Goal: Task Accomplishment & Management: Manage account settings

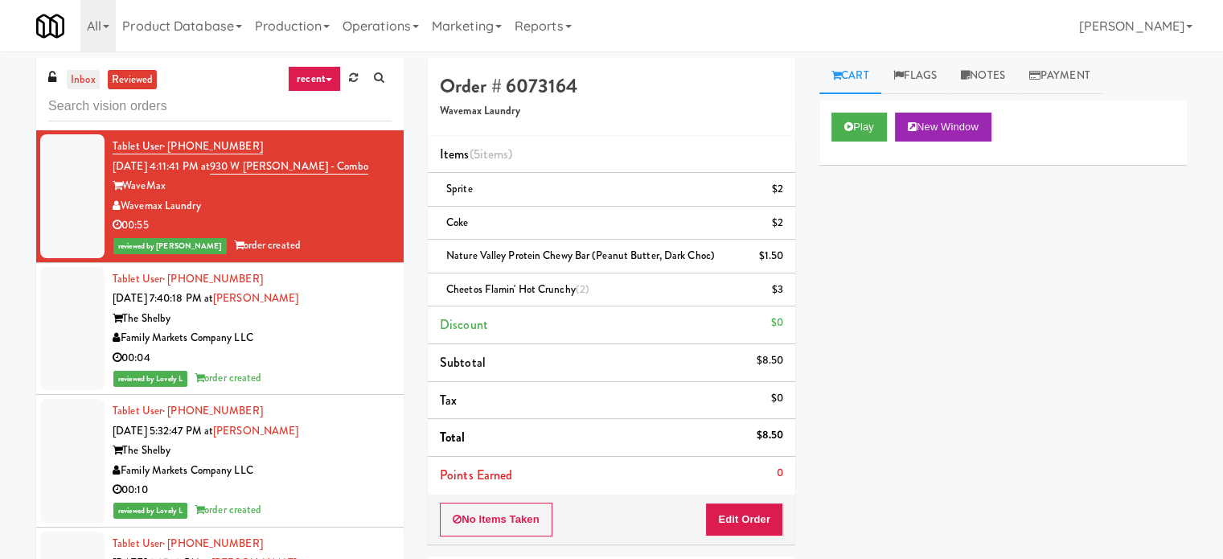
click at [77, 77] on link "inbox" at bounding box center [83, 80] width 33 height 20
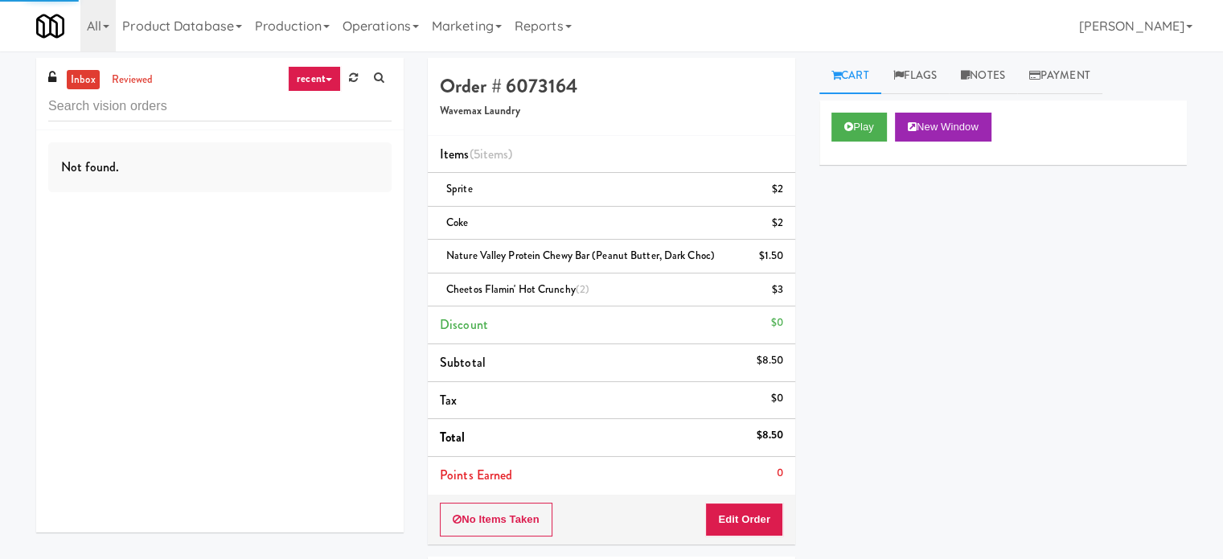
click at [318, 72] on link "recent" at bounding box center [314, 79] width 53 height 26
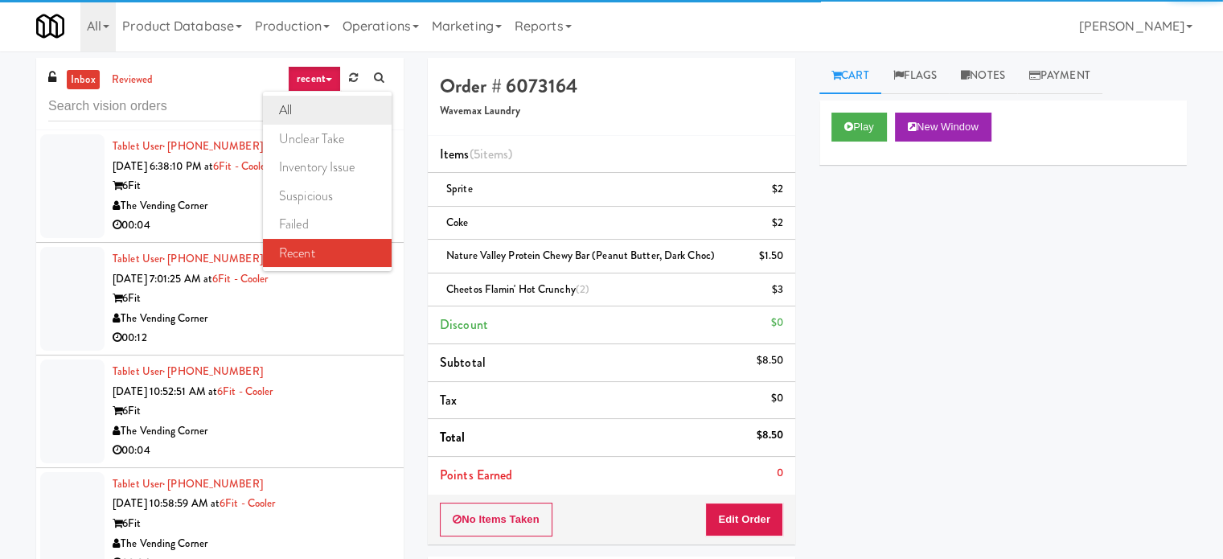
click at [308, 102] on link "all" at bounding box center [327, 110] width 129 height 29
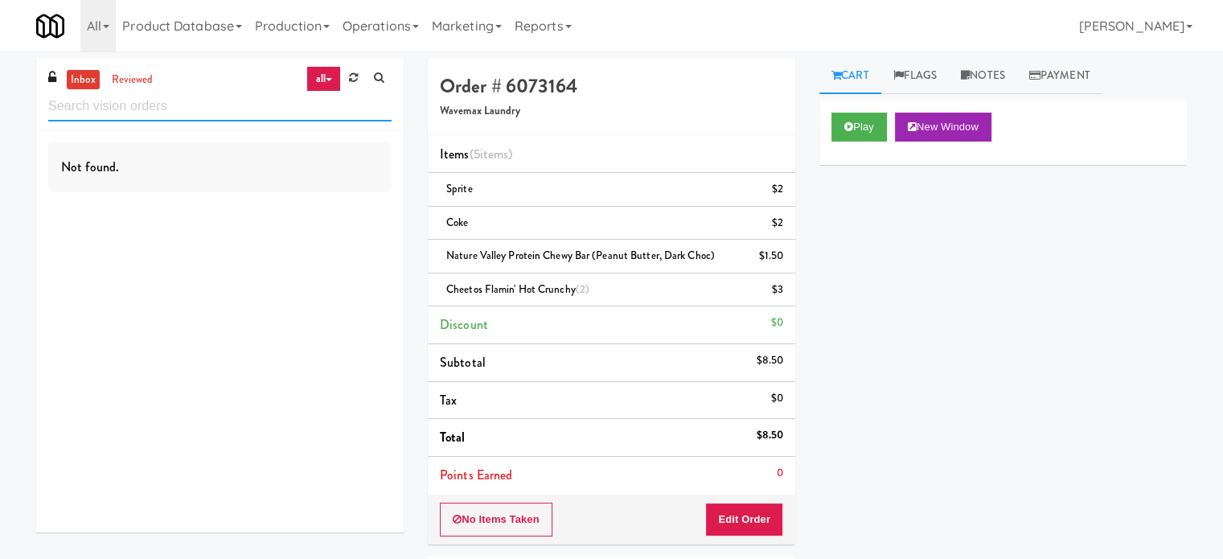
click at [187, 103] on input "text" at bounding box center [219, 107] width 343 height 30
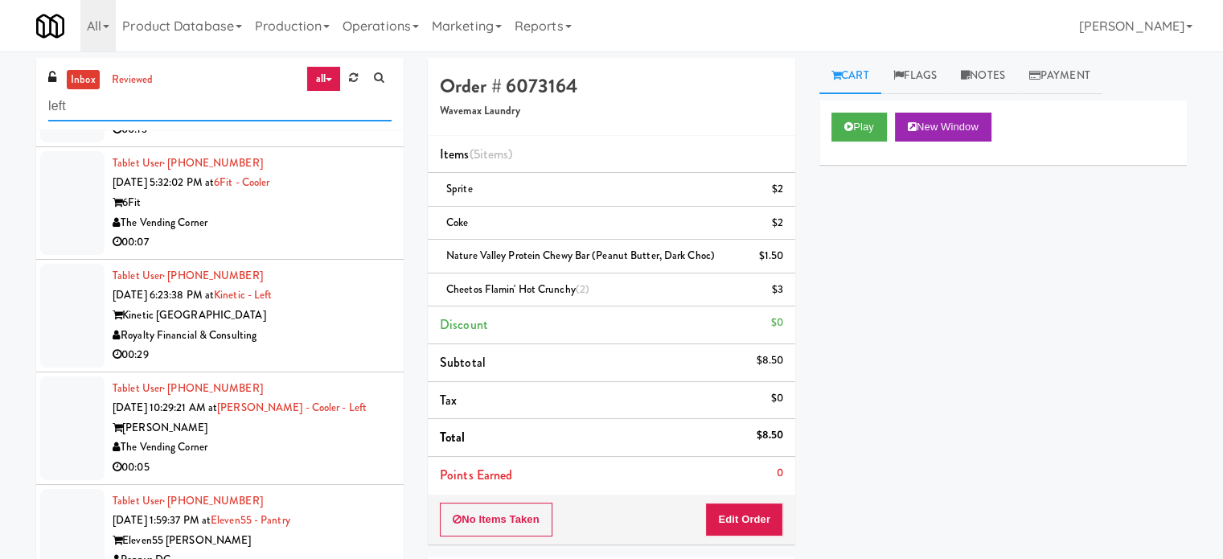
scroll to position [823, 0]
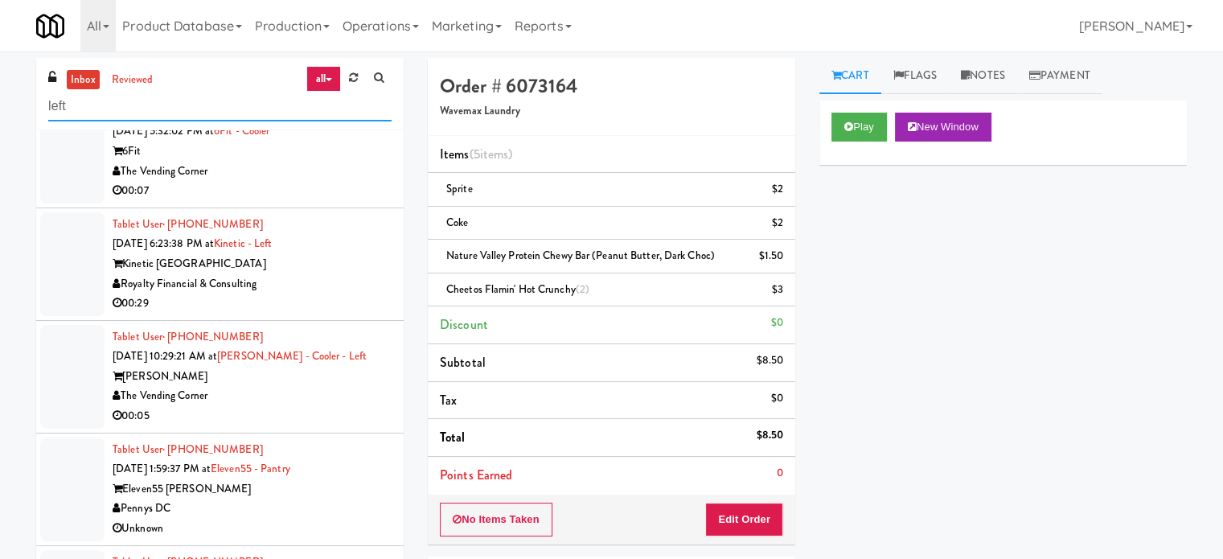
type input "left"
click at [353, 266] on div "Kinetic [GEOGRAPHIC_DATA]" at bounding box center [252, 264] width 279 height 20
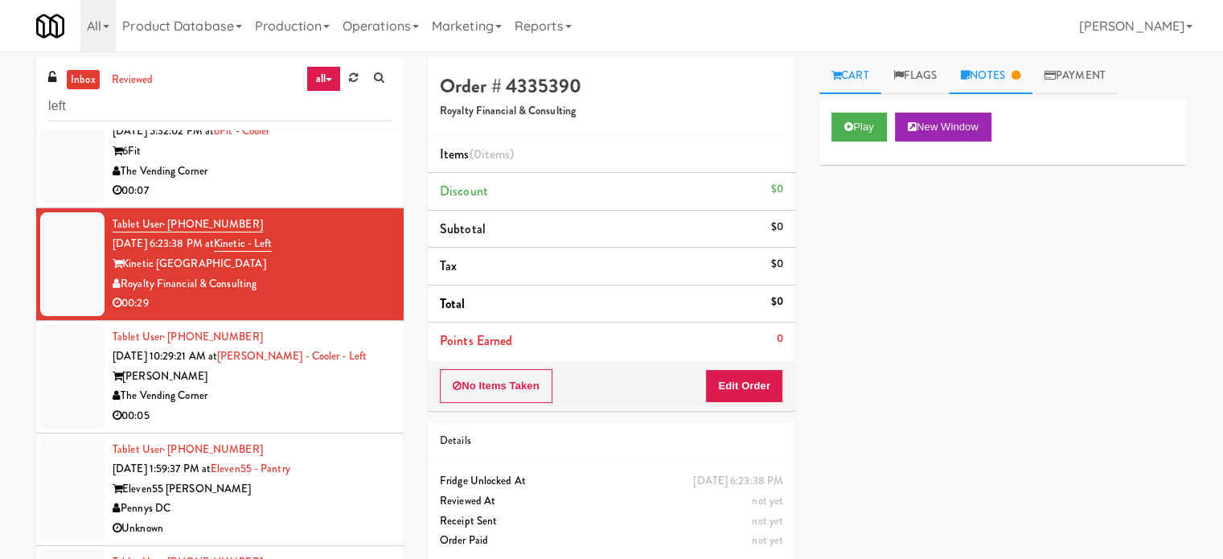
click at [1013, 78] on link "Notes" at bounding box center [991, 76] width 84 height 36
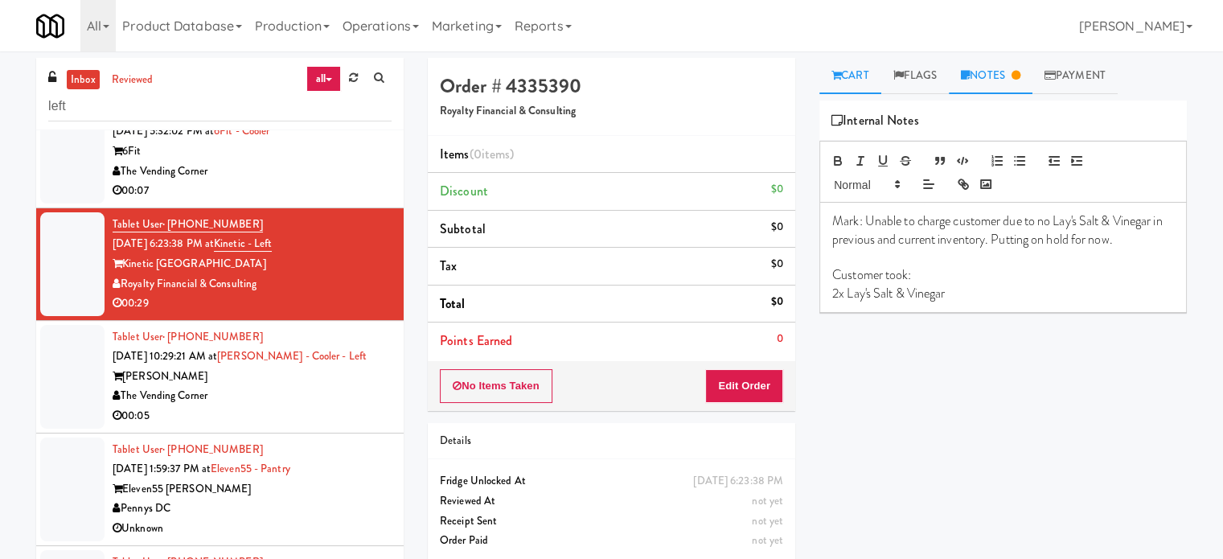
click at [850, 72] on link "Cart" at bounding box center [851, 76] width 62 height 36
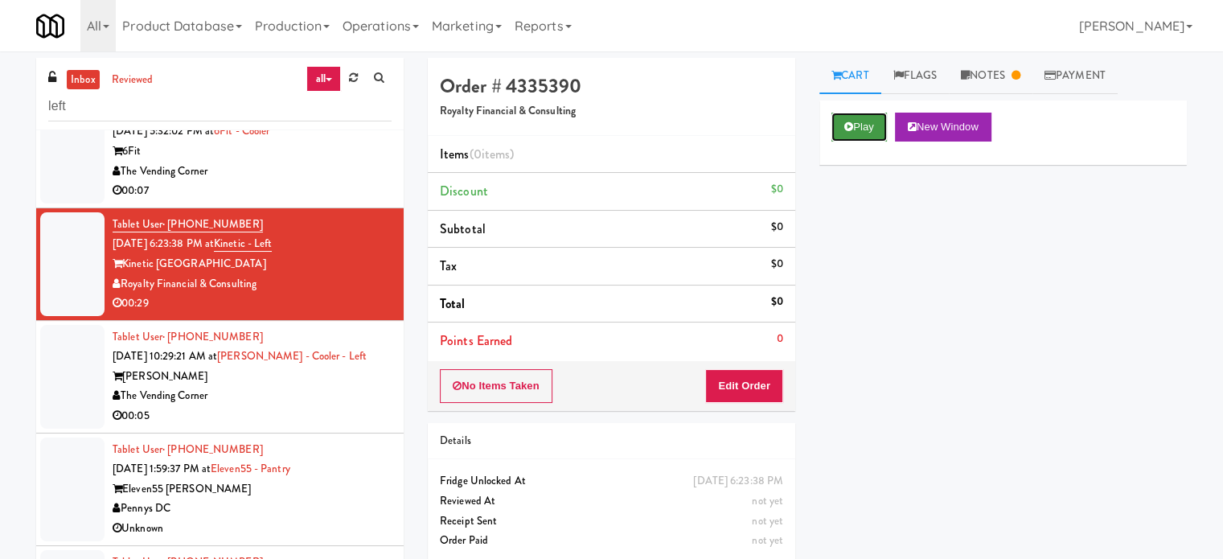
click at [866, 121] on button "Play" at bounding box center [859, 127] width 55 height 29
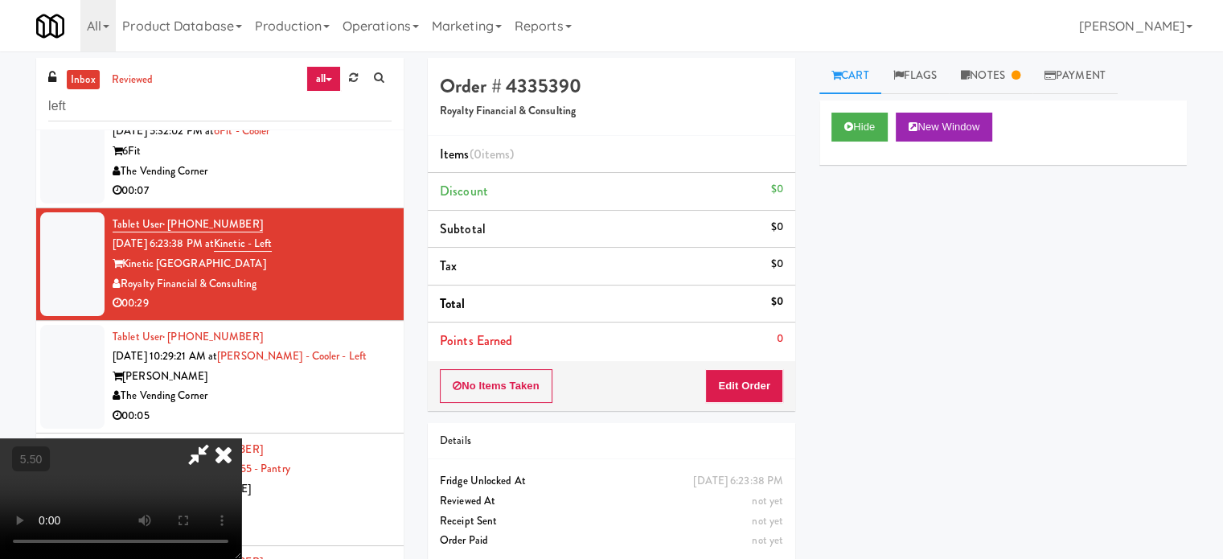
click at [241, 438] on video at bounding box center [120, 498] width 241 height 121
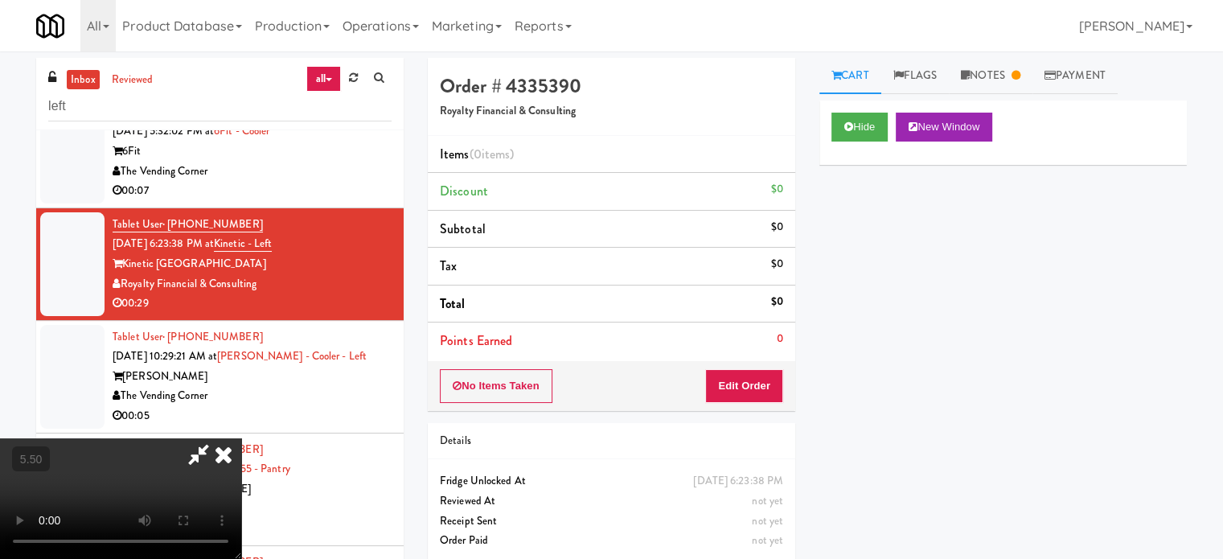
click at [241, 438] on video at bounding box center [120, 498] width 241 height 121
drag, startPoint x: 452, startPoint y: 351, endPoint x: 495, endPoint y: 353, distance: 43.5
click at [241, 438] on video at bounding box center [120, 498] width 241 height 121
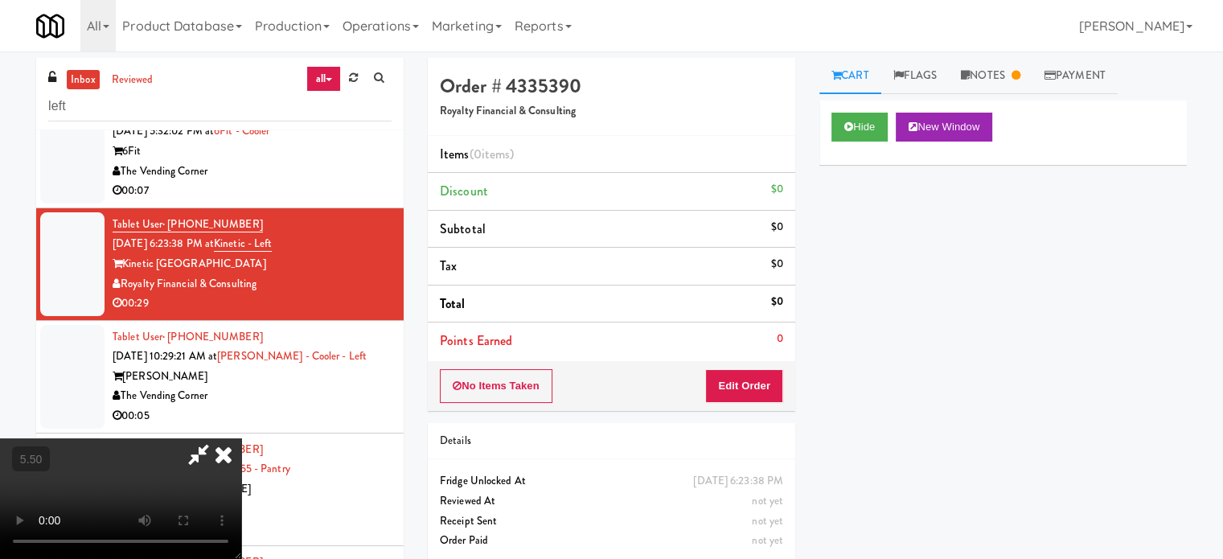
click at [241, 438] on video at bounding box center [120, 498] width 241 height 121
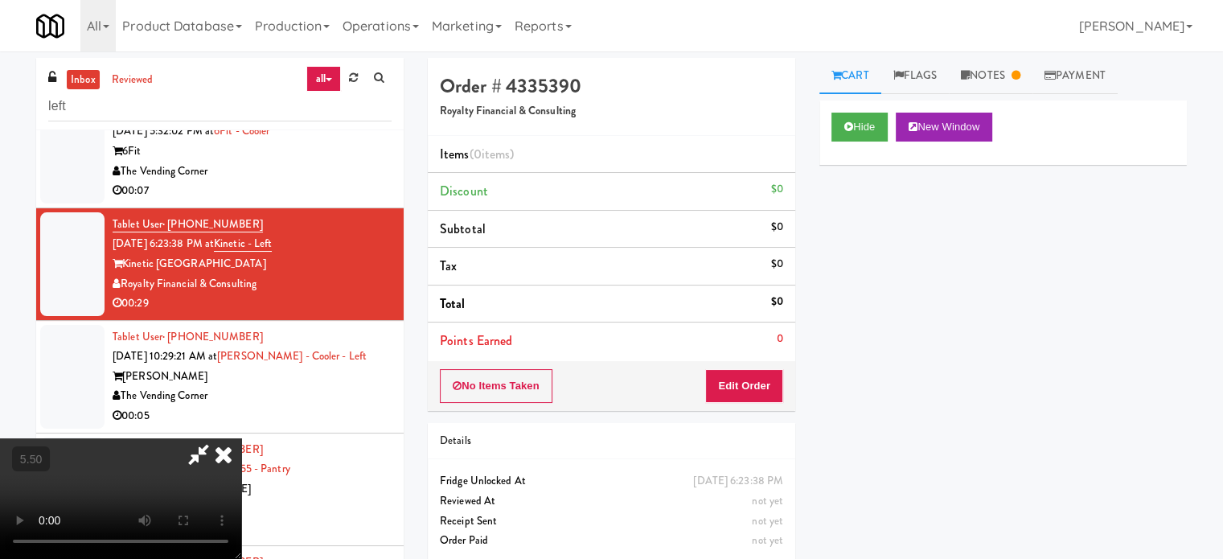
click at [217, 438] on icon at bounding box center [198, 454] width 37 height 32
click at [335, 171] on div "The Vending Corner" at bounding box center [252, 172] width 279 height 20
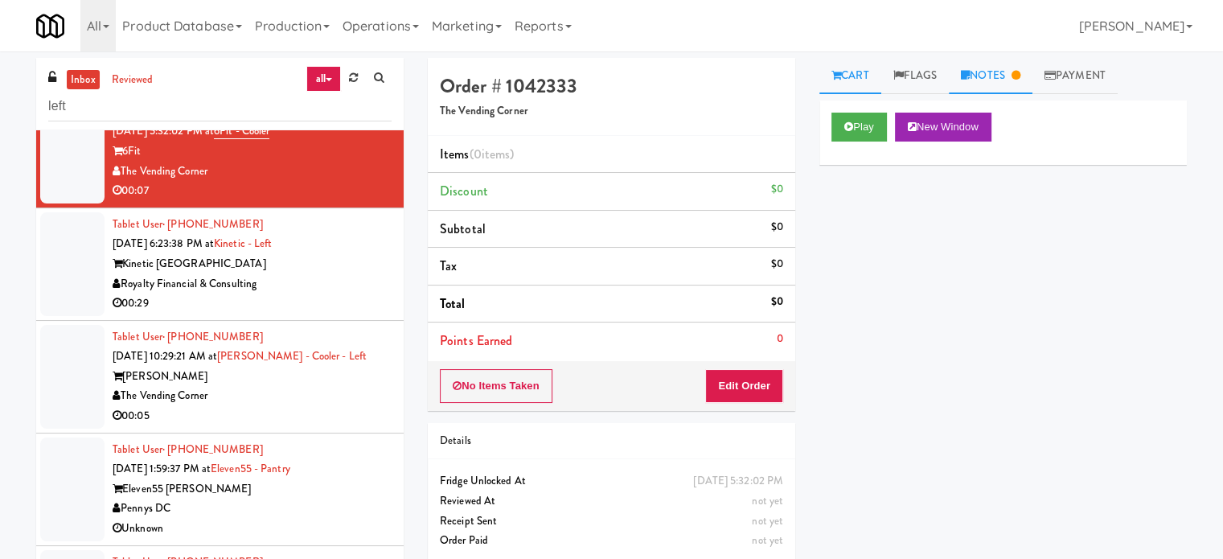
click at [997, 76] on link "Notes" at bounding box center [991, 76] width 84 height 36
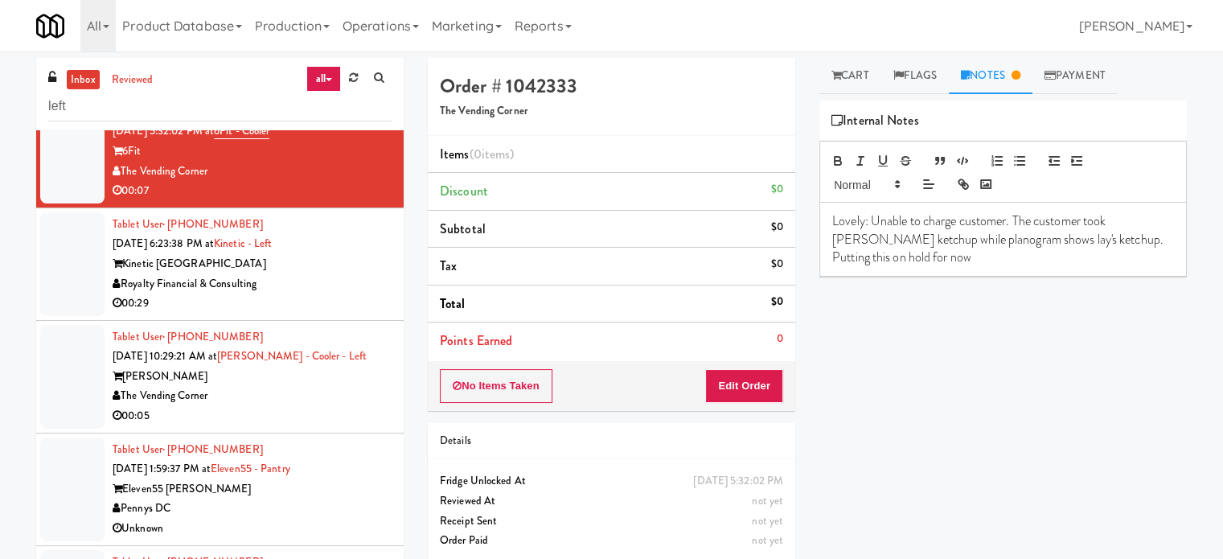
click at [314, 263] on div "Kinetic [GEOGRAPHIC_DATA]" at bounding box center [252, 264] width 279 height 20
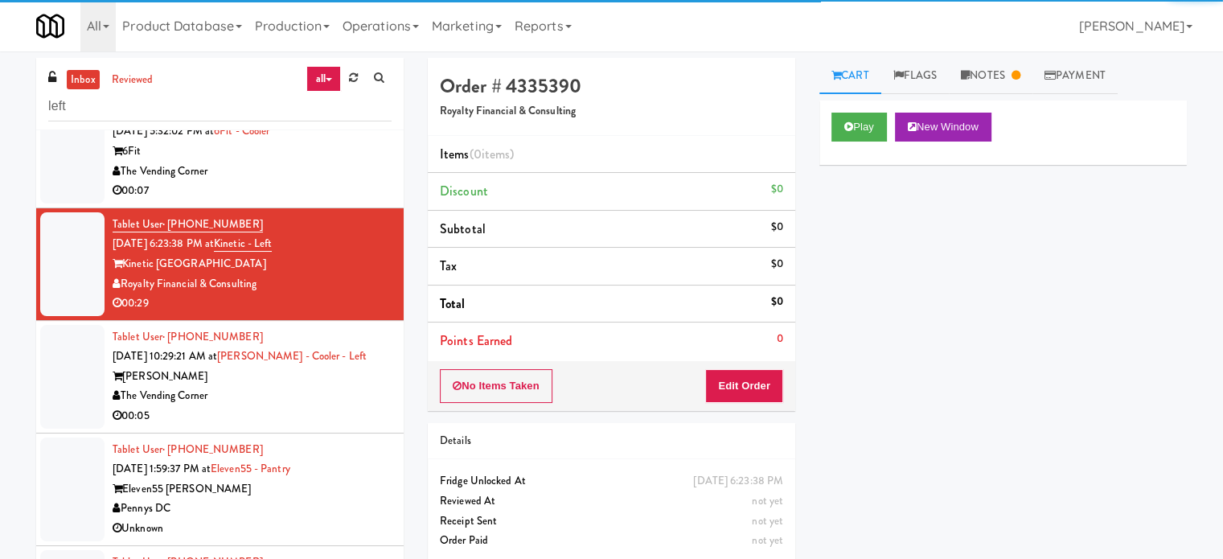
drag, startPoint x: 1006, startPoint y: 77, endPoint x: 1137, endPoint y: 115, distance: 136.4
click at [1006, 76] on link "Notes" at bounding box center [991, 76] width 84 height 36
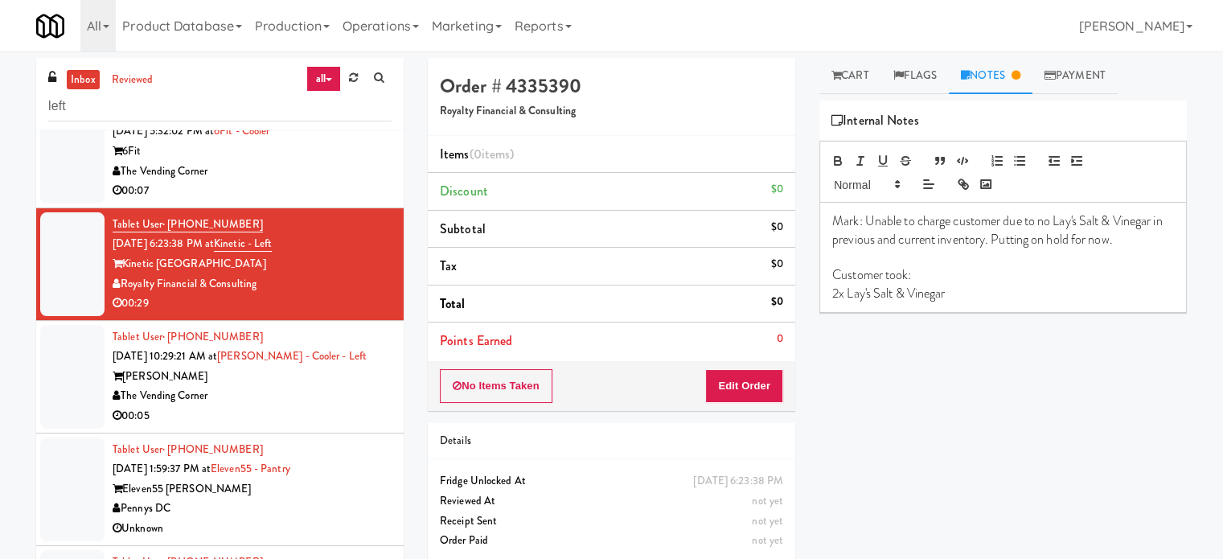
click at [347, 376] on div "[PERSON_NAME]" at bounding box center [252, 377] width 279 height 20
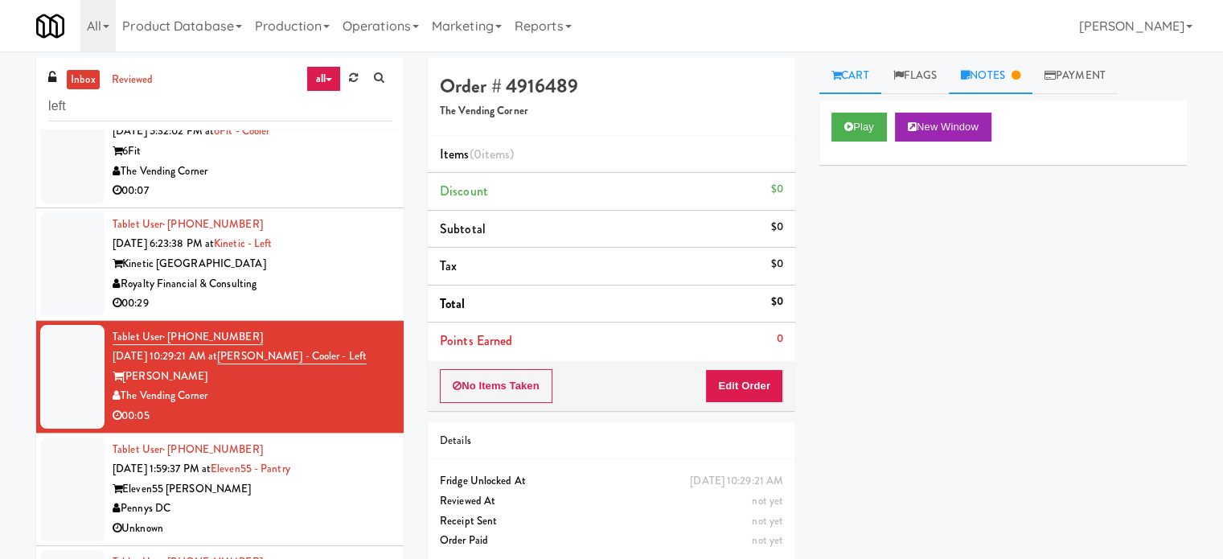
drag, startPoint x: 1023, startPoint y: 78, endPoint x: 1034, endPoint y: 83, distance: 11.5
click at [1021, 78] on icon at bounding box center [1016, 75] width 9 height 10
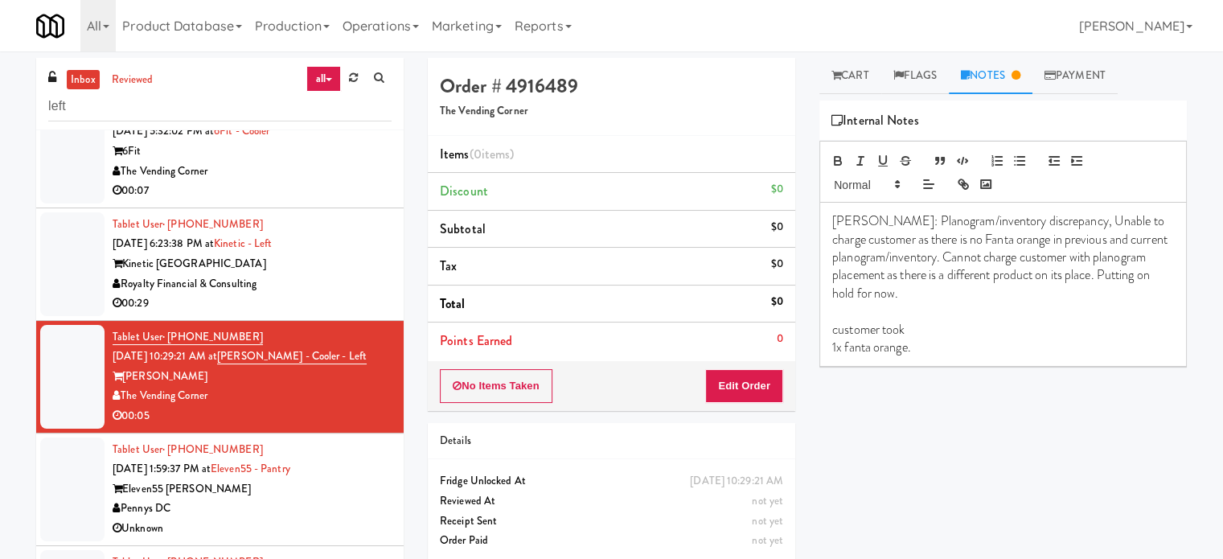
scroll to position [421, 0]
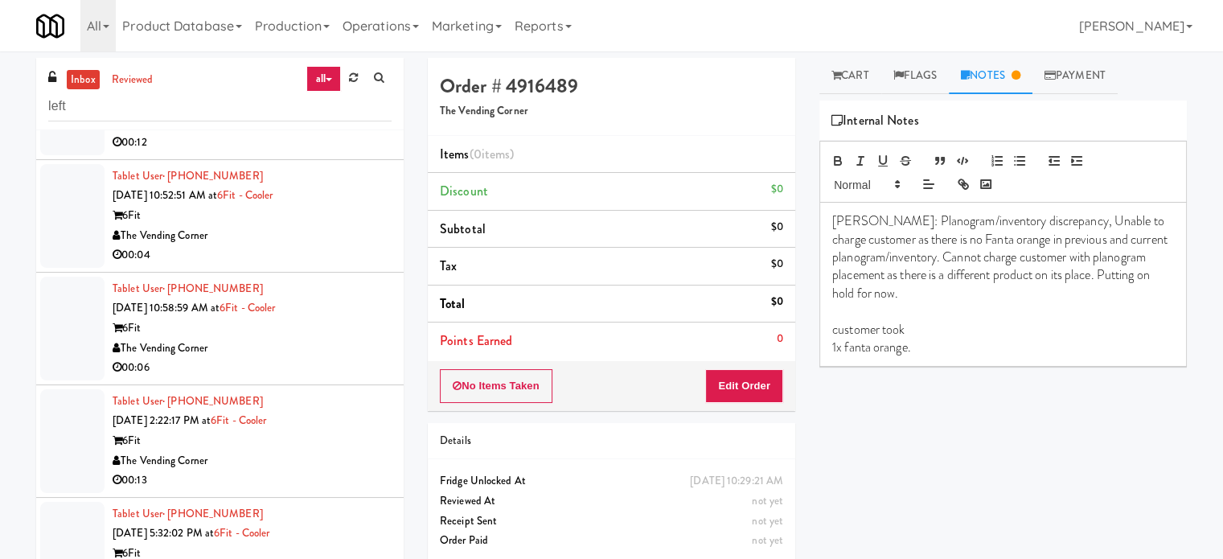
click at [332, 310] on div "Tablet User · (508) 942-2992 [DATE] 10:58:59 AM at 6Fit - Cooler 6Fit The Vendi…" at bounding box center [252, 328] width 279 height 99
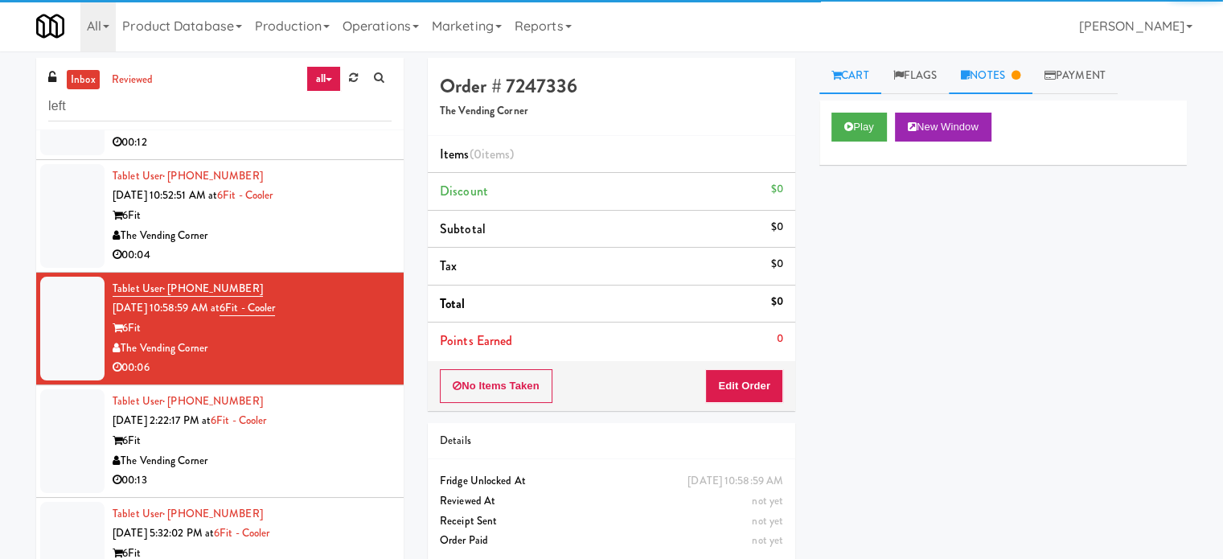
click at [1007, 76] on link "Notes" at bounding box center [991, 76] width 84 height 36
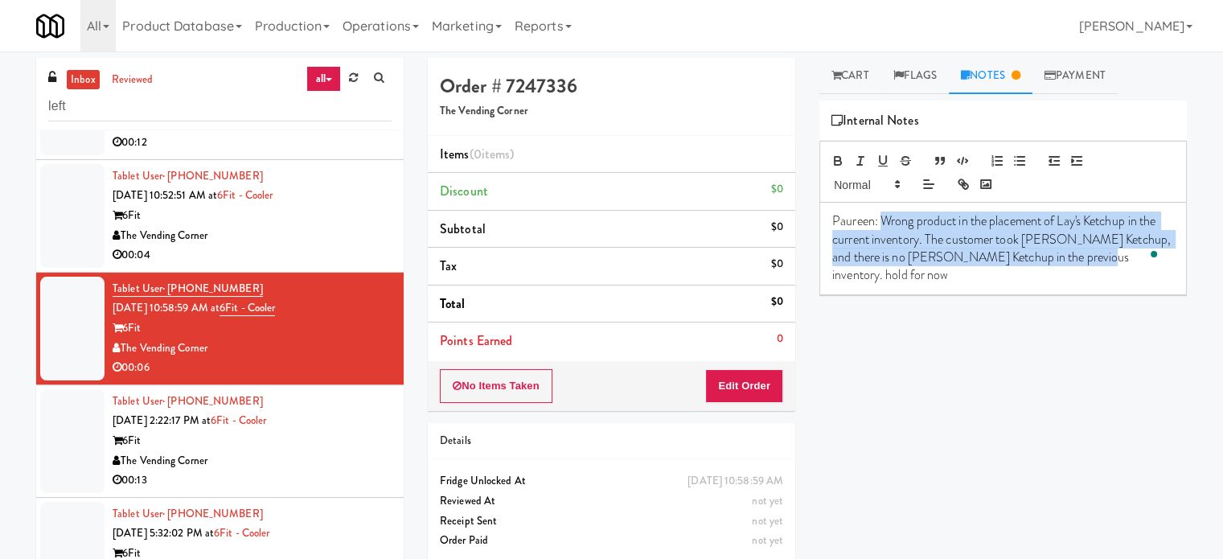
drag, startPoint x: 881, startPoint y: 216, endPoint x: 1097, endPoint y: 257, distance: 219.6
click at [1097, 257] on p "Paureen: Wrong product in the placement of Lay's Ketchup in the current invento…" at bounding box center [1003, 248] width 342 height 72
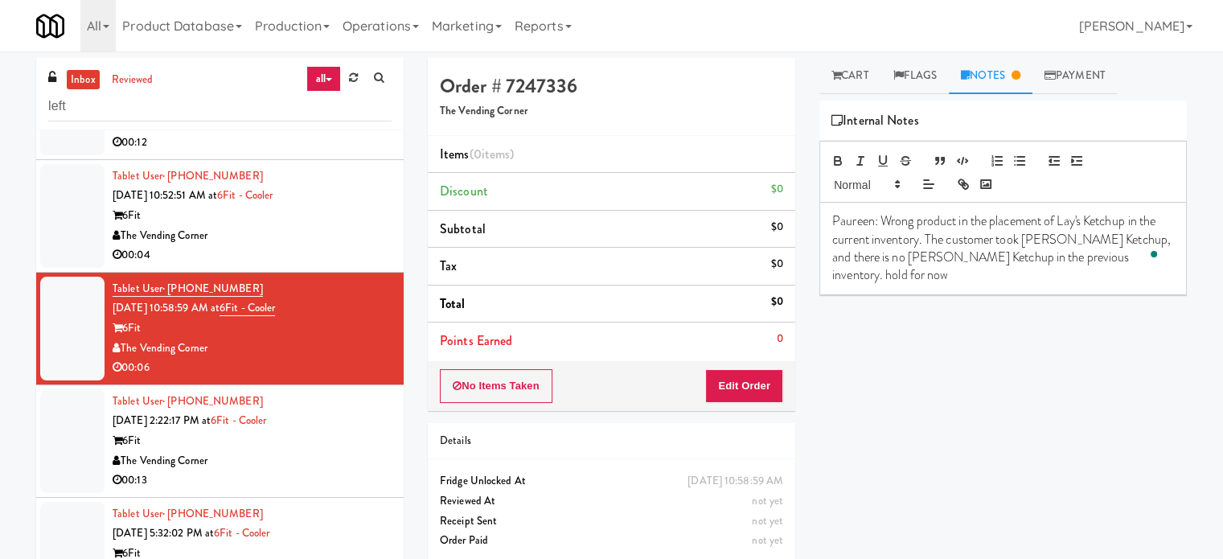
click at [1081, 318] on div "Play New Window Primary Flag Clear Flag if unable to determine what was taken o…" at bounding box center [1004, 402] width 368 height 603
click at [1084, 471] on div "Play New Window Primary Flag Clear Flag if unable to determine what was taken o…" at bounding box center [1004, 402] width 368 height 603
drag, startPoint x: 340, startPoint y: 456, endPoint x: 344, endPoint y: 323, distance: 132.8
click at [340, 454] on div "The Vending Corner" at bounding box center [252, 461] width 279 height 20
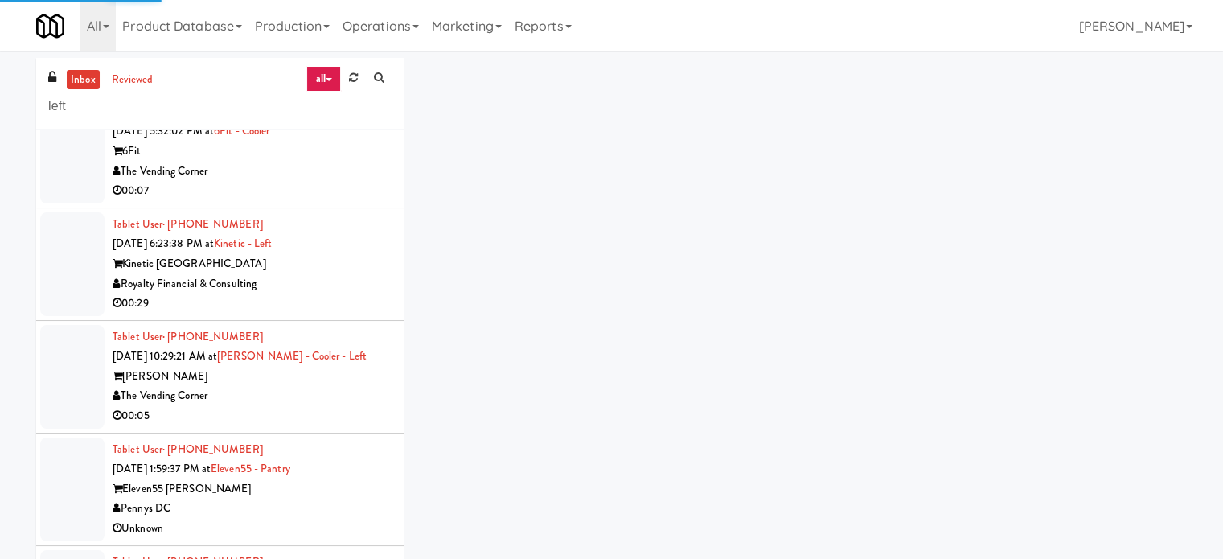
scroll to position [1225, 0]
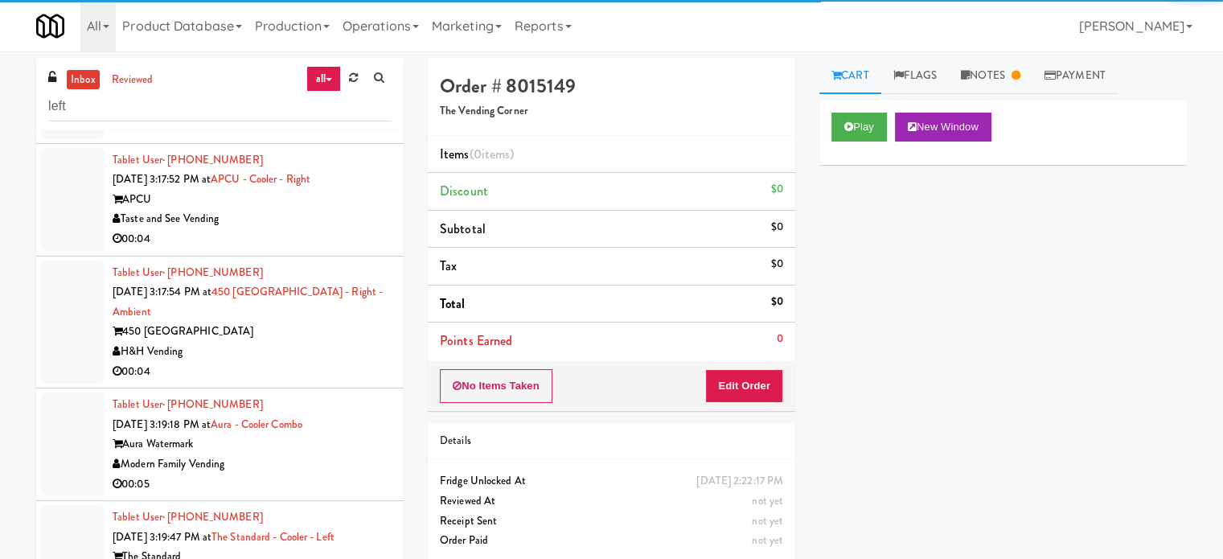
click at [327, 224] on div "Taste and See Vending" at bounding box center [252, 219] width 279 height 20
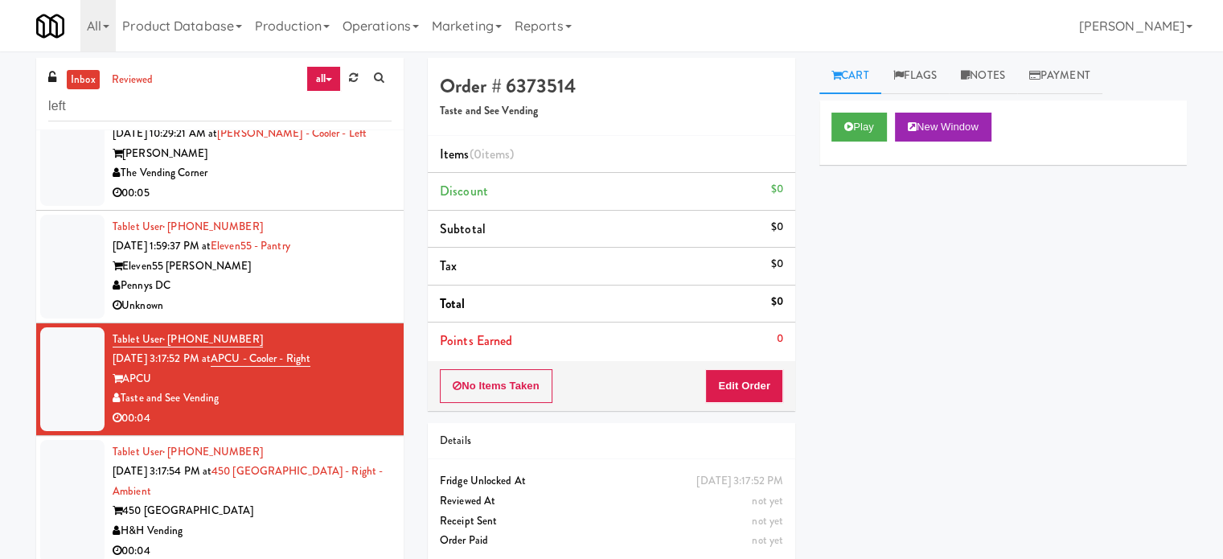
scroll to position [1065, 0]
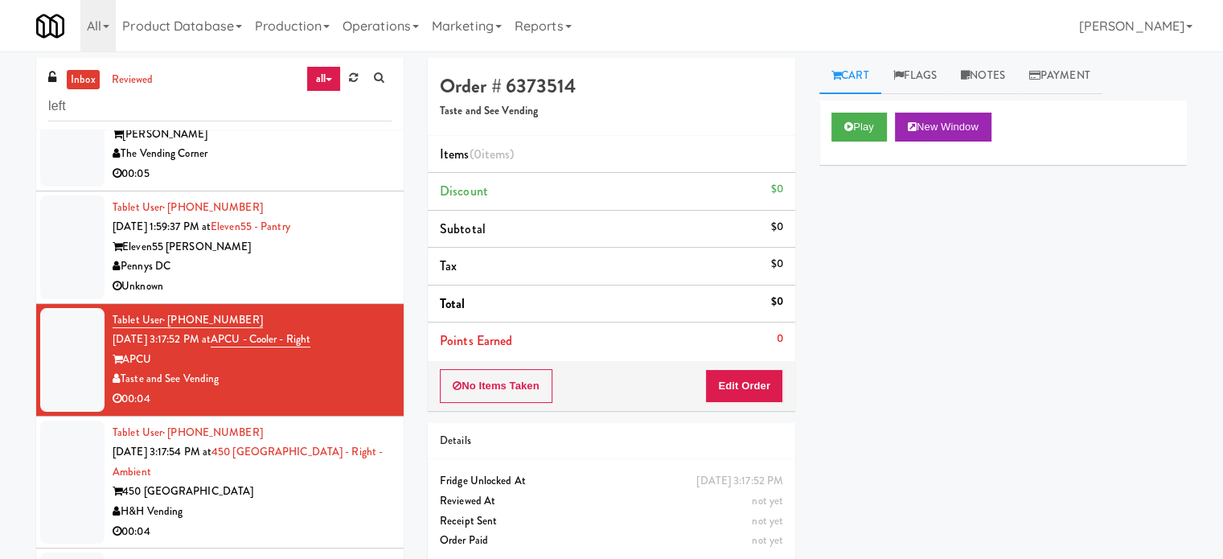
click at [320, 286] on div "Unknown" at bounding box center [252, 287] width 279 height 20
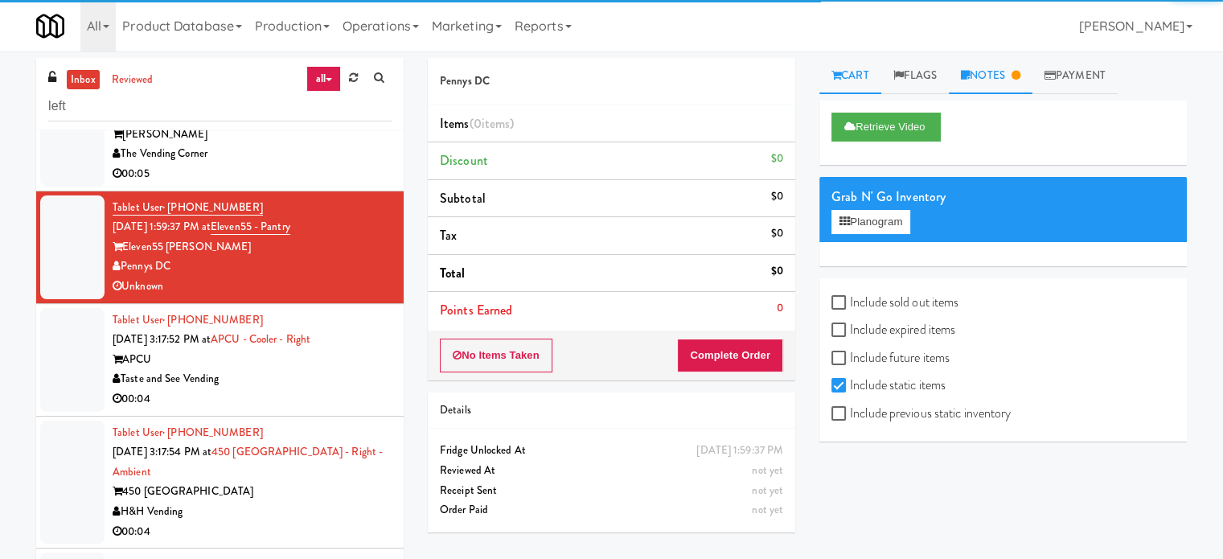
click at [984, 76] on link "Notes" at bounding box center [991, 76] width 84 height 36
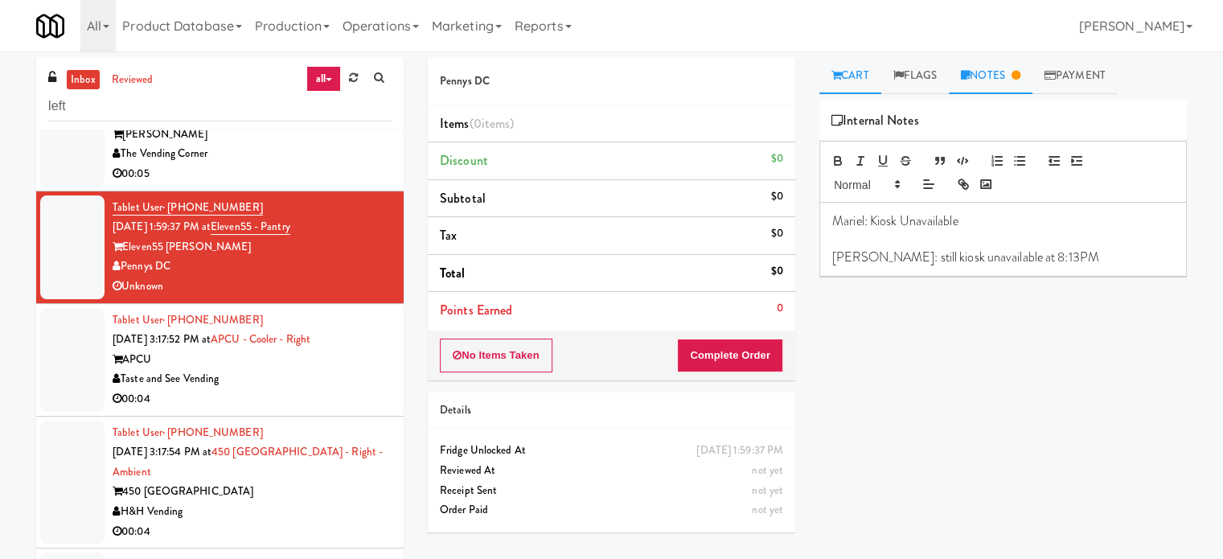
click at [868, 87] on link "Cart" at bounding box center [851, 76] width 62 height 36
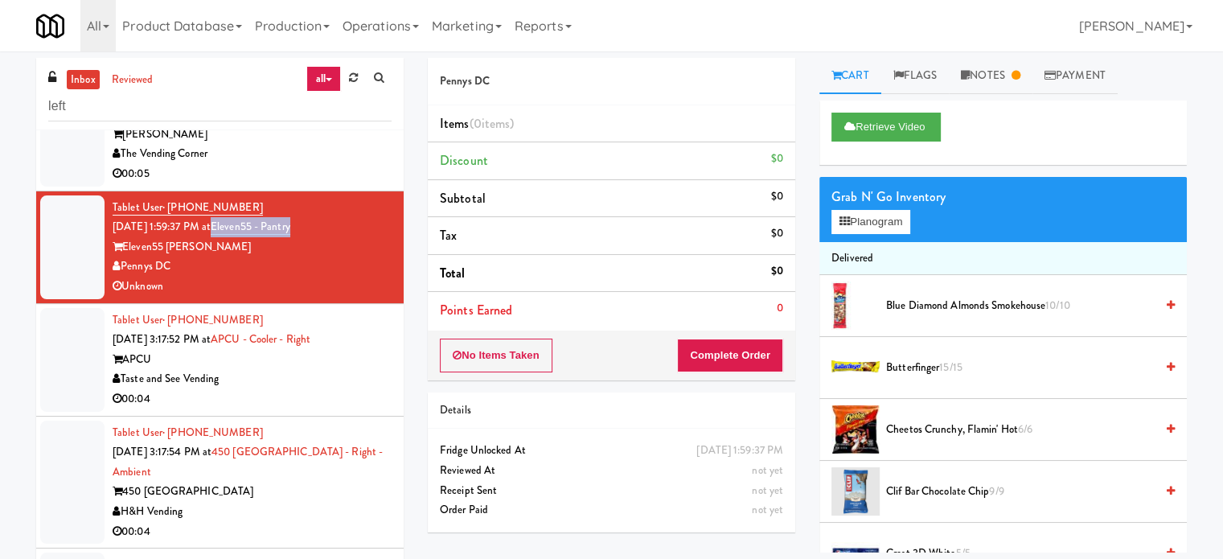
drag, startPoint x: 315, startPoint y: 224, endPoint x: 236, endPoint y: 228, distance: 79.0
click at [236, 228] on div "Tablet User · (484) 268-6434 [DATE] 1:59:37 PM at Eleven55 - Pantry Eleven55 [P…" at bounding box center [252, 247] width 279 height 99
copy link "Eleven55 - Pantry"
click at [261, 369] on div "Taste and See Vending" at bounding box center [252, 379] width 279 height 20
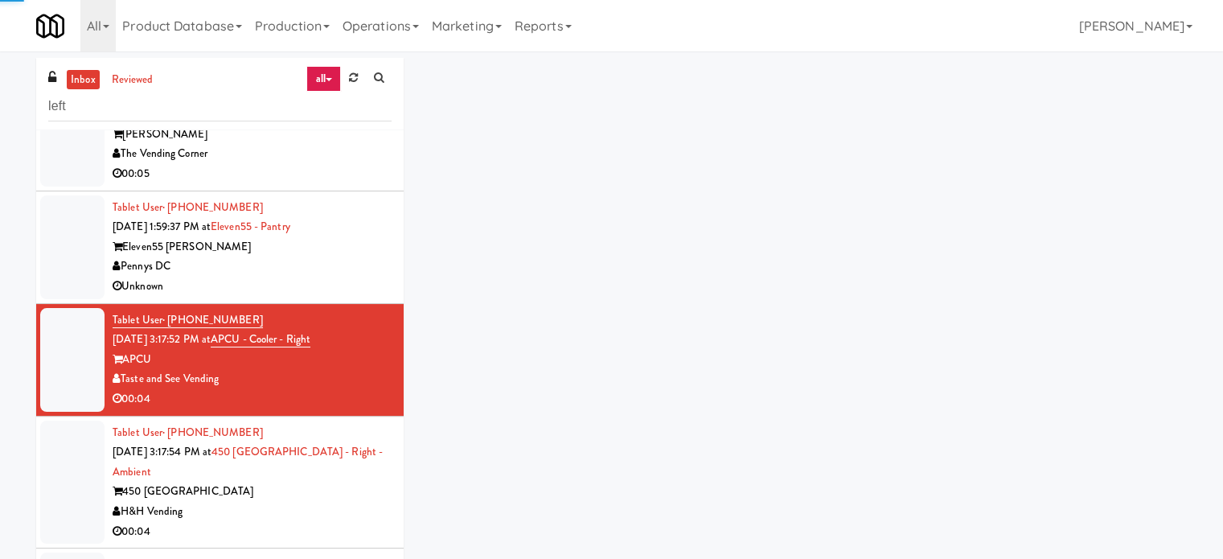
drag, startPoint x: 295, startPoint y: 281, endPoint x: 338, endPoint y: 257, distance: 49.4
click at [295, 281] on div "Unknown" at bounding box center [252, 287] width 279 height 20
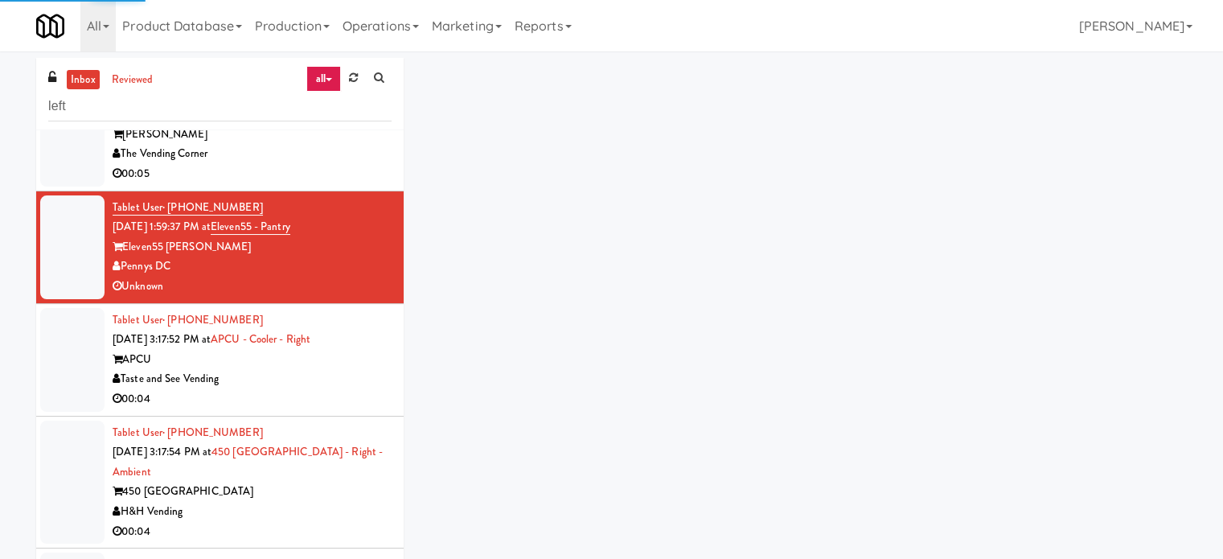
scroll to position [261, 0]
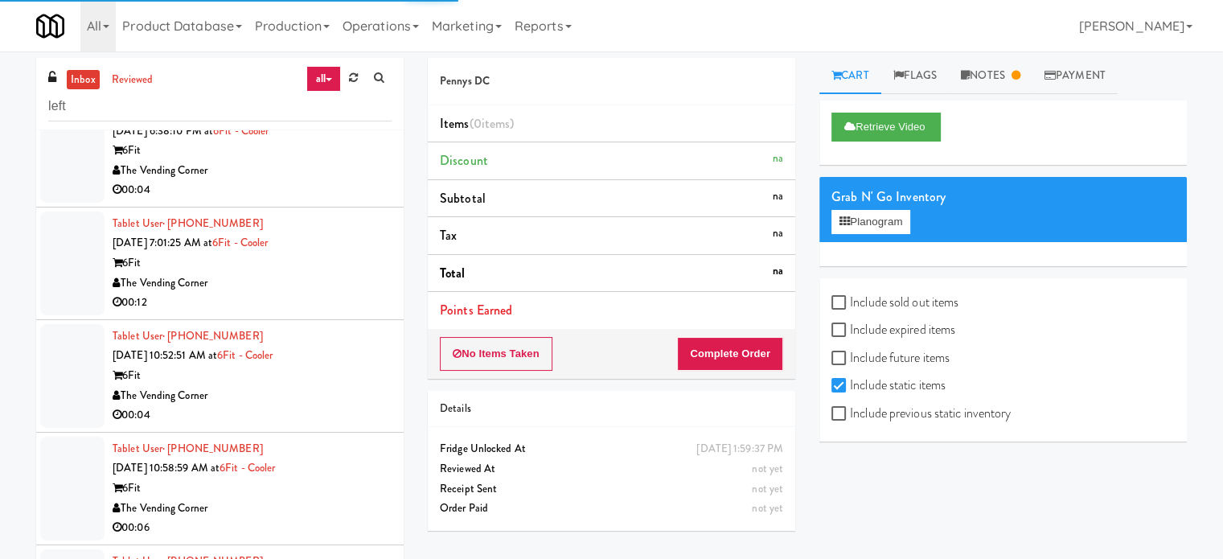
click at [334, 297] on div "00:12" at bounding box center [252, 303] width 279 height 20
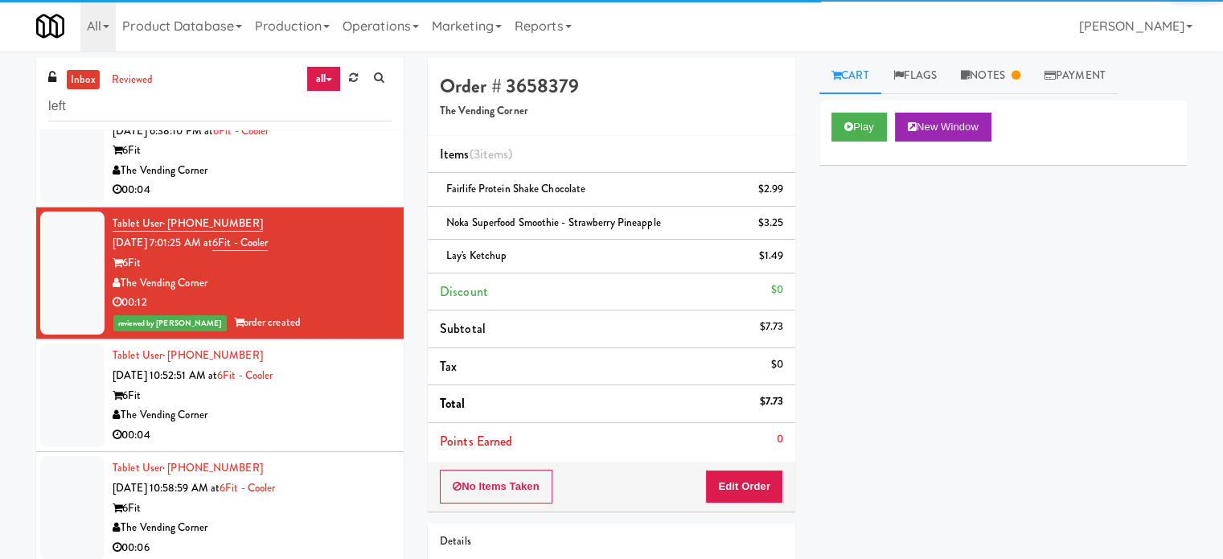
click at [332, 408] on div "Tablet User · (508) 942-2992 [DATE] 10:52:51 AM at 6Fit - Cooler 6Fit The Vendi…" at bounding box center [252, 395] width 279 height 99
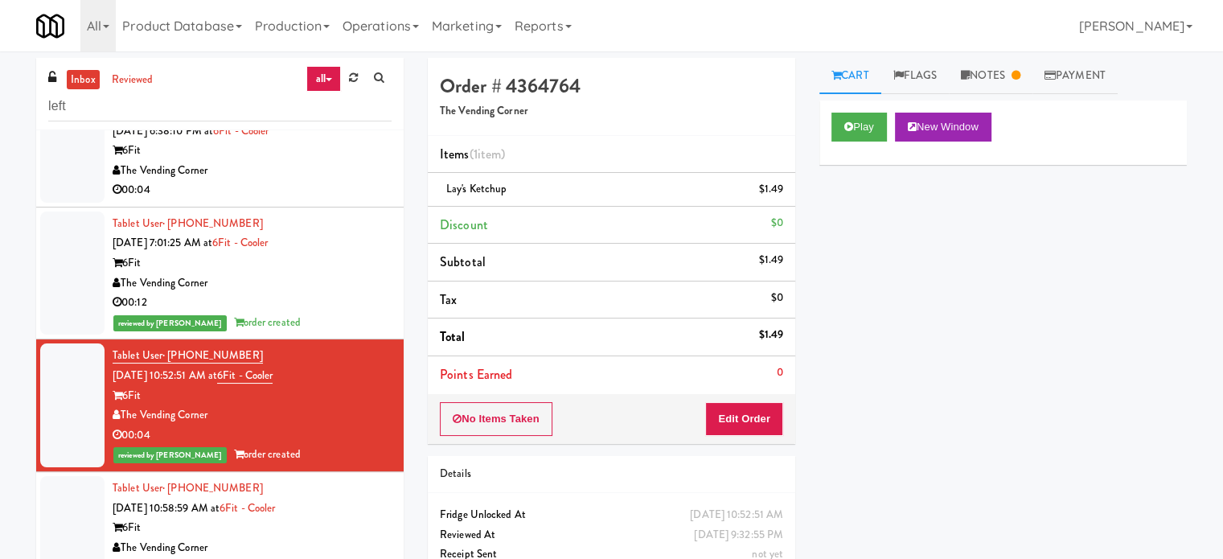
scroll to position [663, 0]
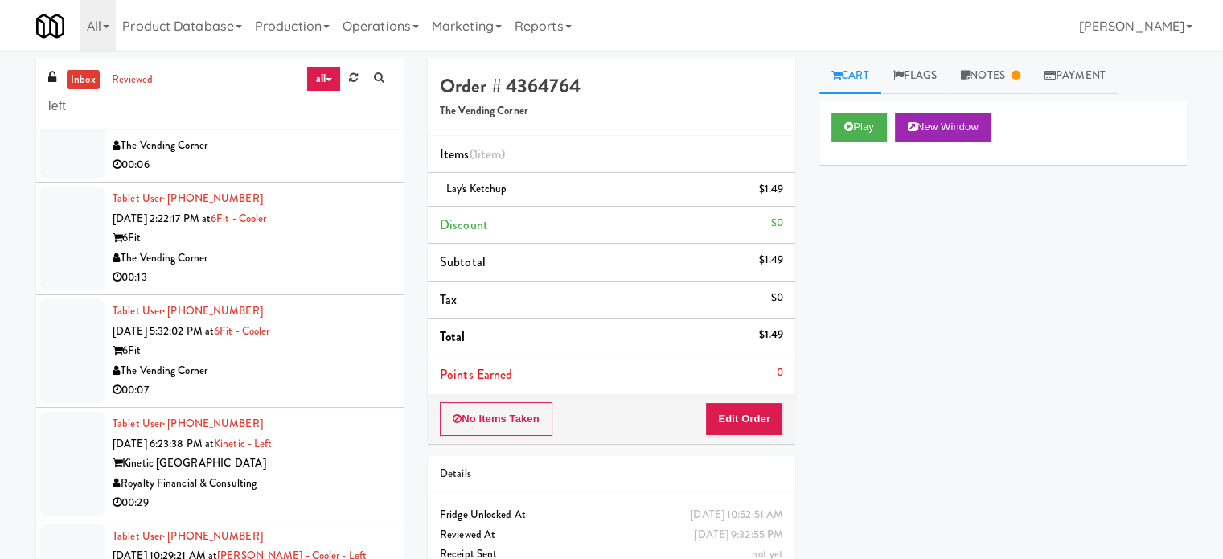
click at [323, 273] on div "00:13" at bounding box center [252, 278] width 279 height 20
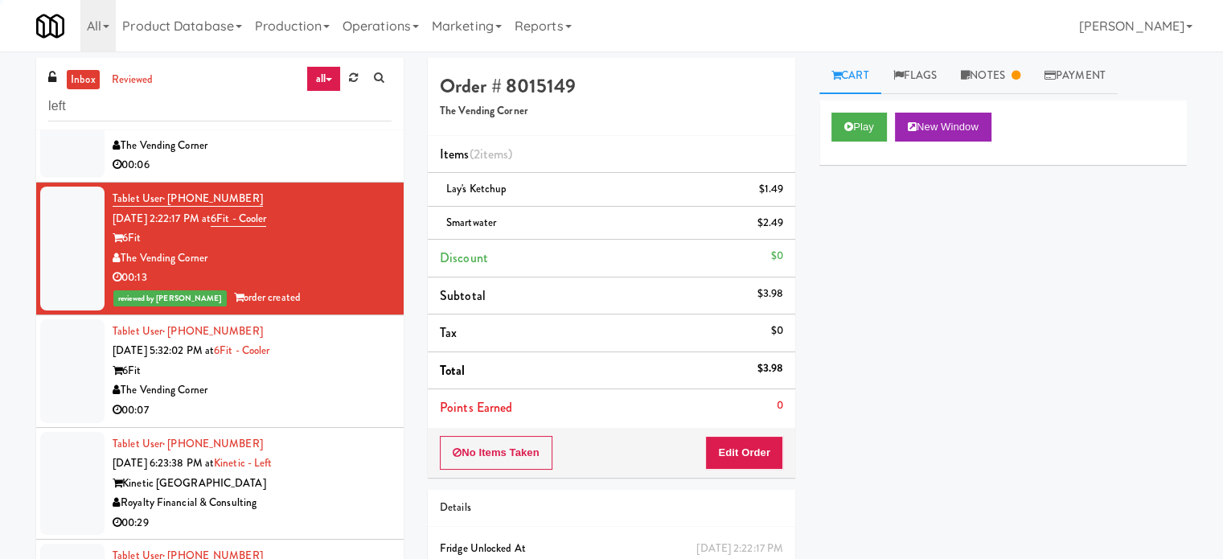
scroll to position [1065, 0]
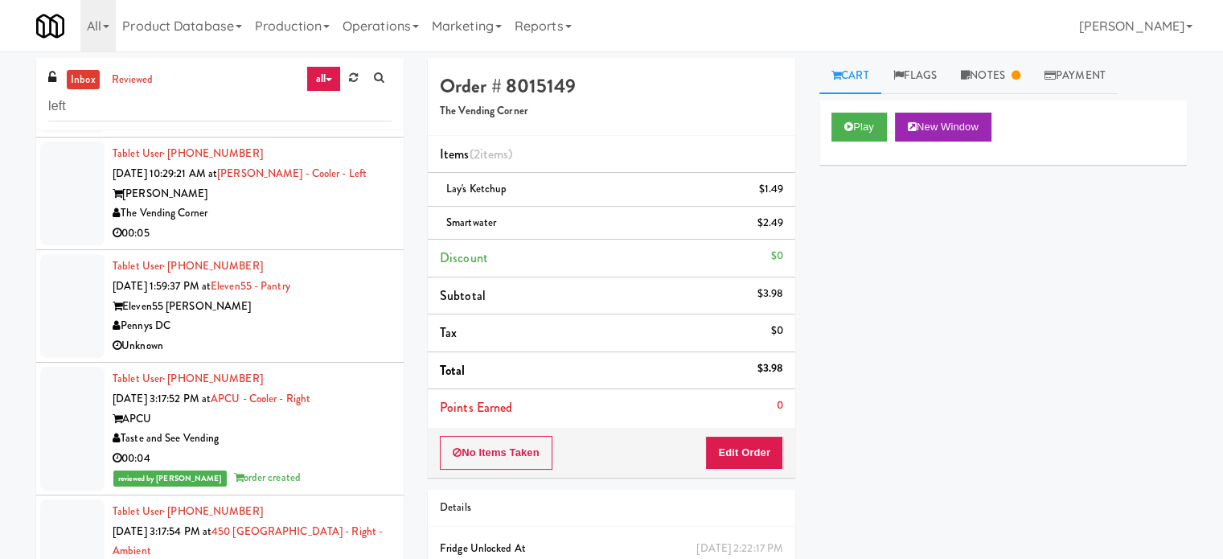
click at [339, 343] on div "Unknown" at bounding box center [252, 346] width 279 height 20
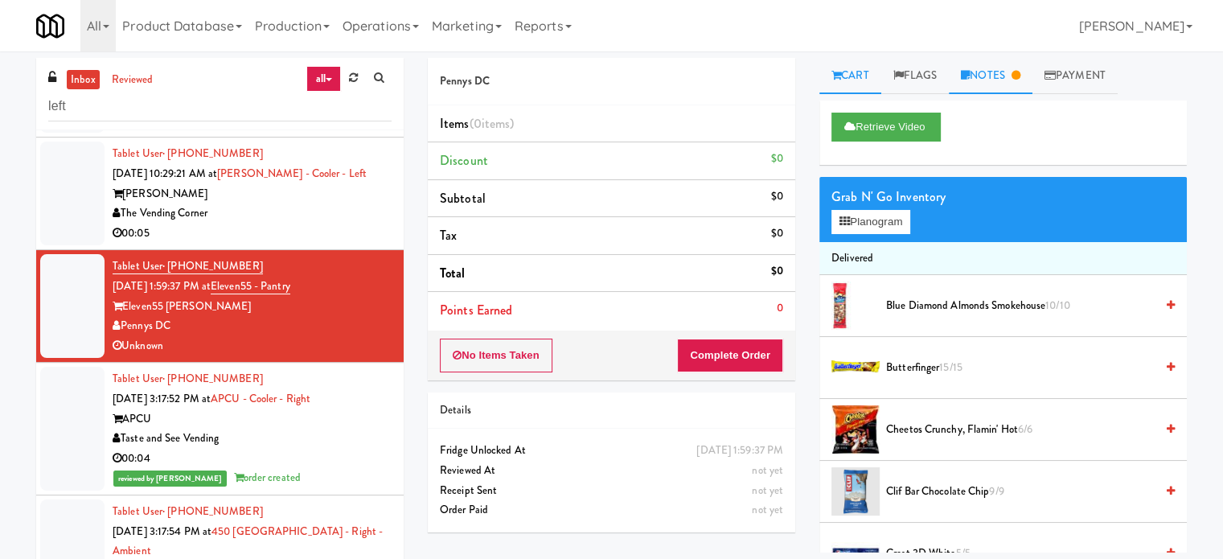
drag, startPoint x: 1019, startPoint y: 52, endPoint x: 1008, endPoint y: 68, distance: 19.0
click at [1019, 54] on div "inbox reviewed all all unclear take inventory issue suspicious failed recent le…" at bounding box center [611, 337] width 1223 height 573
click at [1004, 82] on link "Notes" at bounding box center [991, 76] width 84 height 36
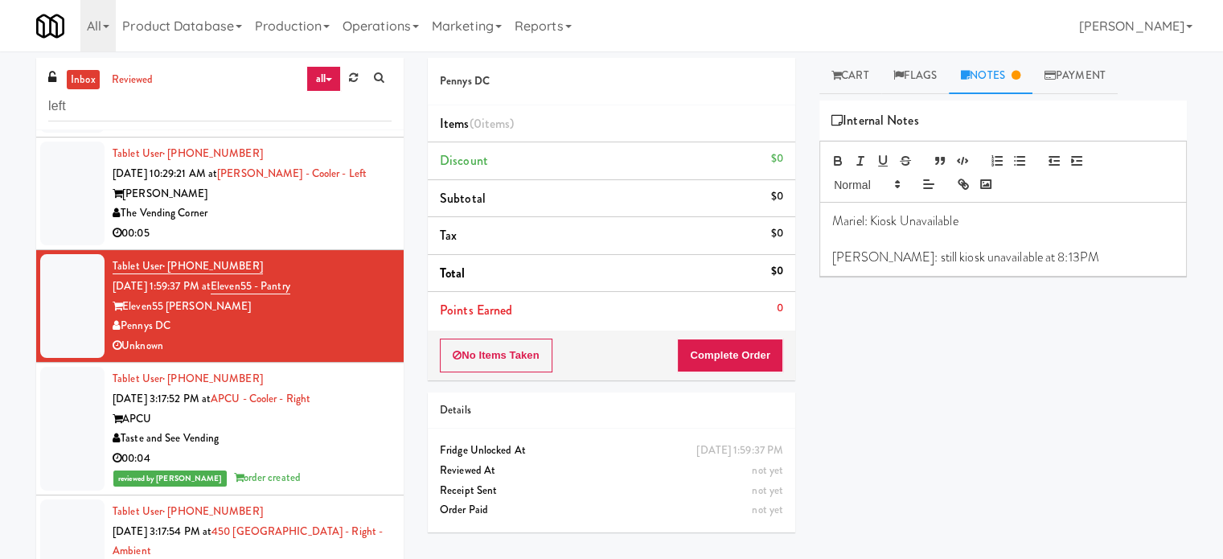
click at [1044, 256] on p "[PERSON_NAME]: still kiosk unavailable at 8:13PM" at bounding box center [1003, 258] width 342 height 18
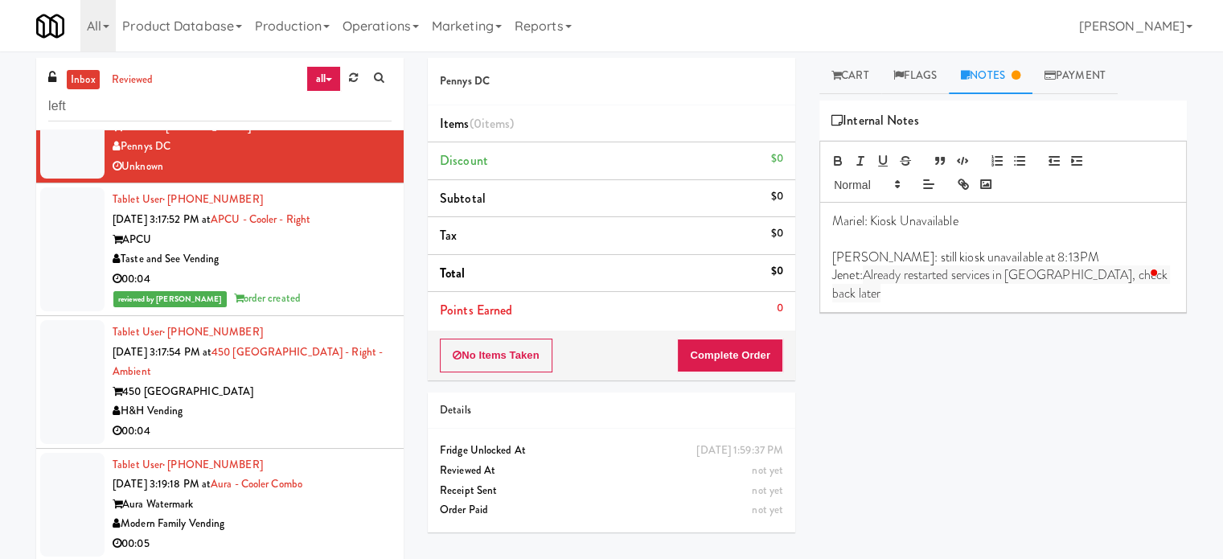
scroll to position [1277, 0]
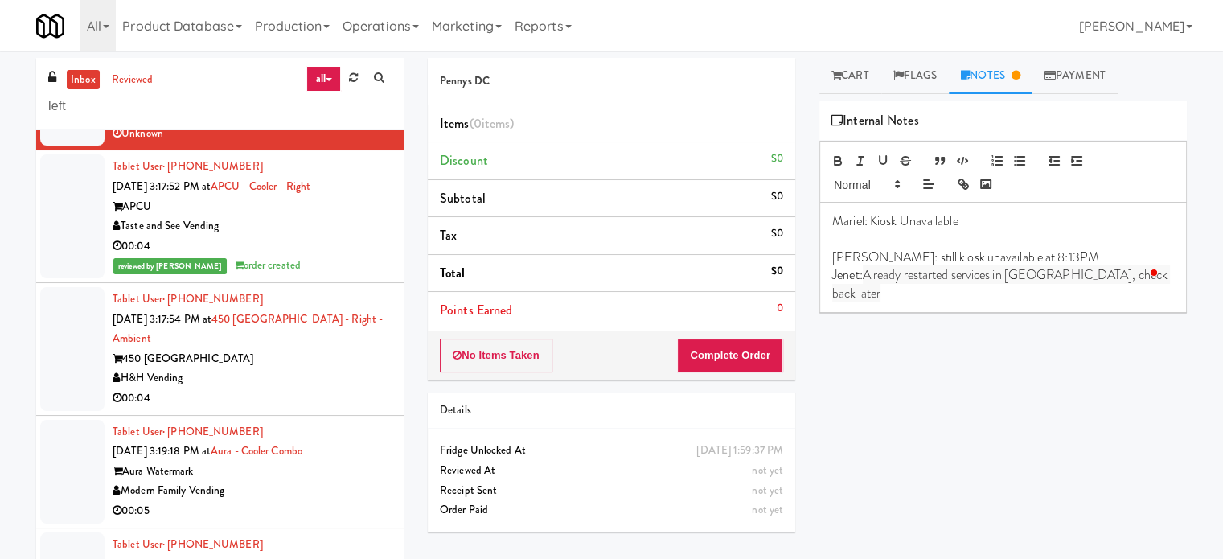
drag, startPoint x: 351, startPoint y: 366, endPoint x: 382, endPoint y: 327, distance: 50.4
click at [351, 366] on div "450 [GEOGRAPHIC_DATA]" at bounding box center [252, 359] width 279 height 20
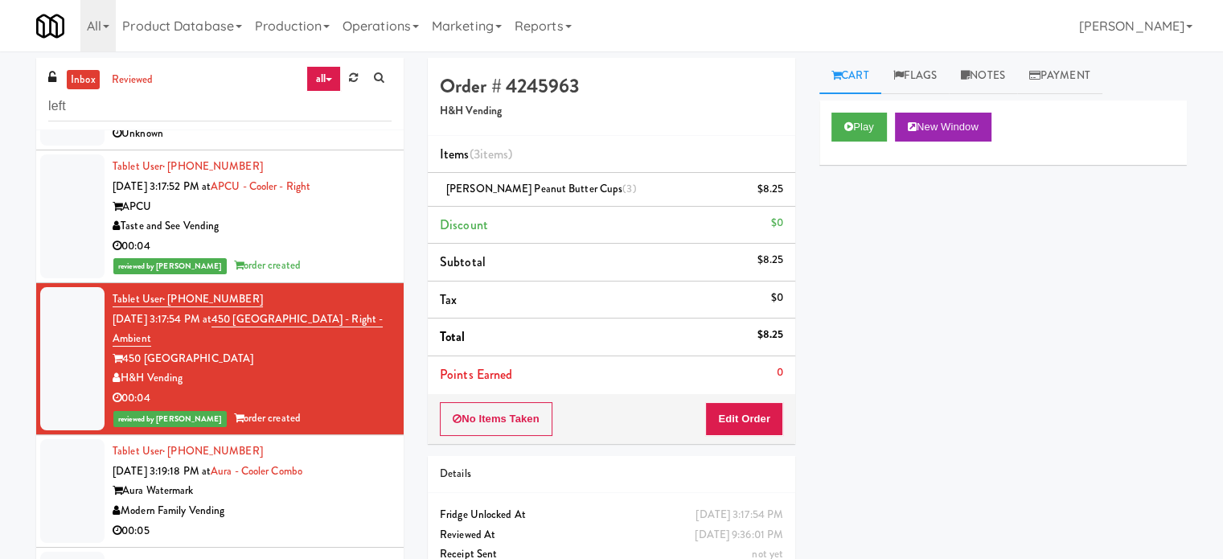
scroll to position [1679, 0]
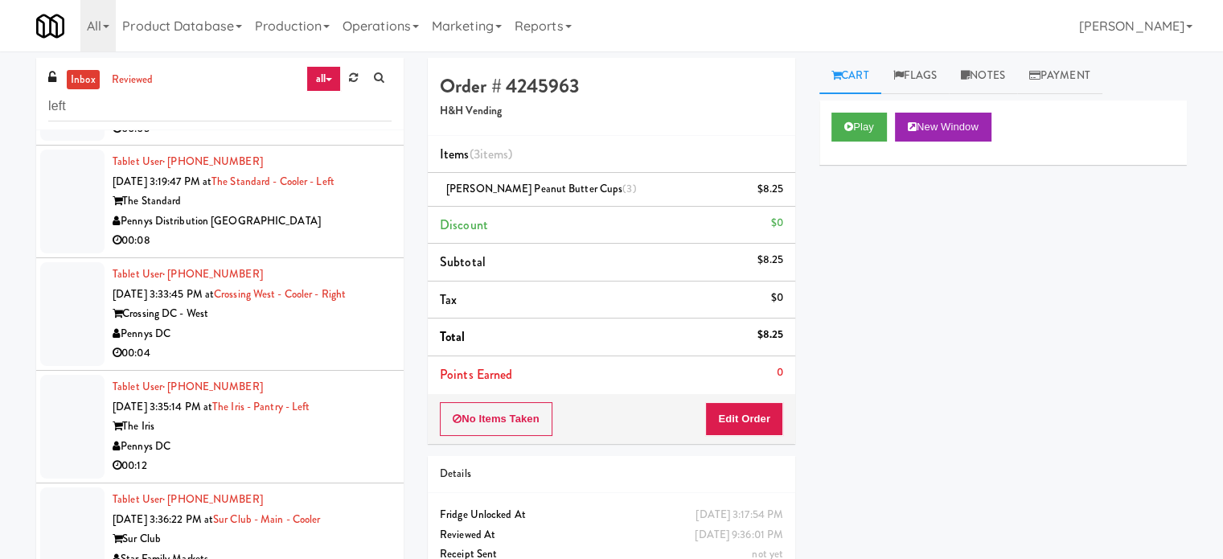
click at [331, 232] on div "00:08" at bounding box center [252, 241] width 279 height 20
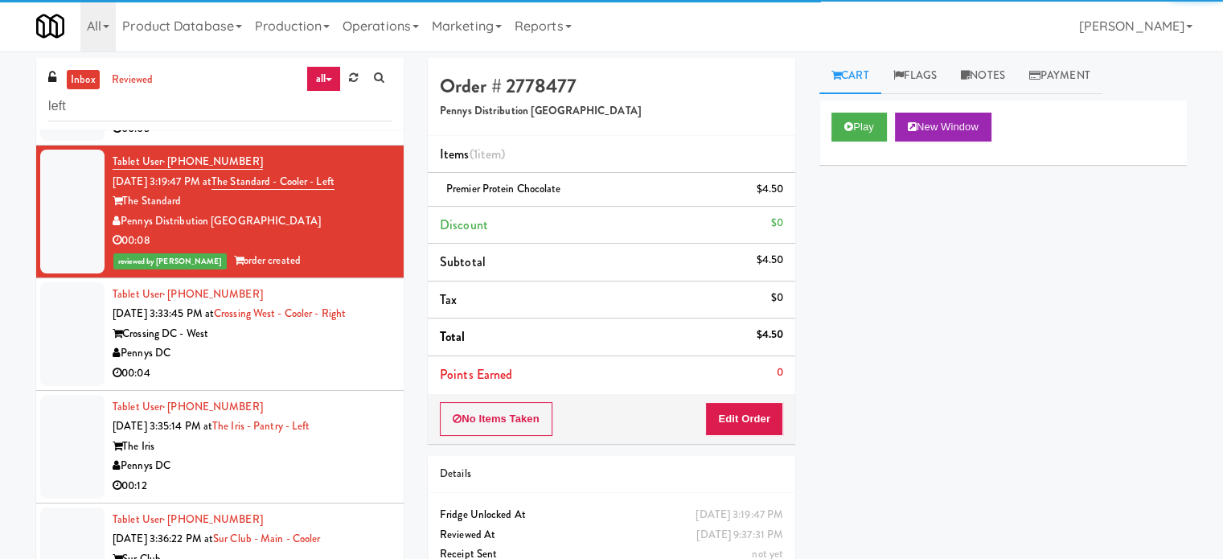
click at [340, 364] on div "00:04" at bounding box center [252, 374] width 279 height 20
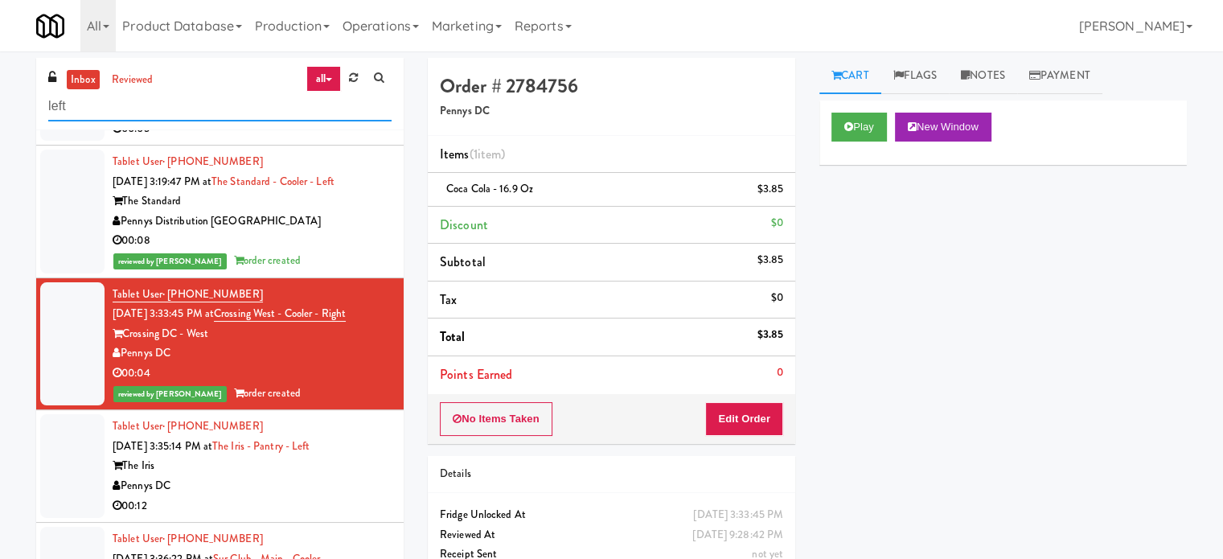
click at [158, 109] on input "left" at bounding box center [219, 107] width 343 height 30
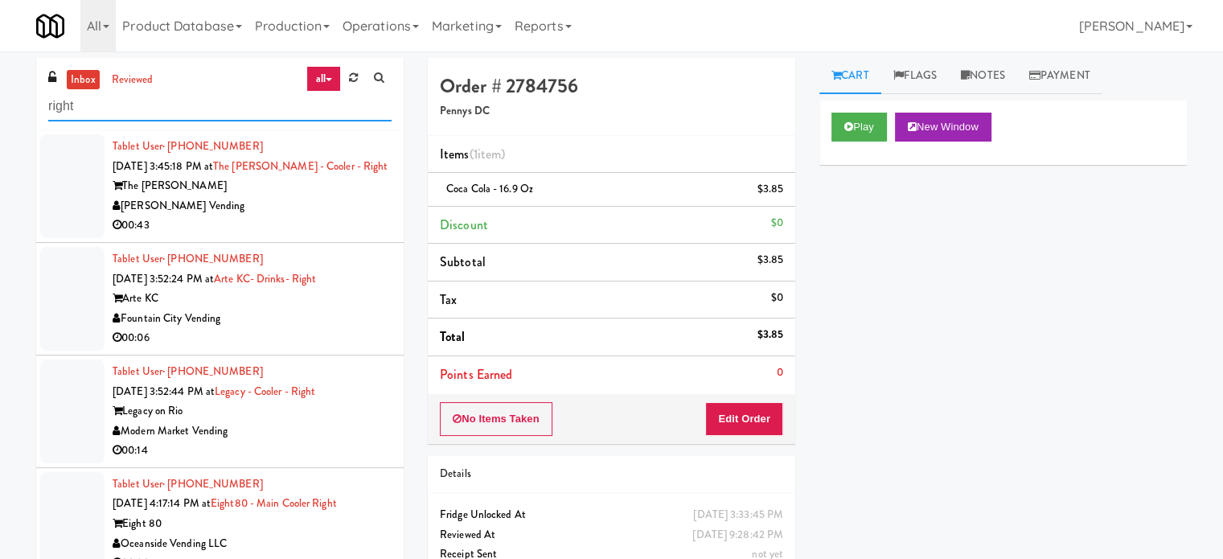
type input "right"
drag, startPoint x: 332, startPoint y: 217, endPoint x: 341, endPoint y: 220, distance: 9.4
click at [335, 218] on div "00:43" at bounding box center [252, 226] width 279 height 20
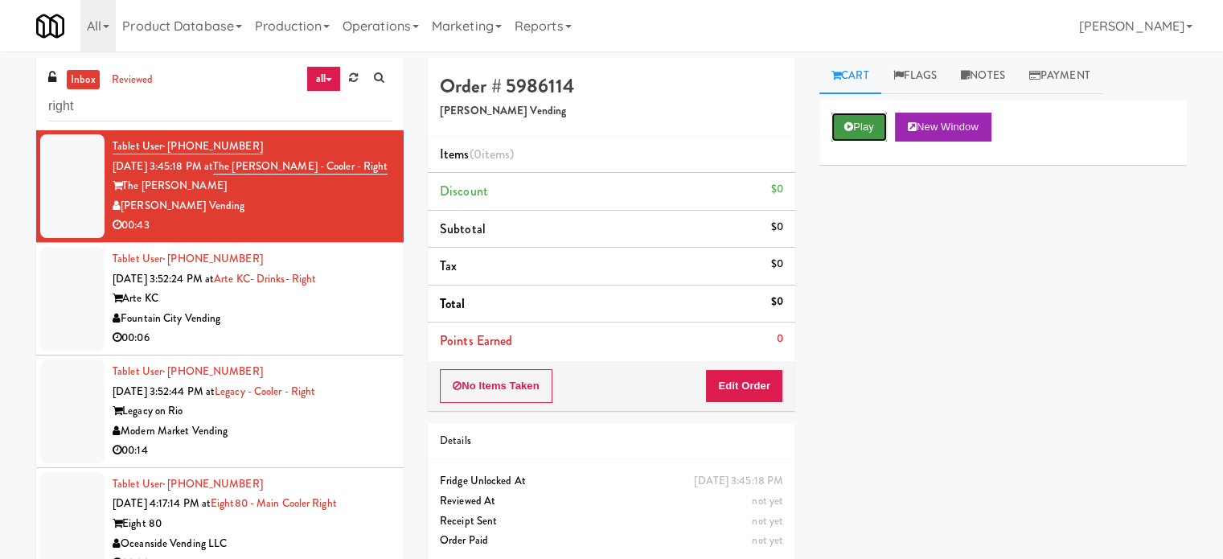
click at [866, 121] on button "Play" at bounding box center [859, 127] width 55 height 29
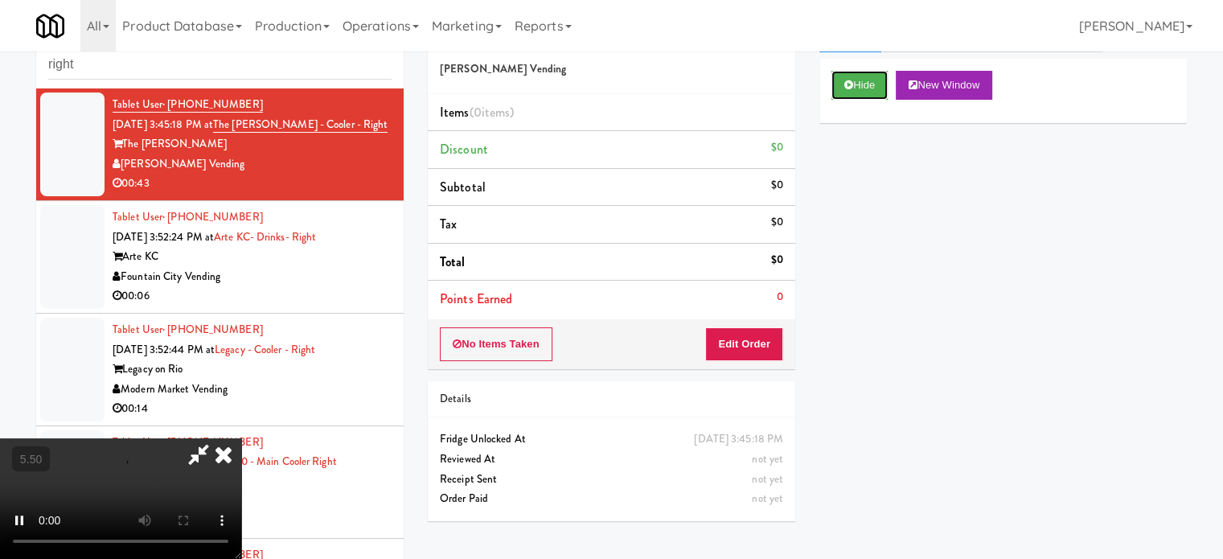
scroll to position [65, 0]
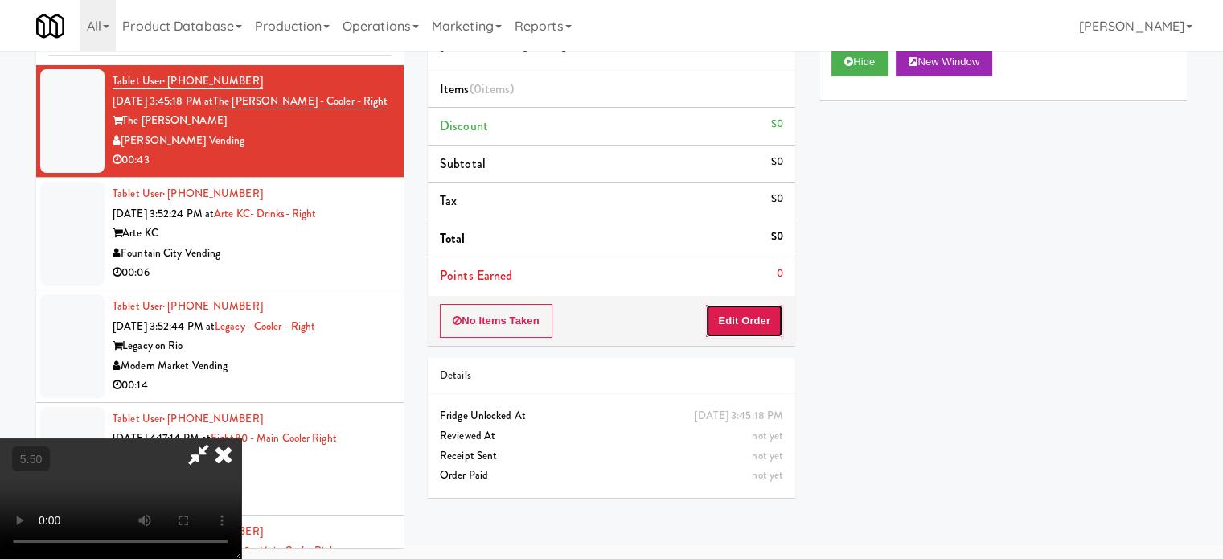
click at [753, 327] on button "Edit Order" at bounding box center [744, 321] width 78 height 34
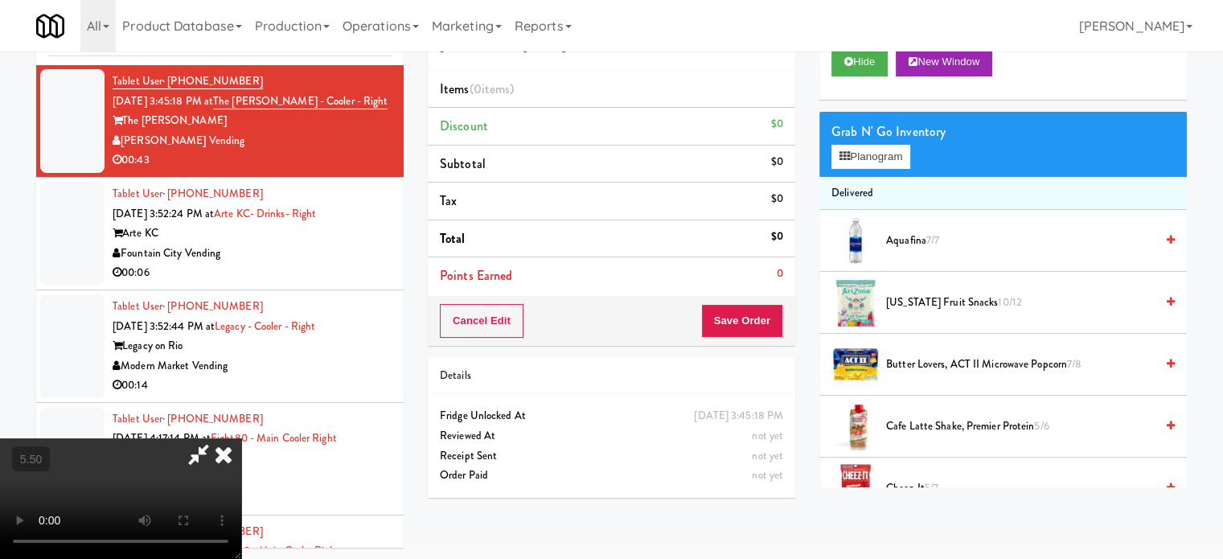
click at [241, 438] on video at bounding box center [120, 498] width 241 height 121
drag, startPoint x: 528, startPoint y: 321, endPoint x: 567, endPoint y: 332, distance: 41.0
click at [241, 438] on video at bounding box center [120, 498] width 241 height 121
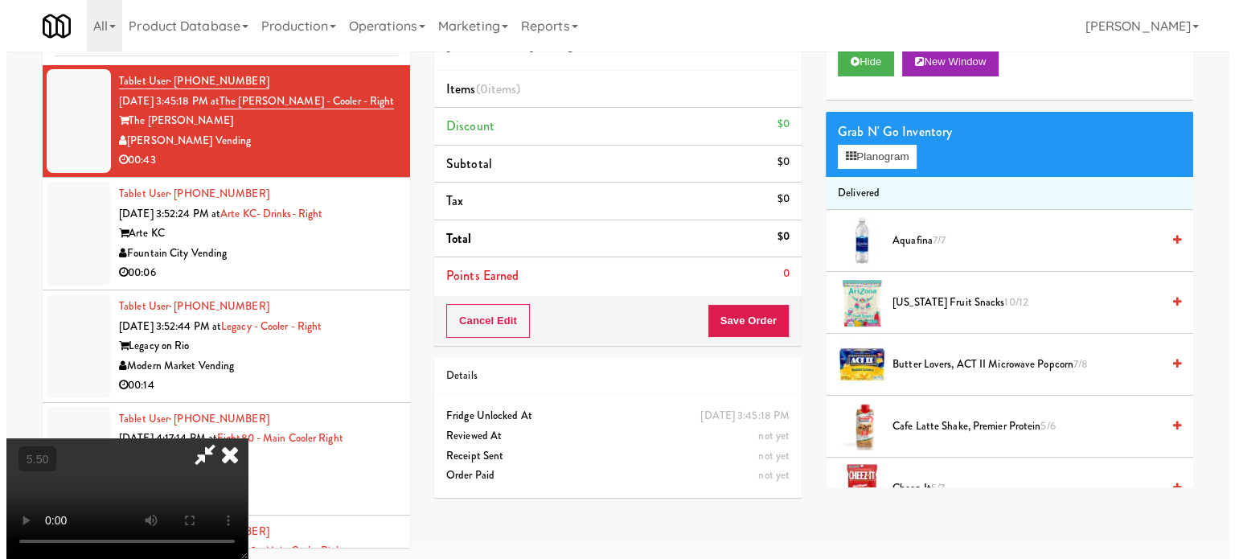
scroll to position [51, 0]
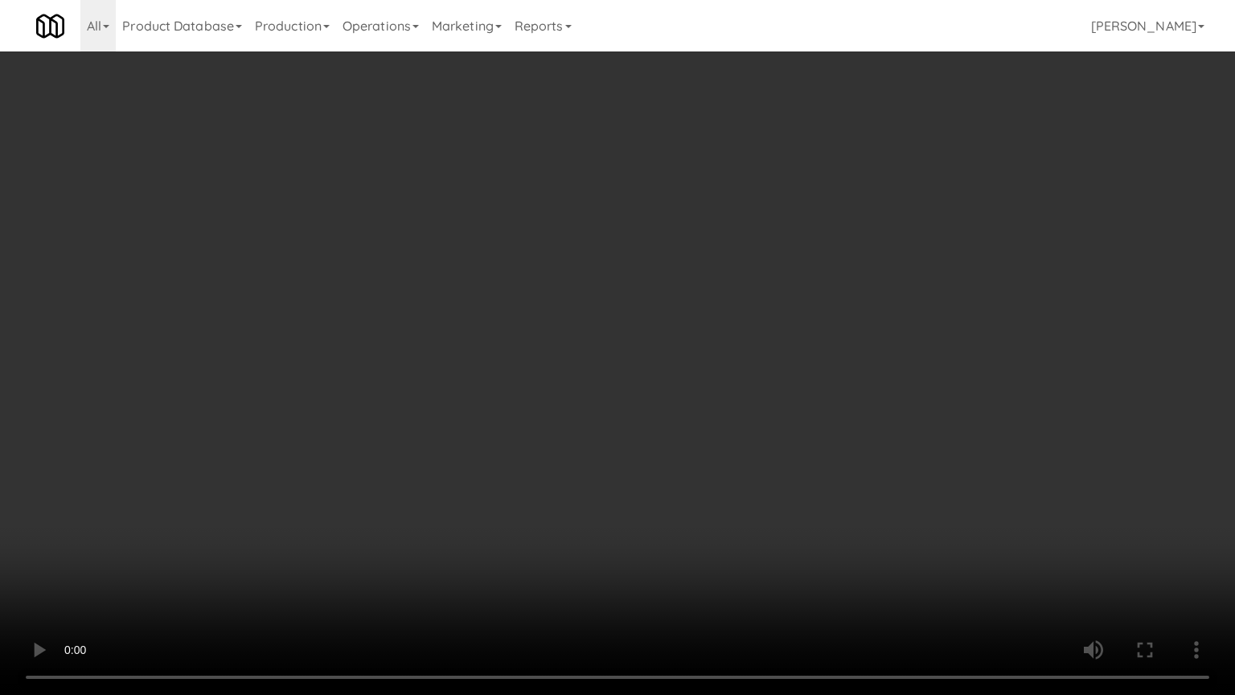
click at [567, 331] on video at bounding box center [617, 347] width 1235 height 695
click at [582, 331] on video at bounding box center [617, 347] width 1235 height 695
click at [587, 350] on video at bounding box center [617, 347] width 1235 height 695
click at [590, 345] on video at bounding box center [617, 347] width 1235 height 695
click at [592, 342] on video at bounding box center [617, 347] width 1235 height 695
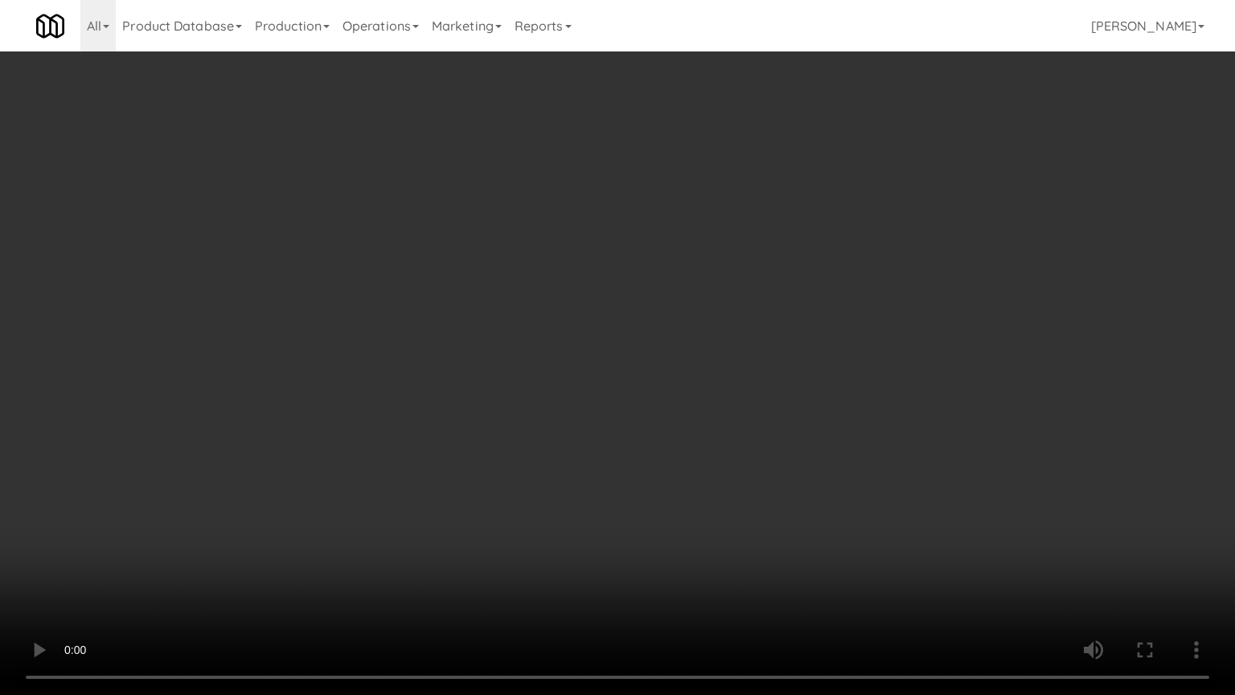
drag, startPoint x: 338, startPoint y: 476, endPoint x: 464, endPoint y: 392, distance: 151.5
click at [339, 476] on video at bounding box center [617, 347] width 1235 height 695
click at [565, 331] on video at bounding box center [617, 347] width 1235 height 695
click at [576, 325] on video at bounding box center [617, 347] width 1235 height 695
click at [579, 323] on video at bounding box center [617, 347] width 1235 height 695
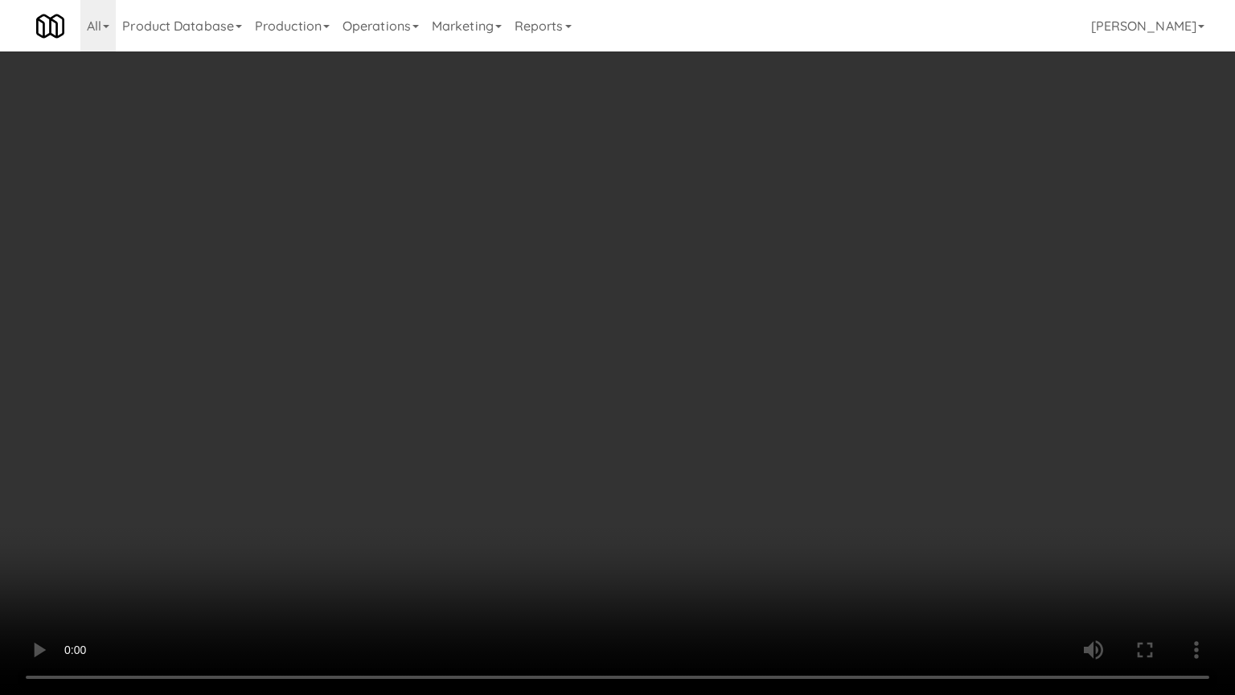
click at [578, 324] on video at bounding box center [617, 347] width 1235 height 695
click at [597, 310] on video at bounding box center [617, 347] width 1235 height 695
drag, startPoint x: 564, startPoint y: 323, endPoint x: 613, endPoint y: 304, distance: 52.4
click at [566, 323] on video at bounding box center [617, 347] width 1235 height 695
click at [620, 319] on video at bounding box center [617, 347] width 1235 height 695
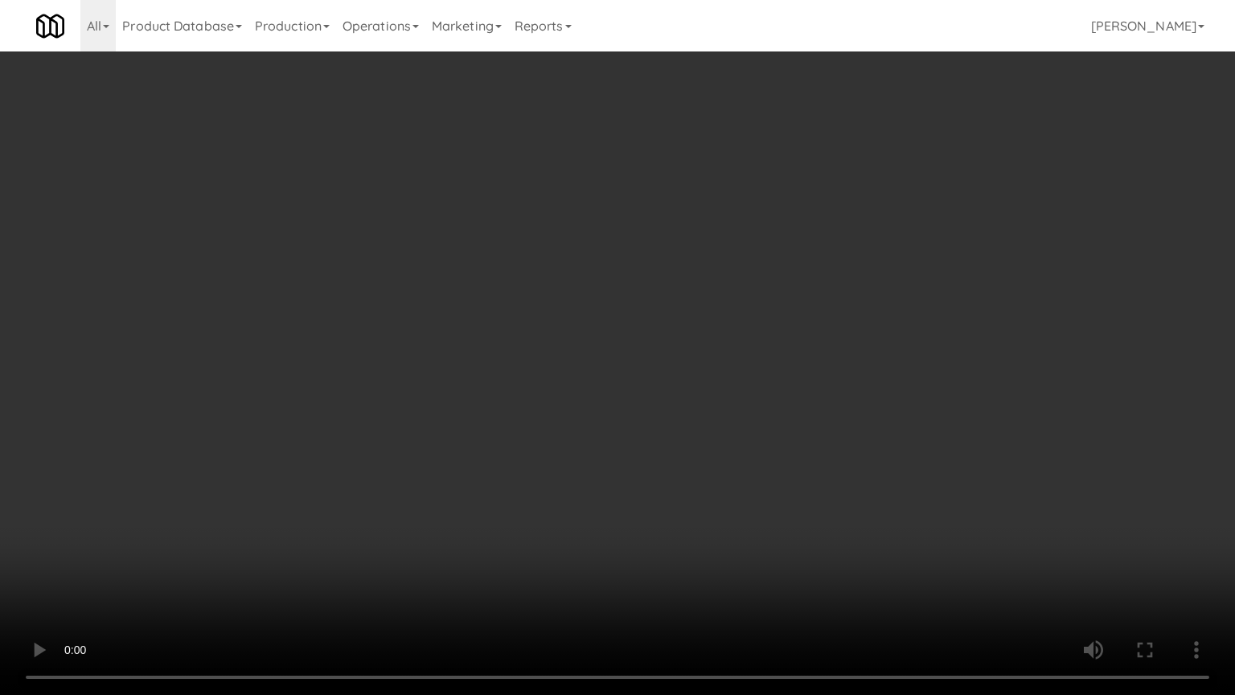
click at [561, 316] on video at bounding box center [617, 347] width 1235 height 695
drag, startPoint x: 566, startPoint y: 312, endPoint x: 623, endPoint y: 188, distance: 136.4
click at [572, 311] on video at bounding box center [617, 347] width 1235 height 695
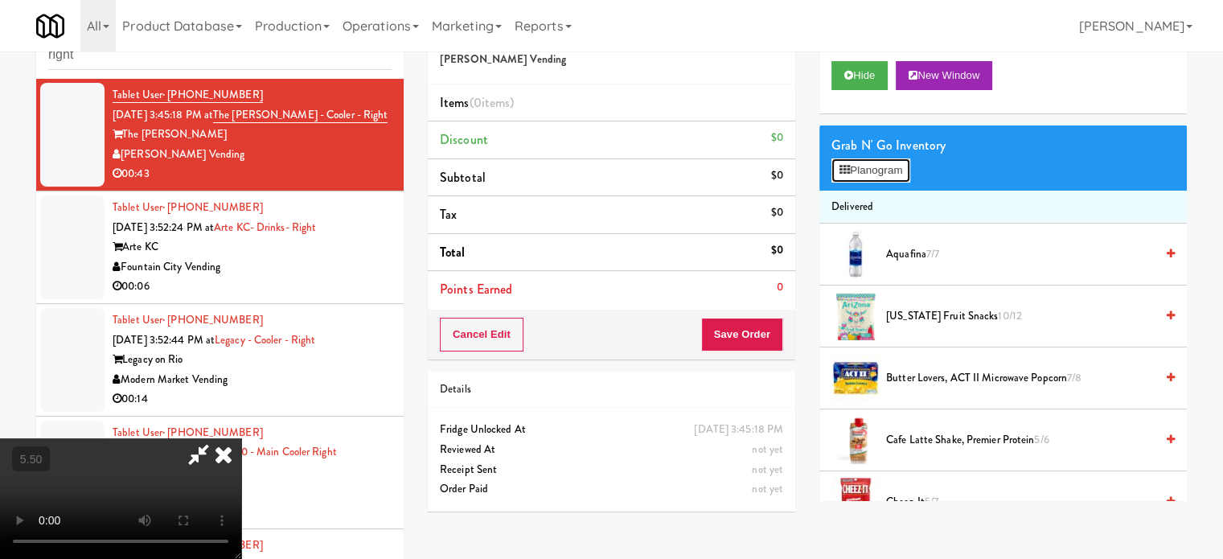
click at [886, 174] on button "Planogram" at bounding box center [871, 170] width 79 height 24
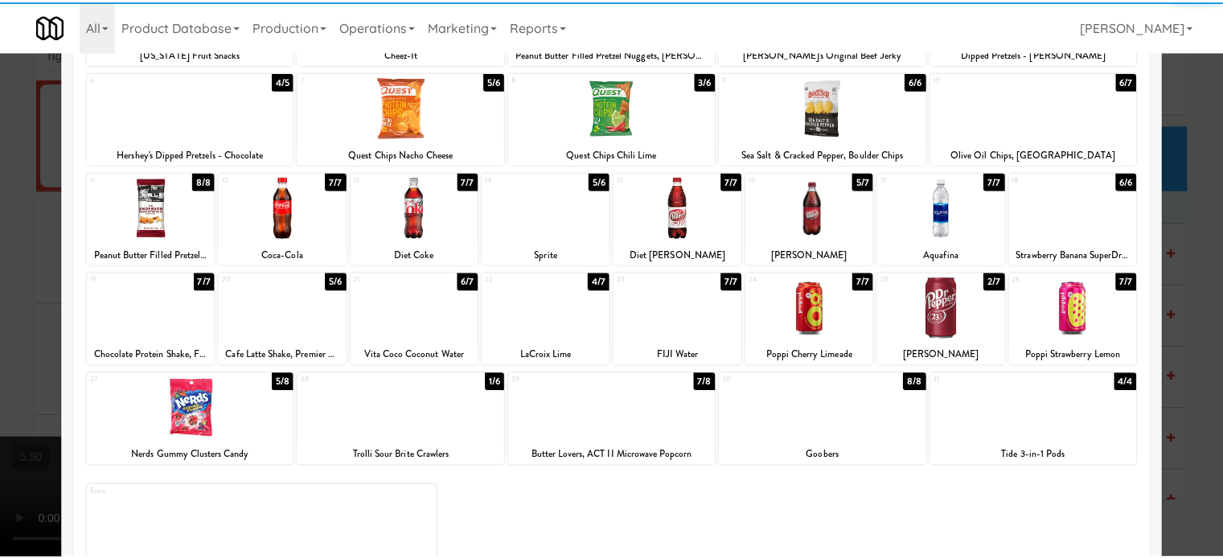
scroll to position [230, 0]
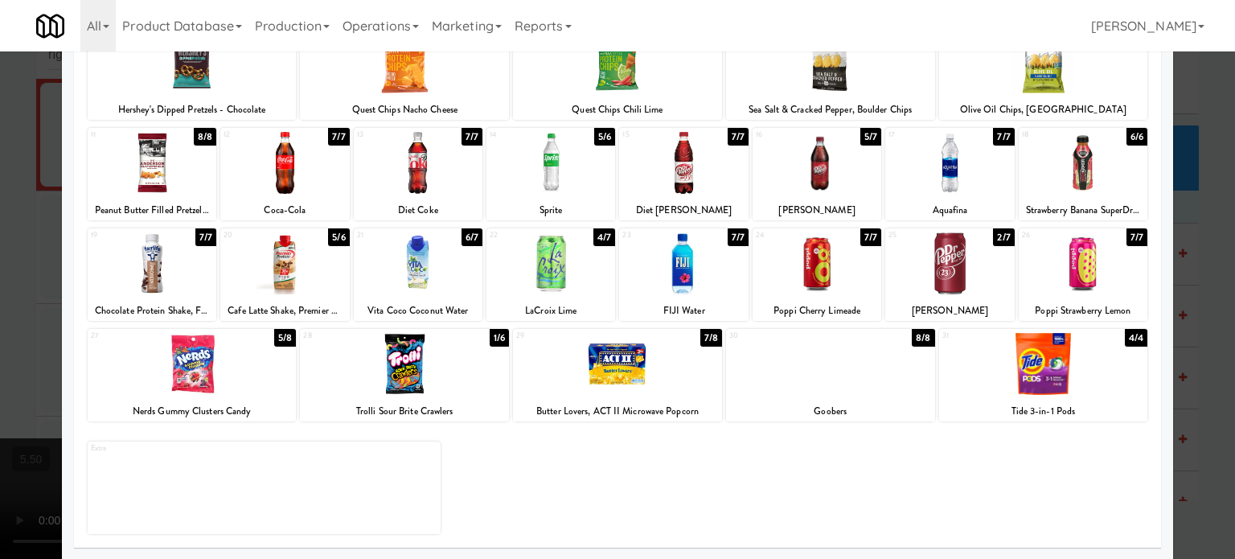
click at [495, 337] on div "1/6" at bounding box center [499, 338] width 19 height 18
click at [1188, 226] on div at bounding box center [617, 279] width 1235 height 559
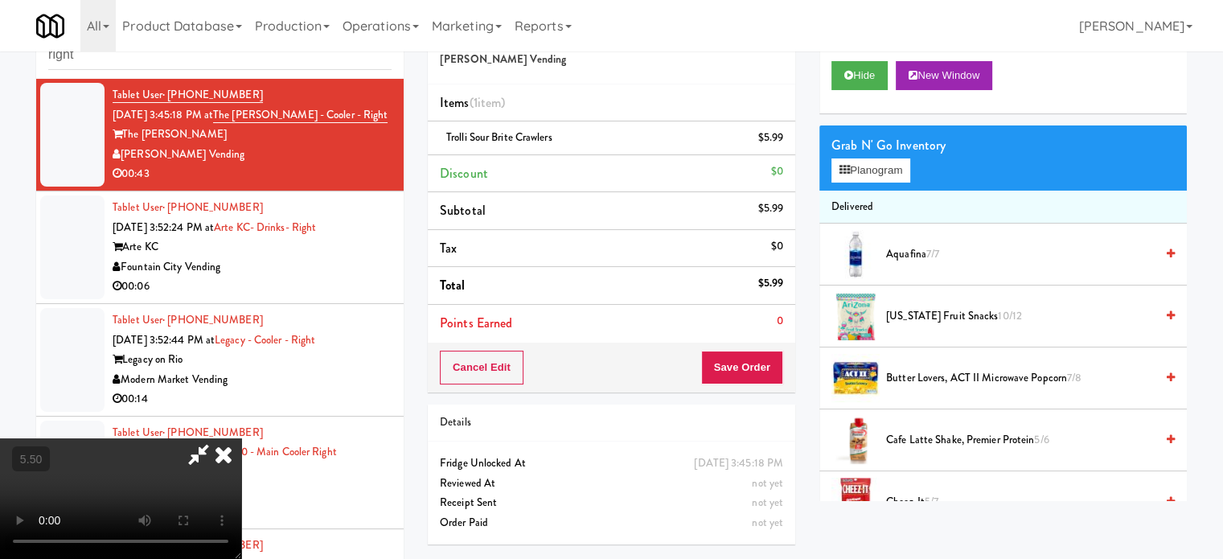
drag, startPoint x: 611, startPoint y: 359, endPoint x: 609, endPoint y: 332, distance: 26.7
click at [241, 438] on video at bounding box center [120, 498] width 241 height 121
drag, startPoint x: 609, startPoint y: 332, endPoint x: 611, endPoint y: 323, distance: 9.2
click at [241, 438] on video at bounding box center [120, 498] width 241 height 121
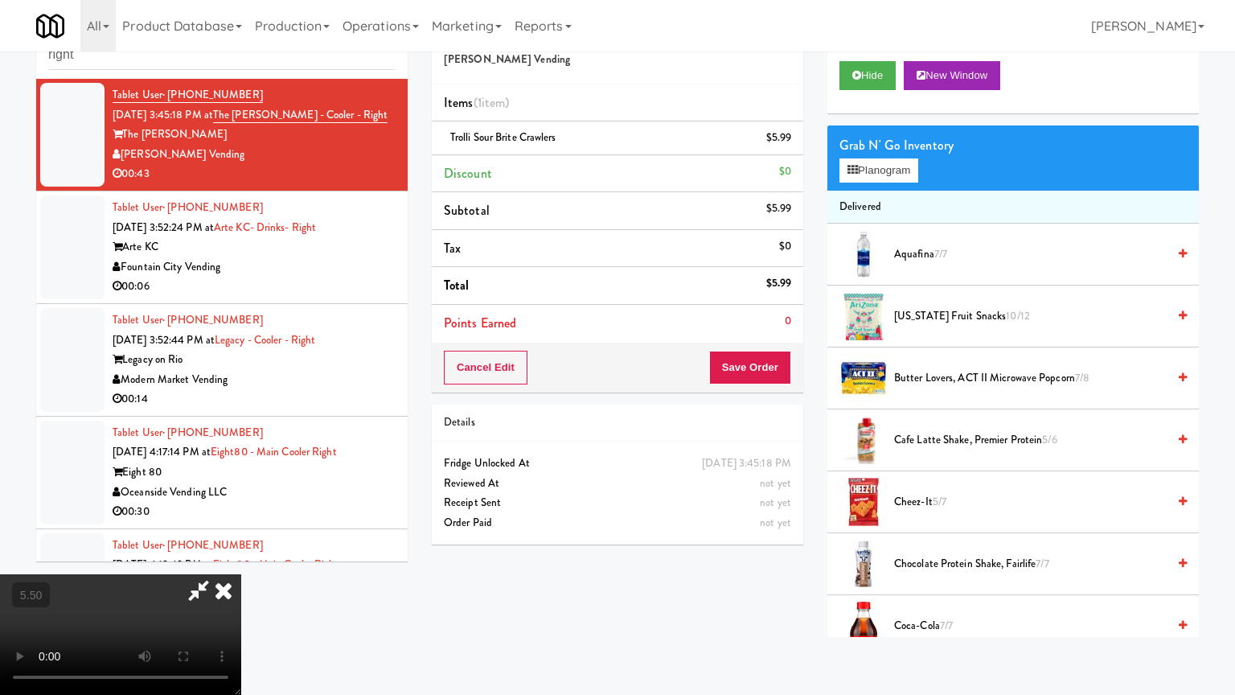
click at [241, 558] on video at bounding box center [120, 634] width 241 height 121
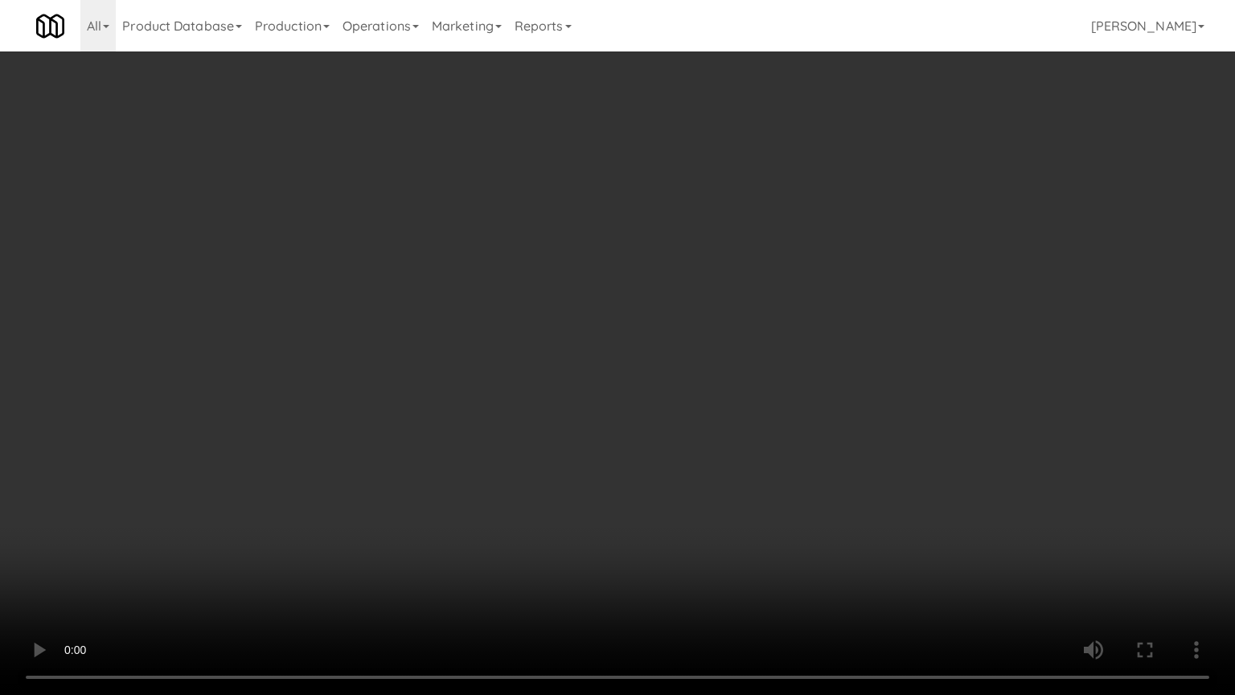
click at [641, 355] on video at bounding box center [617, 347] width 1235 height 695
click at [655, 367] on video at bounding box center [617, 347] width 1235 height 695
click at [667, 383] on video at bounding box center [617, 347] width 1235 height 695
click at [687, 358] on video at bounding box center [617, 347] width 1235 height 695
click at [621, 370] on video at bounding box center [617, 347] width 1235 height 695
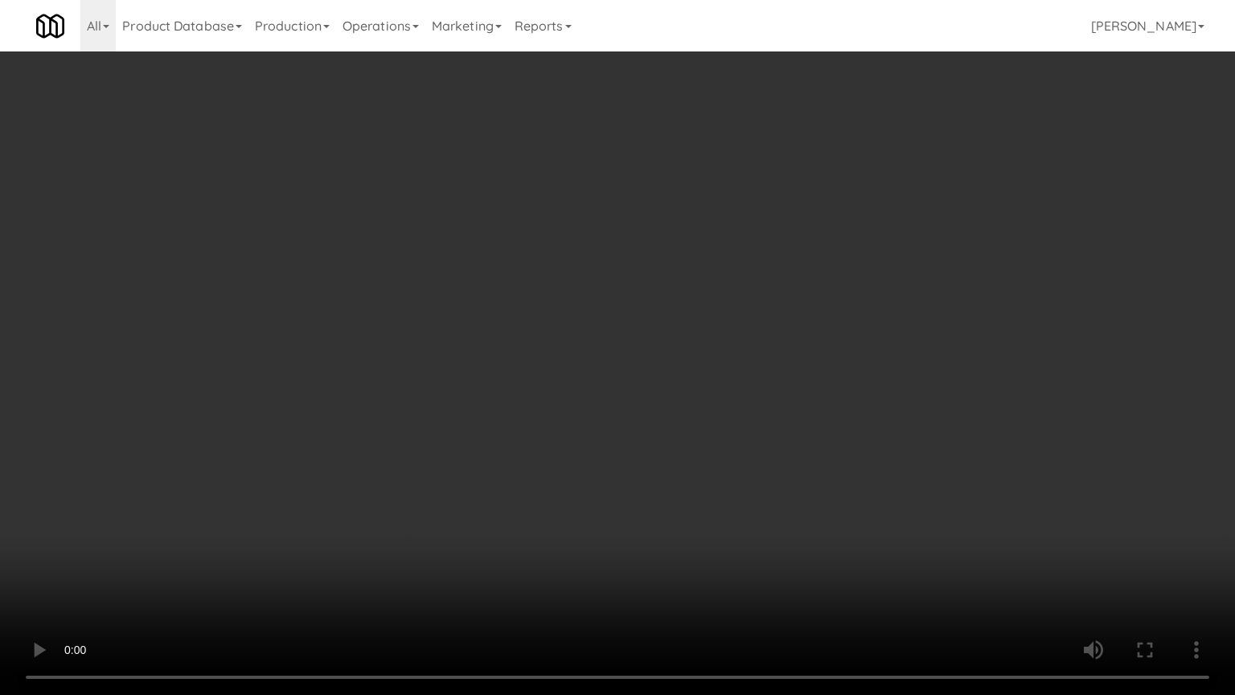
click at [621, 354] on video at bounding box center [617, 347] width 1235 height 695
click at [644, 340] on video at bounding box center [617, 347] width 1235 height 695
drag, startPoint x: 630, startPoint y: 339, endPoint x: 684, endPoint y: 335, distance: 54.8
click at [635, 341] on video at bounding box center [617, 347] width 1235 height 695
click at [721, 347] on video at bounding box center [617, 347] width 1235 height 695
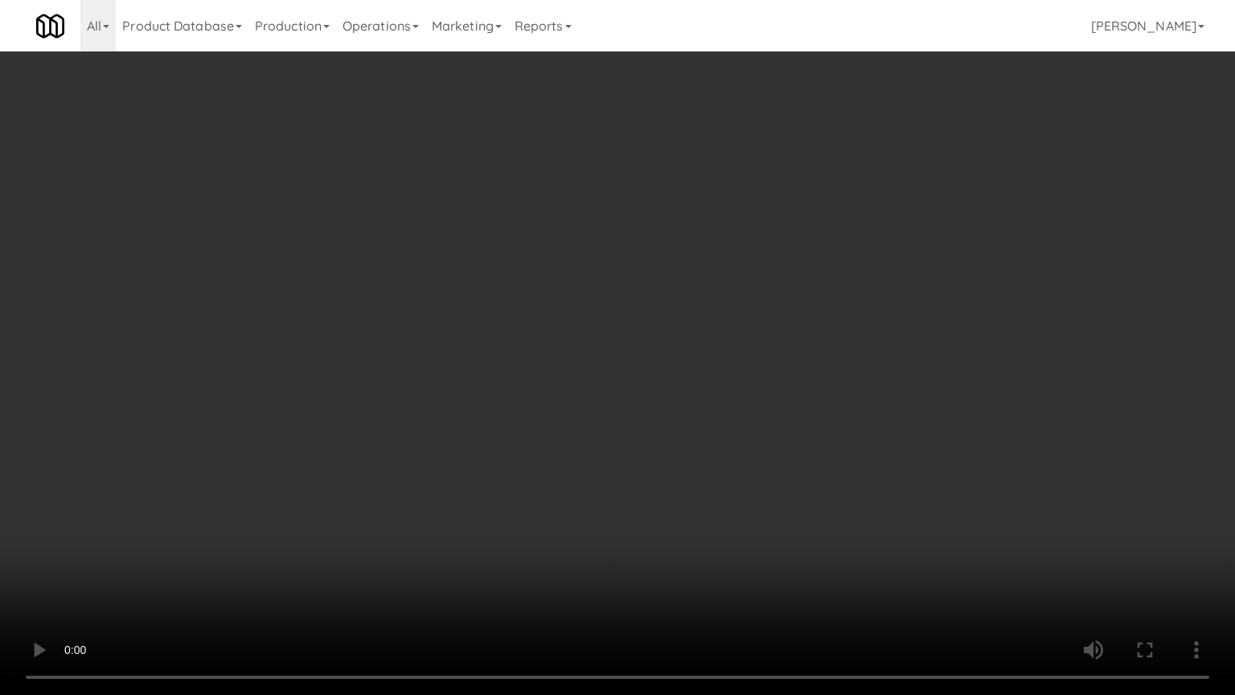
drag, startPoint x: 623, startPoint y: 353, endPoint x: 707, endPoint y: 334, distance: 85.8
click at [627, 351] on video at bounding box center [617, 347] width 1235 height 695
click at [721, 329] on video at bounding box center [617, 347] width 1235 height 695
drag, startPoint x: 654, startPoint y: 325, endPoint x: 671, endPoint y: 314, distance: 20.3
click at [657, 323] on video at bounding box center [617, 347] width 1235 height 695
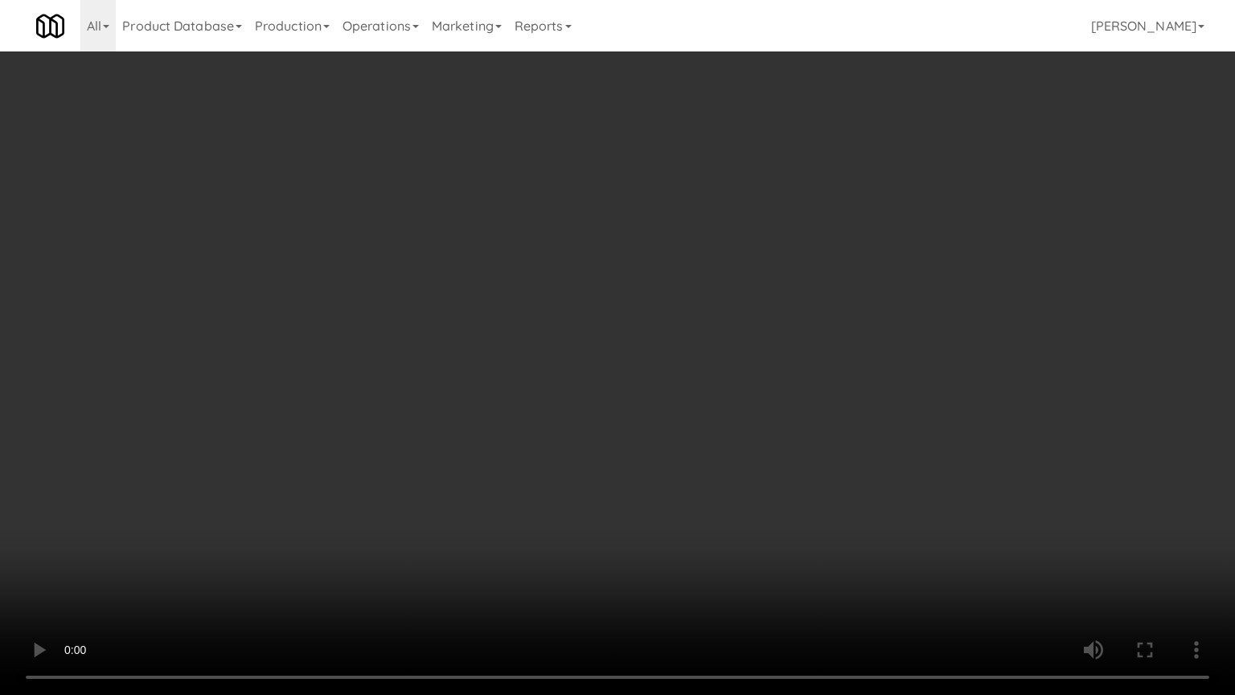
click at [719, 318] on video at bounding box center [617, 347] width 1235 height 695
drag, startPoint x: 615, startPoint y: 325, endPoint x: 638, endPoint y: 316, distance: 24.2
click at [617, 325] on video at bounding box center [617, 347] width 1235 height 695
click at [685, 331] on video at bounding box center [617, 347] width 1235 height 695
drag, startPoint x: 579, startPoint y: 310, endPoint x: 593, endPoint y: 302, distance: 15.5
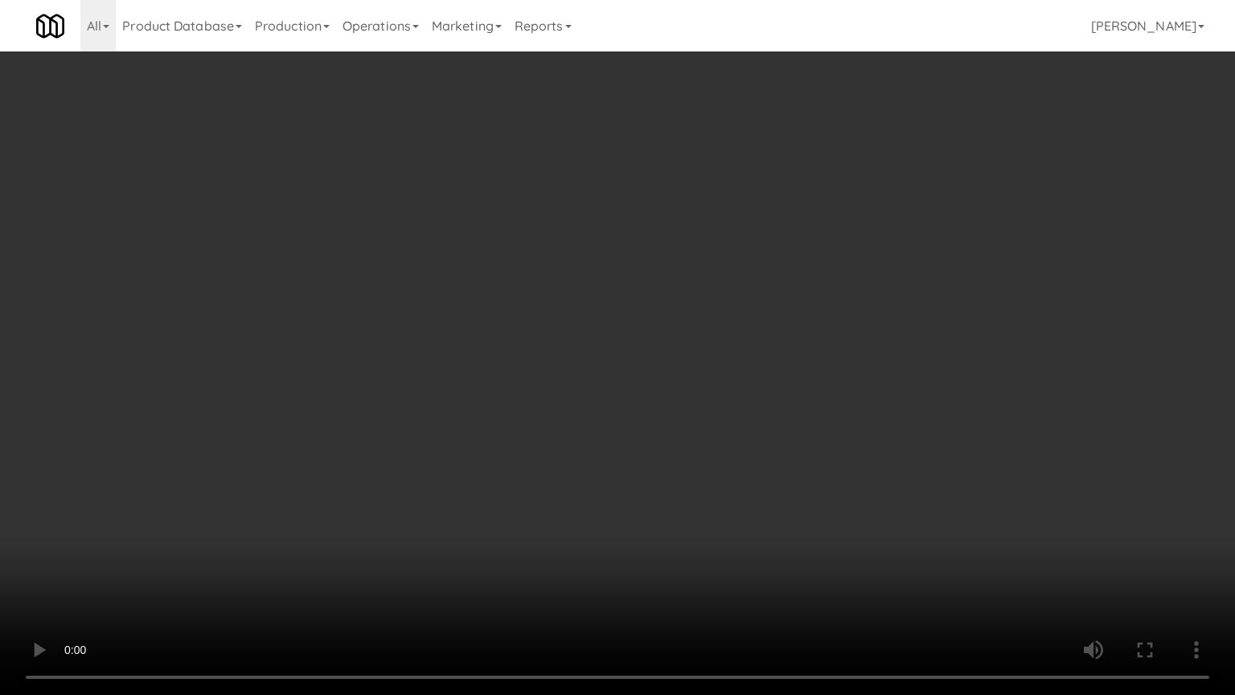
click at [582, 308] on video at bounding box center [617, 347] width 1235 height 695
click at [593, 302] on video at bounding box center [617, 347] width 1235 height 695
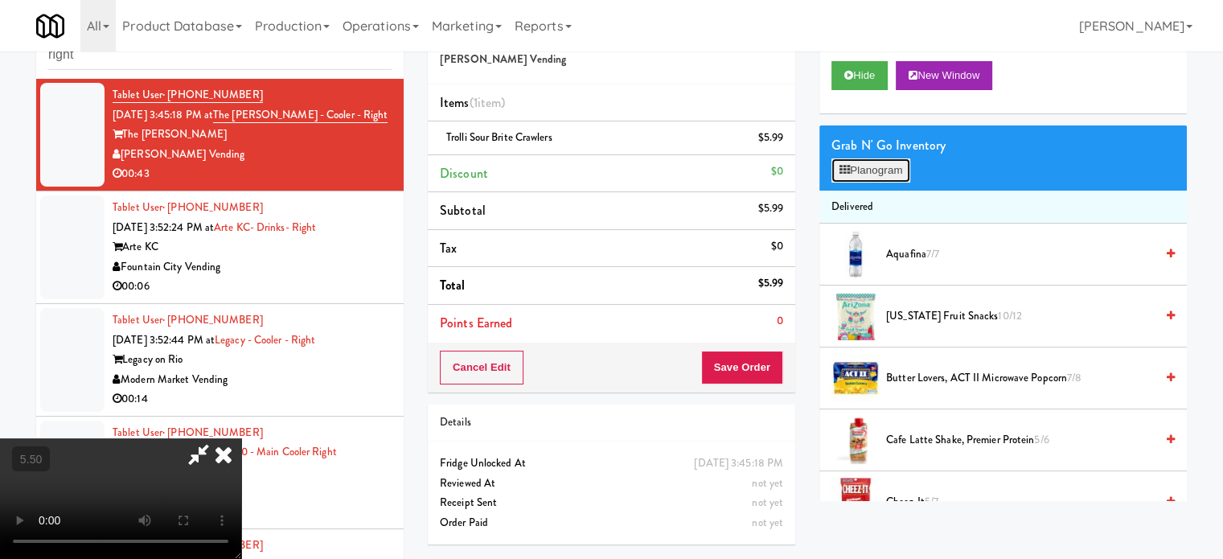
click at [894, 175] on button "Planogram" at bounding box center [871, 170] width 79 height 24
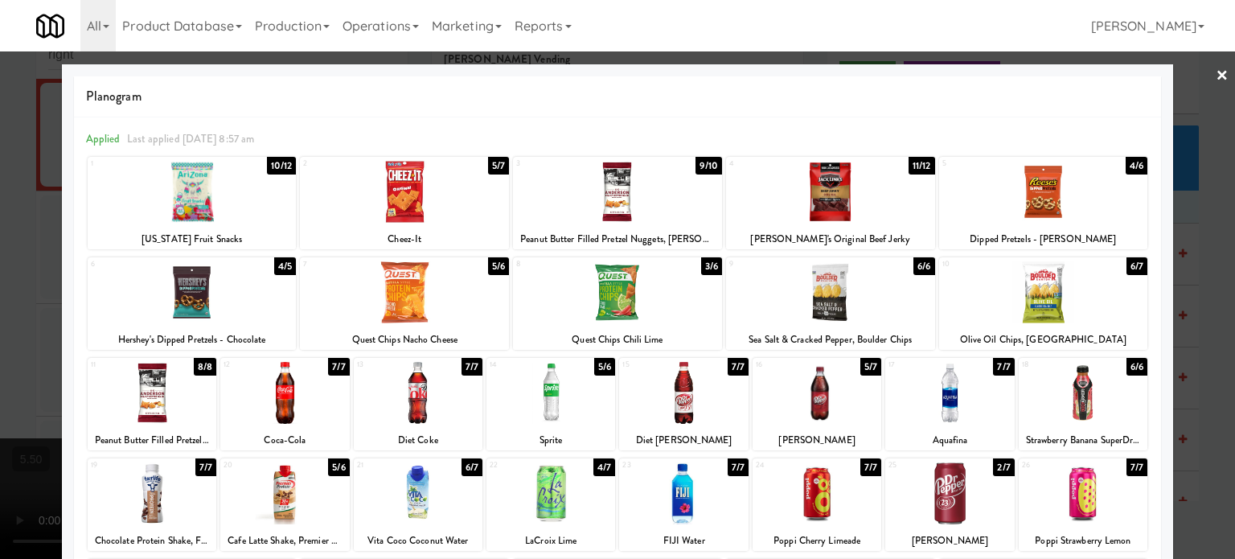
click at [862, 363] on div "5/7" at bounding box center [871, 367] width 21 height 18
drag, startPoint x: 1207, startPoint y: 265, endPoint x: 991, endPoint y: 269, distance: 216.4
click at [1208, 266] on div at bounding box center [617, 279] width 1235 height 559
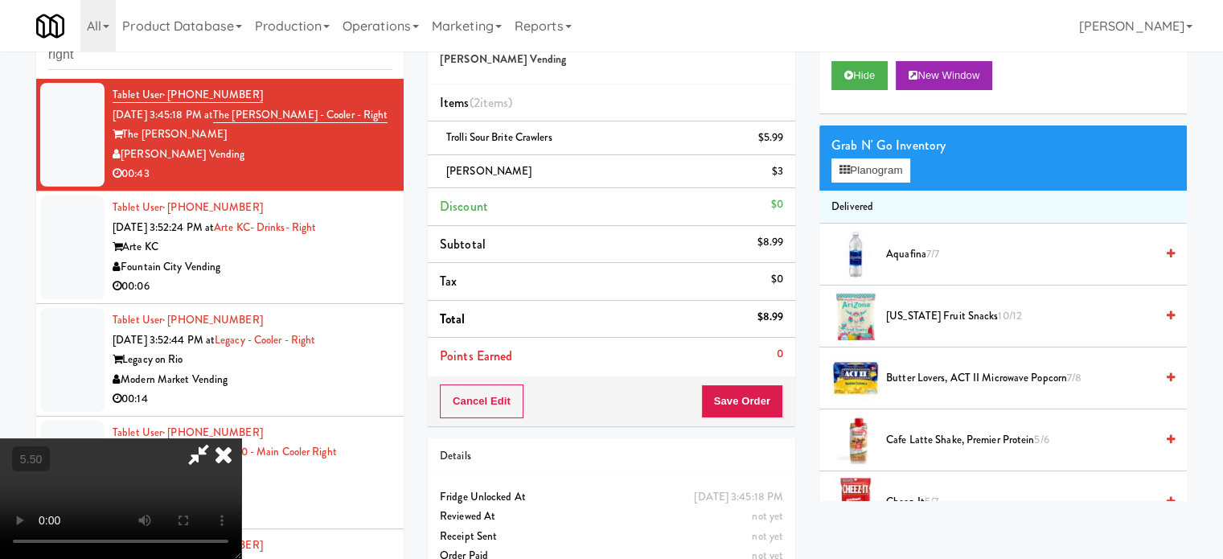
drag, startPoint x: 383, startPoint y: 341, endPoint x: 387, endPoint y: 331, distance: 11.2
click at [241, 438] on video at bounding box center [120, 498] width 241 height 121
drag, startPoint x: 387, startPoint y: 331, endPoint x: 432, endPoint y: 369, distance: 59.3
click at [241, 438] on video at bounding box center [120, 498] width 241 height 121
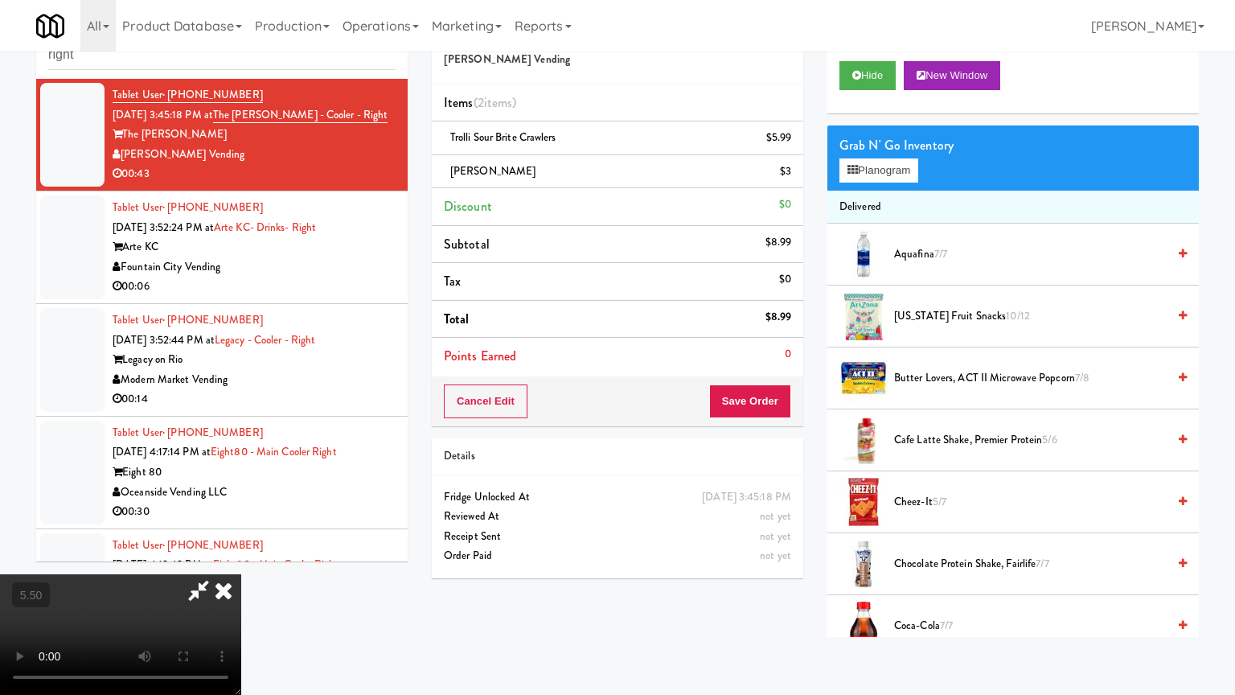
drag, startPoint x: 432, startPoint y: 367, endPoint x: 551, endPoint y: 87, distance: 304.1
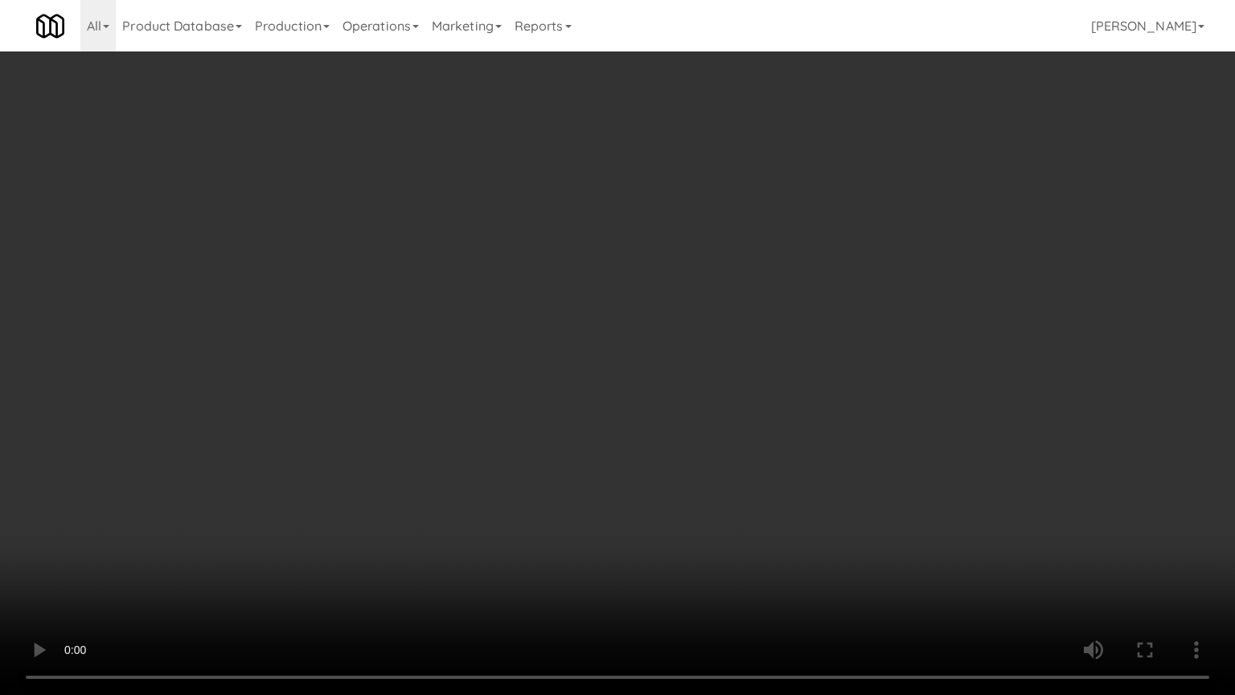
click at [437, 360] on video at bounding box center [617, 347] width 1235 height 695
click at [589, 219] on video at bounding box center [617, 347] width 1235 height 695
click at [598, 216] on video at bounding box center [617, 347] width 1235 height 695
click at [699, 203] on video at bounding box center [617, 347] width 1235 height 695
click at [676, 208] on video at bounding box center [617, 347] width 1235 height 695
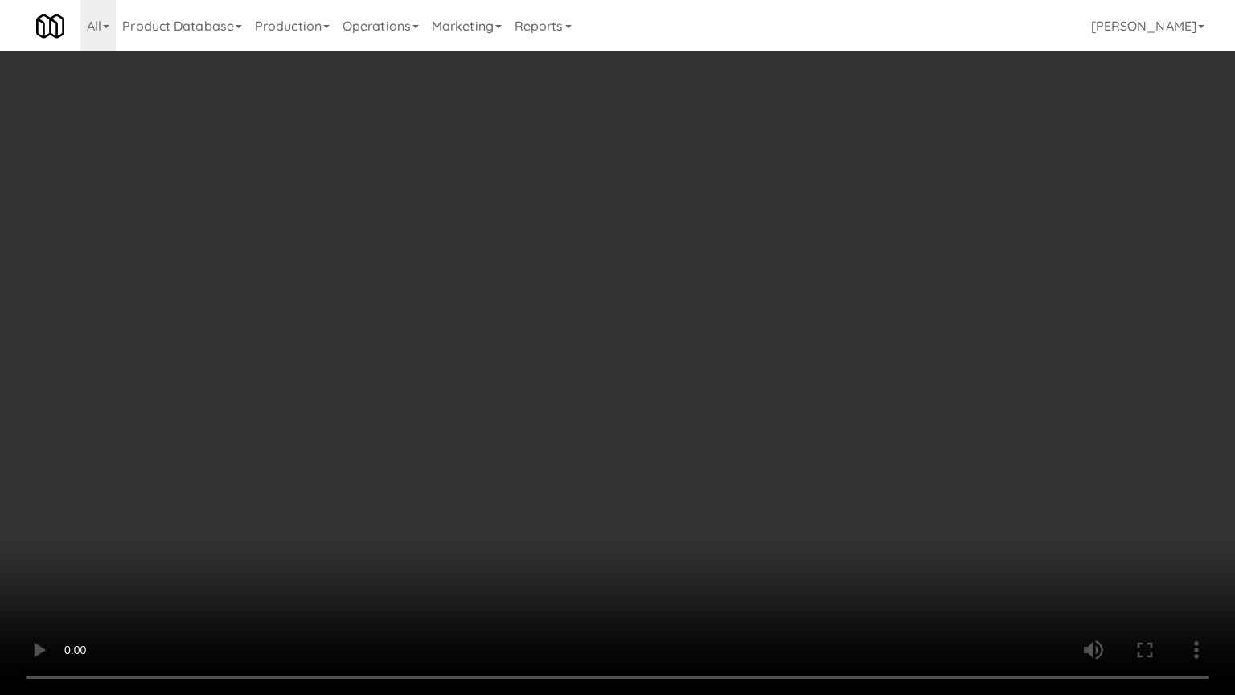
click at [742, 216] on video at bounding box center [617, 347] width 1235 height 695
click at [744, 212] on video at bounding box center [617, 347] width 1235 height 695
click at [741, 234] on video at bounding box center [617, 347] width 1235 height 695
click at [759, 244] on video at bounding box center [617, 347] width 1235 height 695
click at [701, 245] on video at bounding box center [617, 347] width 1235 height 695
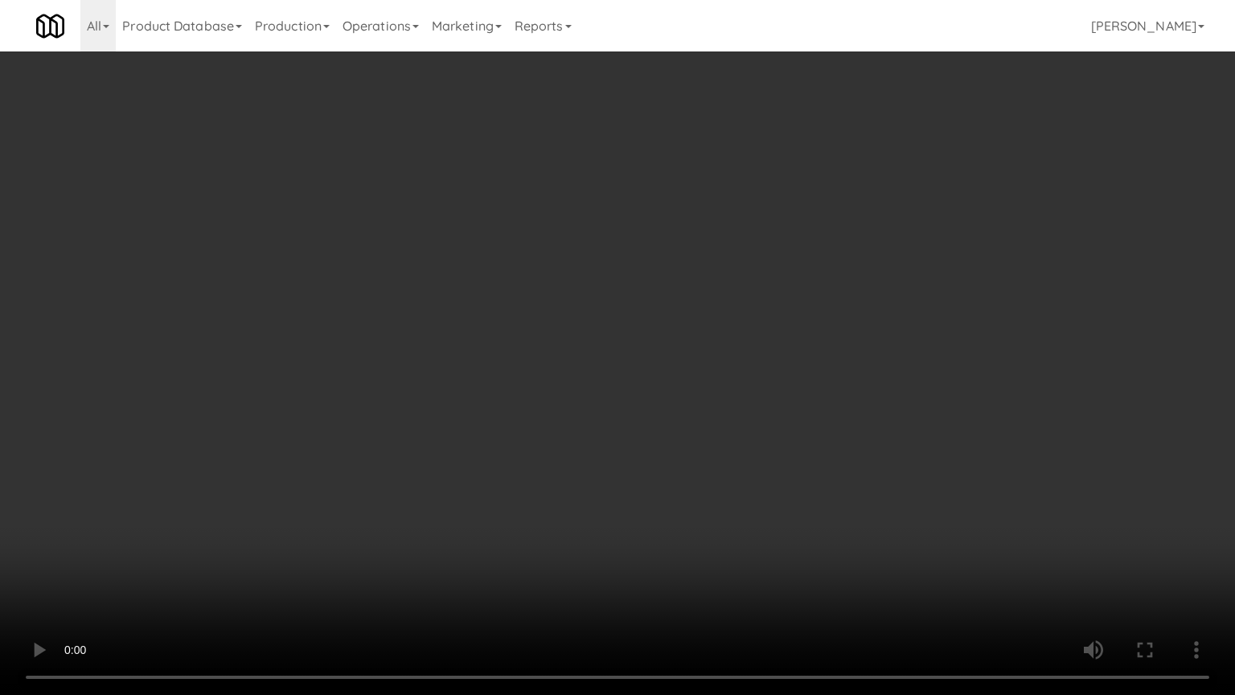
click at [724, 249] on video at bounding box center [617, 347] width 1235 height 695
click at [705, 250] on video at bounding box center [617, 347] width 1235 height 695
click at [673, 249] on video at bounding box center [617, 347] width 1235 height 695
click at [748, 235] on video at bounding box center [617, 347] width 1235 height 695
click at [685, 232] on video at bounding box center [617, 347] width 1235 height 695
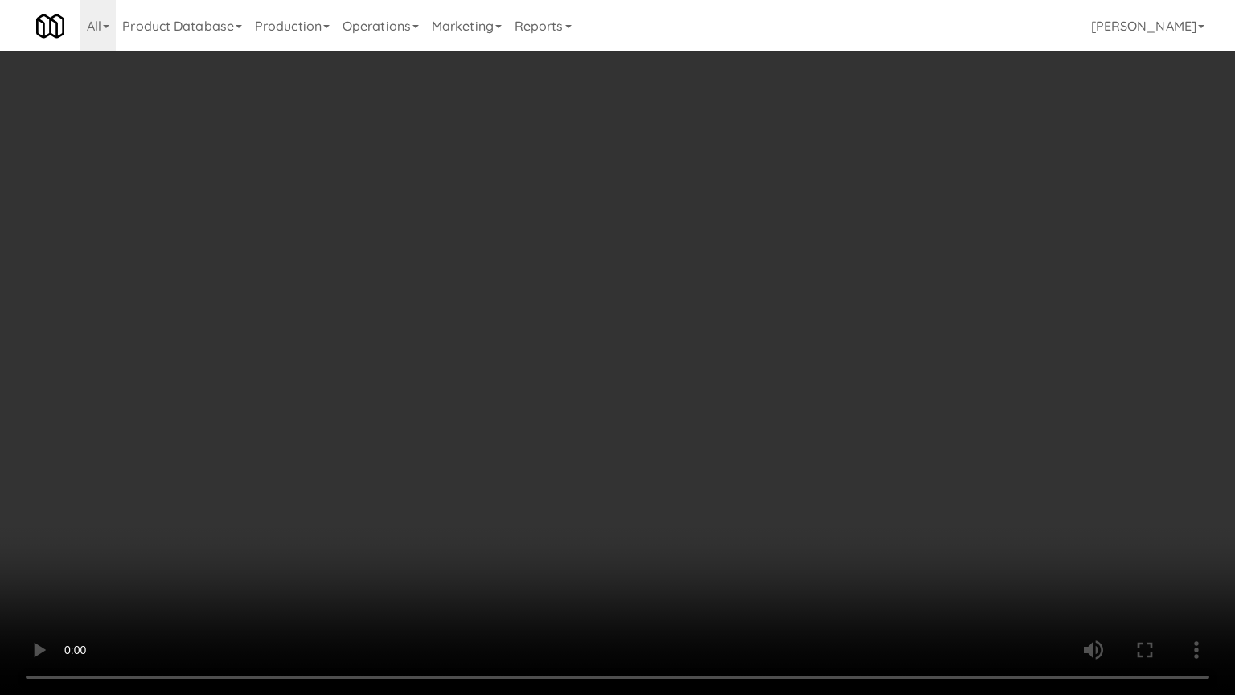
click at [719, 213] on video at bounding box center [617, 347] width 1235 height 695
click at [695, 224] on video at bounding box center [617, 347] width 1235 height 695
click at [800, 227] on video at bounding box center [617, 347] width 1235 height 695
drag, startPoint x: 724, startPoint y: 228, endPoint x: 746, endPoint y: 220, distance: 24.2
click at [728, 227] on video at bounding box center [617, 347] width 1235 height 695
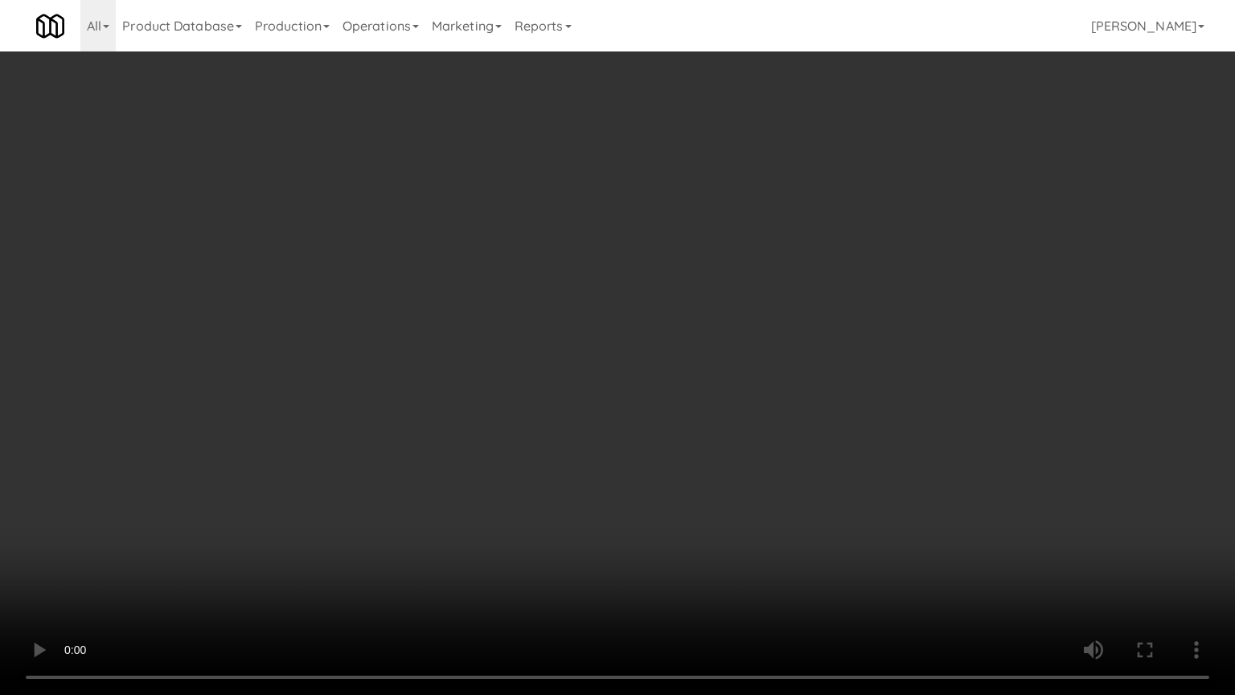
click at [746, 220] on video at bounding box center [617, 347] width 1235 height 695
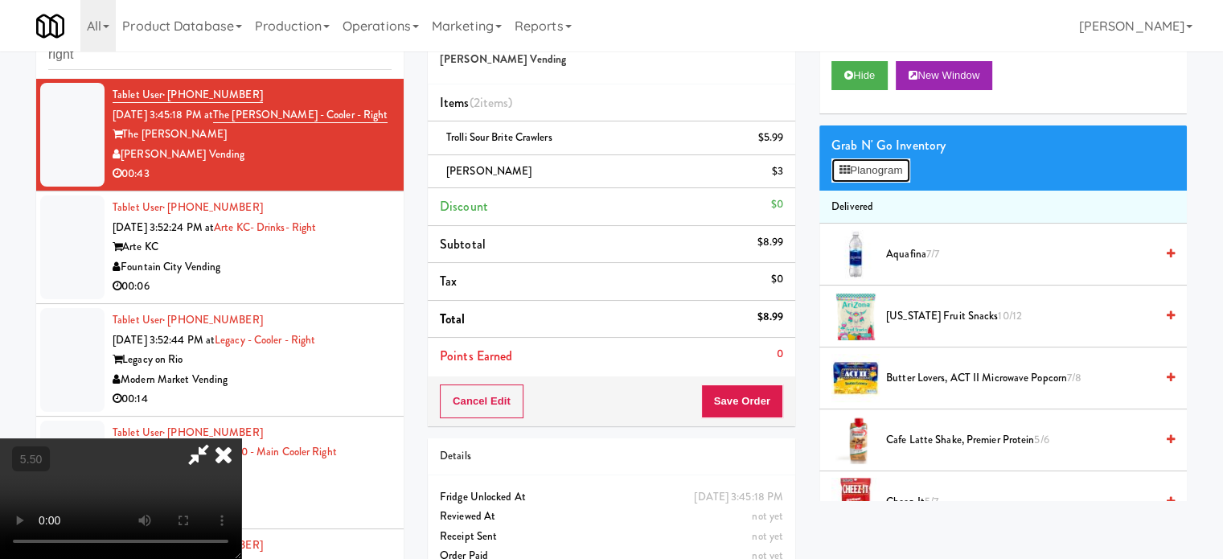
drag, startPoint x: 889, startPoint y: 166, endPoint x: 791, endPoint y: 155, distance: 98.8
click at [889, 167] on button "Planogram" at bounding box center [871, 170] width 79 height 24
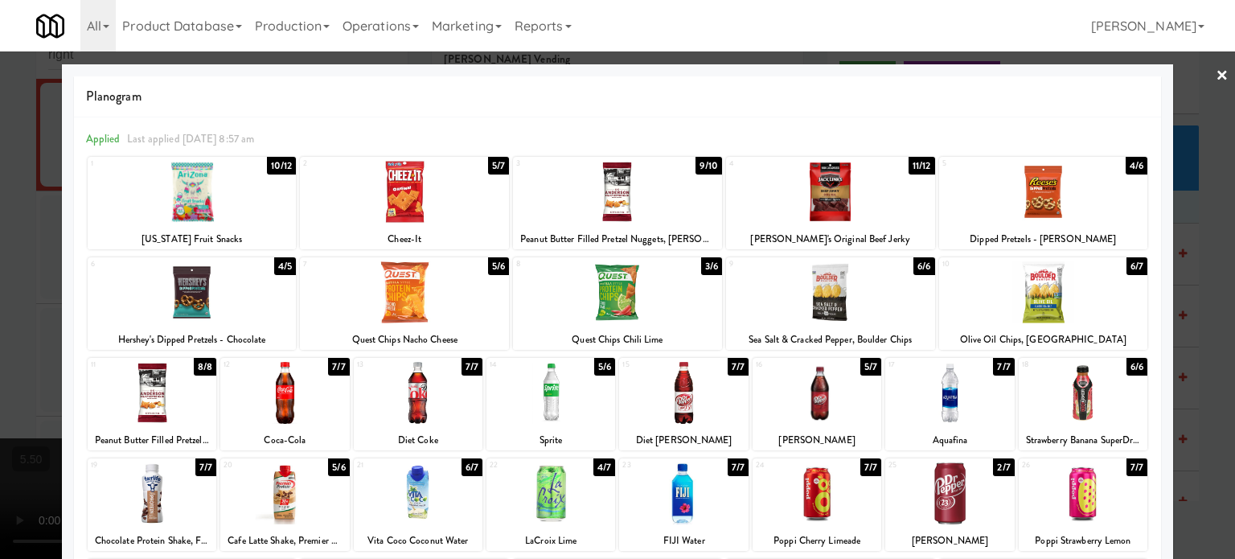
click at [283, 168] on div "10/12" at bounding box center [282, 166] width 30 height 18
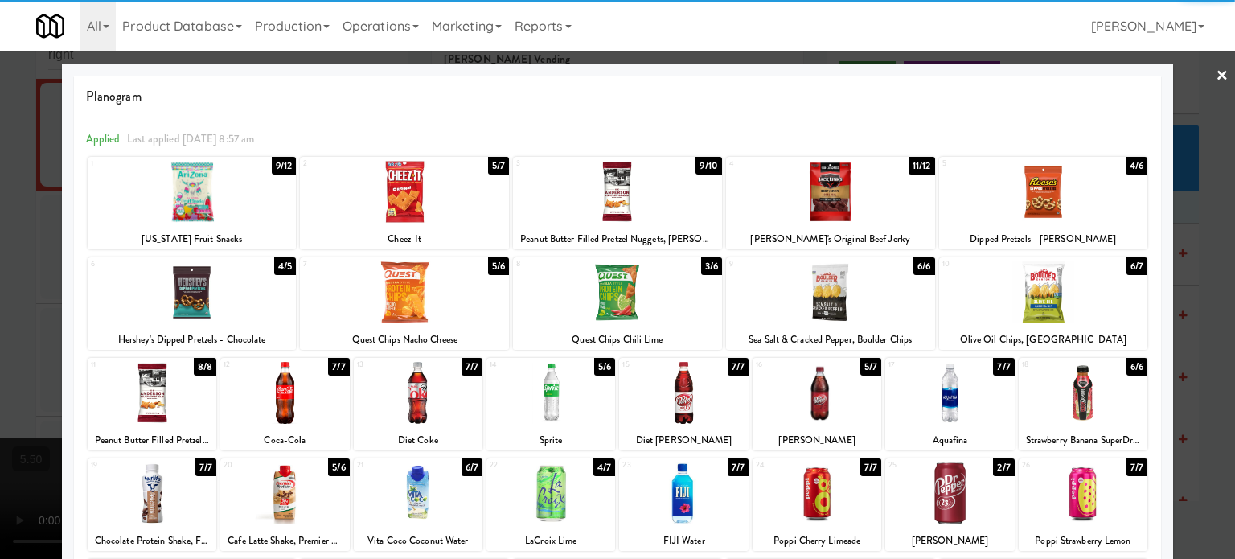
click at [1204, 281] on div at bounding box center [617, 279] width 1235 height 559
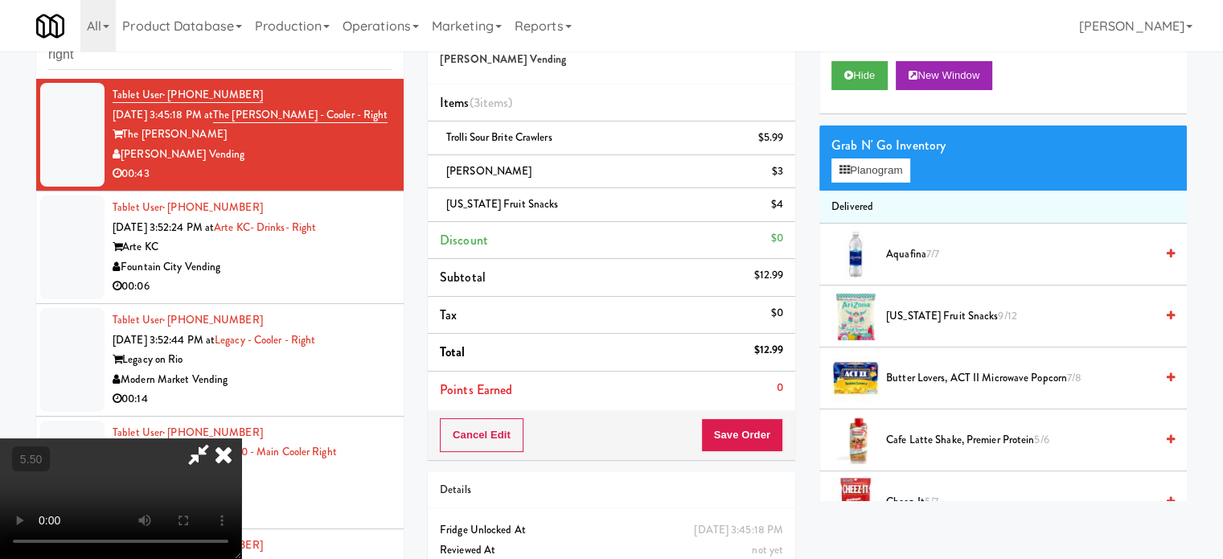
drag, startPoint x: 320, startPoint y: 395, endPoint x: 319, endPoint y: 387, distance: 8.1
click at [241, 438] on video at bounding box center [120, 498] width 241 height 121
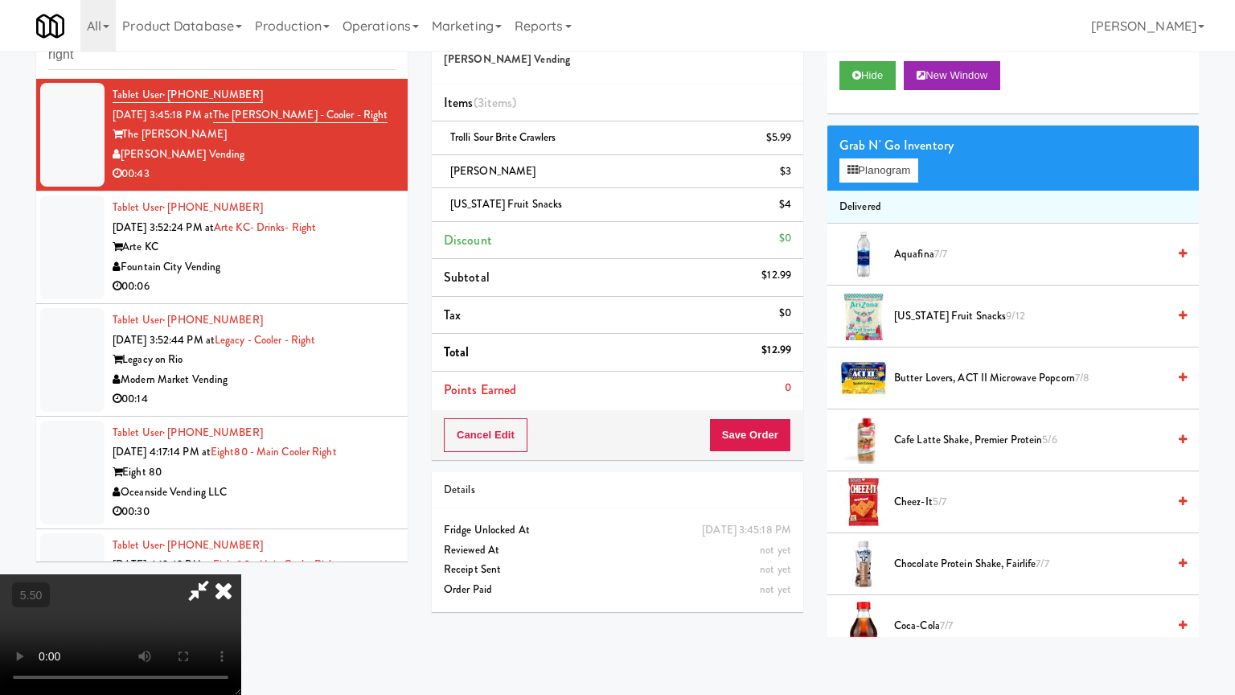
click at [241, 558] on video at bounding box center [120, 634] width 241 height 121
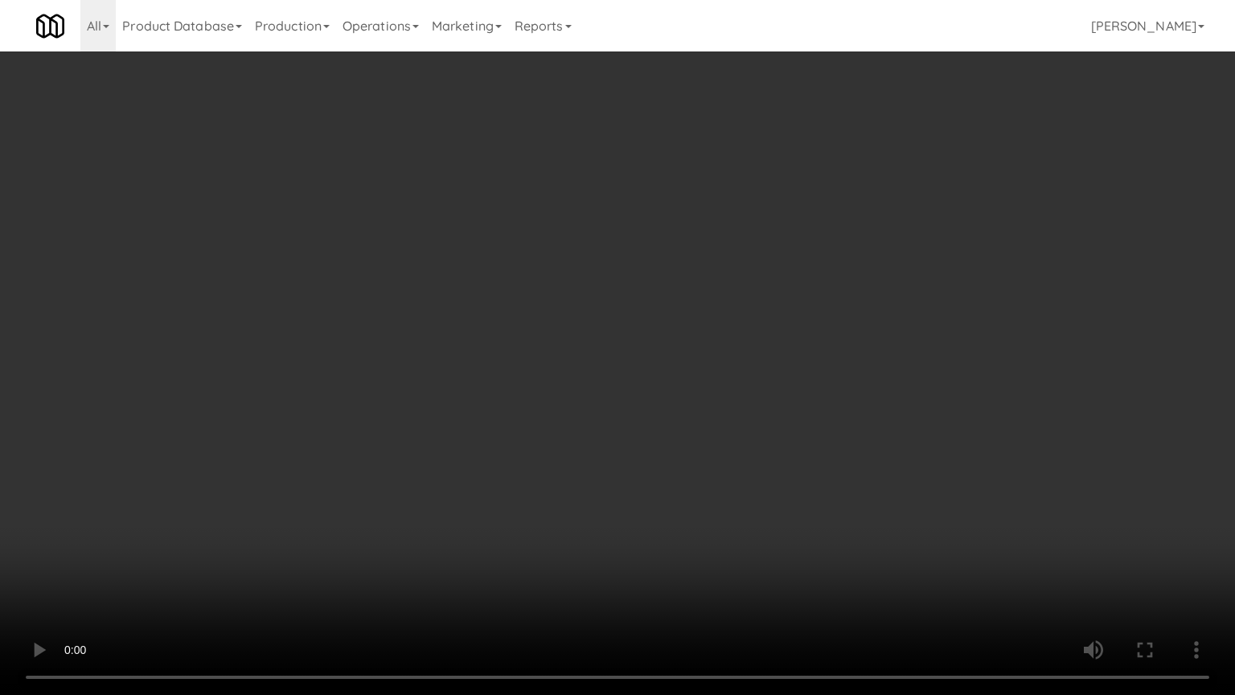
click at [557, 315] on video at bounding box center [617, 347] width 1235 height 695
click at [566, 327] on video at bounding box center [617, 347] width 1235 height 695
click at [547, 327] on video at bounding box center [617, 347] width 1235 height 695
drag, startPoint x: 705, startPoint y: 569, endPoint x: 666, endPoint y: 475, distance: 101.7
click at [705, 558] on video at bounding box center [617, 347] width 1235 height 695
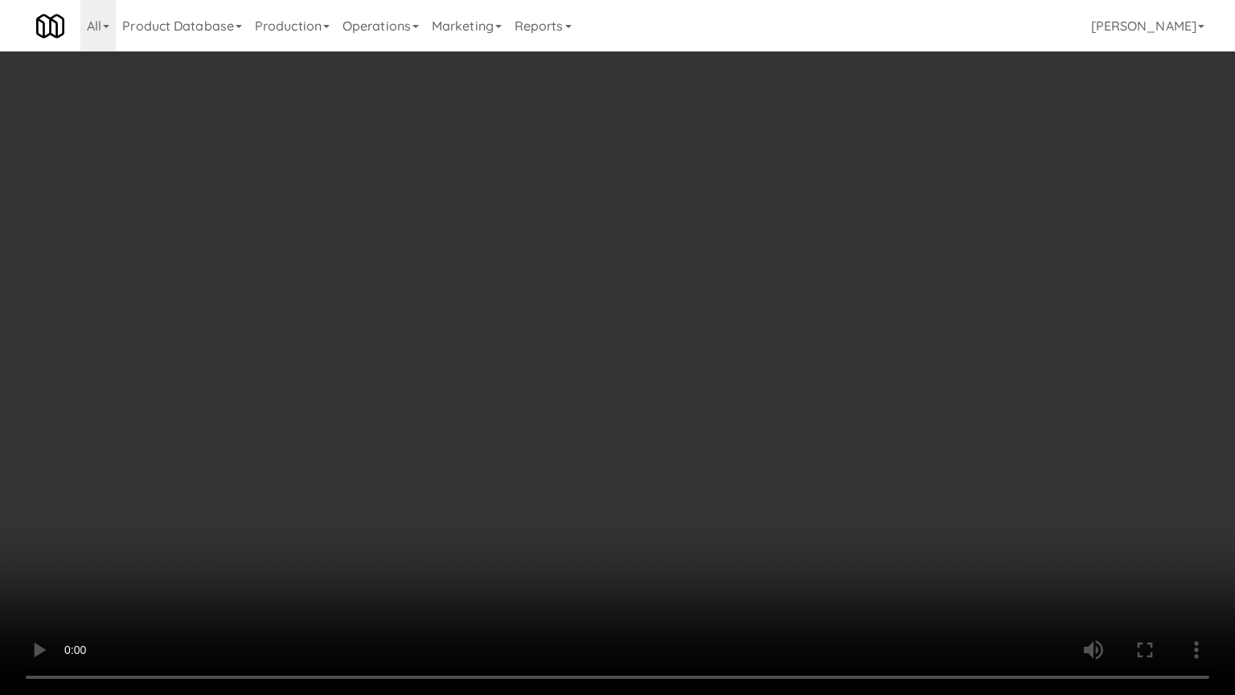
drag, startPoint x: 647, startPoint y: 479, endPoint x: 653, endPoint y: 472, distance: 9.2
click at [649, 479] on video at bounding box center [617, 347] width 1235 height 695
click at [643, 432] on video at bounding box center [617, 347] width 1235 height 695
click at [642, 431] on video at bounding box center [617, 347] width 1235 height 695
drag, startPoint x: 232, startPoint y: 545, endPoint x: 286, endPoint y: 512, distance: 63.2
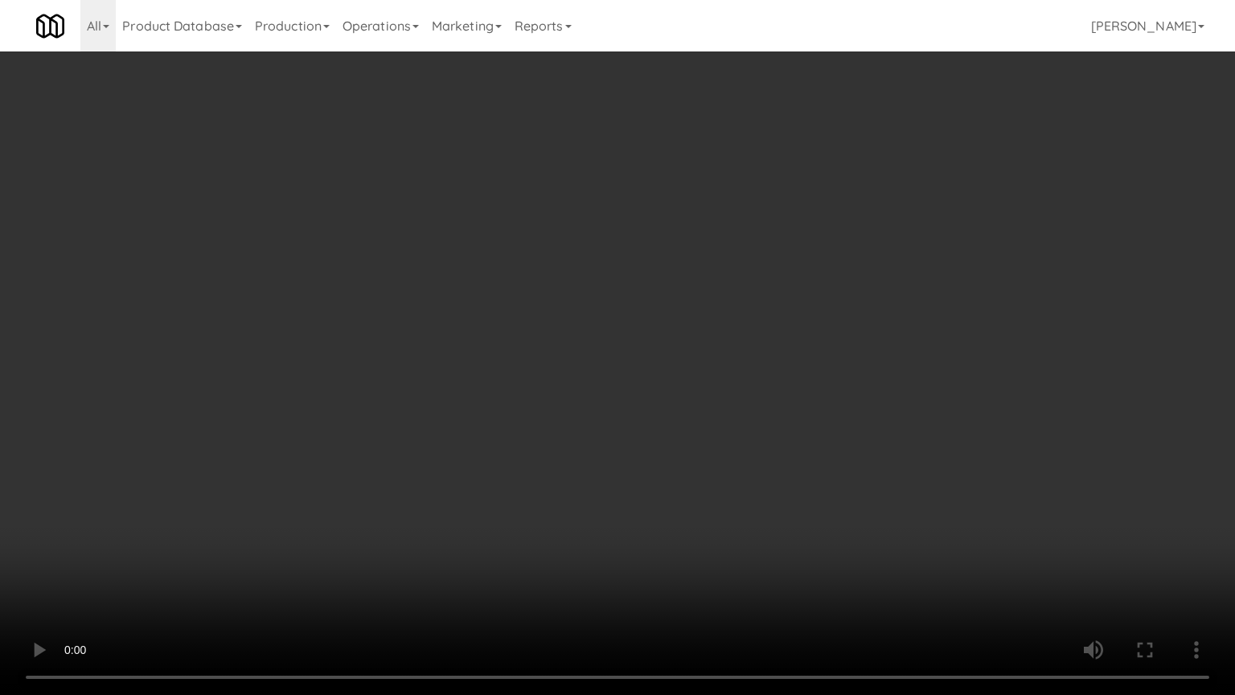
click at [234, 544] on video at bounding box center [617, 347] width 1235 height 695
click at [473, 351] on video at bounding box center [617, 347] width 1235 height 695
click at [492, 351] on video at bounding box center [617, 347] width 1235 height 695
click at [495, 342] on video at bounding box center [617, 347] width 1235 height 695
click at [497, 341] on video at bounding box center [617, 347] width 1235 height 695
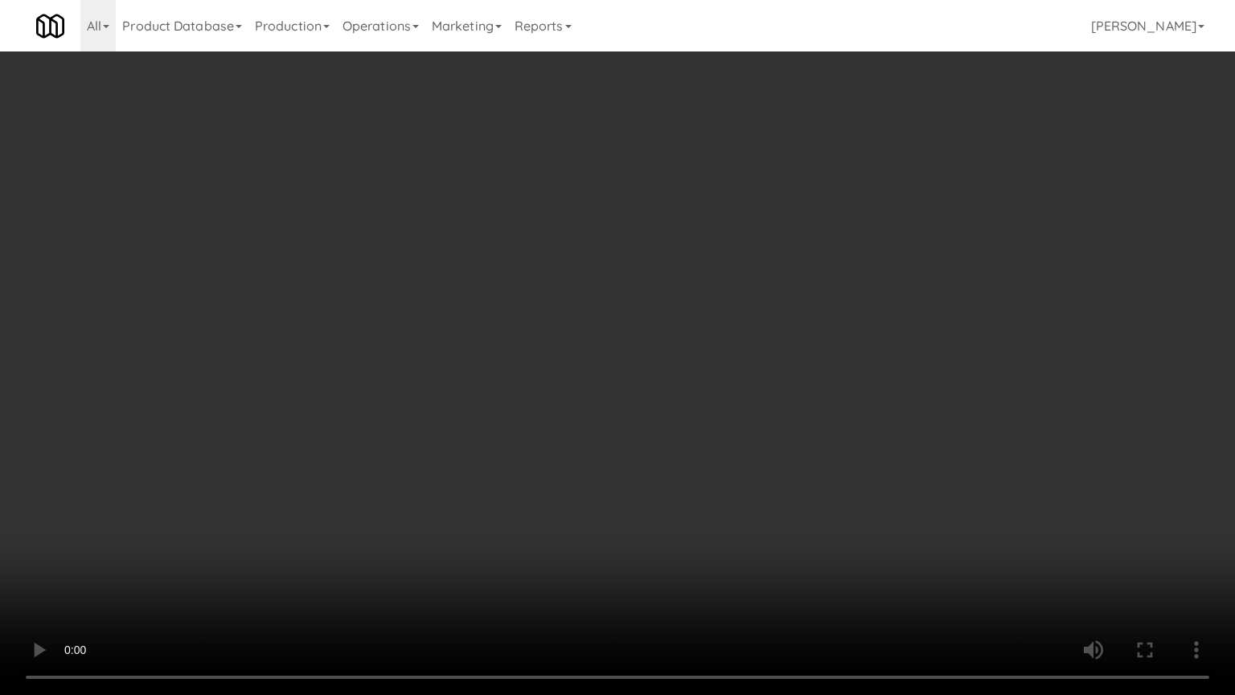
click at [512, 327] on video at bounding box center [617, 347] width 1235 height 695
click at [512, 331] on video at bounding box center [617, 347] width 1235 height 695
click at [469, 287] on video at bounding box center [617, 347] width 1235 height 695
click at [474, 284] on video at bounding box center [617, 347] width 1235 height 695
click at [471, 290] on video at bounding box center [617, 347] width 1235 height 695
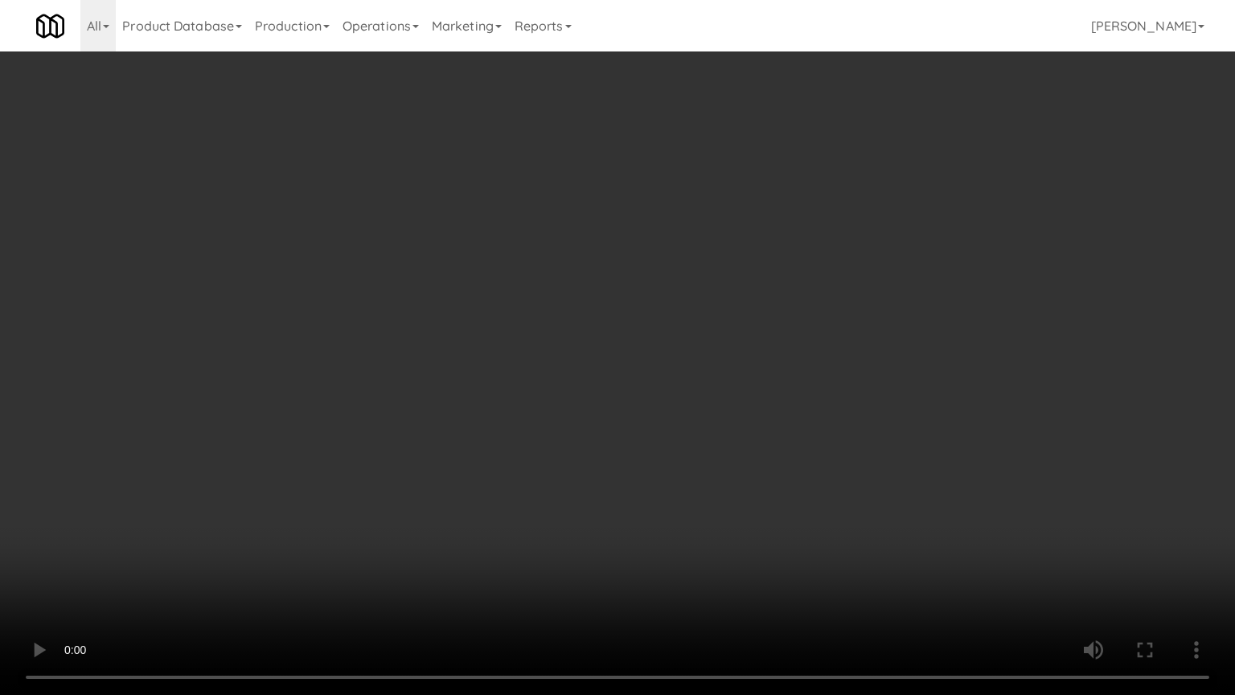
click at [503, 296] on video at bounding box center [617, 347] width 1235 height 695
click at [508, 277] on video at bounding box center [617, 347] width 1235 height 695
drag, startPoint x: 808, startPoint y: 560, endPoint x: 697, endPoint y: 397, distance: 197.9
click at [807, 557] on video at bounding box center [617, 347] width 1235 height 695
click at [697, 397] on video at bounding box center [617, 347] width 1235 height 695
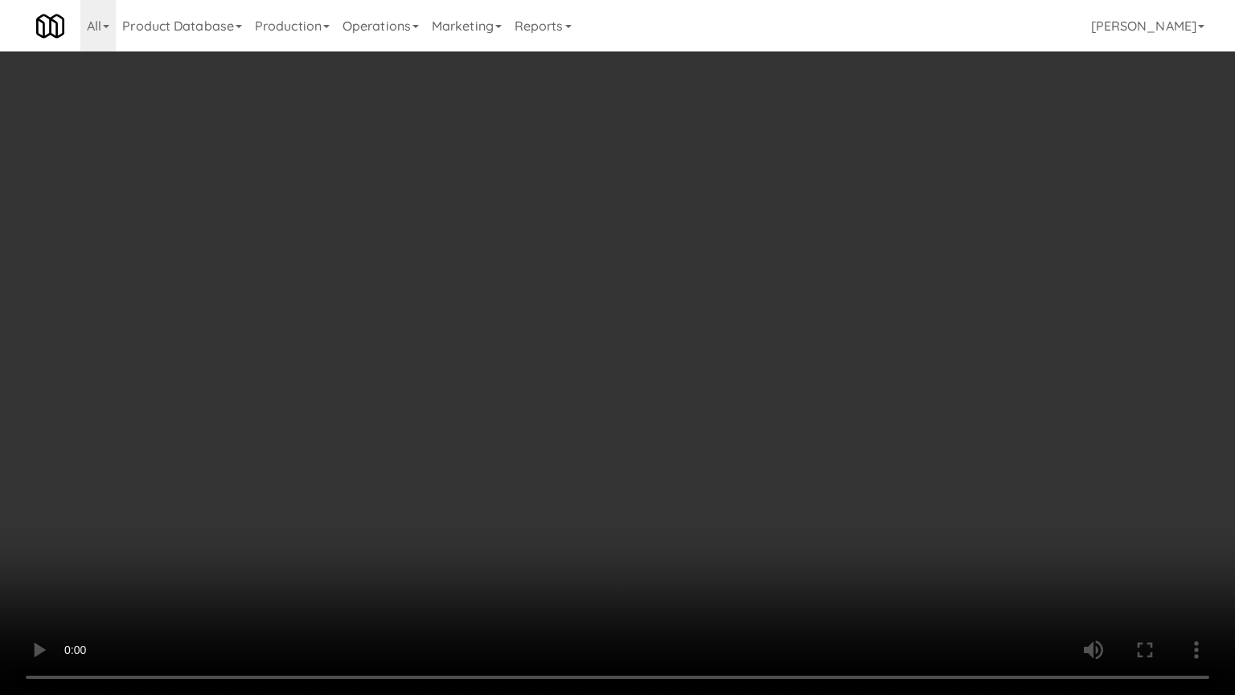
click at [697, 398] on video at bounding box center [617, 347] width 1235 height 695
click at [755, 417] on video at bounding box center [617, 347] width 1235 height 695
click at [742, 425] on video at bounding box center [617, 347] width 1235 height 695
click at [916, 419] on video at bounding box center [617, 347] width 1235 height 695
drag, startPoint x: 807, startPoint y: 415, endPoint x: 822, endPoint y: 413, distance: 14.7
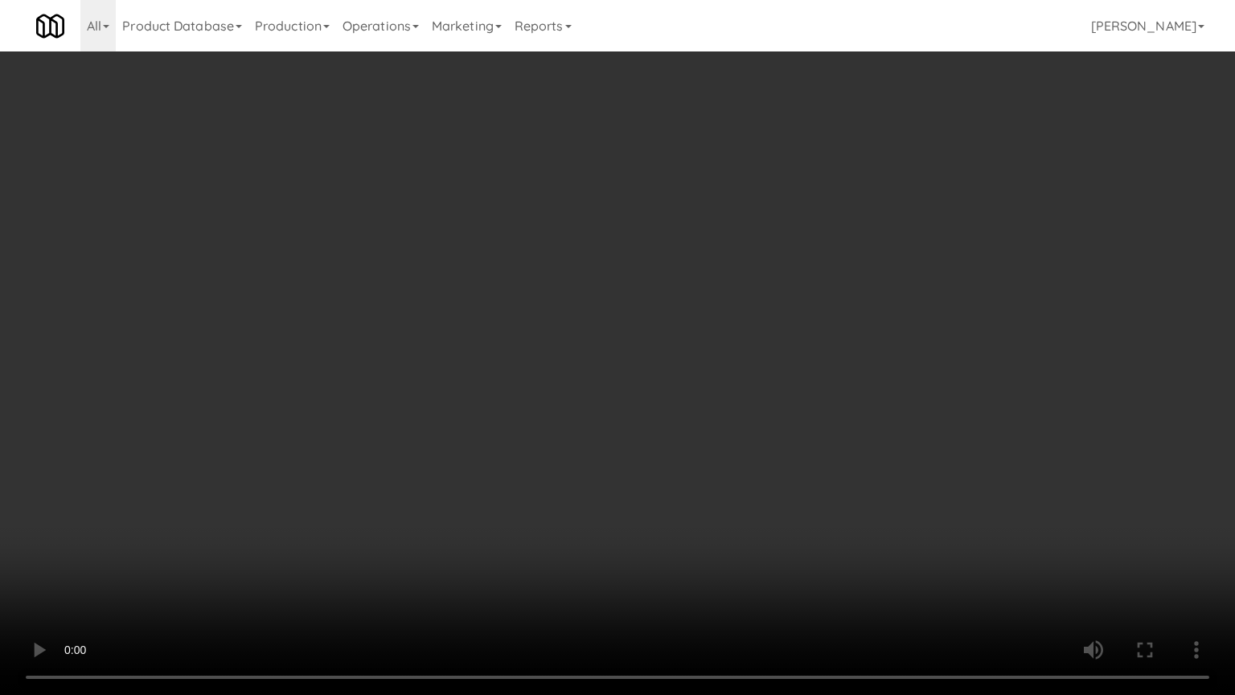
click at [808, 415] on video at bounding box center [617, 347] width 1235 height 695
click at [822, 413] on video at bounding box center [617, 347] width 1235 height 695
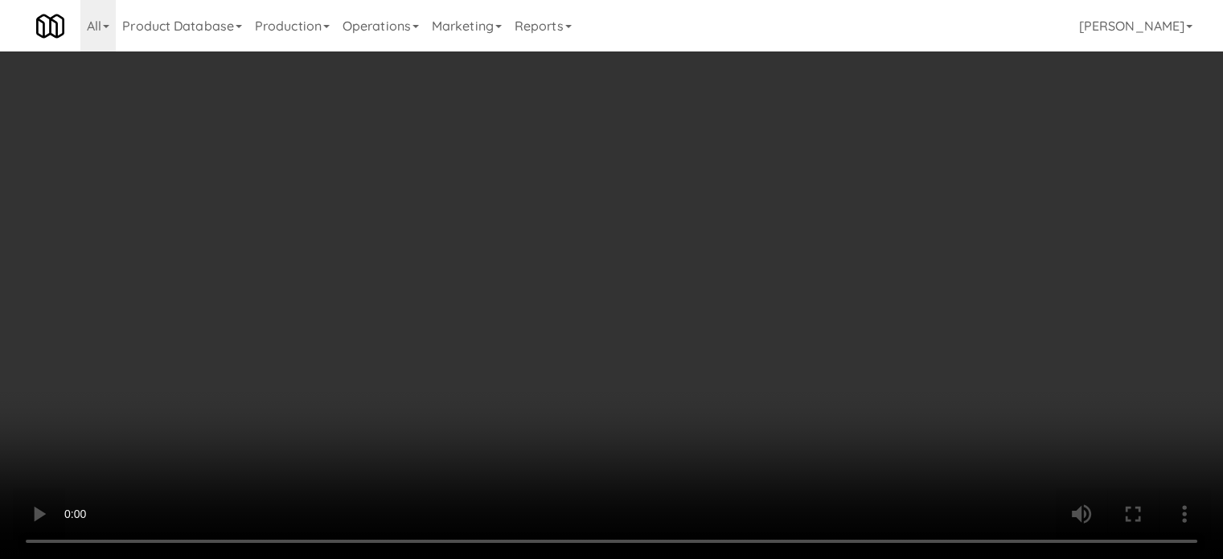
scroll to position [1420, 0]
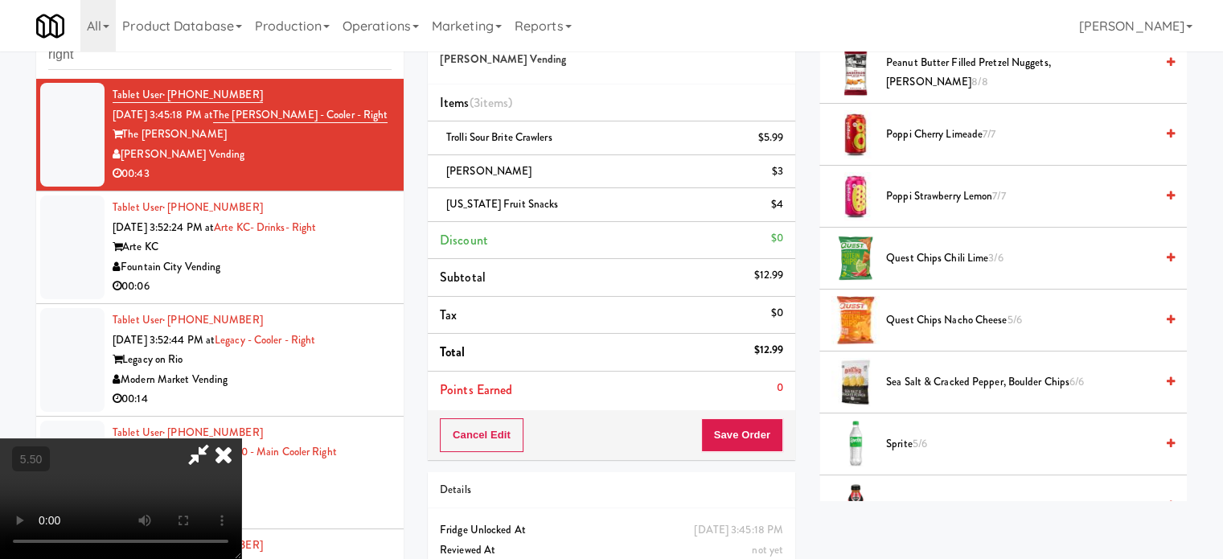
click at [922, 442] on span "5/6" at bounding box center [920, 443] width 14 height 15
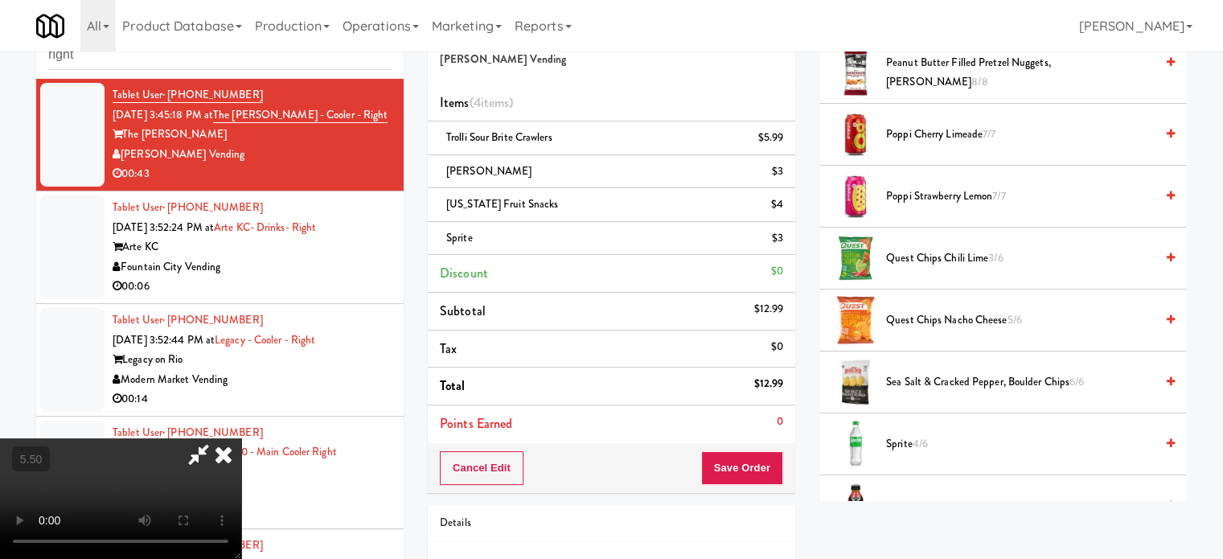
click at [241, 438] on video at bounding box center [120, 498] width 241 height 121
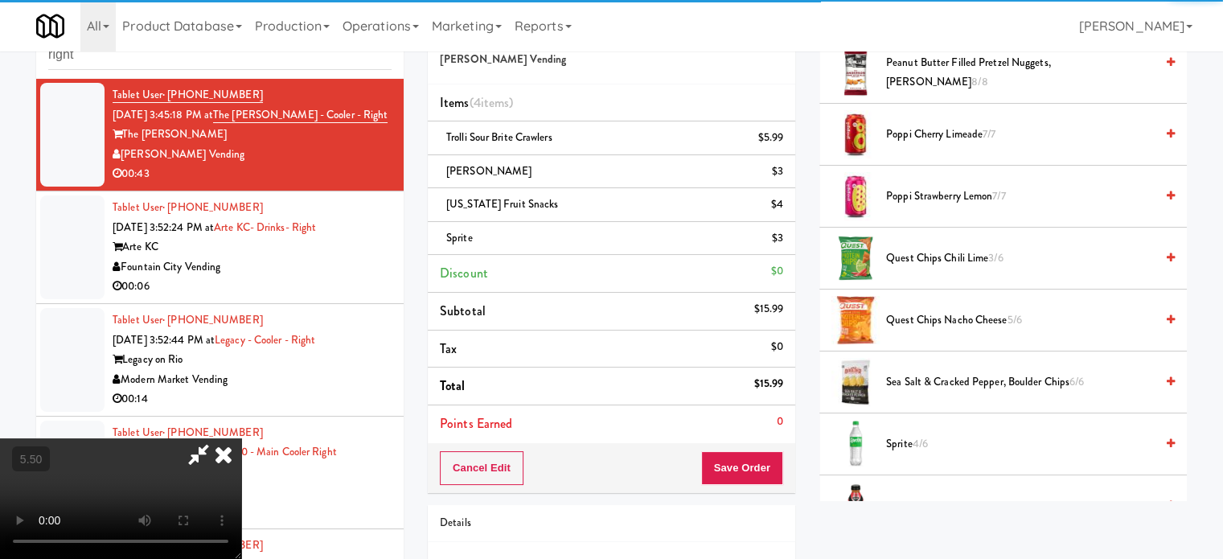
drag, startPoint x: 472, startPoint y: 413, endPoint x: 469, endPoint y: 492, distance: 78.9
click at [241, 438] on video at bounding box center [120, 498] width 241 height 121
drag, startPoint x: 469, startPoint y: 492, endPoint x: 470, endPoint y: 468, distance: 24.1
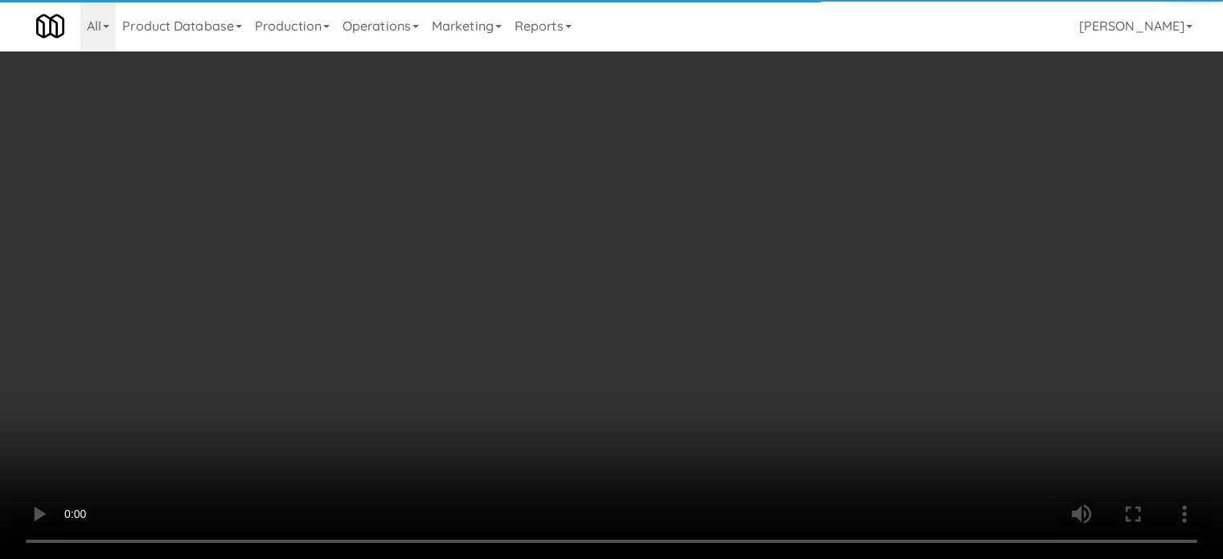
click at [469, 479] on video at bounding box center [611, 279] width 1223 height 559
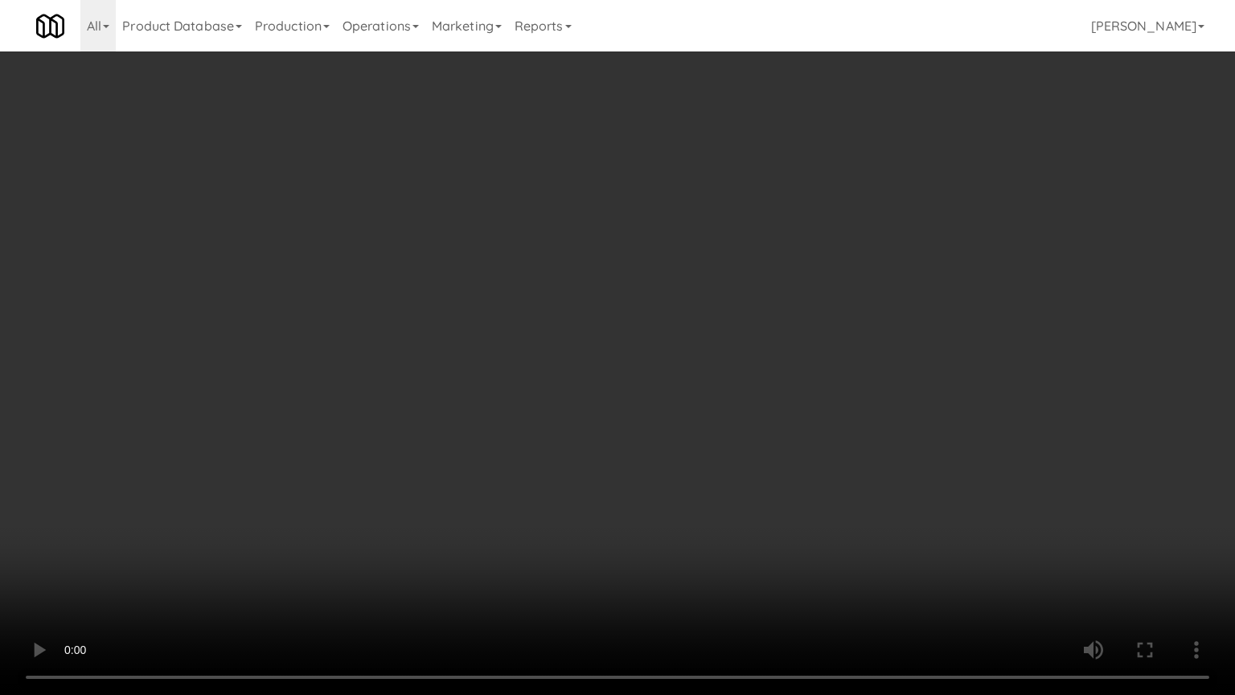
click at [637, 331] on video at bounding box center [617, 347] width 1235 height 695
drag, startPoint x: 637, startPoint y: 332, endPoint x: 694, endPoint y: 148, distance: 192.8
click at [638, 333] on video at bounding box center [617, 347] width 1235 height 695
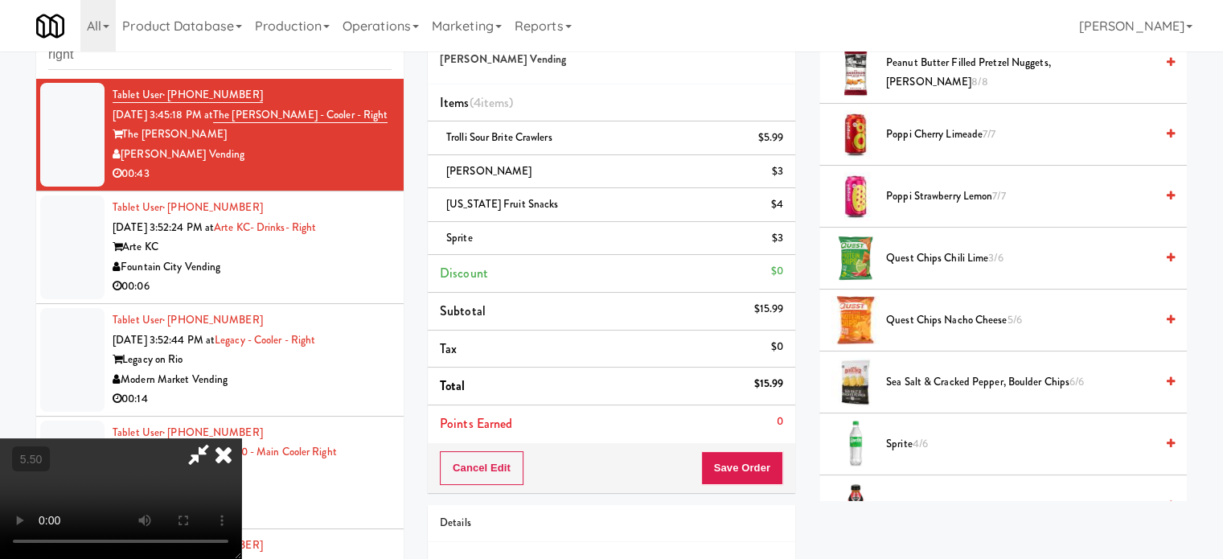
click at [241, 438] on icon at bounding box center [223, 454] width 35 height 32
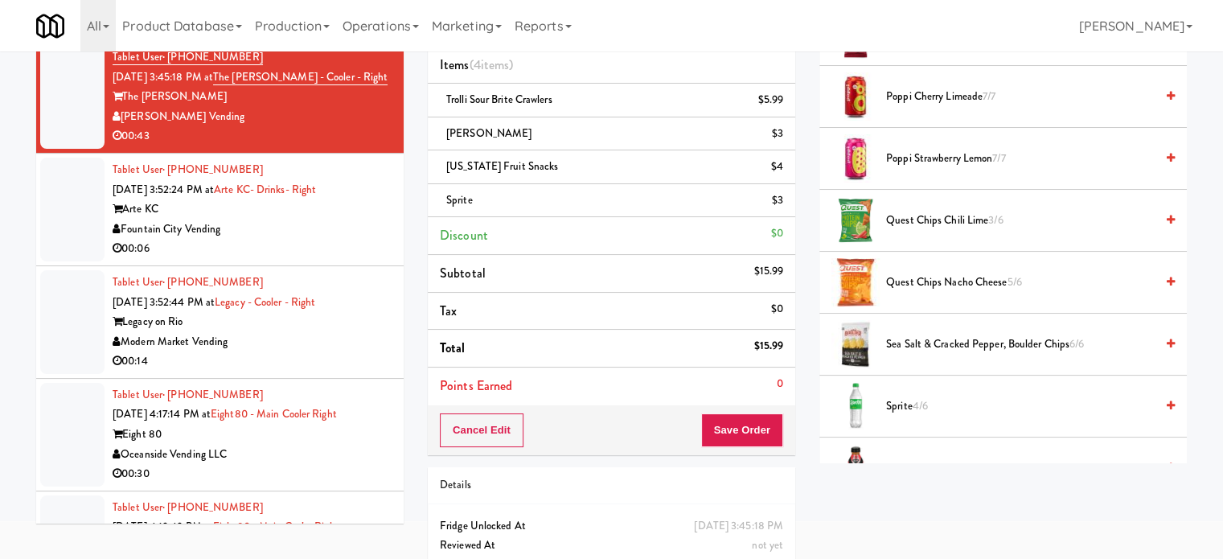
scroll to position [147, 0]
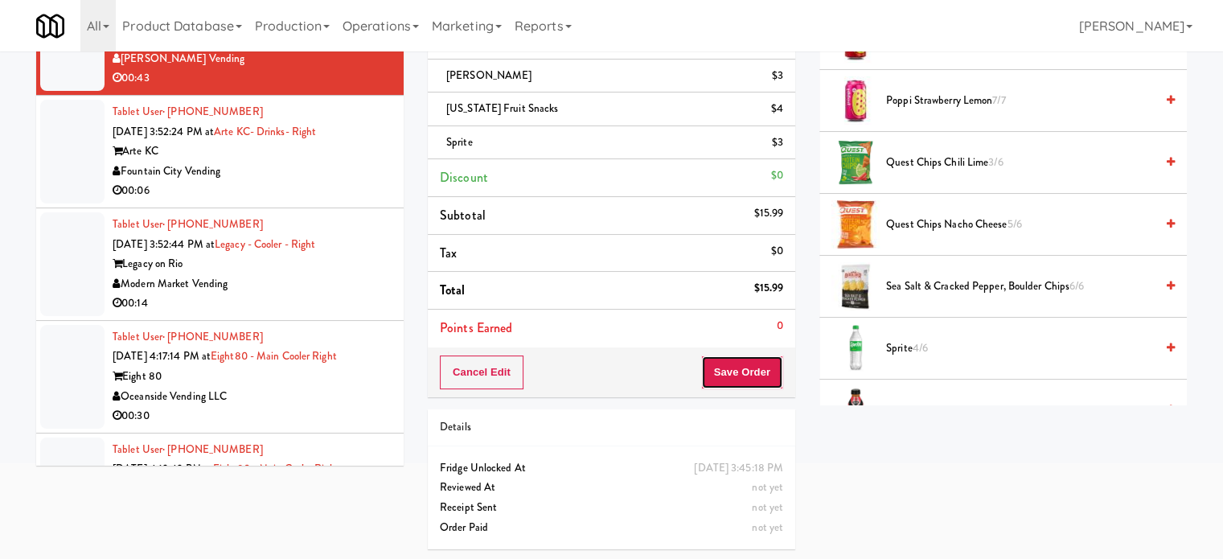
click at [724, 379] on button "Save Order" at bounding box center [742, 372] width 82 height 34
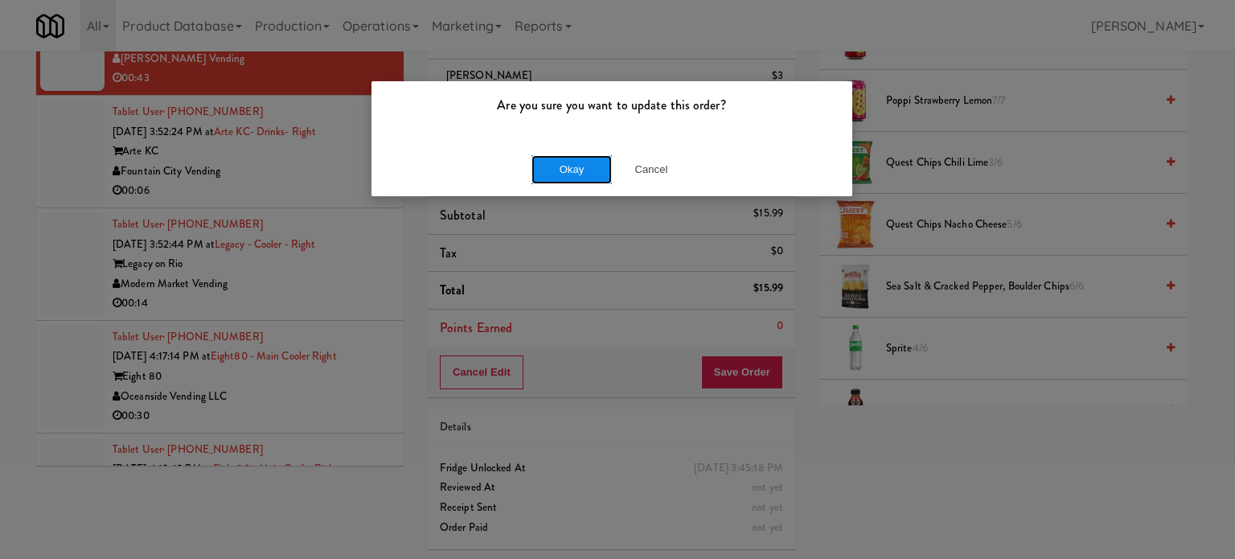
click at [584, 163] on button "Okay" at bounding box center [572, 169] width 80 height 29
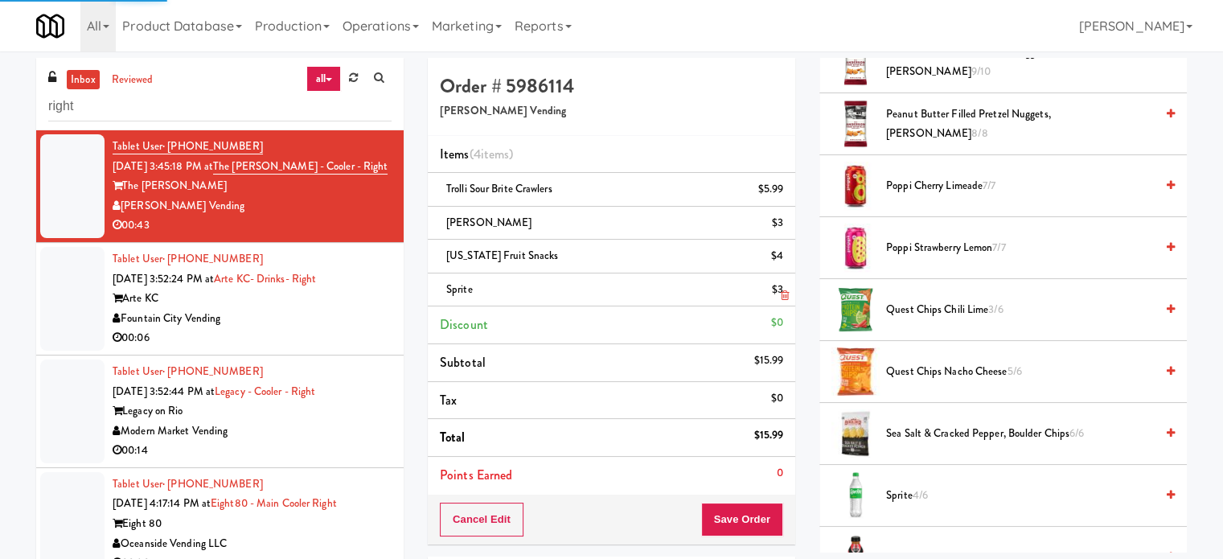
scroll to position [150, 0]
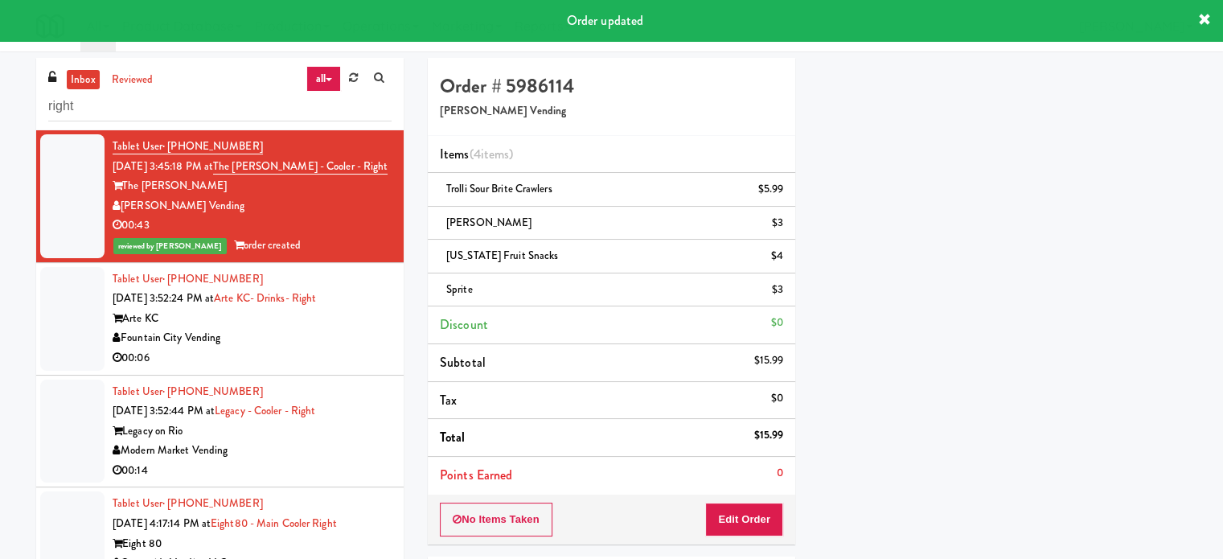
click at [293, 344] on div "Fountain City Vending" at bounding box center [252, 338] width 279 height 20
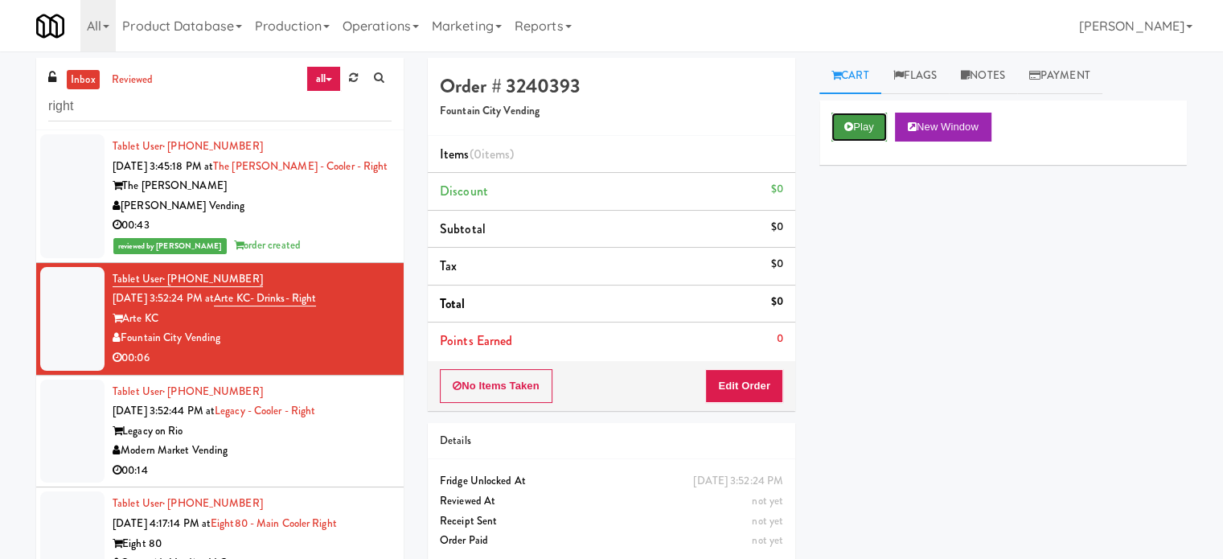
click at [865, 122] on button "Play" at bounding box center [859, 127] width 55 height 29
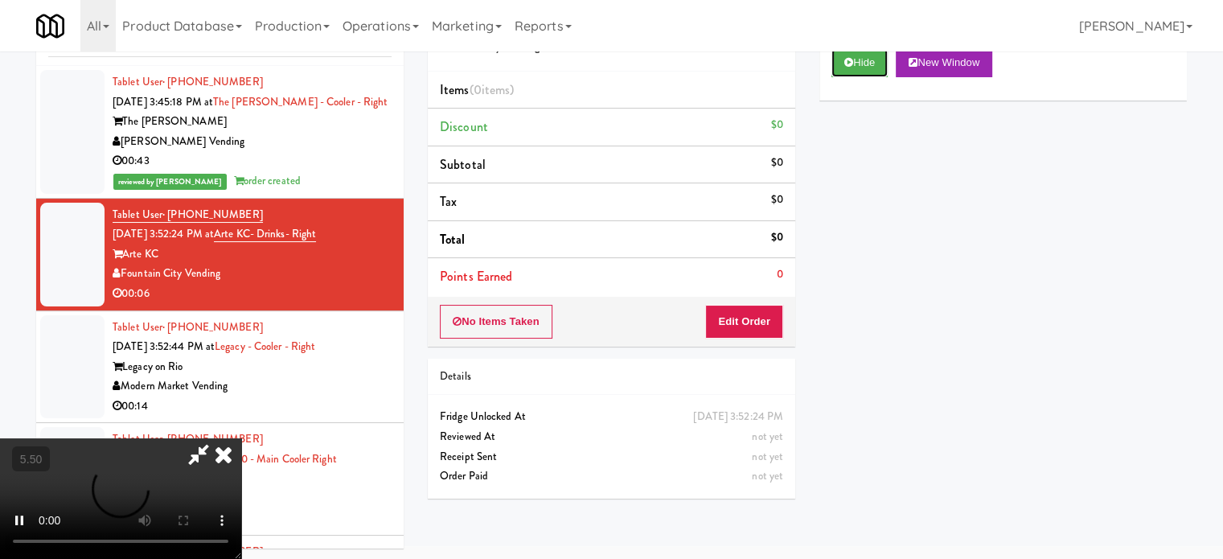
scroll to position [65, 0]
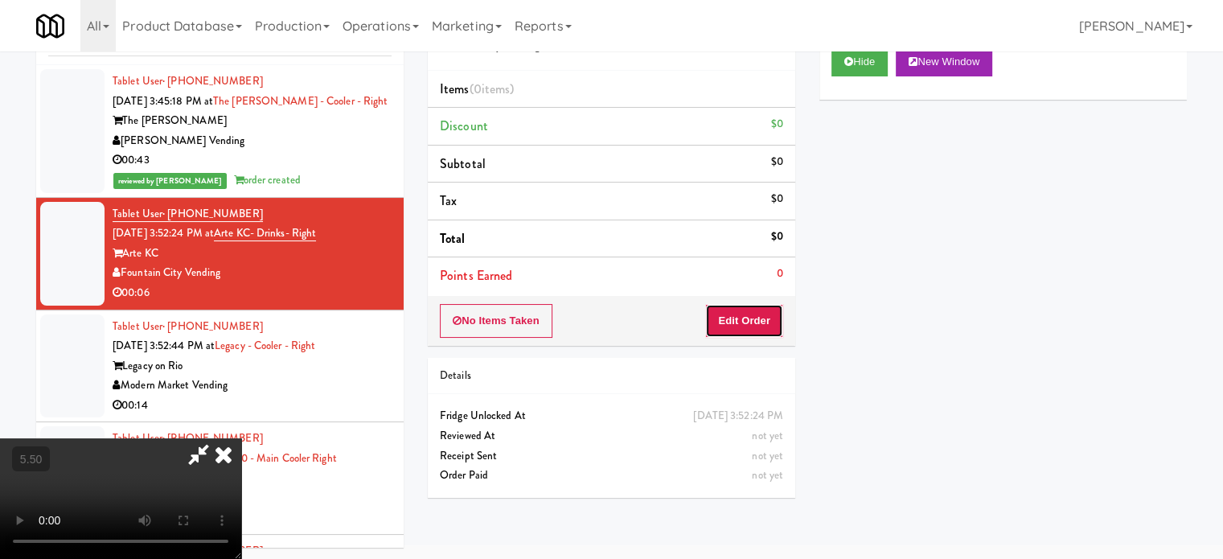
click at [753, 331] on button "Edit Order" at bounding box center [744, 321] width 78 height 34
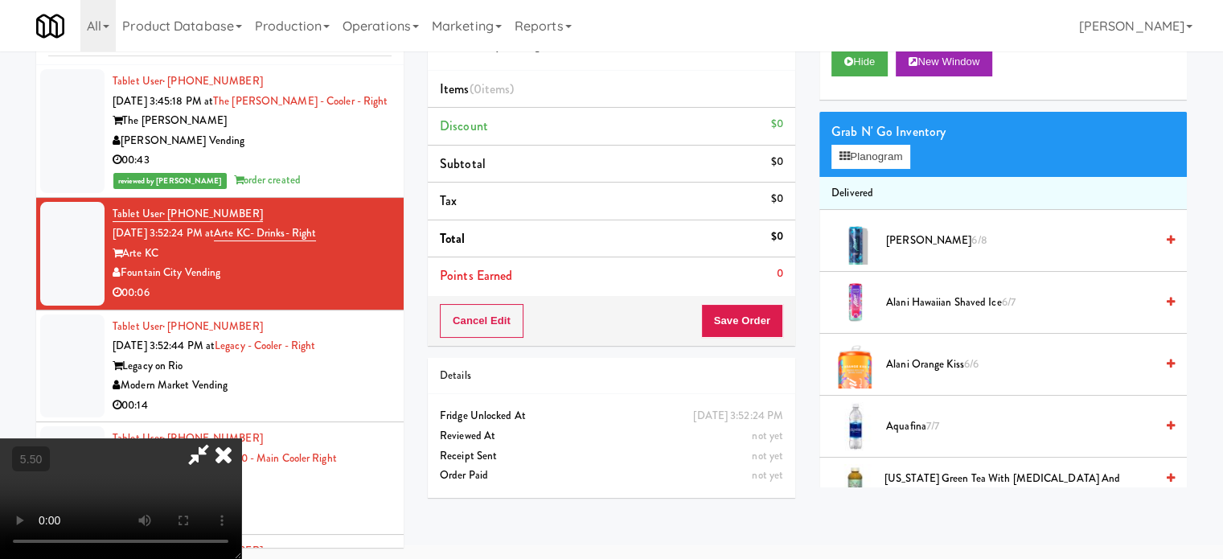
drag, startPoint x: 332, startPoint y: 388, endPoint x: 357, endPoint y: 368, distance: 31.5
click at [241, 438] on video at bounding box center [120, 498] width 241 height 121
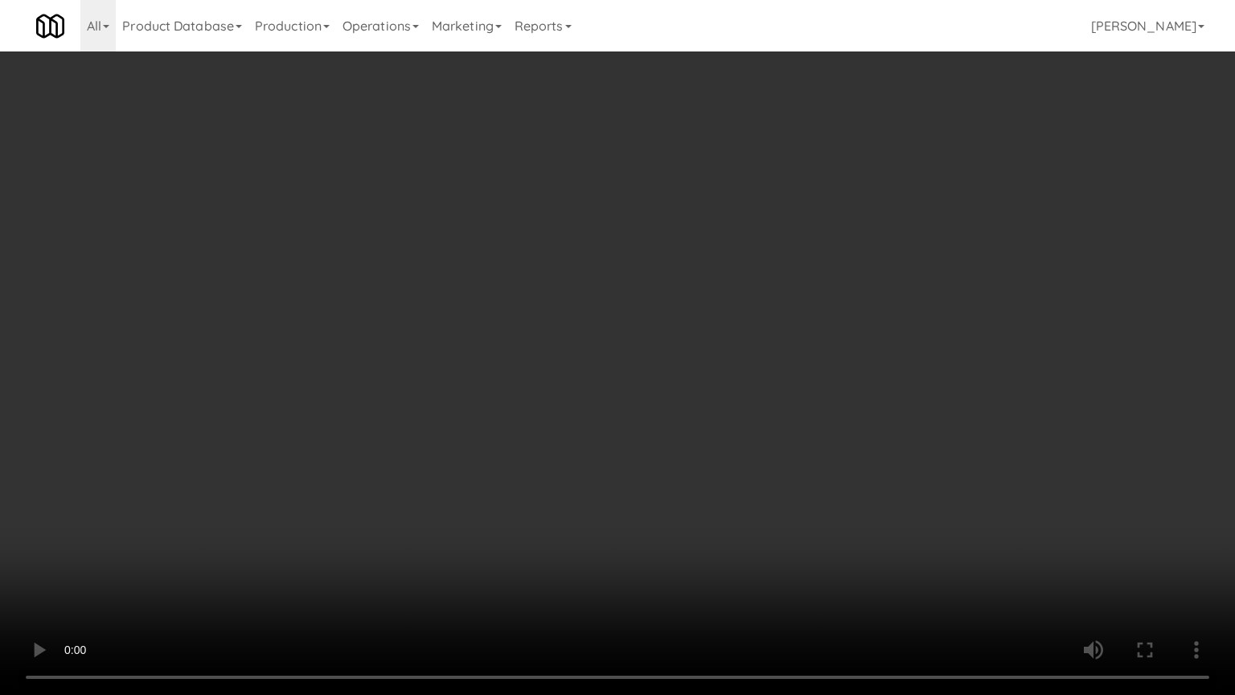
drag, startPoint x: 422, startPoint y: 499, endPoint x: 429, endPoint y: 486, distance: 15.1
click at [424, 499] on video at bounding box center [617, 347] width 1235 height 695
click at [450, 467] on video at bounding box center [617, 347] width 1235 height 695
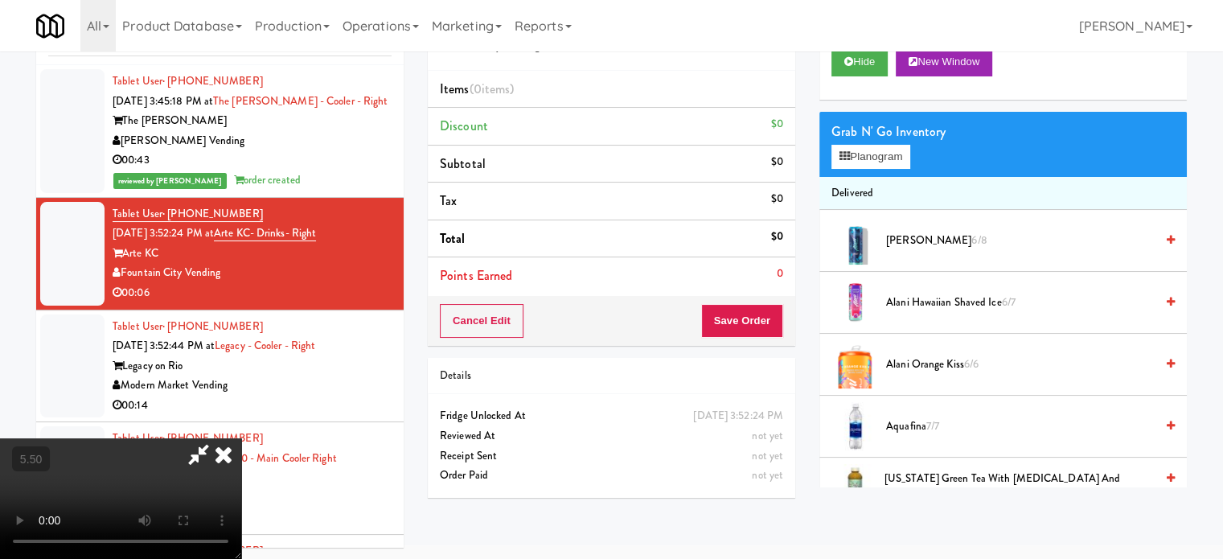
drag, startPoint x: 701, startPoint y: 66, endPoint x: 553, endPoint y: 139, distance: 165.8
click at [241, 438] on icon at bounding box center [223, 454] width 35 height 32
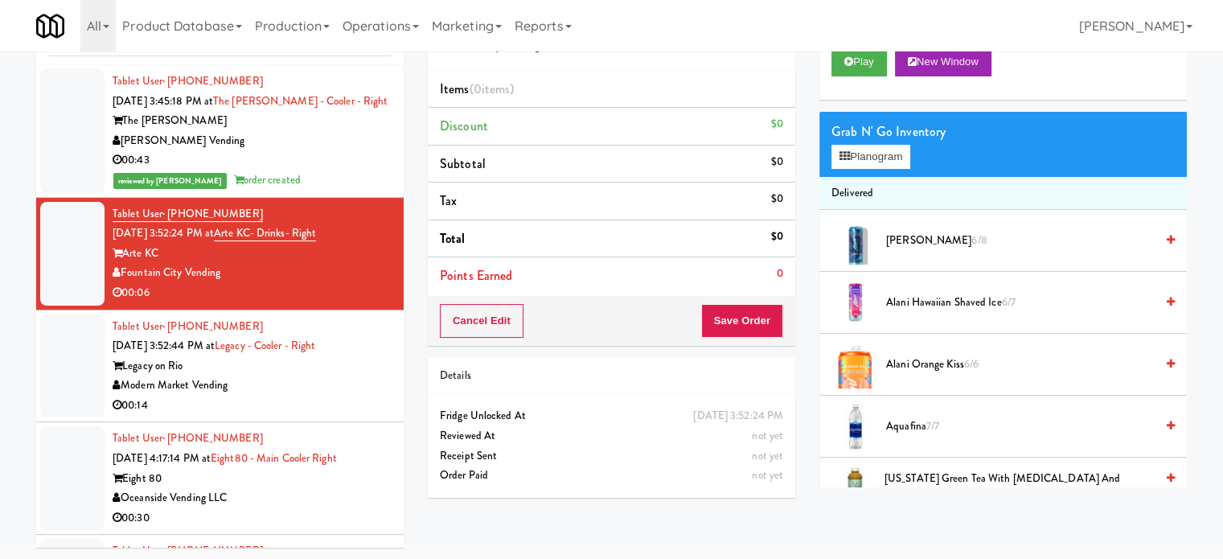
click at [360, 176] on div "reviewed by Jenet R order created" at bounding box center [252, 181] width 279 height 20
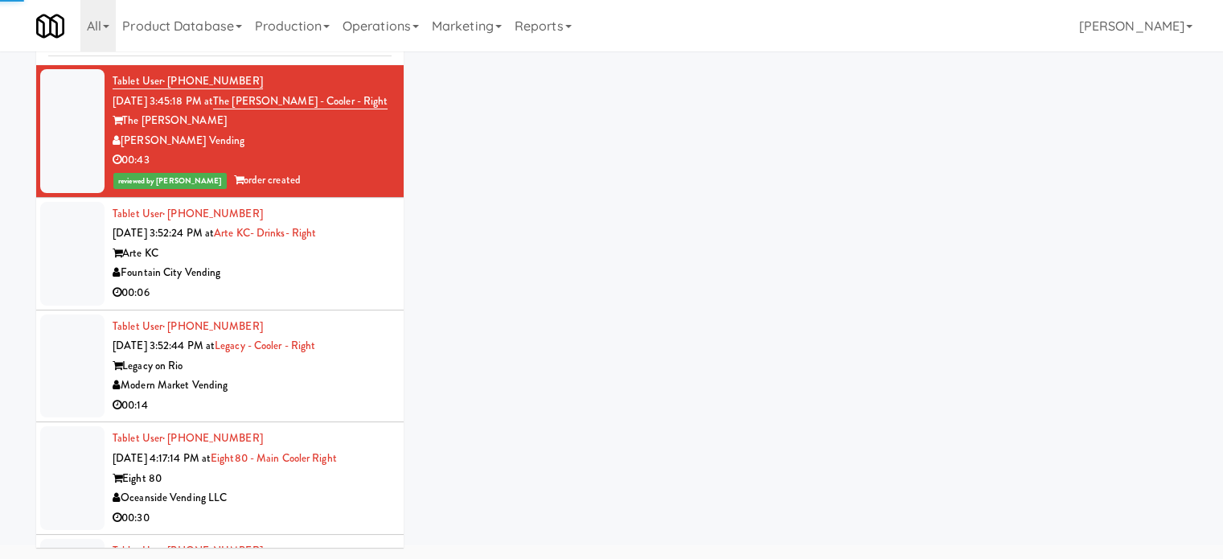
click at [326, 279] on div "Fountain City Vending" at bounding box center [252, 273] width 279 height 20
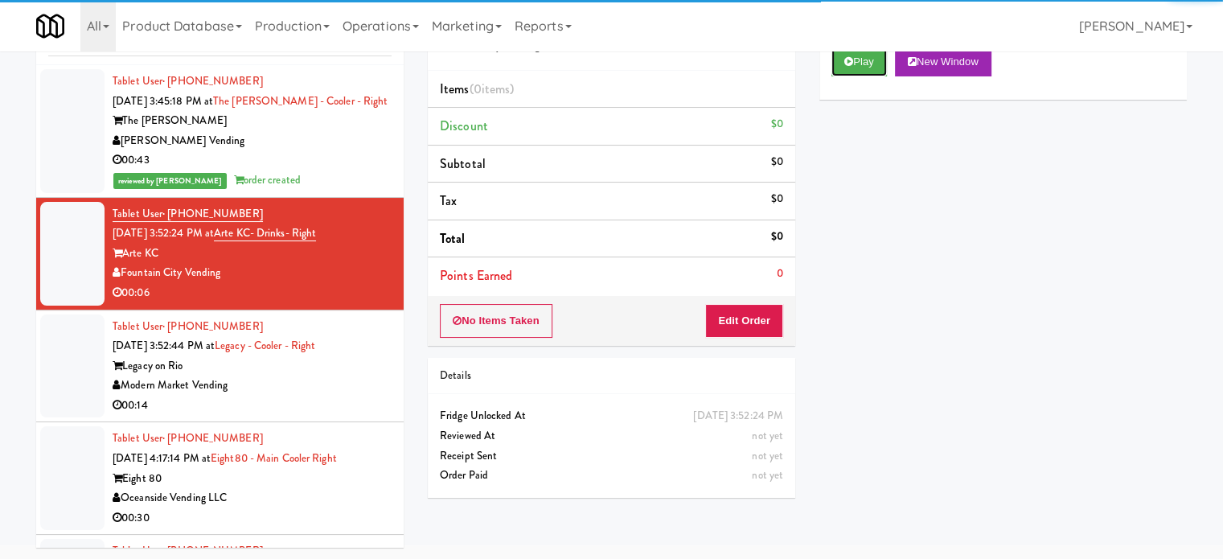
click at [863, 58] on button "Play" at bounding box center [859, 61] width 55 height 29
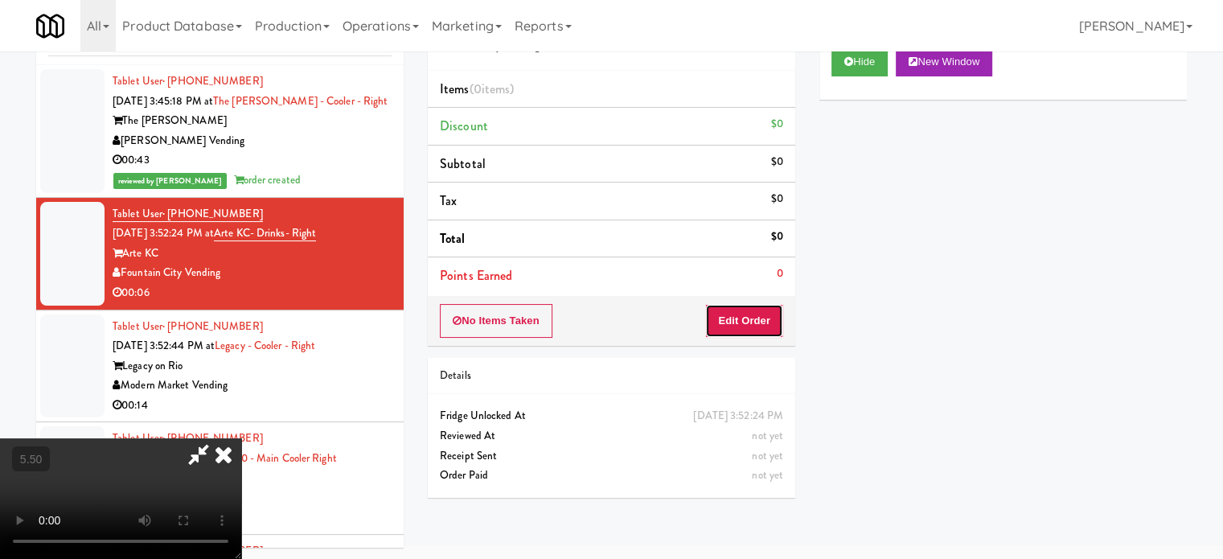
click at [746, 310] on button "Edit Order" at bounding box center [744, 321] width 78 height 34
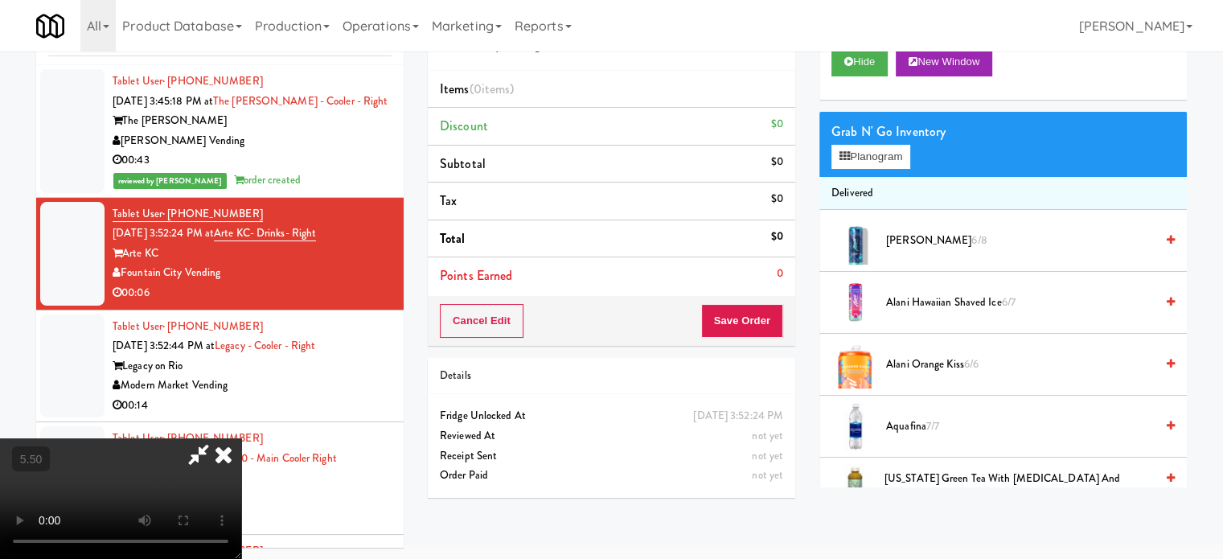
drag, startPoint x: 523, startPoint y: 376, endPoint x: 529, endPoint y: 355, distance: 21.9
click at [241, 438] on video at bounding box center [120, 498] width 241 height 121
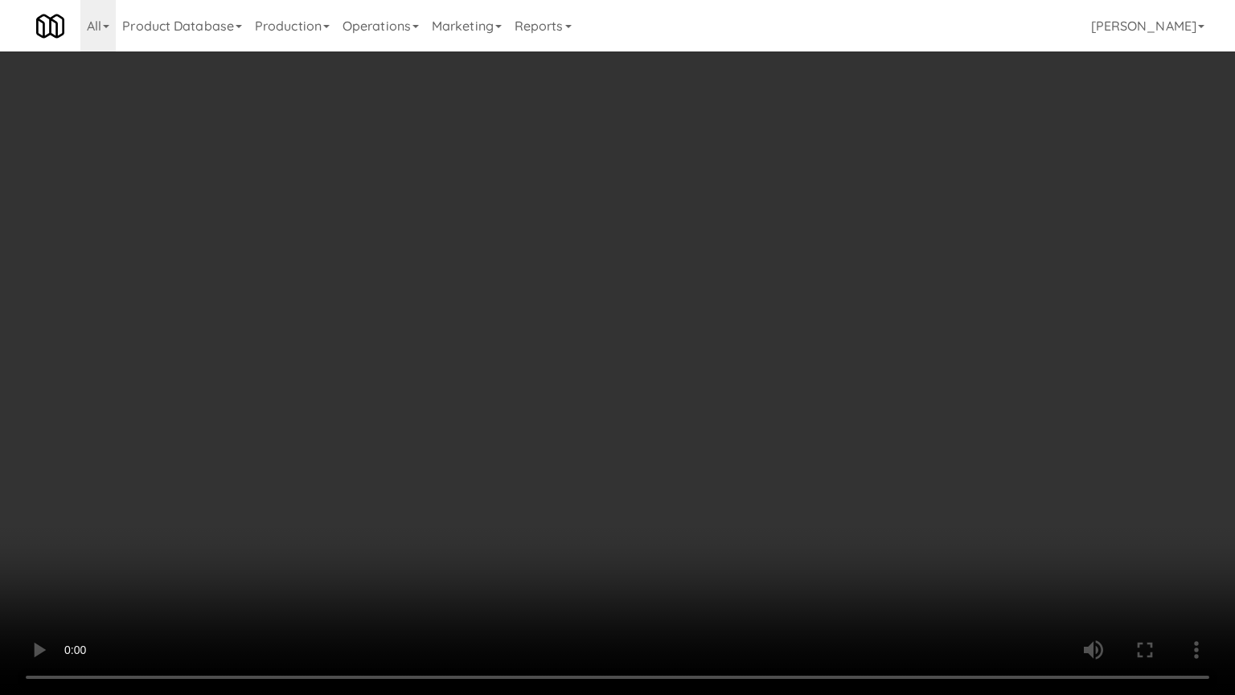
click at [518, 301] on video at bounding box center [617, 347] width 1235 height 695
click at [553, 352] on video at bounding box center [617, 347] width 1235 height 695
drag, startPoint x: 278, startPoint y: 486, endPoint x: 356, endPoint y: 339, distance: 165.9
click at [281, 480] on video at bounding box center [617, 347] width 1235 height 695
click at [384, 351] on video at bounding box center [617, 347] width 1235 height 695
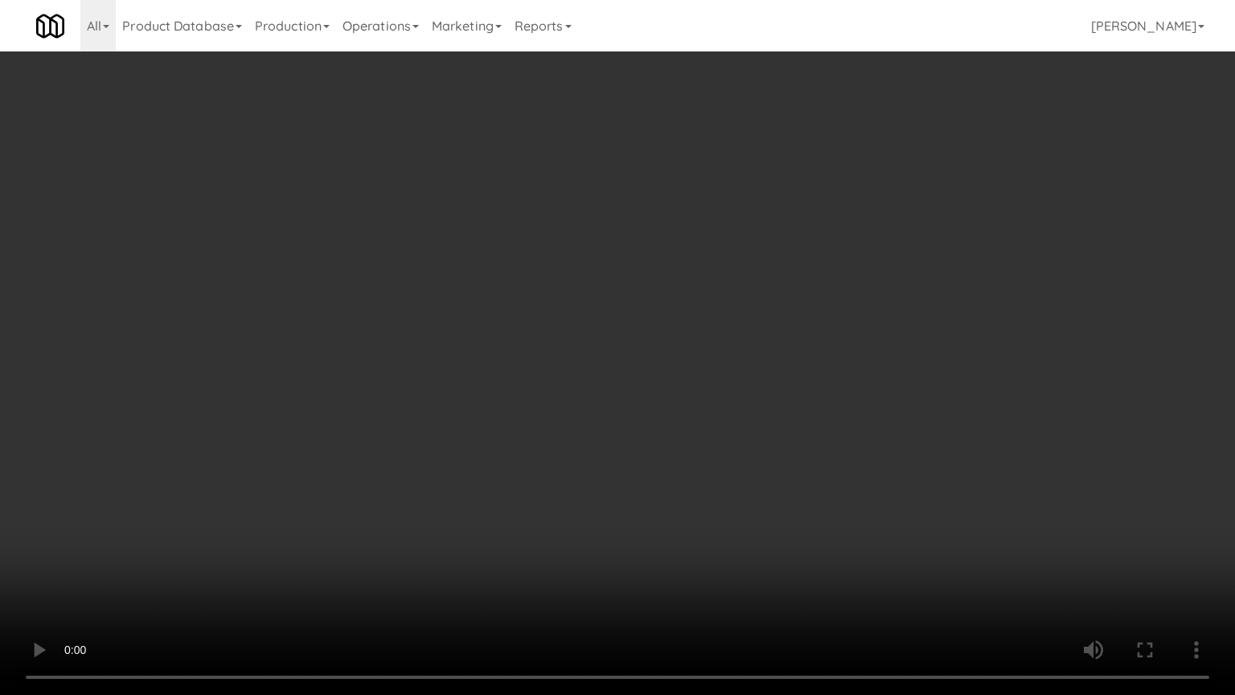
click at [388, 344] on video at bounding box center [617, 347] width 1235 height 695
click at [388, 343] on video at bounding box center [617, 347] width 1235 height 695
click at [385, 343] on video at bounding box center [617, 347] width 1235 height 695
click at [384, 339] on video at bounding box center [617, 347] width 1235 height 695
click at [380, 336] on video at bounding box center [617, 347] width 1235 height 695
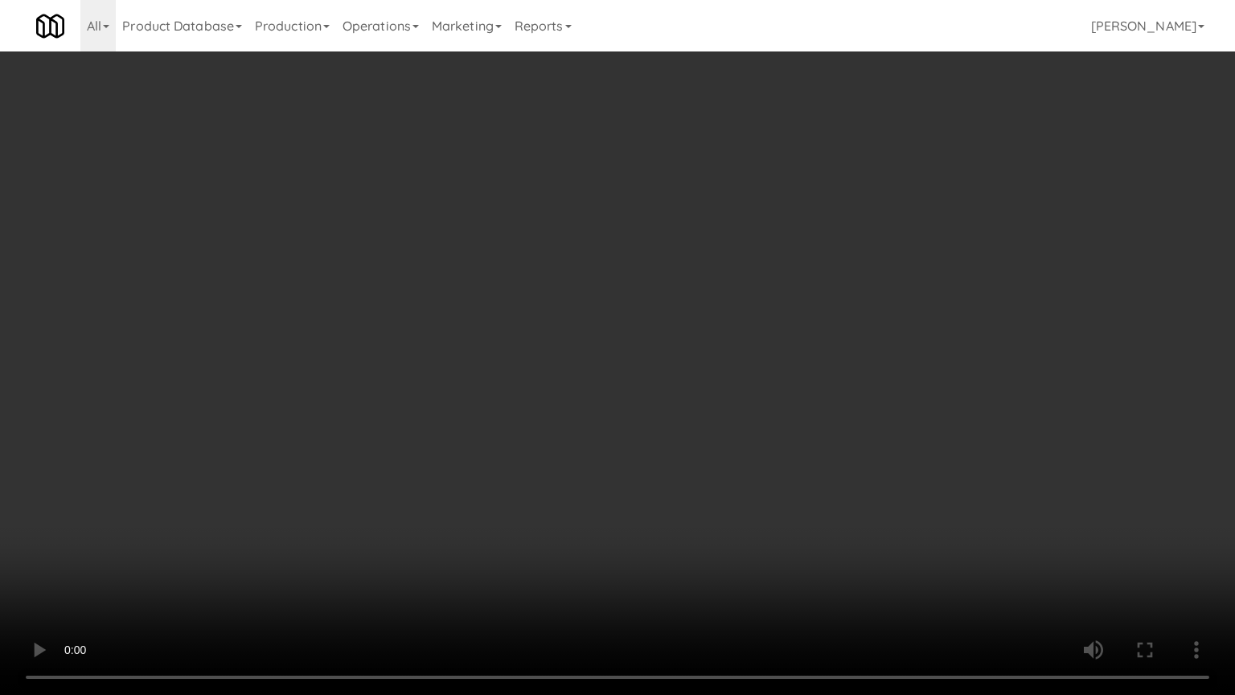
click at [497, 336] on video at bounding box center [617, 347] width 1235 height 695
drag, startPoint x: 491, startPoint y: 332, endPoint x: 508, endPoint y: 328, distance: 17.4
click at [493, 332] on video at bounding box center [617, 347] width 1235 height 695
click at [508, 328] on video at bounding box center [617, 347] width 1235 height 695
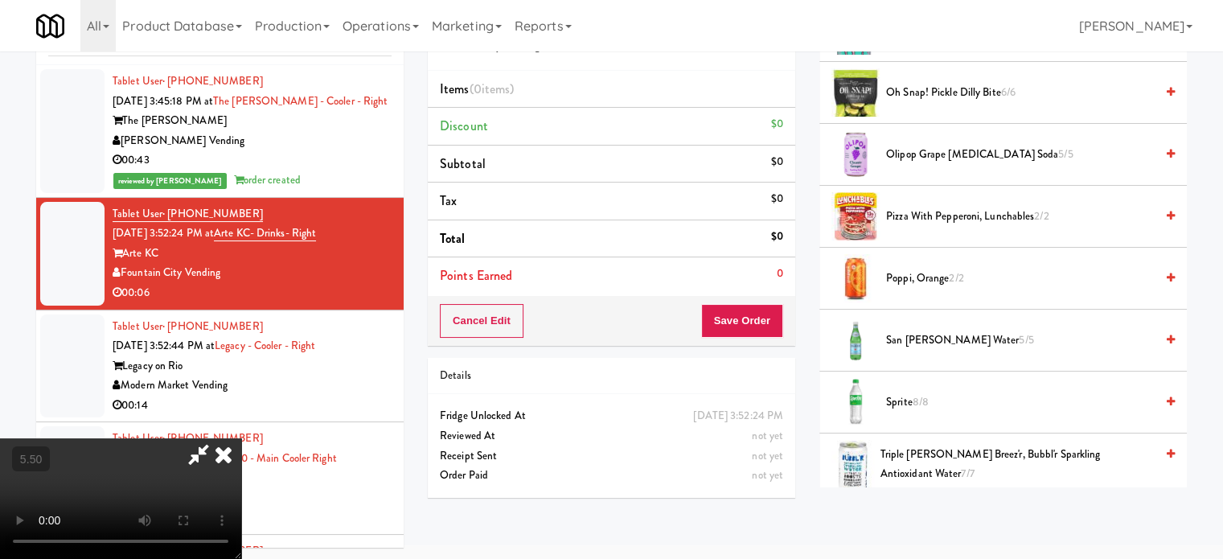
scroll to position [2011, 0]
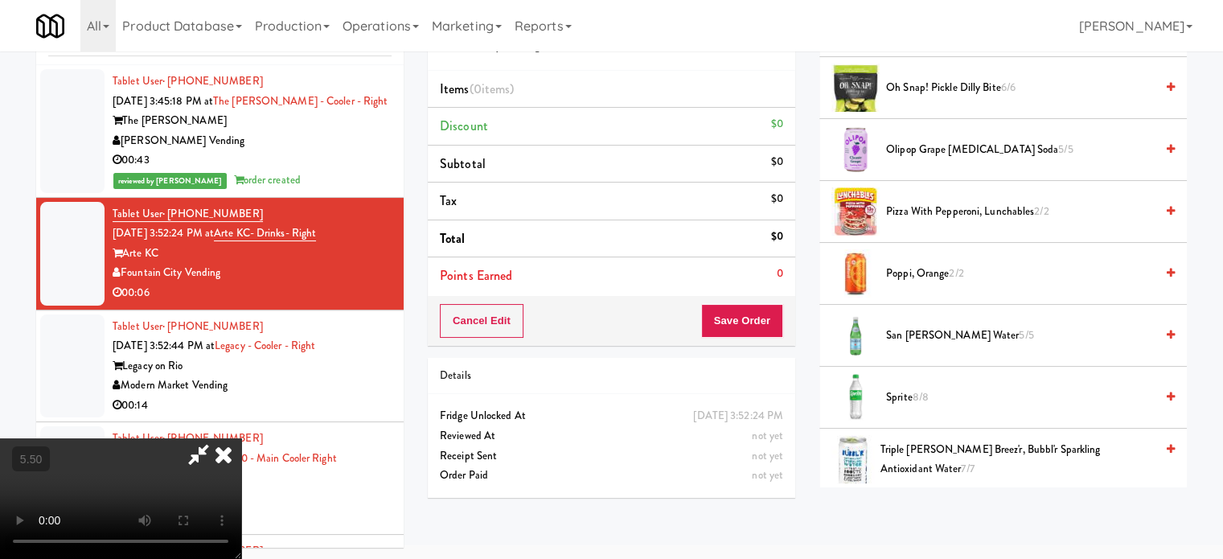
click at [910, 393] on span "Sprite 8/8" at bounding box center [1020, 398] width 269 height 20
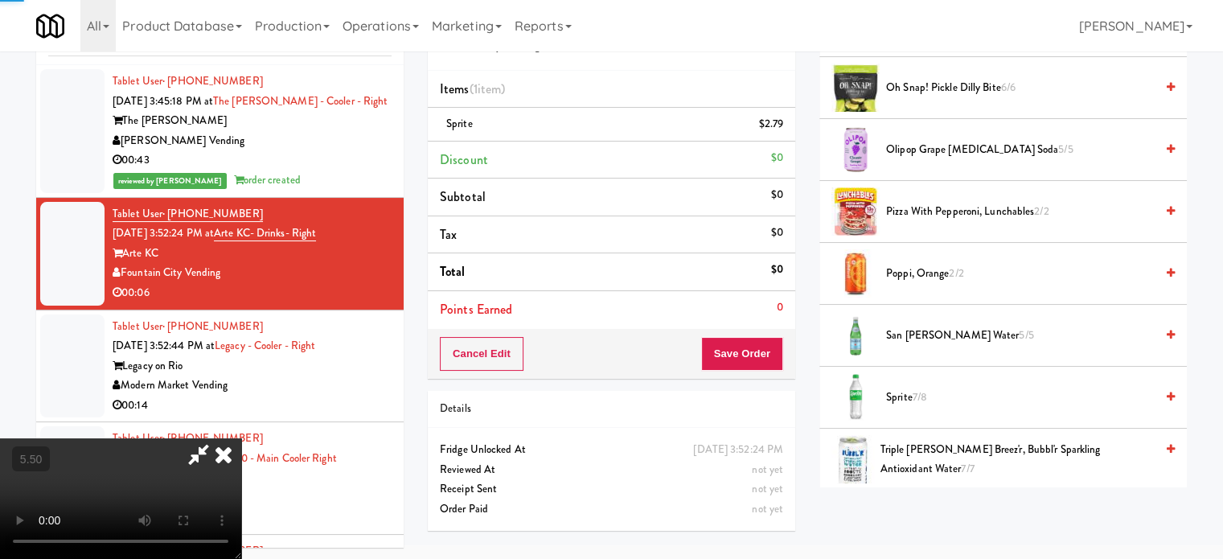
click at [241, 438] on video at bounding box center [120, 498] width 241 height 121
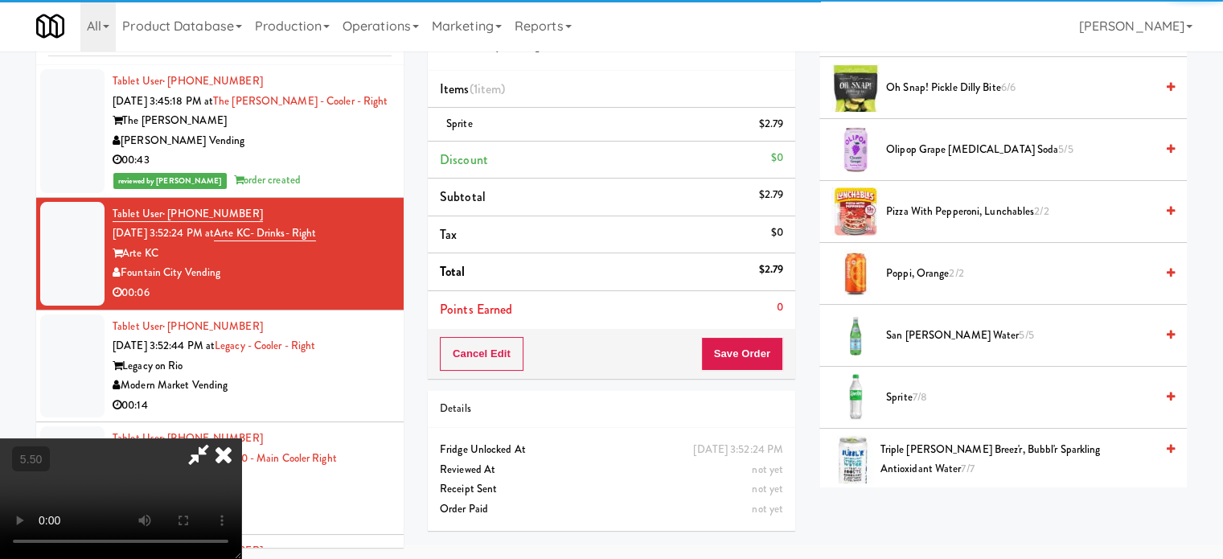
click at [241, 438] on video at bounding box center [120, 498] width 241 height 121
drag, startPoint x: 431, startPoint y: 357, endPoint x: 464, endPoint y: 304, distance: 62.5
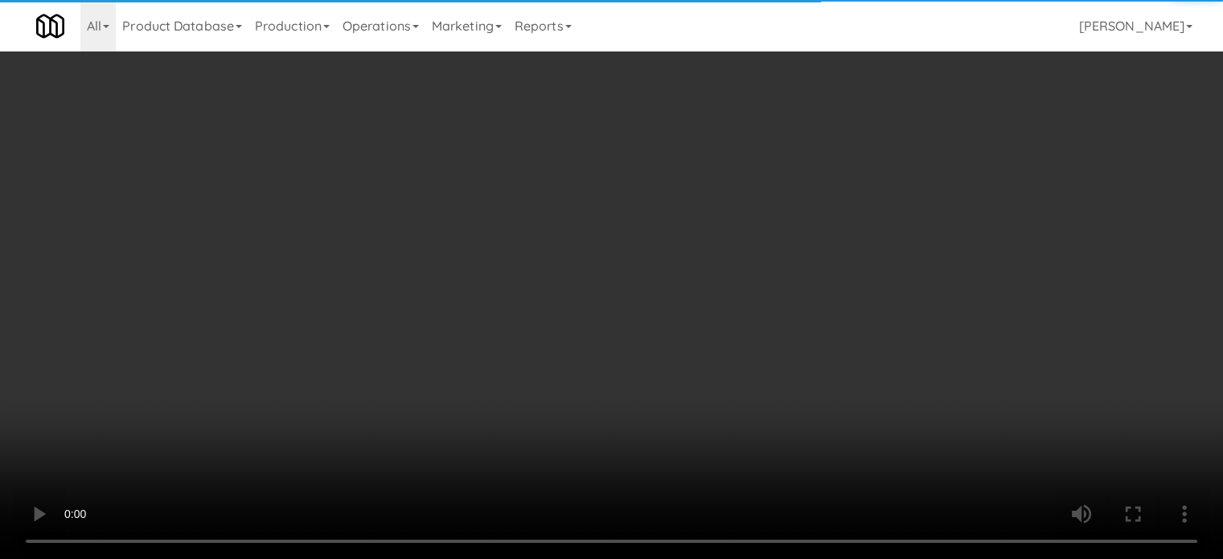
click at [431, 357] on video at bounding box center [611, 279] width 1223 height 559
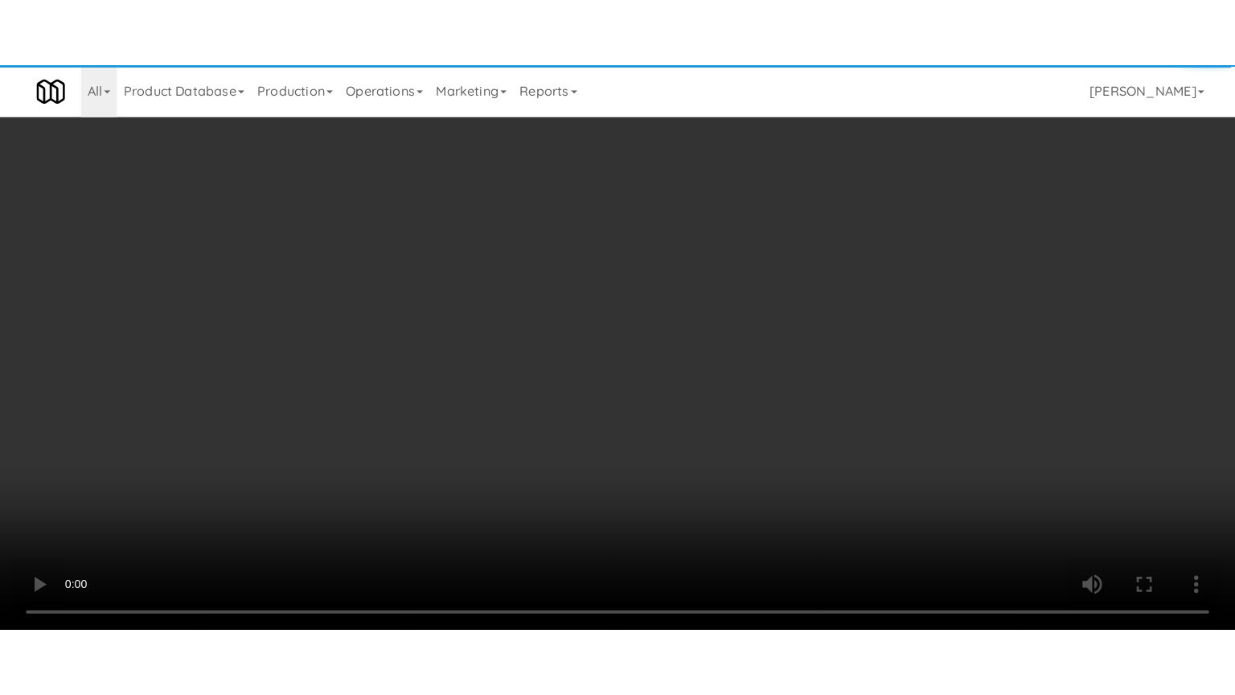
scroll to position [51, 0]
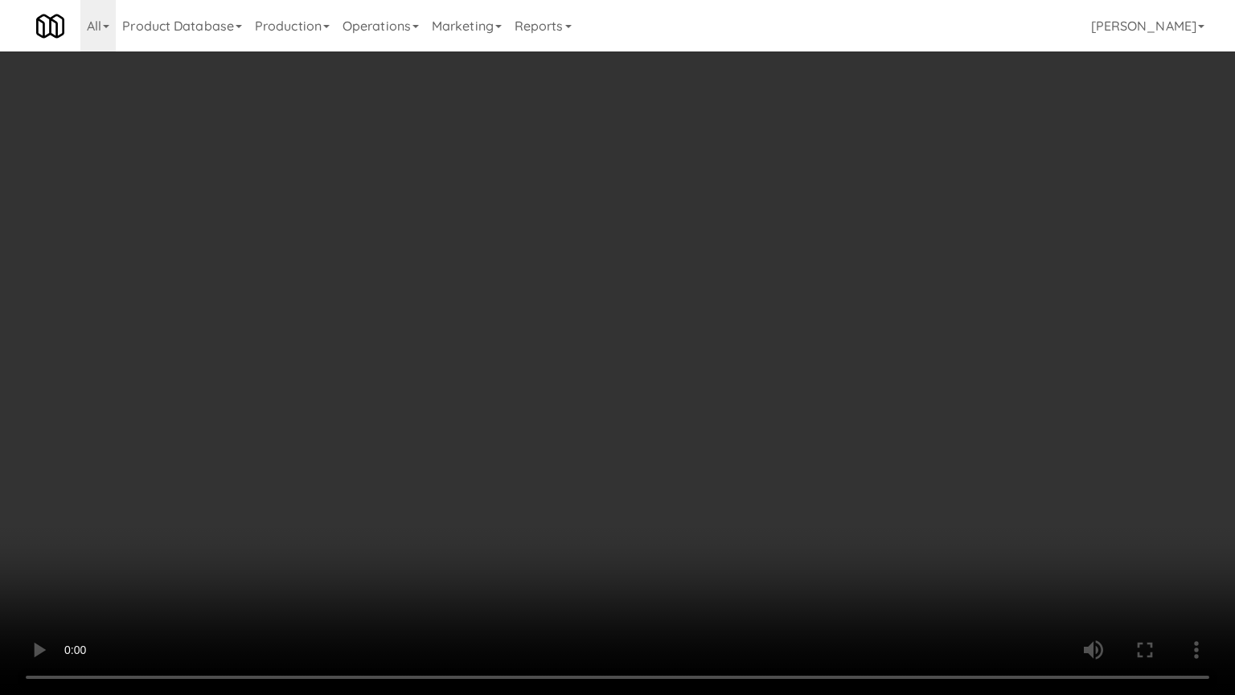
click at [582, 222] on video at bounding box center [617, 347] width 1235 height 695
drag, startPoint x: 585, startPoint y: 222, endPoint x: 647, endPoint y: 89, distance: 146.4
click at [590, 224] on video at bounding box center [617, 347] width 1235 height 695
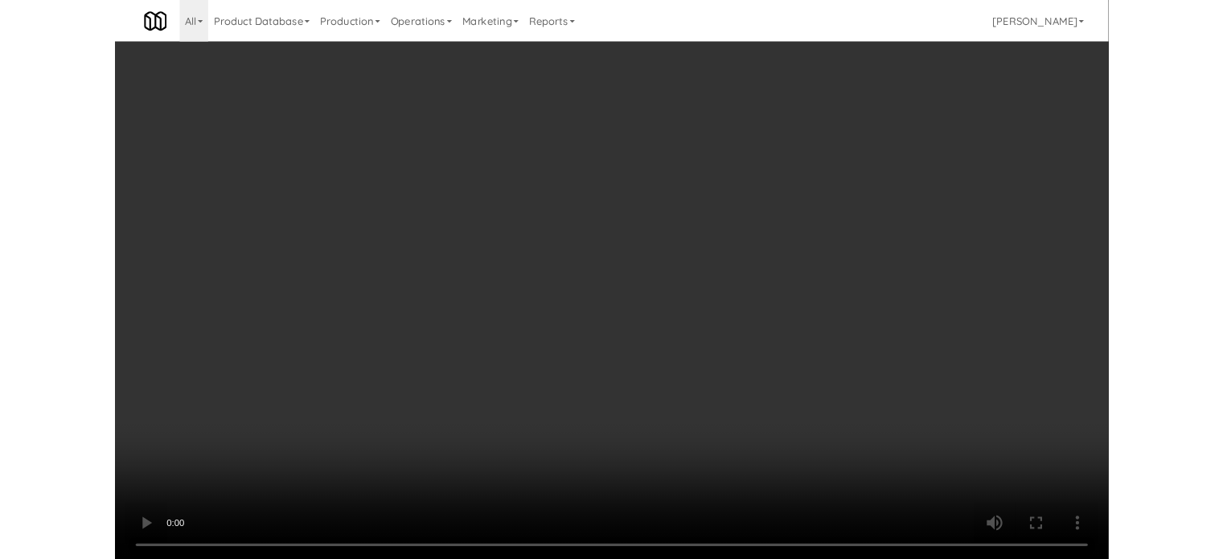
scroll to position [65, 0]
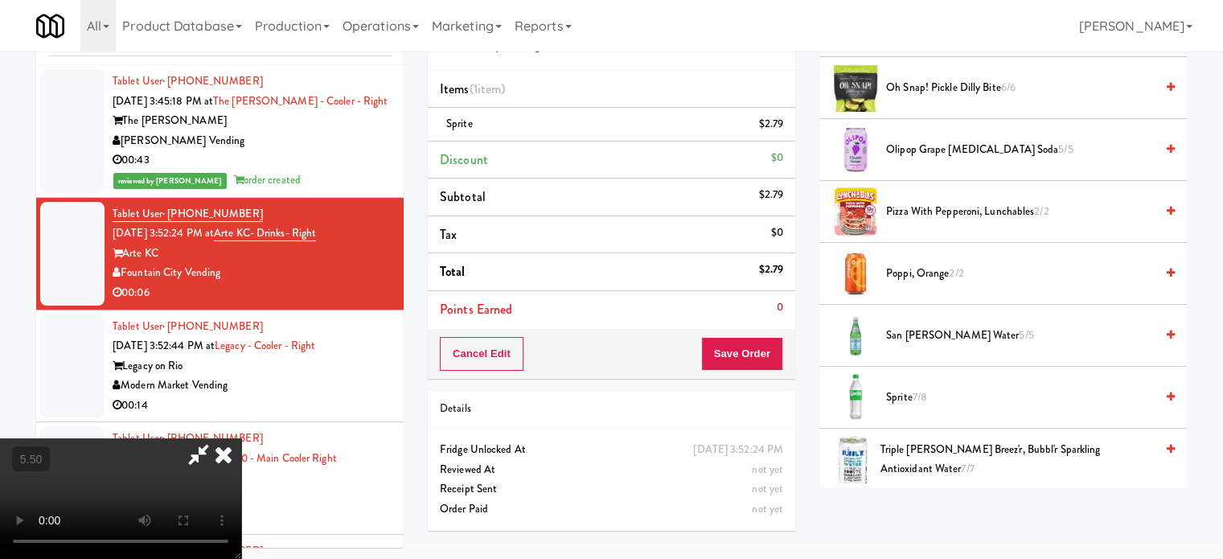
drag, startPoint x: 706, startPoint y: 71, endPoint x: 669, endPoint y: 148, distance: 85.6
click at [241, 438] on icon at bounding box center [223, 454] width 35 height 32
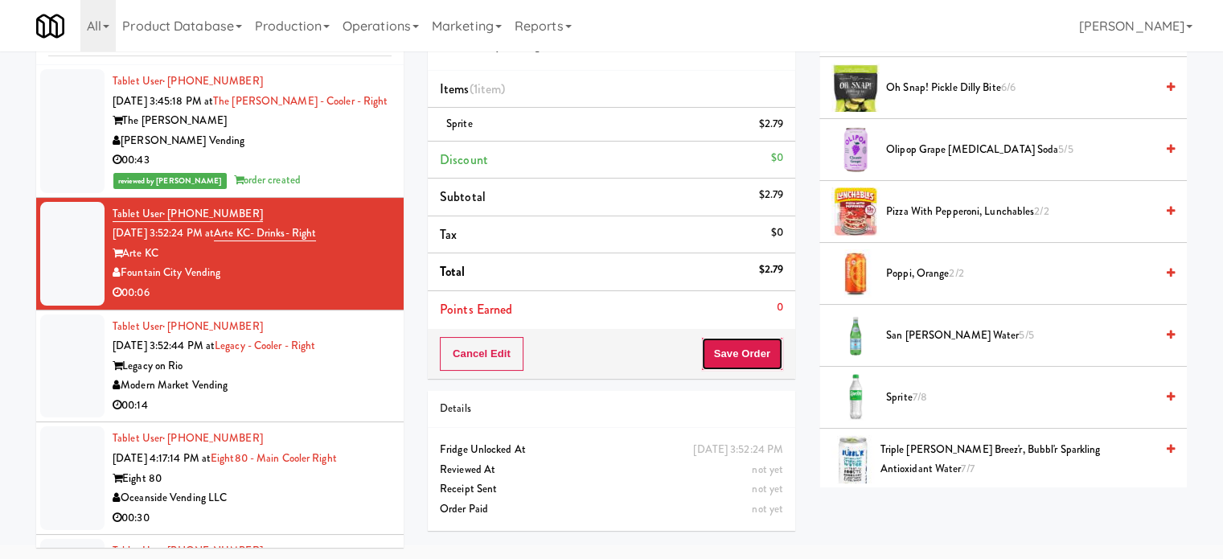
click at [734, 344] on button "Save Order" at bounding box center [742, 354] width 82 height 34
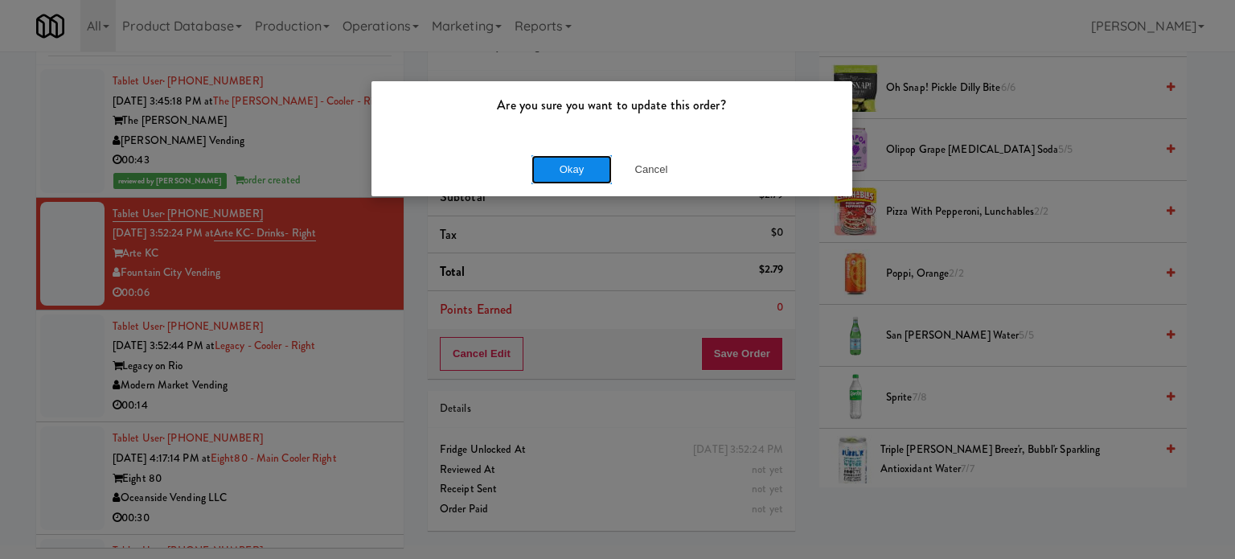
click at [562, 167] on button "Okay" at bounding box center [572, 169] width 80 height 29
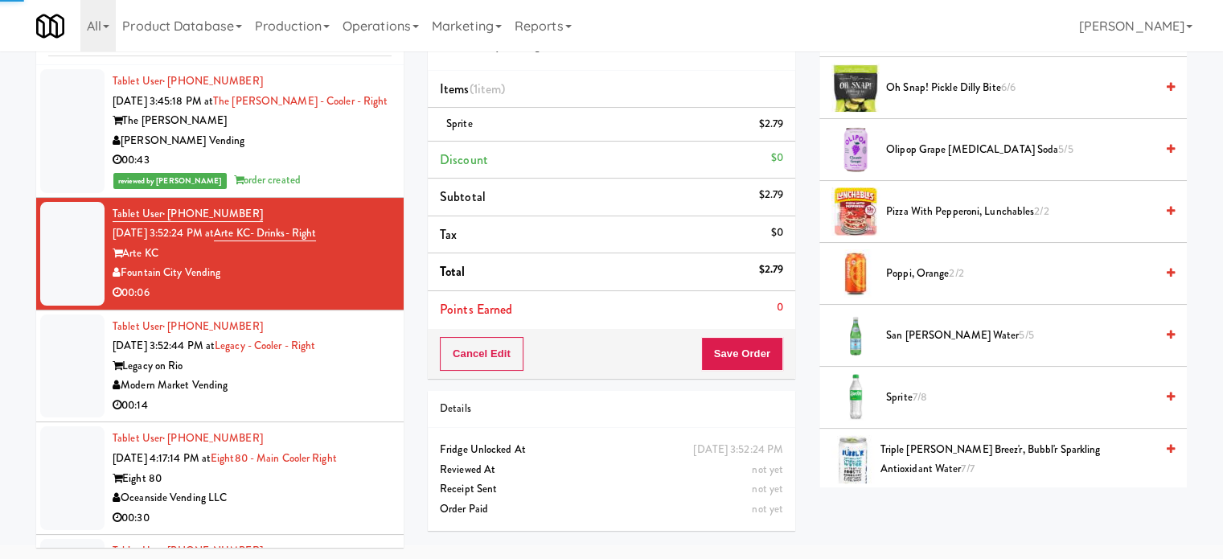
drag, startPoint x: 299, startPoint y: 398, endPoint x: 774, endPoint y: 234, distance: 502.1
click at [302, 398] on div "00:14" at bounding box center [252, 406] width 279 height 20
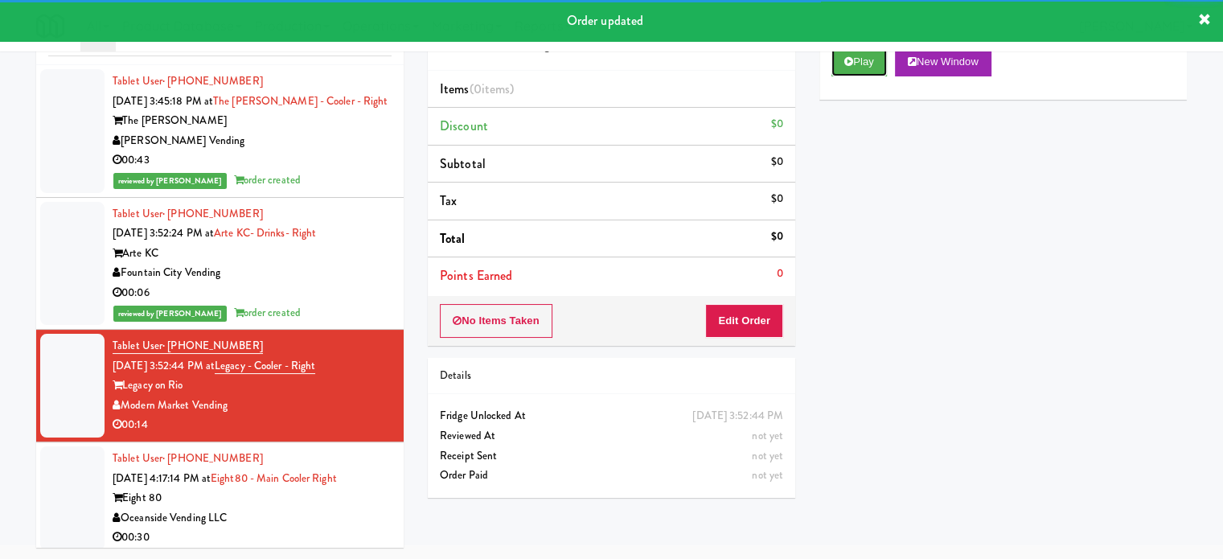
click at [871, 64] on button "Play" at bounding box center [859, 61] width 55 height 29
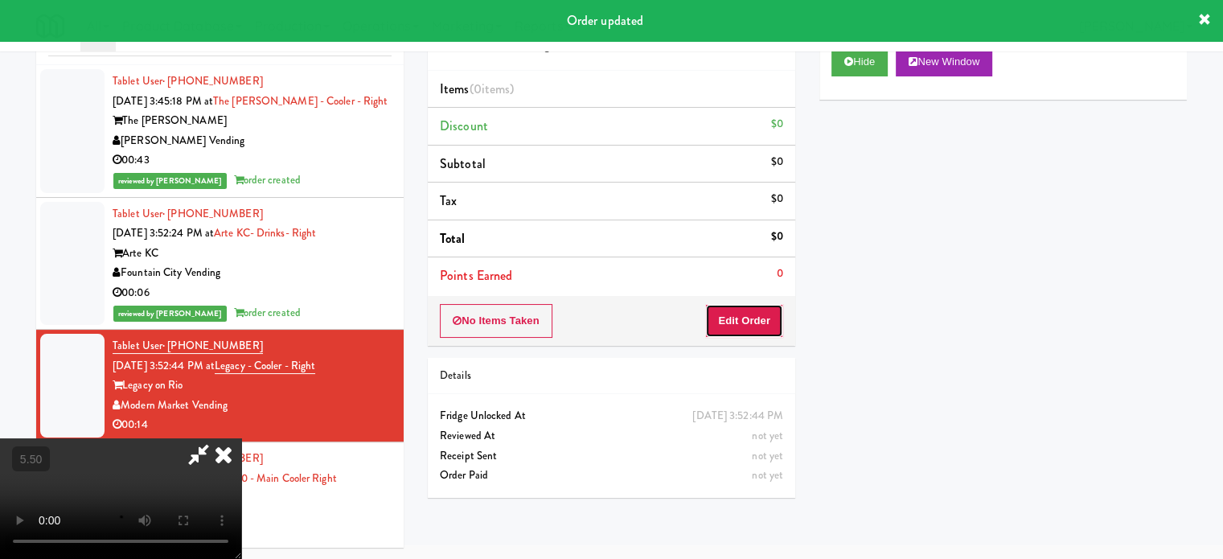
click at [773, 312] on button "Edit Order" at bounding box center [744, 321] width 78 height 34
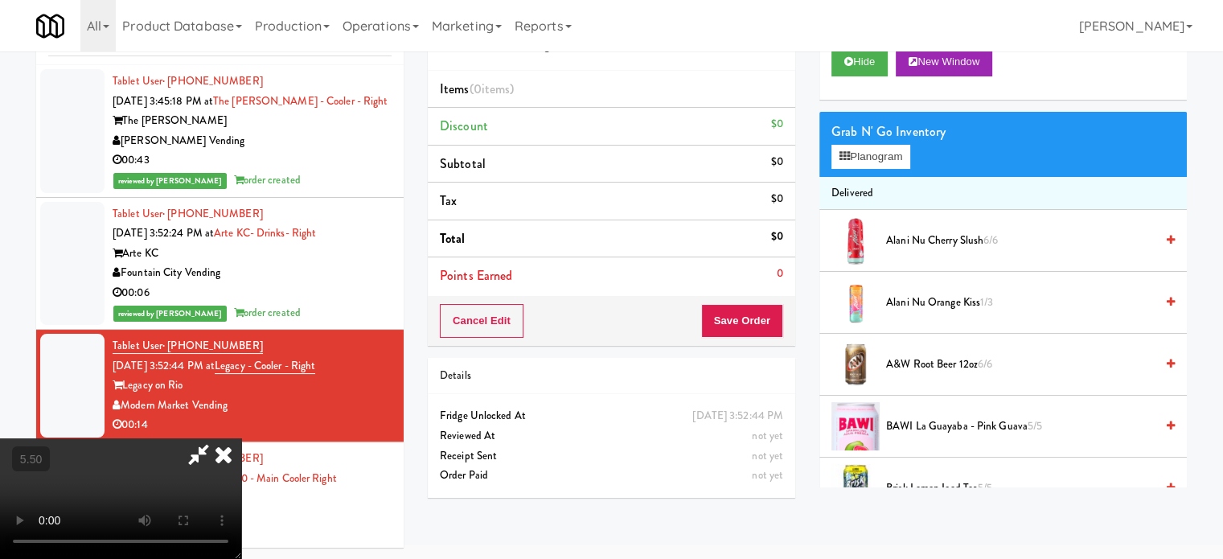
drag, startPoint x: 524, startPoint y: 286, endPoint x: 531, endPoint y: 280, distance: 8.5
click at [241, 438] on video at bounding box center [120, 498] width 241 height 121
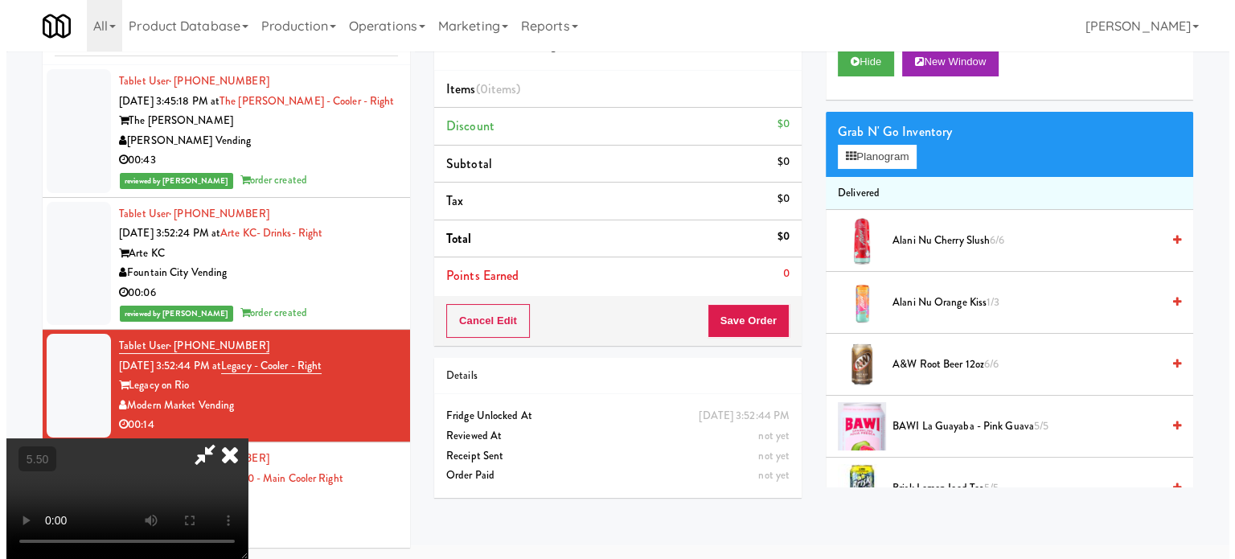
scroll to position [51, 0]
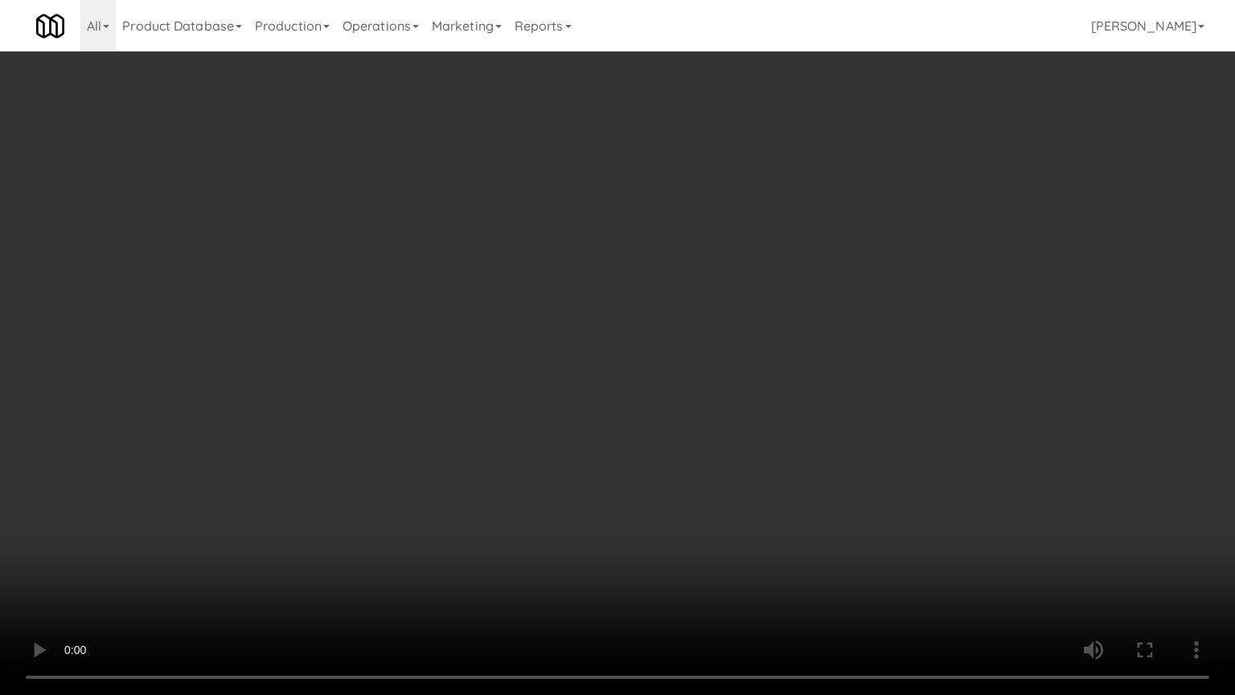
click at [560, 331] on video at bounding box center [617, 347] width 1235 height 695
click at [549, 334] on video at bounding box center [617, 347] width 1235 height 695
click at [631, 290] on video at bounding box center [617, 347] width 1235 height 695
click at [331, 461] on video at bounding box center [617, 347] width 1235 height 695
click at [540, 322] on video at bounding box center [617, 347] width 1235 height 695
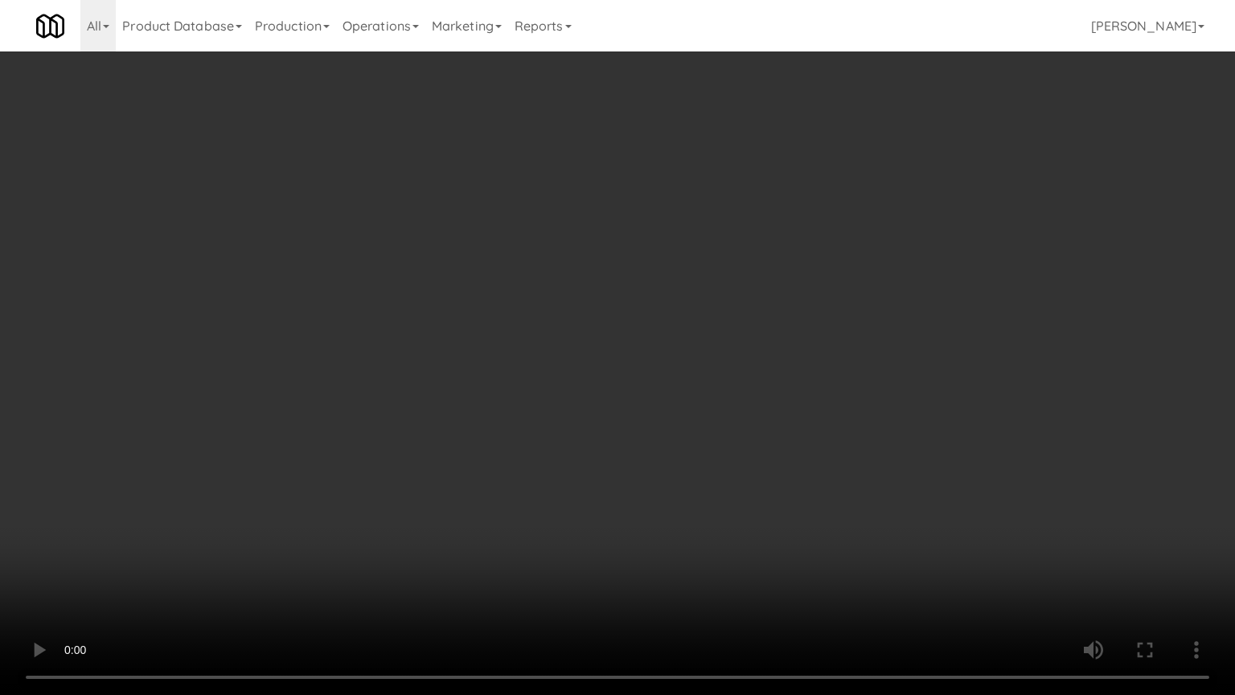
click at [560, 319] on video at bounding box center [617, 347] width 1235 height 695
click at [565, 339] on video at bounding box center [617, 347] width 1235 height 695
click at [565, 340] on video at bounding box center [617, 347] width 1235 height 695
click at [713, 336] on video at bounding box center [617, 347] width 1235 height 695
click at [655, 345] on video at bounding box center [617, 347] width 1235 height 695
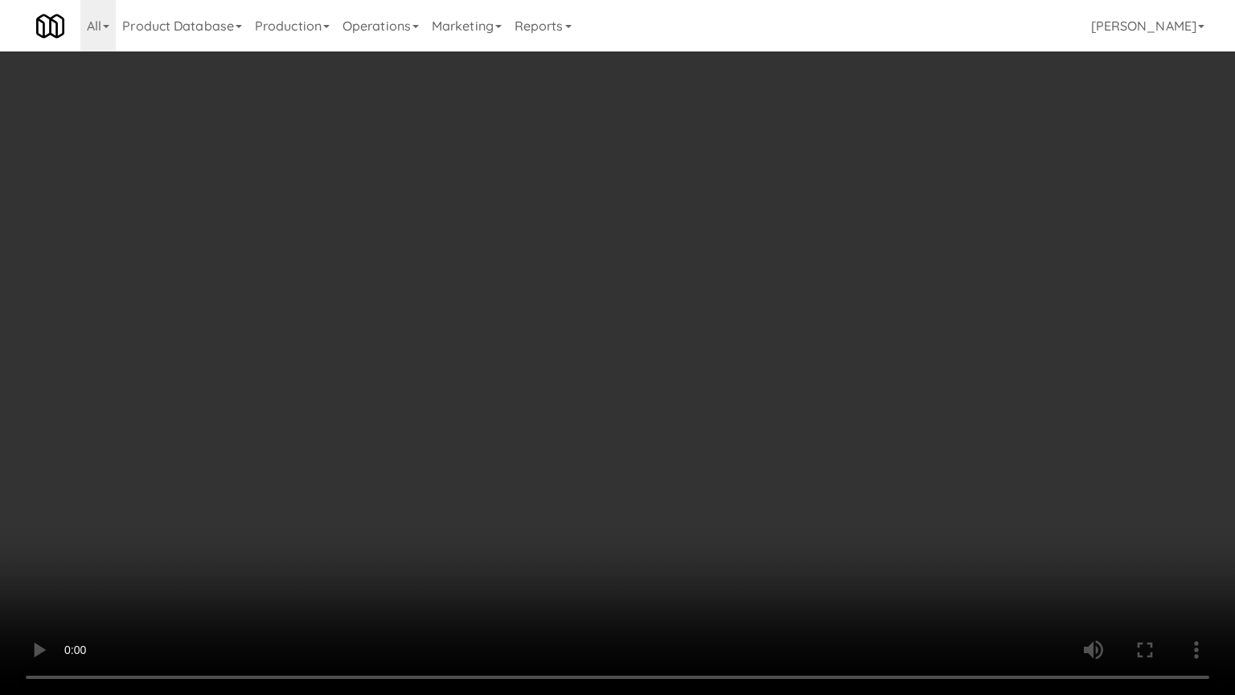
drag, startPoint x: 766, startPoint y: 347, endPoint x: 688, endPoint y: 351, distance: 77.3
click at [767, 348] on video at bounding box center [617, 347] width 1235 height 695
drag, startPoint x: 387, startPoint y: 505, endPoint x: 397, endPoint y: 489, distance: 19.2
click at [387, 504] on video at bounding box center [617, 347] width 1235 height 695
click at [579, 402] on video at bounding box center [617, 347] width 1235 height 695
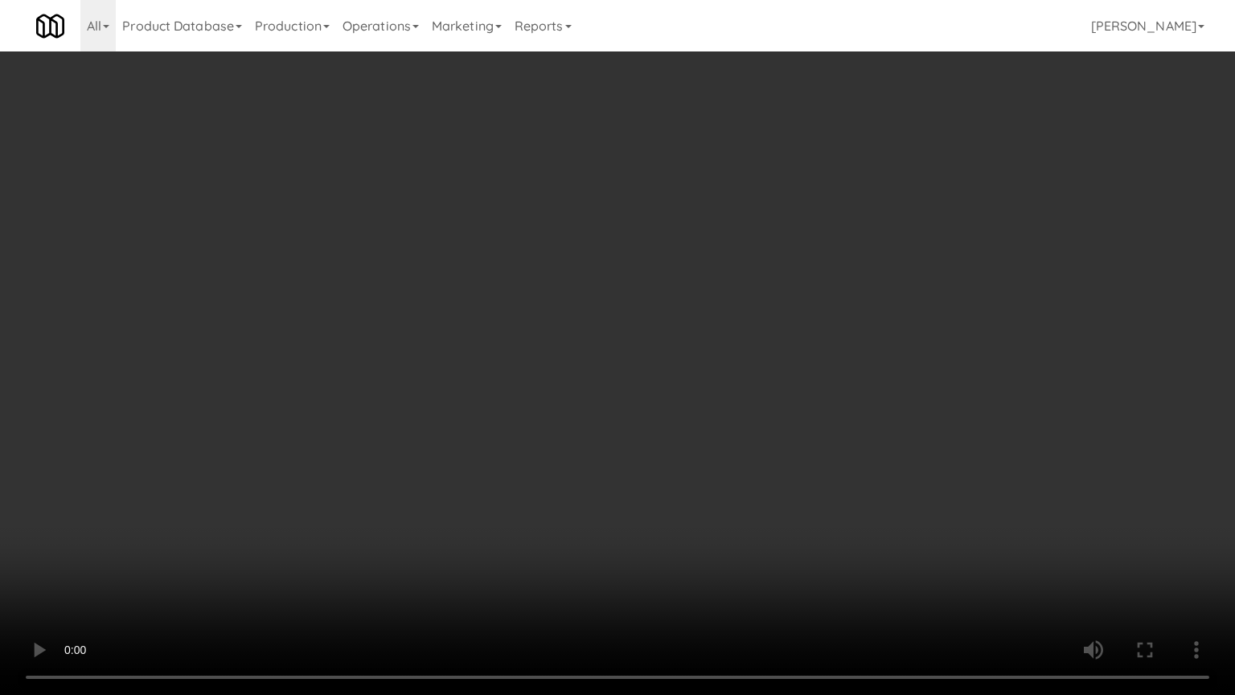
drag, startPoint x: 559, startPoint y: 412, endPoint x: 598, endPoint y: 409, distance: 39.5
click at [560, 413] on video at bounding box center [617, 347] width 1235 height 695
drag, startPoint x: 593, startPoint y: 427, endPoint x: 606, endPoint y: 414, distance: 18.2
click at [596, 426] on video at bounding box center [617, 347] width 1235 height 695
click at [610, 405] on video at bounding box center [617, 347] width 1235 height 695
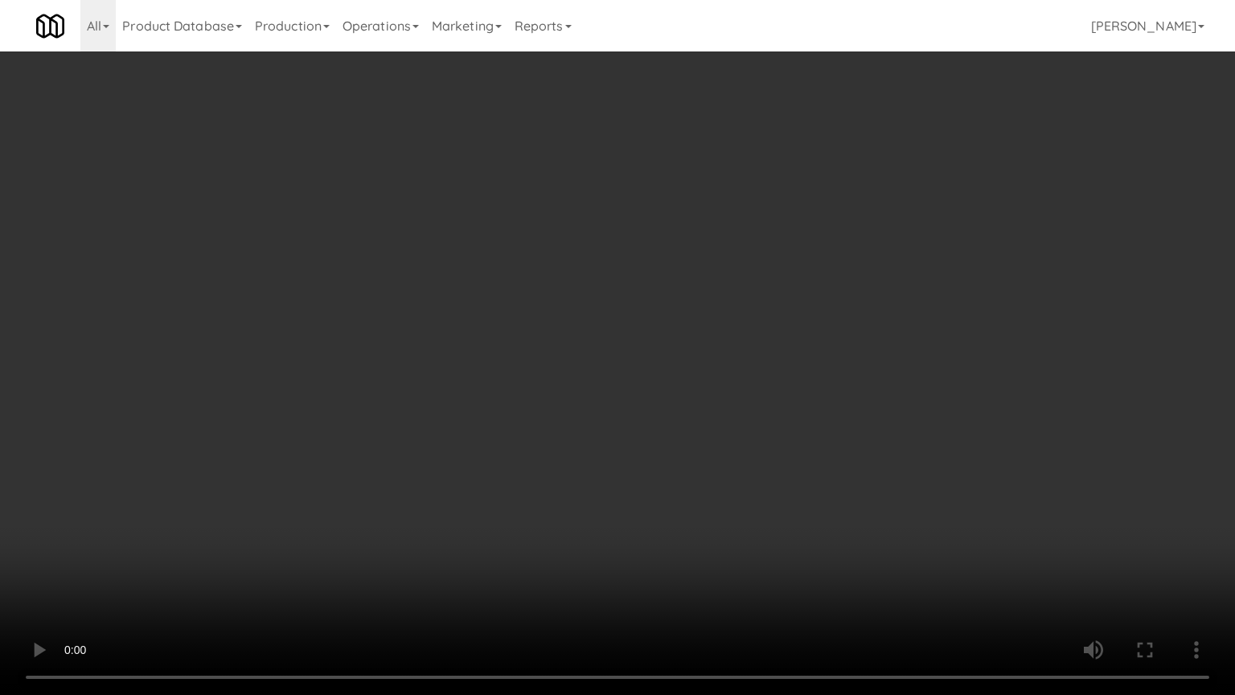
click at [638, 389] on video at bounding box center [617, 347] width 1235 height 695
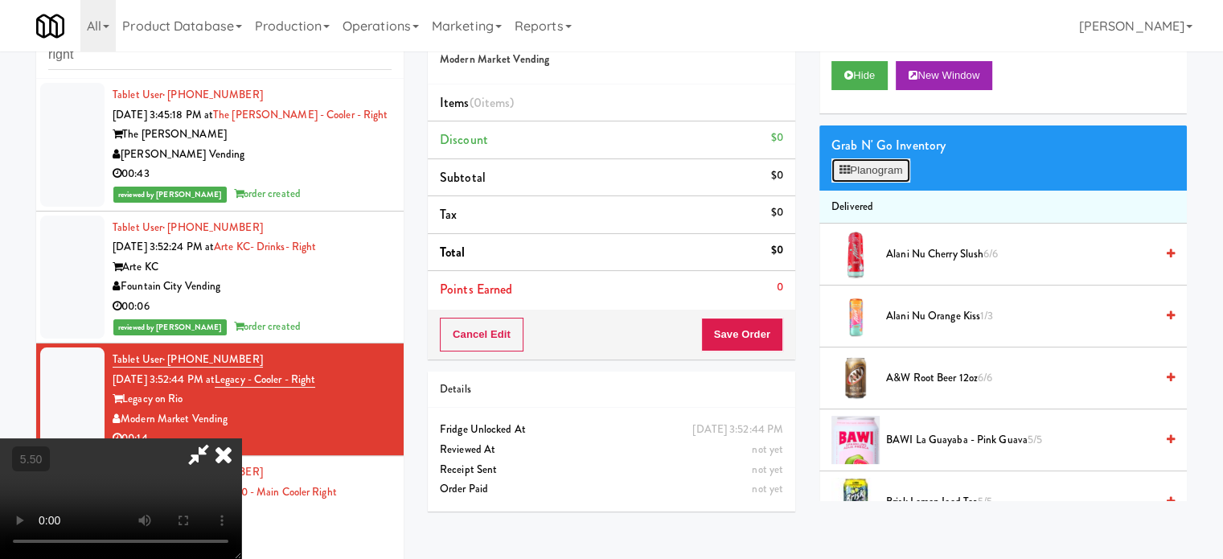
click at [903, 170] on button "Planogram" at bounding box center [871, 170] width 79 height 24
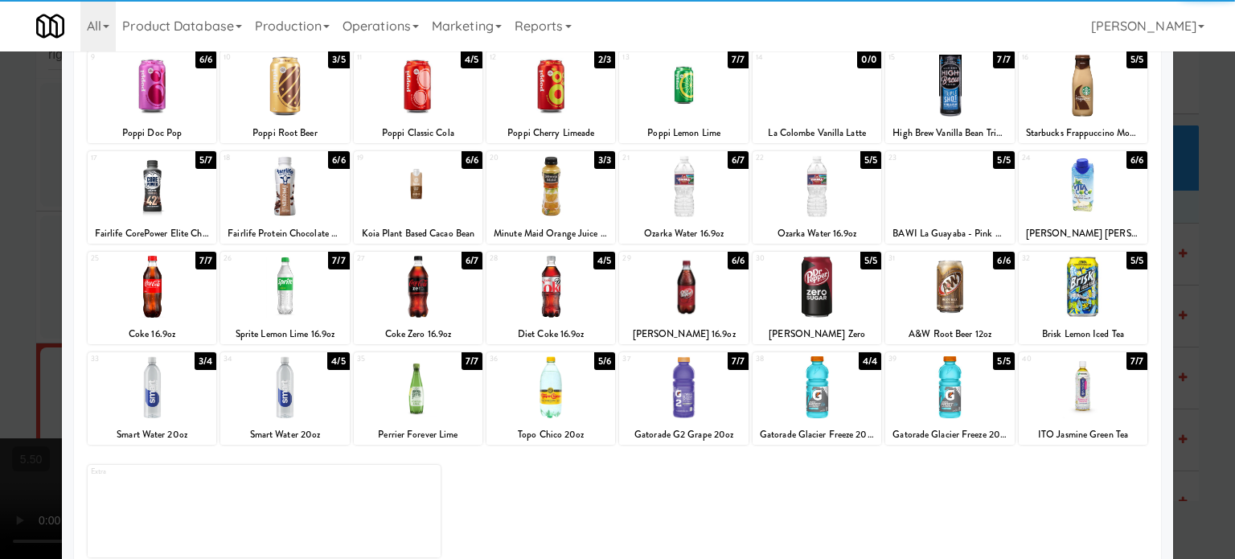
scroll to position [230, 0]
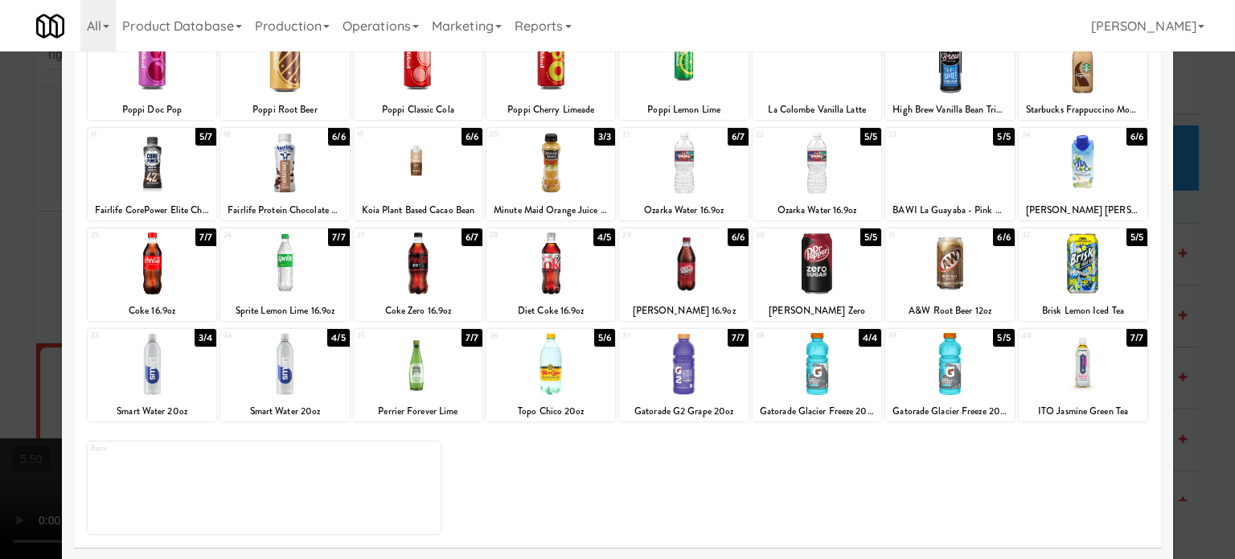
click at [861, 240] on div "5/5" at bounding box center [871, 237] width 21 height 18
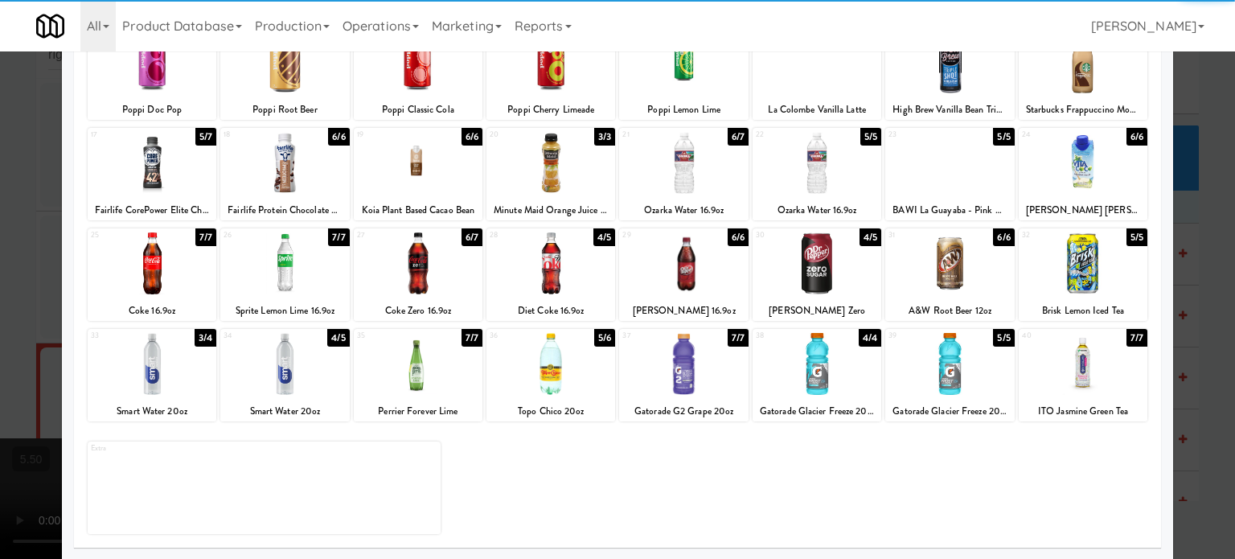
click at [1207, 289] on div at bounding box center [617, 279] width 1235 height 559
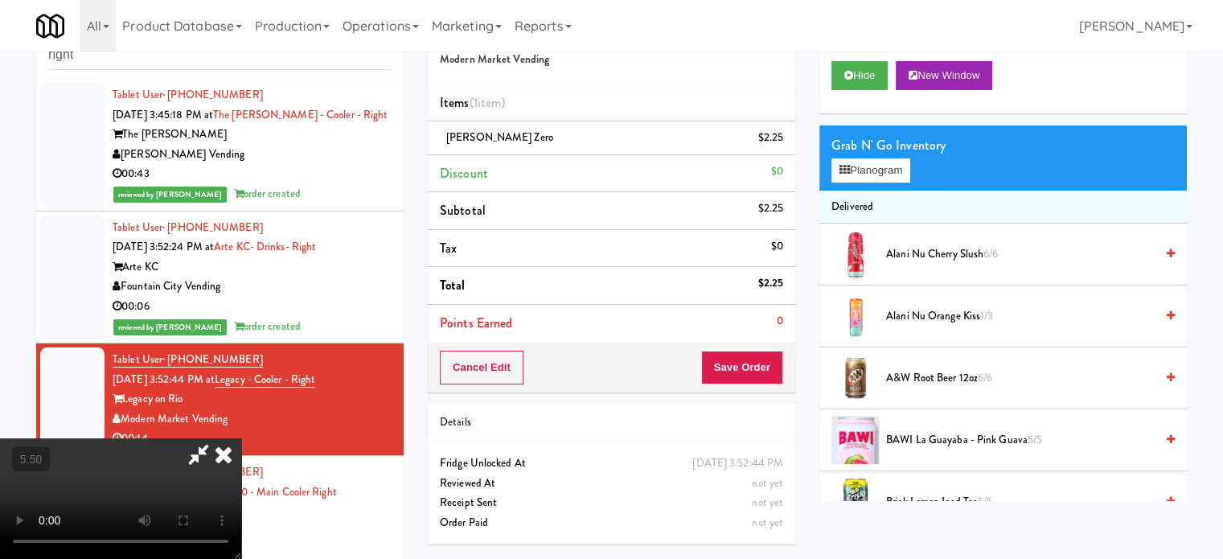
click at [241, 438] on video at bounding box center [120, 498] width 241 height 121
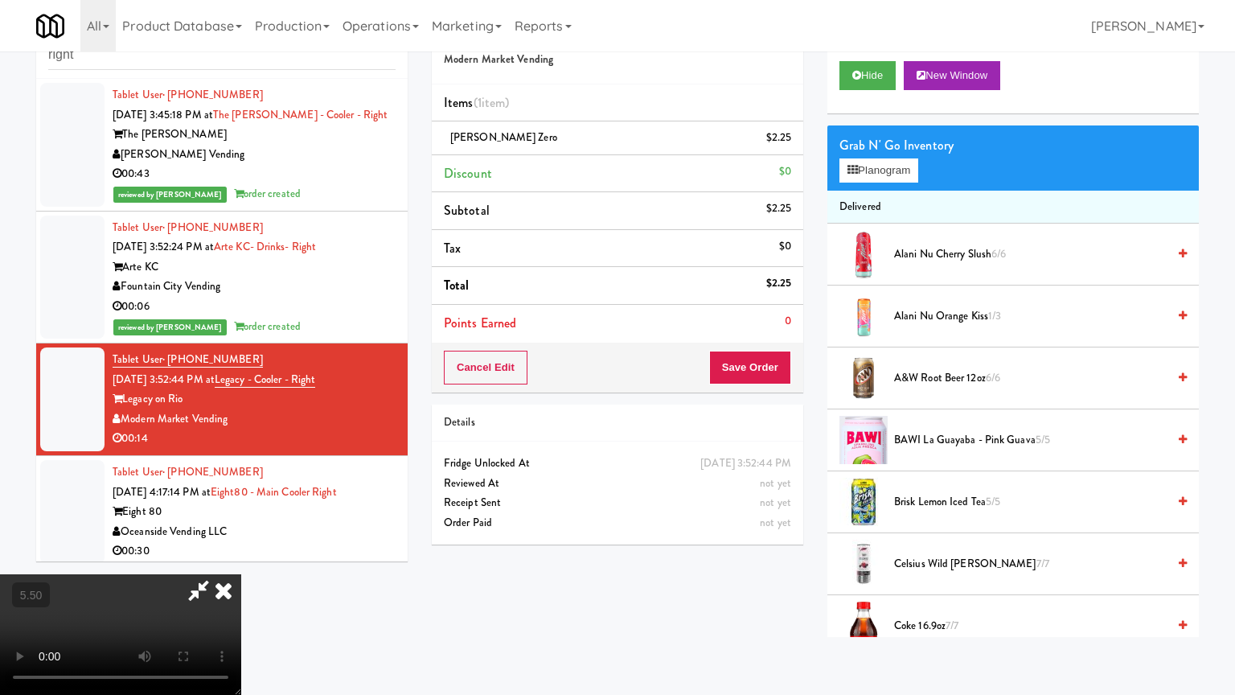
click at [241, 558] on video at bounding box center [120, 634] width 241 height 121
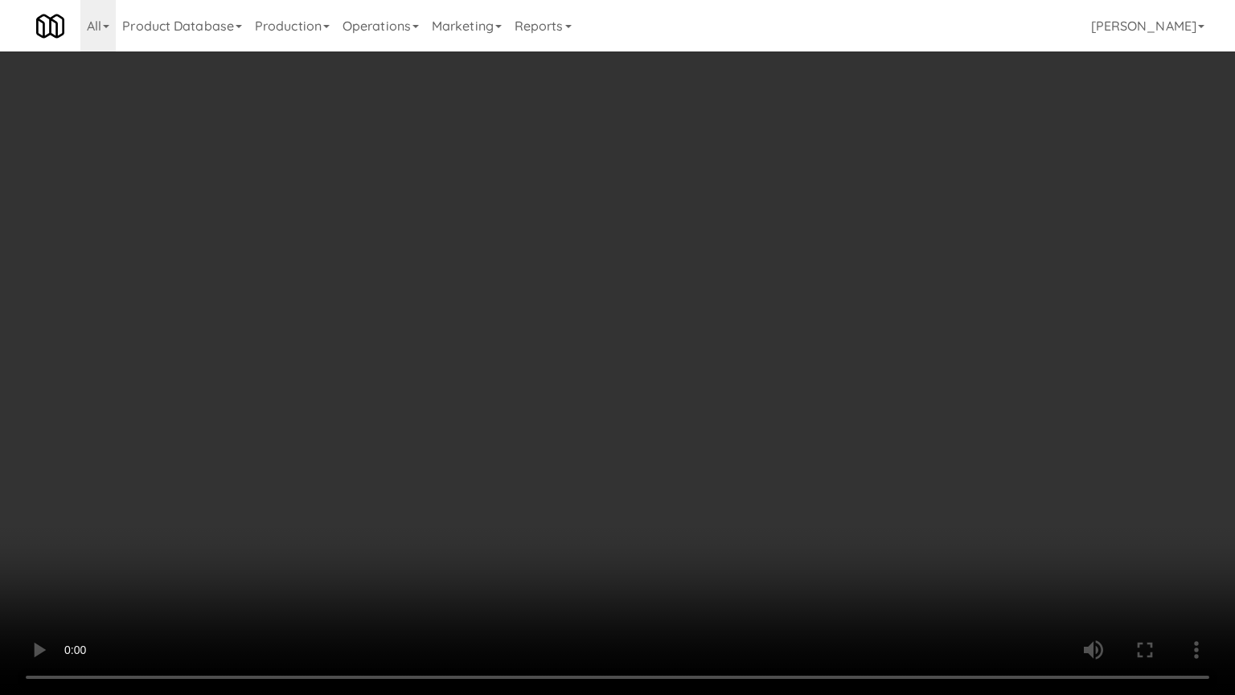
click at [580, 391] on video at bounding box center [617, 347] width 1235 height 695
click at [586, 380] on video at bounding box center [617, 347] width 1235 height 695
click at [591, 376] on video at bounding box center [617, 347] width 1235 height 695
click at [592, 376] on video at bounding box center [617, 347] width 1235 height 695
click at [637, 376] on video at bounding box center [617, 347] width 1235 height 695
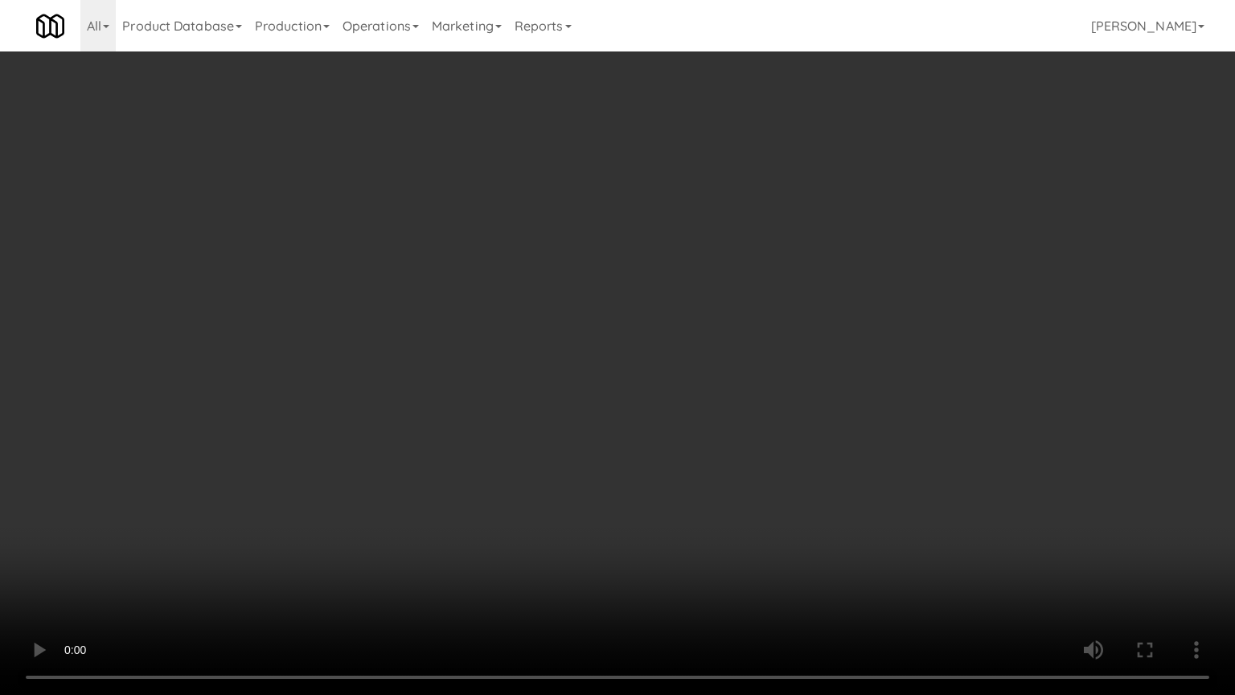
drag, startPoint x: 627, startPoint y: 378, endPoint x: 641, endPoint y: 375, distance: 14.0
click at [629, 378] on video at bounding box center [617, 347] width 1235 height 695
click at [641, 375] on video at bounding box center [617, 347] width 1235 height 695
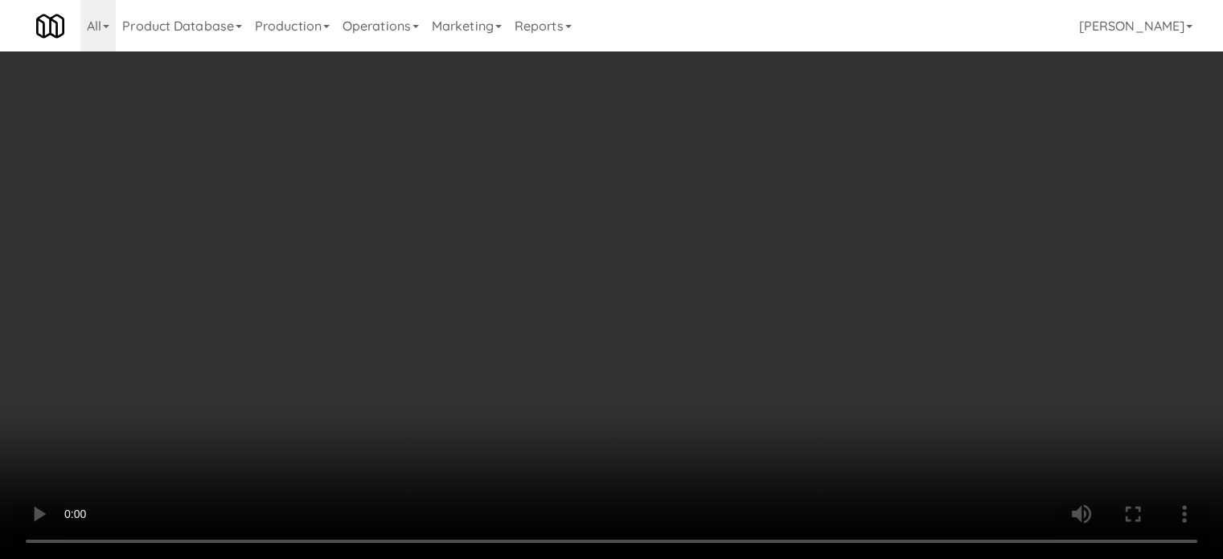
click at [604, 237] on video at bounding box center [611, 279] width 1223 height 559
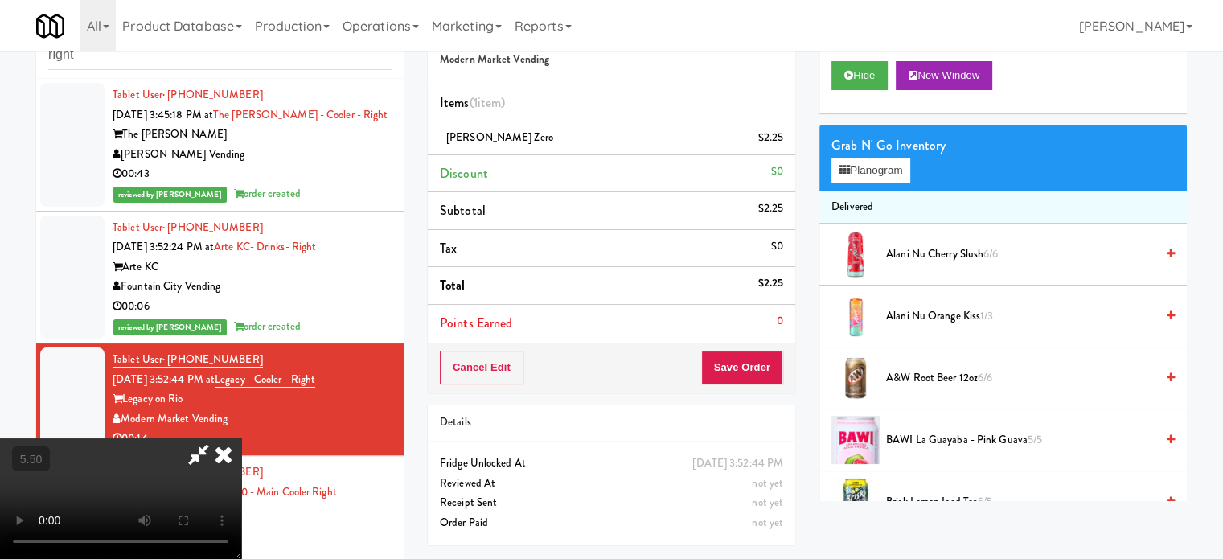
click at [241, 438] on video at bounding box center [120, 498] width 241 height 121
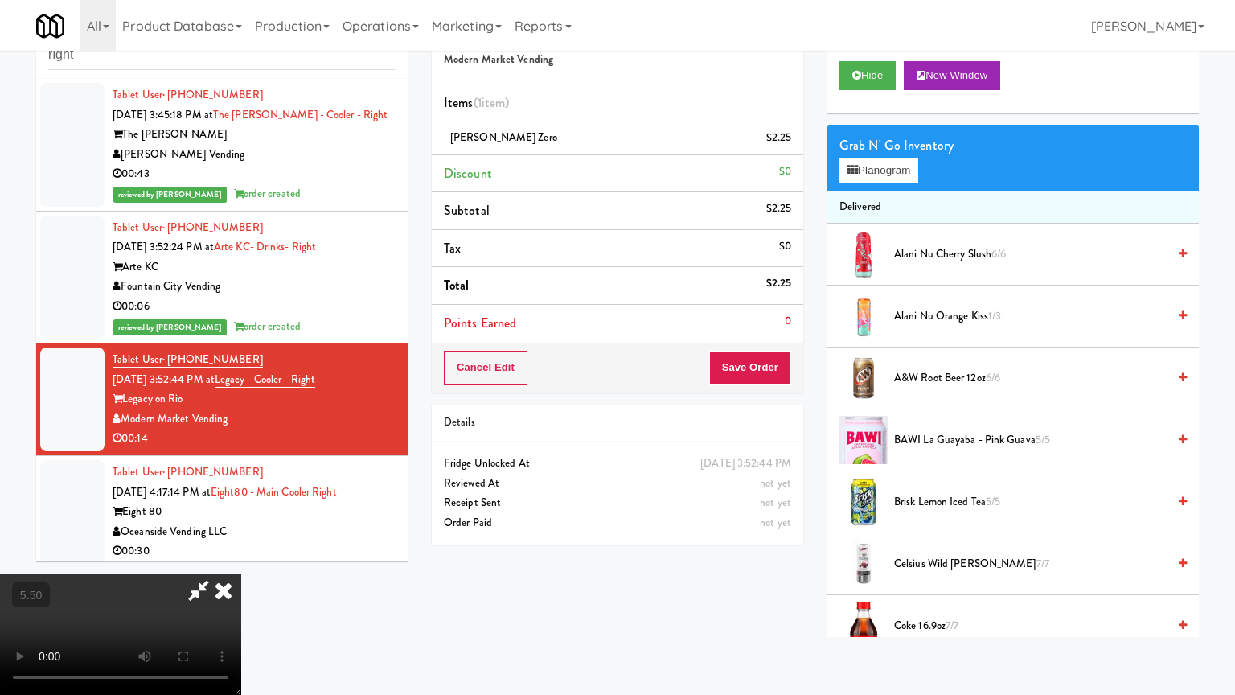
click at [241, 558] on video at bounding box center [120, 634] width 241 height 121
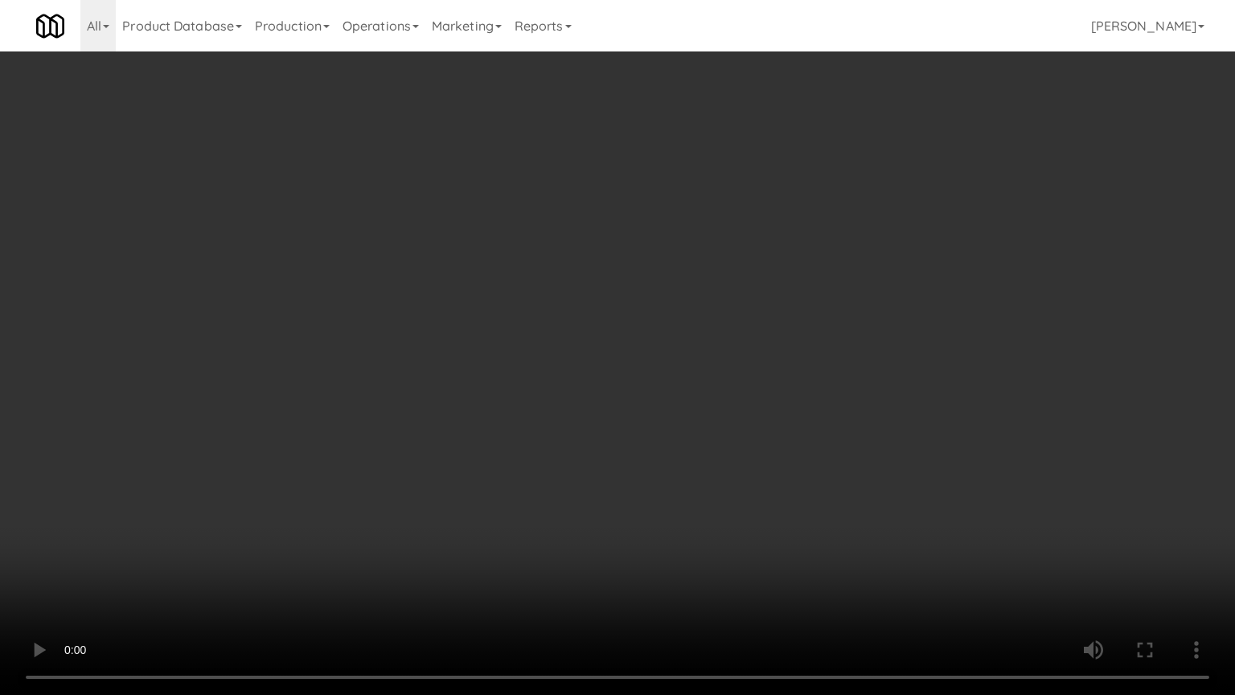
click at [376, 376] on video at bounding box center [617, 347] width 1235 height 695
click at [383, 325] on video at bounding box center [617, 347] width 1235 height 695
click at [392, 292] on video at bounding box center [617, 347] width 1235 height 695
click at [399, 294] on video at bounding box center [617, 347] width 1235 height 695
click at [438, 294] on video at bounding box center [617, 347] width 1235 height 695
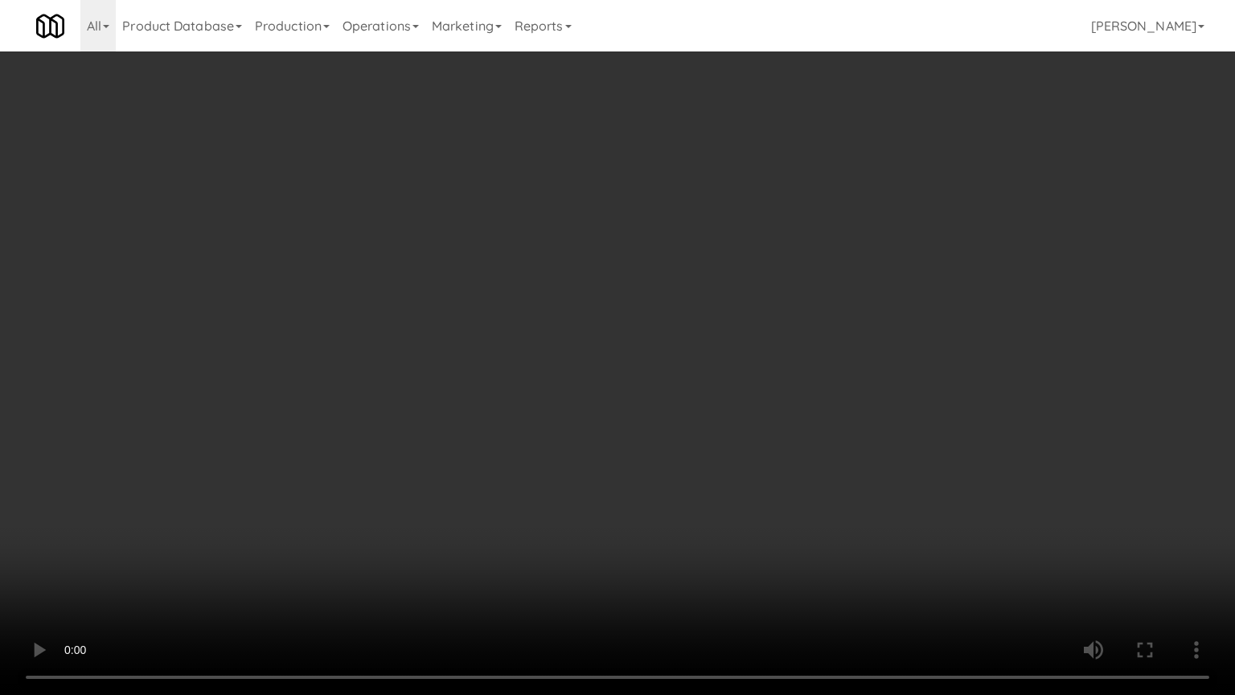
click at [434, 296] on video at bounding box center [617, 347] width 1235 height 695
click at [552, 318] on video at bounding box center [617, 347] width 1235 height 695
click at [520, 325] on video at bounding box center [617, 347] width 1235 height 695
click at [539, 312] on video at bounding box center [617, 347] width 1235 height 695
click at [540, 312] on video at bounding box center [617, 347] width 1235 height 695
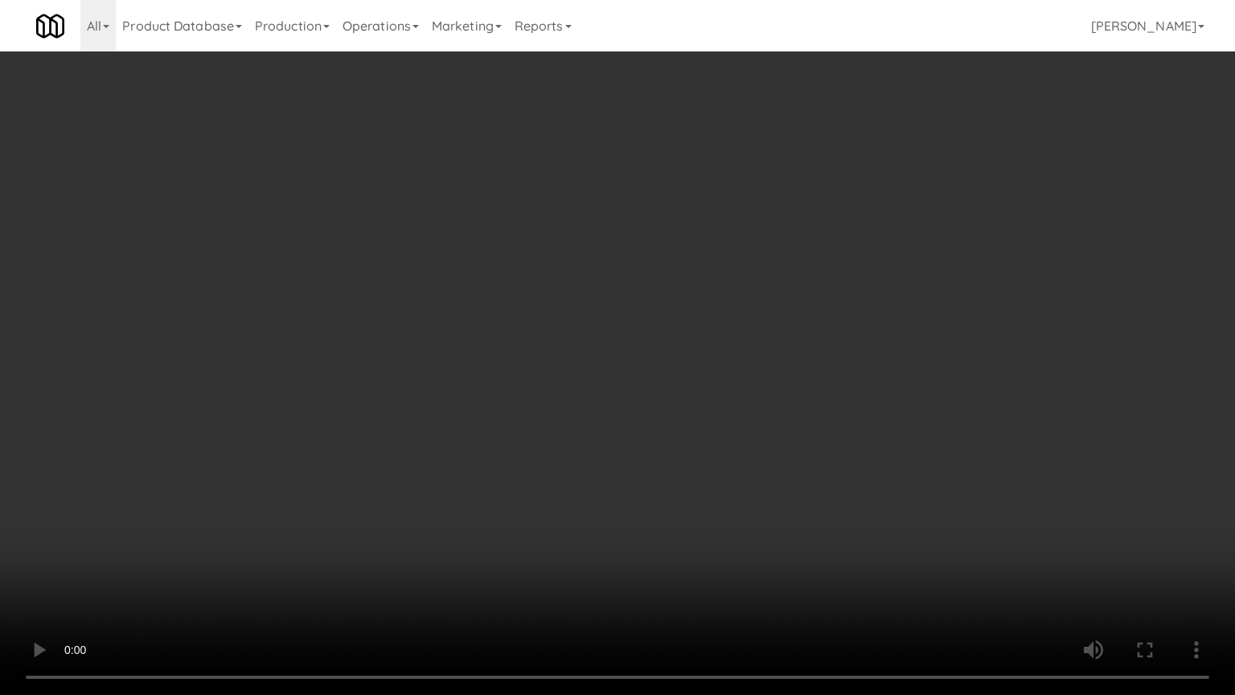
click at [553, 314] on video at bounding box center [617, 347] width 1235 height 695
click at [535, 325] on video at bounding box center [617, 347] width 1235 height 695
click at [620, 340] on video at bounding box center [617, 347] width 1235 height 695
click at [617, 338] on video at bounding box center [617, 347] width 1235 height 695
click at [542, 335] on video at bounding box center [617, 347] width 1235 height 695
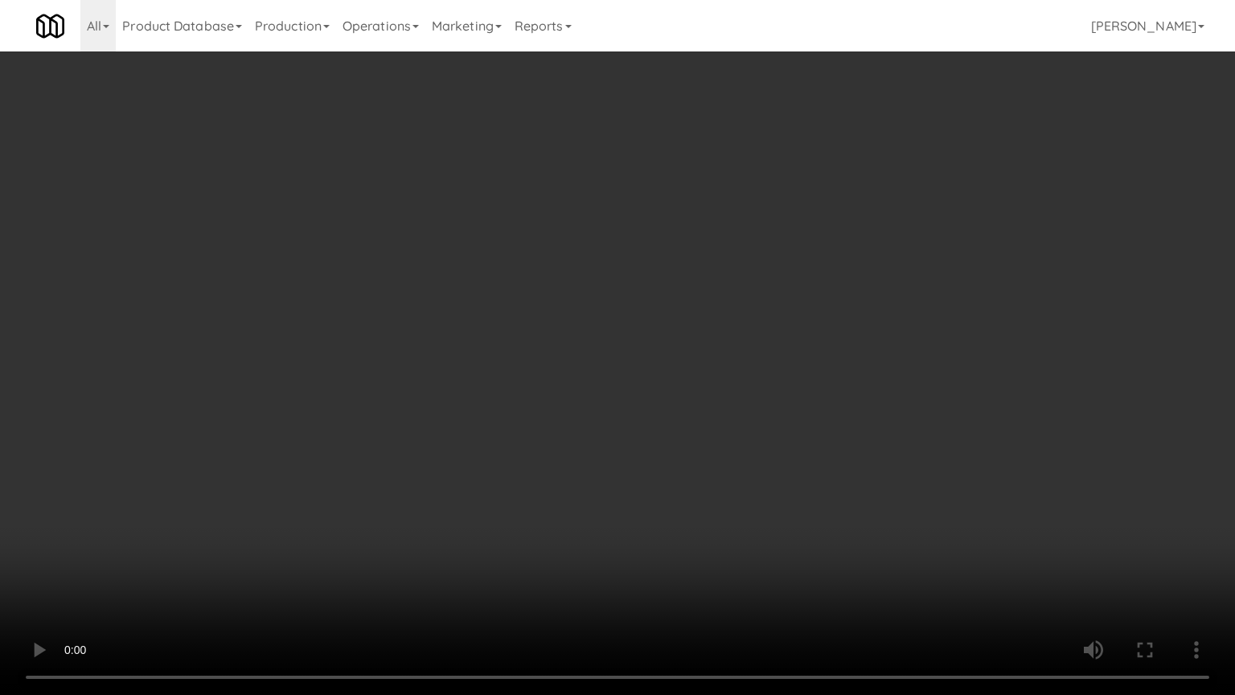
drag, startPoint x: 612, startPoint y: 475, endPoint x: 620, endPoint y: 403, distance: 72.8
click at [615, 468] on video at bounding box center [617, 347] width 1235 height 695
click at [601, 354] on video at bounding box center [617, 347] width 1235 height 695
click at [621, 374] on video at bounding box center [617, 347] width 1235 height 695
drag, startPoint x: 656, startPoint y: 394, endPoint x: 666, endPoint y: 445, distance: 51.6
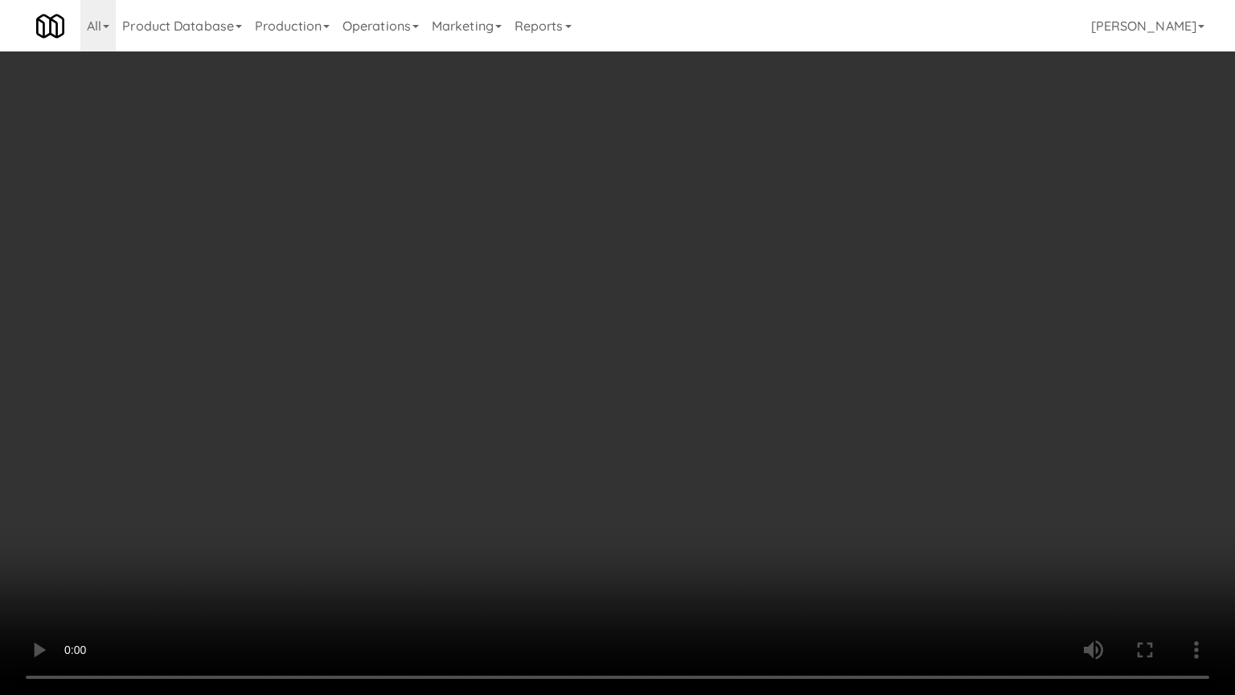
click at [660, 397] on video at bounding box center [617, 347] width 1235 height 695
click at [611, 432] on video at bounding box center [617, 347] width 1235 height 695
click at [610, 376] on video at bounding box center [617, 347] width 1235 height 695
click at [615, 365] on video at bounding box center [617, 347] width 1235 height 695
click at [616, 367] on video at bounding box center [617, 347] width 1235 height 695
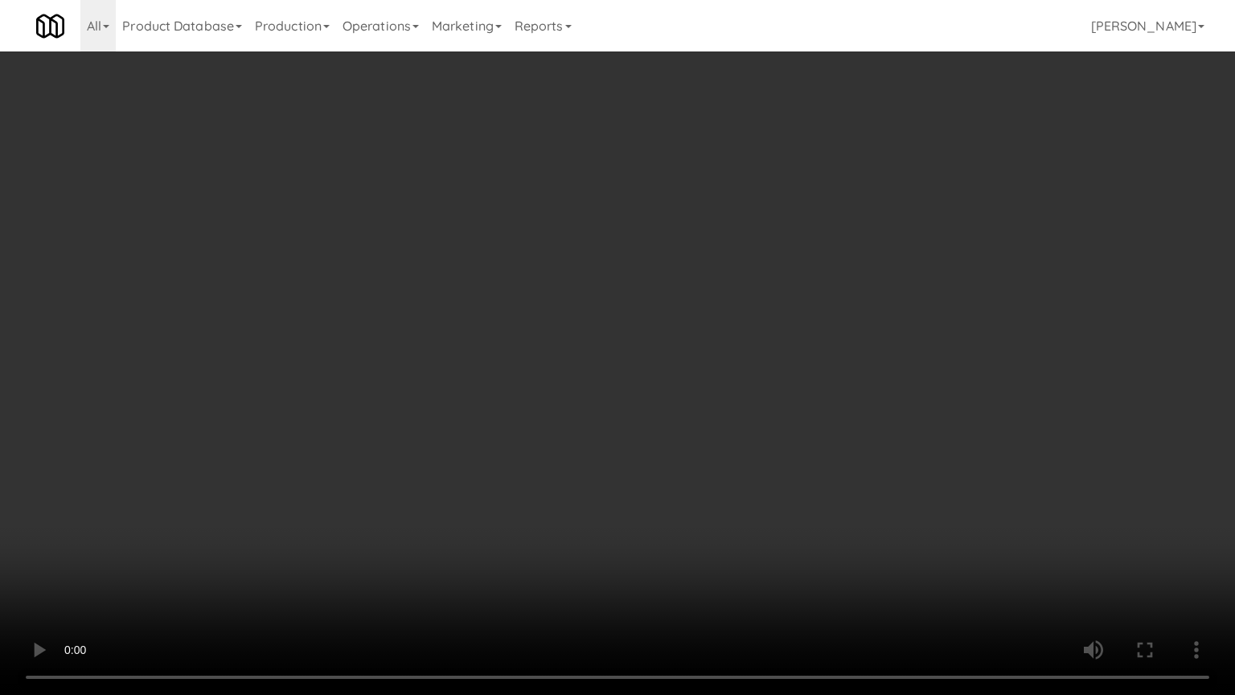
drag, startPoint x: 616, startPoint y: 365, endPoint x: 635, endPoint y: 355, distance: 22.0
click at [623, 364] on video at bounding box center [617, 347] width 1235 height 695
click at [663, 345] on video at bounding box center [617, 347] width 1235 height 695
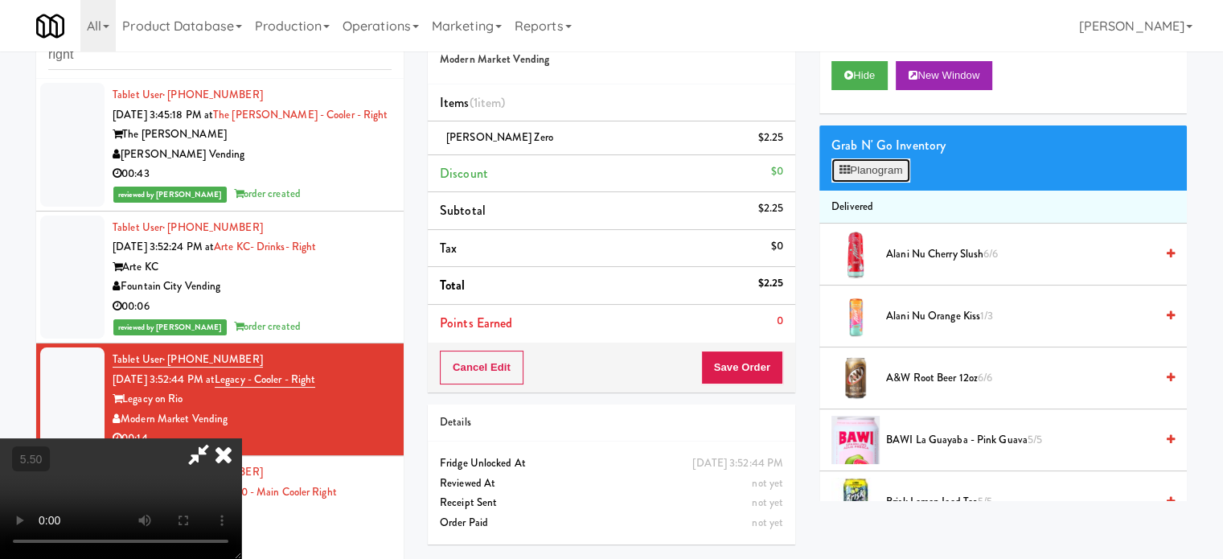
click at [886, 166] on button "Planogram" at bounding box center [871, 170] width 79 height 24
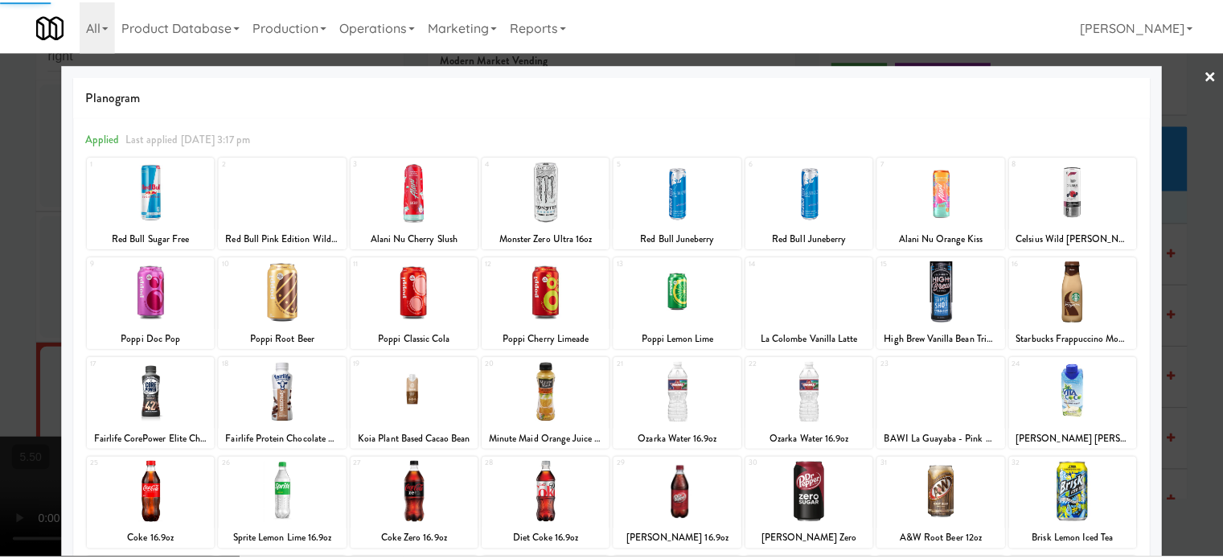
scroll to position [230, 0]
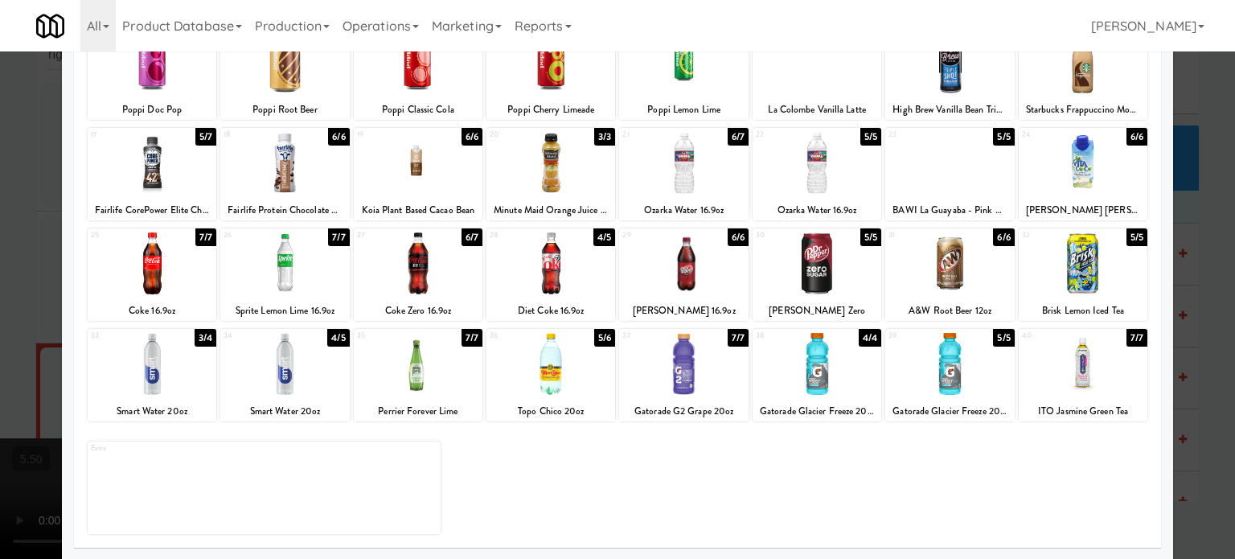
click at [470, 240] on div "6/7" at bounding box center [472, 237] width 21 height 18
click at [1182, 221] on div at bounding box center [617, 279] width 1235 height 559
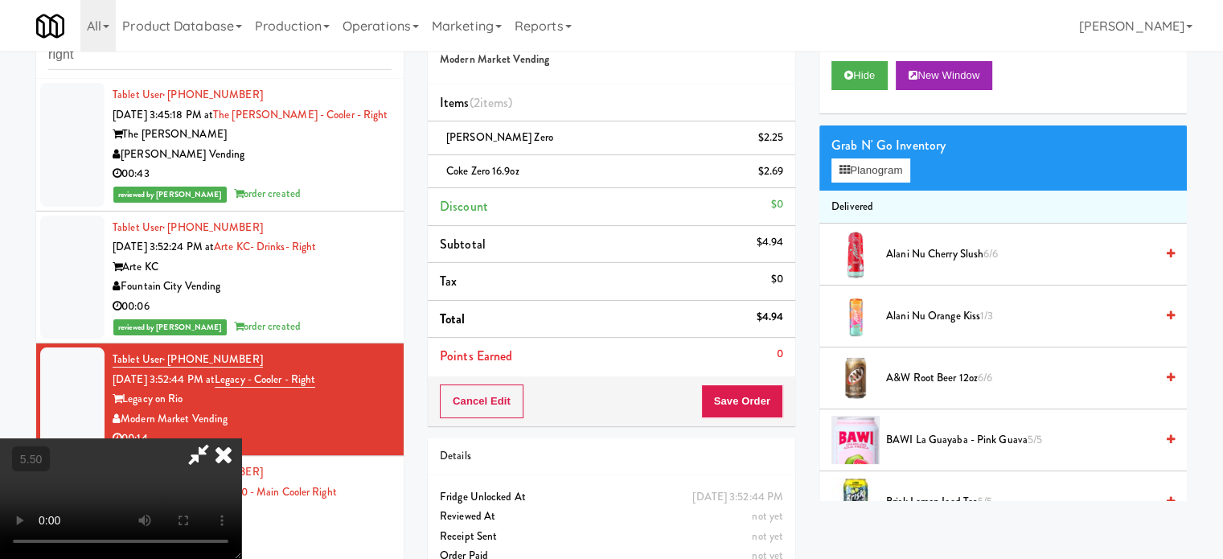
click at [241, 438] on video at bounding box center [120, 498] width 241 height 121
drag, startPoint x: 464, startPoint y: 196, endPoint x: 512, endPoint y: 246, distance: 68.8
click at [241, 438] on video at bounding box center [120, 498] width 241 height 121
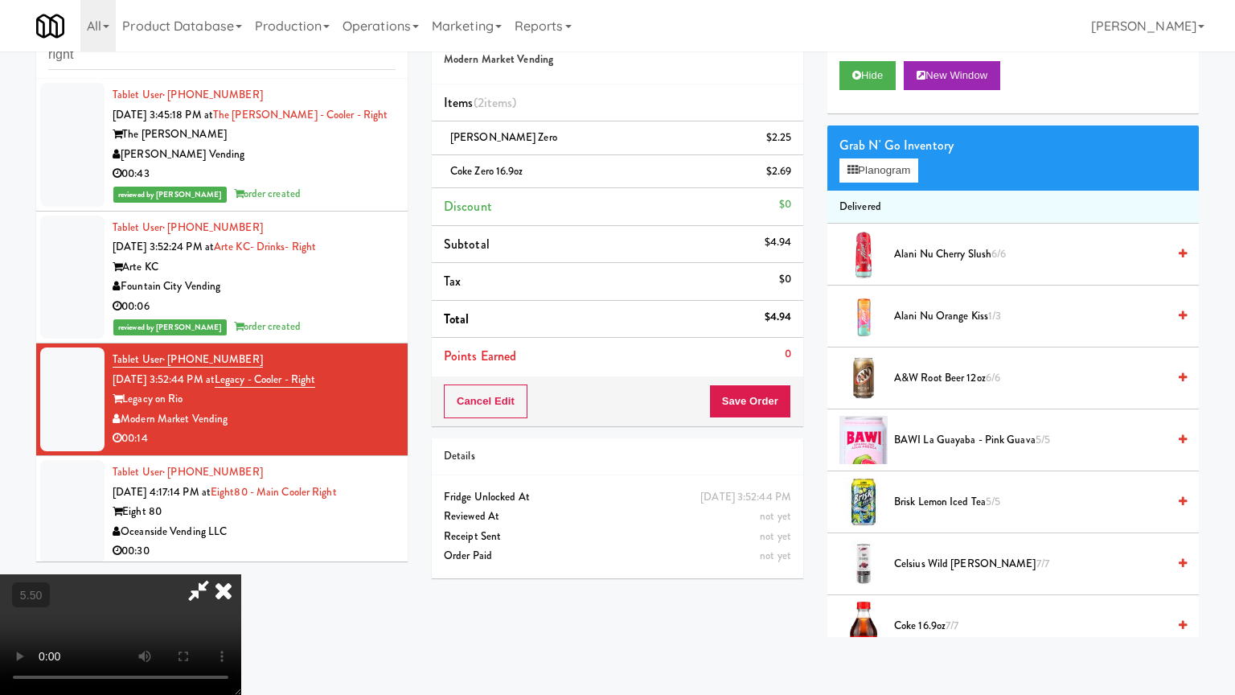
click at [241, 558] on video at bounding box center [120, 634] width 241 height 121
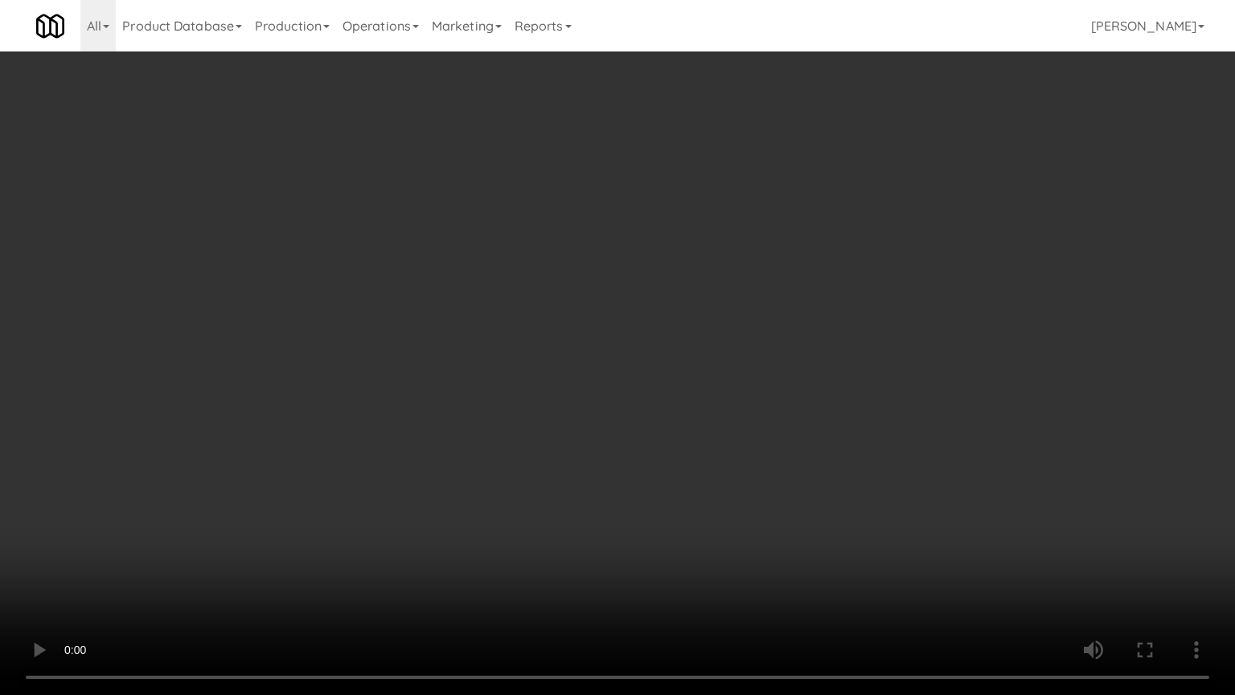
click at [594, 358] on video at bounding box center [617, 347] width 1235 height 695
drag, startPoint x: 579, startPoint y: 376, endPoint x: 643, endPoint y: 350, distance: 69.3
click at [580, 373] on video at bounding box center [617, 347] width 1235 height 695
click at [624, 388] on video at bounding box center [617, 347] width 1235 height 695
click at [630, 383] on video at bounding box center [617, 347] width 1235 height 695
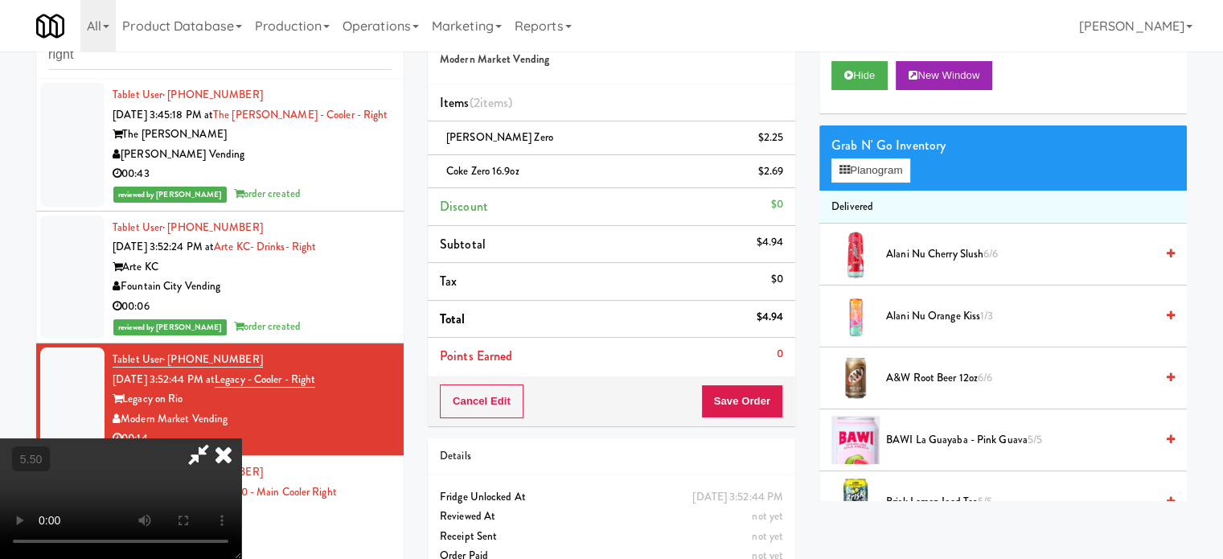
click at [241, 438] on icon at bounding box center [223, 454] width 35 height 32
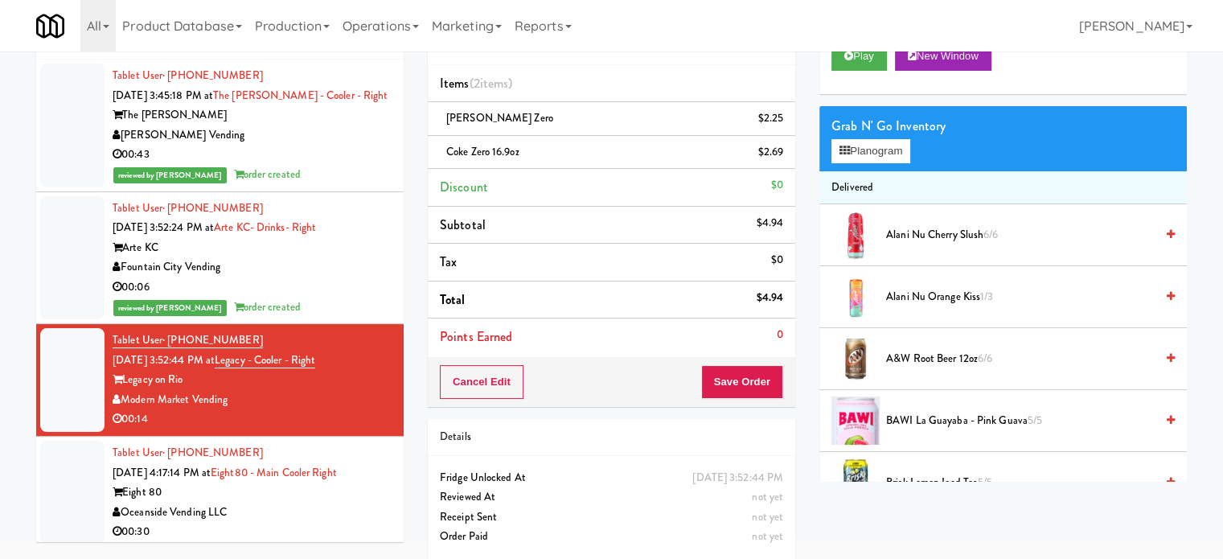
scroll to position [80, 0]
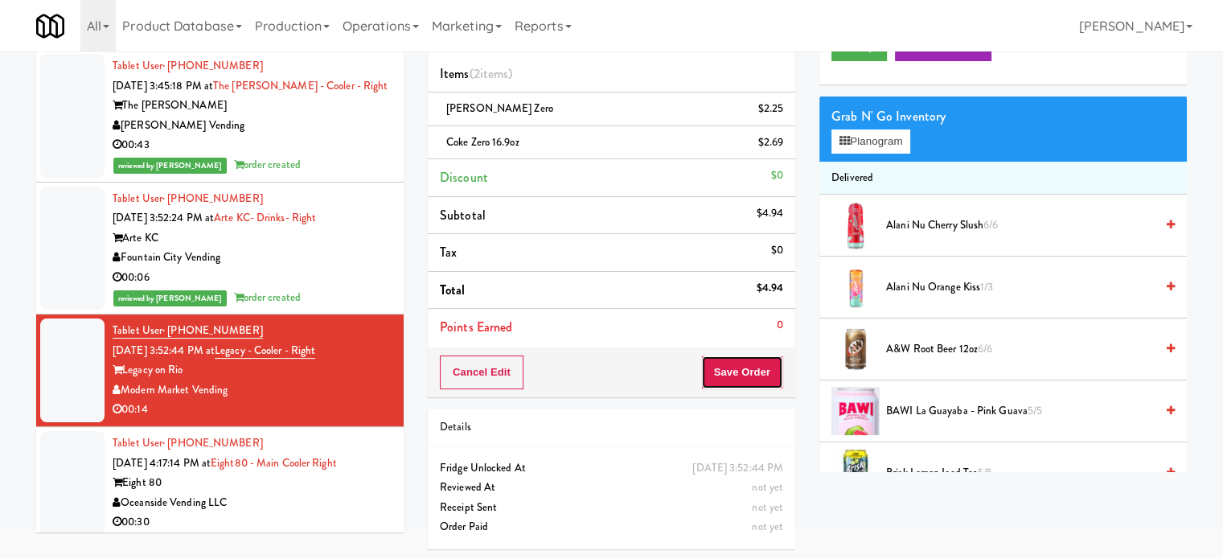
click at [738, 367] on button "Save Order" at bounding box center [742, 372] width 82 height 34
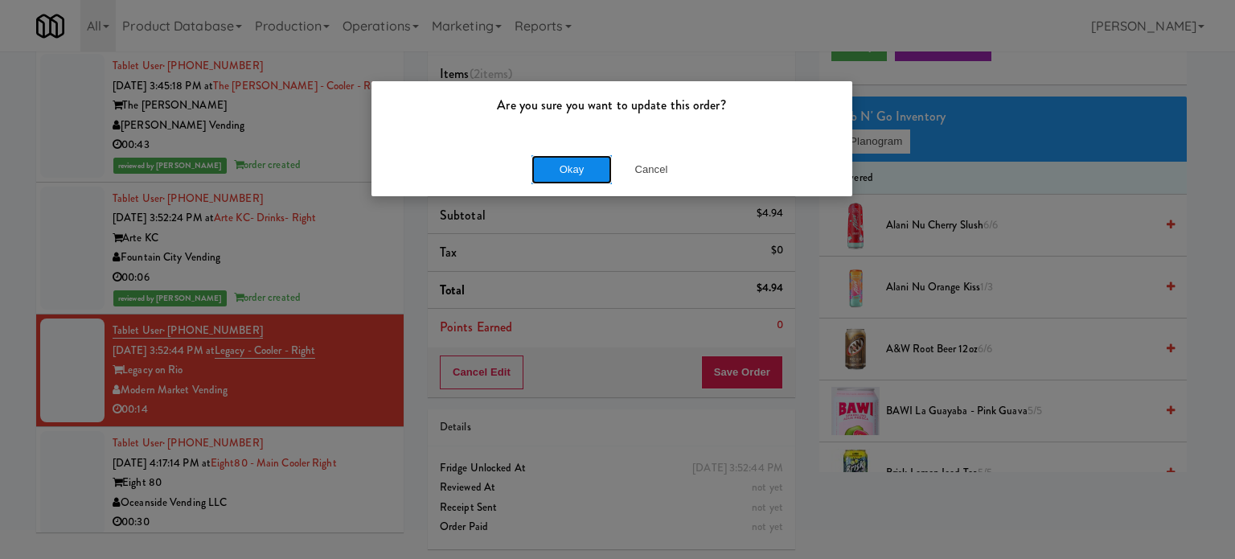
click at [569, 162] on button "Okay" at bounding box center [572, 169] width 80 height 29
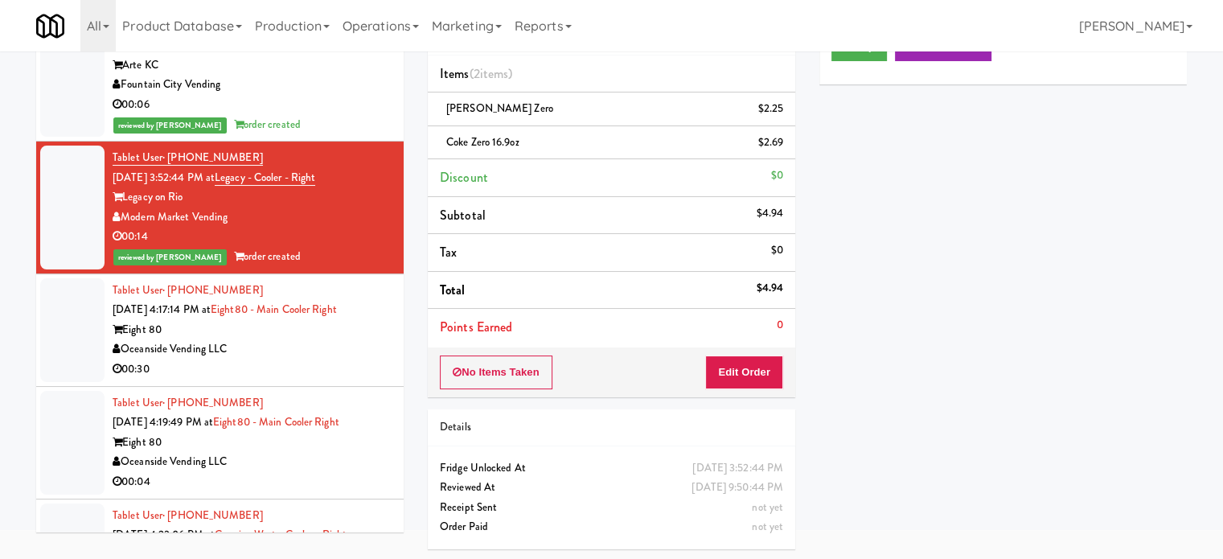
scroll to position [186, 0]
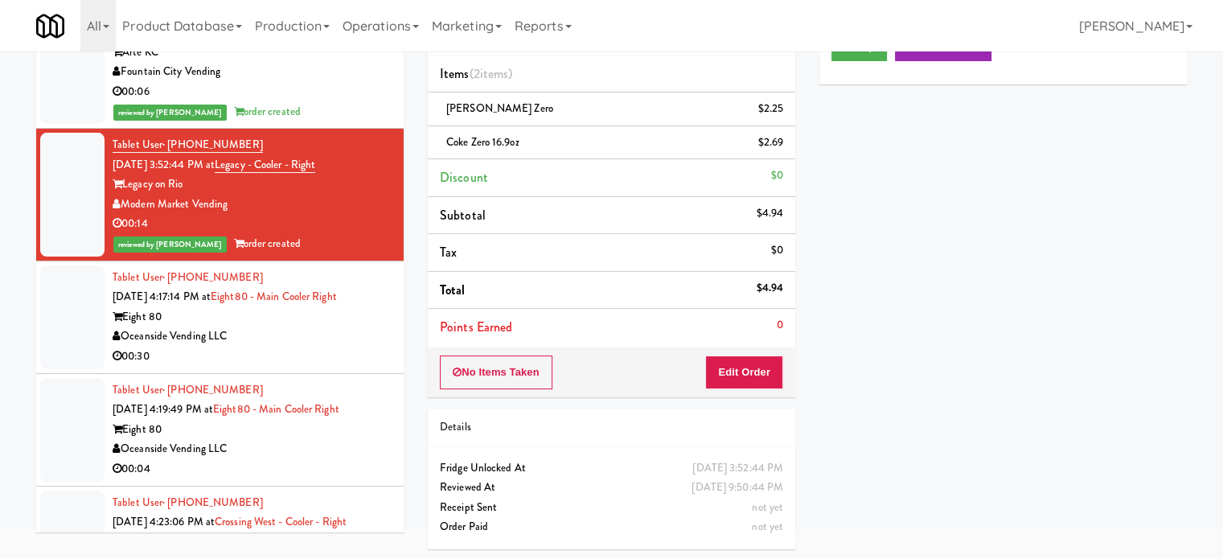
drag, startPoint x: 280, startPoint y: 350, endPoint x: 512, endPoint y: 235, distance: 258.6
click at [290, 343] on div "Tablet User · (714) 336-6494 [DATE] 4:17:14 PM at Eight80 - Main Cooler Right E…" at bounding box center [252, 317] width 279 height 99
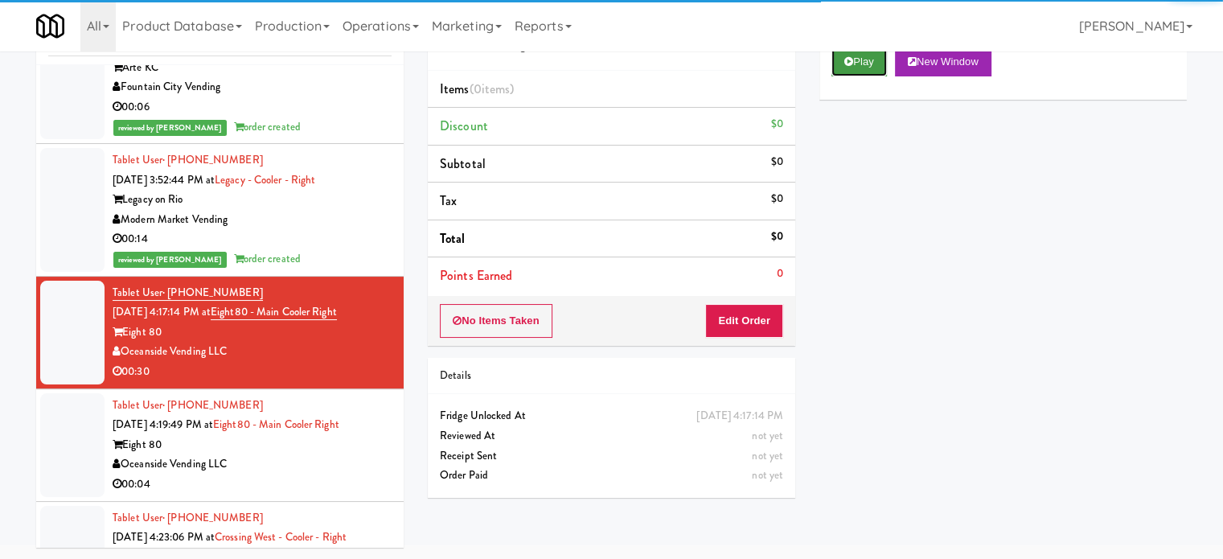
click at [849, 68] on button "Play" at bounding box center [859, 61] width 55 height 29
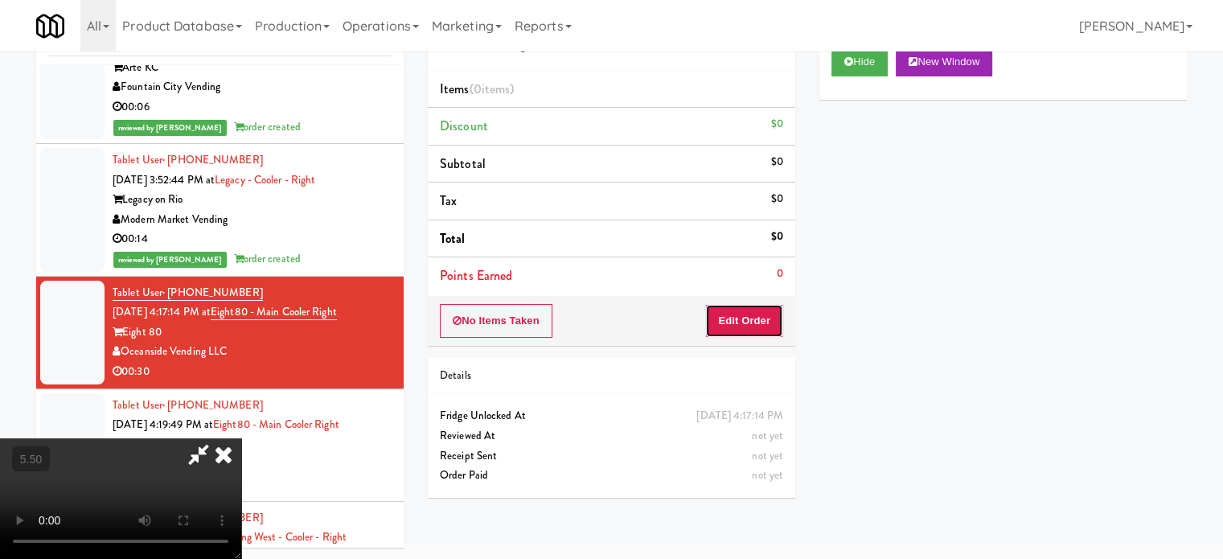
click at [751, 308] on button "Edit Order" at bounding box center [744, 321] width 78 height 34
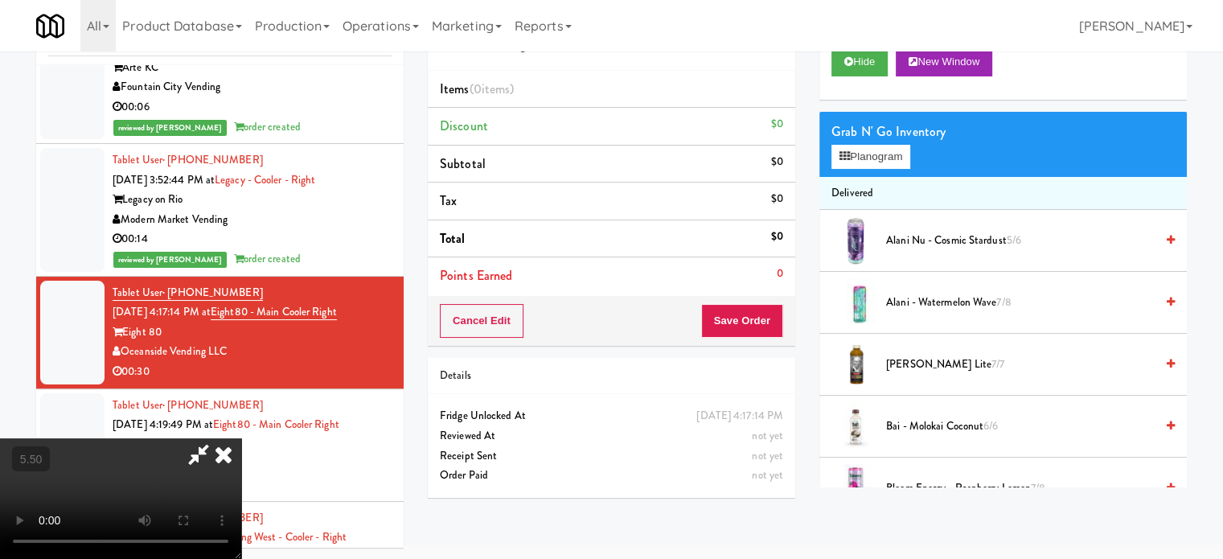
click at [241, 438] on video at bounding box center [120, 498] width 241 height 121
drag, startPoint x: 267, startPoint y: 308, endPoint x: 330, endPoint y: 358, distance: 80.1
click at [241, 438] on video at bounding box center [120, 498] width 241 height 121
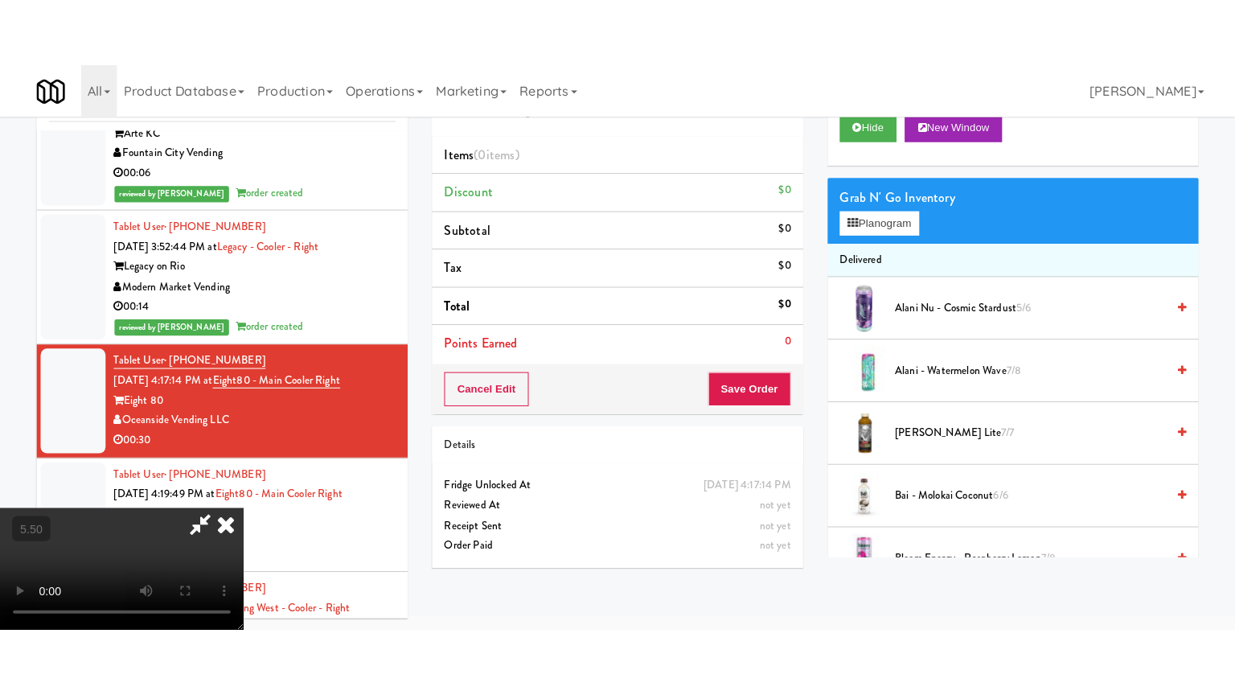
scroll to position [51, 0]
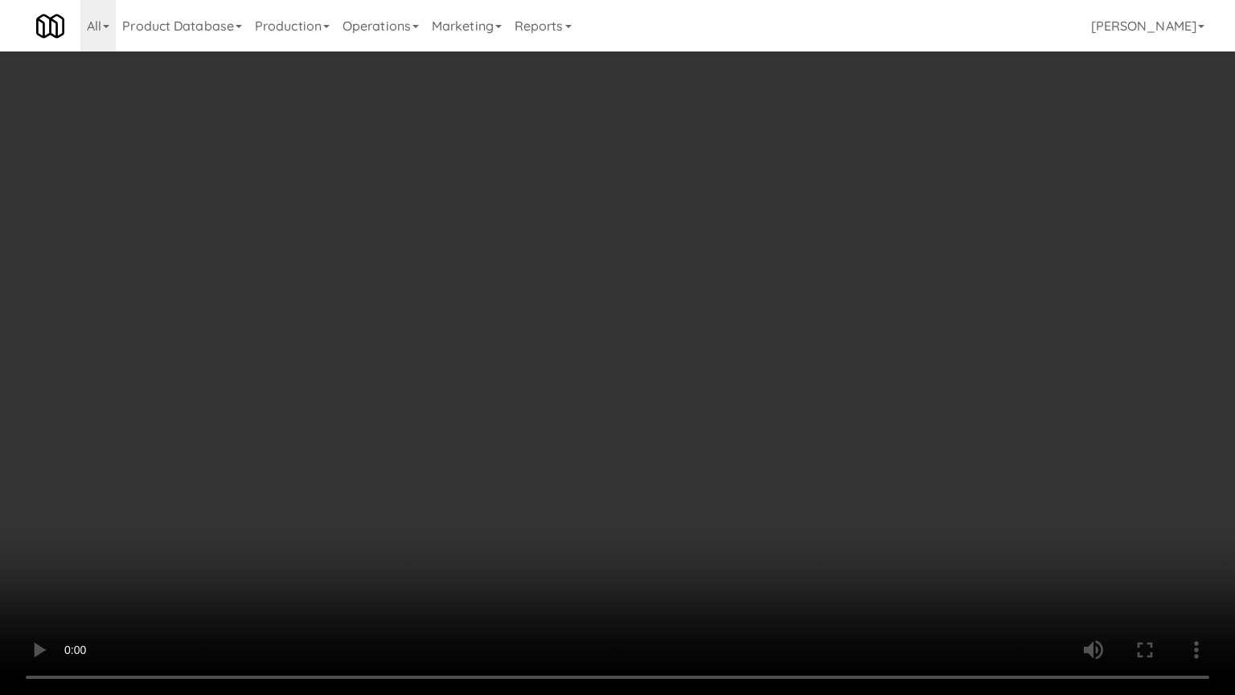
drag, startPoint x: 342, startPoint y: 350, endPoint x: 431, endPoint y: 316, distance: 95.5
click at [344, 350] on video at bounding box center [617, 347] width 1235 height 695
click at [495, 331] on video at bounding box center [617, 347] width 1235 height 695
click at [508, 331] on video at bounding box center [617, 347] width 1235 height 695
click at [563, 340] on video at bounding box center [617, 347] width 1235 height 695
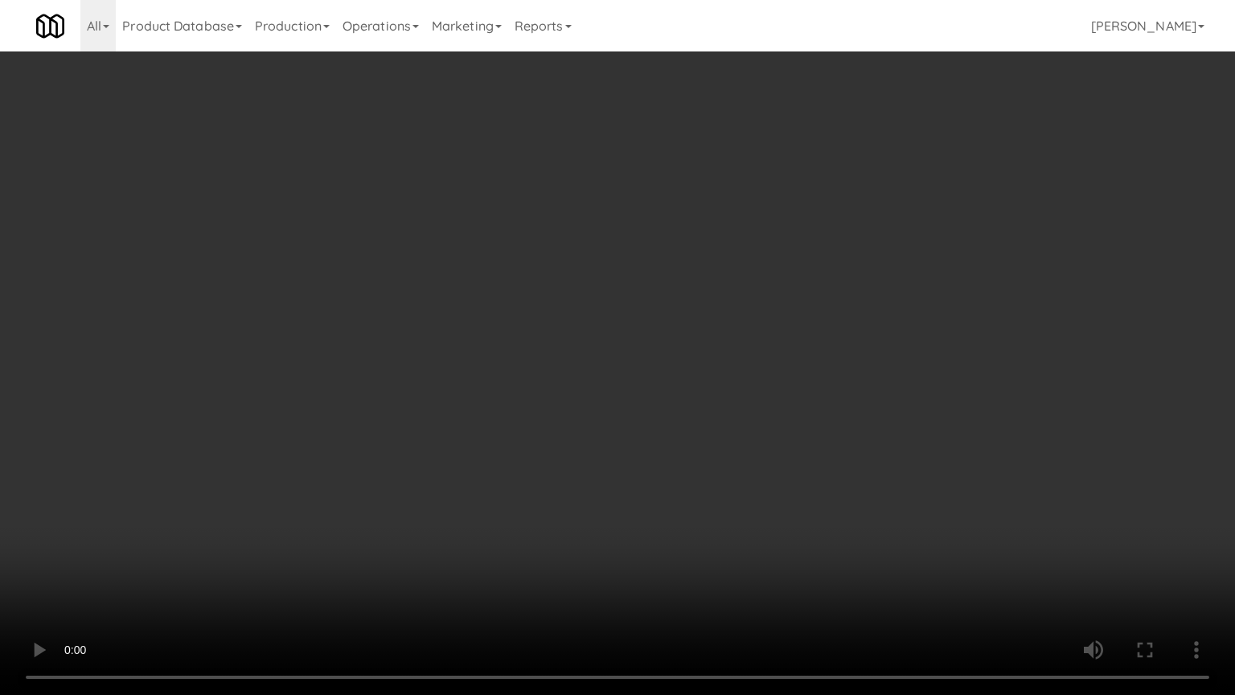
click at [509, 346] on video at bounding box center [617, 347] width 1235 height 695
click at [653, 344] on video at bounding box center [617, 347] width 1235 height 695
click at [464, 368] on video at bounding box center [617, 347] width 1235 height 695
click at [561, 368] on video at bounding box center [617, 347] width 1235 height 695
click at [527, 364] on video at bounding box center [617, 347] width 1235 height 695
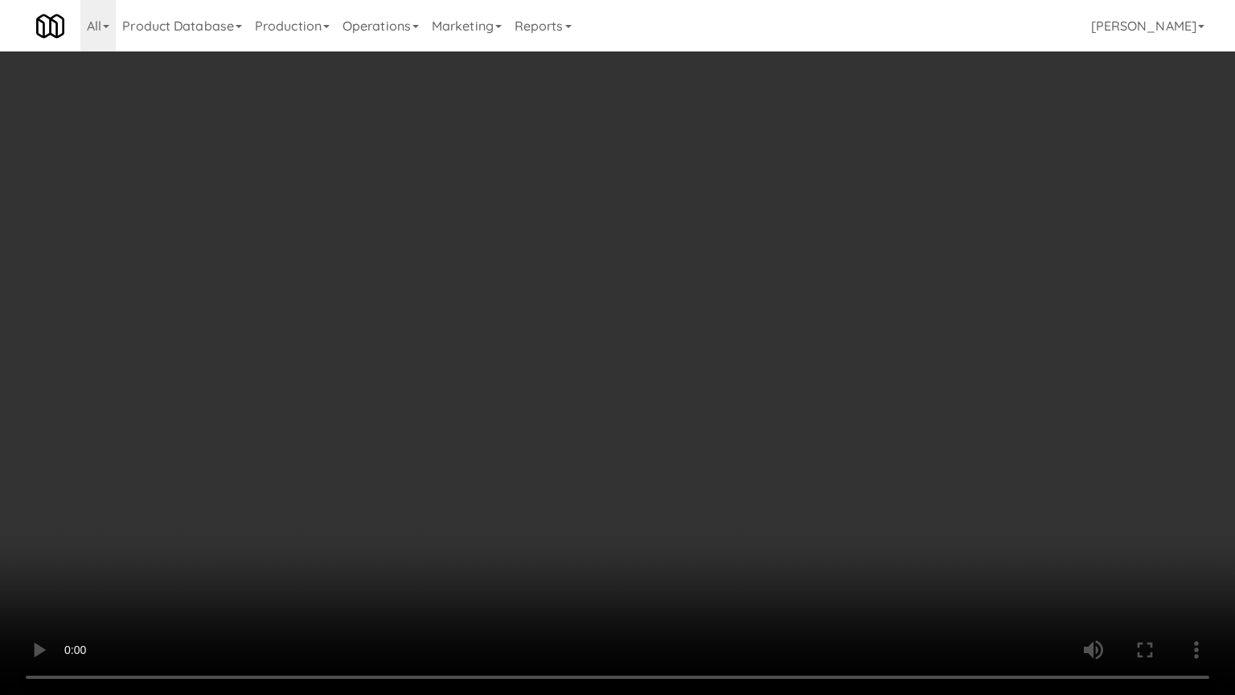
click at [557, 353] on video at bounding box center [617, 347] width 1235 height 695
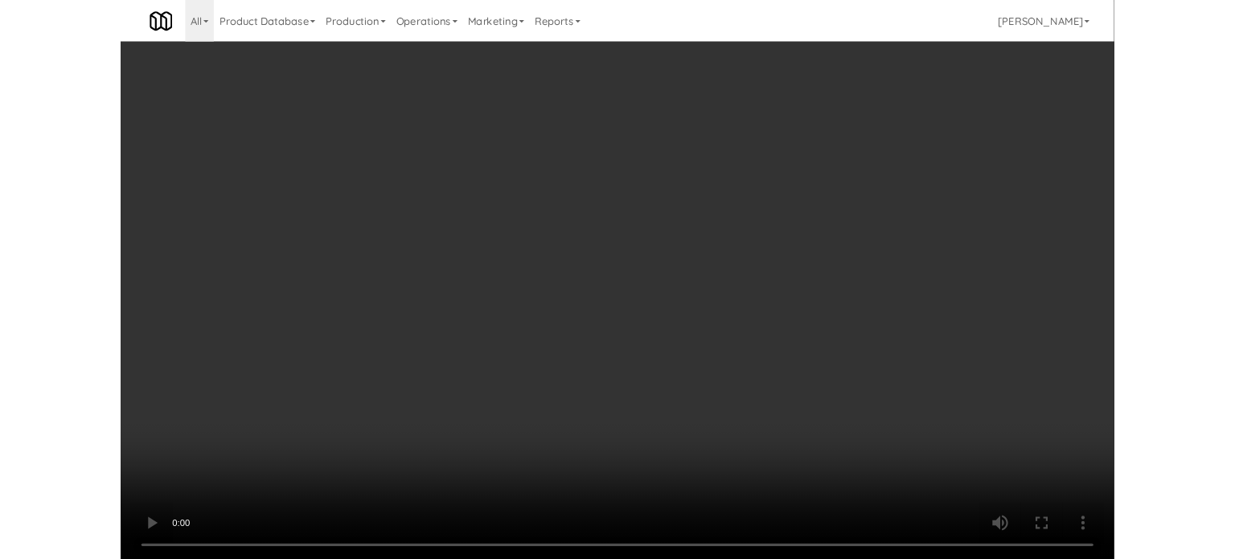
scroll to position [65, 0]
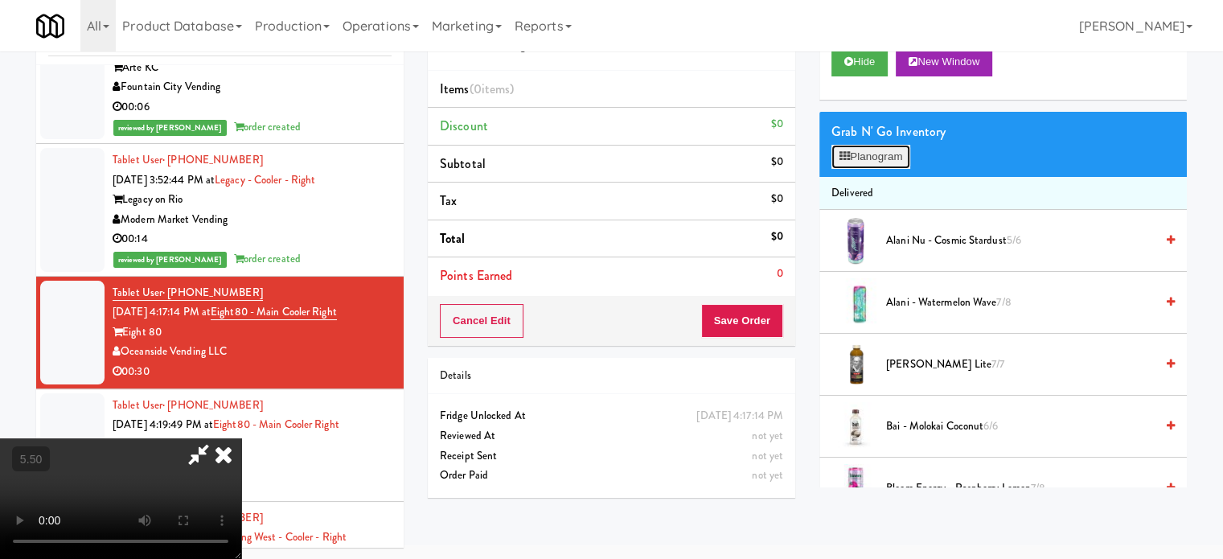
click at [859, 162] on button "Planogram" at bounding box center [871, 157] width 79 height 24
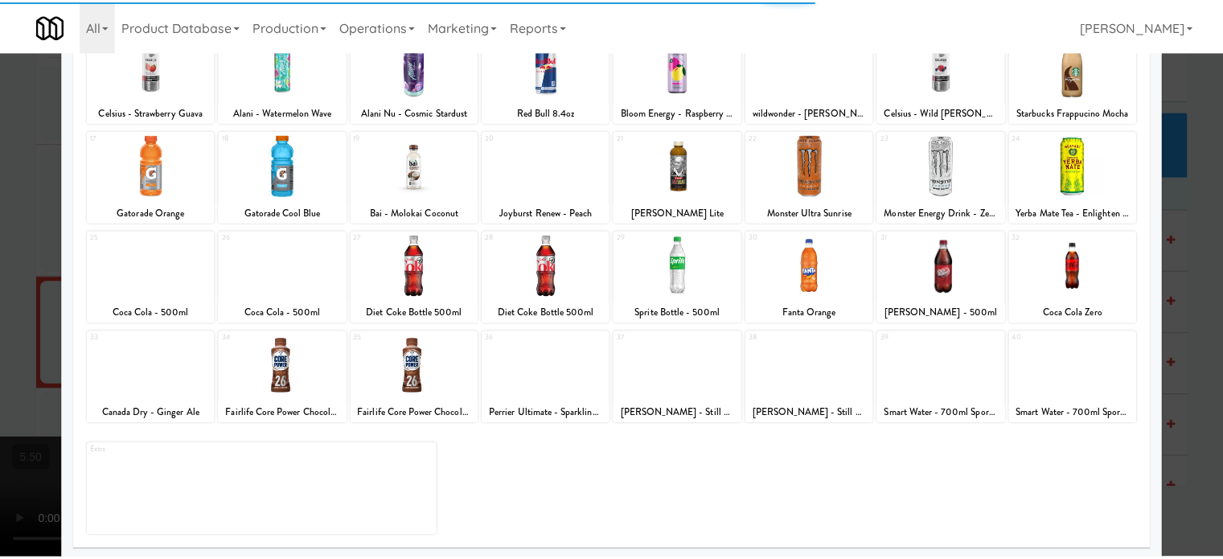
scroll to position [230, 0]
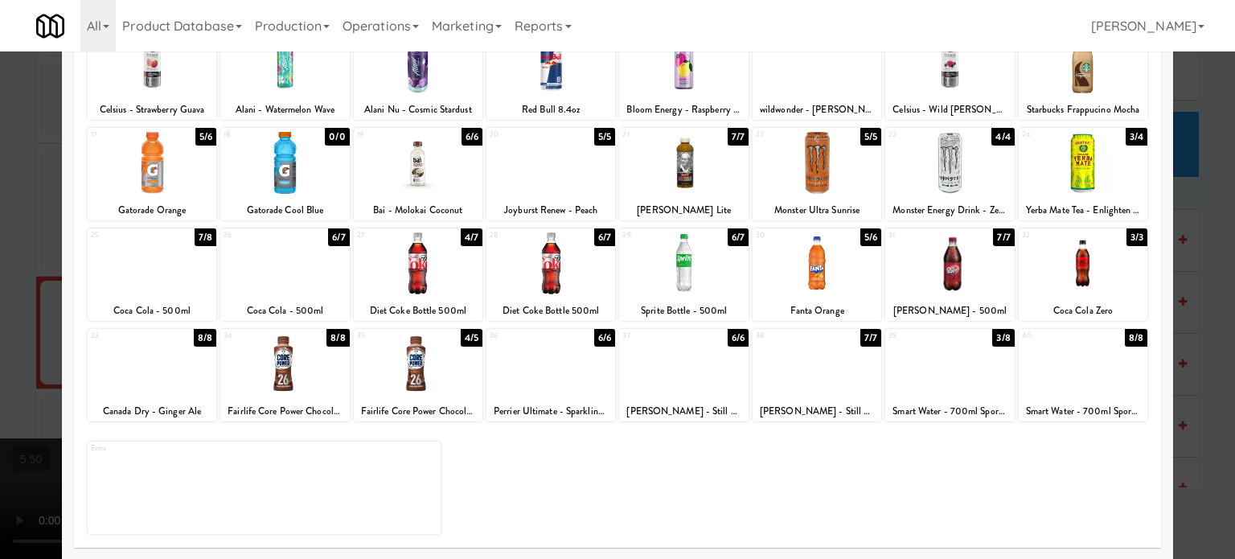
click at [198, 340] on div "8/8" at bounding box center [205, 338] width 23 height 18
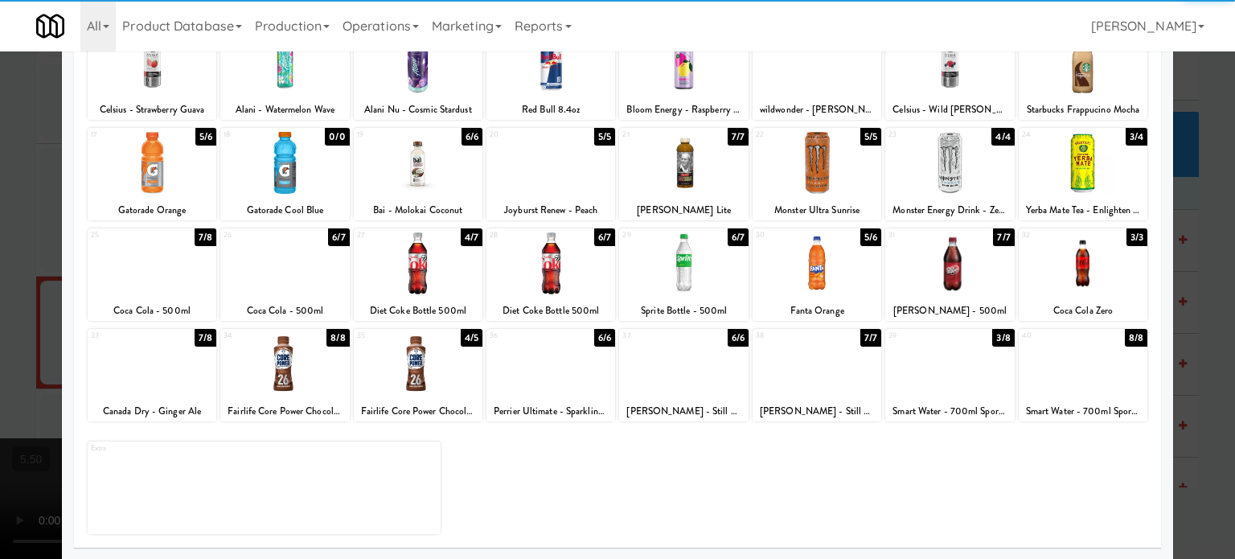
click at [1198, 324] on div at bounding box center [617, 279] width 1235 height 559
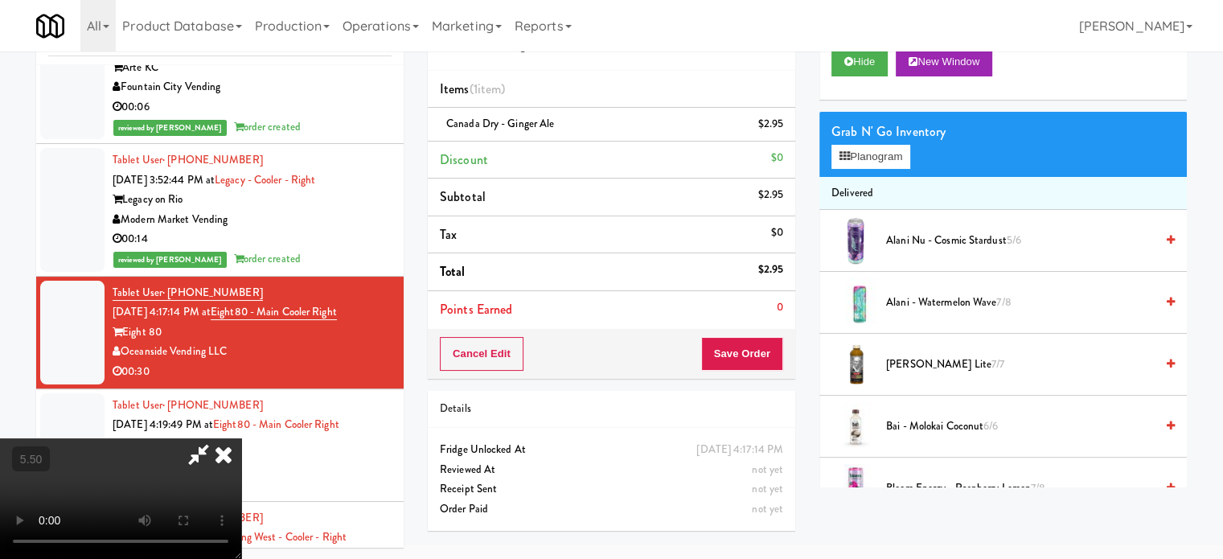
click at [241, 438] on video at bounding box center [120, 498] width 241 height 121
drag, startPoint x: 466, startPoint y: 302, endPoint x: 492, endPoint y: 360, distance: 64.1
click at [241, 438] on video at bounding box center [120, 498] width 241 height 121
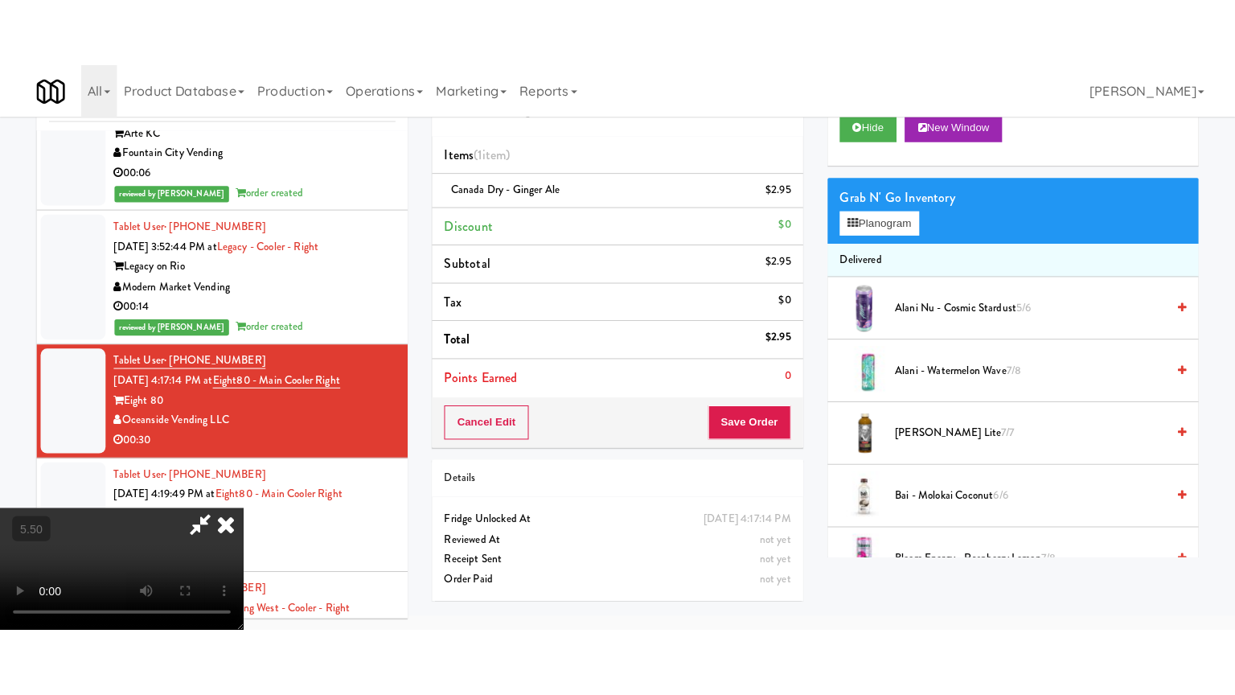
scroll to position [51, 0]
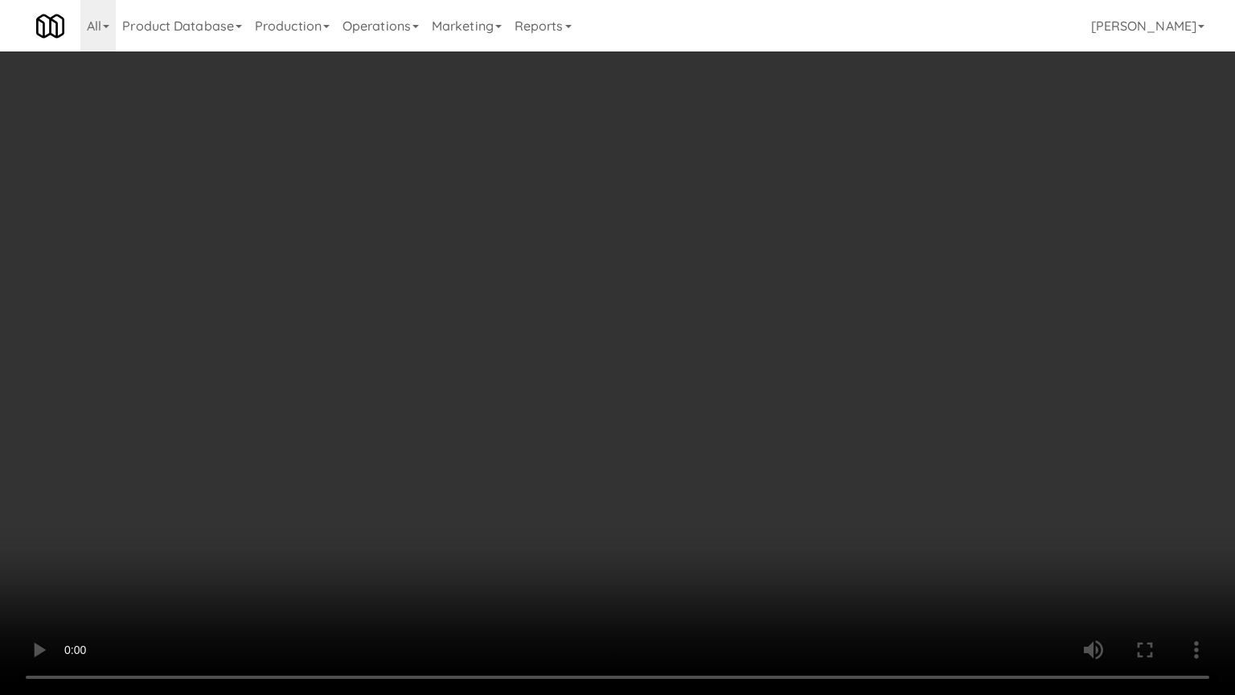
drag, startPoint x: 492, startPoint y: 360, endPoint x: 544, endPoint y: 349, distance: 52.5
click at [495, 360] on video at bounding box center [617, 347] width 1235 height 695
click at [557, 358] on video at bounding box center [617, 347] width 1235 height 695
click at [590, 366] on video at bounding box center [617, 347] width 1235 height 695
click at [596, 355] on video at bounding box center [617, 347] width 1235 height 695
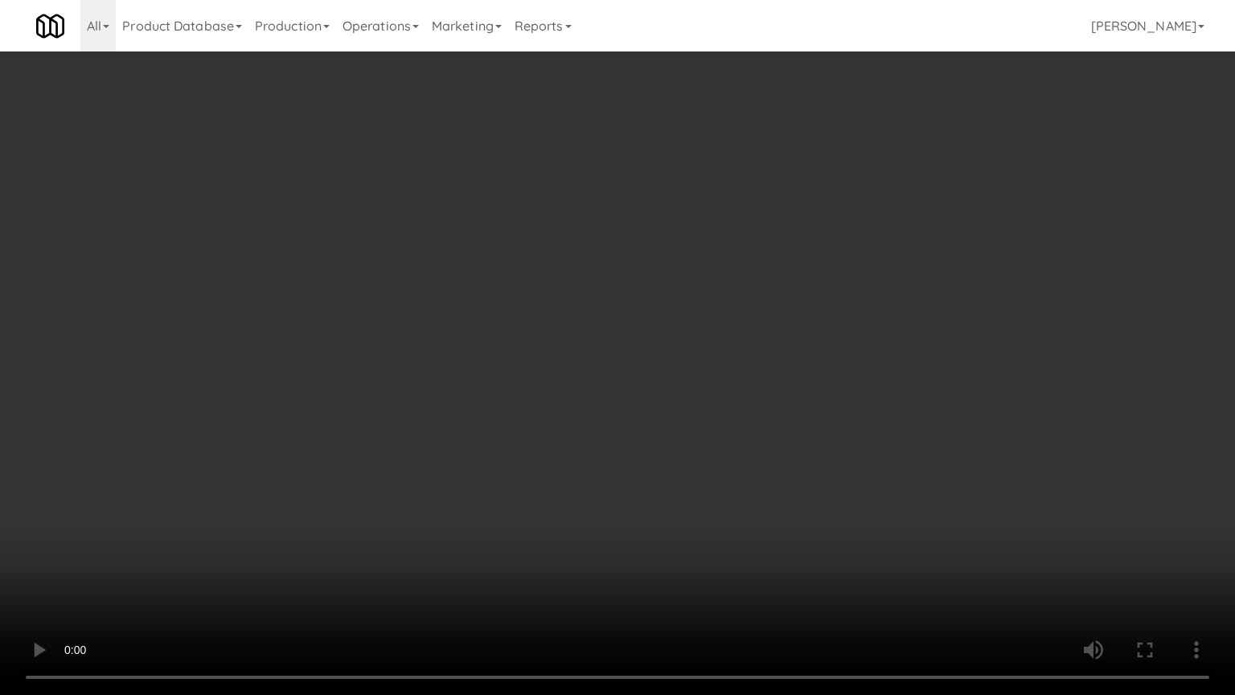
click at [599, 360] on video at bounding box center [617, 347] width 1235 height 695
click at [602, 352] on video at bounding box center [617, 347] width 1235 height 695
click at [646, 358] on video at bounding box center [617, 347] width 1235 height 695
drag, startPoint x: 697, startPoint y: 350, endPoint x: 997, endPoint y: 244, distance: 319.0
click at [701, 350] on video at bounding box center [617, 347] width 1235 height 695
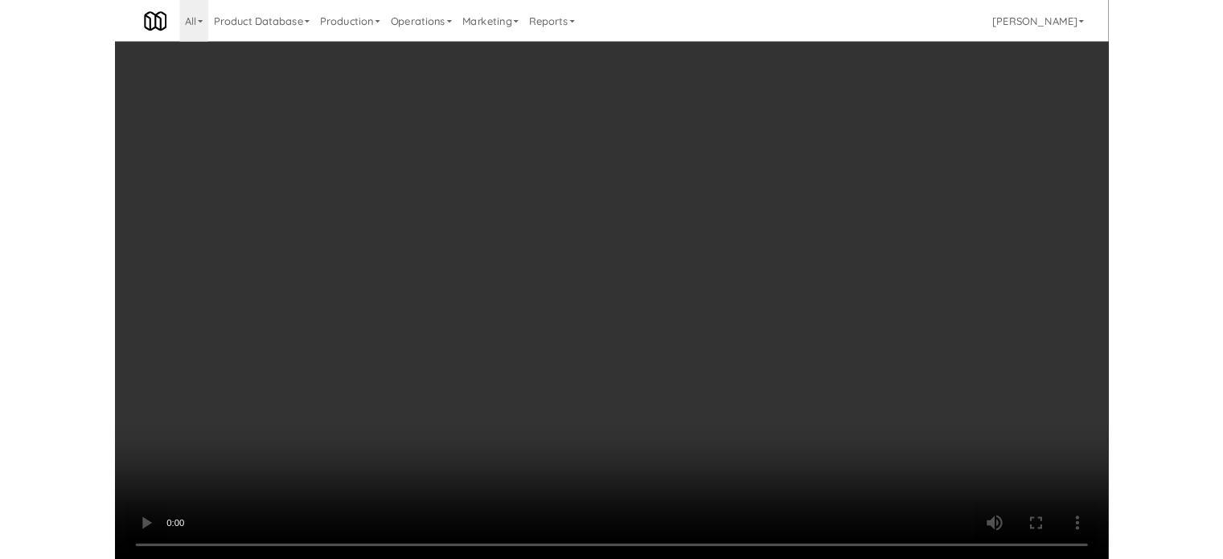
scroll to position [65, 0]
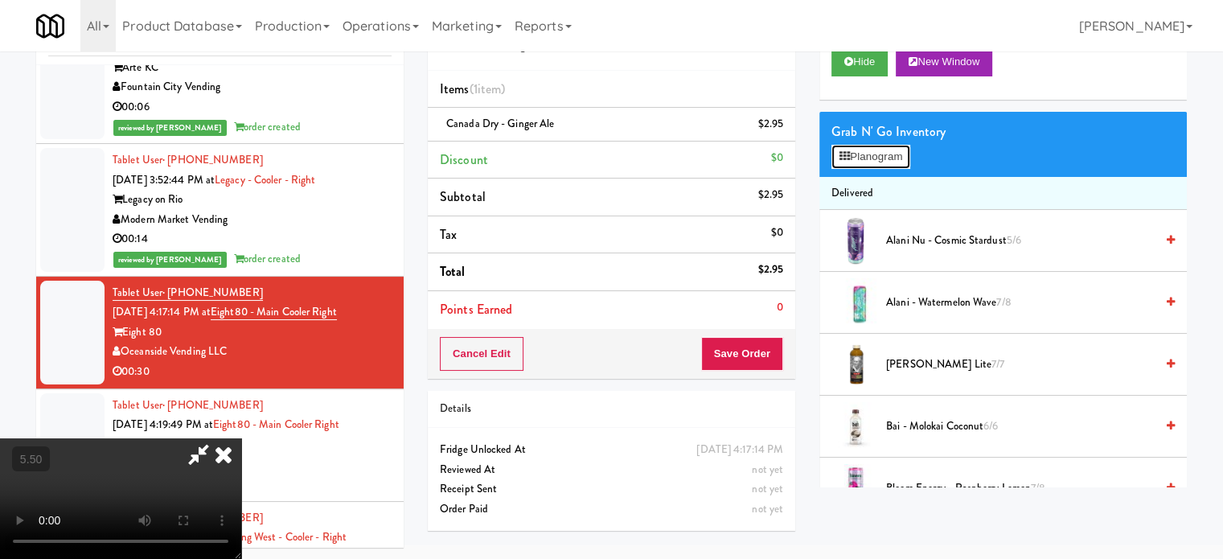
click at [864, 155] on button "Planogram" at bounding box center [871, 157] width 79 height 24
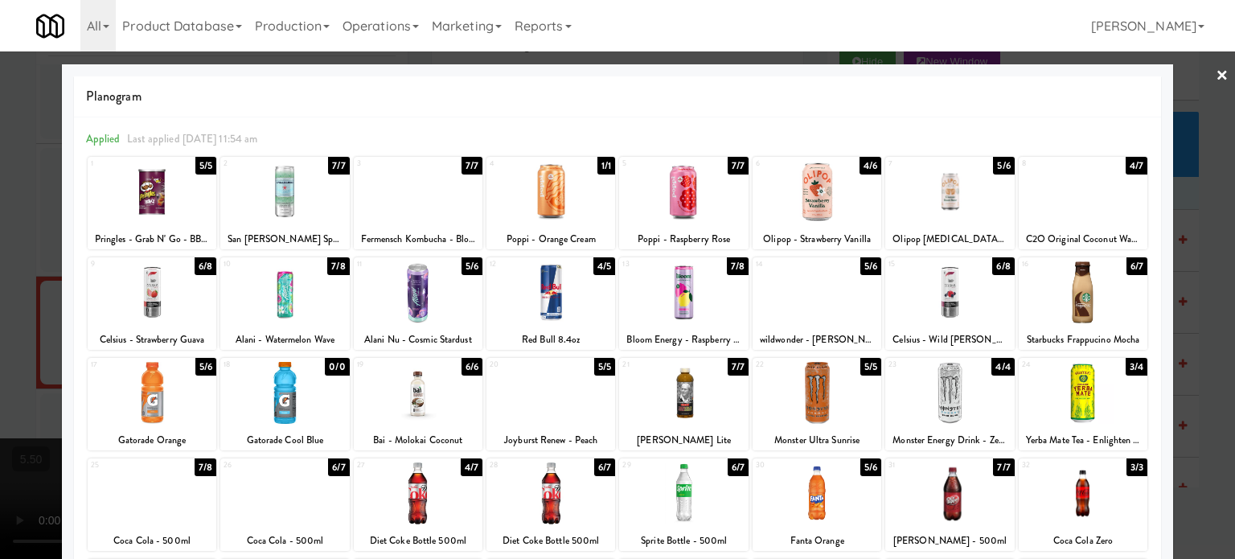
click at [1128, 265] on div "6/7" at bounding box center [1137, 266] width 21 height 18
drag, startPoint x: 1170, startPoint y: 283, endPoint x: 1163, endPoint y: 271, distance: 14.1
click at [1173, 285] on div at bounding box center [617, 279] width 1235 height 559
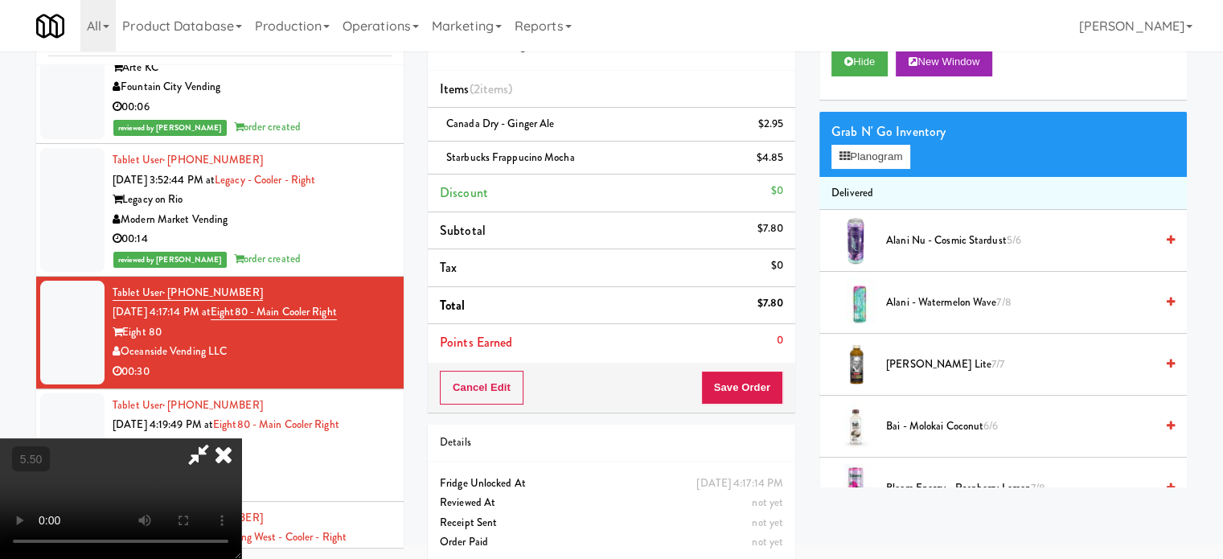
click at [241, 438] on video at bounding box center [120, 498] width 241 height 121
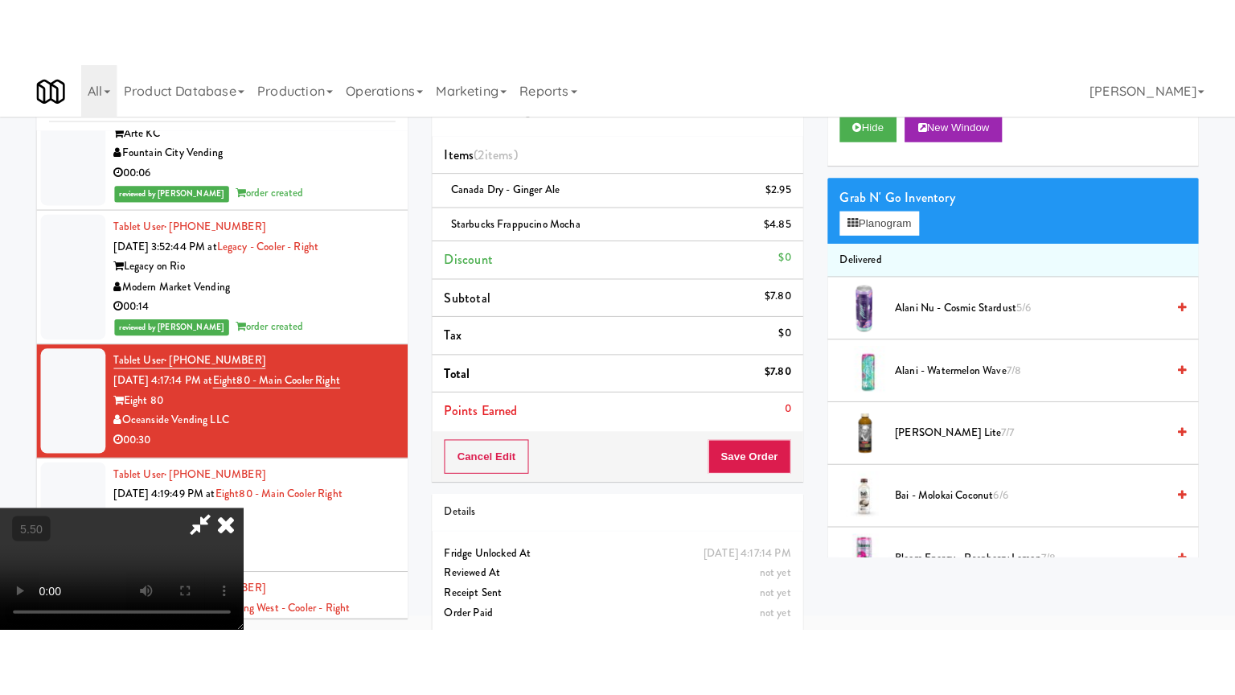
scroll to position [51, 0]
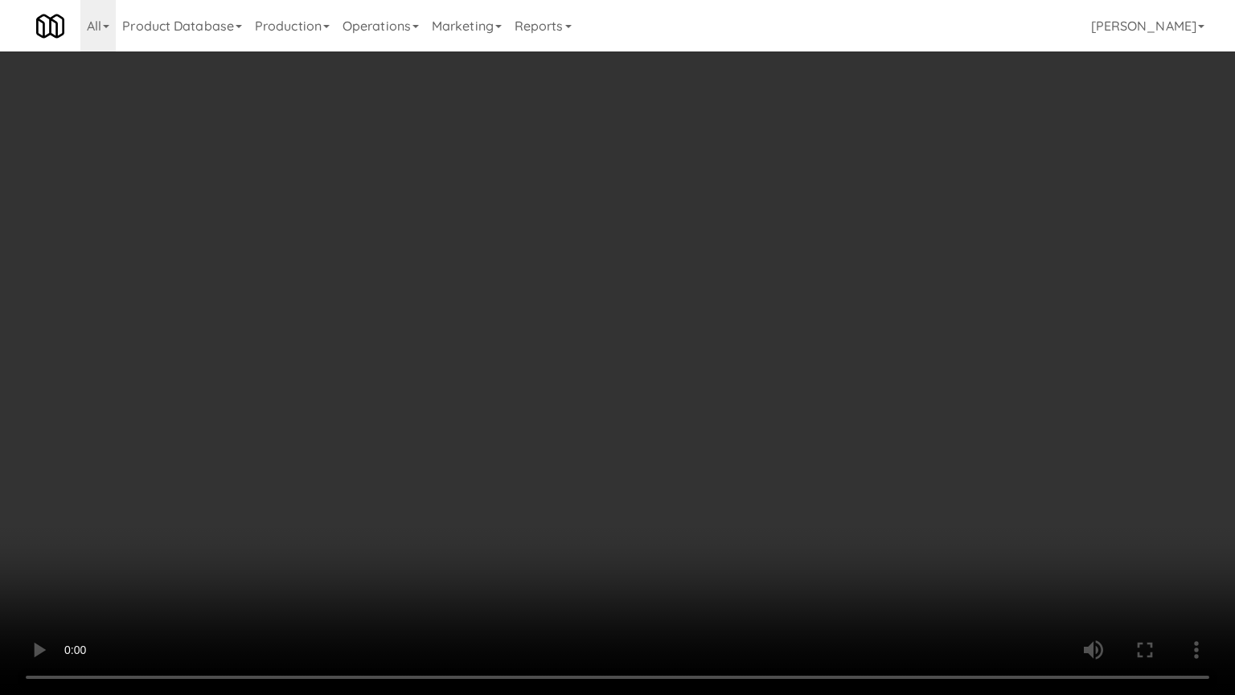
click at [461, 380] on video at bounding box center [617, 347] width 1235 height 695
click at [624, 241] on video at bounding box center [617, 347] width 1235 height 695
drag, startPoint x: 631, startPoint y: 240, endPoint x: 650, endPoint y: 95, distance: 145.9
click at [634, 240] on video at bounding box center [617, 347] width 1235 height 695
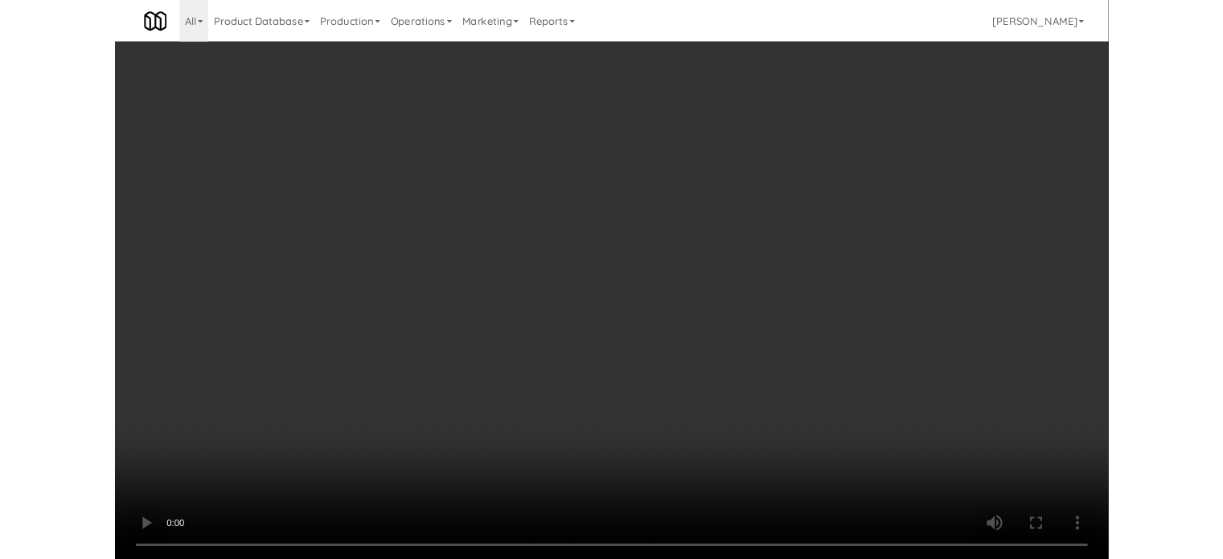
scroll to position [65, 0]
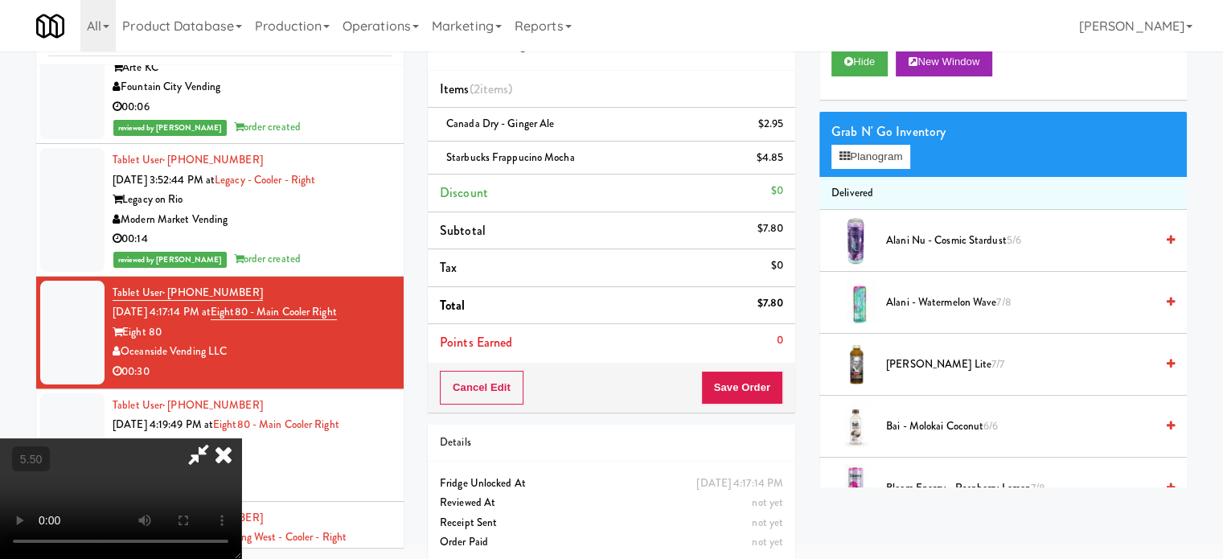
click at [241, 438] on icon at bounding box center [223, 454] width 35 height 32
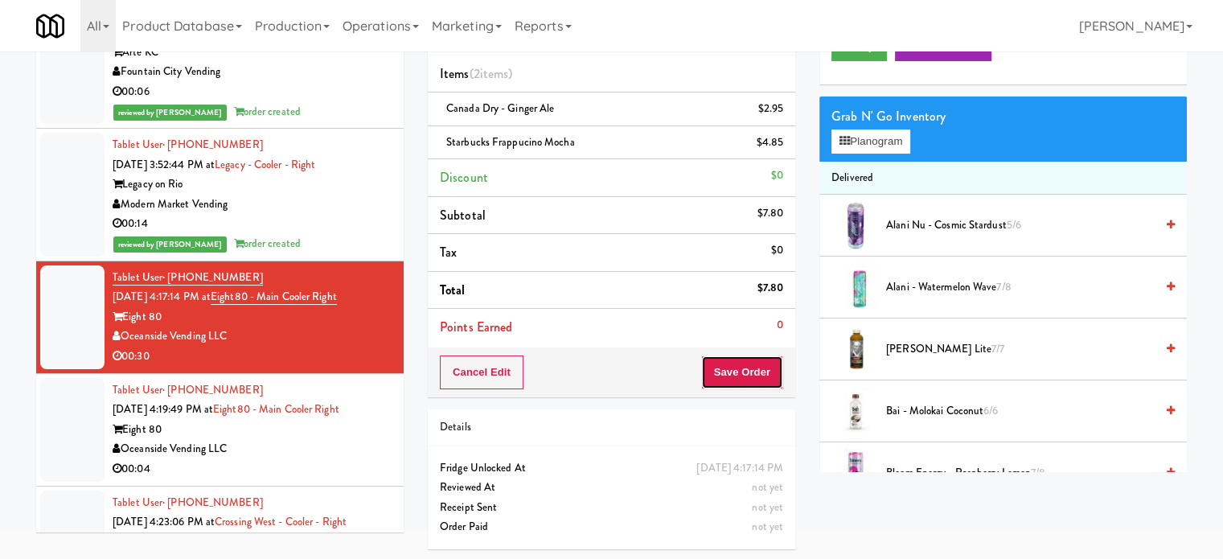
click at [767, 369] on button "Save Order" at bounding box center [742, 372] width 82 height 34
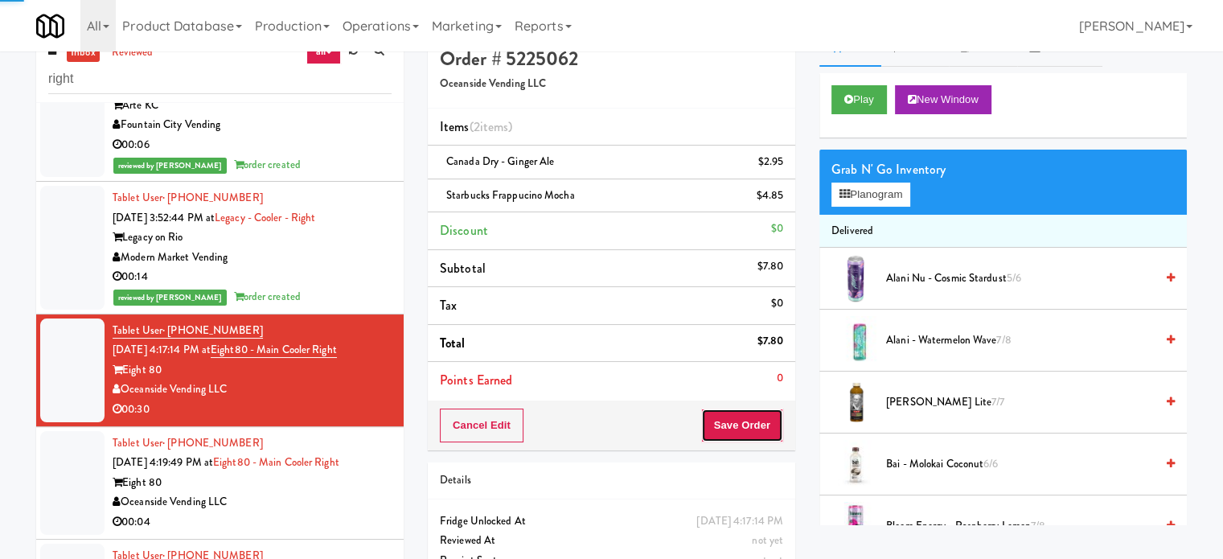
scroll to position [0, 0]
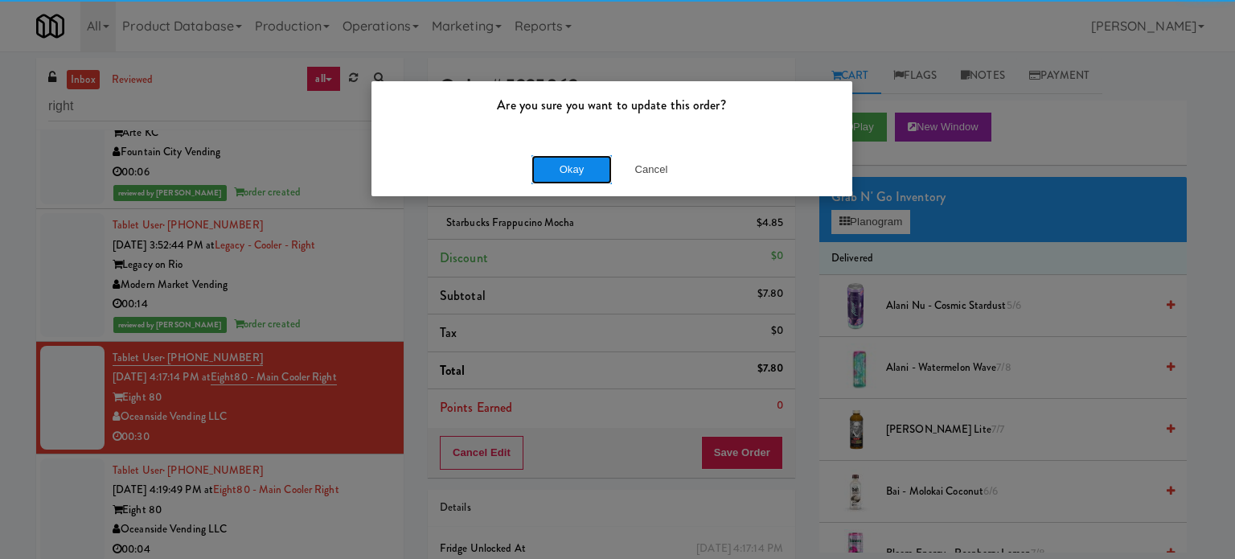
click at [562, 165] on button "Okay" at bounding box center [572, 169] width 80 height 29
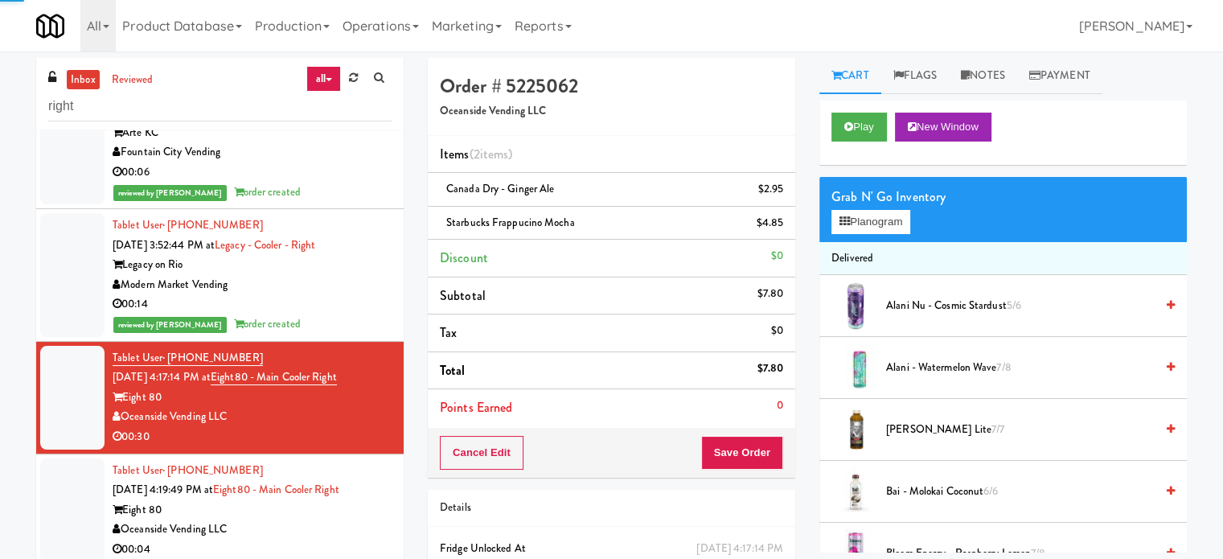
drag, startPoint x: 347, startPoint y: 532, endPoint x: 582, endPoint y: 353, distance: 295.0
click at [348, 530] on div "Oceanside Vending LLC" at bounding box center [252, 530] width 279 height 20
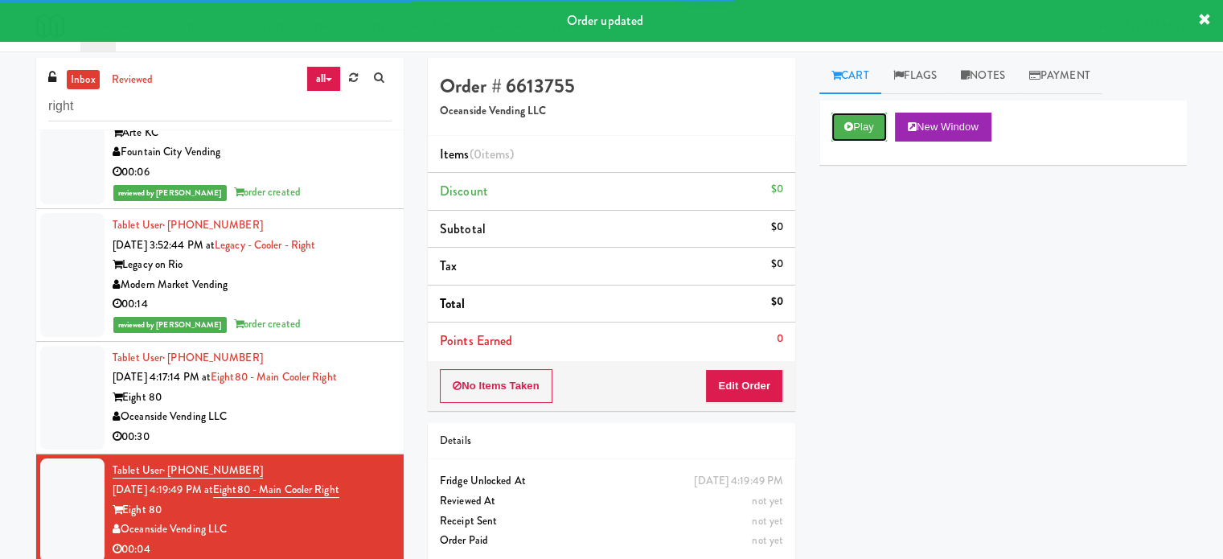
drag, startPoint x: 863, startPoint y: 125, endPoint x: 814, endPoint y: 222, distance: 108.3
click at [864, 125] on button "Play" at bounding box center [859, 127] width 55 height 29
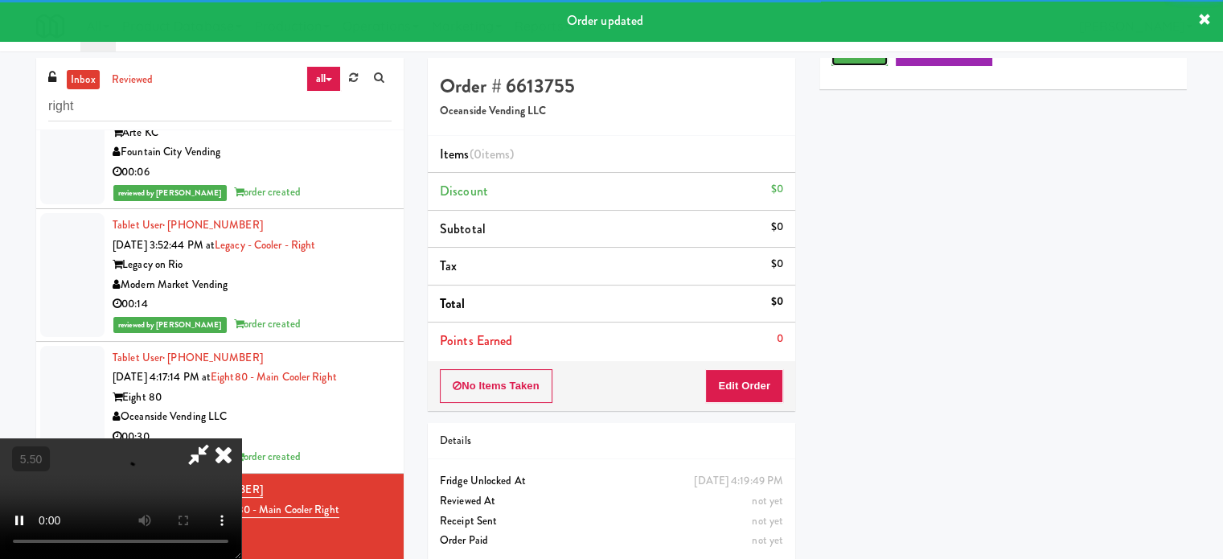
scroll to position [150, 0]
click at [740, 379] on button "Edit Order" at bounding box center [744, 386] width 78 height 34
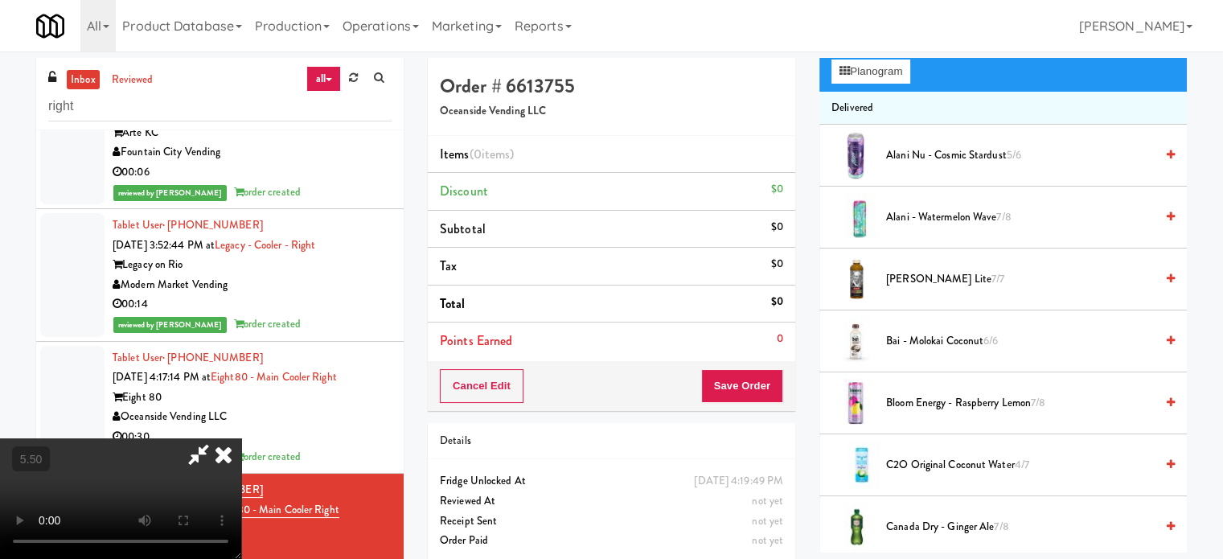
drag, startPoint x: 463, startPoint y: 376, endPoint x: 447, endPoint y: 335, distance: 43.3
click at [241, 438] on video at bounding box center [120, 498] width 241 height 121
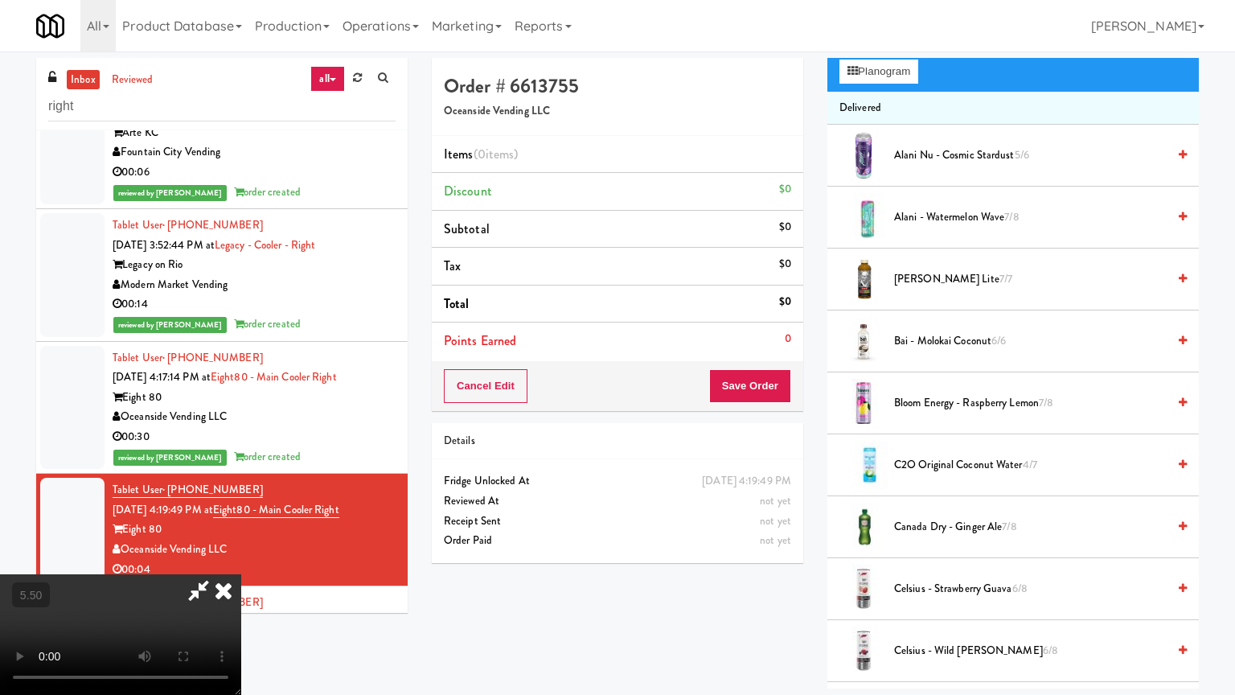
click at [241, 558] on video at bounding box center [120, 634] width 241 height 121
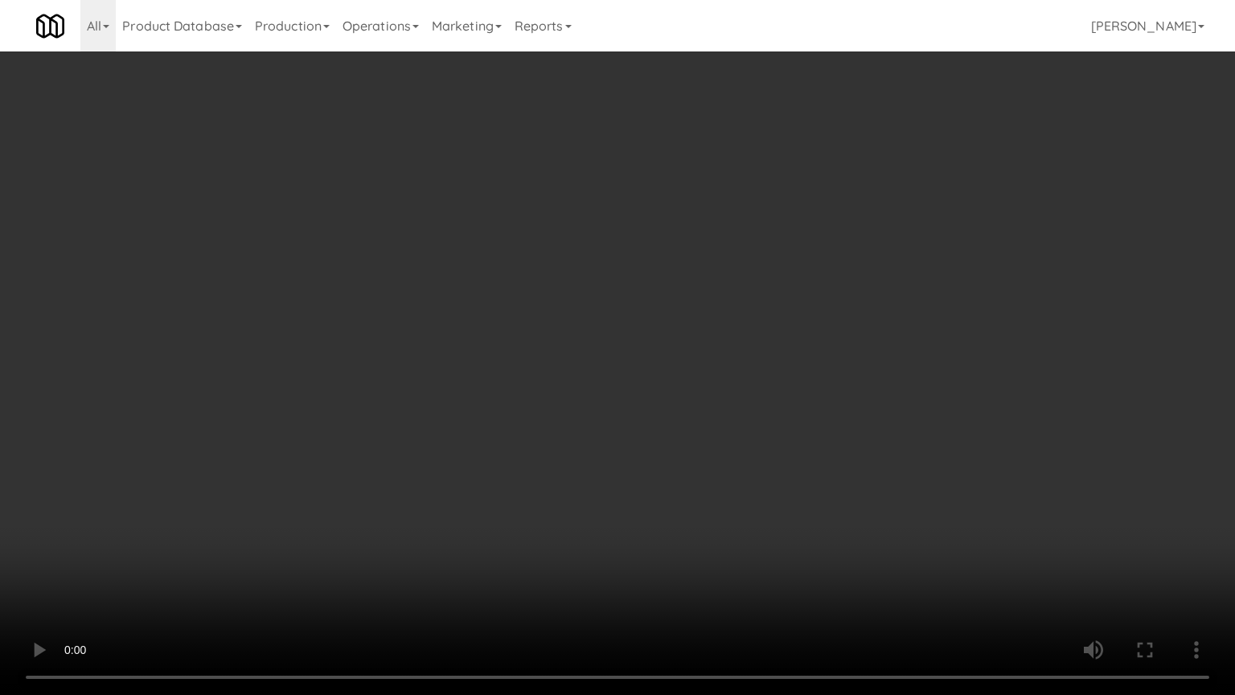
click at [528, 354] on video at bounding box center [617, 347] width 1235 height 695
click at [689, 481] on video at bounding box center [617, 347] width 1235 height 695
click at [630, 466] on video at bounding box center [617, 347] width 1235 height 695
click at [853, 402] on video at bounding box center [617, 347] width 1235 height 695
drag, startPoint x: 687, startPoint y: 401, endPoint x: 698, endPoint y: 399, distance: 11.5
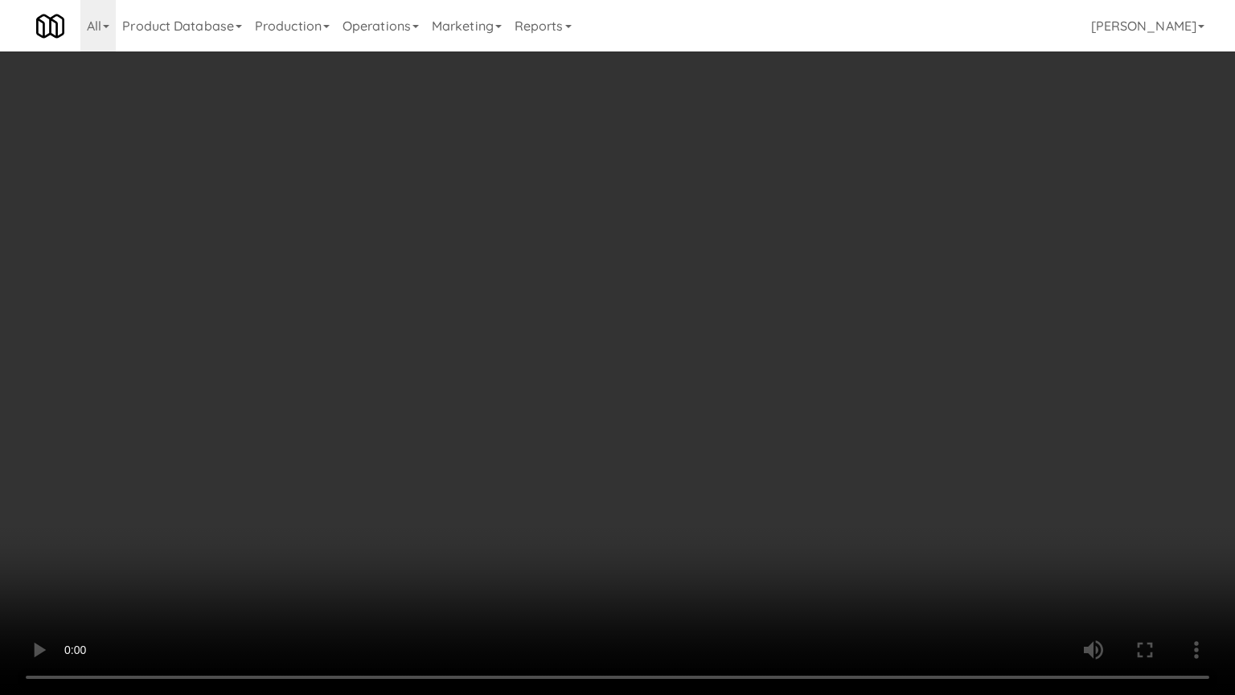
click at [688, 401] on video at bounding box center [617, 347] width 1235 height 695
click at [698, 399] on video at bounding box center [617, 347] width 1235 height 695
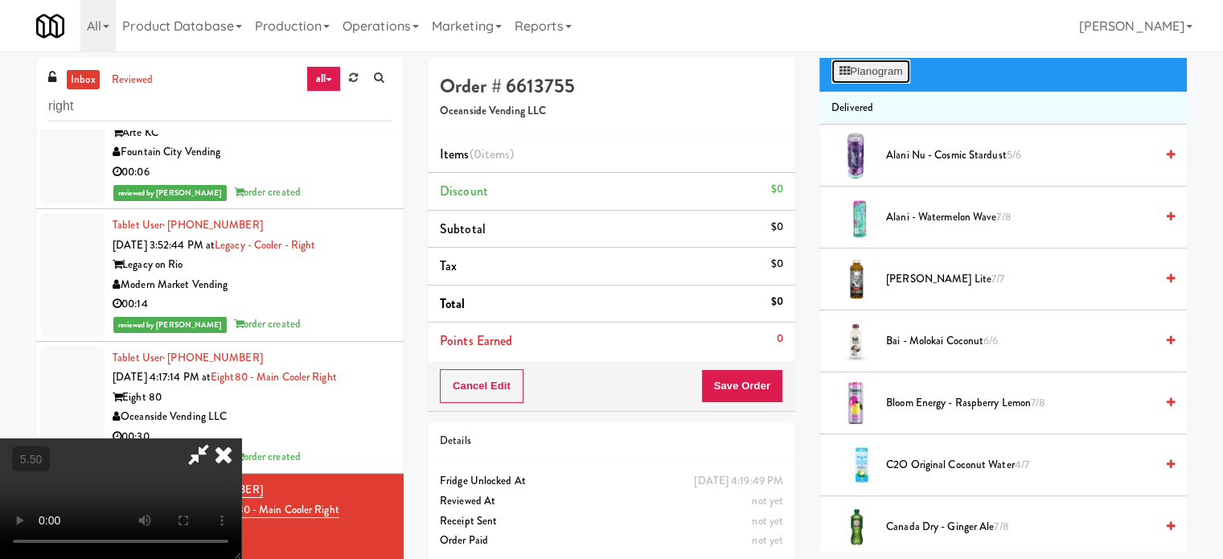
click at [883, 74] on button "Planogram" at bounding box center [871, 72] width 79 height 24
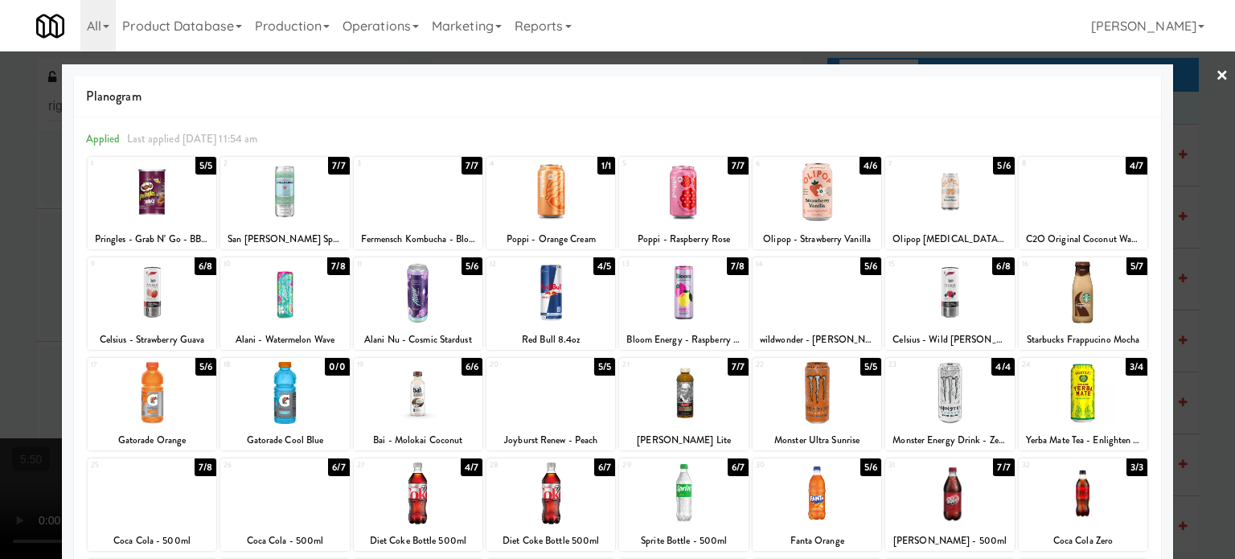
click at [596, 268] on div "4/5" at bounding box center [605, 266] width 22 height 18
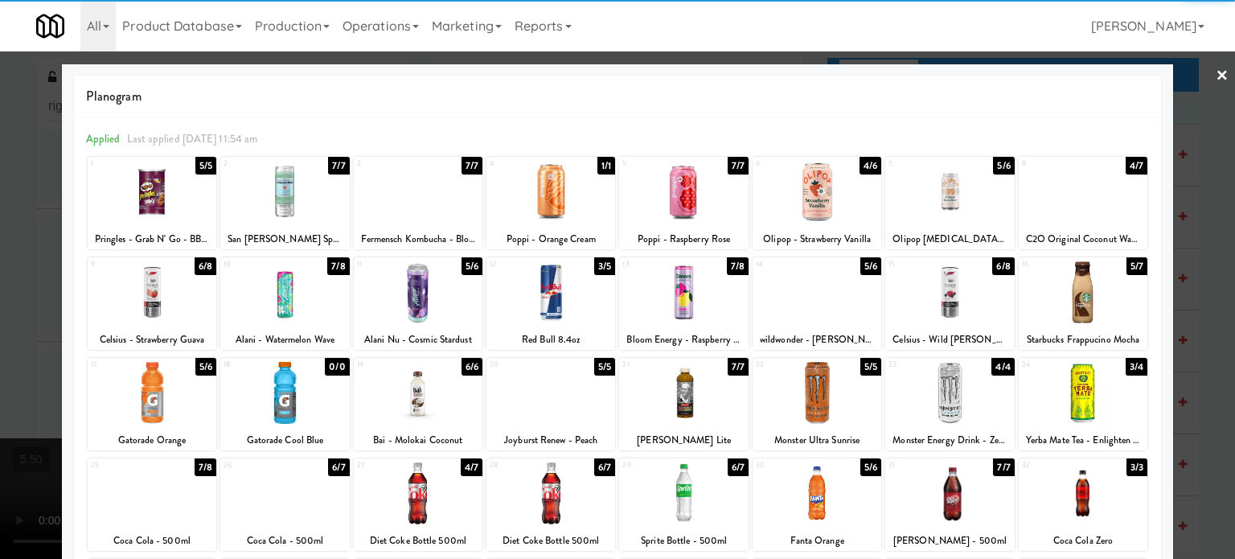
click at [1190, 282] on div at bounding box center [617, 279] width 1235 height 559
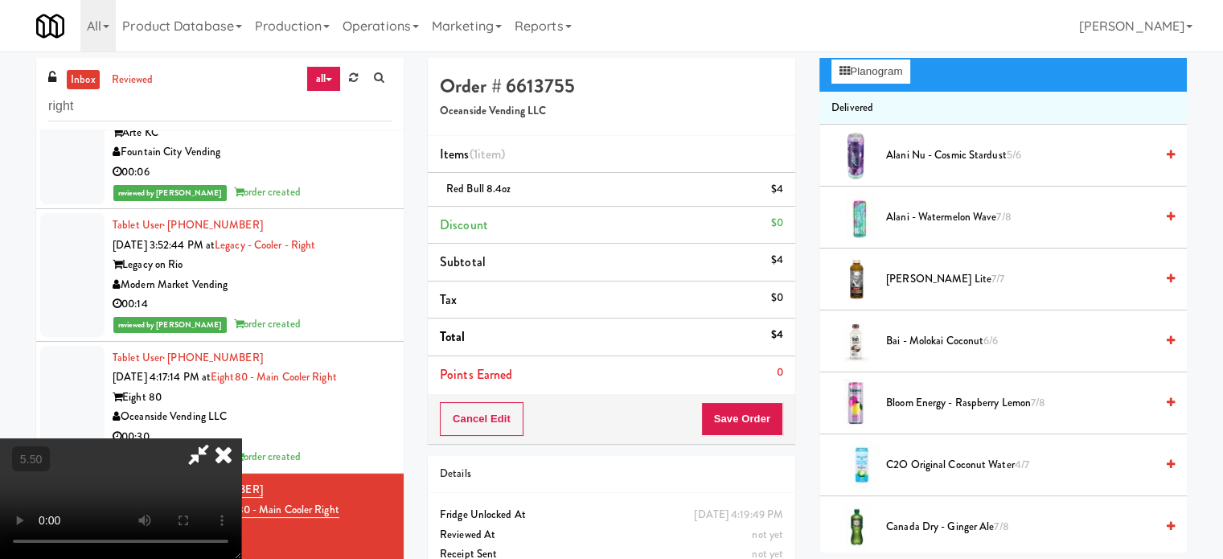
click at [241, 438] on video at bounding box center [120, 498] width 241 height 121
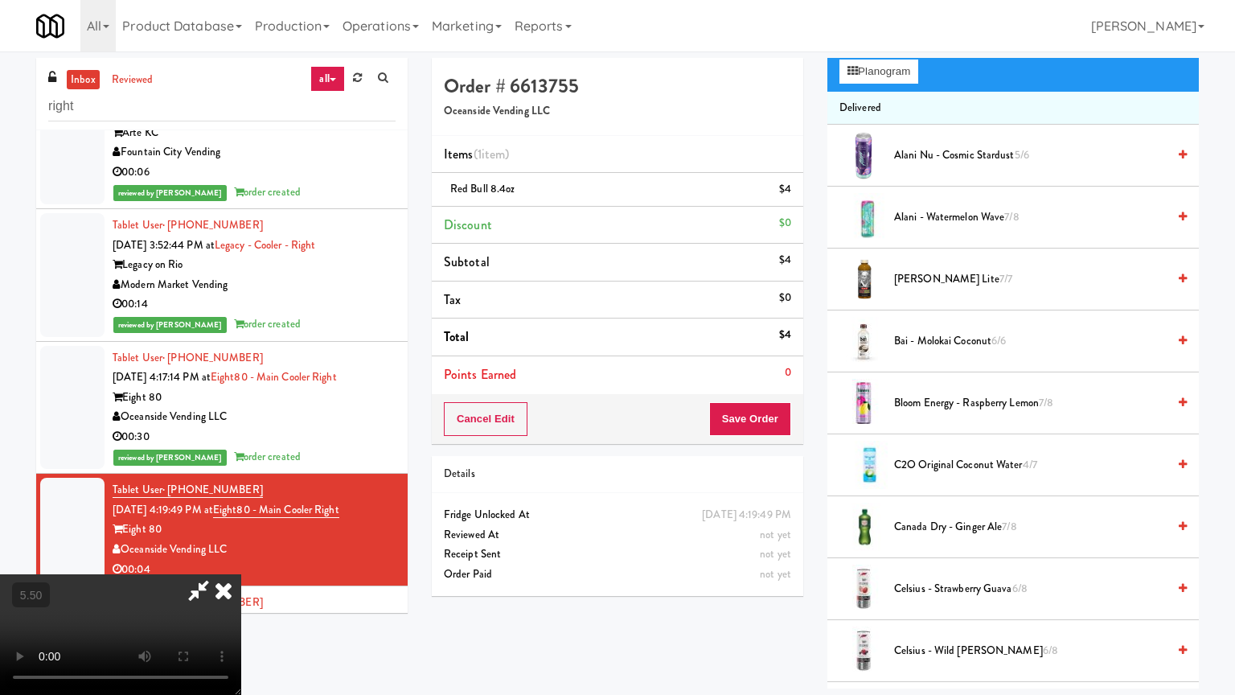
click at [241, 558] on video at bounding box center [120, 634] width 241 height 121
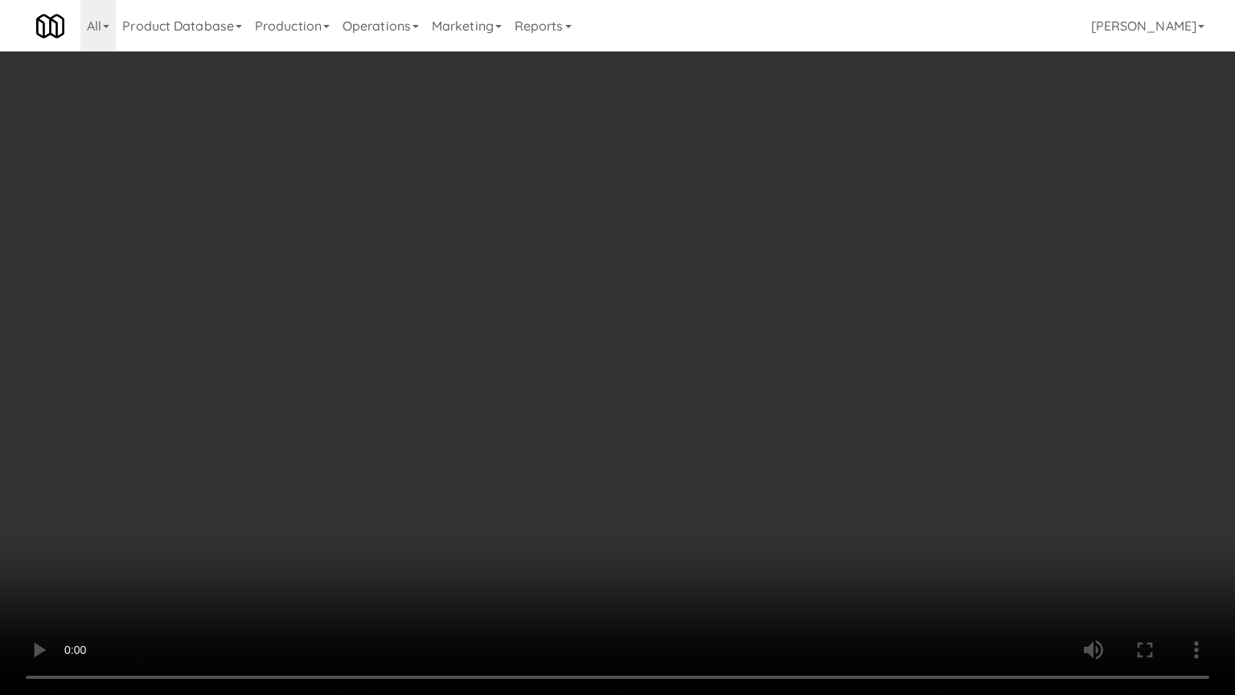
click at [446, 451] on video at bounding box center [617, 347] width 1235 height 695
click at [499, 399] on video at bounding box center [617, 347] width 1235 height 695
click at [524, 377] on video at bounding box center [617, 347] width 1235 height 695
click at [542, 372] on video at bounding box center [617, 347] width 1235 height 695
click at [550, 370] on video at bounding box center [617, 347] width 1235 height 695
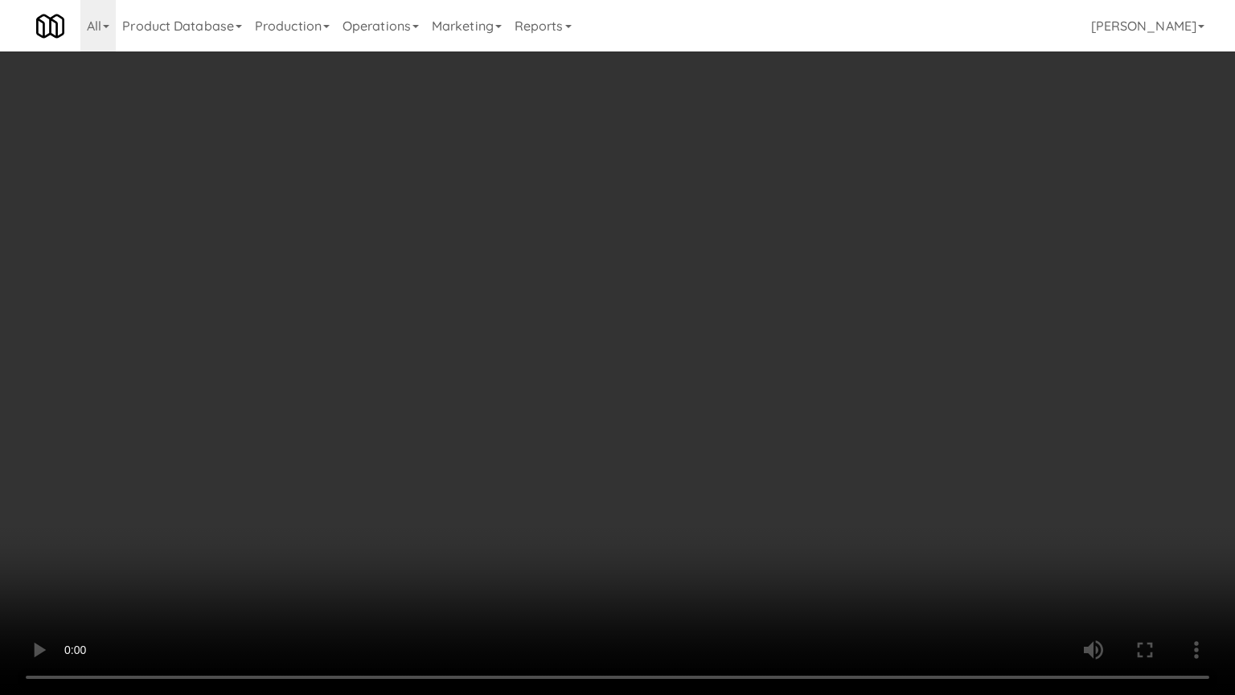
drag, startPoint x: 650, startPoint y: 423, endPoint x: 661, endPoint y: 423, distance: 11.3
click at [652, 425] on video at bounding box center [617, 347] width 1235 height 695
drag, startPoint x: 653, startPoint y: 423, endPoint x: 663, endPoint y: 413, distance: 13.6
click at [654, 421] on video at bounding box center [617, 347] width 1235 height 695
click at [640, 366] on video at bounding box center [617, 347] width 1235 height 695
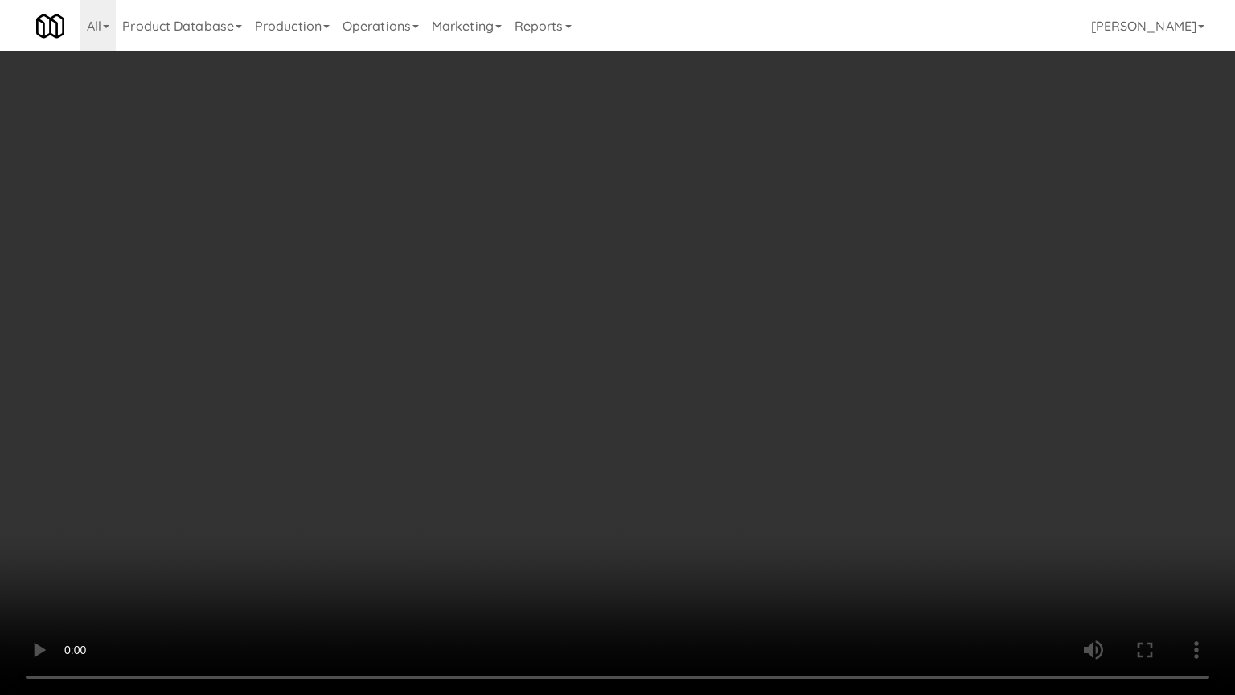
click at [643, 360] on video at bounding box center [617, 347] width 1235 height 695
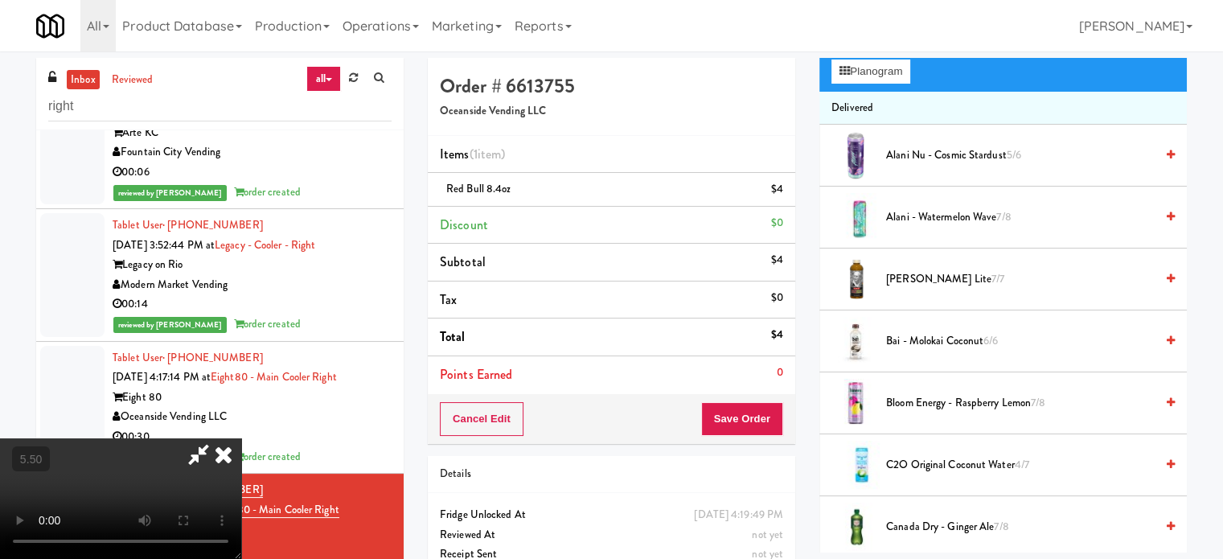
click at [241, 438] on icon at bounding box center [223, 454] width 35 height 32
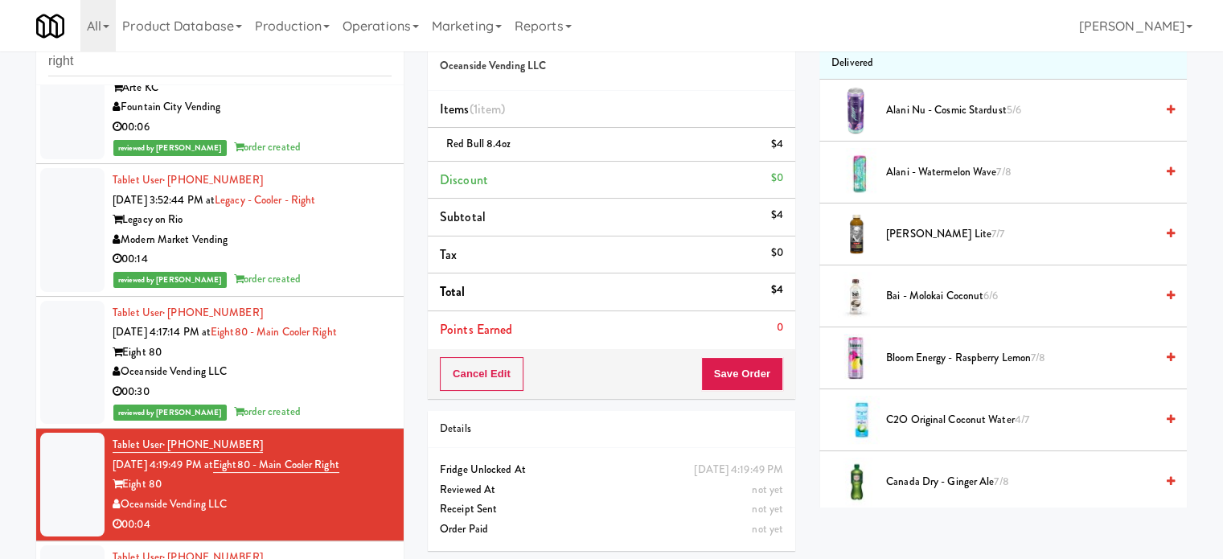
scroll to position [65, 0]
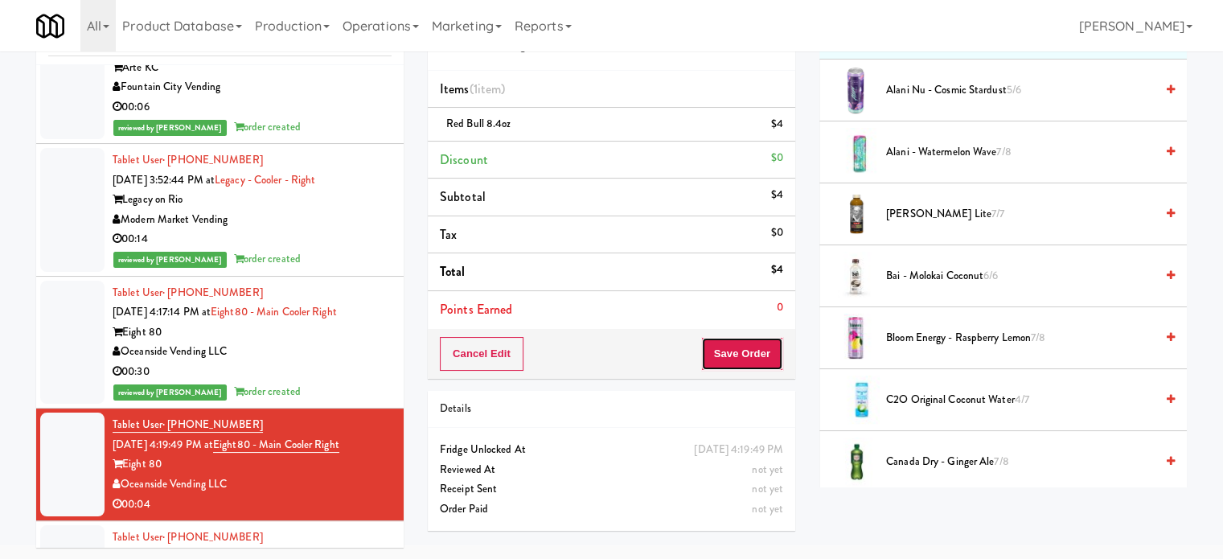
click at [747, 356] on button "Save Order" at bounding box center [742, 354] width 82 height 34
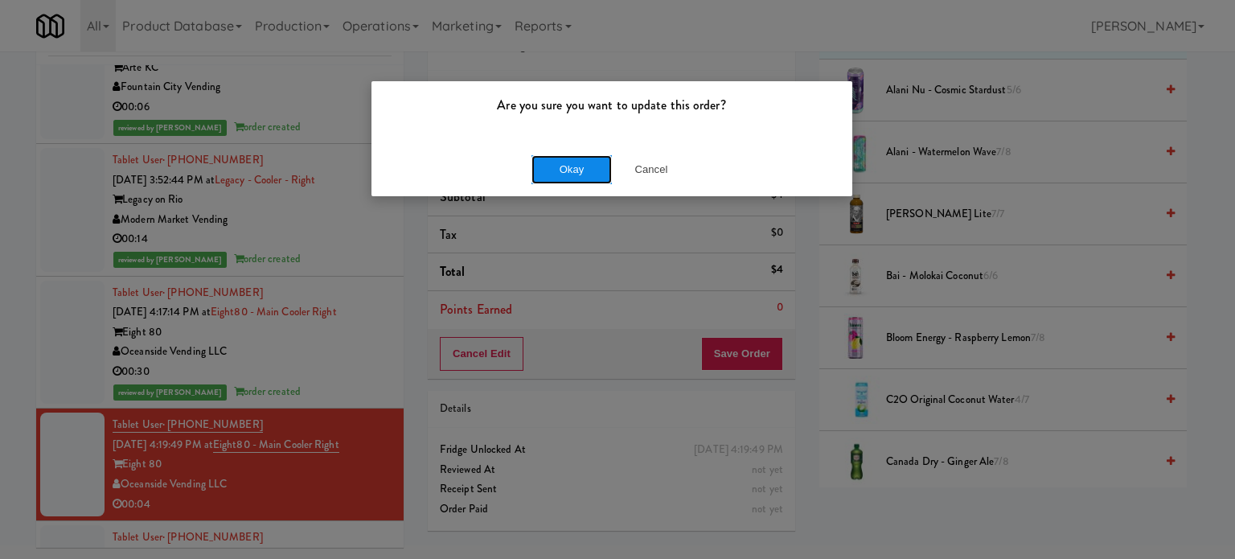
click at [583, 162] on button "Okay" at bounding box center [572, 169] width 80 height 29
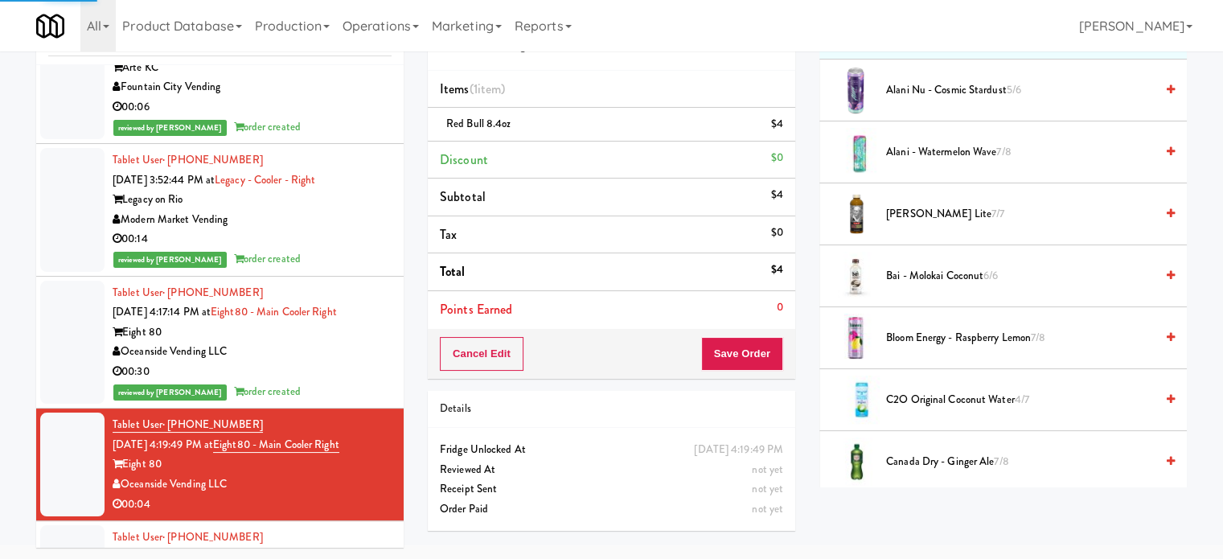
scroll to position [588, 0]
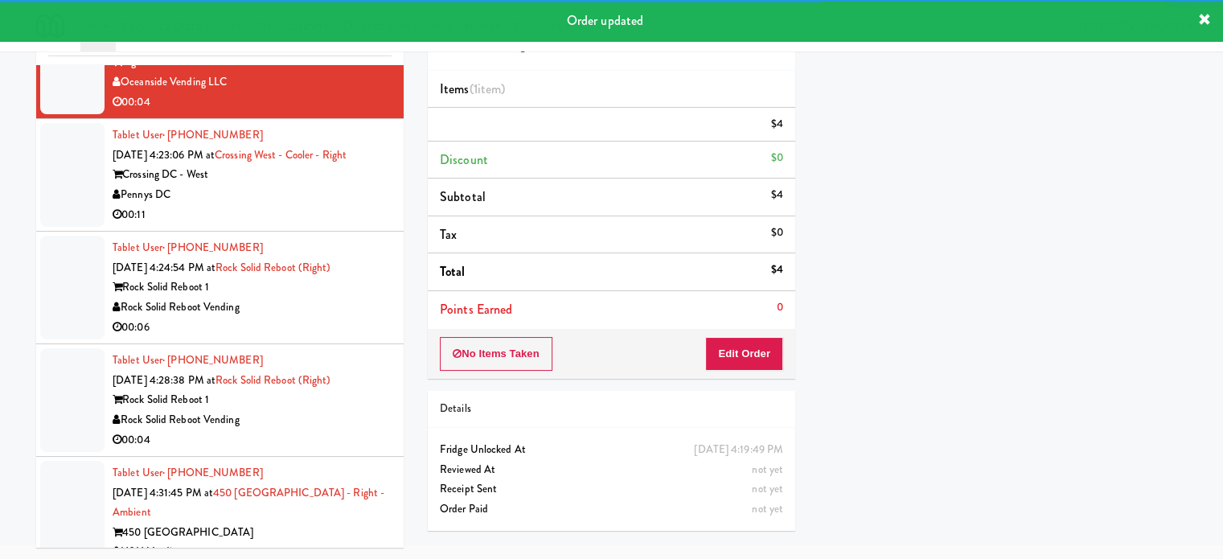
click at [322, 171] on div "Crossing DC - West" at bounding box center [252, 175] width 279 height 20
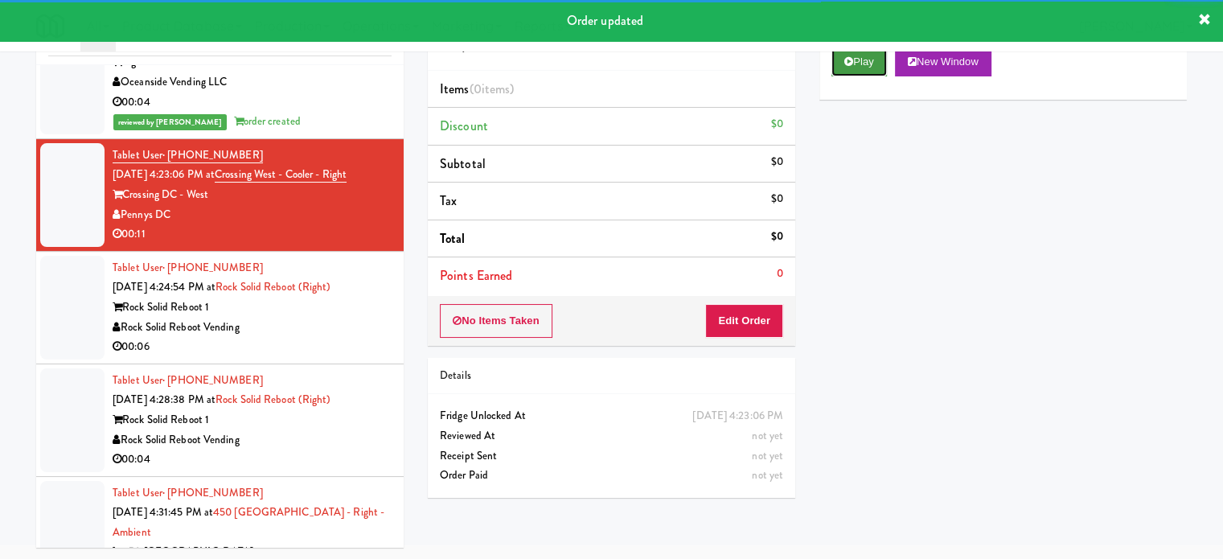
click at [859, 61] on button "Play" at bounding box center [859, 61] width 55 height 29
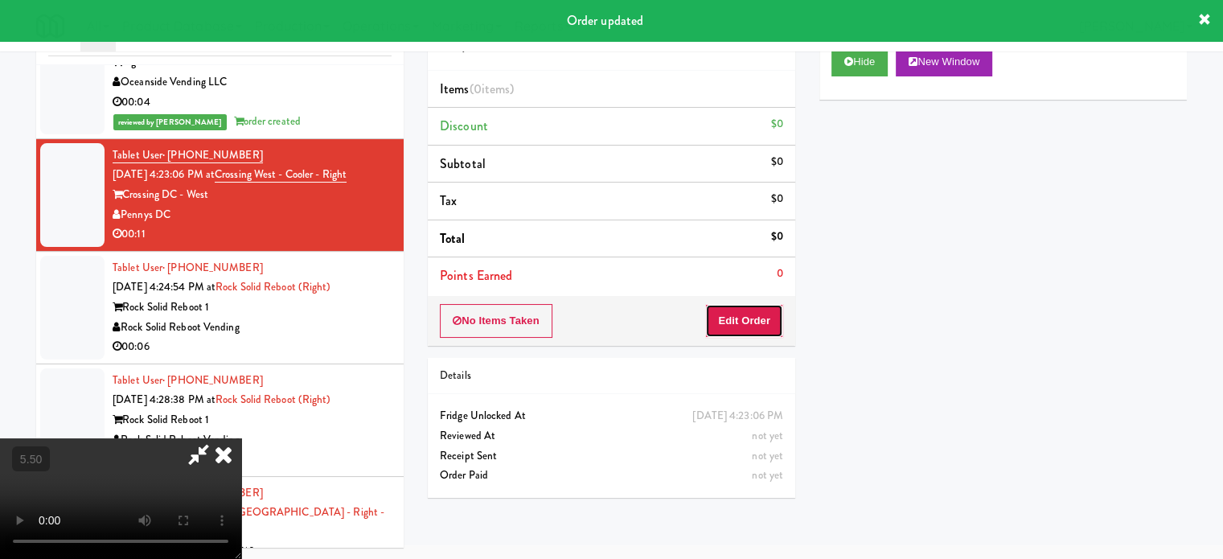
click at [753, 324] on button "Edit Order" at bounding box center [744, 321] width 78 height 34
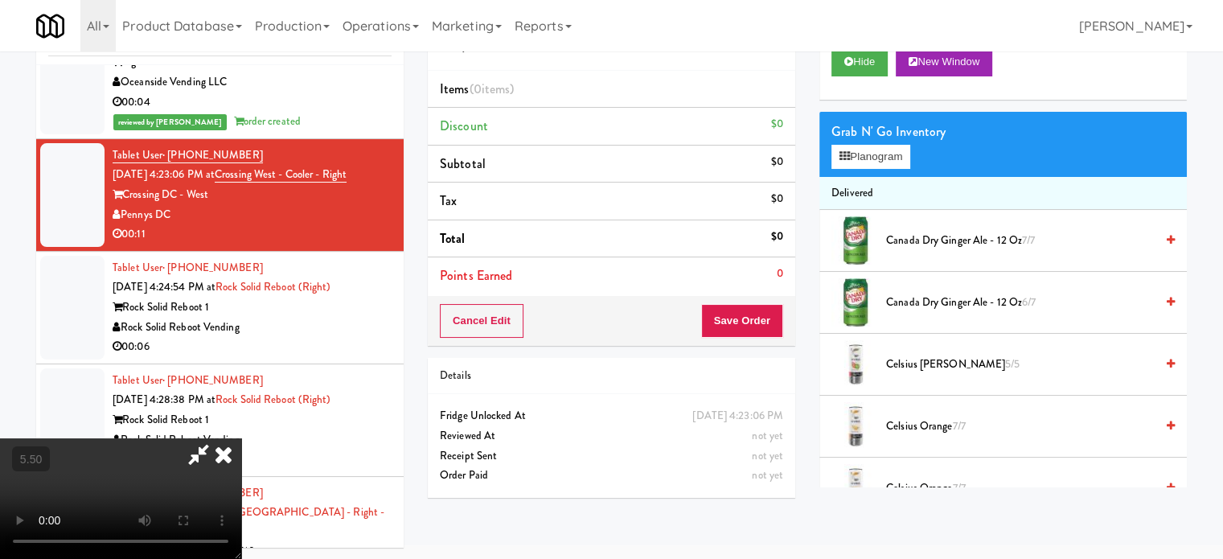
click at [241, 438] on video at bounding box center [120, 498] width 241 height 121
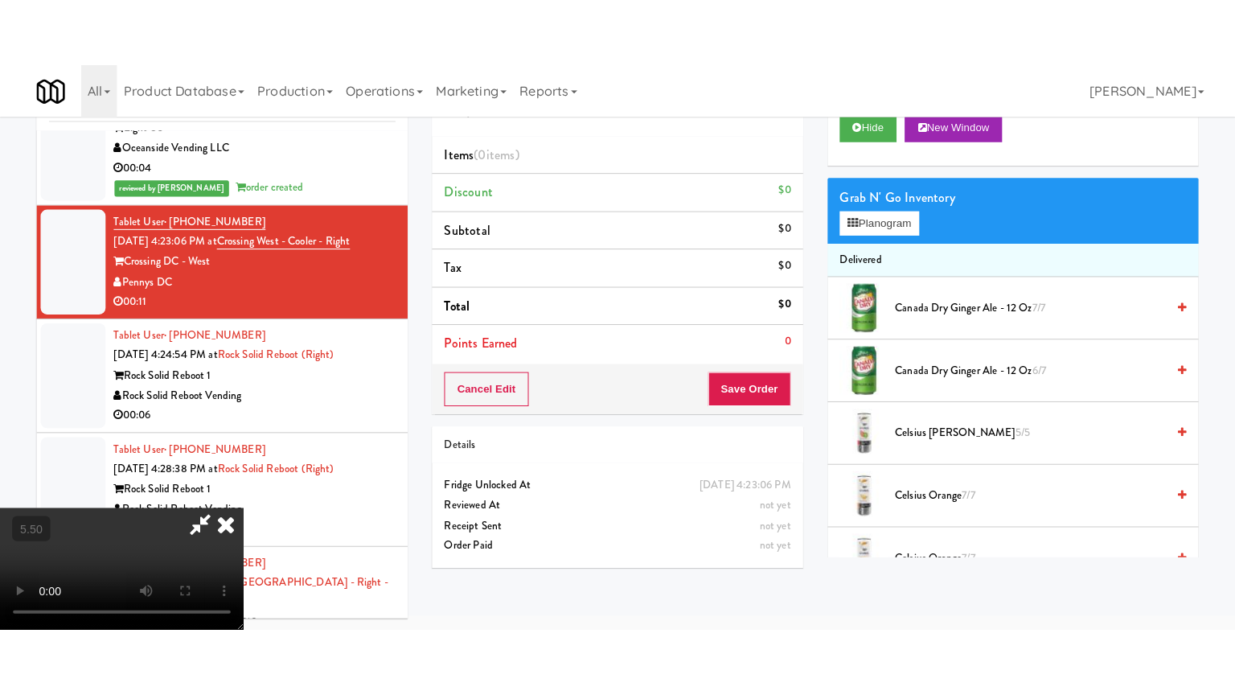
scroll to position [51, 0]
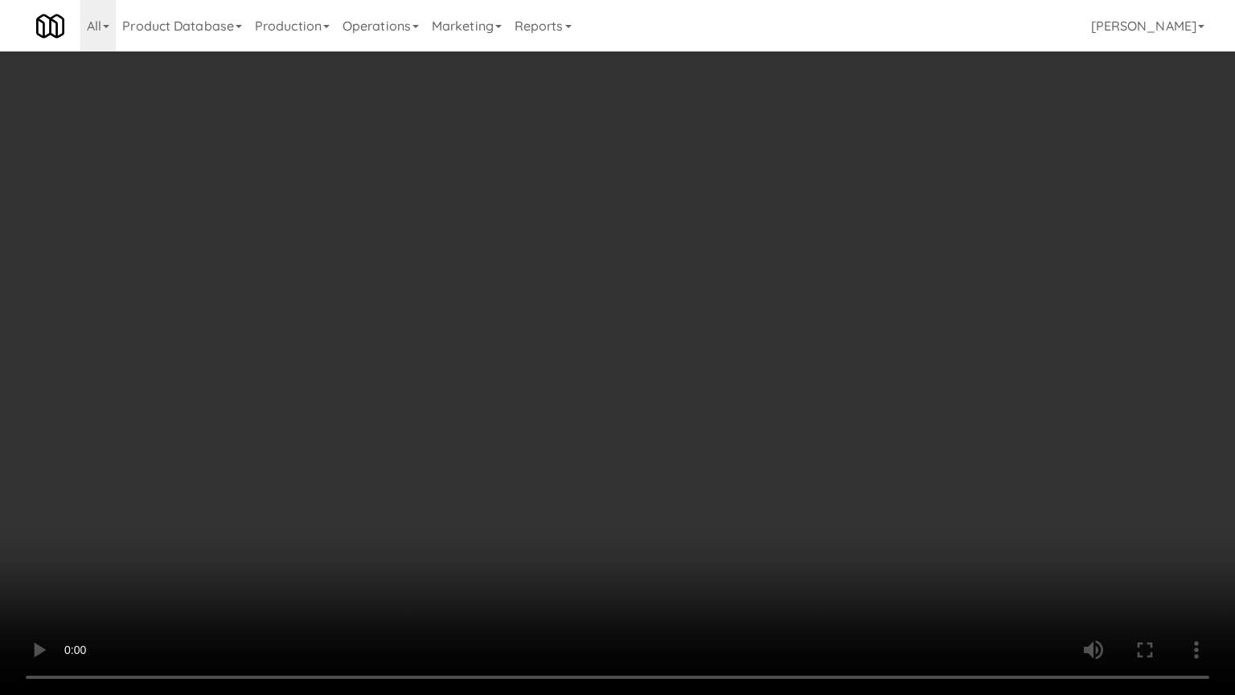
click at [563, 317] on video at bounding box center [617, 347] width 1235 height 695
click at [574, 318] on video at bounding box center [617, 347] width 1235 height 695
click at [575, 221] on video at bounding box center [617, 347] width 1235 height 695
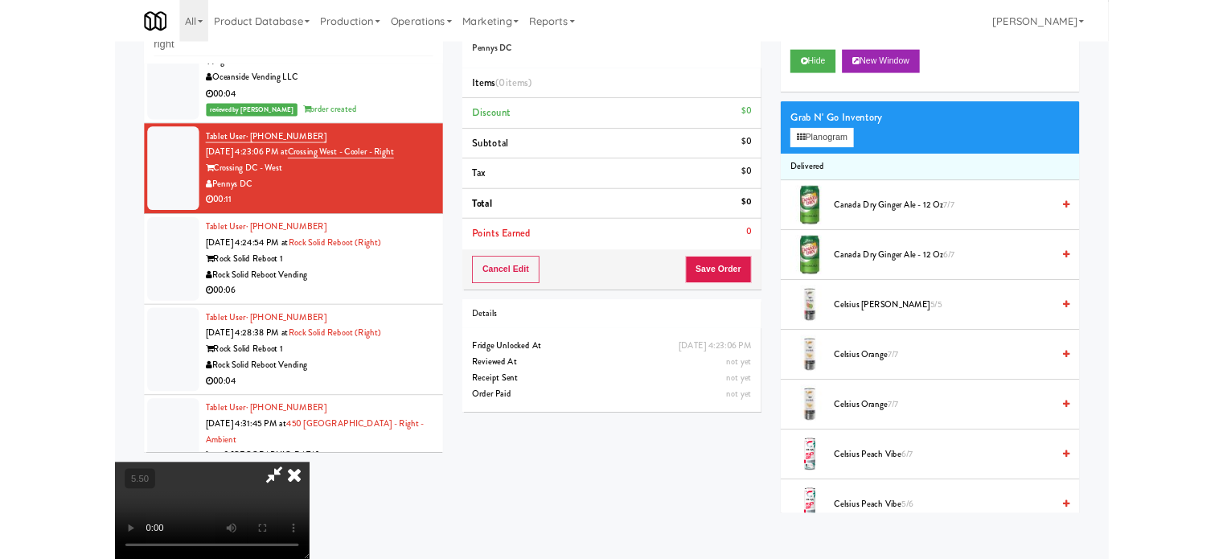
scroll to position [65, 0]
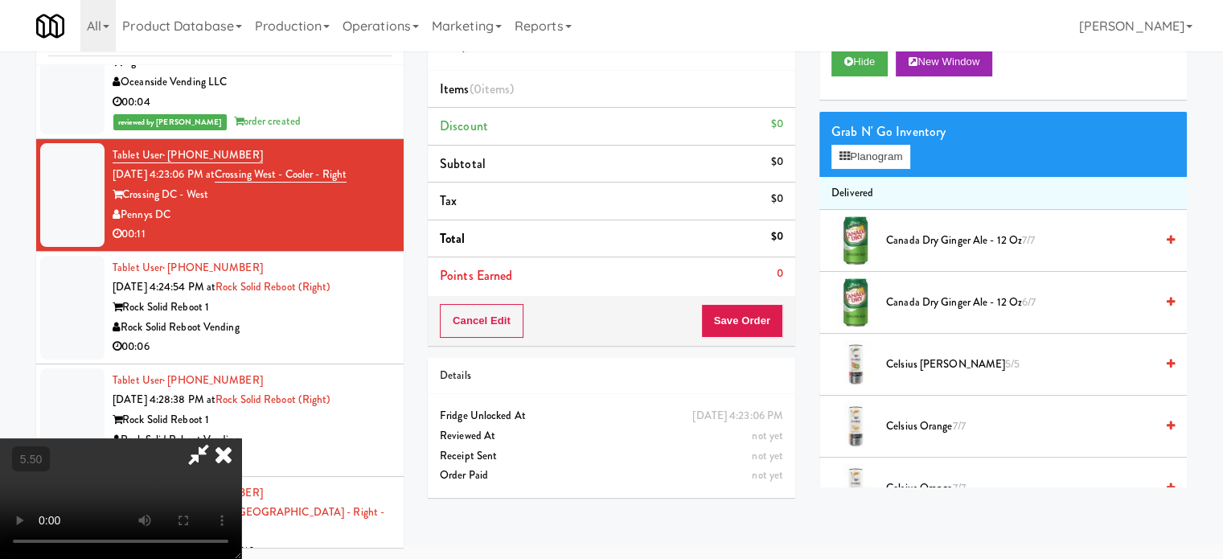
drag, startPoint x: 460, startPoint y: 382, endPoint x: 462, endPoint y: 368, distance: 14.7
click at [241, 438] on video at bounding box center [120, 498] width 241 height 121
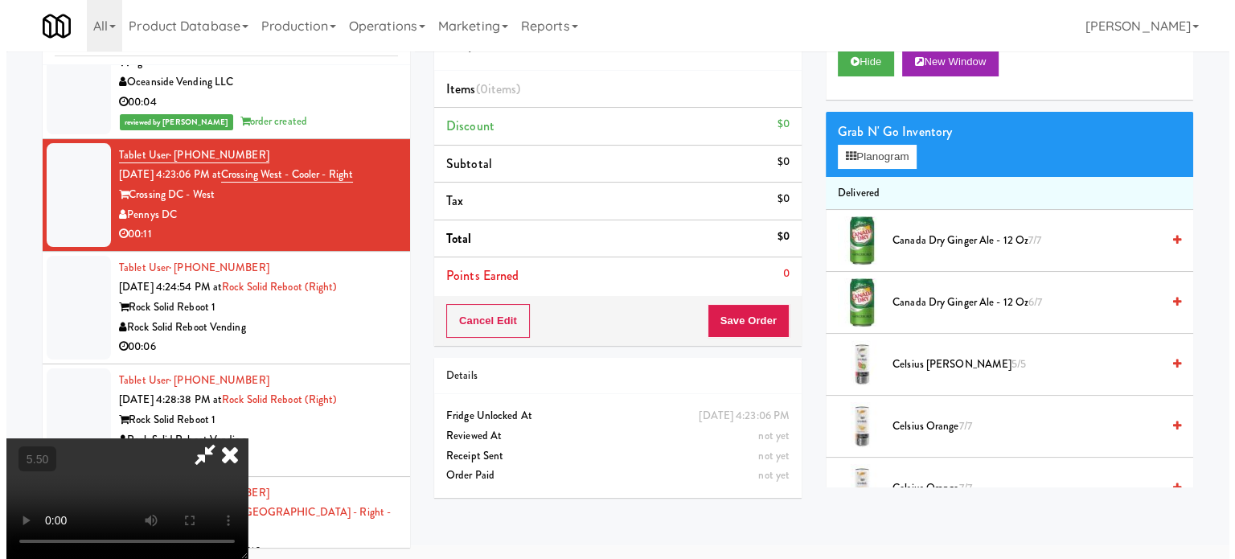
scroll to position [51, 0]
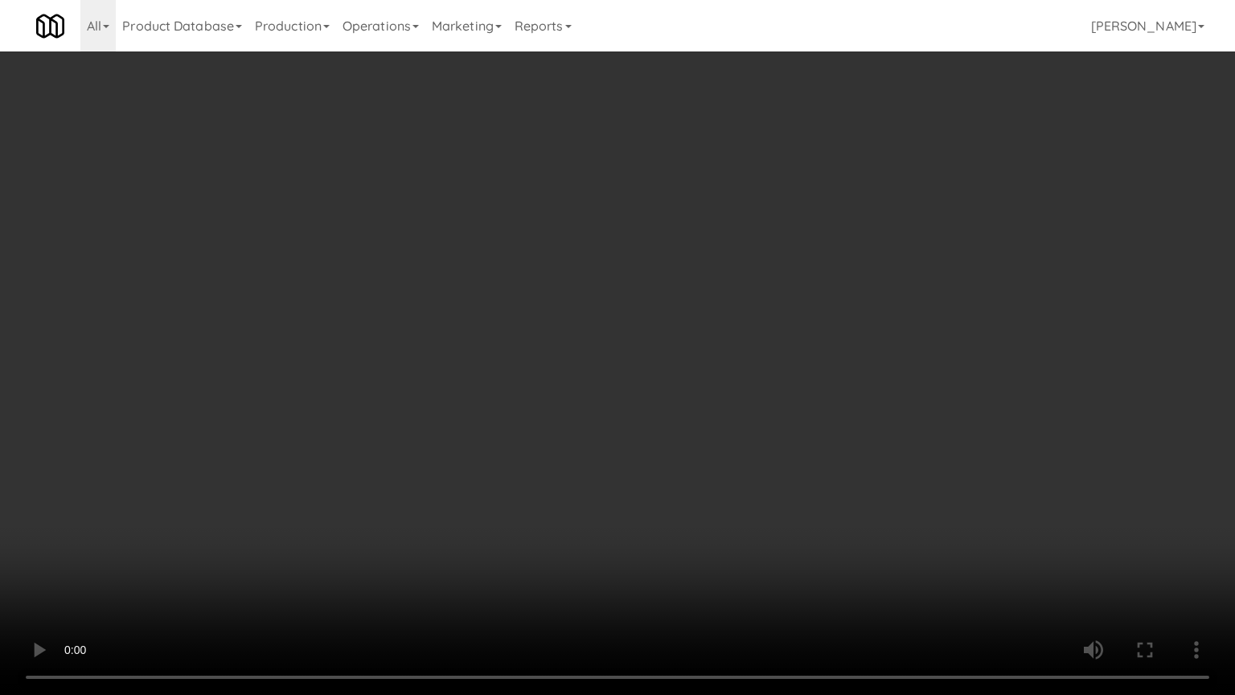
drag, startPoint x: 374, startPoint y: 338, endPoint x: 417, endPoint y: 264, distance: 85.4
click at [374, 337] on video at bounding box center [617, 347] width 1235 height 695
drag, startPoint x: 475, startPoint y: 347, endPoint x: 489, endPoint y: 343, distance: 15.3
click at [475, 347] on video at bounding box center [617, 347] width 1235 height 695
click at [518, 339] on video at bounding box center [617, 347] width 1235 height 695
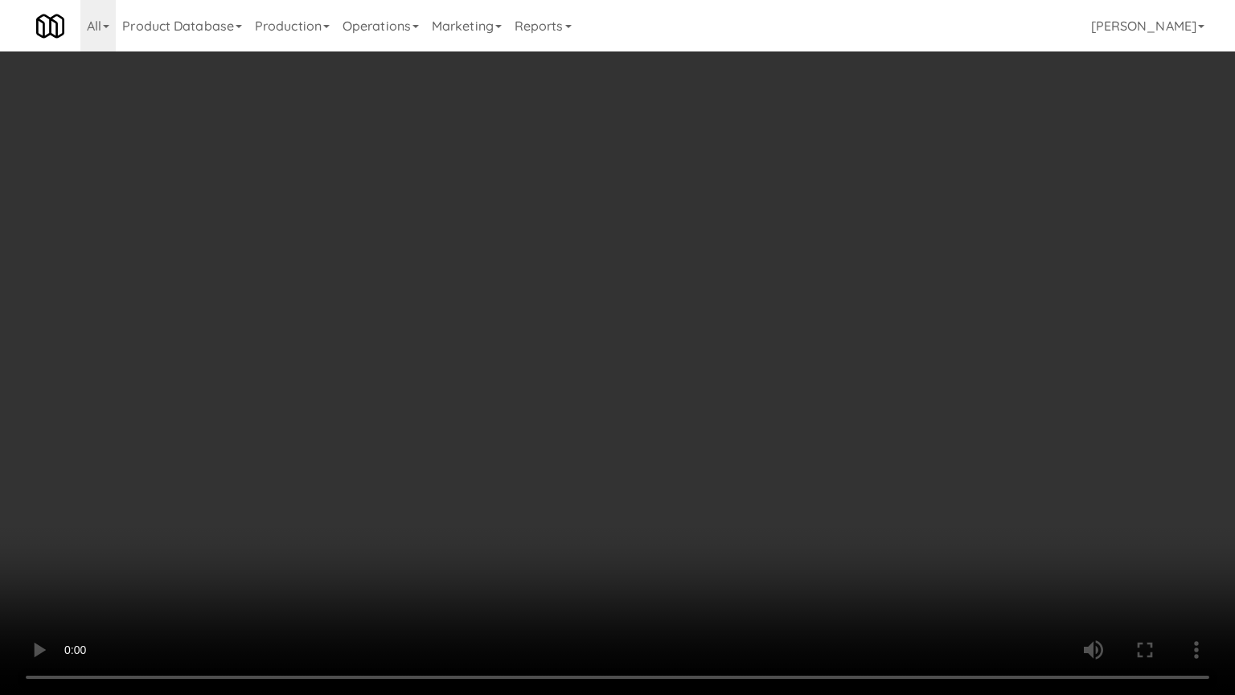
click at [638, 343] on video at bounding box center [617, 347] width 1235 height 695
click at [589, 338] on video at bounding box center [617, 347] width 1235 height 695
drag, startPoint x: 594, startPoint y: 335, endPoint x: 683, endPoint y: 199, distance: 162.9
click at [598, 333] on video at bounding box center [617, 347] width 1235 height 695
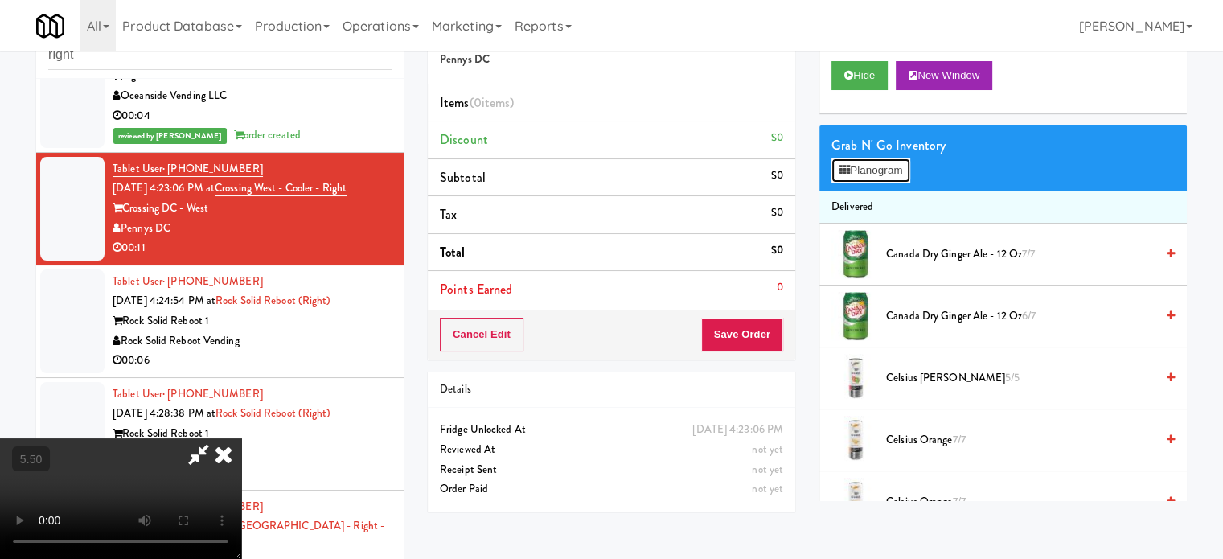
click at [890, 174] on button "Planogram" at bounding box center [871, 170] width 79 height 24
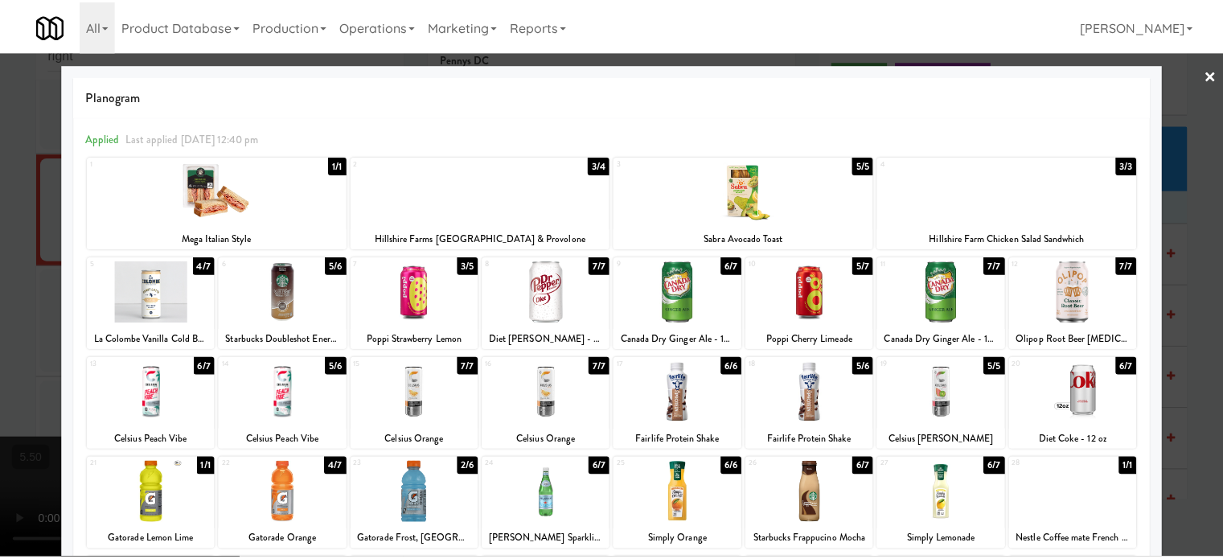
scroll to position [230, 0]
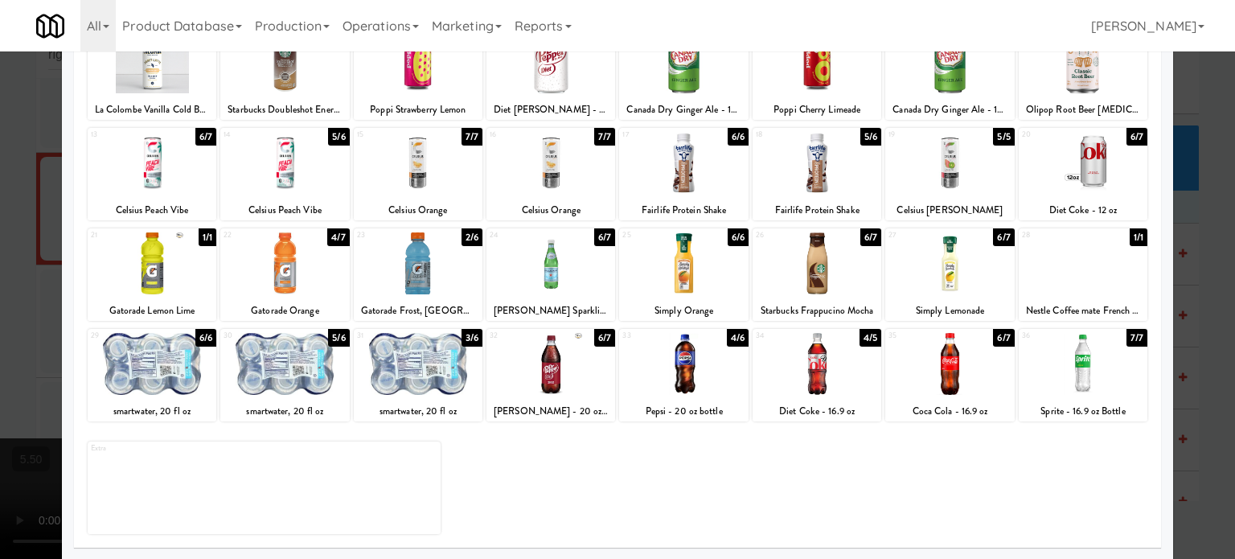
click at [993, 237] on div "6/7" at bounding box center [1003, 237] width 21 height 18
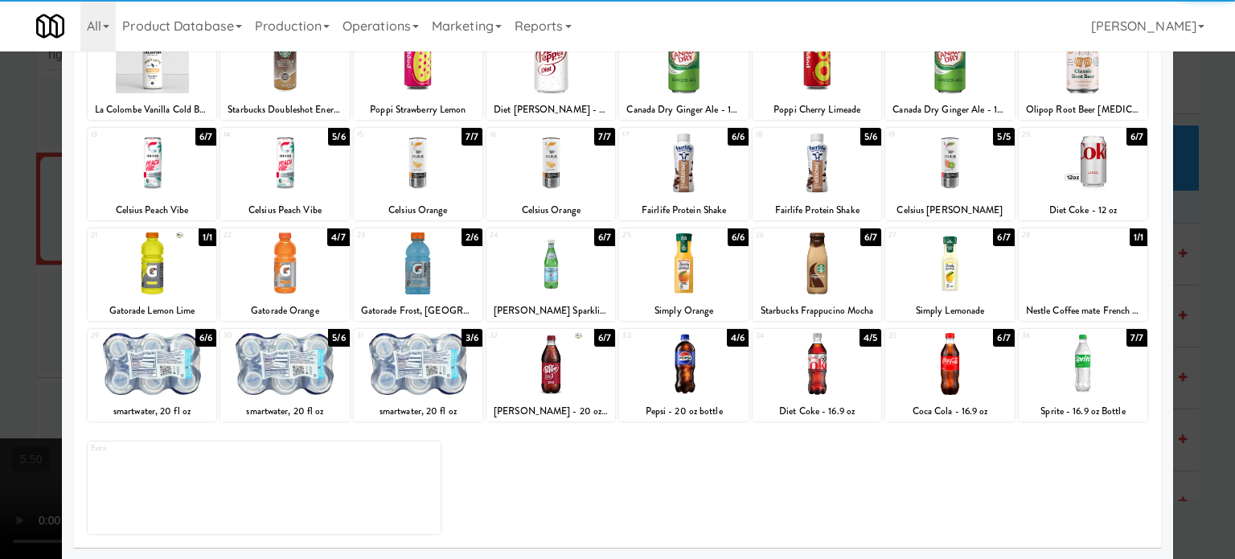
click at [1207, 274] on div at bounding box center [617, 279] width 1235 height 559
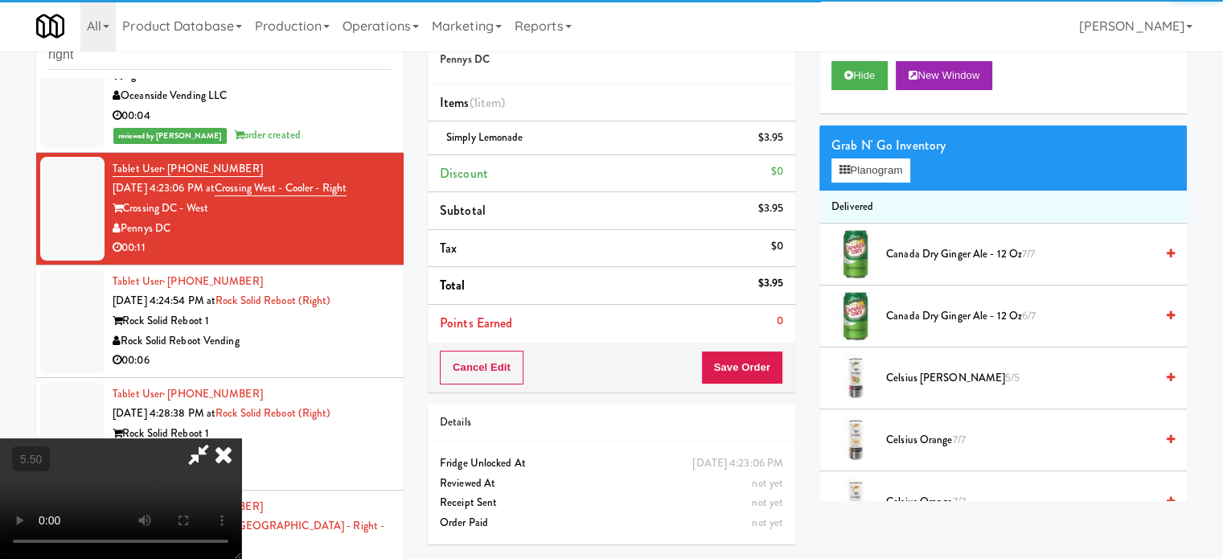
click at [208, 438] on video at bounding box center [120, 498] width 241 height 121
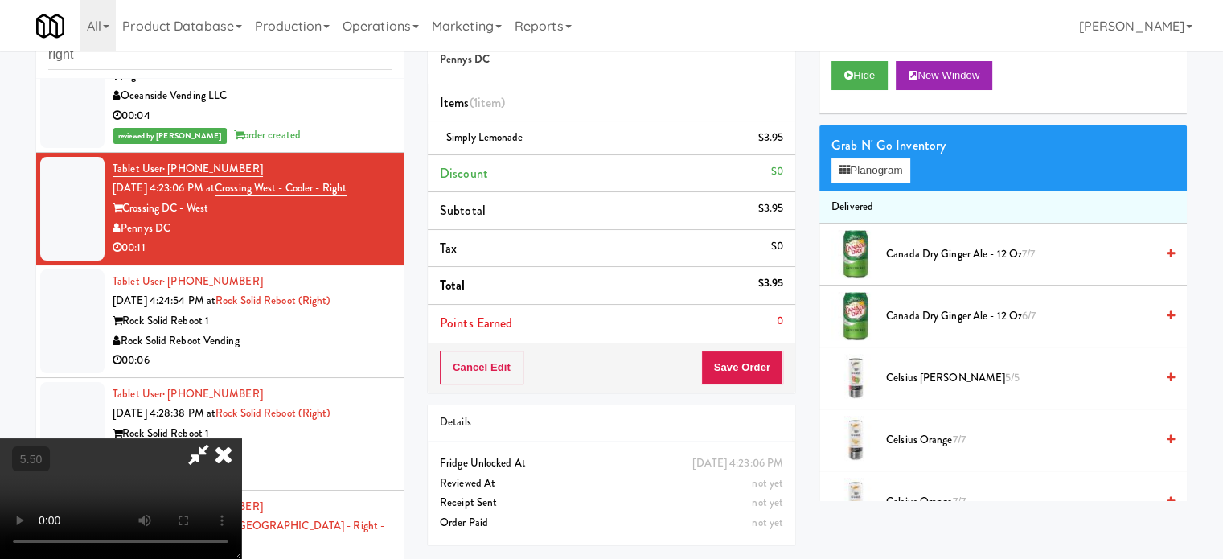
click at [215, 438] on video at bounding box center [120, 498] width 241 height 121
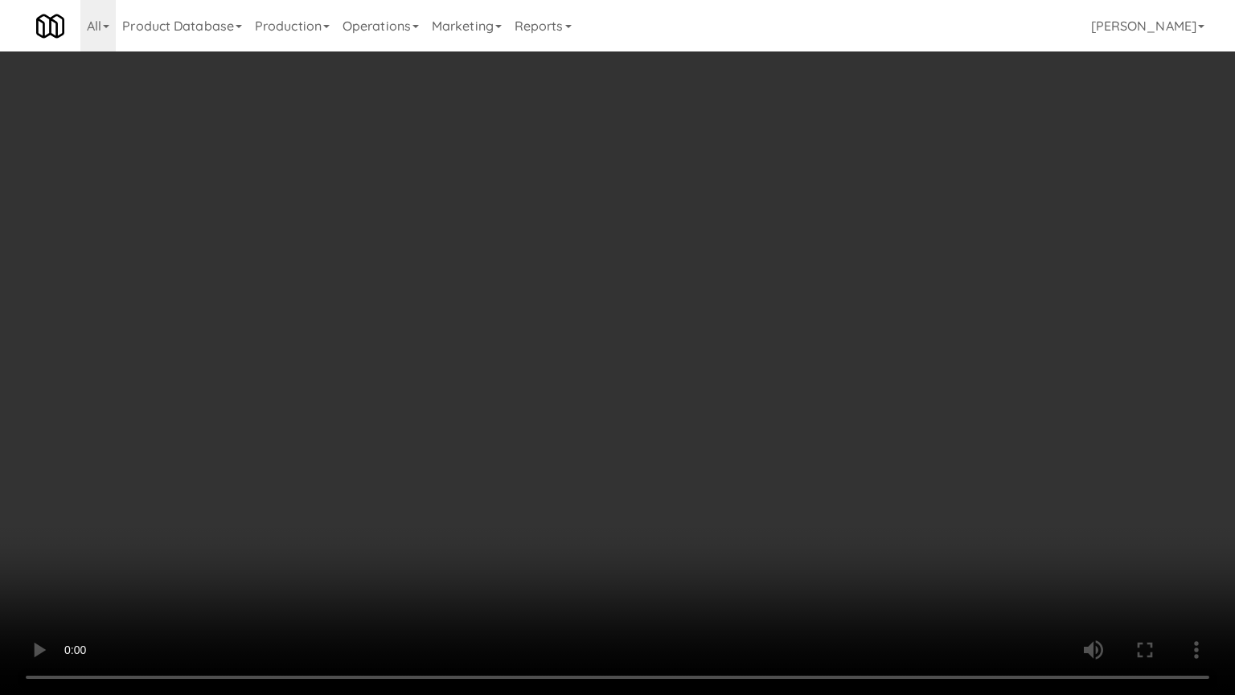
drag, startPoint x: 464, startPoint y: 319, endPoint x: 532, endPoint y: 267, distance: 85.4
click at [466, 318] on video at bounding box center [617, 347] width 1235 height 695
click at [546, 297] on video at bounding box center [617, 347] width 1235 height 695
click at [582, 311] on video at bounding box center [617, 347] width 1235 height 695
click at [677, 279] on video at bounding box center [617, 347] width 1235 height 695
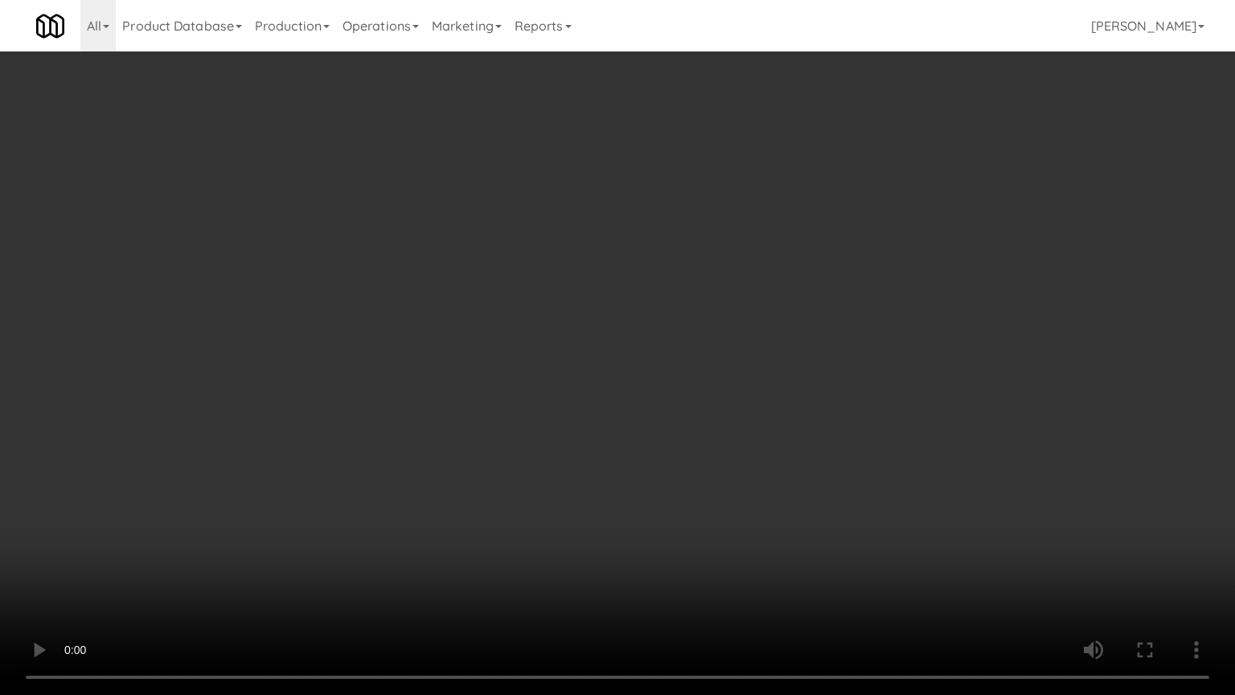
click at [726, 288] on video at bounding box center [617, 347] width 1235 height 695
click at [753, 321] on video at bounding box center [617, 347] width 1235 height 695
click at [614, 327] on video at bounding box center [617, 347] width 1235 height 695
click at [669, 329] on video at bounding box center [617, 347] width 1235 height 695
click at [621, 335] on video at bounding box center [617, 347] width 1235 height 695
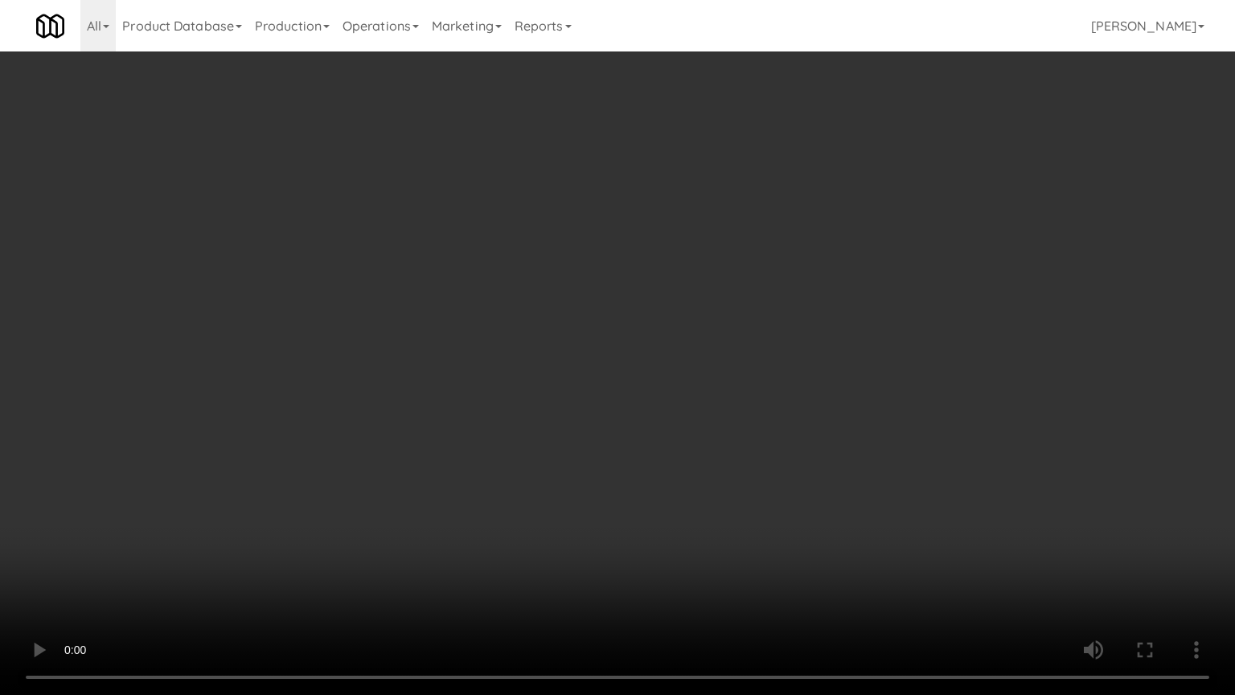
click at [689, 349] on video at bounding box center [617, 347] width 1235 height 695
click at [601, 347] on video at bounding box center [617, 347] width 1235 height 695
click at [766, 372] on video at bounding box center [617, 347] width 1235 height 695
click at [651, 382] on video at bounding box center [617, 347] width 1235 height 695
click at [706, 341] on video at bounding box center [617, 347] width 1235 height 695
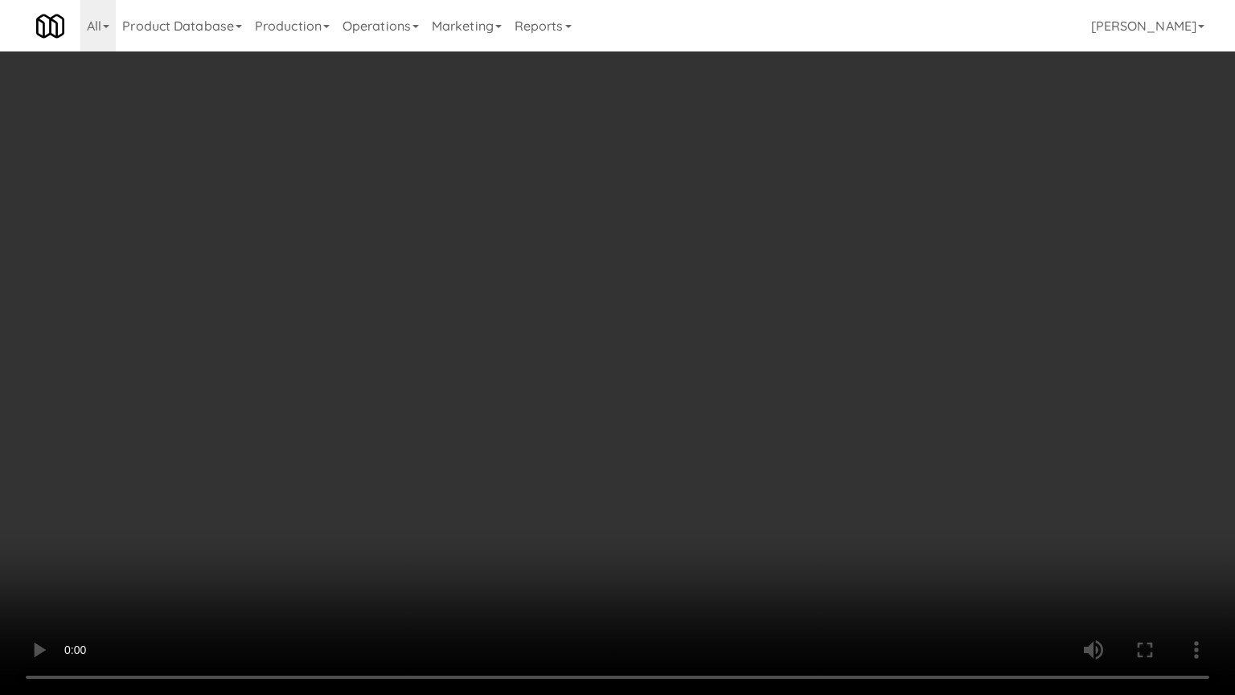
click at [657, 345] on video at bounding box center [617, 347] width 1235 height 695
click at [829, 319] on video at bounding box center [617, 347] width 1235 height 695
drag, startPoint x: 719, startPoint y: 333, endPoint x: 728, endPoint y: 334, distance: 8.9
click at [721, 334] on video at bounding box center [617, 347] width 1235 height 695
drag, startPoint x: 728, startPoint y: 334, endPoint x: 902, endPoint y: 179, distance: 233.0
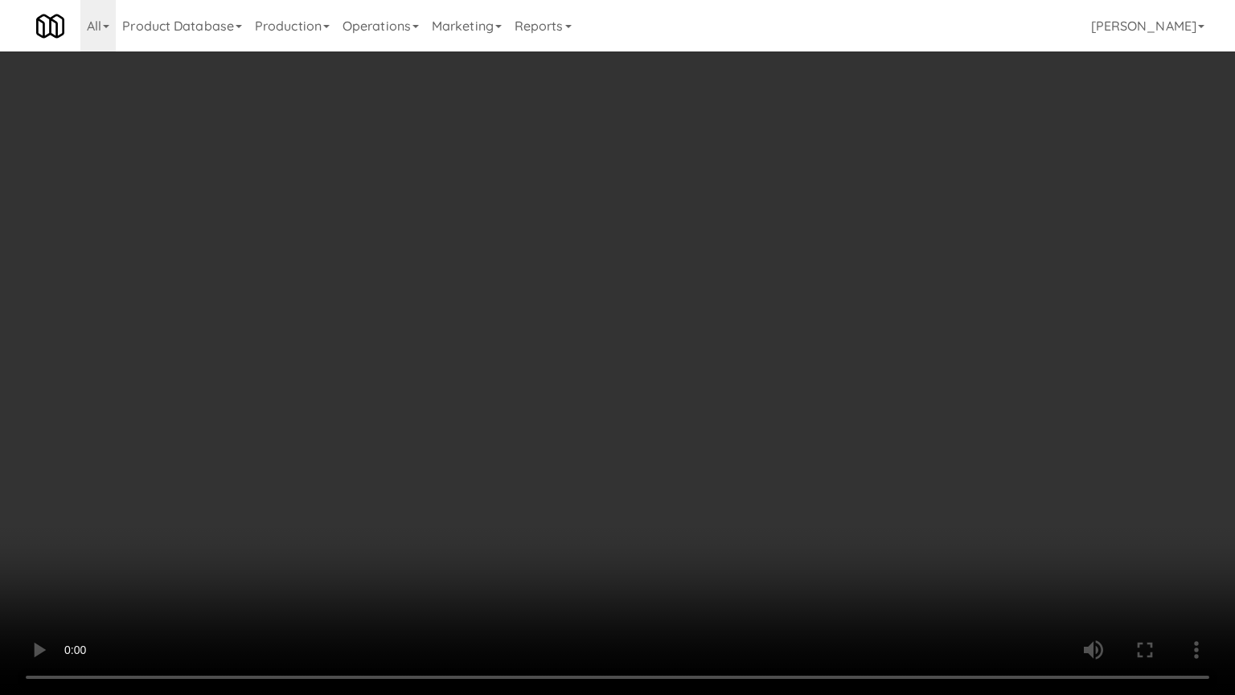
click at [750, 323] on video at bounding box center [617, 347] width 1235 height 695
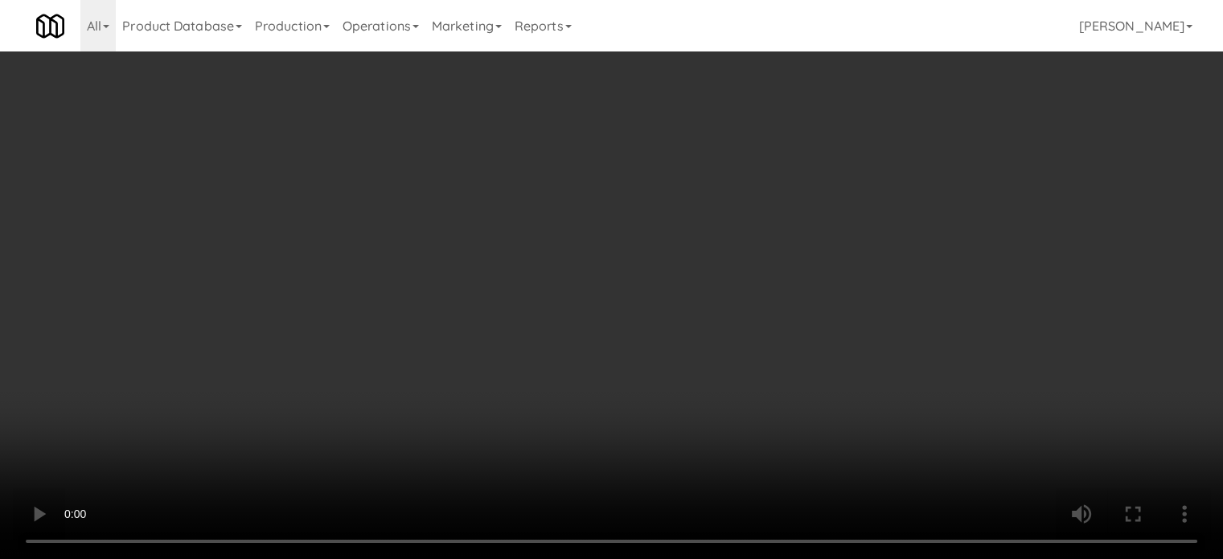
scroll to position [925, 0]
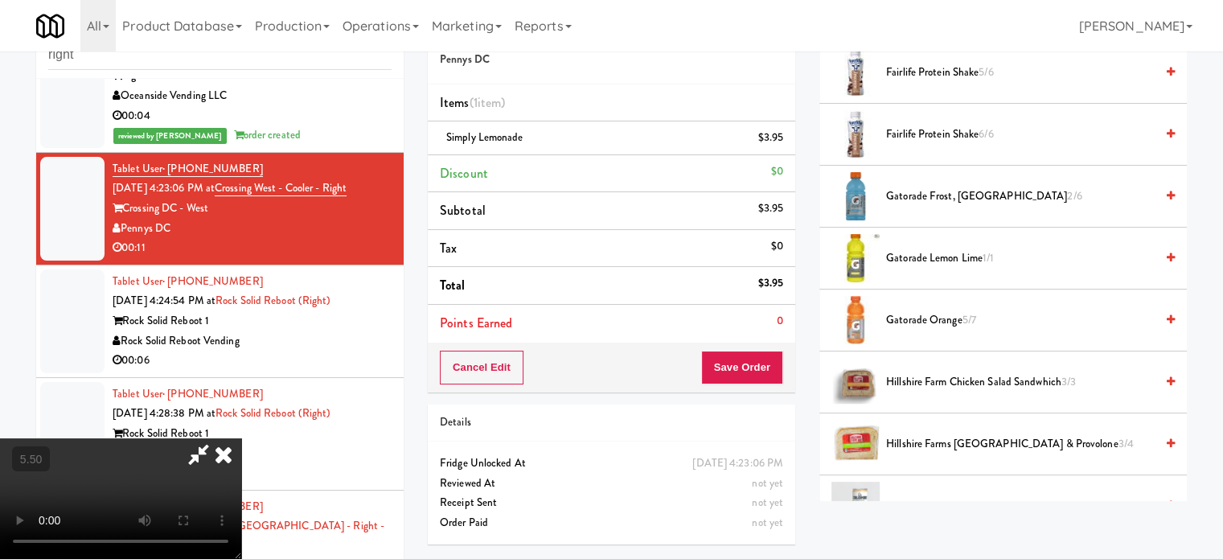
click at [941, 310] on span "Gatorade Orange 5/7" at bounding box center [1020, 320] width 269 height 20
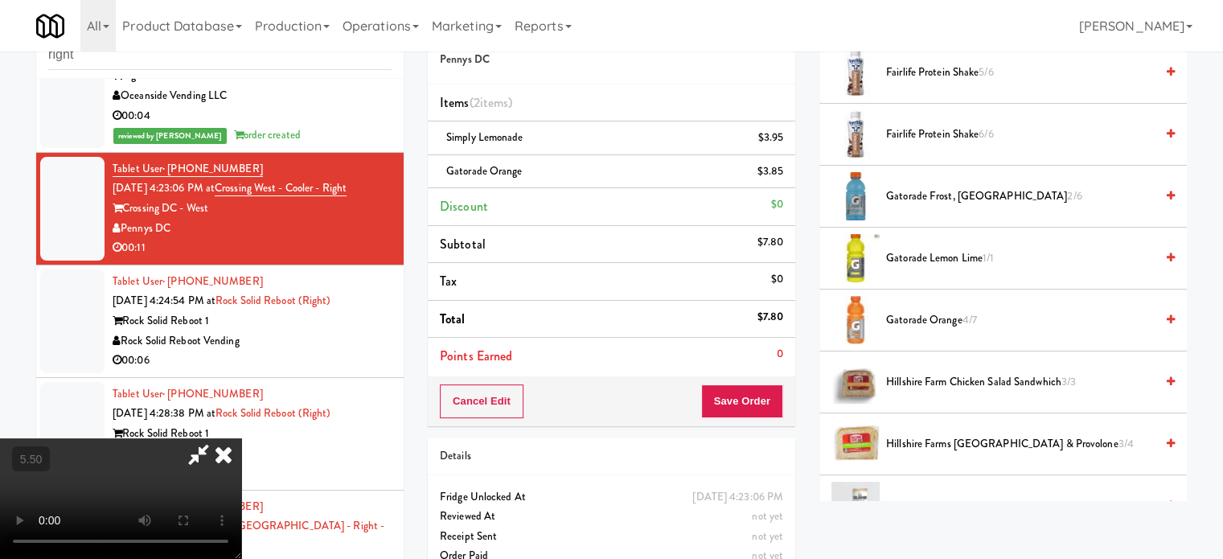
click at [241, 438] on video at bounding box center [120, 498] width 241 height 121
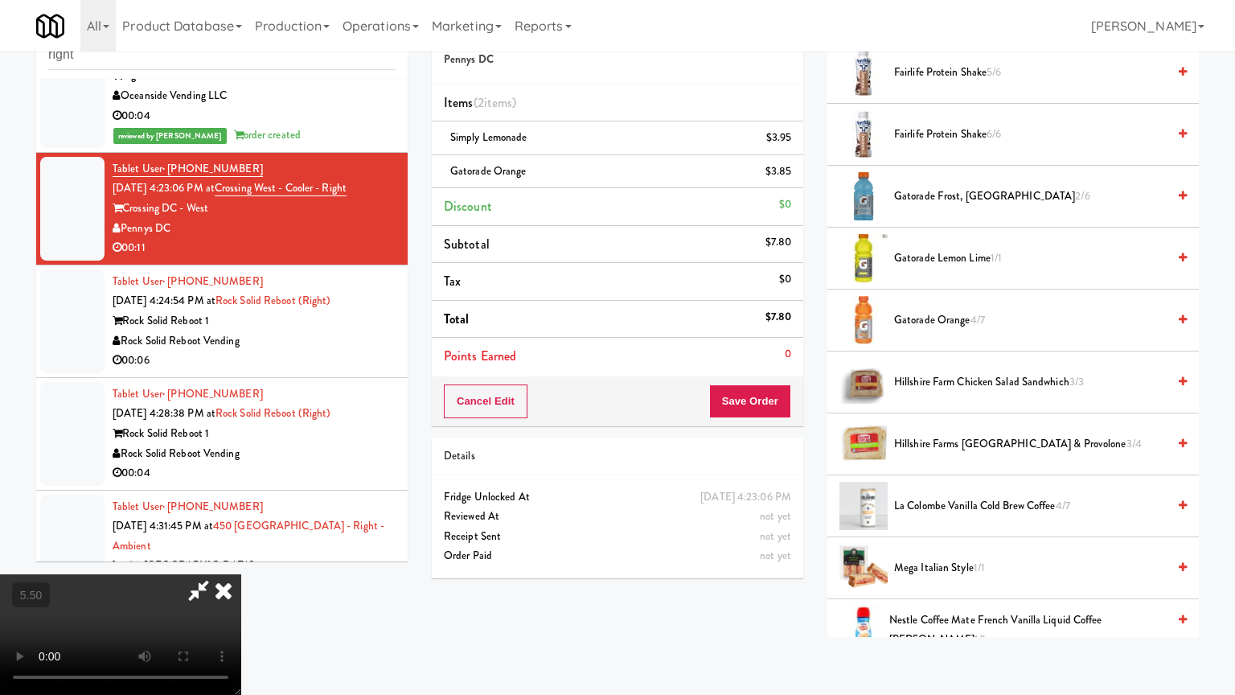
click at [241, 558] on video at bounding box center [120, 634] width 241 height 121
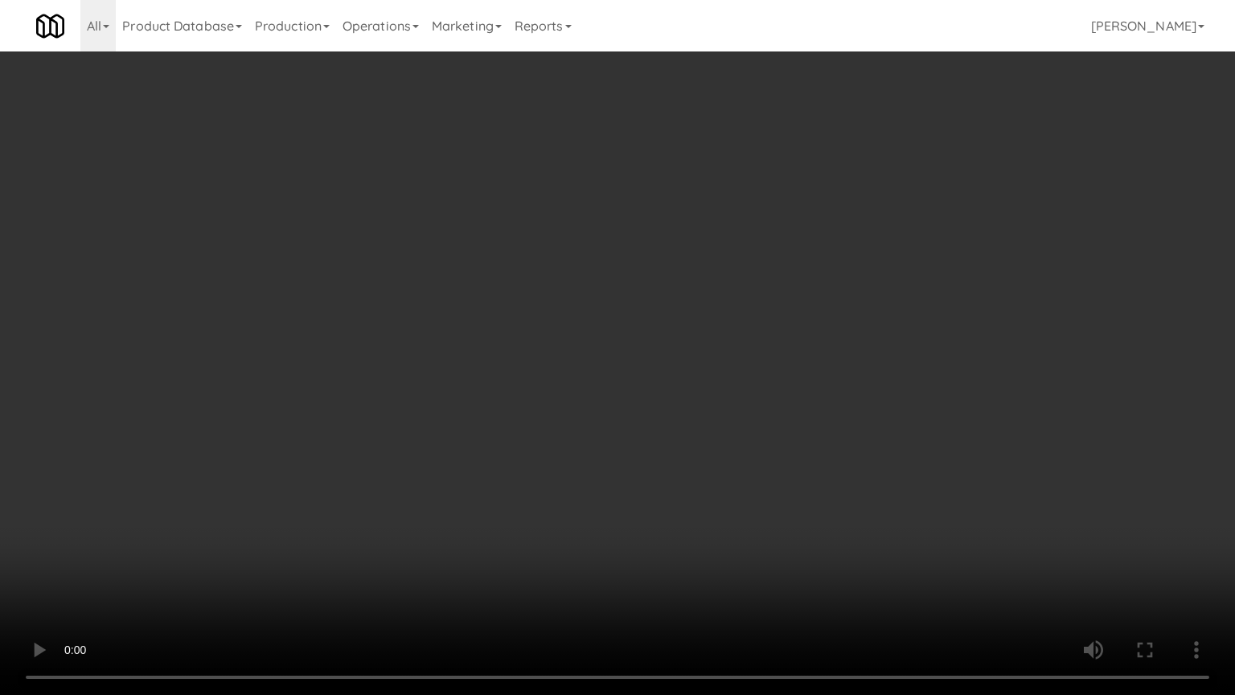
click at [544, 266] on video at bounding box center [617, 347] width 1235 height 695
click at [549, 264] on video at bounding box center [617, 347] width 1235 height 695
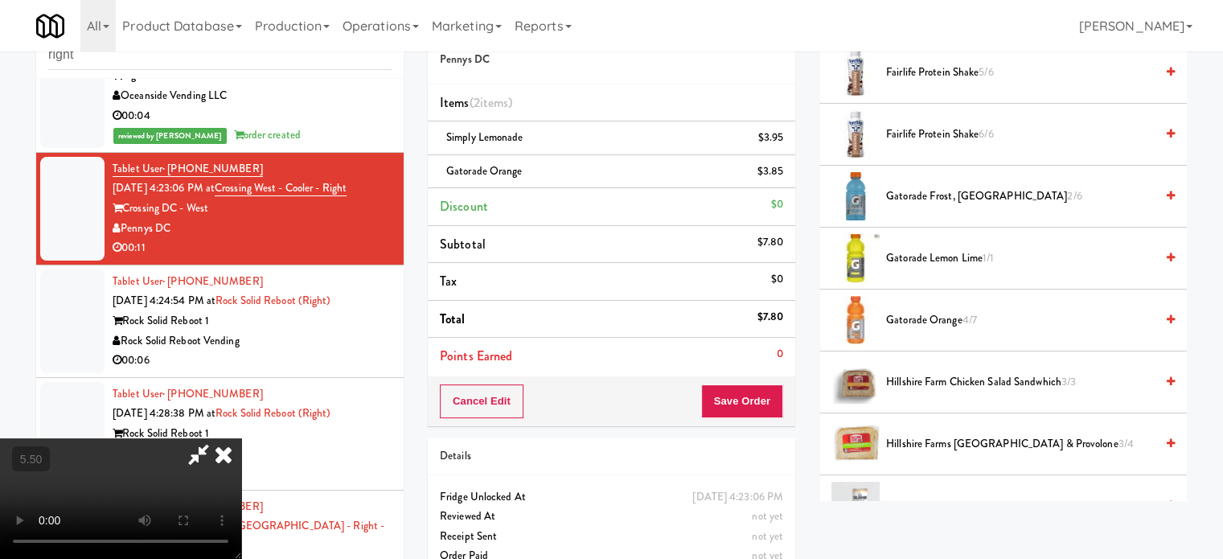
click at [241, 438] on icon at bounding box center [223, 454] width 35 height 32
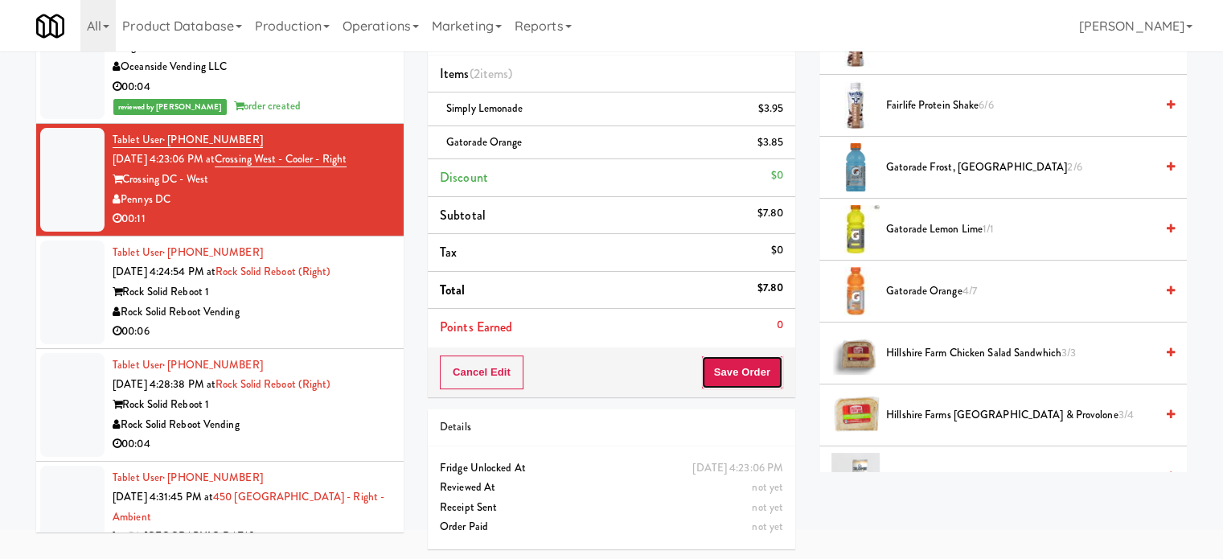
click at [714, 367] on button "Save Order" at bounding box center [742, 372] width 82 height 34
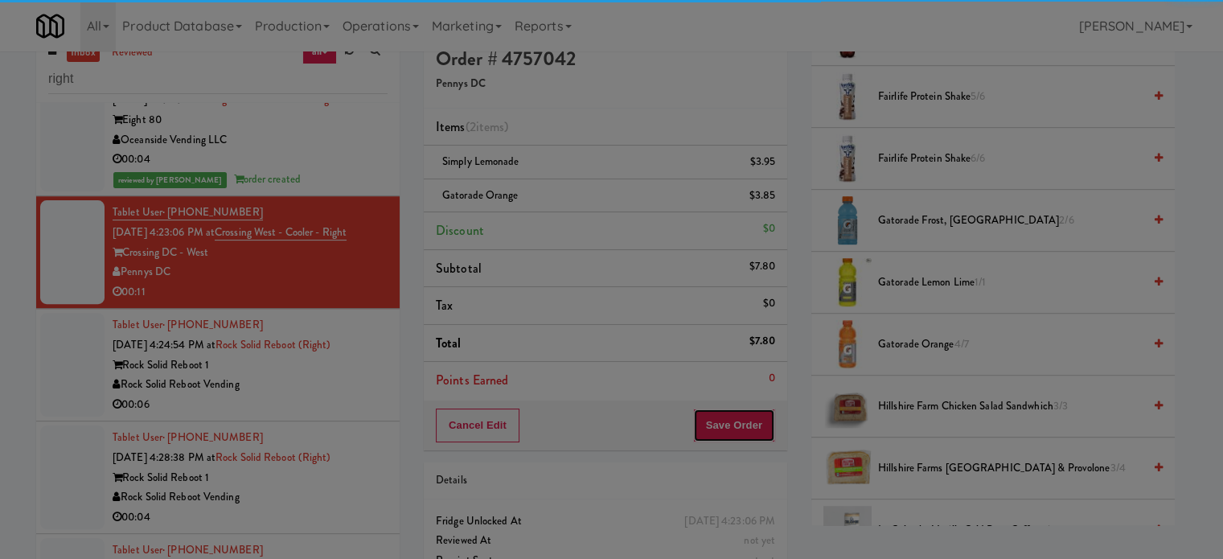
scroll to position [0, 0]
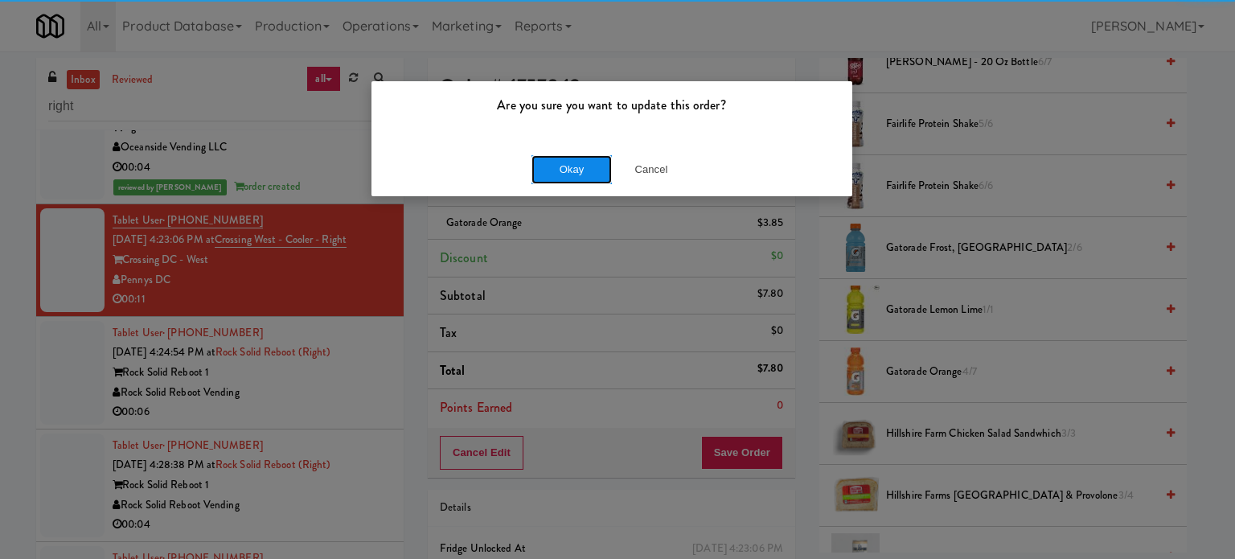
click at [563, 171] on button "Okay" at bounding box center [572, 169] width 80 height 29
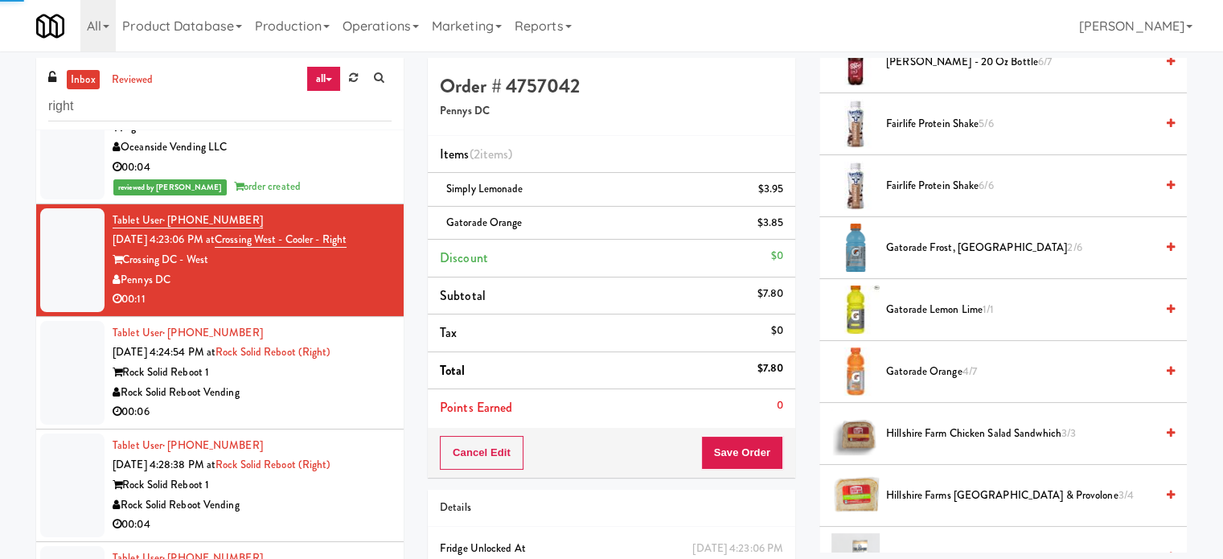
drag, startPoint x: 305, startPoint y: 391, endPoint x: 694, endPoint y: 297, distance: 400.5
click at [322, 387] on div "Rock Solid Reboot Vending" at bounding box center [252, 393] width 279 height 20
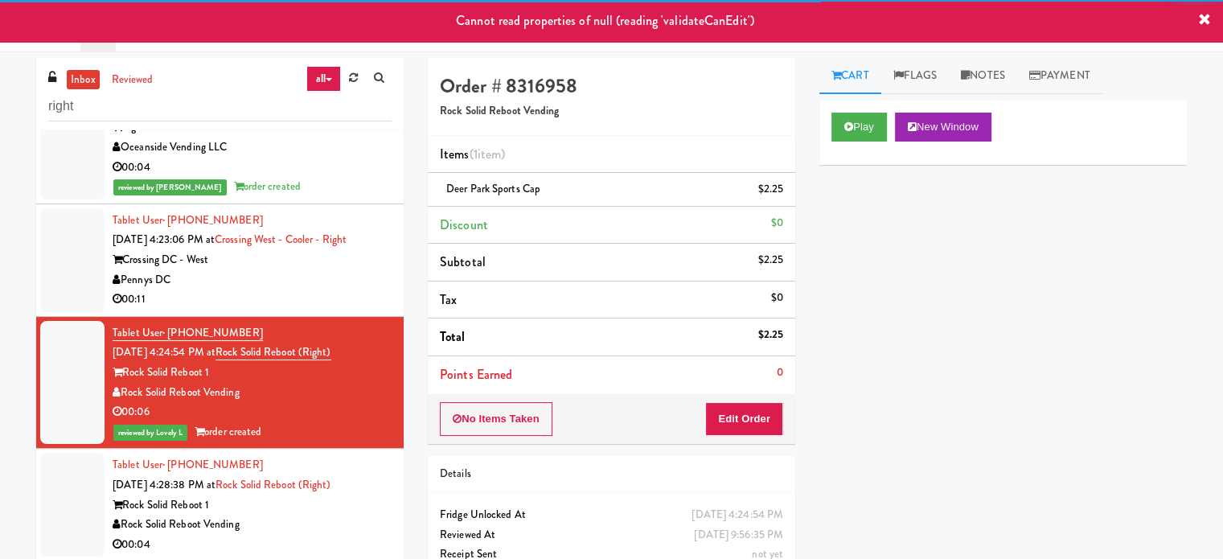
click at [309, 296] on div "00:11" at bounding box center [252, 300] width 279 height 20
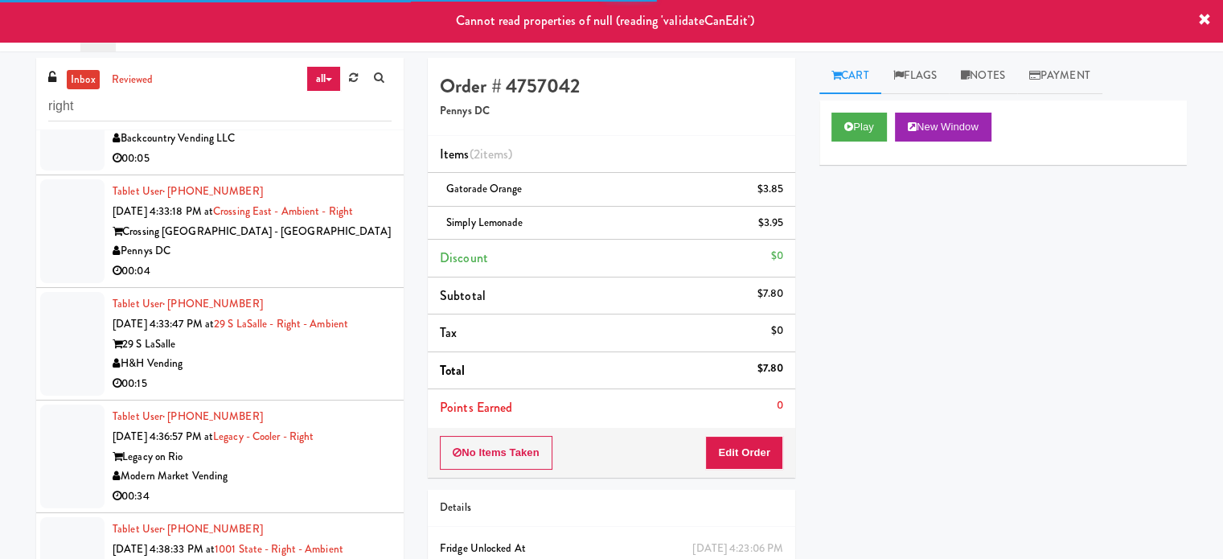
scroll to position [1392, 0]
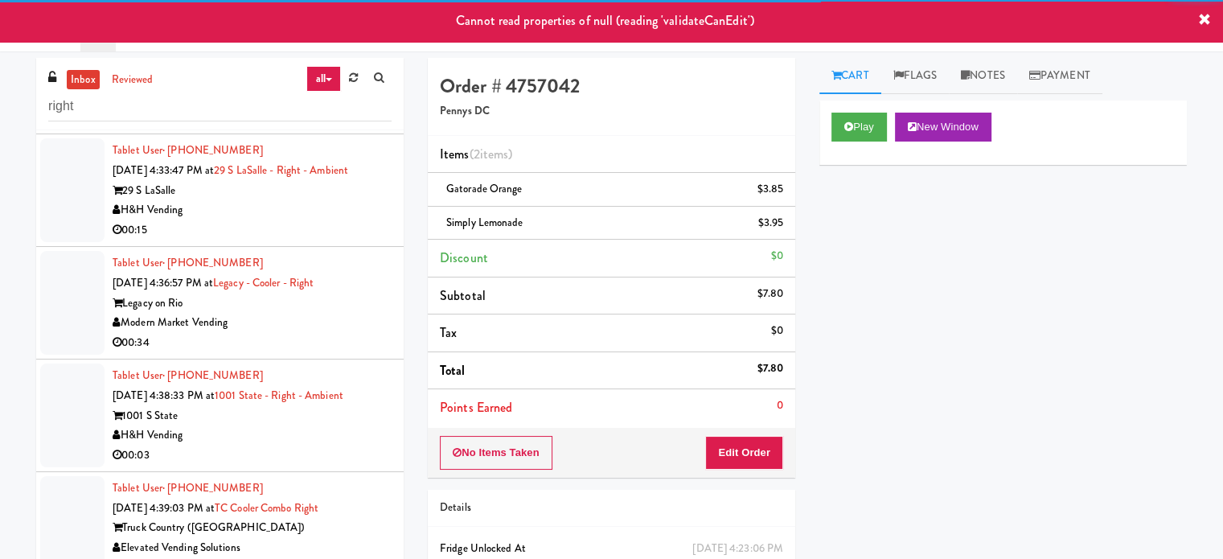
click at [306, 199] on div "Tablet User · (647) 866-5444 [DATE] 4:33:47 PM at [GEOGRAPHIC_DATA] - Right - A…" at bounding box center [252, 190] width 279 height 99
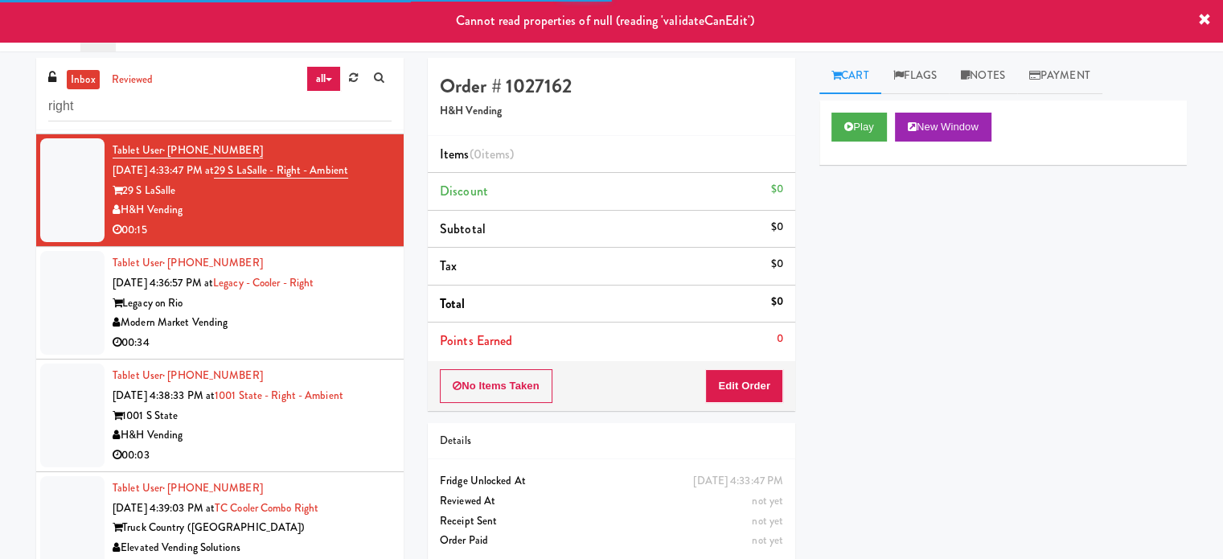
drag, startPoint x: 316, startPoint y: 335, endPoint x: 321, endPoint y: 286, distance: 50.1
click at [318, 335] on div "00:34" at bounding box center [252, 343] width 279 height 20
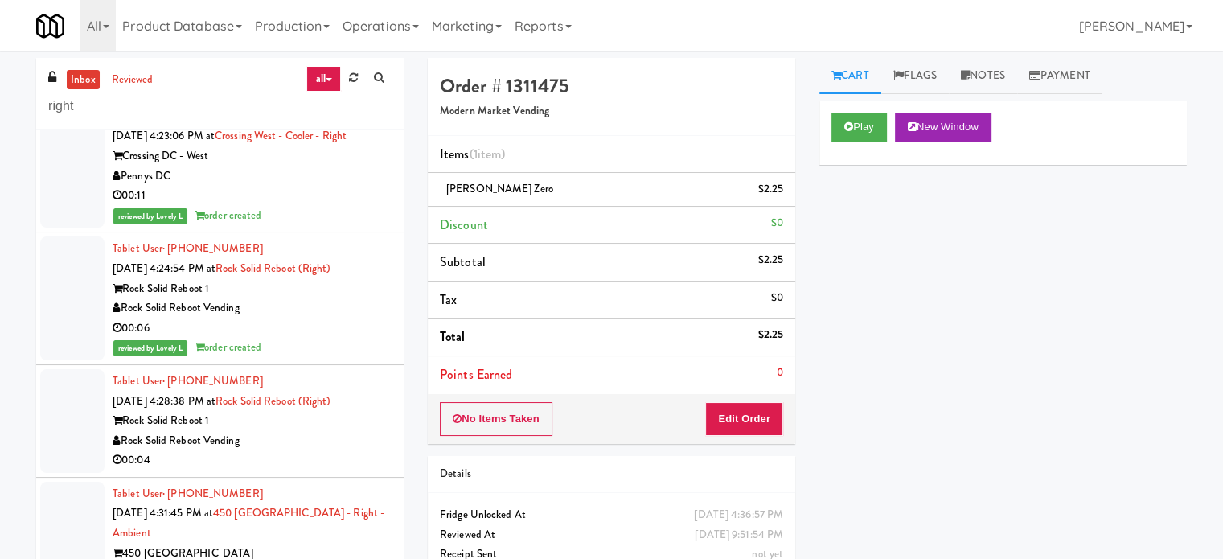
scroll to position [726, 0]
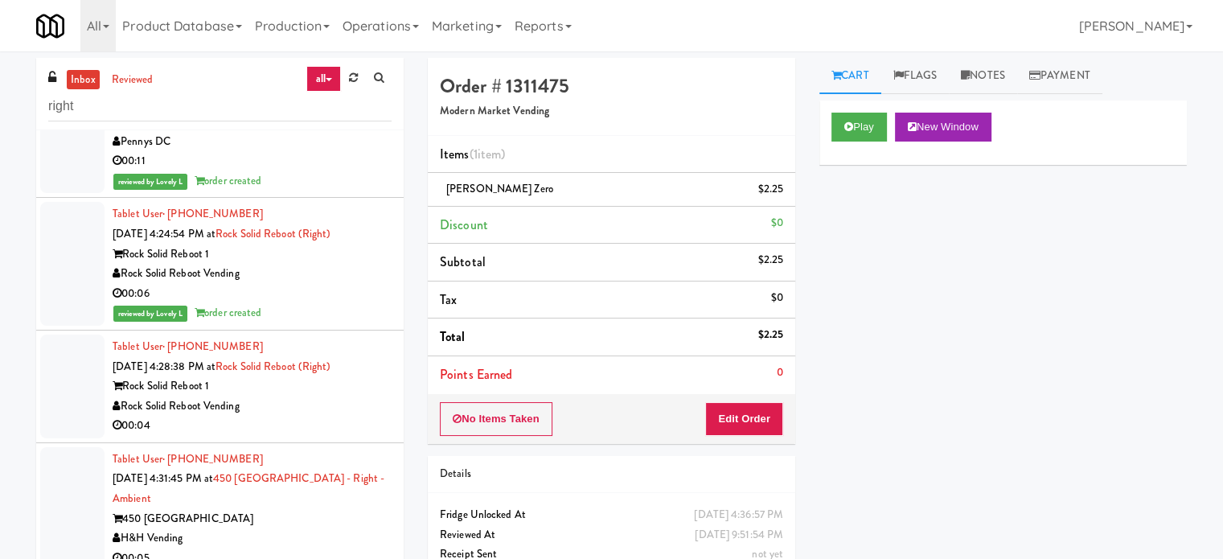
click at [323, 392] on div "Rock Solid Reboot 1" at bounding box center [252, 386] width 279 height 20
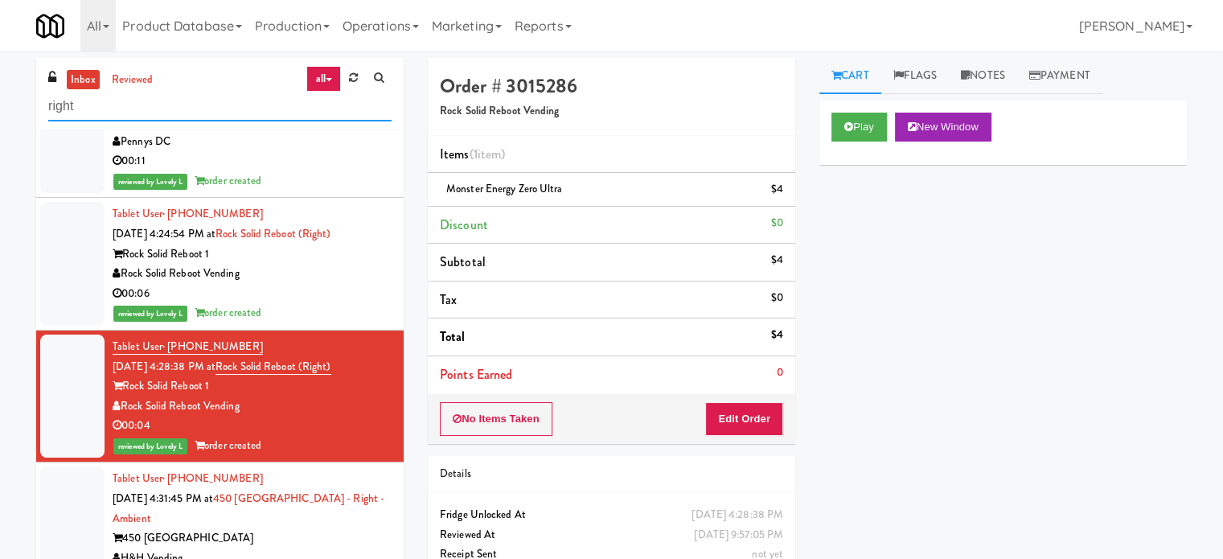
click at [191, 109] on input "right" at bounding box center [219, 107] width 343 height 30
paste input "MH - Cooler - Left"
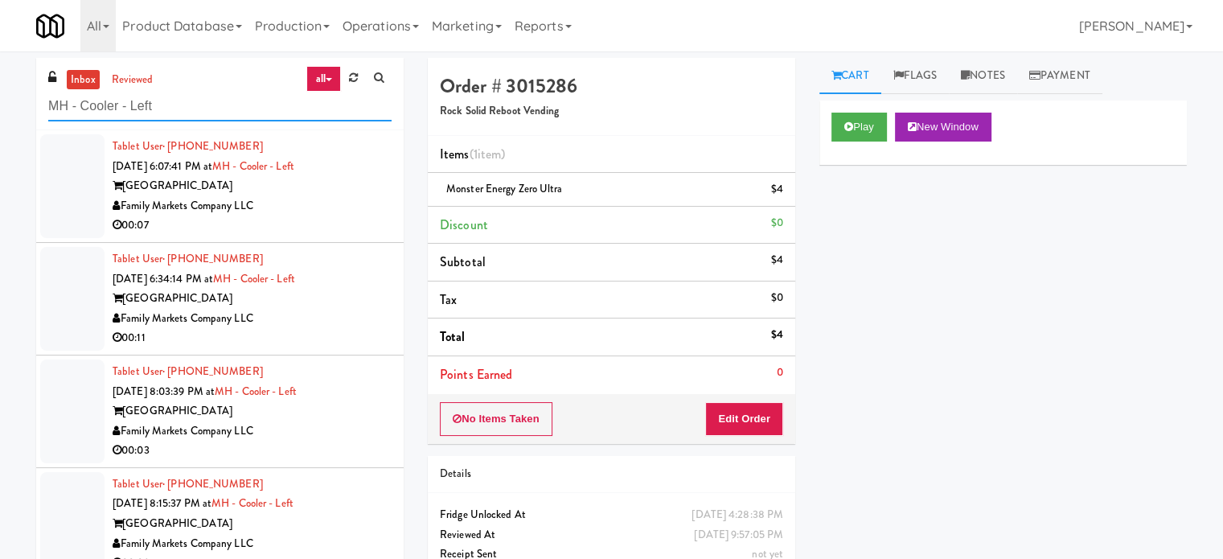
type input "MH - Cooler - Left"
click at [339, 202] on div "Family Markets Company LLC" at bounding box center [252, 206] width 279 height 20
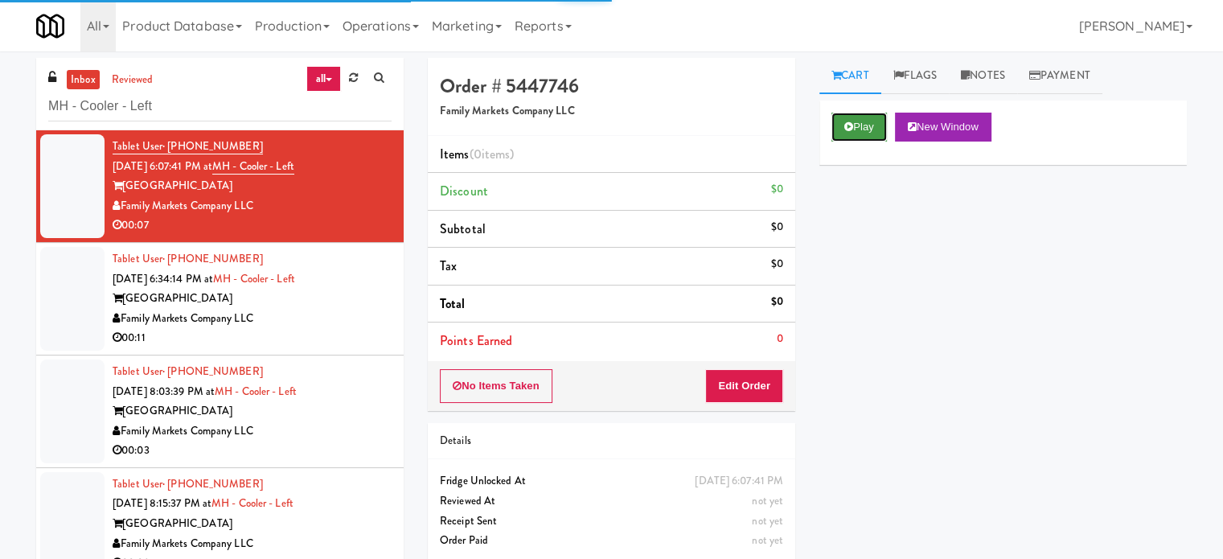
click at [872, 121] on button "Play" at bounding box center [859, 127] width 55 height 29
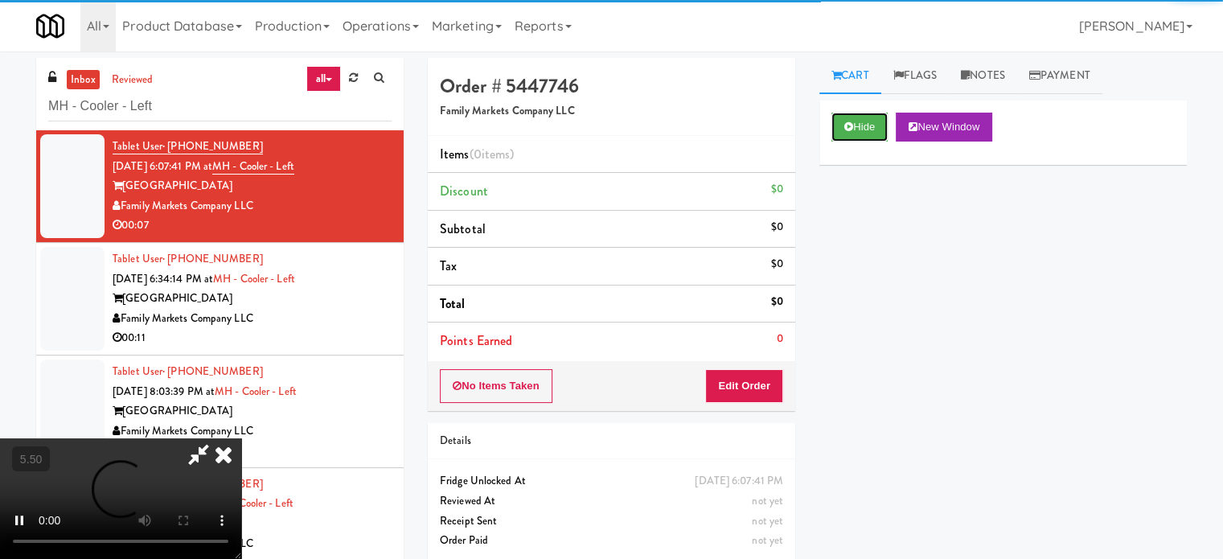
scroll to position [65, 0]
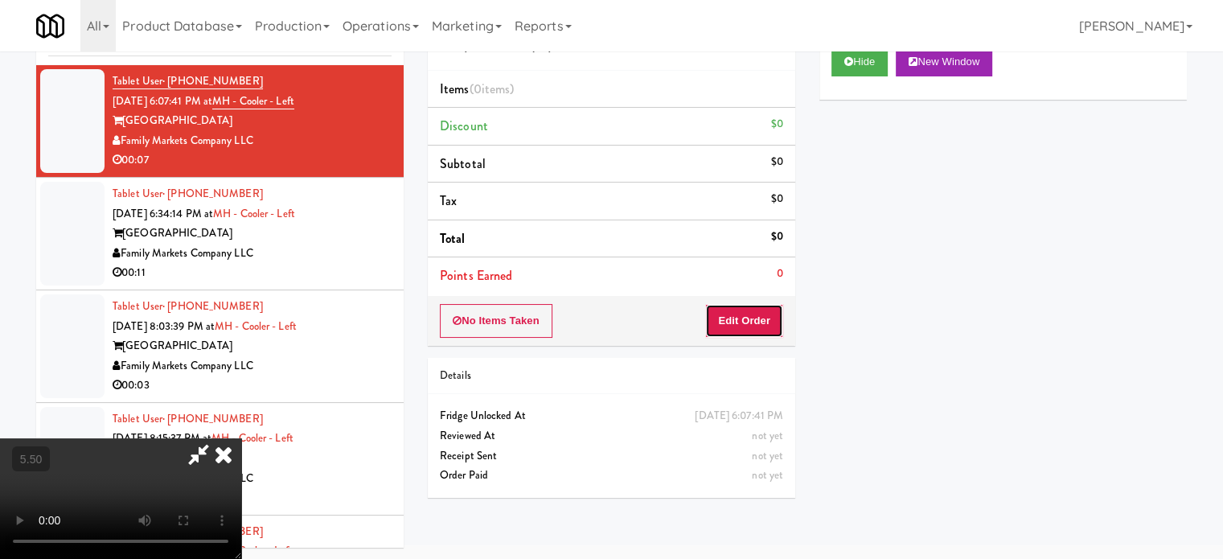
click at [737, 308] on button "Edit Order" at bounding box center [744, 321] width 78 height 34
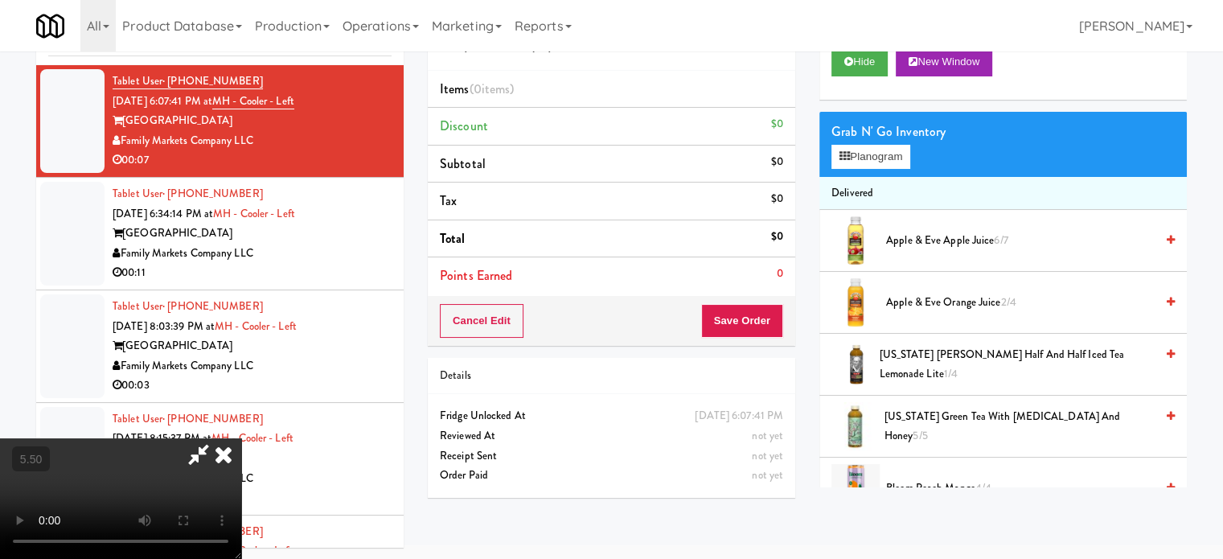
drag, startPoint x: 429, startPoint y: 314, endPoint x: 436, endPoint y: 298, distance: 17.3
click at [241, 438] on video at bounding box center [120, 498] width 241 height 121
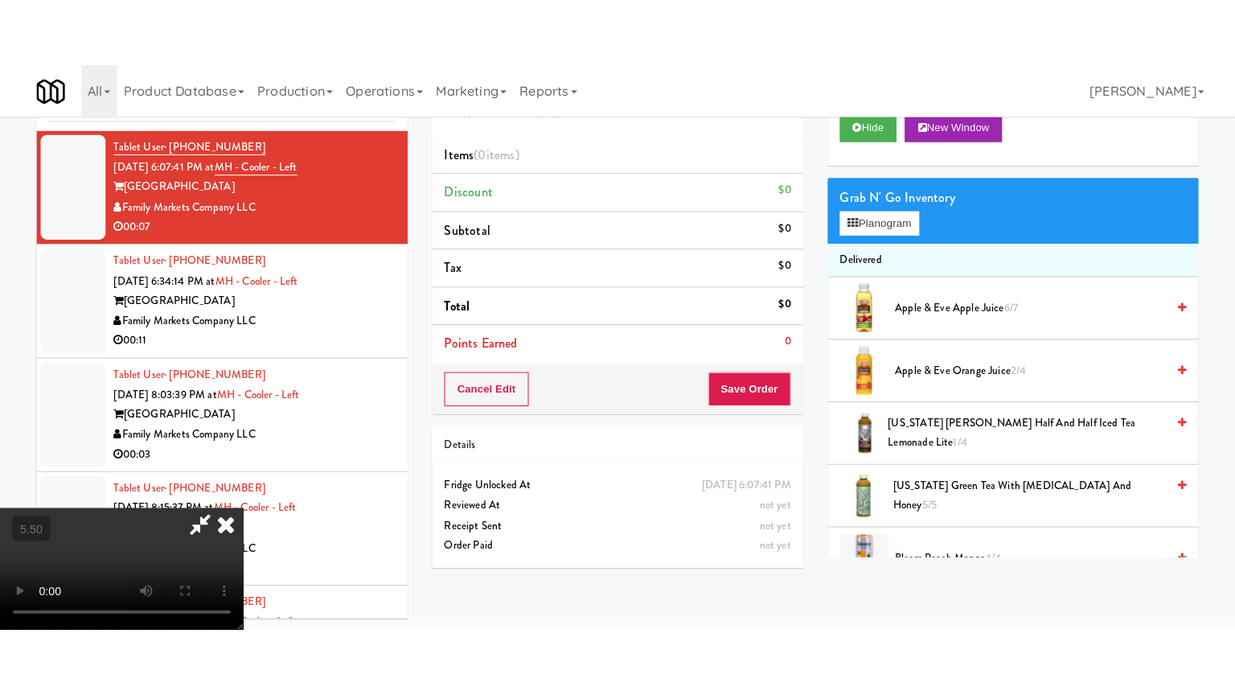
scroll to position [51, 0]
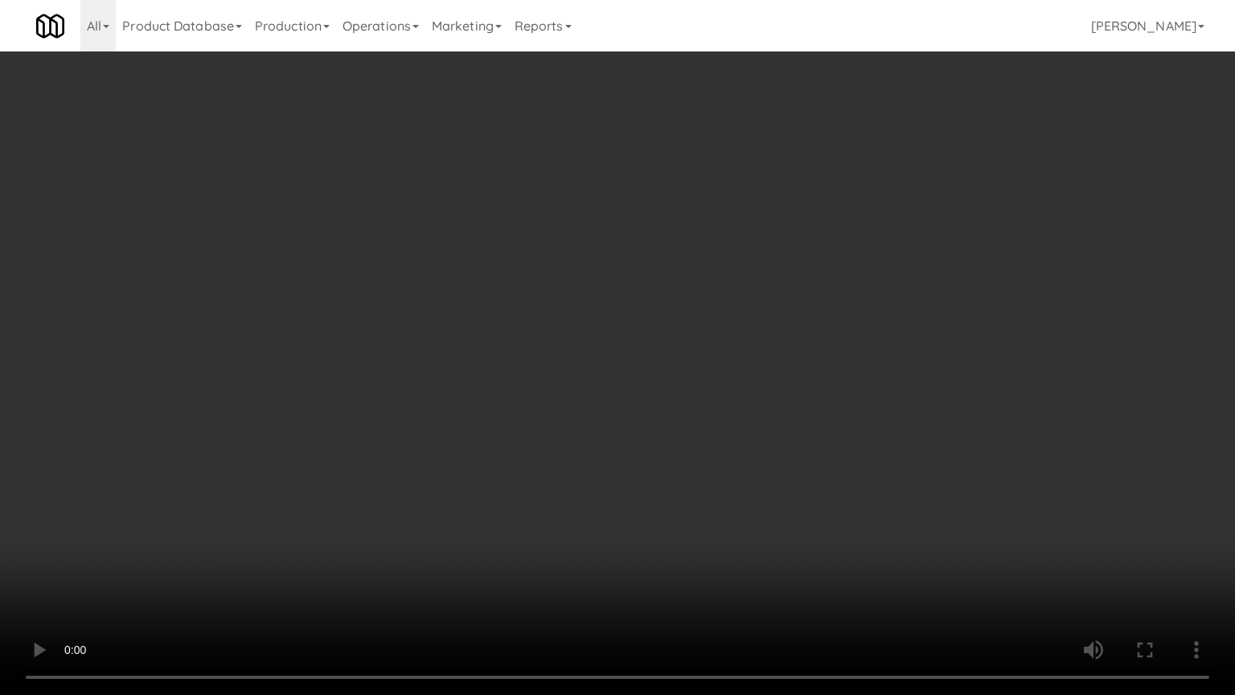
click at [467, 362] on video at bounding box center [617, 347] width 1235 height 695
click at [470, 363] on video at bounding box center [617, 347] width 1235 height 695
click at [508, 406] on video at bounding box center [617, 347] width 1235 height 695
click at [503, 422] on video at bounding box center [617, 347] width 1235 height 695
click at [587, 434] on video at bounding box center [617, 347] width 1235 height 695
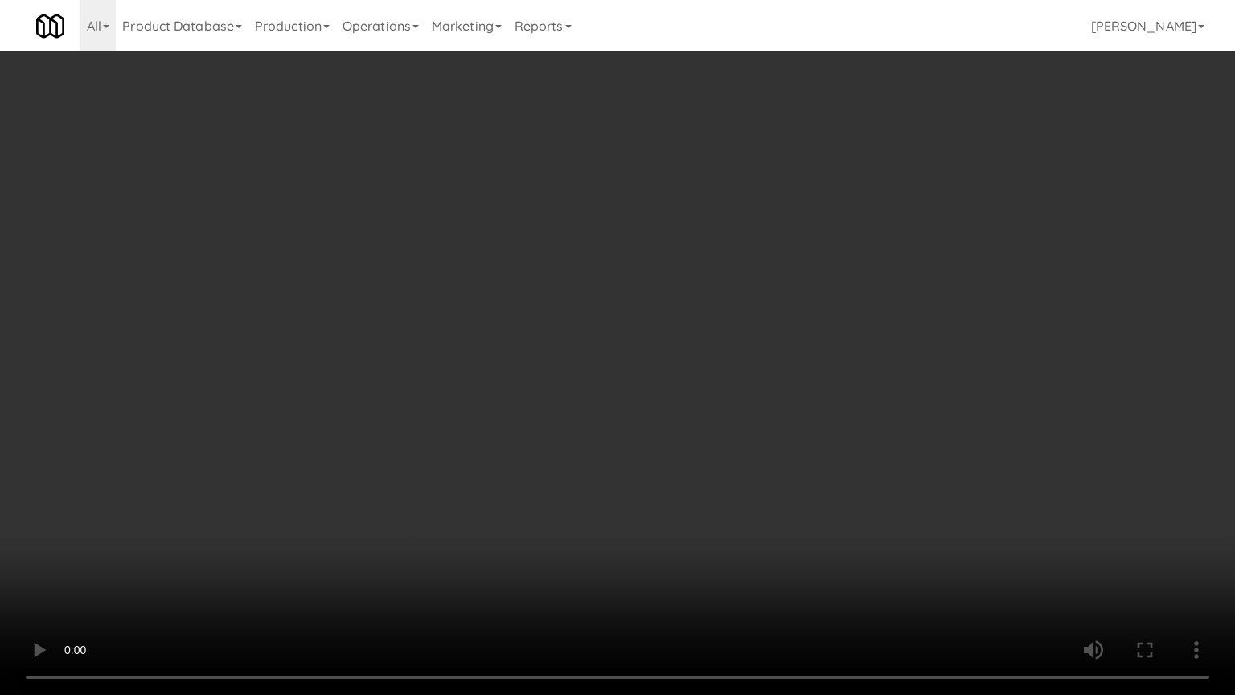
click at [579, 440] on video at bounding box center [617, 347] width 1235 height 695
click at [705, 444] on video at bounding box center [617, 347] width 1235 height 695
click at [627, 441] on video at bounding box center [617, 347] width 1235 height 695
click at [630, 434] on video at bounding box center [617, 347] width 1235 height 695
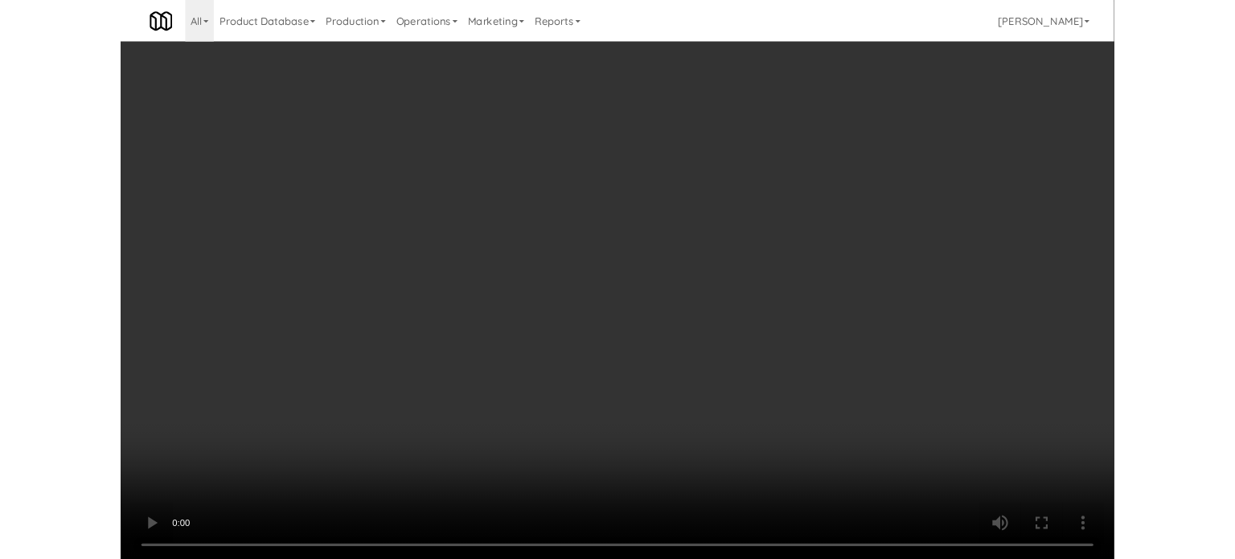
scroll to position [65, 0]
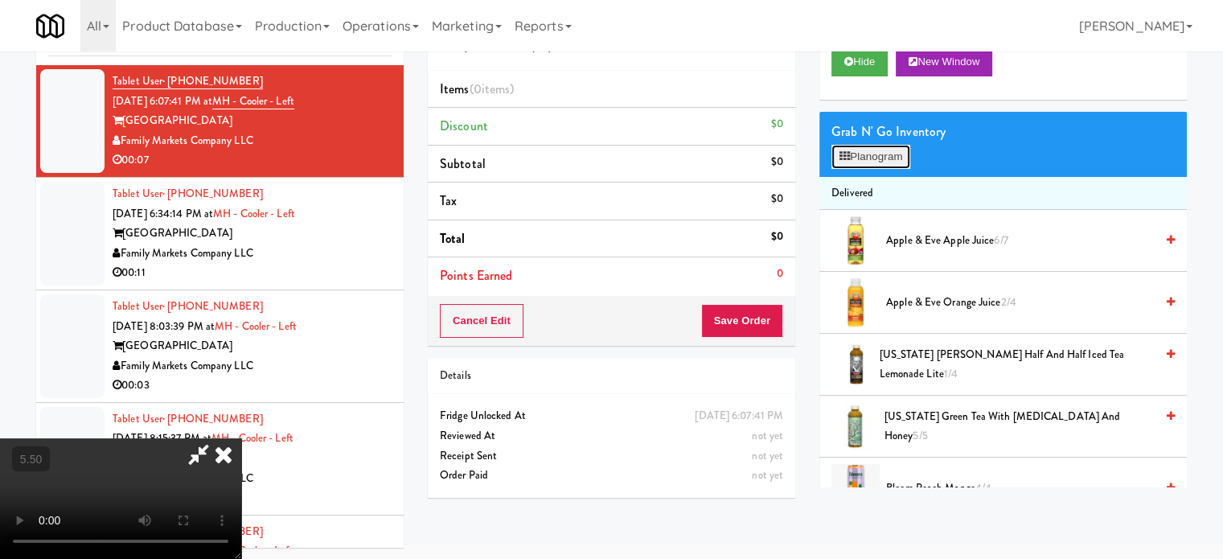
click at [879, 161] on button "Planogram" at bounding box center [871, 157] width 79 height 24
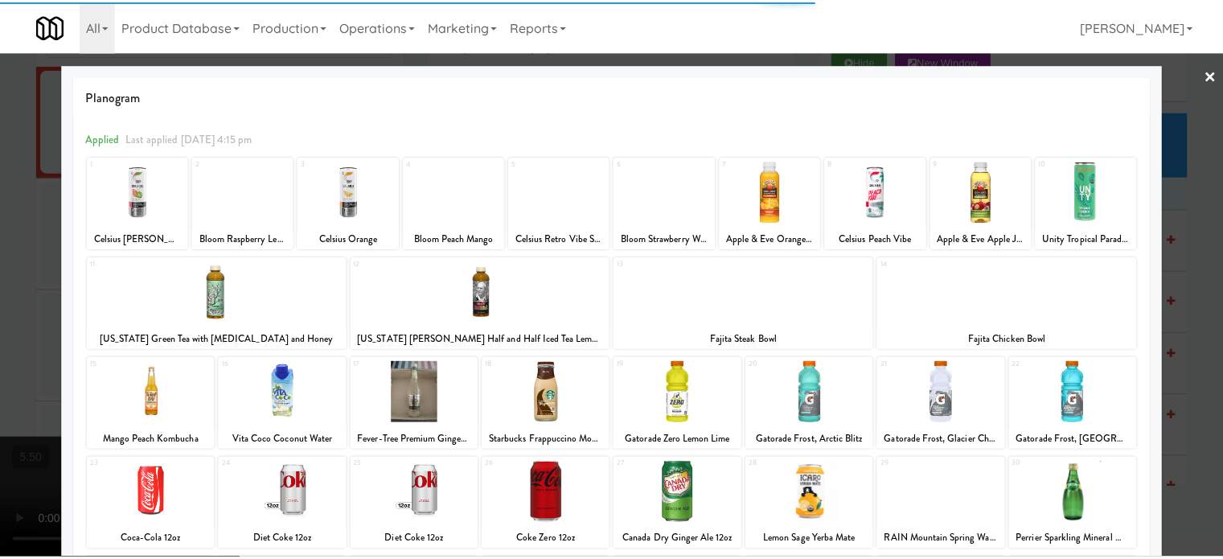
scroll to position [230, 0]
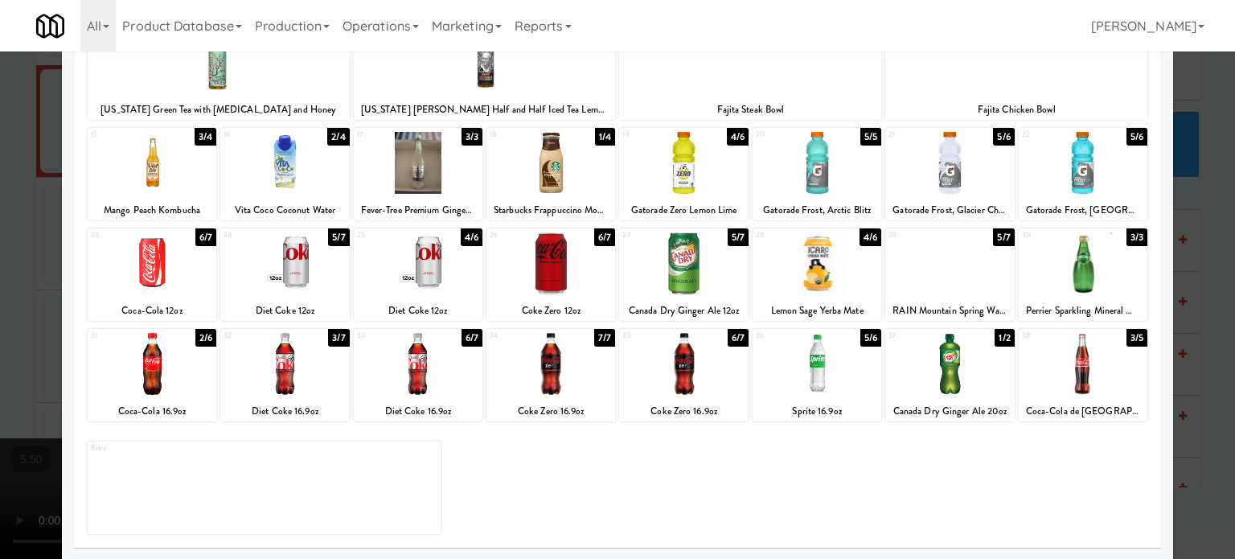
click at [602, 238] on div "6/7" at bounding box center [604, 237] width 21 height 18
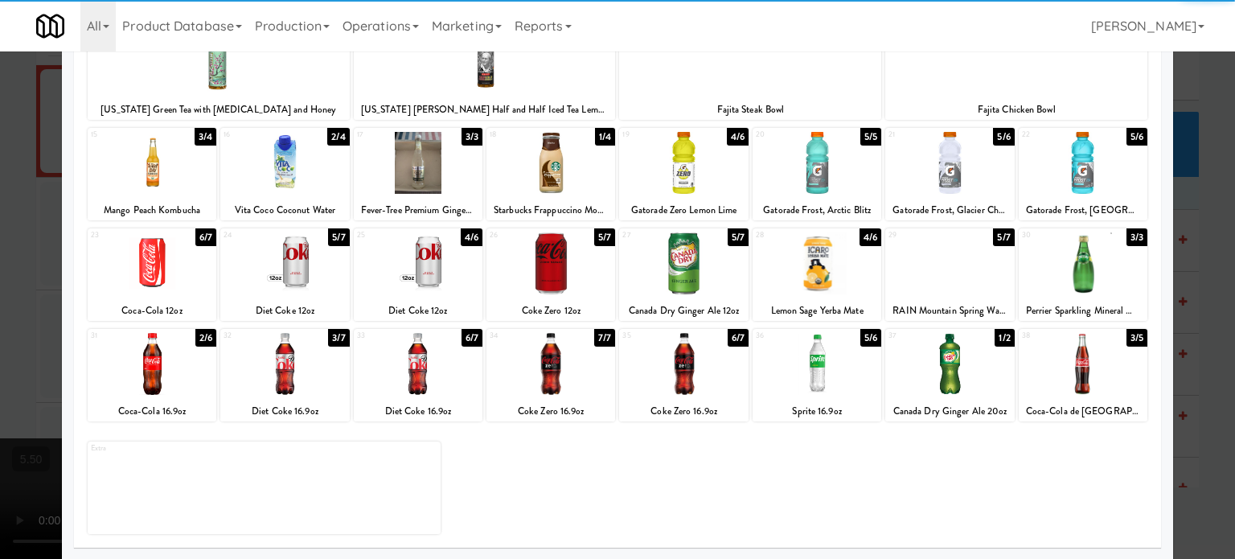
click at [1211, 261] on div at bounding box center [617, 279] width 1235 height 559
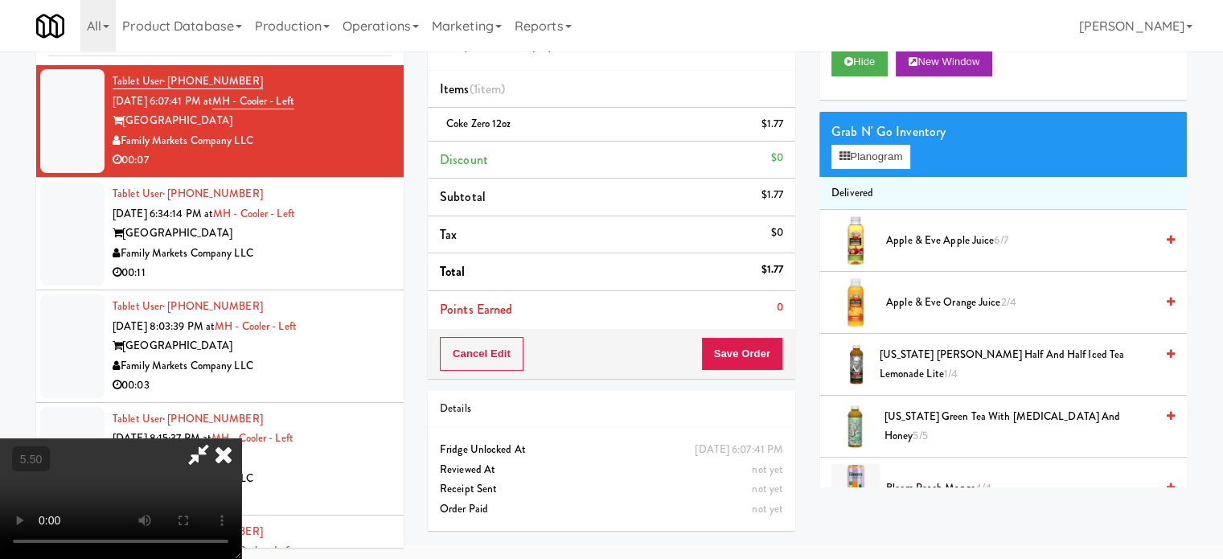
drag, startPoint x: 252, startPoint y: 324, endPoint x: 273, endPoint y: 409, distance: 87.2
click at [241, 438] on video at bounding box center [120, 498] width 241 height 121
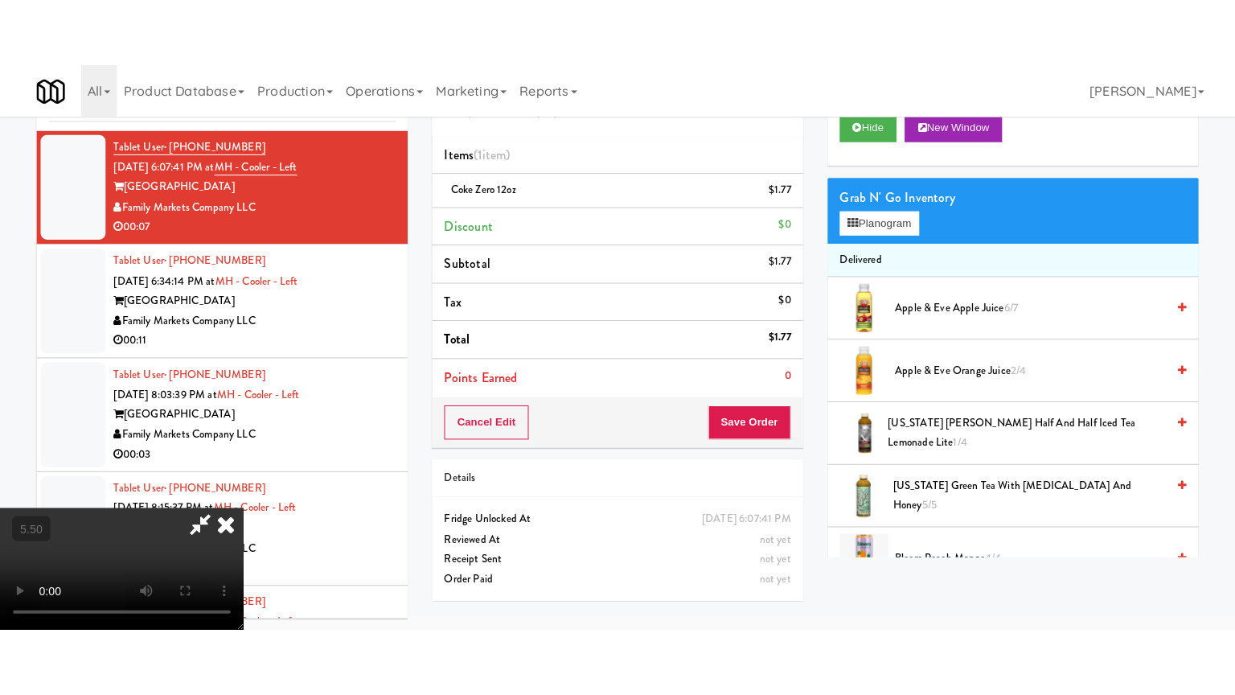
scroll to position [51, 0]
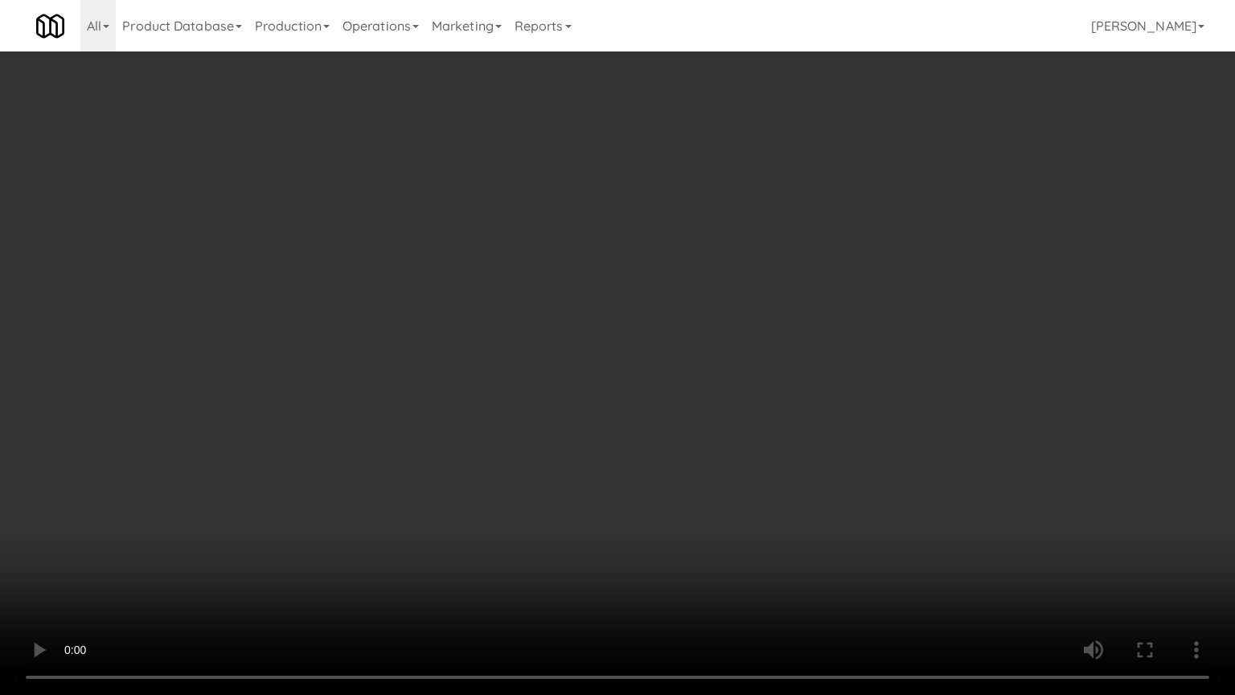
drag, startPoint x: 279, startPoint y: 407, endPoint x: 331, endPoint y: 382, distance: 57.2
click at [296, 401] on video at bounding box center [617, 347] width 1235 height 695
click at [423, 372] on video at bounding box center [617, 347] width 1235 height 695
drag, startPoint x: 429, startPoint y: 370, endPoint x: 680, endPoint y: 183, distance: 313.4
click at [432, 370] on video at bounding box center [617, 347] width 1235 height 695
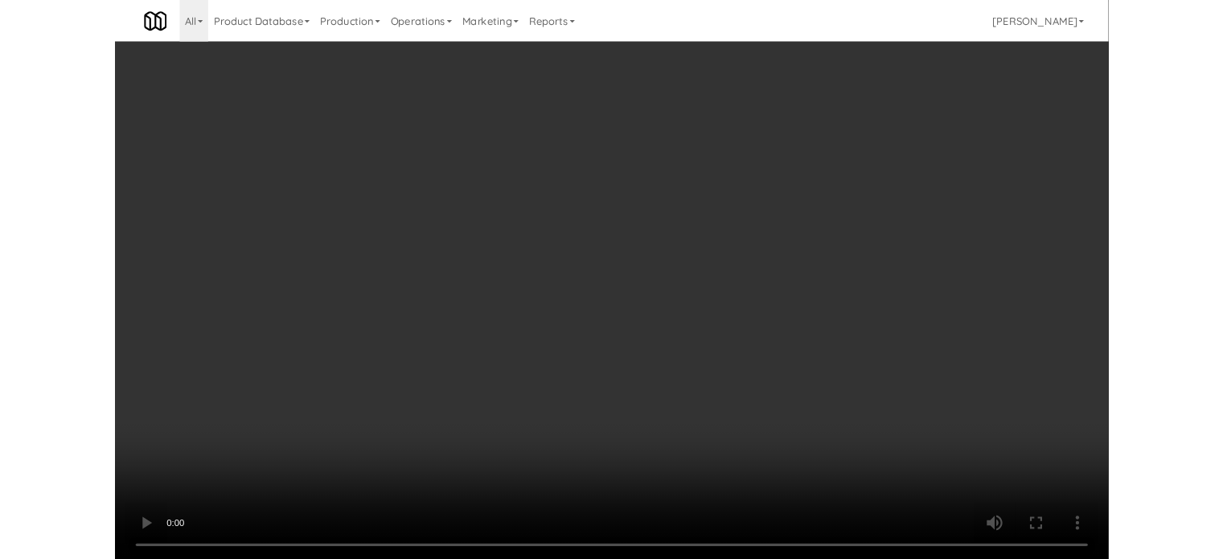
scroll to position [65, 0]
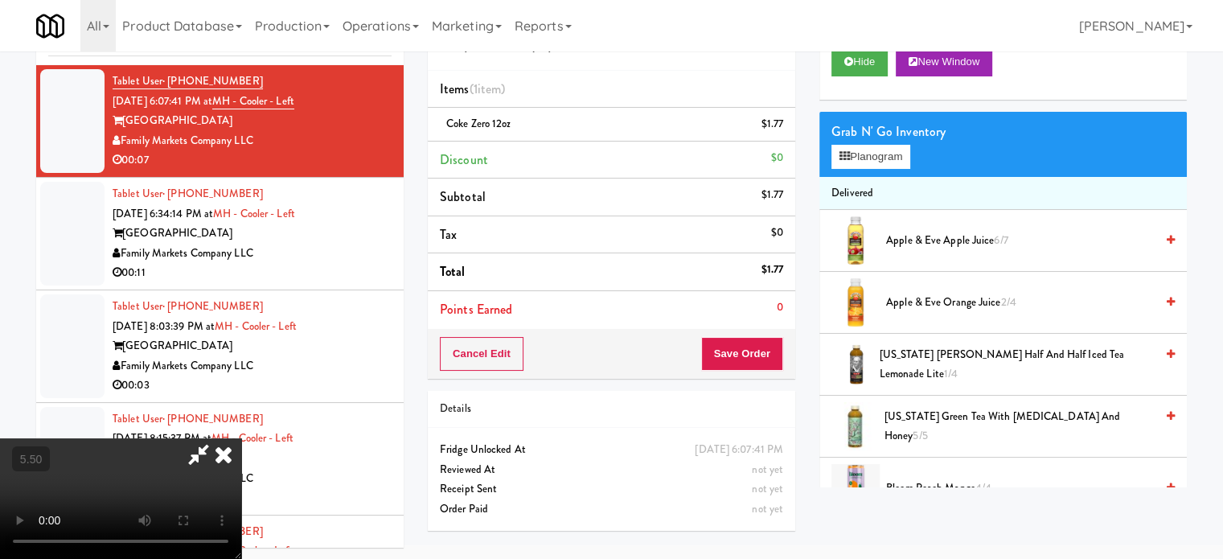
click at [241, 438] on icon at bounding box center [223, 454] width 35 height 32
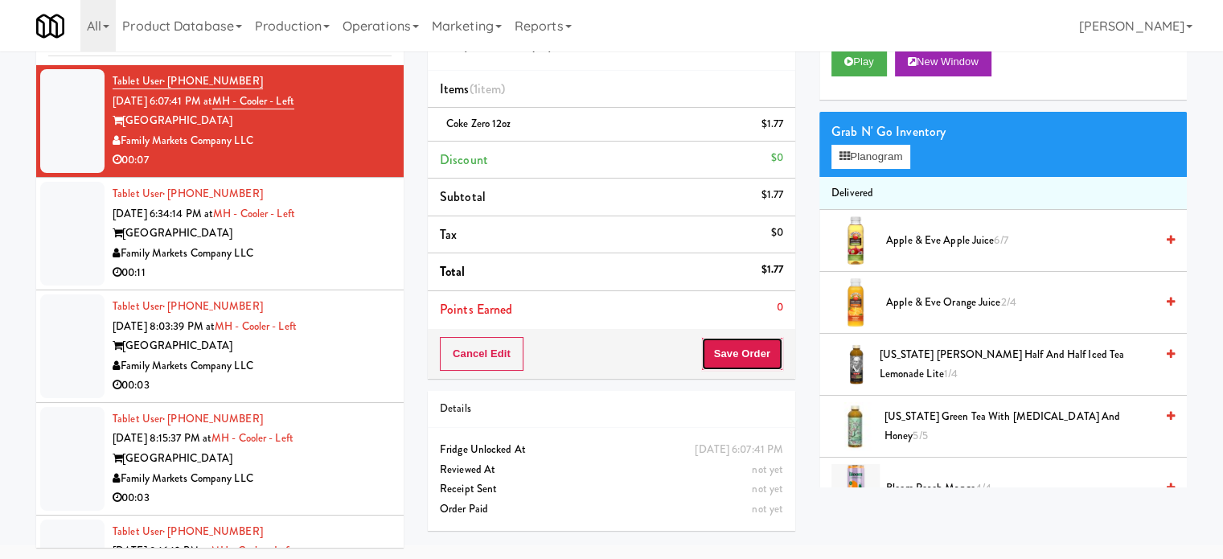
click at [756, 363] on button "Save Order" at bounding box center [742, 354] width 82 height 34
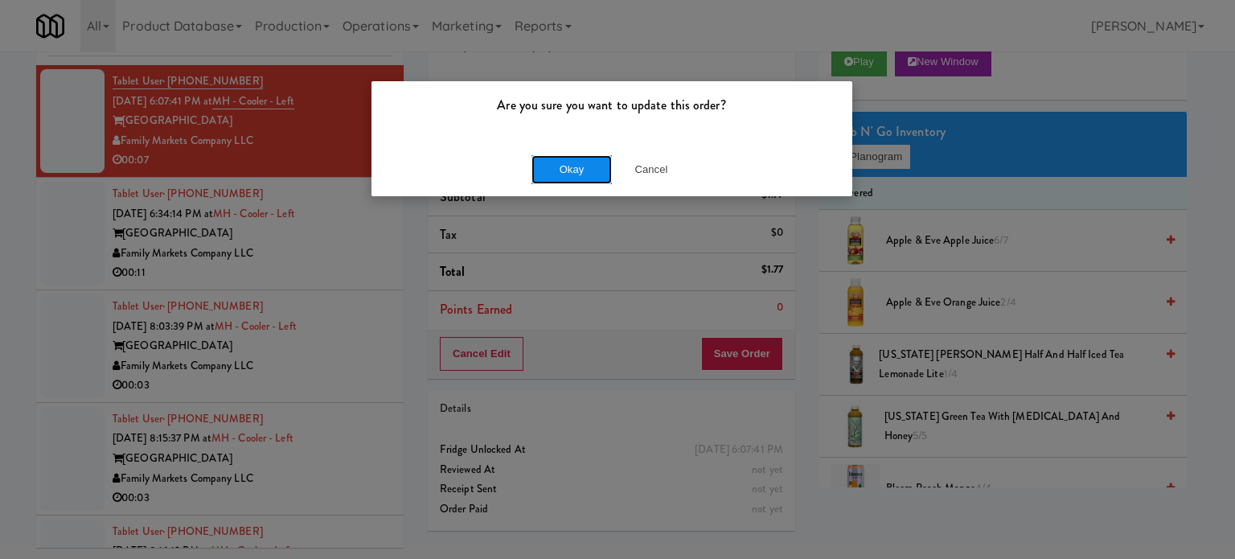
drag, startPoint x: 573, startPoint y: 160, endPoint x: 623, endPoint y: 160, distance: 49.9
click at [574, 160] on button "Okay" at bounding box center [572, 169] width 80 height 29
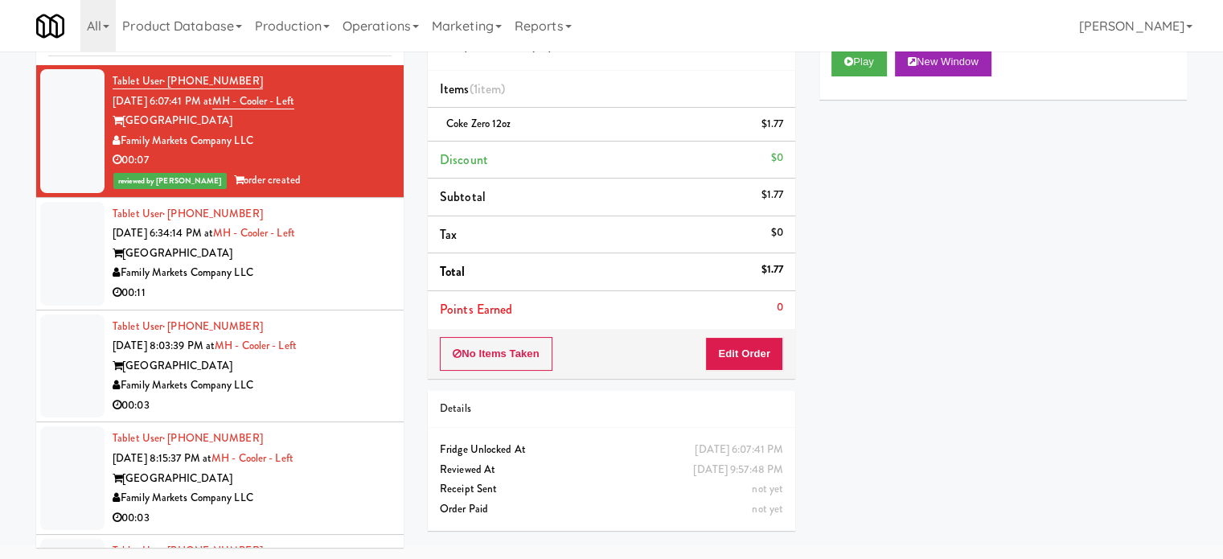
click at [370, 278] on div "Family Markets Company LLC" at bounding box center [252, 273] width 279 height 20
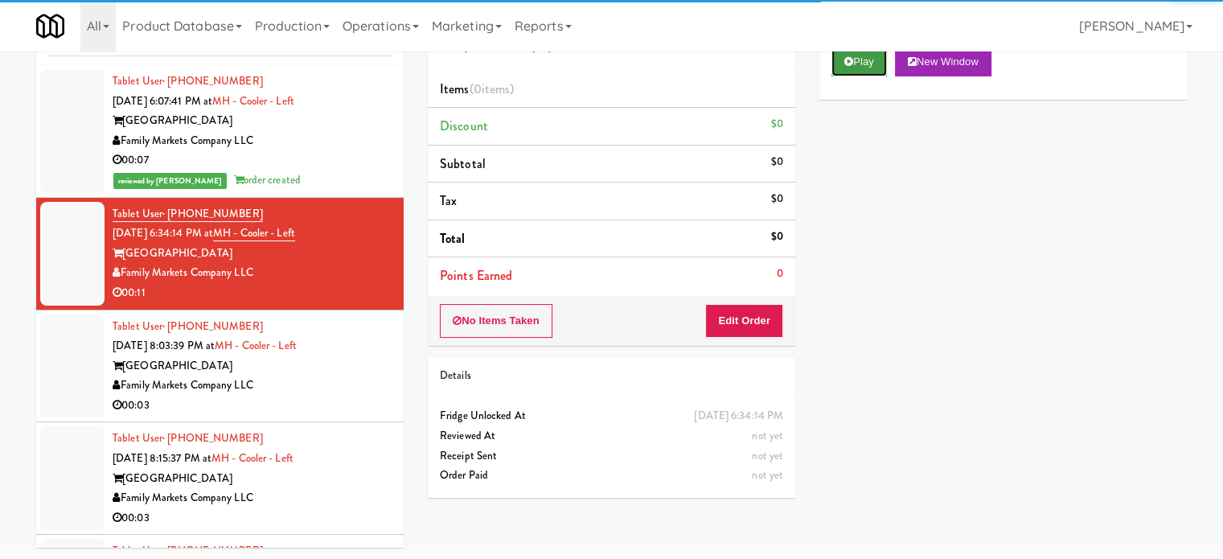
click at [865, 63] on button "Play" at bounding box center [859, 61] width 55 height 29
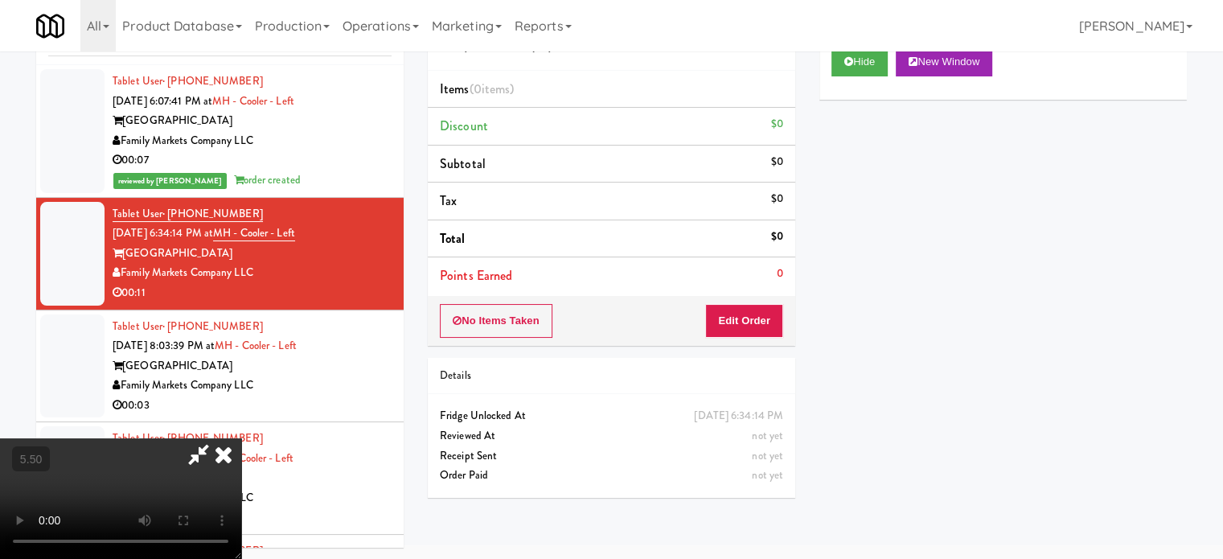
click at [757, 298] on div "No Items Taken Edit Order" at bounding box center [612, 321] width 368 height 50
click at [754, 314] on button "Edit Order" at bounding box center [744, 321] width 78 height 34
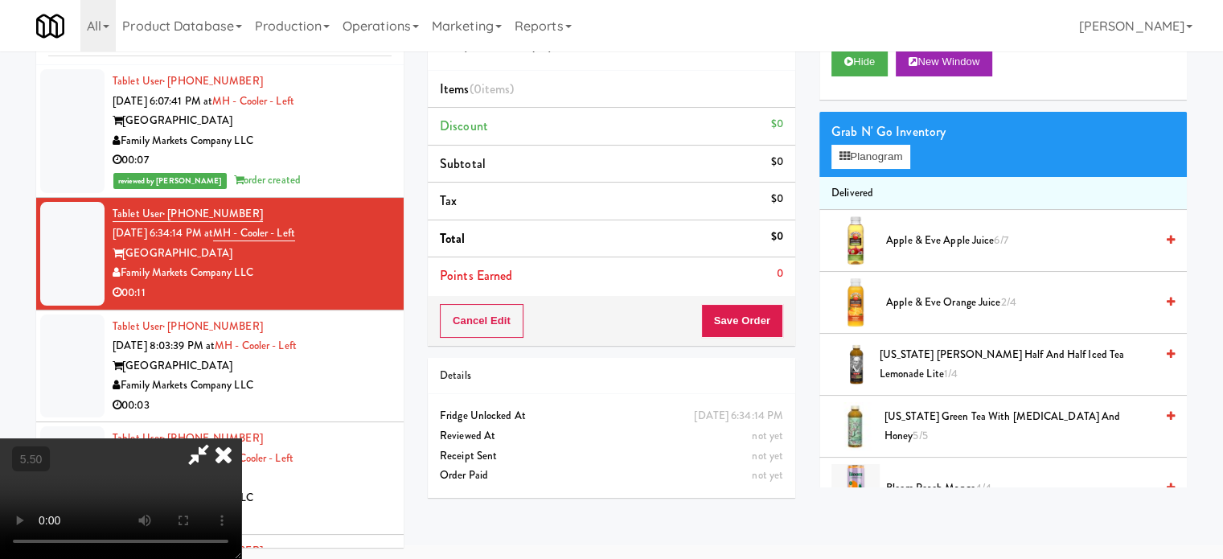
drag, startPoint x: 390, startPoint y: 323, endPoint x: 401, endPoint y: 320, distance: 10.9
click at [241, 438] on video at bounding box center [120, 498] width 241 height 121
drag, startPoint x: 401, startPoint y: 320, endPoint x: 451, endPoint y: 351, distance: 59.2
click at [241, 438] on video at bounding box center [120, 498] width 241 height 121
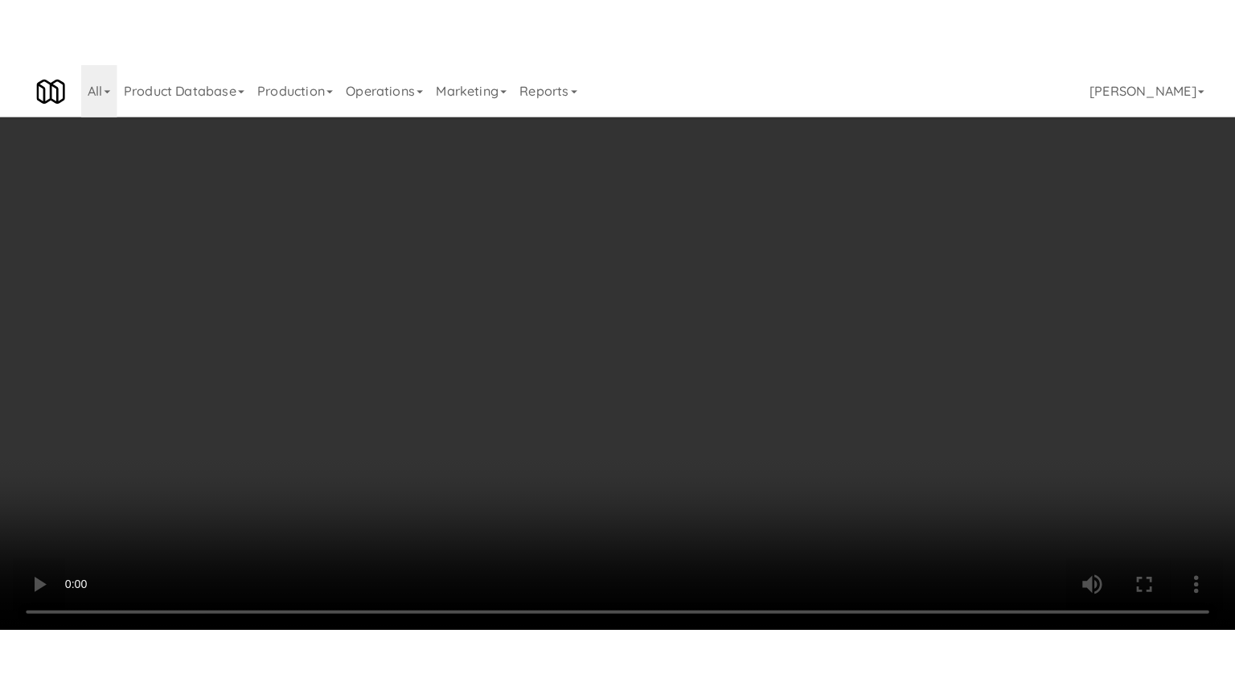
scroll to position [51, 0]
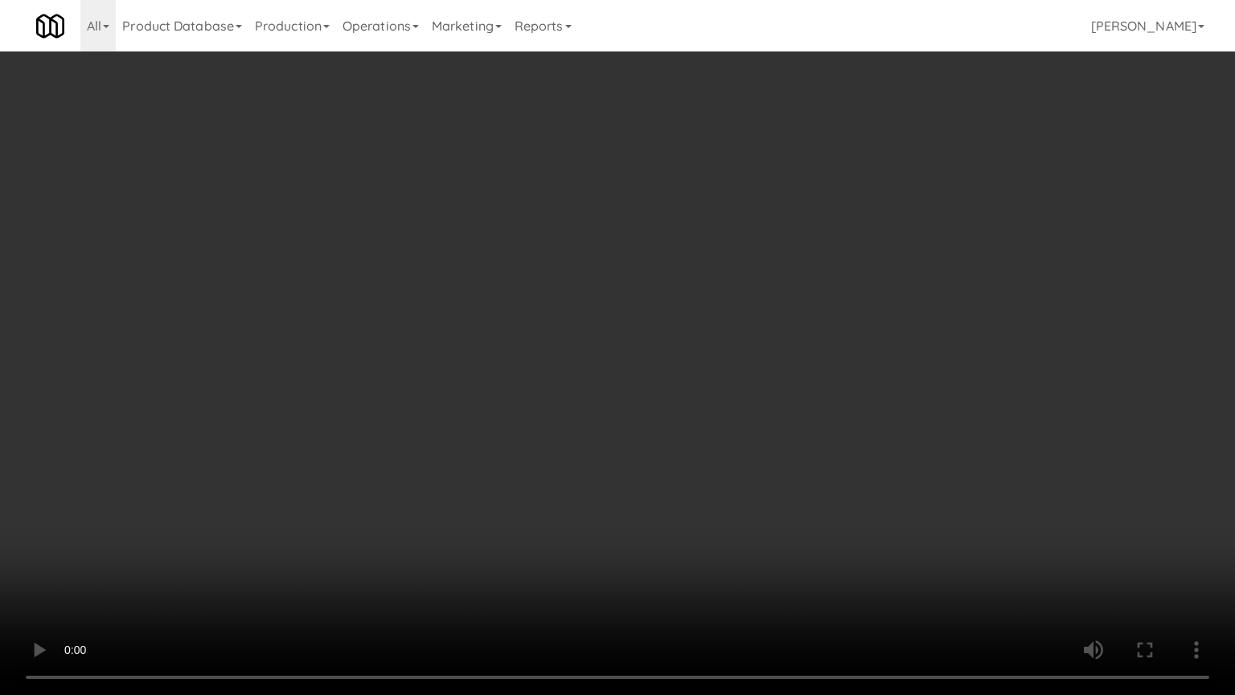
click at [451, 351] on video at bounding box center [617, 347] width 1235 height 695
click at [458, 351] on video at bounding box center [617, 347] width 1235 height 695
click at [446, 360] on video at bounding box center [617, 347] width 1235 height 695
click at [458, 373] on video at bounding box center [617, 347] width 1235 height 695
click at [526, 385] on video at bounding box center [617, 347] width 1235 height 695
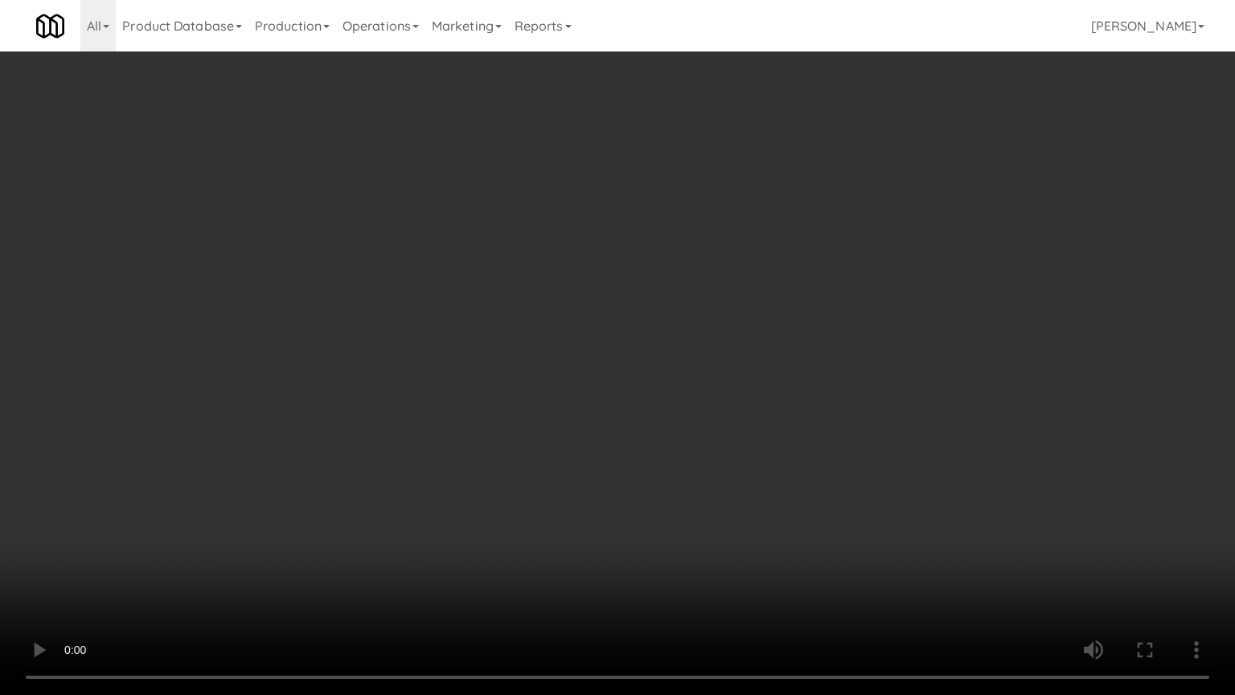
click at [516, 399] on video at bounding box center [617, 347] width 1235 height 695
click at [614, 426] on video at bounding box center [617, 347] width 1235 height 695
click at [520, 432] on video at bounding box center [617, 347] width 1235 height 695
drag, startPoint x: 576, startPoint y: 431, endPoint x: 536, endPoint y: 444, distance: 42.2
click at [576, 432] on video at bounding box center [617, 347] width 1235 height 695
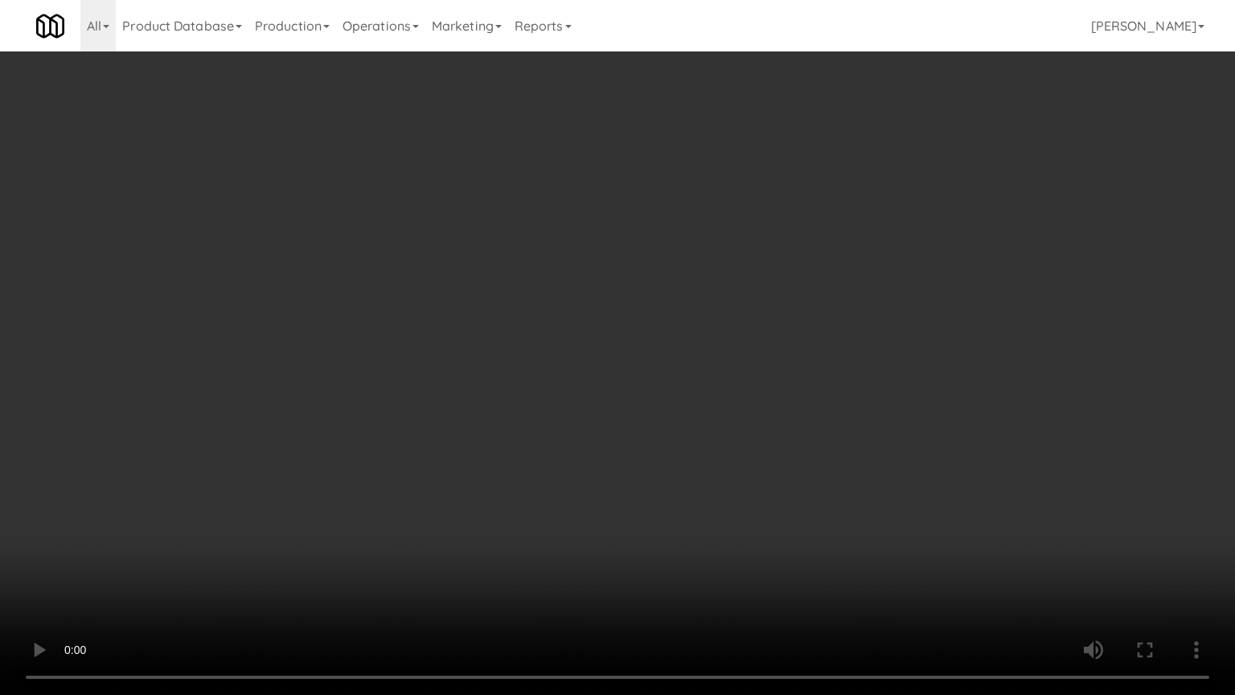
drag, startPoint x: 528, startPoint y: 445, endPoint x: 536, endPoint y: 441, distance: 9.7
click at [532, 444] on video at bounding box center [617, 347] width 1235 height 695
click at [540, 438] on video at bounding box center [617, 347] width 1235 height 695
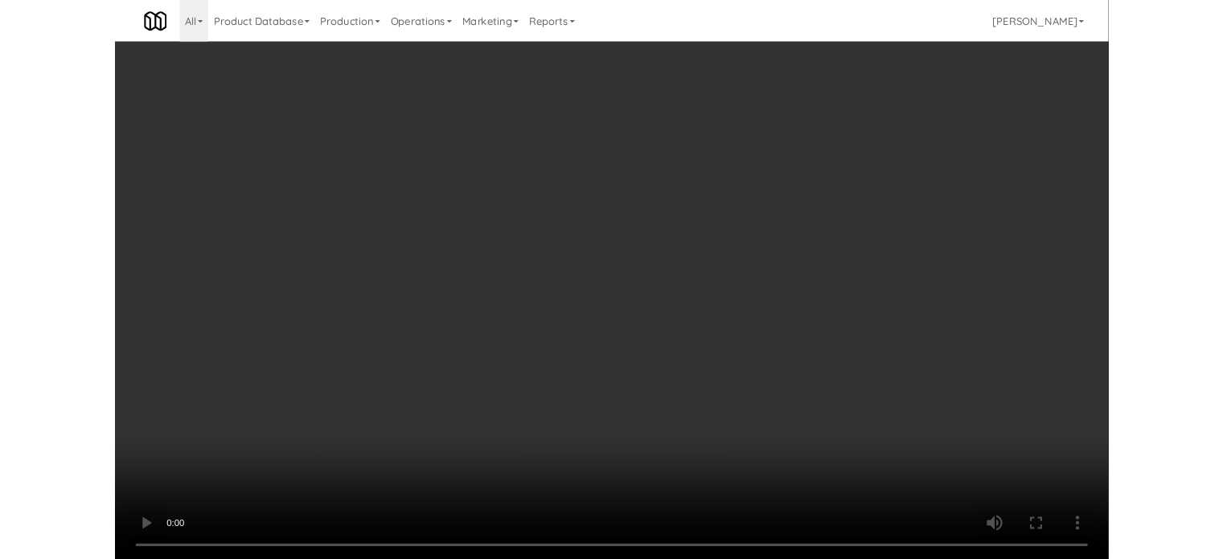
scroll to position [65, 0]
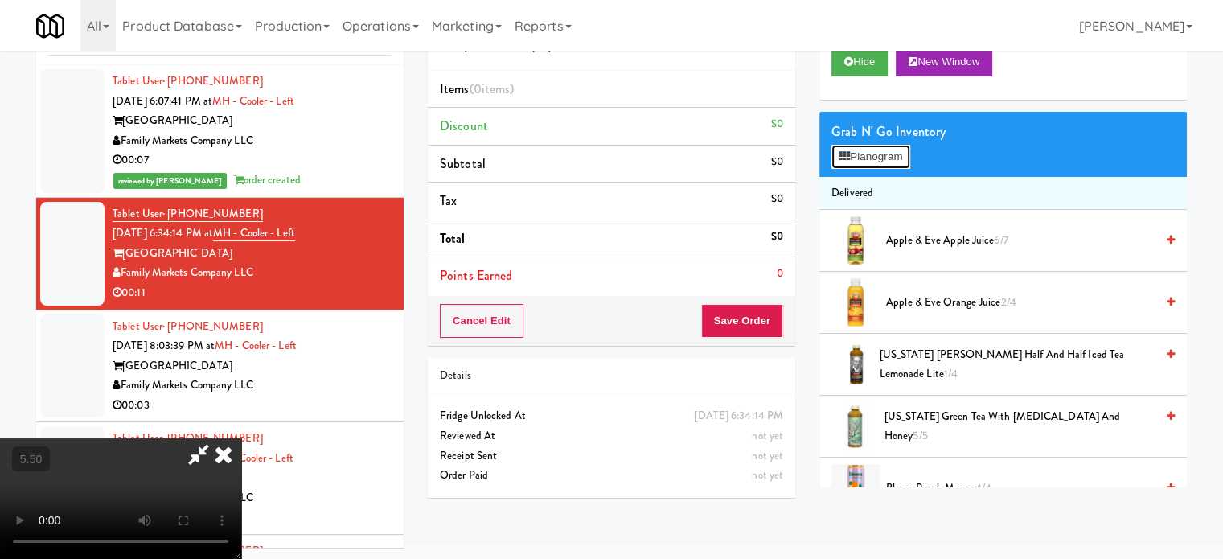
click at [894, 163] on button "Planogram" at bounding box center [871, 157] width 79 height 24
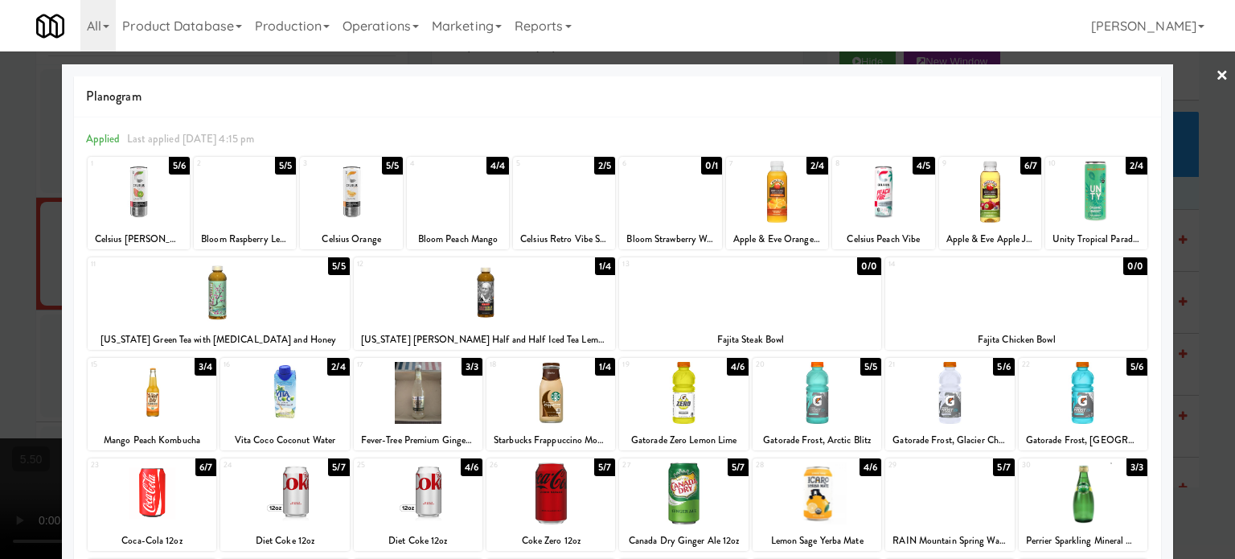
click at [594, 465] on div "5/7" at bounding box center [604, 467] width 21 height 18
click at [1217, 334] on div at bounding box center [617, 279] width 1235 height 559
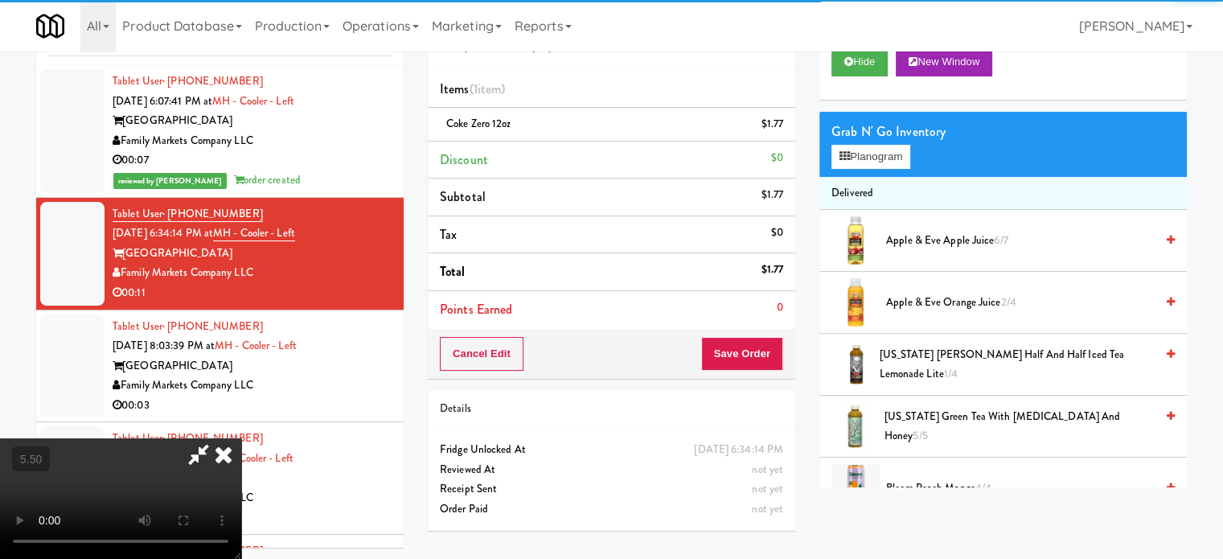
drag, startPoint x: 379, startPoint y: 331, endPoint x: 380, endPoint y: 323, distance: 8.2
click at [241, 438] on video at bounding box center [120, 498] width 241 height 121
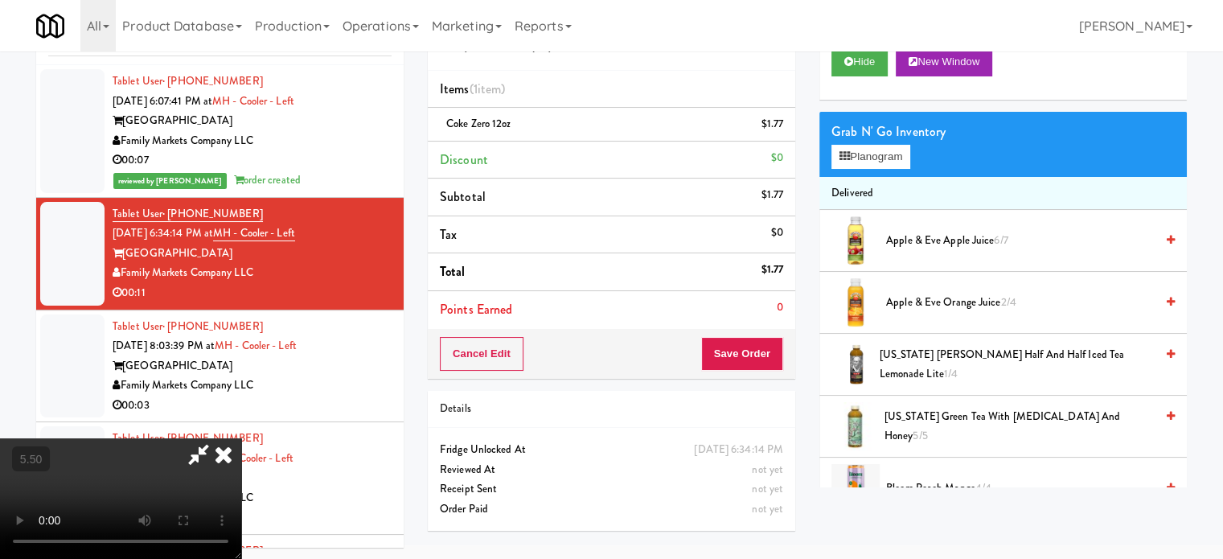
drag, startPoint x: 380, startPoint y: 323, endPoint x: 405, endPoint y: 372, distance: 55.8
click at [241, 438] on video at bounding box center [120, 498] width 241 height 121
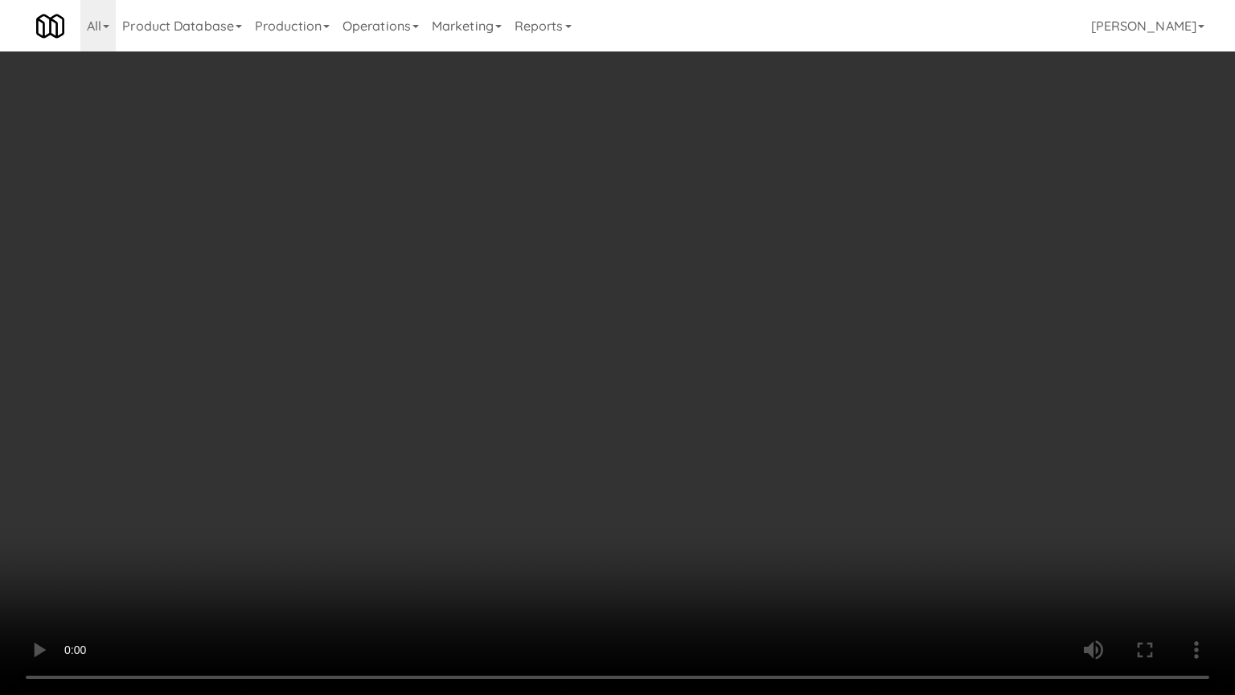
click at [426, 302] on video at bounding box center [617, 347] width 1235 height 695
click at [422, 474] on video at bounding box center [617, 347] width 1235 height 695
click at [422, 473] on video at bounding box center [617, 347] width 1235 height 695
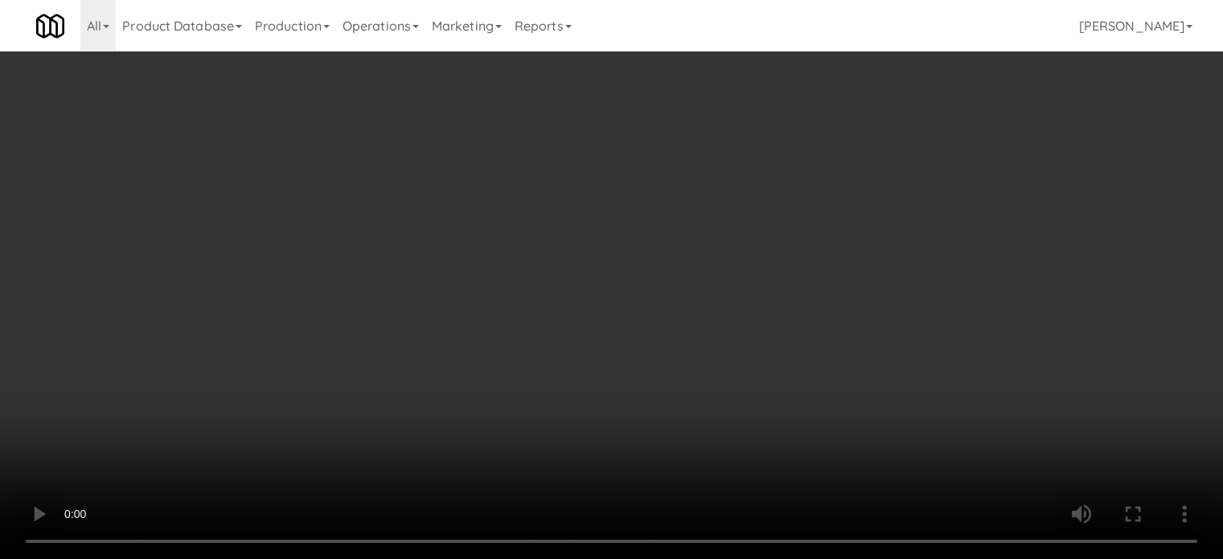
drag, startPoint x: 368, startPoint y: 328, endPoint x: 376, endPoint y: 323, distance: 9.4
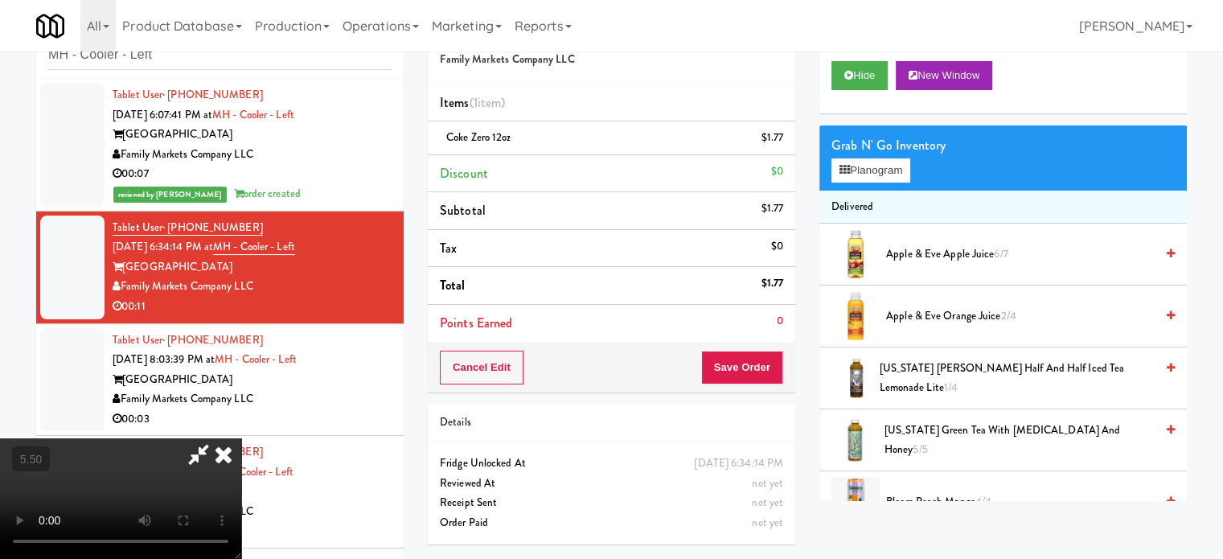
click at [241, 438] on video at bounding box center [120, 498] width 241 height 121
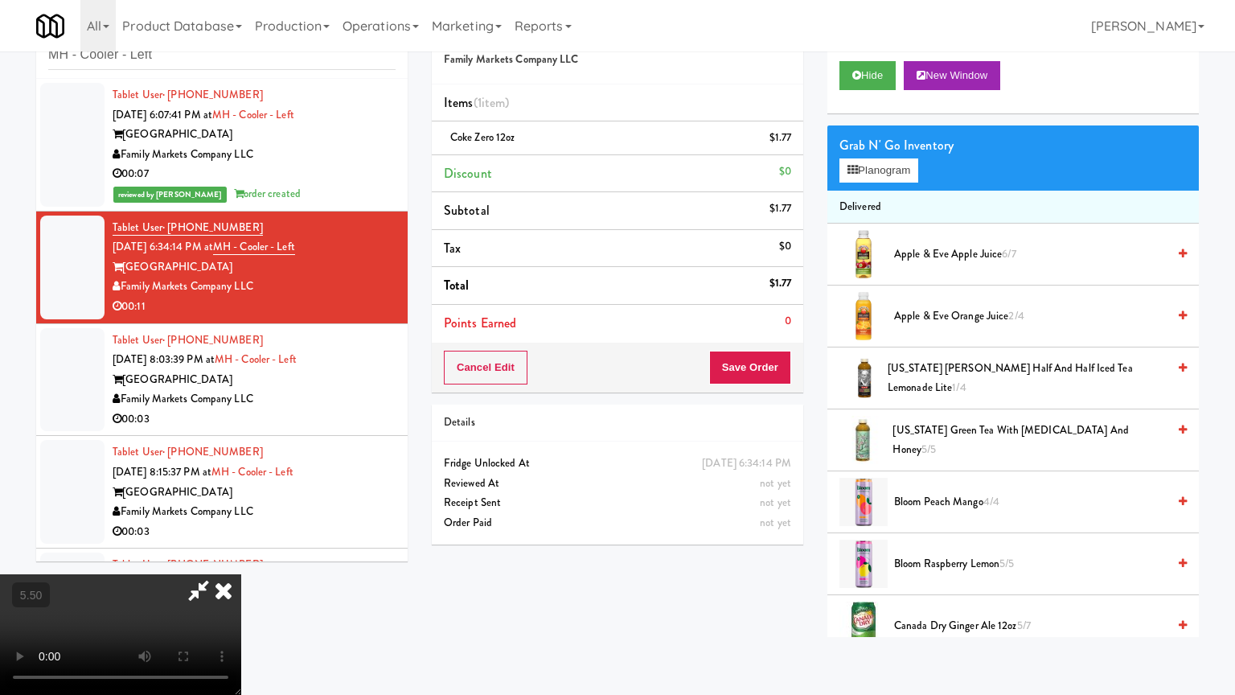
click at [241, 558] on video at bounding box center [120, 634] width 241 height 121
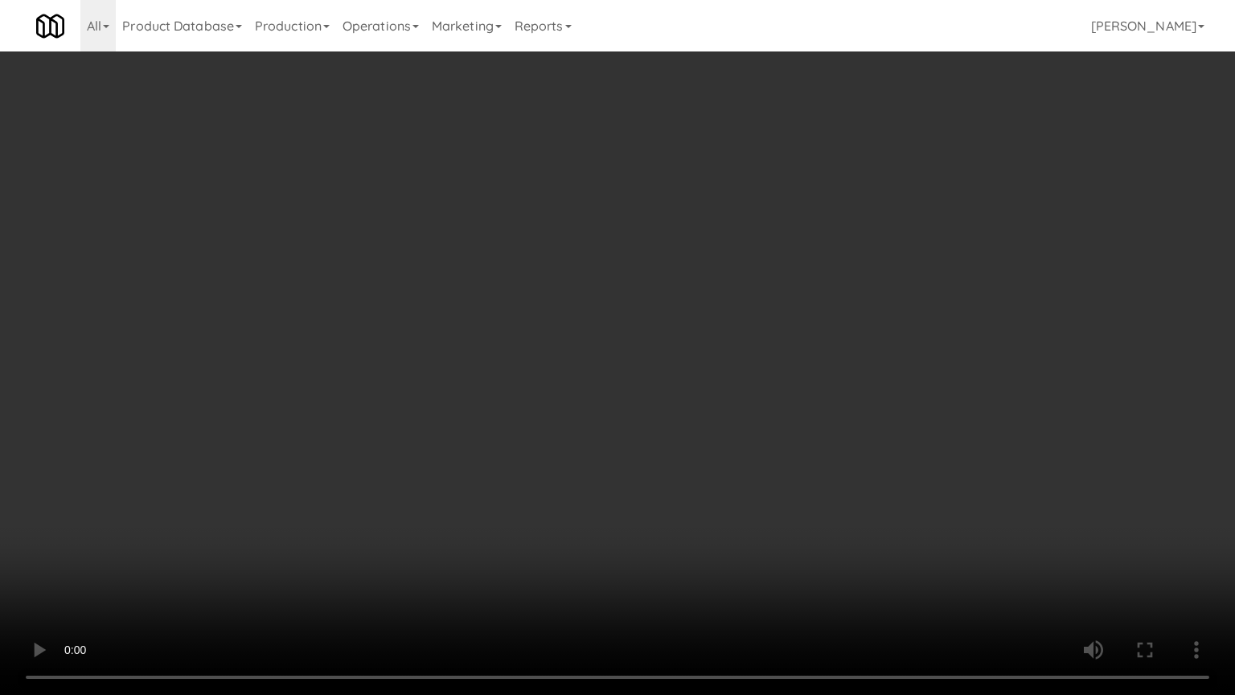
click at [409, 372] on video at bounding box center [617, 347] width 1235 height 695
drag, startPoint x: 457, startPoint y: 380, endPoint x: 495, endPoint y: 360, distance: 43.5
click at [457, 380] on video at bounding box center [617, 347] width 1235 height 695
click at [512, 373] on video at bounding box center [617, 347] width 1235 height 695
click at [516, 372] on video at bounding box center [617, 347] width 1235 height 695
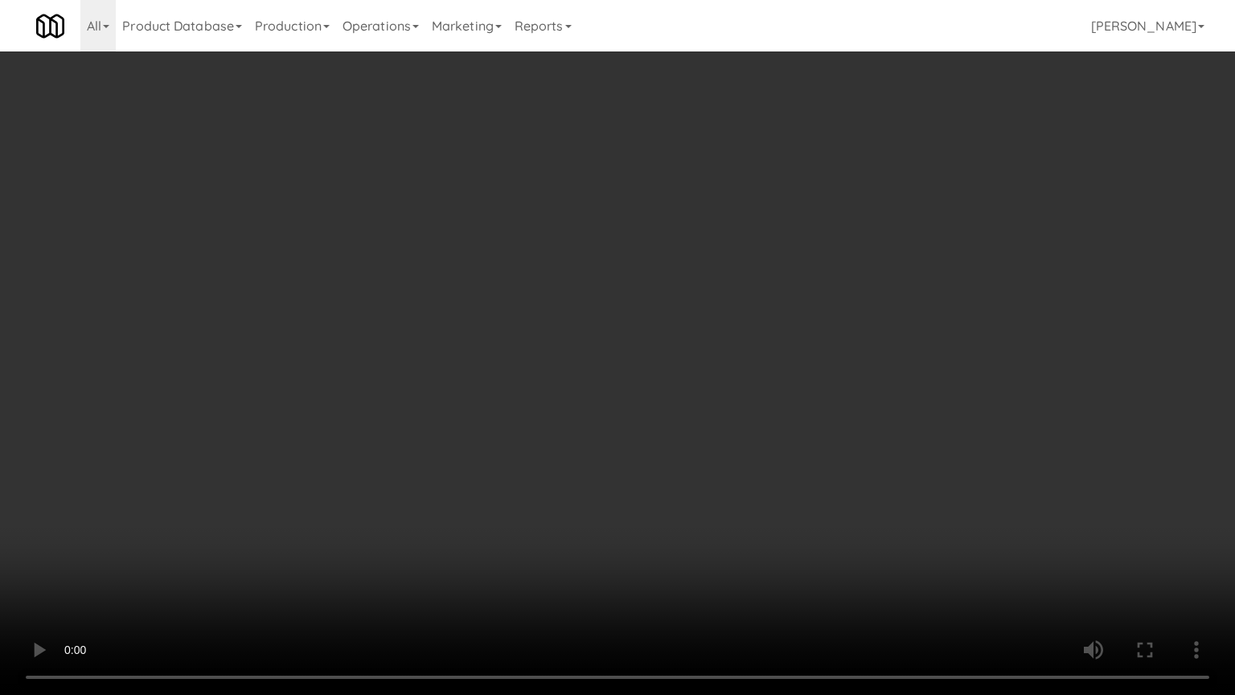
click at [511, 384] on video at bounding box center [617, 347] width 1235 height 695
drag, startPoint x: 514, startPoint y: 376, endPoint x: 520, endPoint y: 371, distance: 8.5
click at [515, 376] on video at bounding box center [617, 347] width 1235 height 695
click at [522, 388] on video at bounding box center [617, 347] width 1235 height 695
click at [525, 392] on video at bounding box center [617, 347] width 1235 height 695
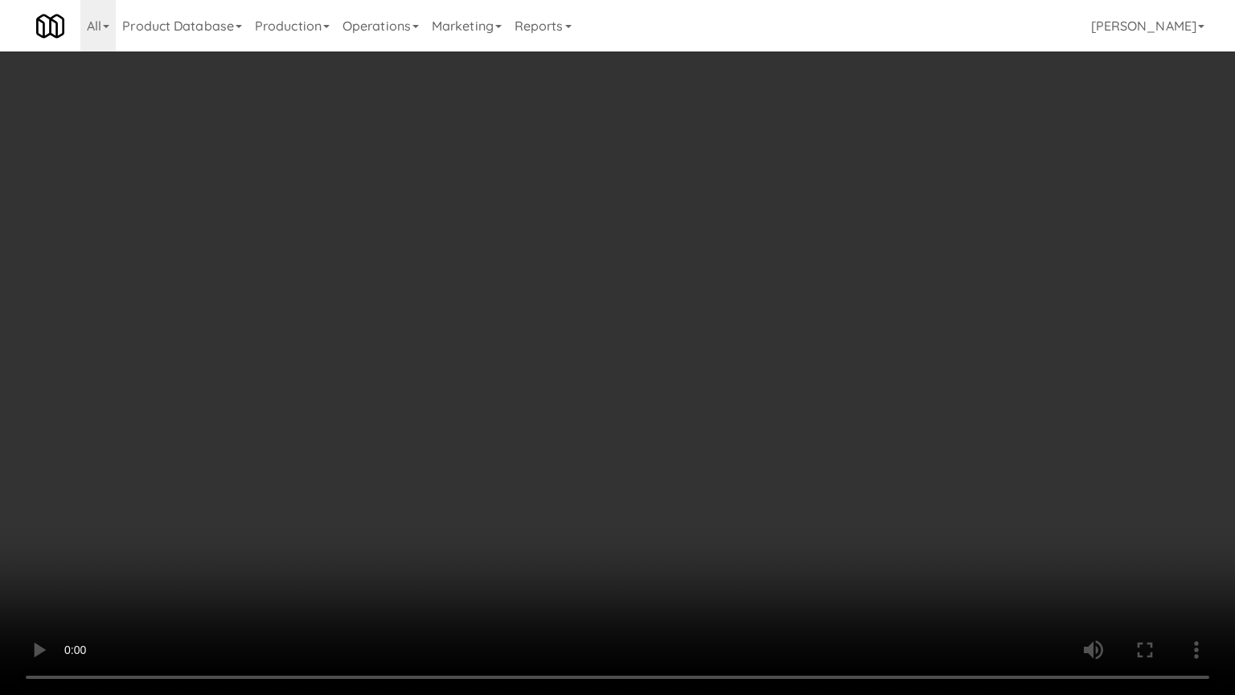
click at [542, 369] on video at bounding box center [617, 347] width 1235 height 695
click at [457, 212] on video at bounding box center [617, 347] width 1235 height 695
click at [501, 256] on video at bounding box center [617, 347] width 1235 height 695
click at [643, 248] on video at bounding box center [617, 347] width 1235 height 695
click at [392, 437] on video at bounding box center [617, 347] width 1235 height 695
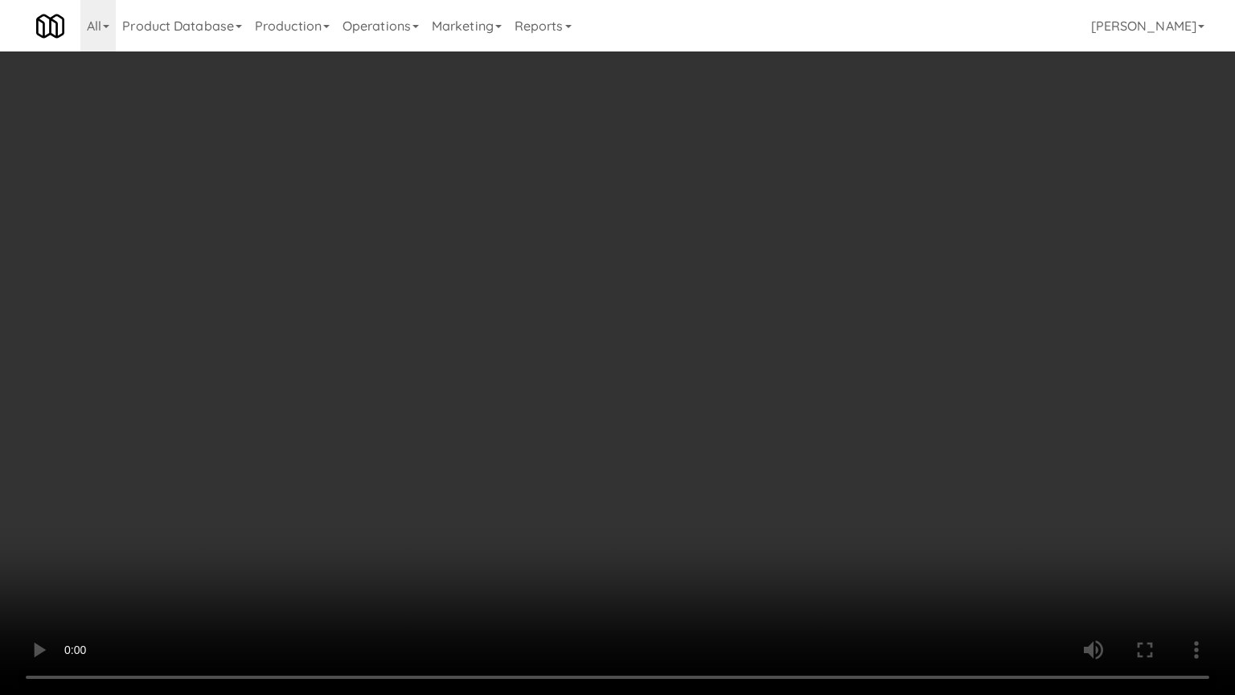
click at [595, 286] on video at bounding box center [617, 347] width 1235 height 695
click at [597, 286] on video at bounding box center [617, 347] width 1235 height 695
click at [585, 288] on video at bounding box center [617, 347] width 1235 height 695
click at [589, 287] on video at bounding box center [617, 347] width 1235 height 695
click at [647, 316] on video at bounding box center [617, 347] width 1235 height 695
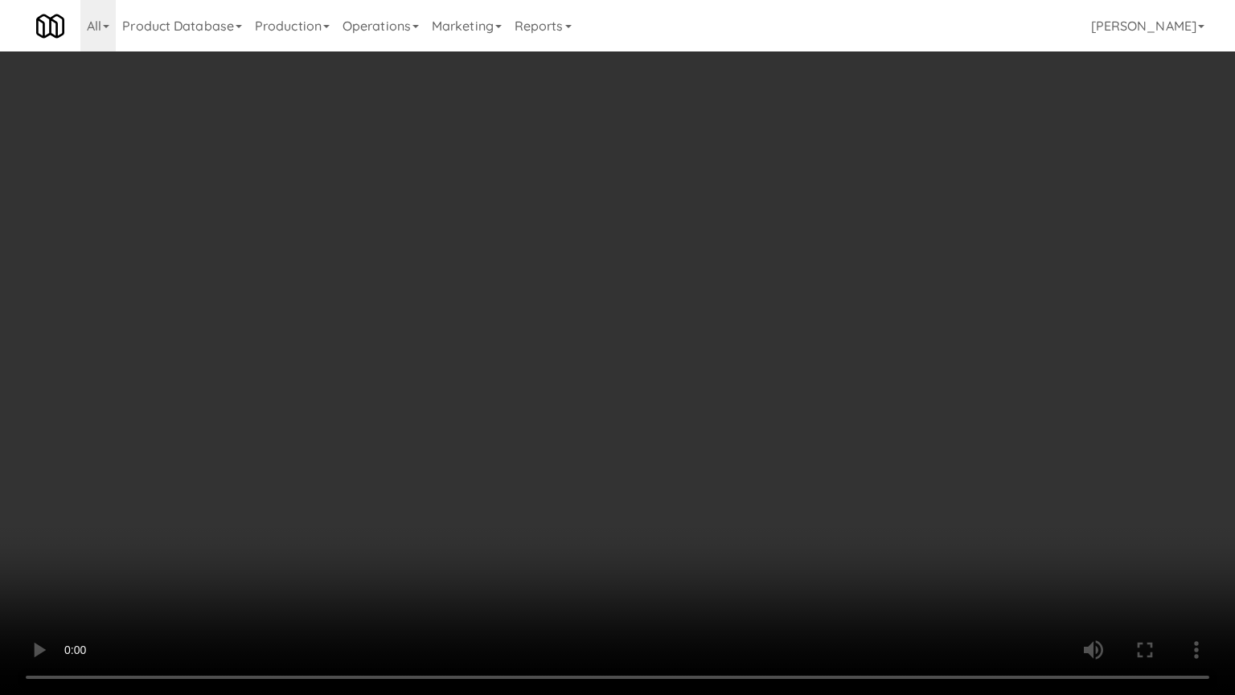
drag, startPoint x: 606, startPoint y: 321, endPoint x: 706, endPoint y: 298, distance: 103.0
click at [607, 321] on video at bounding box center [617, 347] width 1235 height 695
click at [582, 304] on video at bounding box center [617, 347] width 1235 height 695
drag, startPoint x: 592, startPoint y: 302, endPoint x: 683, endPoint y: 150, distance: 176.4
click at [595, 302] on video at bounding box center [617, 347] width 1235 height 695
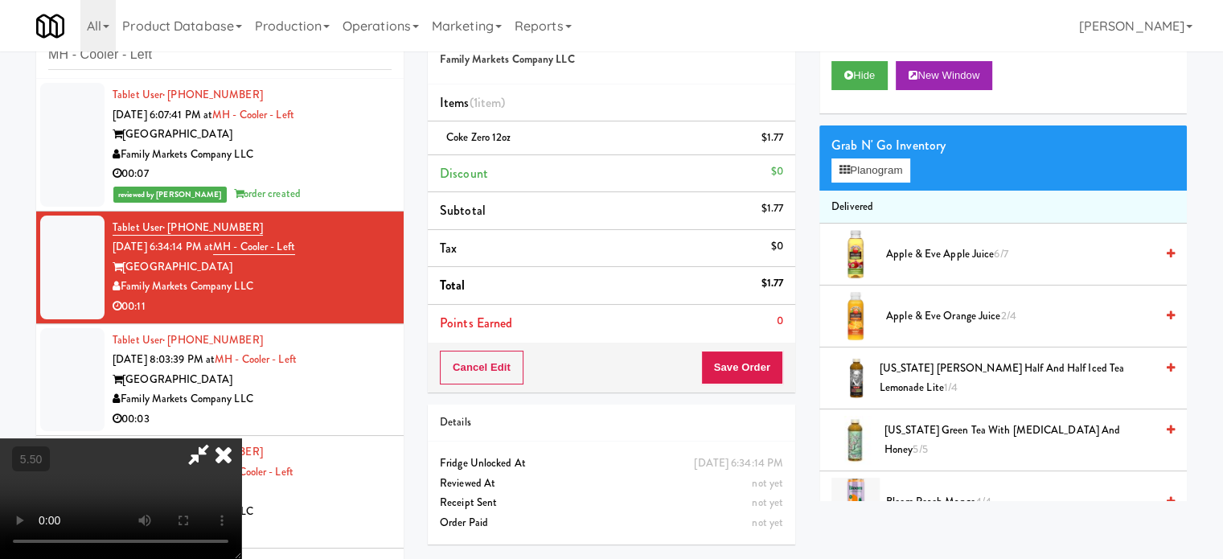
click at [241, 438] on icon at bounding box center [223, 454] width 35 height 32
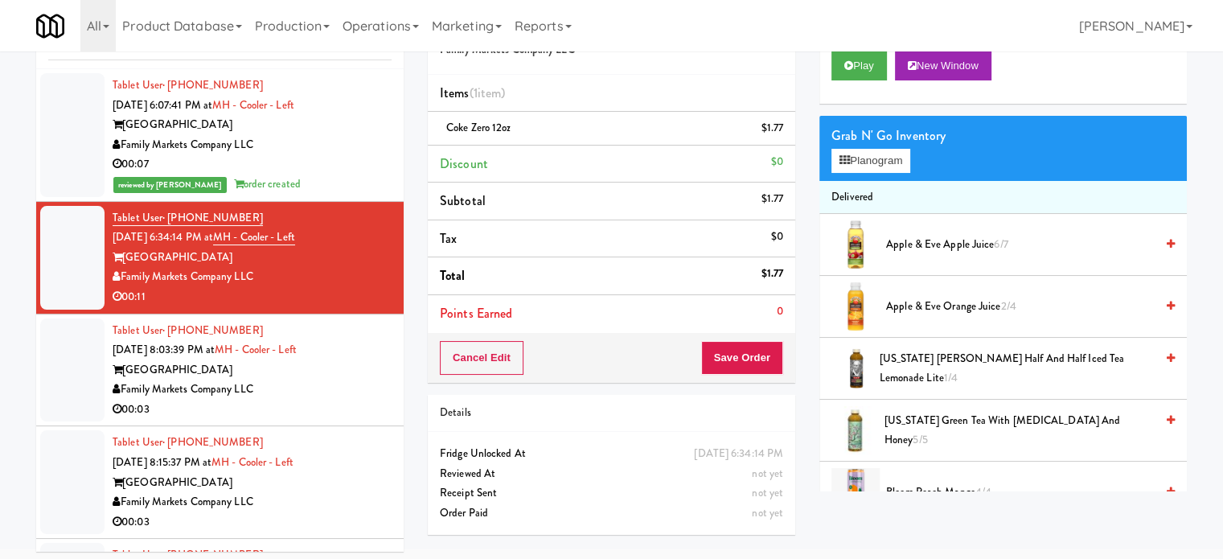
scroll to position [65, 0]
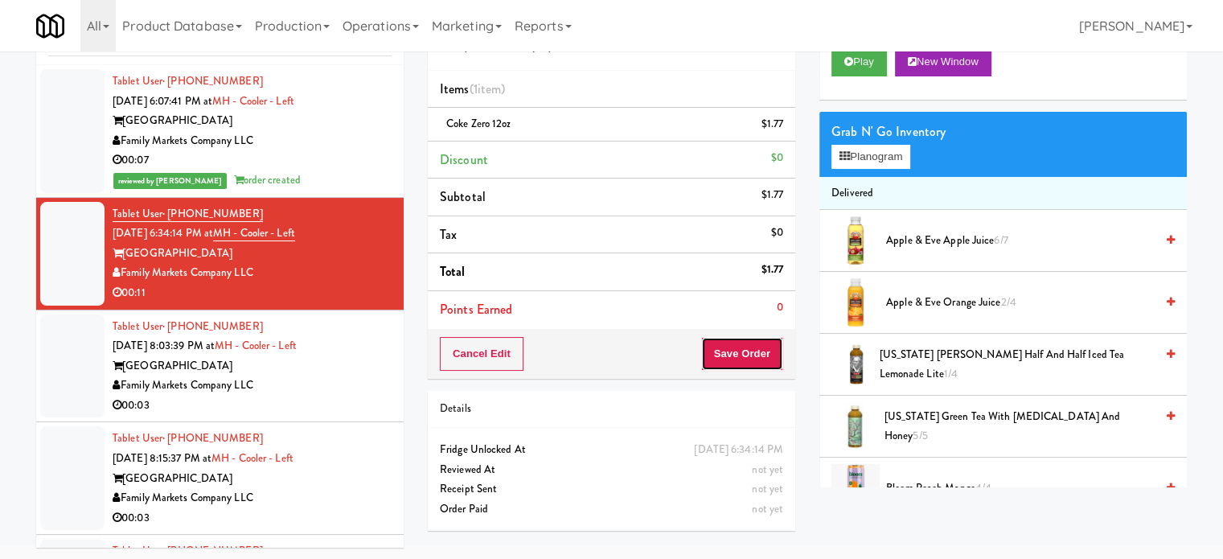
click at [736, 353] on button "Save Order" at bounding box center [742, 354] width 82 height 34
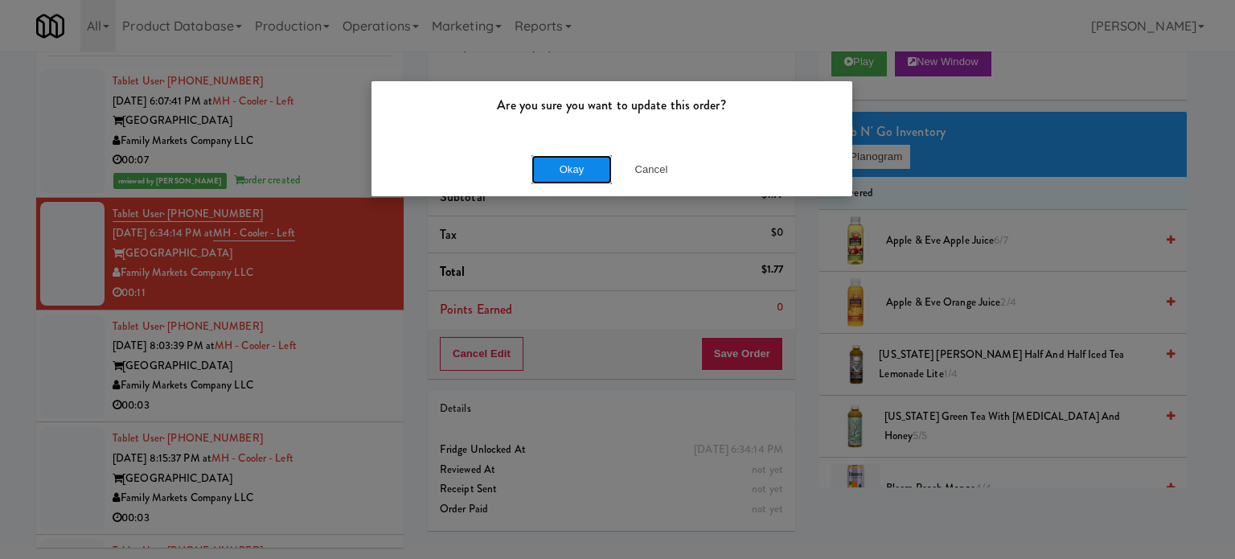
click at [570, 169] on button "Okay" at bounding box center [572, 169] width 80 height 29
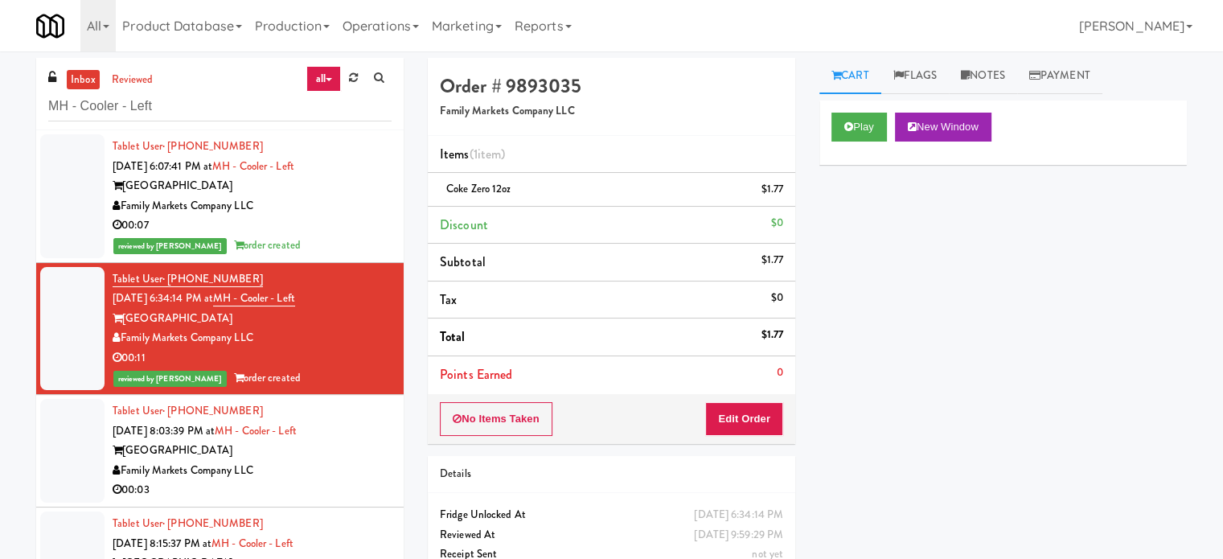
scroll to position [0, 0]
click at [988, 74] on link "Notes" at bounding box center [983, 76] width 68 height 36
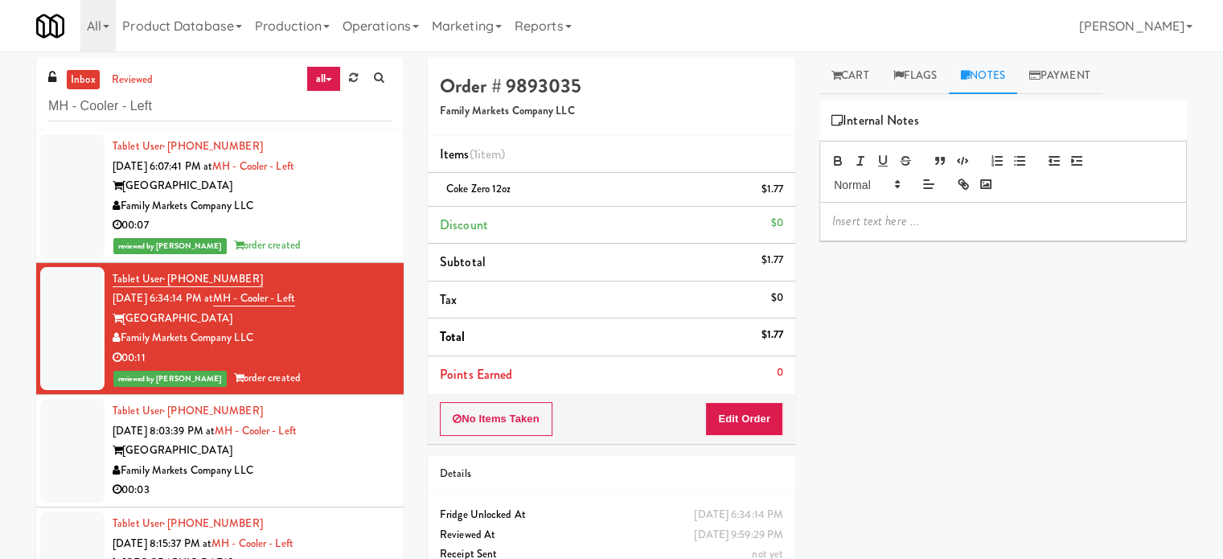
click at [925, 231] on div at bounding box center [1003, 221] width 366 height 37
paste div
drag, startPoint x: 355, startPoint y: 453, endPoint x: 483, endPoint y: 413, distance: 133.0
click at [360, 453] on div "[GEOGRAPHIC_DATA]" at bounding box center [252, 451] width 279 height 20
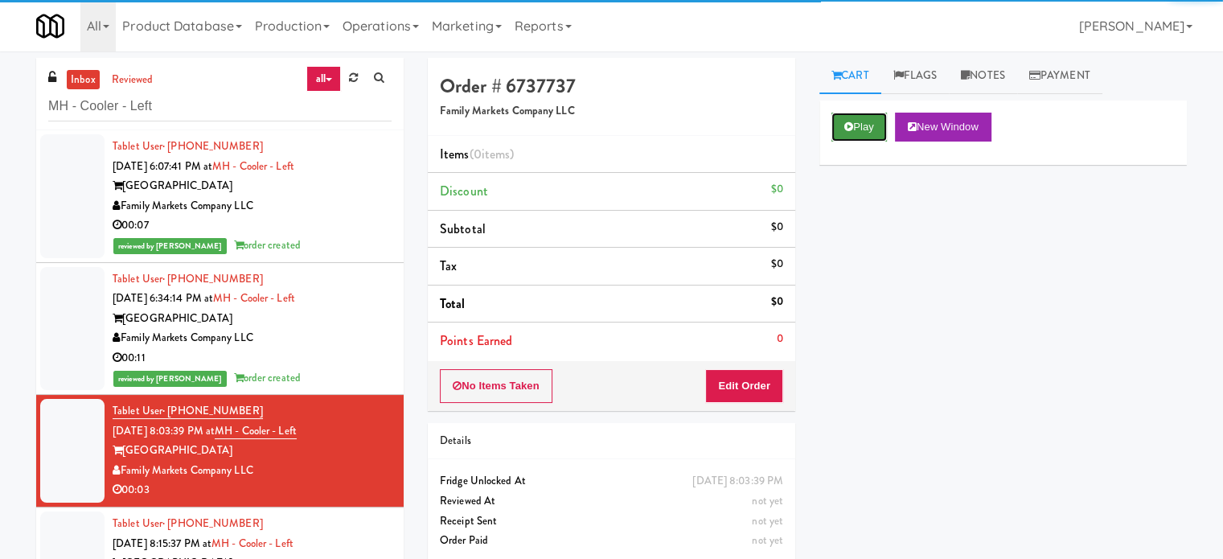
click at [859, 128] on button "Play" at bounding box center [859, 127] width 55 height 29
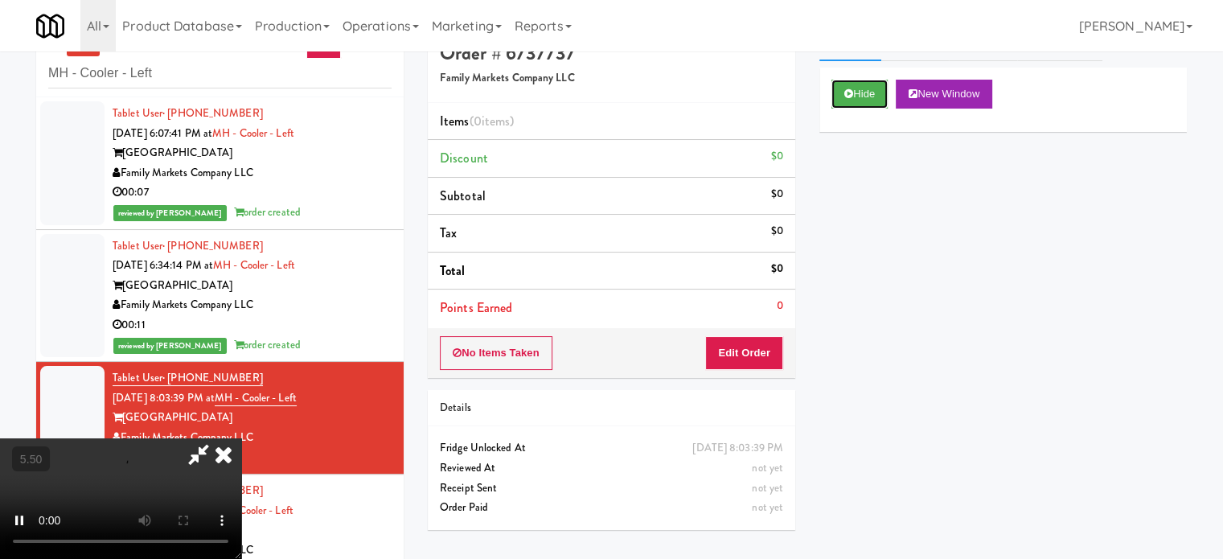
scroll to position [65, 0]
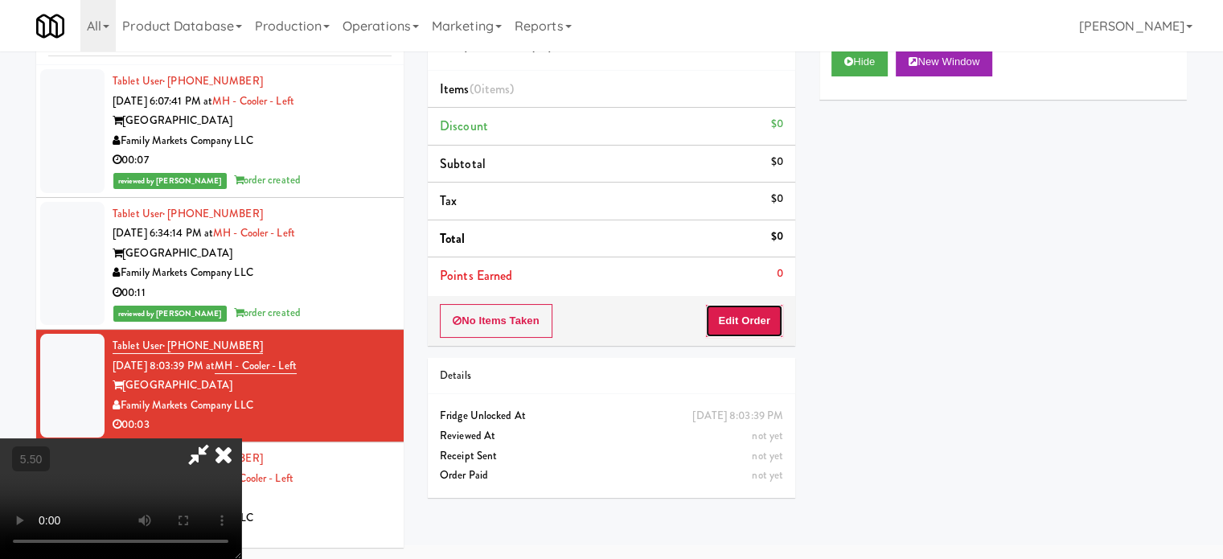
click at [760, 325] on button "Edit Order" at bounding box center [744, 321] width 78 height 34
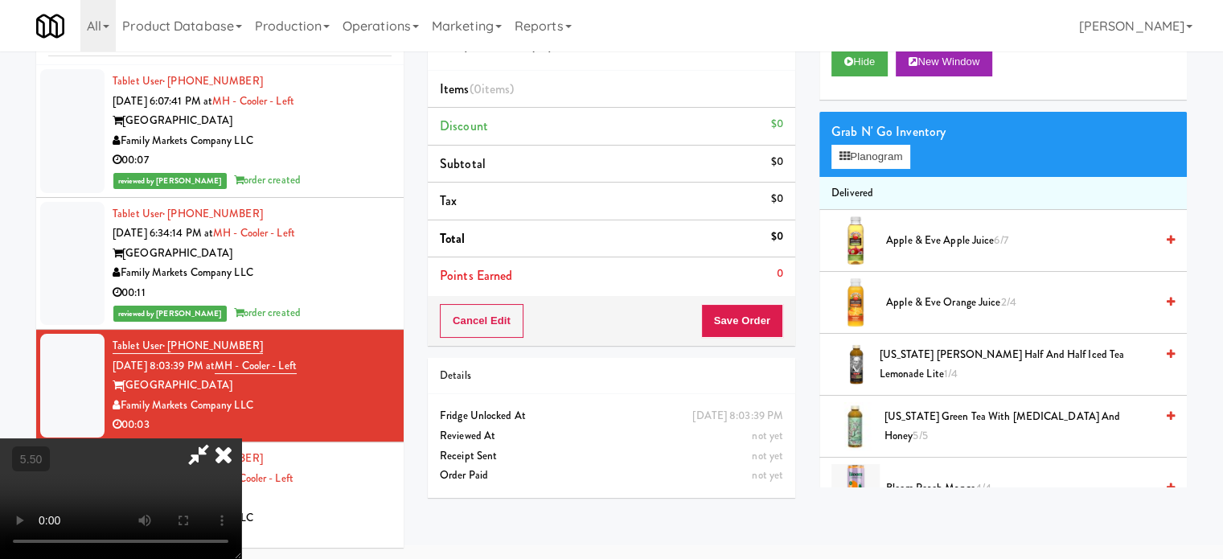
click at [241, 438] on video at bounding box center [120, 498] width 241 height 121
drag, startPoint x: 511, startPoint y: 392, endPoint x: 559, endPoint y: 268, distance: 133.7
click at [241, 438] on video at bounding box center [120, 498] width 241 height 121
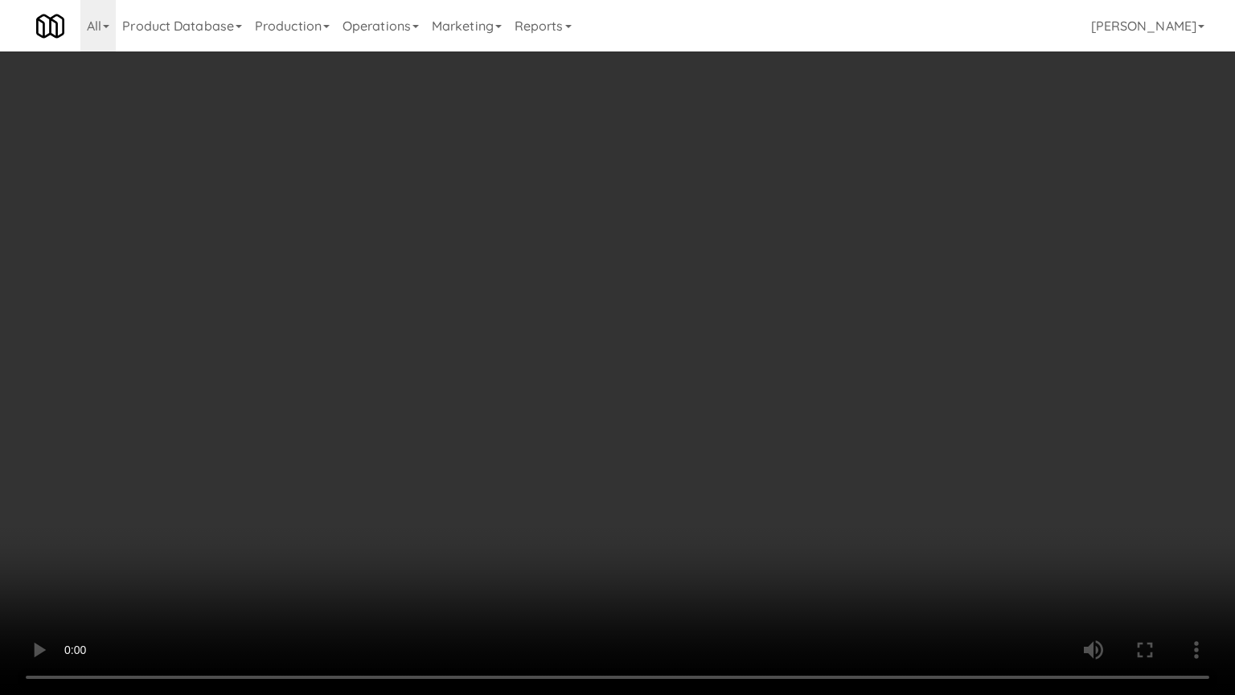
click at [522, 362] on video at bounding box center [617, 347] width 1235 height 695
drag, startPoint x: 397, startPoint y: 392, endPoint x: 528, endPoint y: 240, distance: 200.2
click at [399, 392] on video at bounding box center [617, 347] width 1235 height 695
click at [521, 328] on video at bounding box center [617, 347] width 1235 height 695
click at [524, 327] on video at bounding box center [617, 347] width 1235 height 695
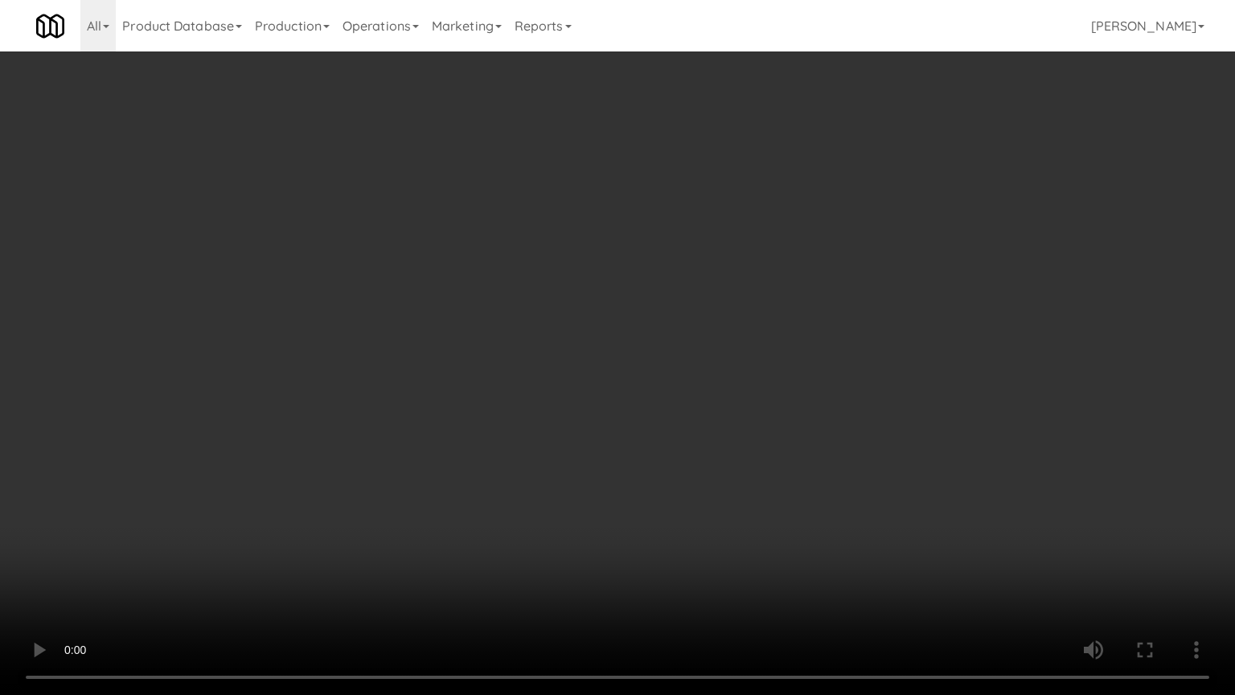
click at [529, 327] on video at bounding box center [617, 347] width 1235 height 695
click at [413, 425] on video at bounding box center [617, 347] width 1235 height 695
click at [429, 343] on video at bounding box center [617, 347] width 1235 height 695
drag, startPoint x: 454, startPoint y: 317, endPoint x: 474, endPoint y: 311, distance: 20.9
click at [457, 320] on video at bounding box center [617, 347] width 1235 height 695
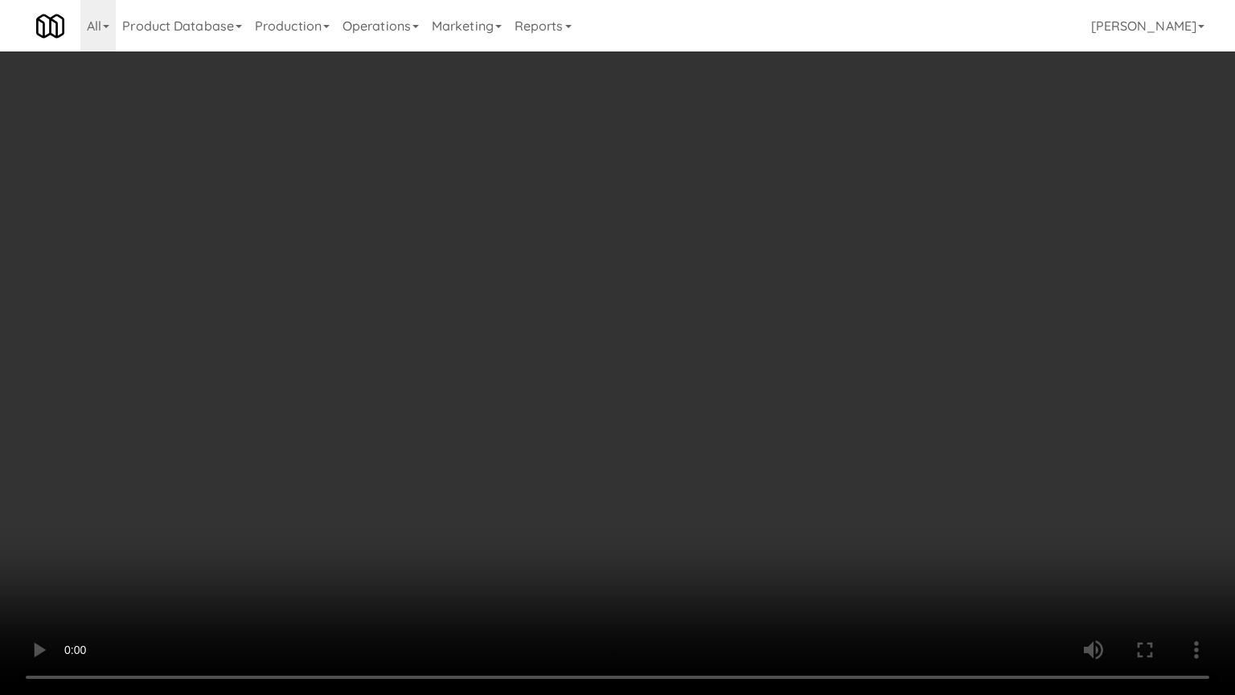
click at [492, 326] on video at bounding box center [617, 347] width 1235 height 695
click at [209, 451] on video at bounding box center [617, 347] width 1235 height 695
click at [525, 384] on video at bounding box center [617, 347] width 1235 height 695
click at [526, 383] on video at bounding box center [617, 347] width 1235 height 695
click at [614, 370] on video at bounding box center [617, 347] width 1235 height 695
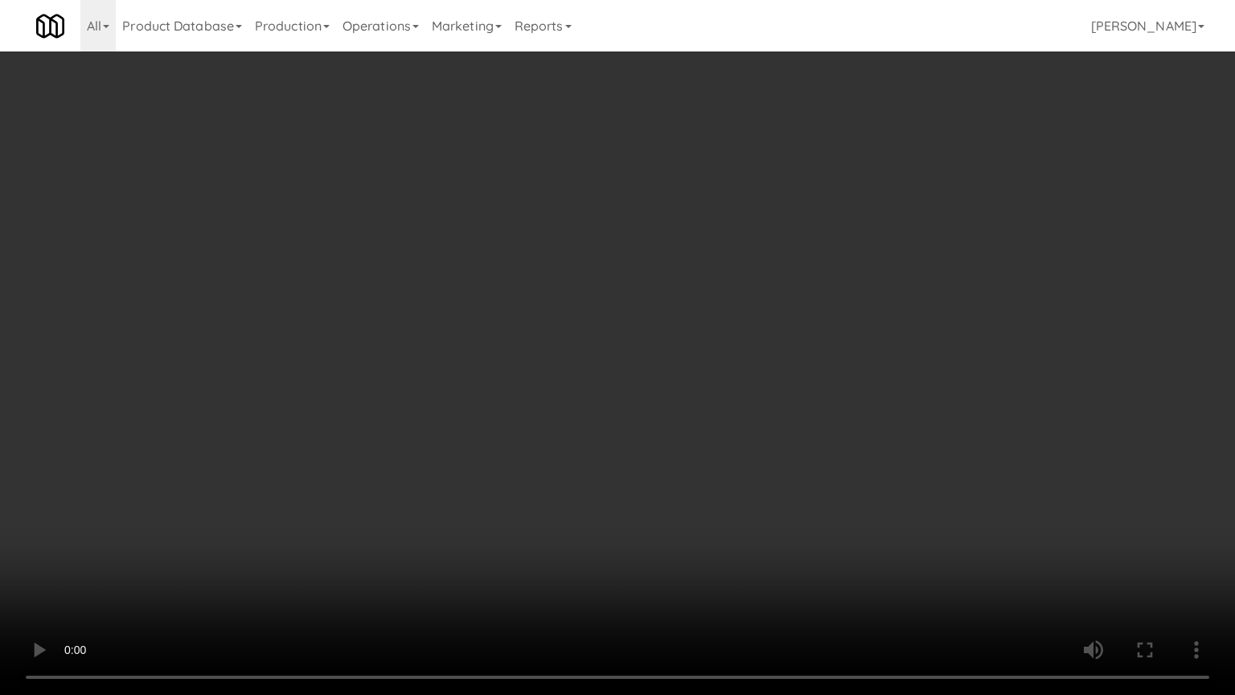
drag, startPoint x: 587, startPoint y: 380, endPoint x: 595, endPoint y: 375, distance: 9.4
click at [589, 380] on video at bounding box center [617, 347] width 1235 height 695
click at [595, 375] on video at bounding box center [617, 347] width 1235 height 695
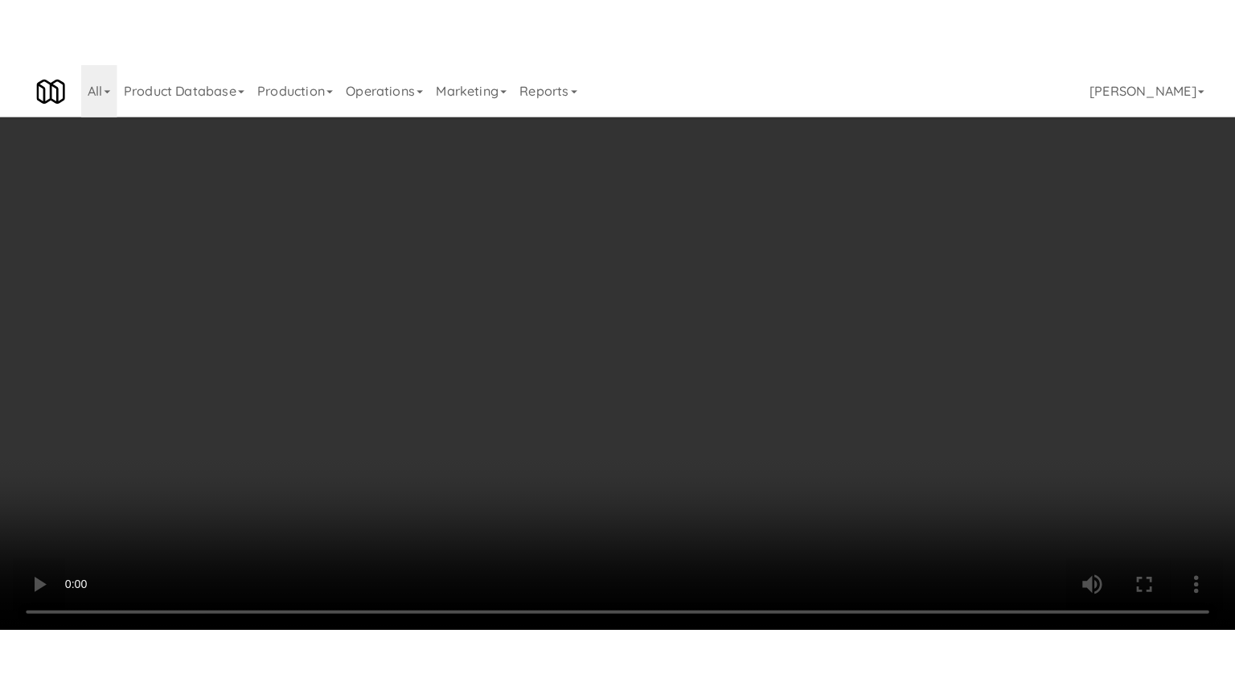
scroll to position [2011, 0]
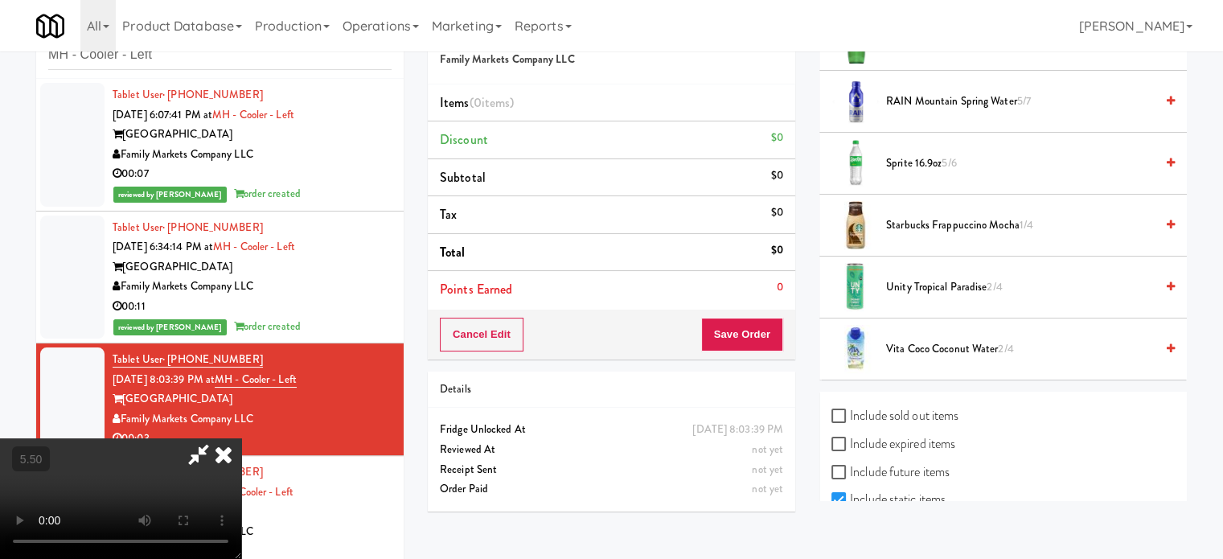
click at [952, 221] on span "Starbucks Frappuccino Mocha 1/4" at bounding box center [1020, 226] width 269 height 20
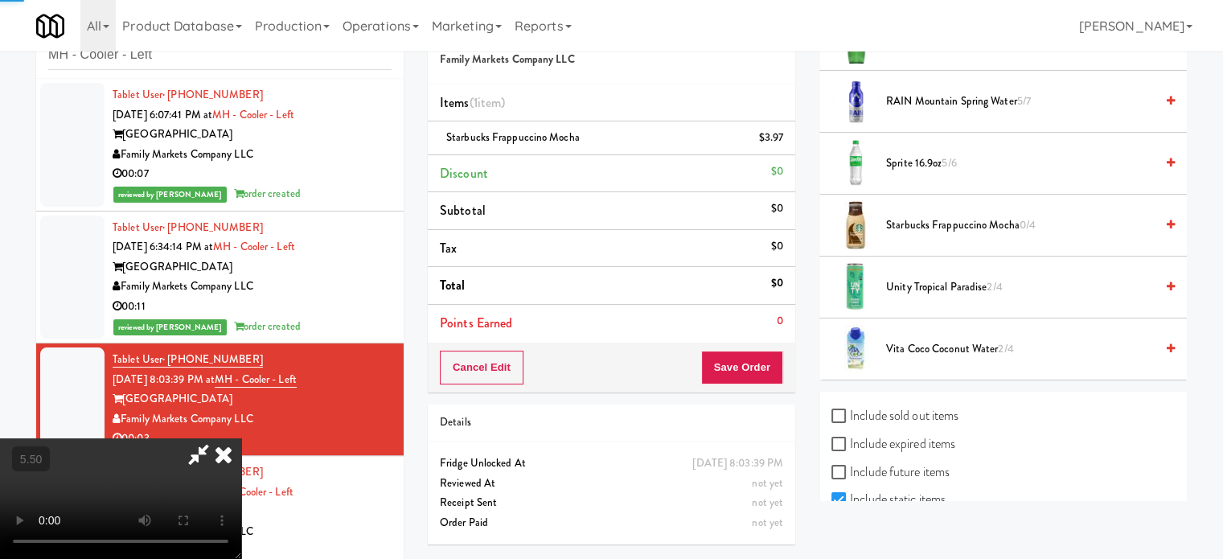
click at [241, 438] on video at bounding box center [120, 498] width 241 height 121
drag, startPoint x: 293, startPoint y: 368, endPoint x: 299, endPoint y: 460, distance: 91.9
click at [241, 438] on video at bounding box center [120, 498] width 241 height 121
click at [241, 457] on video at bounding box center [120, 498] width 241 height 121
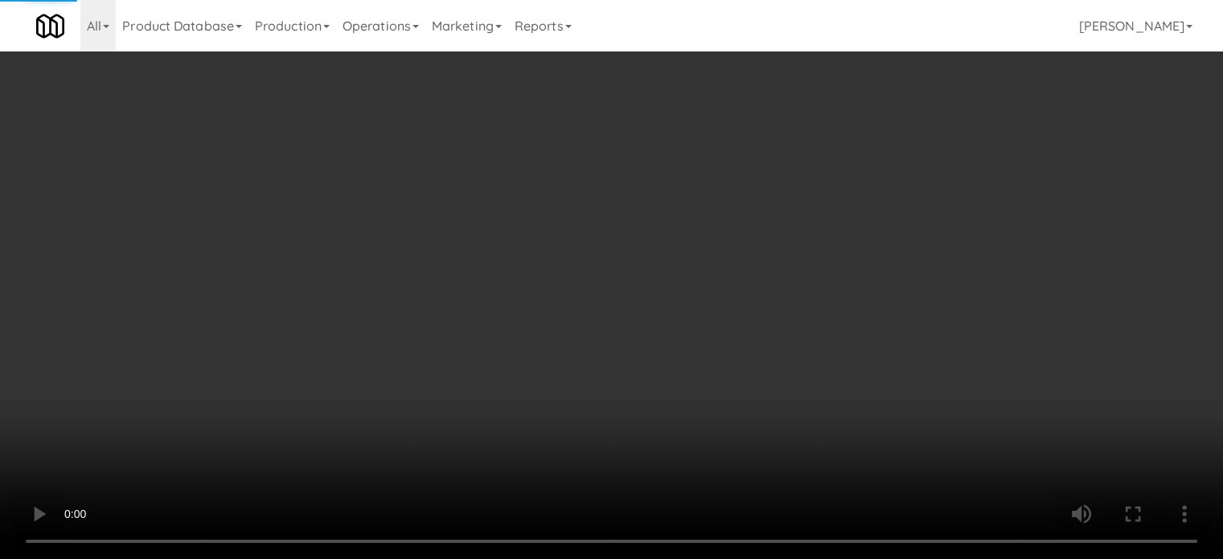
scroll to position [1933, 0]
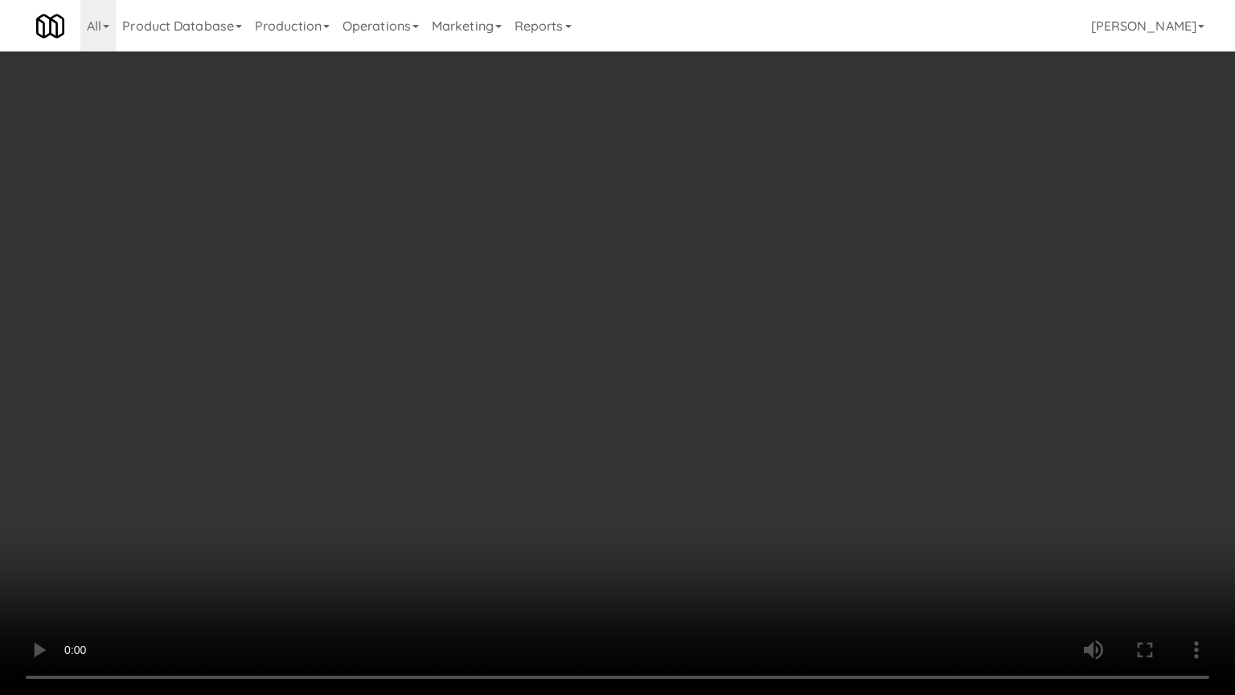
drag, startPoint x: 395, startPoint y: 376, endPoint x: 444, endPoint y: 362, distance: 51.2
click at [397, 376] on video at bounding box center [617, 347] width 1235 height 695
click at [444, 362] on video at bounding box center [617, 347] width 1235 height 695
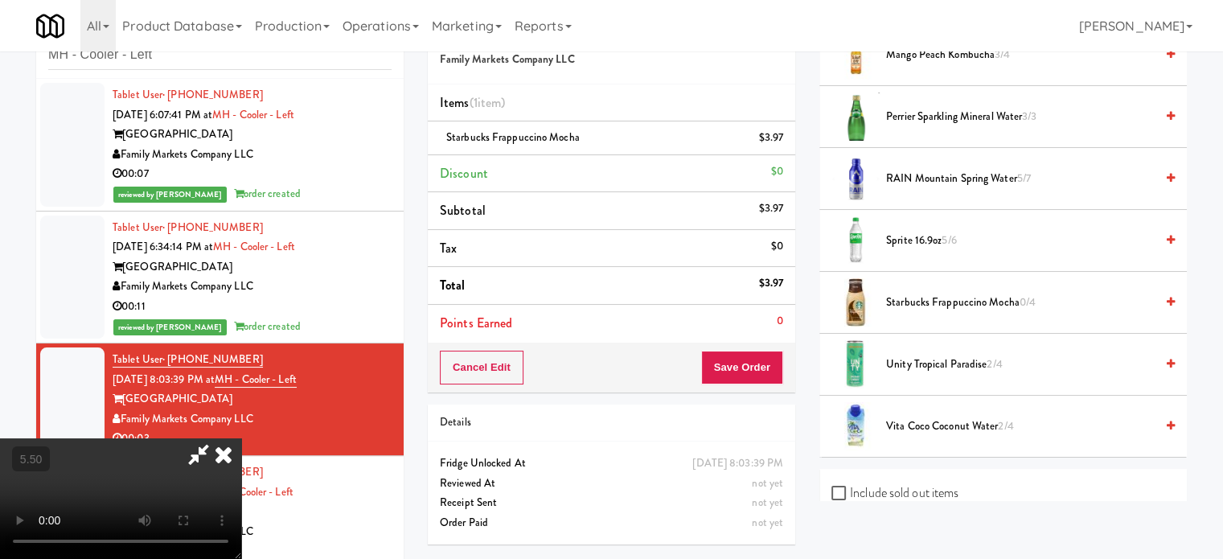
click at [241, 438] on icon at bounding box center [223, 454] width 35 height 32
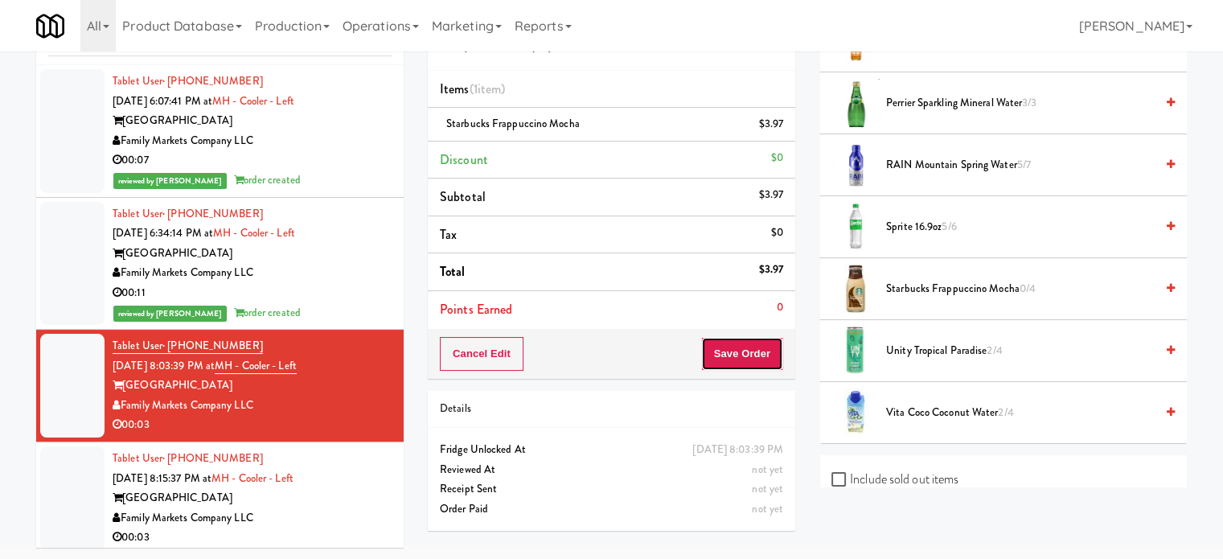
drag, startPoint x: 752, startPoint y: 350, endPoint x: 680, endPoint y: 314, distance: 80.6
click at [752, 351] on button "Save Order" at bounding box center [742, 354] width 82 height 34
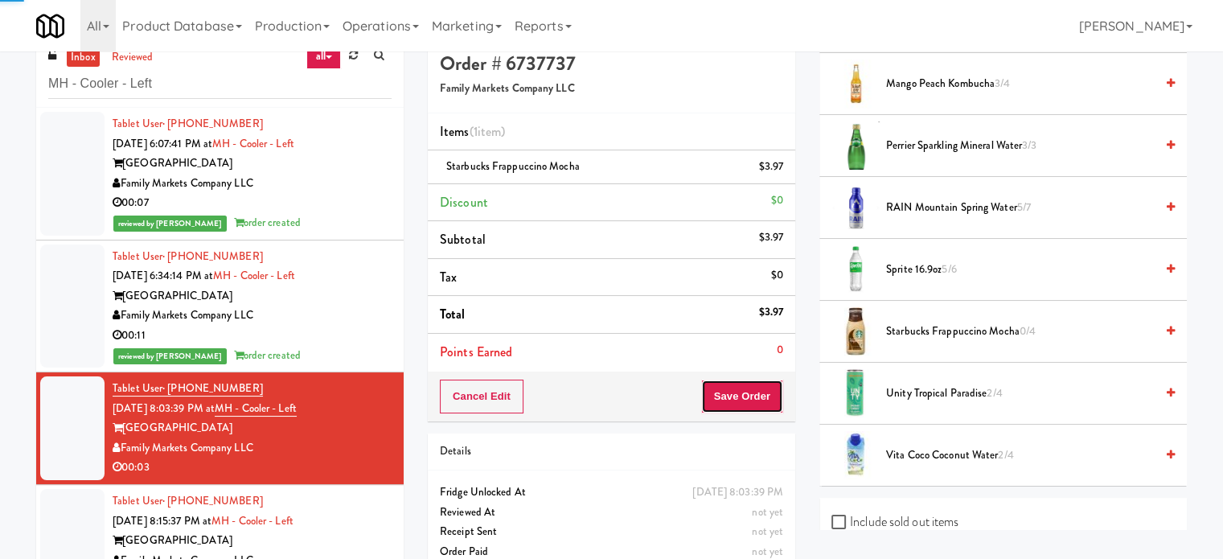
scroll to position [0, 0]
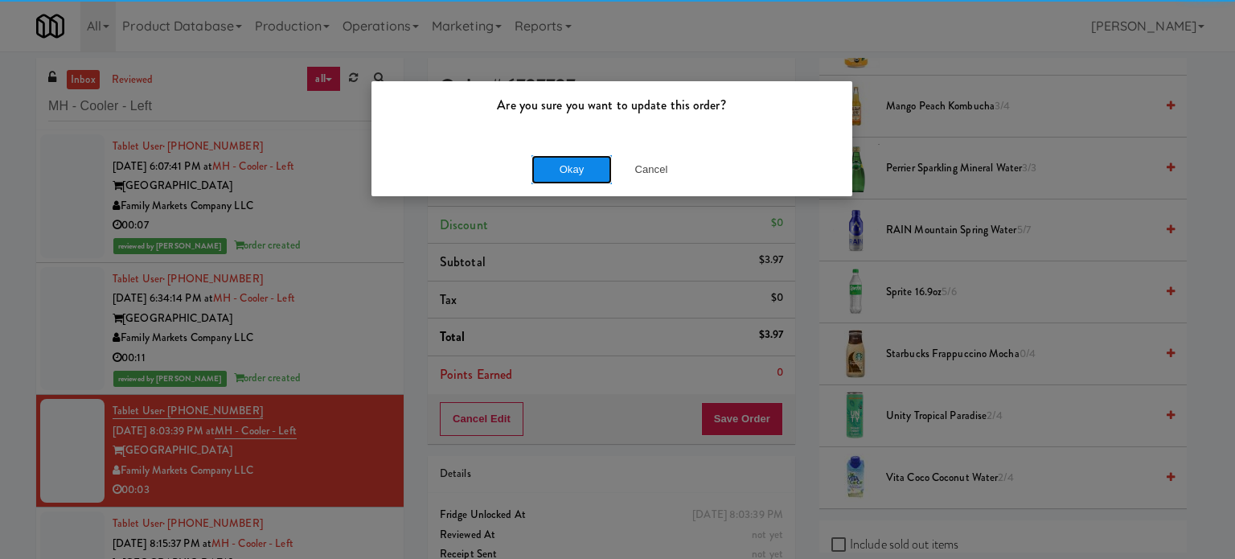
click at [573, 172] on button "Okay" at bounding box center [572, 169] width 80 height 29
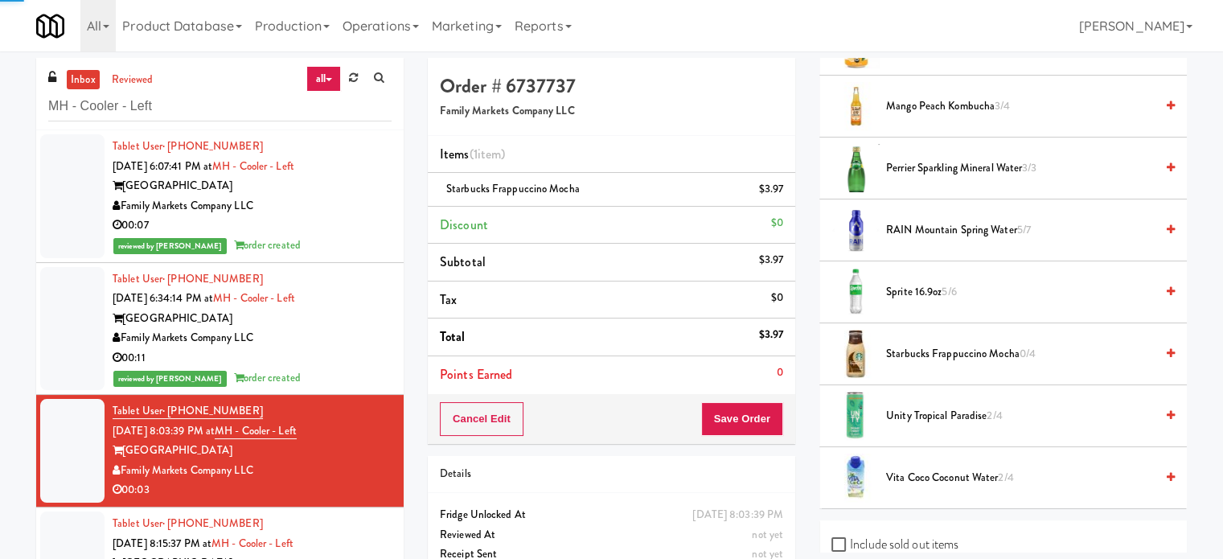
click at [318, 232] on div "00:07" at bounding box center [252, 226] width 279 height 20
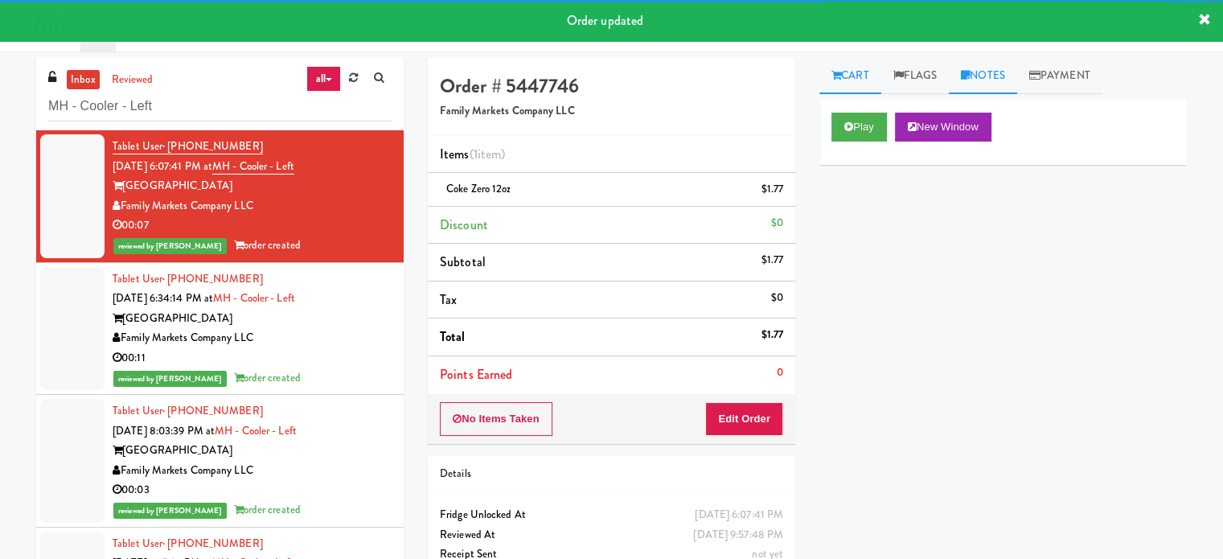
click at [993, 75] on link "Notes" at bounding box center [983, 76] width 68 height 36
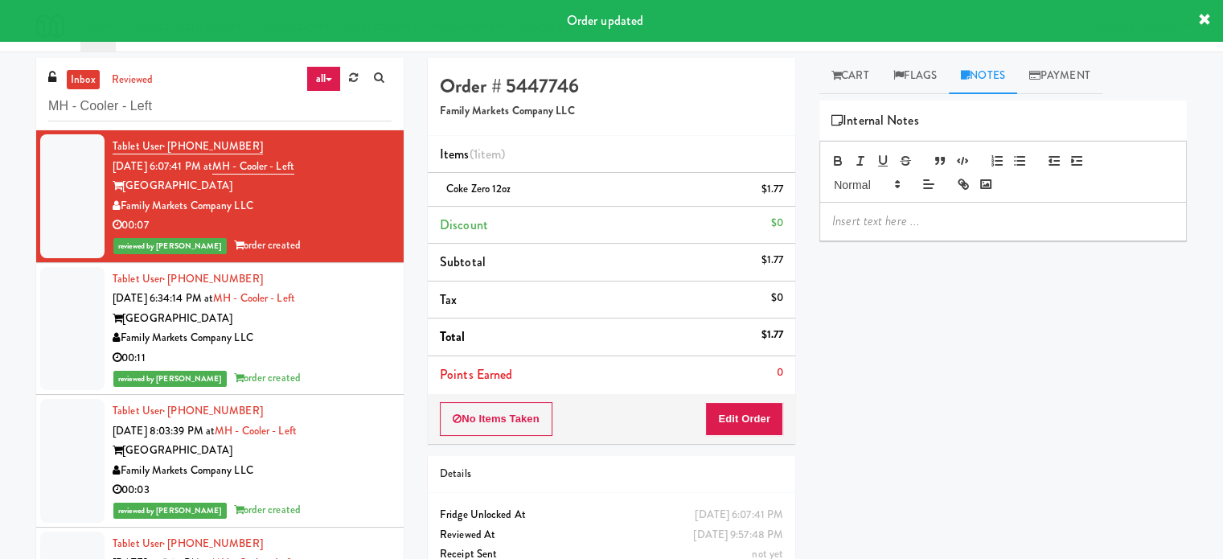
click at [917, 221] on p at bounding box center [1003, 221] width 342 height 18
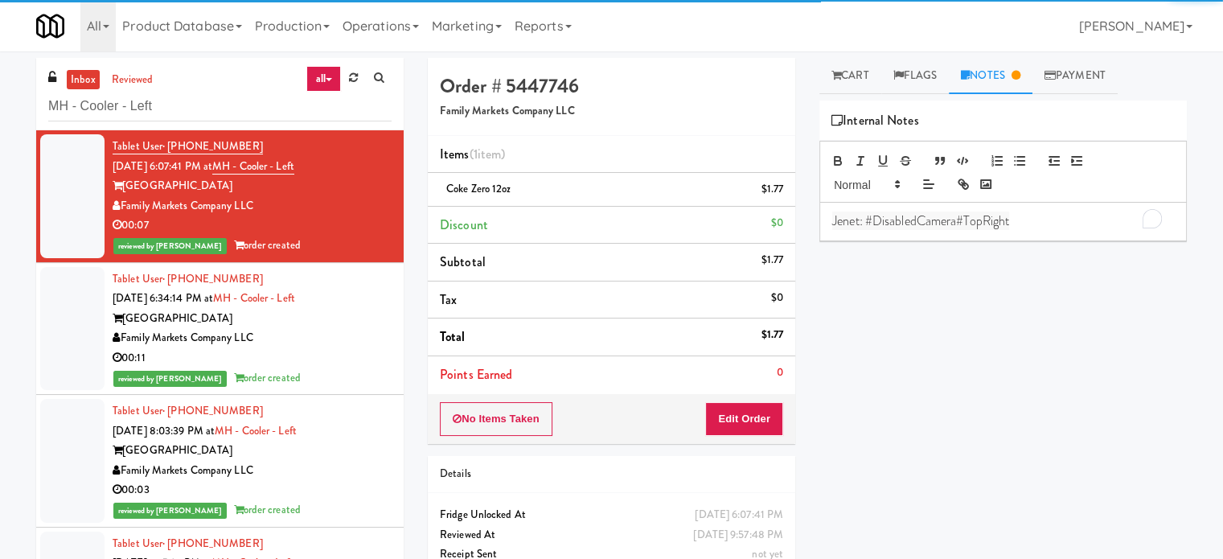
click at [325, 458] on div "[GEOGRAPHIC_DATA]" at bounding box center [252, 451] width 279 height 20
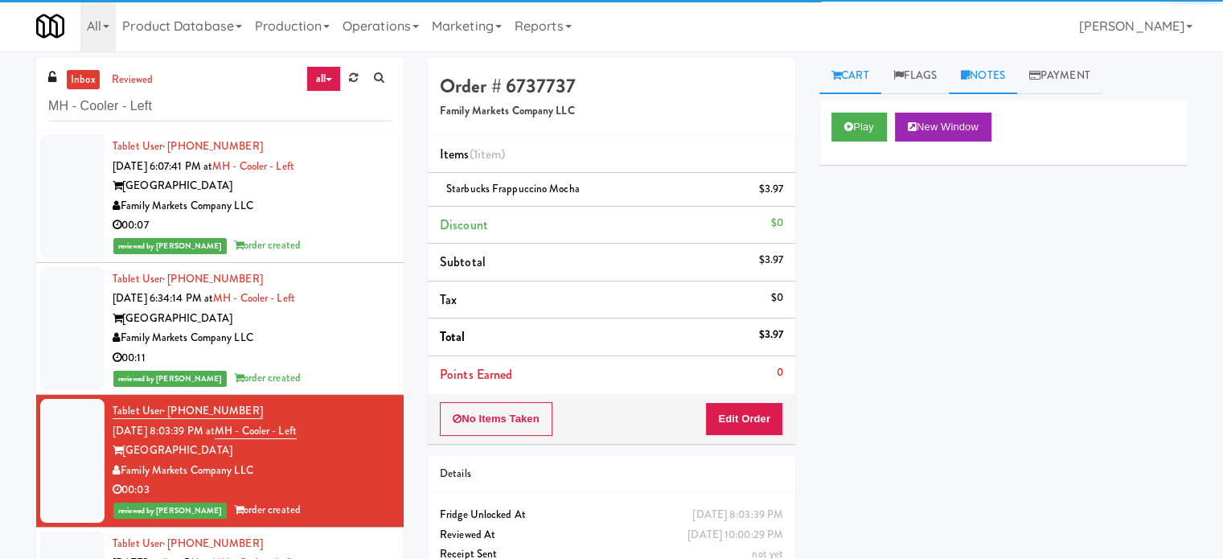
click at [997, 76] on link "Notes" at bounding box center [983, 76] width 68 height 36
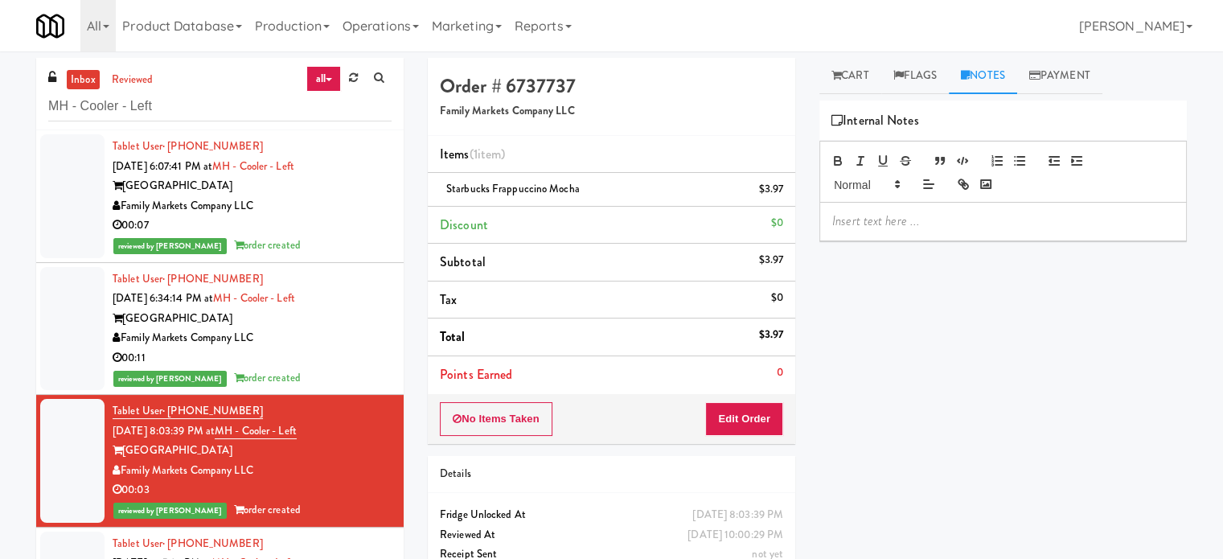
click at [938, 235] on div at bounding box center [1003, 221] width 366 height 37
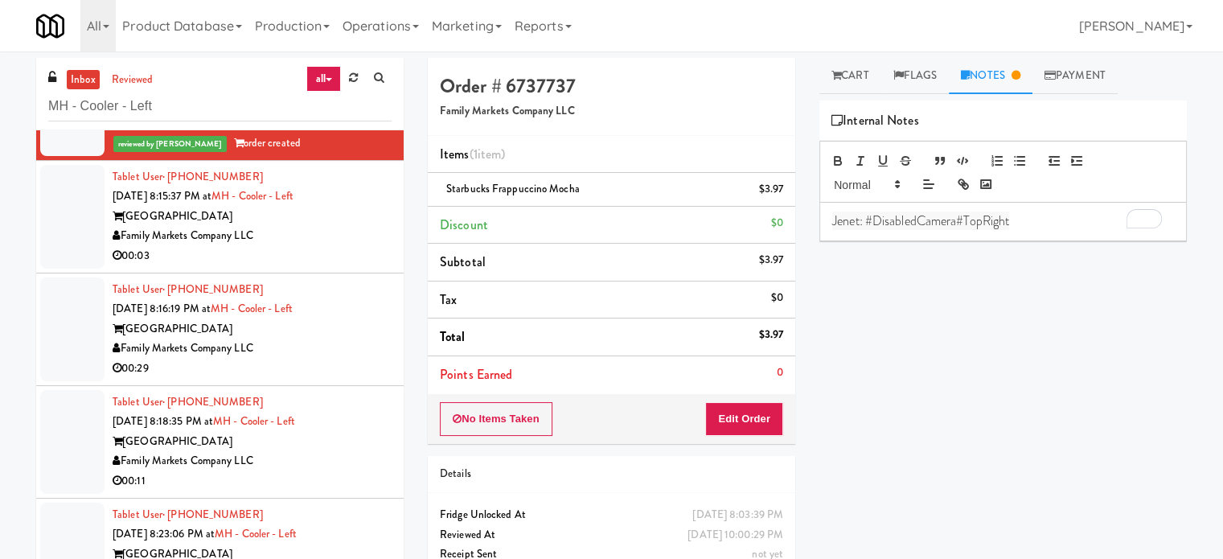
scroll to position [357, 0]
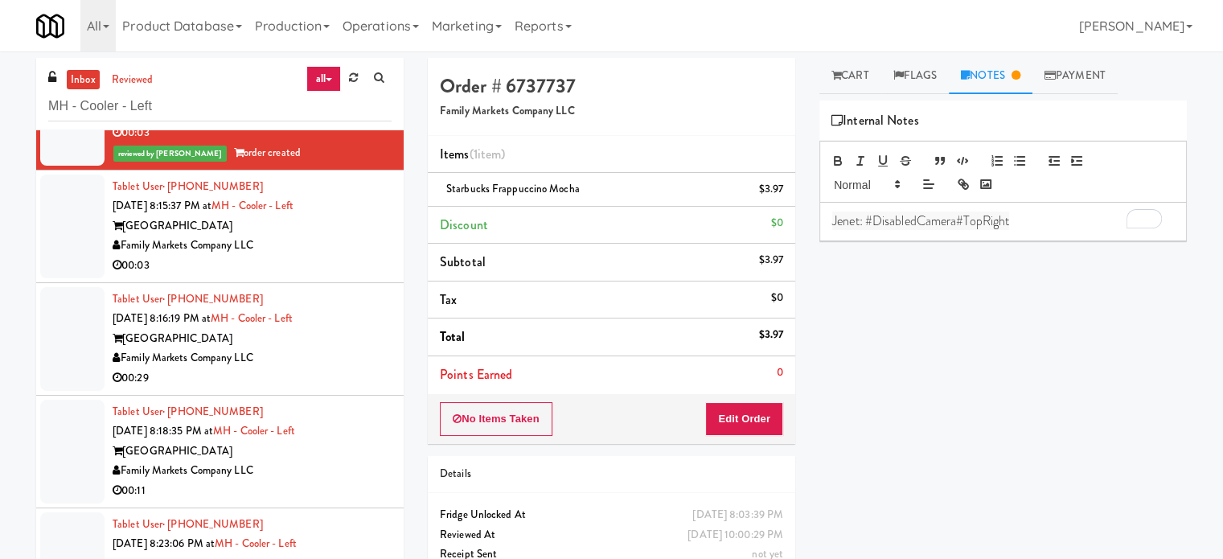
click at [314, 261] on div "00:03" at bounding box center [252, 266] width 279 height 20
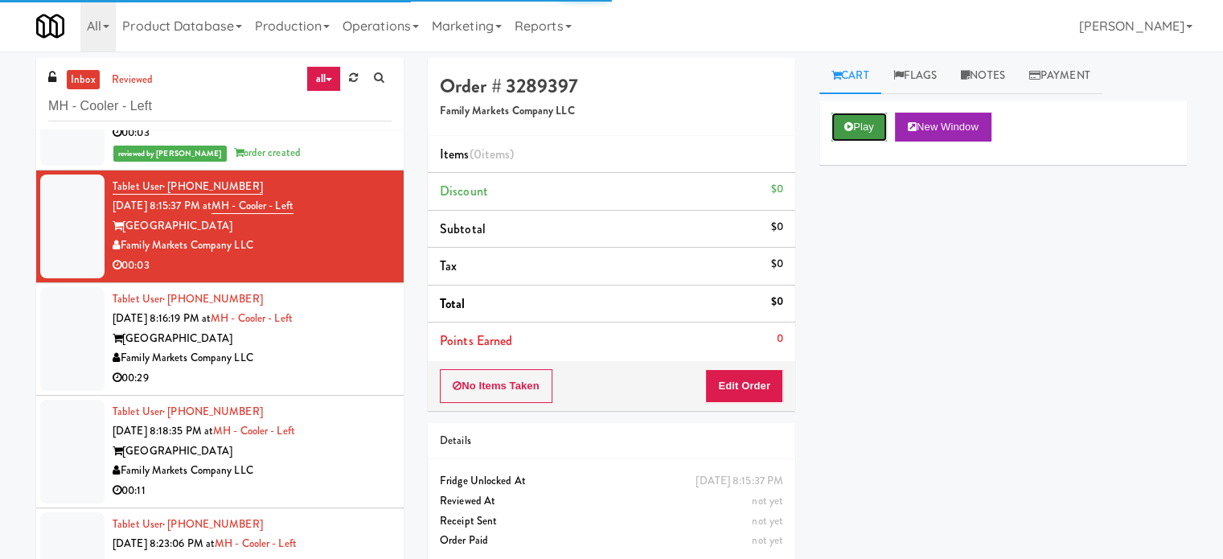
click at [875, 131] on button "Play" at bounding box center [859, 127] width 55 height 29
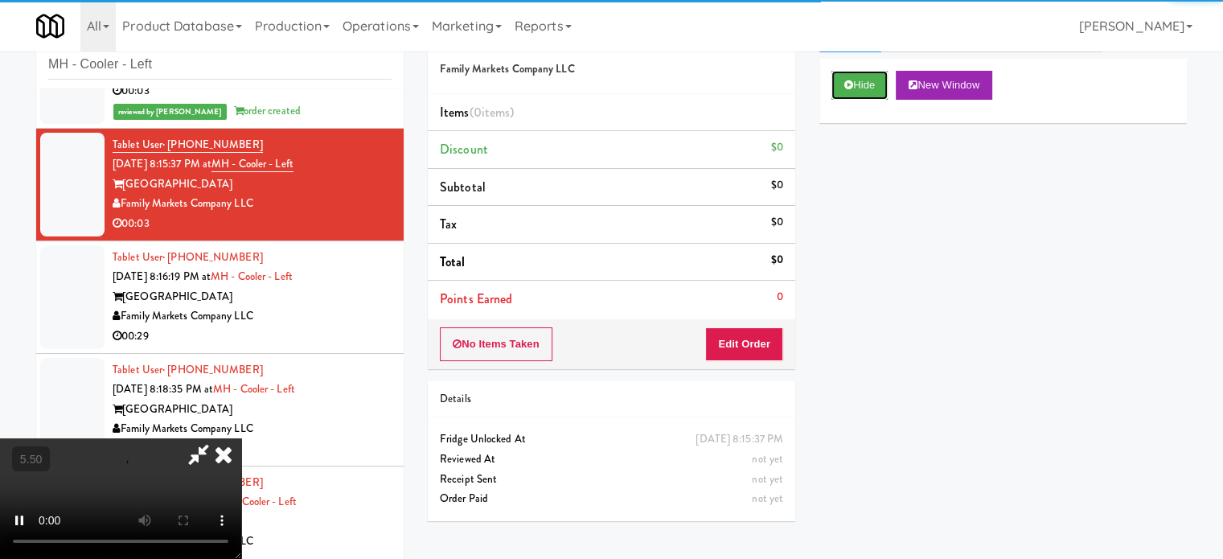
scroll to position [65, 0]
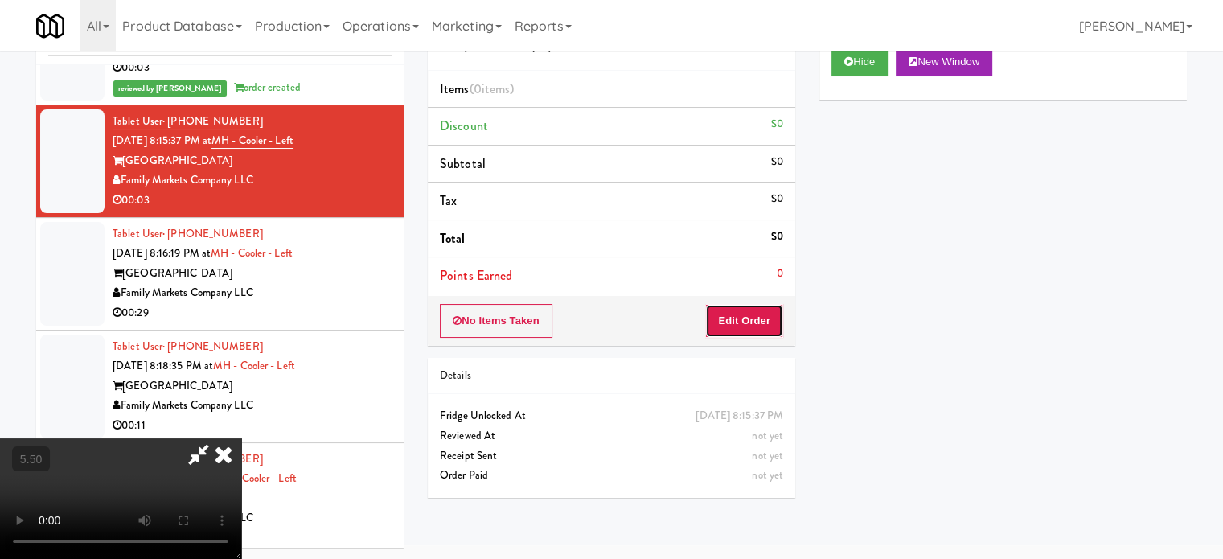
click at [769, 333] on button "Edit Order" at bounding box center [744, 321] width 78 height 34
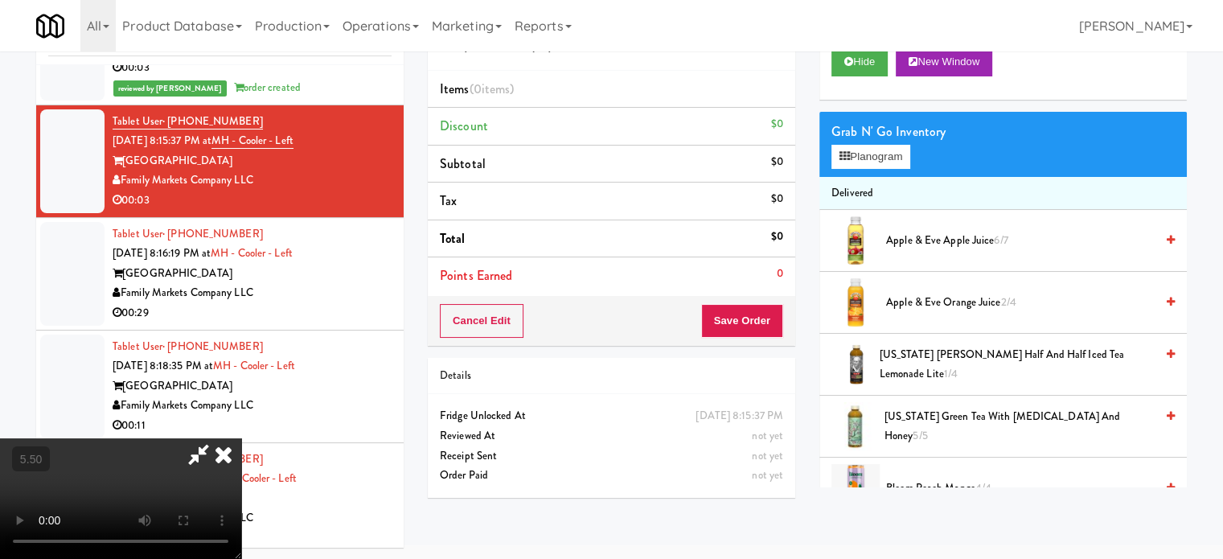
drag, startPoint x: 426, startPoint y: 356, endPoint x: 432, endPoint y: 343, distance: 14.0
click at [241, 438] on video at bounding box center [120, 498] width 241 height 121
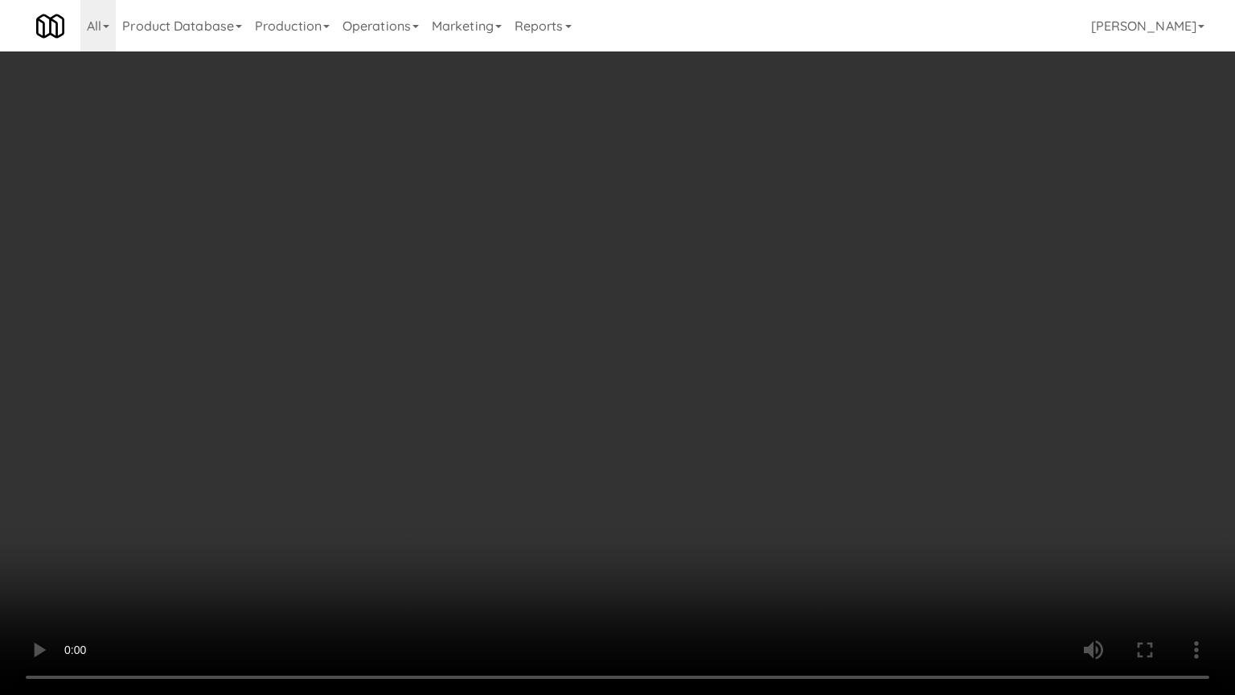
click at [468, 273] on video at bounding box center [617, 347] width 1235 height 695
click at [297, 528] on video at bounding box center [617, 347] width 1235 height 695
click at [565, 331] on video at bounding box center [617, 347] width 1235 height 695
click at [568, 337] on video at bounding box center [617, 347] width 1235 height 695
click at [688, 352] on video at bounding box center [617, 347] width 1235 height 695
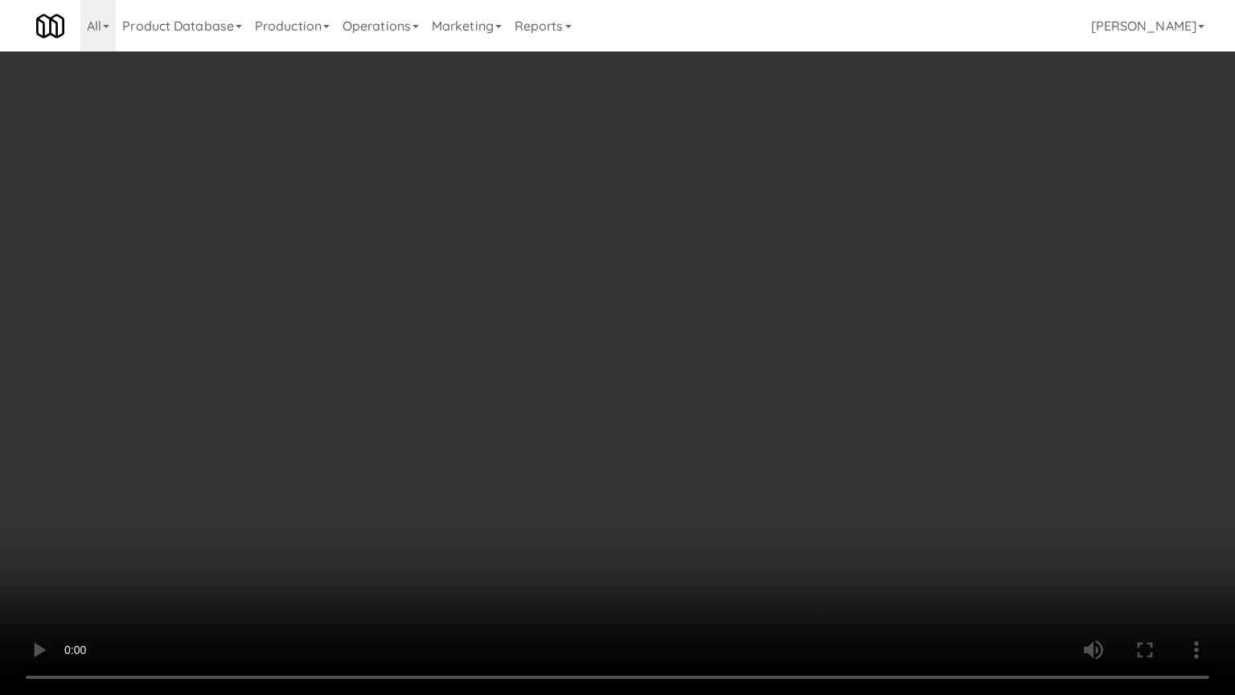
click at [624, 376] on video at bounding box center [617, 347] width 1235 height 695
click at [757, 376] on video at bounding box center [617, 347] width 1235 height 695
click at [635, 383] on video at bounding box center [617, 347] width 1235 height 695
click at [884, 368] on video at bounding box center [617, 347] width 1235 height 695
drag, startPoint x: 717, startPoint y: 364, endPoint x: 734, endPoint y: 351, distance: 20.6
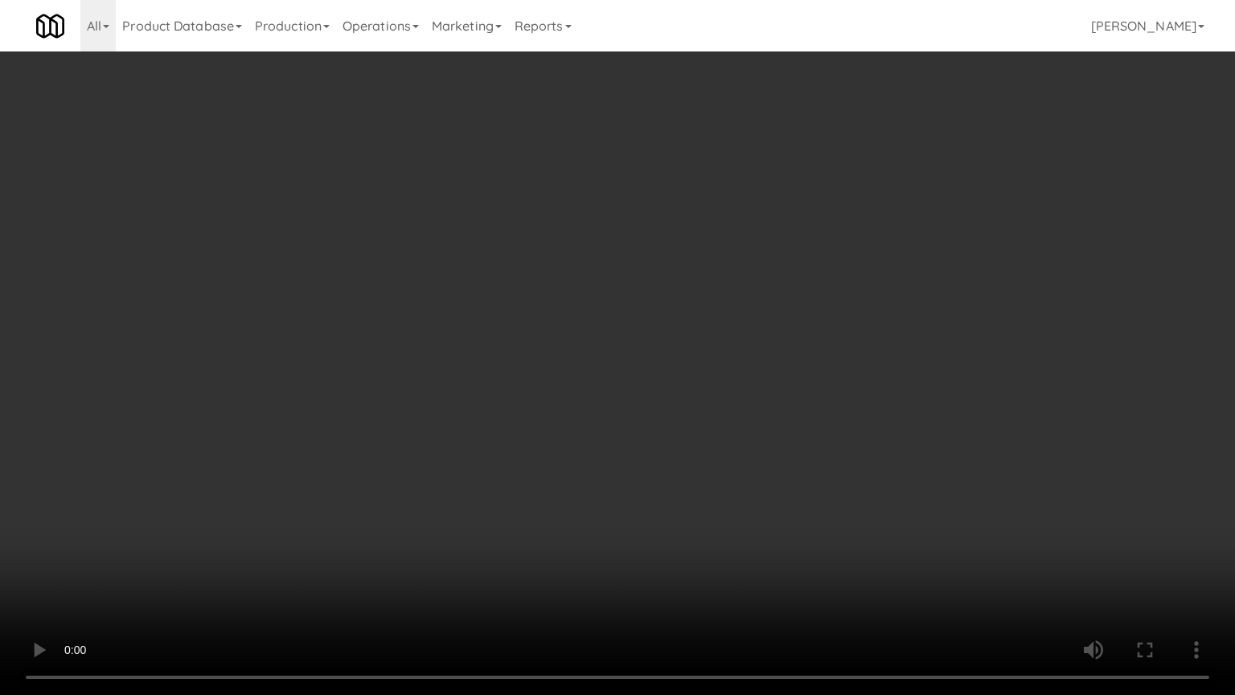
click at [723, 357] on video at bounding box center [617, 347] width 1235 height 695
drag, startPoint x: 734, startPoint y: 351, endPoint x: 750, endPoint y: 347, distance: 17.4
click at [750, 347] on video at bounding box center [617, 347] width 1235 height 695
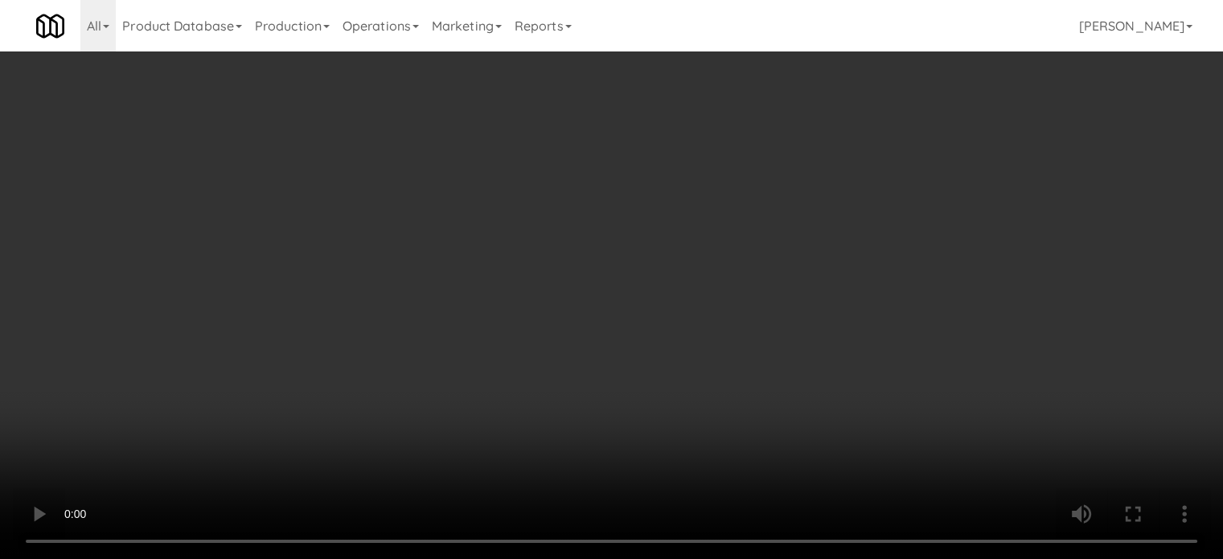
scroll to position [1206, 0]
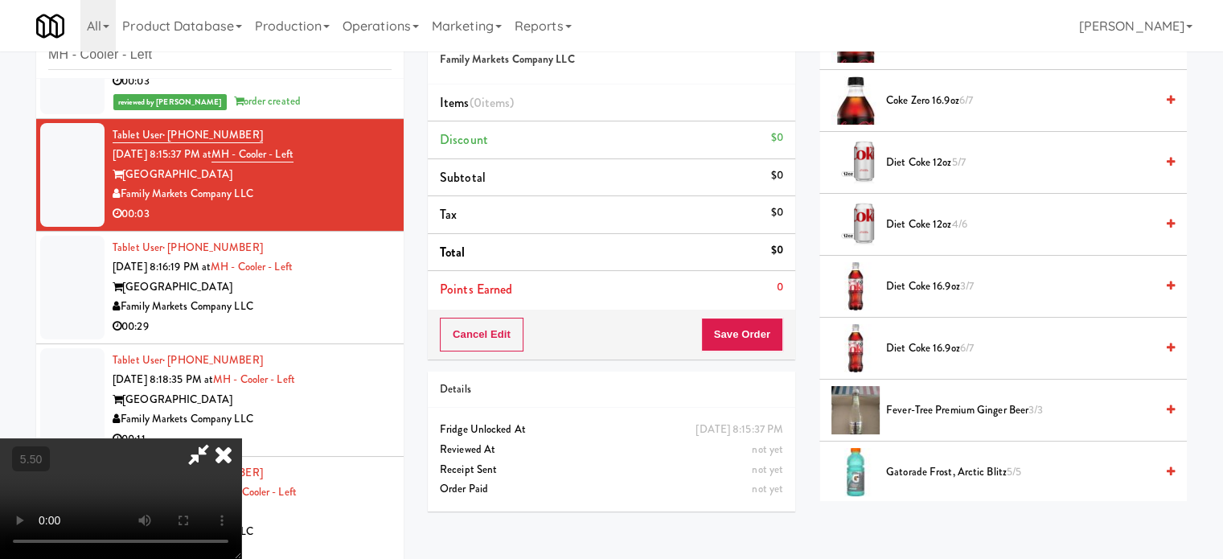
click at [962, 154] on span "5/7" at bounding box center [958, 161] width 14 height 15
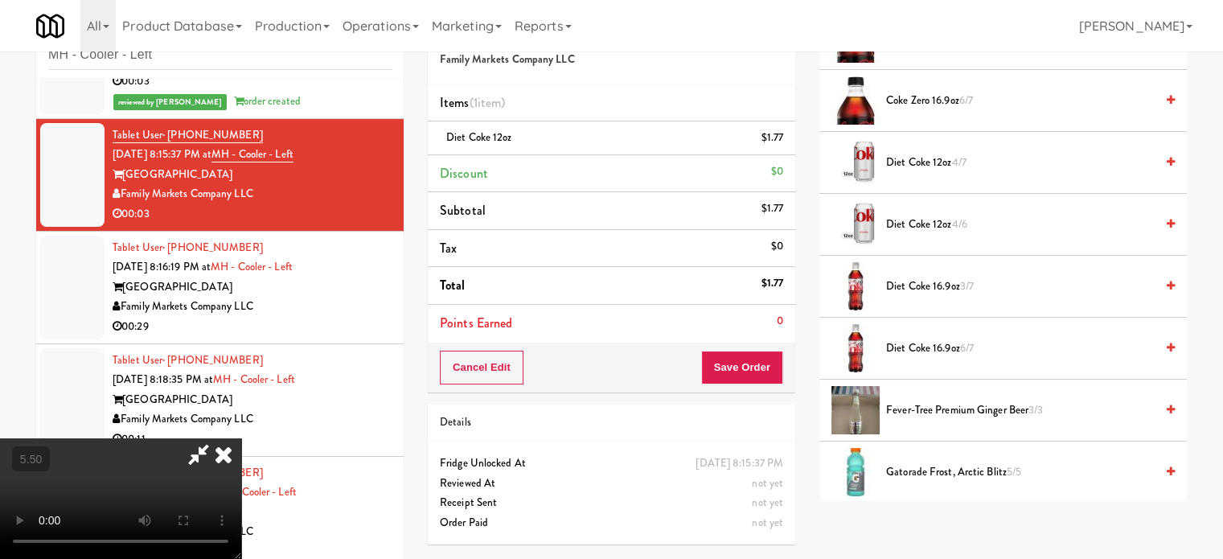
drag, startPoint x: 505, startPoint y: 251, endPoint x: 582, endPoint y: 210, distance: 87.4
click at [241, 438] on video at bounding box center [120, 498] width 241 height 121
drag, startPoint x: 717, startPoint y: 165, endPoint x: 714, endPoint y: 203, distance: 38.7
click at [241, 438] on icon at bounding box center [223, 454] width 35 height 32
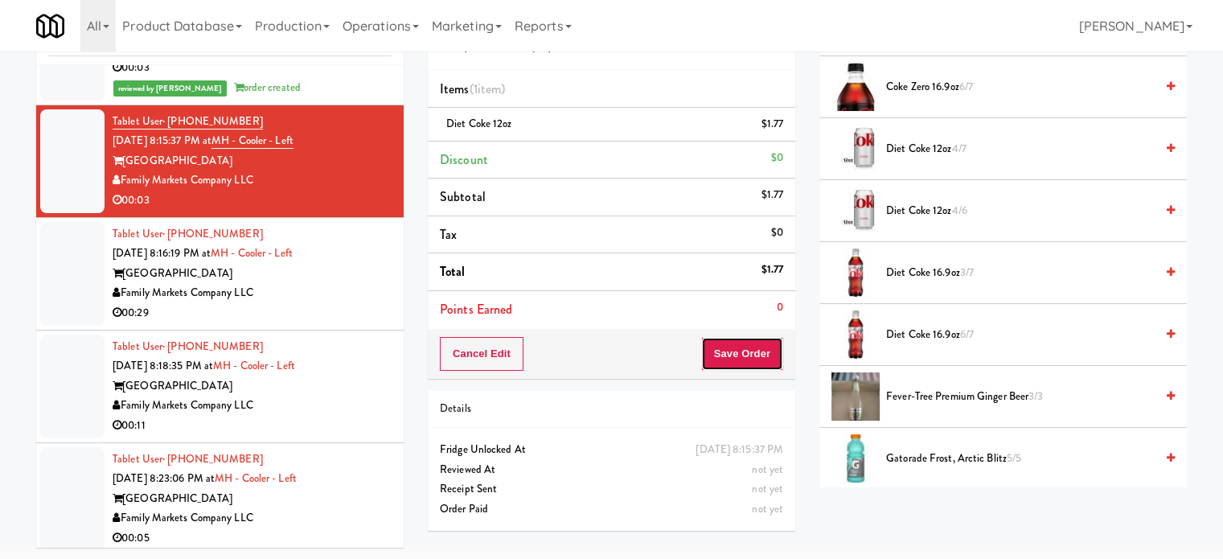
click at [738, 343] on button "Save Order" at bounding box center [742, 354] width 82 height 34
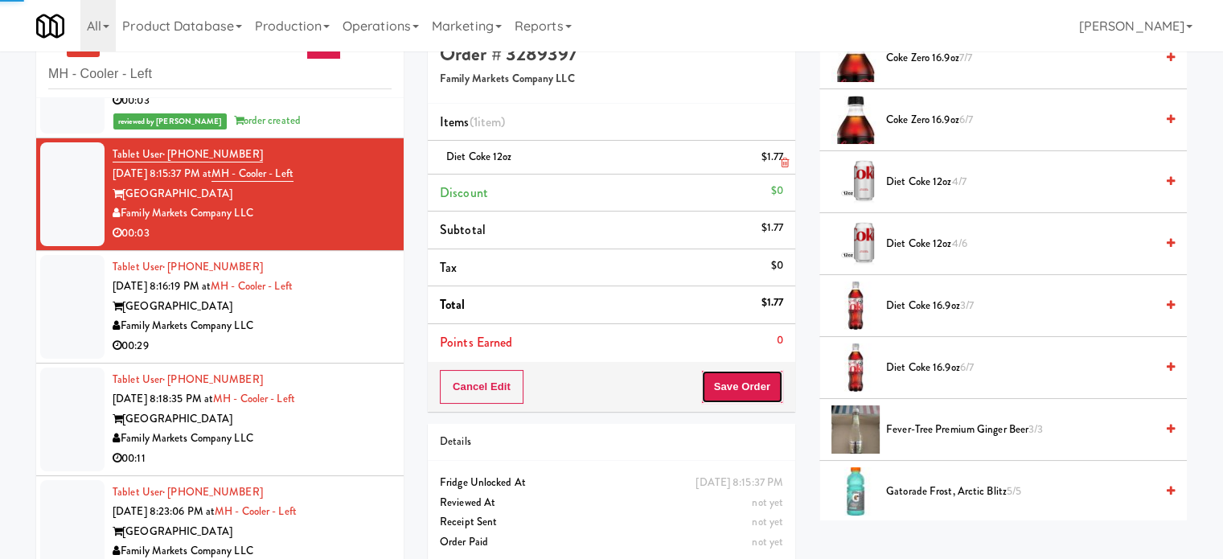
scroll to position [0, 0]
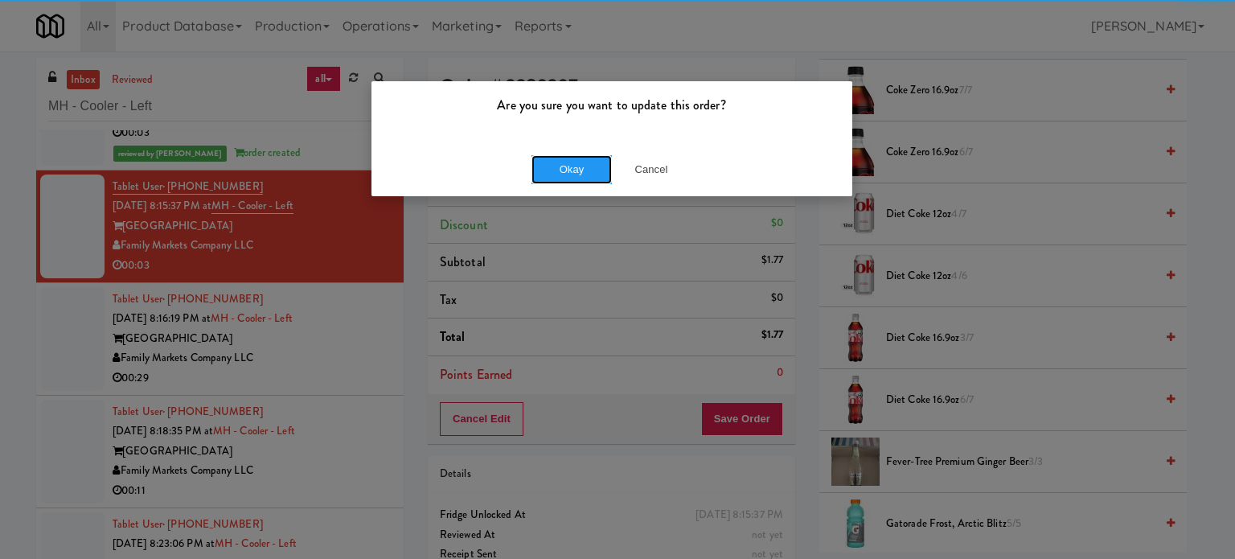
drag, startPoint x: 559, startPoint y: 161, endPoint x: 714, endPoint y: 185, distance: 157.1
click at [558, 164] on button "Okay" at bounding box center [572, 169] width 80 height 29
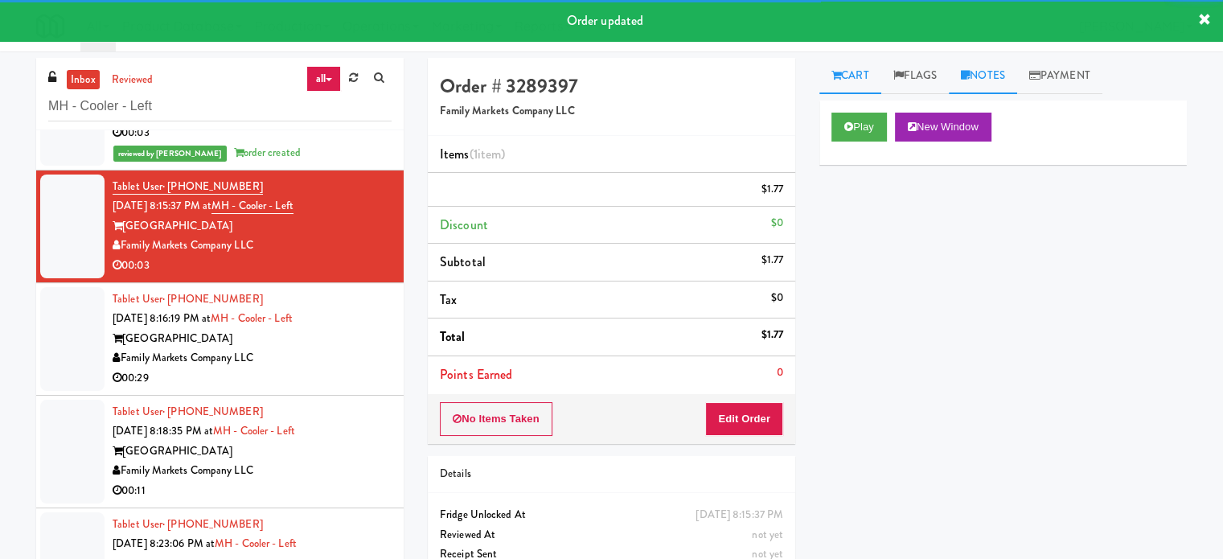
click at [1004, 82] on link "Notes" at bounding box center [983, 76] width 68 height 36
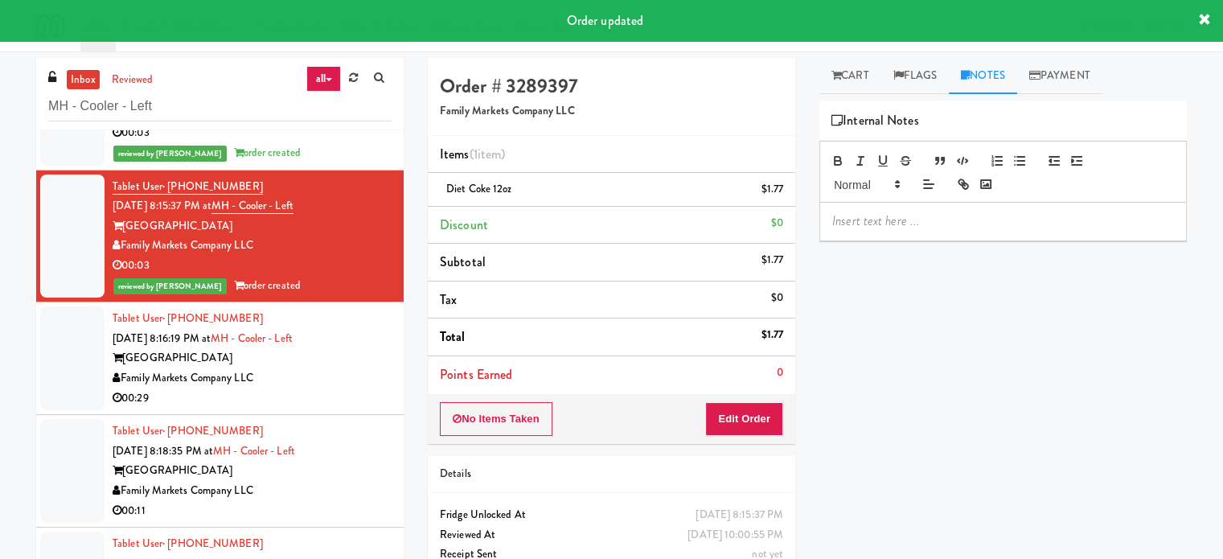
click at [961, 221] on p at bounding box center [1003, 221] width 342 height 18
paste div
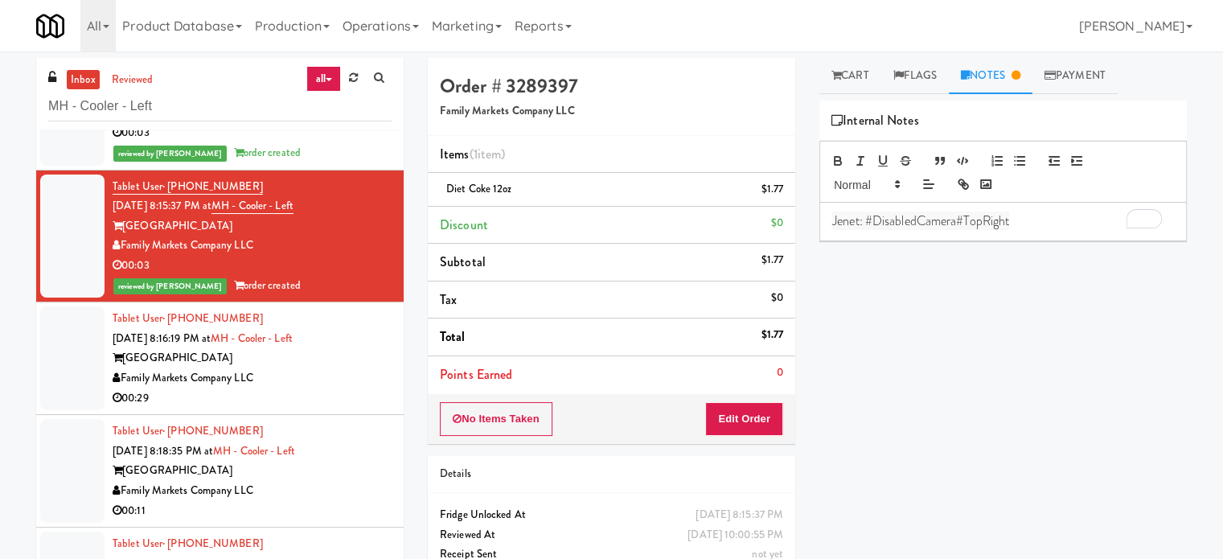
click at [368, 380] on div "Family Markets Company LLC" at bounding box center [252, 378] width 279 height 20
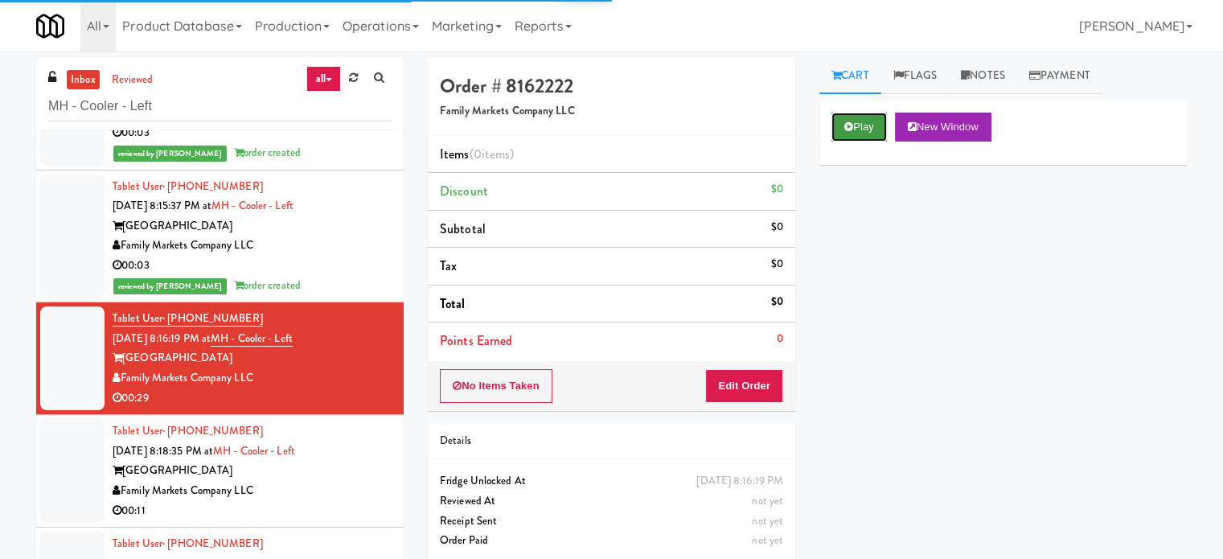
click at [860, 121] on button "Play" at bounding box center [859, 127] width 55 height 29
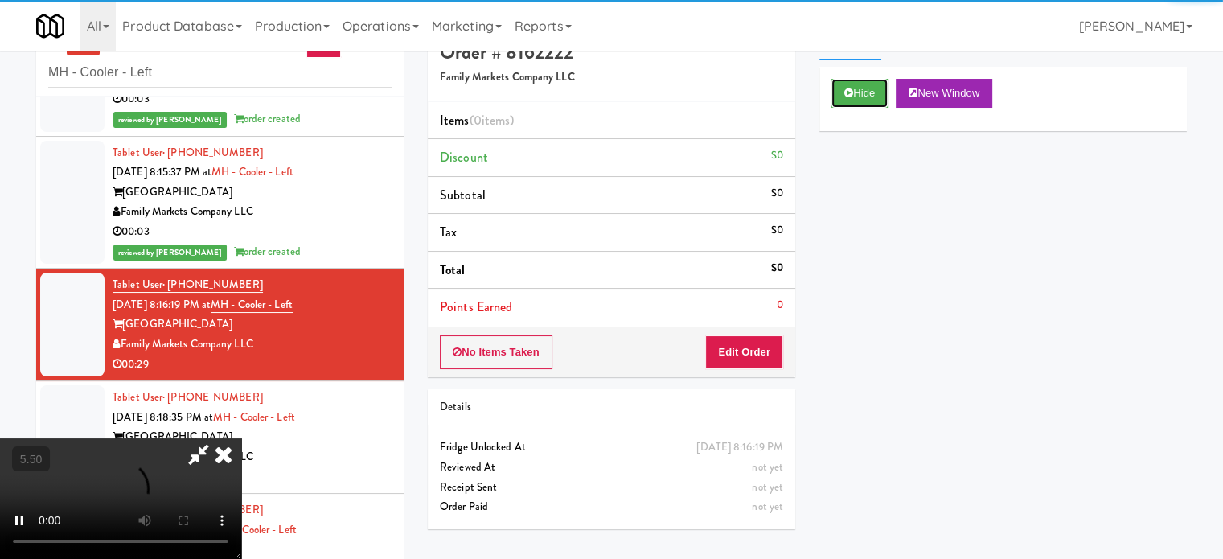
scroll to position [65, 0]
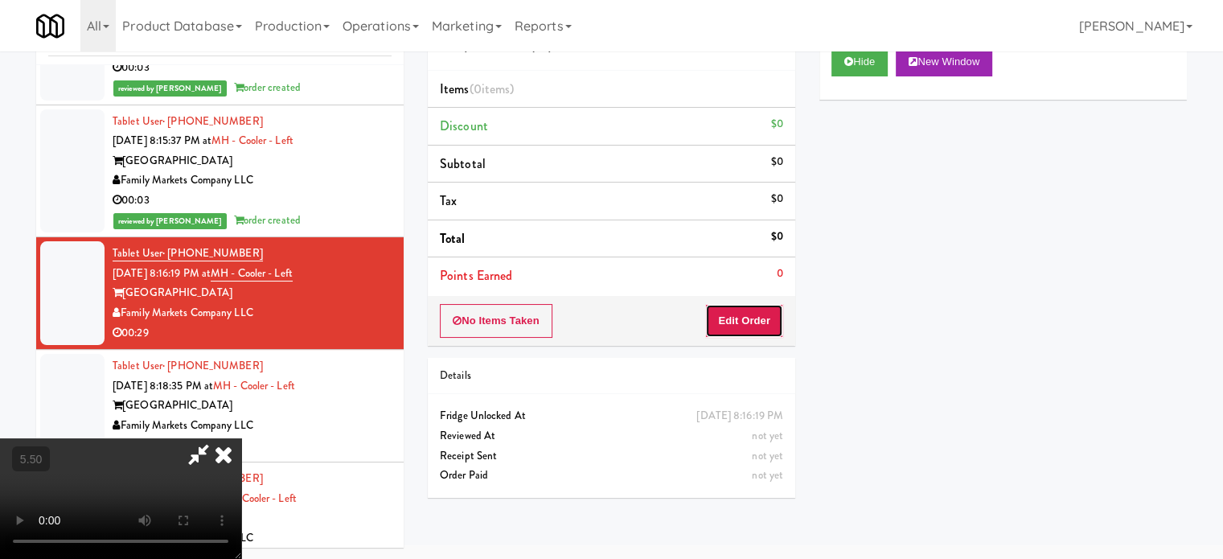
click at [750, 331] on button "Edit Order" at bounding box center [744, 321] width 78 height 34
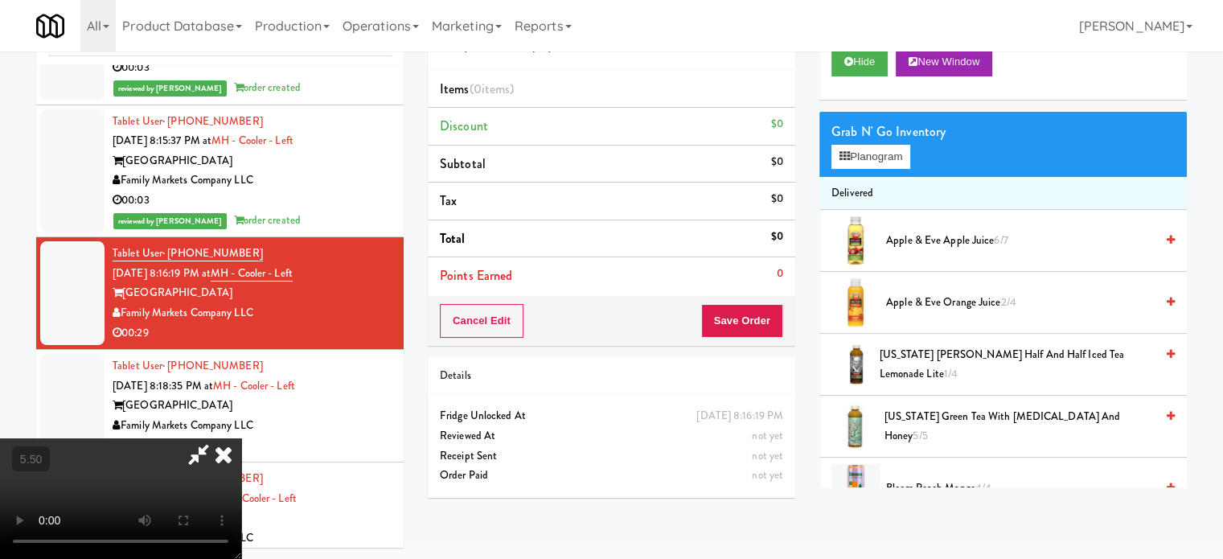
click at [241, 438] on video at bounding box center [120, 498] width 241 height 121
drag, startPoint x: 582, startPoint y: 259, endPoint x: 586, endPoint y: 356, distance: 97.4
click at [241, 438] on video at bounding box center [120, 498] width 241 height 121
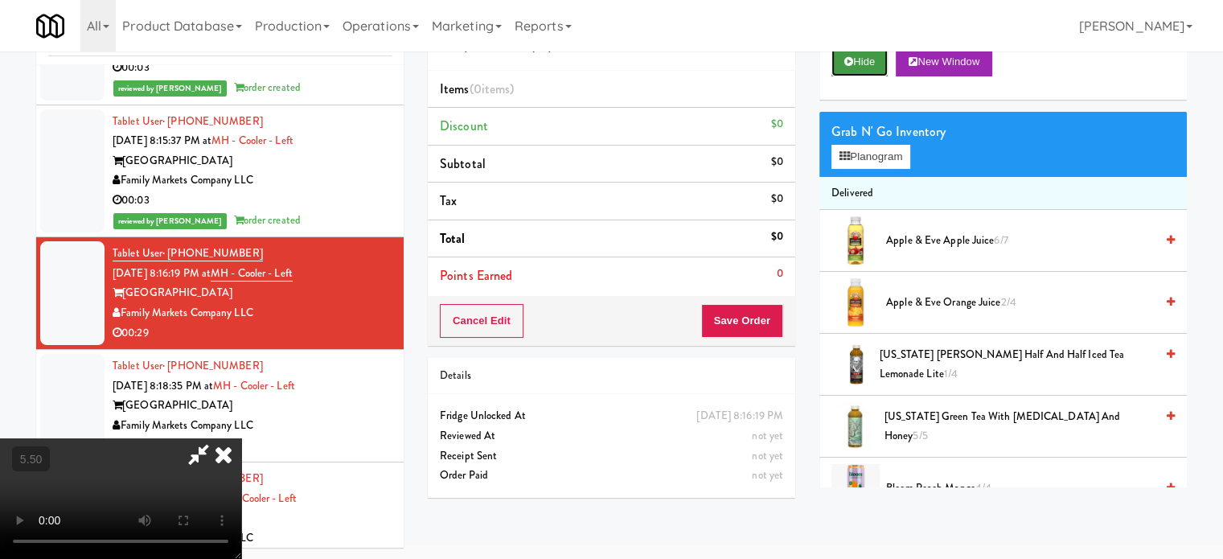
click at [853, 55] on button "Hide" at bounding box center [860, 61] width 56 height 29
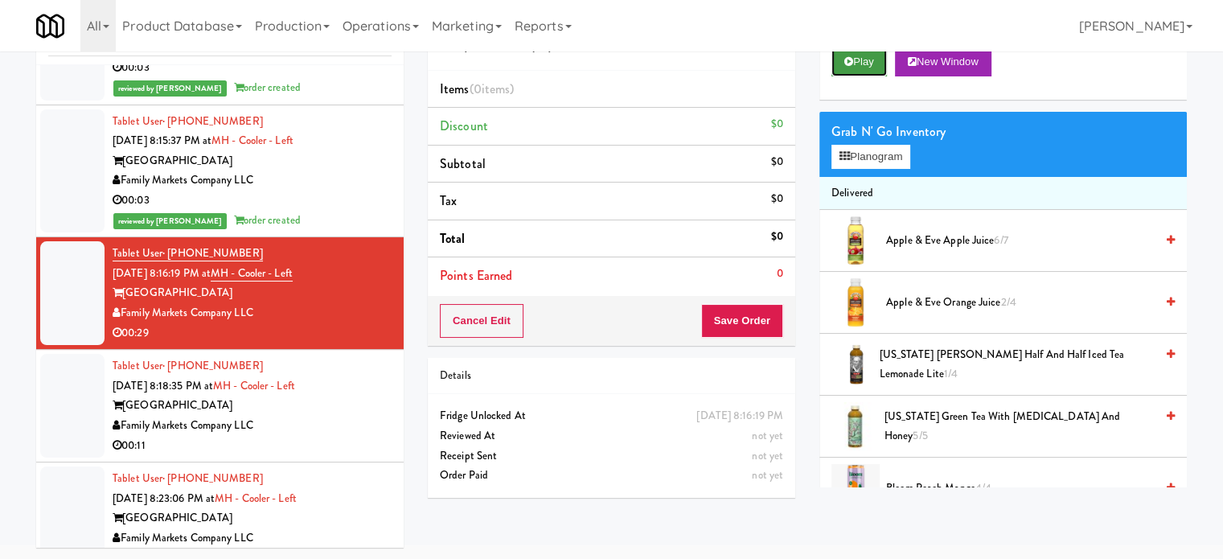
click at [859, 67] on button "Play" at bounding box center [859, 61] width 55 height 29
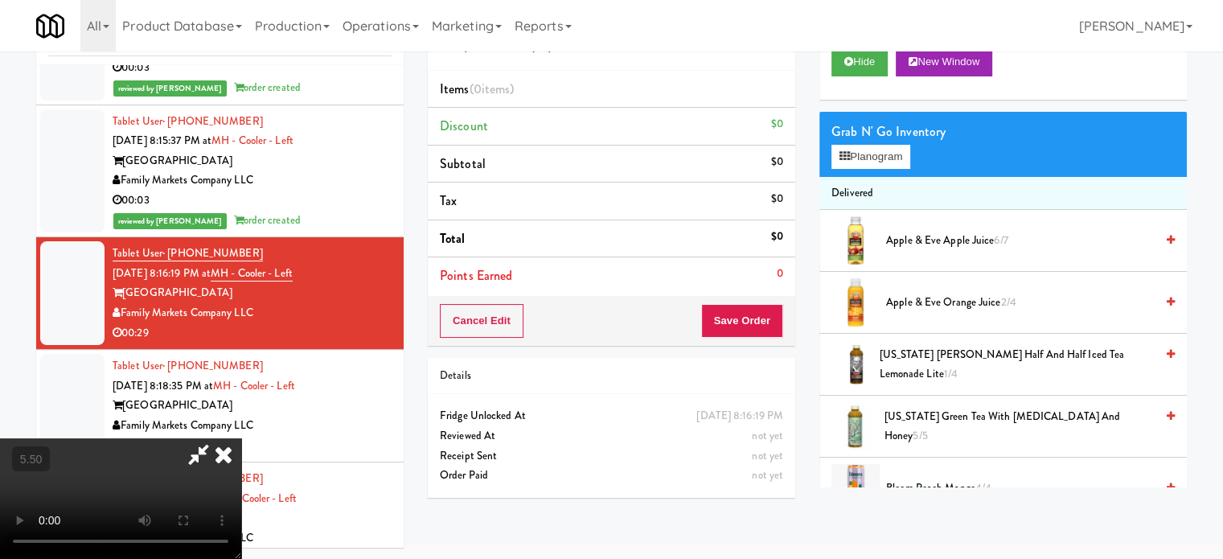
drag, startPoint x: 421, startPoint y: 396, endPoint x: 428, endPoint y: 385, distance: 12.3
click at [241, 438] on video at bounding box center [120, 498] width 241 height 121
drag, startPoint x: 428, startPoint y: 385, endPoint x: 428, endPoint y: 376, distance: 8.8
click at [241, 438] on video at bounding box center [120, 498] width 241 height 121
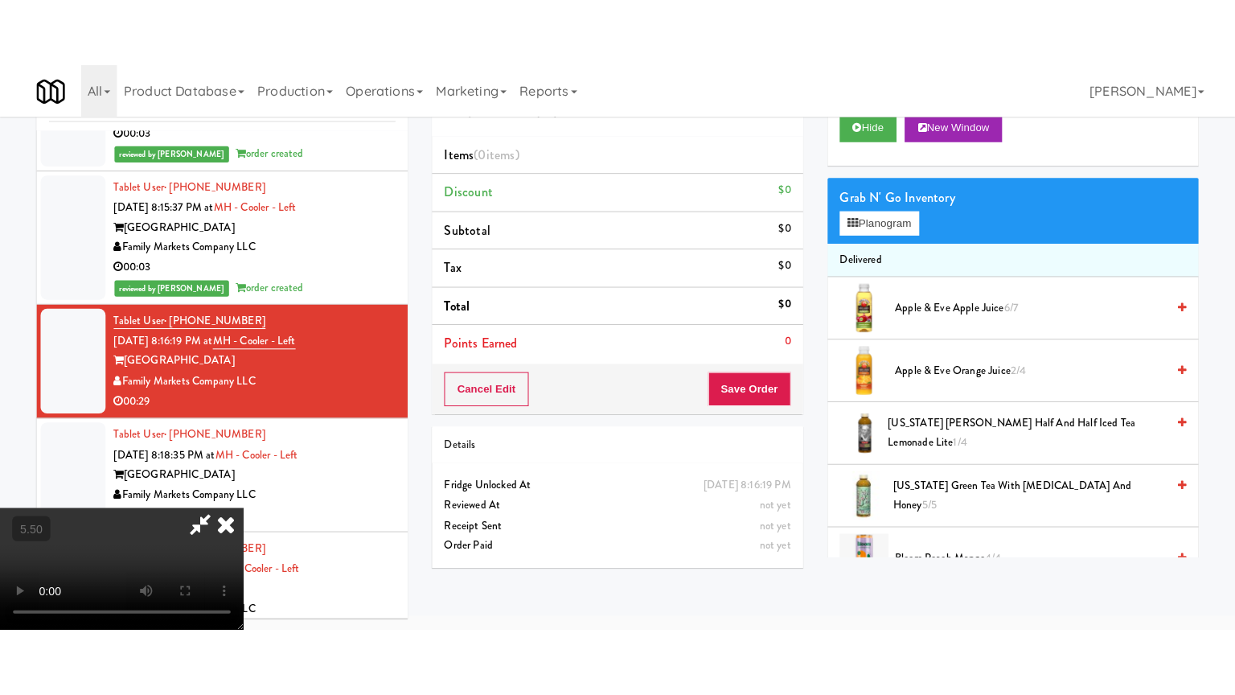
scroll to position [51, 0]
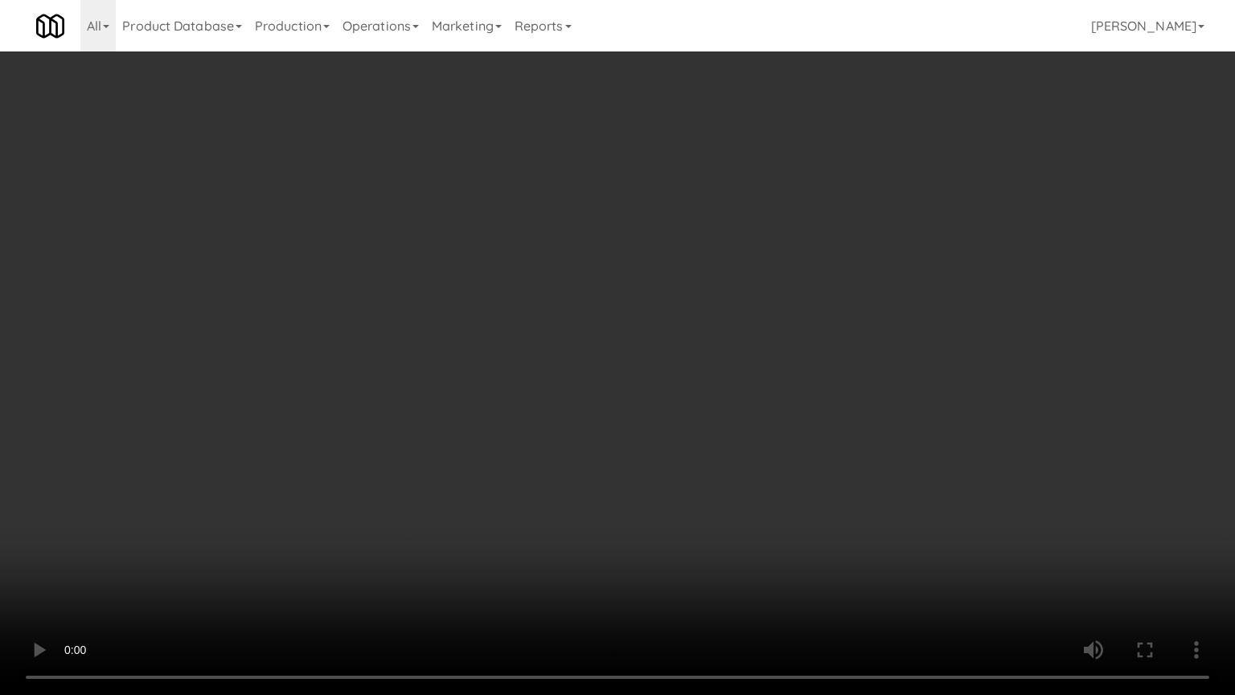
click at [510, 325] on video at bounding box center [617, 347] width 1235 height 695
click at [510, 327] on video at bounding box center [617, 347] width 1235 height 695
click at [557, 339] on video at bounding box center [617, 347] width 1235 height 695
click at [544, 347] on video at bounding box center [617, 347] width 1235 height 695
click at [626, 370] on video at bounding box center [617, 347] width 1235 height 695
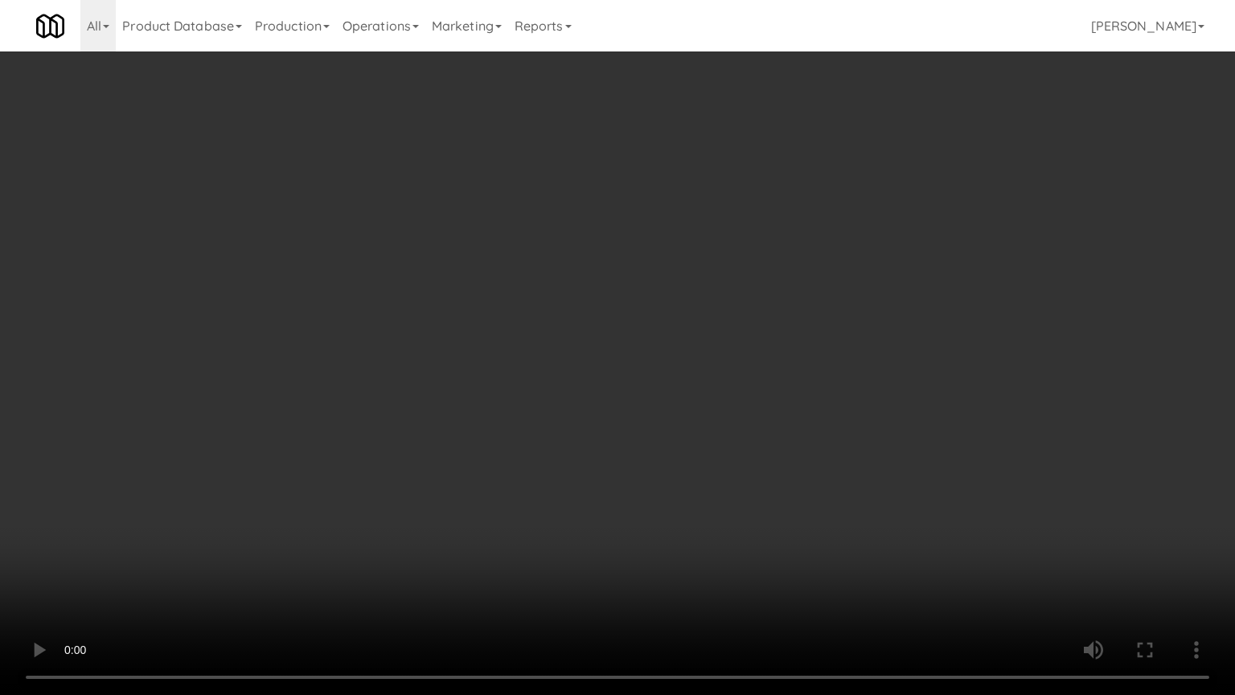
click at [536, 376] on video at bounding box center [617, 347] width 1235 height 695
click at [582, 379] on video at bounding box center [617, 347] width 1235 height 695
click at [560, 391] on video at bounding box center [617, 347] width 1235 height 695
drag, startPoint x: 618, startPoint y: 392, endPoint x: 631, endPoint y: 394, distance: 12.2
click at [618, 393] on video at bounding box center [617, 347] width 1235 height 695
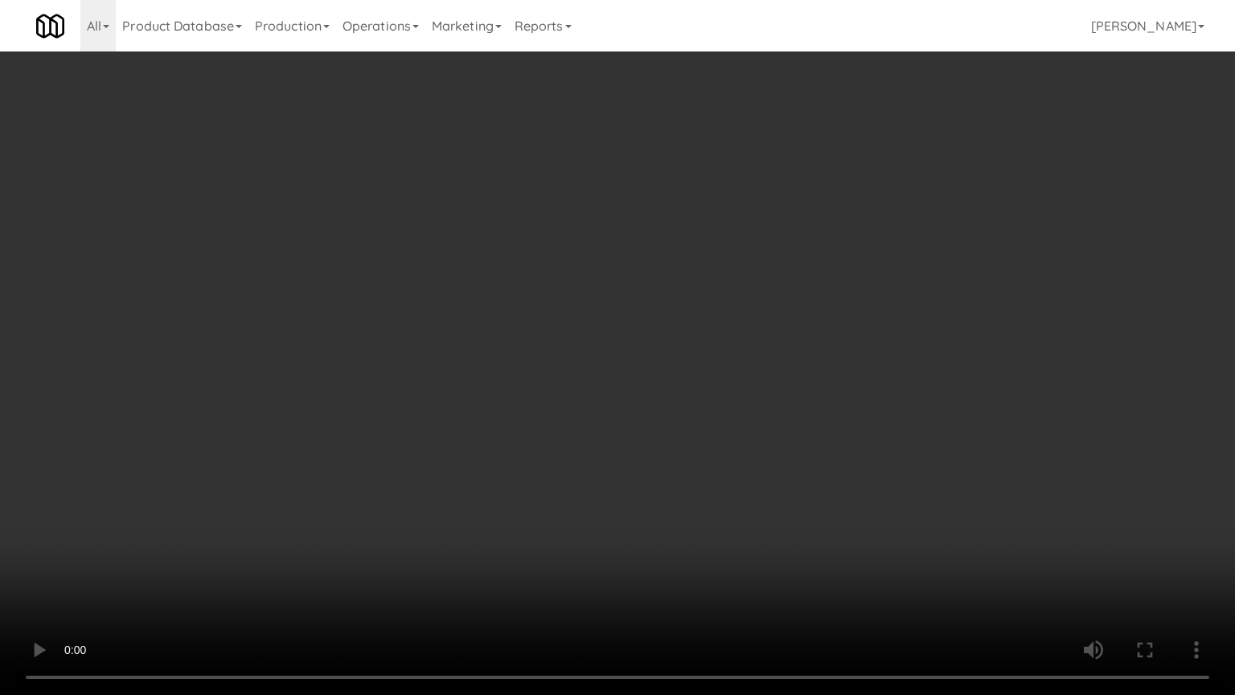
drag, startPoint x: 637, startPoint y: 398, endPoint x: 647, endPoint y: 387, distance: 14.8
click at [638, 398] on video at bounding box center [617, 347] width 1235 height 695
click at [593, 392] on video at bounding box center [617, 347] width 1235 height 695
click at [586, 382] on video at bounding box center [617, 347] width 1235 height 695
click at [586, 375] on video at bounding box center [617, 347] width 1235 height 695
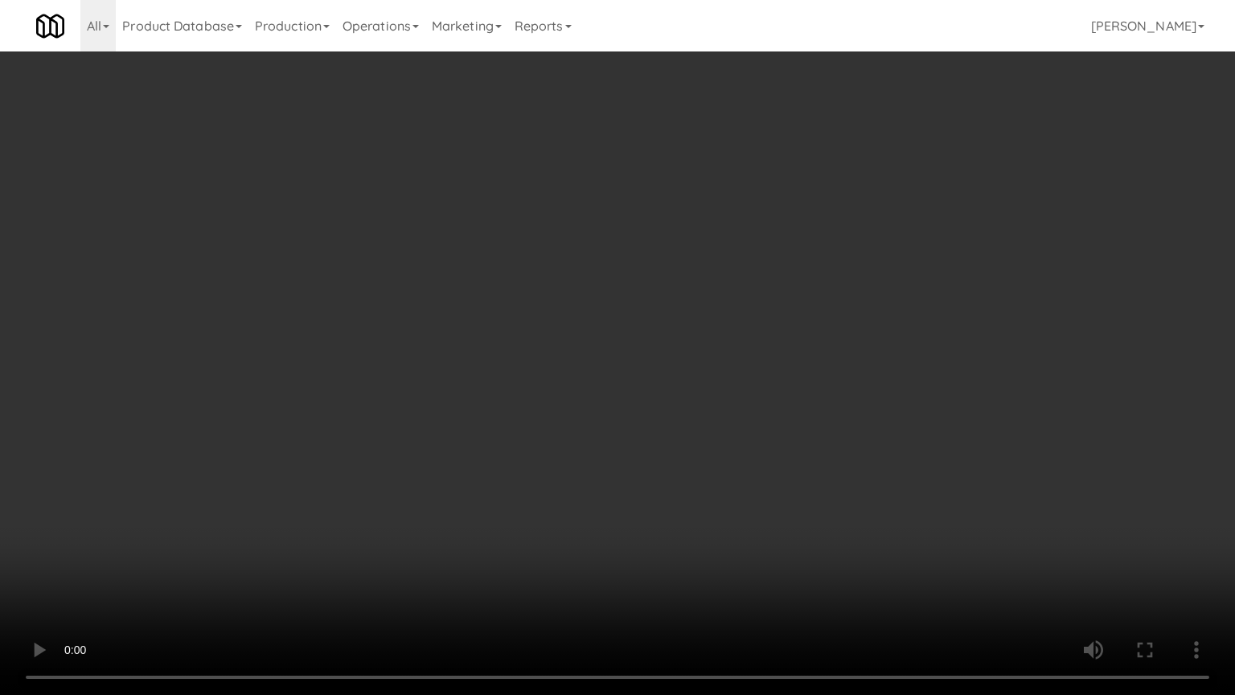
click at [586, 372] on video at bounding box center [617, 347] width 1235 height 695
click at [591, 384] on video at bounding box center [617, 347] width 1235 height 695
click at [589, 380] on video at bounding box center [617, 347] width 1235 height 695
click at [614, 388] on video at bounding box center [617, 347] width 1235 height 695
click at [582, 396] on video at bounding box center [617, 347] width 1235 height 695
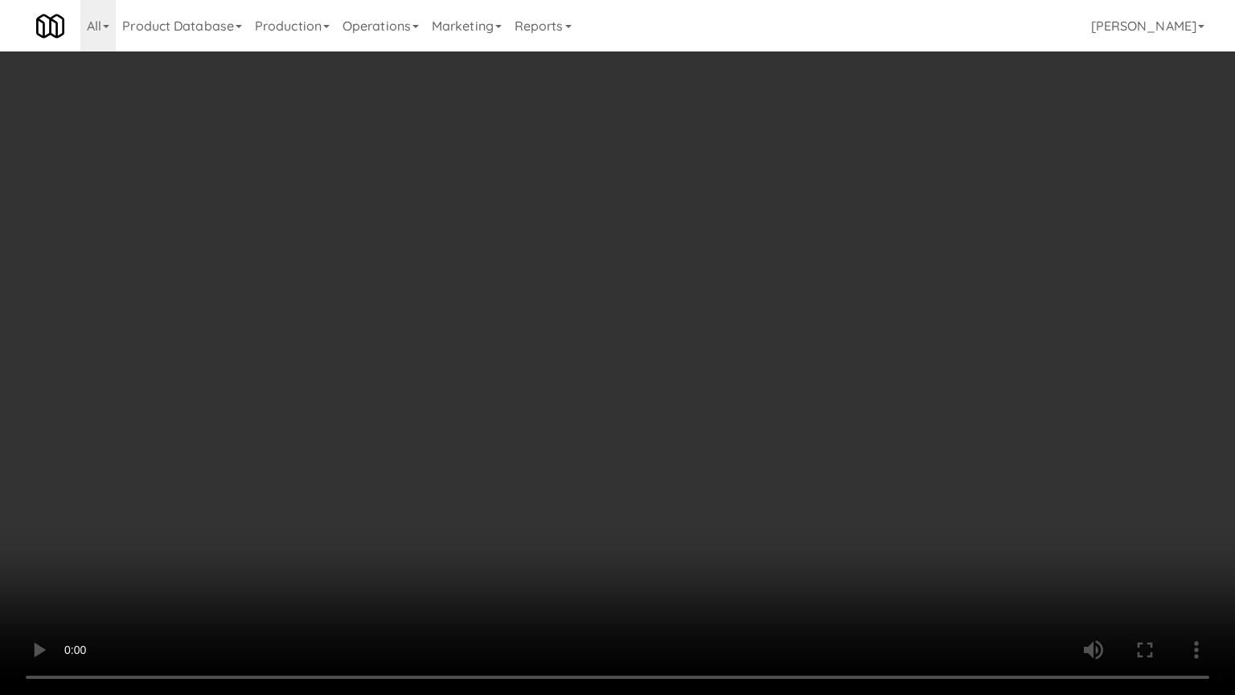
click at [593, 409] on video at bounding box center [617, 347] width 1235 height 695
click at [548, 405] on video at bounding box center [617, 347] width 1235 height 695
click at [582, 417] on video at bounding box center [617, 347] width 1235 height 695
drag, startPoint x: 560, startPoint y: 410, endPoint x: 594, endPoint y: 409, distance: 33.8
click at [562, 409] on video at bounding box center [617, 347] width 1235 height 695
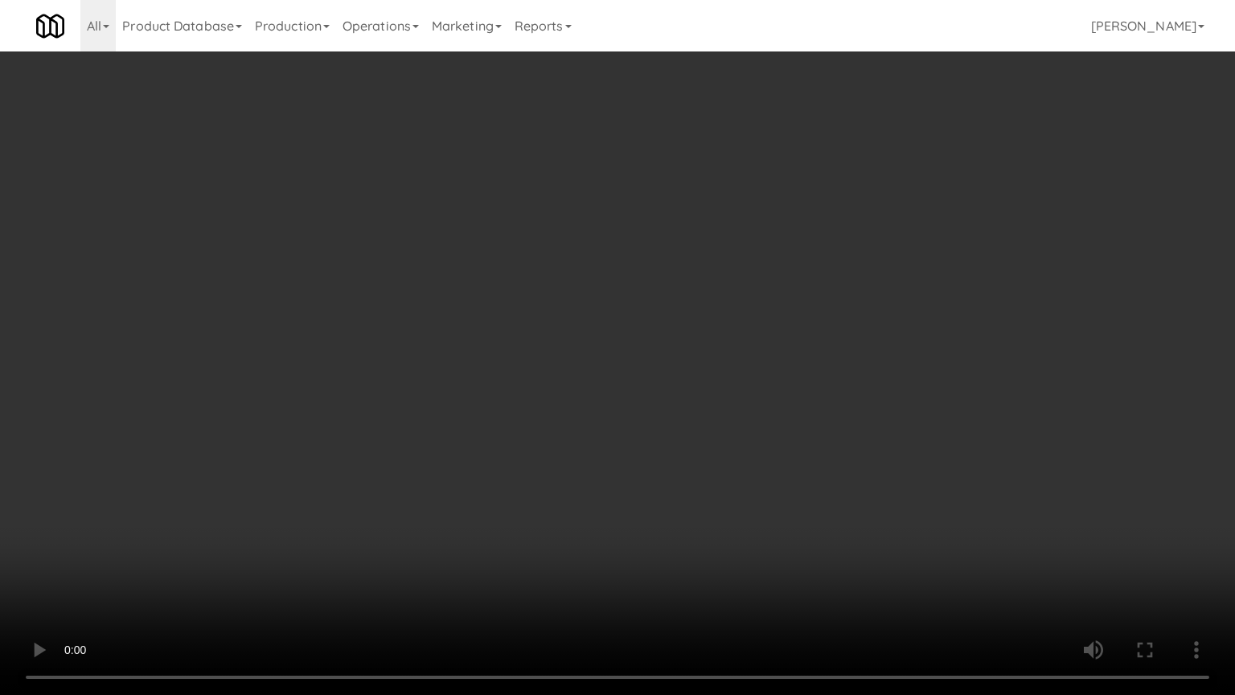
click at [592, 397] on video at bounding box center [617, 347] width 1235 height 695
click at [540, 392] on video at bounding box center [617, 347] width 1235 height 695
click at [566, 409] on video at bounding box center [617, 347] width 1235 height 695
click at [503, 414] on video at bounding box center [617, 347] width 1235 height 695
click at [573, 421] on video at bounding box center [617, 347] width 1235 height 695
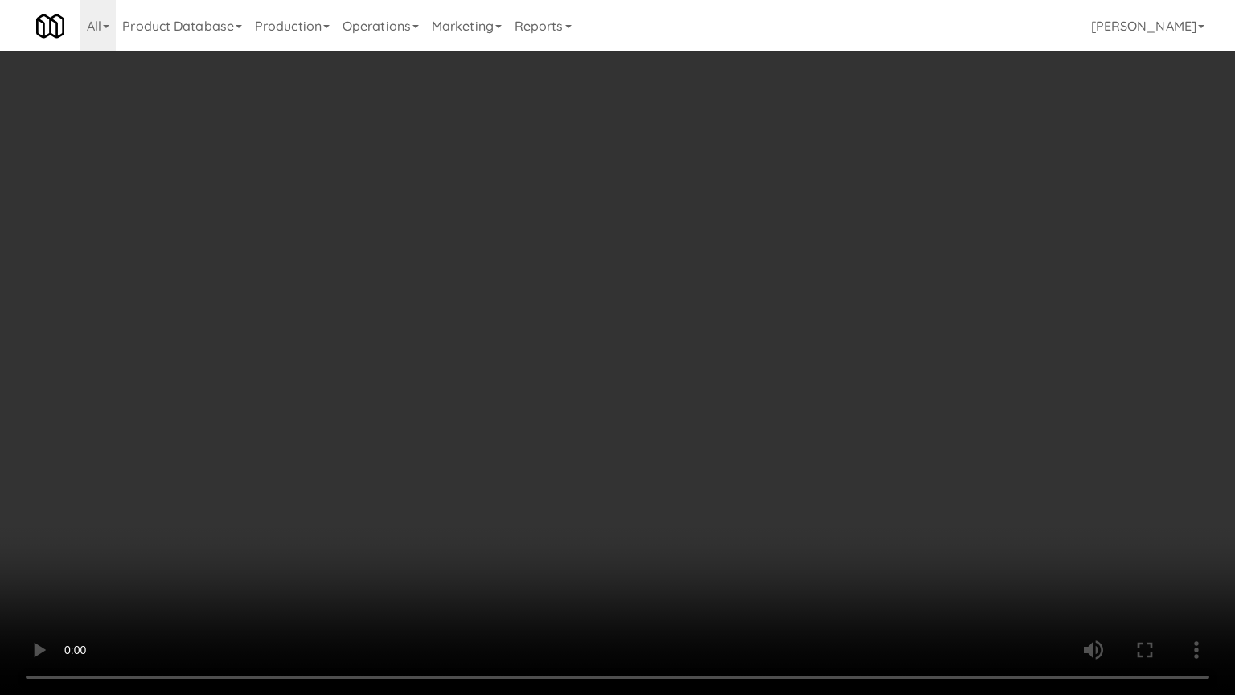
click at [492, 433] on video at bounding box center [617, 347] width 1235 height 695
click at [446, 429] on video at bounding box center [617, 347] width 1235 height 695
click at [429, 409] on video at bounding box center [617, 347] width 1235 height 695
click at [493, 382] on video at bounding box center [617, 347] width 1235 height 695
click at [569, 413] on video at bounding box center [617, 347] width 1235 height 695
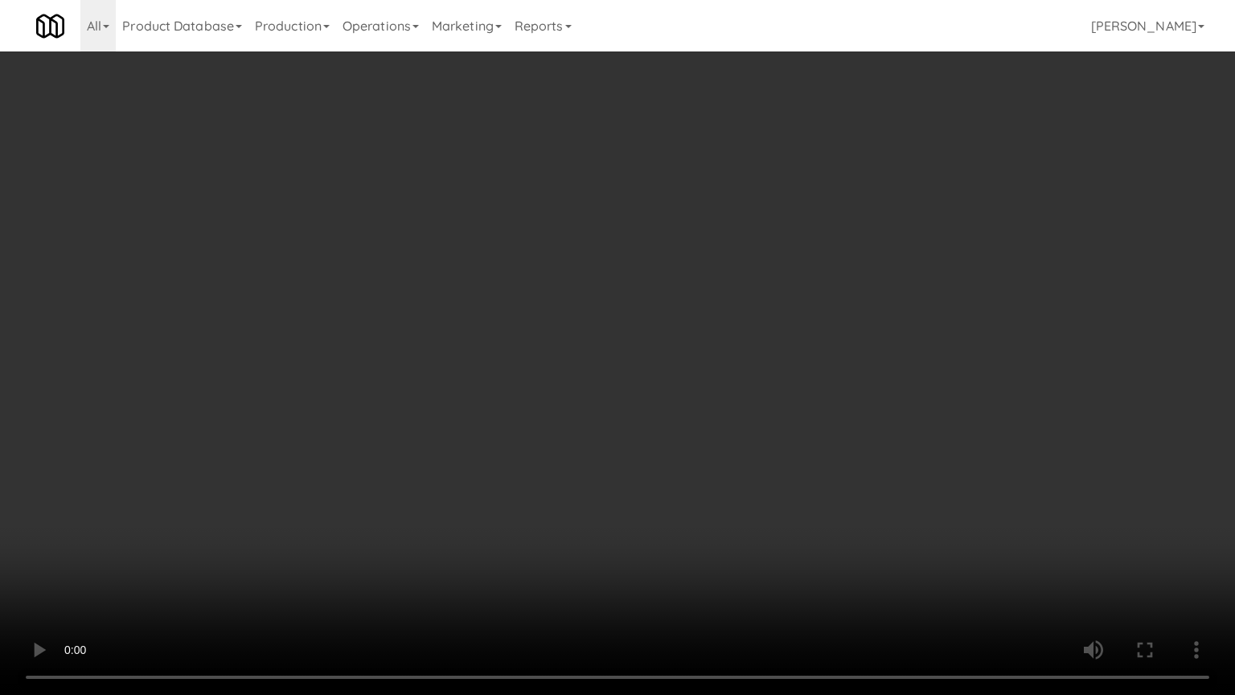
click at [563, 415] on video at bounding box center [617, 347] width 1235 height 695
drag, startPoint x: 557, startPoint y: 431, endPoint x: 566, endPoint y: 428, distance: 10.2
click at [562, 429] on video at bounding box center [617, 347] width 1235 height 695
click at [582, 421] on video at bounding box center [617, 347] width 1235 height 695
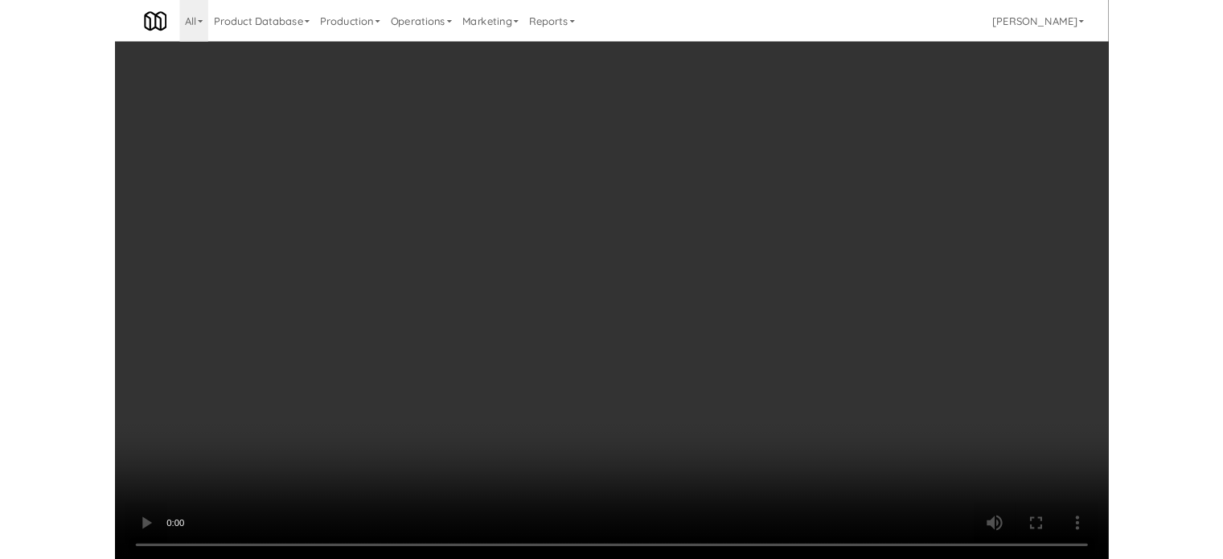
scroll to position [65, 0]
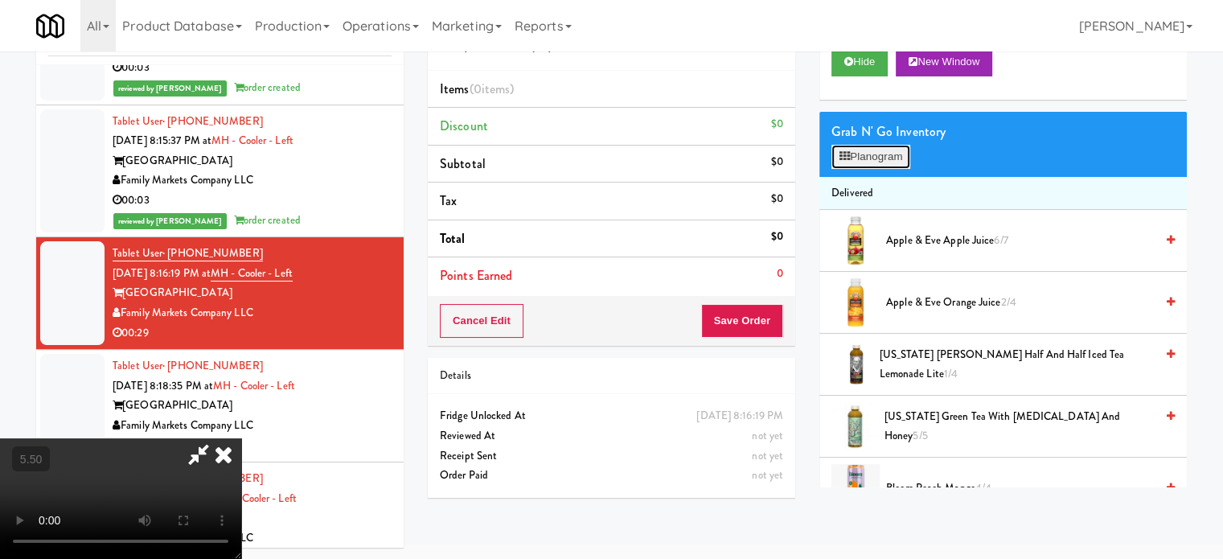
click at [900, 160] on button "Planogram" at bounding box center [871, 157] width 79 height 24
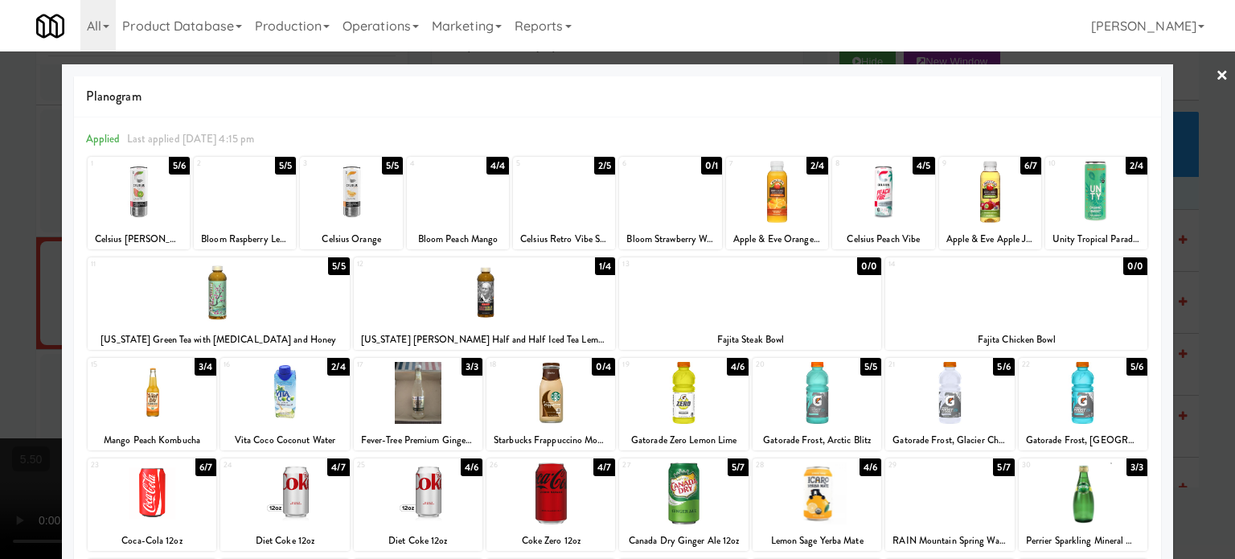
click at [465, 363] on div "3/3" at bounding box center [472, 367] width 21 height 18
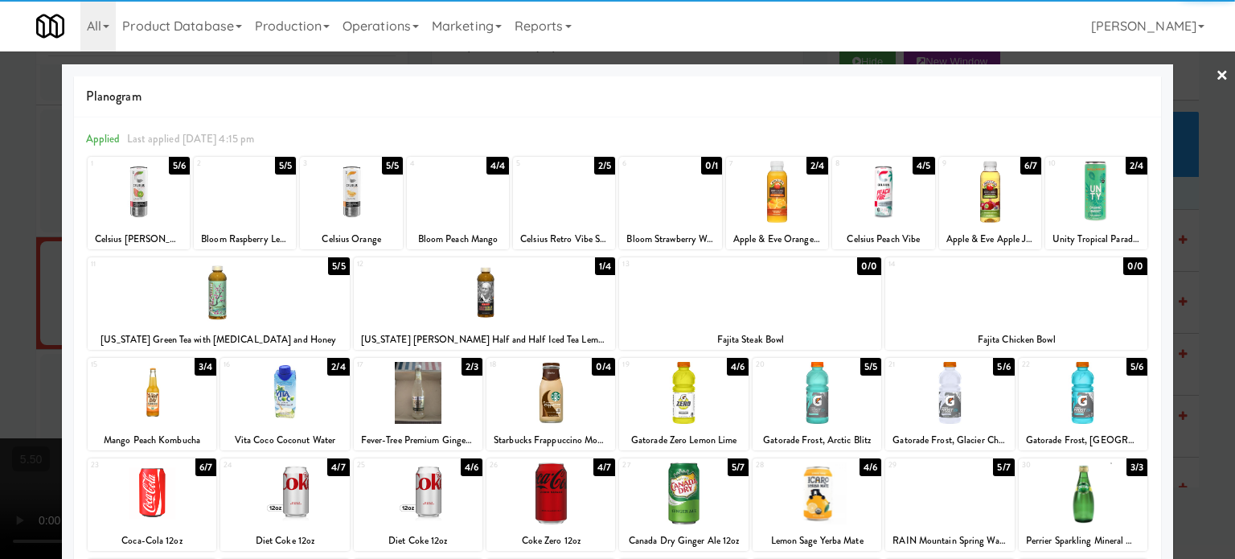
click at [1219, 376] on div at bounding box center [617, 279] width 1235 height 559
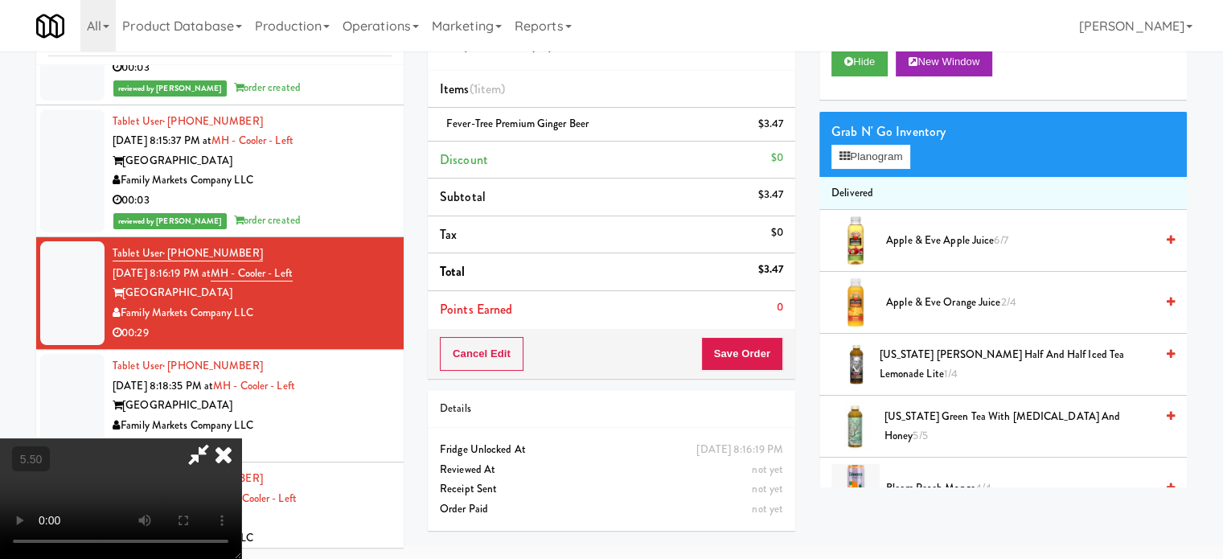
click at [241, 438] on video at bounding box center [120, 498] width 241 height 121
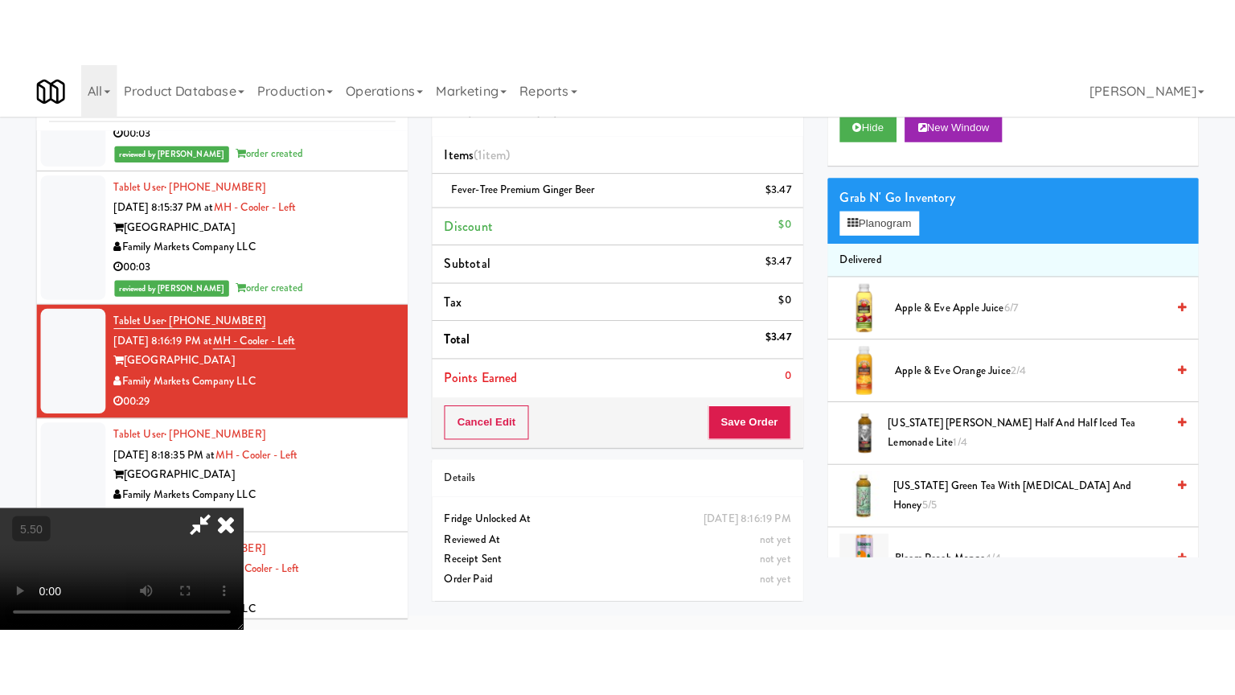
scroll to position [51, 0]
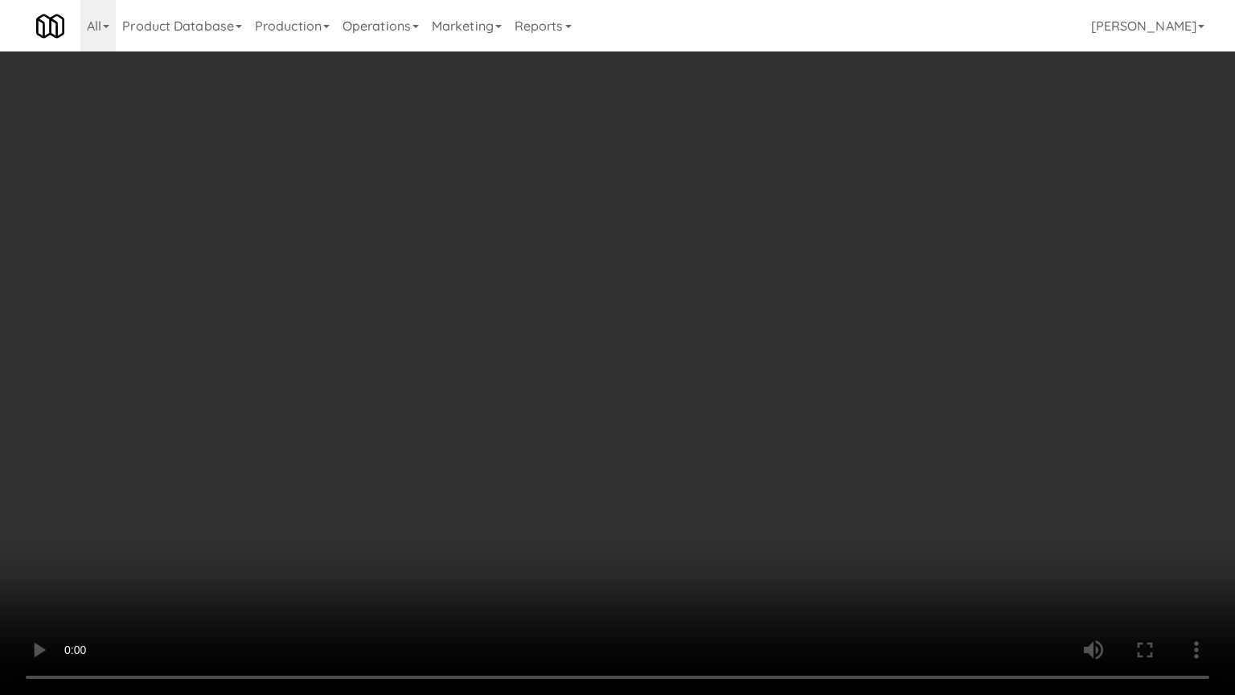
drag, startPoint x: 594, startPoint y: 339, endPoint x: 605, endPoint y: 314, distance: 26.3
click at [595, 336] on video at bounding box center [617, 347] width 1235 height 695
drag, startPoint x: 586, startPoint y: 369, endPoint x: 592, endPoint y: 362, distance: 9.2
click at [590, 371] on video at bounding box center [617, 347] width 1235 height 695
click at [592, 362] on video at bounding box center [617, 347] width 1235 height 695
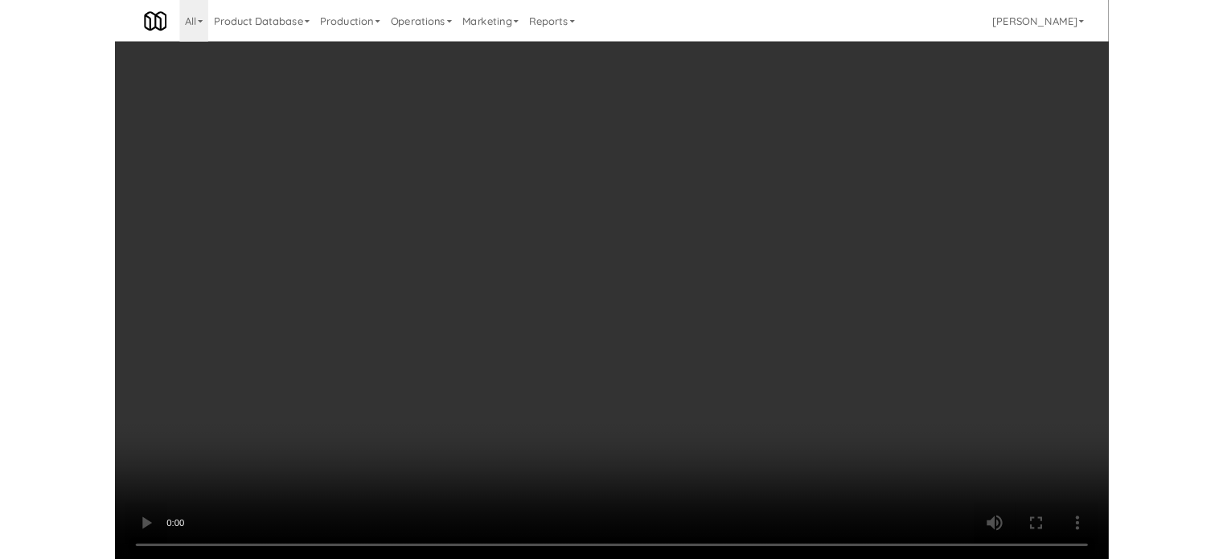
scroll to position [65, 0]
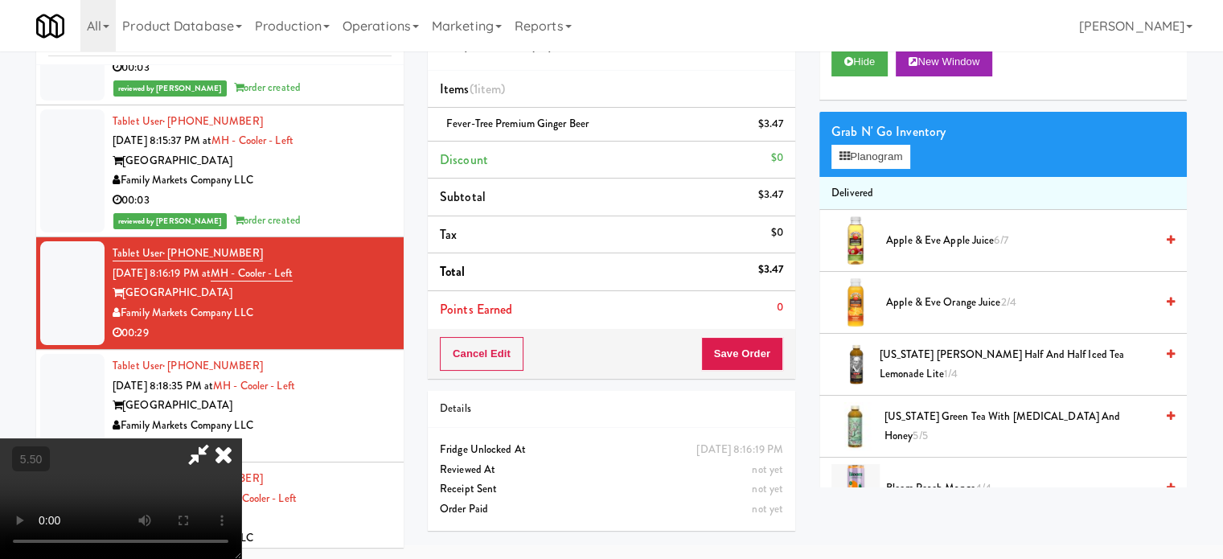
click at [241, 438] on icon at bounding box center [223, 454] width 35 height 32
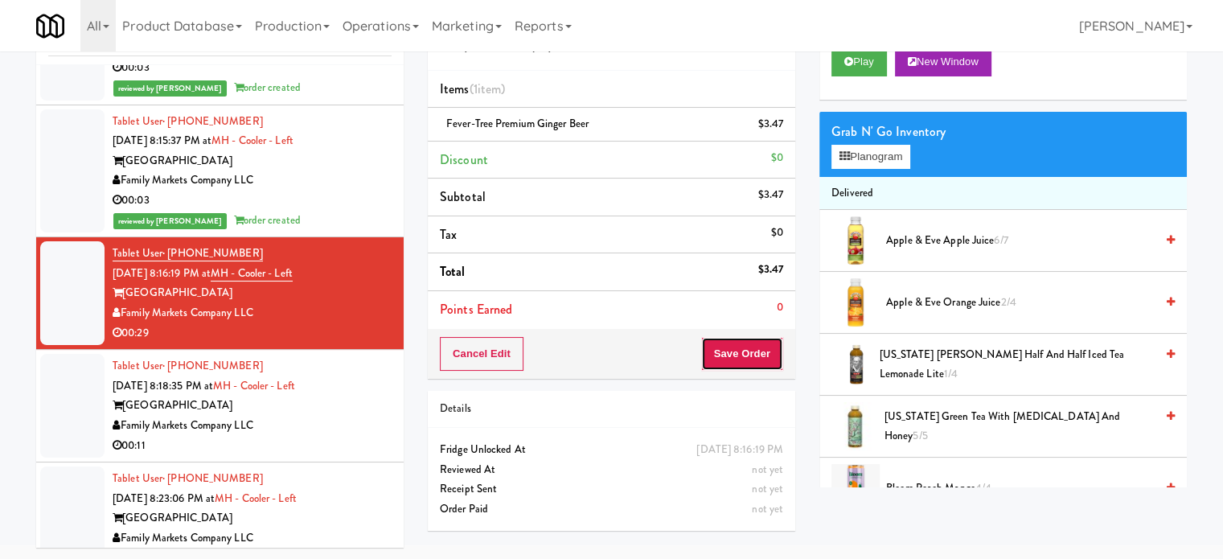
click at [731, 350] on button "Save Order" at bounding box center [742, 354] width 82 height 34
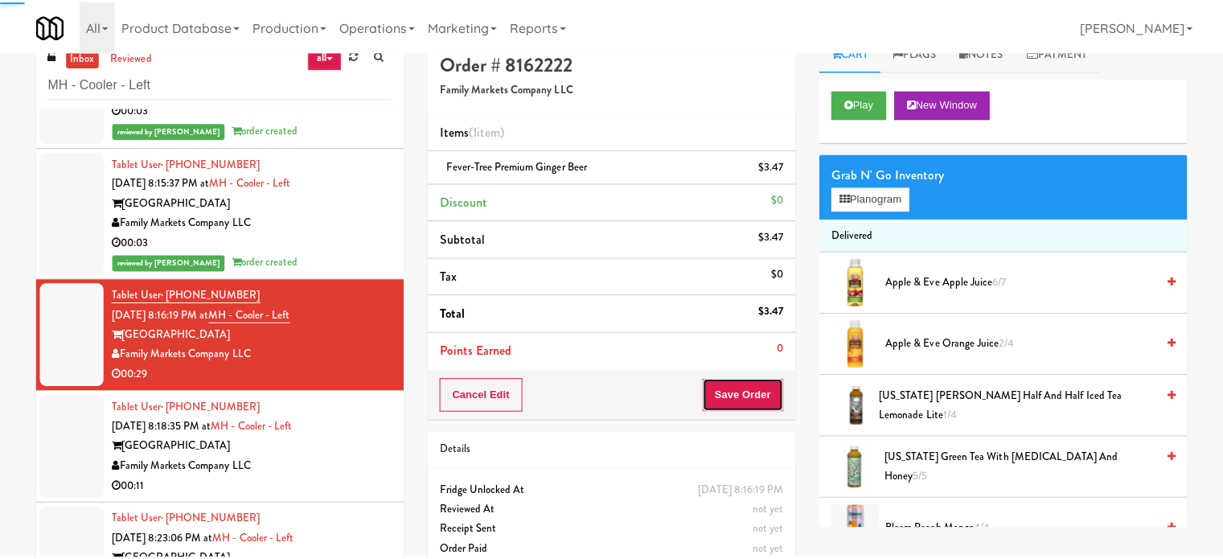
scroll to position [0, 0]
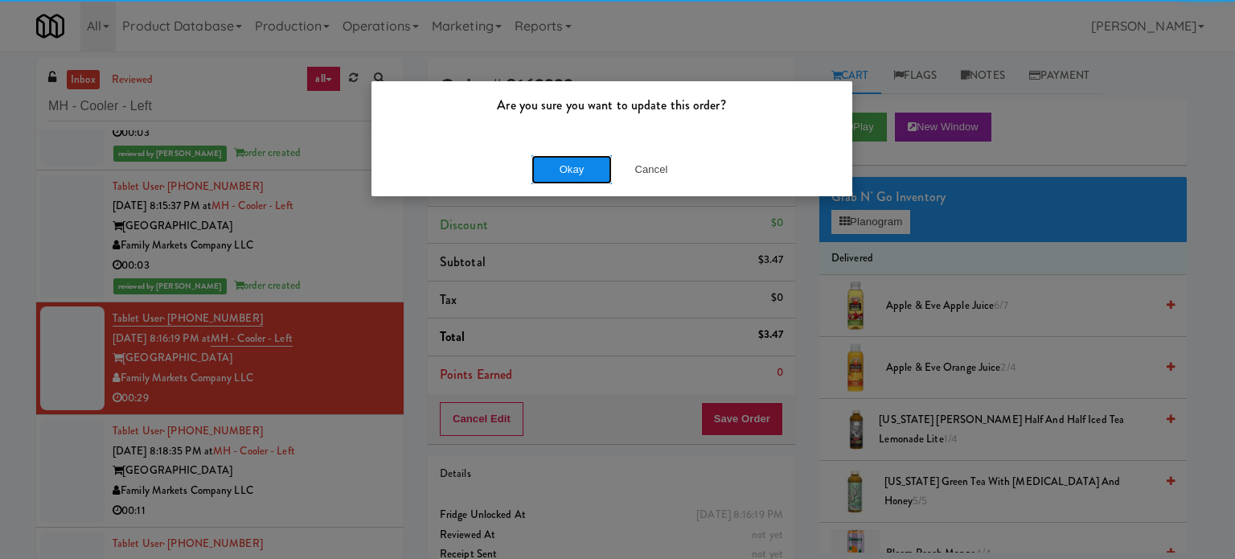
click at [585, 170] on button "Okay" at bounding box center [572, 169] width 80 height 29
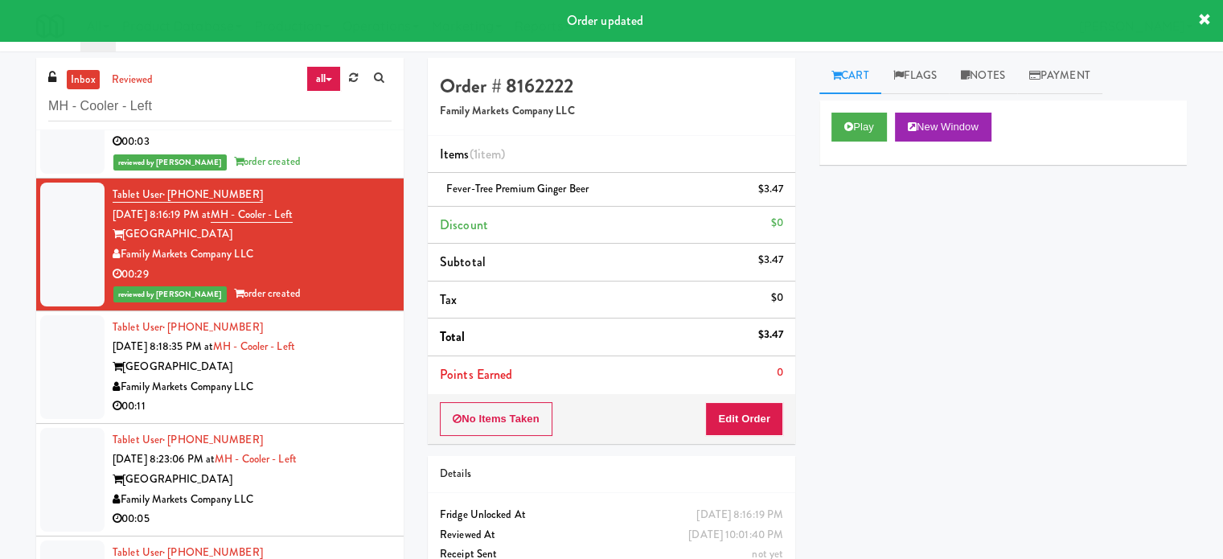
scroll to position [483, 0]
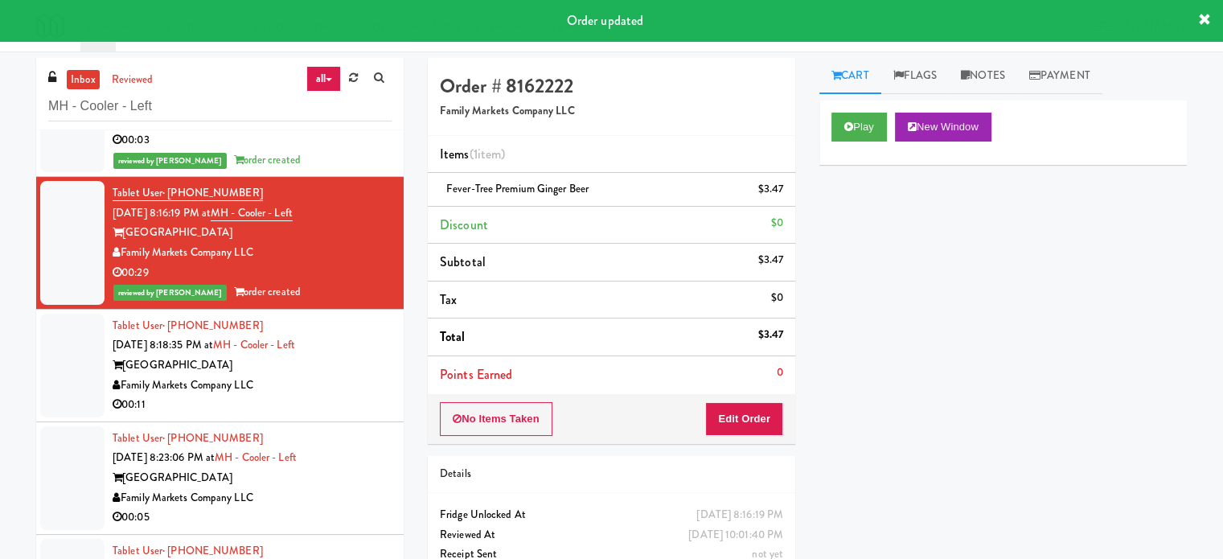
drag, startPoint x: 323, startPoint y: 401, endPoint x: 624, endPoint y: 295, distance: 318.7
click at [323, 400] on div "00:11" at bounding box center [252, 405] width 279 height 20
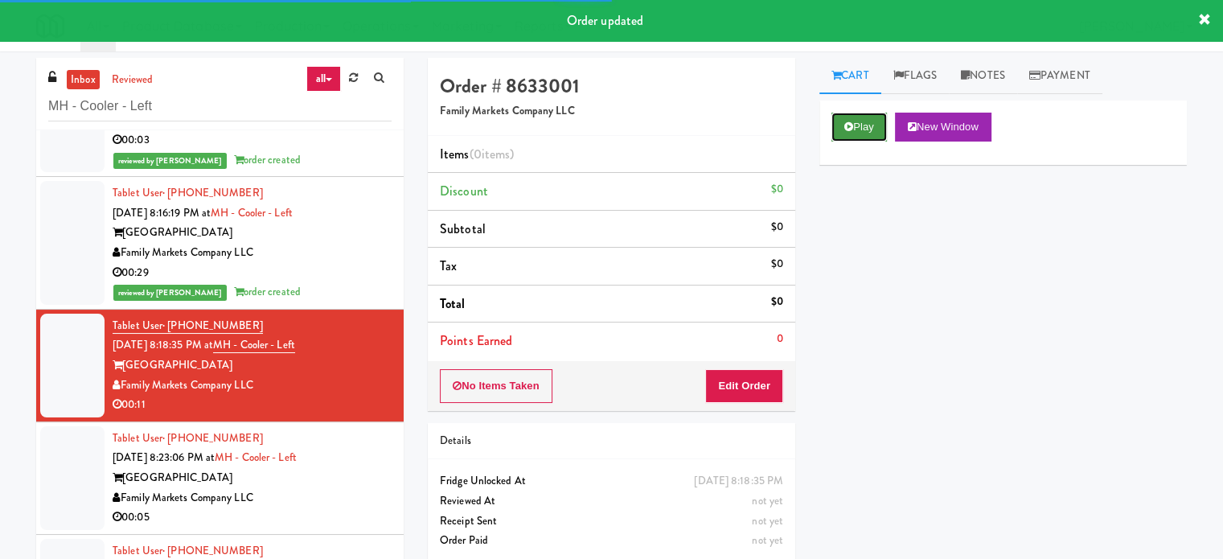
click at [853, 134] on button "Play" at bounding box center [859, 127] width 55 height 29
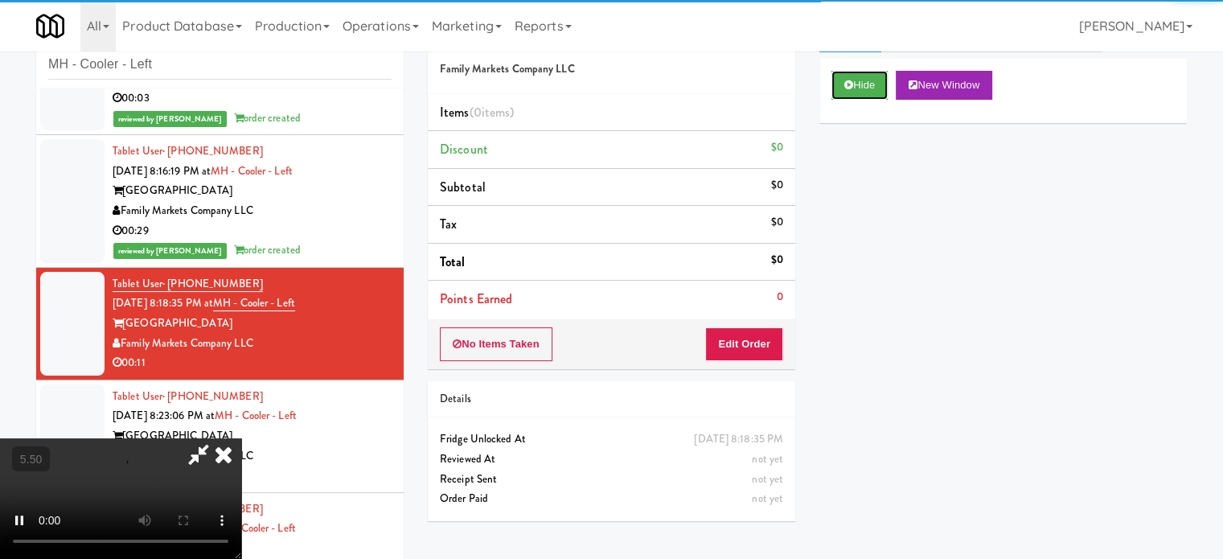
scroll to position [65, 0]
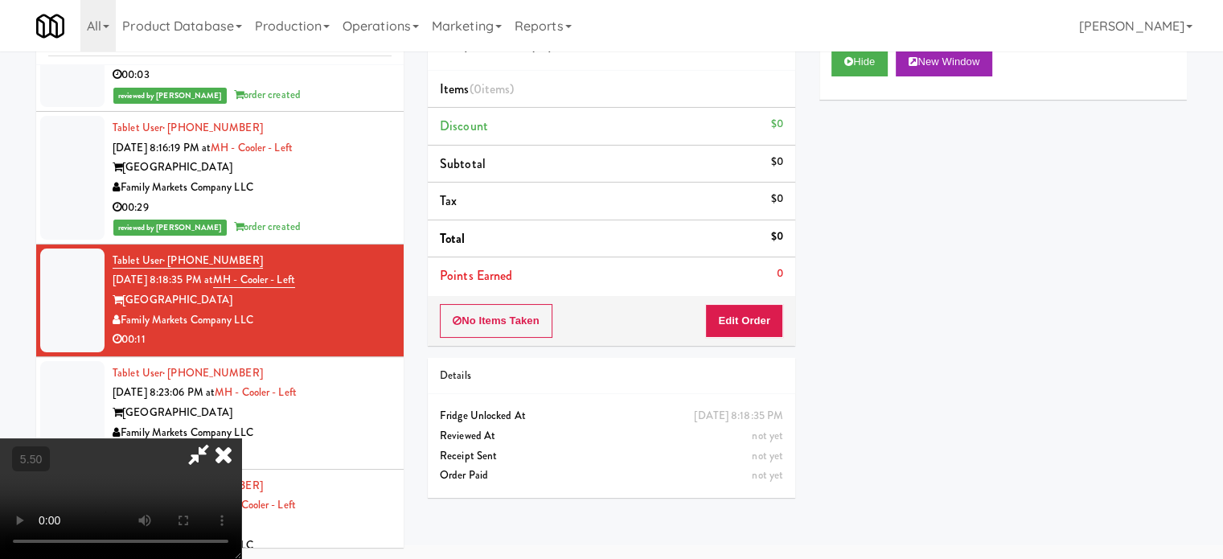
click at [757, 336] on div "No Items Taken Edit Order" at bounding box center [612, 321] width 368 height 50
click at [752, 327] on button "Edit Order" at bounding box center [744, 321] width 78 height 34
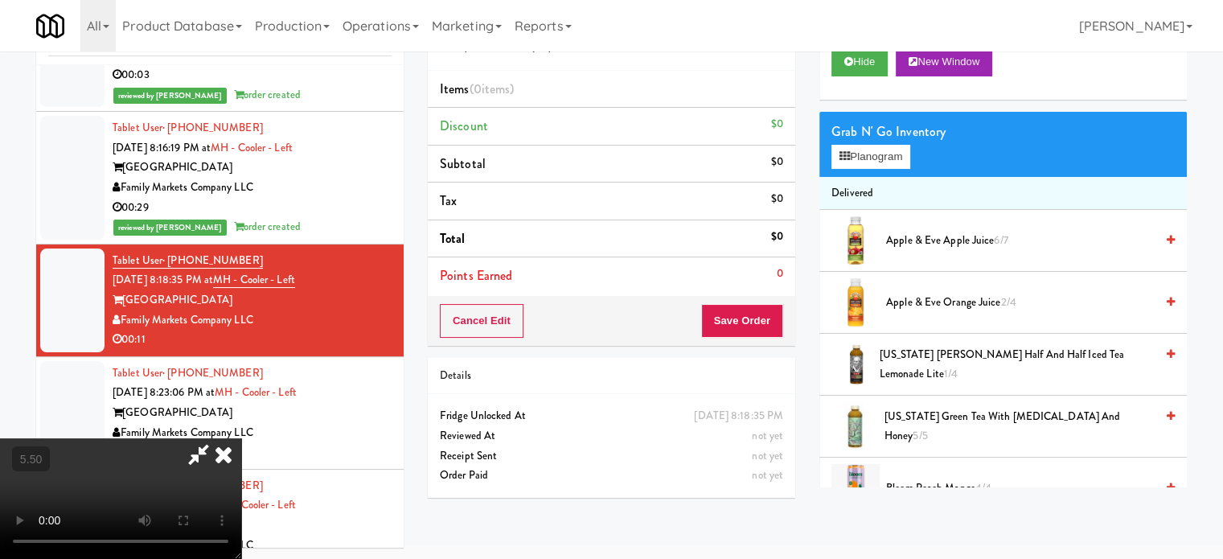
click at [241, 438] on video at bounding box center [120, 498] width 241 height 121
drag, startPoint x: 419, startPoint y: 327, endPoint x: 432, endPoint y: 327, distance: 12.9
click at [241, 438] on video at bounding box center [120, 498] width 241 height 121
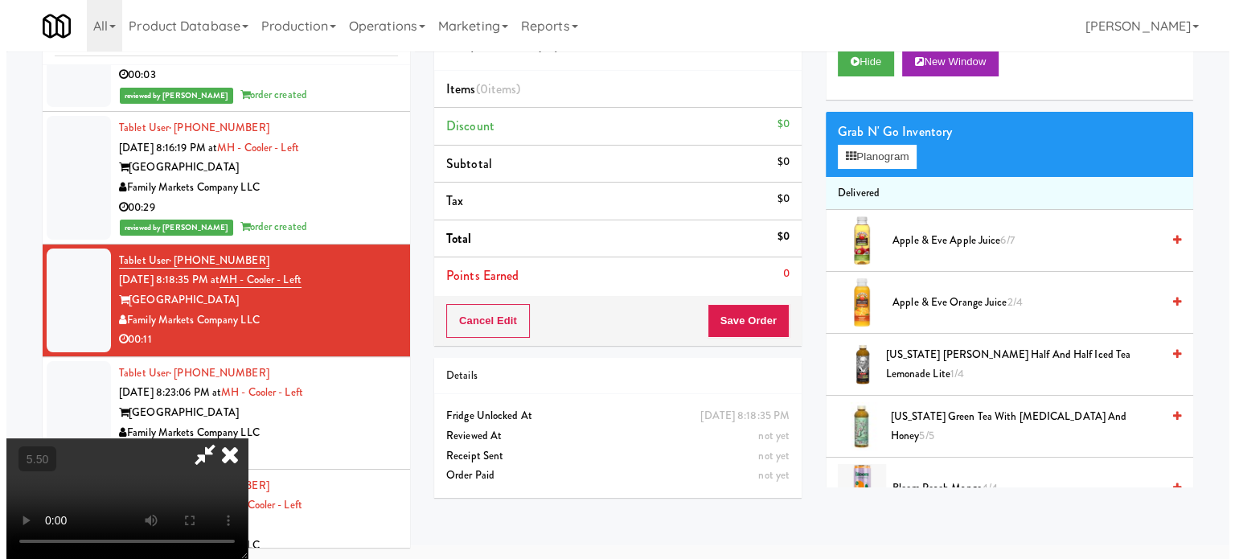
scroll to position [51, 0]
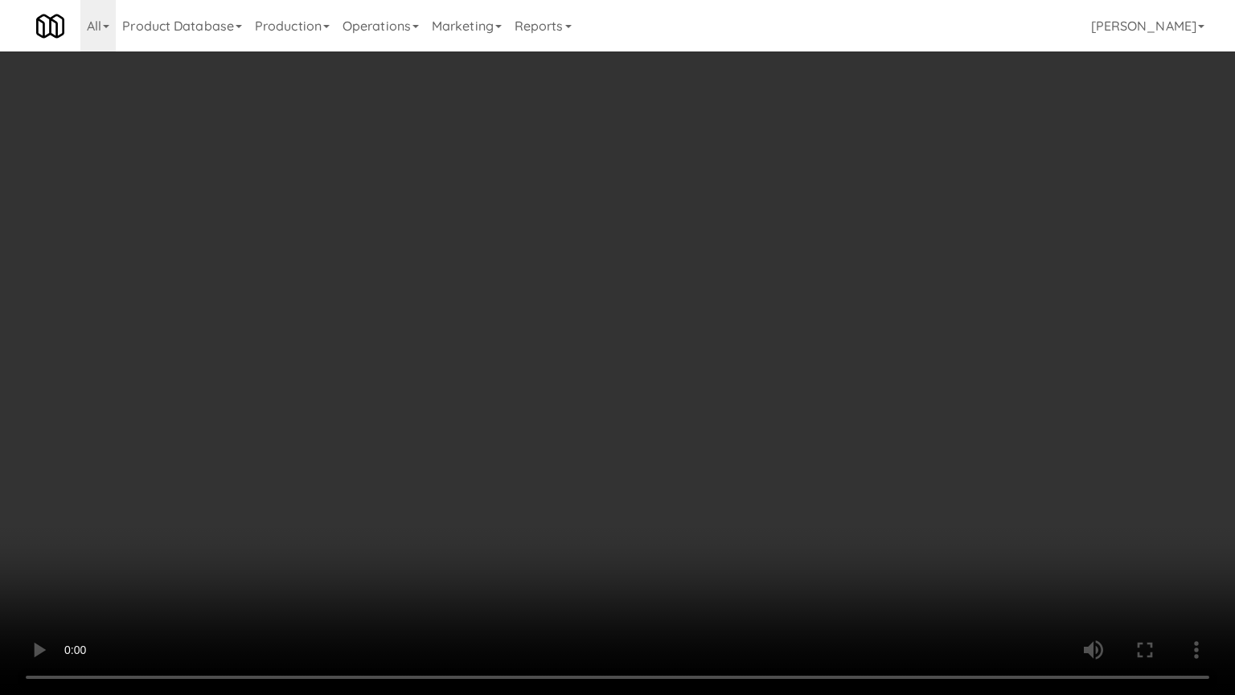
drag, startPoint x: 412, startPoint y: 404, endPoint x: 421, endPoint y: 396, distance: 12.6
click at [413, 405] on video at bounding box center [617, 347] width 1235 height 695
drag, startPoint x: 576, startPoint y: 313, endPoint x: 594, endPoint y: 299, distance: 22.4
click at [577, 313] on video at bounding box center [617, 347] width 1235 height 695
click at [563, 348] on video at bounding box center [617, 347] width 1235 height 695
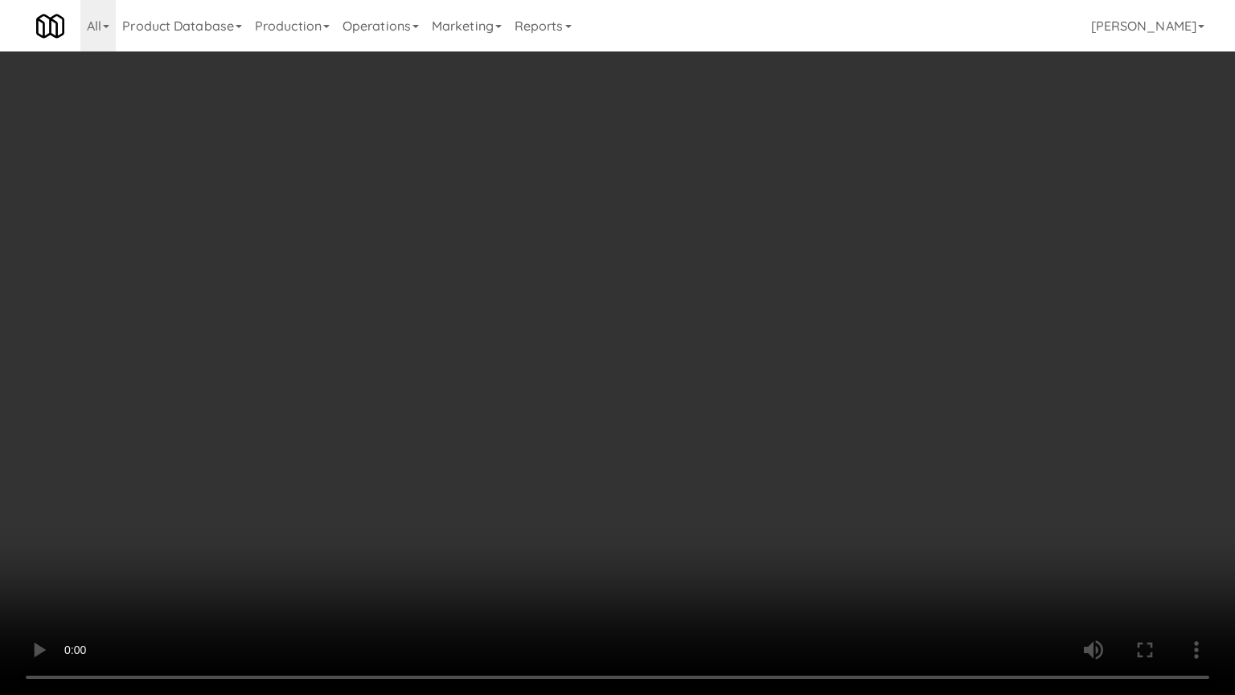
click at [529, 343] on video at bounding box center [617, 347] width 1235 height 695
click at [532, 335] on video at bounding box center [617, 347] width 1235 height 695
click at [540, 328] on video at bounding box center [617, 347] width 1235 height 695
click at [540, 341] on video at bounding box center [617, 347] width 1235 height 695
click at [558, 369] on video at bounding box center [617, 347] width 1235 height 695
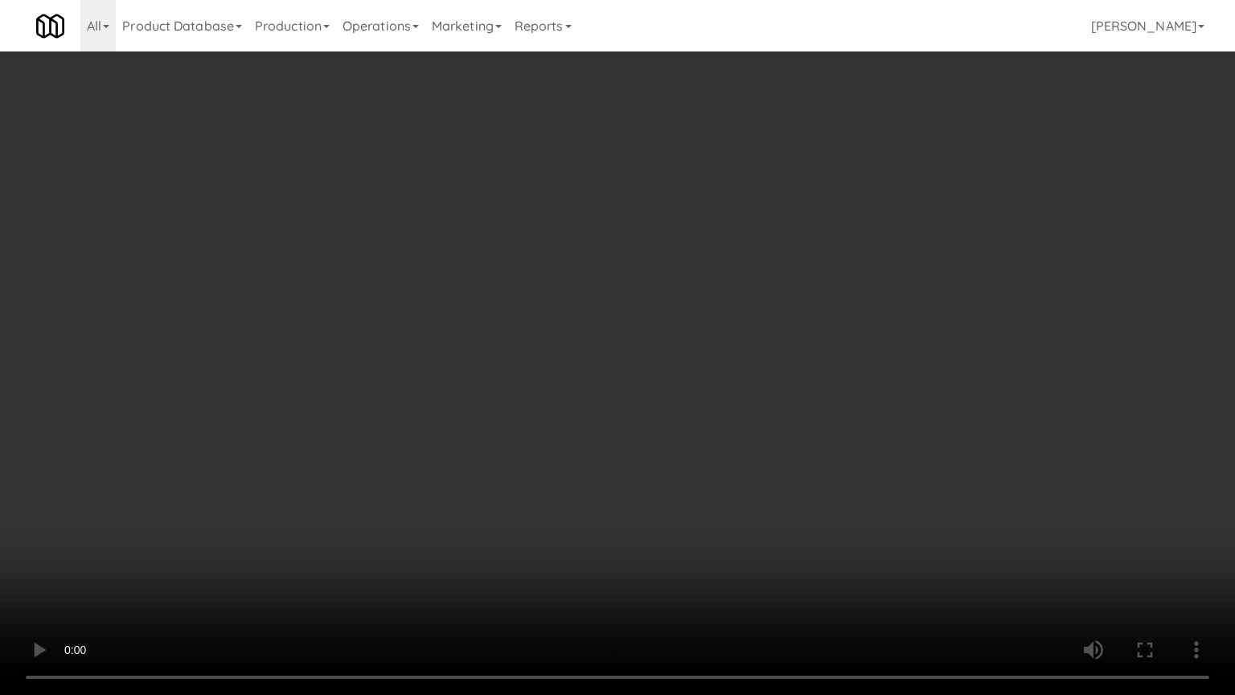
click at [553, 390] on video at bounding box center [617, 347] width 1235 height 695
click at [531, 392] on video at bounding box center [617, 347] width 1235 height 695
click at [547, 386] on video at bounding box center [617, 347] width 1235 height 695
click at [546, 383] on video at bounding box center [617, 347] width 1235 height 695
click at [598, 390] on video at bounding box center [617, 347] width 1235 height 695
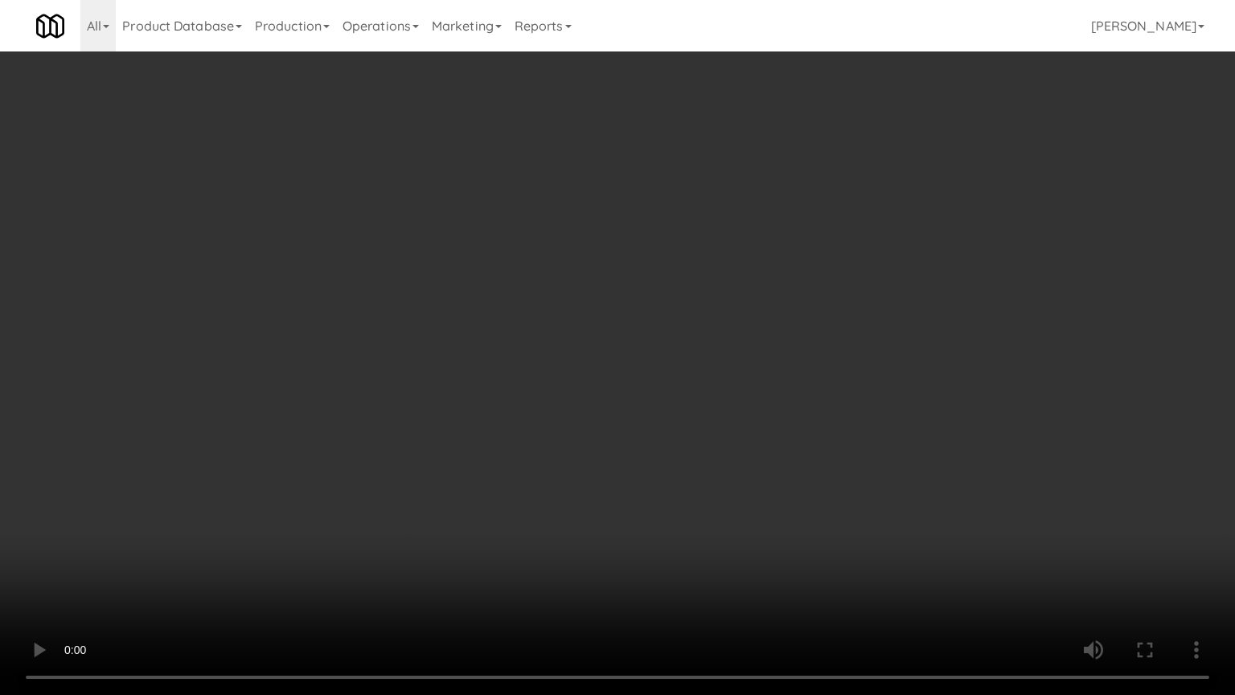
click at [587, 394] on video at bounding box center [617, 347] width 1235 height 695
click at [581, 397] on video at bounding box center [617, 347] width 1235 height 695
click at [232, 516] on video at bounding box center [617, 347] width 1235 height 695
click at [457, 378] on video at bounding box center [617, 347] width 1235 height 695
drag, startPoint x: 459, startPoint y: 379, endPoint x: 469, endPoint y: 374, distance: 10.8
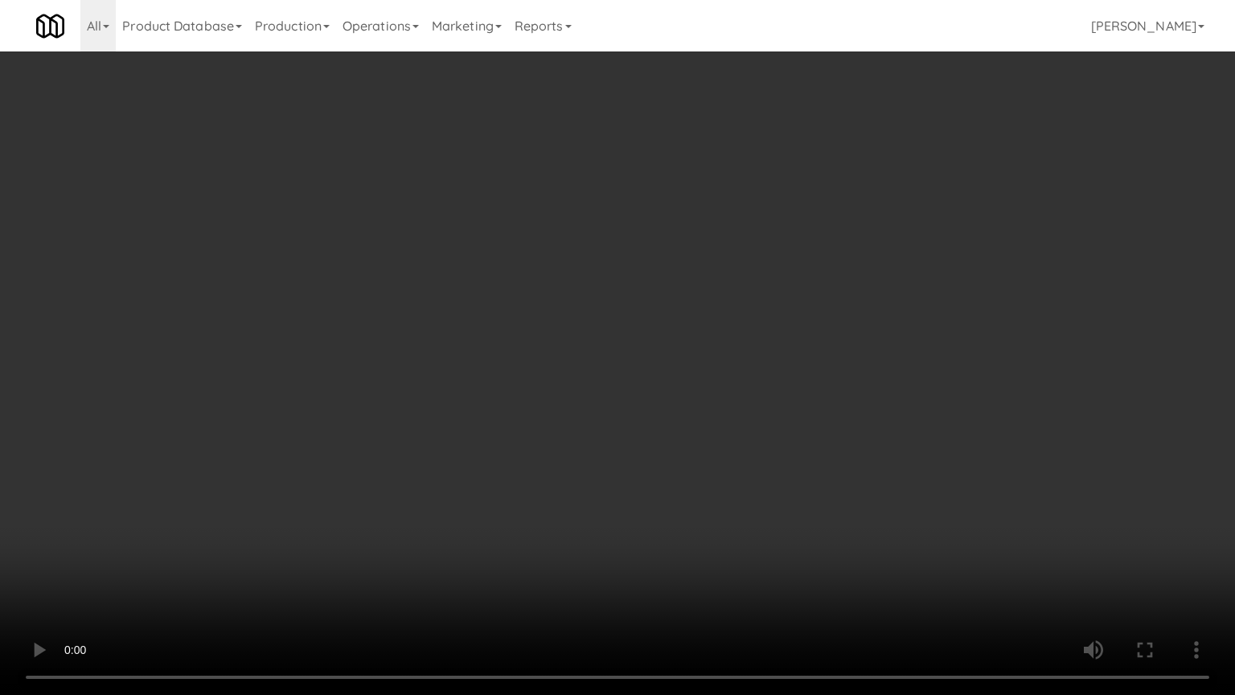
click at [461, 380] on video at bounding box center [617, 347] width 1235 height 695
click at [460, 344] on video at bounding box center [617, 347] width 1235 height 695
click at [529, 355] on video at bounding box center [617, 347] width 1235 height 695
click at [476, 371] on video at bounding box center [617, 347] width 1235 height 695
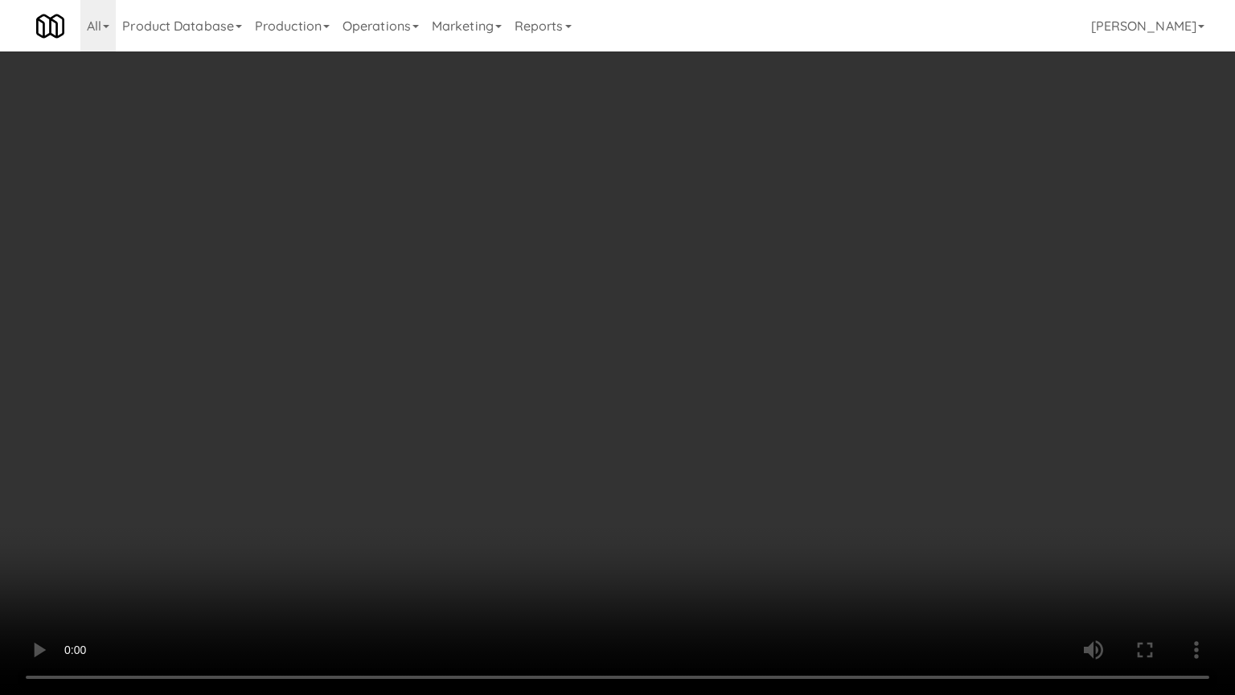
click at [511, 371] on video at bounding box center [617, 347] width 1235 height 695
click at [463, 380] on video at bounding box center [617, 347] width 1235 height 695
click at [580, 381] on video at bounding box center [617, 347] width 1235 height 695
click at [484, 395] on video at bounding box center [617, 347] width 1235 height 695
click at [559, 392] on video at bounding box center [617, 347] width 1235 height 695
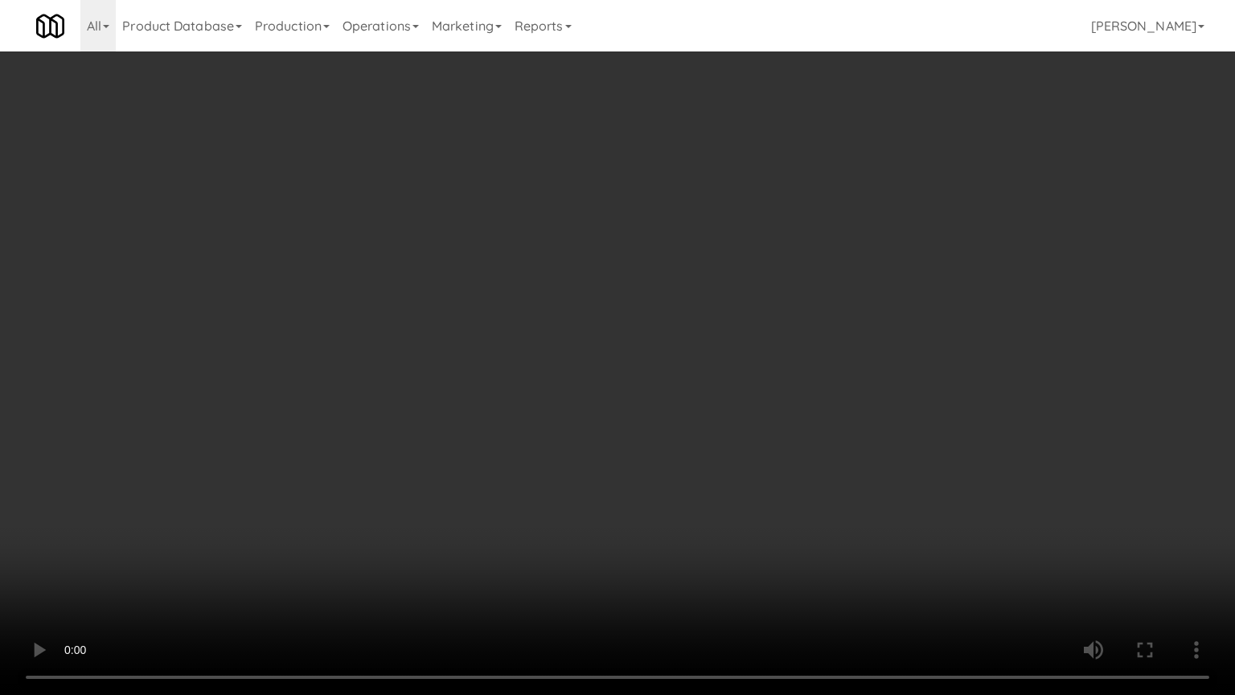
click at [553, 403] on video at bounding box center [617, 347] width 1235 height 695
drag, startPoint x: 669, startPoint y: 397, endPoint x: 621, endPoint y: 399, distance: 48.3
click at [669, 398] on video at bounding box center [617, 347] width 1235 height 695
drag, startPoint x: 541, startPoint y: 403, endPoint x: 544, endPoint y: 392, distance: 10.9
click at [542, 399] on video at bounding box center [617, 347] width 1235 height 695
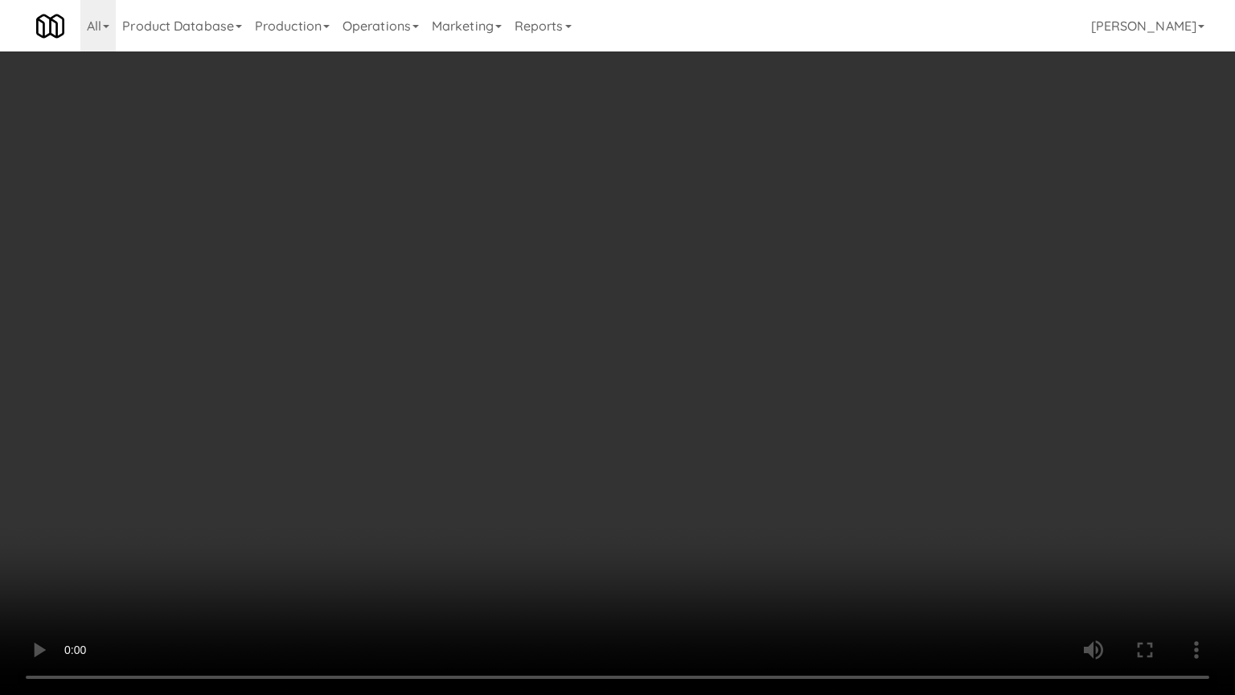
click at [621, 383] on video at bounding box center [617, 347] width 1235 height 695
click at [596, 380] on video at bounding box center [617, 347] width 1235 height 695
click at [581, 364] on video at bounding box center [617, 347] width 1235 height 695
click at [575, 368] on video at bounding box center [617, 347] width 1235 height 695
drag, startPoint x: 628, startPoint y: 370, endPoint x: 594, endPoint y: 376, distance: 34.2
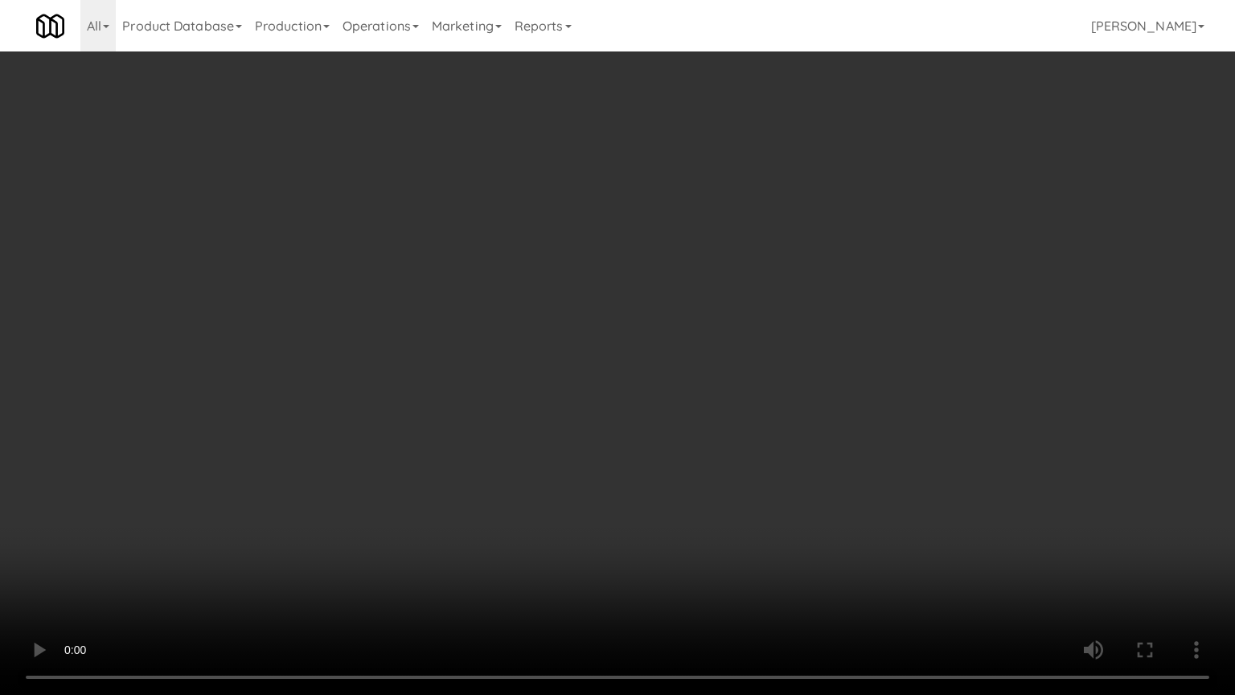
click at [630, 372] on video at bounding box center [617, 347] width 1235 height 695
click at [572, 390] on video at bounding box center [617, 347] width 1235 height 695
click at [684, 405] on video at bounding box center [617, 347] width 1235 height 695
drag, startPoint x: 571, startPoint y: 402, endPoint x: 580, endPoint y: 395, distance: 11.4
click at [576, 397] on video at bounding box center [617, 347] width 1235 height 695
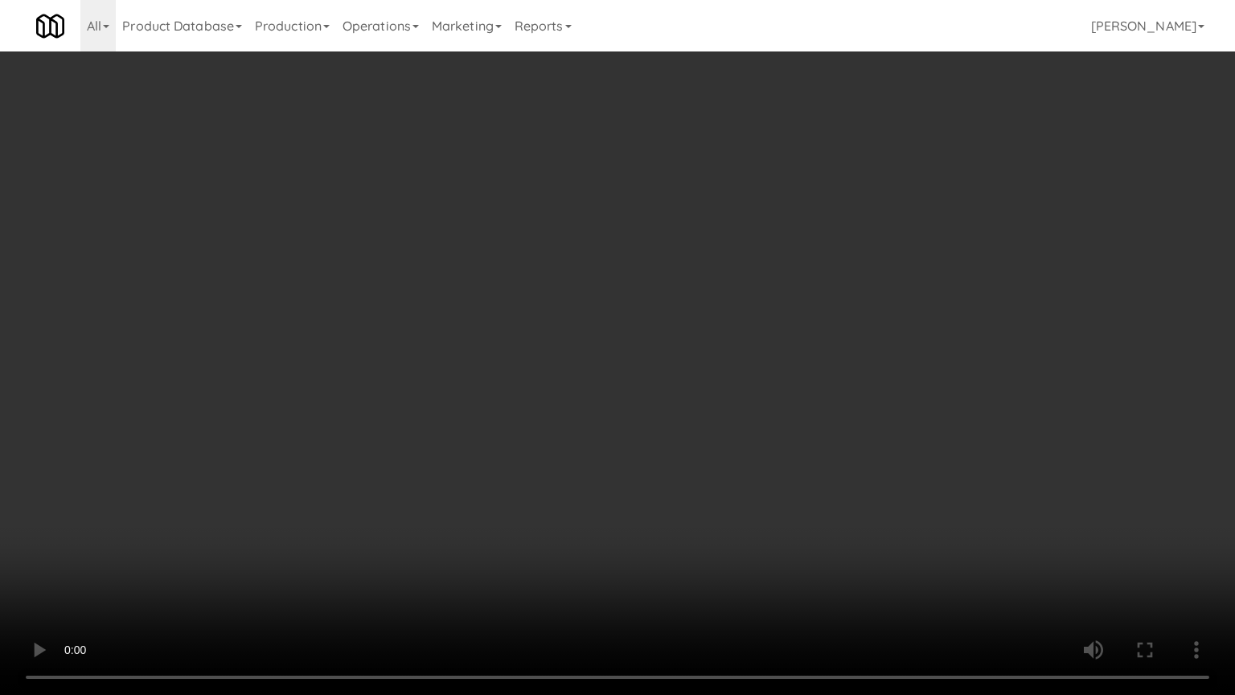
click at [589, 388] on video at bounding box center [617, 347] width 1235 height 695
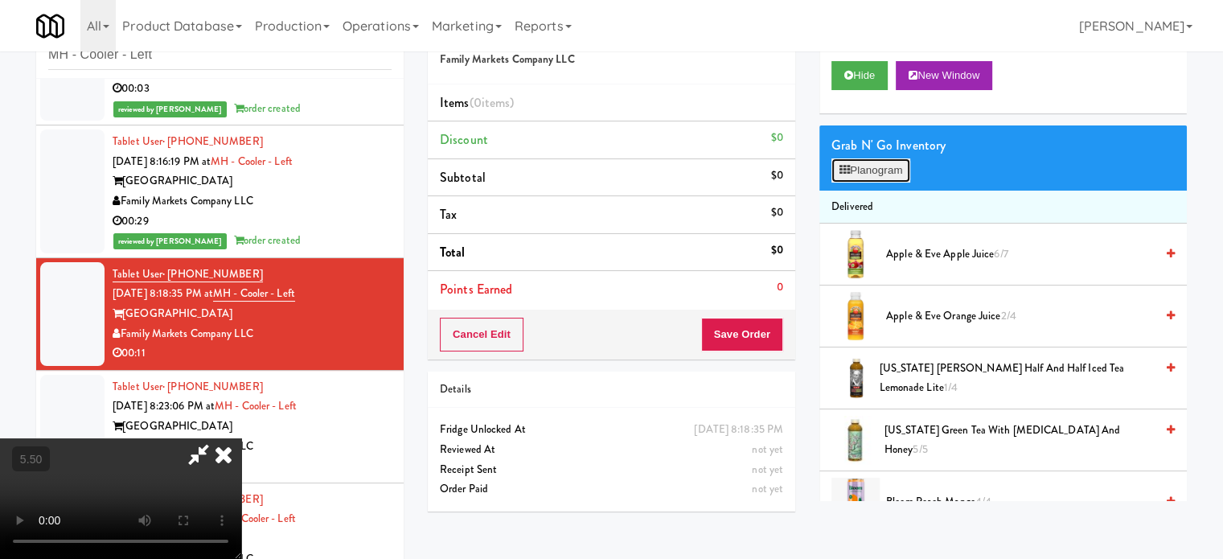
click at [903, 166] on button "Planogram" at bounding box center [871, 170] width 79 height 24
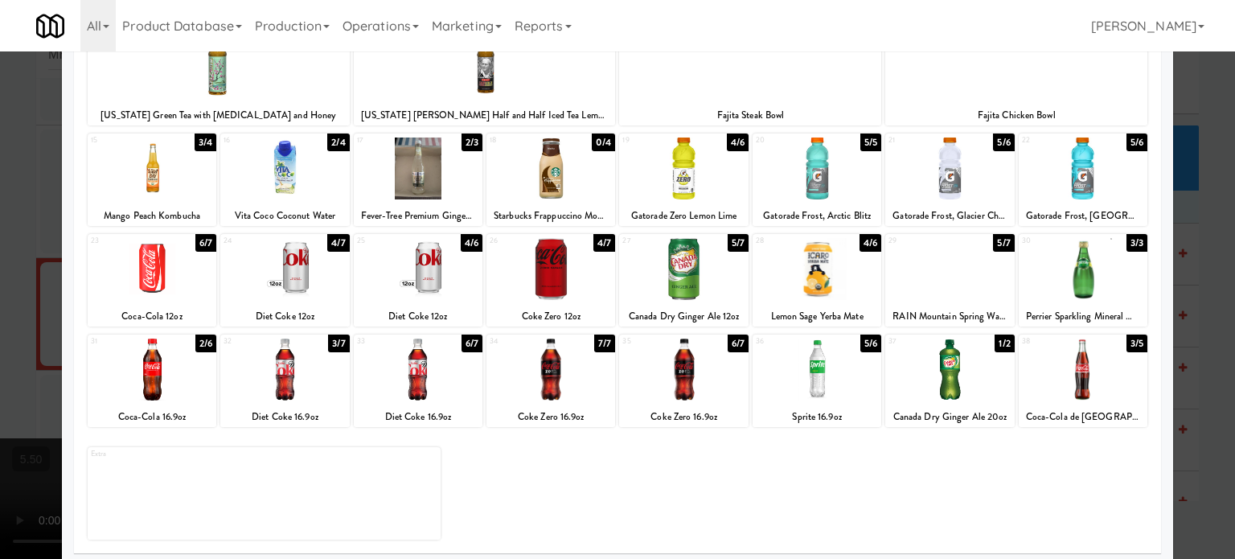
scroll to position [230, 0]
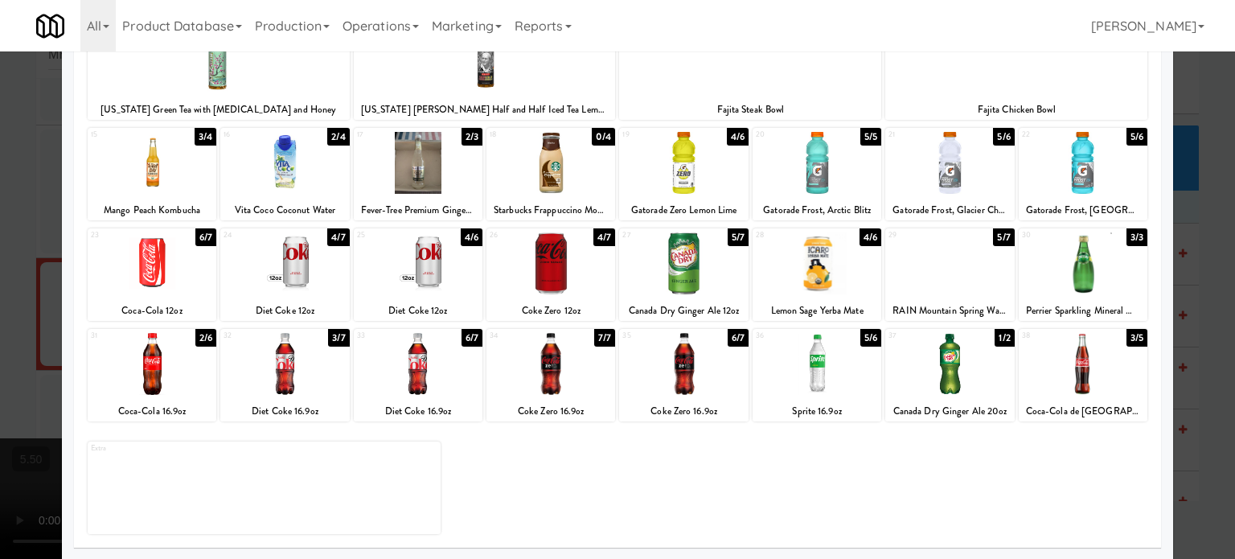
click at [728, 237] on div "5/7" at bounding box center [738, 237] width 21 height 18
click at [1200, 285] on div at bounding box center [617, 279] width 1235 height 559
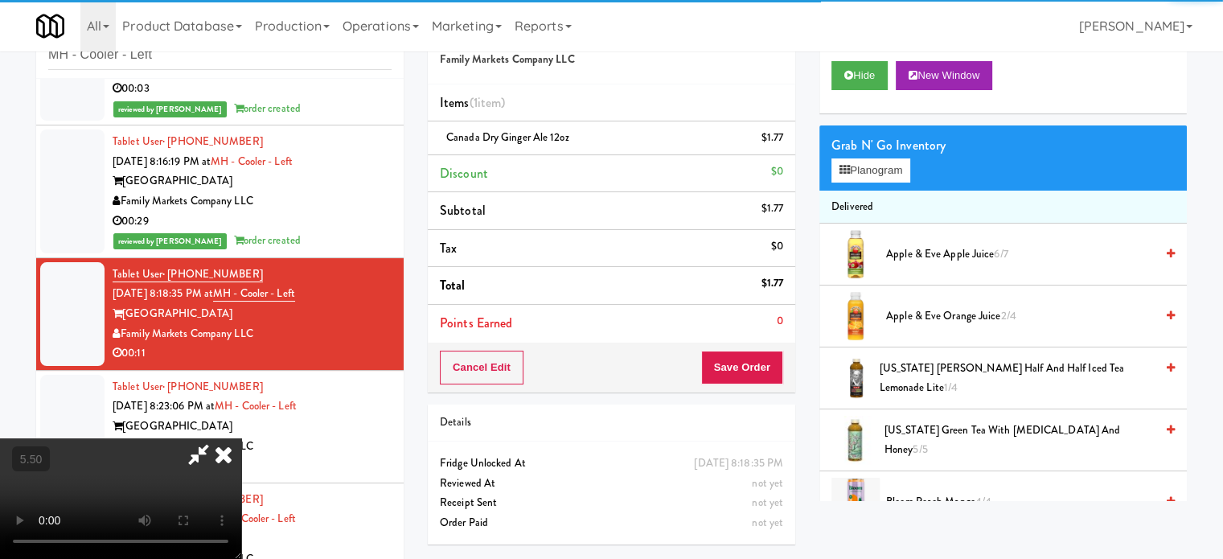
drag, startPoint x: 252, startPoint y: 331, endPoint x: 255, endPoint y: 304, distance: 26.7
click at [241, 438] on video at bounding box center [120, 498] width 241 height 121
drag, startPoint x: 255, startPoint y: 304, endPoint x: 283, endPoint y: 227, distance: 82.2
click at [241, 438] on video at bounding box center [120, 498] width 241 height 121
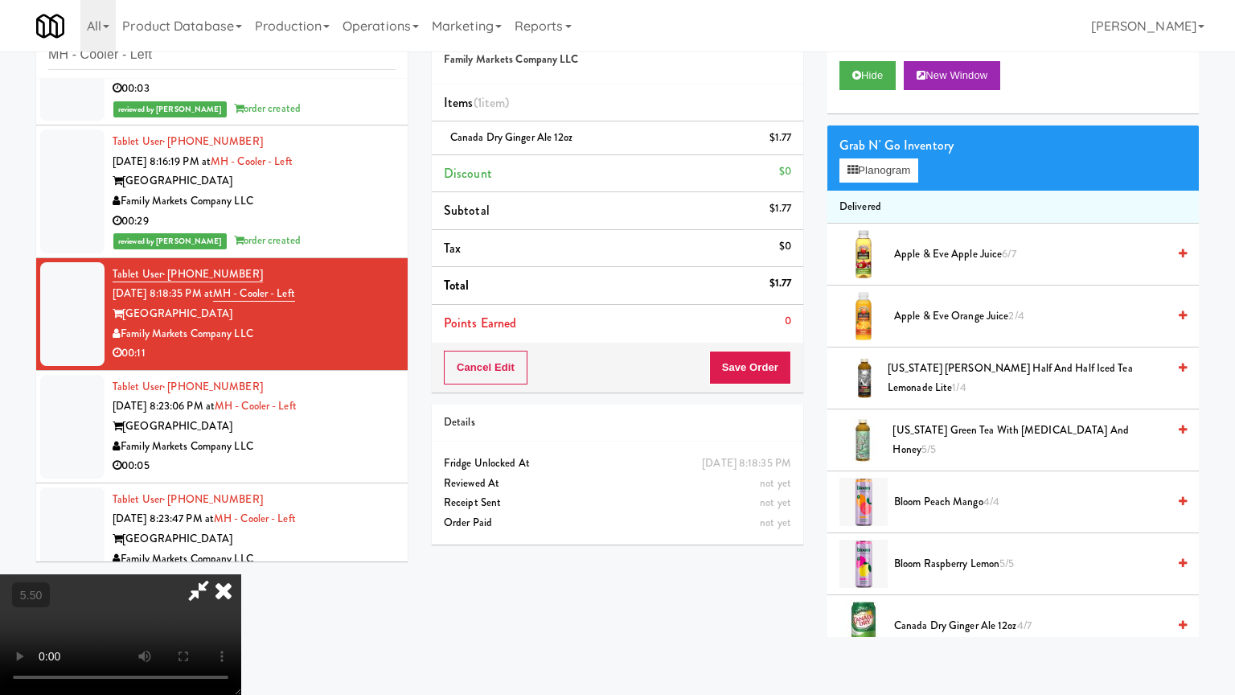
click at [241, 558] on video at bounding box center [120, 634] width 241 height 121
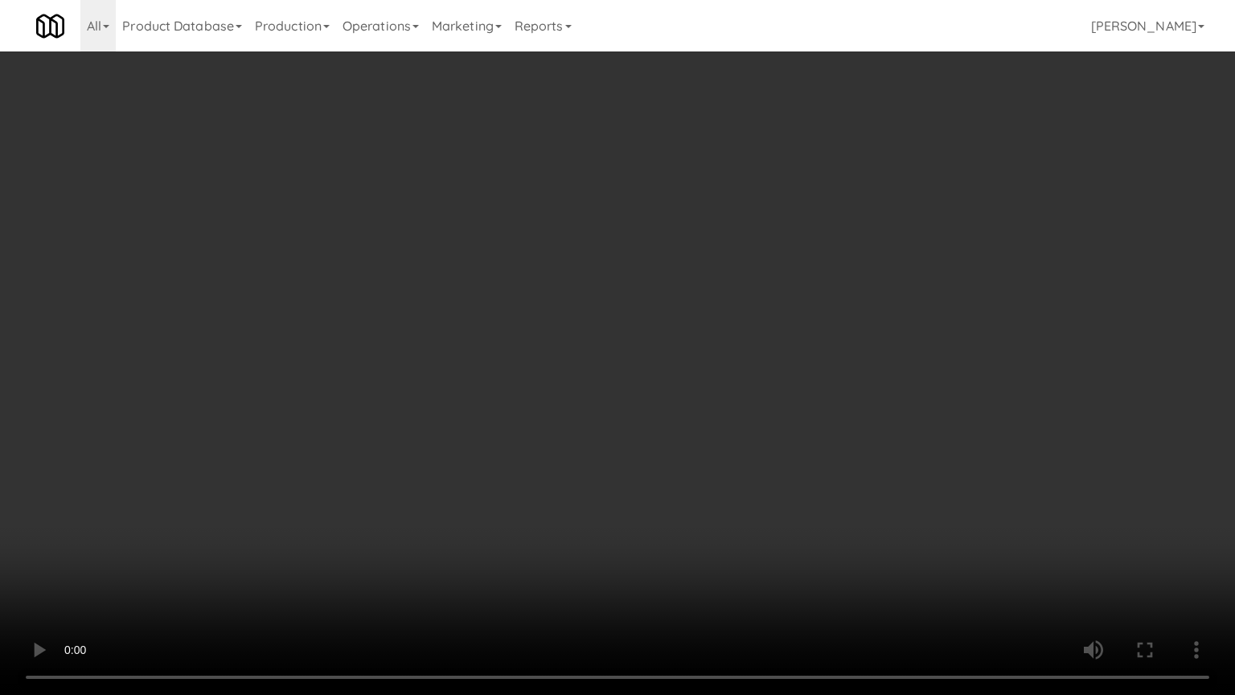
click at [385, 317] on video at bounding box center [617, 347] width 1235 height 695
click at [140, 493] on video at bounding box center [617, 347] width 1235 height 695
click at [453, 331] on video at bounding box center [617, 347] width 1235 height 695
click at [464, 327] on video at bounding box center [617, 347] width 1235 height 695
click at [545, 336] on video at bounding box center [617, 347] width 1235 height 695
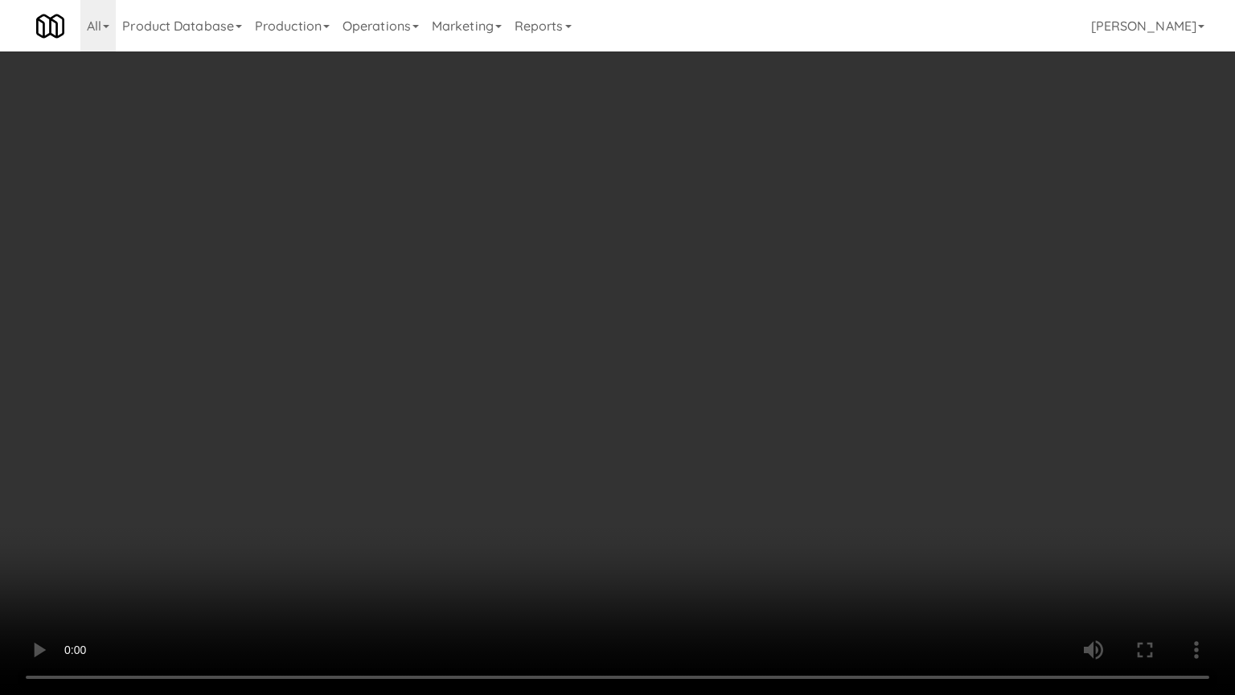
click at [538, 339] on video at bounding box center [617, 347] width 1235 height 695
click at [633, 358] on video at bounding box center [617, 347] width 1235 height 695
click at [517, 361] on video at bounding box center [617, 347] width 1235 height 695
click at [602, 377] on video at bounding box center [617, 347] width 1235 height 695
click at [531, 377] on video at bounding box center [617, 347] width 1235 height 695
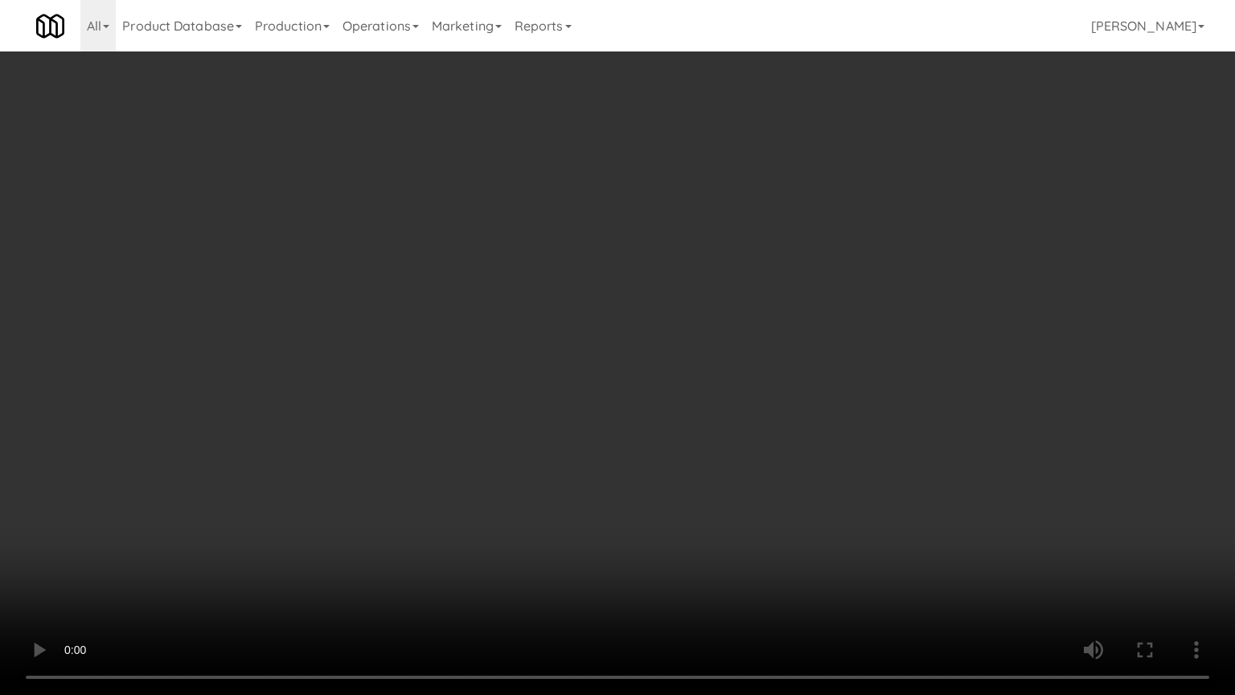
click at [733, 343] on video at bounding box center [617, 347] width 1235 height 695
click at [588, 352] on video at bounding box center [617, 347] width 1235 height 695
click at [668, 357] on video at bounding box center [617, 347] width 1235 height 695
click at [552, 360] on video at bounding box center [617, 347] width 1235 height 695
click at [627, 344] on video at bounding box center [617, 347] width 1235 height 695
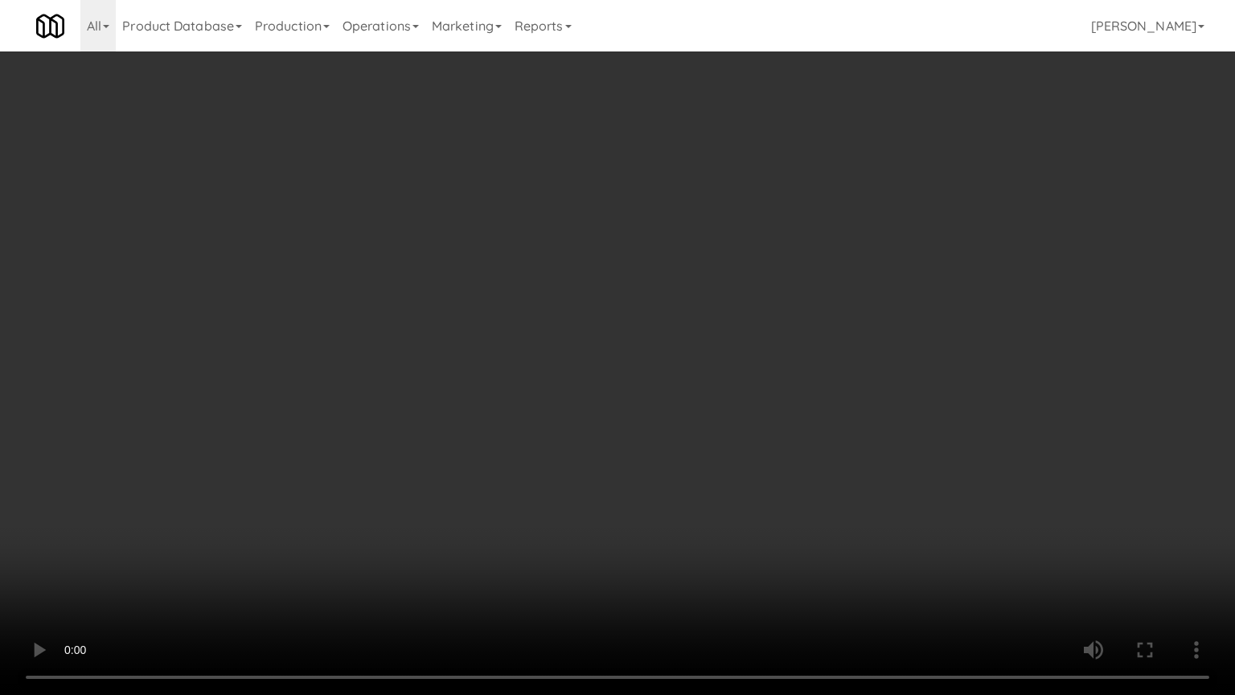
click at [596, 357] on video at bounding box center [617, 347] width 1235 height 695
drag, startPoint x: 723, startPoint y: 334, endPoint x: 709, endPoint y: 340, distance: 15.8
click at [724, 335] on video at bounding box center [617, 347] width 1235 height 695
click at [524, 355] on video at bounding box center [617, 347] width 1235 height 695
click at [695, 328] on video at bounding box center [617, 347] width 1235 height 695
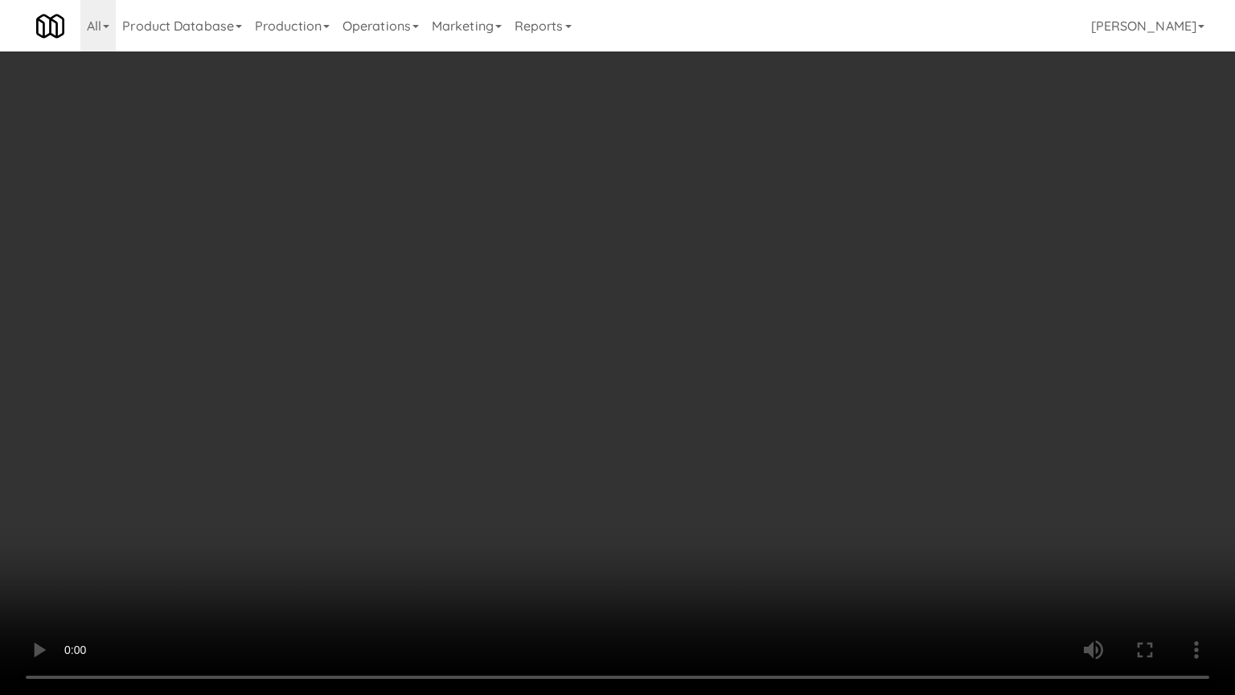
click at [606, 355] on video at bounding box center [617, 347] width 1235 height 695
click at [622, 324] on video at bounding box center [617, 347] width 1235 height 695
click at [552, 329] on video at bounding box center [617, 347] width 1235 height 695
click at [629, 315] on video at bounding box center [617, 347] width 1235 height 695
click at [563, 327] on video at bounding box center [617, 347] width 1235 height 695
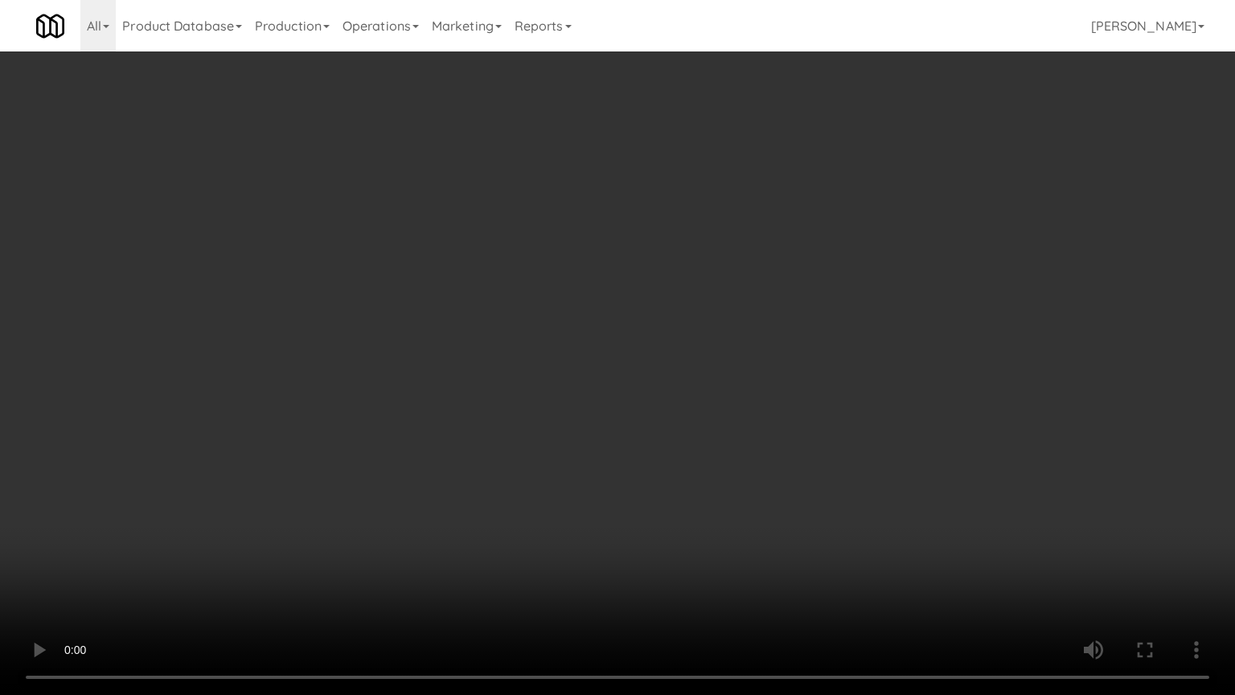
click at [680, 324] on video at bounding box center [617, 347] width 1235 height 695
click at [623, 322] on video at bounding box center [617, 347] width 1235 height 695
click at [656, 327] on video at bounding box center [617, 347] width 1235 height 695
click at [598, 301] on video at bounding box center [617, 347] width 1235 height 695
click at [602, 299] on video at bounding box center [617, 347] width 1235 height 695
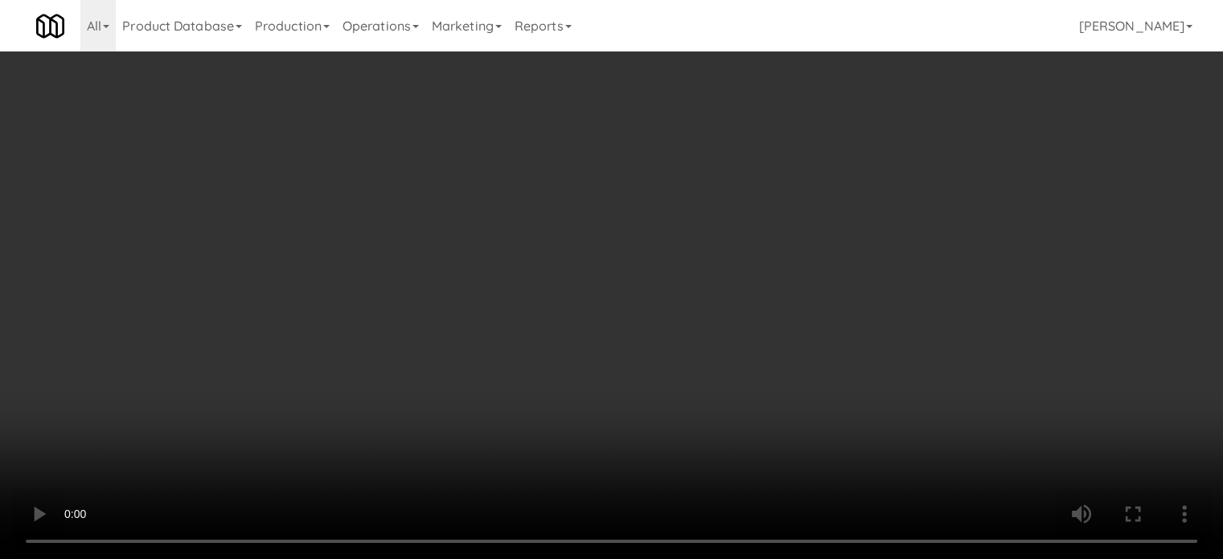
click at [865, 182] on div "Grab N' Go Inventory Planogram" at bounding box center [1004, 157] width 368 height 65
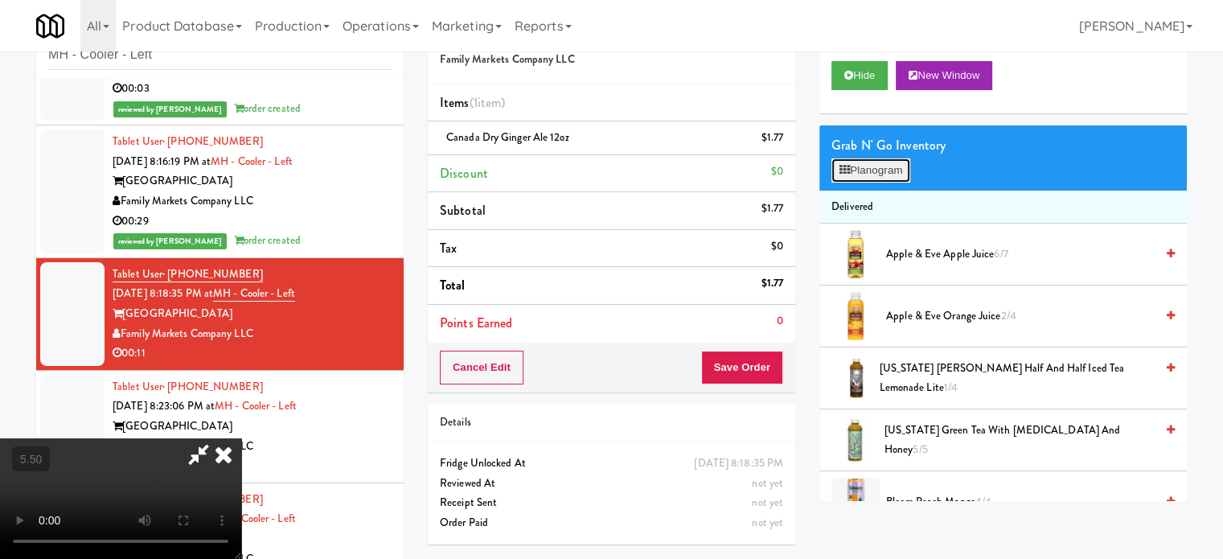
click at [870, 171] on button "Planogram" at bounding box center [871, 170] width 79 height 24
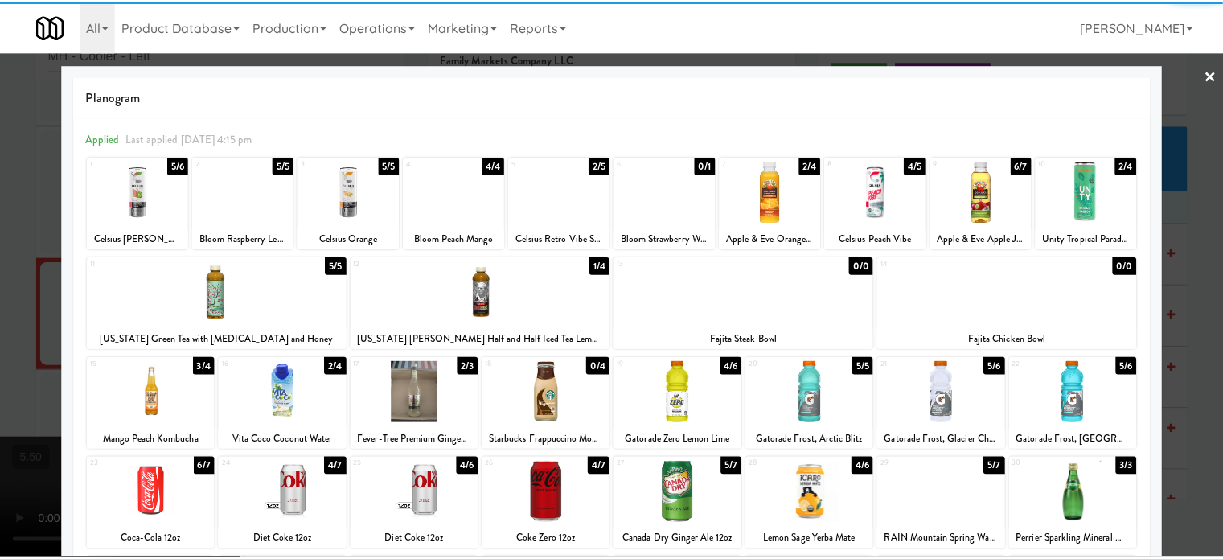
scroll to position [230, 0]
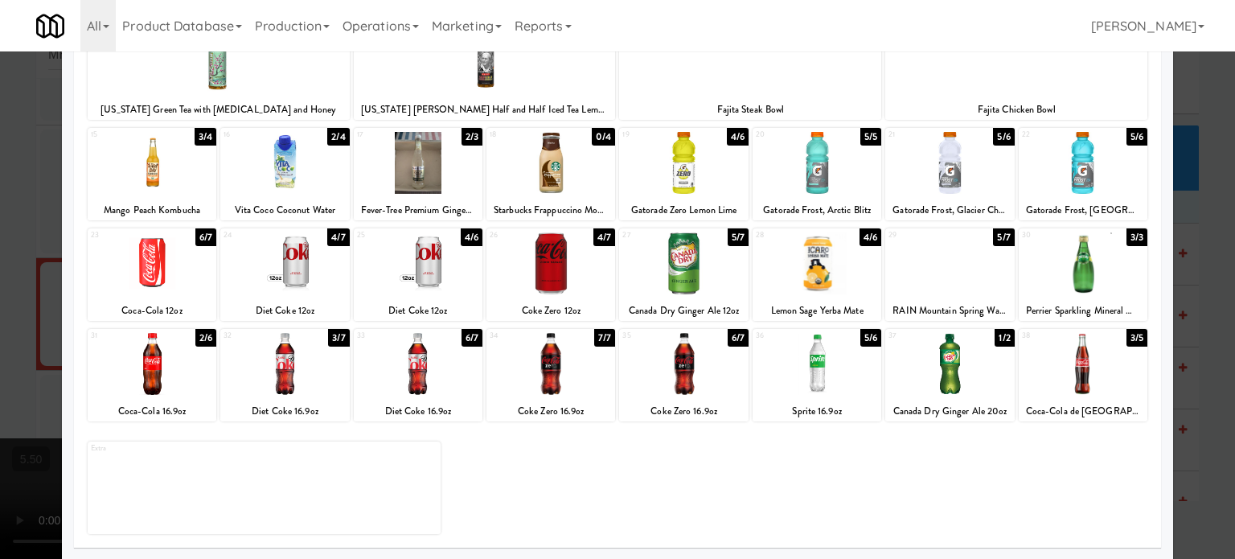
click at [199, 229] on div "6/7" at bounding box center [205, 237] width 21 height 18
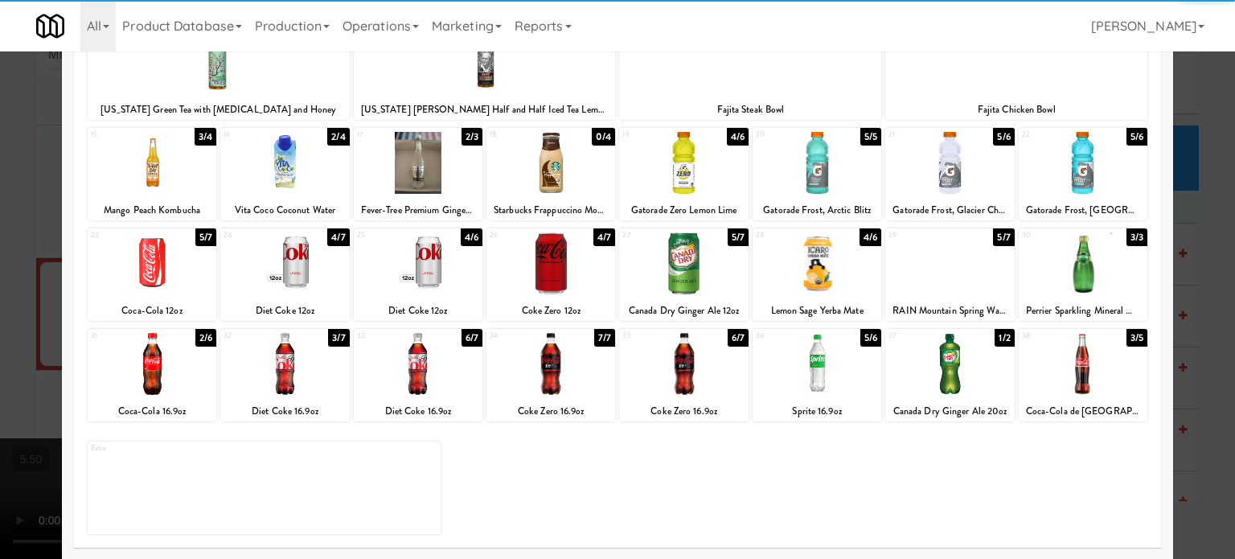
click at [1194, 257] on div at bounding box center [617, 279] width 1235 height 559
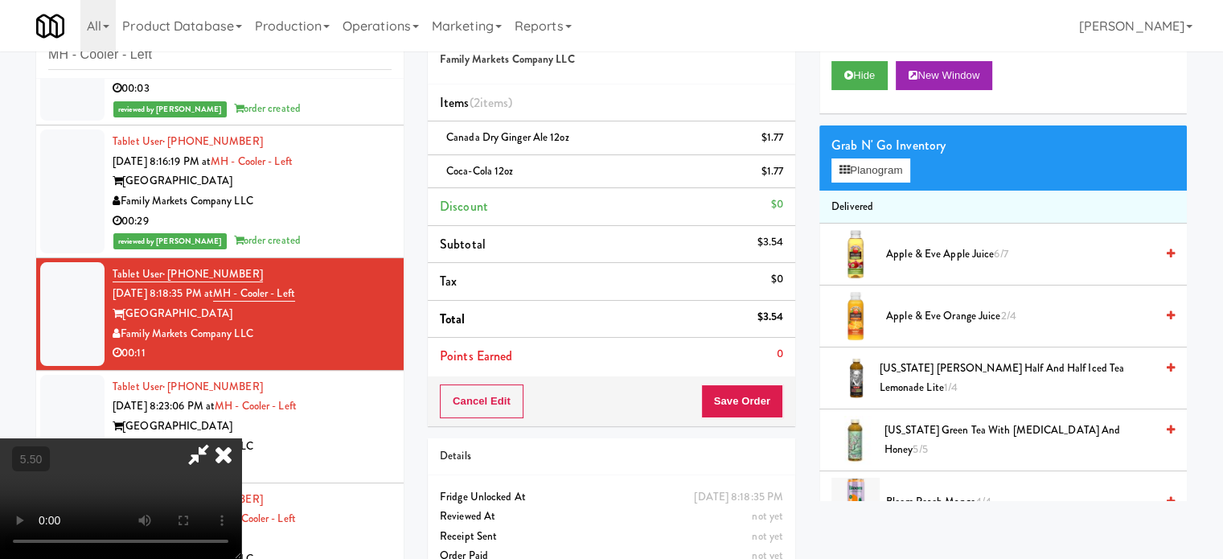
drag, startPoint x: 298, startPoint y: 274, endPoint x: 299, endPoint y: 257, distance: 17.7
click at [241, 438] on video at bounding box center [120, 498] width 241 height 121
drag, startPoint x: 299, startPoint y: 257, endPoint x: 309, endPoint y: 247, distance: 13.6
click at [241, 438] on video at bounding box center [120, 498] width 241 height 121
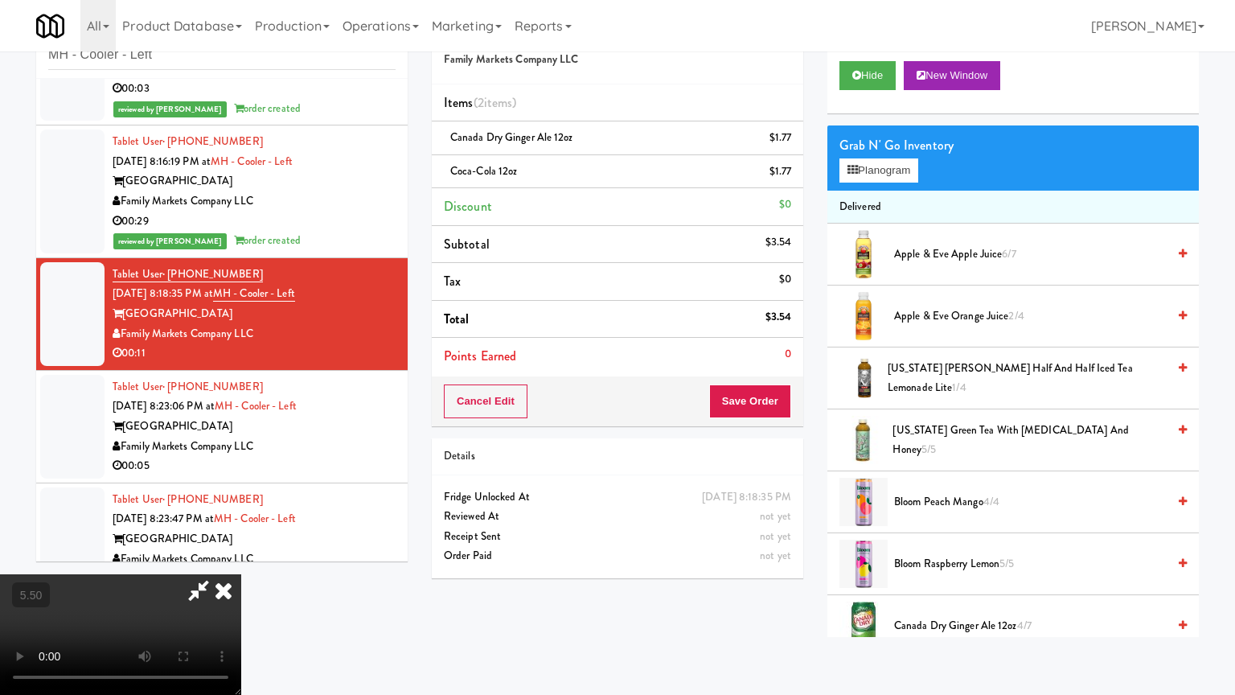
click at [241, 558] on video at bounding box center [120, 634] width 241 height 121
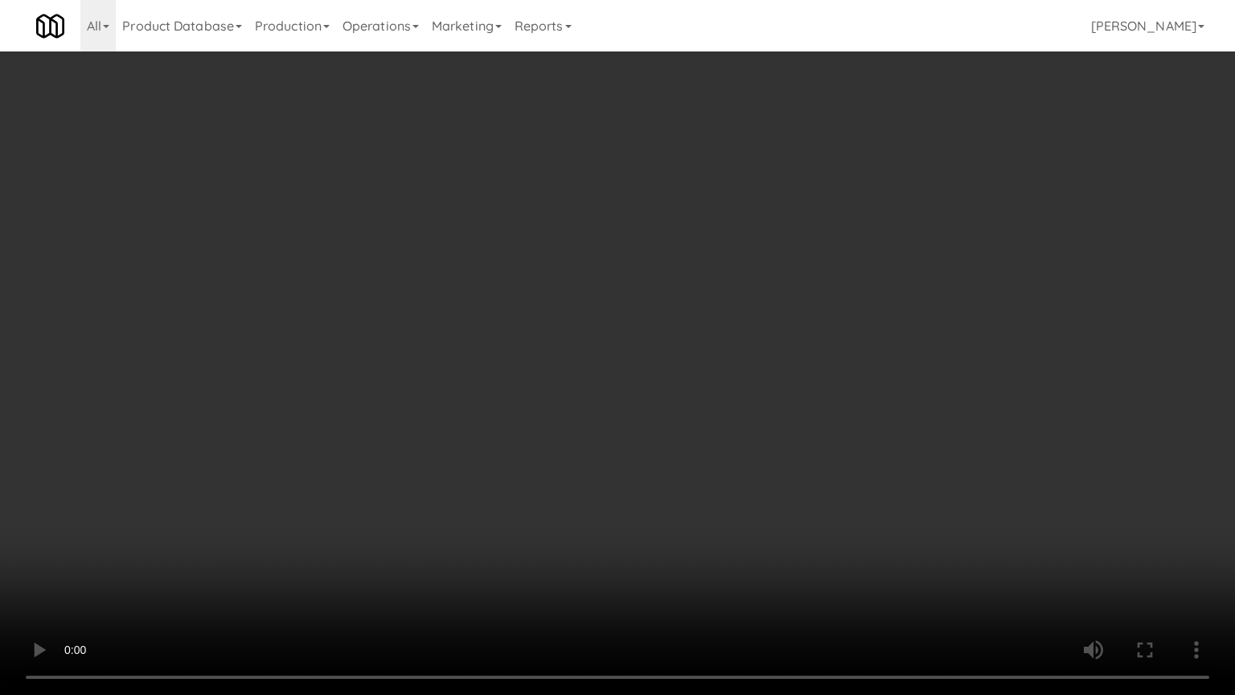
click at [448, 278] on video at bounding box center [617, 347] width 1235 height 695
click at [462, 273] on video at bounding box center [617, 347] width 1235 height 695
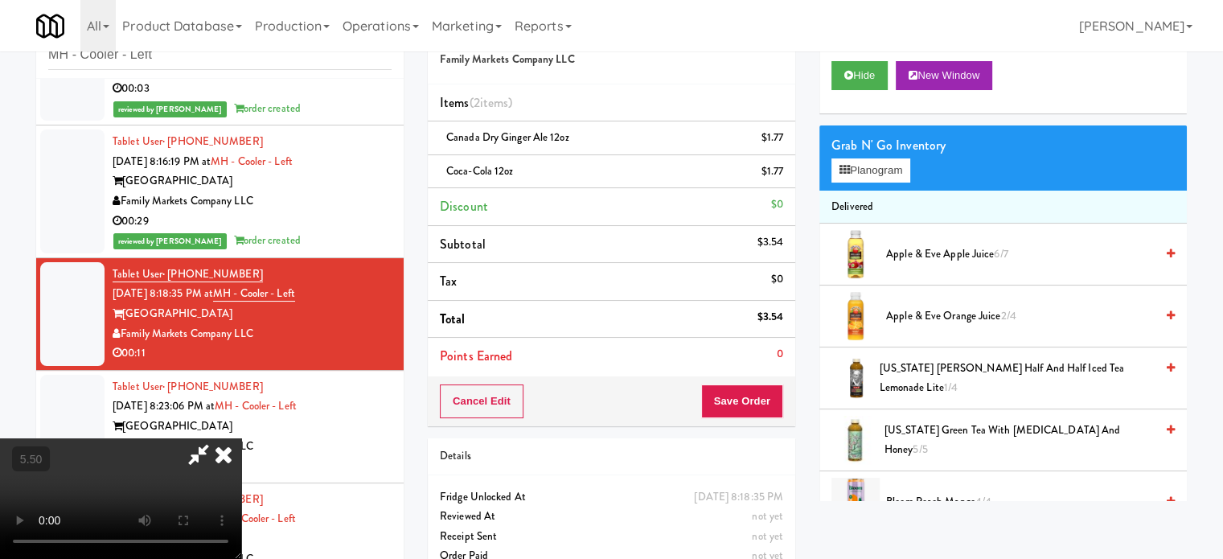
click at [241, 438] on icon at bounding box center [223, 454] width 35 height 32
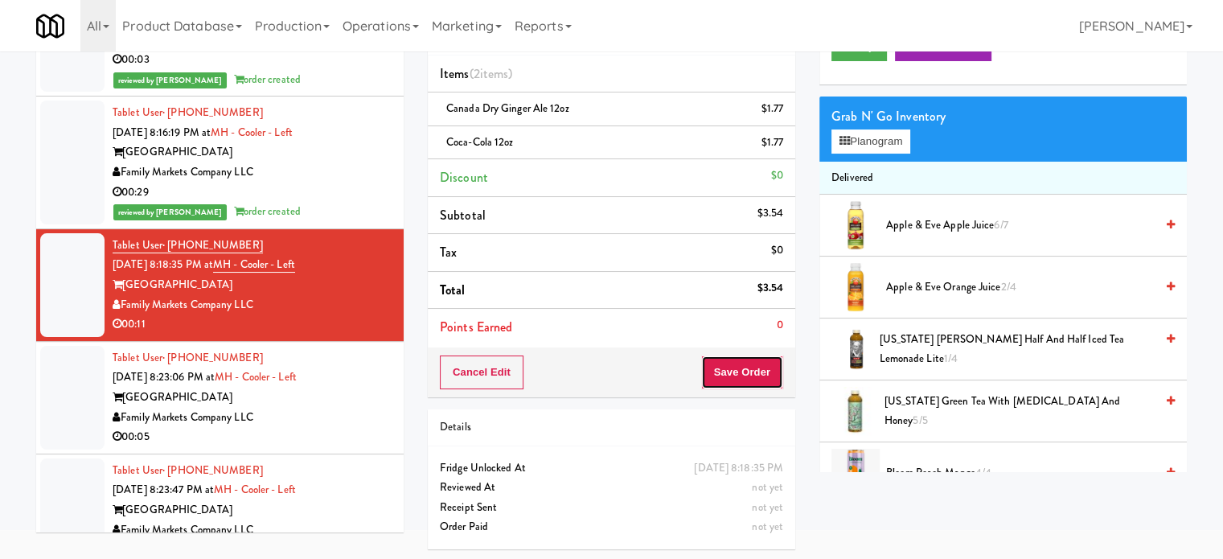
drag, startPoint x: 747, startPoint y: 366, endPoint x: 716, endPoint y: 314, distance: 60.3
click at [750, 363] on button "Save Order" at bounding box center [742, 372] width 82 height 34
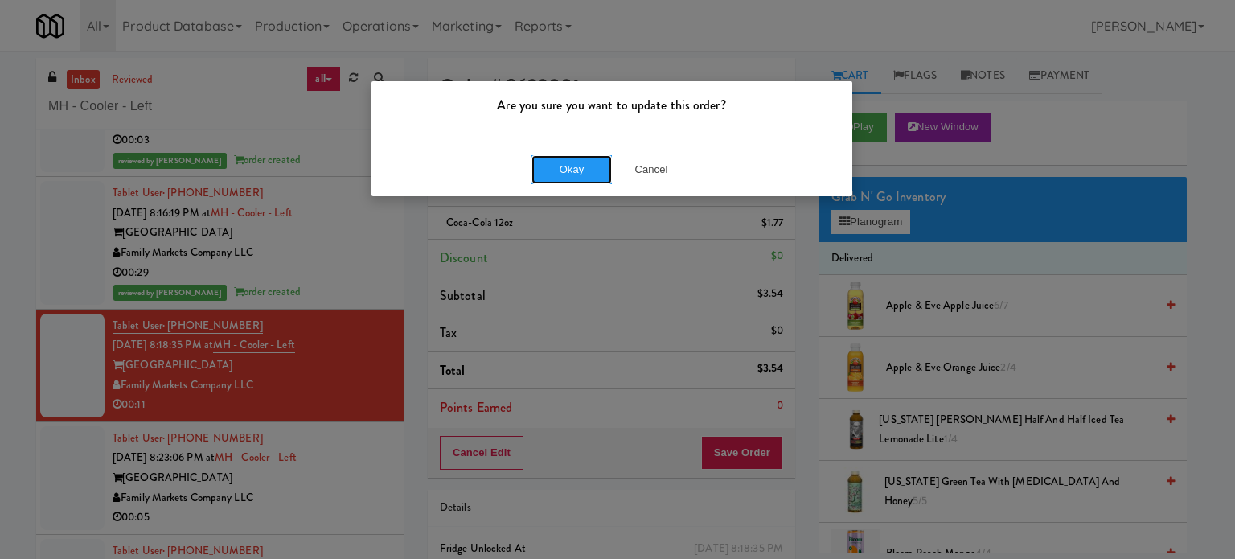
click at [574, 170] on button "Okay" at bounding box center [572, 169] width 80 height 29
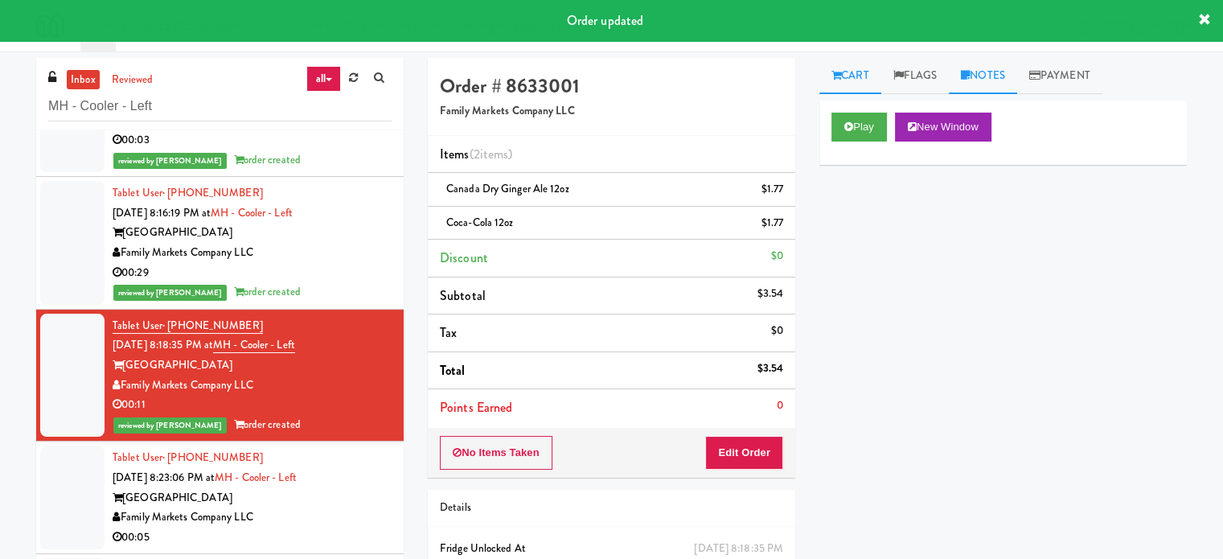
click at [994, 71] on link "Notes" at bounding box center [983, 76] width 68 height 36
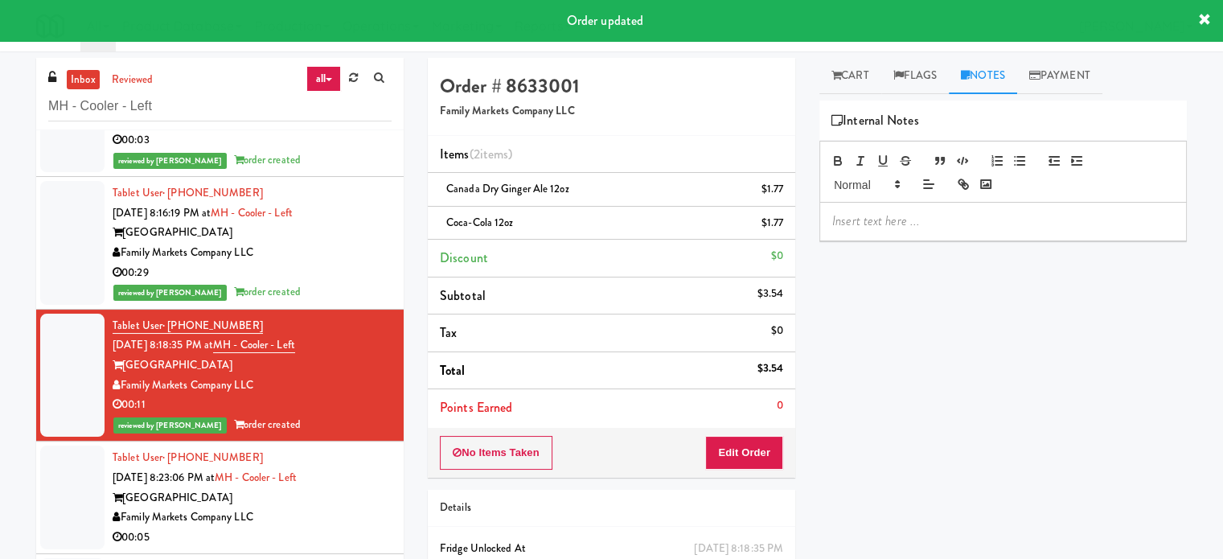
click at [905, 233] on div at bounding box center [1003, 221] width 366 height 37
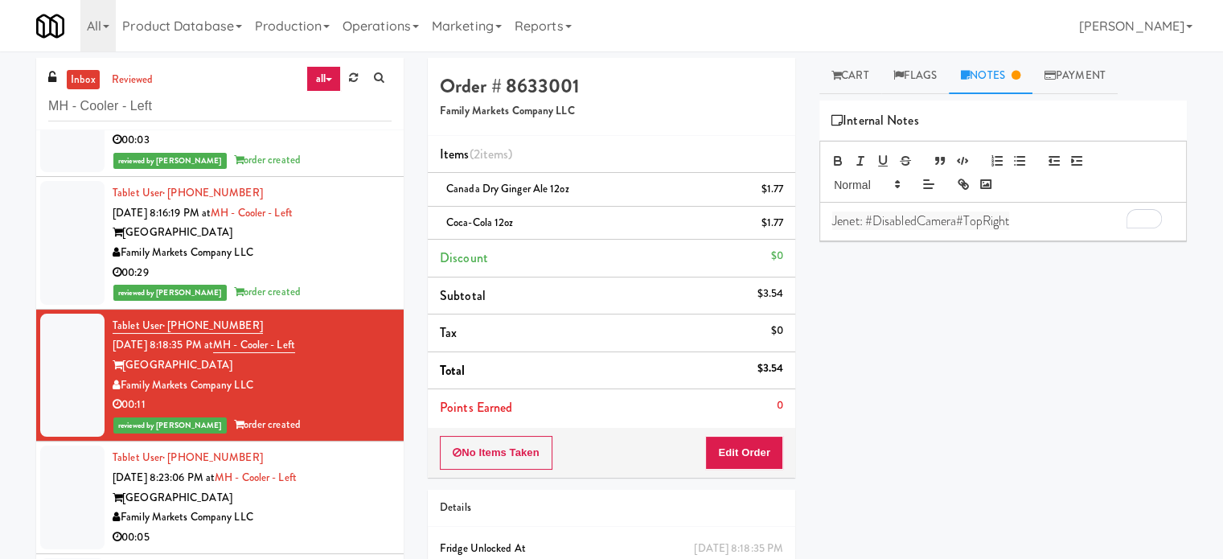
scroll to position [760, 0]
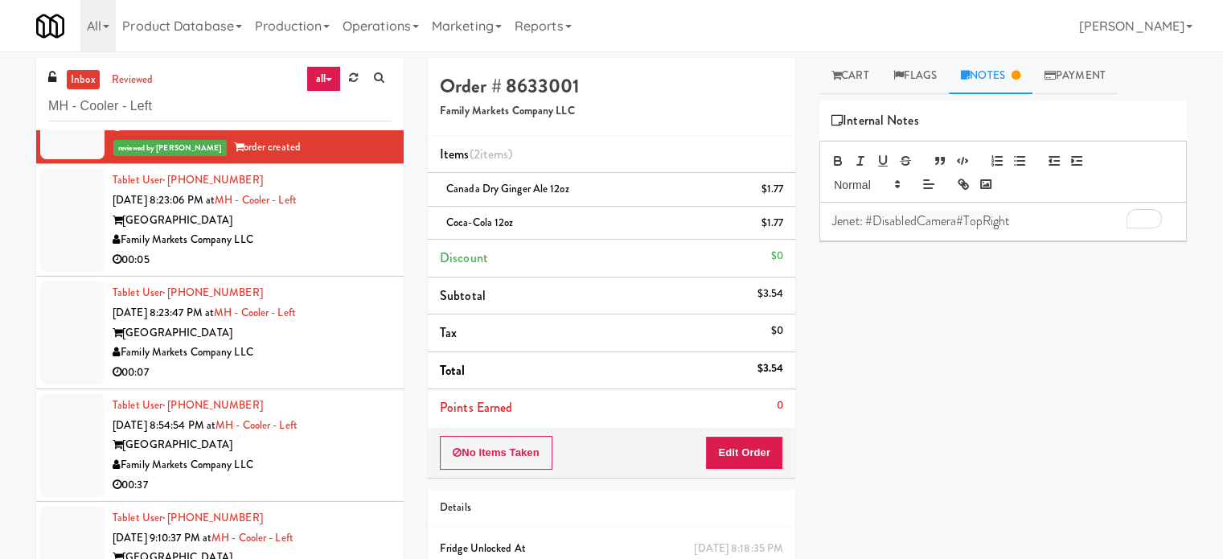
click at [361, 251] on div "00:05" at bounding box center [252, 260] width 279 height 20
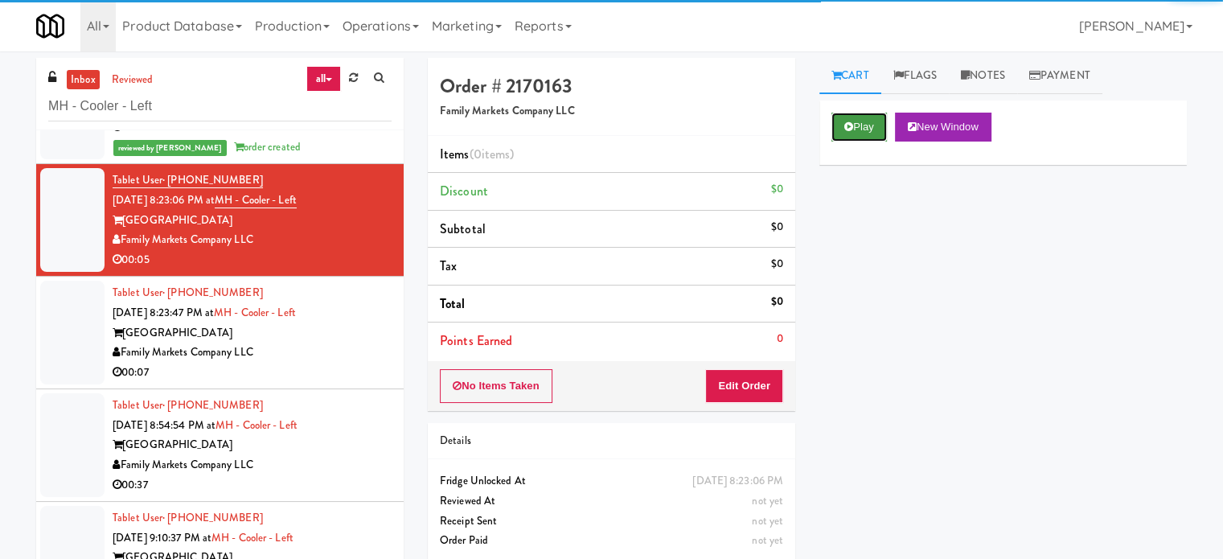
click at [867, 122] on button "Play" at bounding box center [859, 127] width 55 height 29
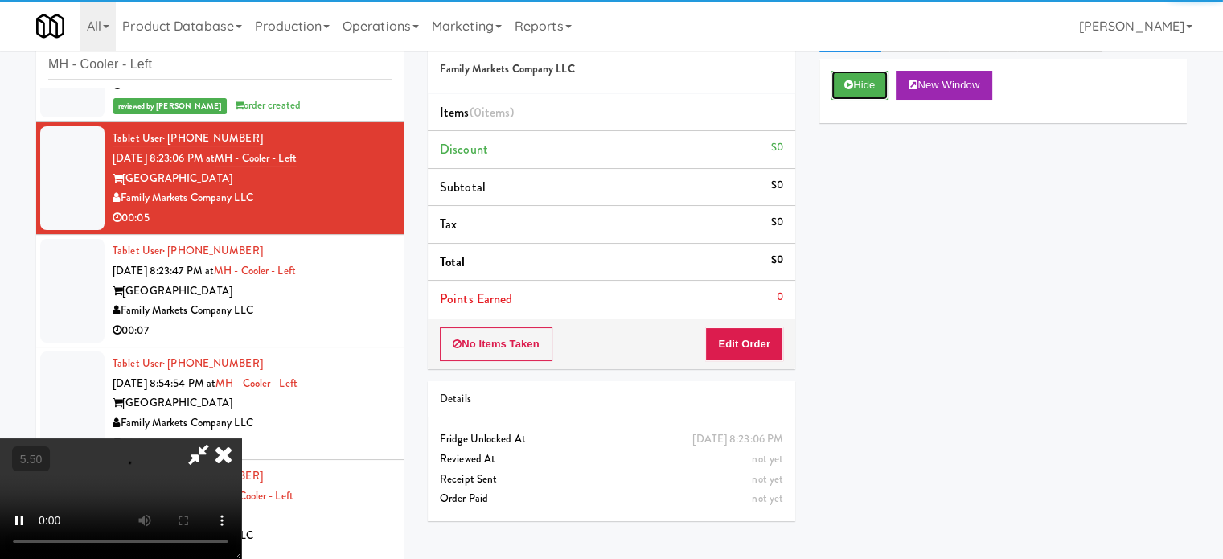
scroll to position [65, 0]
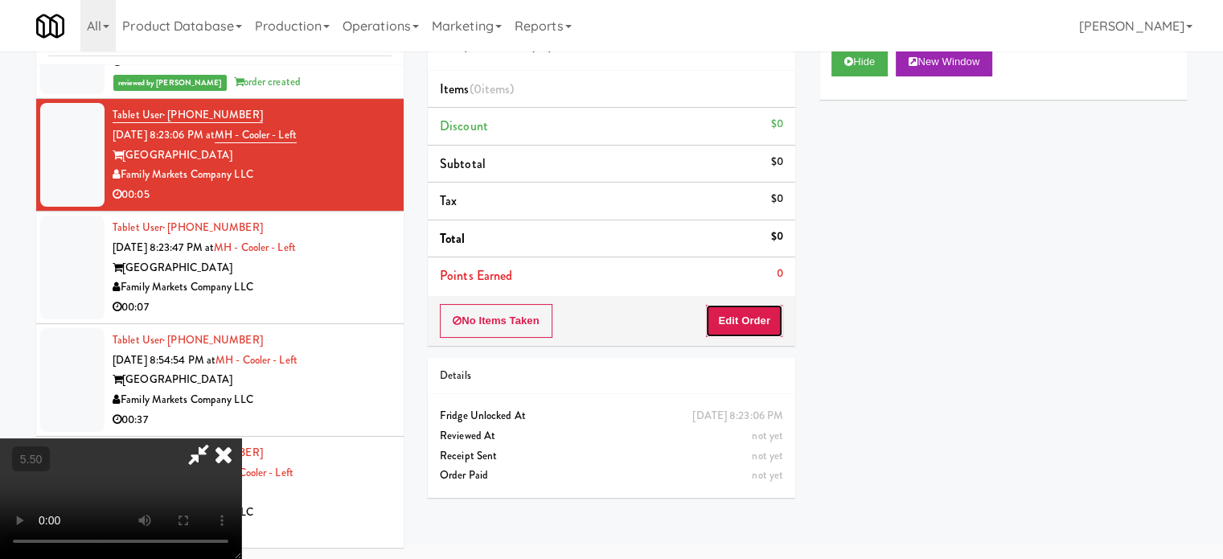
click at [761, 323] on button "Edit Order" at bounding box center [744, 321] width 78 height 34
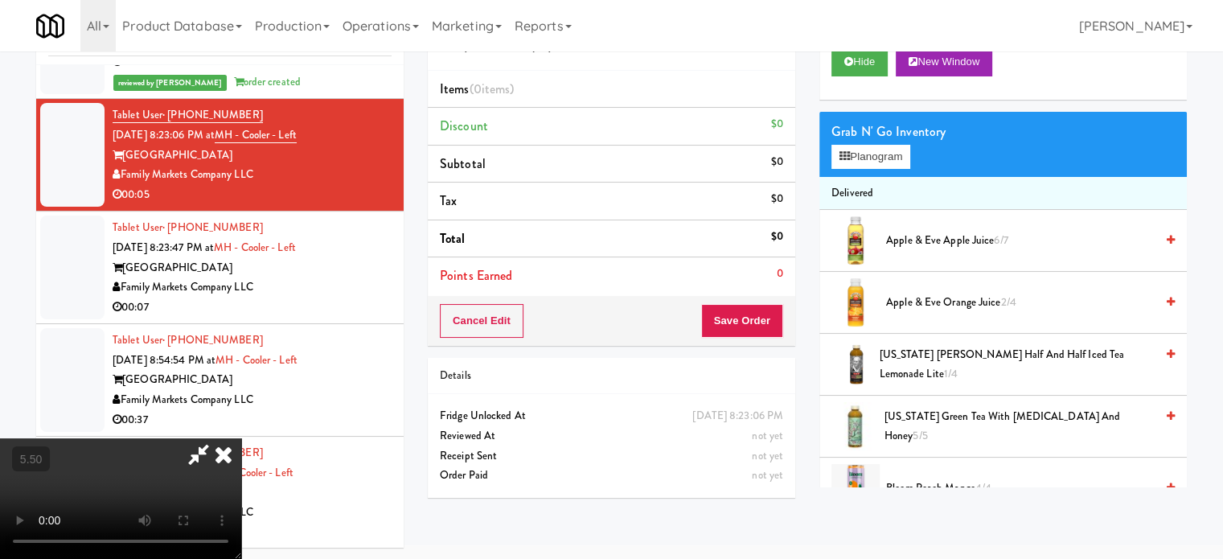
click at [241, 438] on video at bounding box center [120, 498] width 241 height 121
drag, startPoint x: 450, startPoint y: 327, endPoint x: 462, endPoint y: 343, distance: 19.6
click at [241, 438] on video at bounding box center [120, 498] width 241 height 121
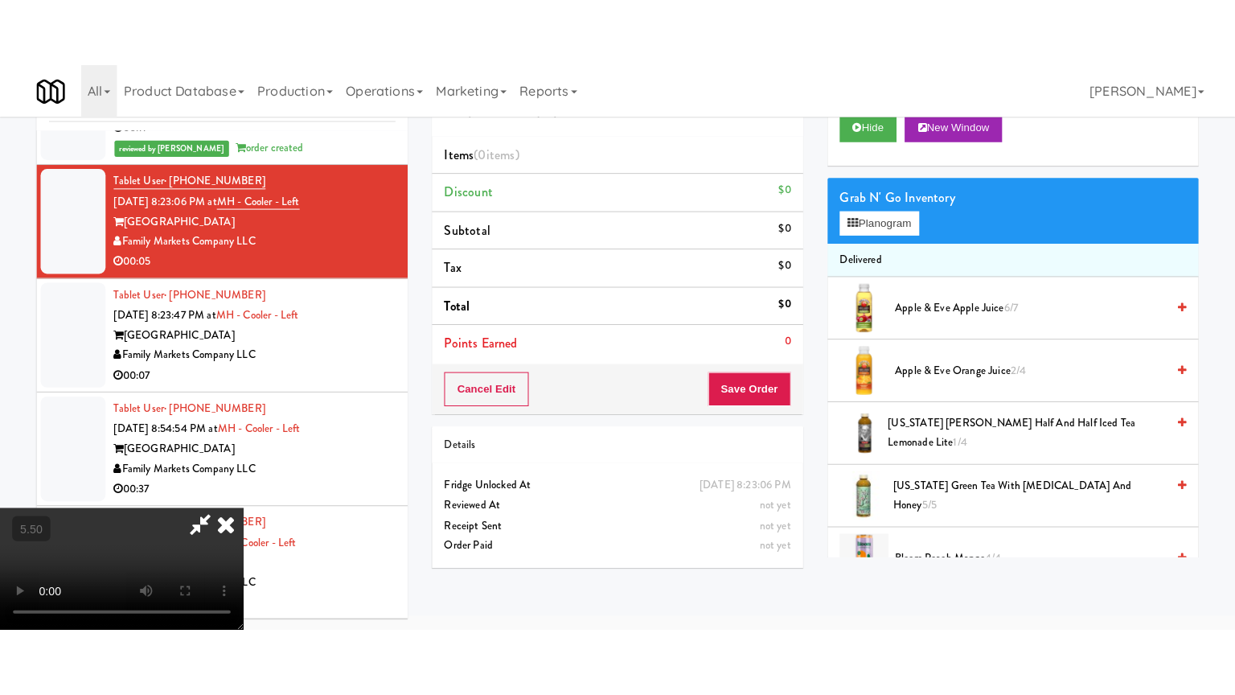
scroll to position [51, 0]
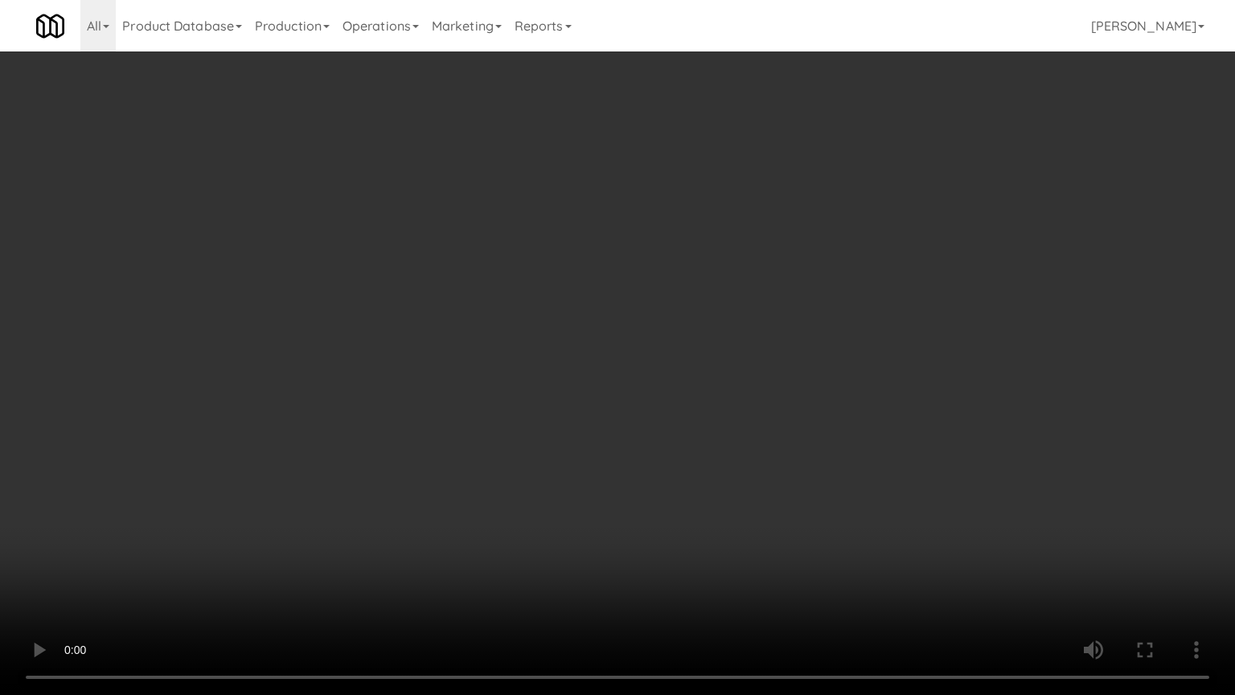
drag, startPoint x: 468, startPoint y: 326, endPoint x: 492, endPoint y: 305, distance: 31.9
click at [468, 326] on video at bounding box center [617, 347] width 1235 height 695
click at [513, 290] on video at bounding box center [617, 347] width 1235 height 695
click at [495, 300] on video at bounding box center [617, 347] width 1235 height 695
click at [508, 302] on video at bounding box center [617, 347] width 1235 height 695
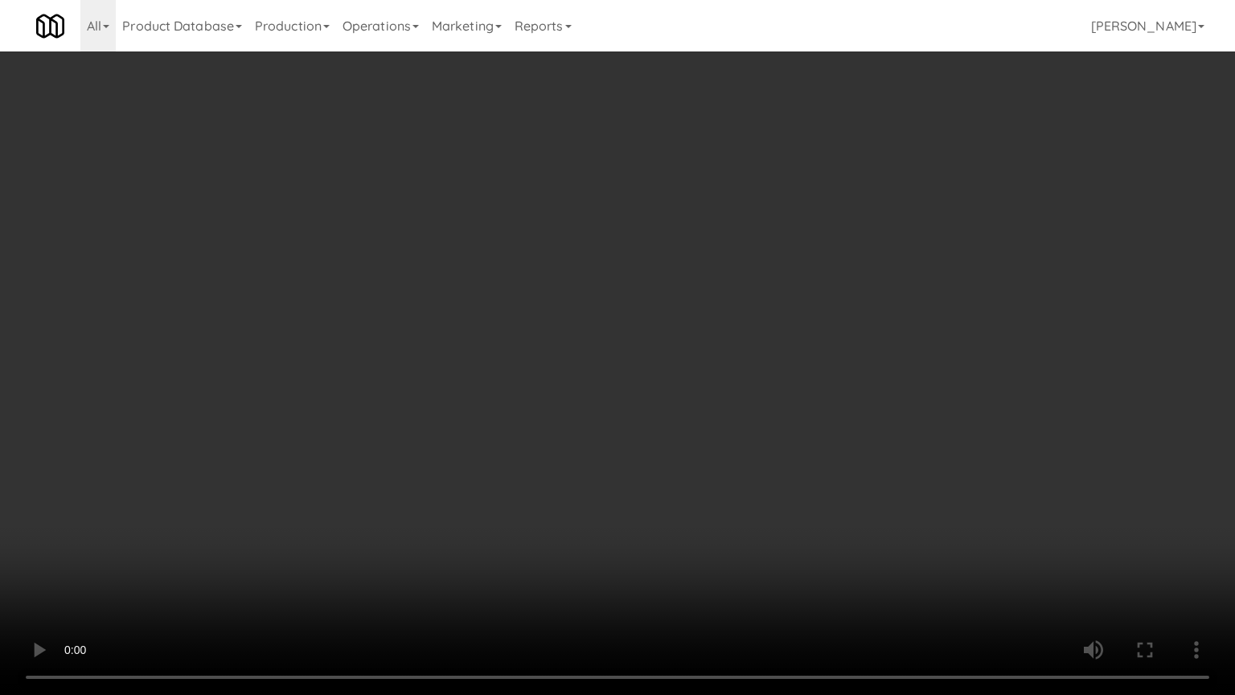
click at [499, 309] on video at bounding box center [617, 347] width 1235 height 695
click at [533, 288] on video at bounding box center [617, 347] width 1235 height 695
click at [638, 296] on video at bounding box center [617, 347] width 1235 height 695
click at [567, 318] on video at bounding box center [617, 347] width 1235 height 695
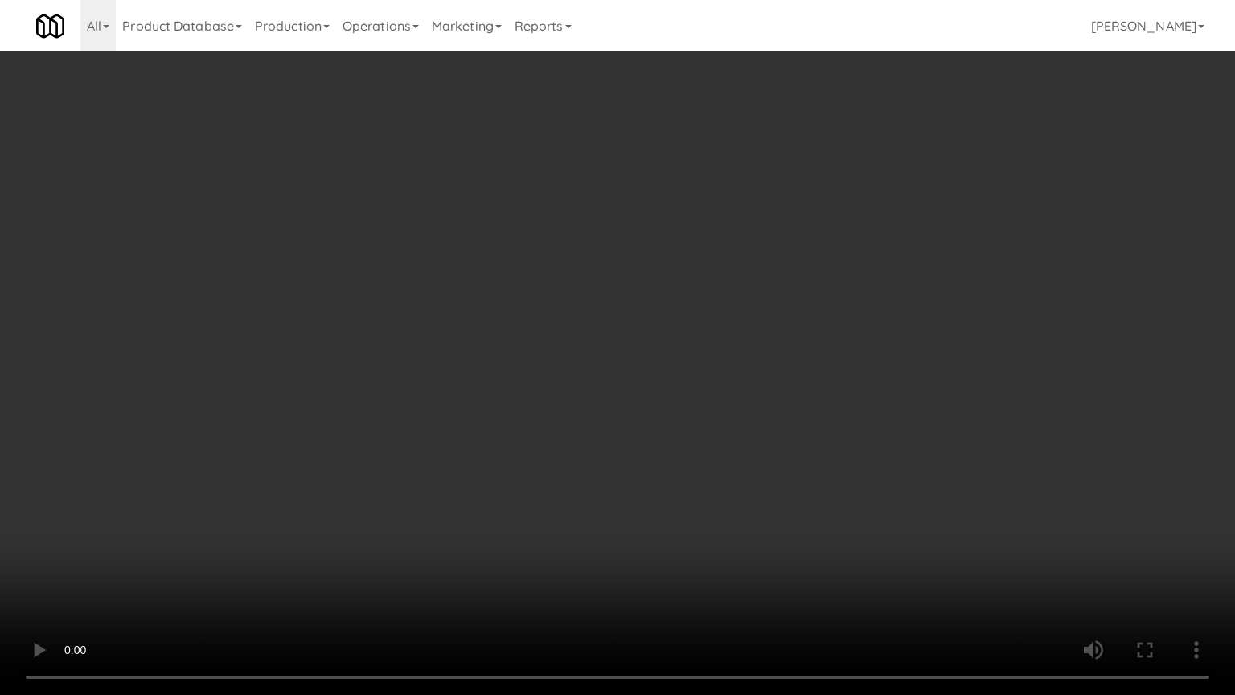
click at [707, 322] on video at bounding box center [617, 347] width 1235 height 695
drag, startPoint x: 607, startPoint y: 344, endPoint x: 622, endPoint y: 335, distance: 17.0
click at [608, 344] on video at bounding box center [617, 347] width 1235 height 695
click at [682, 360] on video at bounding box center [617, 347] width 1235 height 695
drag, startPoint x: 638, startPoint y: 367, endPoint x: 650, endPoint y: 358, distance: 15.0
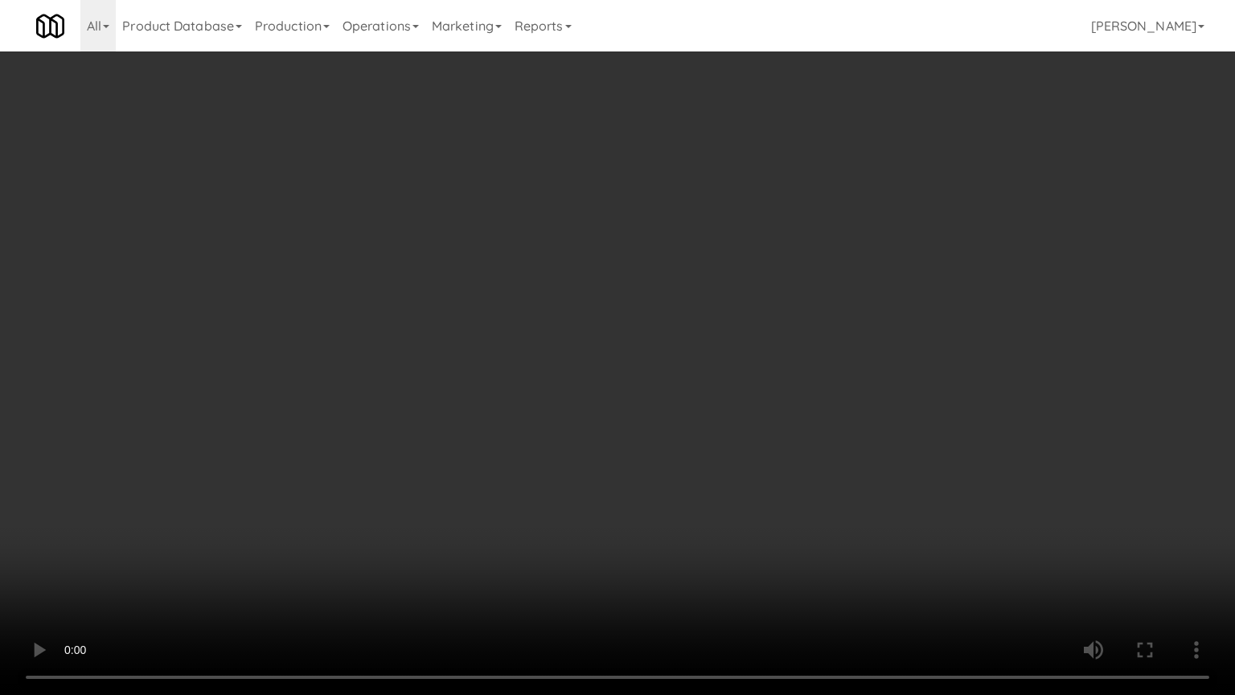
click at [646, 362] on video at bounding box center [617, 347] width 1235 height 695
drag, startPoint x: 657, startPoint y: 351, endPoint x: 732, endPoint y: 207, distance: 162.2
click at [664, 346] on video at bounding box center [617, 347] width 1235 height 695
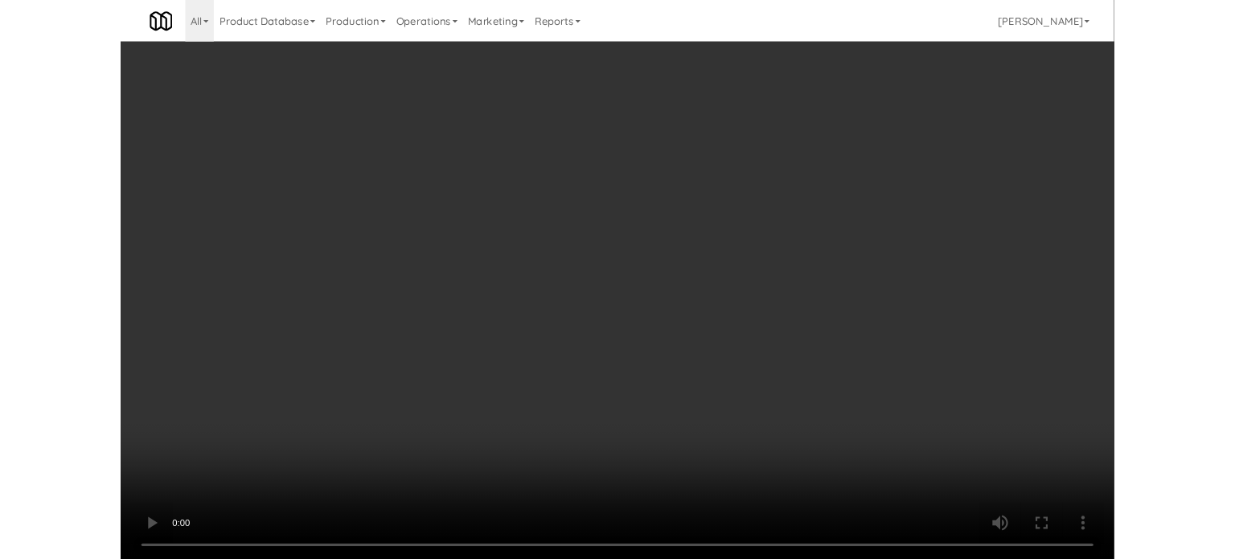
scroll to position [65, 0]
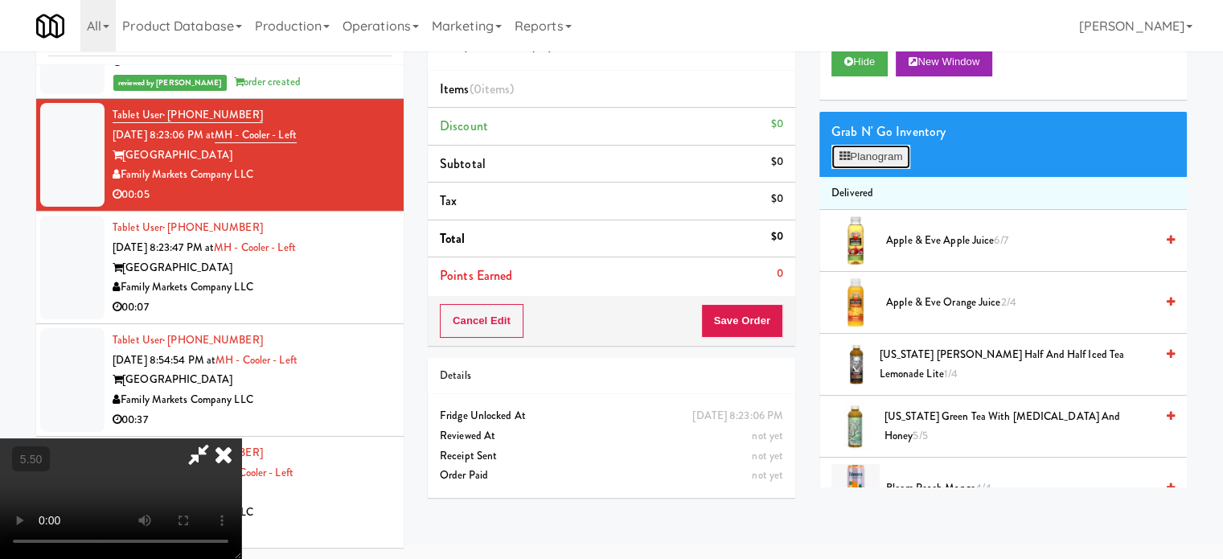
click at [888, 152] on button "Planogram" at bounding box center [871, 157] width 79 height 24
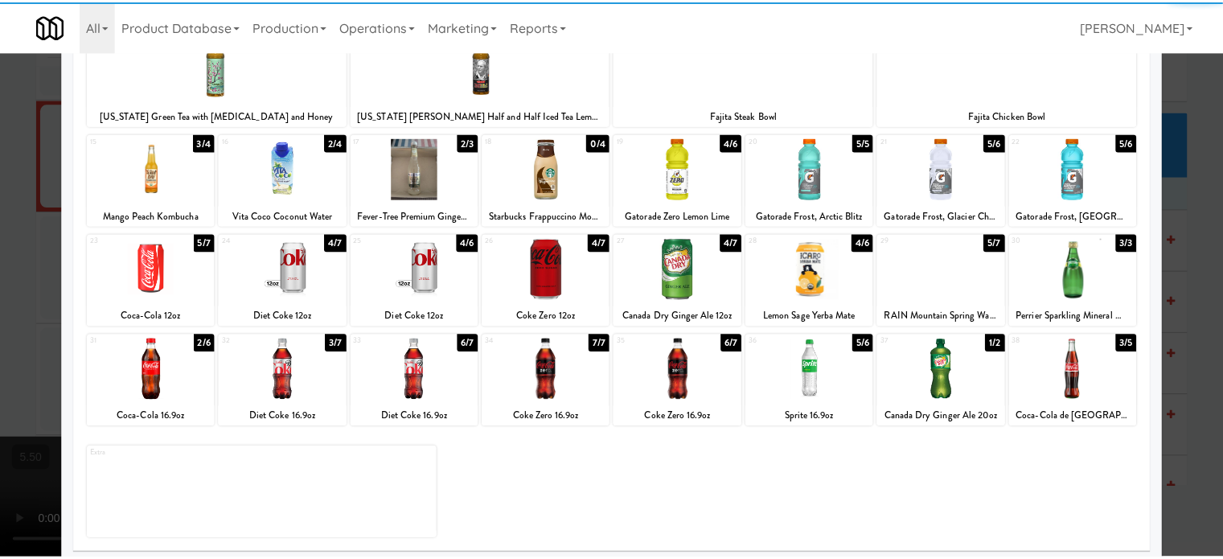
scroll to position [230, 0]
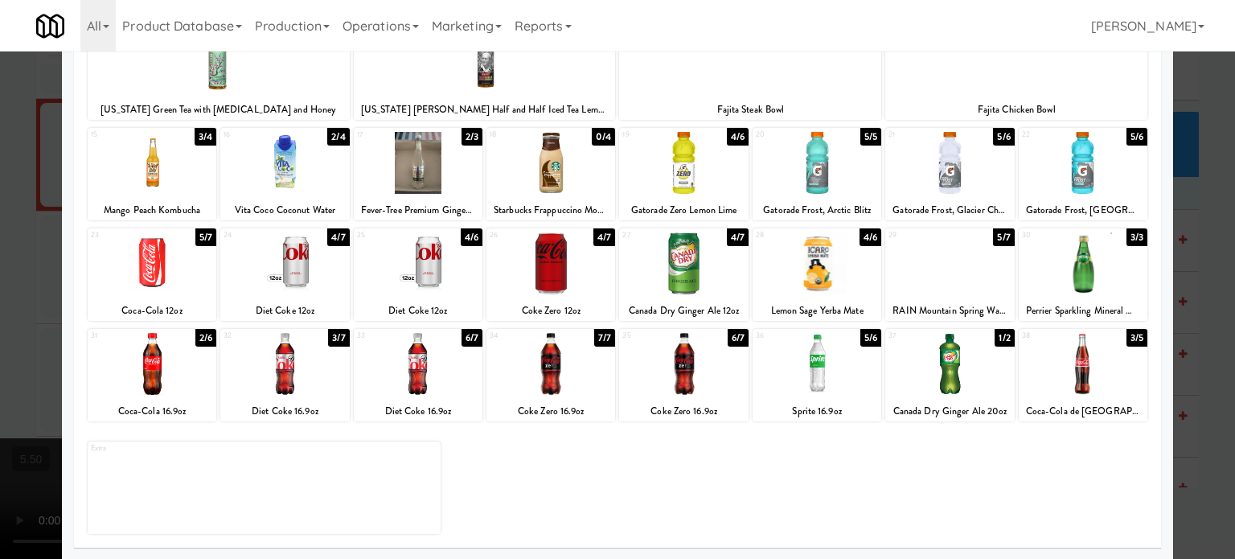
click at [1129, 237] on div "3/3" at bounding box center [1137, 237] width 21 height 18
click at [1203, 300] on div at bounding box center [617, 279] width 1235 height 559
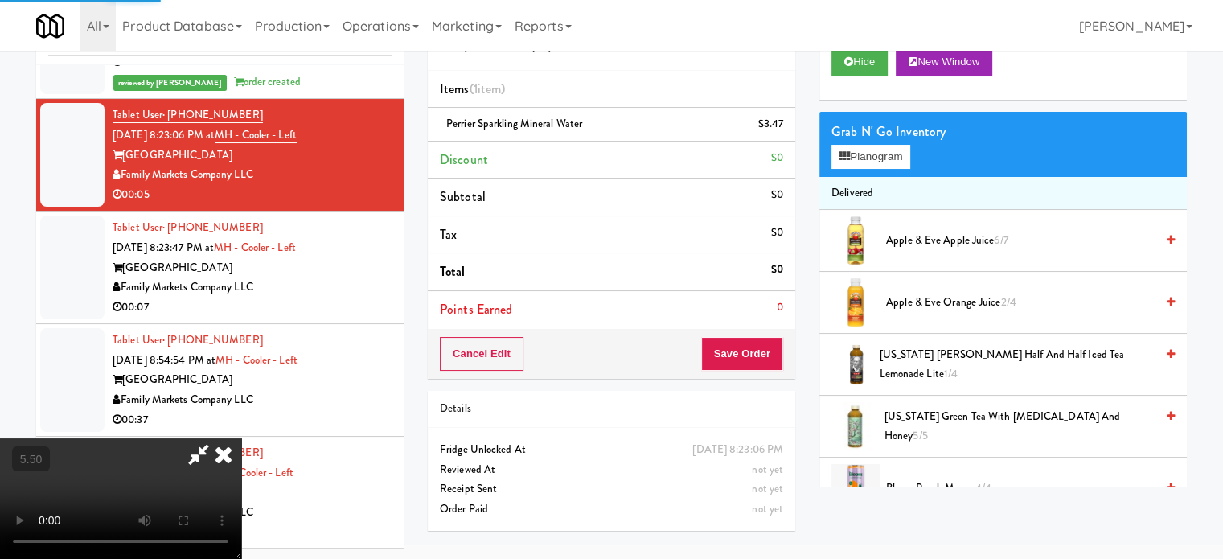
drag, startPoint x: 473, startPoint y: 351, endPoint x: 471, endPoint y: 317, distance: 34.6
click at [241, 438] on video at bounding box center [120, 498] width 241 height 121
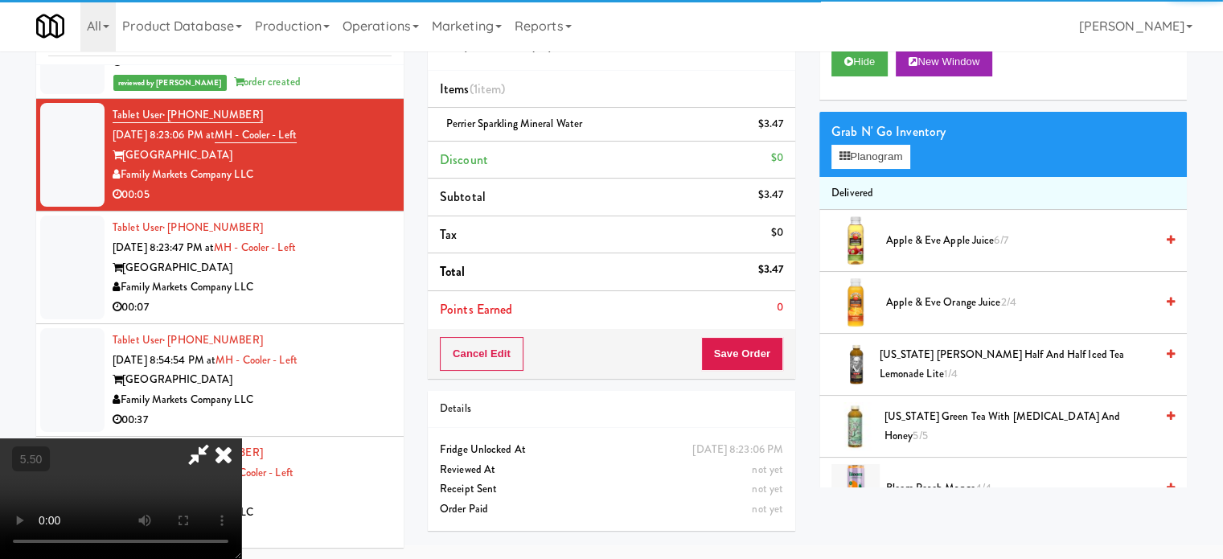
drag, startPoint x: 471, startPoint y: 317, endPoint x: 447, endPoint y: 380, distance: 67.2
click at [241, 438] on video at bounding box center [120, 498] width 241 height 121
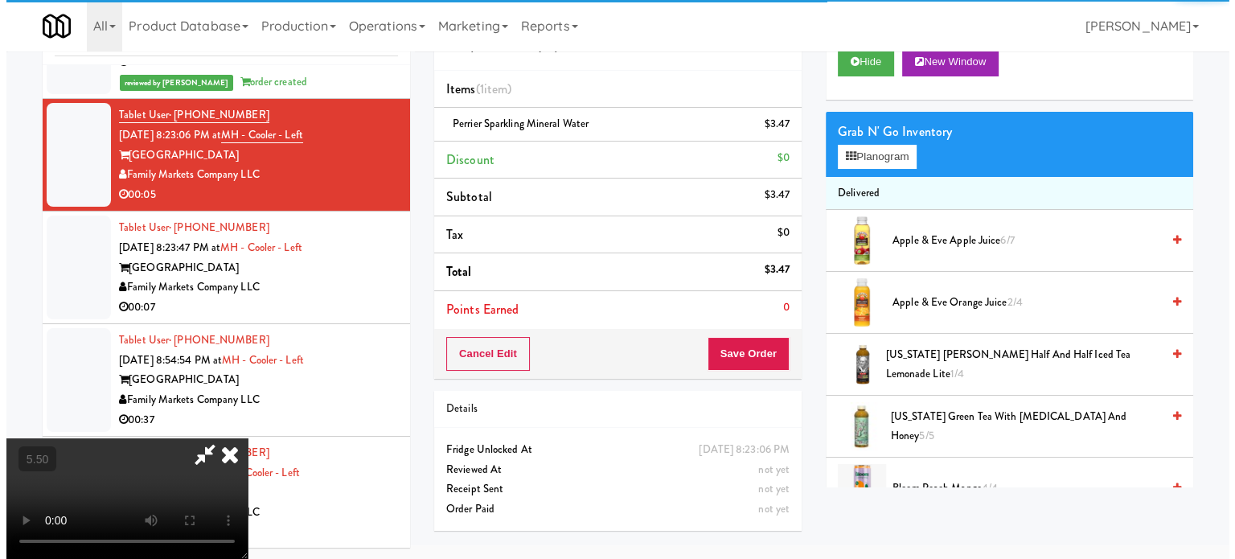
scroll to position [51, 0]
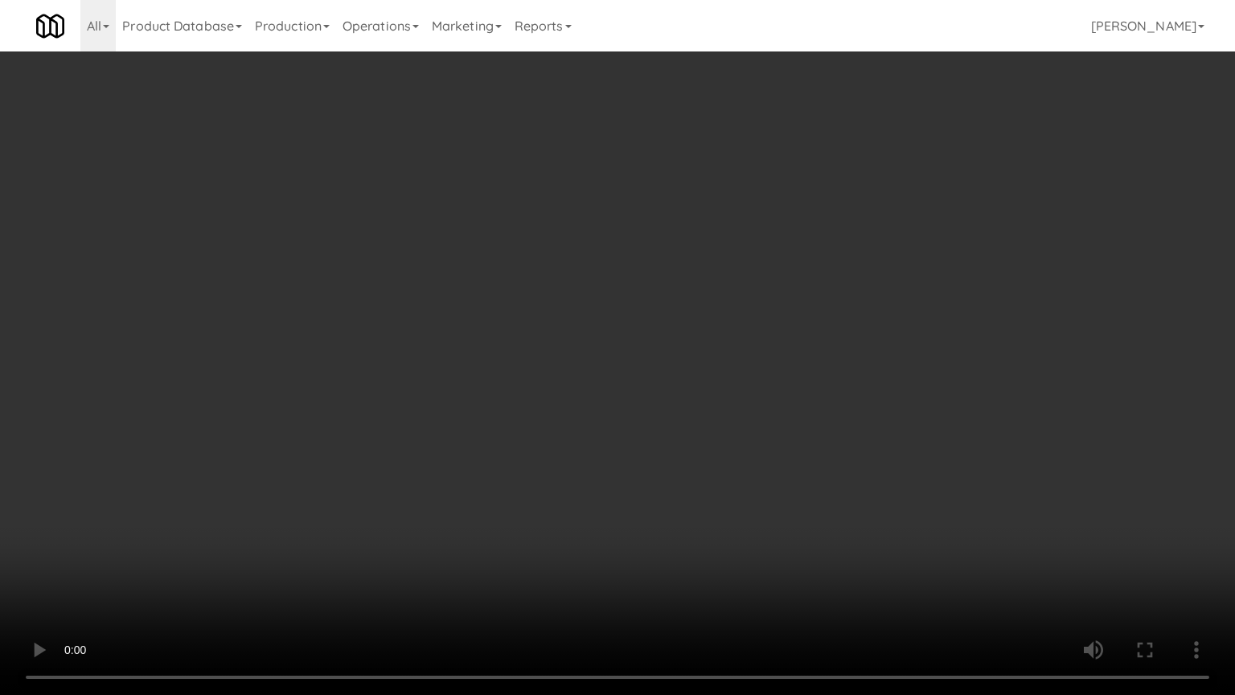
drag, startPoint x: 232, startPoint y: 573, endPoint x: 234, endPoint y: 456, distance: 117.4
click at [232, 536] on video at bounding box center [617, 347] width 1235 height 695
click at [443, 384] on video at bounding box center [617, 347] width 1235 height 695
click at [462, 383] on video at bounding box center [617, 347] width 1235 height 695
click at [489, 405] on video at bounding box center [617, 347] width 1235 height 695
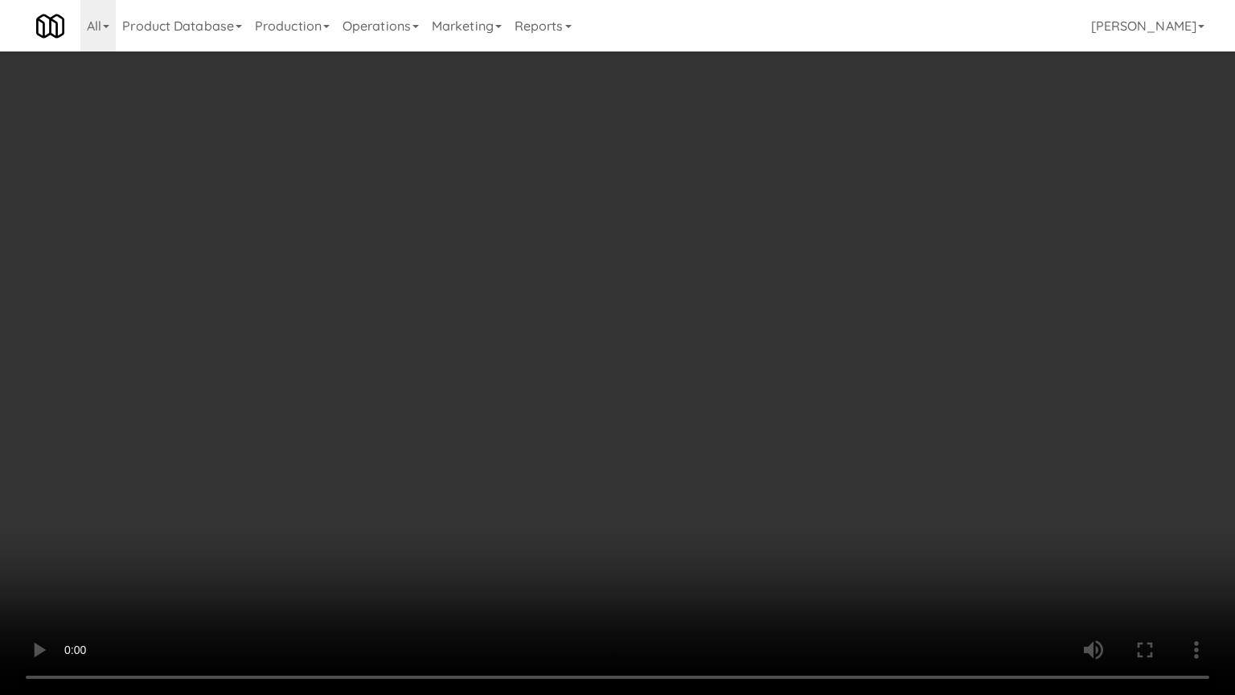
click at [516, 417] on video at bounding box center [617, 347] width 1235 height 695
click at [517, 414] on video at bounding box center [617, 347] width 1235 height 695
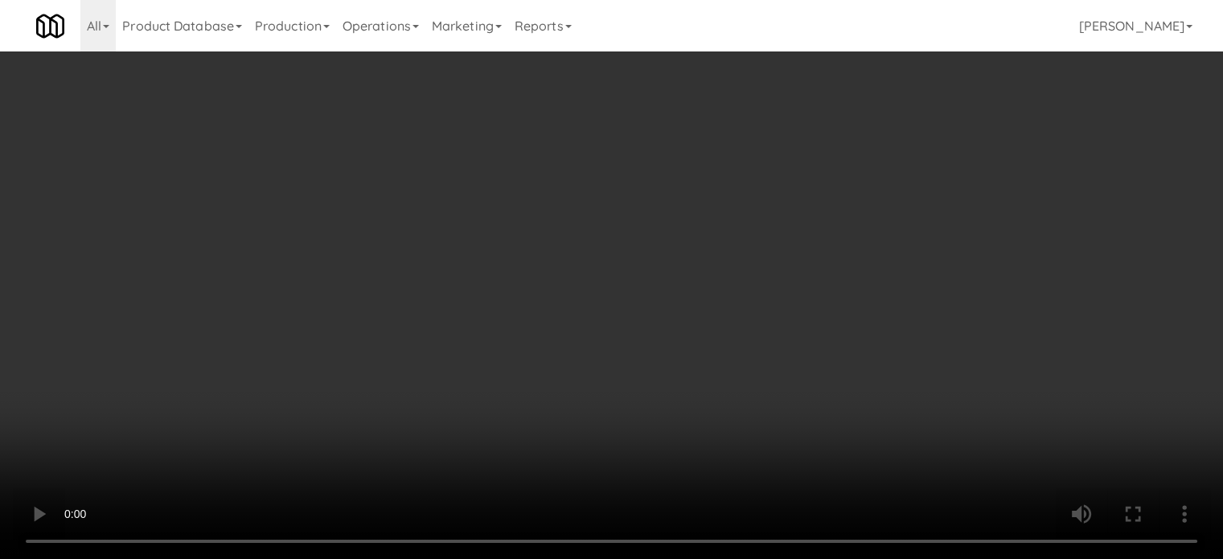
click at [784, 141] on icon at bounding box center [785, 143] width 8 height 10
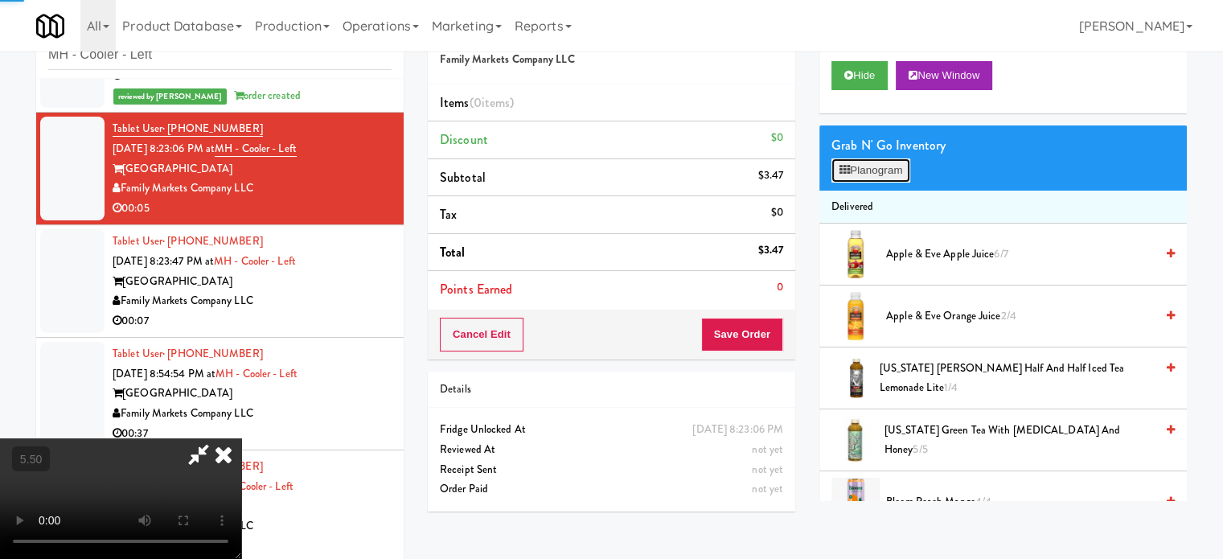
click at [856, 174] on button "Planogram" at bounding box center [871, 170] width 79 height 24
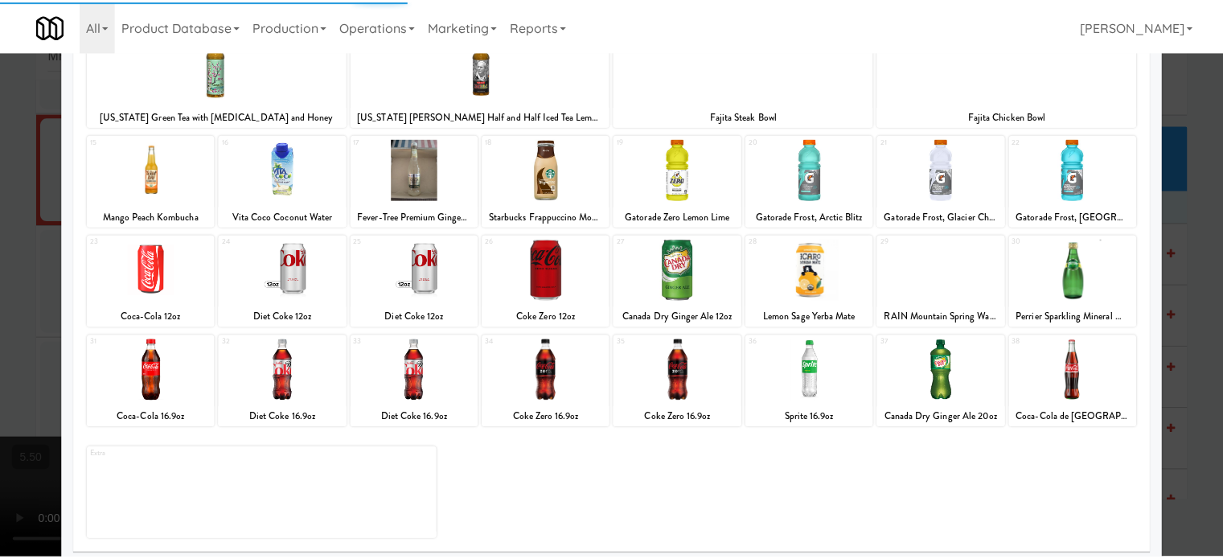
scroll to position [230, 0]
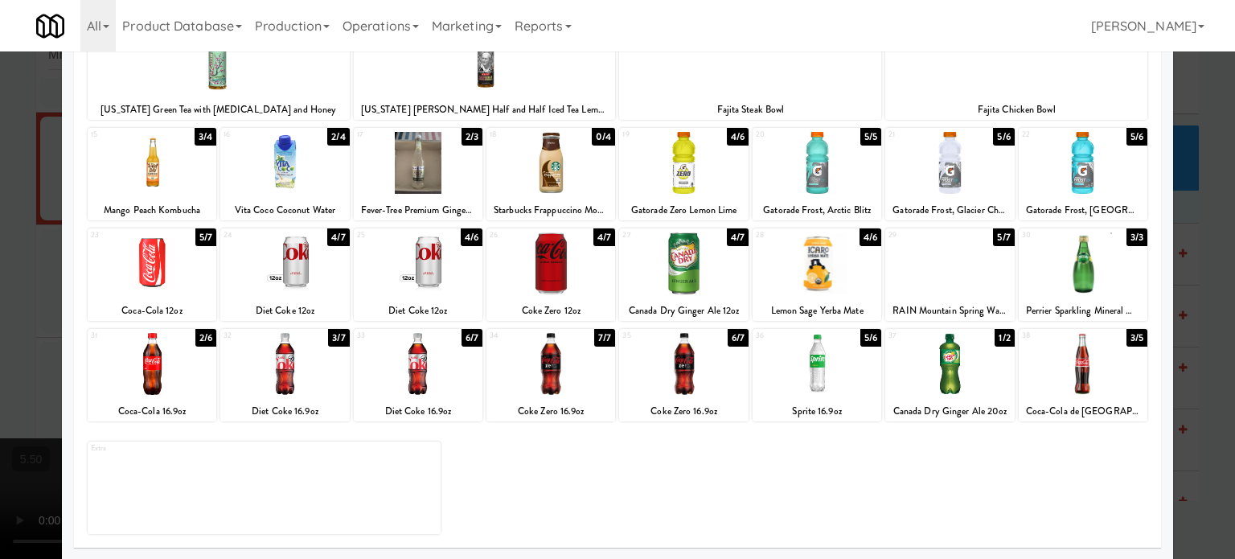
click at [998, 339] on div "1/2" at bounding box center [1004, 338] width 19 height 18
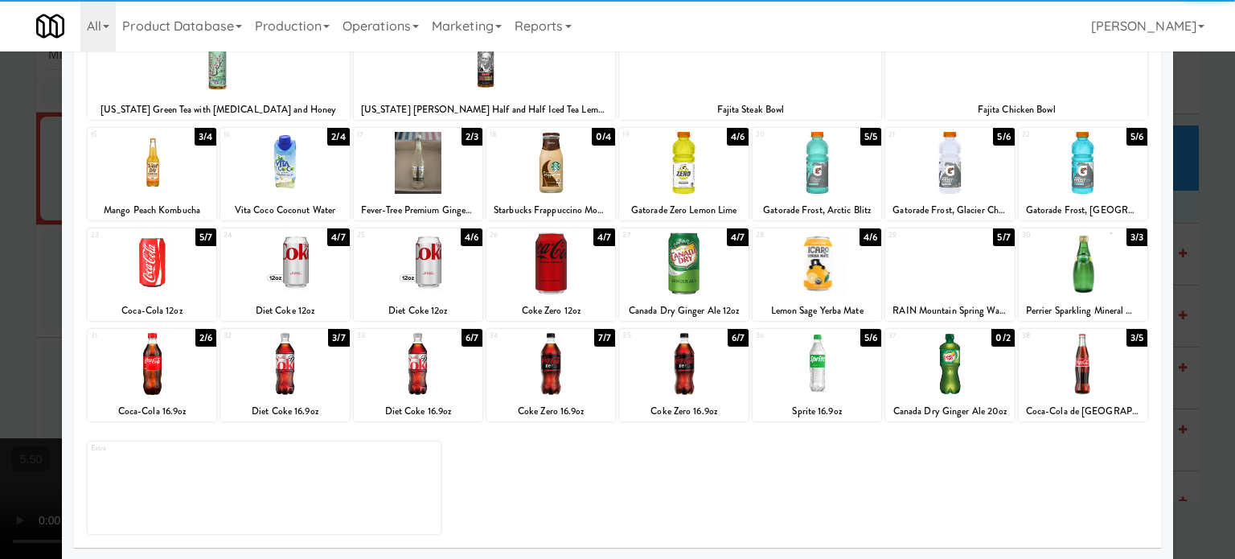
click at [1195, 411] on div at bounding box center [617, 279] width 1235 height 559
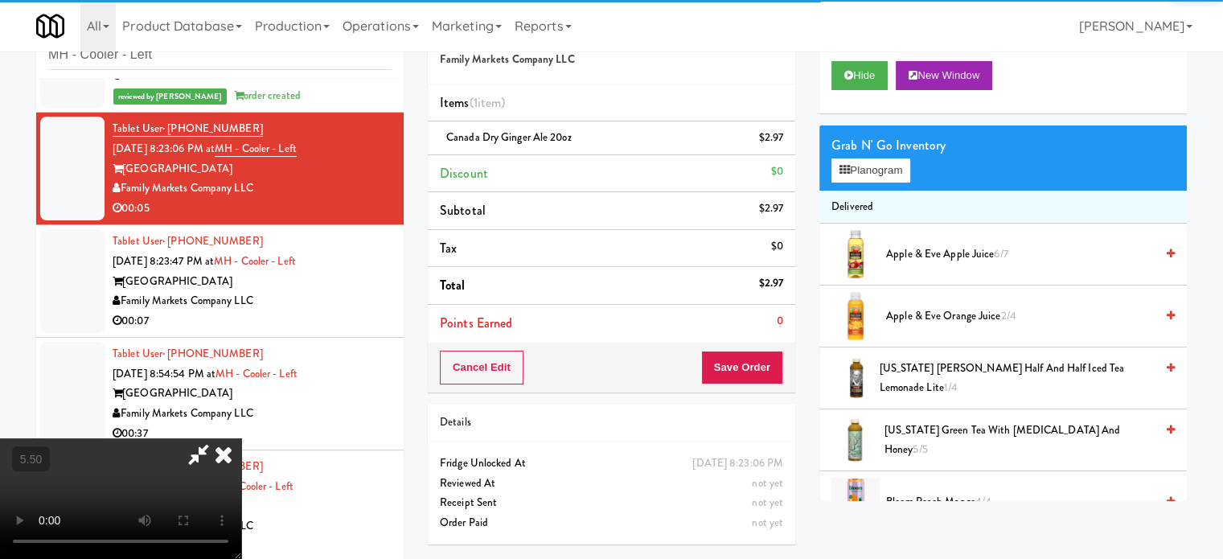
click at [197, 438] on video at bounding box center [120, 498] width 241 height 121
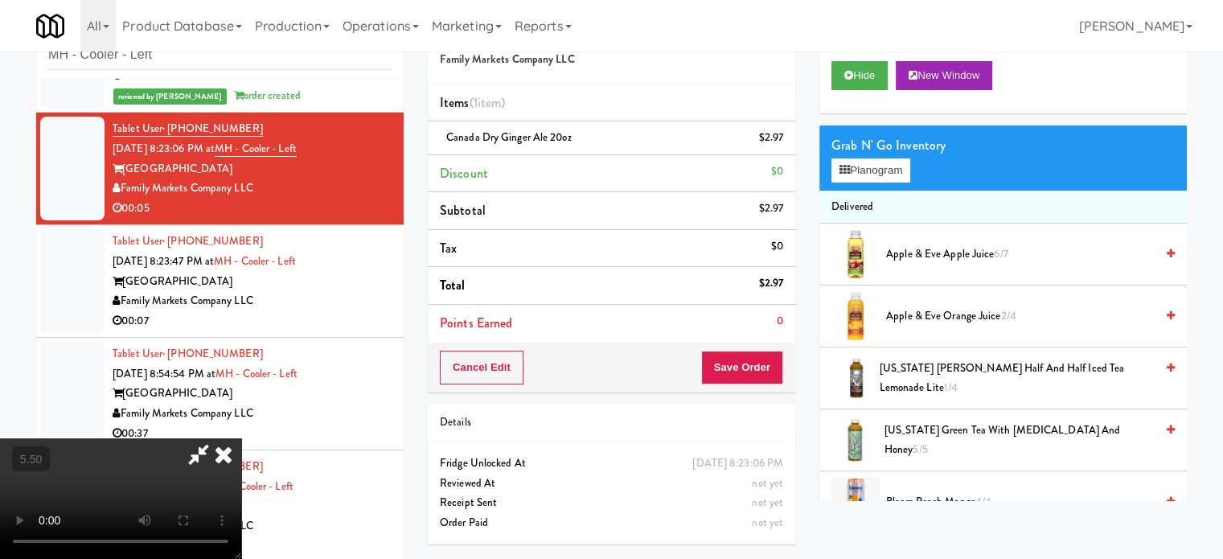
click at [207, 438] on video at bounding box center [120, 498] width 241 height 121
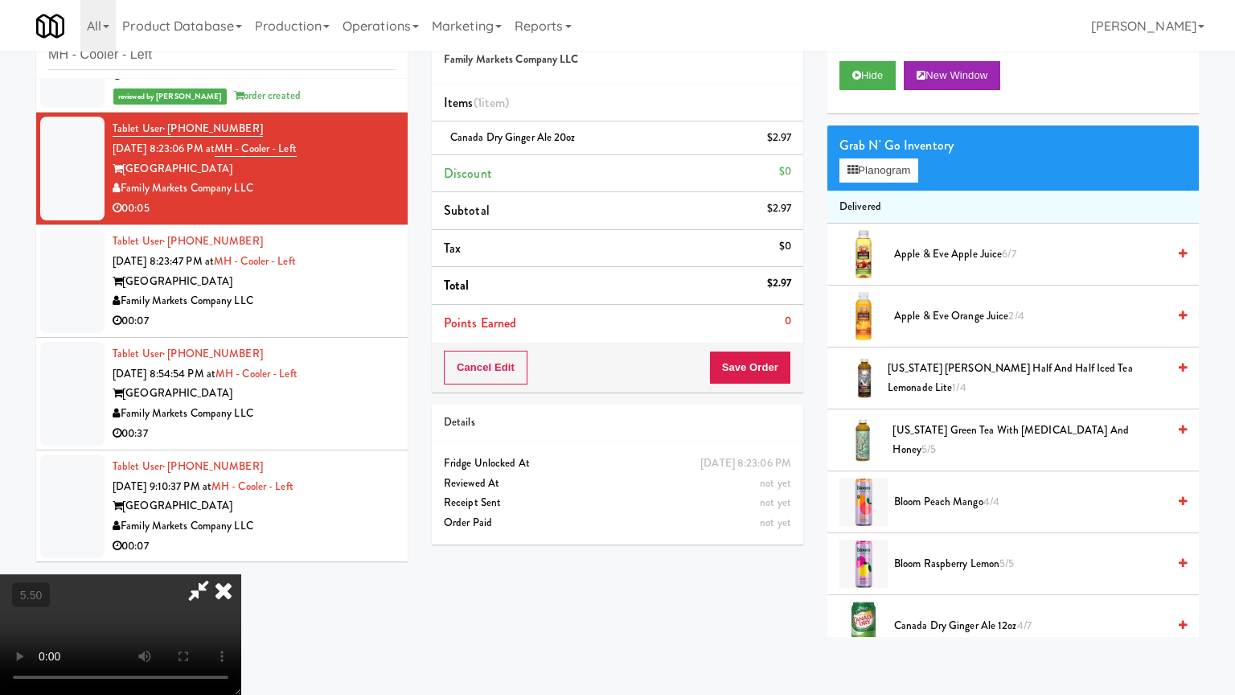
drag, startPoint x: 290, startPoint y: 499, endPoint x: 404, endPoint y: 417, distance: 140.0
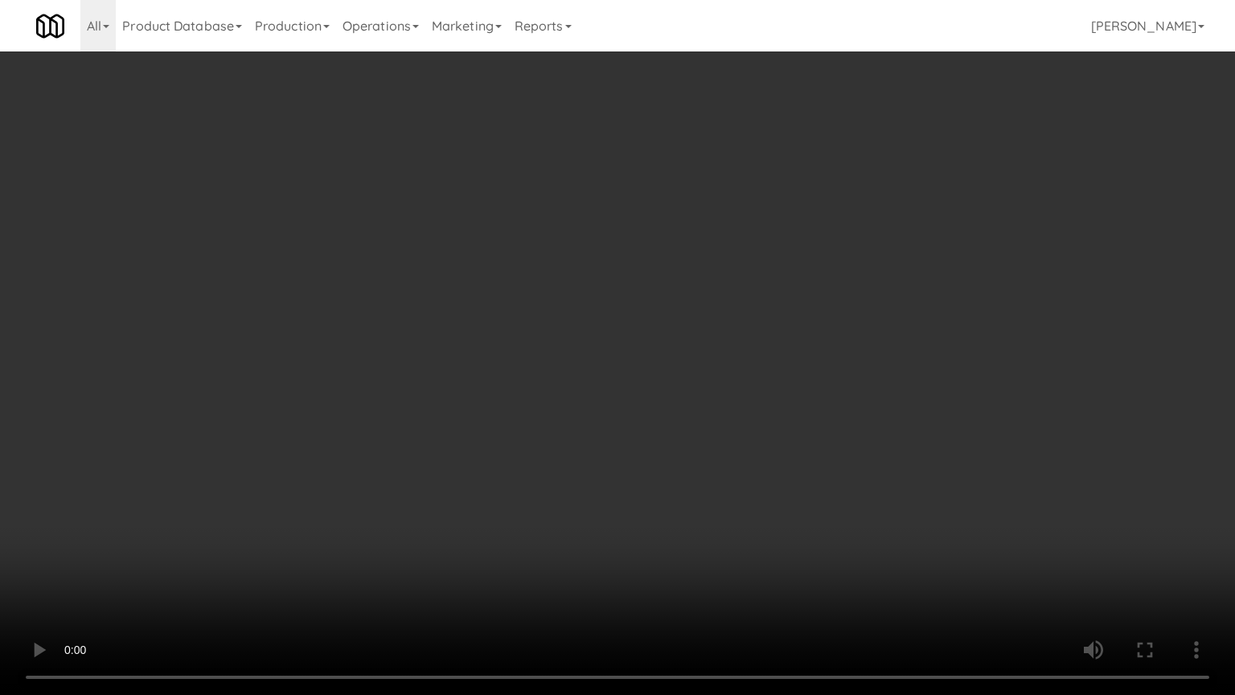
click at [307, 498] on video at bounding box center [617, 347] width 1235 height 695
click at [486, 388] on video at bounding box center [617, 347] width 1235 height 695
drag, startPoint x: 495, startPoint y: 499, endPoint x: 592, endPoint y: 445, distance: 111.2
click at [500, 499] on video at bounding box center [617, 347] width 1235 height 695
click at [592, 444] on video at bounding box center [617, 347] width 1235 height 695
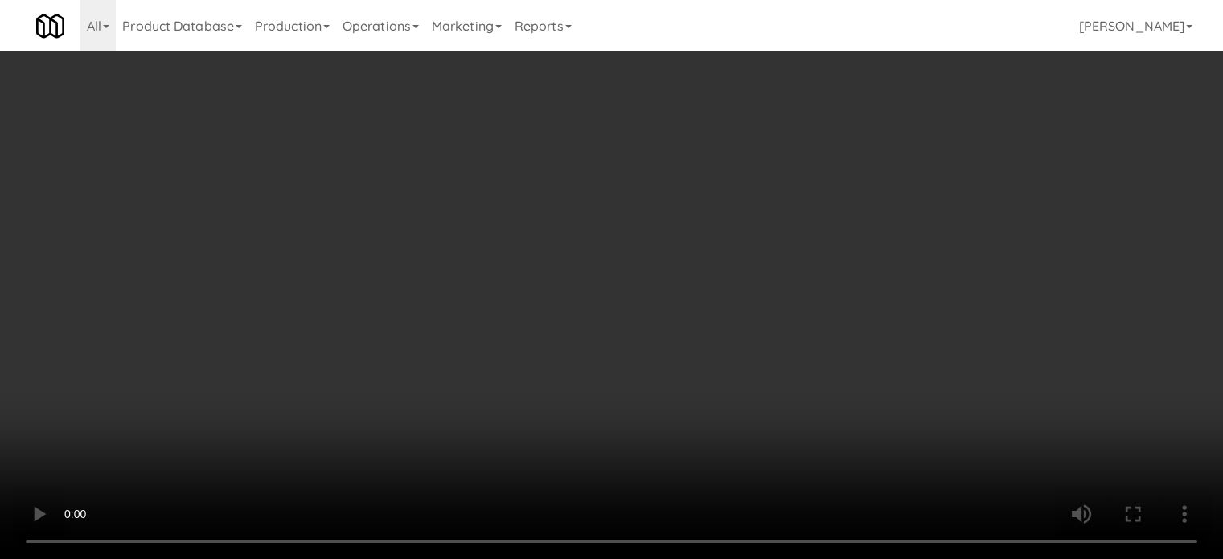
click at [435, 247] on video at bounding box center [611, 279] width 1223 height 559
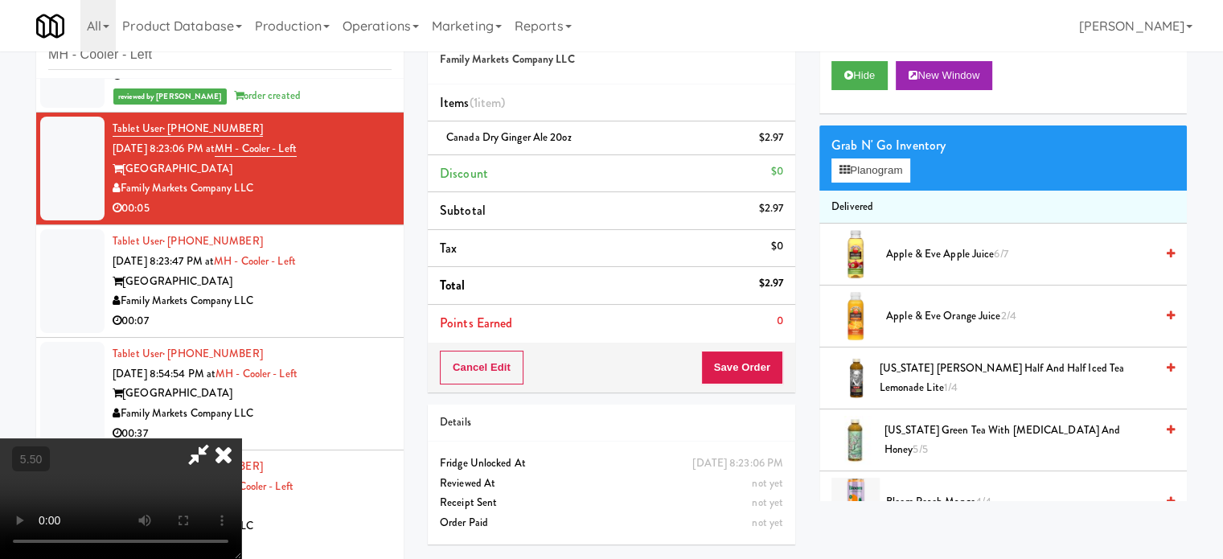
click at [241, 438] on video at bounding box center [120, 498] width 241 height 121
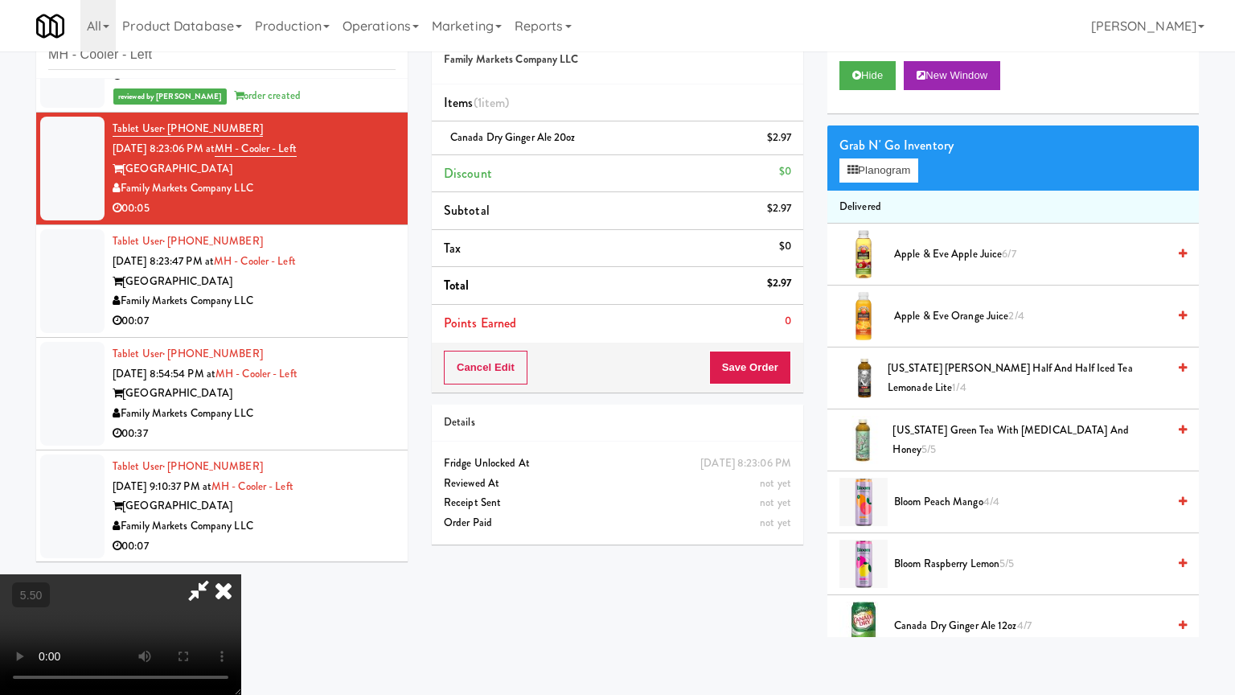
click at [241, 558] on video at bounding box center [120, 634] width 241 height 121
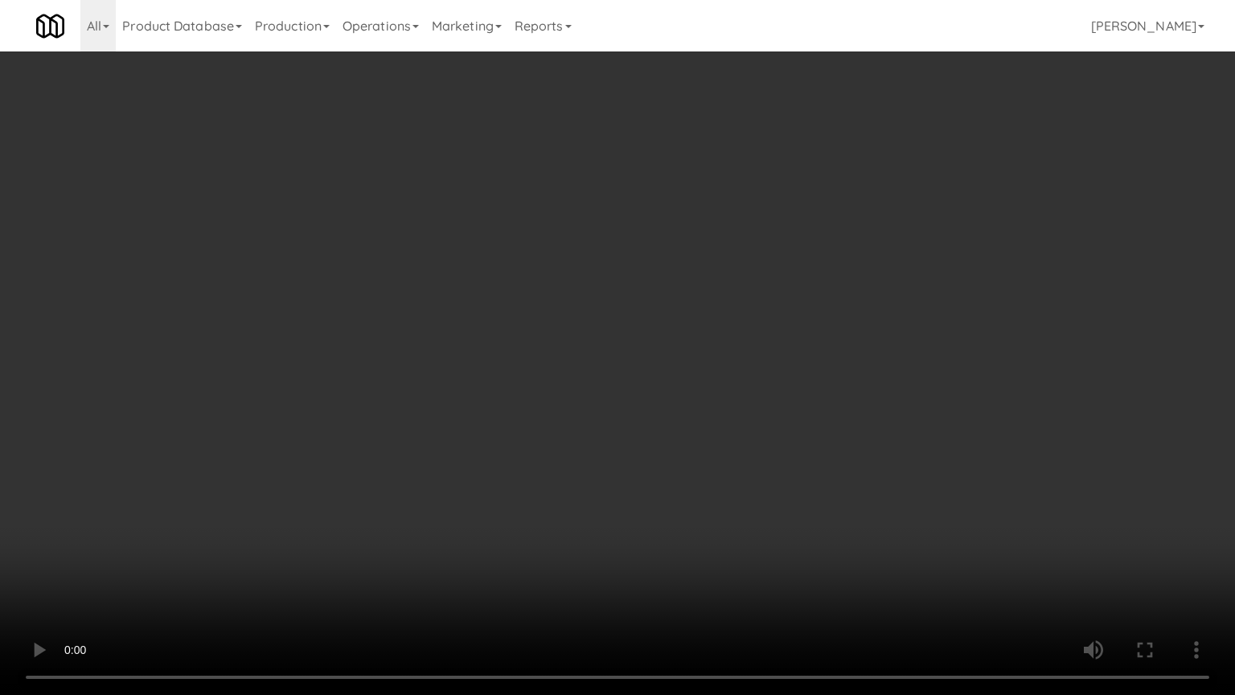
click at [509, 255] on video at bounding box center [617, 347] width 1235 height 695
click at [508, 254] on video at bounding box center [617, 347] width 1235 height 695
click at [524, 283] on video at bounding box center [617, 347] width 1235 height 695
click at [242, 531] on video at bounding box center [617, 347] width 1235 height 695
drag, startPoint x: 495, startPoint y: 376, endPoint x: 505, endPoint y: 367, distance: 13.7
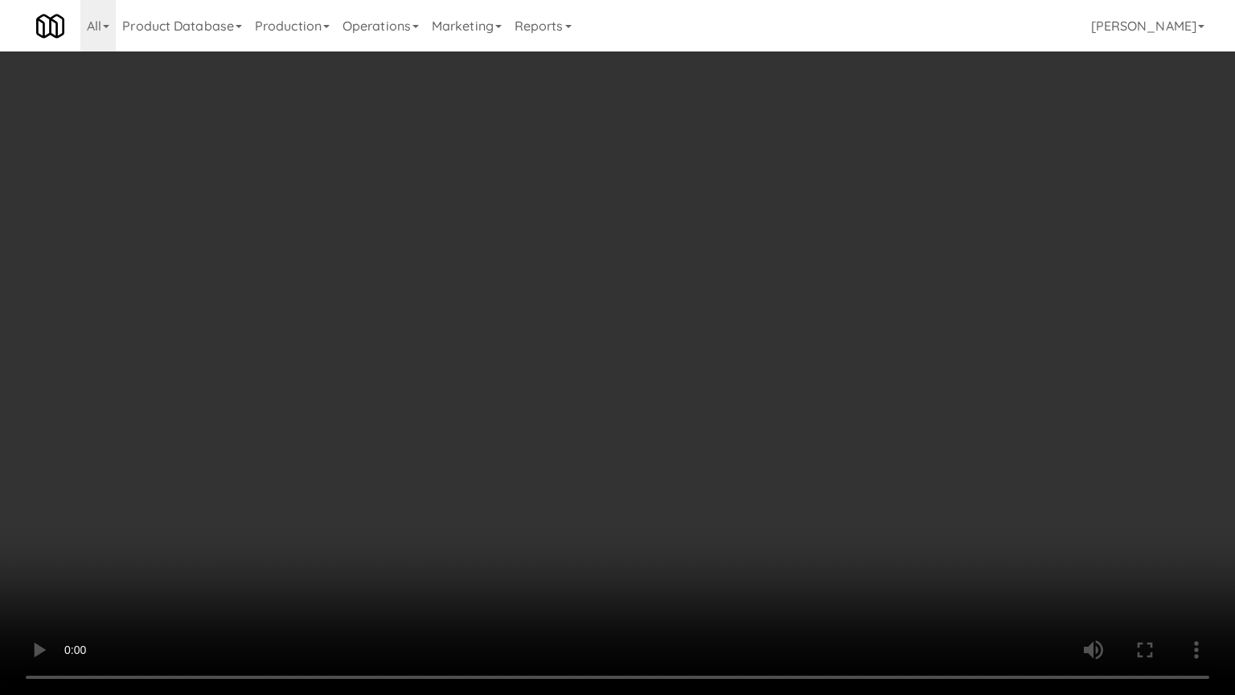
click at [495, 376] on video at bounding box center [617, 347] width 1235 height 695
click at [505, 369] on video at bounding box center [617, 347] width 1235 height 695
click at [502, 392] on video at bounding box center [617, 347] width 1235 height 695
click at [466, 403] on video at bounding box center [617, 347] width 1235 height 695
click at [482, 416] on video at bounding box center [617, 347] width 1235 height 695
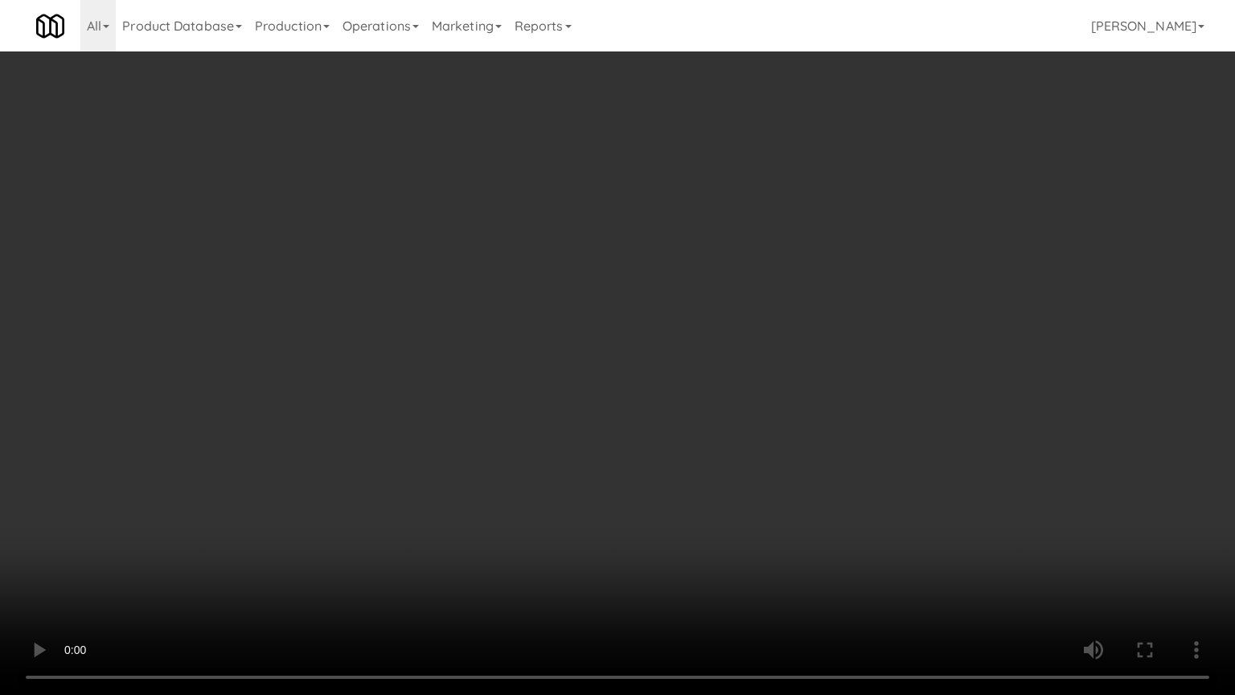
click at [481, 415] on video at bounding box center [617, 347] width 1235 height 695
click at [526, 425] on video at bounding box center [617, 347] width 1235 height 695
click at [518, 415] on video at bounding box center [617, 347] width 1235 height 695
click at [550, 388] on video at bounding box center [617, 347] width 1235 height 695
click at [554, 382] on video at bounding box center [617, 347] width 1235 height 695
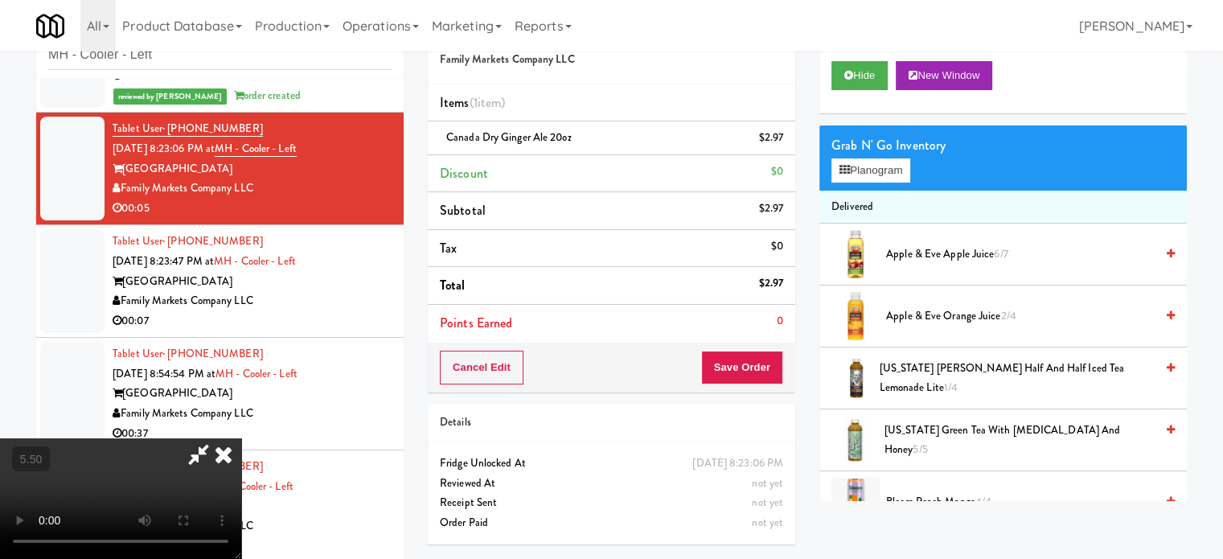
click at [241, 438] on icon at bounding box center [223, 454] width 35 height 32
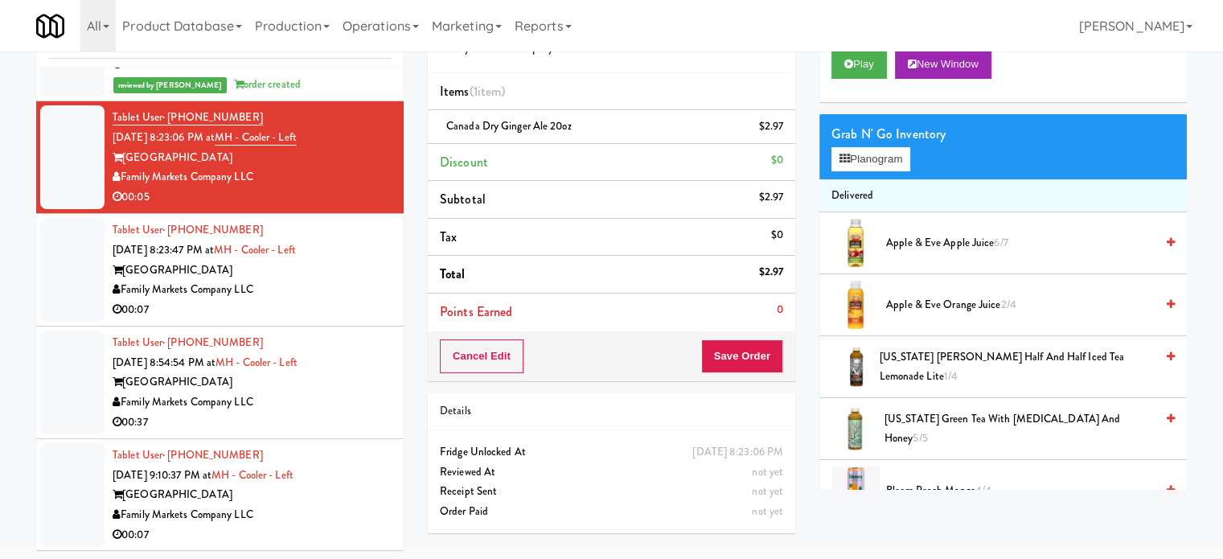
scroll to position [65, 0]
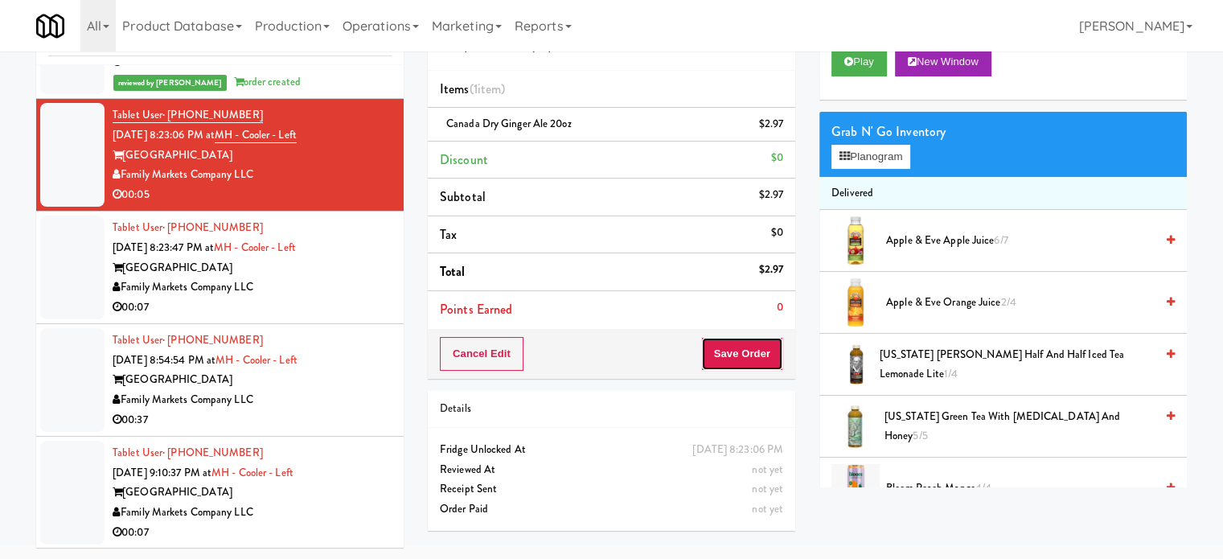
drag, startPoint x: 766, startPoint y: 356, endPoint x: 713, endPoint y: 289, distance: 85.9
click at [766, 355] on button "Save Order" at bounding box center [742, 354] width 82 height 34
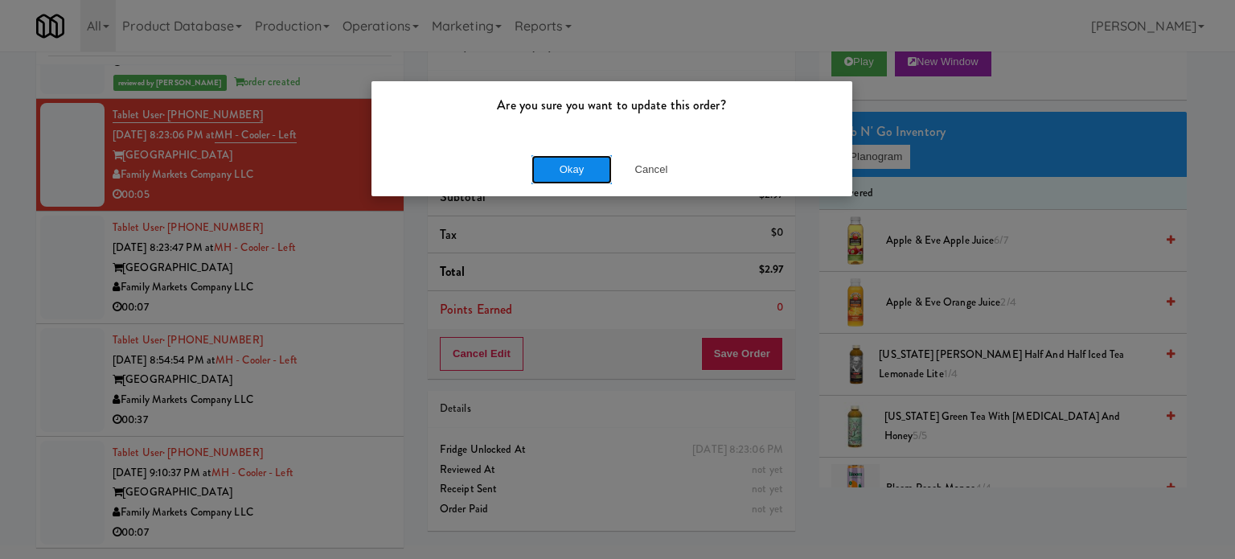
click at [586, 164] on button "Okay" at bounding box center [572, 169] width 80 height 29
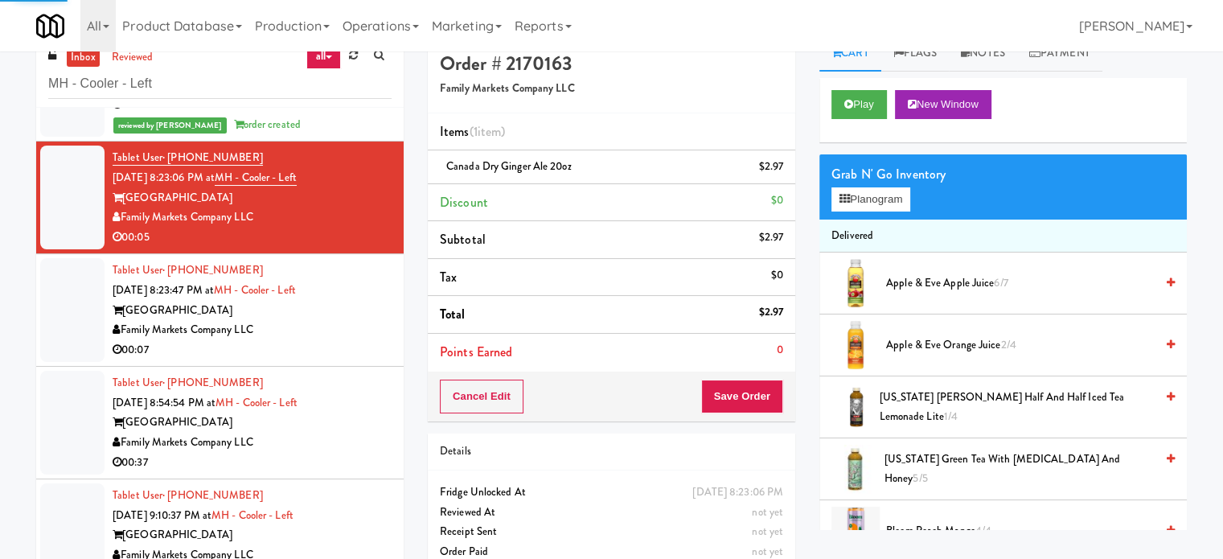
scroll to position [0, 0]
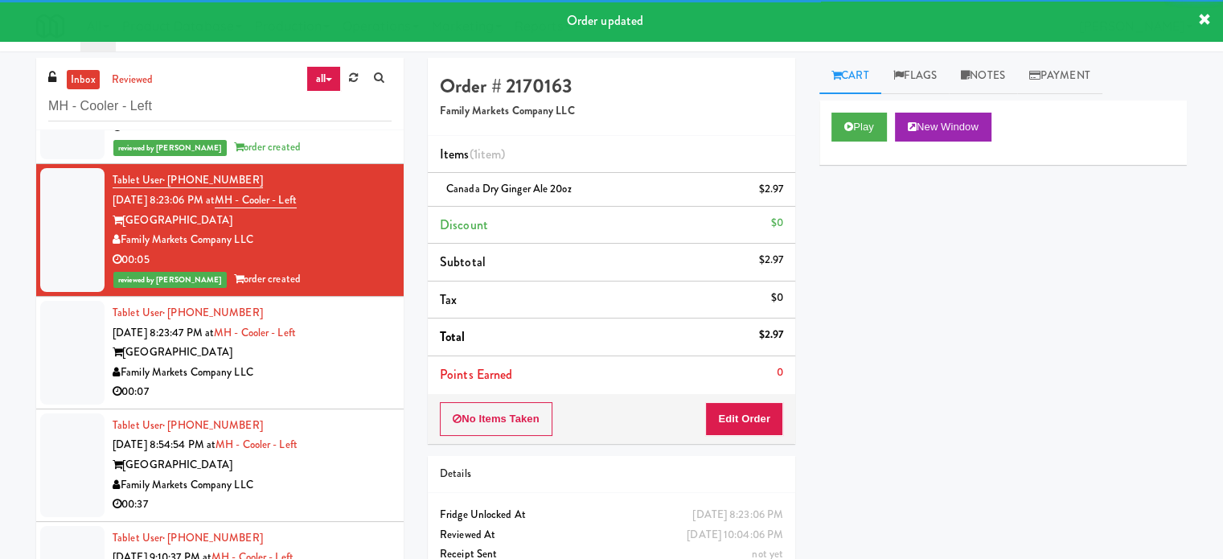
drag, startPoint x: 997, startPoint y: 76, endPoint x: 923, endPoint y: 202, distance: 146.4
click at [997, 76] on link "Notes" at bounding box center [983, 76] width 68 height 36
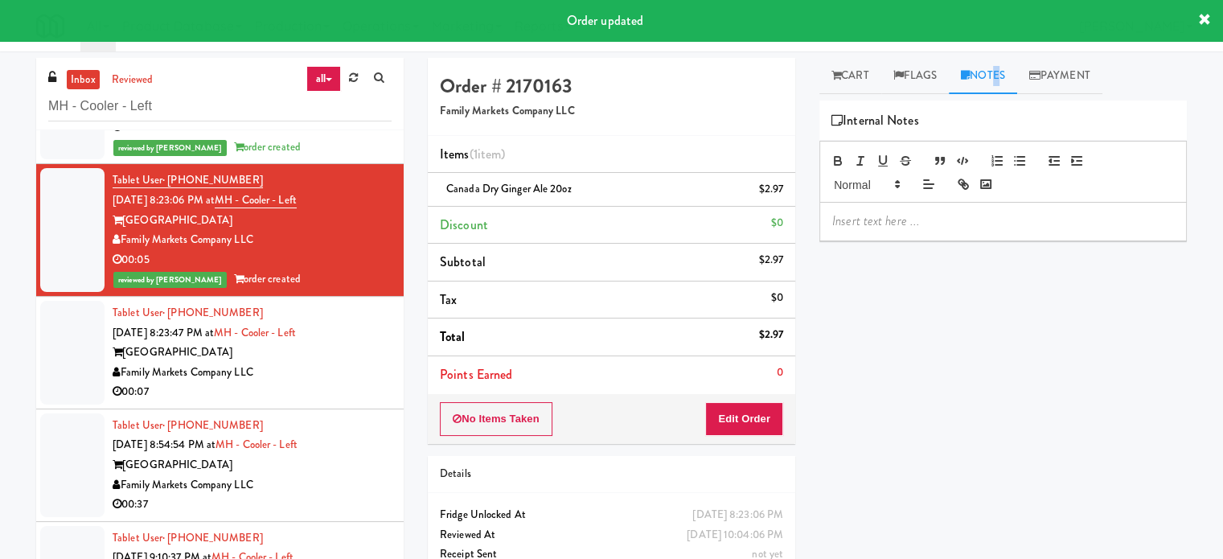
click at [912, 220] on p at bounding box center [1003, 221] width 342 height 18
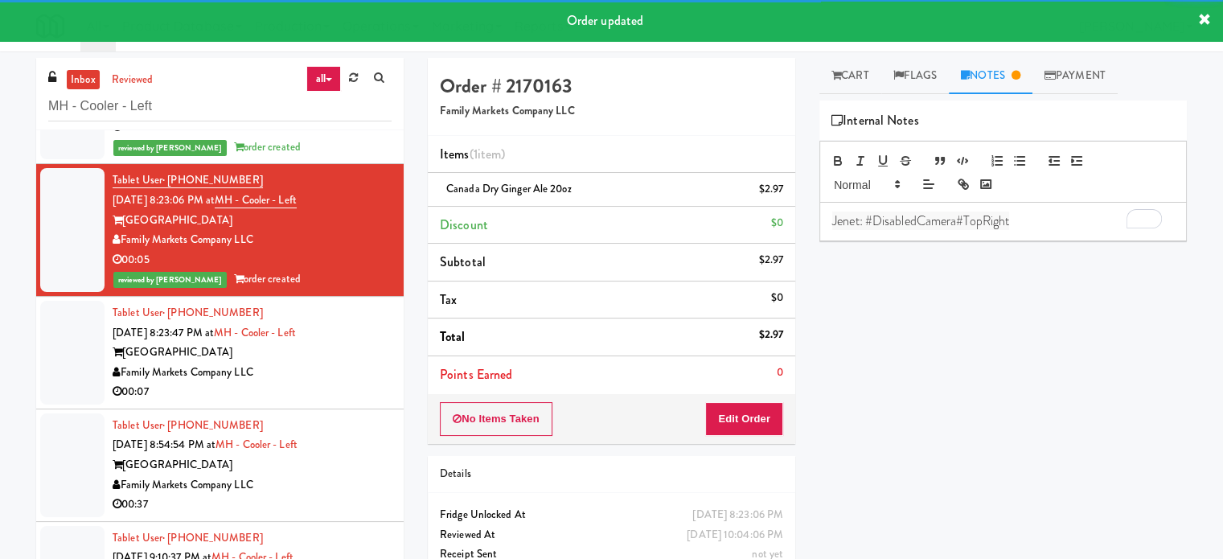
drag, startPoint x: 310, startPoint y: 379, endPoint x: 470, endPoint y: 321, distance: 170.2
click at [310, 376] on div "Family Markets Company LLC" at bounding box center [252, 373] width 279 height 20
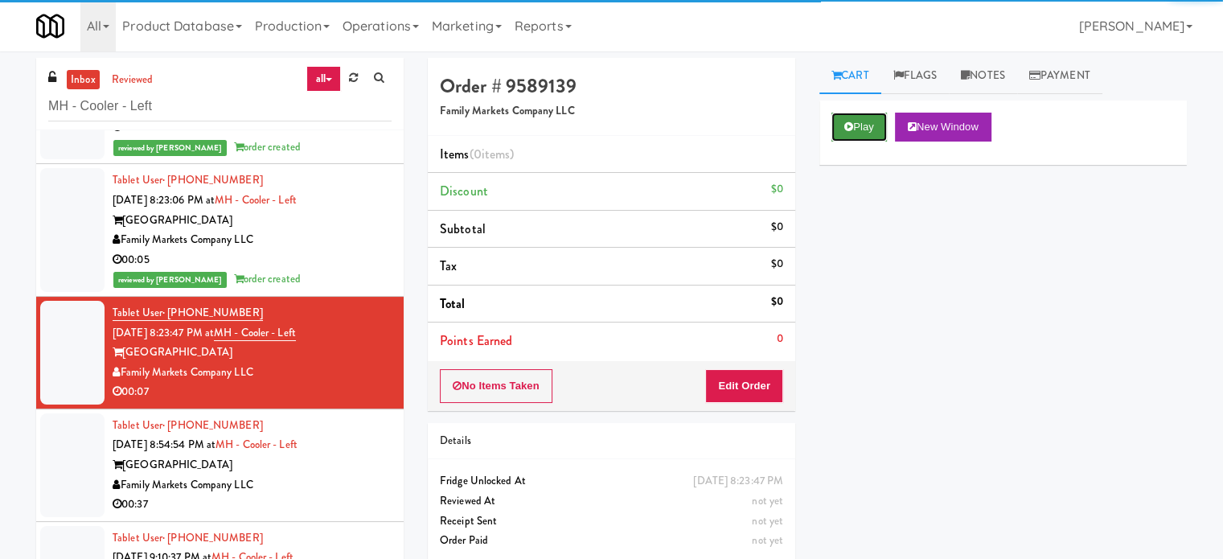
click at [853, 125] on button "Play" at bounding box center [859, 127] width 55 height 29
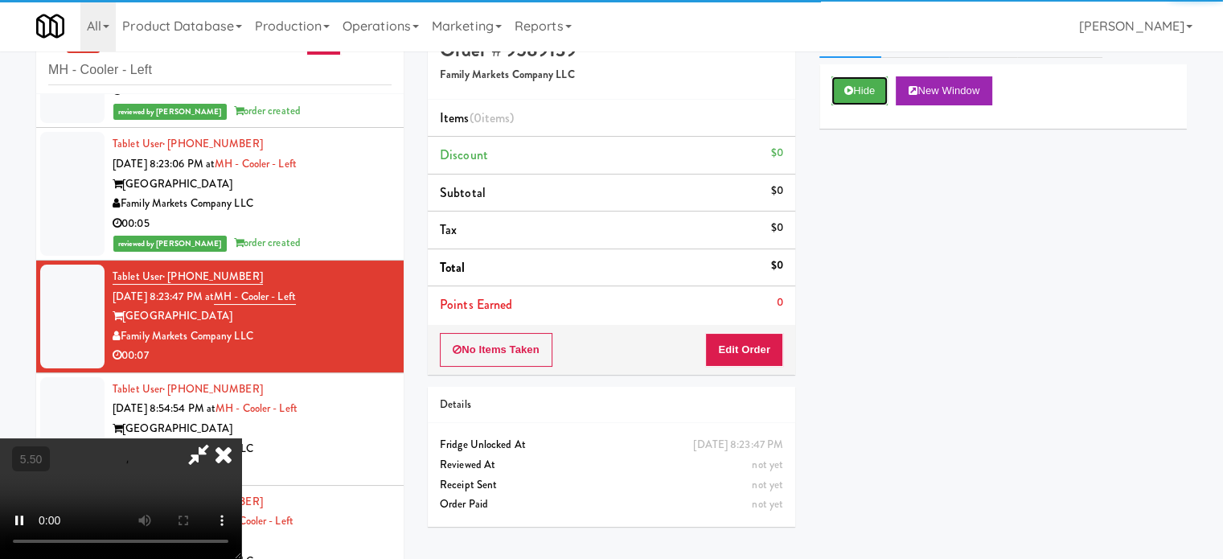
scroll to position [65, 0]
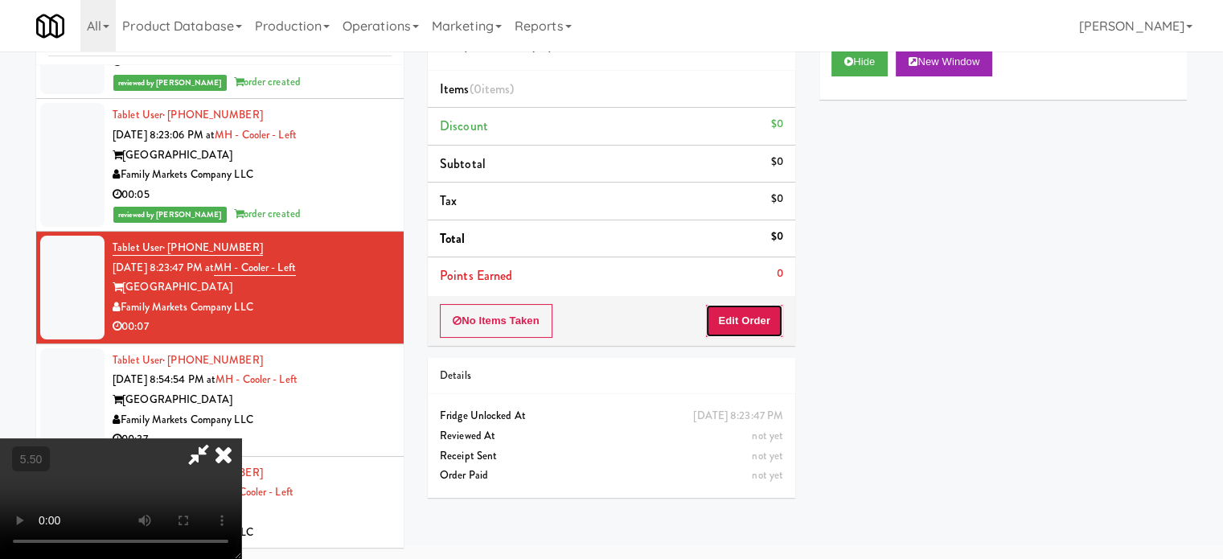
click at [730, 315] on button "Edit Order" at bounding box center [744, 321] width 78 height 34
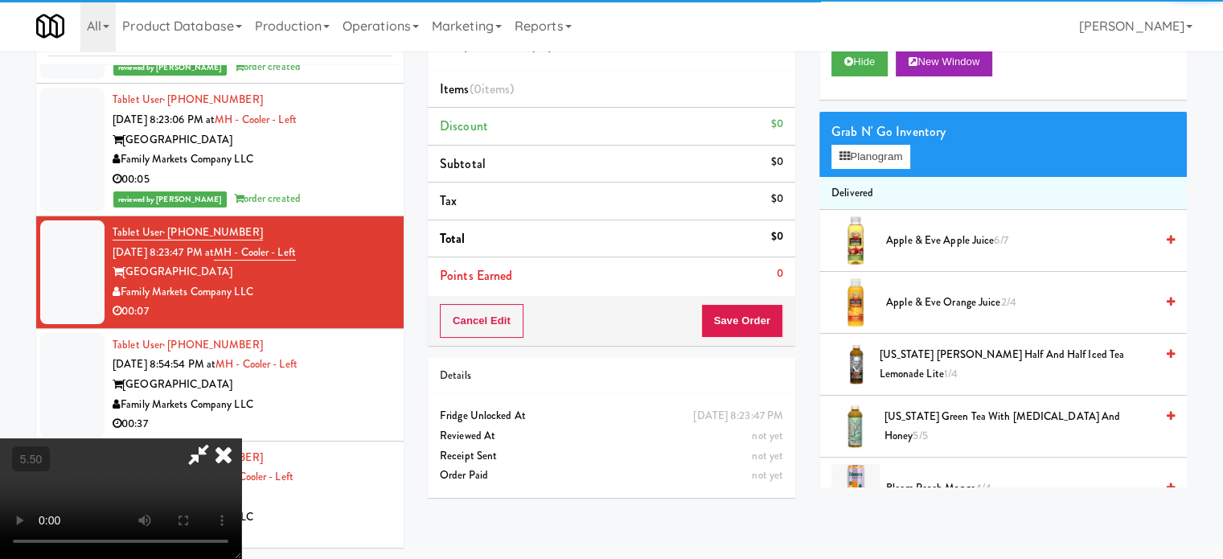
scroll to position [779, 0]
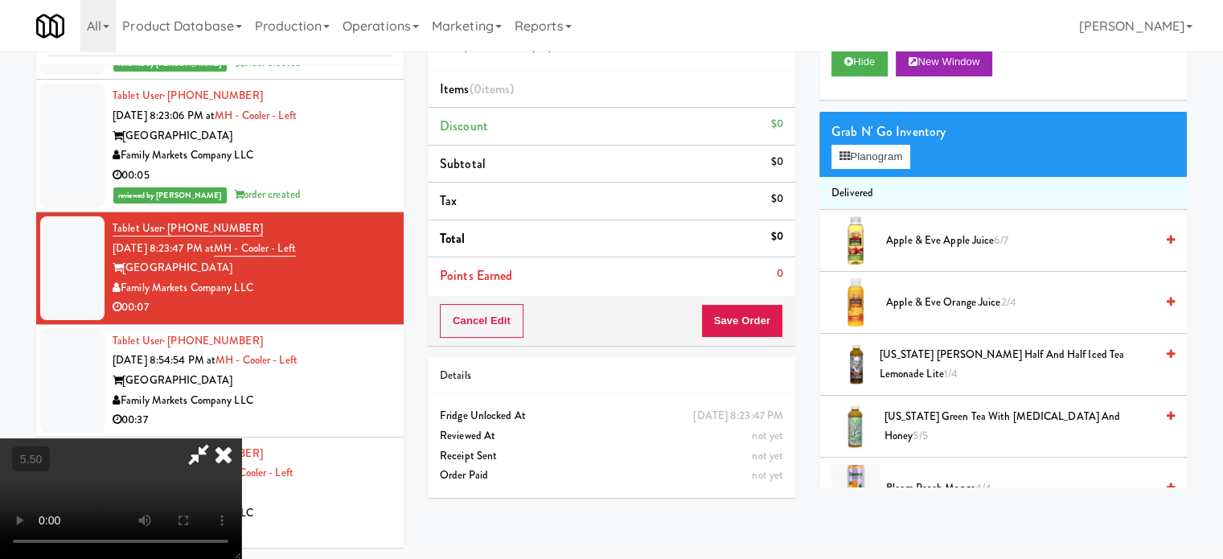
click at [241, 438] on video at bounding box center [120, 498] width 241 height 121
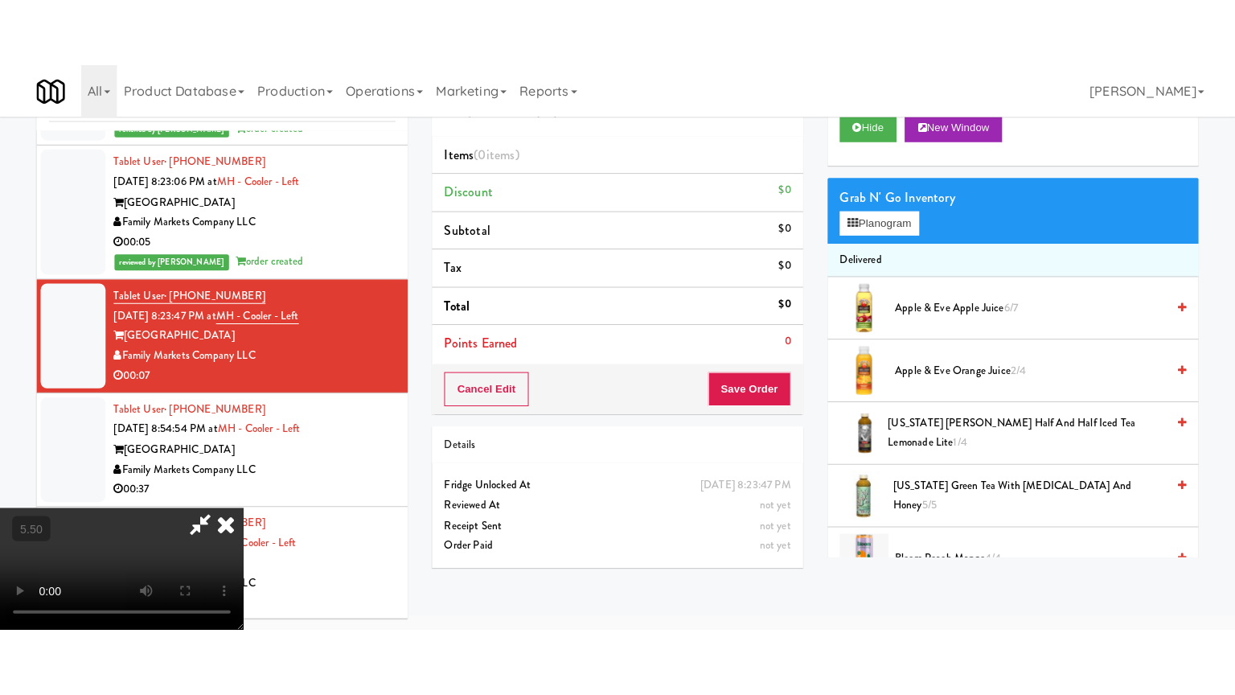
scroll to position [51, 0]
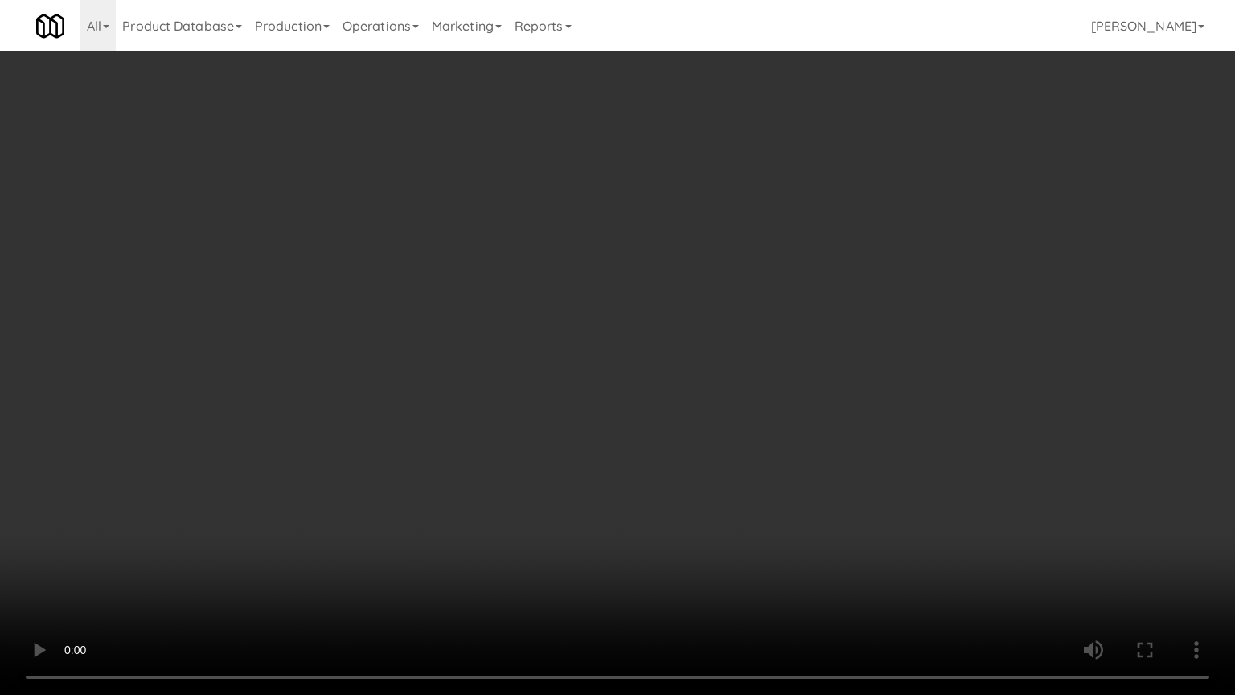
click at [581, 283] on video at bounding box center [617, 347] width 1235 height 695
click at [564, 299] on video at bounding box center [617, 347] width 1235 height 695
drag, startPoint x: 623, startPoint y: 351, endPoint x: 595, endPoint y: 357, distance: 28.1
click at [623, 354] on video at bounding box center [617, 347] width 1235 height 695
click at [533, 371] on video at bounding box center [617, 347] width 1235 height 695
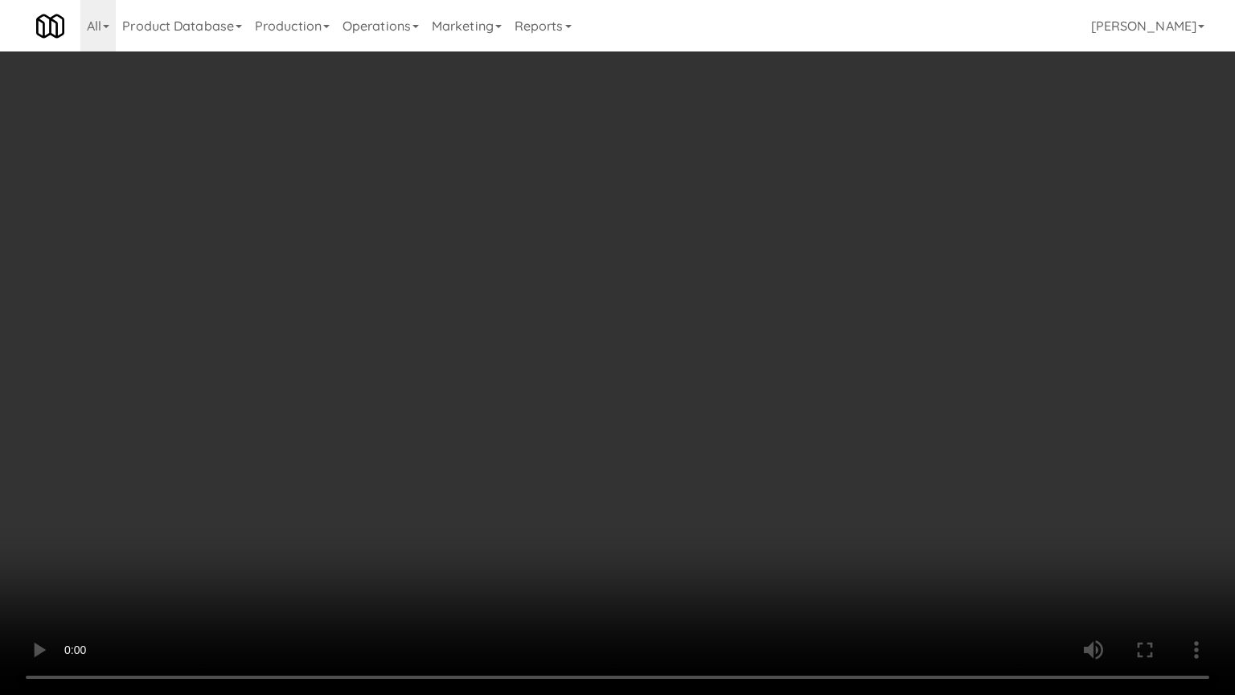
click at [597, 373] on video at bounding box center [617, 347] width 1235 height 695
click at [567, 374] on video at bounding box center [617, 347] width 1235 height 695
drag, startPoint x: 708, startPoint y: 410, endPoint x: 708, endPoint y: 400, distance: 10.5
click at [710, 412] on video at bounding box center [617, 347] width 1235 height 695
click at [592, 412] on video at bounding box center [617, 347] width 1235 height 695
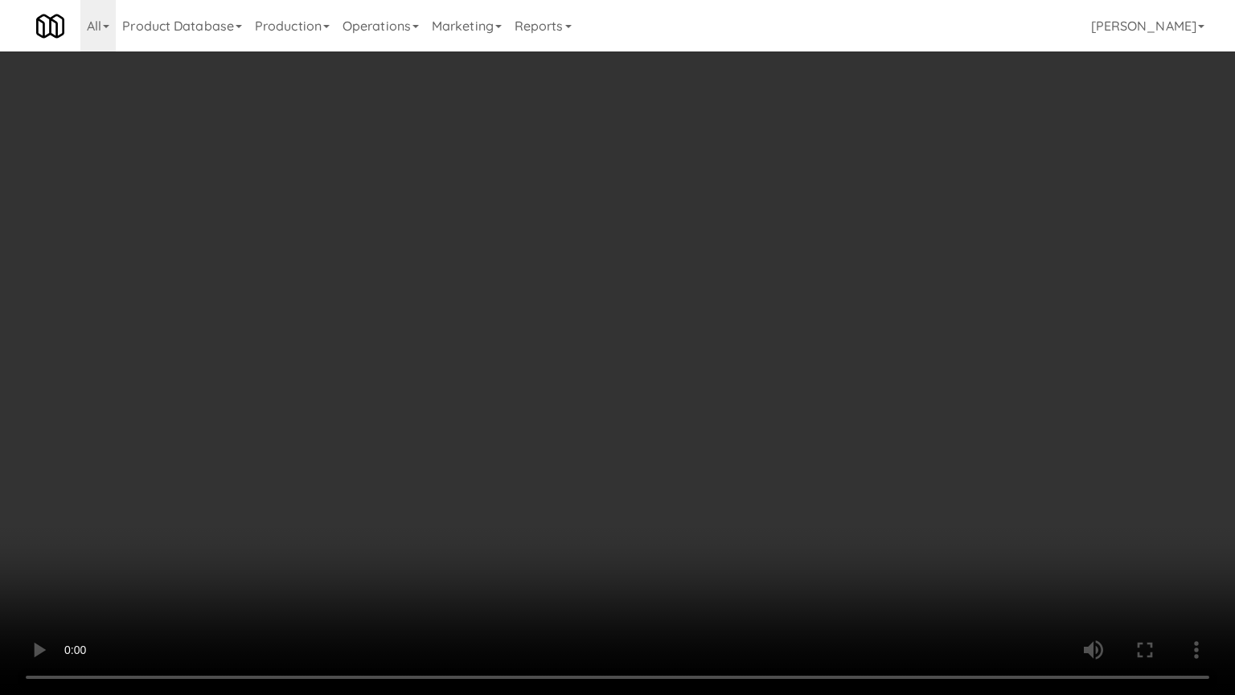
click at [695, 427] on video at bounding box center [617, 347] width 1235 height 695
click at [643, 424] on video at bounding box center [617, 347] width 1235 height 695
click at [751, 397] on video at bounding box center [617, 347] width 1235 height 695
click at [688, 394] on video at bounding box center [617, 347] width 1235 height 695
click at [758, 412] on video at bounding box center [617, 347] width 1235 height 695
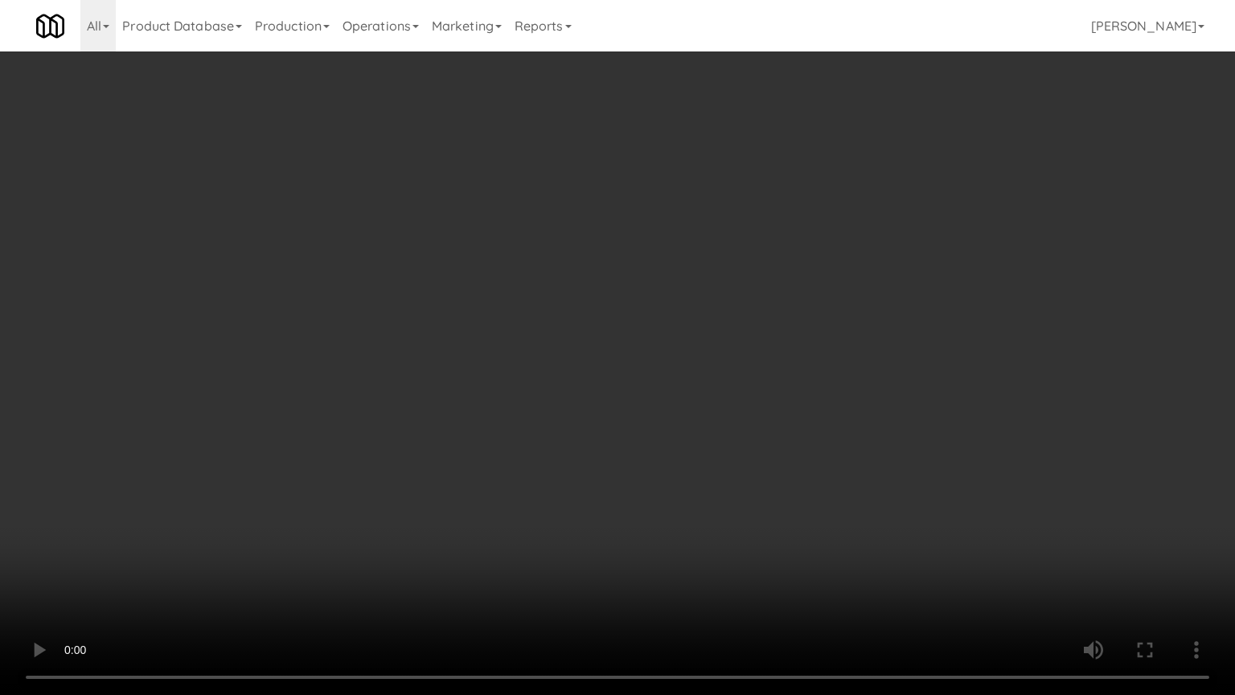
click at [650, 405] on video at bounding box center [617, 347] width 1235 height 695
click at [656, 403] on video at bounding box center [617, 347] width 1235 height 695
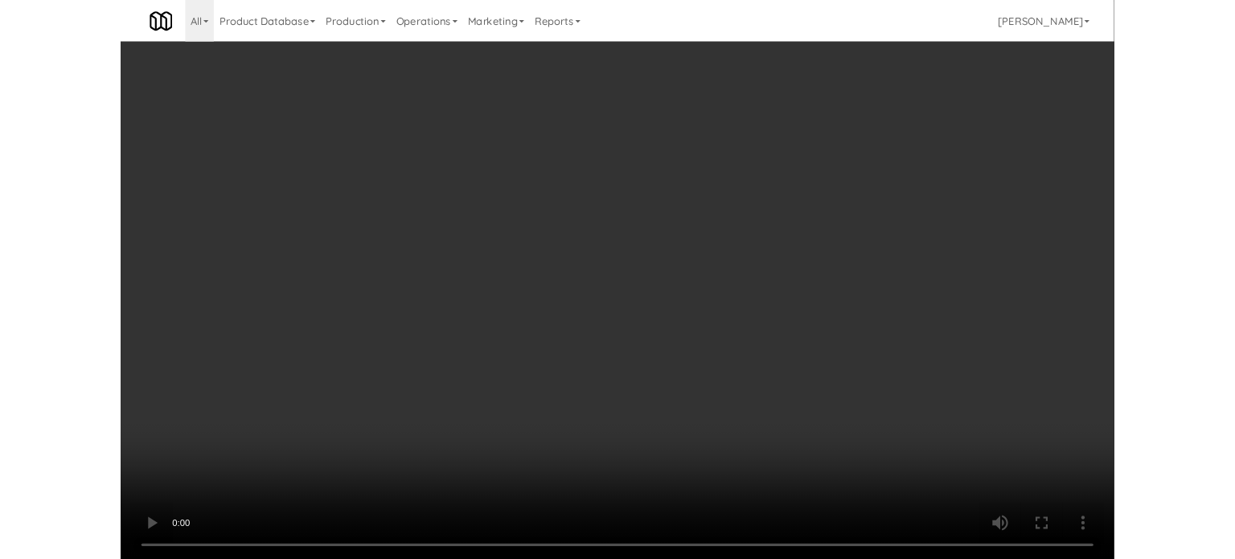
scroll to position [65, 0]
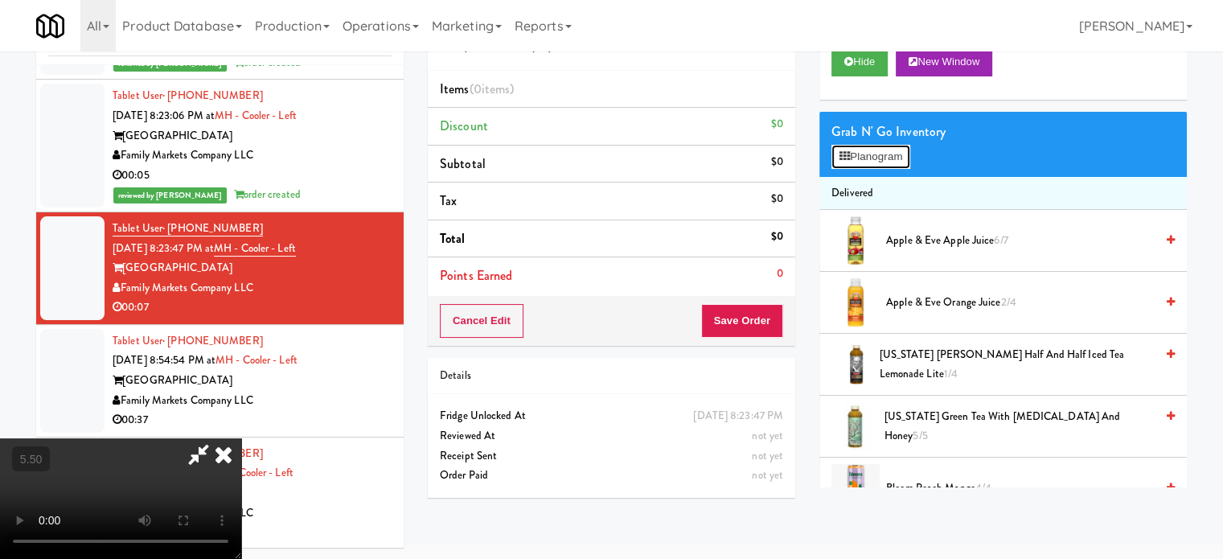
click at [866, 160] on button "Planogram" at bounding box center [871, 157] width 79 height 24
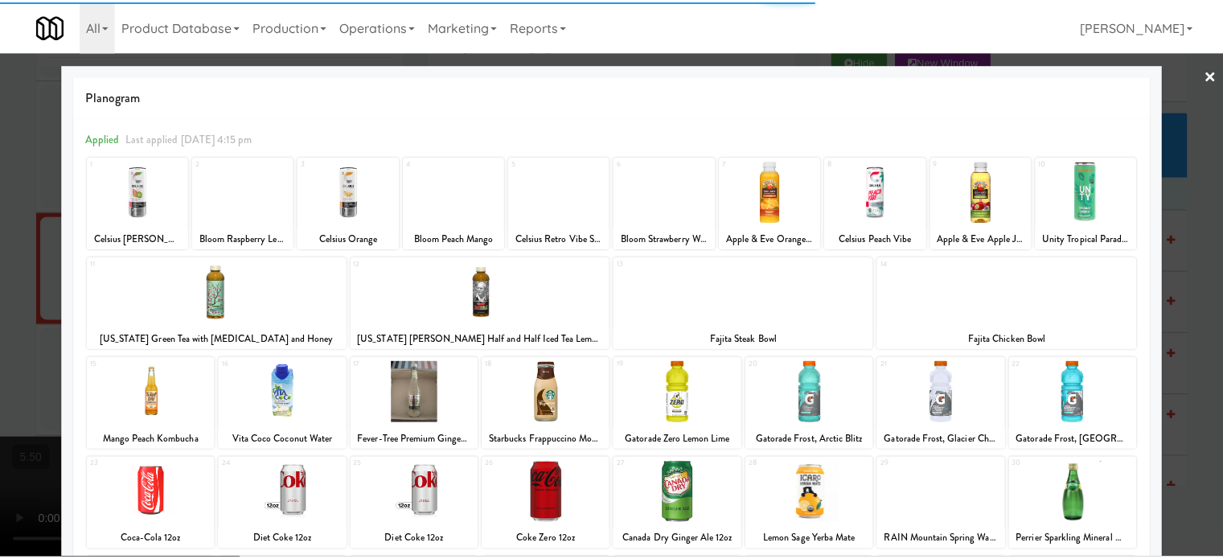
scroll to position [230, 0]
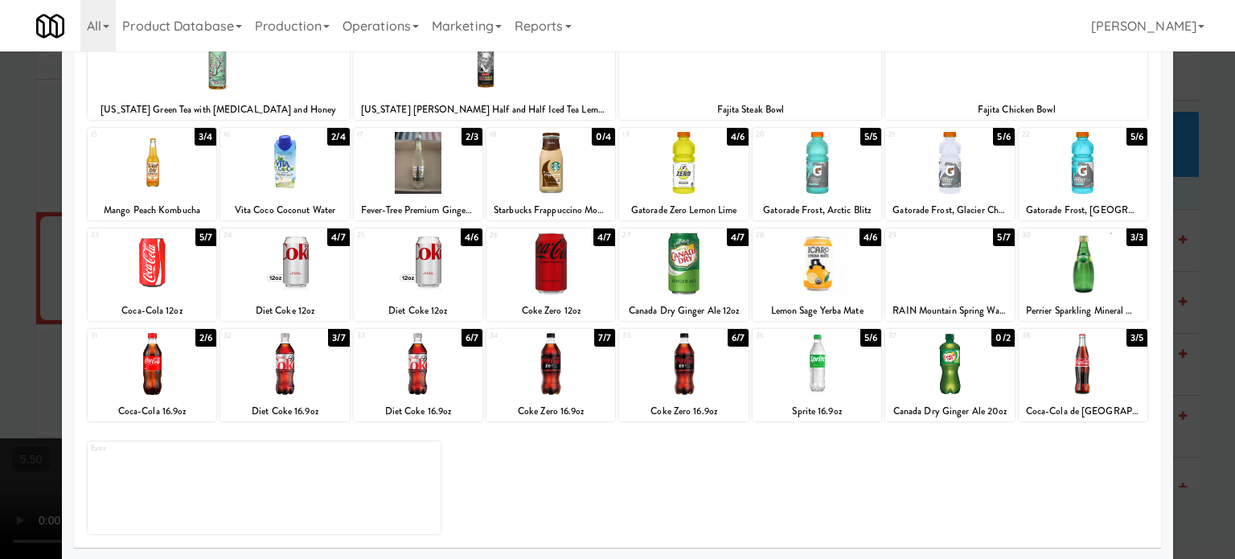
click at [339, 233] on div "4/7" at bounding box center [338, 237] width 22 height 18
click at [1214, 290] on div at bounding box center [617, 279] width 1235 height 559
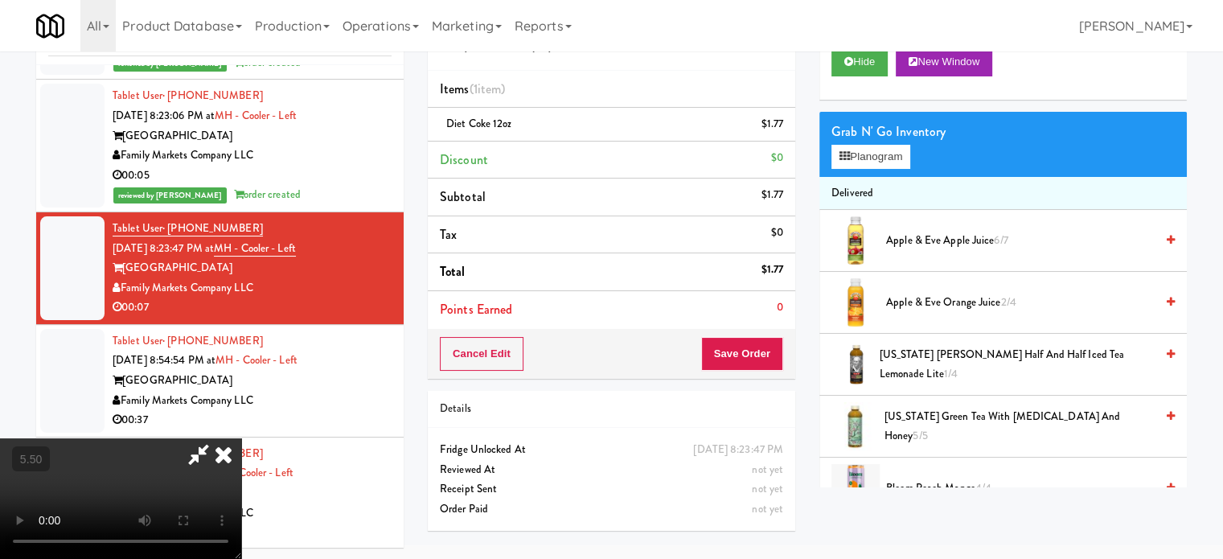
click at [241, 438] on video at bounding box center [120, 498] width 241 height 121
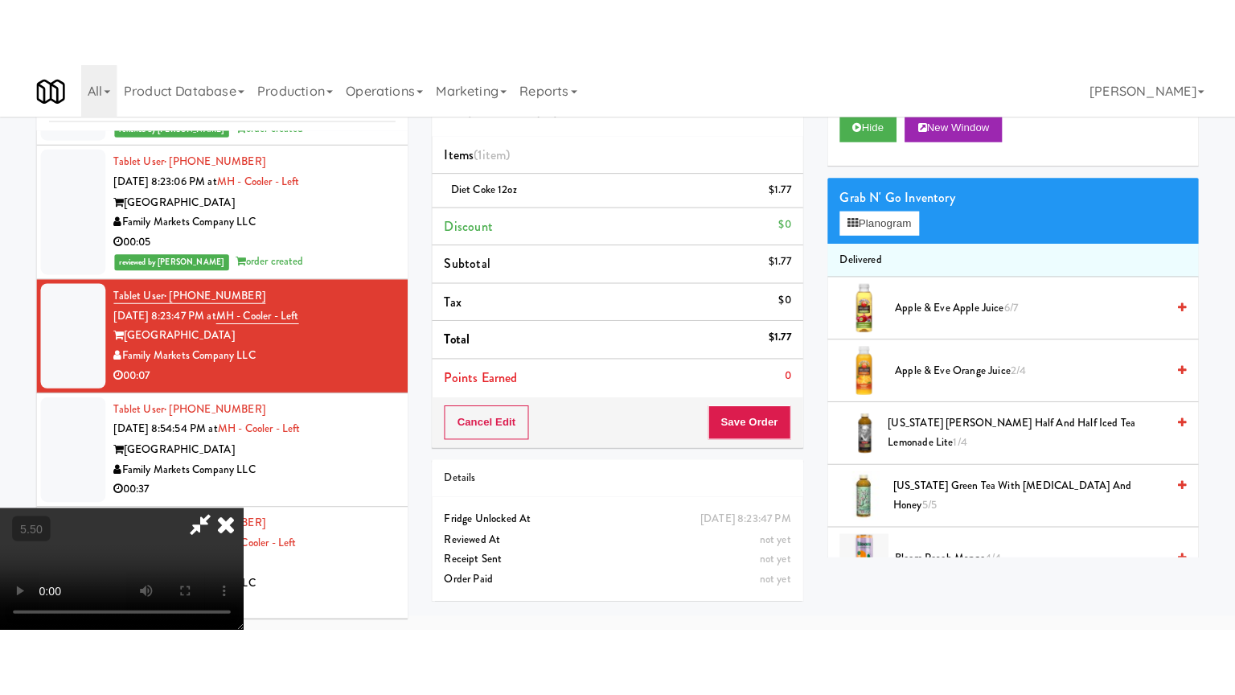
scroll to position [51, 0]
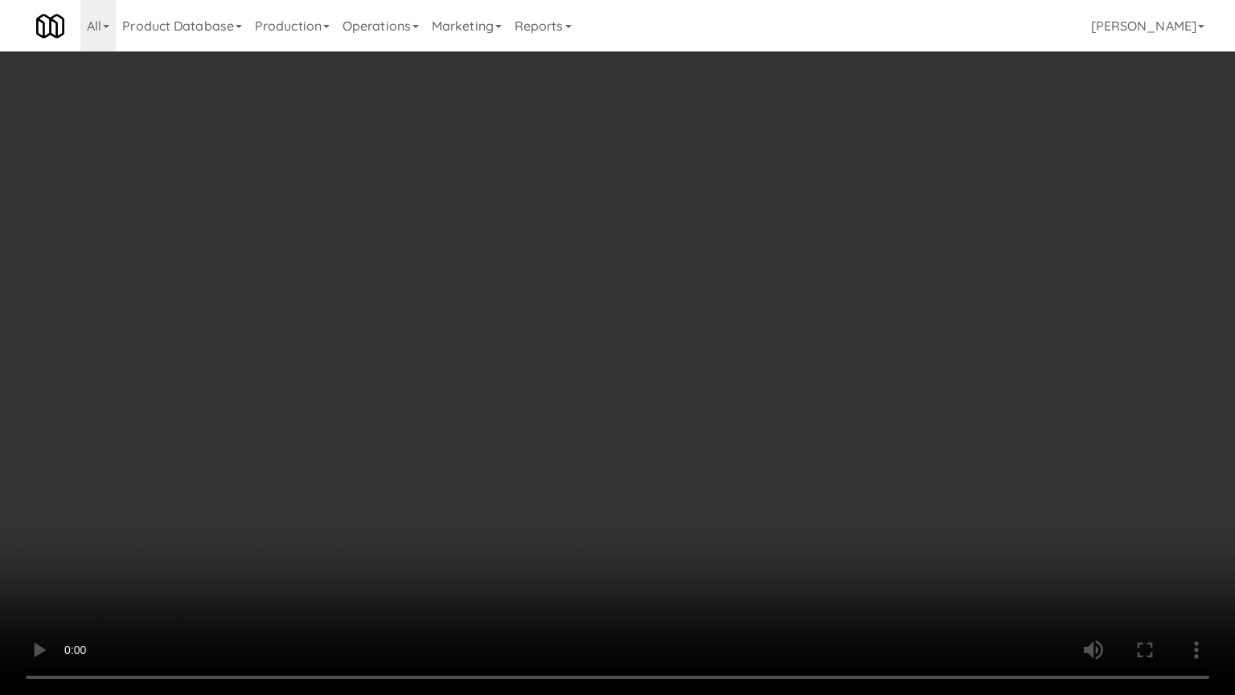
click at [579, 308] on video at bounding box center [617, 347] width 1235 height 695
click at [606, 354] on video at bounding box center [617, 347] width 1235 height 695
drag, startPoint x: 611, startPoint y: 351, endPoint x: 663, endPoint y: 211, distance: 149.1
click at [612, 350] on video at bounding box center [617, 347] width 1235 height 695
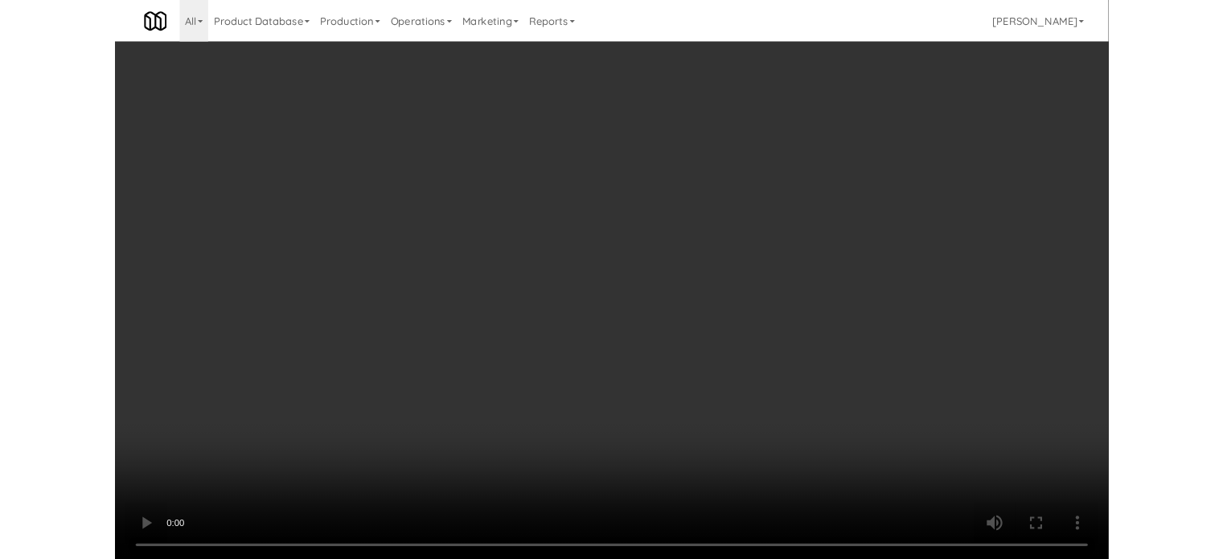
scroll to position [65, 0]
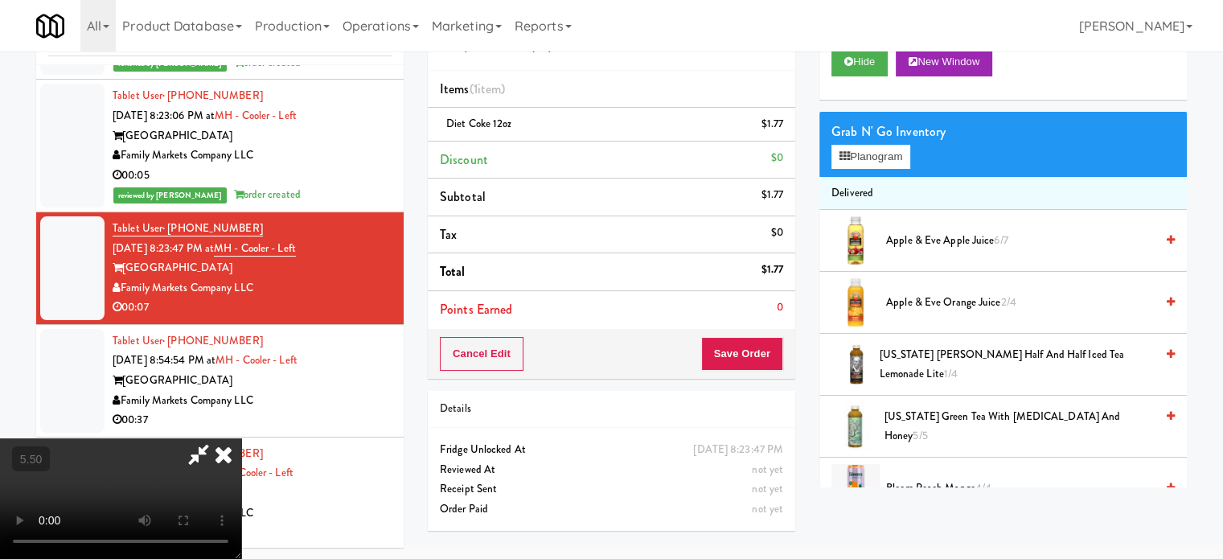
click at [241, 438] on icon at bounding box center [223, 454] width 35 height 32
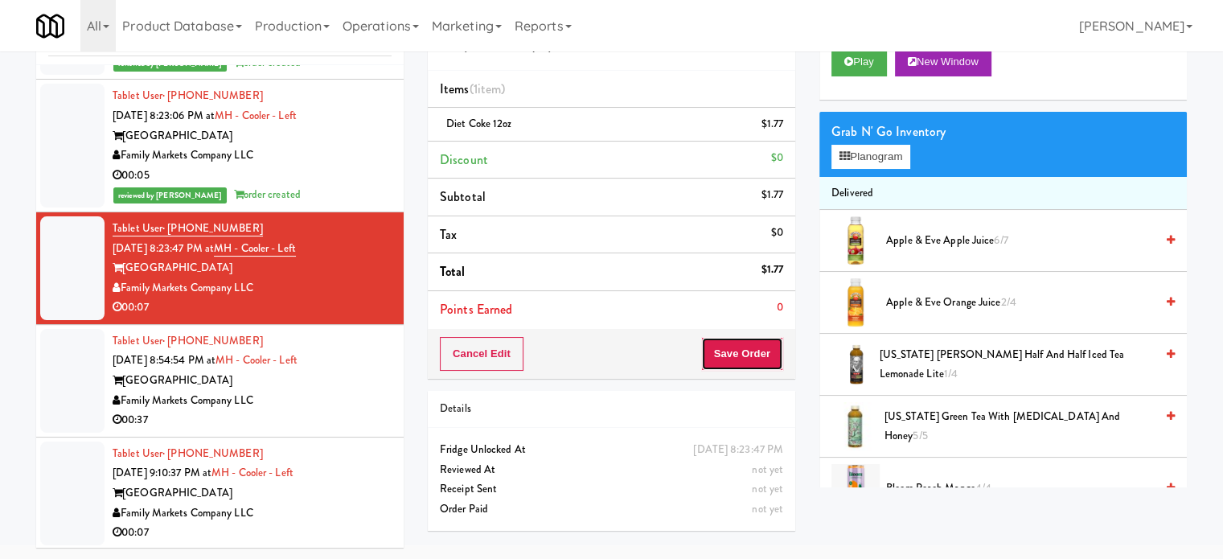
drag, startPoint x: 733, startPoint y: 353, endPoint x: 726, endPoint y: 325, distance: 28.9
click at [733, 352] on button "Save Order" at bounding box center [742, 354] width 82 height 34
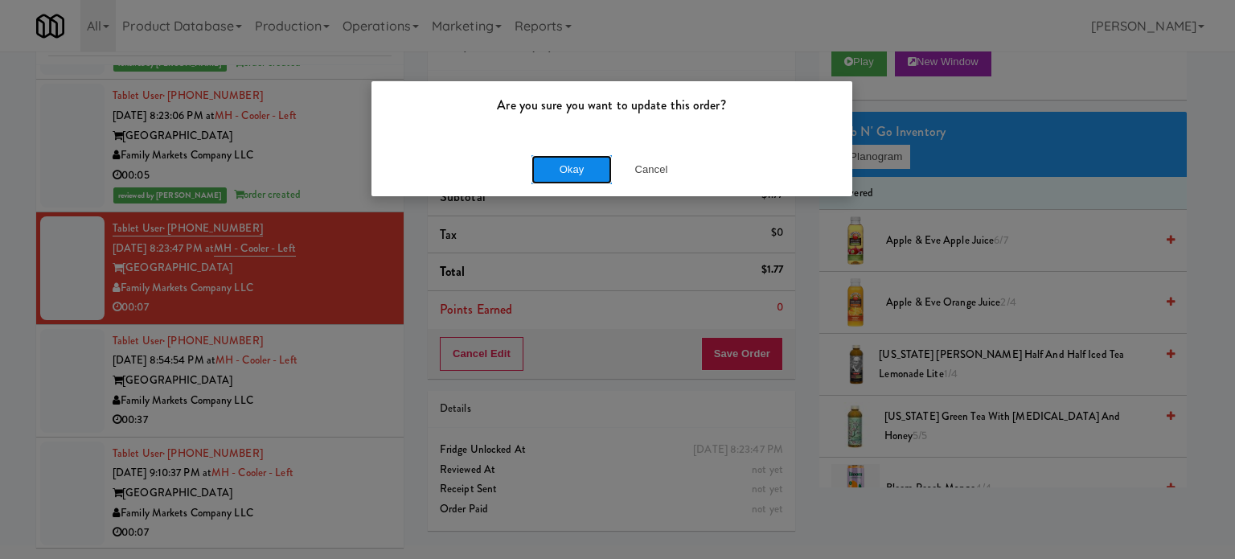
click at [553, 172] on button "Okay" at bounding box center [572, 169] width 80 height 29
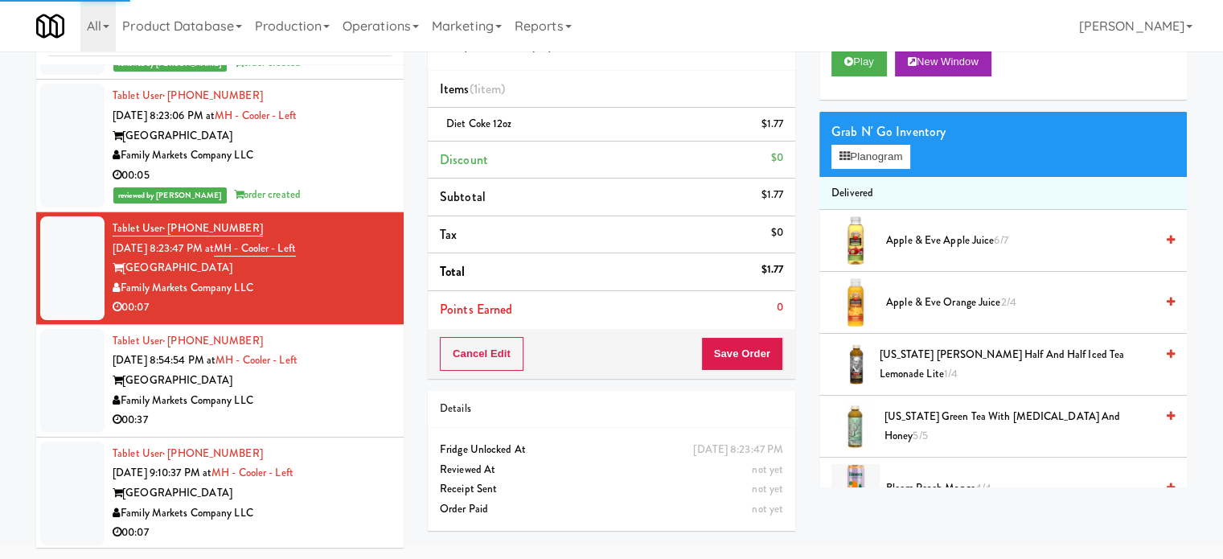
click at [328, 391] on div "Family Markets Company LLC" at bounding box center [252, 401] width 279 height 20
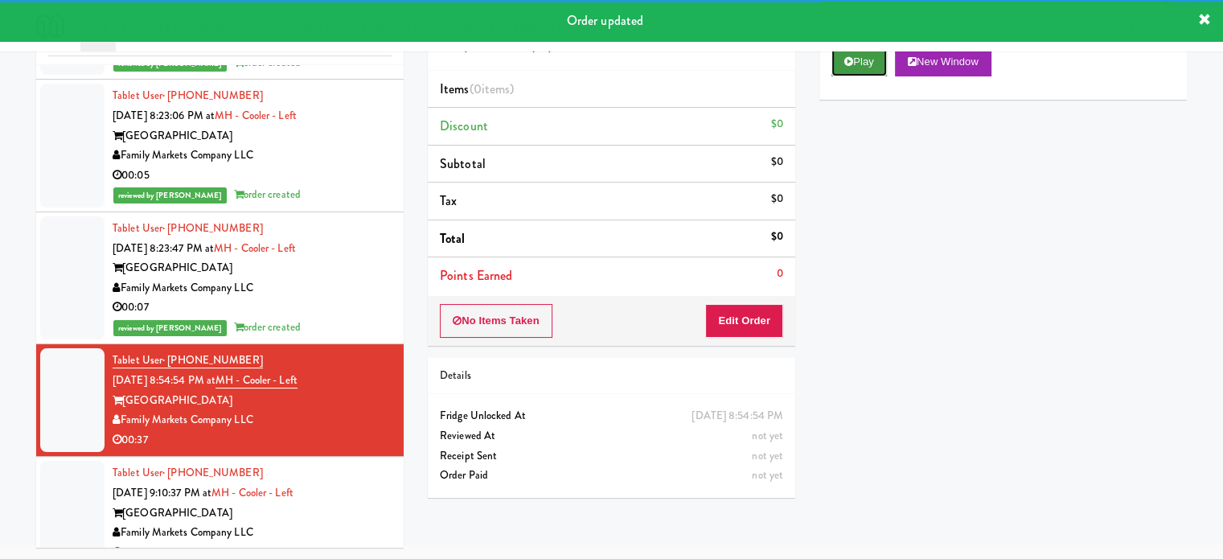
click at [856, 58] on button "Play" at bounding box center [859, 61] width 55 height 29
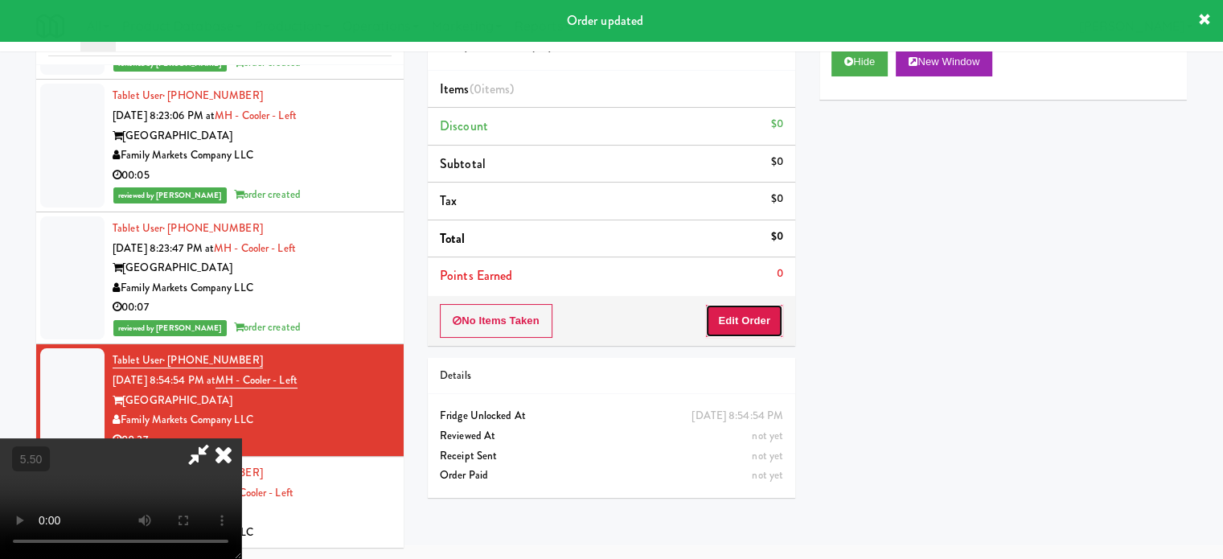
click
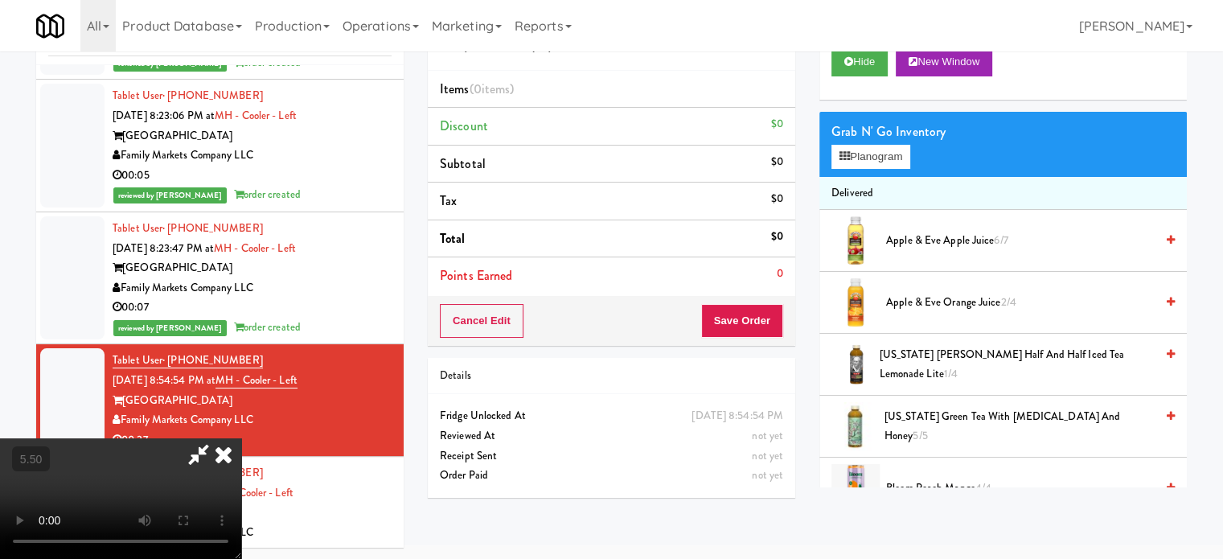
drag, startPoint x: 445, startPoint y: 327, endPoint x: 460, endPoint y: 376, distance: 51.4
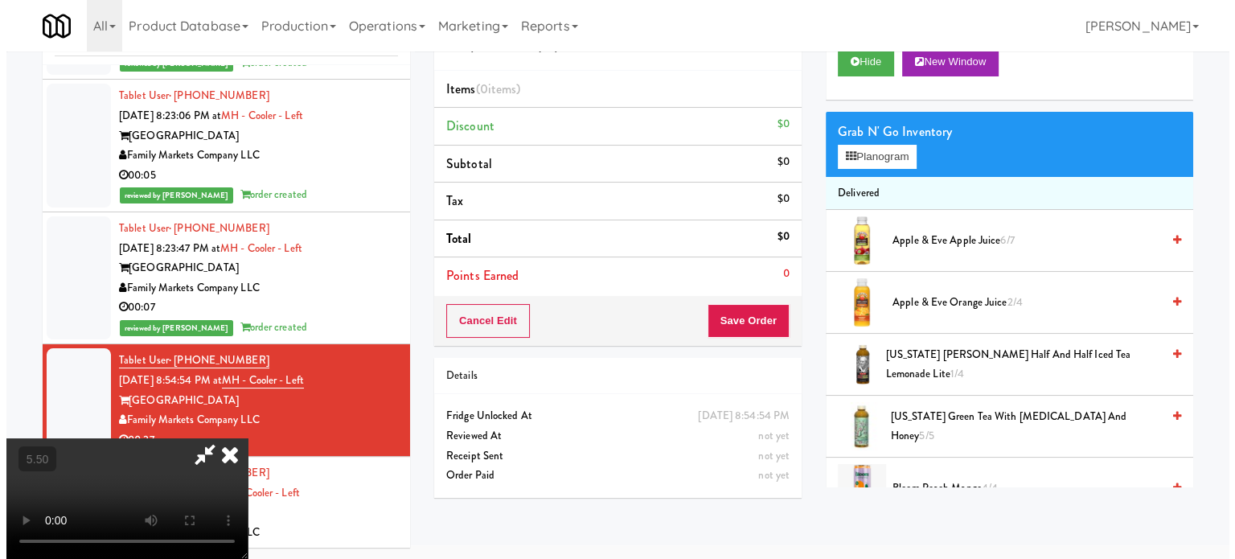
scroll to position [51, 0]
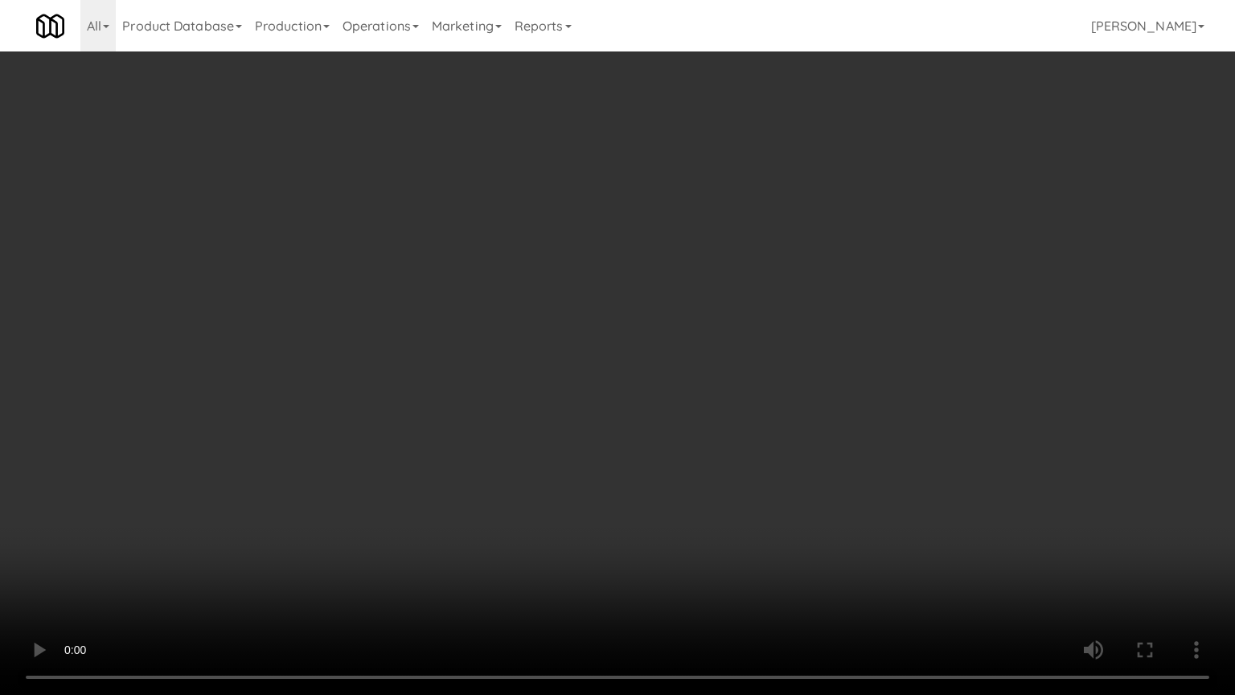
drag, startPoint x: 465, startPoint y: 402, endPoint x: 475, endPoint y: 405, distance: 10.2
drag, startPoint x: 518, startPoint y: 414, endPoint x: 614, endPoint y: 266, distance: 176.7
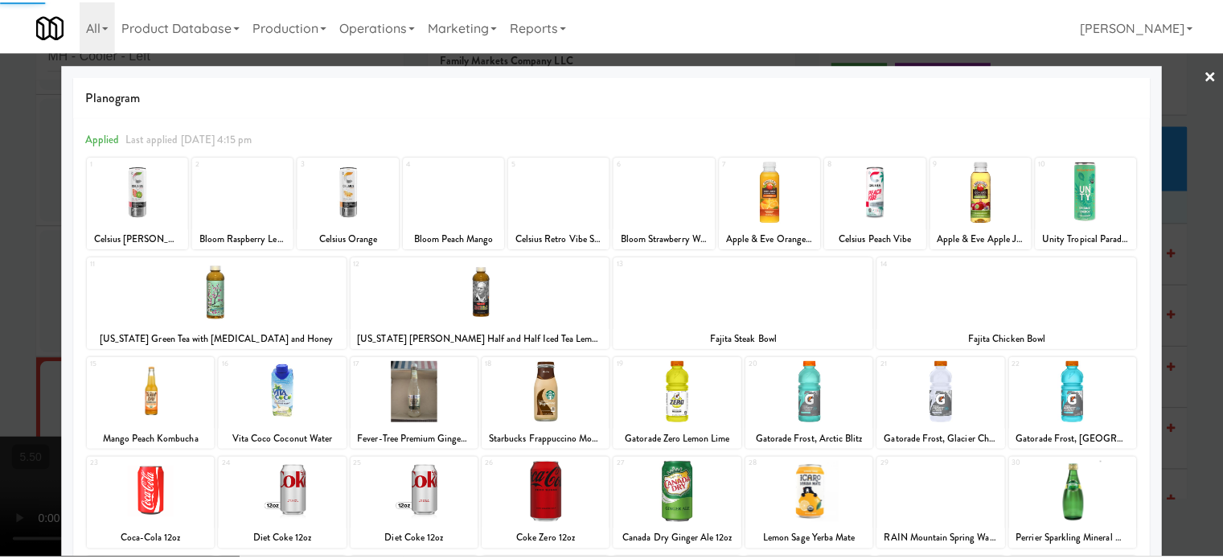
scroll to position [230, 0]
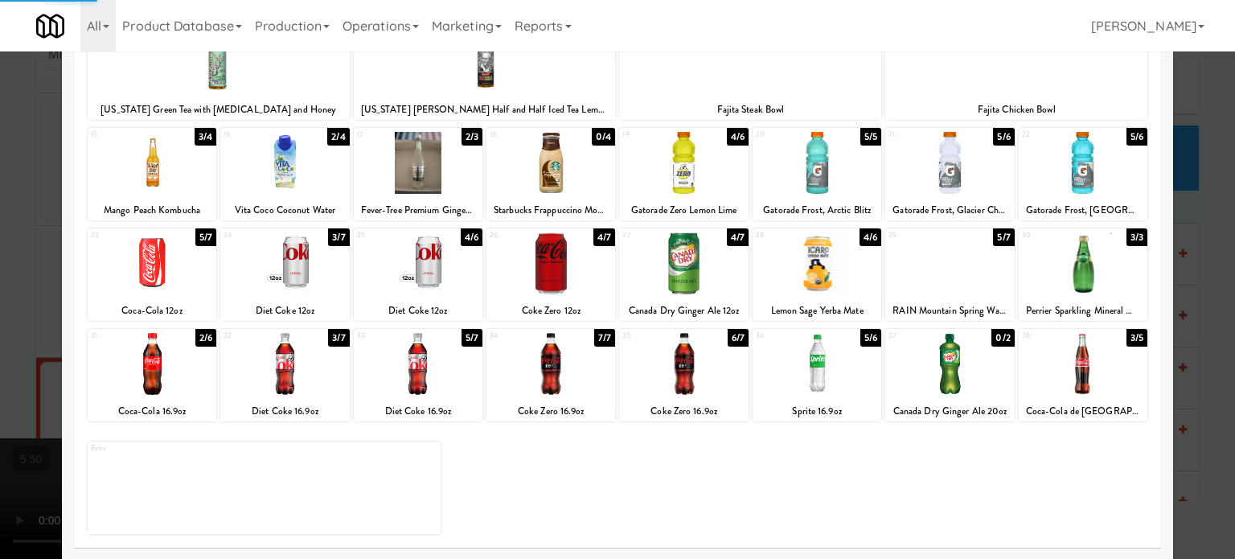
drag, startPoint x: 1202, startPoint y: 250, endPoint x: 1192, endPoint y: 251, distance: 9.7
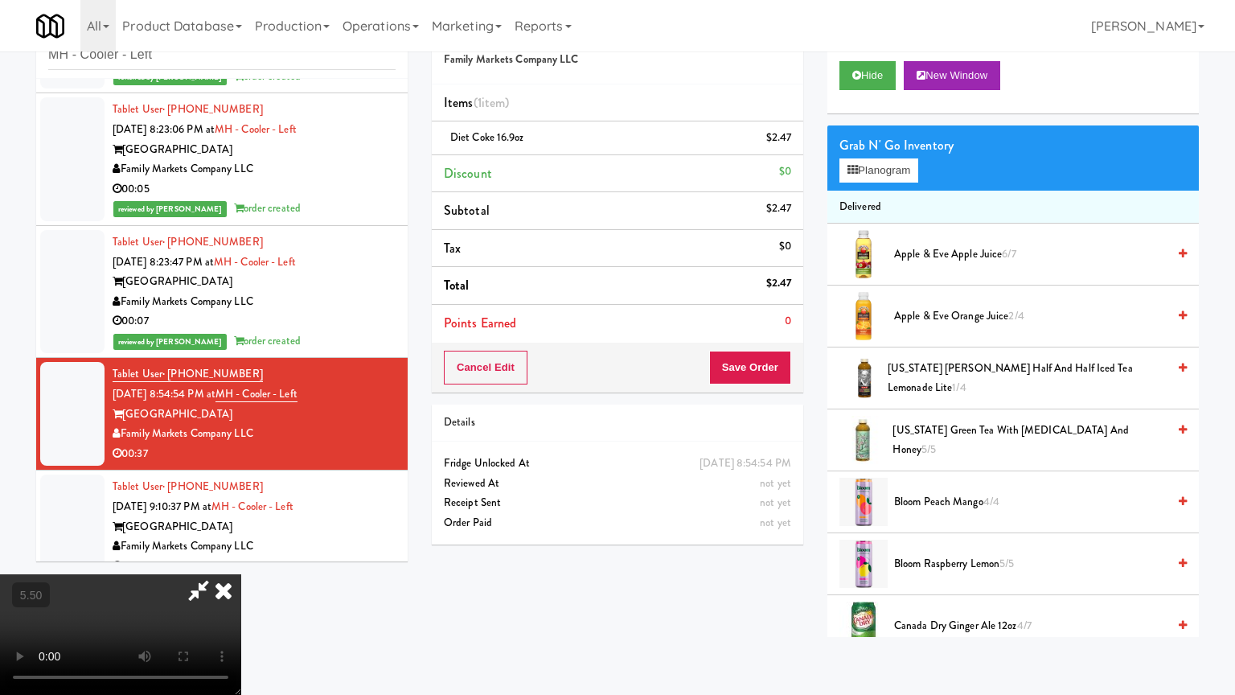
drag, startPoint x: 215, startPoint y: 534, endPoint x: 415, endPoint y: 405, distance: 238.5
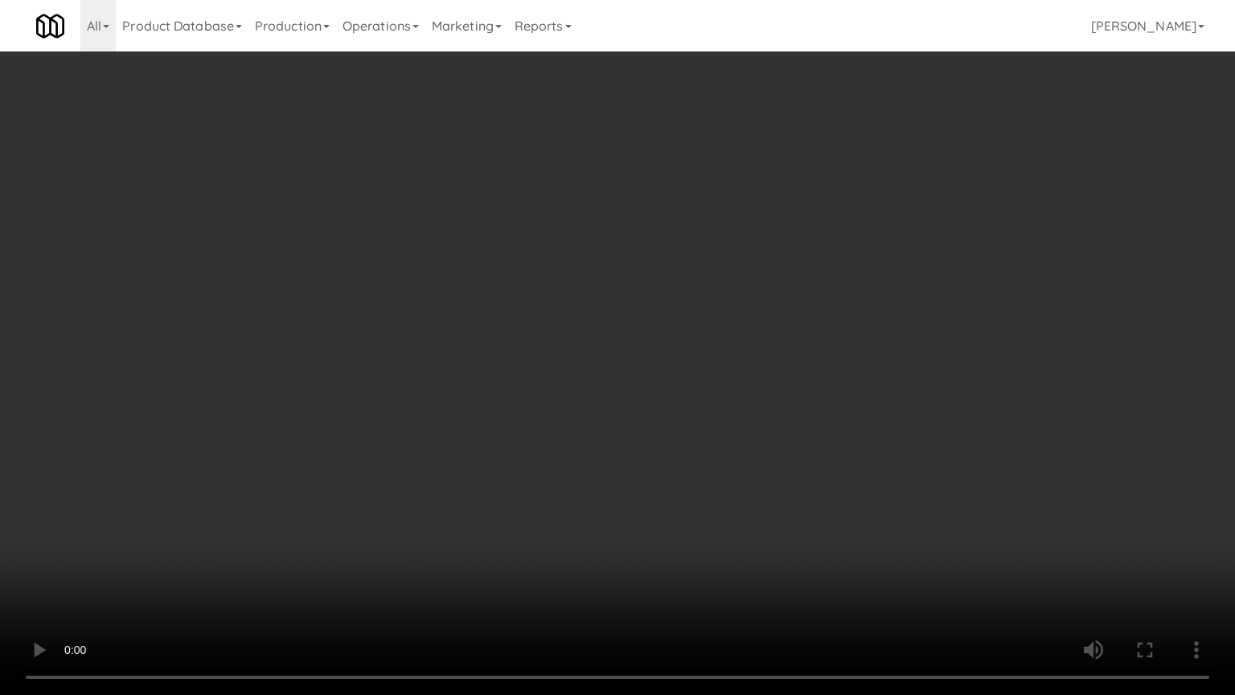
drag, startPoint x: 515, startPoint y: 383, endPoint x: 576, endPoint y: 388, distance: 61.3
drag, startPoint x: 625, startPoint y: 386, endPoint x: 647, endPoint y: 378, distance: 23.2
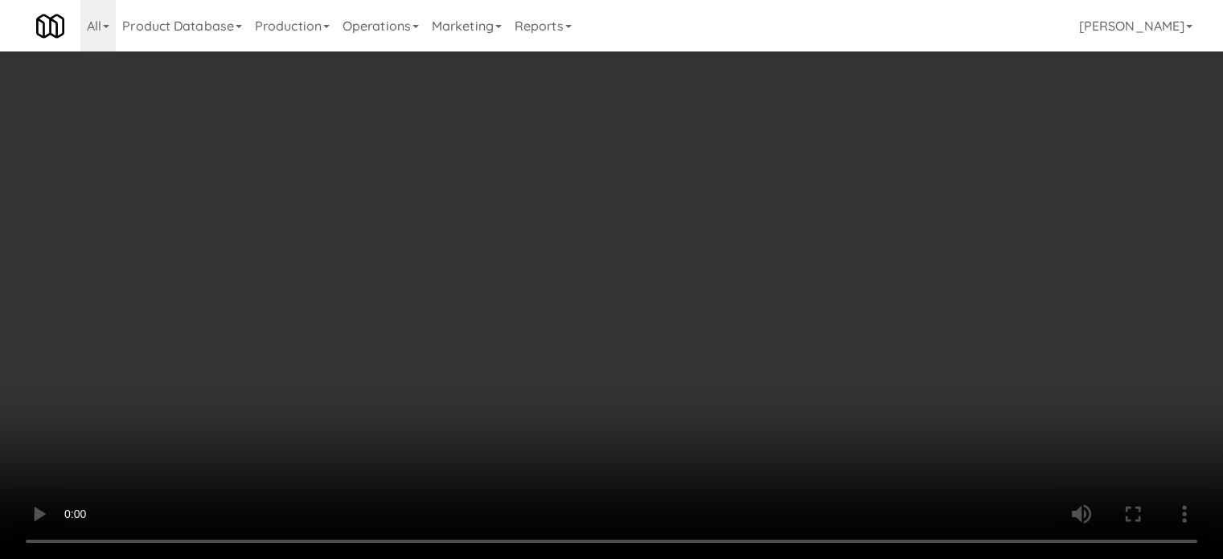
drag, startPoint x: 787, startPoint y: 143, endPoint x: 946, endPoint y: 196, distance: 167.1
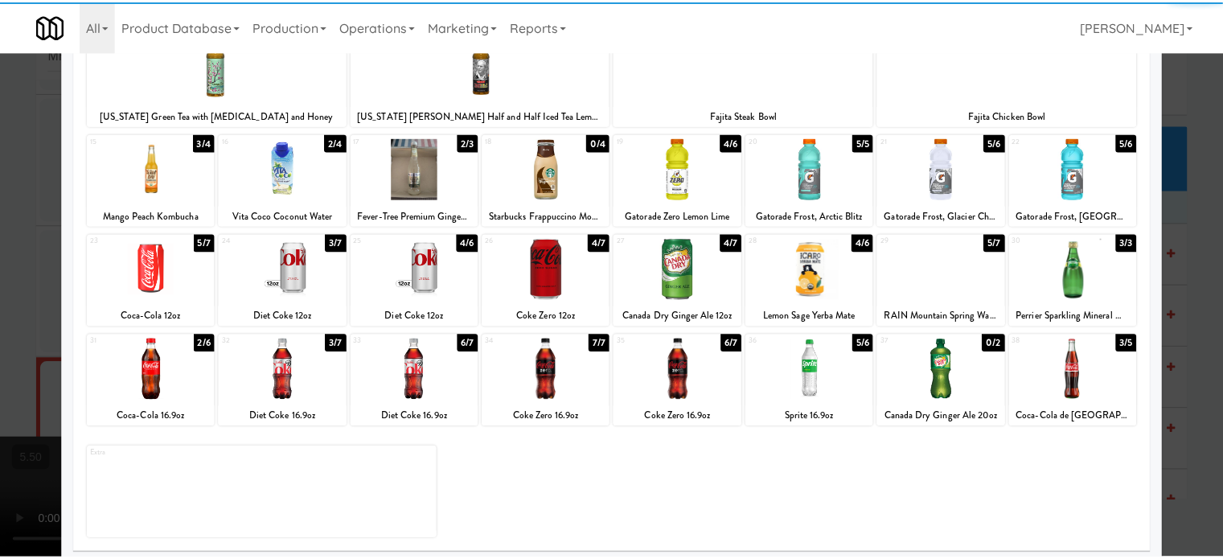
scroll to position [230, 0]
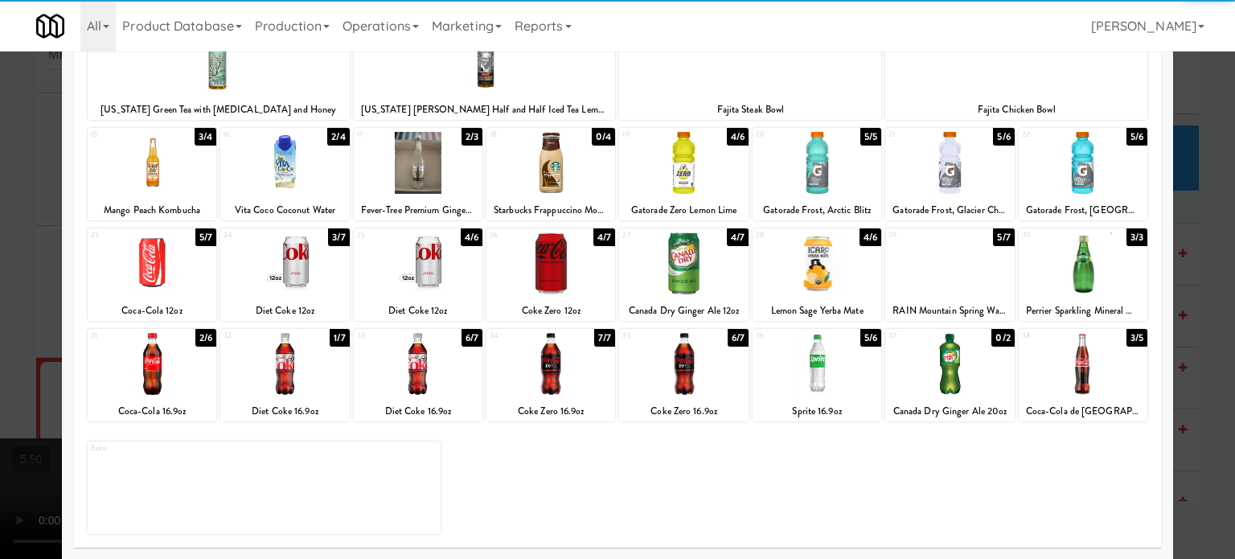
drag, startPoint x: 336, startPoint y: 232, endPoint x: 840, endPoint y: 166, distance: 507.8
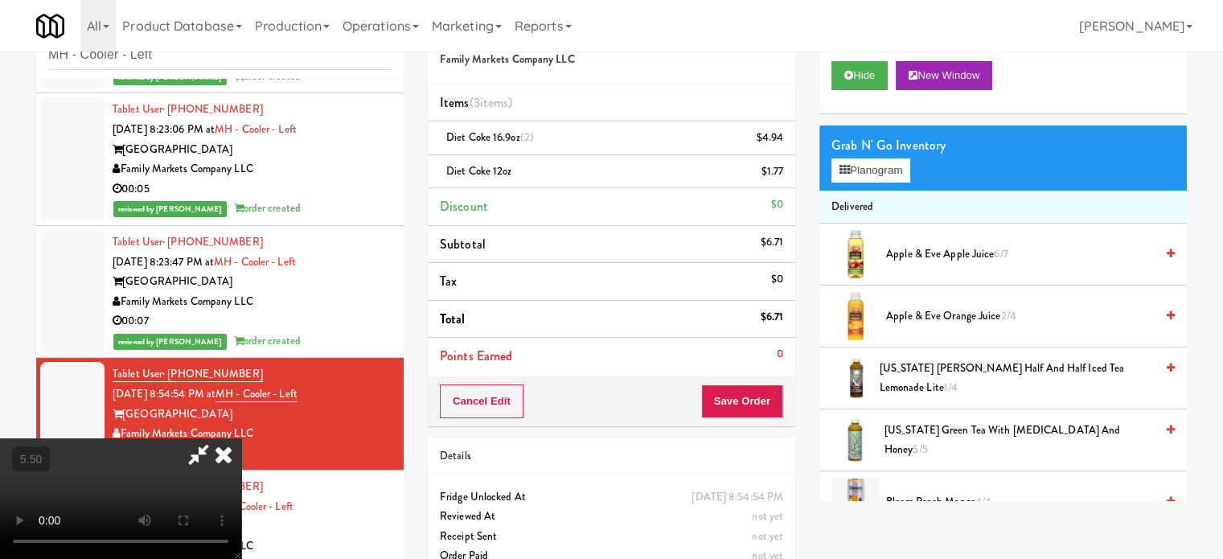
drag, startPoint x: 554, startPoint y: 288, endPoint x: 576, endPoint y: 316, distance: 35.6
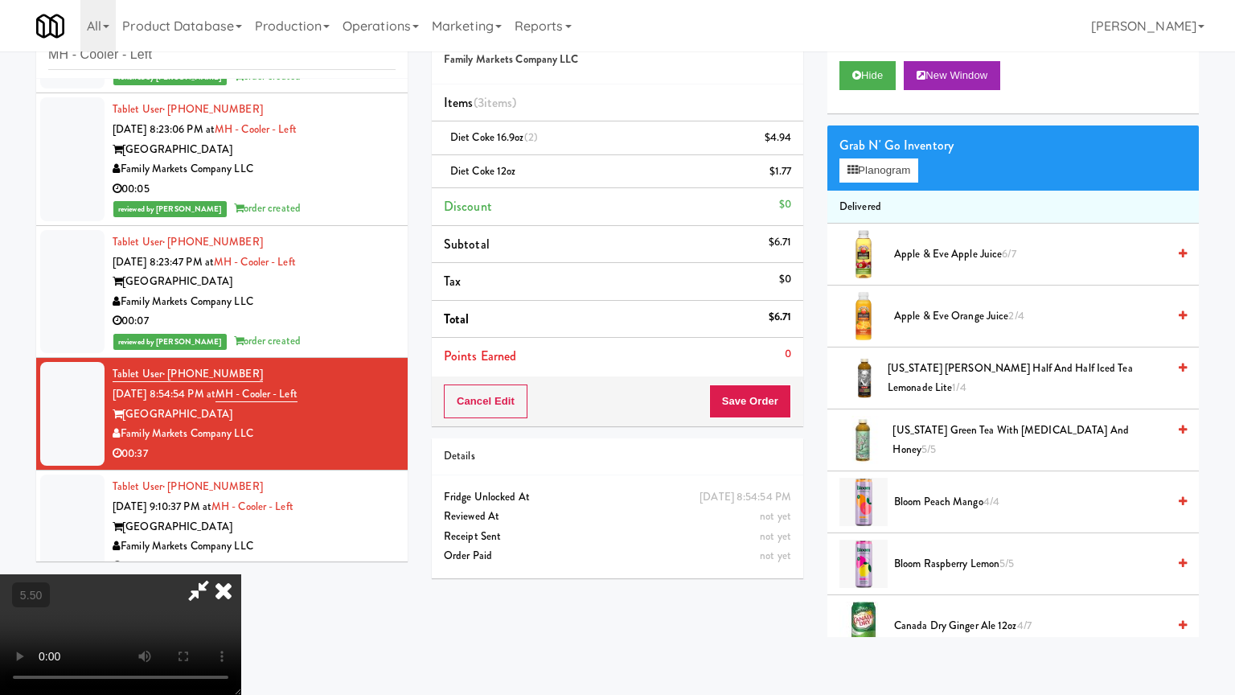
drag, startPoint x: 589, startPoint y: 324, endPoint x: 608, endPoint y: 325, distance: 19.3
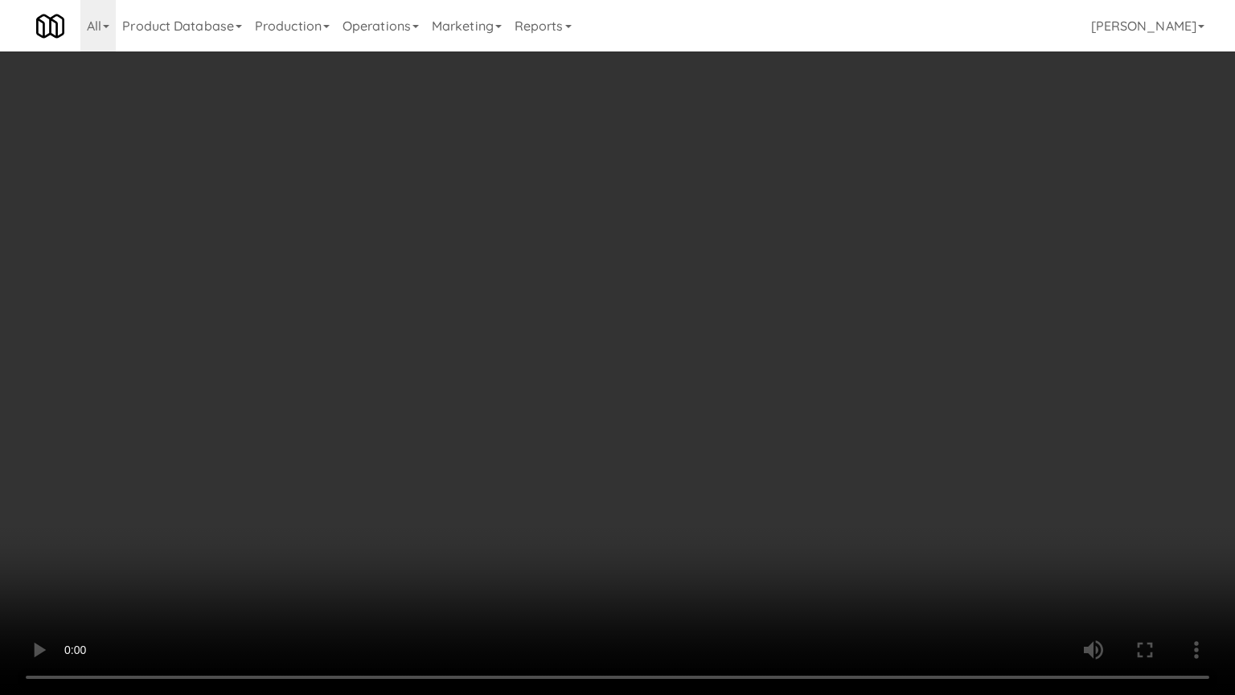
drag, startPoint x: 677, startPoint y: 364, endPoint x: 684, endPoint y: 357, distance: 10.2
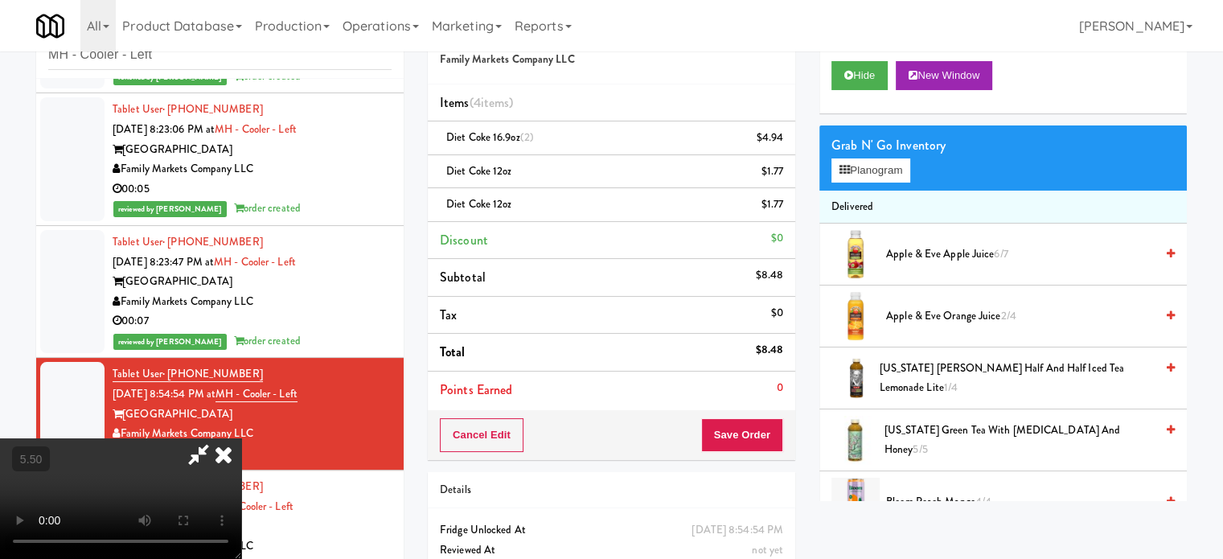
drag, startPoint x: 441, startPoint y: 315, endPoint x: 446, endPoint y: 361, distance: 46.2
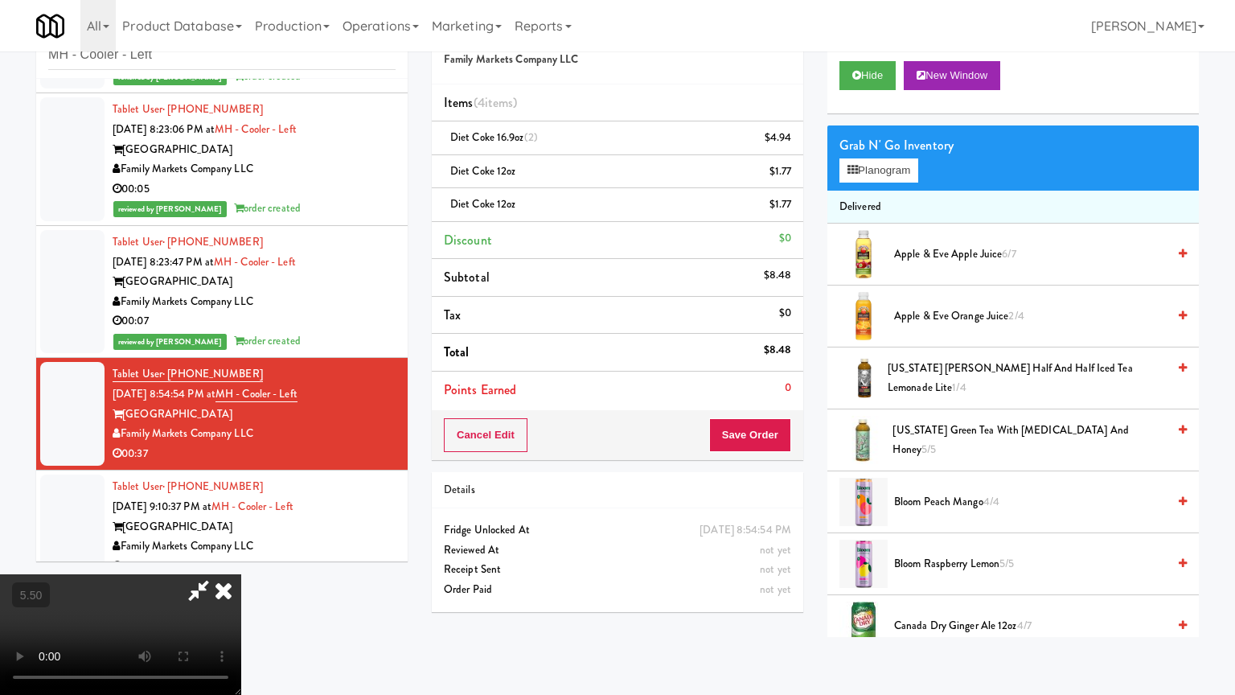
drag, startPoint x: 518, startPoint y: 335, endPoint x: 522, endPoint y: 327, distance: 9.0
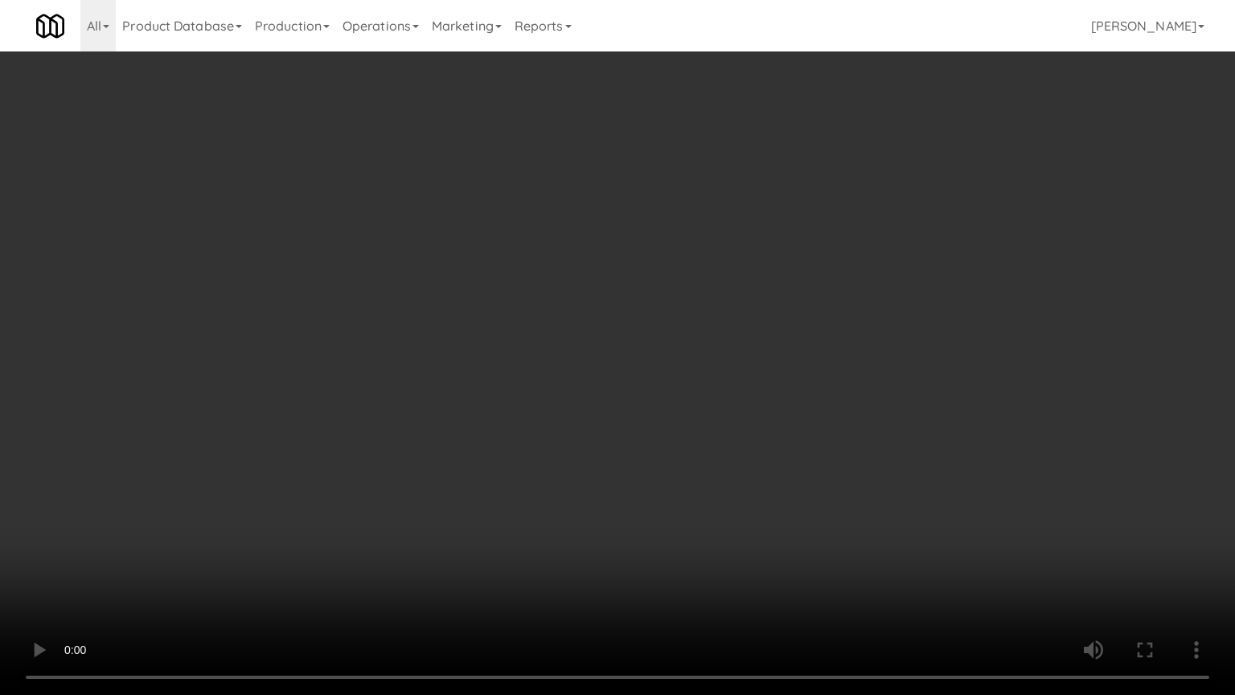
drag, startPoint x: 666, startPoint y: 341, endPoint x: 621, endPoint y: 329, distance: 46.6
drag, startPoint x: 598, startPoint y: 331, endPoint x: 631, endPoint y: 322, distance: 33.4
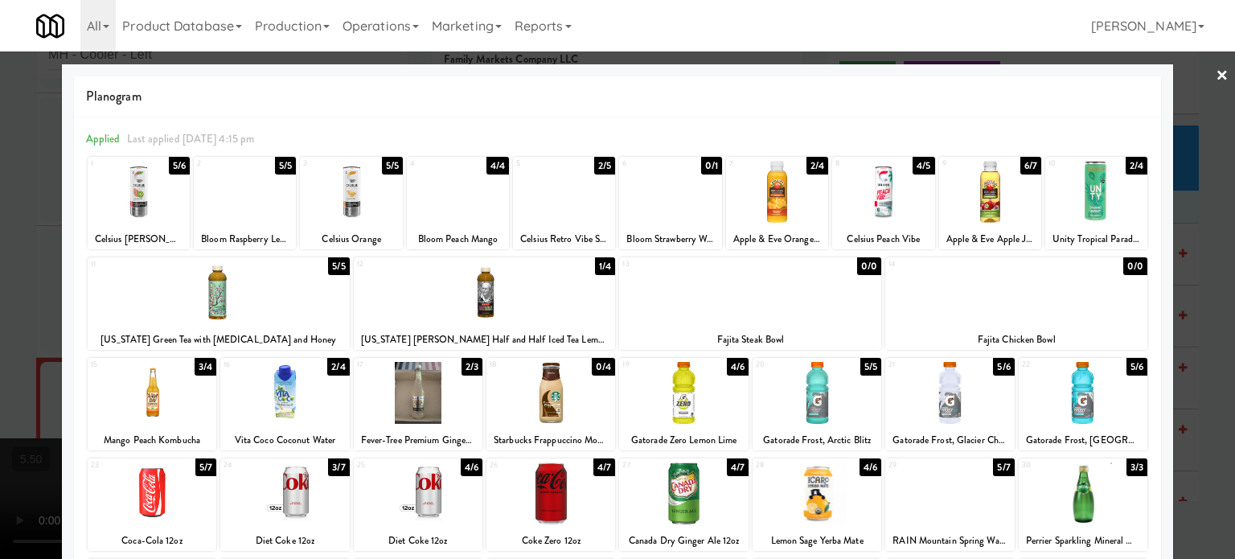
drag, startPoint x: 858, startPoint y: 470, endPoint x: 857, endPoint y: 456, distance: 13.8
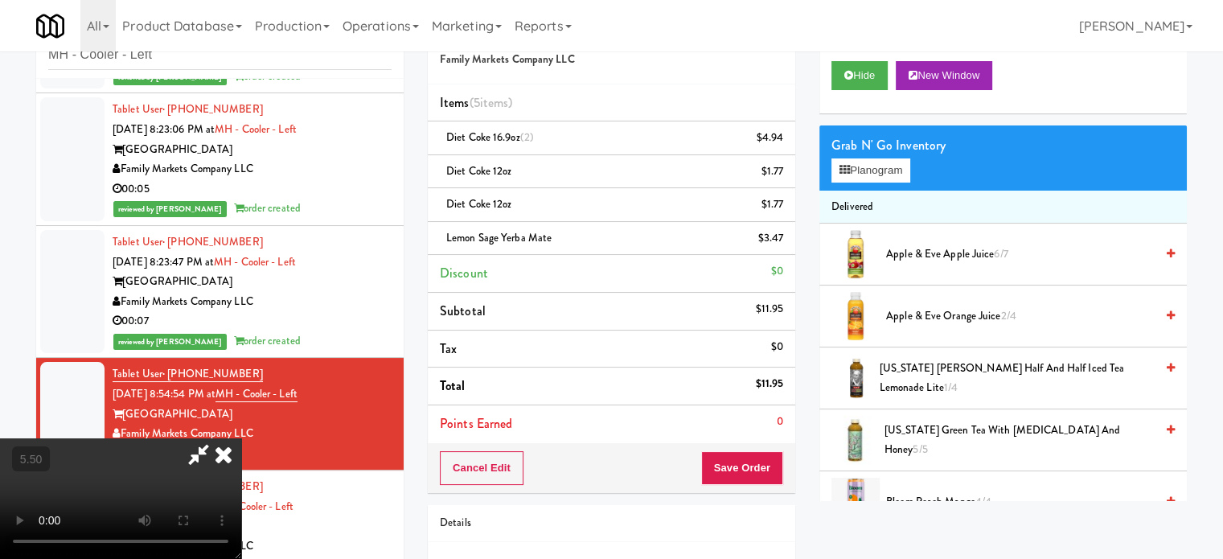
drag, startPoint x: 269, startPoint y: 308, endPoint x: 352, endPoint y: 386, distance: 114.4
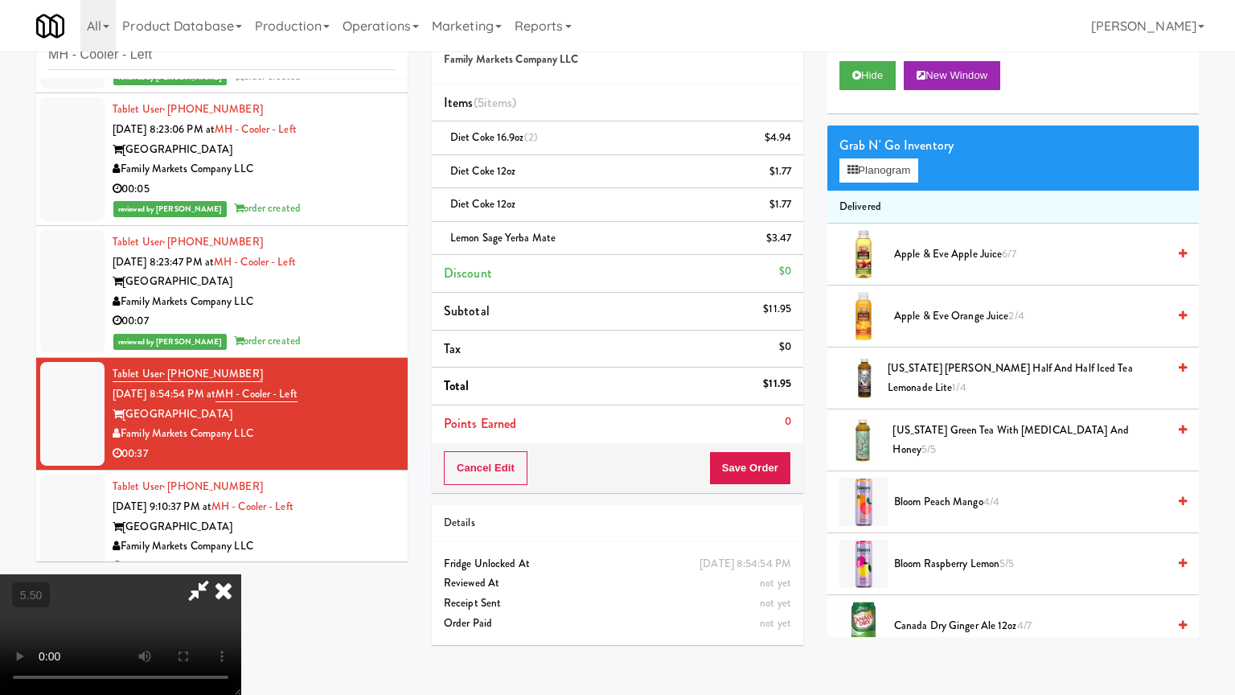
drag, startPoint x: 605, startPoint y: 339, endPoint x: 619, endPoint y: 341, distance: 14.6
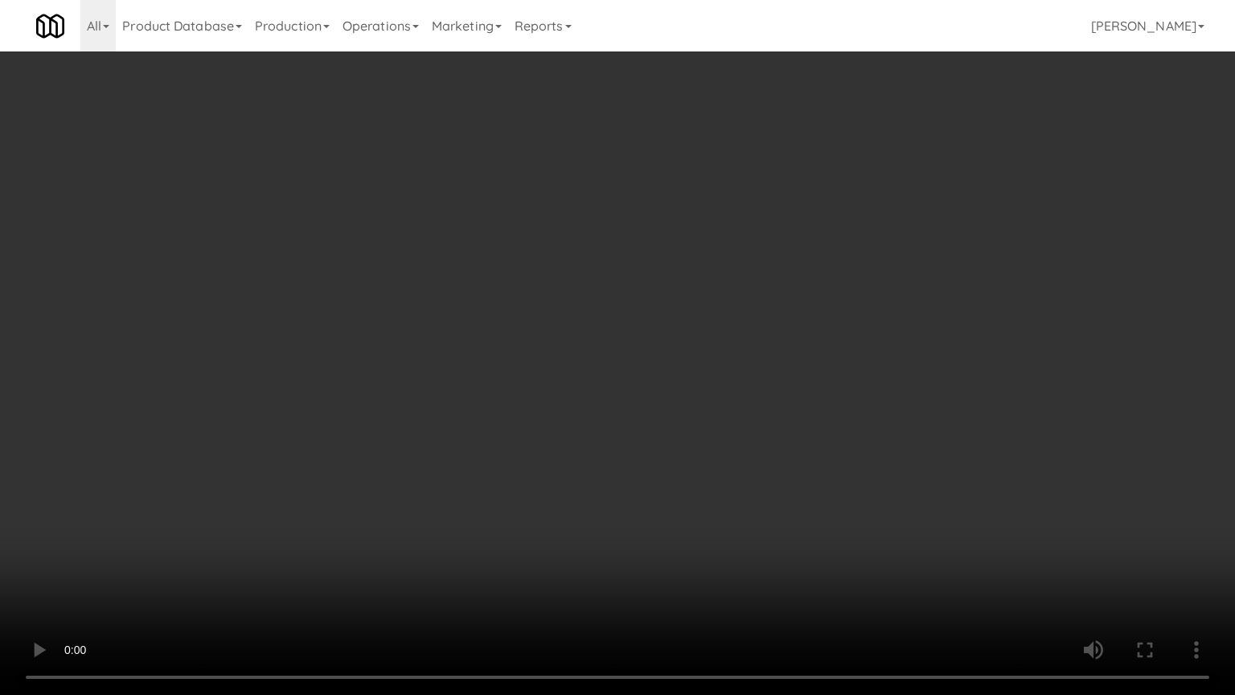
drag, startPoint x: 625, startPoint y: 354, endPoint x: 649, endPoint y: 344, distance: 26.0
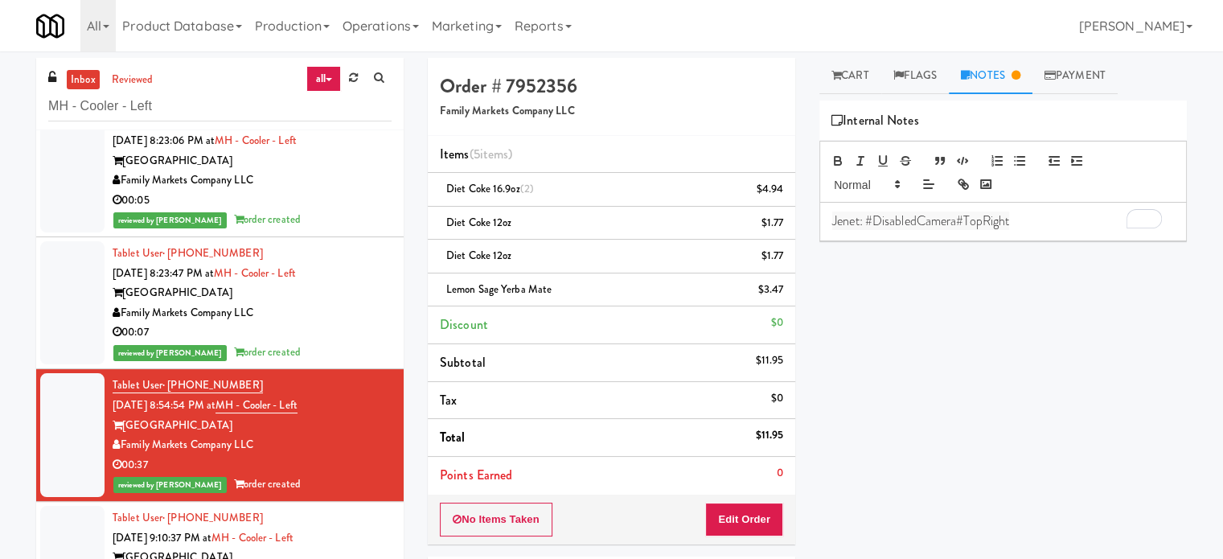
scroll to position [118, 0]
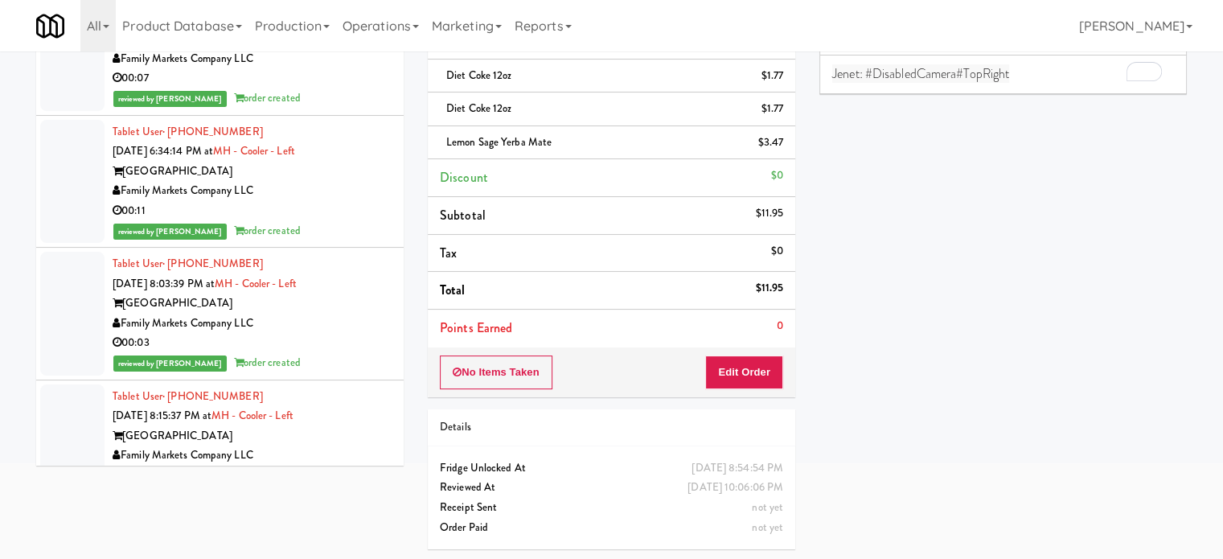
scroll to position [820, 0]
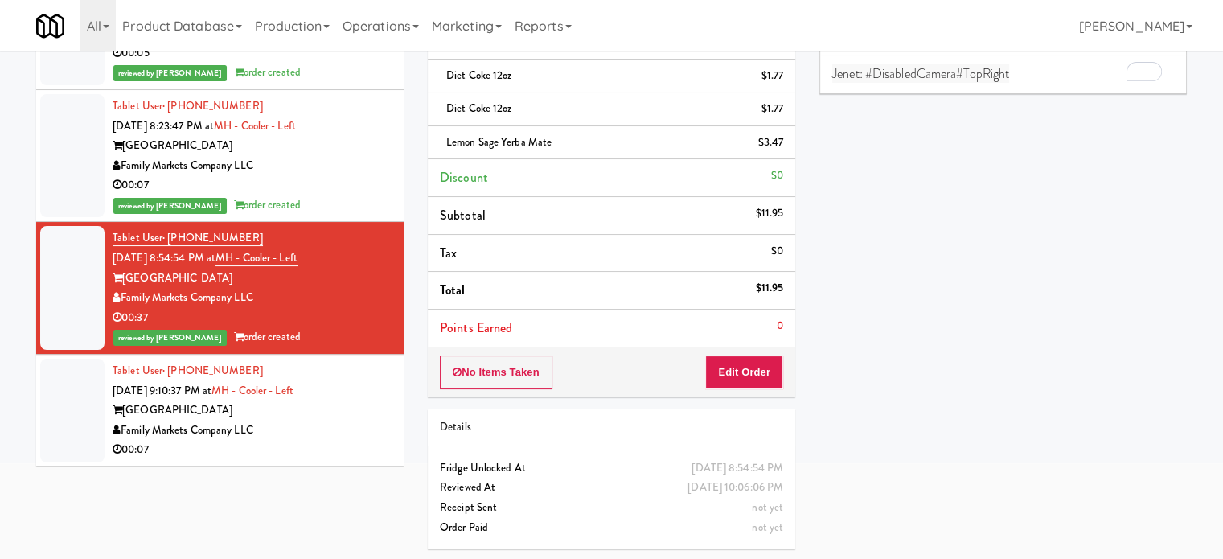
drag, startPoint x: 351, startPoint y: 425, endPoint x: 357, endPoint y: 398, distance: 27.3
click at [351, 421] on div "Family Markets Company LLC" at bounding box center [252, 431] width 279 height 20
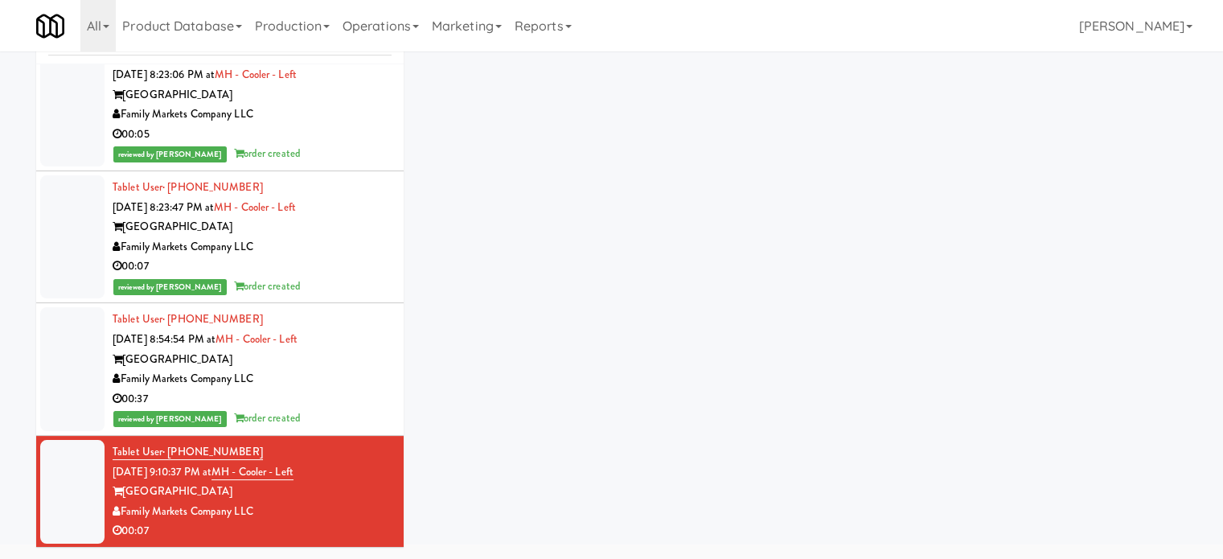
scroll to position [65, 0]
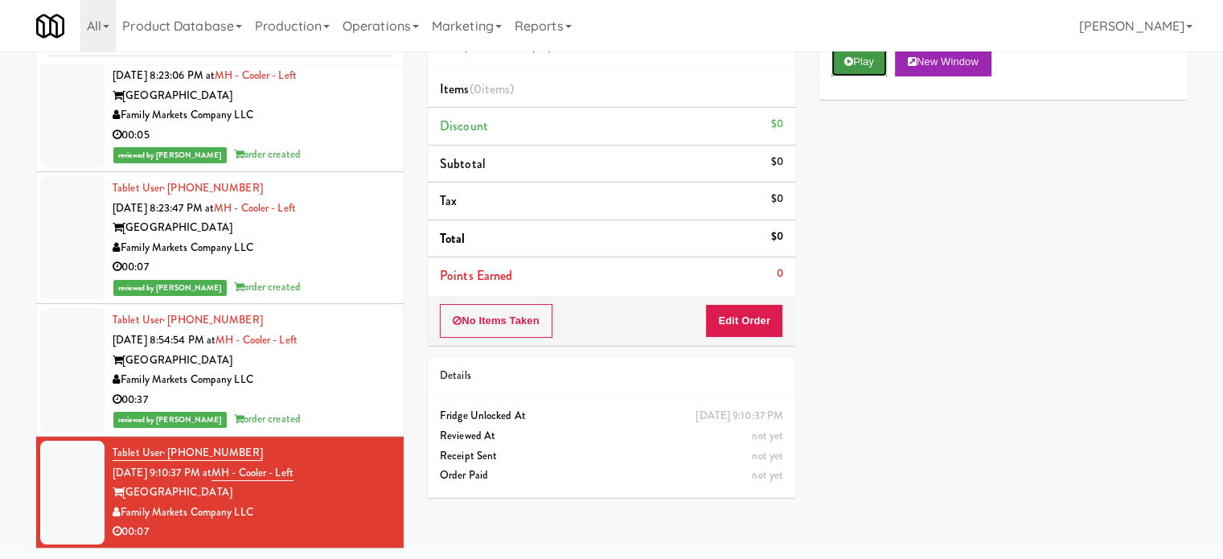
click at [872, 60] on button "Play" at bounding box center [859, 61] width 55 height 29
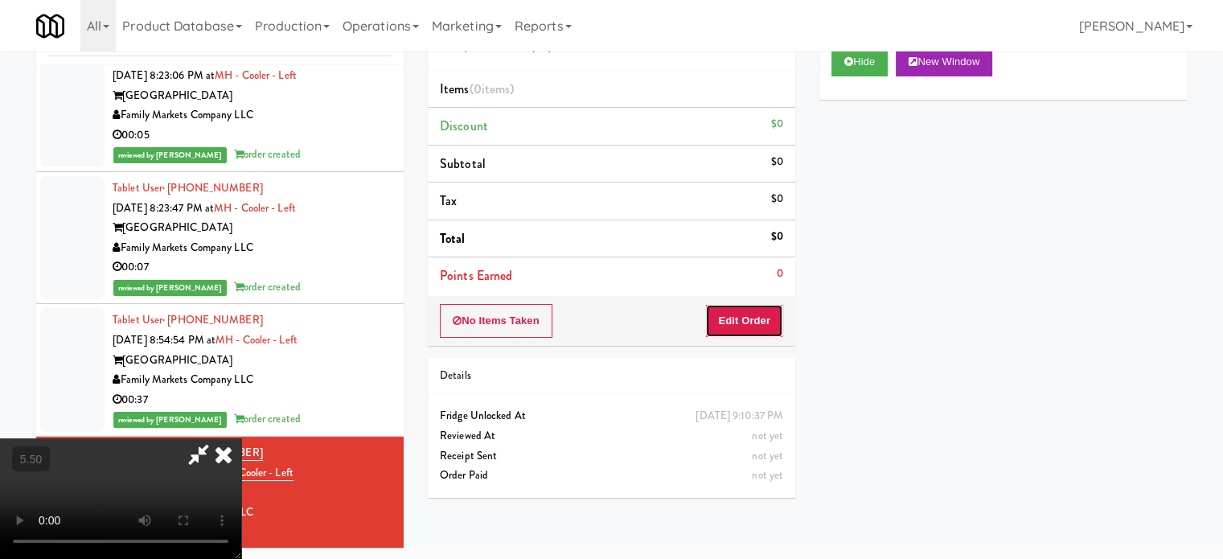
click at [742, 331] on button "Edit Order" at bounding box center [744, 321] width 78 height 34
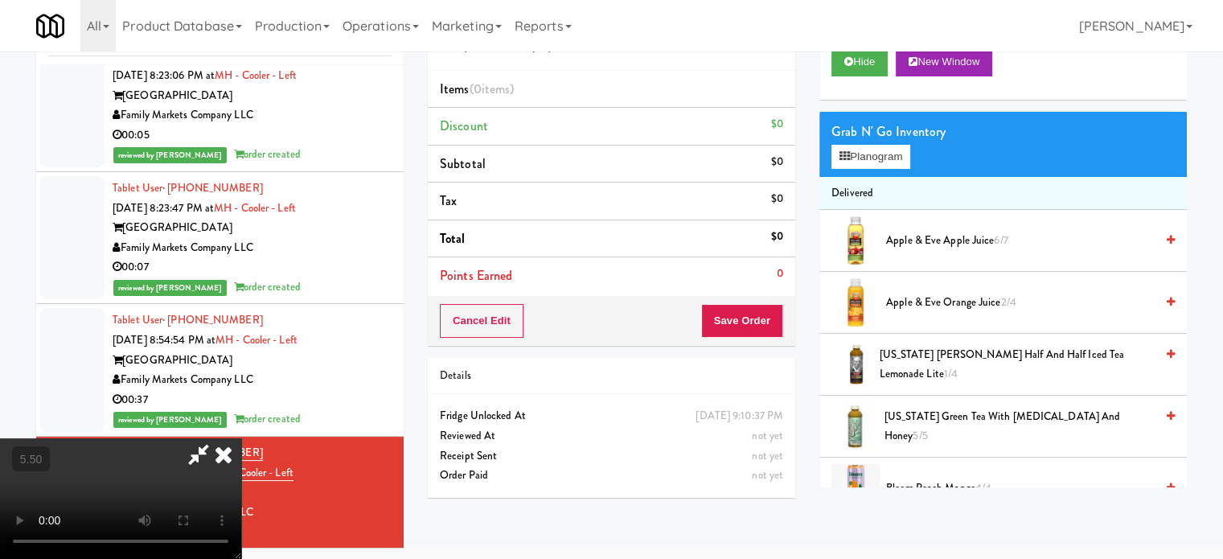
drag, startPoint x: 344, startPoint y: 367, endPoint x: 380, endPoint y: 311, distance: 65.8
click at [241, 438] on video at bounding box center [120, 498] width 241 height 121
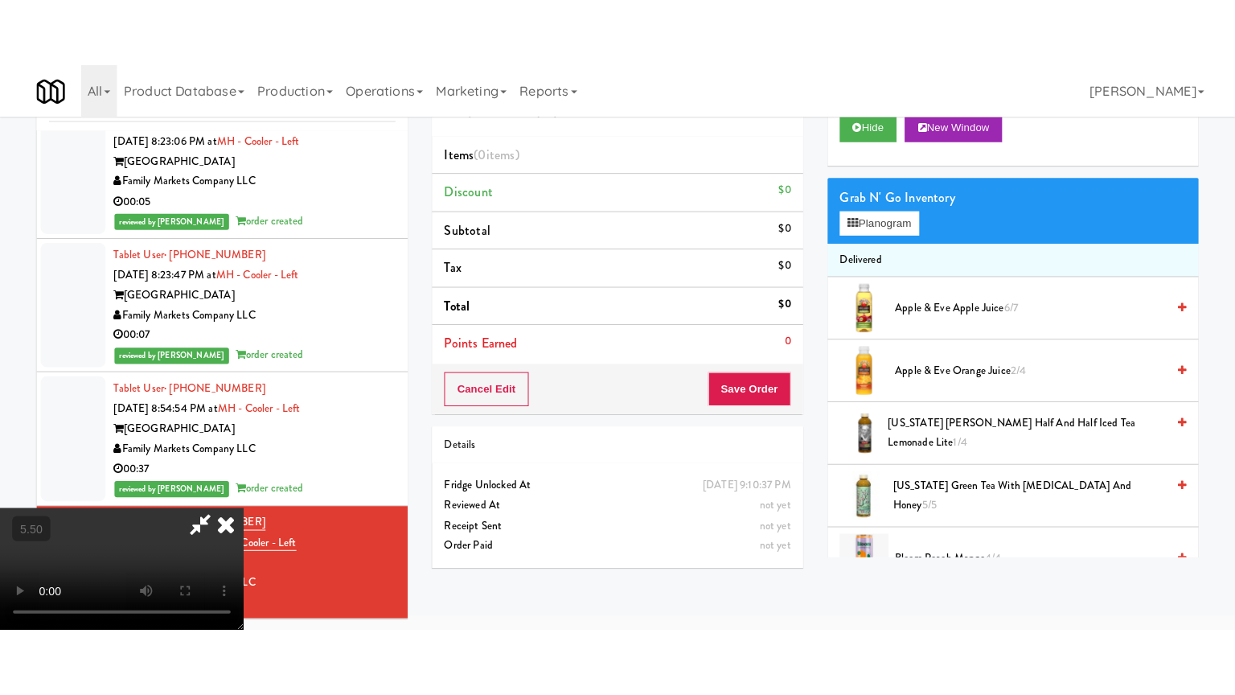
scroll to position [51, 0]
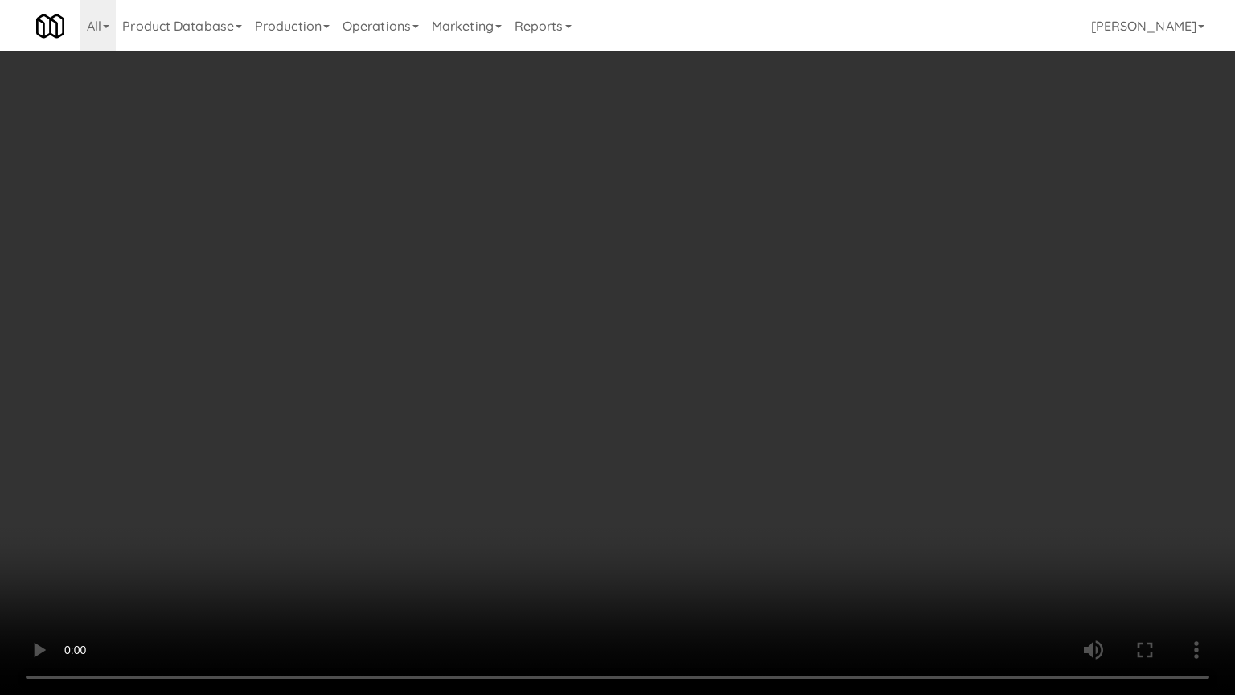
click at [440, 309] on video at bounding box center [617, 347] width 1235 height 695
click at [441, 308] on video at bounding box center [617, 347] width 1235 height 695
click at [441, 309] on video at bounding box center [617, 347] width 1235 height 695
click at [439, 308] on video at bounding box center [617, 347] width 1235 height 695
click at [499, 330] on video at bounding box center [617, 347] width 1235 height 695
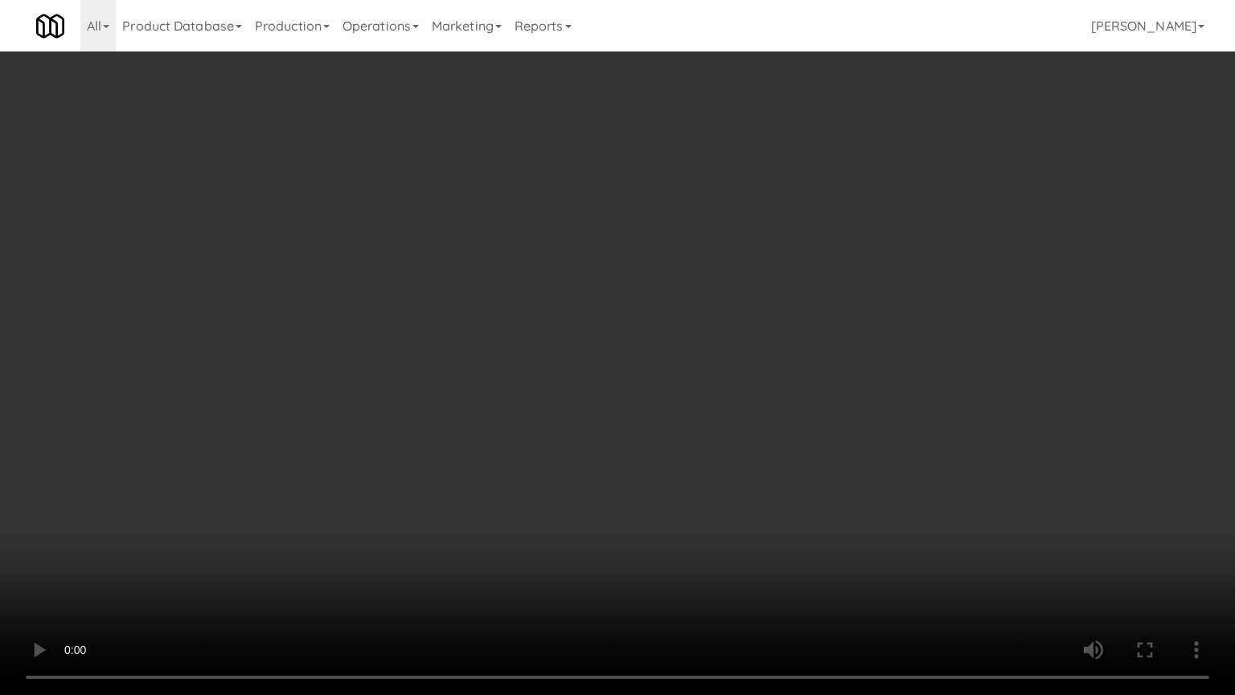
click at [499, 330] on video at bounding box center [617, 347] width 1235 height 695
click at [575, 356] on video at bounding box center [617, 347] width 1235 height 695
click at [599, 341] on video at bounding box center [617, 347] width 1235 height 695
click at [627, 320] on video at bounding box center [617, 347] width 1235 height 695
click at [606, 323] on video at bounding box center [617, 347] width 1235 height 695
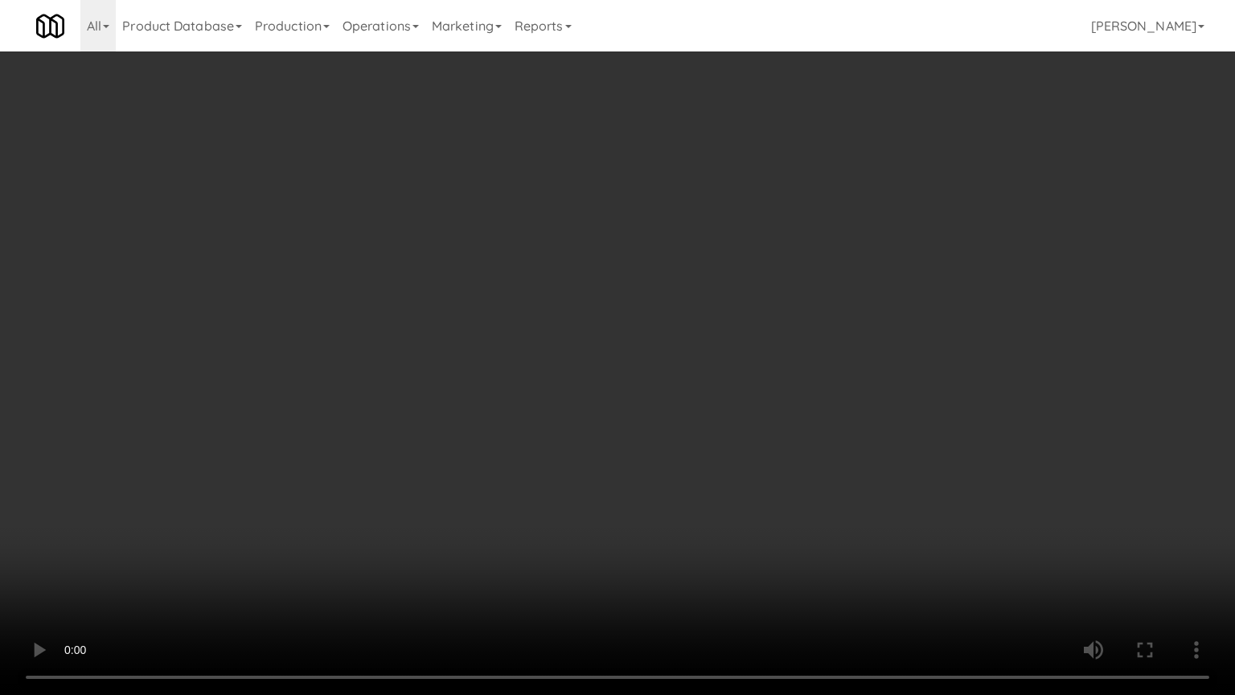
click at [606, 323] on video at bounding box center [617, 347] width 1235 height 695
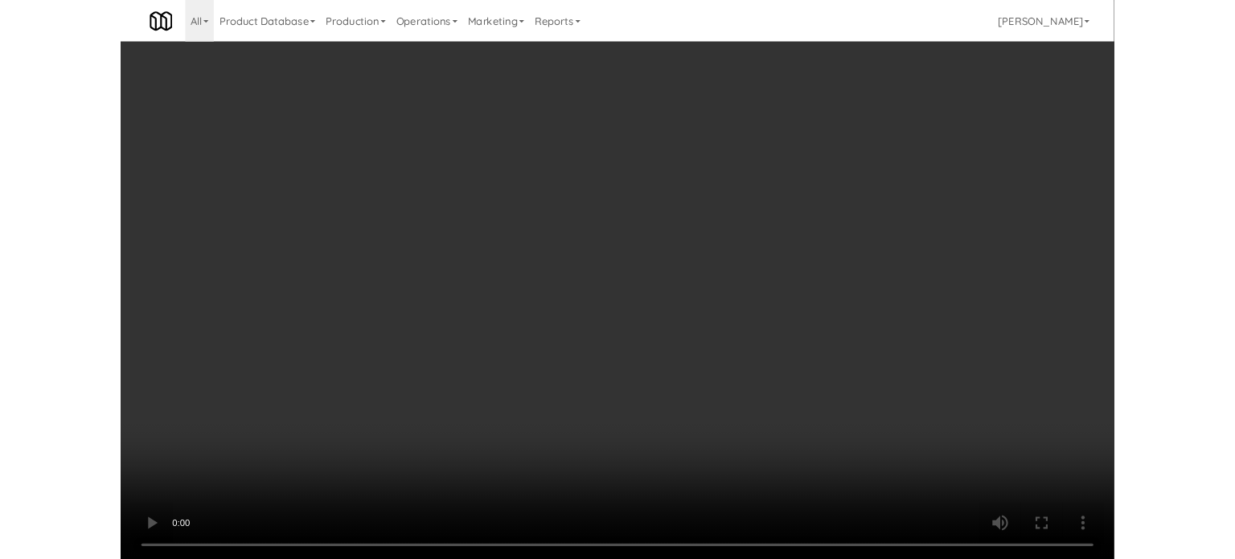
scroll to position [65, 0]
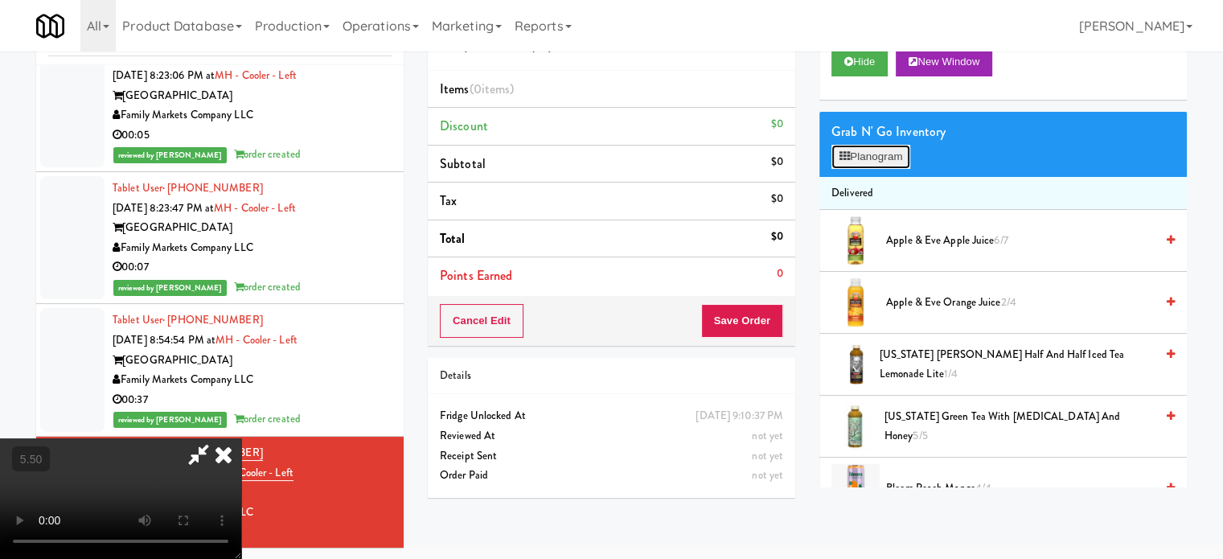
click at [886, 148] on button "Planogram" at bounding box center [871, 157] width 79 height 24
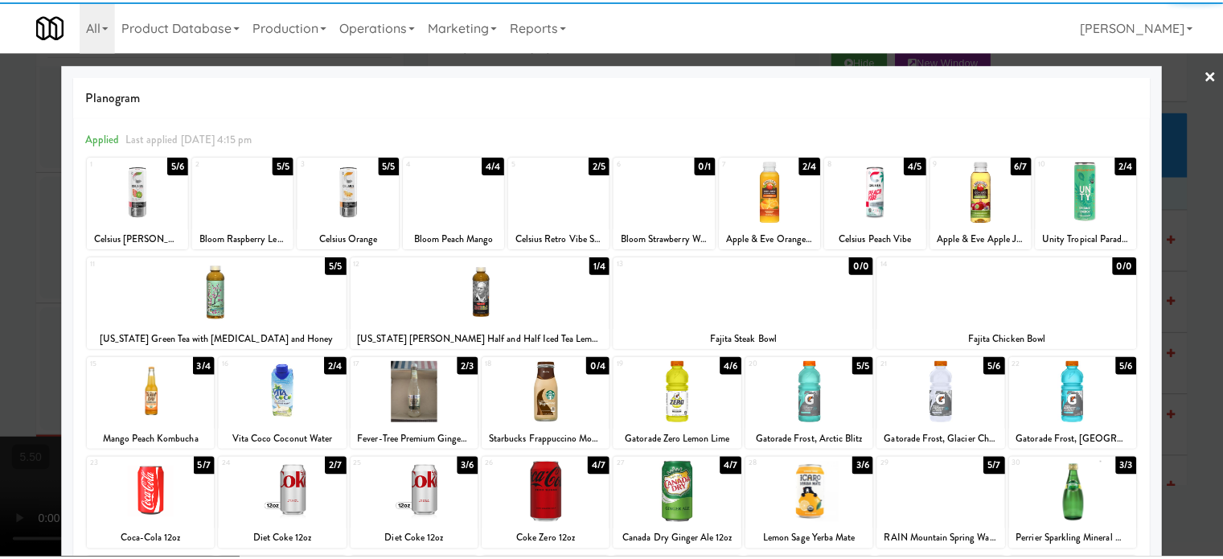
scroll to position [230, 0]
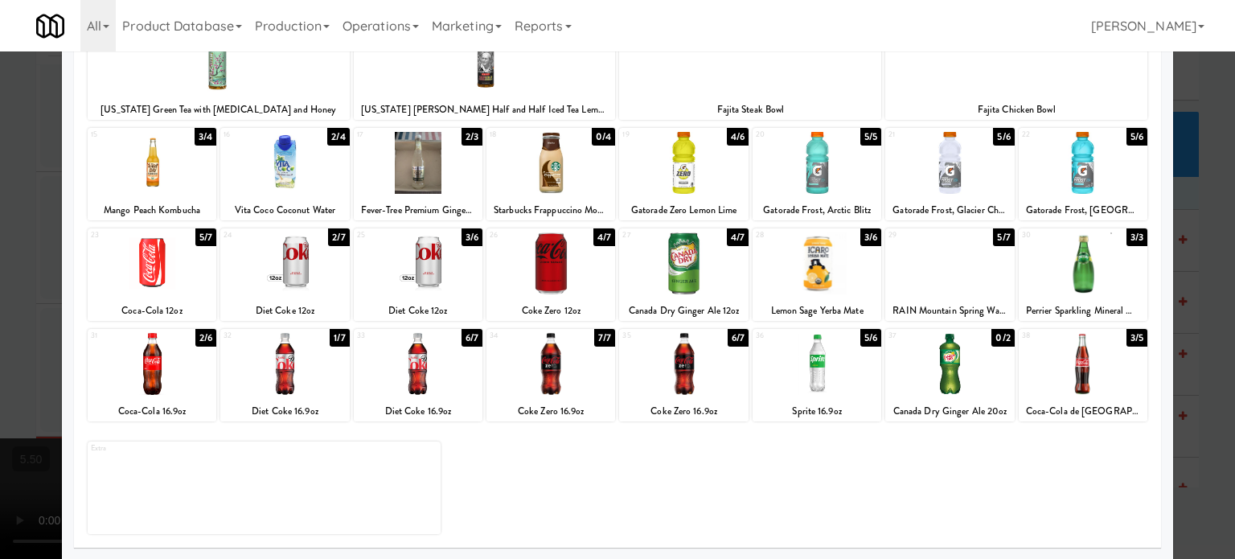
click at [466, 236] on div "3/6" at bounding box center [472, 237] width 21 height 18
click at [1197, 189] on div at bounding box center [617, 279] width 1235 height 559
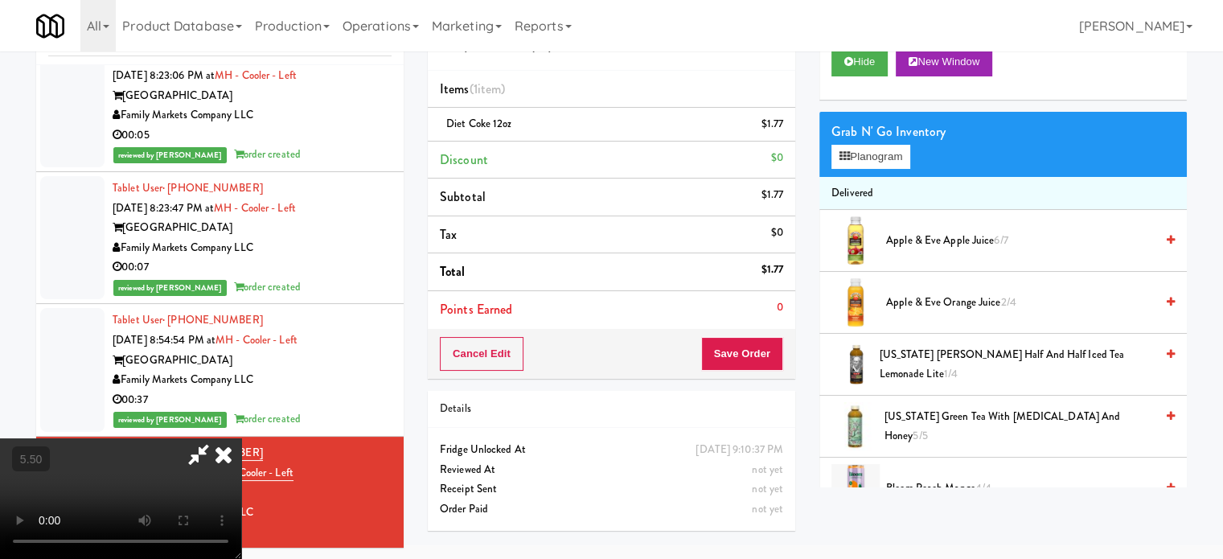
click at [241, 438] on video at bounding box center [120, 498] width 241 height 121
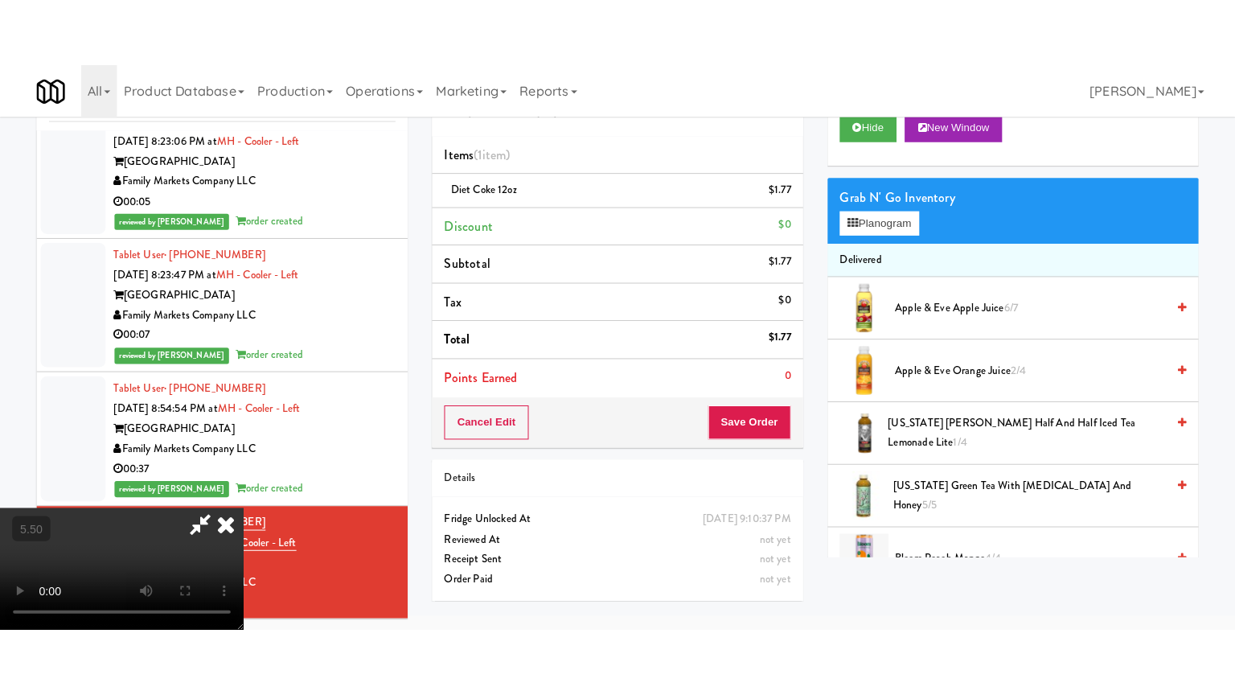
scroll to position [51, 0]
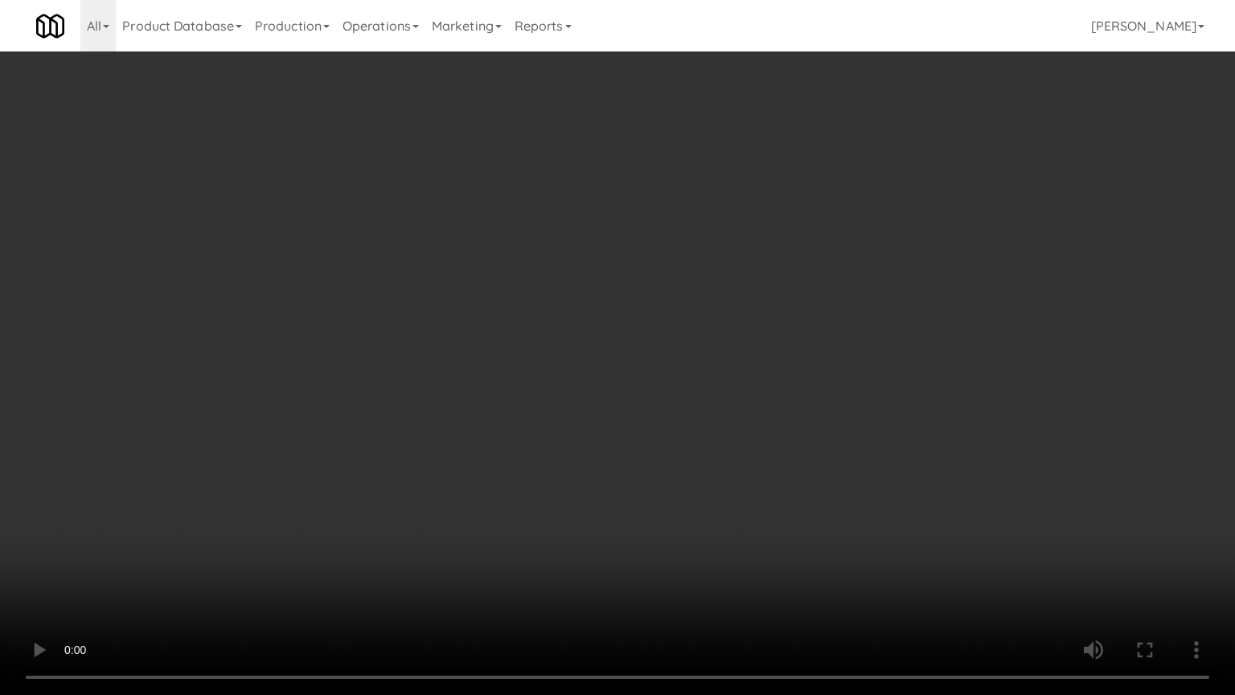
click at [563, 410] on video at bounding box center [617, 347] width 1235 height 695
click at [584, 389] on video at bounding box center [617, 347] width 1235 height 695
click at [587, 378] on video at bounding box center [617, 347] width 1235 height 695
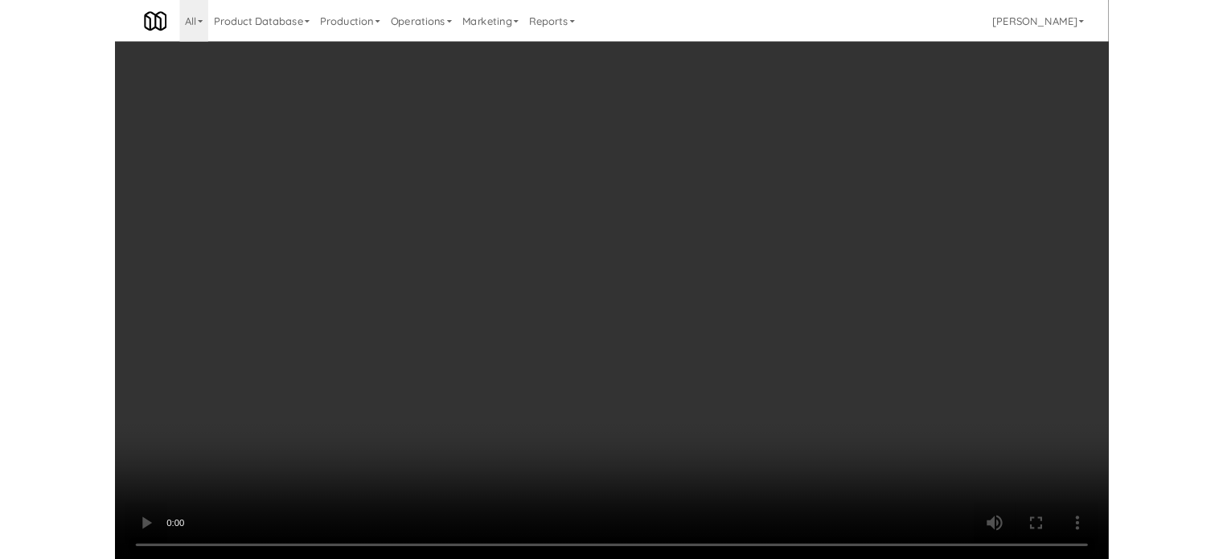
scroll to position [65, 0]
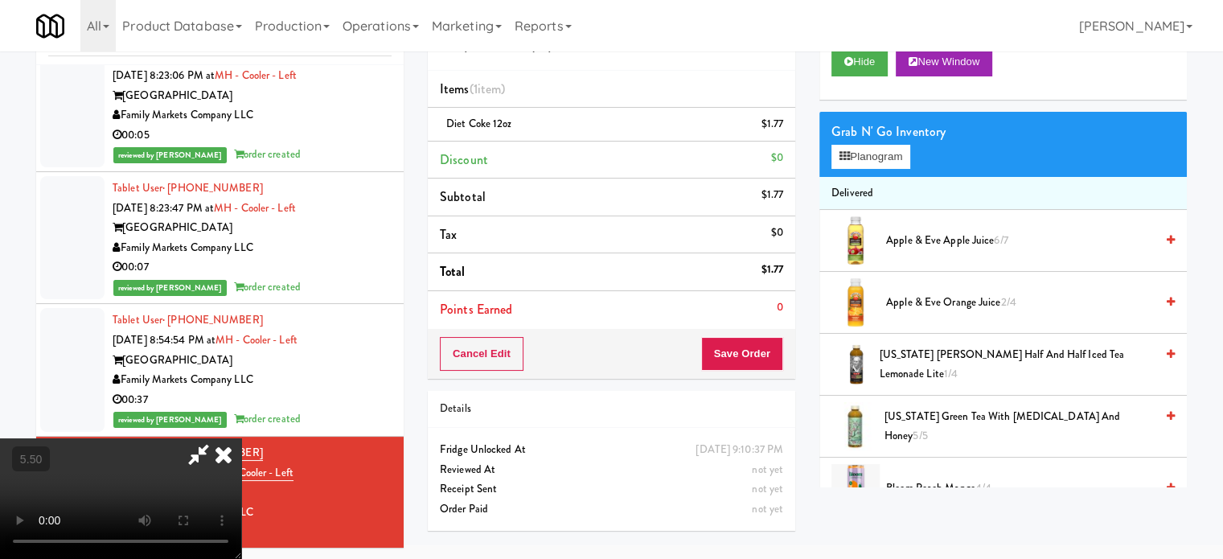
click at [241, 438] on icon at bounding box center [223, 454] width 35 height 32
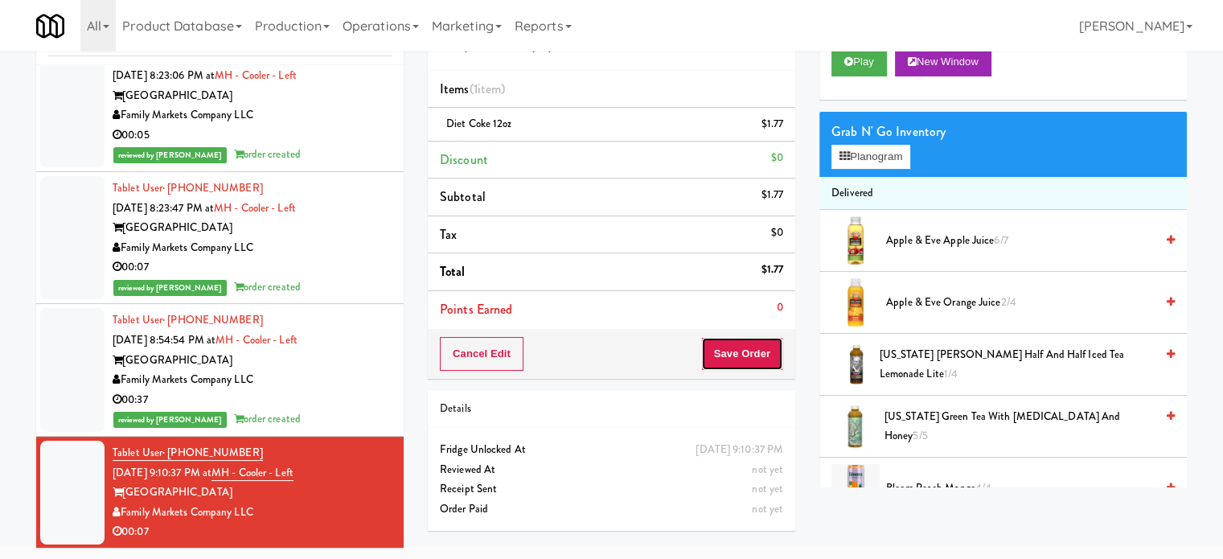
drag, startPoint x: 738, startPoint y: 347, endPoint x: 728, endPoint y: 337, distance: 13.6
click at [733, 343] on button "Save Order" at bounding box center [742, 354] width 82 height 34
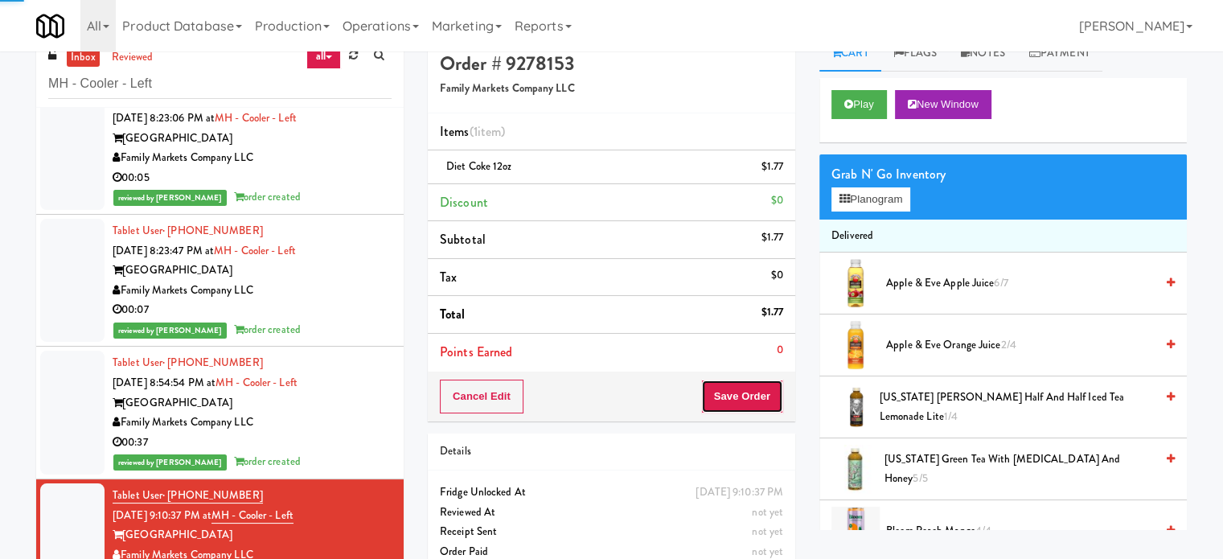
scroll to position [0, 0]
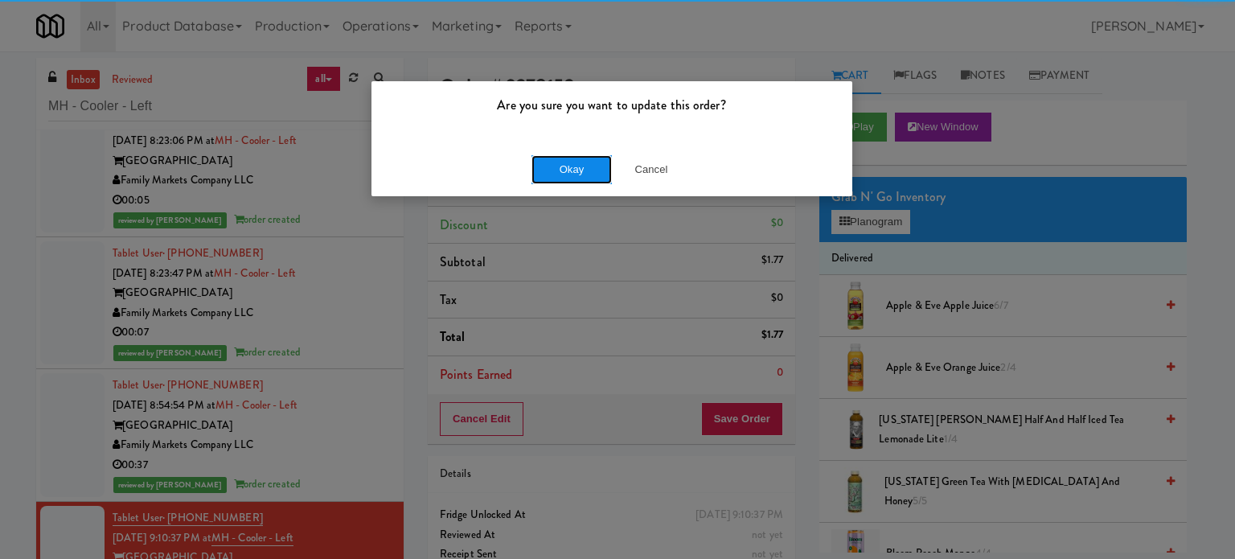
click at [546, 165] on button "Okay" at bounding box center [572, 169] width 80 height 29
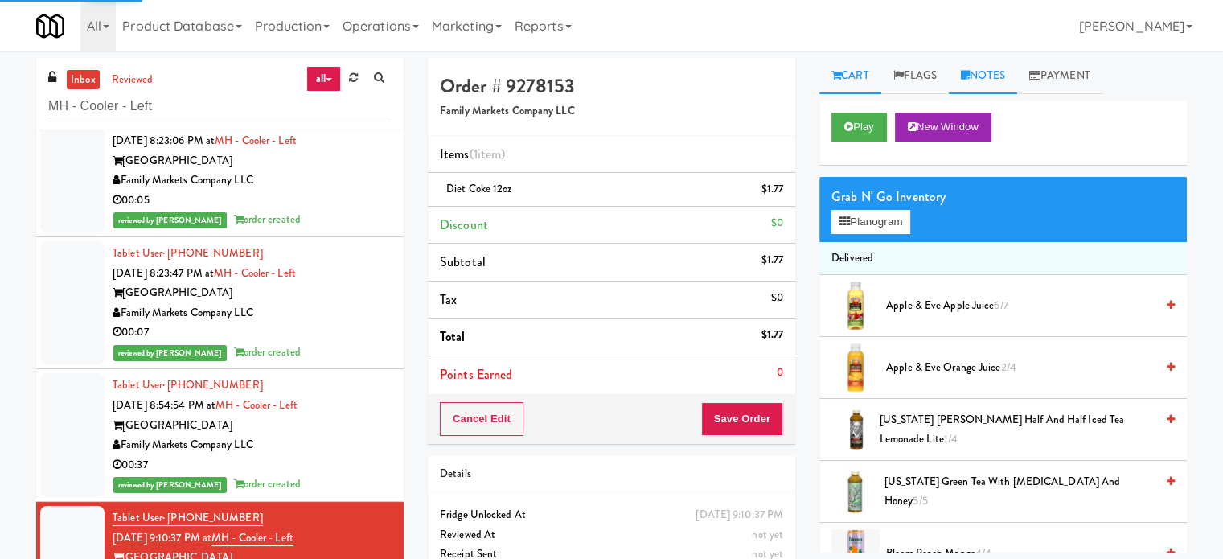
click at [984, 82] on link "Notes" at bounding box center [983, 76] width 68 height 36
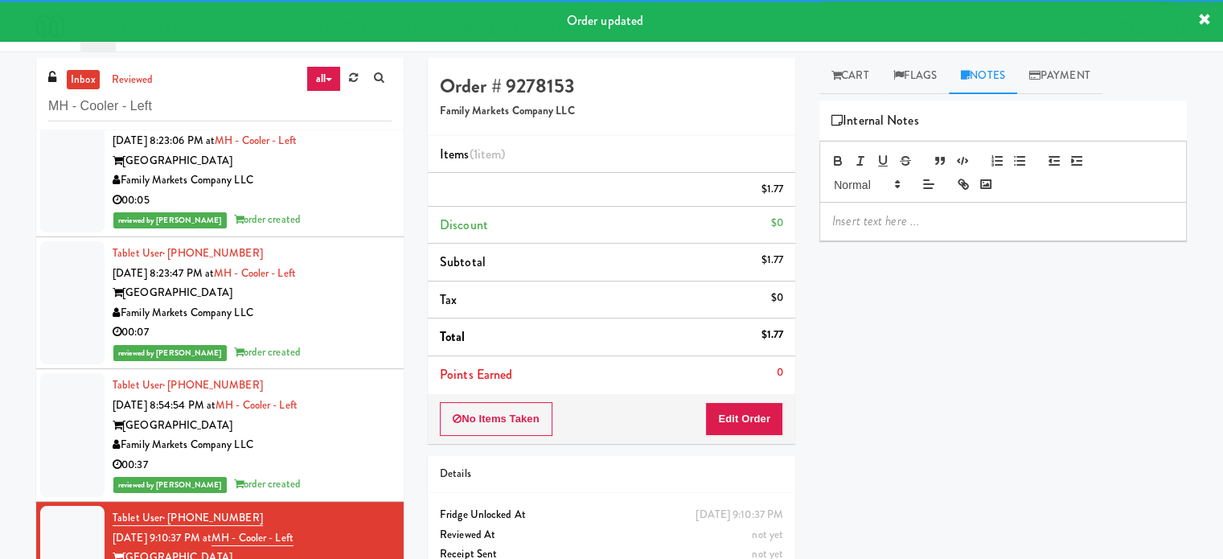
click at [941, 221] on p at bounding box center [1003, 221] width 342 height 18
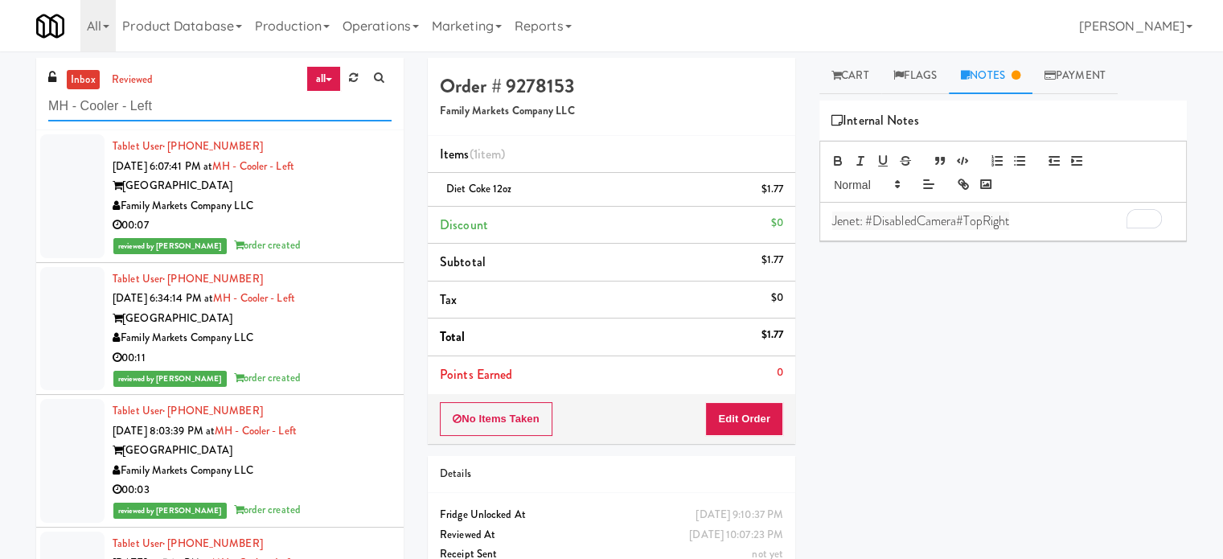
click at [244, 93] on input "MH - Cooler - Left" at bounding box center [219, 107] width 343 height 30
click at [236, 100] on input "MH - Cooler - Left" at bounding box center [219, 107] width 343 height 30
paste input "Rock Solid Reboot (Right)"
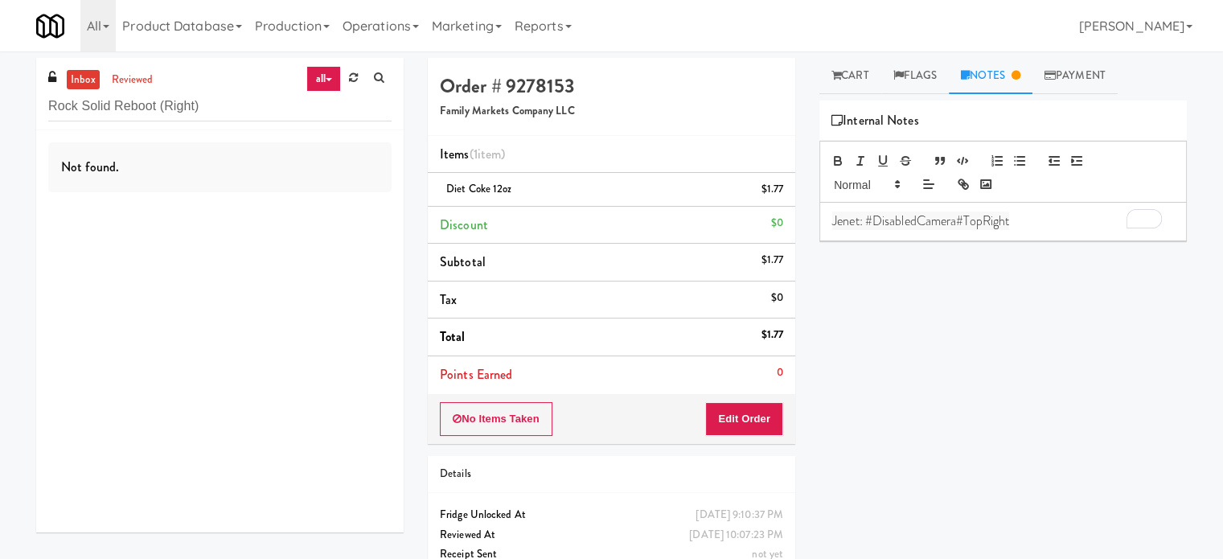
click at [203, 87] on div "inbox reviewed all all unclear take inventory issue suspicious failed recent Ro…" at bounding box center [220, 94] width 368 height 72
click at [193, 98] on input "Rock Solid Reboot (Right)" at bounding box center [219, 107] width 343 height 30
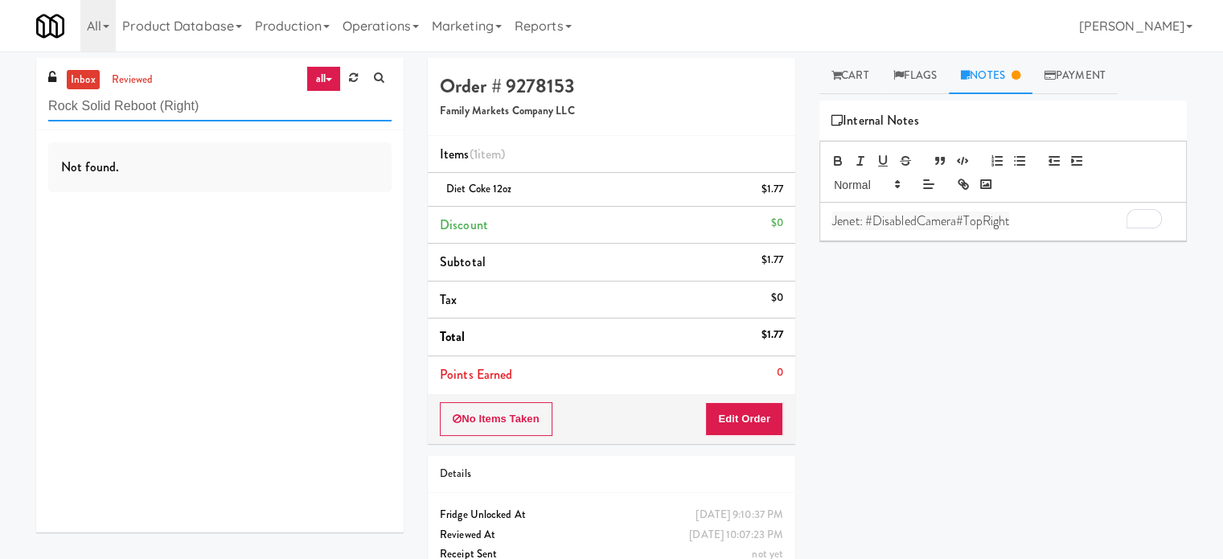
paste input "[PERSON_NAME] - Cooler - Right"
click at [193, 102] on input "[PERSON_NAME] - Cooler - Right" at bounding box center [219, 107] width 343 height 30
click at [192, 102] on input "[PERSON_NAME] - Cooler - Right" at bounding box center [219, 107] width 343 height 30
paste input "IKEA Etobicoke"
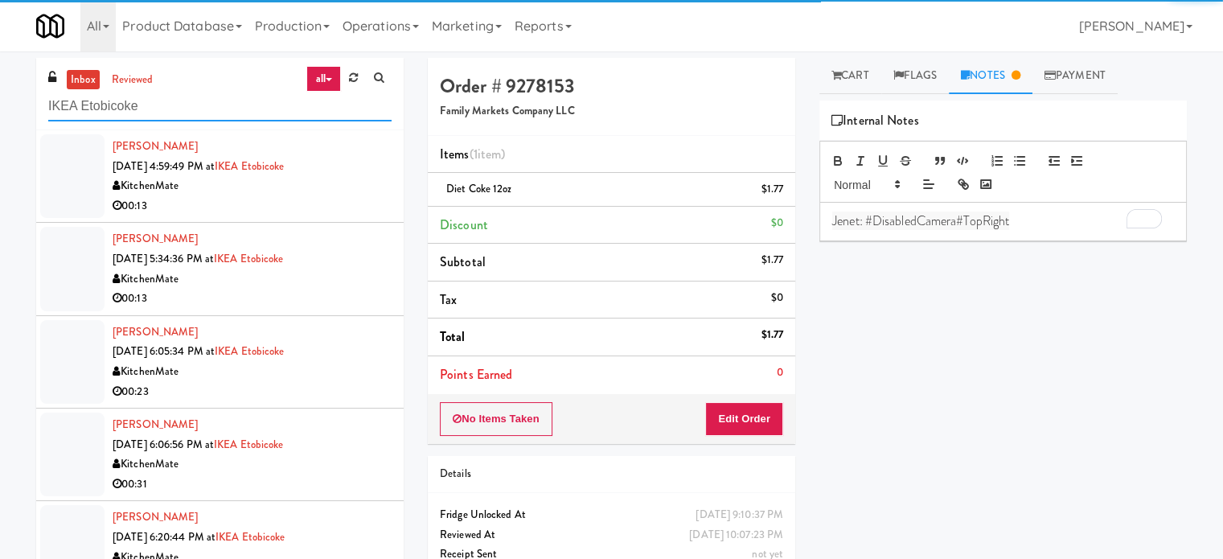
type input "IKEA Etobicoke"
click at [286, 213] on div "00:13" at bounding box center [252, 206] width 279 height 20
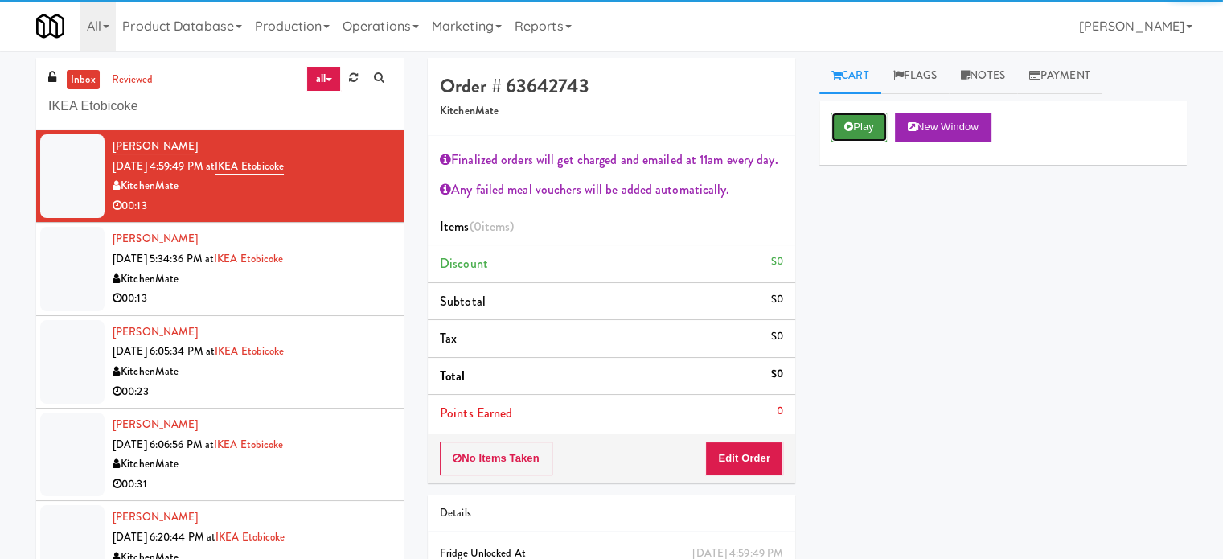
click at [864, 127] on button "Play" at bounding box center [859, 127] width 55 height 29
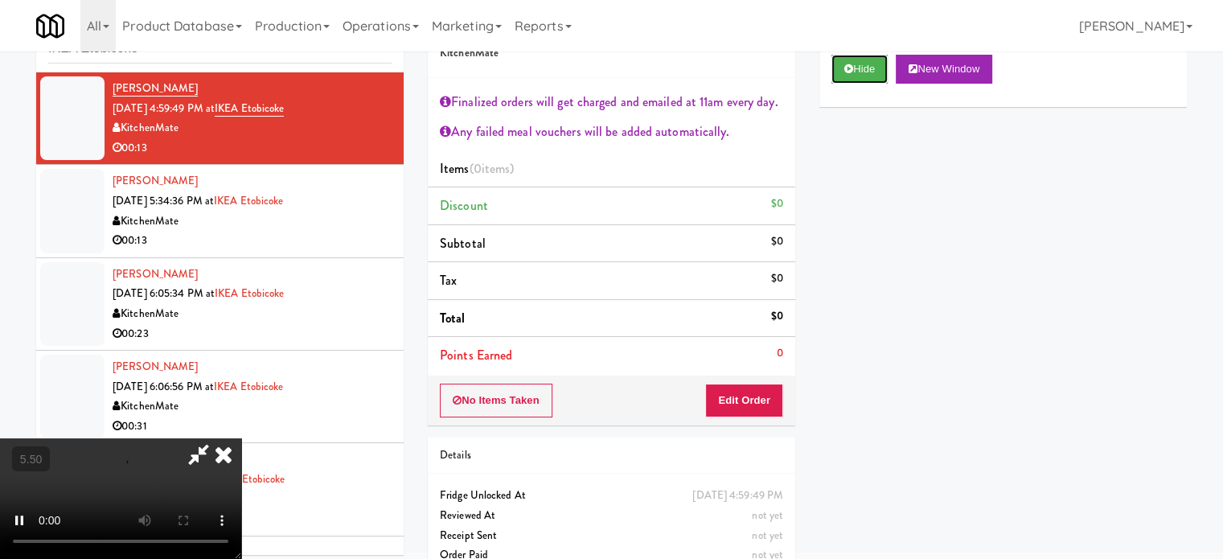
scroll to position [87, 0]
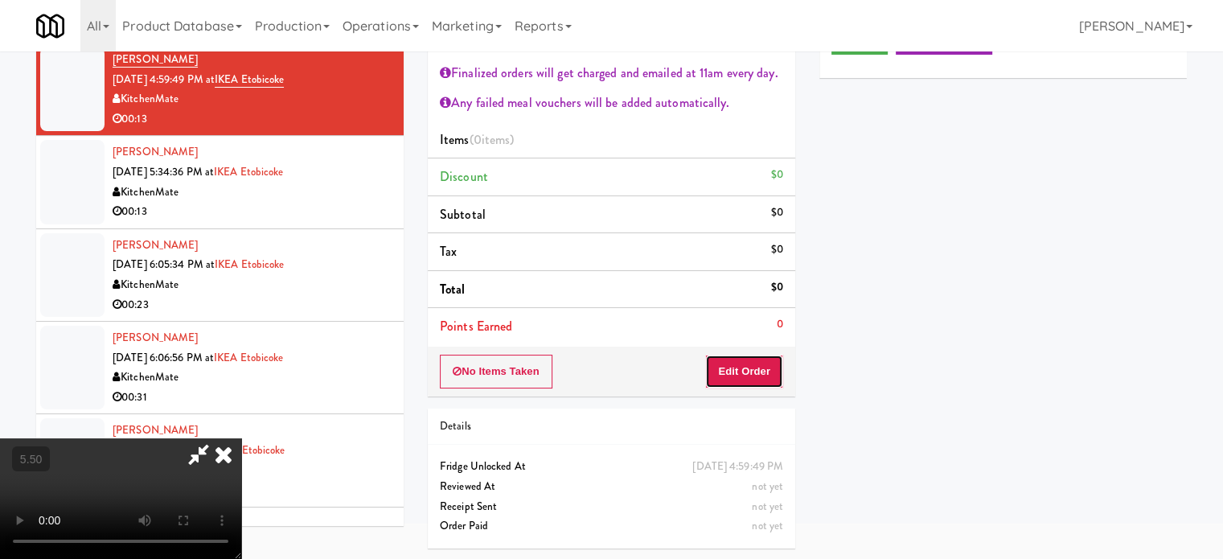
click at [739, 369] on button "Edit Order" at bounding box center [744, 372] width 78 height 34
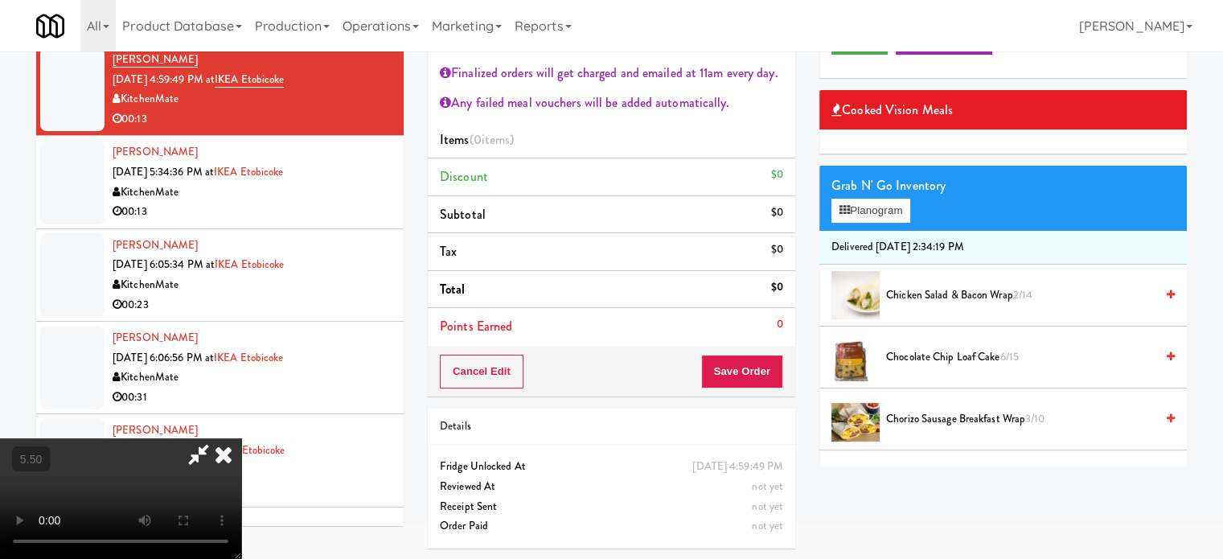
click at [241, 438] on video at bounding box center [120, 498] width 241 height 121
drag, startPoint x: 399, startPoint y: 353, endPoint x: 525, endPoint y: 331, distance: 128.3
click at [241, 438] on video at bounding box center [120, 498] width 241 height 121
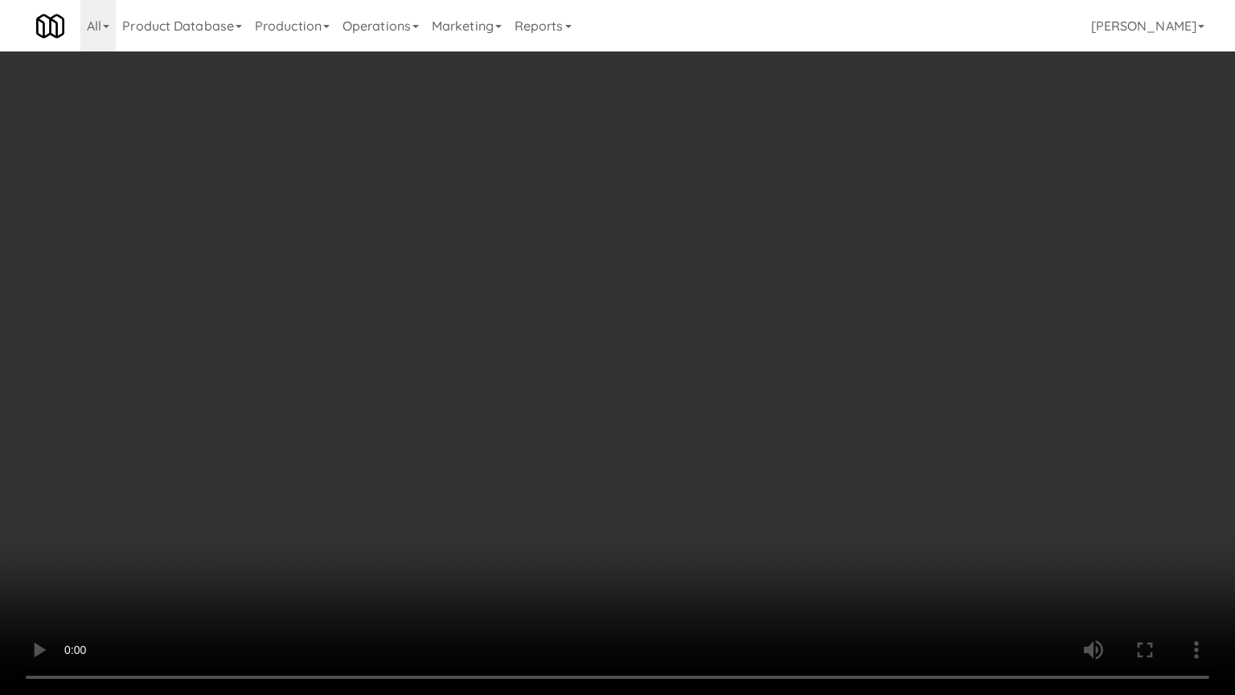
click at [508, 337] on video at bounding box center [617, 347] width 1235 height 695
click at [524, 349] on video at bounding box center [617, 347] width 1235 height 695
click at [560, 378] on video at bounding box center [617, 347] width 1235 height 695
drag, startPoint x: 566, startPoint y: 384, endPoint x: 609, endPoint y: 370, distance: 45.0
click at [568, 386] on video at bounding box center [617, 347] width 1235 height 695
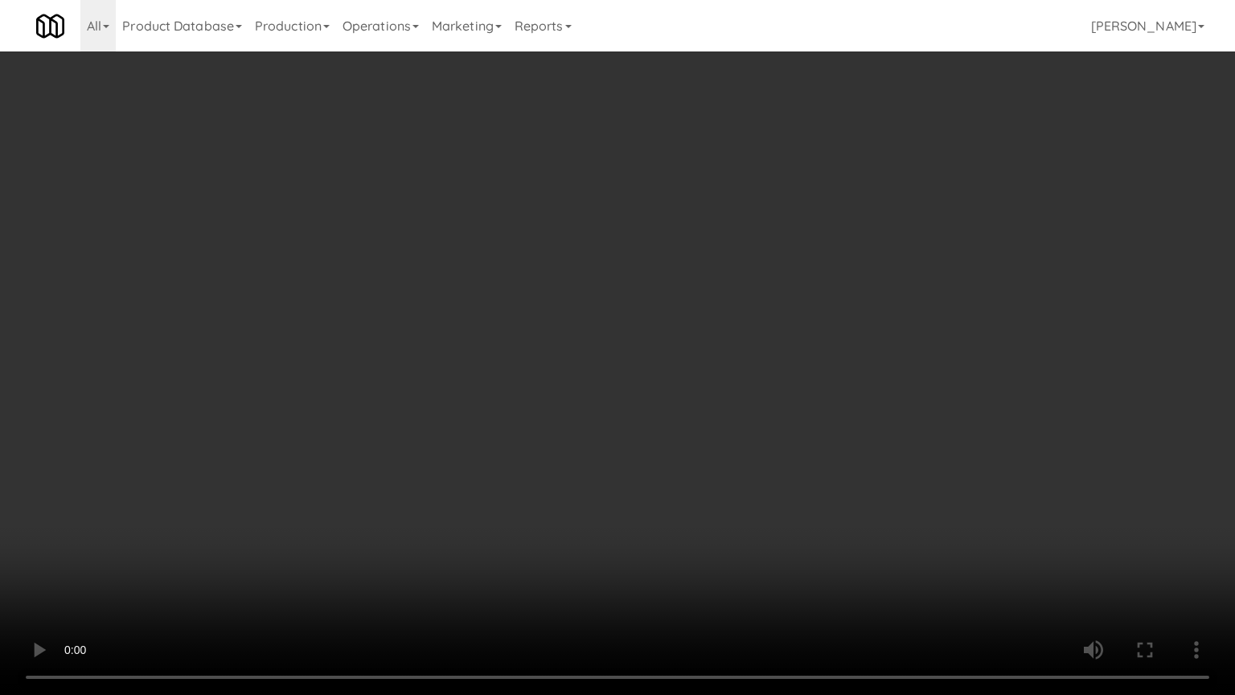
click at [675, 386] on video at bounding box center [617, 347] width 1235 height 695
click at [631, 385] on video at bounding box center [617, 347] width 1235 height 695
click at [650, 334] on video at bounding box center [617, 347] width 1235 height 695
drag, startPoint x: 671, startPoint y: 310, endPoint x: 663, endPoint y: 318, distance: 11.4
click at [670, 311] on video at bounding box center [617, 347] width 1235 height 695
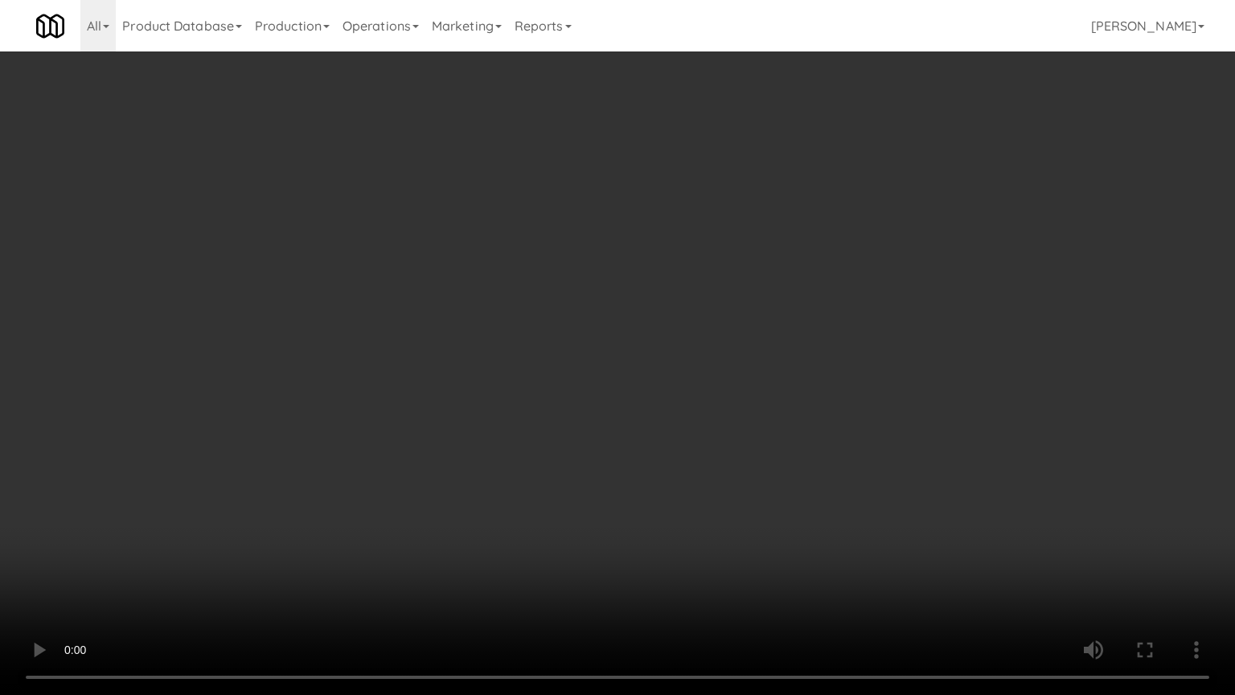
click at [643, 343] on video at bounding box center [617, 347] width 1235 height 695
click at [692, 303] on video at bounding box center [617, 347] width 1235 height 695
click at [721, 310] on video at bounding box center [617, 347] width 1235 height 695
click at [715, 310] on video at bounding box center [617, 347] width 1235 height 695
click at [710, 294] on video at bounding box center [617, 347] width 1235 height 695
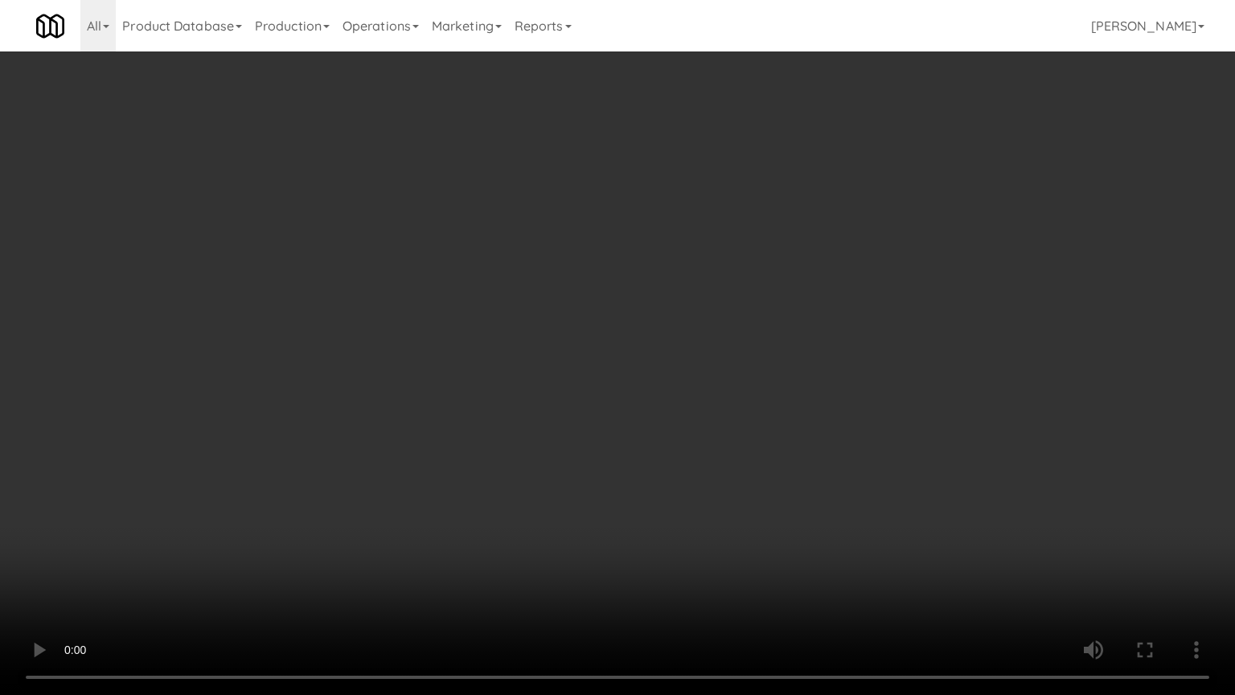
drag, startPoint x: 618, startPoint y: 421, endPoint x: 620, endPoint y: 412, distance: 9.9
click at [618, 421] on video at bounding box center [617, 347] width 1235 height 695
click at [618, 371] on video at bounding box center [617, 347] width 1235 height 695
click at [618, 370] on video at bounding box center [617, 347] width 1235 height 695
click at [626, 367] on video at bounding box center [617, 347] width 1235 height 695
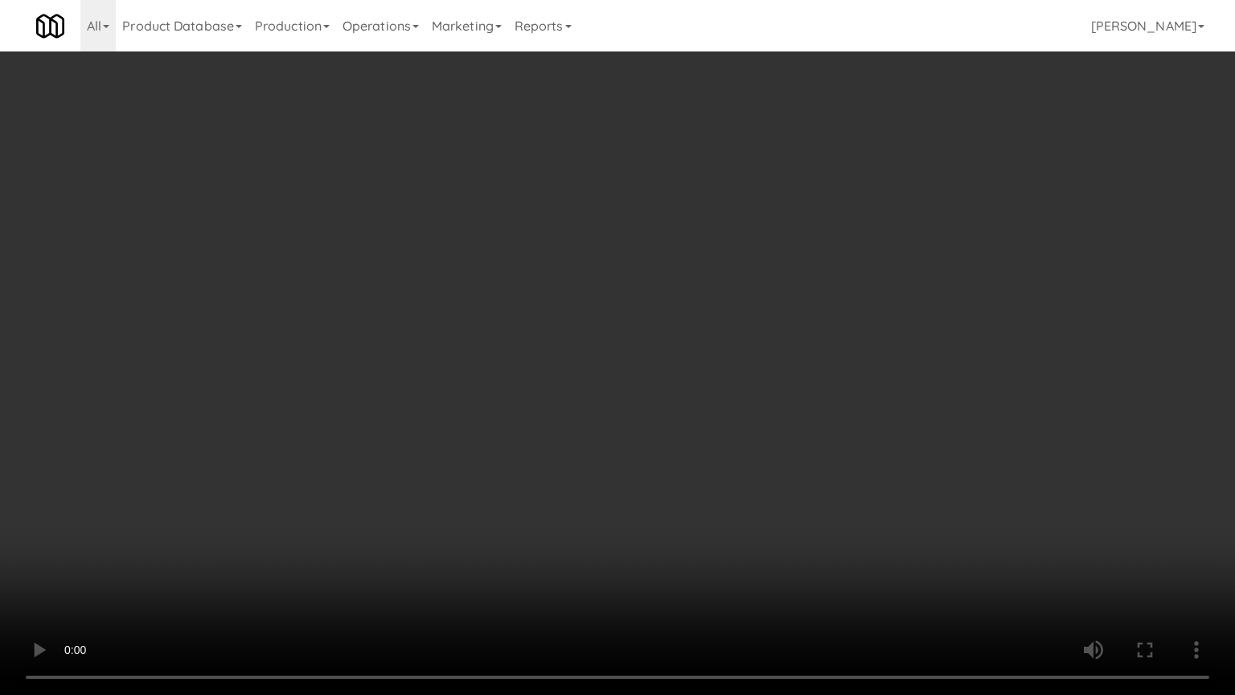
click at [625, 367] on video at bounding box center [617, 347] width 1235 height 695
click at [740, 396] on video at bounding box center [617, 347] width 1235 height 695
click at [671, 364] on video at bounding box center [617, 347] width 1235 height 695
click at [682, 360] on video at bounding box center [617, 347] width 1235 height 695
click at [721, 356] on video at bounding box center [617, 347] width 1235 height 695
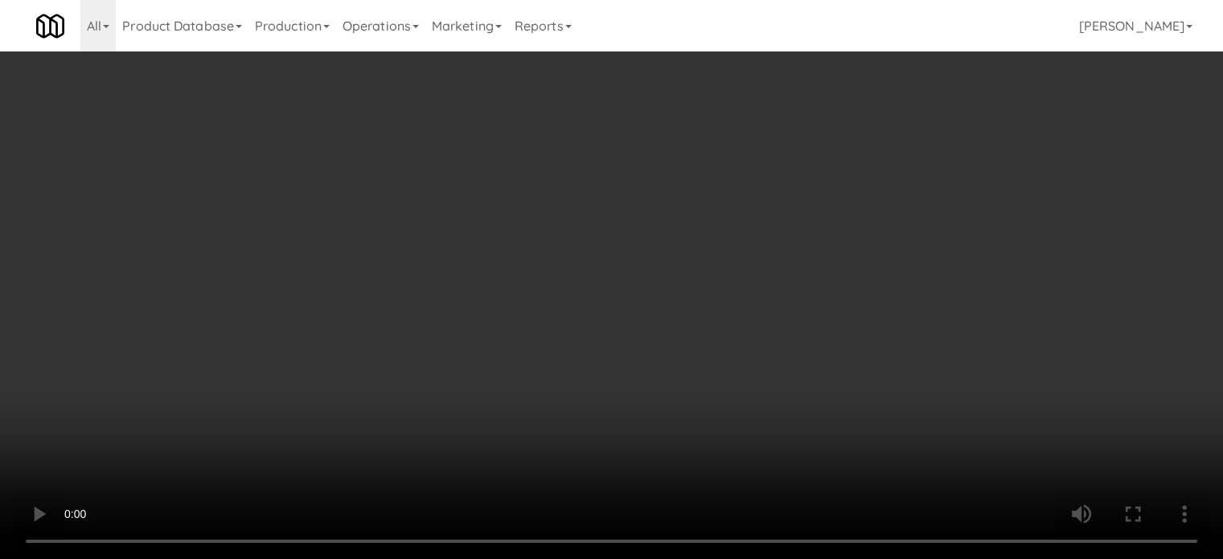
click at [490, 290] on video at bounding box center [611, 279] width 1223 height 559
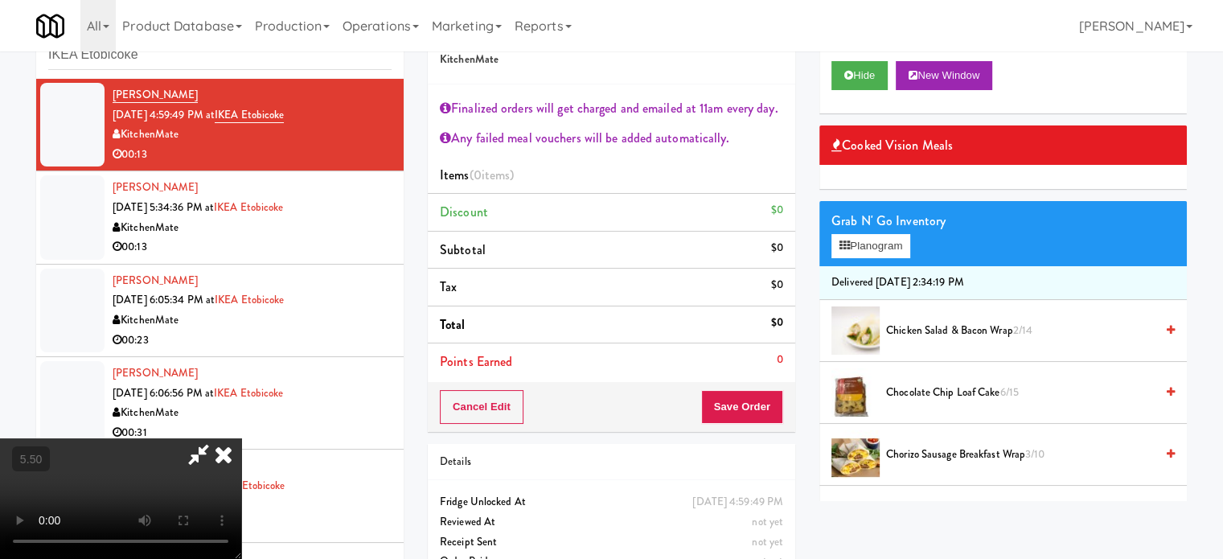
click at [241, 438] on video at bounding box center [120, 498] width 241 height 121
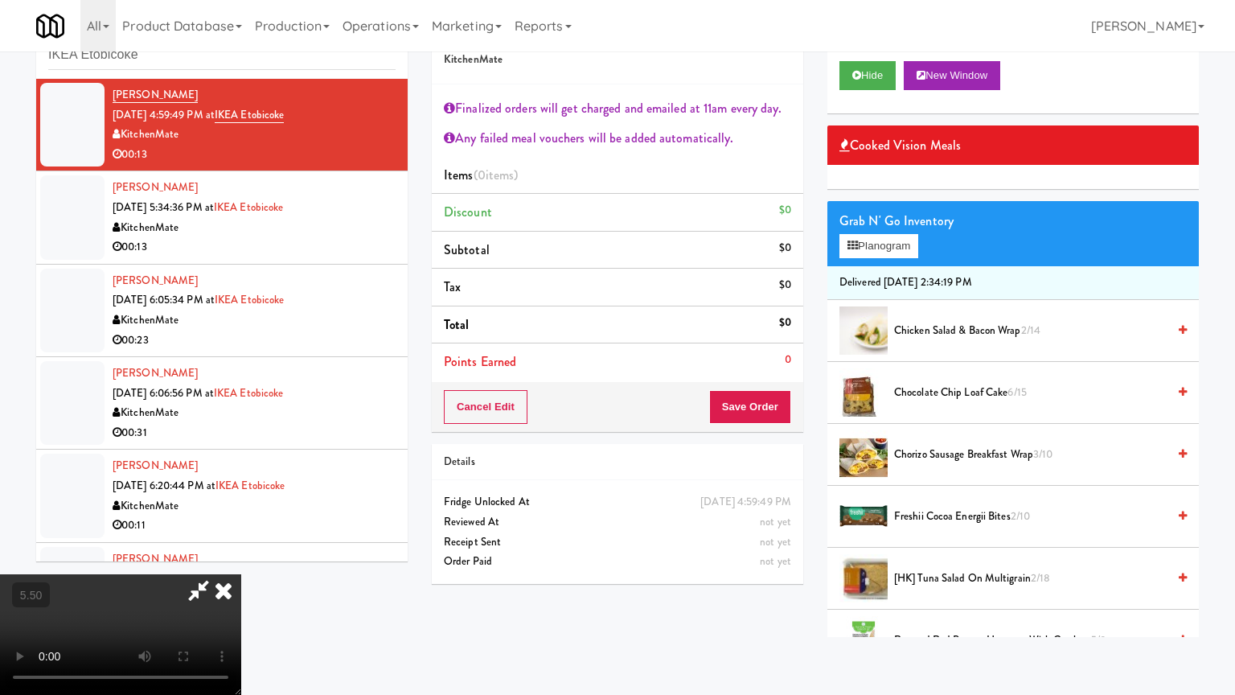
click at [241, 558] on video at bounding box center [120, 634] width 241 height 121
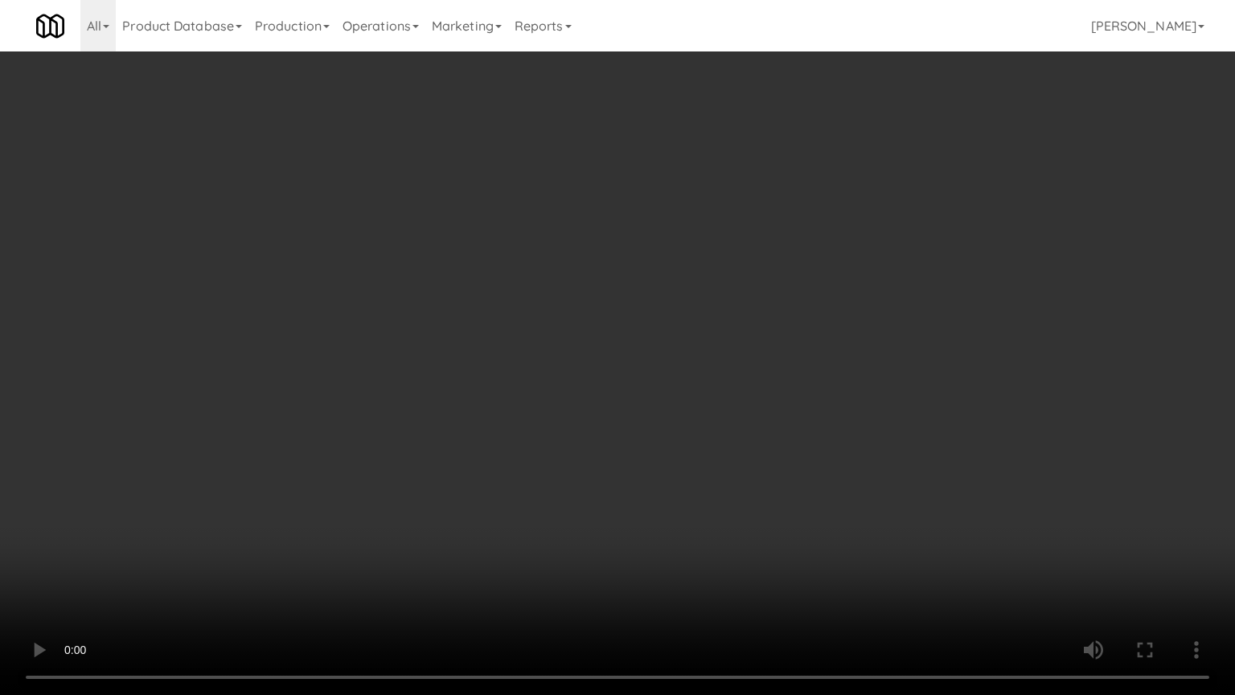
click at [660, 329] on video at bounding box center [617, 347] width 1235 height 695
click at [664, 306] on video at bounding box center [617, 347] width 1235 height 695
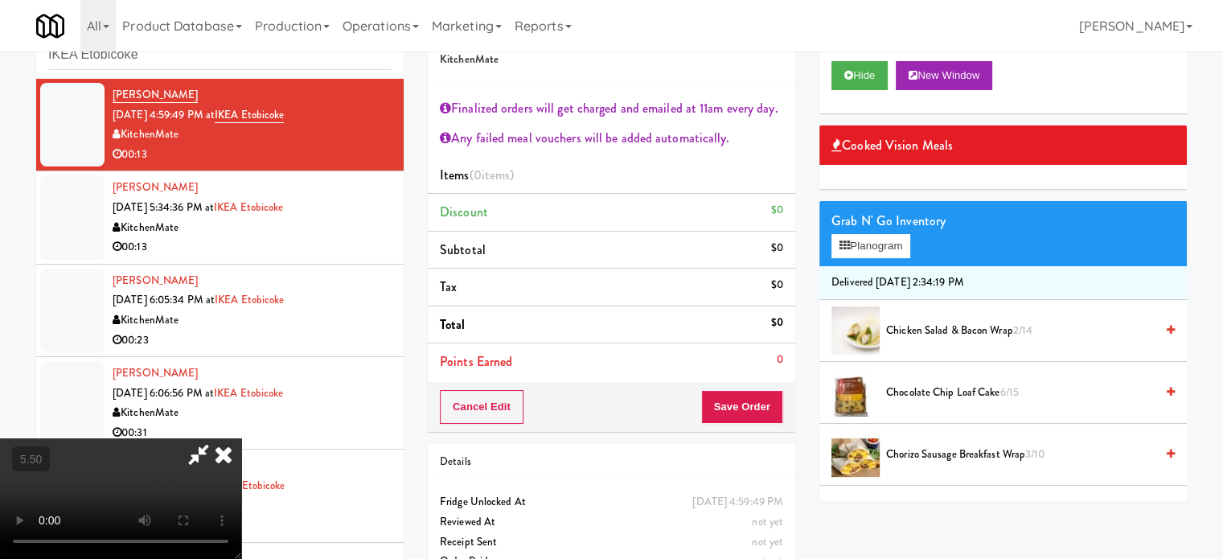
click at [241, 438] on icon at bounding box center [223, 454] width 35 height 32
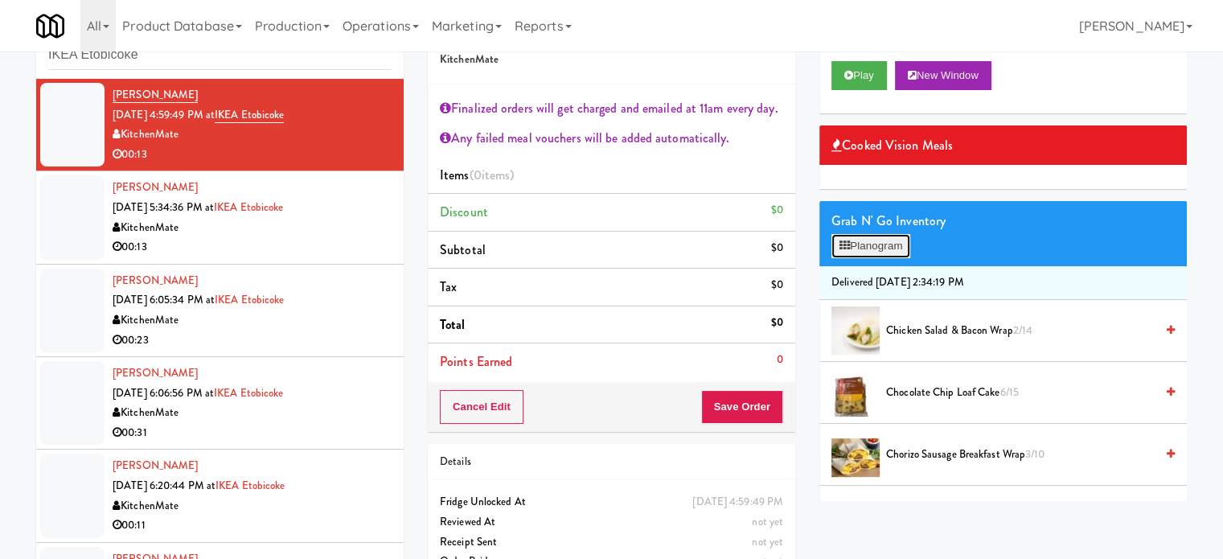
click at [886, 243] on button "Planogram" at bounding box center [871, 246] width 79 height 24
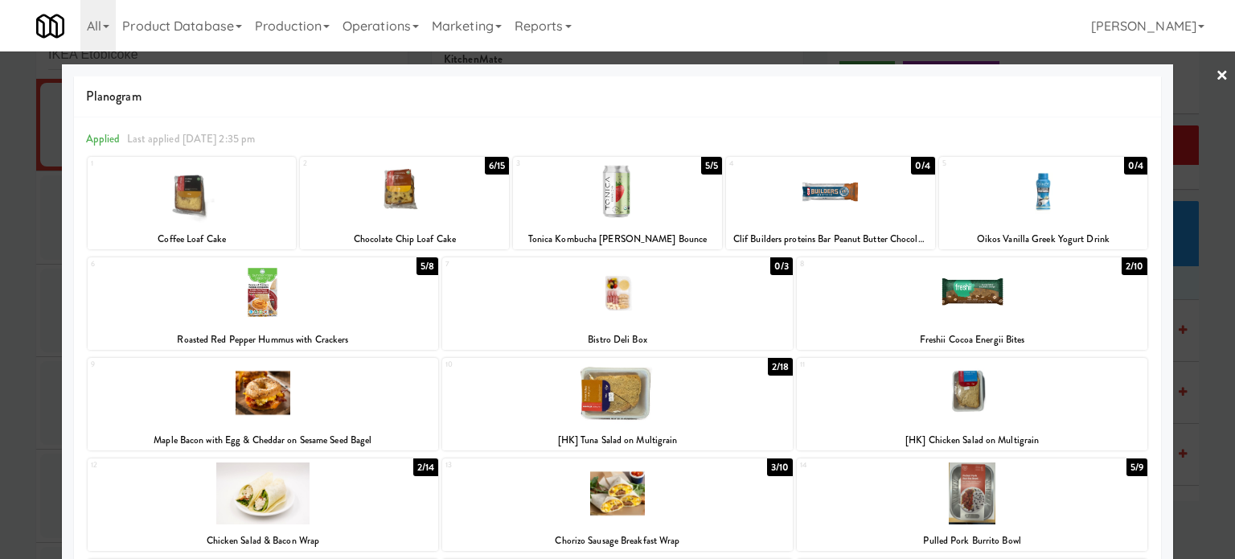
click at [774, 467] on div "3/10" at bounding box center [780, 467] width 26 height 18
click at [1198, 254] on div at bounding box center [617, 279] width 1235 height 559
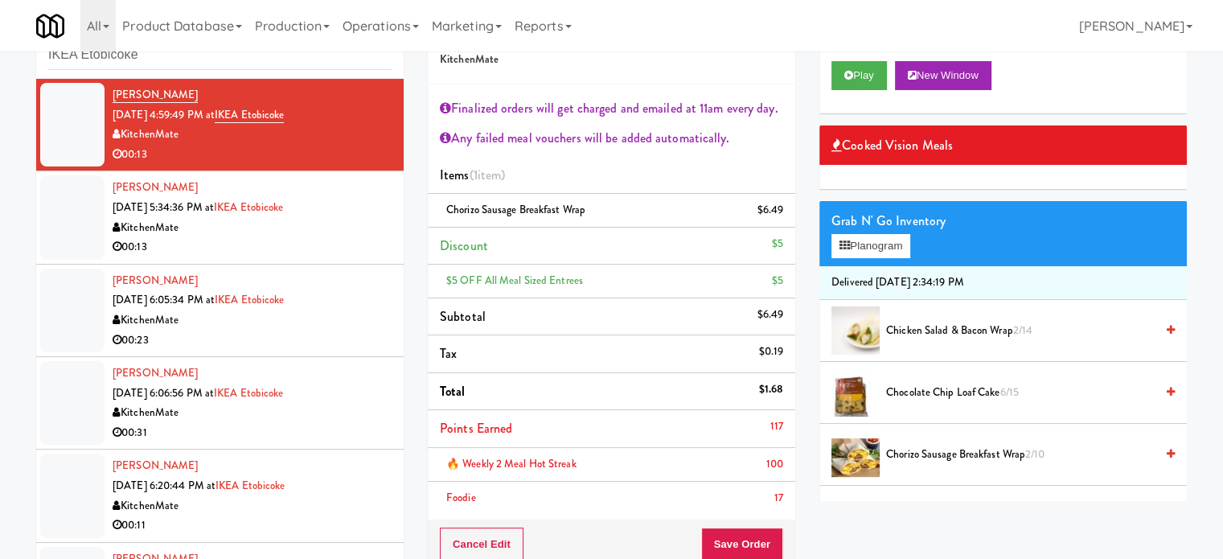
scroll to position [402, 0]
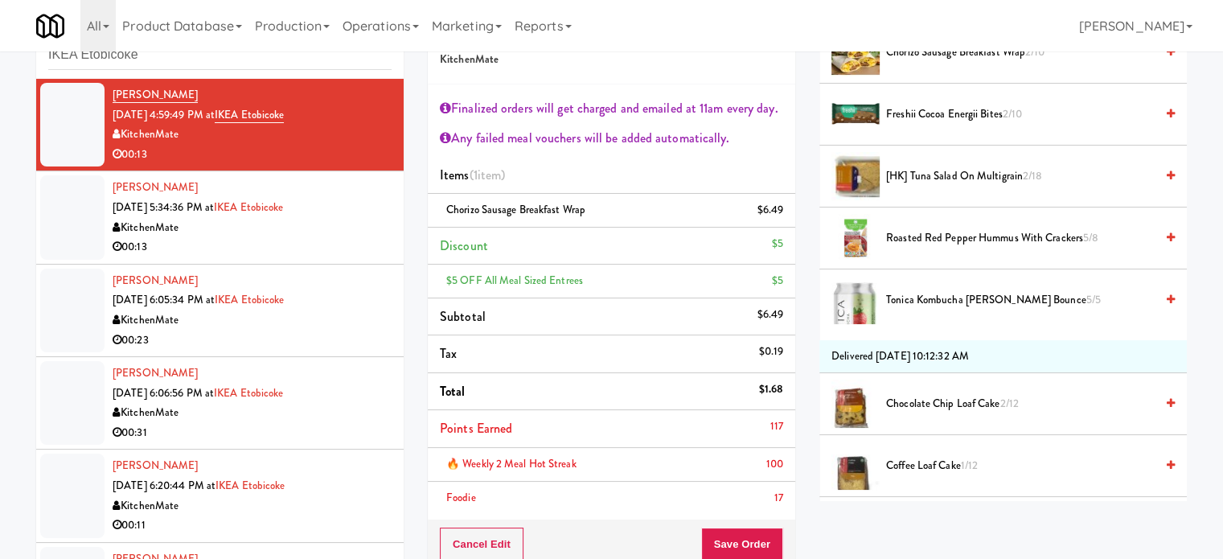
click at [943, 461] on span "Coffee Loaf Cake 1/12" at bounding box center [1020, 466] width 269 height 20
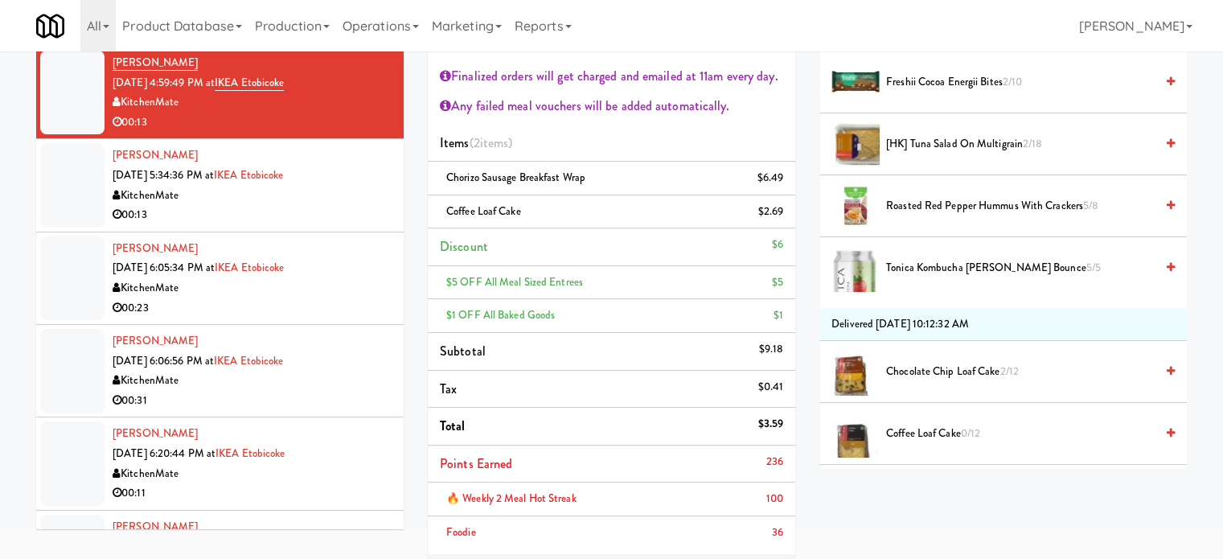
scroll to position [0, 0]
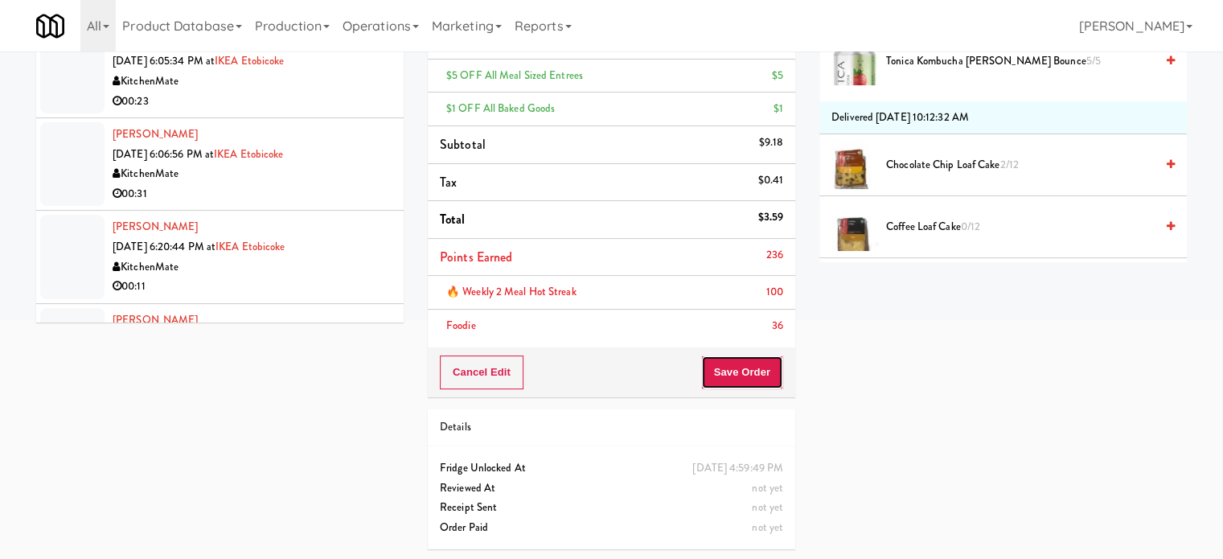
drag, startPoint x: 740, startPoint y: 379, endPoint x: 717, endPoint y: 351, distance: 35.4
click at [742, 379] on button "Save Order" at bounding box center [742, 372] width 82 height 34
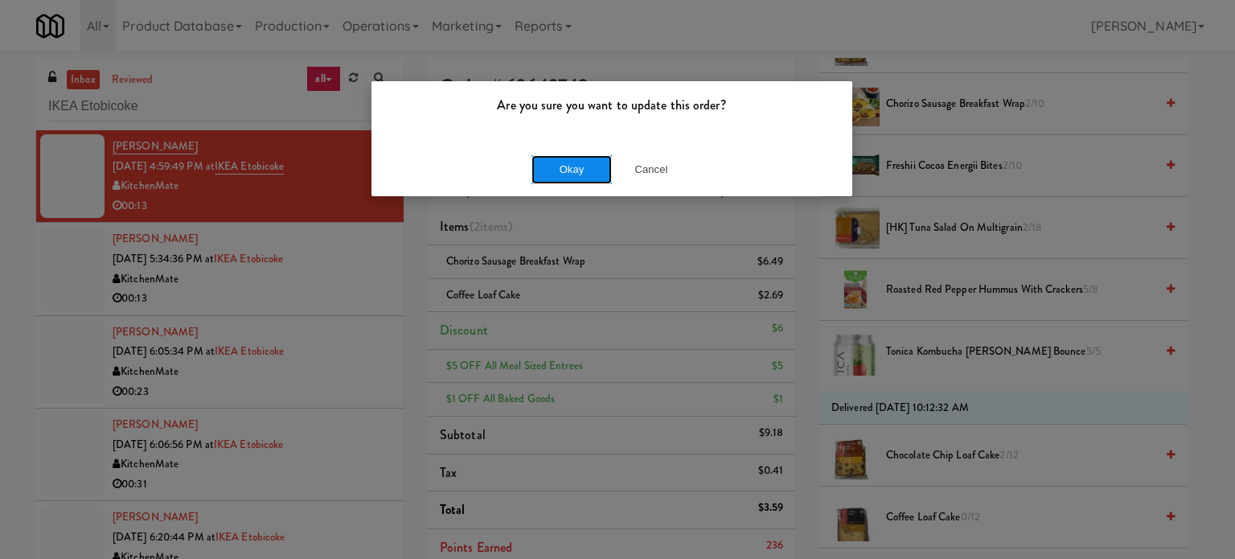
click at [573, 171] on button "Okay" at bounding box center [572, 169] width 80 height 29
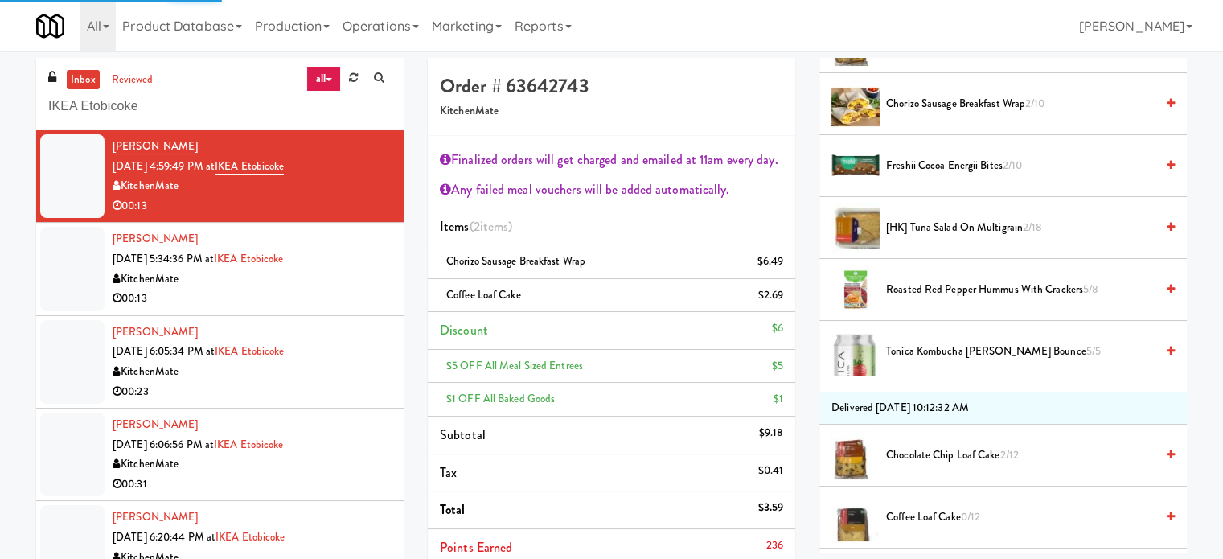
drag, startPoint x: 327, startPoint y: 290, endPoint x: 497, endPoint y: 242, distance: 176.4
click at [327, 289] on div "00:13" at bounding box center [252, 299] width 279 height 20
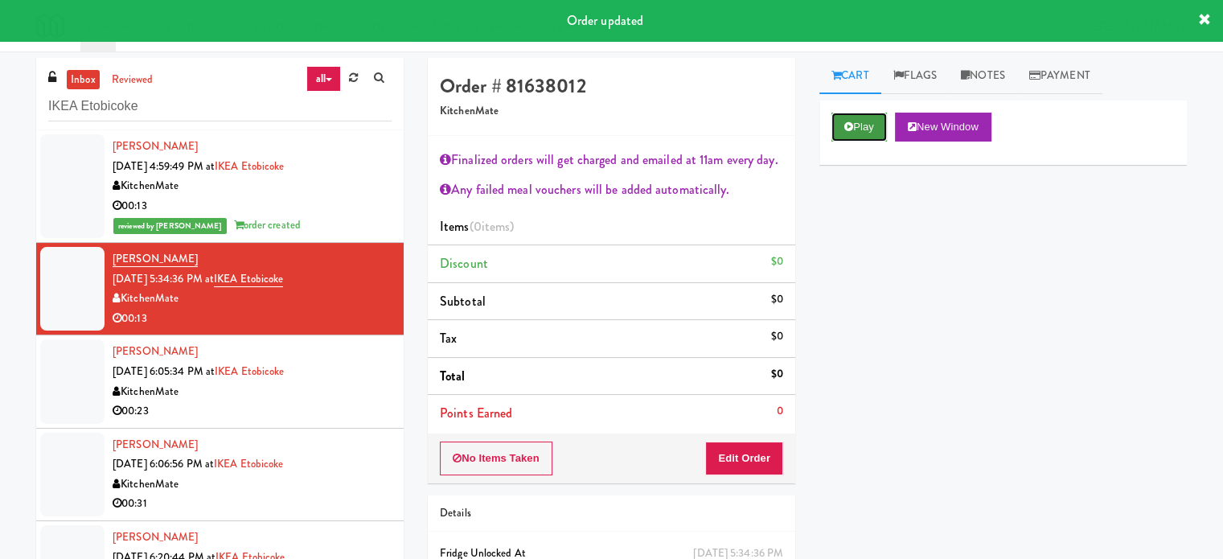
click at [866, 125] on button "Play" at bounding box center [859, 127] width 55 height 29
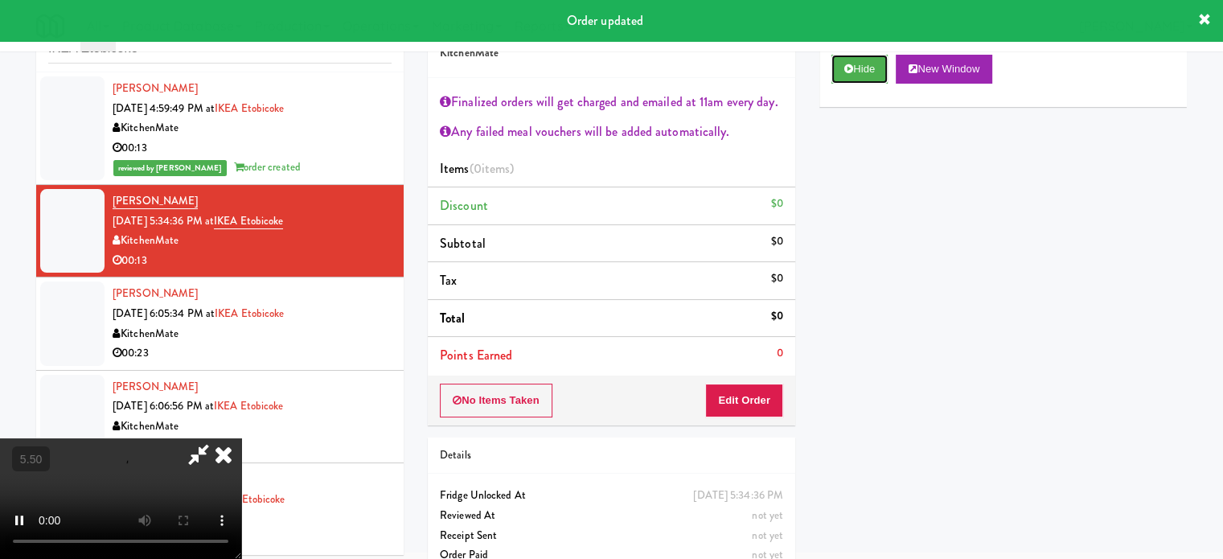
scroll to position [87, 0]
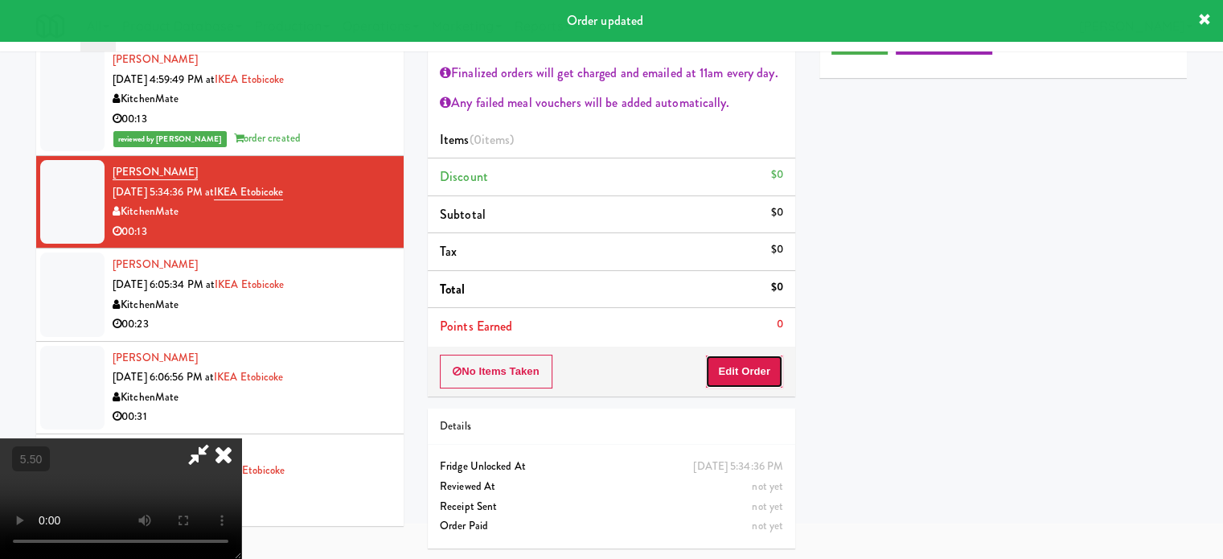
click at [733, 365] on button "Edit Order" at bounding box center [744, 372] width 78 height 34
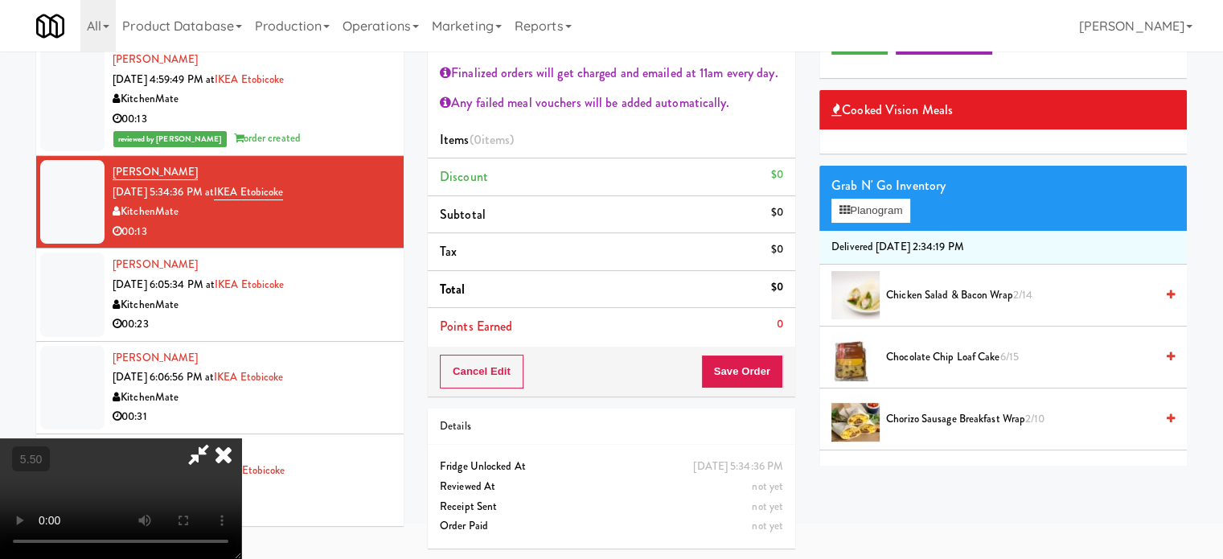
drag, startPoint x: 420, startPoint y: 327, endPoint x: 425, endPoint y: 318, distance: 10.1
click at [241, 438] on video at bounding box center [120, 498] width 241 height 121
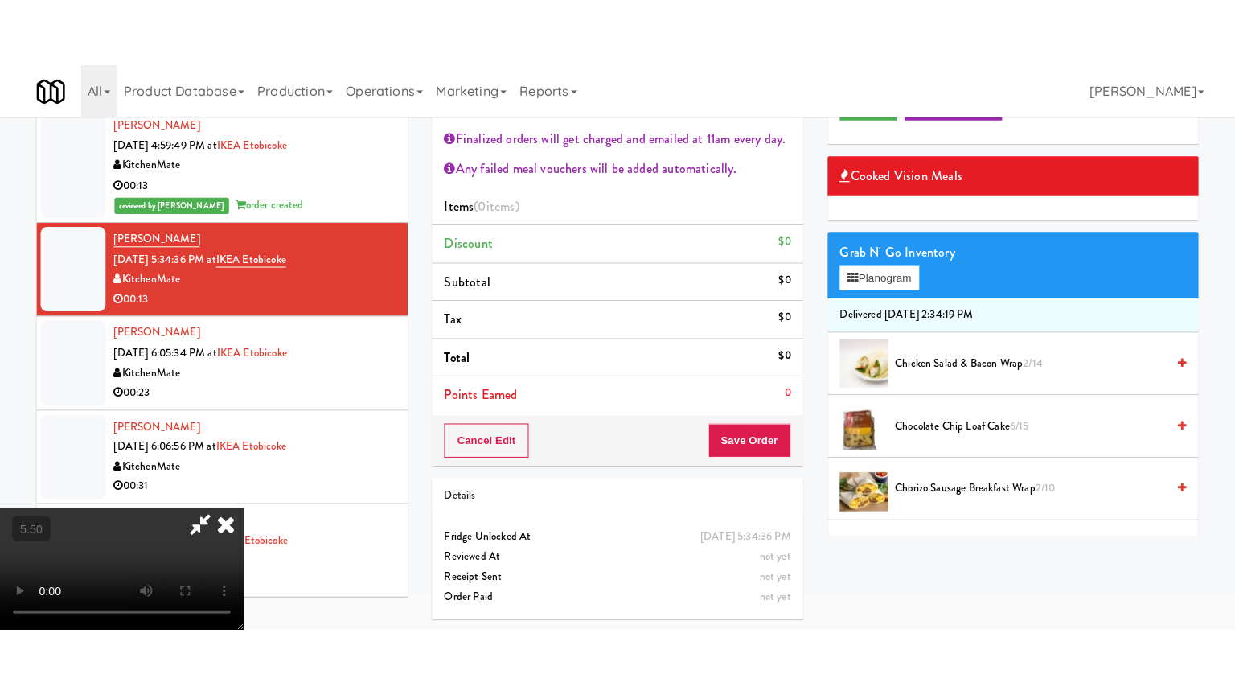
scroll to position [51, 0]
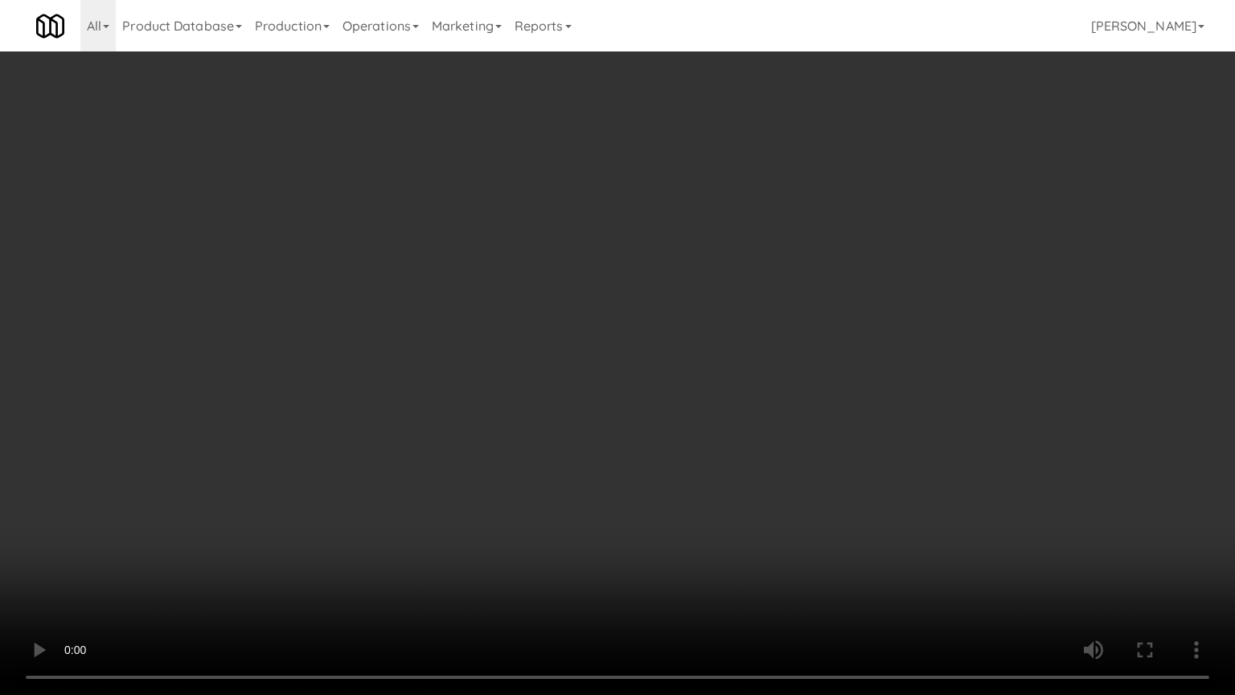
click at [418, 362] on video at bounding box center [617, 347] width 1235 height 695
click at [421, 357] on video at bounding box center [617, 347] width 1235 height 695
click at [421, 358] on video at bounding box center [617, 347] width 1235 height 695
click at [497, 383] on video at bounding box center [617, 347] width 1235 height 695
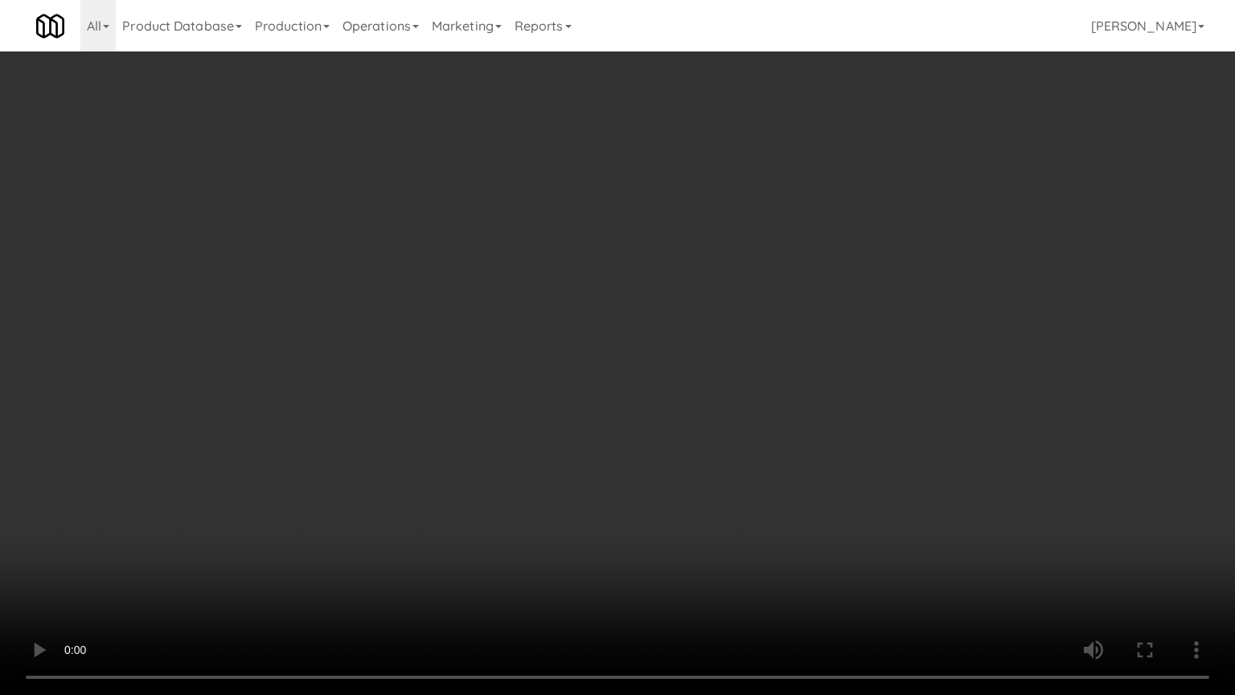
click at [516, 389] on video at bounding box center [617, 347] width 1235 height 695
click at [582, 392] on video at bounding box center [617, 347] width 1235 height 695
drag, startPoint x: 587, startPoint y: 392, endPoint x: 607, endPoint y: 282, distance: 112.0
click at [588, 392] on video at bounding box center [617, 347] width 1235 height 695
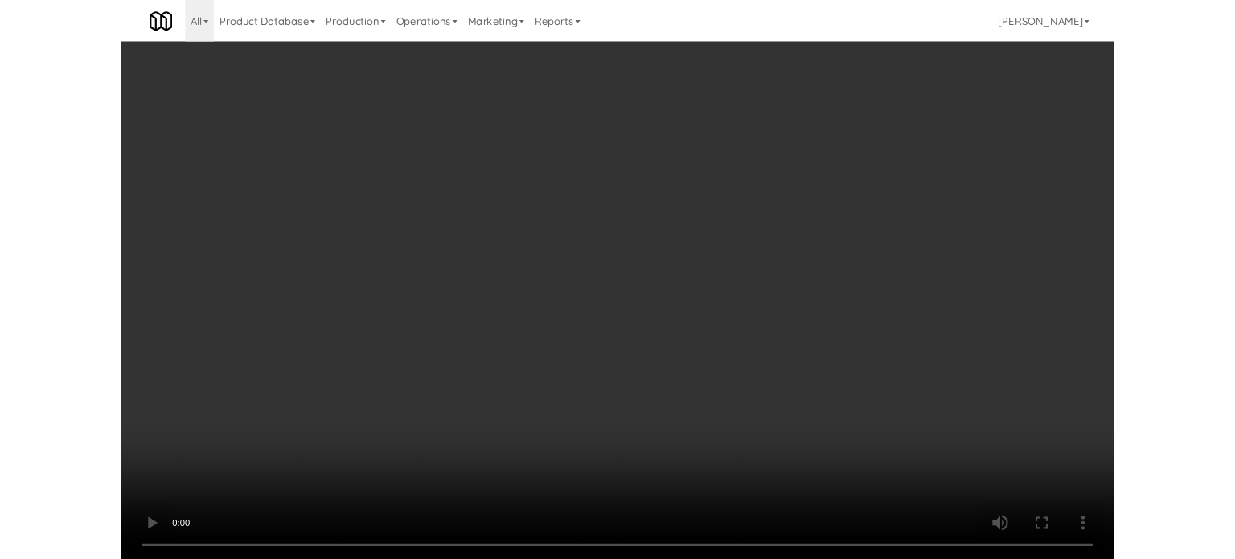
scroll to position [87, 0]
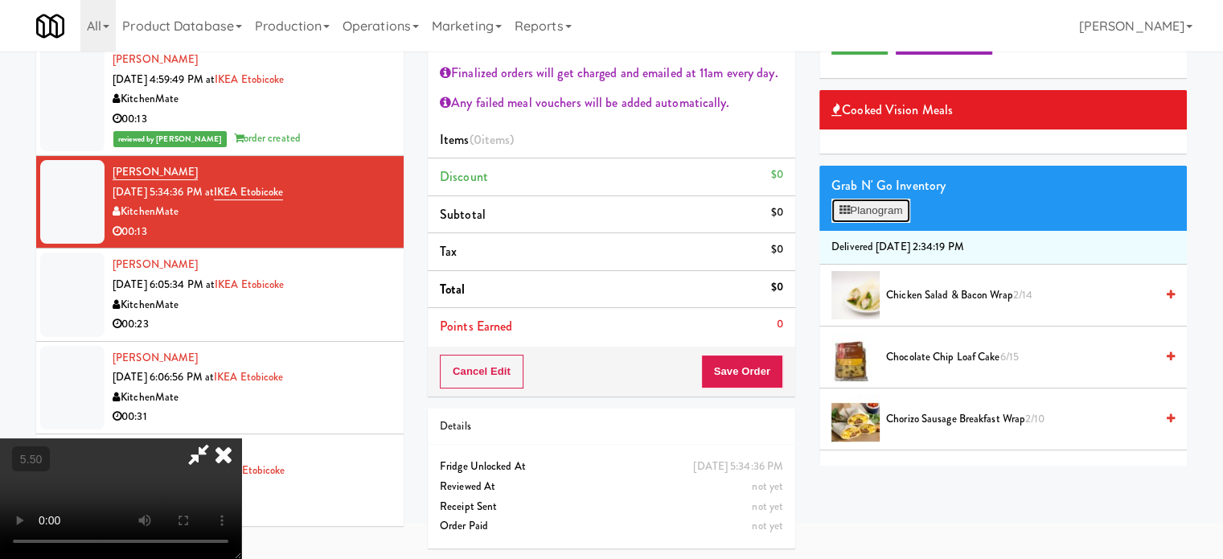
click at [870, 205] on button "Planogram" at bounding box center [871, 211] width 79 height 24
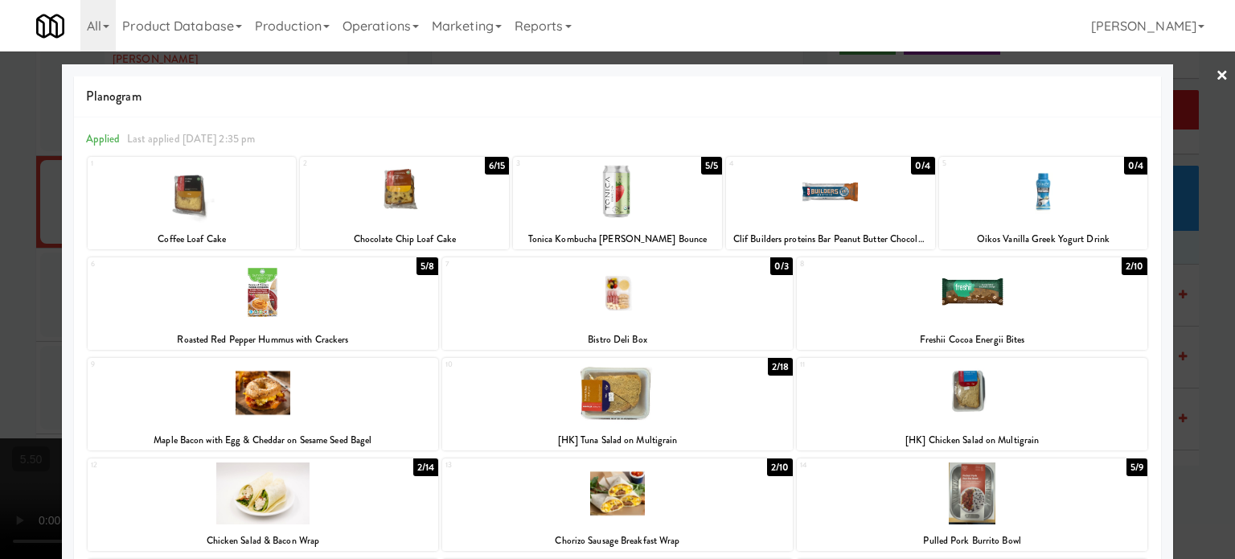
click at [1198, 362] on div at bounding box center [617, 279] width 1235 height 559
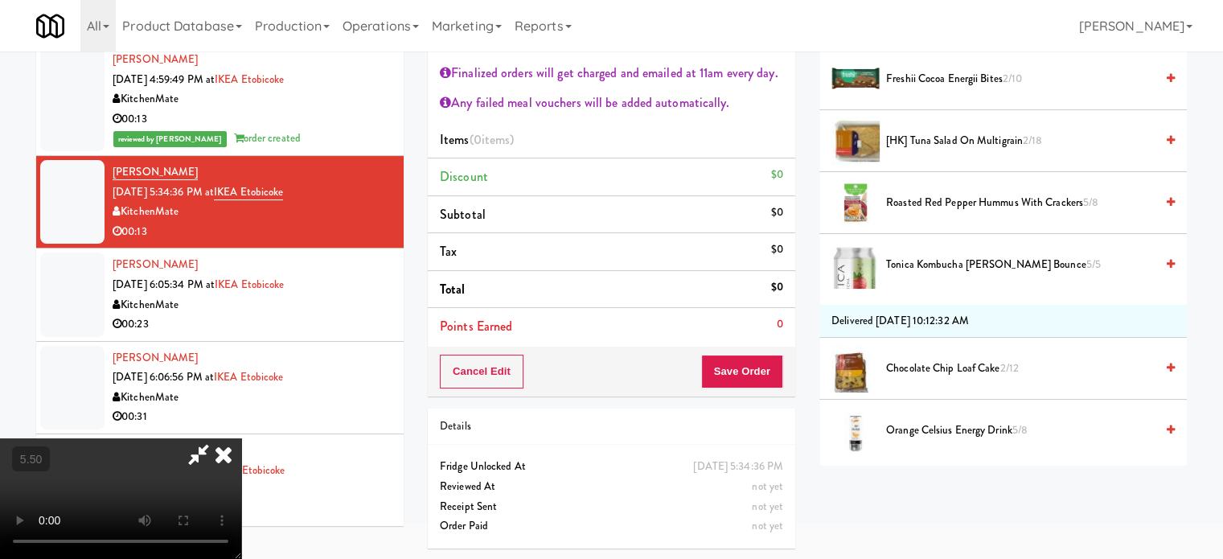
scroll to position [804, 0]
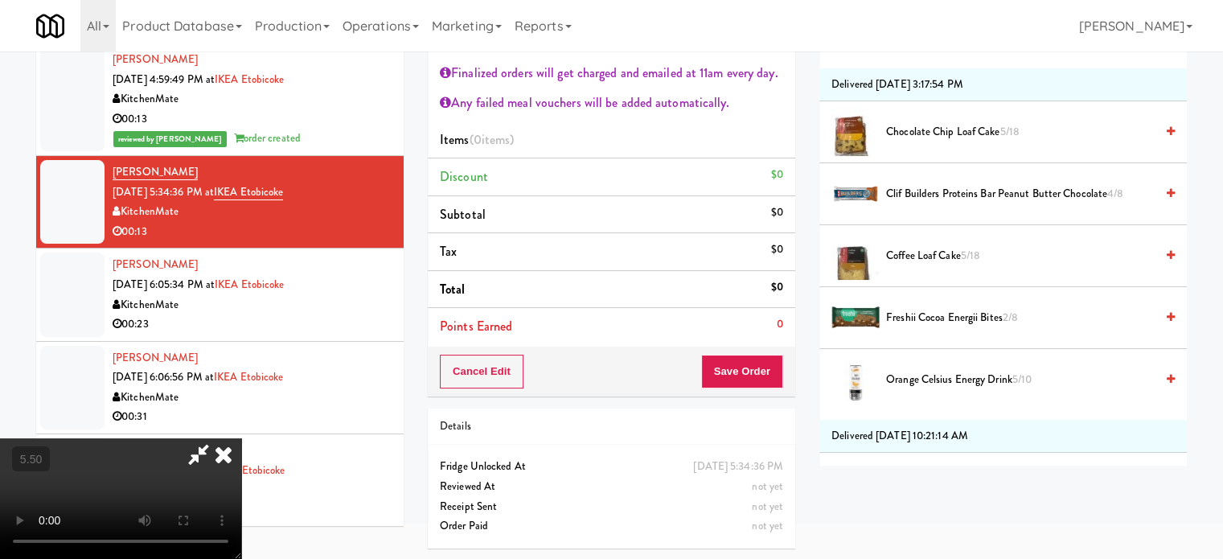
click at [955, 249] on span "Coffee Loaf Cake 5/18" at bounding box center [1020, 256] width 269 height 20
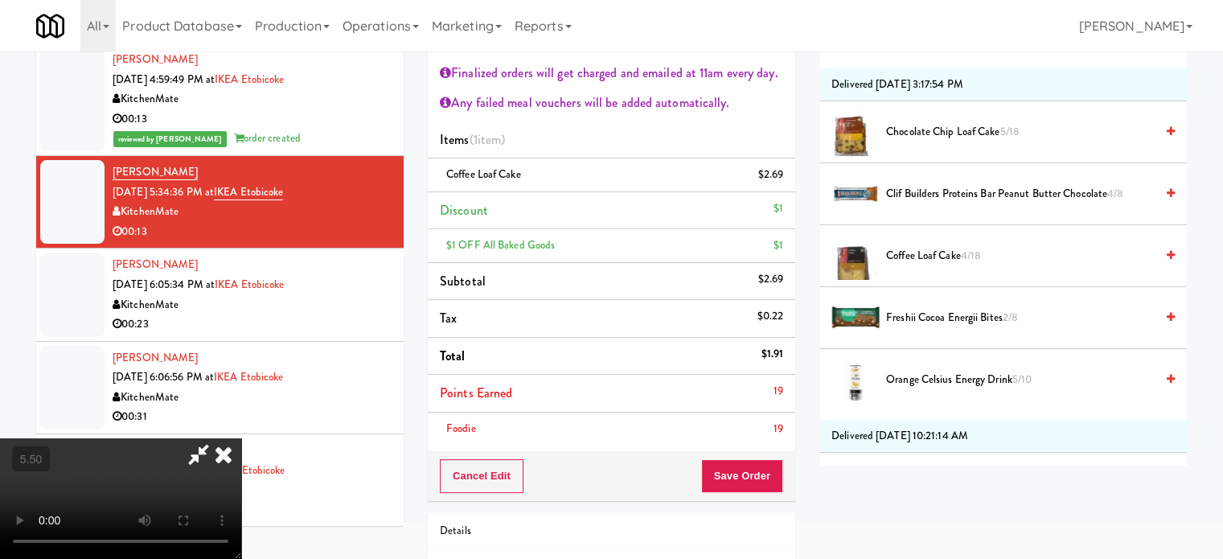
click at [241, 438] on icon at bounding box center [223, 454] width 35 height 32
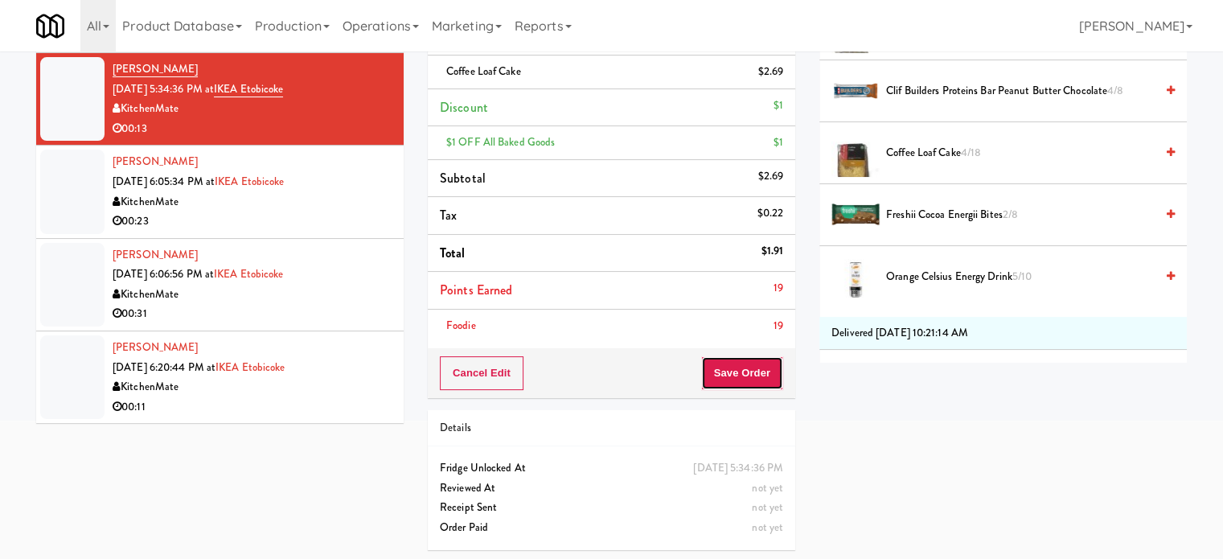
drag, startPoint x: 734, startPoint y: 376, endPoint x: 730, endPoint y: 368, distance: 9.0
click at [732, 372] on button "Save Order" at bounding box center [742, 373] width 82 height 34
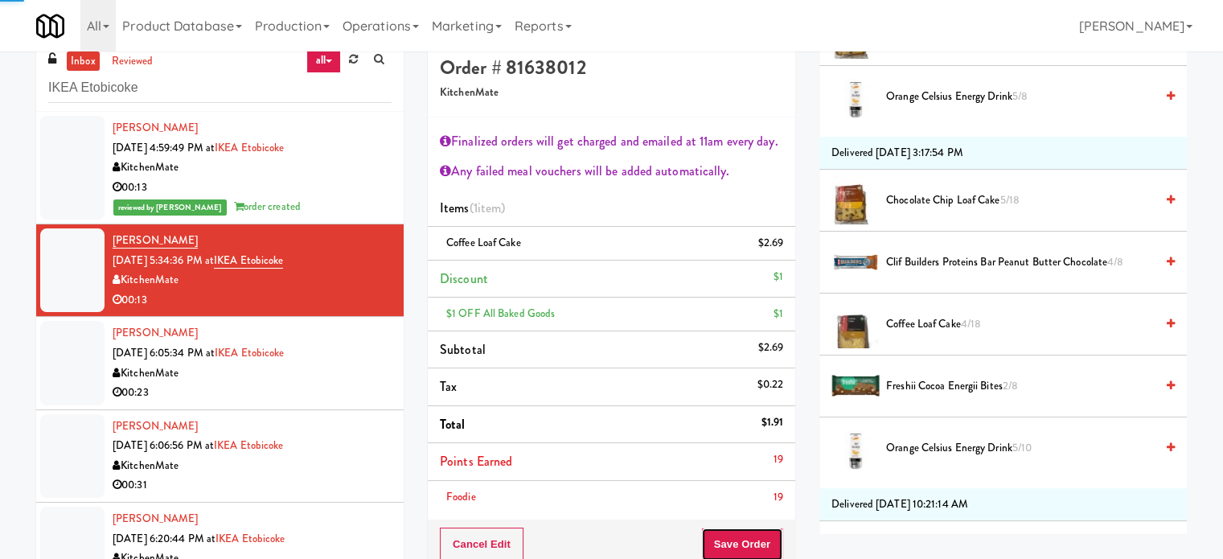
scroll to position [0, 0]
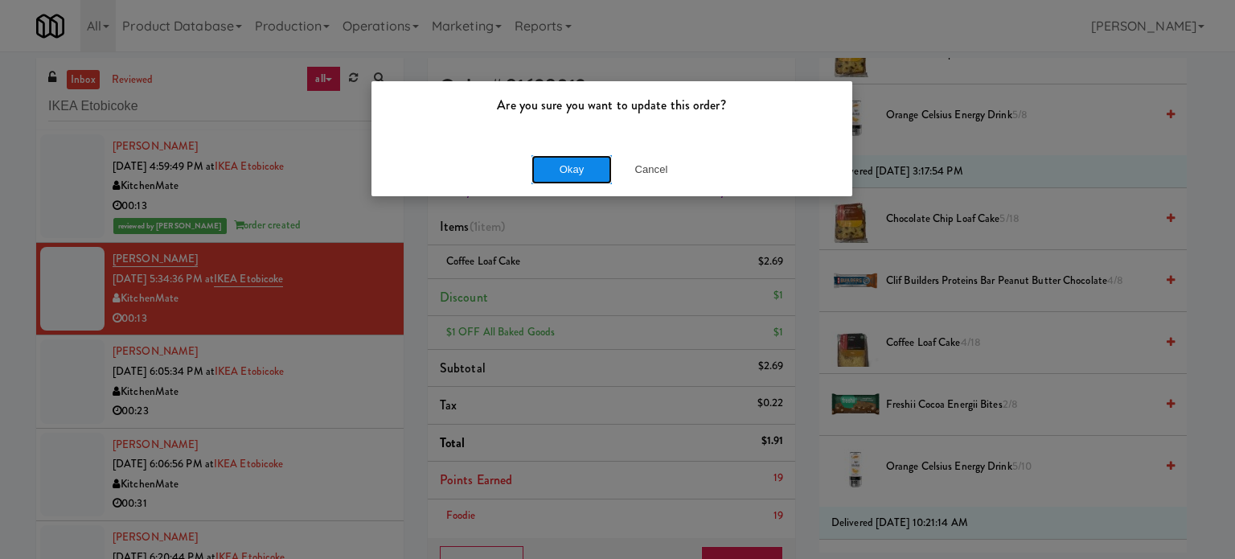
click at [567, 160] on button "Okay" at bounding box center [572, 169] width 80 height 29
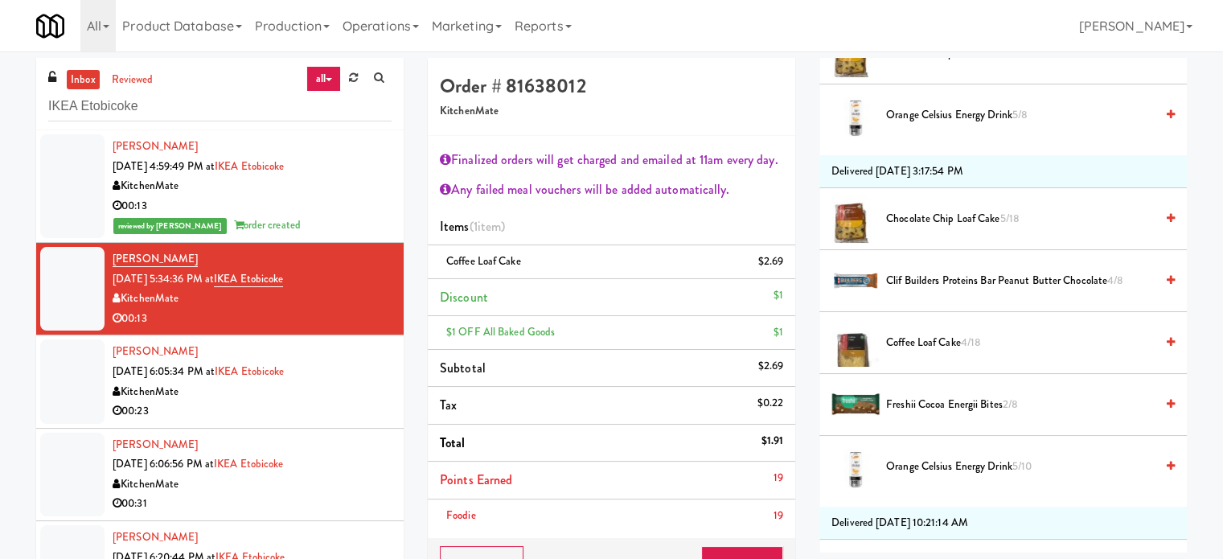
drag, startPoint x: 333, startPoint y: 401, endPoint x: 473, endPoint y: 327, distance: 158.3
click at [335, 401] on div "00:23" at bounding box center [252, 411] width 279 height 20
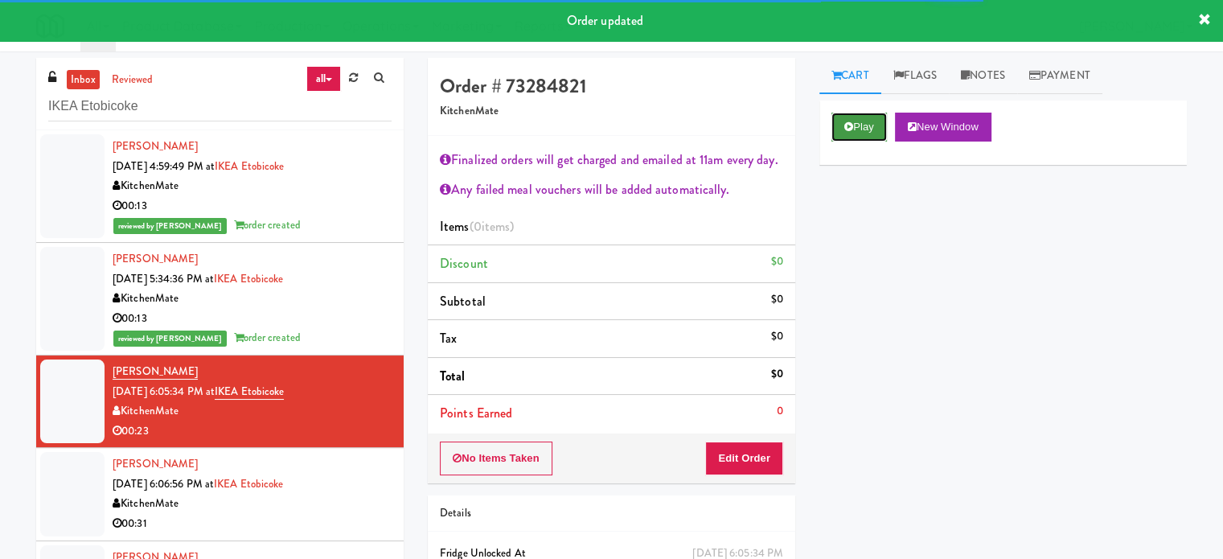
click at [875, 118] on button "Play" at bounding box center [859, 127] width 55 height 29
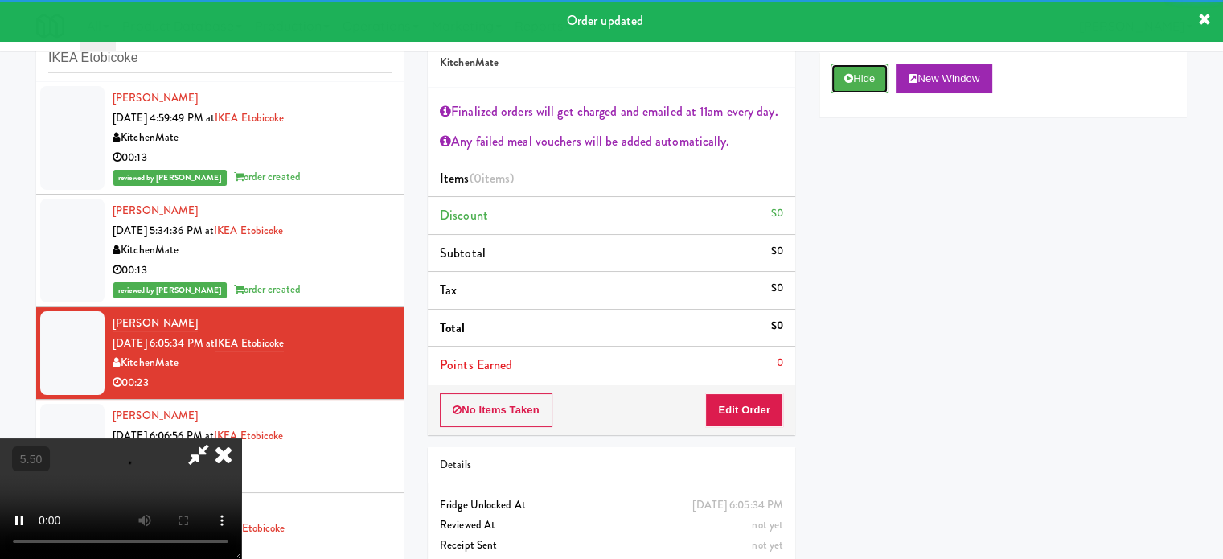
scroll to position [87, 0]
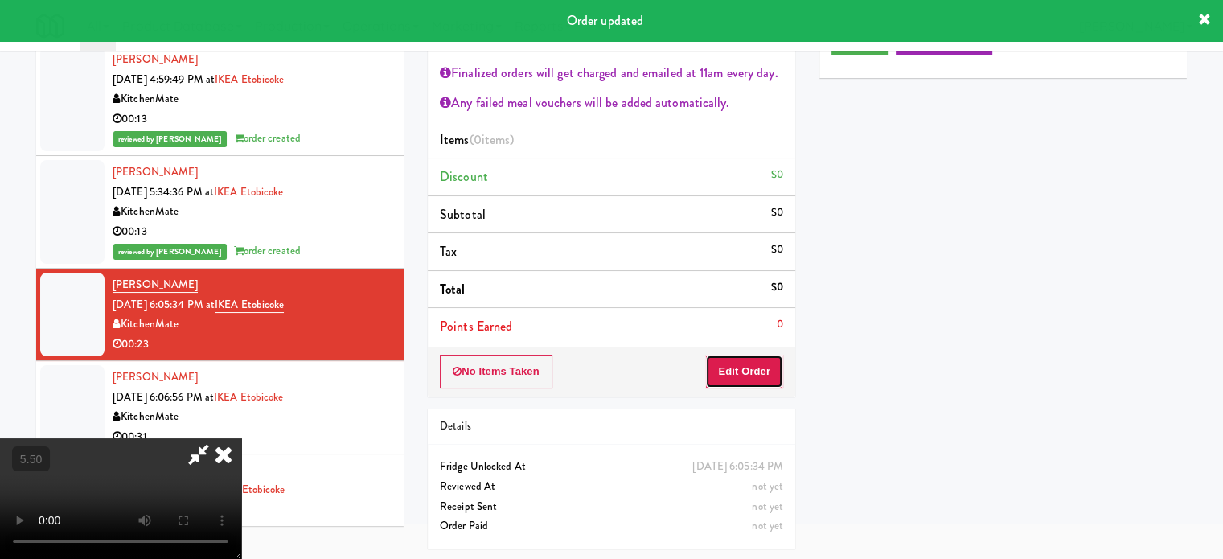
click at [750, 376] on button "Edit Order" at bounding box center [744, 372] width 78 height 34
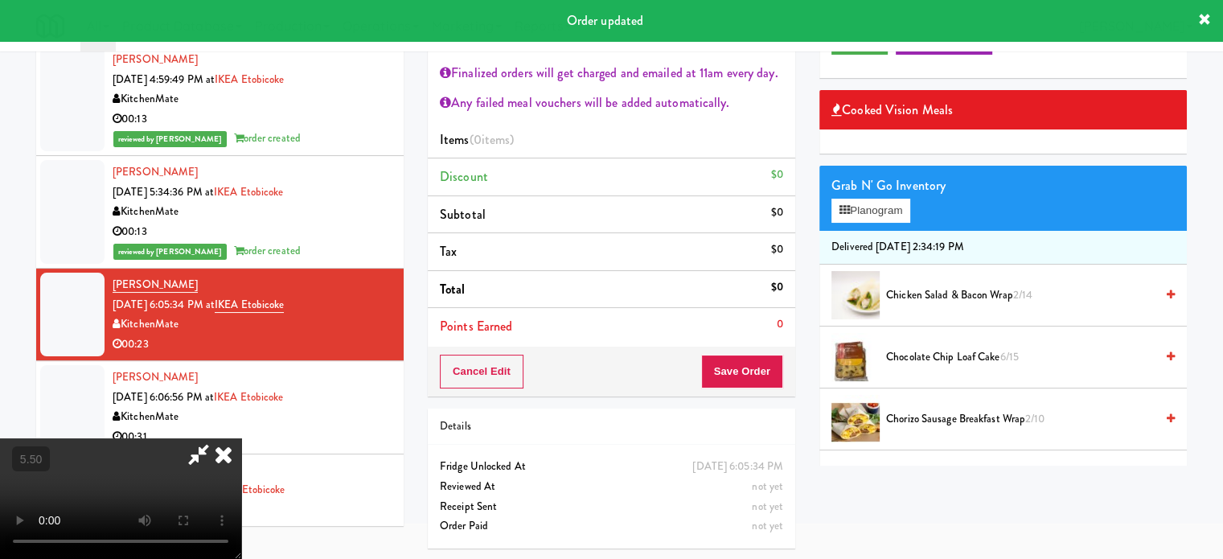
click at [241, 438] on video at bounding box center [120, 498] width 241 height 121
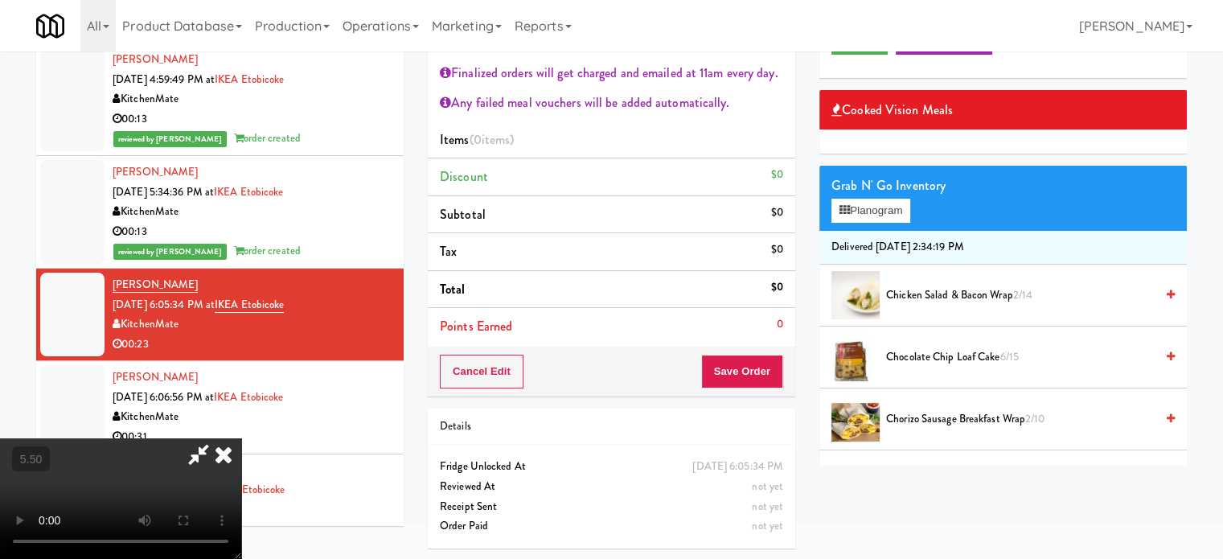
drag, startPoint x: 504, startPoint y: 387, endPoint x: 459, endPoint y: 295, distance: 102.2
click at [241, 438] on video at bounding box center [120, 498] width 241 height 121
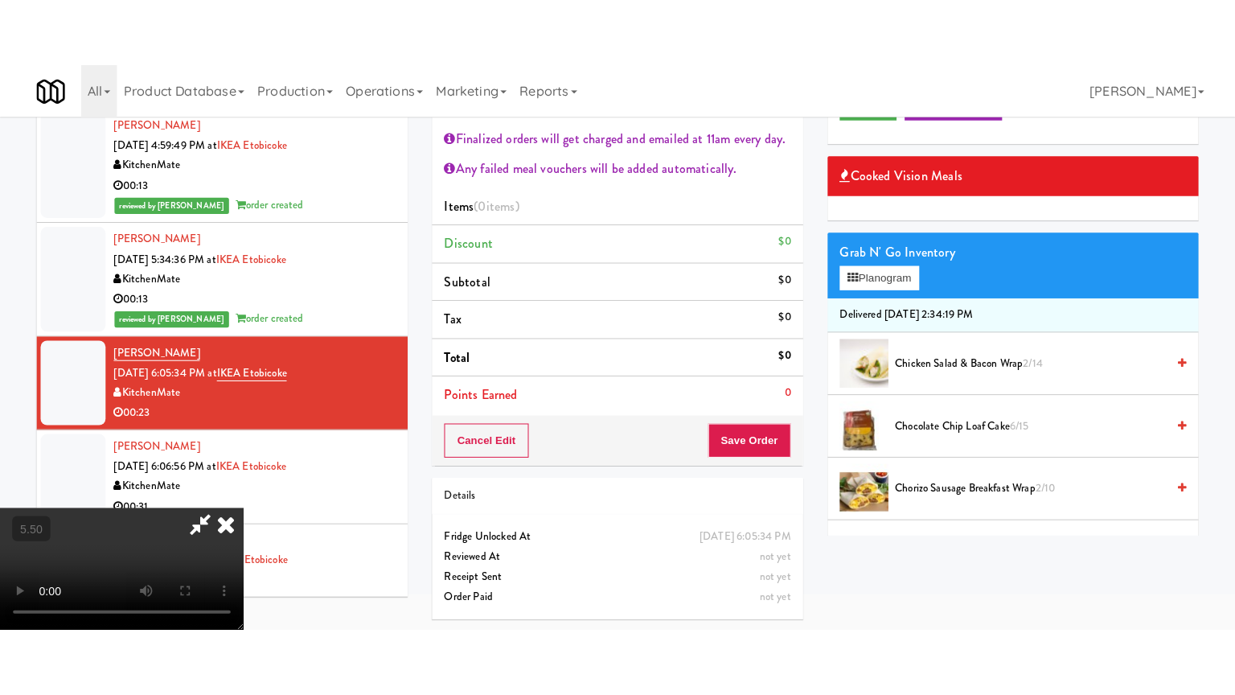
scroll to position [51, 0]
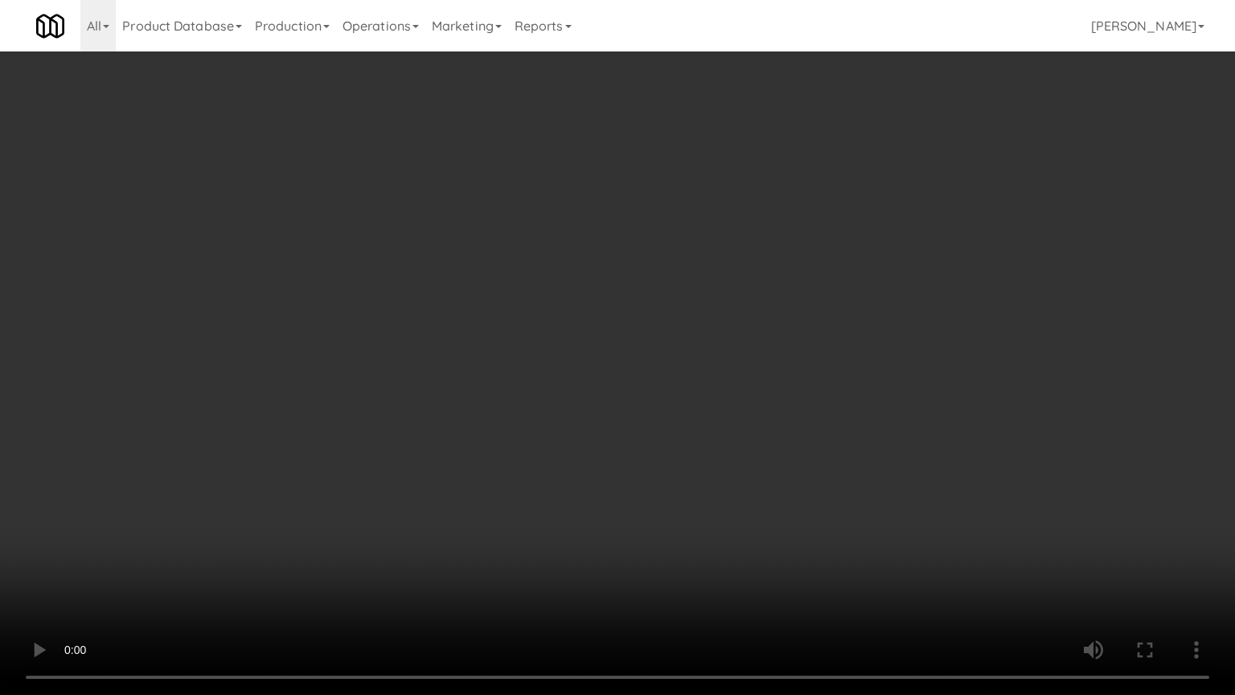
click at [567, 290] on video at bounding box center [617, 347] width 1235 height 695
click at [569, 293] on video at bounding box center [617, 347] width 1235 height 695
click at [602, 347] on video at bounding box center [617, 347] width 1235 height 695
click at [611, 363] on video at bounding box center [617, 347] width 1235 height 695
click at [658, 372] on video at bounding box center [617, 347] width 1235 height 695
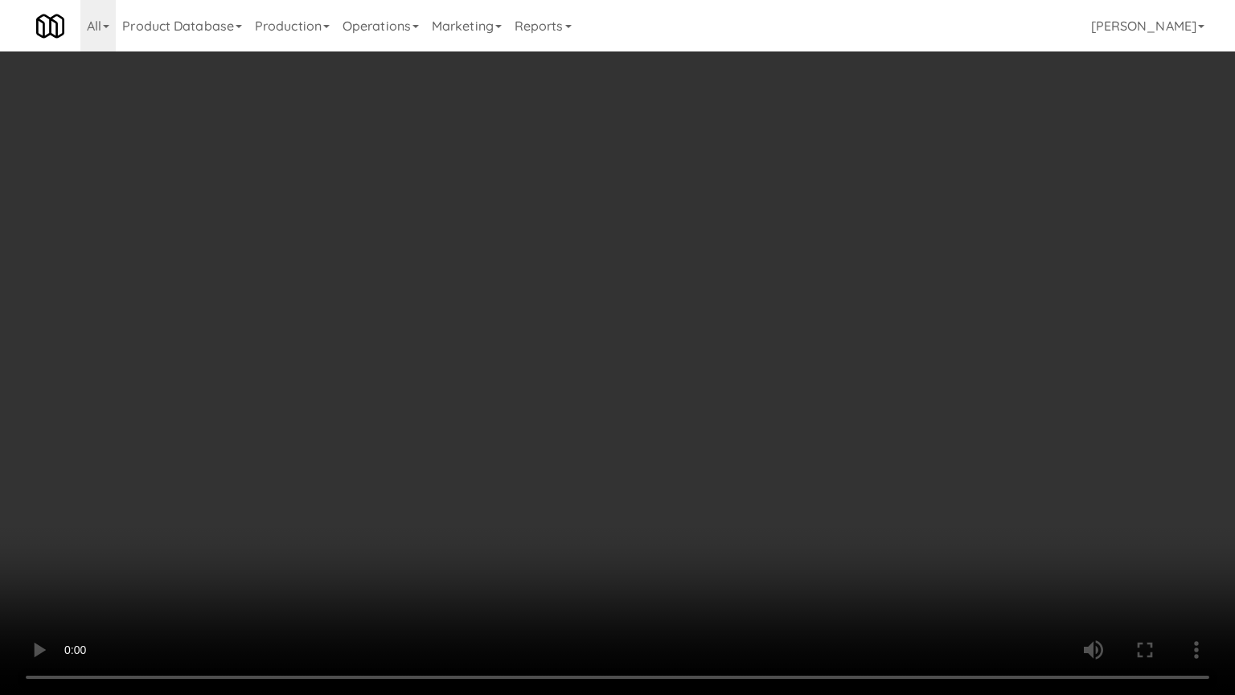
drag, startPoint x: 643, startPoint y: 384, endPoint x: 654, endPoint y: 312, distance: 73.1
click at [646, 380] on video at bounding box center [617, 347] width 1235 height 695
click at [491, 328] on video at bounding box center [617, 347] width 1235 height 695
click at [499, 325] on video at bounding box center [617, 347] width 1235 height 695
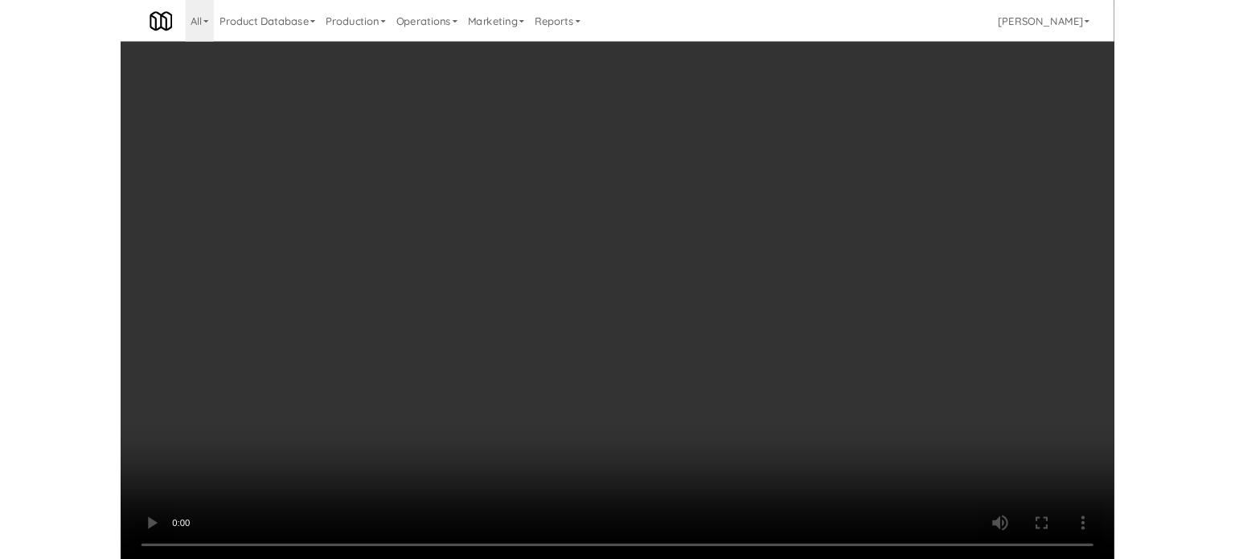
scroll to position [87, 0]
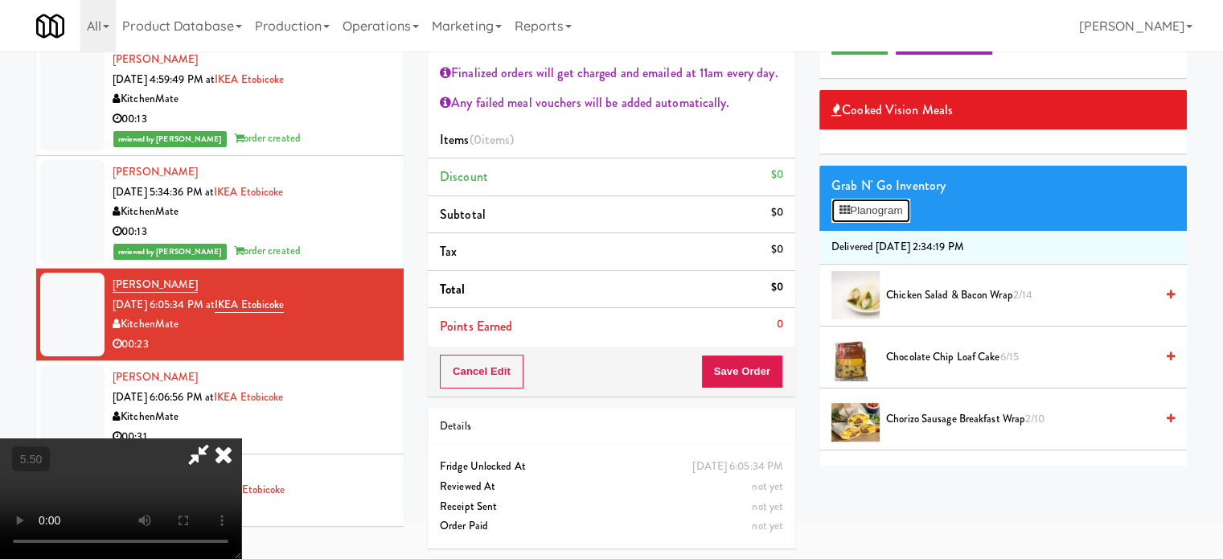
drag, startPoint x: 869, startPoint y: 204, endPoint x: 833, endPoint y: 199, distance: 35.8
click at [869, 208] on button "Planogram" at bounding box center [871, 211] width 79 height 24
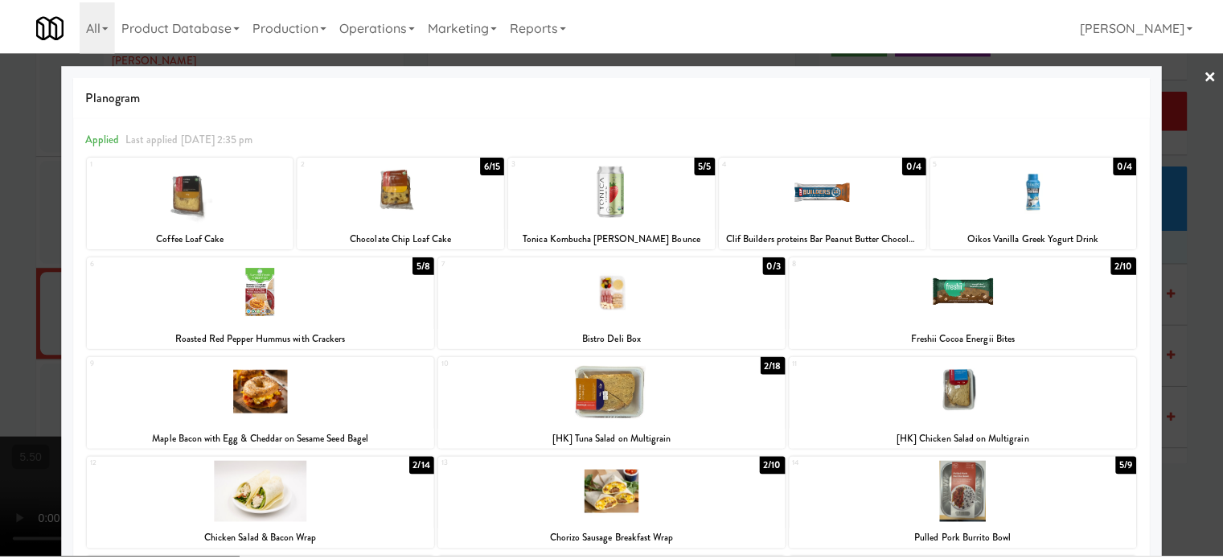
scroll to position [331, 0]
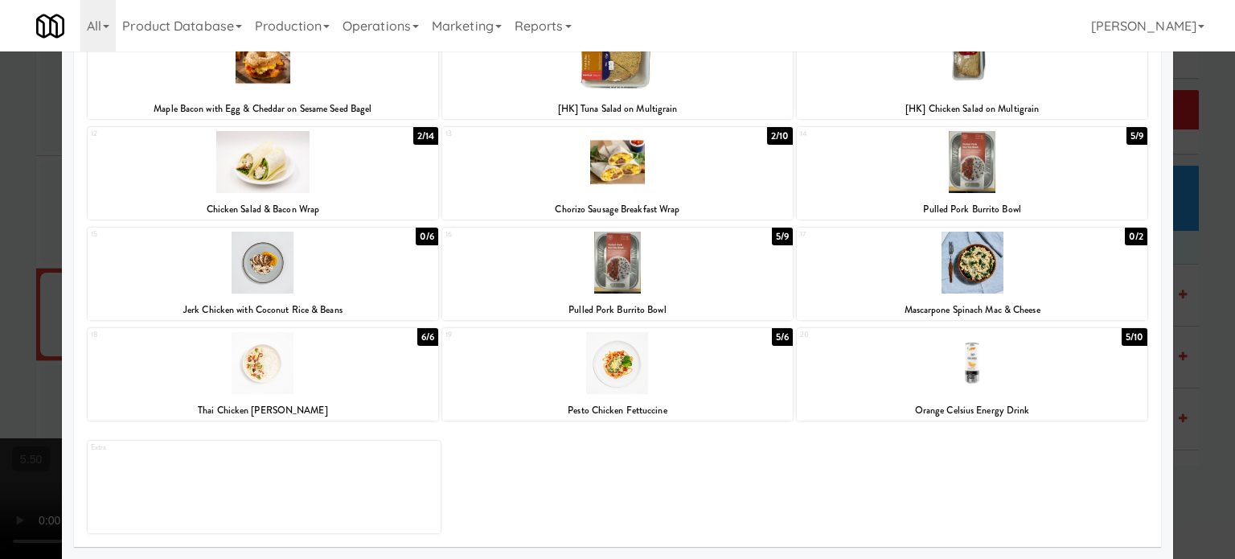
click at [1202, 279] on div at bounding box center [617, 279] width 1235 height 559
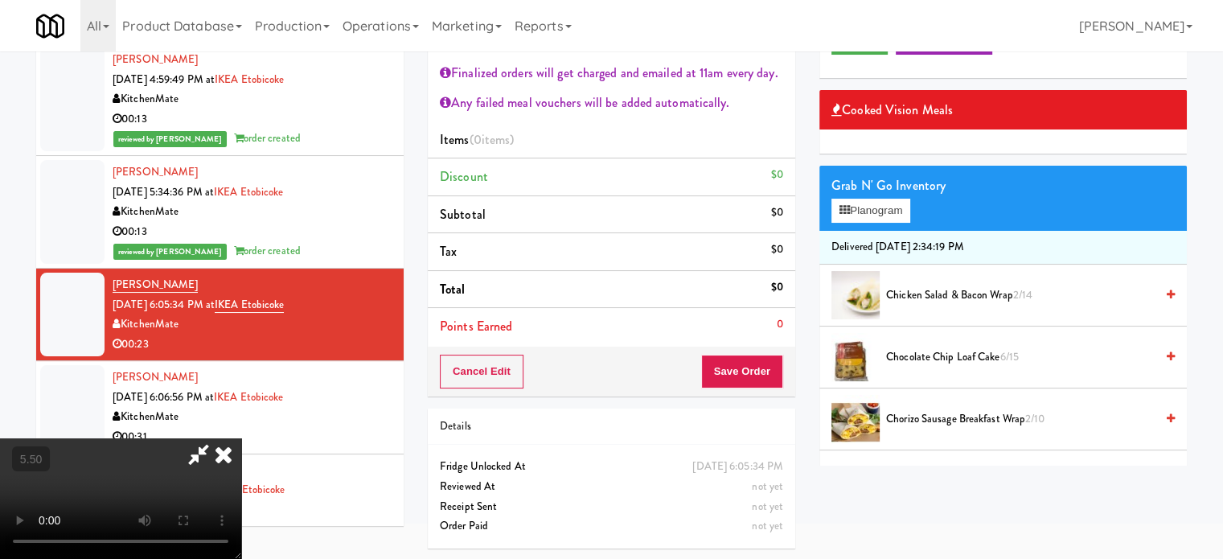
click at [241, 438] on video at bounding box center [120, 498] width 241 height 121
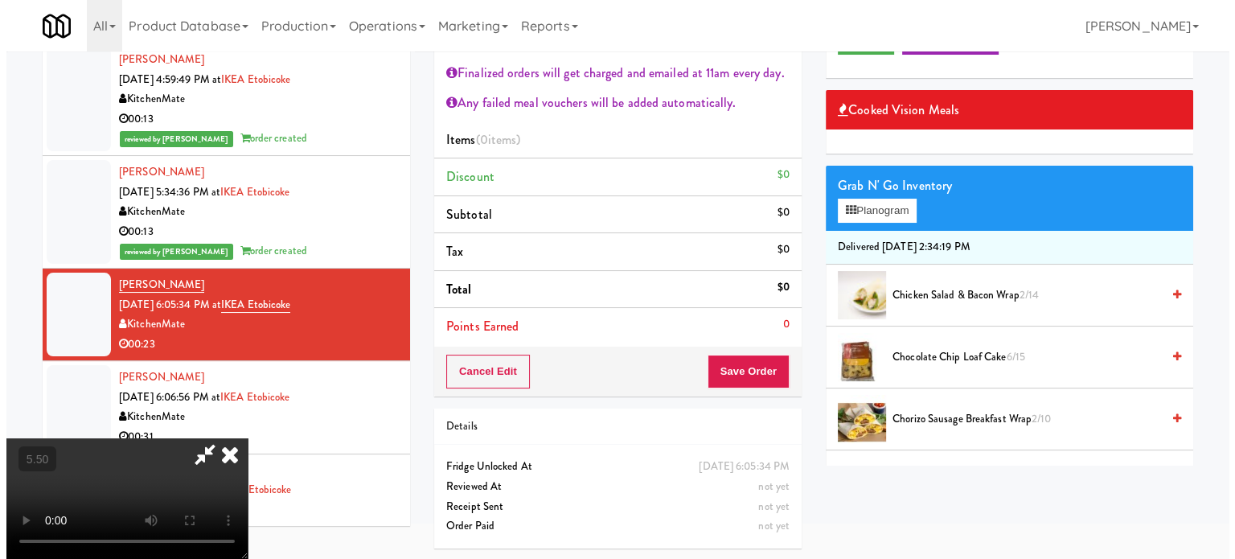
scroll to position [51, 0]
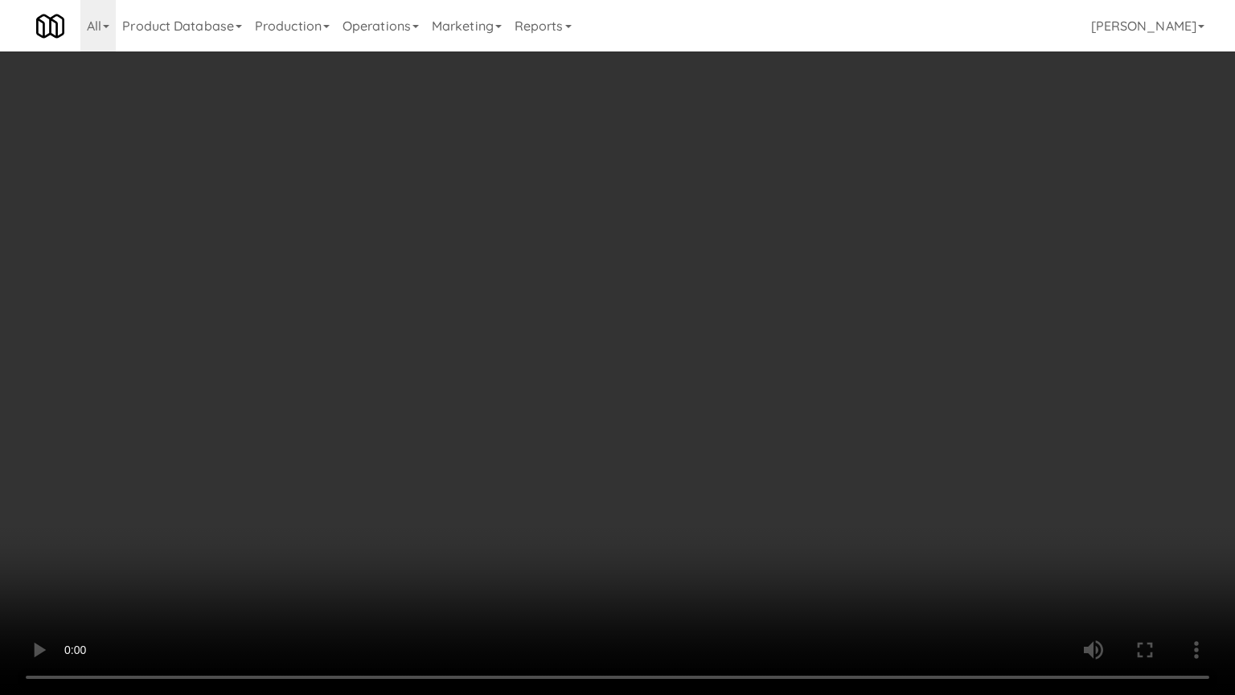
click at [434, 448] on video at bounding box center [617, 347] width 1235 height 695
click at [573, 384] on video at bounding box center [617, 347] width 1235 height 695
click at [581, 391] on video at bounding box center [617, 347] width 1235 height 695
click at [628, 412] on video at bounding box center [617, 347] width 1235 height 695
click at [627, 411] on video at bounding box center [617, 347] width 1235 height 695
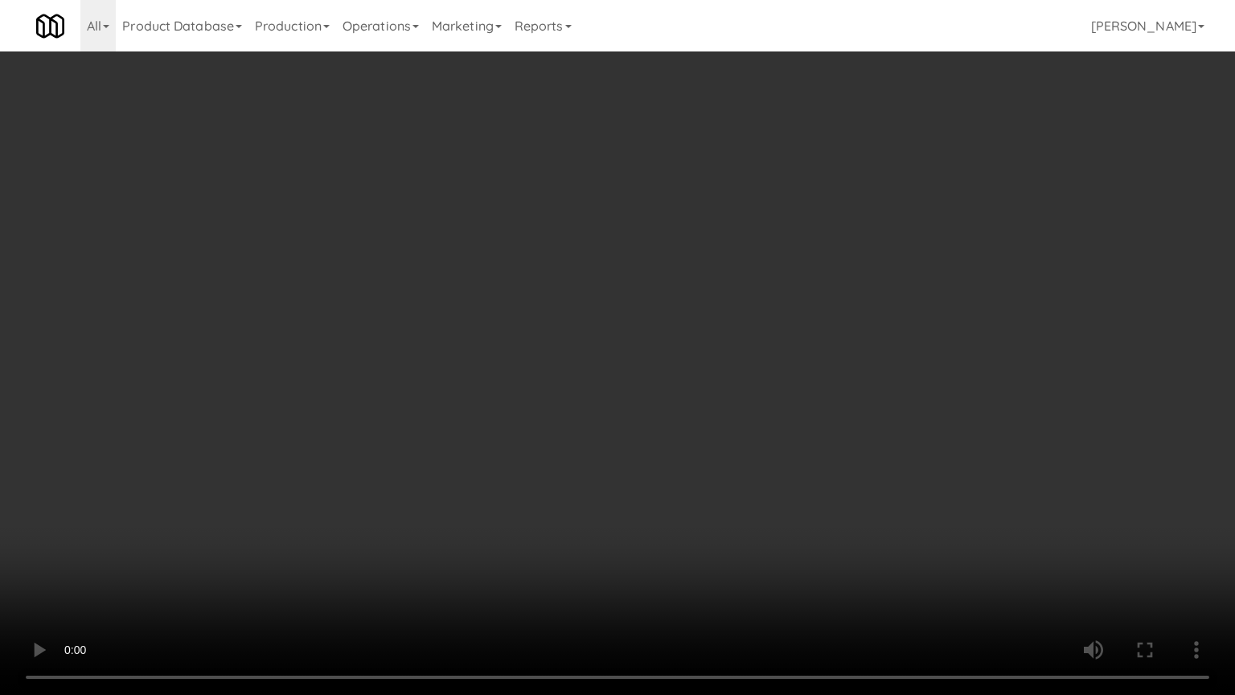
click at [639, 401] on video at bounding box center [617, 347] width 1235 height 695
click at [640, 401] on video at bounding box center [617, 347] width 1235 height 695
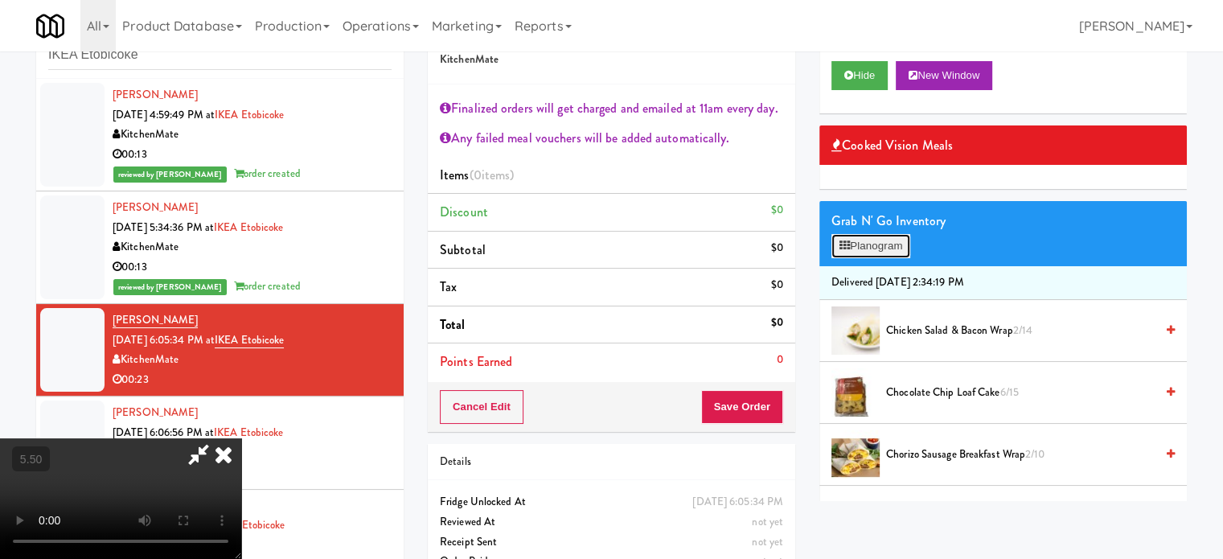
click at [840, 245] on icon at bounding box center [845, 245] width 10 height 10
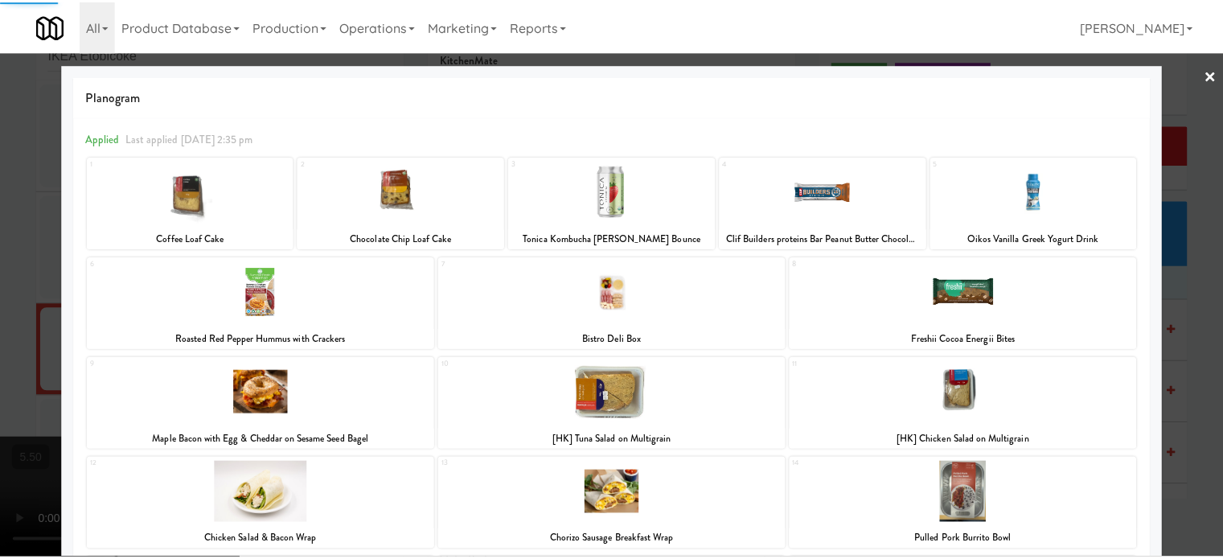
scroll to position [331, 0]
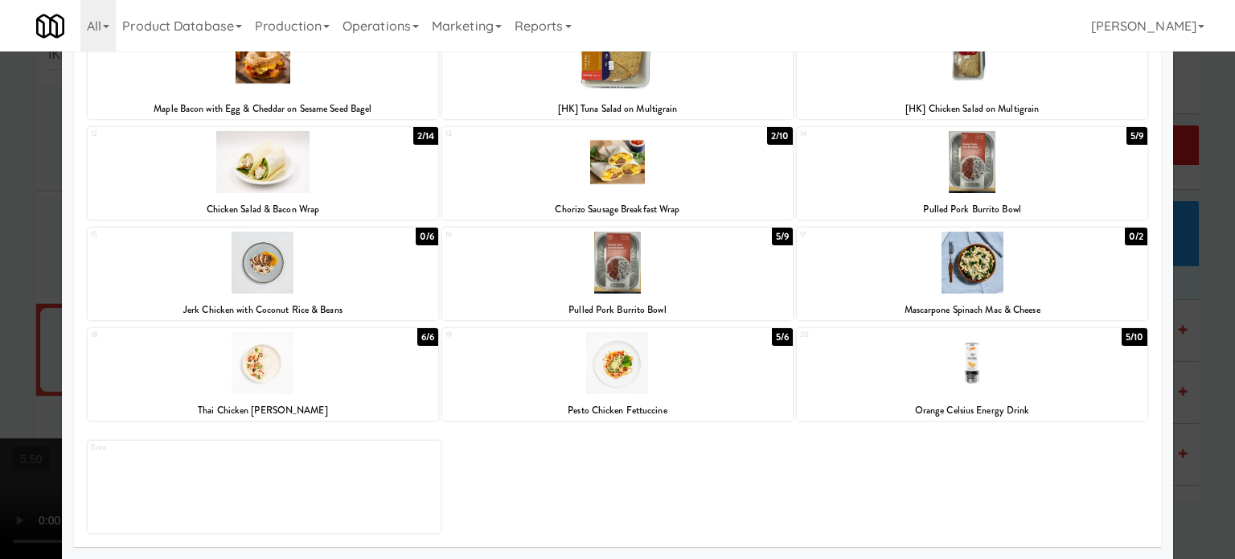
click at [421, 239] on div "0/6" at bounding box center [427, 237] width 23 height 18
click at [1190, 314] on div at bounding box center [617, 279] width 1235 height 559
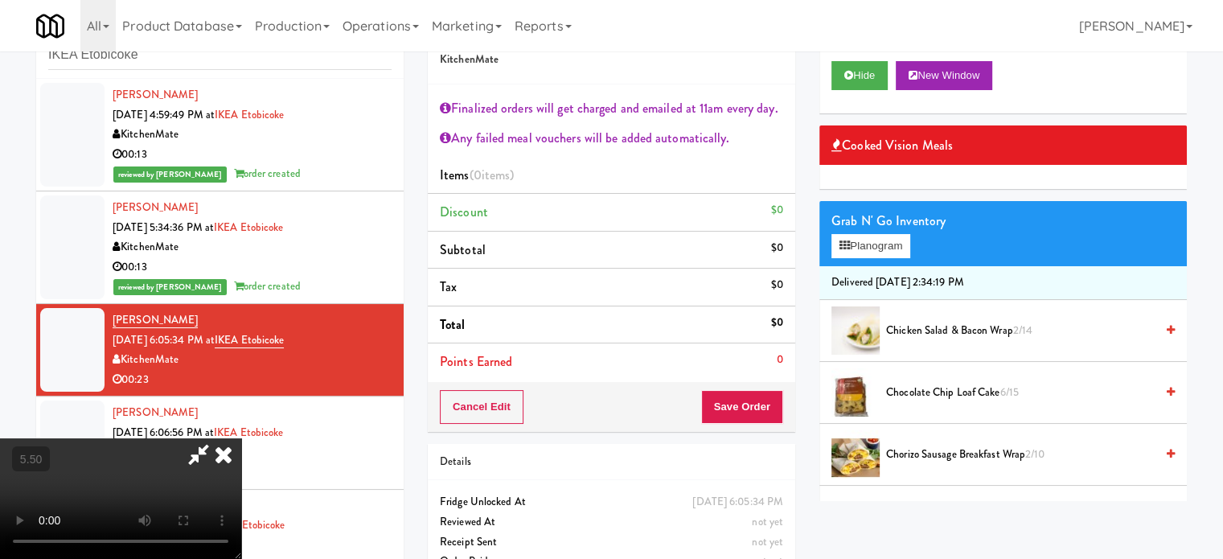
click at [241, 438] on video at bounding box center [120, 498] width 241 height 121
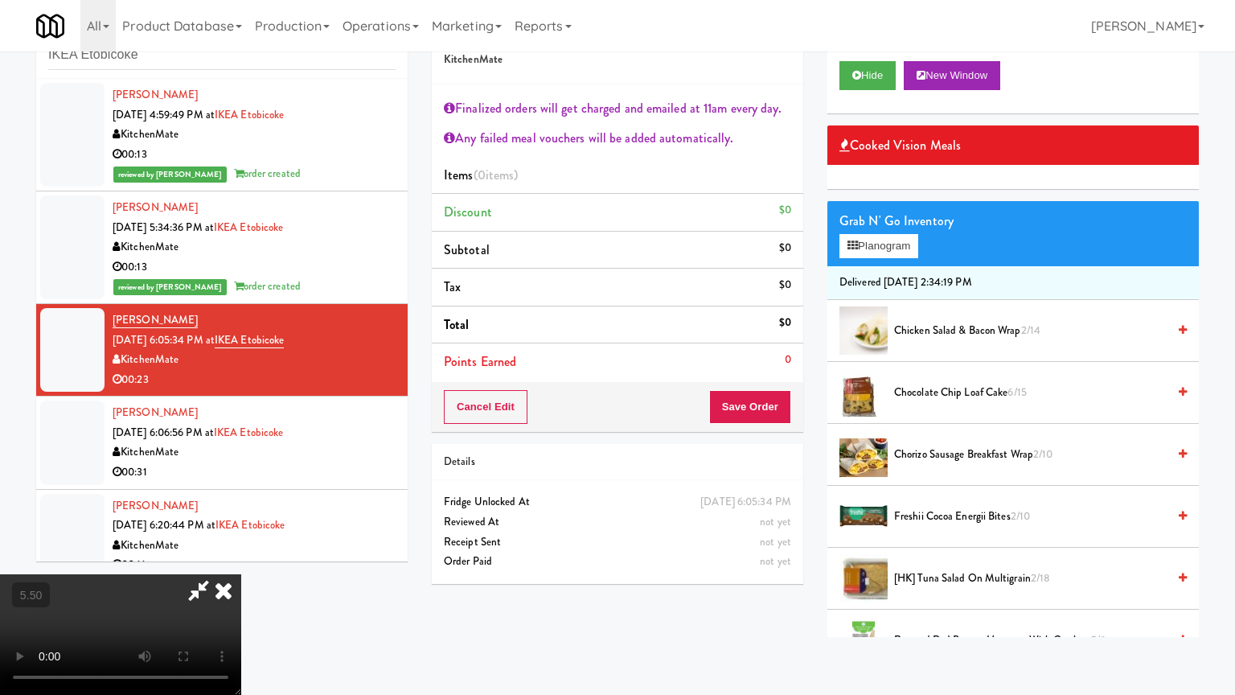
click at [241, 558] on video at bounding box center [120, 634] width 241 height 121
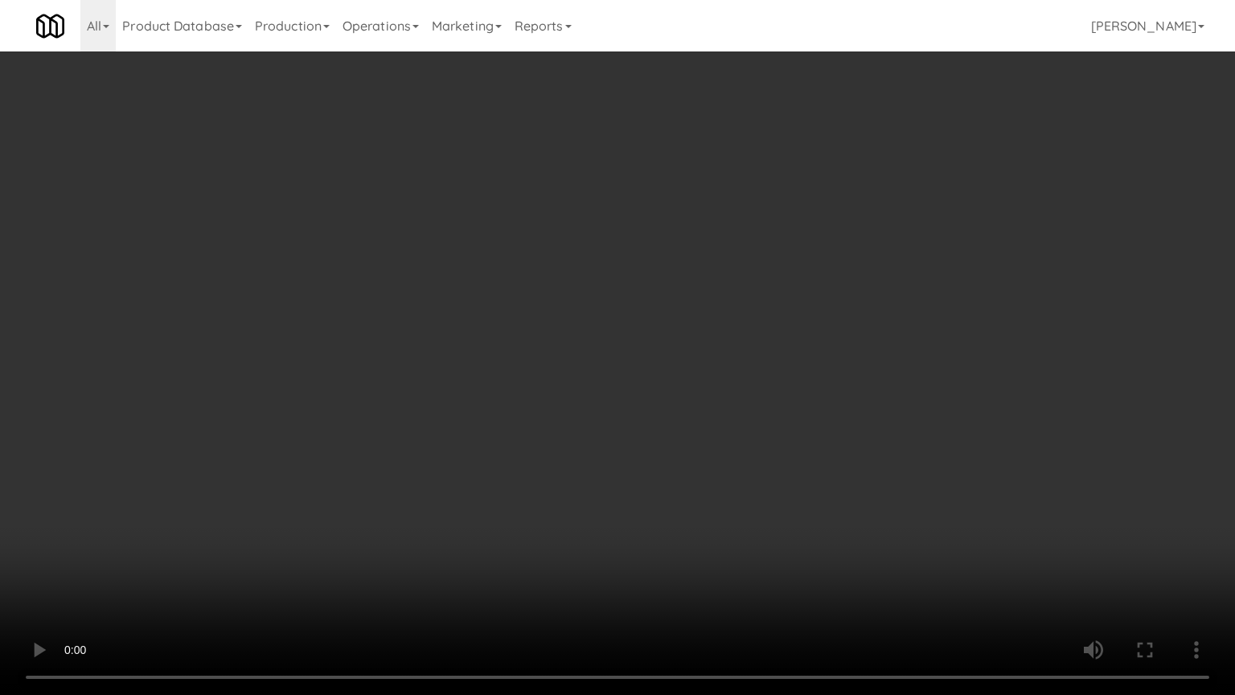
click at [597, 397] on video at bounding box center [617, 347] width 1235 height 695
click at [592, 393] on video at bounding box center [617, 347] width 1235 height 695
click at [590, 387] on video at bounding box center [617, 347] width 1235 height 695
click at [596, 385] on video at bounding box center [617, 347] width 1235 height 695
drag, startPoint x: 606, startPoint y: 354, endPoint x: 614, endPoint y: 350, distance: 8.3
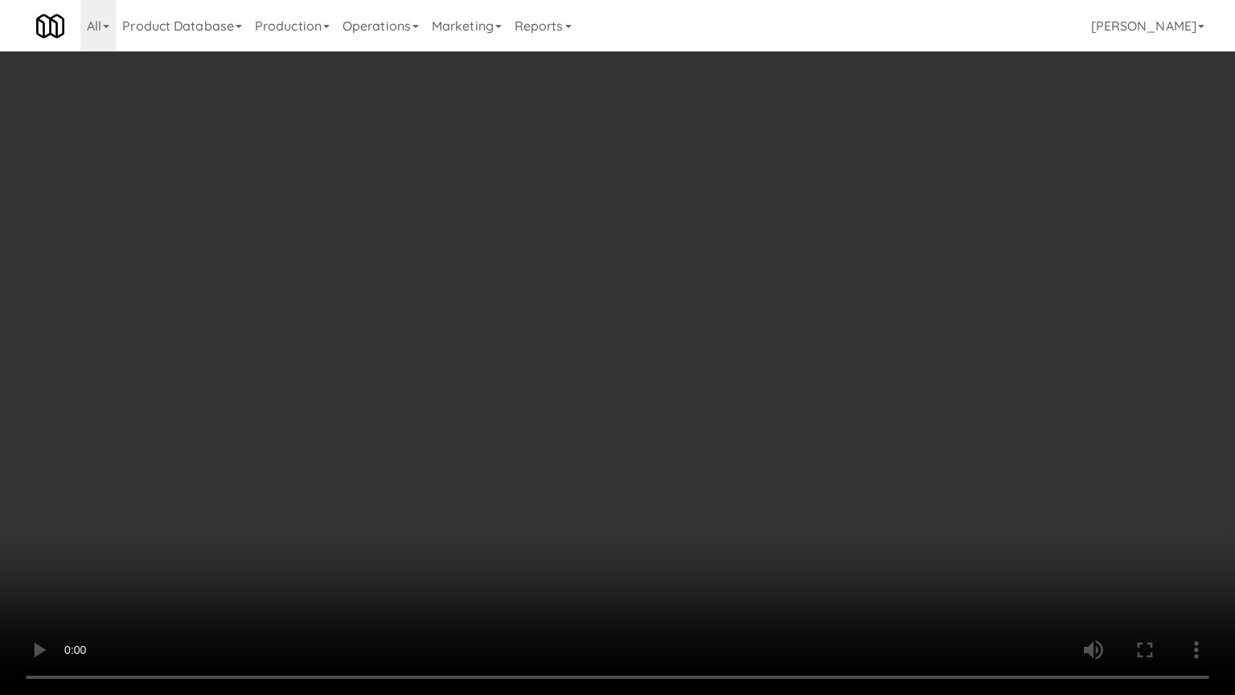
click at [612, 351] on video at bounding box center [617, 347] width 1235 height 695
drag, startPoint x: 614, startPoint y: 350, endPoint x: 637, endPoint y: 144, distance: 207.2
click at [615, 347] on video at bounding box center [617, 347] width 1235 height 695
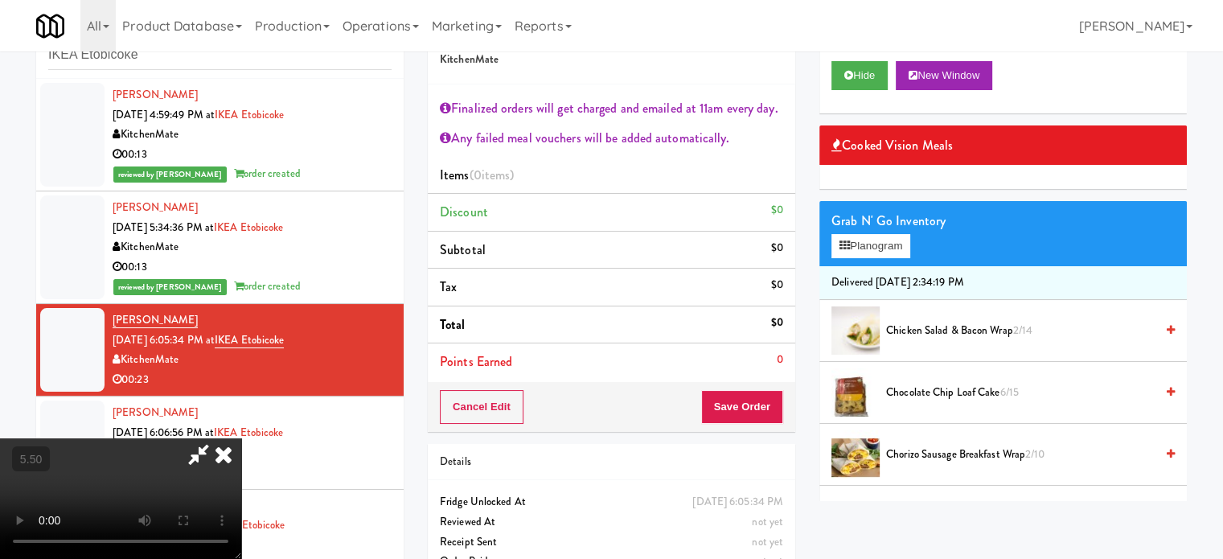
drag, startPoint x: 709, startPoint y: 63, endPoint x: 670, endPoint y: 131, distance: 78.5
click at [241, 438] on icon at bounding box center [223, 454] width 35 height 32
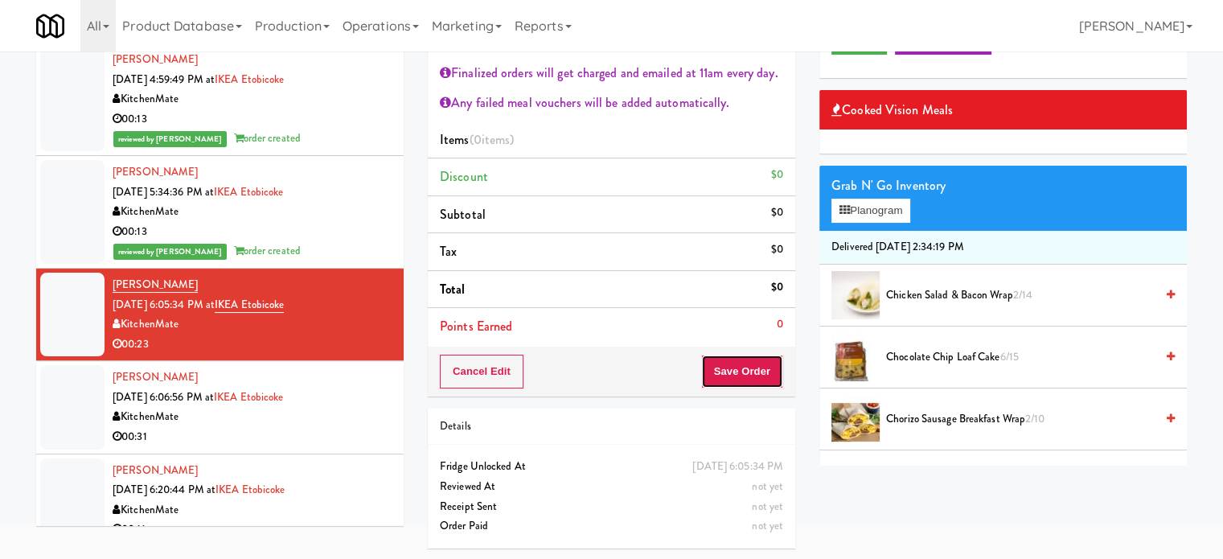
drag, startPoint x: 729, startPoint y: 365, endPoint x: 550, endPoint y: 218, distance: 231.4
click at [730, 364] on button "Save Order" at bounding box center [742, 372] width 82 height 34
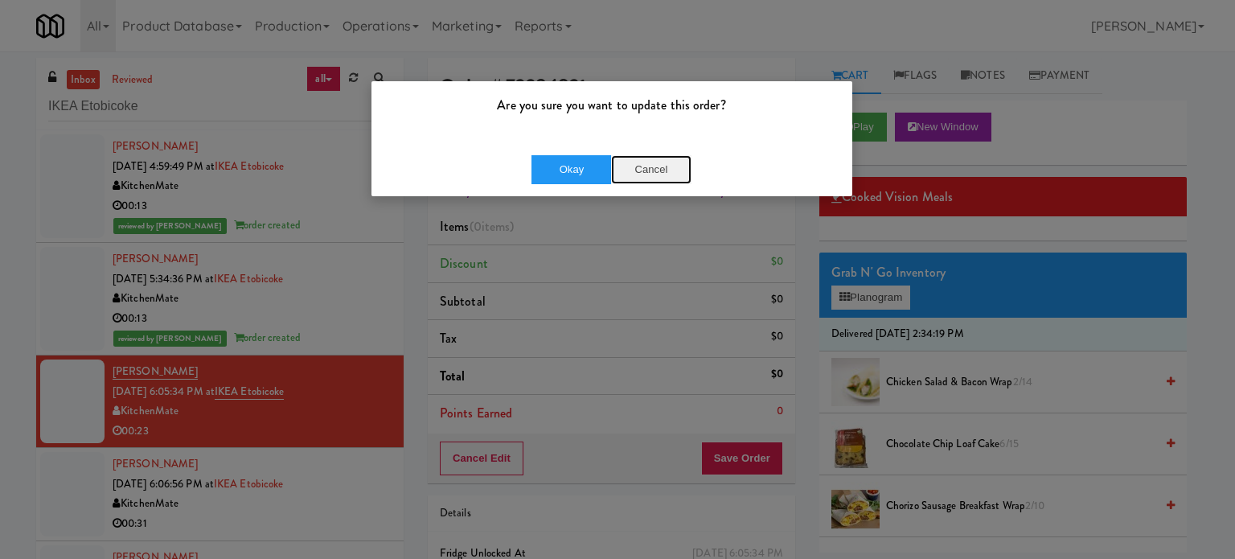
click at [653, 170] on button "Cancel" at bounding box center [651, 169] width 80 height 29
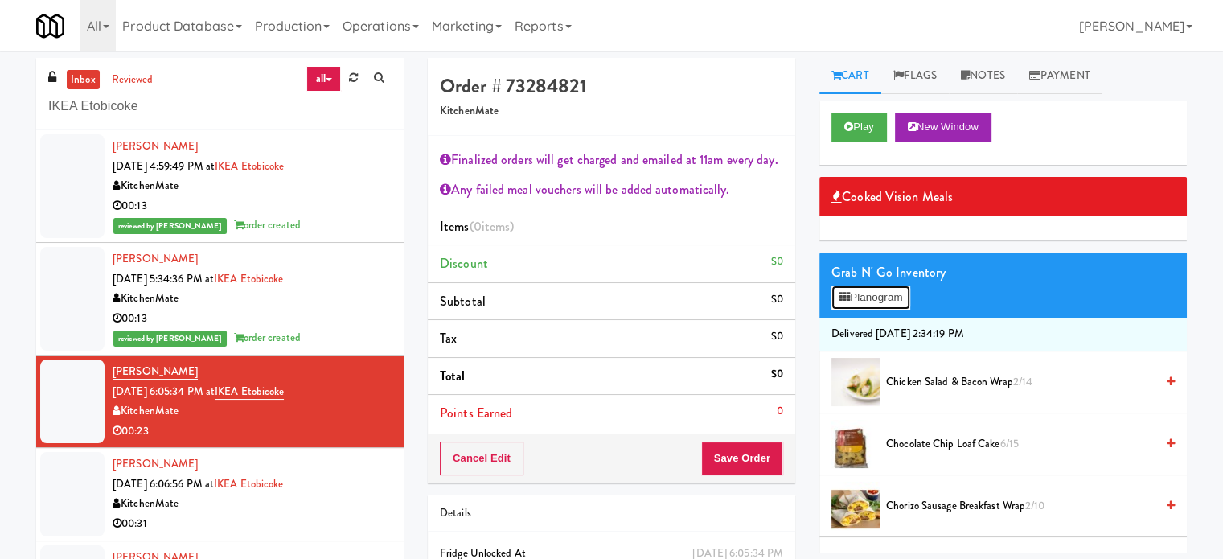
click at [878, 302] on button "Planogram" at bounding box center [871, 298] width 79 height 24
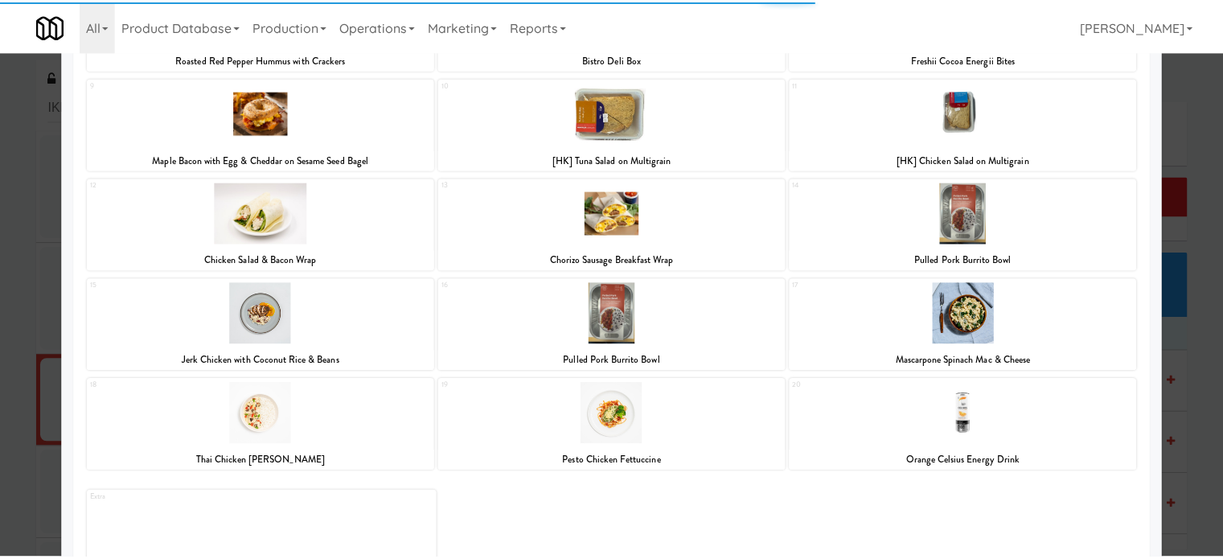
scroll to position [331, 0]
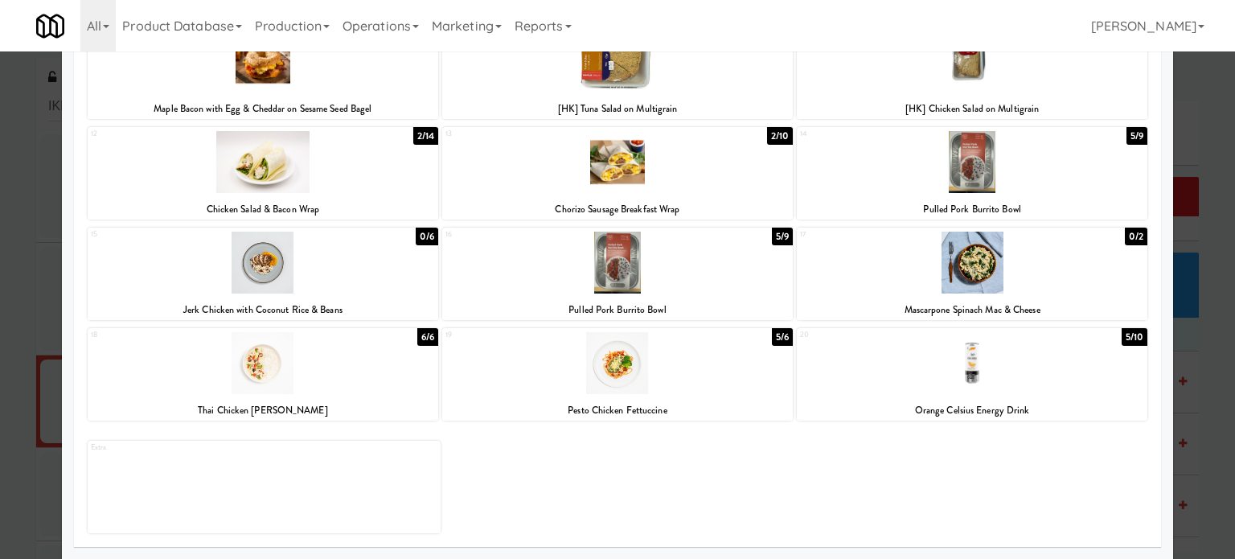
click at [1192, 314] on div at bounding box center [617, 279] width 1235 height 559
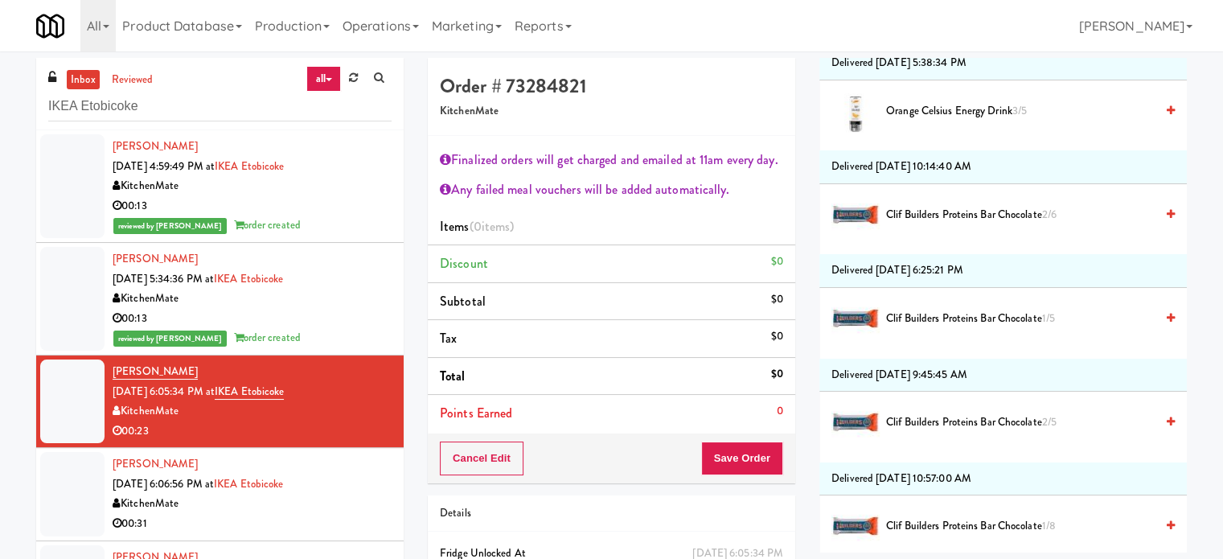
scroll to position [2272, 0]
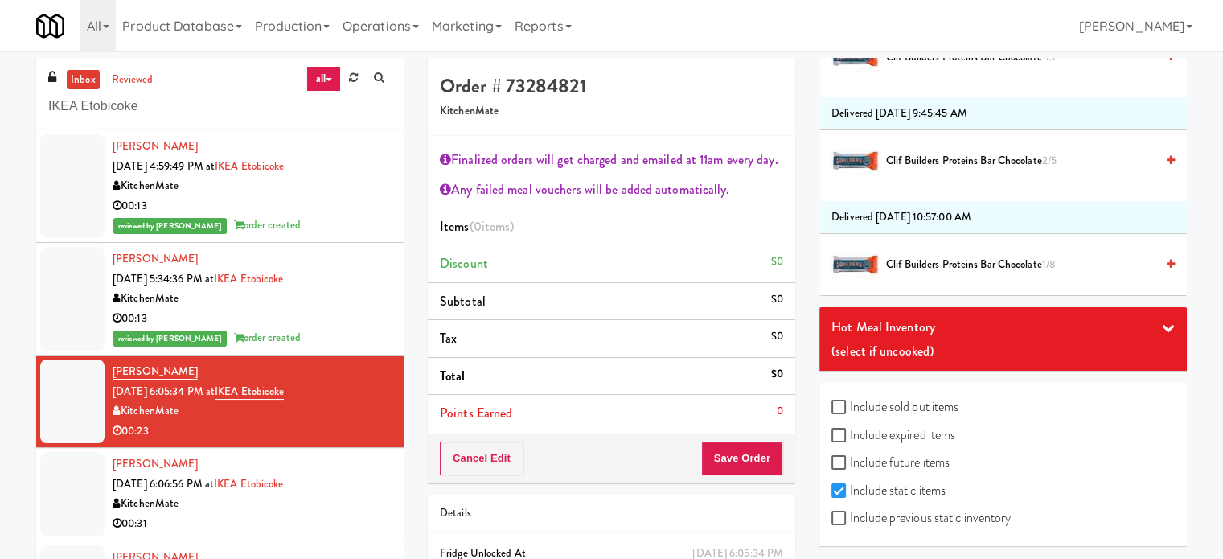
click at [1163, 320] on div "Hot Meal Inventory (select if uncooked)" at bounding box center [1004, 339] width 368 height 64
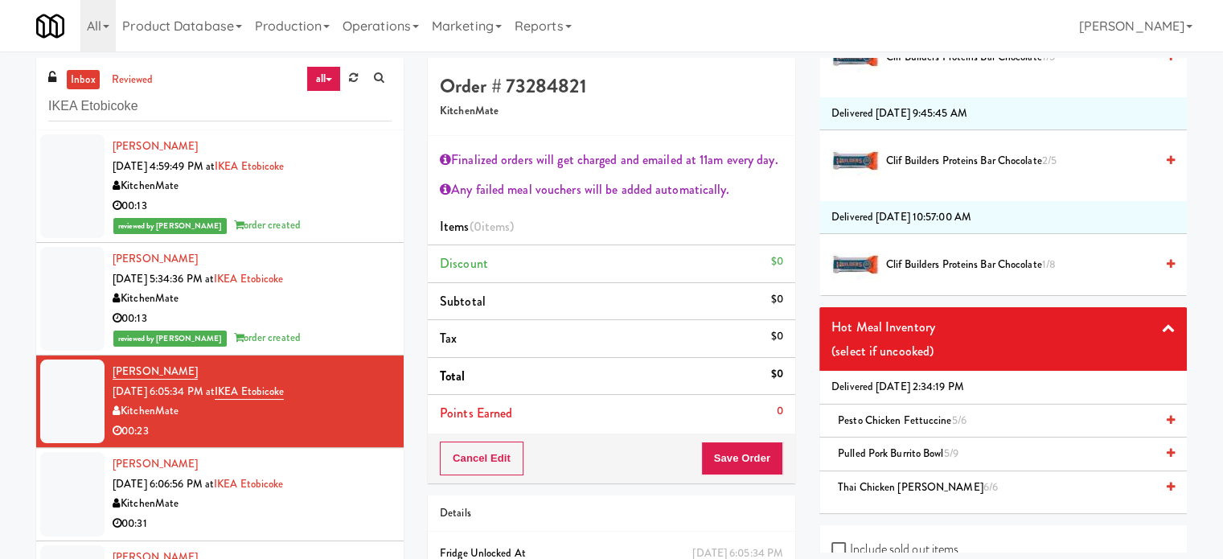
scroll to position [2414, 0]
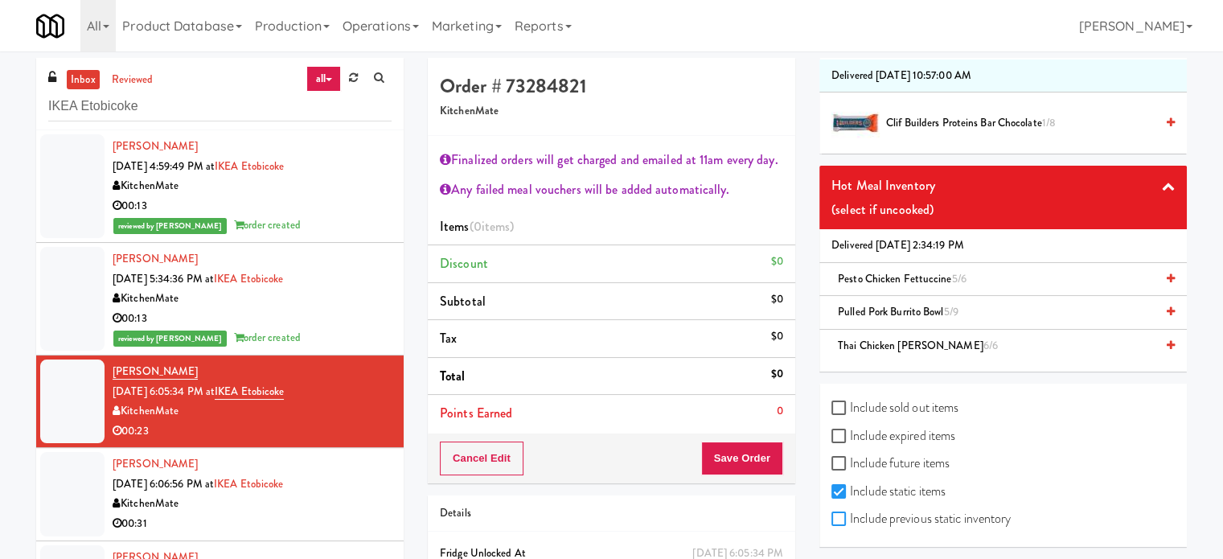
click at [837, 517] on input "Include previous static inventory" at bounding box center [841, 519] width 18 height 13
checkbox input "true"
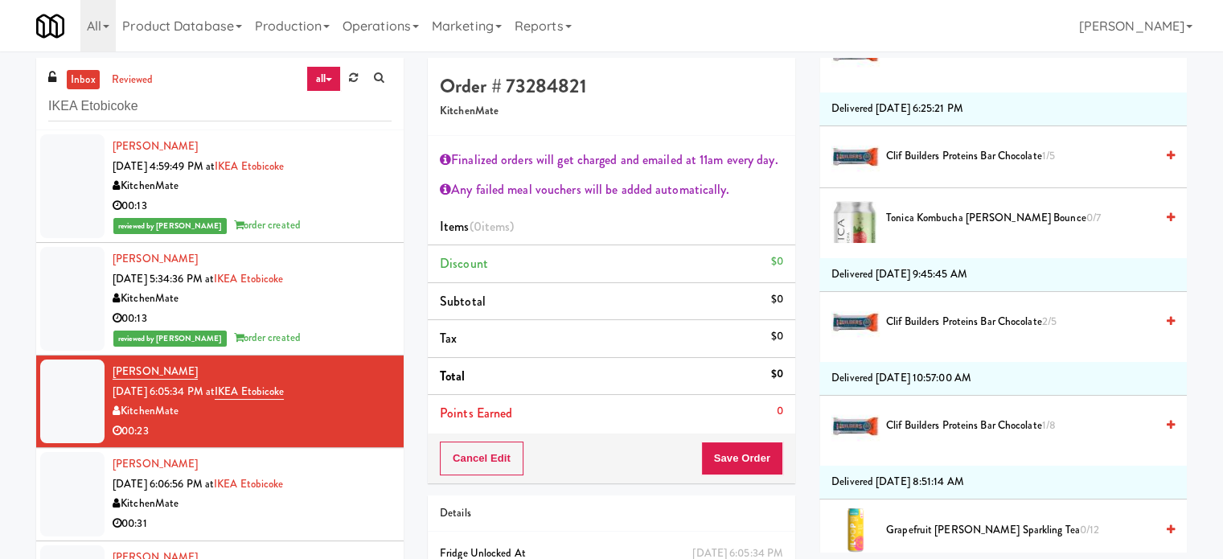
scroll to position [5631, 0]
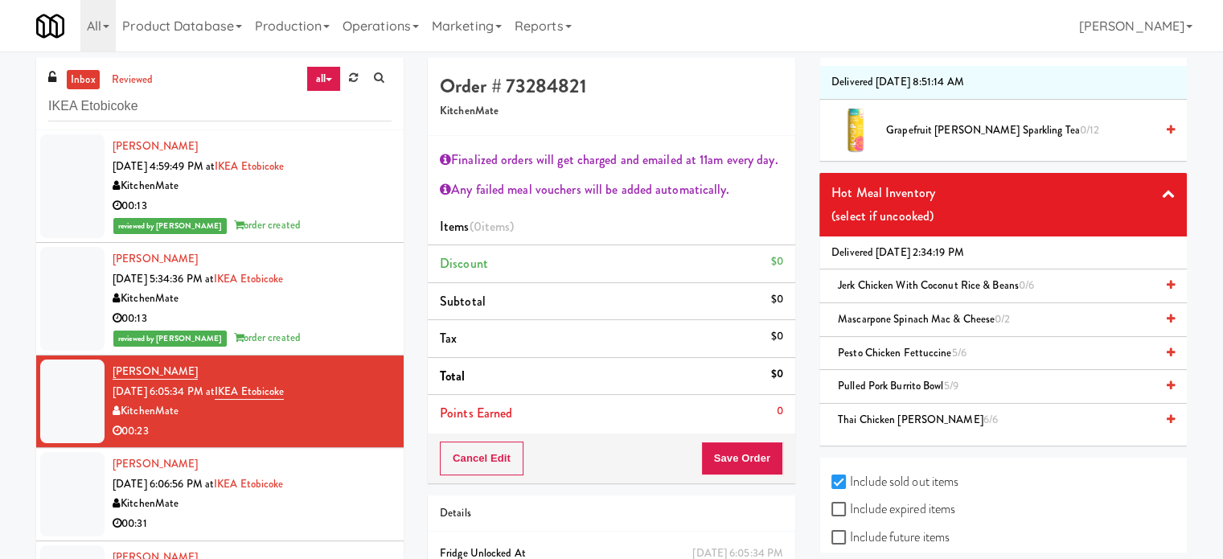
drag, startPoint x: 890, startPoint y: 273, endPoint x: 827, endPoint y: 294, distance: 66.9
click at [890, 277] on span "Jerk Chicken with Coconut Rice & Beans 0/6" at bounding box center [936, 284] width 196 height 15
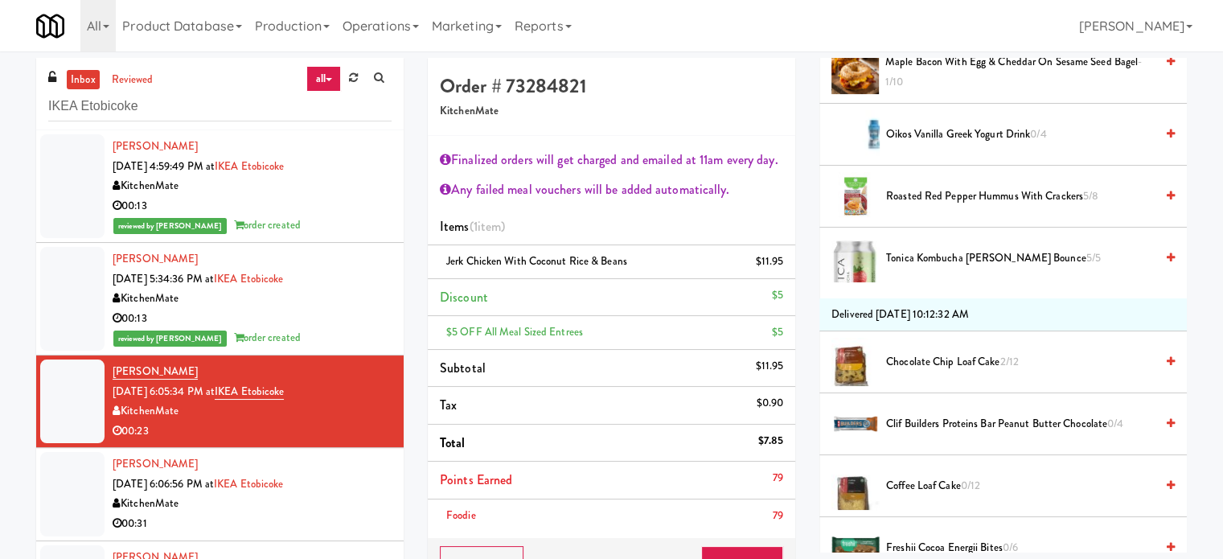
scroll to position [0, 0]
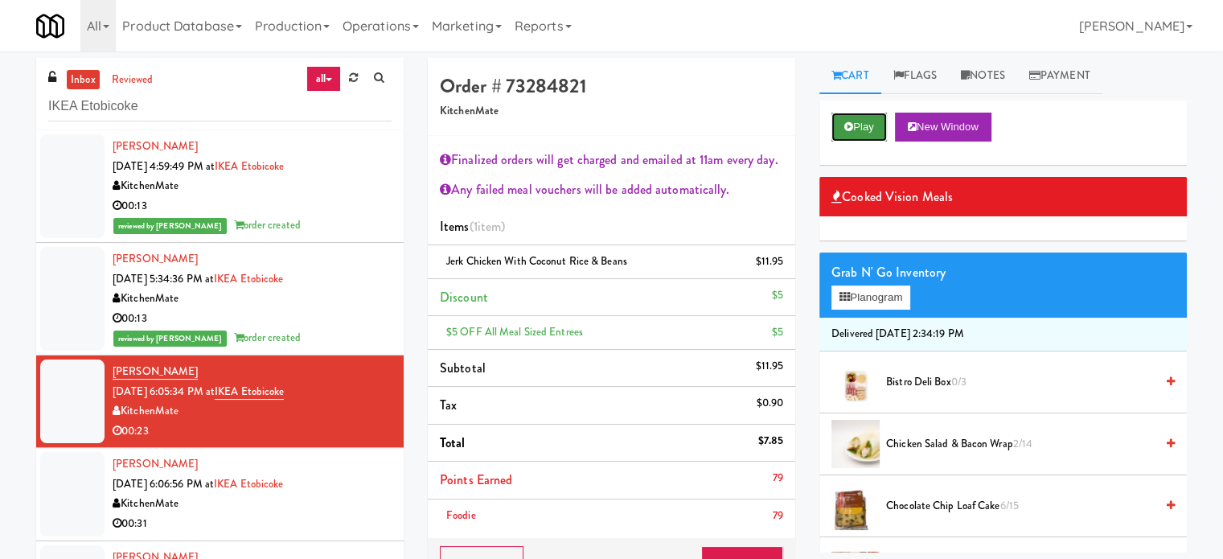
click at [849, 125] on icon at bounding box center [848, 126] width 9 height 10
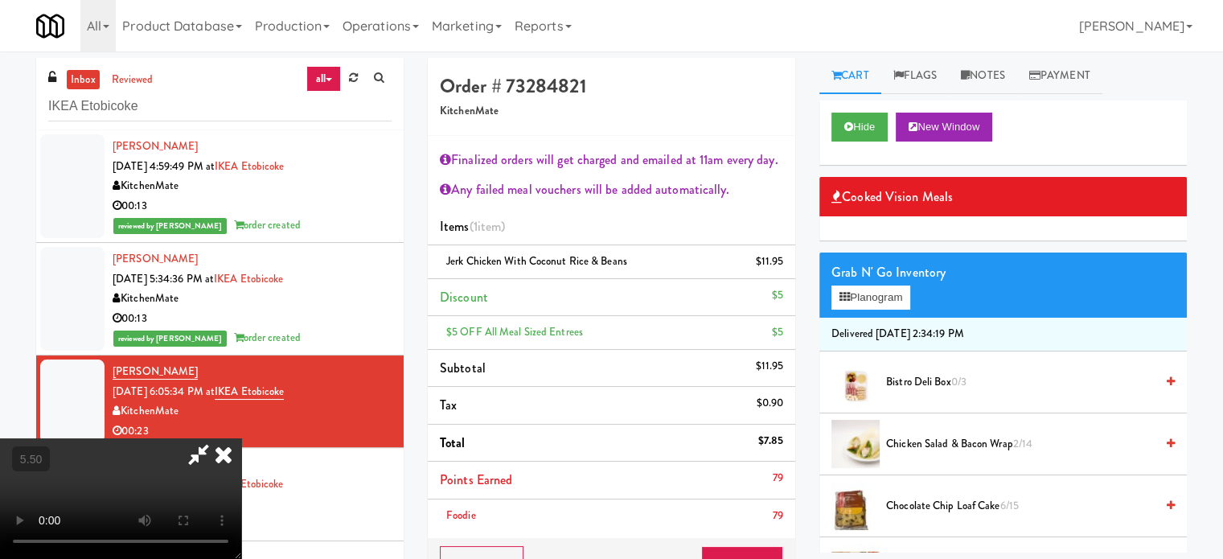
click at [241, 438] on video at bounding box center [120, 498] width 241 height 121
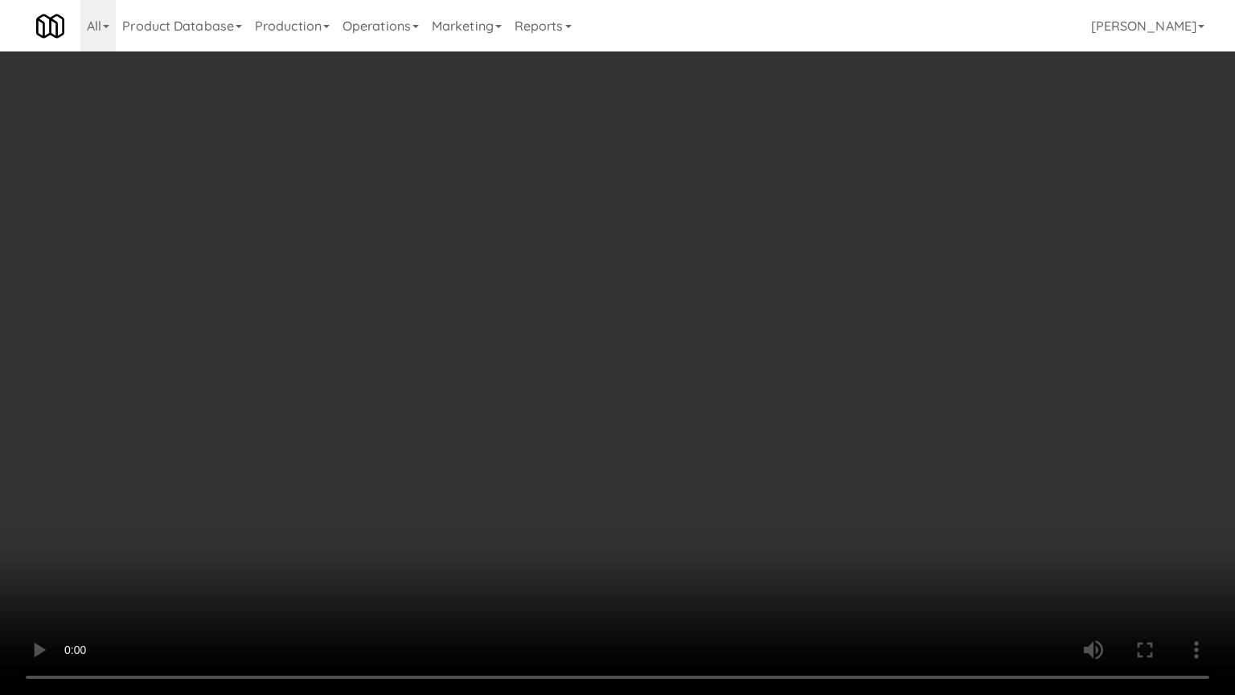
click at [475, 339] on video at bounding box center [617, 347] width 1235 height 695
click at [476, 346] on video at bounding box center [617, 347] width 1235 height 695
click at [524, 368] on video at bounding box center [617, 347] width 1235 height 695
drag, startPoint x: 526, startPoint y: 386, endPoint x: 577, endPoint y: 371, distance: 52.9
click at [528, 386] on video at bounding box center [617, 347] width 1235 height 695
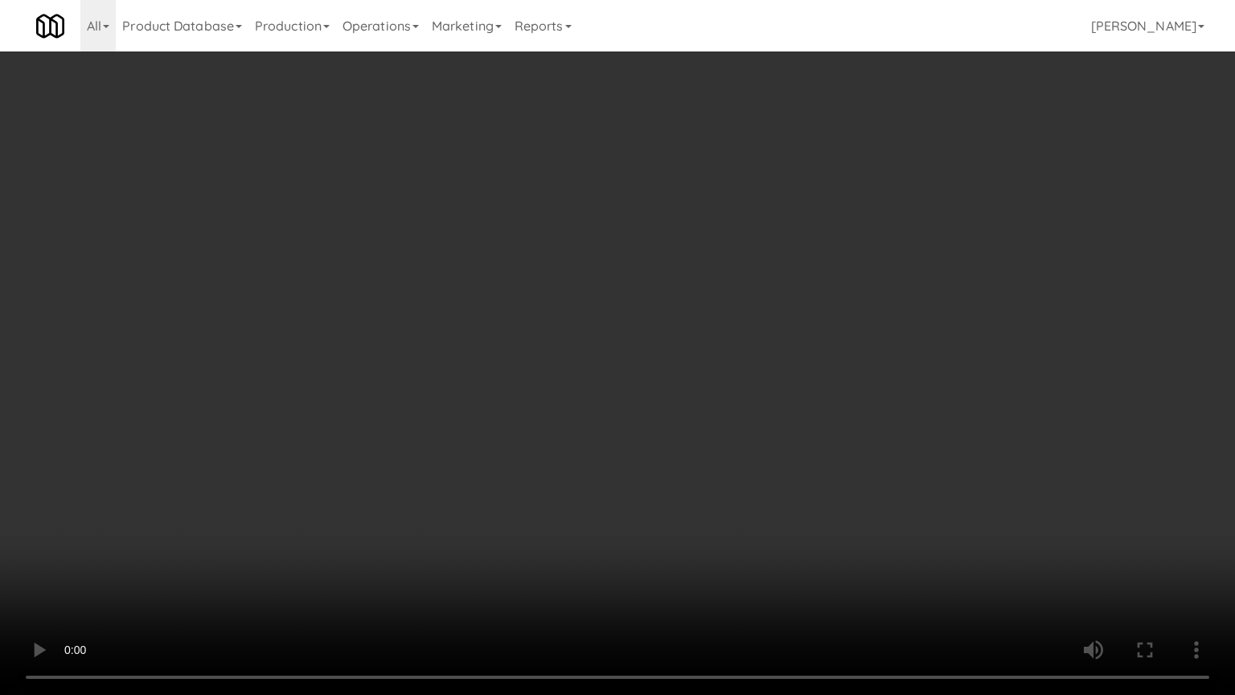
click at [570, 458] on video at bounding box center [617, 347] width 1235 height 695
click at [572, 443] on video at bounding box center [617, 347] width 1235 height 695
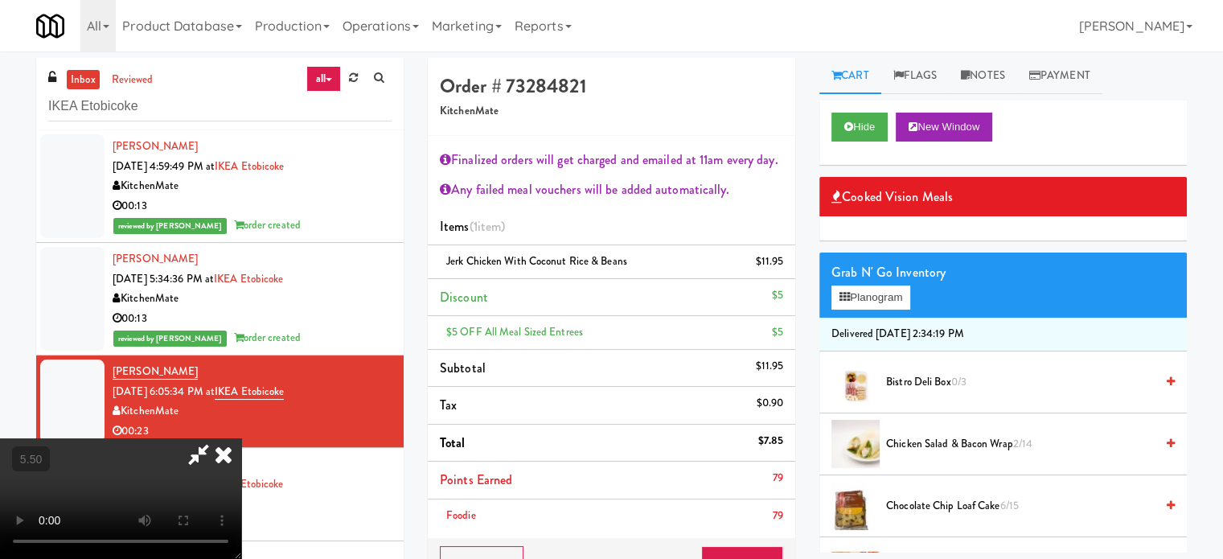
click at [241, 438] on icon at bounding box center [223, 454] width 35 height 32
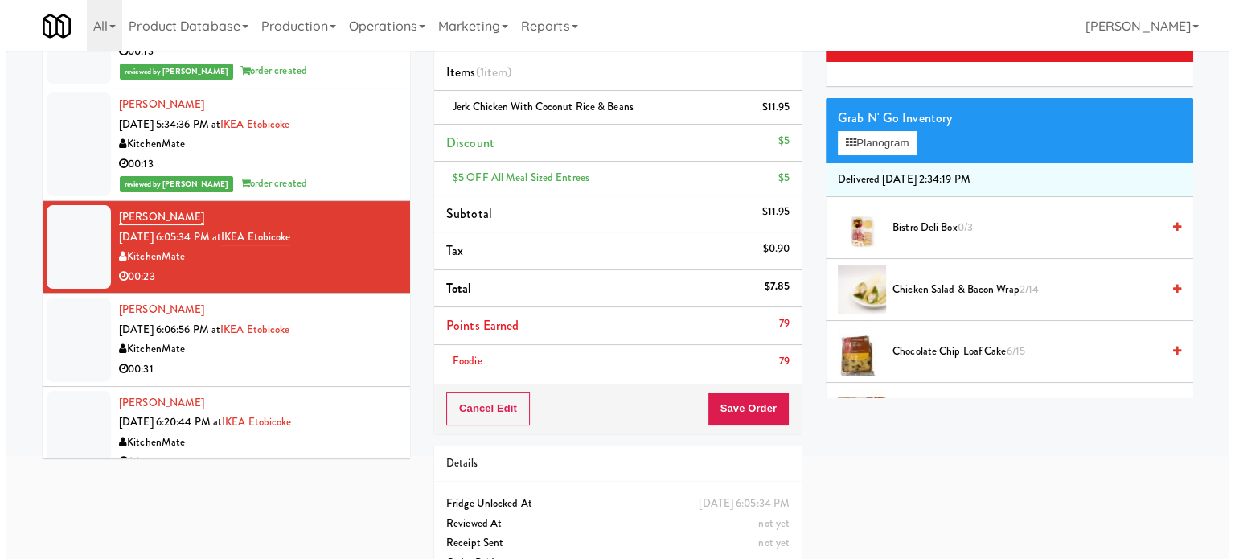
scroll to position [190, 0]
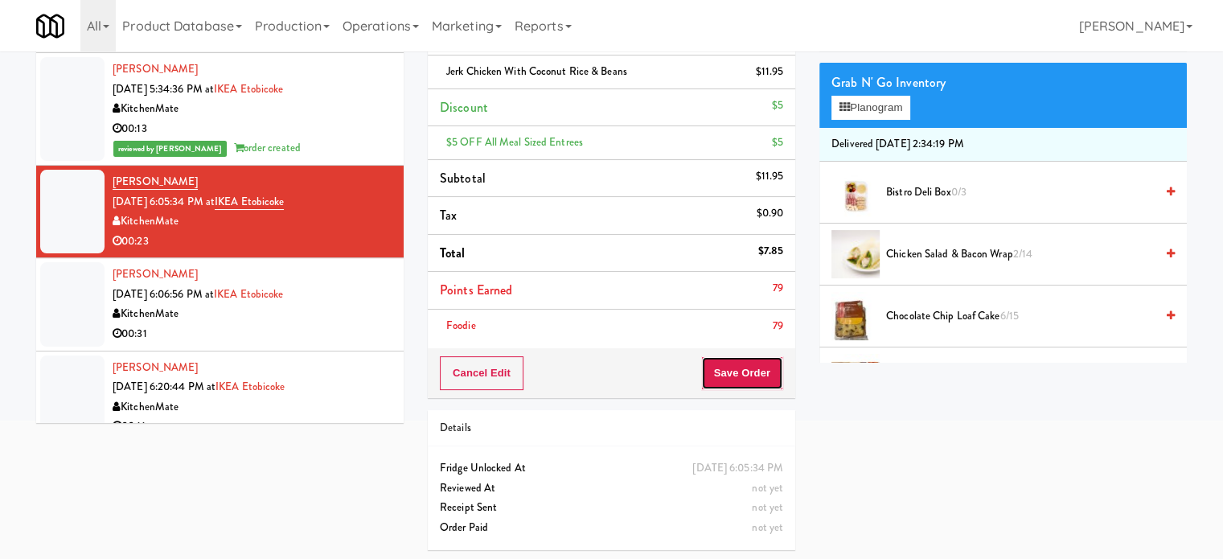
click at [762, 363] on button "Save Order" at bounding box center [742, 373] width 82 height 34
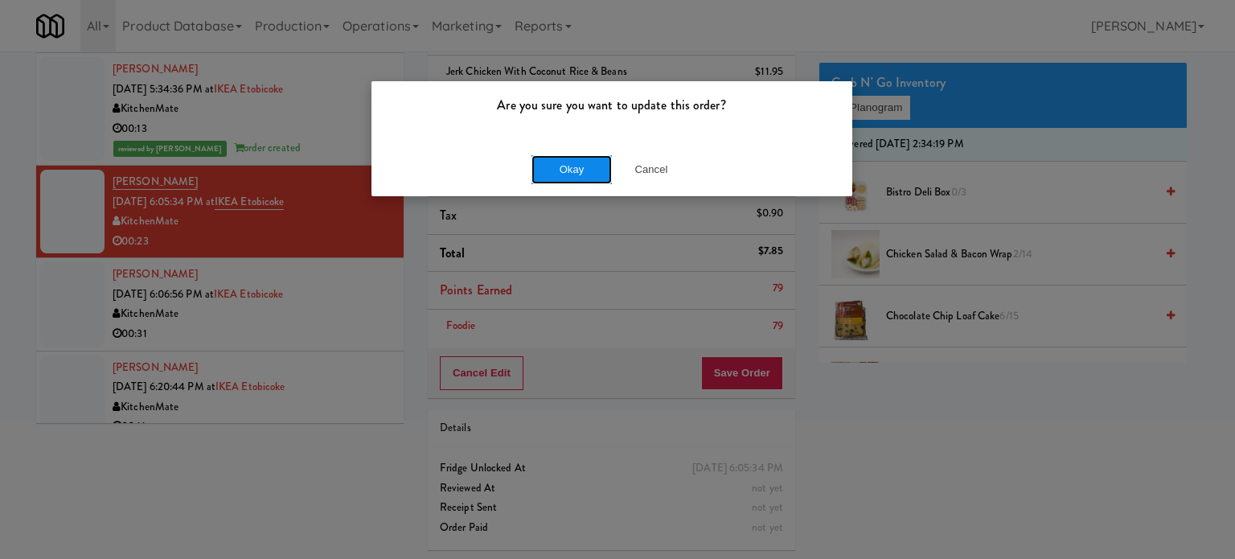
click at [587, 165] on button "Okay" at bounding box center [572, 169] width 80 height 29
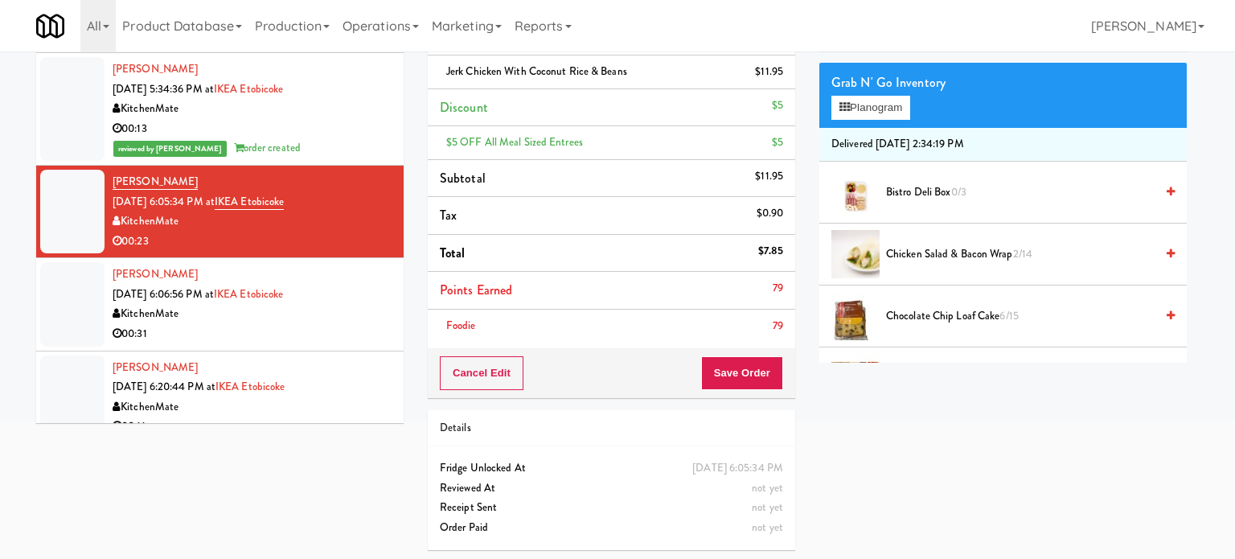
click at [354, 309] on div "KitchenMate" at bounding box center [252, 314] width 279 height 20
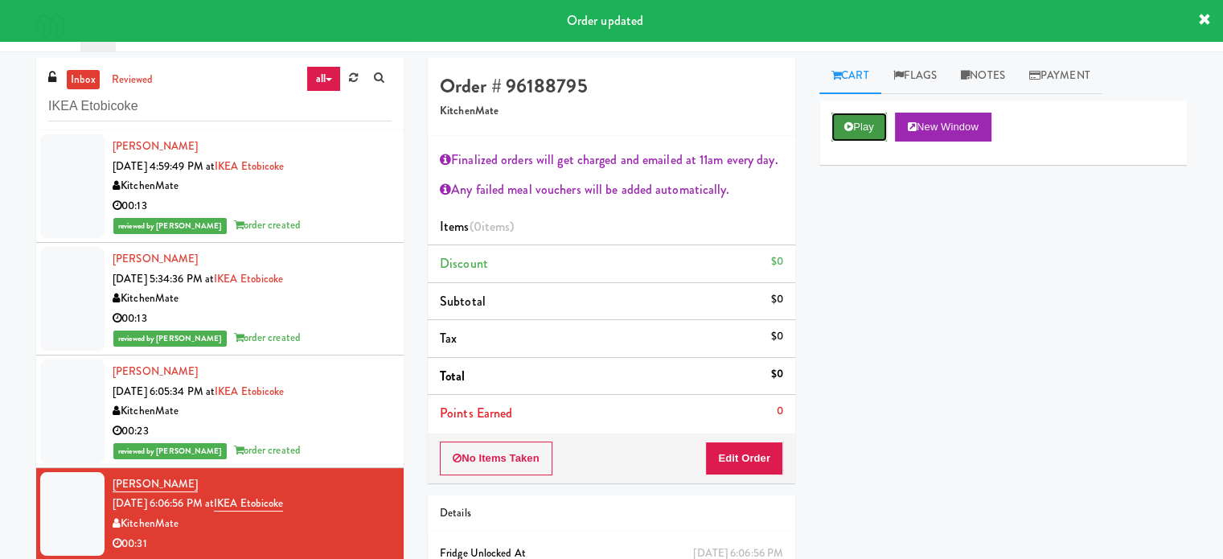
click at [859, 128] on button "Play" at bounding box center [859, 127] width 55 height 29
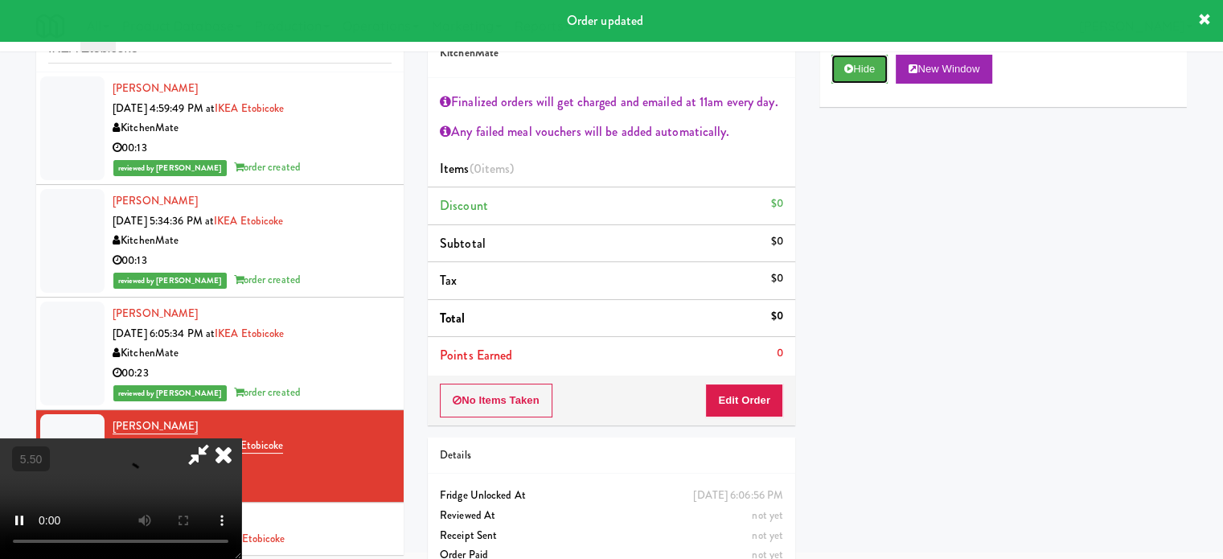
scroll to position [87, 0]
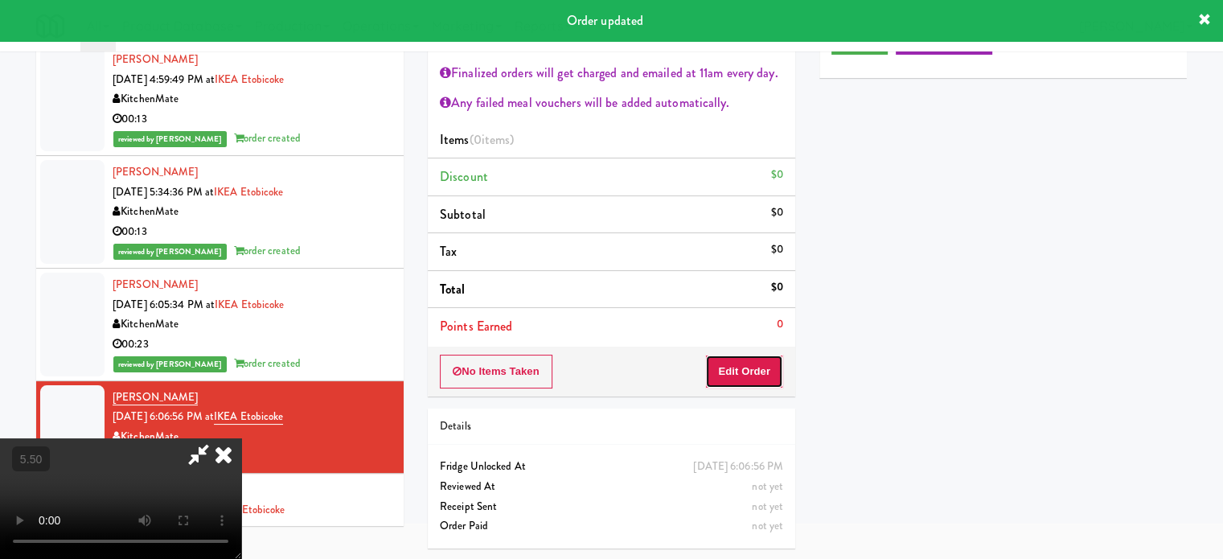
click at [766, 364] on button "Edit Order" at bounding box center [744, 372] width 78 height 34
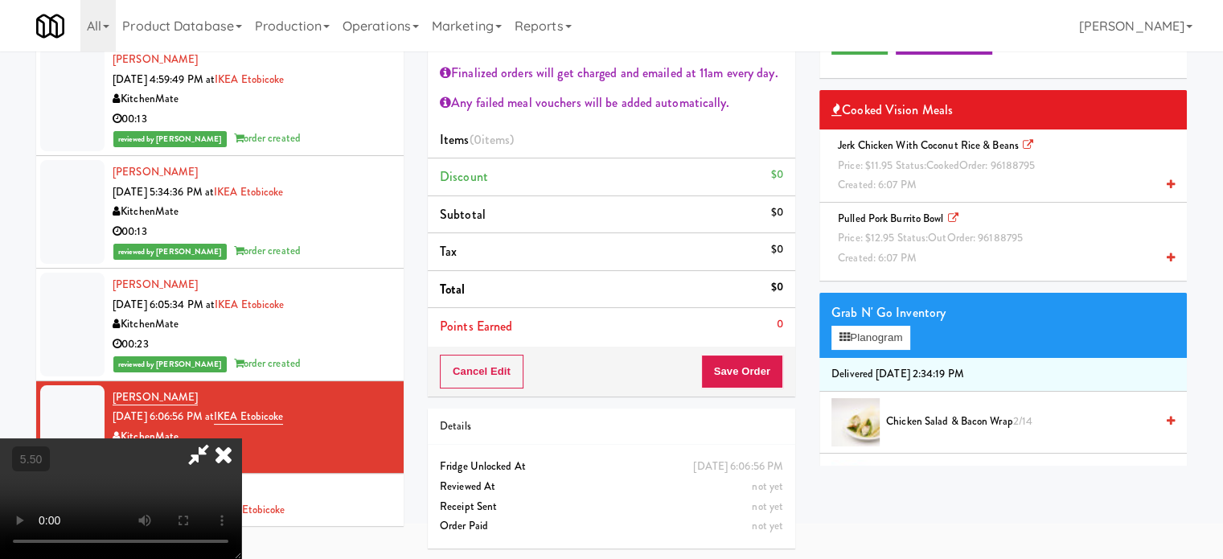
click at [193, 438] on video at bounding box center [120, 498] width 241 height 121
click at [195, 438] on video at bounding box center [120, 498] width 241 height 121
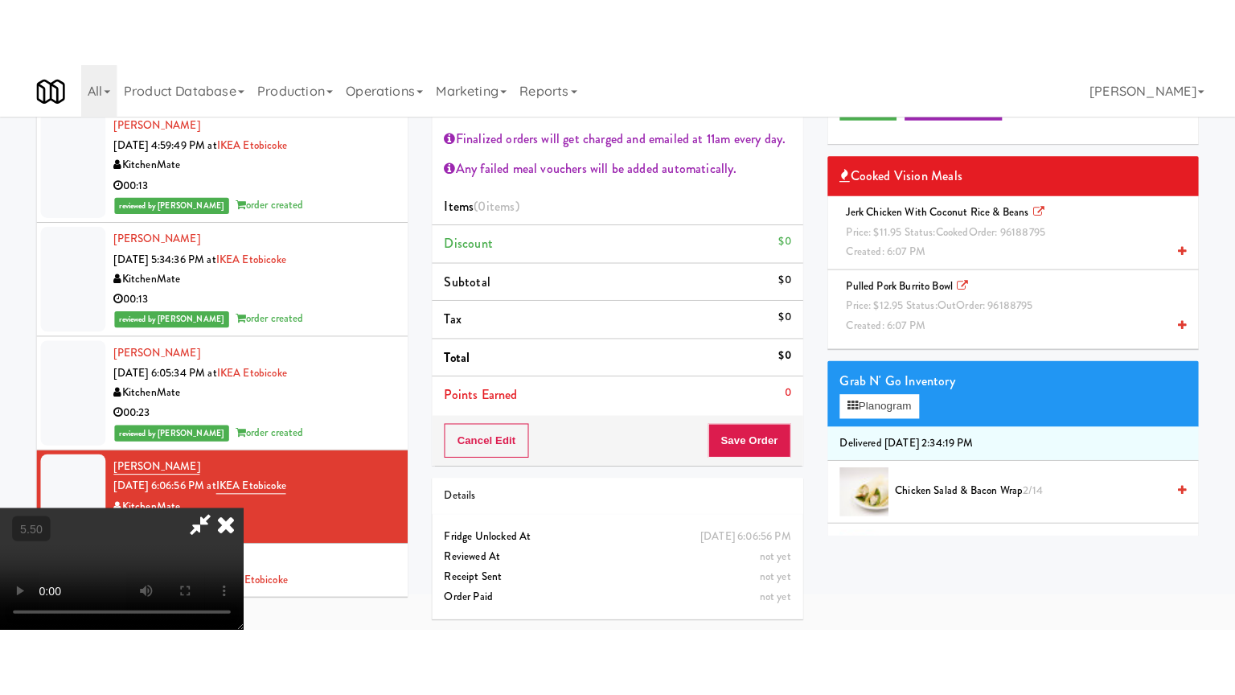
scroll to position [51, 0]
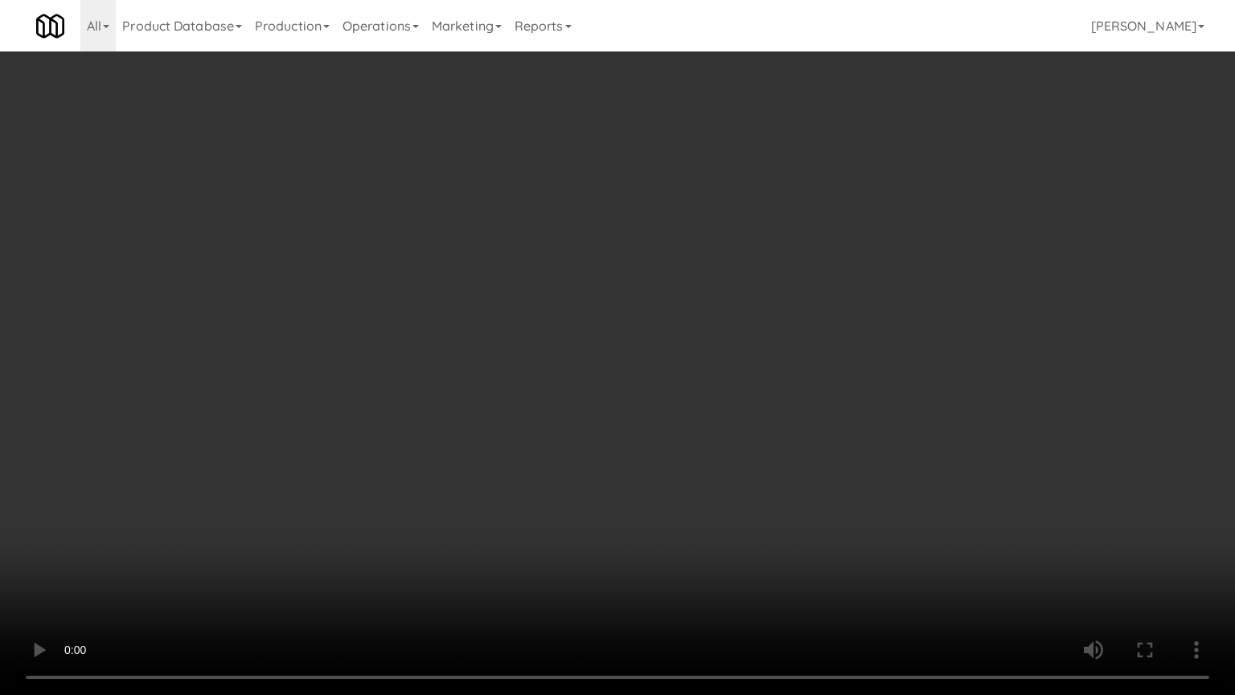
click at [455, 390] on video at bounding box center [617, 347] width 1235 height 695
click at [477, 389] on video at bounding box center [617, 347] width 1235 height 695
click at [528, 365] on video at bounding box center [617, 347] width 1235 height 695
click at [543, 369] on video at bounding box center [617, 347] width 1235 height 695
click at [645, 418] on video at bounding box center [617, 347] width 1235 height 695
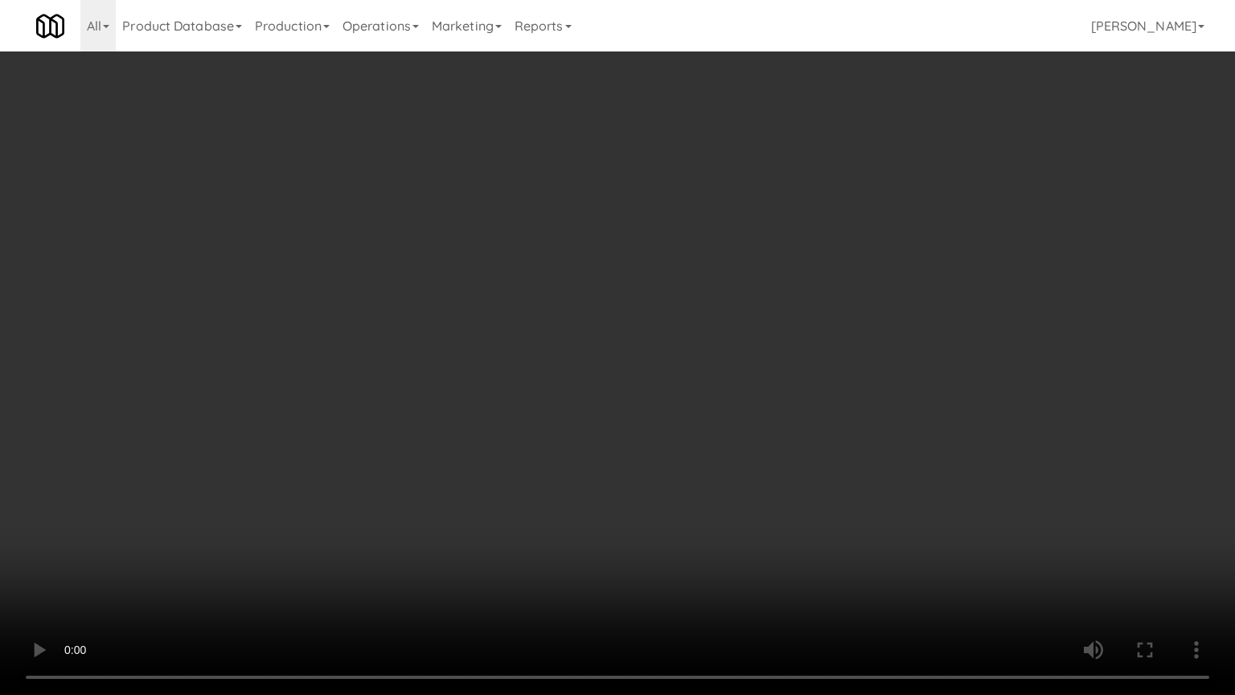
click at [688, 421] on video at bounding box center [617, 347] width 1235 height 695
click at [688, 424] on video at bounding box center [617, 347] width 1235 height 695
click at [730, 393] on video at bounding box center [617, 347] width 1235 height 695
click at [730, 392] on video at bounding box center [617, 347] width 1235 height 695
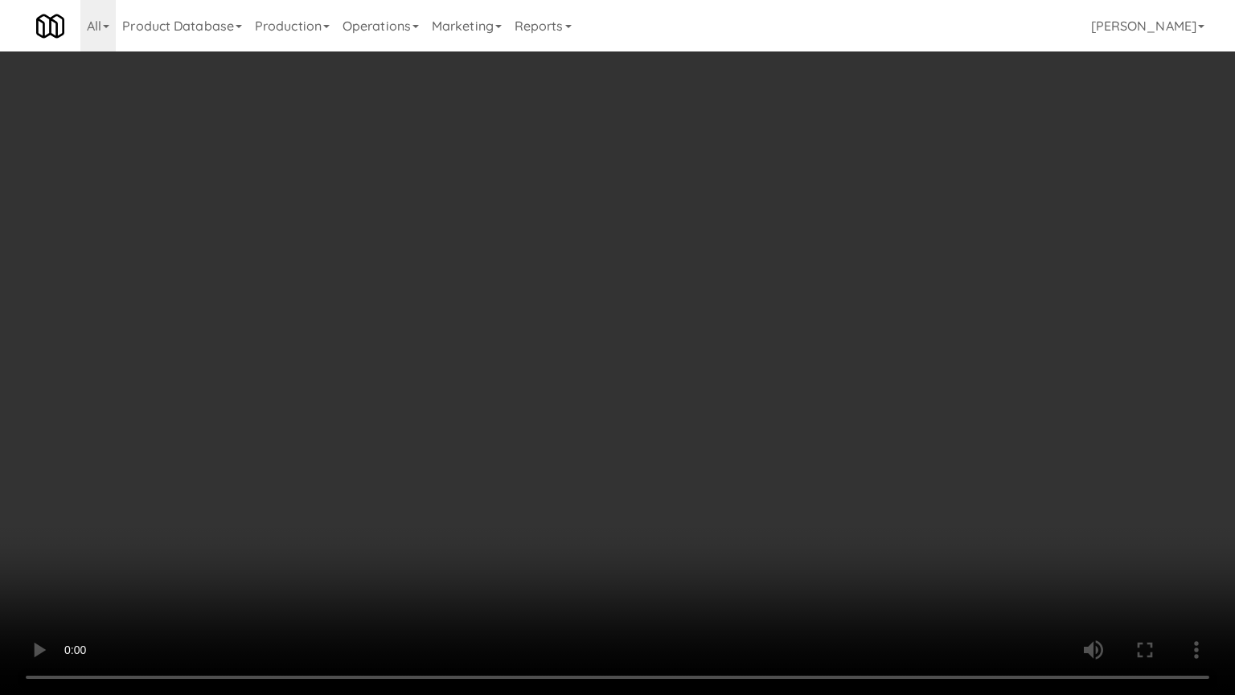
click at [728, 396] on video at bounding box center [617, 347] width 1235 height 695
click at [728, 397] on video at bounding box center [617, 347] width 1235 height 695
click at [735, 405] on video at bounding box center [617, 347] width 1235 height 695
click at [736, 407] on video at bounding box center [617, 347] width 1235 height 695
click at [738, 410] on video at bounding box center [617, 347] width 1235 height 695
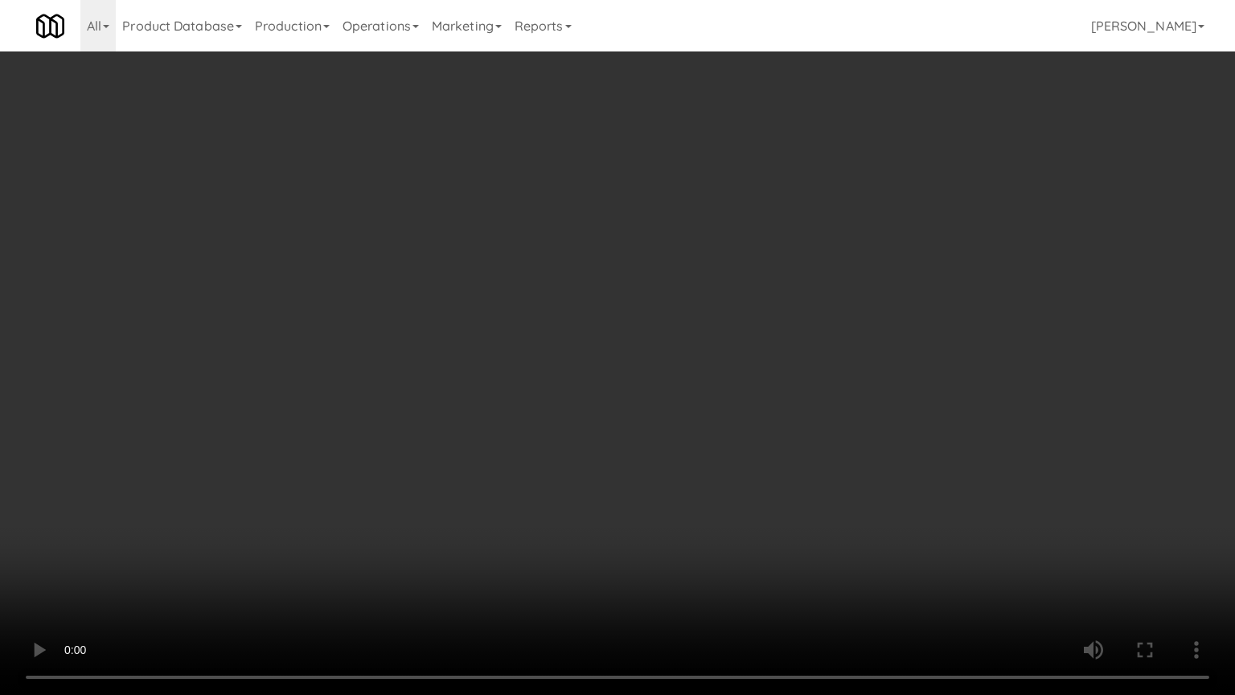
click at [738, 411] on video at bounding box center [617, 347] width 1235 height 695
click at [757, 413] on video at bounding box center [617, 347] width 1235 height 695
click at [757, 415] on video at bounding box center [617, 347] width 1235 height 695
click at [735, 424] on video at bounding box center [617, 347] width 1235 height 695
click at [743, 422] on video at bounding box center [617, 347] width 1235 height 695
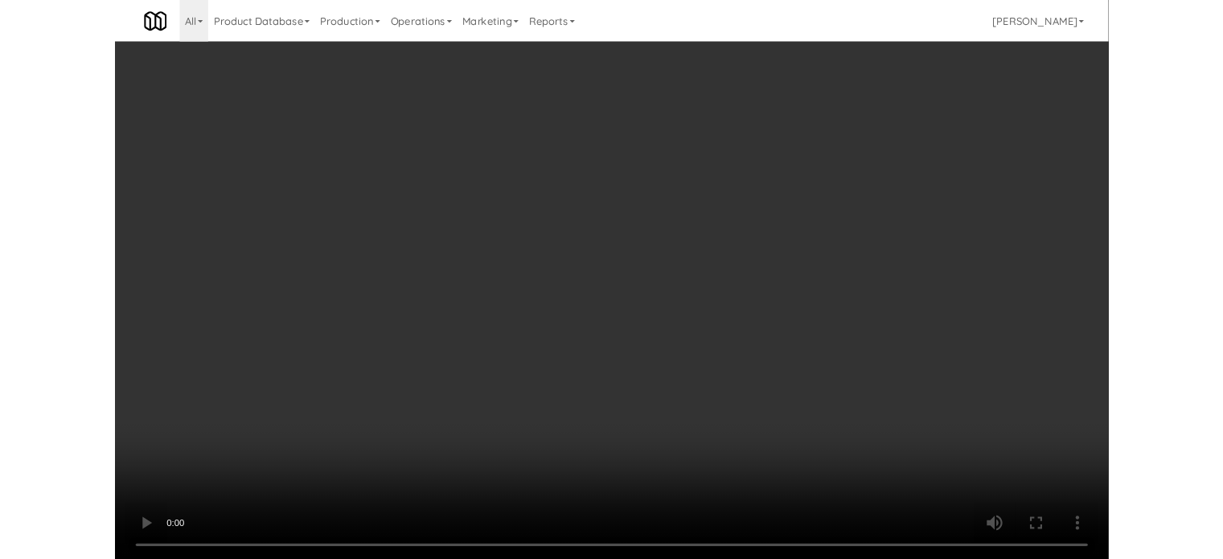
scroll to position [87, 0]
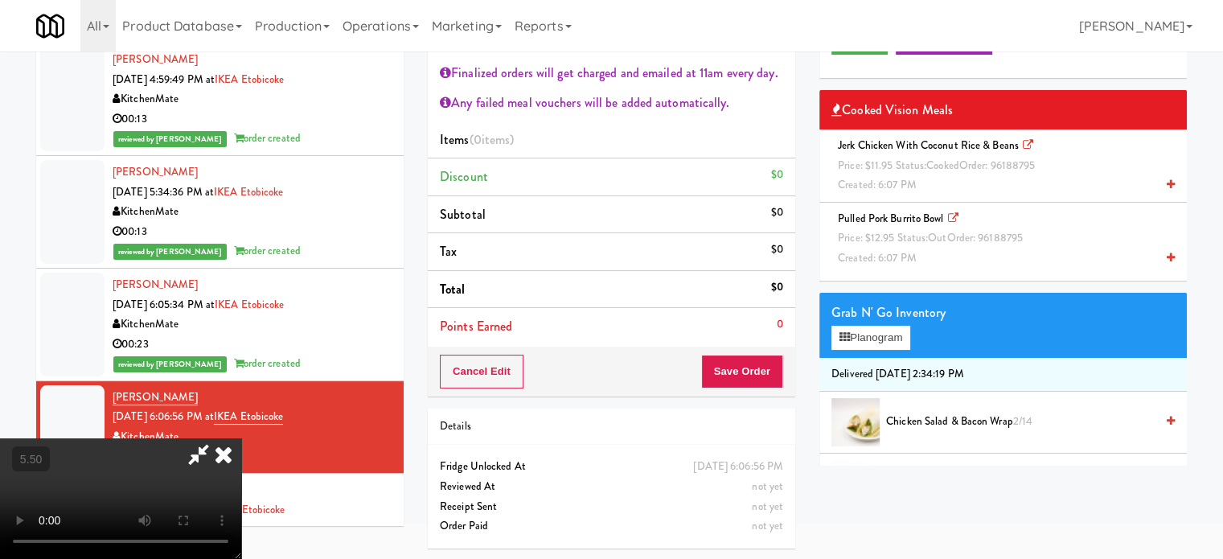
click at [241, 438] on video at bounding box center [120, 498] width 241 height 121
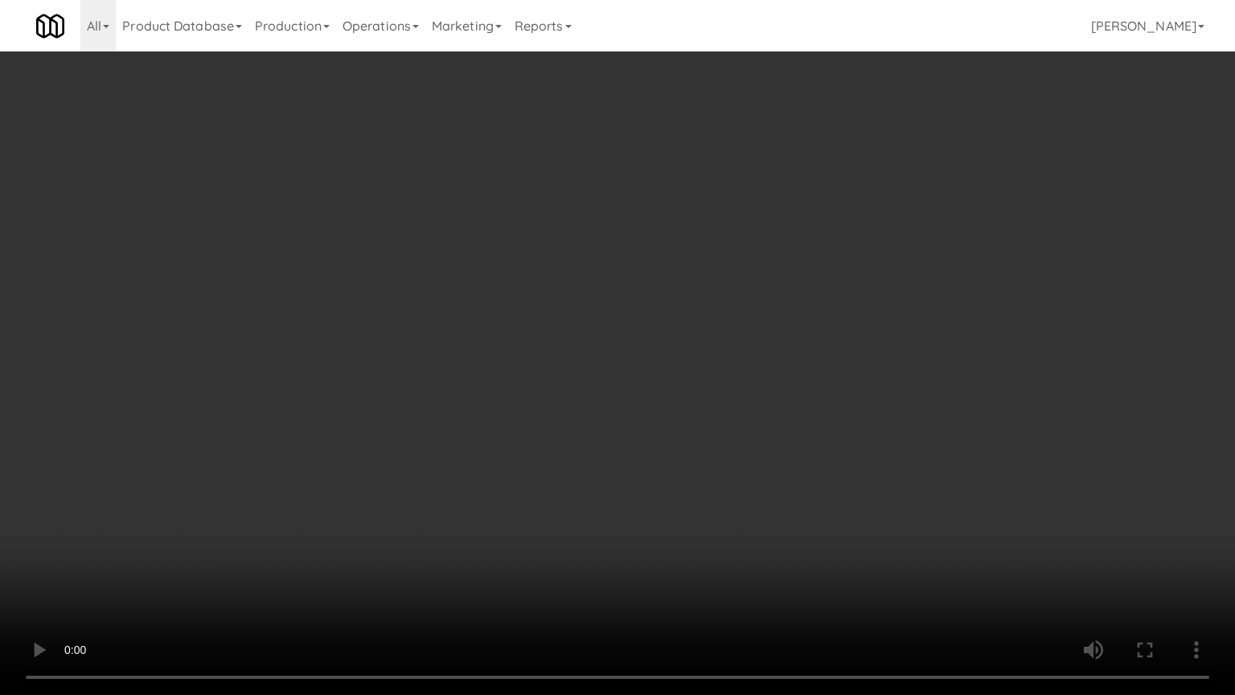
drag, startPoint x: 441, startPoint y: 565, endPoint x: 443, endPoint y: 459, distance: 106.2
click at [441, 554] on video at bounding box center [617, 347] width 1235 height 695
click at [505, 446] on video at bounding box center [617, 347] width 1235 height 695
click at [515, 442] on video at bounding box center [617, 347] width 1235 height 695
click at [586, 409] on video at bounding box center [617, 347] width 1235 height 695
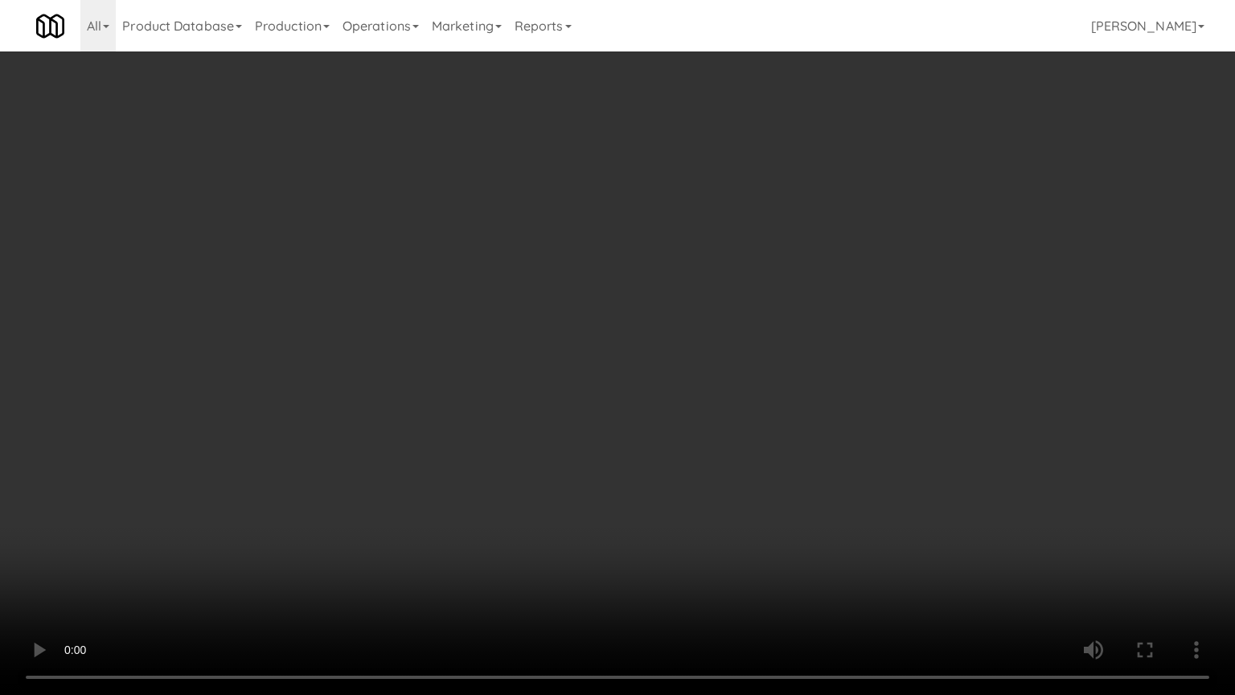
drag, startPoint x: 627, startPoint y: 406, endPoint x: 638, endPoint y: 393, distance: 16.6
click at [628, 406] on video at bounding box center [617, 347] width 1235 height 695
drag, startPoint x: 588, startPoint y: 409, endPoint x: 635, endPoint y: 421, distance: 48.0
click at [589, 409] on video at bounding box center [617, 347] width 1235 height 695
click at [742, 558] on video at bounding box center [617, 347] width 1235 height 695
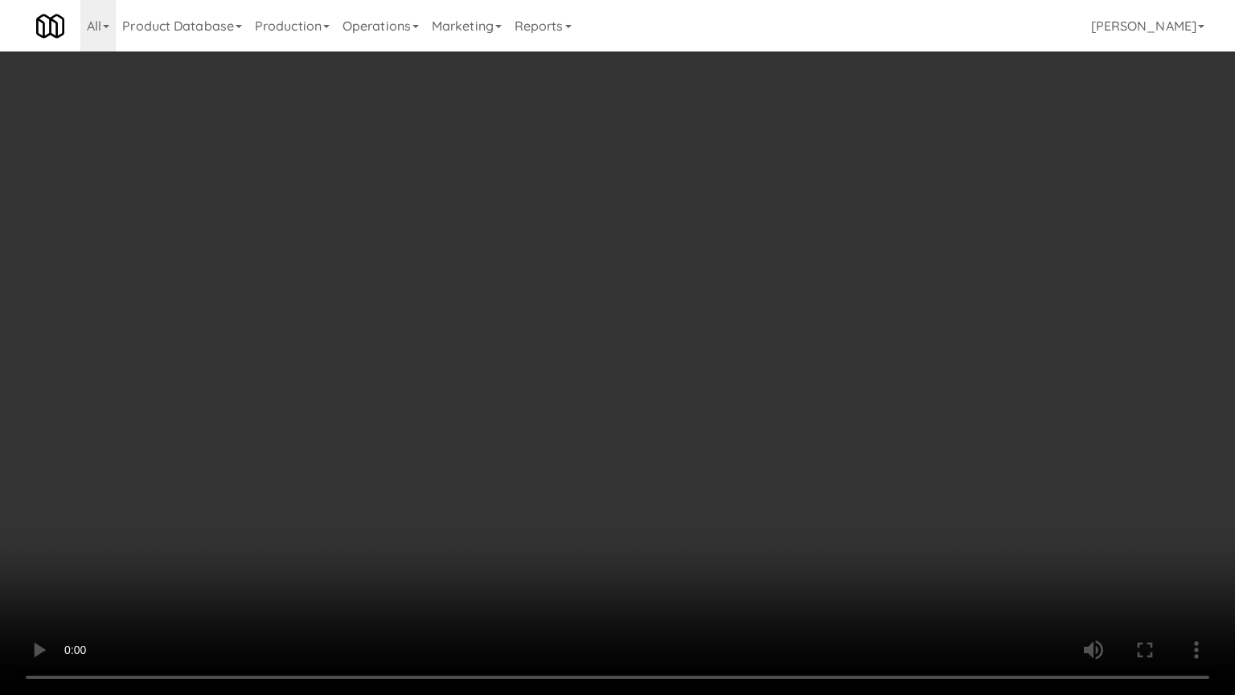
click at [647, 481] on video at bounding box center [617, 347] width 1235 height 695
click at [647, 479] on video at bounding box center [617, 347] width 1235 height 695
click at [692, 524] on video at bounding box center [617, 347] width 1235 height 695
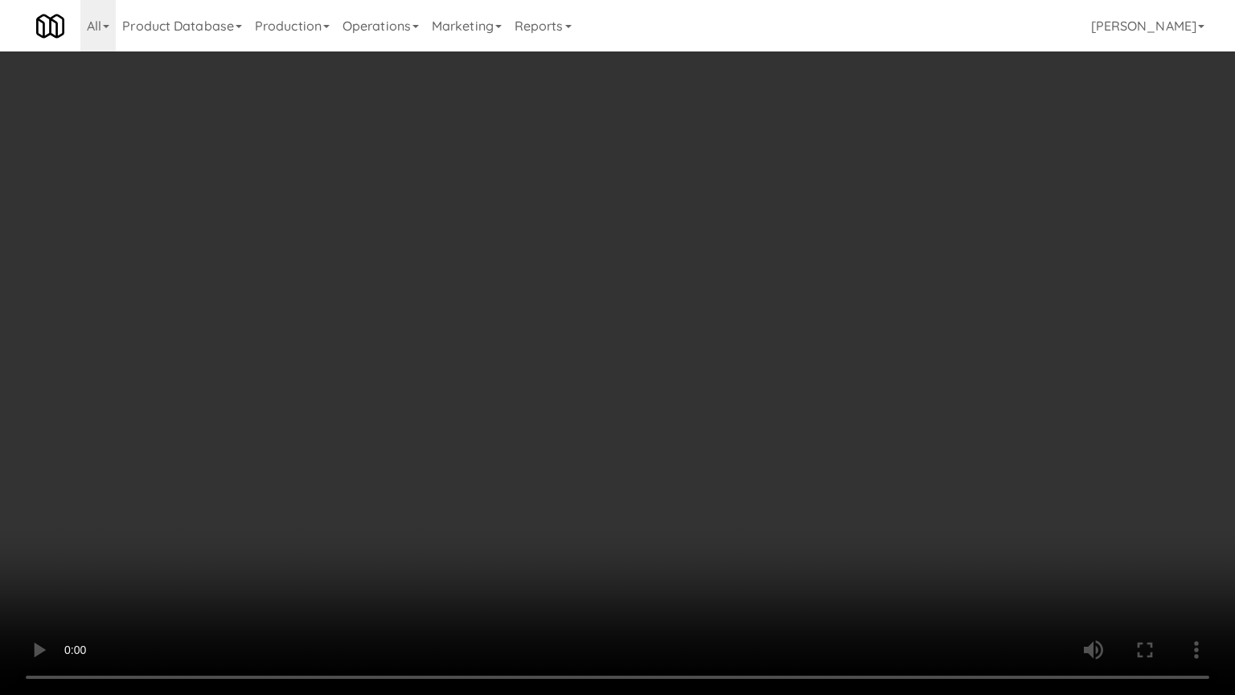
click at [688, 519] on video at bounding box center [617, 347] width 1235 height 695
click at [684, 512] on video at bounding box center [617, 347] width 1235 height 695
click at [694, 506] on video at bounding box center [617, 347] width 1235 height 695
click at [720, 451] on video at bounding box center [617, 347] width 1235 height 695
click at [724, 448] on video at bounding box center [617, 347] width 1235 height 695
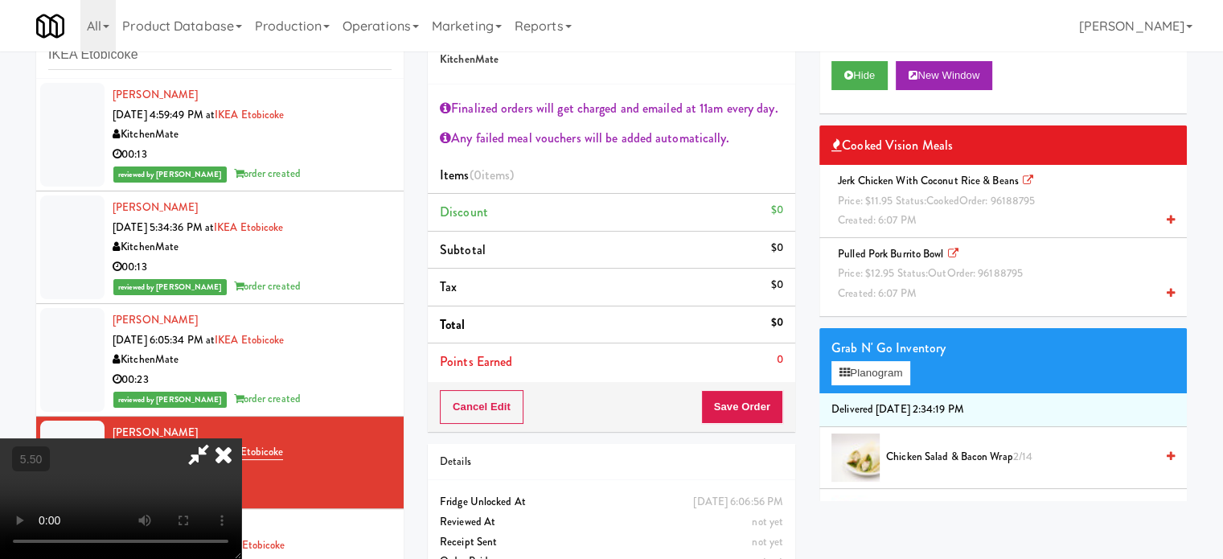
click at [916, 285] on div "Pulled Pork Burrito Bowl Price: $12.95 Status: out Order: 96188795 Created: 6:0…" at bounding box center [1003, 275] width 343 height 60
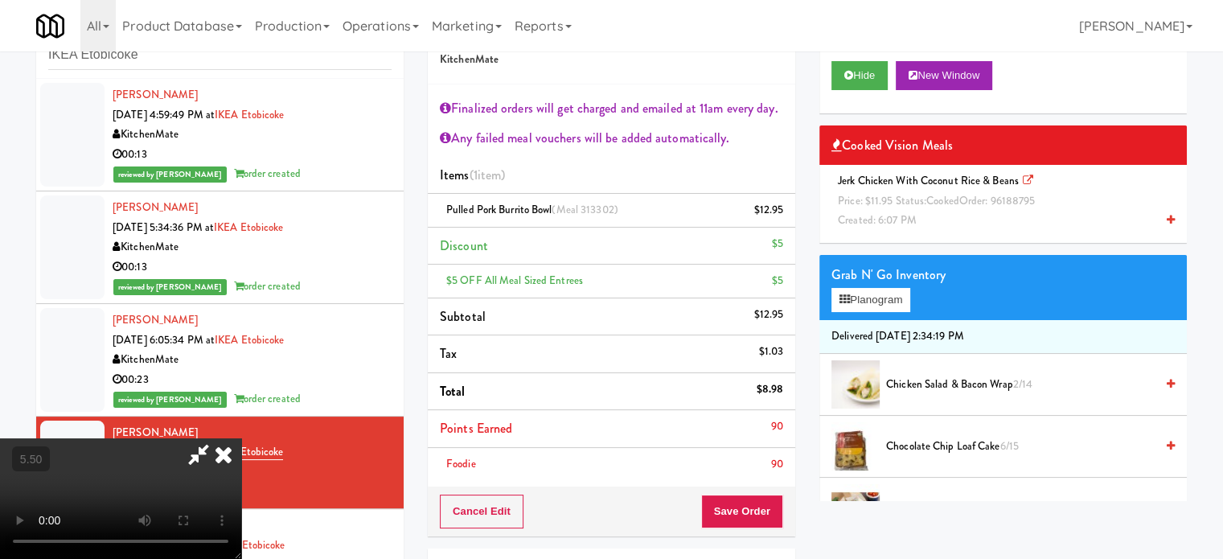
click at [914, 442] on span "Chocolate Chip Loaf Cake 6/15" at bounding box center [1020, 447] width 269 height 20
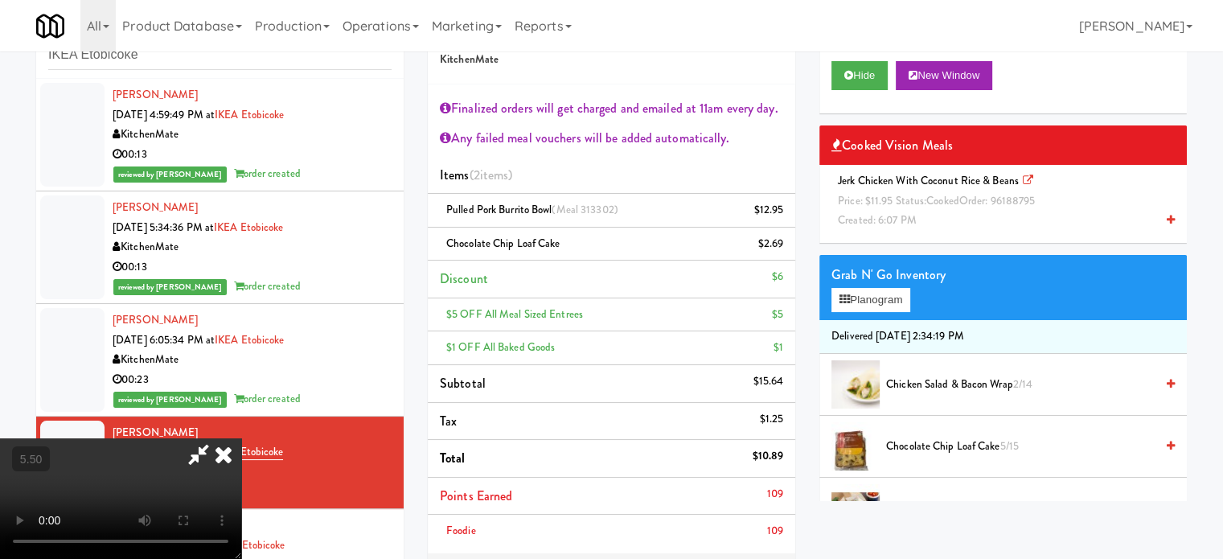
click at [241, 438] on icon at bounding box center [223, 454] width 35 height 32
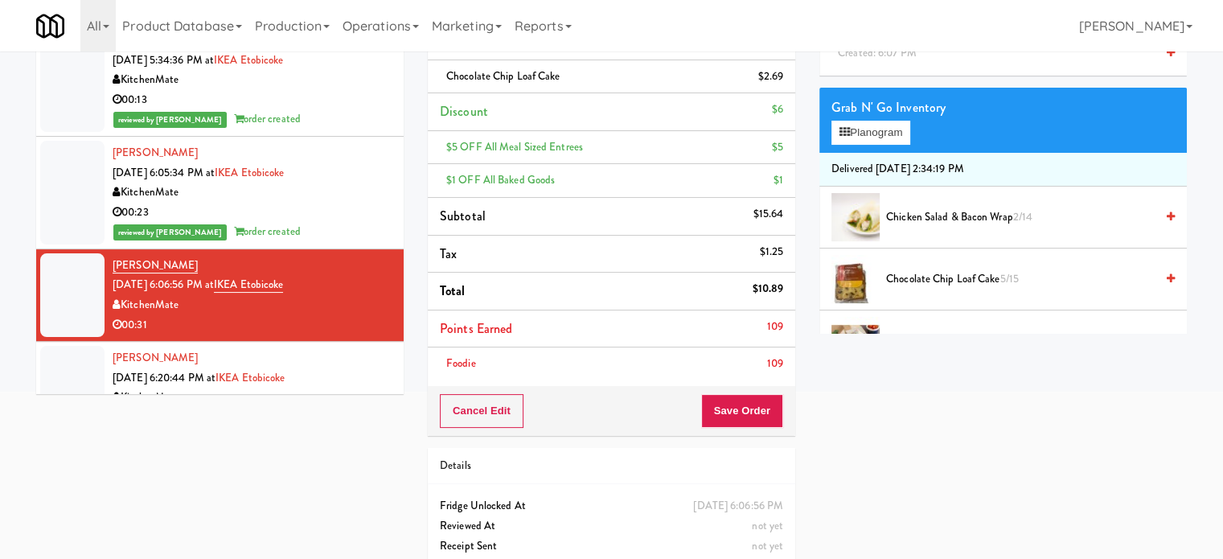
scroll to position [257, 0]
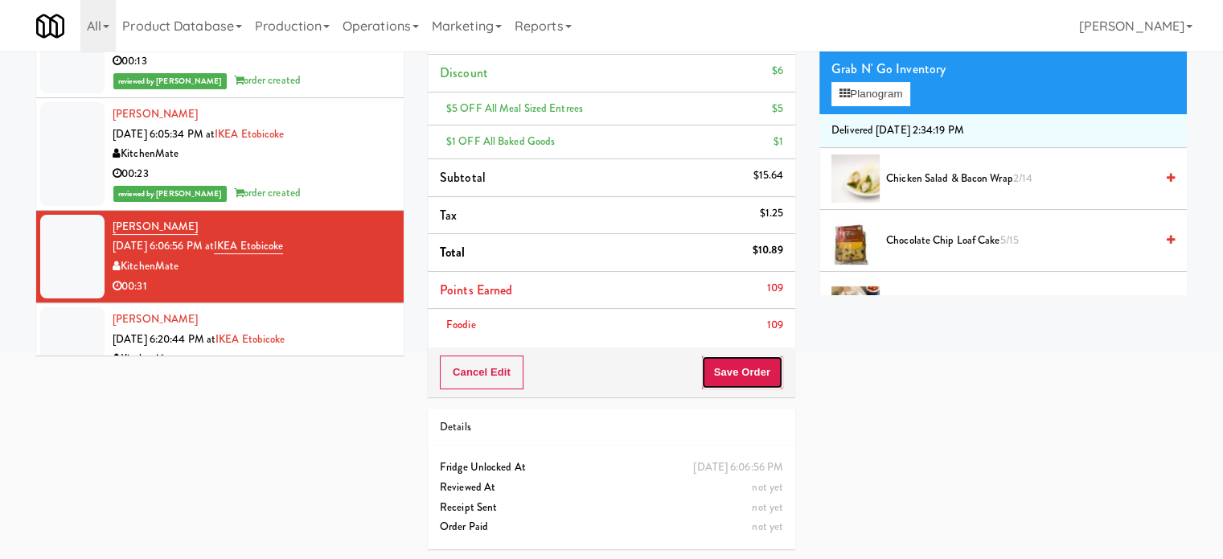
click at [741, 372] on button "Save Order" at bounding box center [742, 372] width 82 height 34
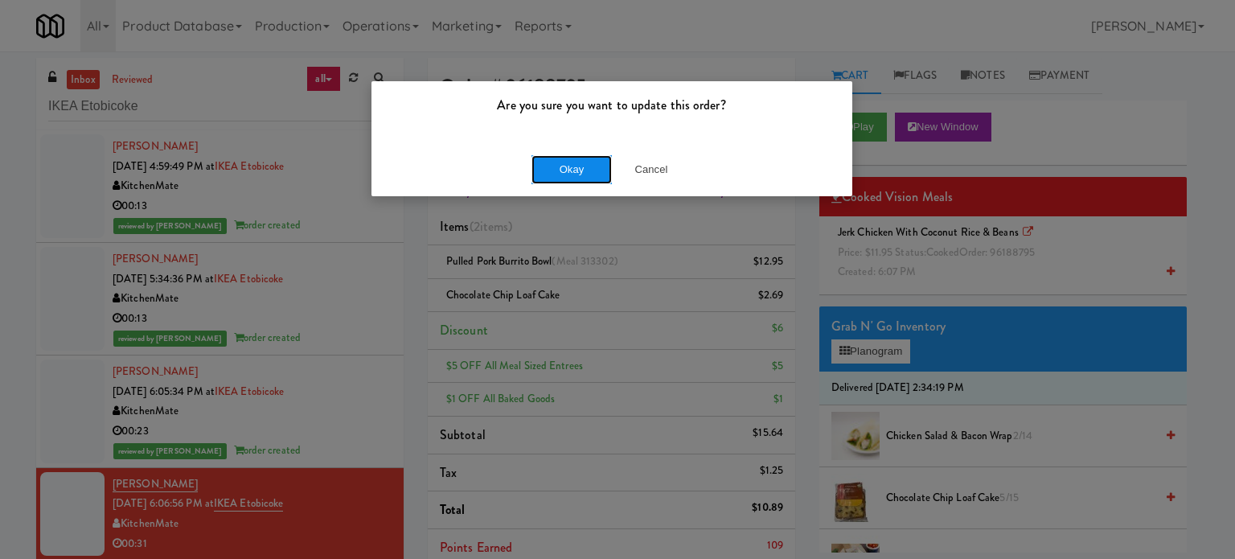
click at [591, 173] on button "Okay" at bounding box center [572, 169] width 80 height 29
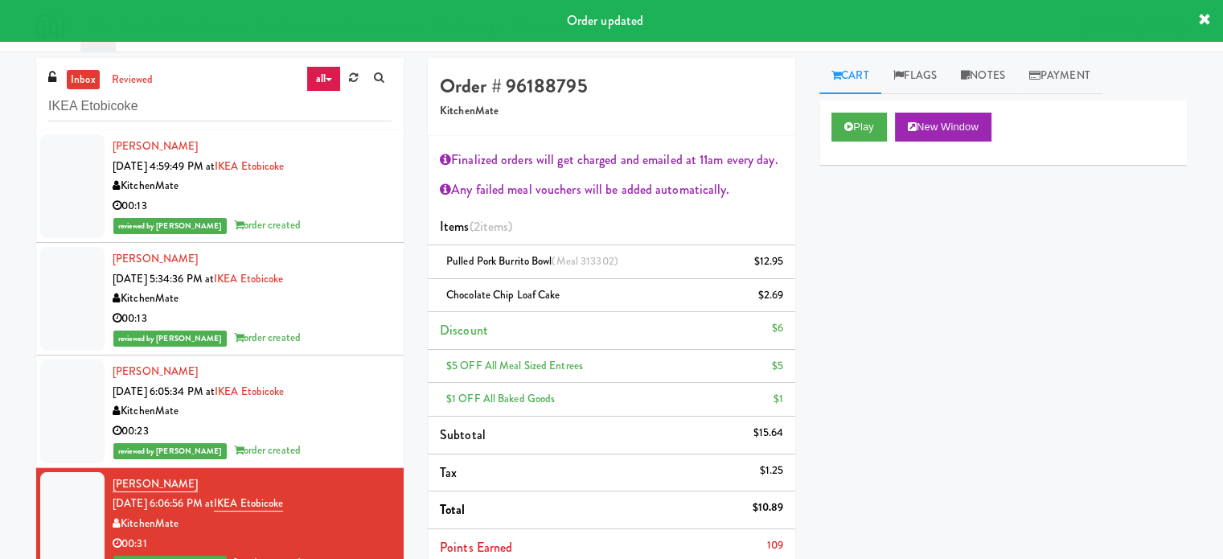
scroll to position [402, 0]
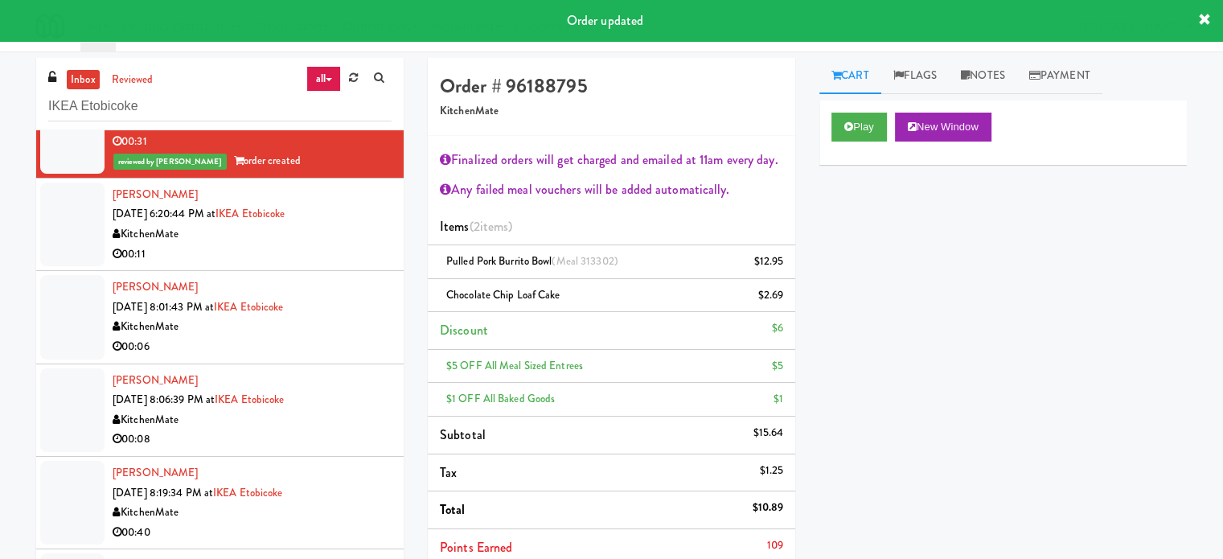
click at [344, 244] on div "Julia Budziak Sep 10, 2025 6:20:44 PM at IKEA Etobicoke KitchenMate 00:11" at bounding box center [252, 224] width 279 height 79
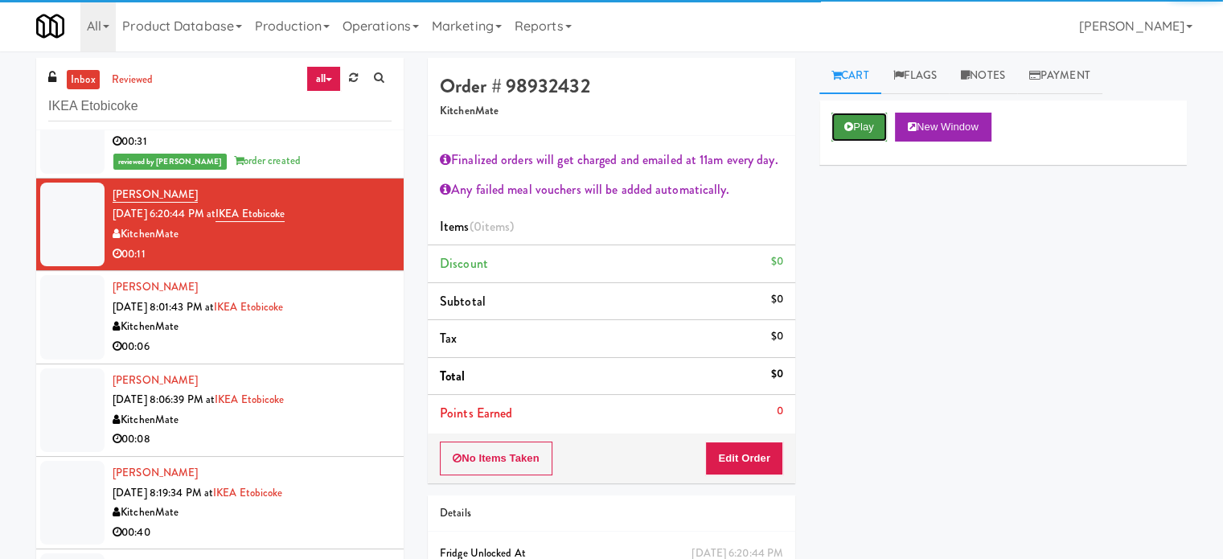
click at [856, 126] on button "Play" at bounding box center [859, 127] width 55 height 29
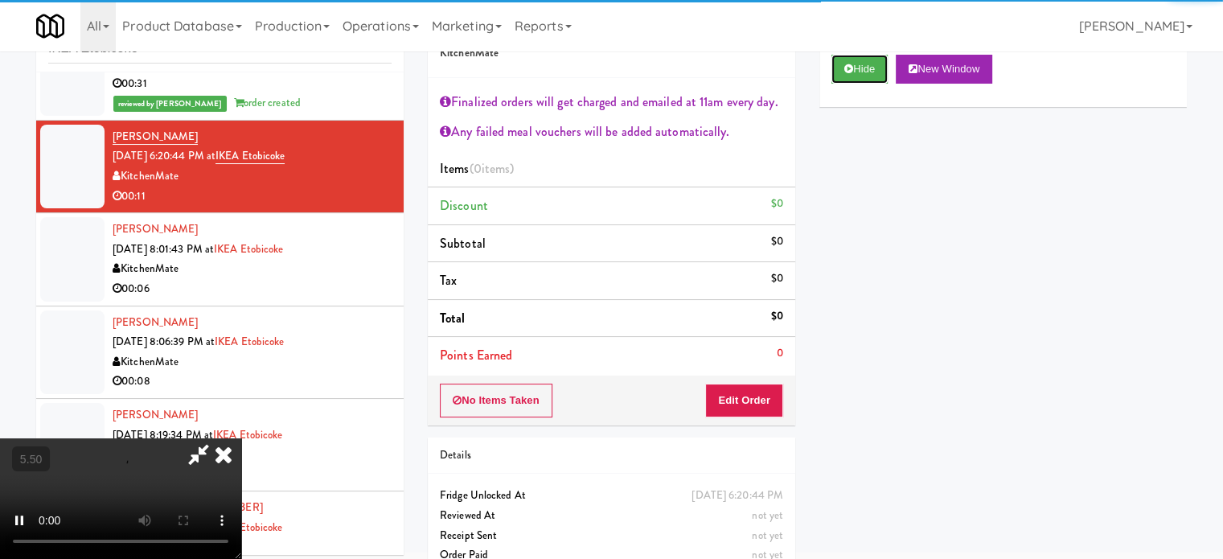
scroll to position [87, 0]
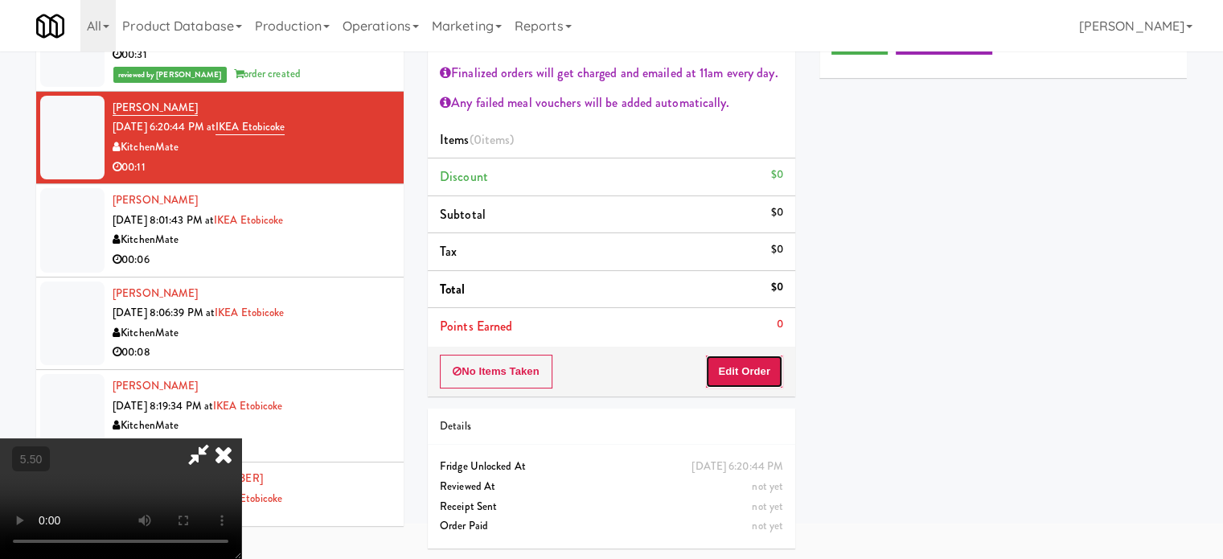
click at [761, 373] on button "Edit Order" at bounding box center [744, 372] width 78 height 34
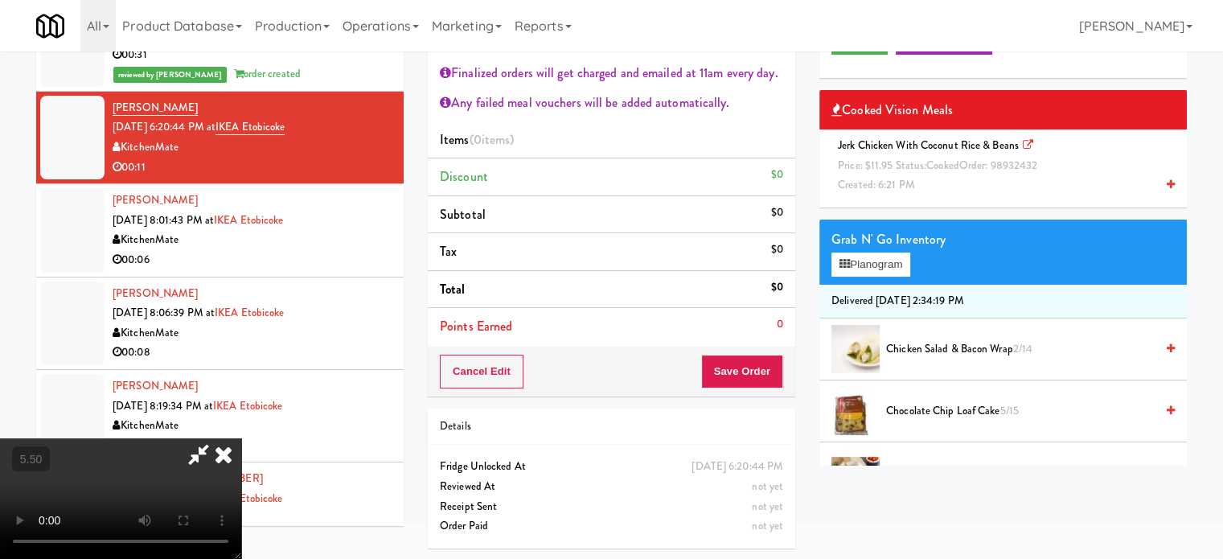
click at [241, 438] on video at bounding box center [120, 498] width 241 height 121
drag, startPoint x: 499, startPoint y: 340, endPoint x: 573, endPoint y: 329, distance: 74.8
click at [241, 438] on video at bounding box center [120, 498] width 241 height 121
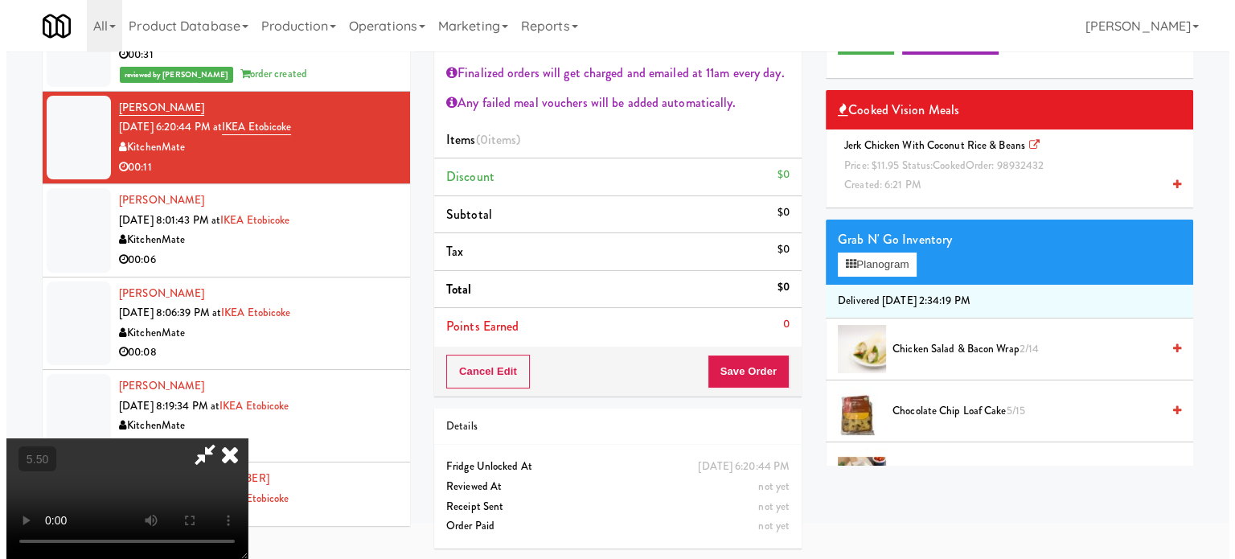
scroll to position [51, 0]
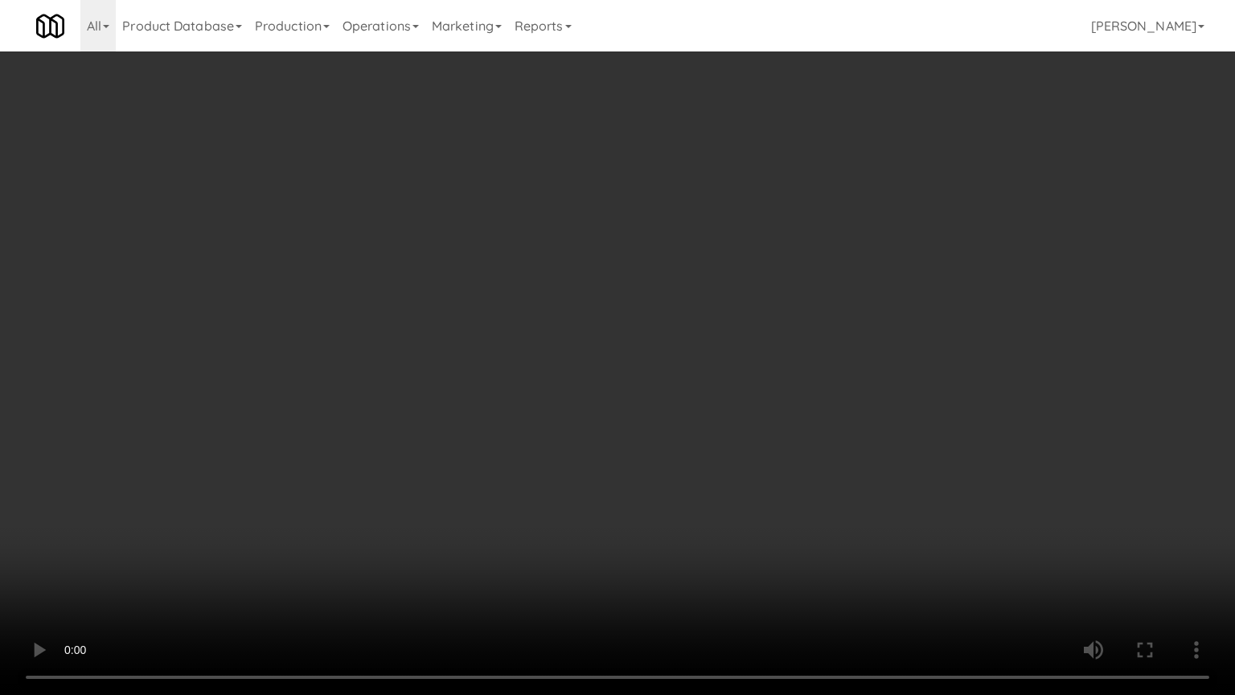
click at [575, 323] on video at bounding box center [617, 347] width 1235 height 695
click at [575, 325] on video at bounding box center [617, 347] width 1235 height 695
click at [742, 558] on video at bounding box center [617, 347] width 1235 height 695
click at [721, 537] on video at bounding box center [617, 347] width 1235 height 695
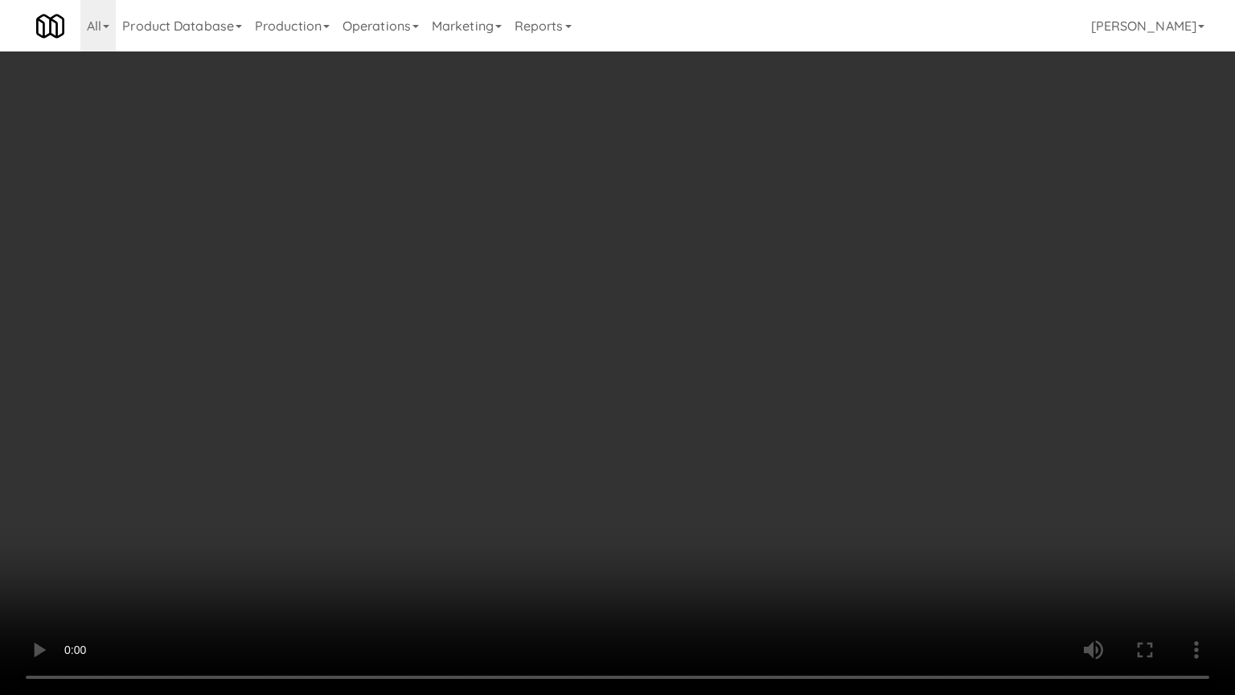
click at [721, 537] on video at bounding box center [617, 347] width 1235 height 695
drag, startPoint x: 594, startPoint y: 524, endPoint x: 598, endPoint y: 489, distance: 35.5
click at [593, 522] on video at bounding box center [617, 347] width 1235 height 695
click at [595, 466] on video at bounding box center [617, 347] width 1235 height 695
click at [594, 466] on video at bounding box center [617, 347] width 1235 height 695
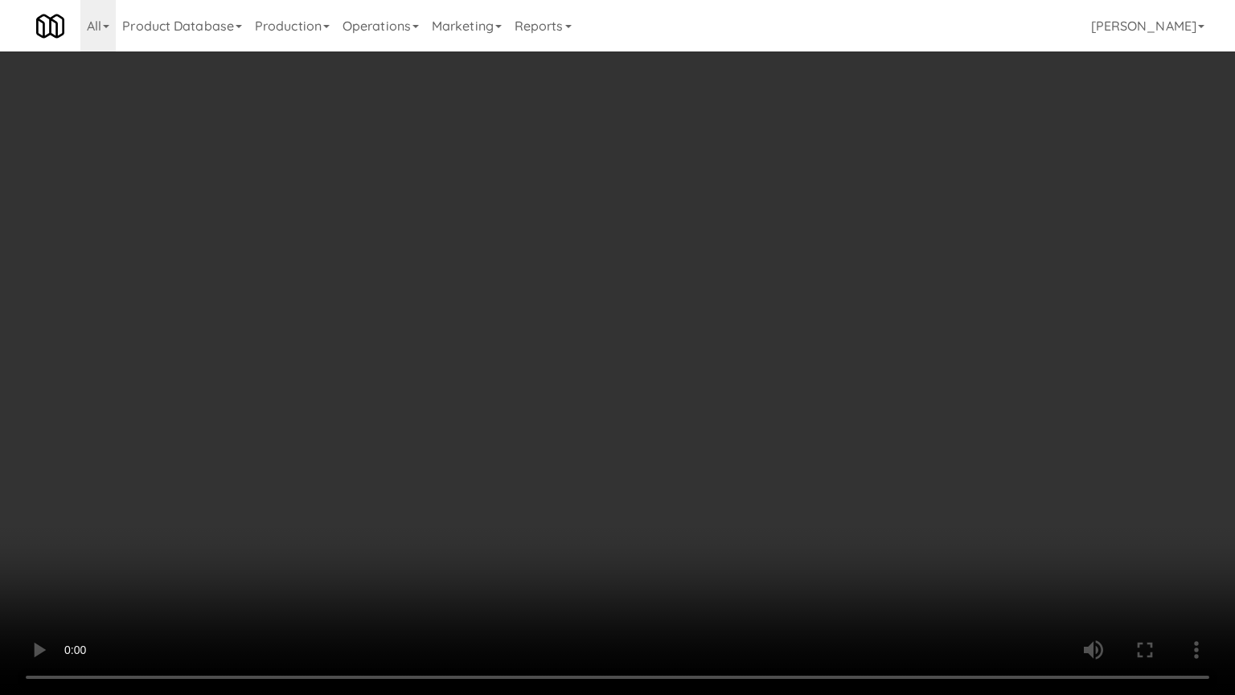
click at [595, 466] on video at bounding box center [617, 347] width 1235 height 695
click at [595, 464] on video at bounding box center [617, 347] width 1235 height 695
click at [642, 441] on video at bounding box center [617, 347] width 1235 height 695
drag, startPoint x: 649, startPoint y: 440, endPoint x: 811, endPoint y: 285, distance: 224.1
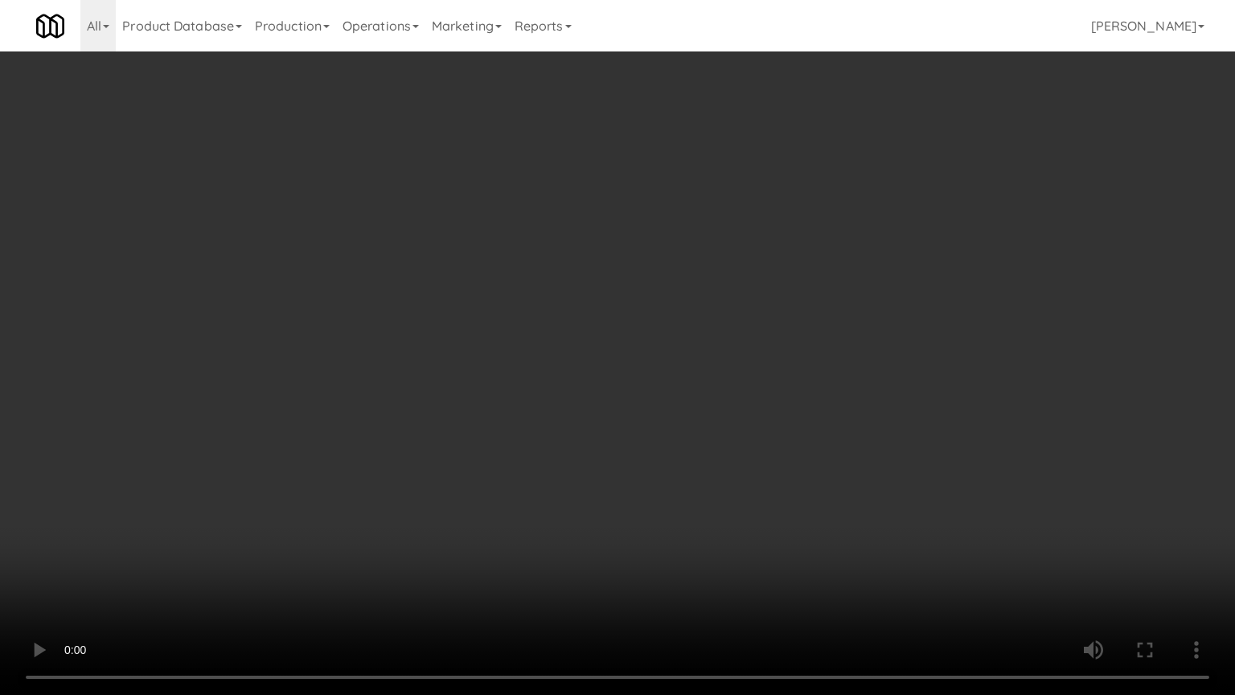
click at [650, 440] on video at bounding box center [617, 347] width 1235 height 695
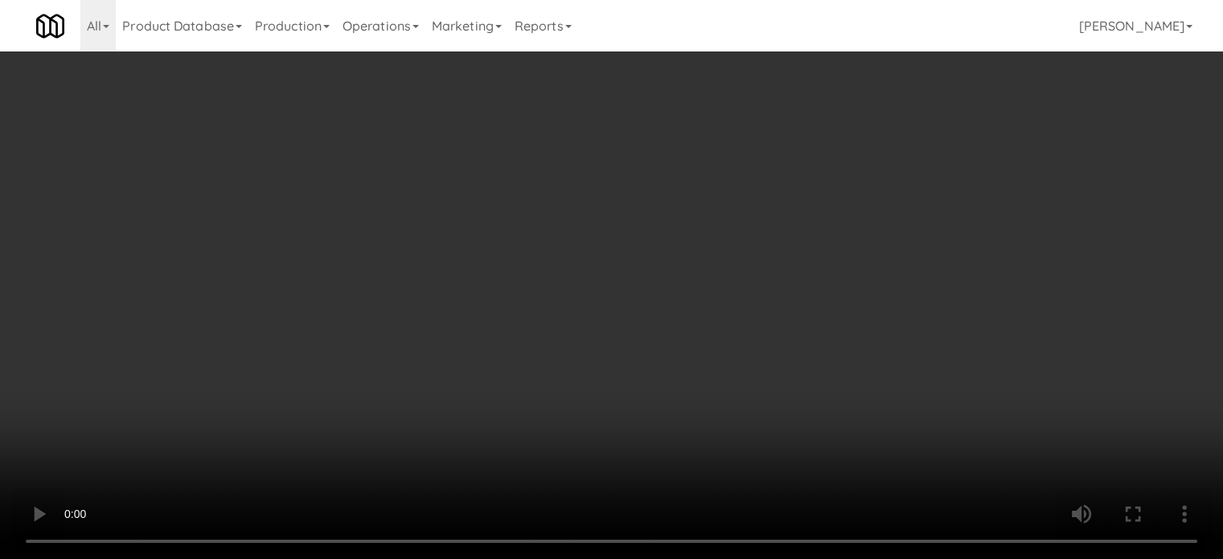
click at [873, 282] on div "Grab N' Go Inventory" at bounding box center [1003, 275] width 343 height 24
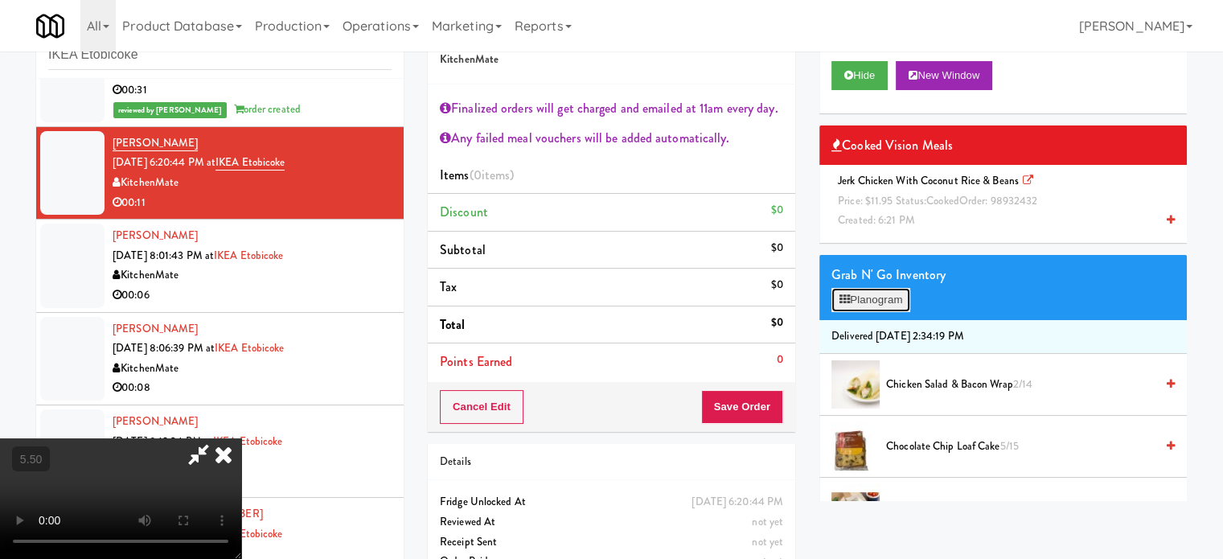
click at [862, 297] on button "Planogram" at bounding box center [871, 300] width 79 height 24
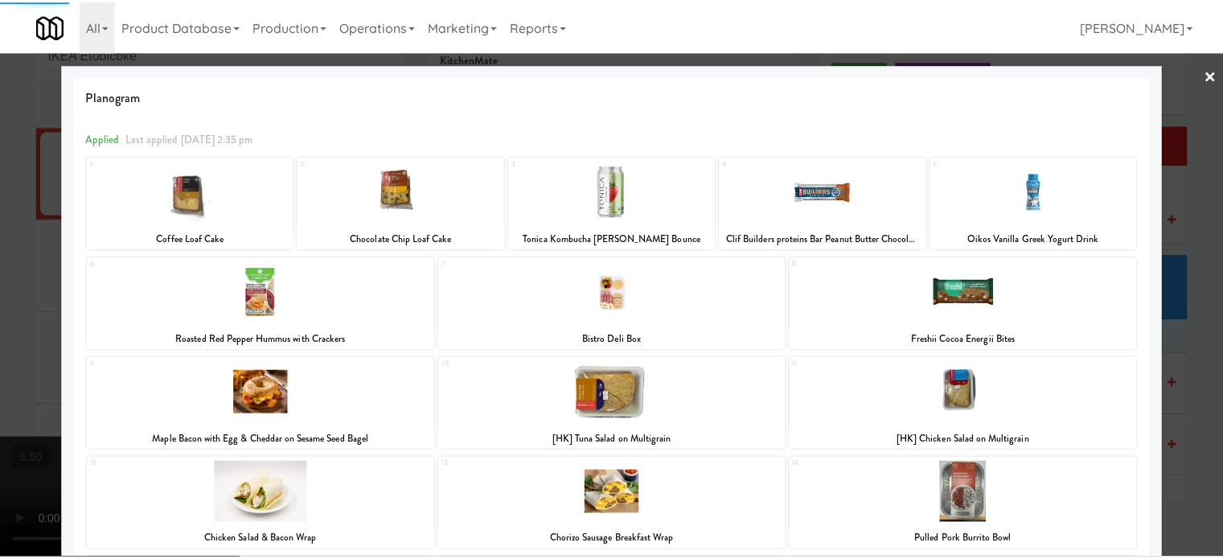
scroll to position [331, 0]
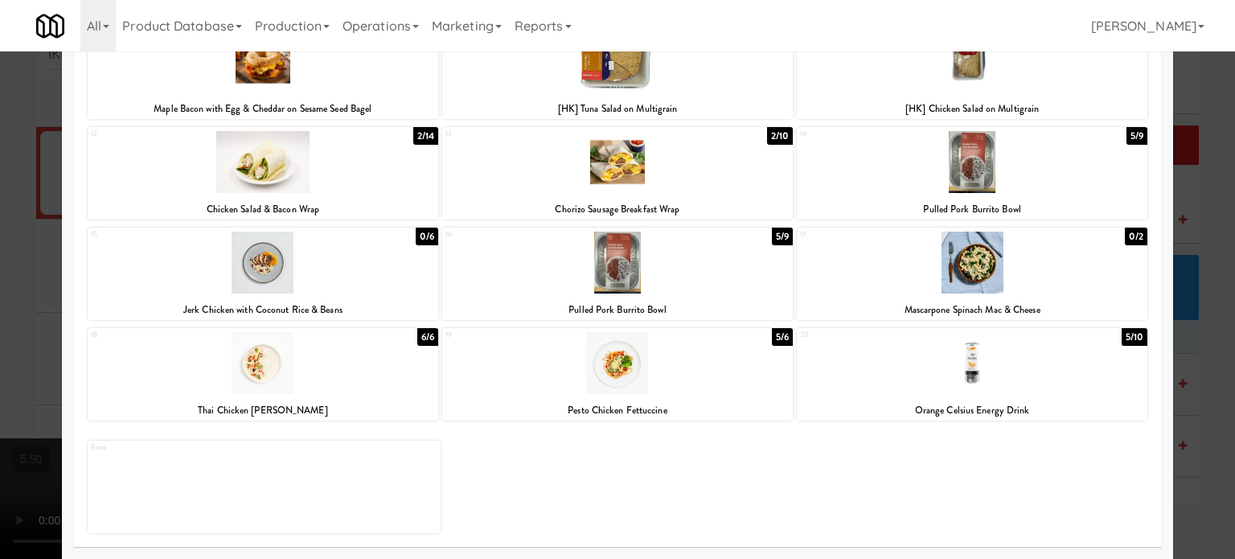
click at [1188, 368] on div at bounding box center [617, 279] width 1235 height 559
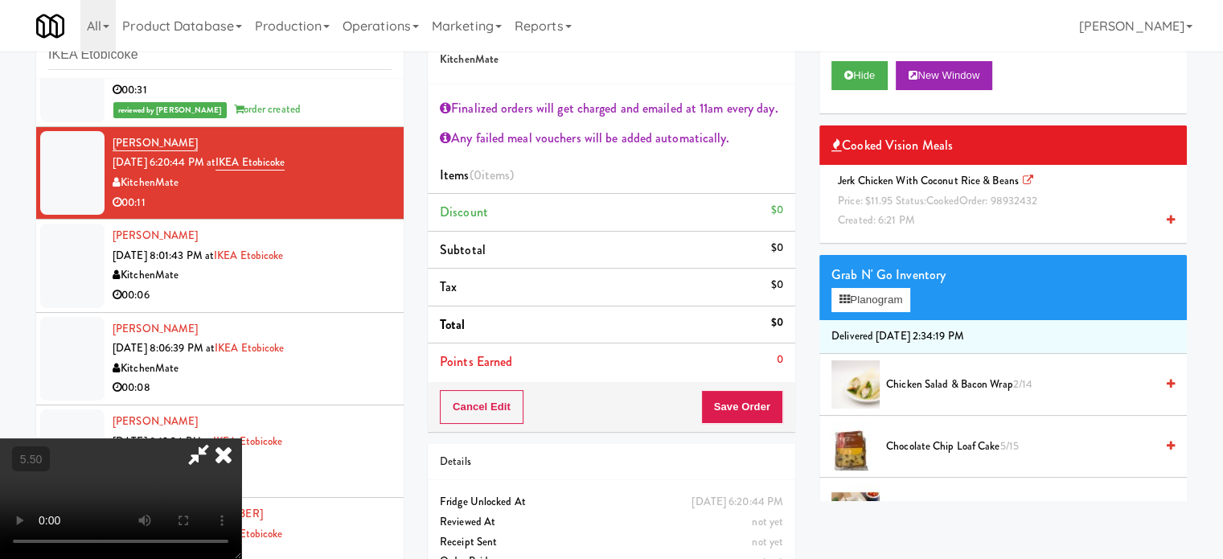
click at [902, 195] on span "Price: $11.95 Status: cooked Order: 98932432" at bounding box center [937, 200] width 199 height 15
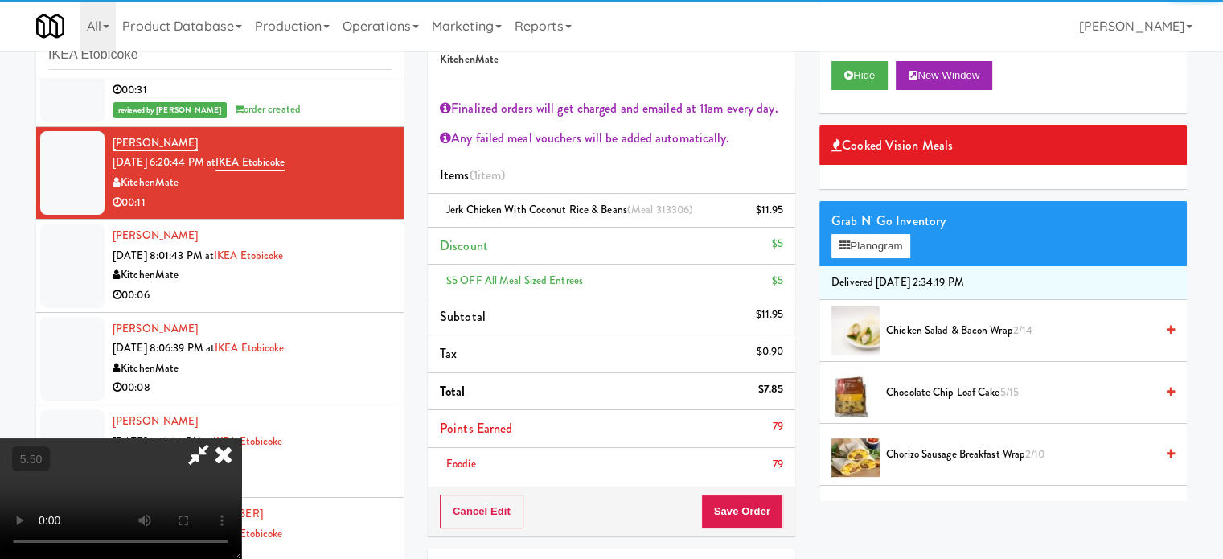
click at [241, 438] on video at bounding box center [120, 498] width 241 height 121
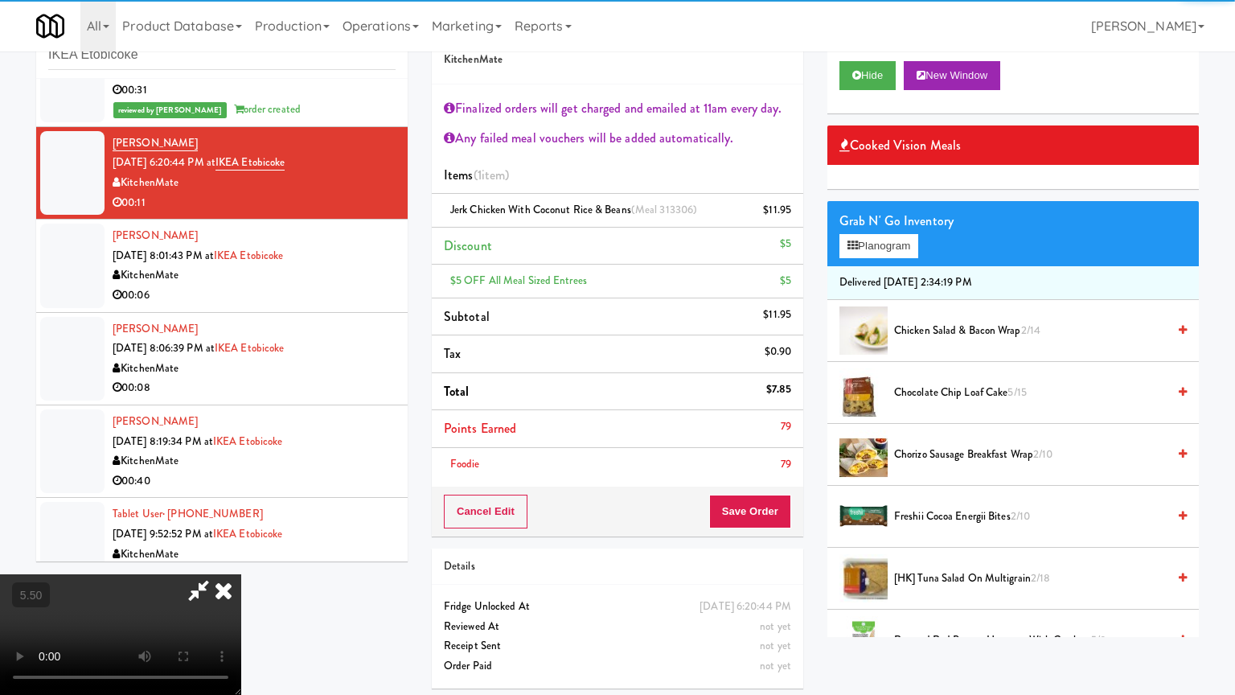
click at [241, 558] on video at bounding box center [120, 634] width 241 height 121
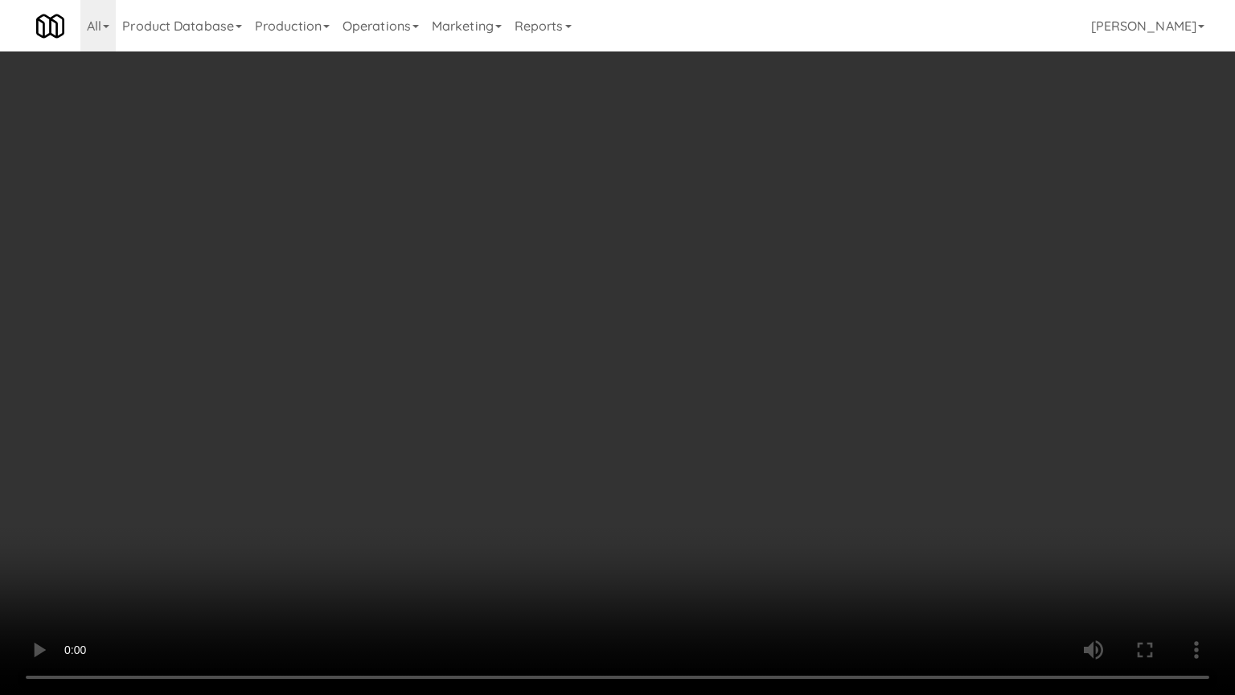
click at [615, 375] on video at bounding box center [617, 347] width 1235 height 695
click at [622, 372] on video at bounding box center [617, 347] width 1235 height 695
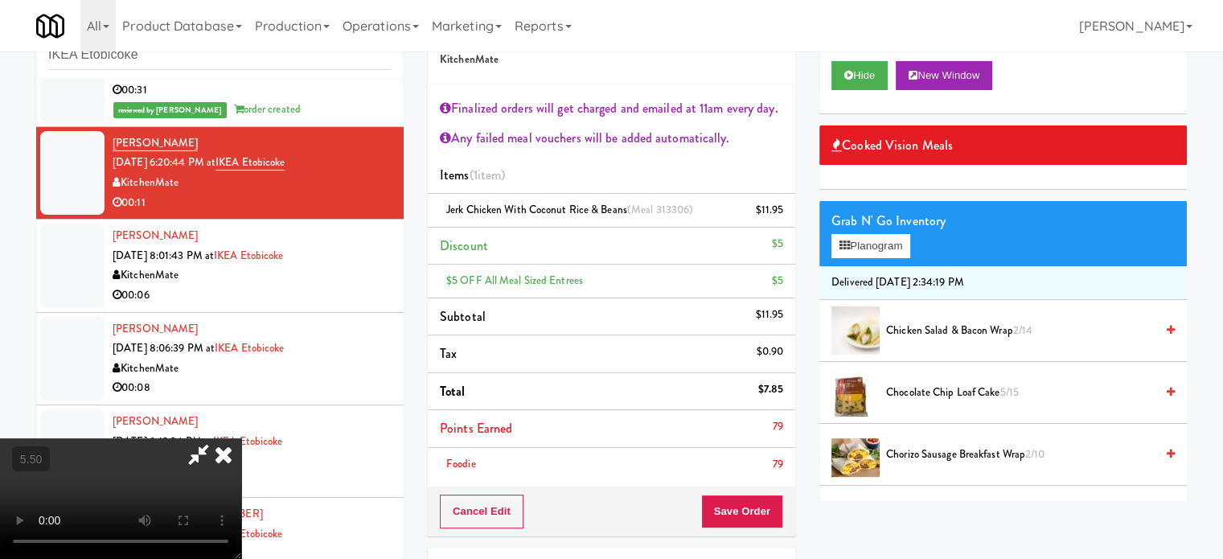
click at [241, 438] on icon at bounding box center [223, 454] width 35 height 32
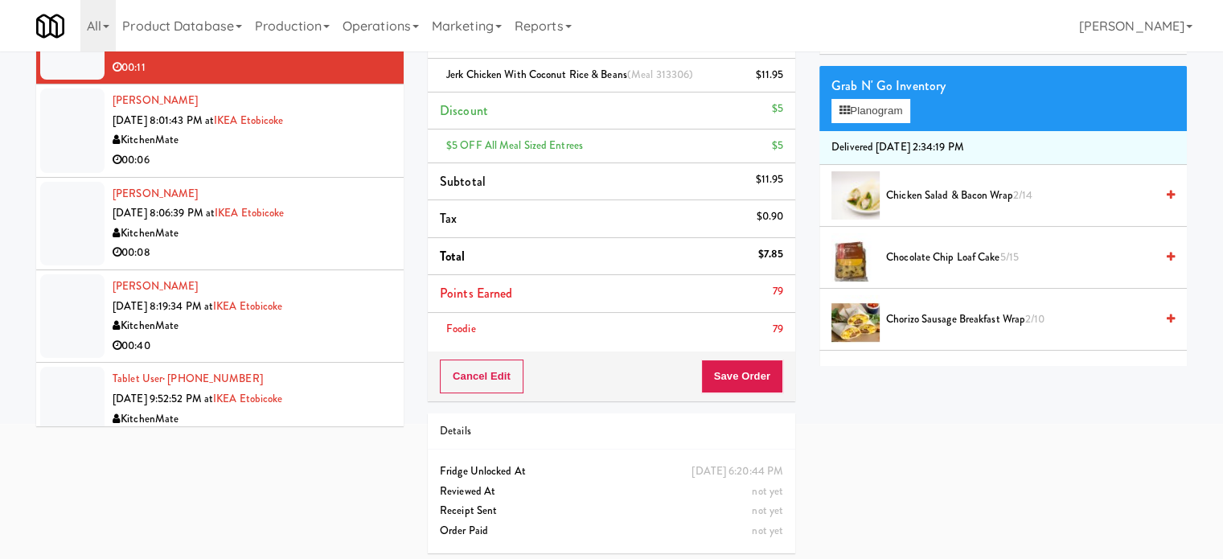
scroll to position [190, 0]
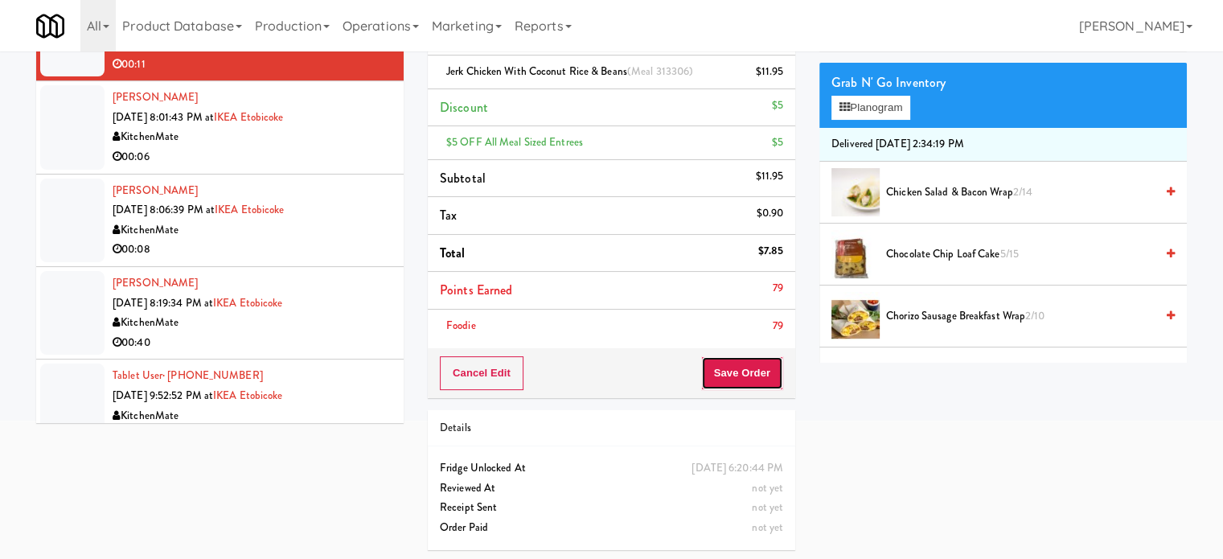
click at [730, 362] on button "Save Order" at bounding box center [742, 373] width 82 height 34
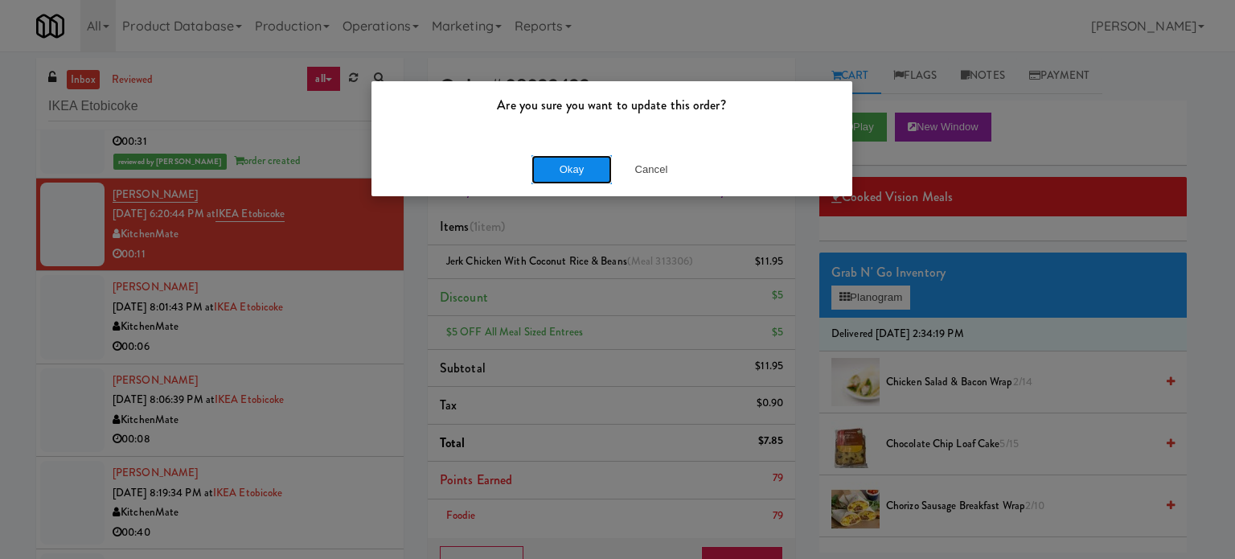
click at [585, 173] on button "Okay" at bounding box center [572, 169] width 80 height 29
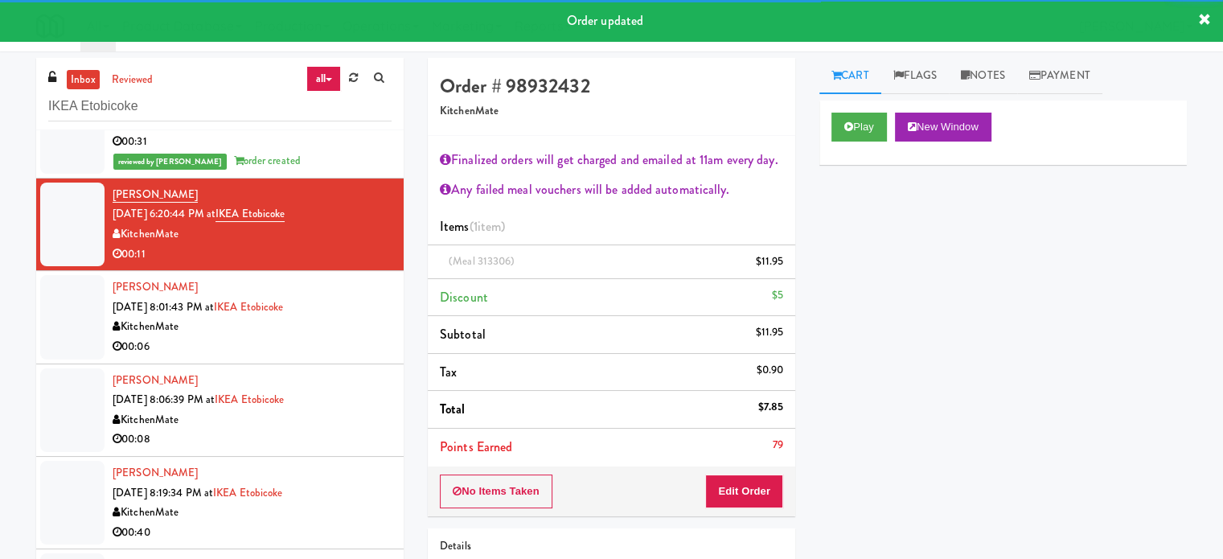
click at [347, 320] on div "KitchenMate" at bounding box center [252, 327] width 279 height 20
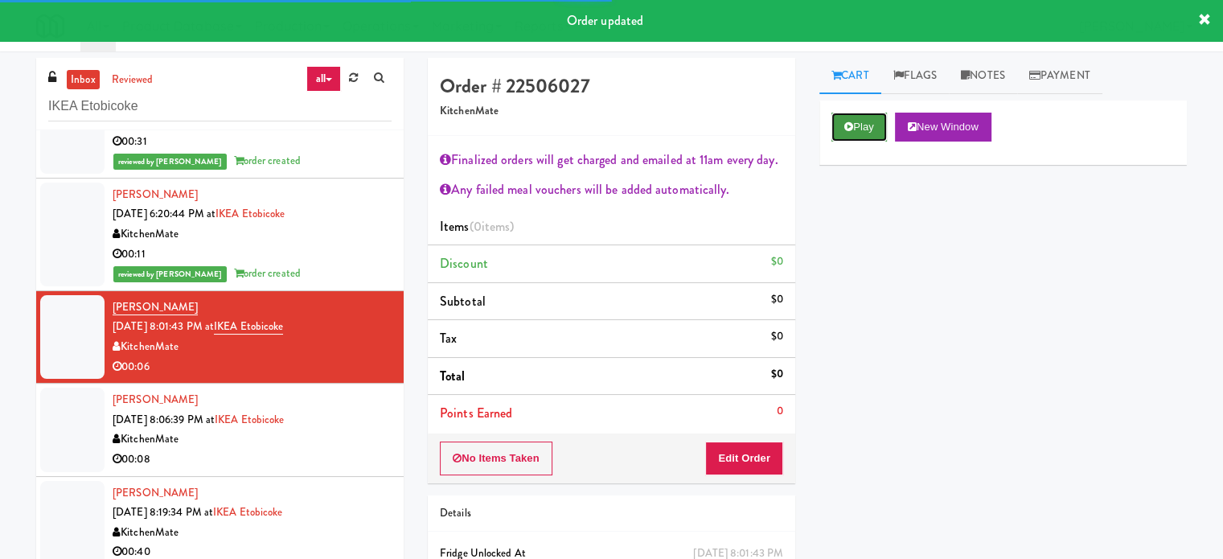
click at [859, 116] on button "Play" at bounding box center [859, 127] width 55 height 29
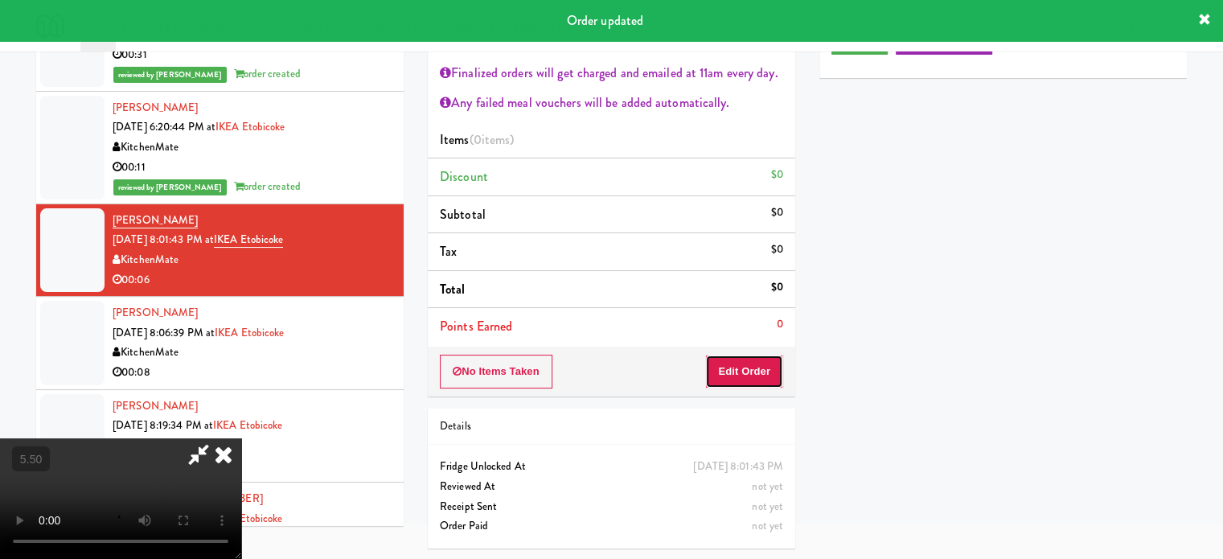
click at [752, 361] on button "Edit Order" at bounding box center [744, 372] width 78 height 34
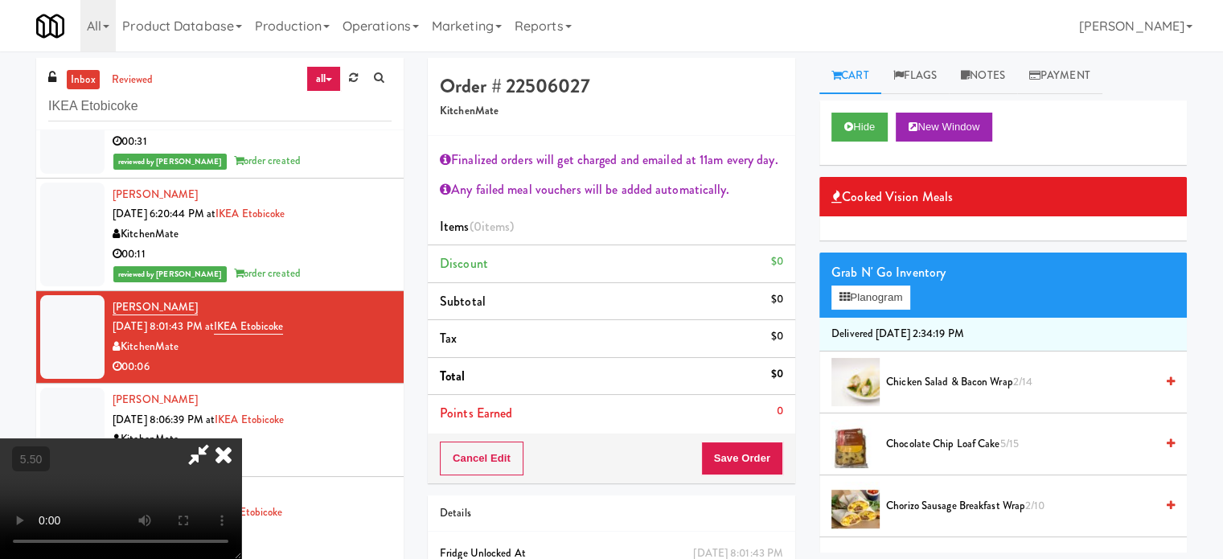
click at [241, 438] on video at bounding box center [120, 498] width 241 height 121
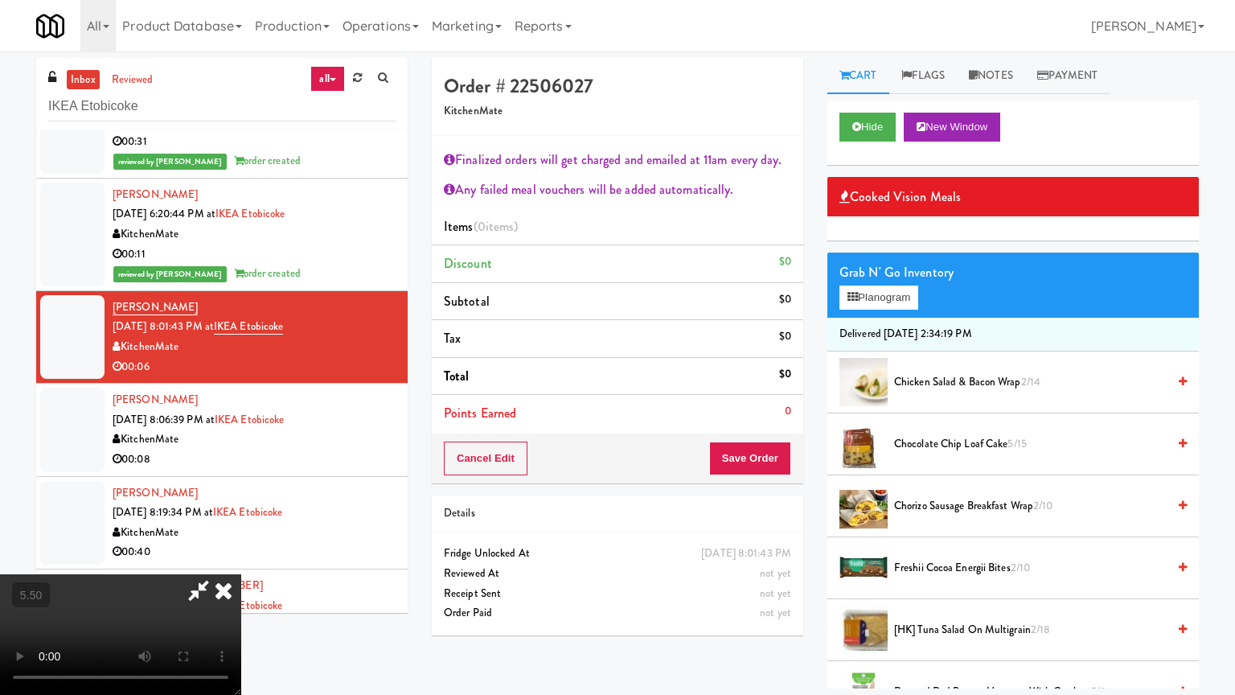
click at [241, 558] on video at bounding box center [120, 634] width 241 height 121
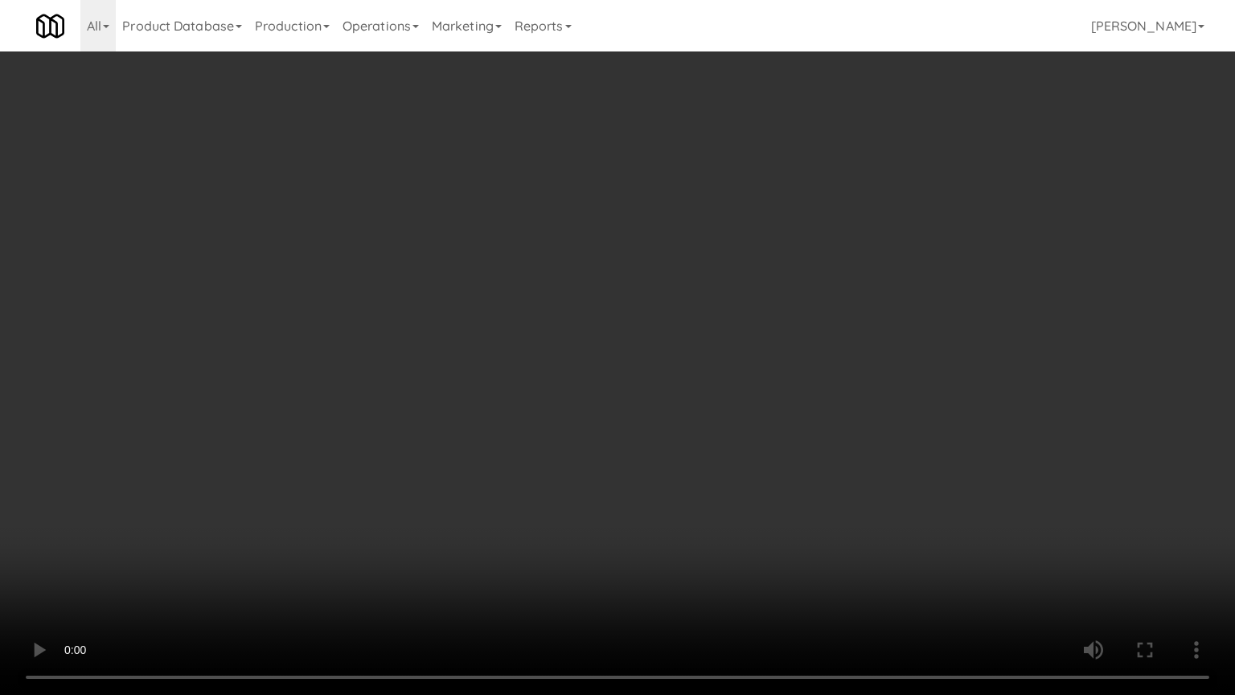
drag, startPoint x: 345, startPoint y: 405, endPoint x: 410, endPoint y: 368, distance: 74.9
click at [345, 405] on video at bounding box center [617, 347] width 1235 height 695
click at [512, 417] on video at bounding box center [617, 347] width 1235 height 695
click at [109, 549] on video at bounding box center [617, 347] width 1235 height 695
click at [540, 438] on video at bounding box center [617, 347] width 1235 height 695
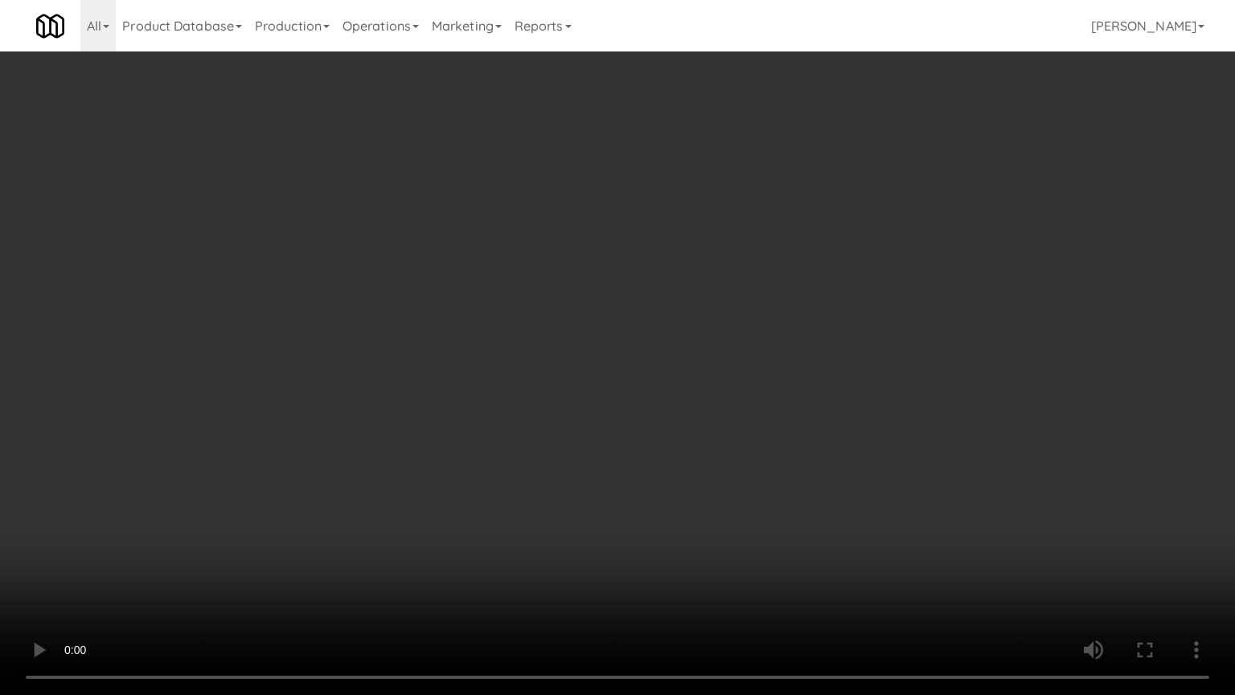
click at [540, 438] on video at bounding box center [617, 347] width 1235 height 695
click at [617, 457] on video at bounding box center [617, 347] width 1235 height 695
click at [688, 470] on video at bounding box center [617, 347] width 1235 height 695
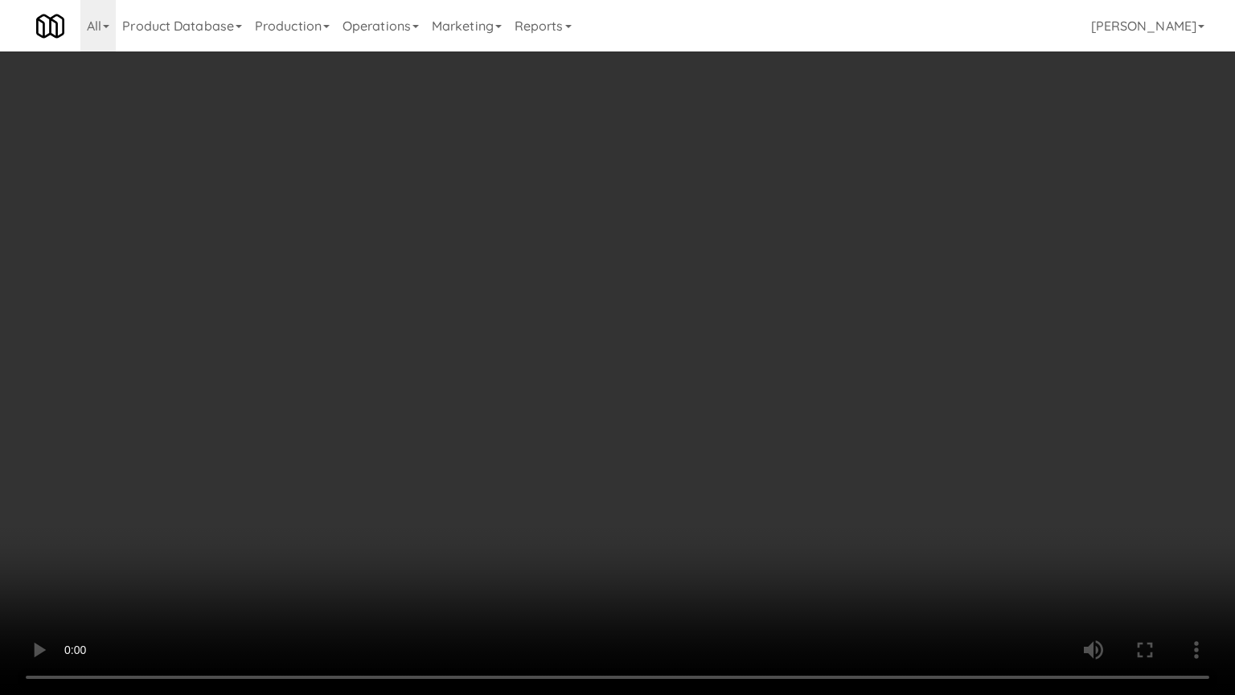
click at [725, 462] on video at bounding box center [617, 347] width 1235 height 695
click at [741, 459] on video at bounding box center [617, 347] width 1235 height 695
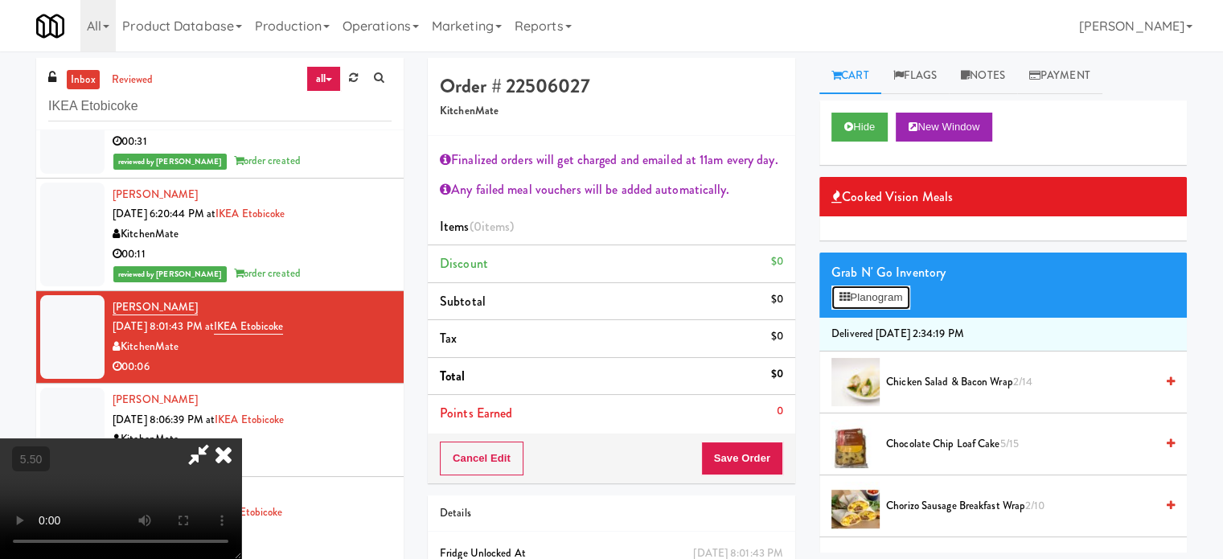
click at [885, 302] on button "Planogram" at bounding box center [871, 298] width 79 height 24
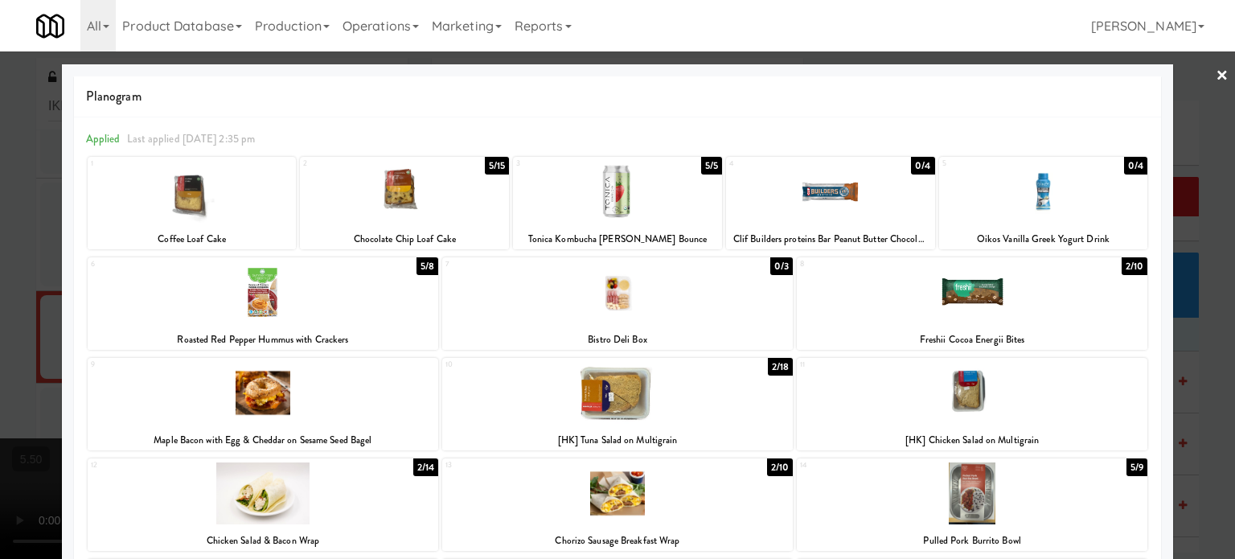
click at [1127, 266] on div "2/10" at bounding box center [1135, 266] width 26 height 18
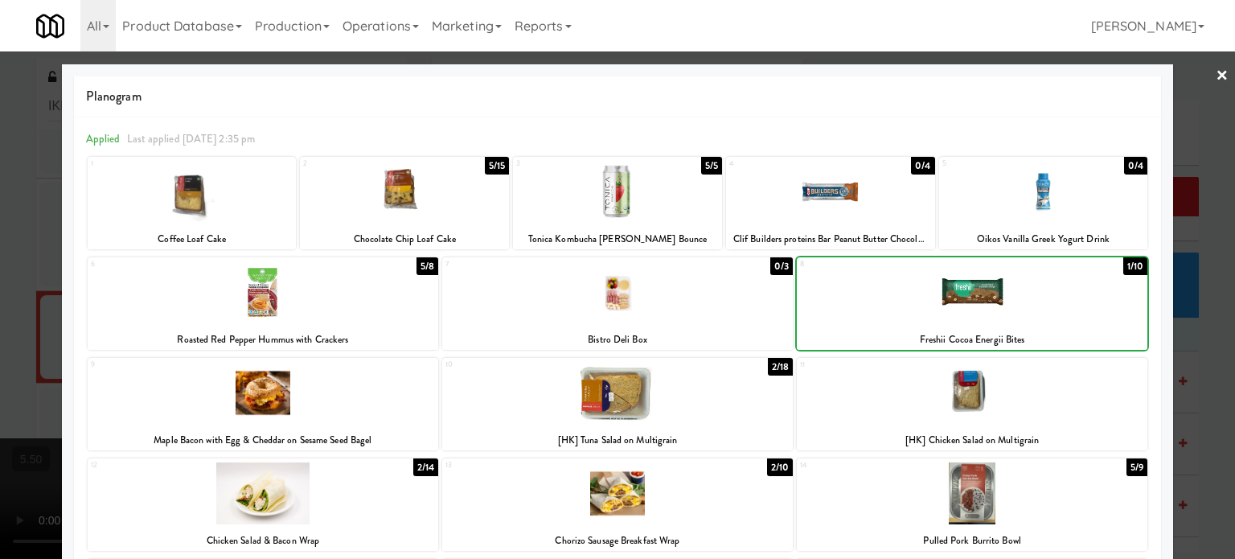
click at [1213, 318] on div at bounding box center [617, 279] width 1235 height 559
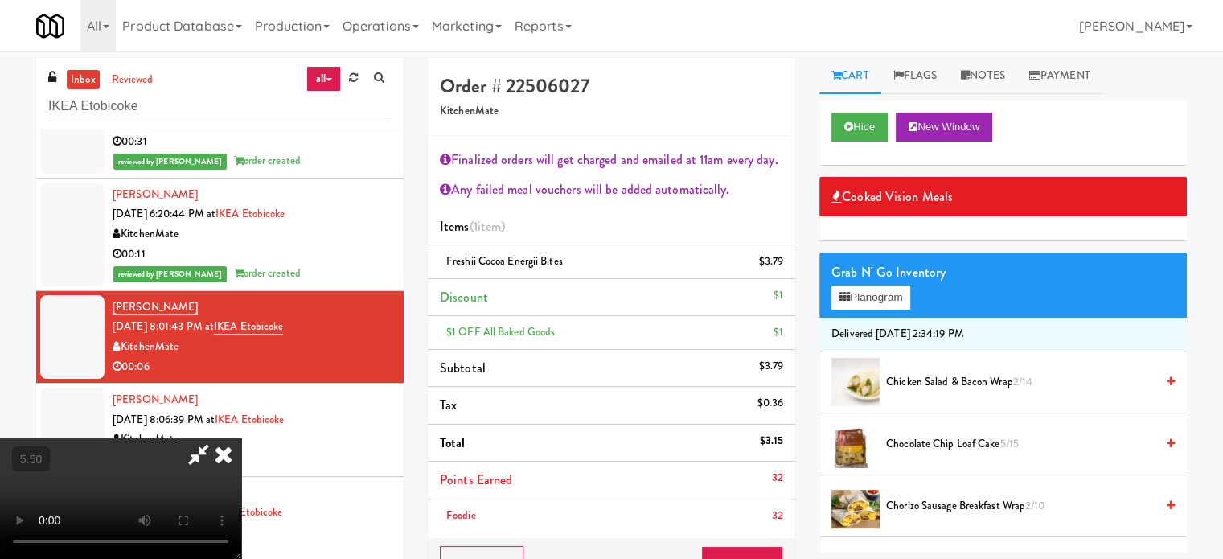
click at [241, 438] on video at bounding box center [120, 498] width 241 height 121
drag, startPoint x: 523, startPoint y: 445, endPoint x: 537, endPoint y: 393, distance: 53.5
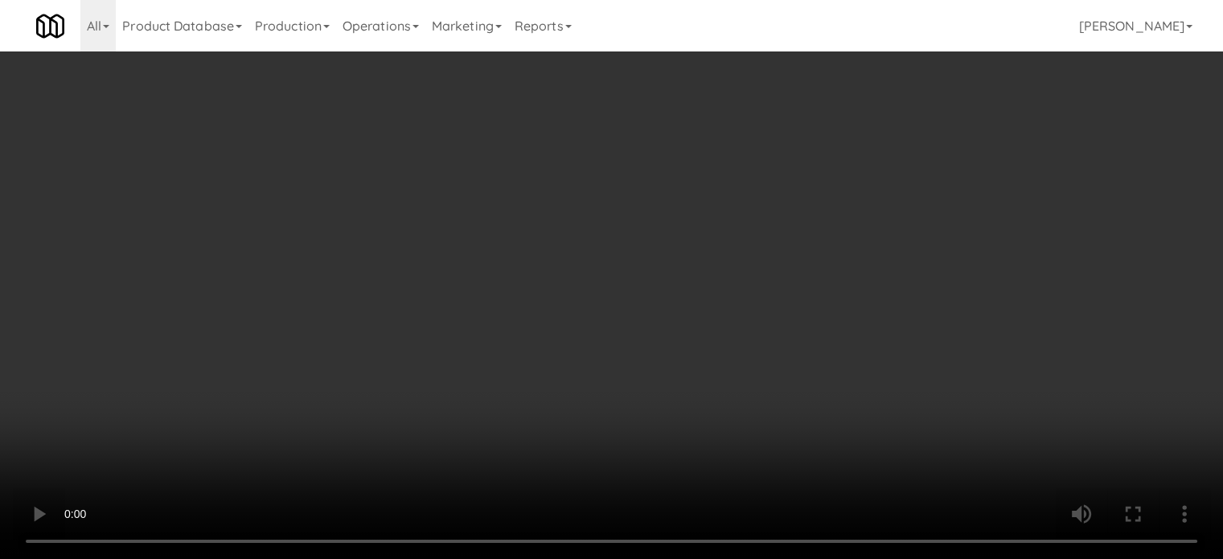
click at [523, 440] on video at bounding box center [611, 279] width 1223 height 559
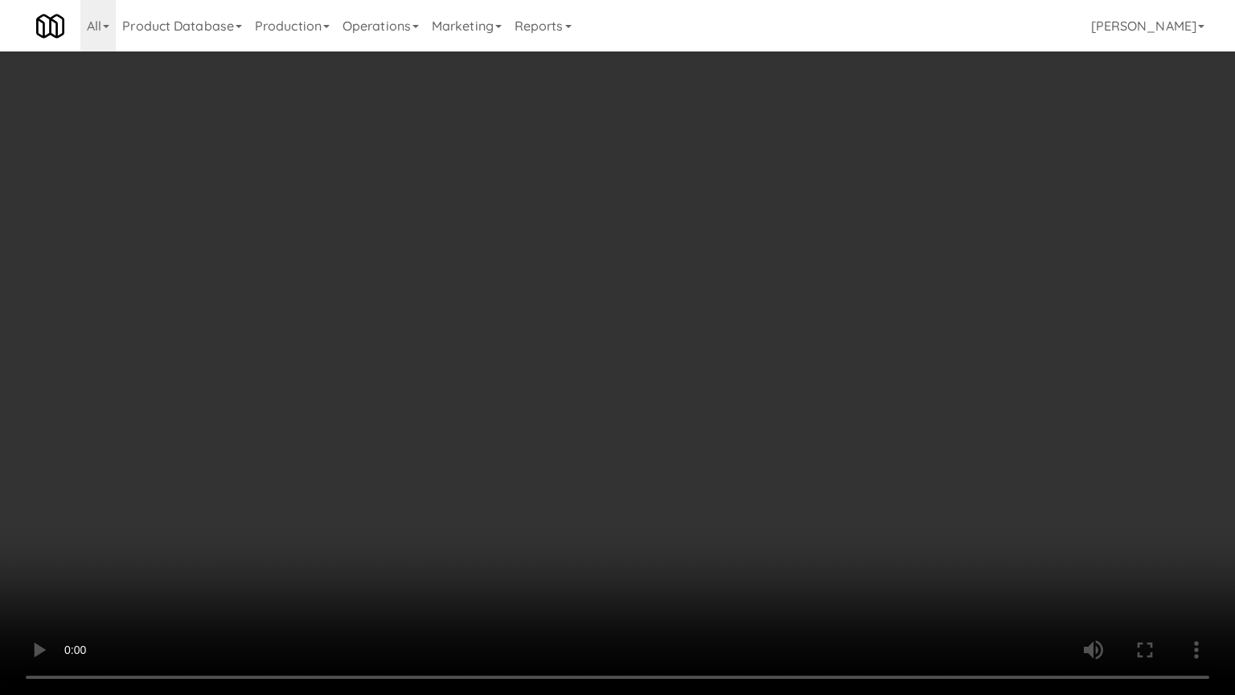
click at [524, 259] on video at bounding box center [617, 347] width 1235 height 695
click at [553, 259] on video at bounding box center [617, 347] width 1235 height 695
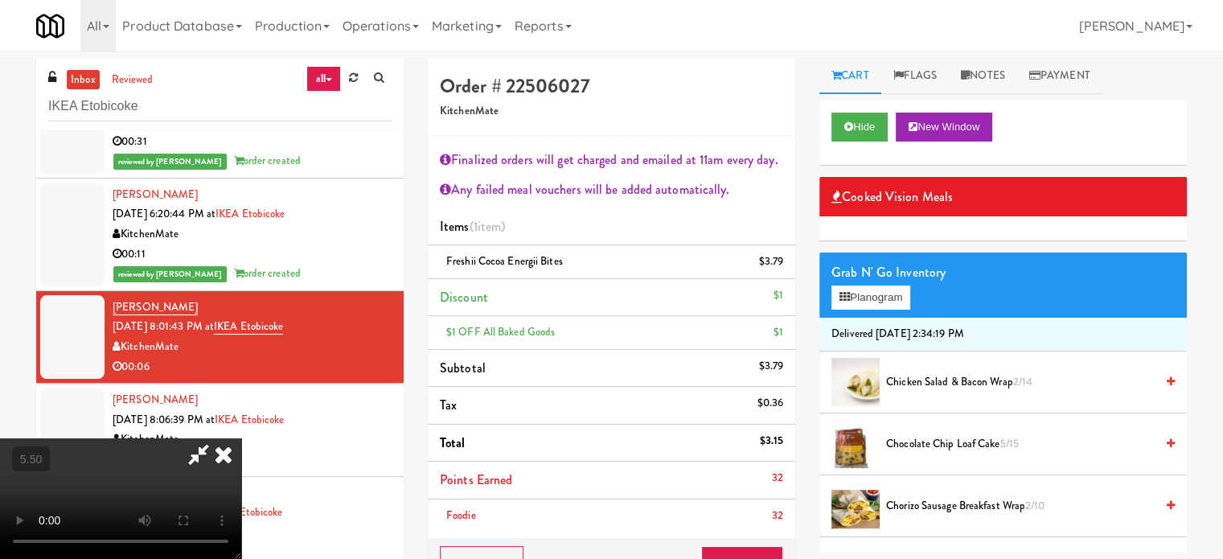
click at [241, 438] on icon at bounding box center [223, 454] width 35 height 32
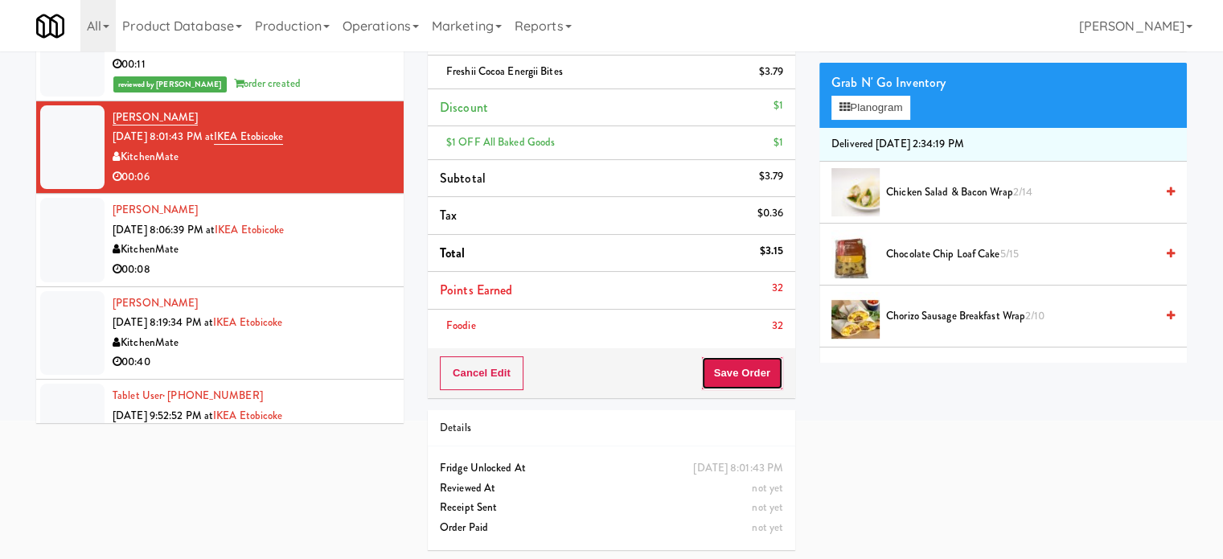
drag, startPoint x: 737, startPoint y: 384, endPoint x: 735, endPoint y: 364, distance: 19.4
click at [735, 384] on button "Save Order" at bounding box center [742, 373] width 82 height 34
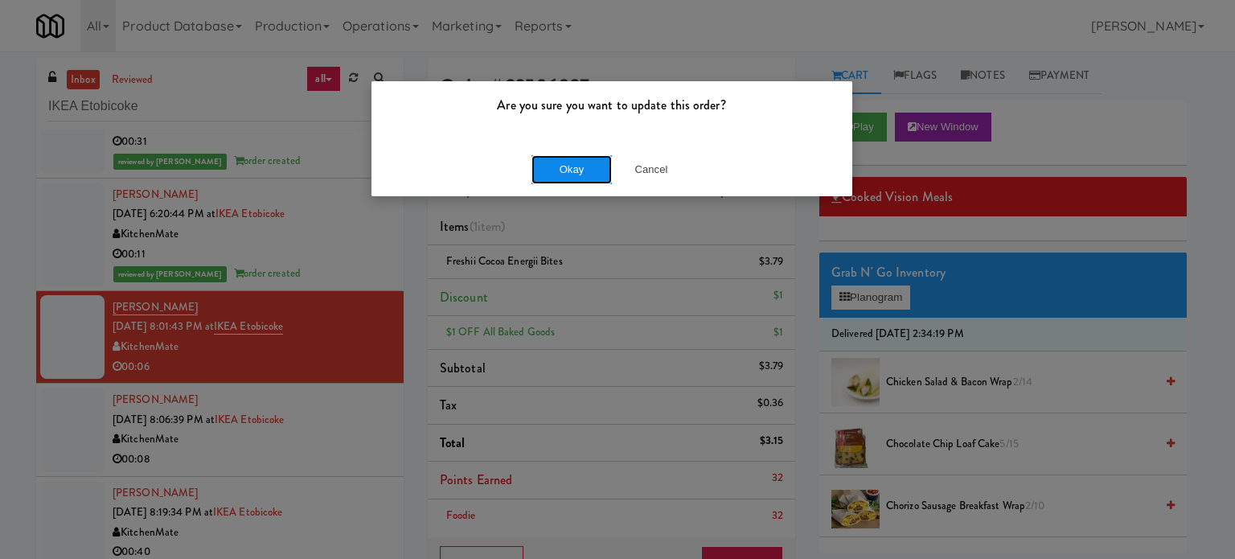
click at [595, 176] on button "Okay" at bounding box center [572, 169] width 80 height 29
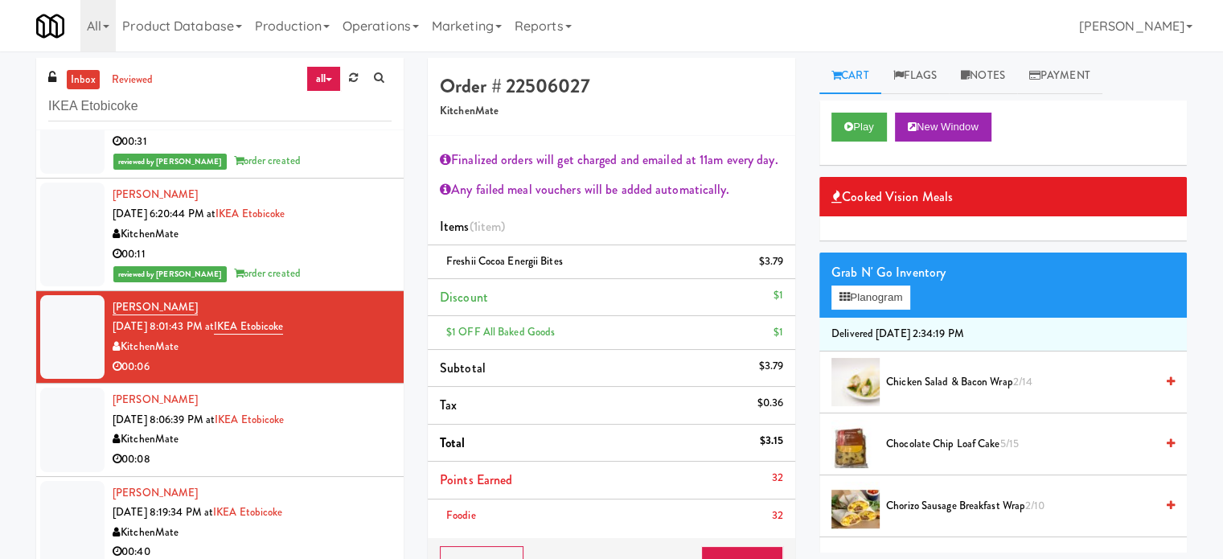
click at [368, 438] on div "KitchenMate" at bounding box center [252, 439] width 279 height 20
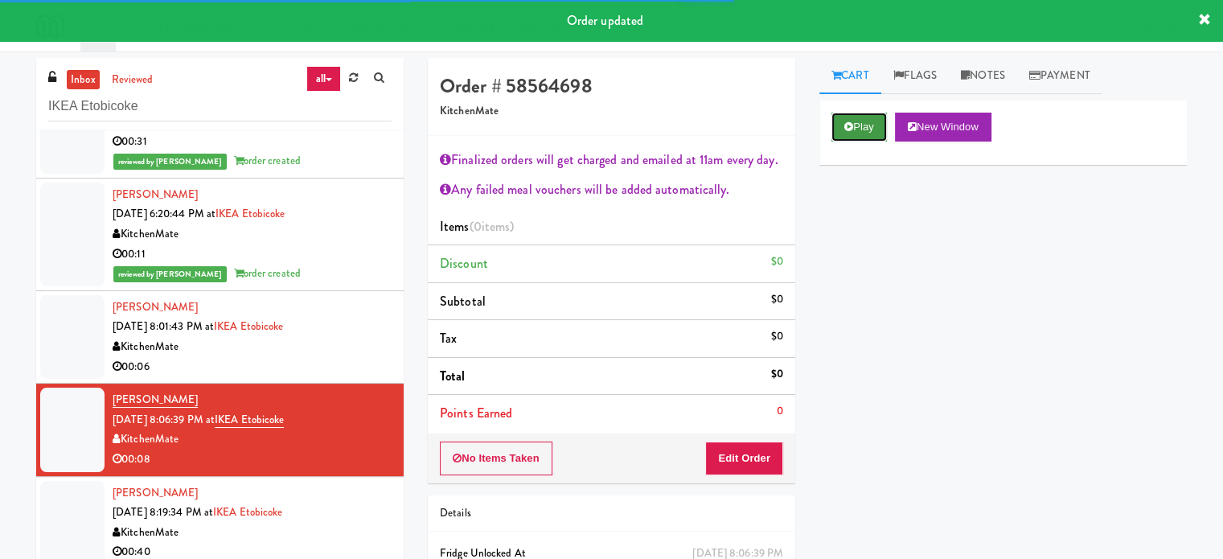
click at [880, 121] on button "Play" at bounding box center [859, 127] width 55 height 29
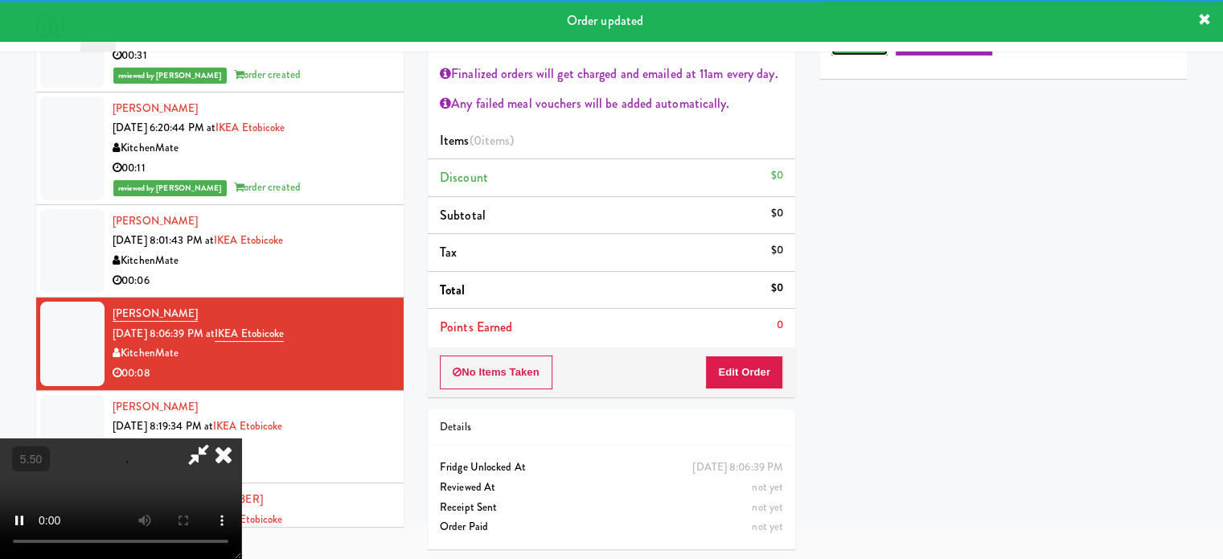
scroll to position [87, 0]
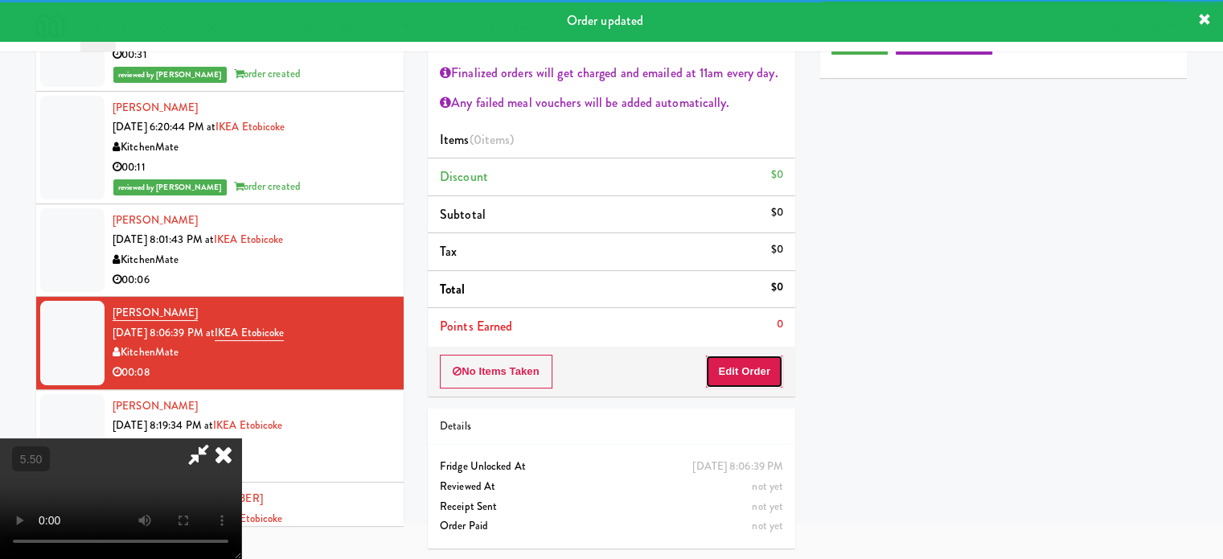
click at [726, 378] on button "Edit Order" at bounding box center [744, 372] width 78 height 34
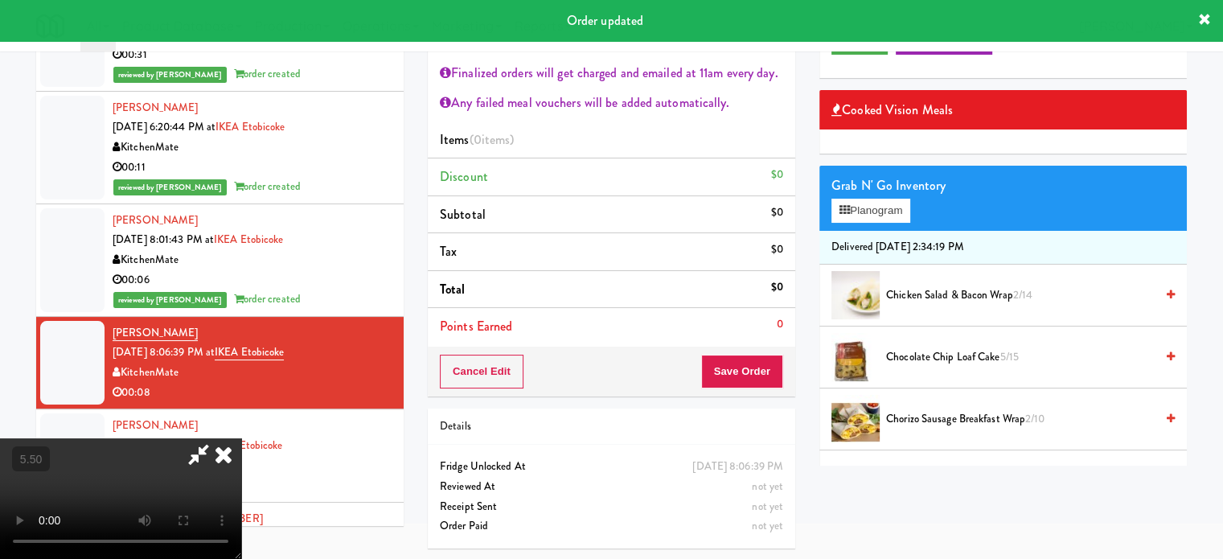
click at [241, 438] on video at bounding box center [120, 498] width 241 height 121
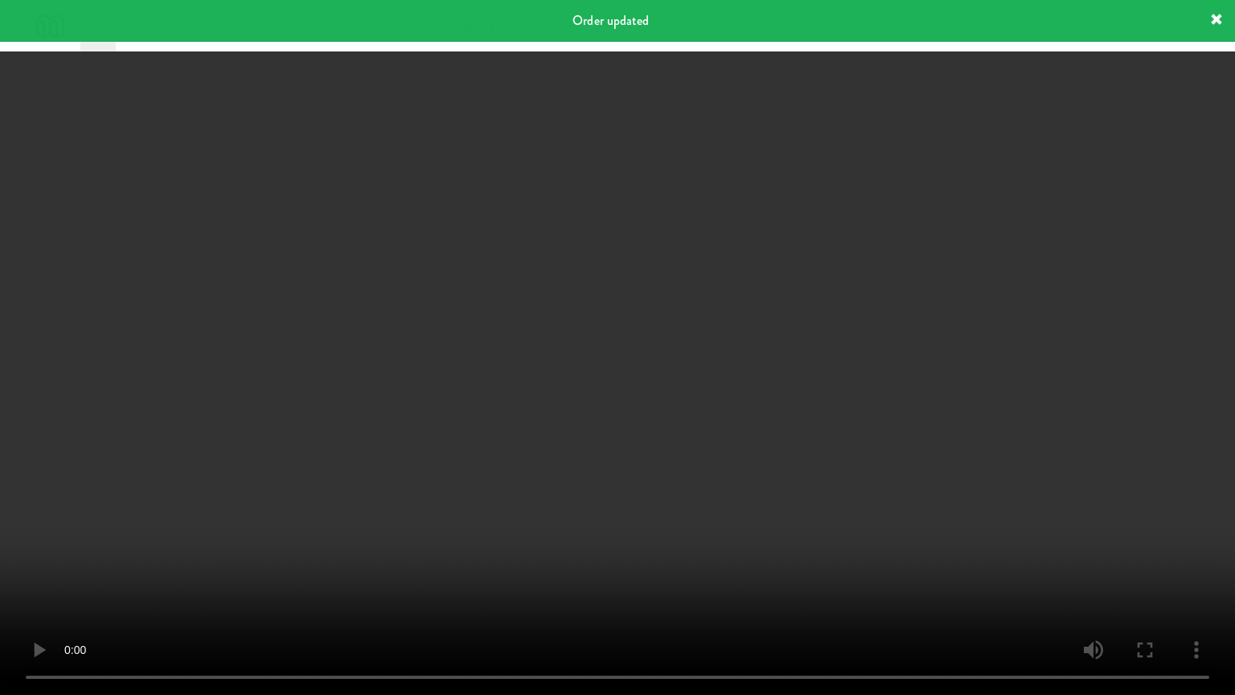
click at [614, 380] on video at bounding box center [617, 347] width 1235 height 695
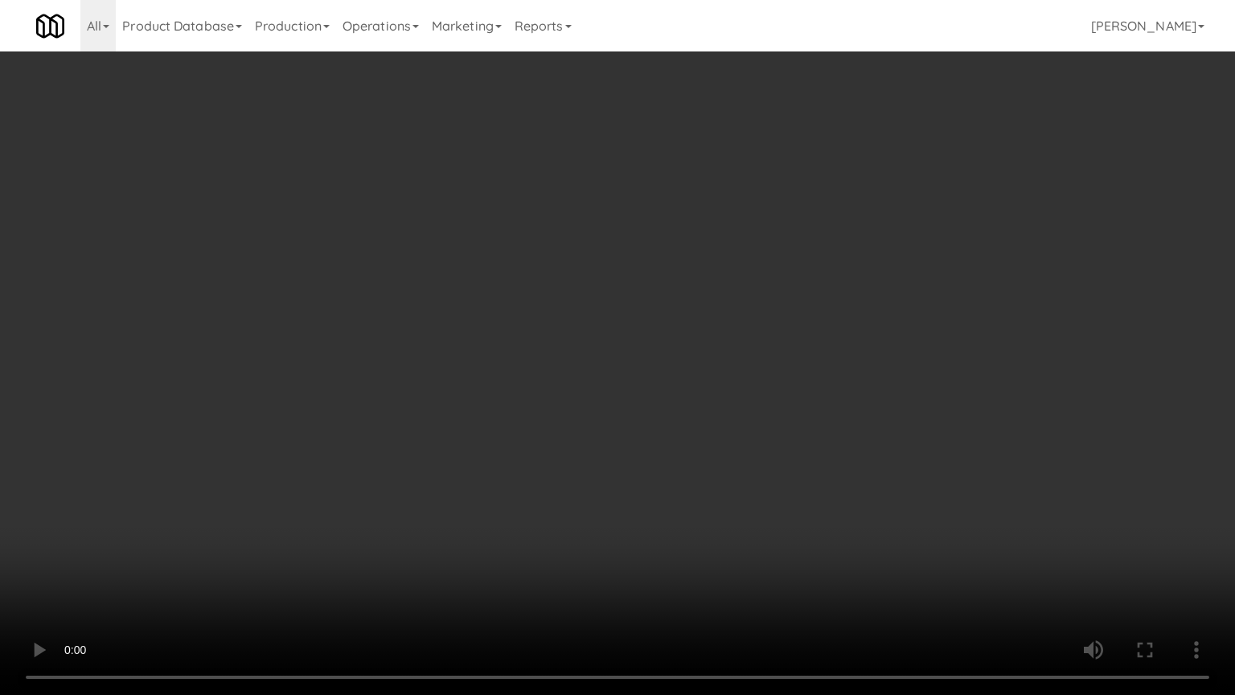
click at [424, 516] on video at bounding box center [617, 347] width 1235 height 695
click at [532, 450] on video at bounding box center [617, 347] width 1235 height 695
click at [532, 456] on video at bounding box center [617, 347] width 1235 height 695
click at [619, 445] on video at bounding box center [617, 347] width 1235 height 695
click at [618, 438] on video at bounding box center [617, 347] width 1235 height 695
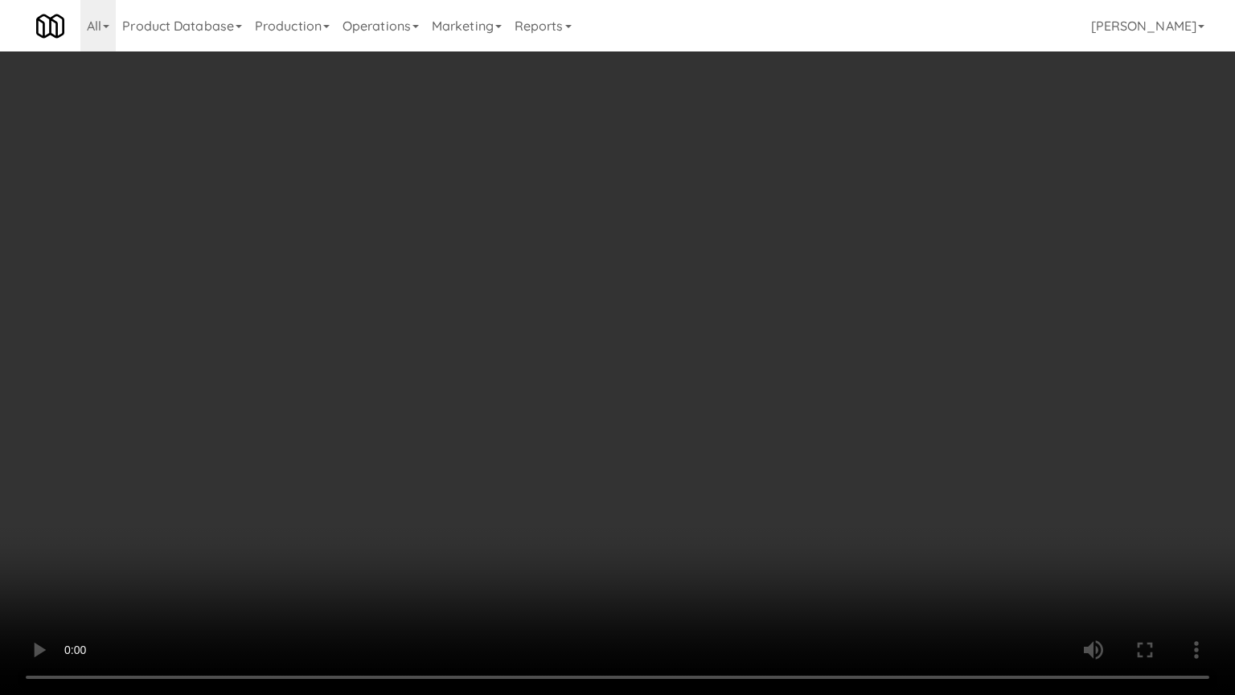
click at [644, 453] on video at bounding box center [617, 347] width 1235 height 695
click at [643, 453] on video at bounding box center [617, 347] width 1235 height 695
click at [694, 458] on video at bounding box center [617, 347] width 1235 height 695
drag, startPoint x: 700, startPoint y: 454, endPoint x: 1010, endPoint y: 250, distance: 371.6
click at [708, 454] on video at bounding box center [617, 347] width 1235 height 695
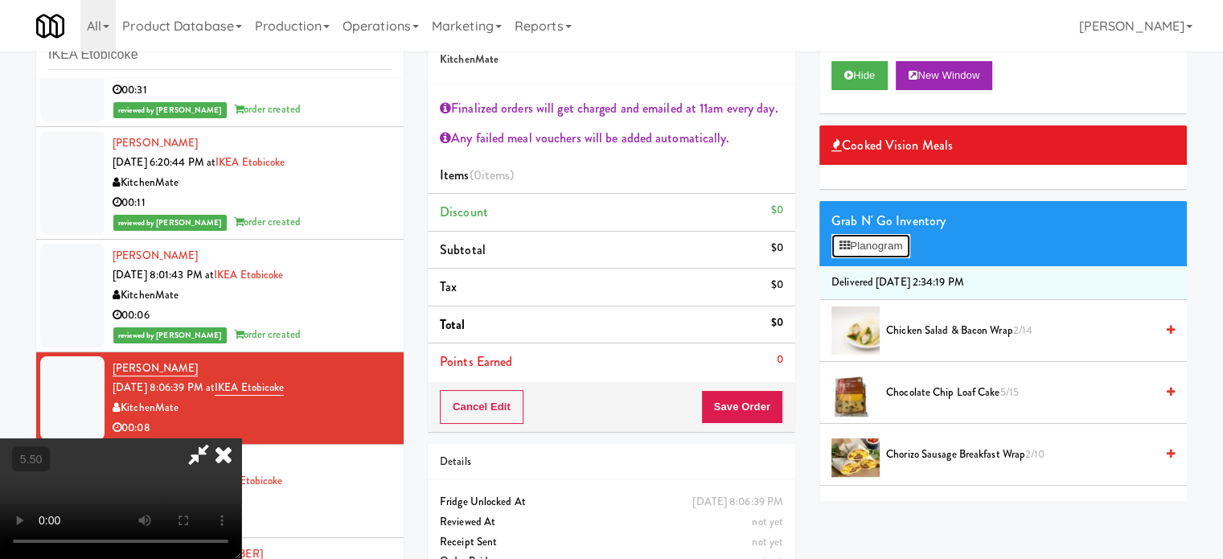
click at [898, 244] on button "Planogram" at bounding box center [871, 246] width 79 height 24
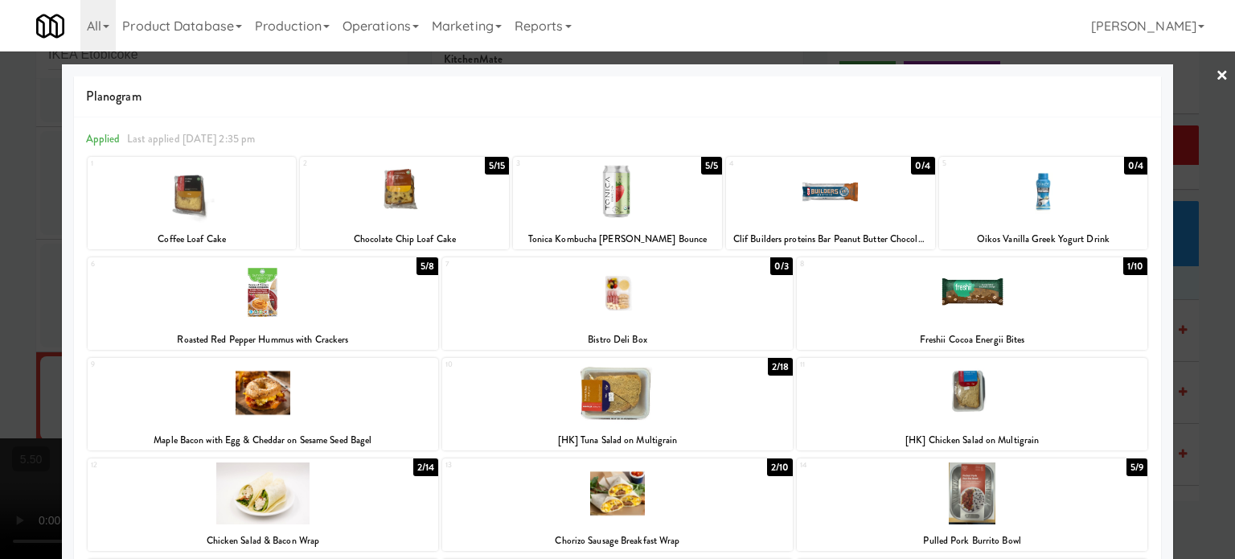
click at [779, 466] on div "2/10" at bounding box center [780, 467] width 26 height 18
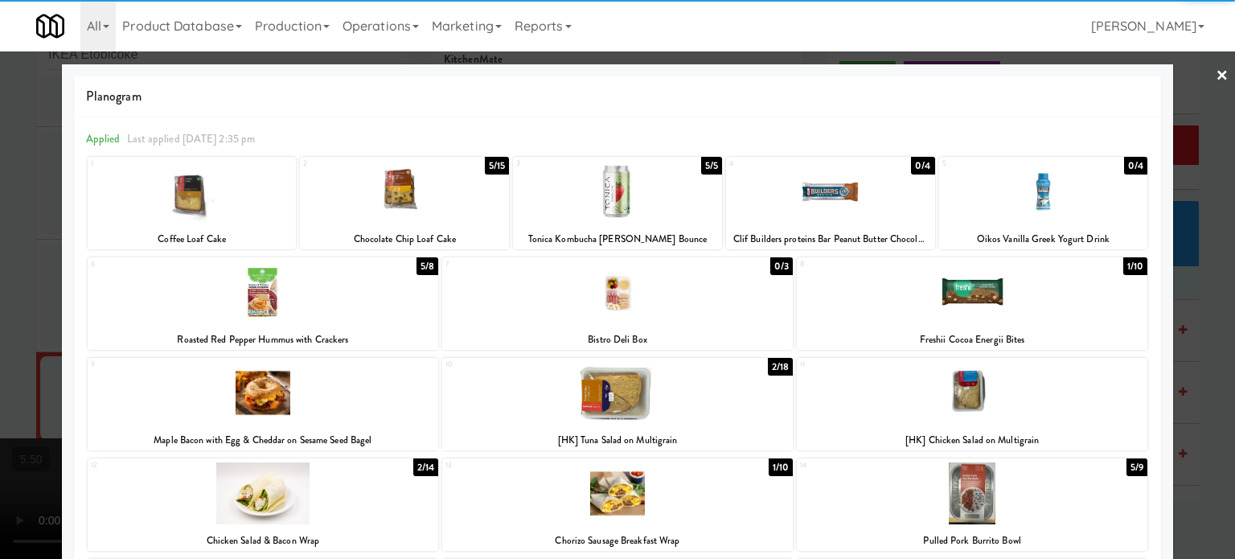
click at [1210, 406] on div at bounding box center [617, 279] width 1235 height 559
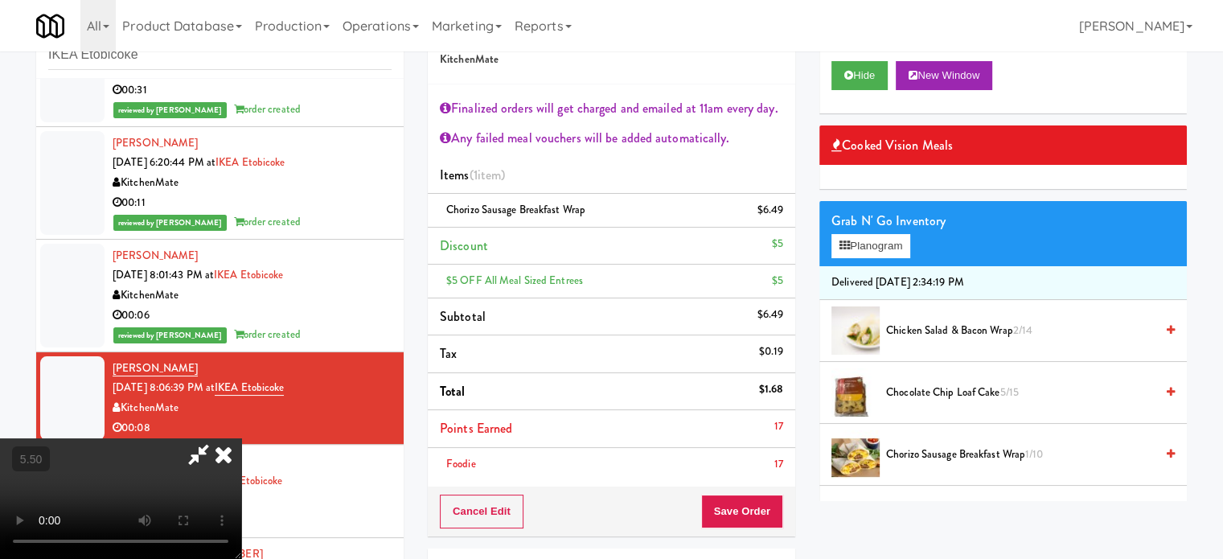
click at [241, 438] on icon at bounding box center [223, 454] width 35 height 32
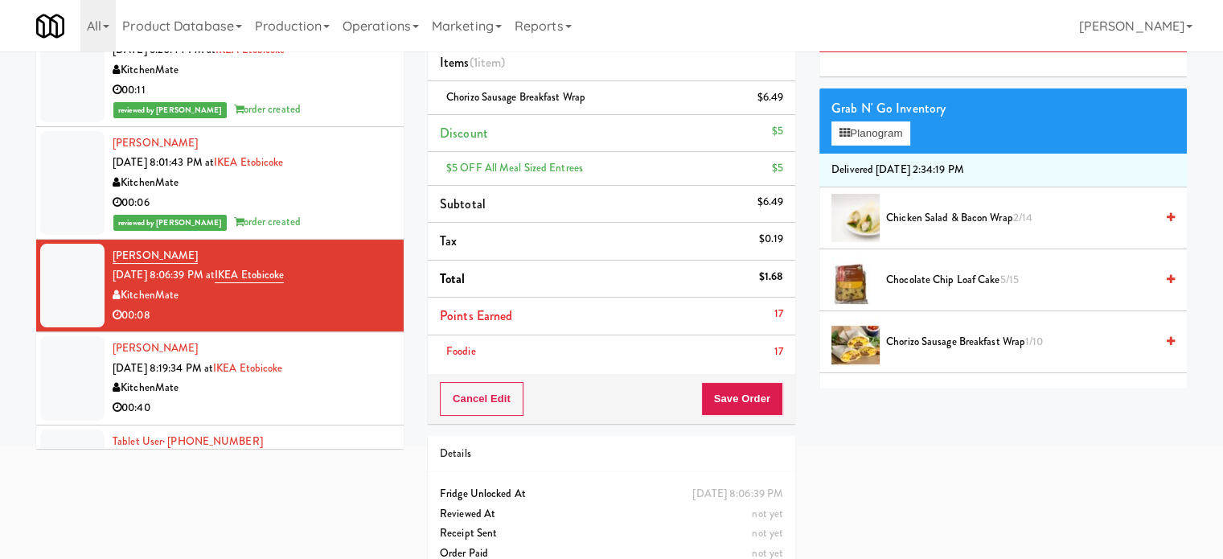
scroll to position [190, 0]
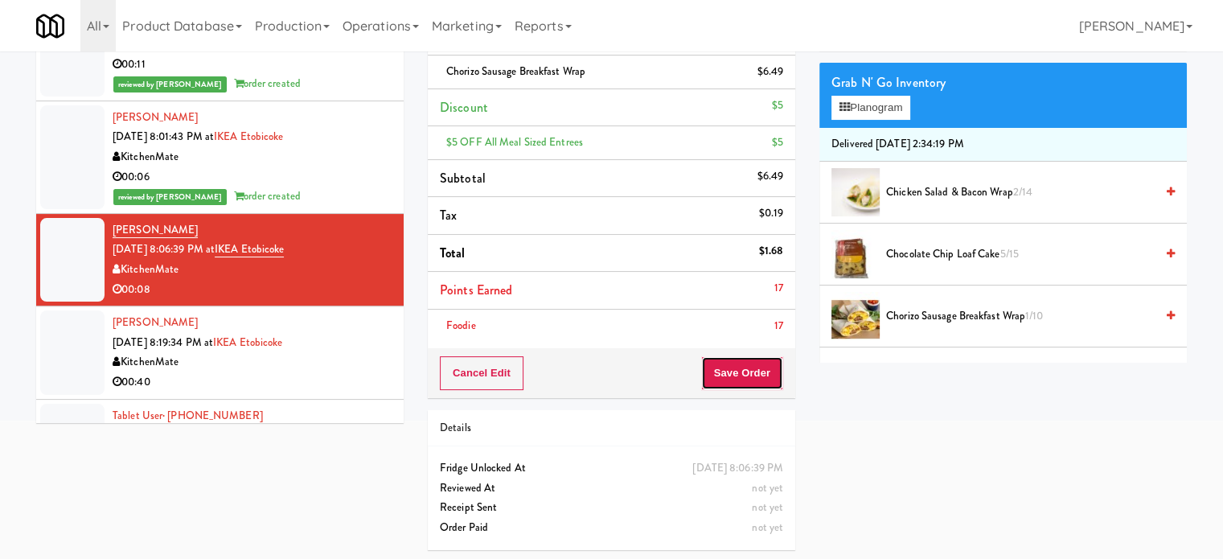
click at [734, 374] on button "Save Order" at bounding box center [742, 373] width 82 height 34
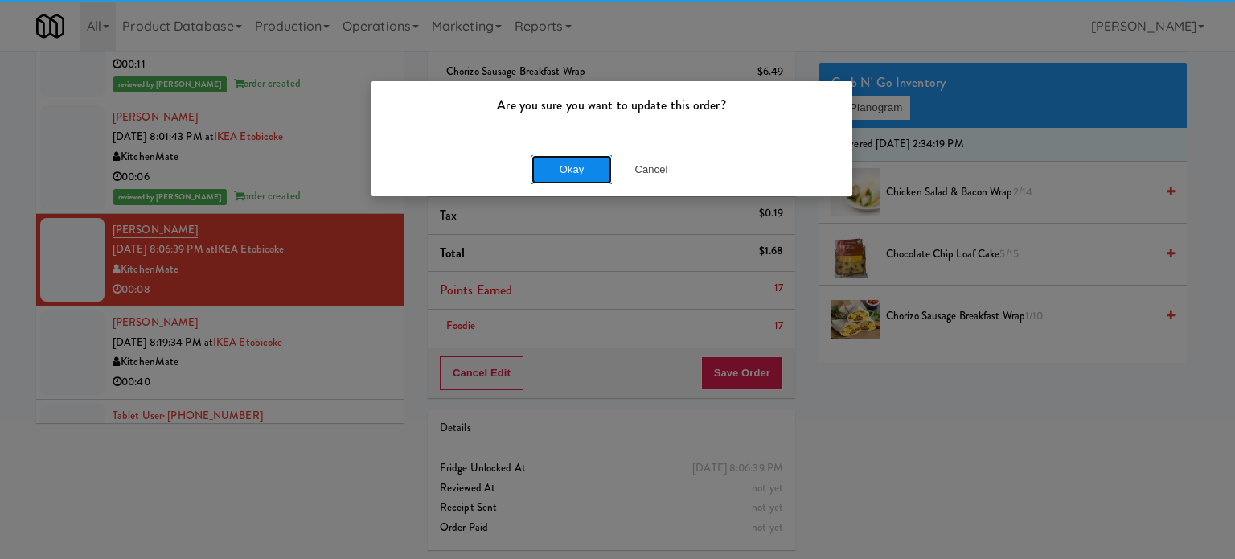
click at [575, 171] on button "Okay" at bounding box center [572, 169] width 80 height 29
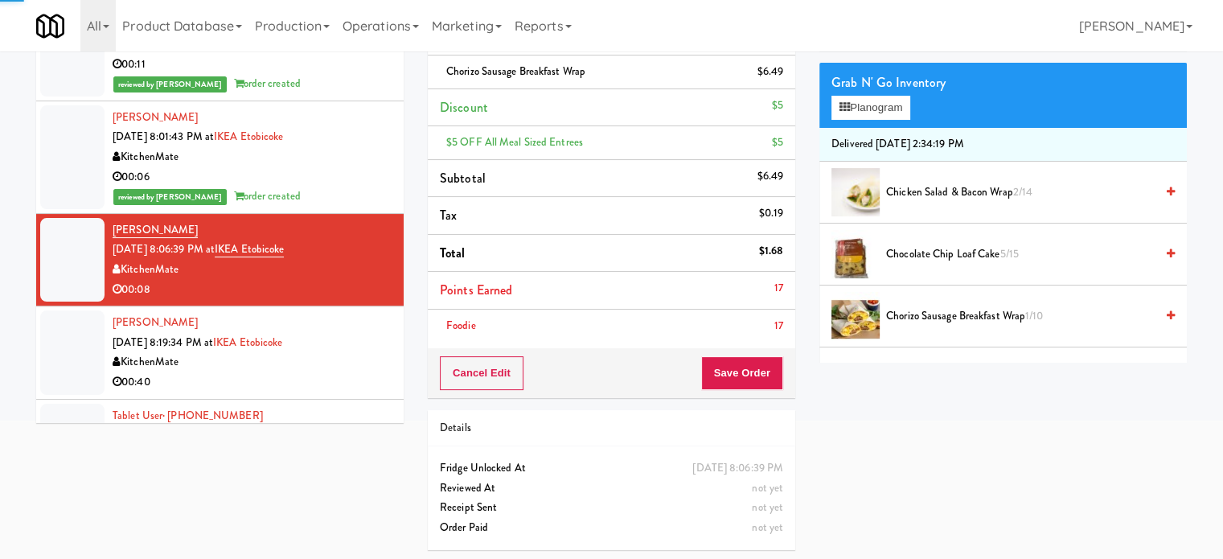
click at [360, 364] on div "KitchenMate" at bounding box center [252, 362] width 279 height 20
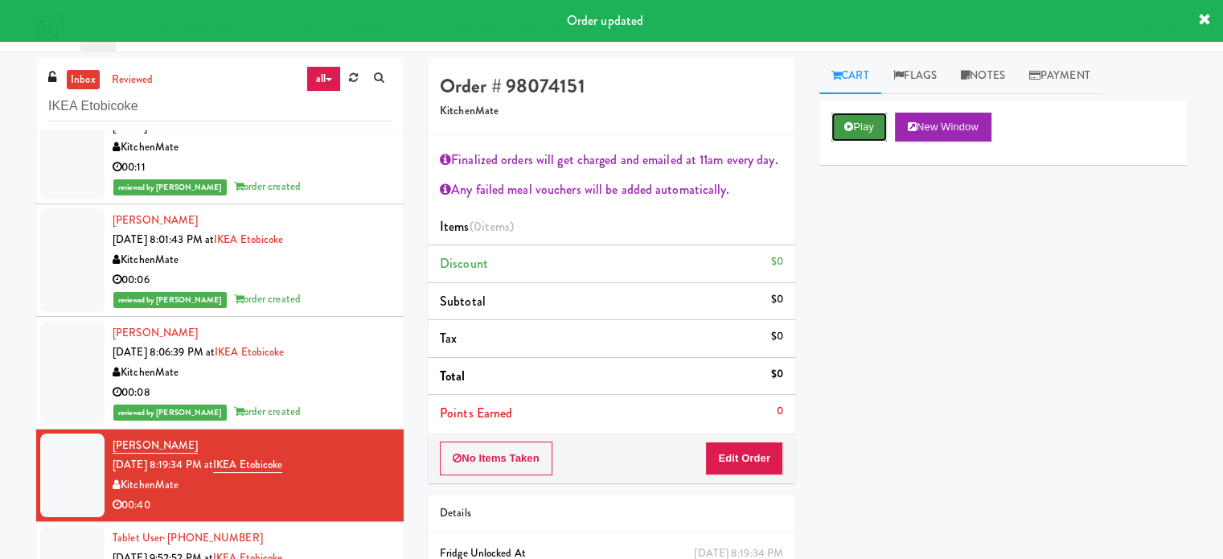
click at [853, 128] on button "Play" at bounding box center [859, 127] width 55 height 29
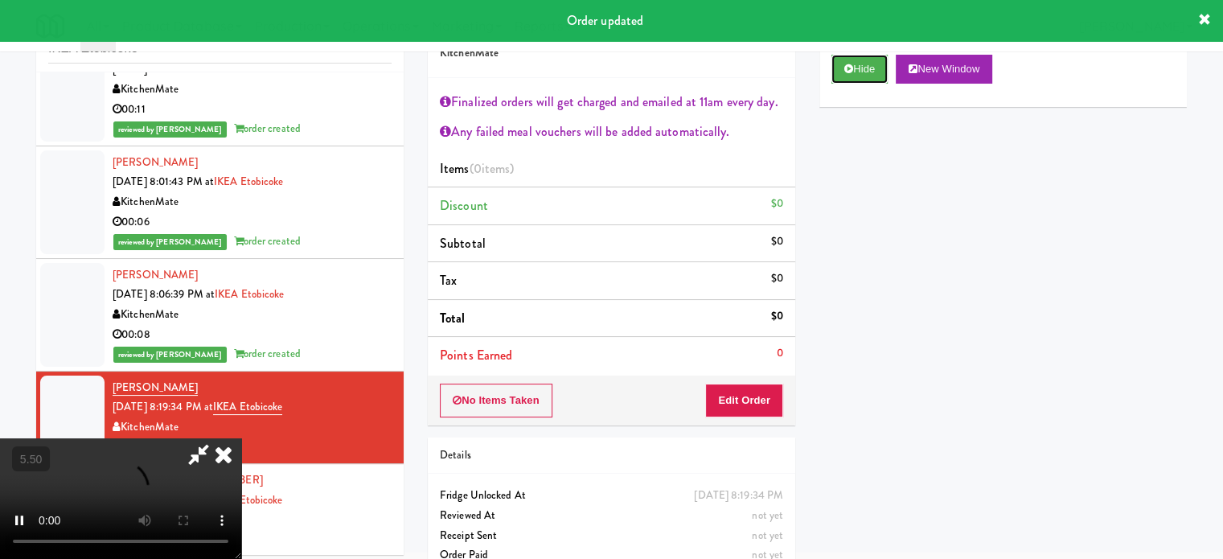
scroll to position [87, 0]
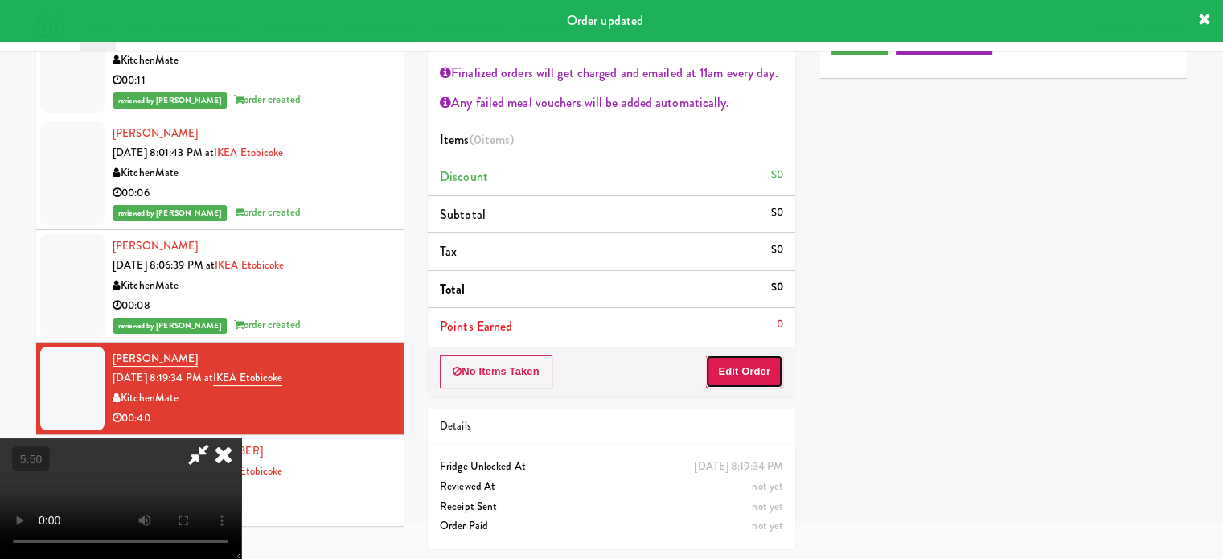
click at [750, 369] on button "Edit Order" at bounding box center [744, 372] width 78 height 34
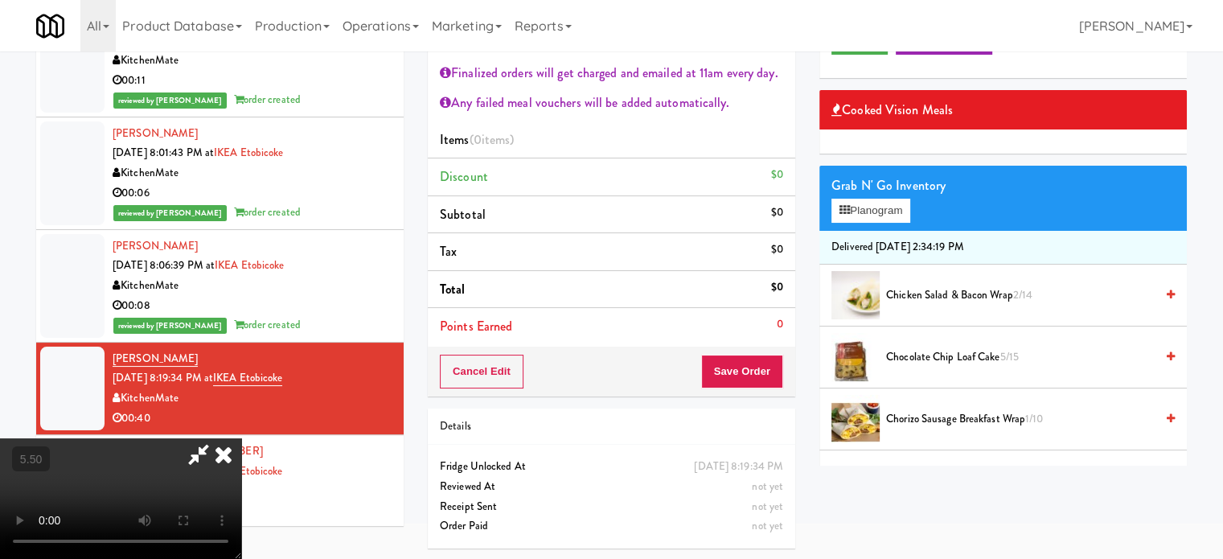
click at [241, 438] on video at bounding box center [120, 498] width 241 height 121
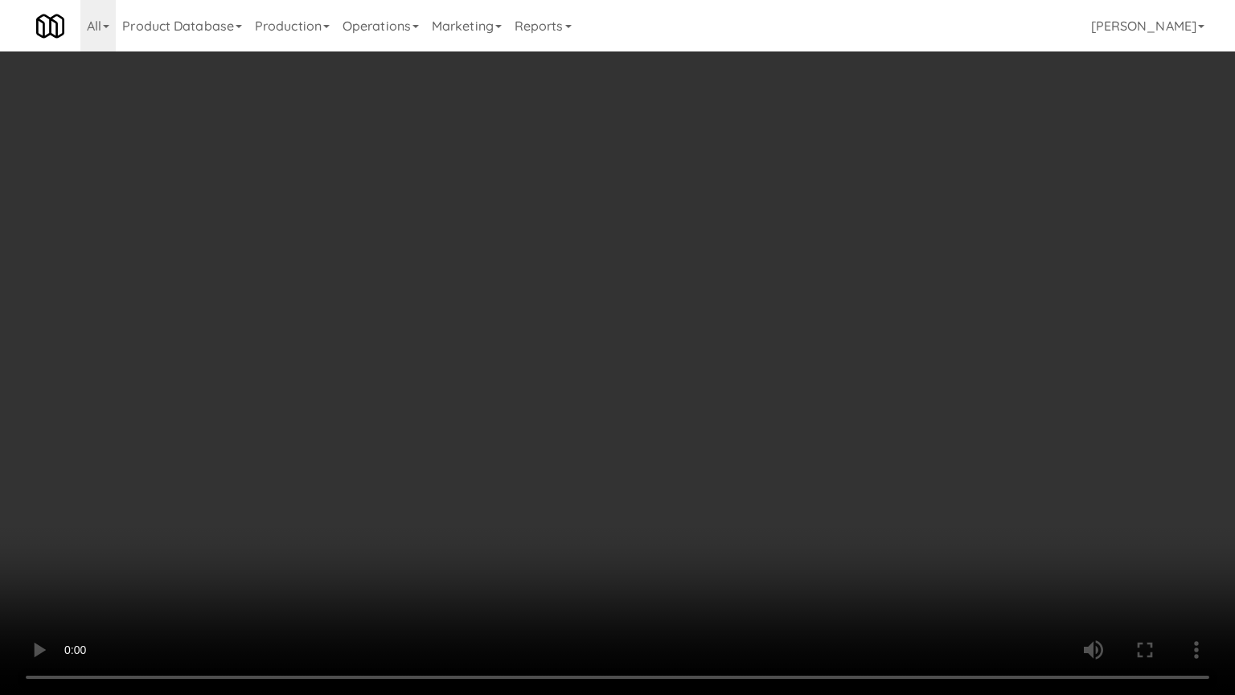
click at [605, 378] on video at bounding box center [617, 347] width 1235 height 695
click at [606, 388] on video at bounding box center [617, 347] width 1235 height 695
click at [599, 399] on video at bounding box center [617, 347] width 1235 height 695
drag, startPoint x: 599, startPoint y: 398, endPoint x: 598, endPoint y: 370, distance: 28.2
click at [599, 397] on video at bounding box center [617, 347] width 1235 height 695
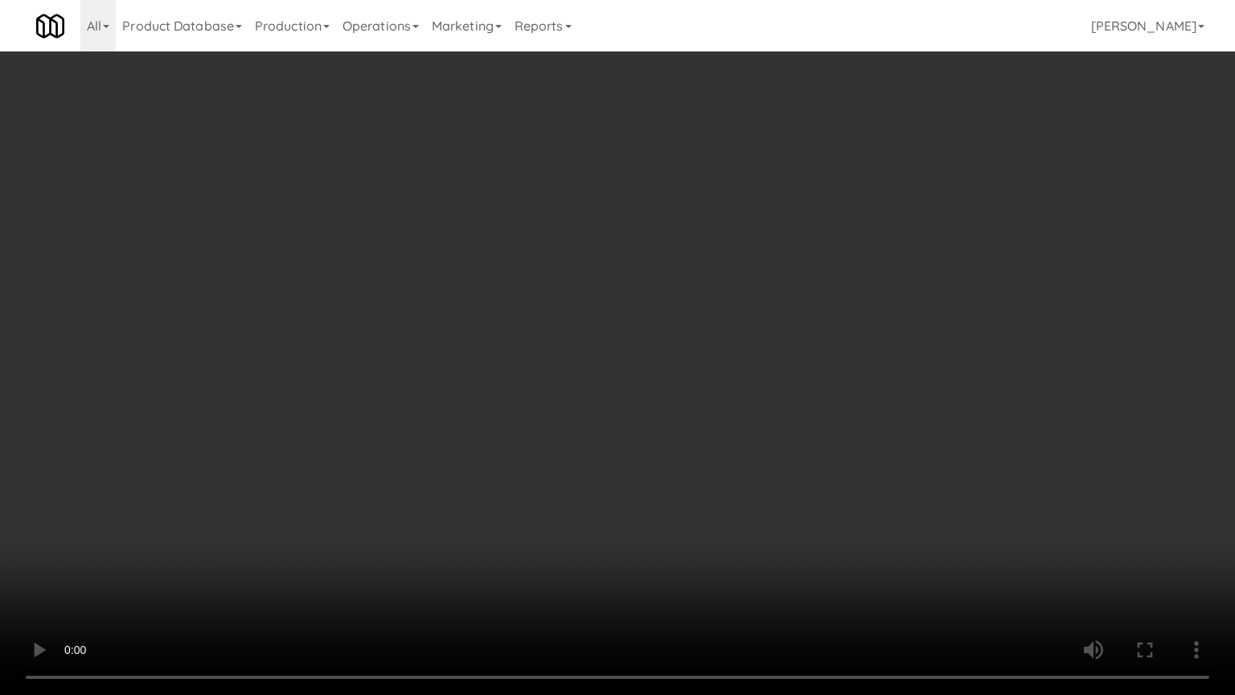
click at [598, 368] on video at bounding box center [617, 347] width 1235 height 695
click at [634, 405] on video at bounding box center [617, 347] width 1235 height 695
click at [584, 414] on video at bounding box center [617, 347] width 1235 height 695
click at [592, 419] on video at bounding box center [617, 347] width 1235 height 695
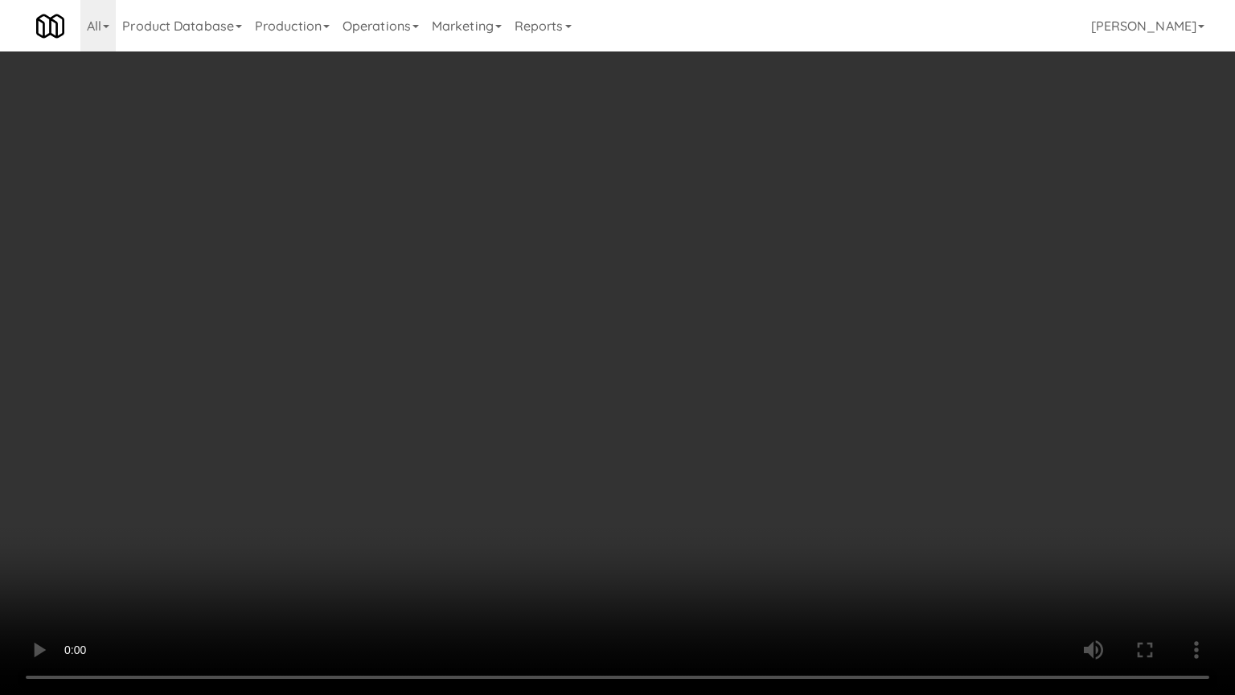
click at [591, 421] on video at bounding box center [617, 347] width 1235 height 695
click at [682, 428] on video at bounding box center [617, 347] width 1235 height 695
click at [502, 431] on video at bounding box center [617, 347] width 1235 height 695
click at [584, 443] on video at bounding box center [617, 347] width 1235 height 695
click at [582, 443] on video at bounding box center [617, 347] width 1235 height 695
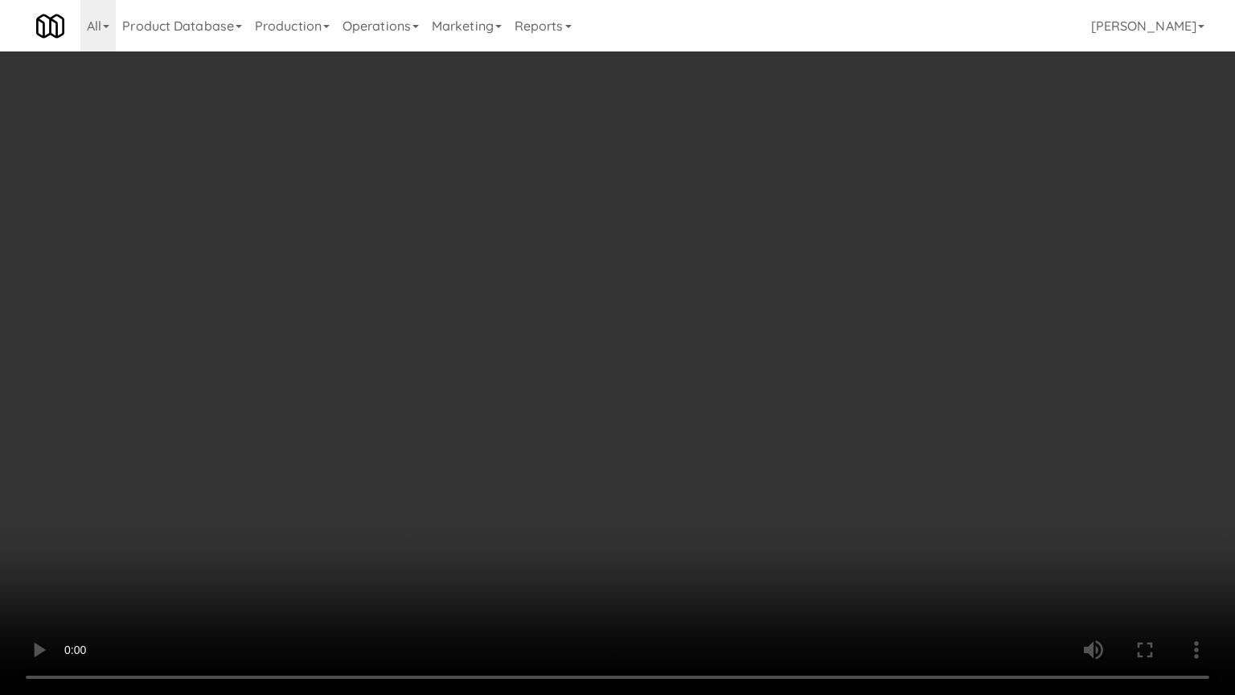
click at [607, 443] on video at bounding box center [617, 347] width 1235 height 695
click at [614, 440] on video at bounding box center [617, 347] width 1235 height 695
click at [638, 446] on video at bounding box center [617, 347] width 1235 height 695
click at [651, 447] on video at bounding box center [617, 347] width 1235 height 695
click at [693, 438] on video at bounding box center [617, 347] width 1235 height 695
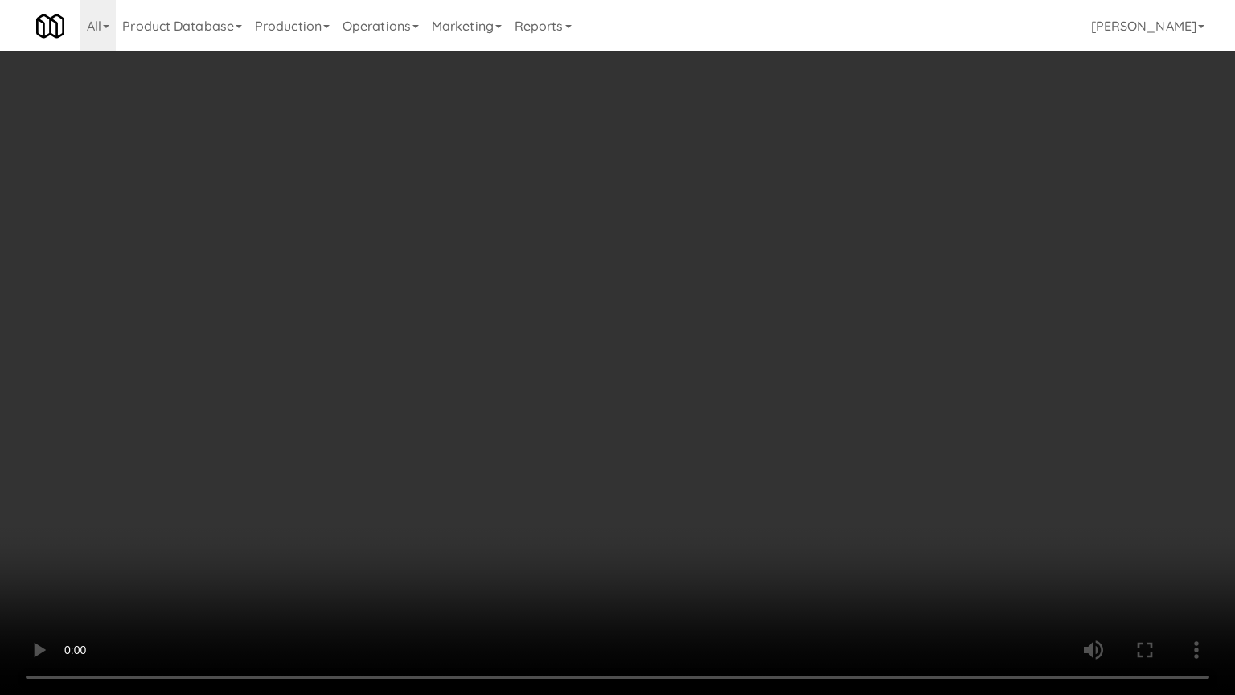
click at [693, 438] on video at bounding box center [617, 347] width 1235 height 695
click at [691, 429] on video at bounding box center [617, 347] width 1235 height 695
click at [714, 426] on video at bounding box center [617, 347] width 1235 height 695
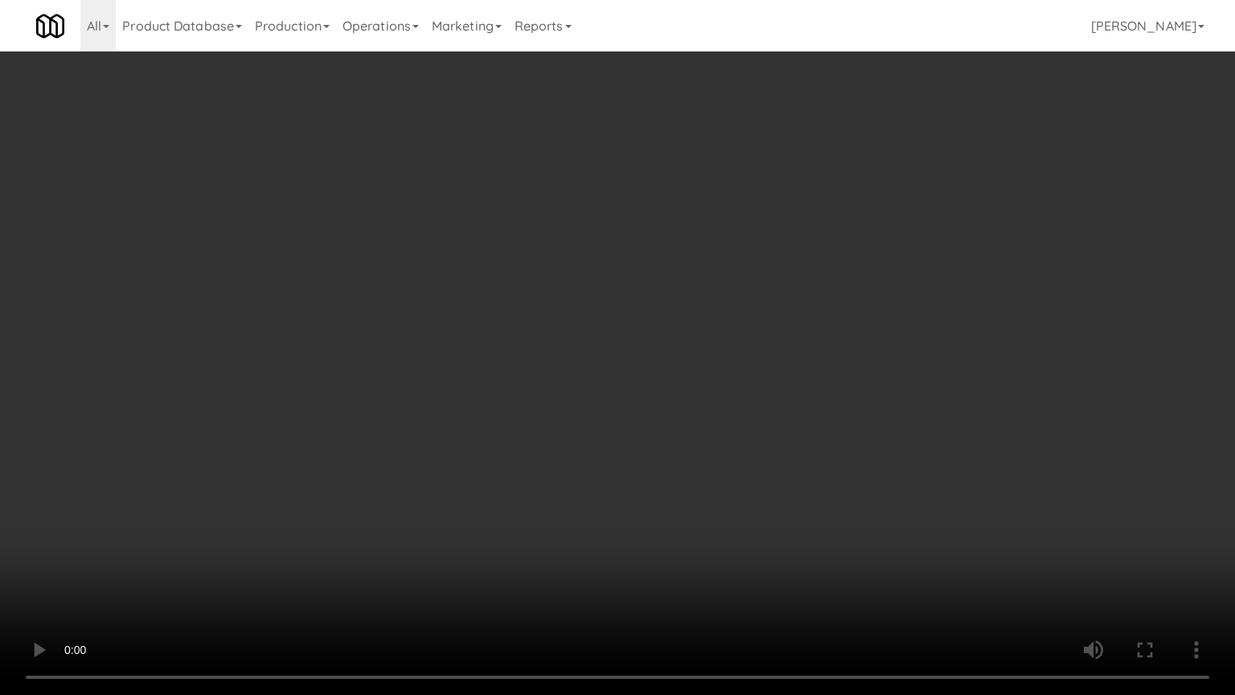
click at [745, 400] on video at bounding box center [617, 347] width 1235 height 695
drag, startPoint x: 191, startPoint y: 586, endPoint x: 499, endPoint y: 388, distance: 367.2
click at [191, 558] on video at bounding box center [617, 347] width 1235 height 695
click at [666, 420] on video at bounding box center [617, 347] width 1235 height 695
click at [417, 470] on video at bounding box center [617, 347] width 1235 height 695
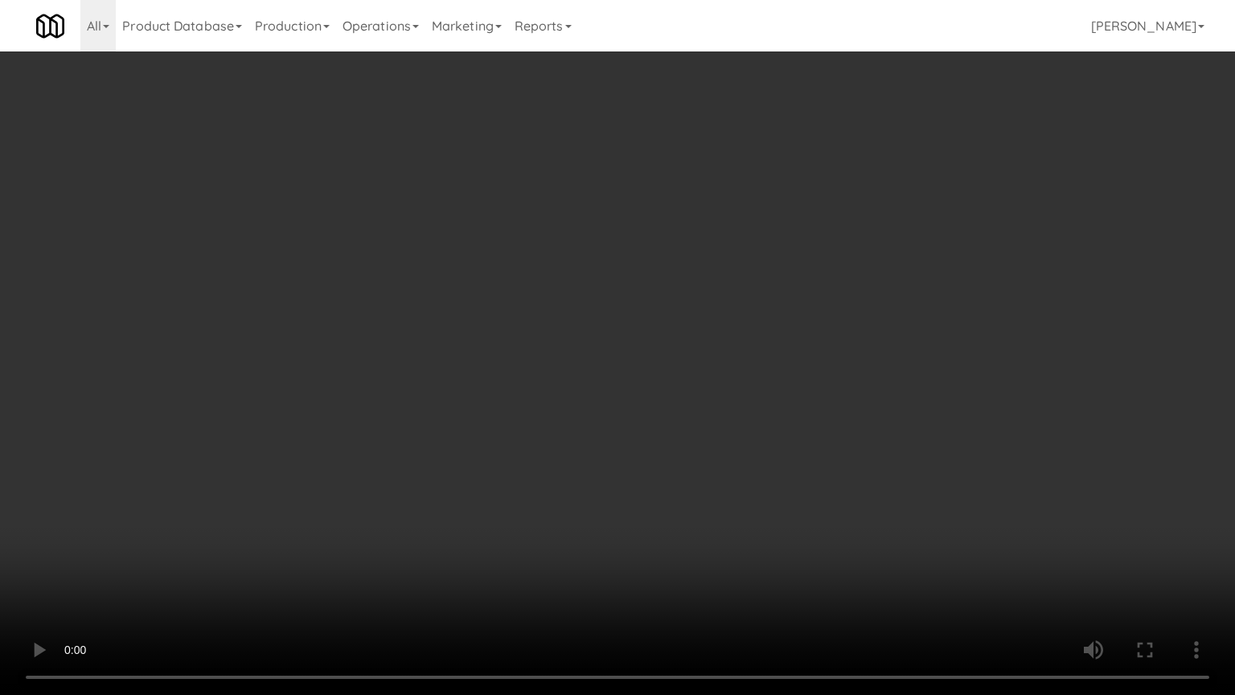
click at [647, 401] on video at bounding box center [617, 347] width 1235 height 695
click at [650, 357] on video at bounding box center [617, 347] width 1235 height 695
click at [649, 380] on video at bounding box center [617, 347] width 1235 height 695
click at [650, 383] on video at bounding box center [617, 347] width 1235 height 695
click at [742, 387] on video at bounding box center [617, 347] width 1235 height 695
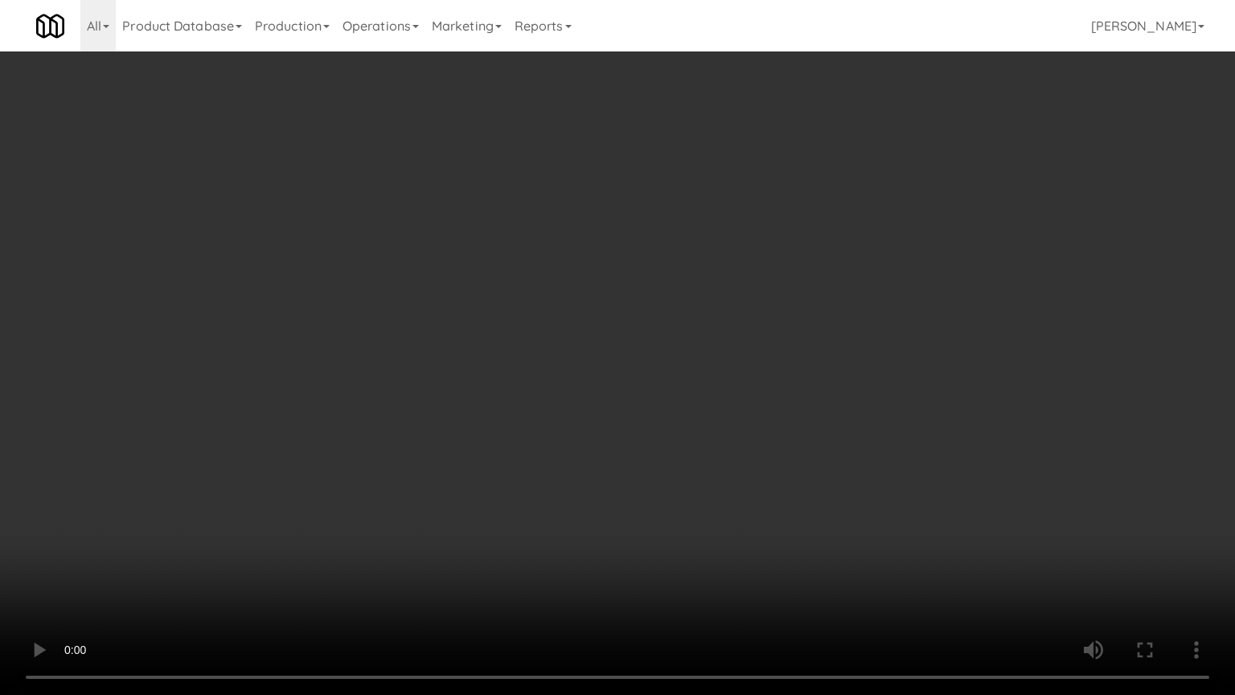
click at [742, 388] on video at bounding box center [617, 347] width 1235 height 695
click at [742, 385] on video at bounding box center [617, 347] width 1235 height 695
drag, startPoint x: 681, startPoint y: 514, endPoint x: 788, endPoint y: 454, distance: 122.8
click at [681, 513] on video at bounding box center [617, 347] width 1235 height 695
click at [791, 444] on video at bounding box center [617, 347] width 1235 height 695
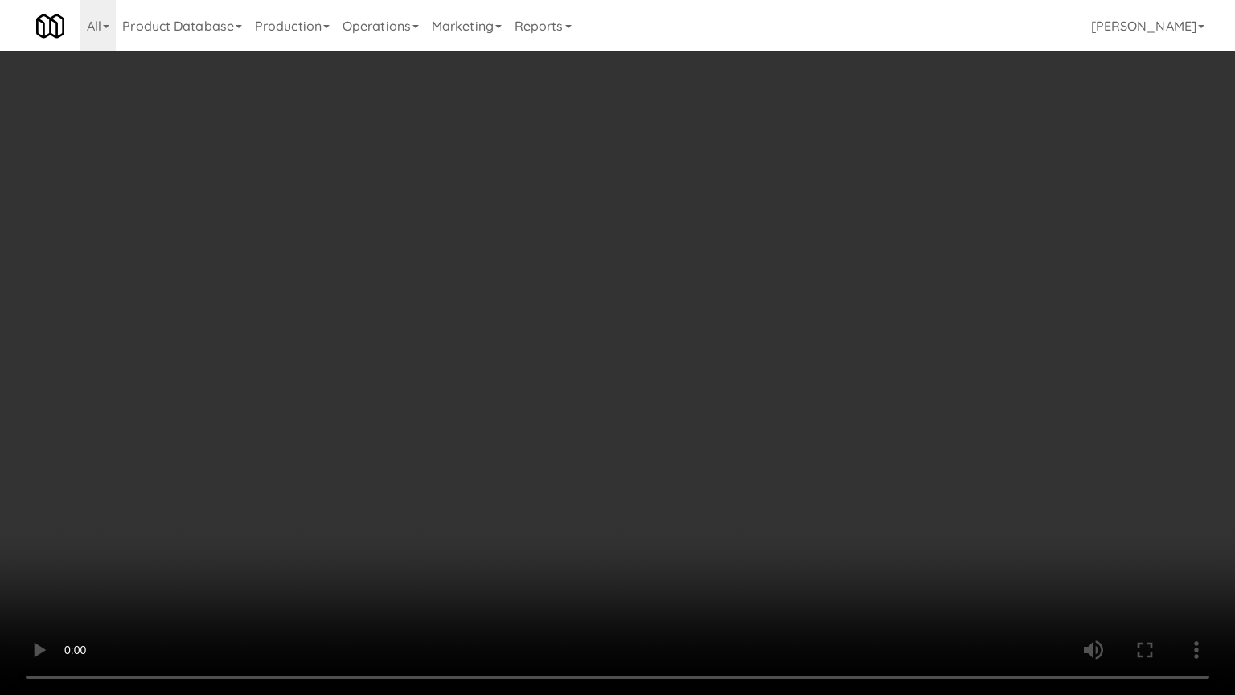
click at [809, 434] on video at bounding box center [617, 347] width 1235 height 695
click at [815, 421] on video at bounding box center [617, 347] width 1235 height 695
click at [817, 418] on video at bounding box center [617, 347] width 1235 height 695
click at [859, 386] on video at bounding box center [617, 347] width 1235 height 695
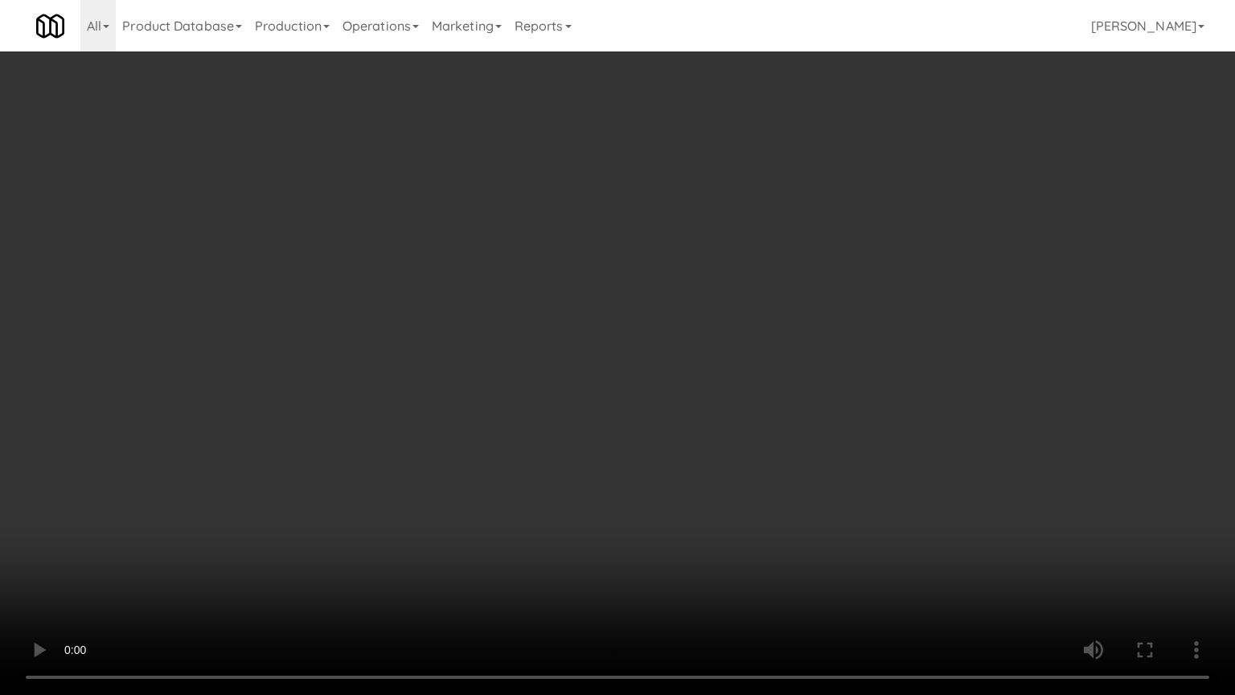
click at [859, 386] on video at bounding box center [617, 347] width 1235 height 695
click at [863, 381] on video at bounding box center [617, 347] width 1235 height 695
click at [865, 384] on video at bounding box center [617, 347] width 1235 height 695
click at [865, 386] on video at bounding box center [617, 347] width 1235 height 695
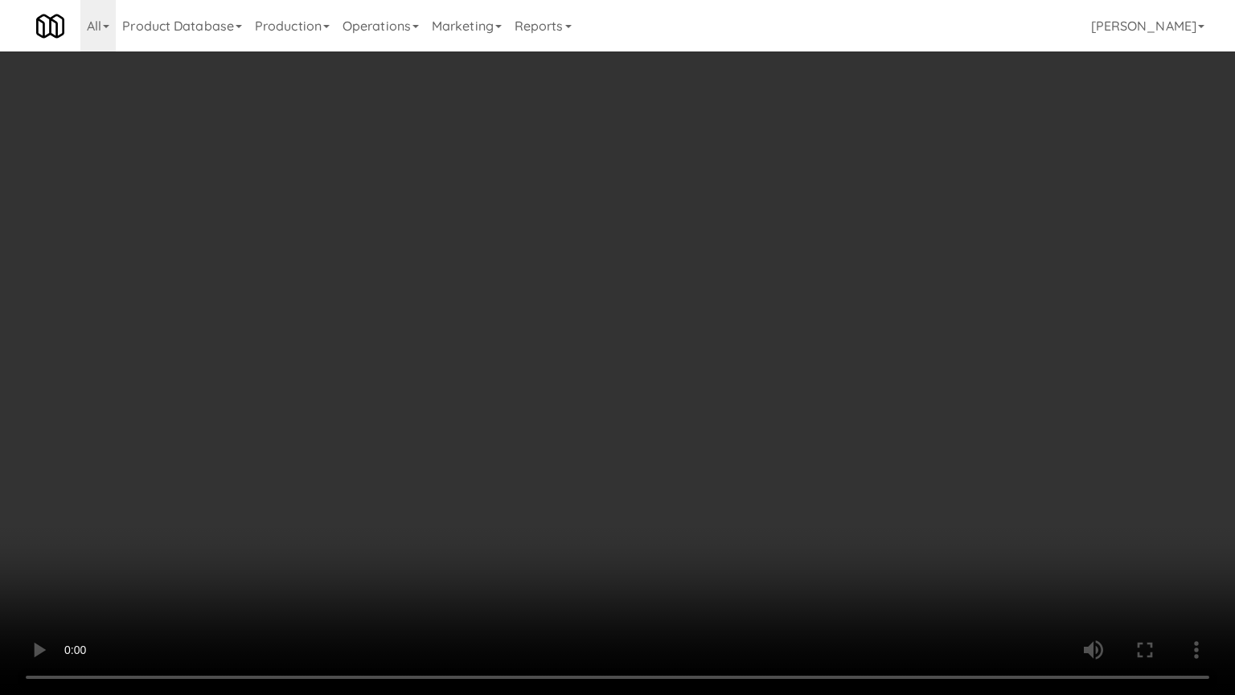
drag, startPoint x: 886, startPoint y: 362, endPoint x: 881, endPoint y: 348, distance: 14.8
click at [885, 357] on video at bounding box center [617, 347] width 1235 height 695
click at [791, 305] on video at bounding box center [617, 347] width 1235 height 695
click at [795, 321] on video at bounding box center [617, 347] width 1235 height 695
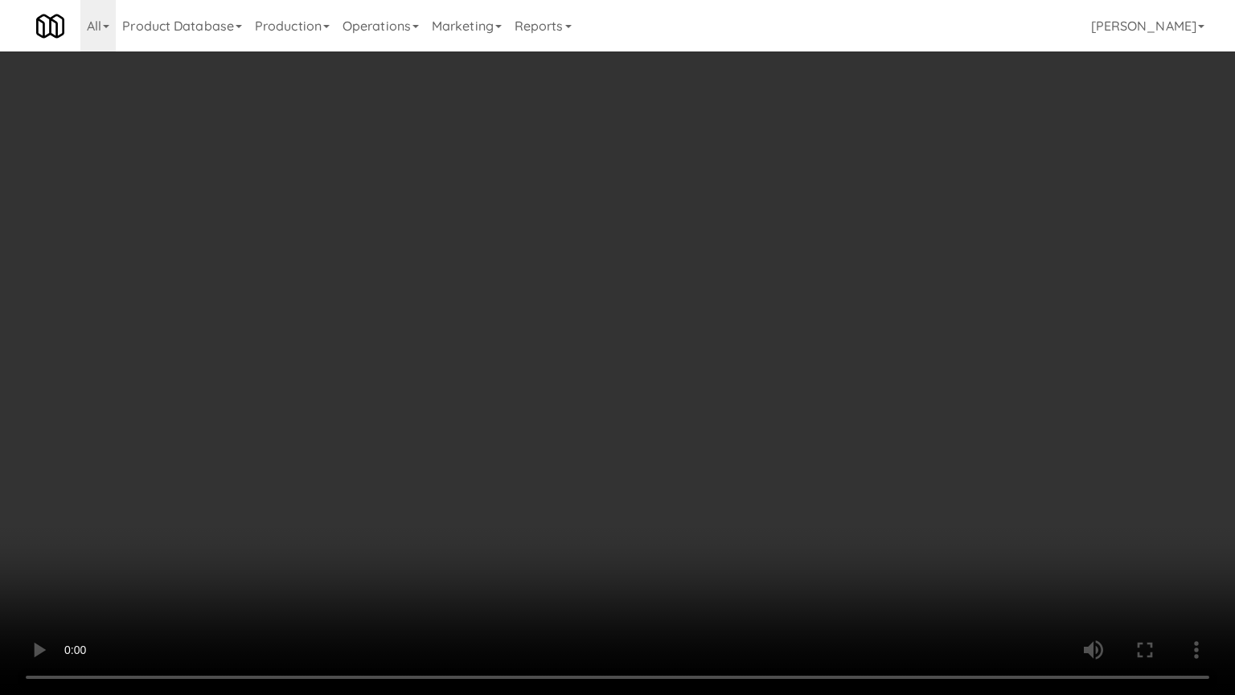
click at [795, 321] on video at bounding box center [617, 347] width 1235 height 695
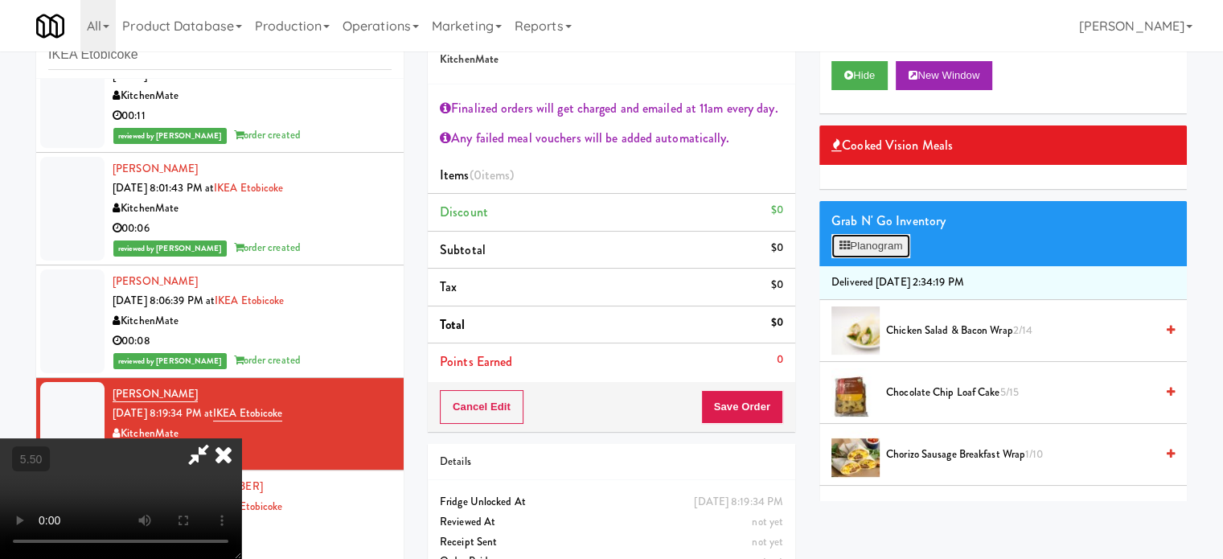
click at [898, 255] on button "Planogram" at bounding box center [871, 246] width 79 height 24
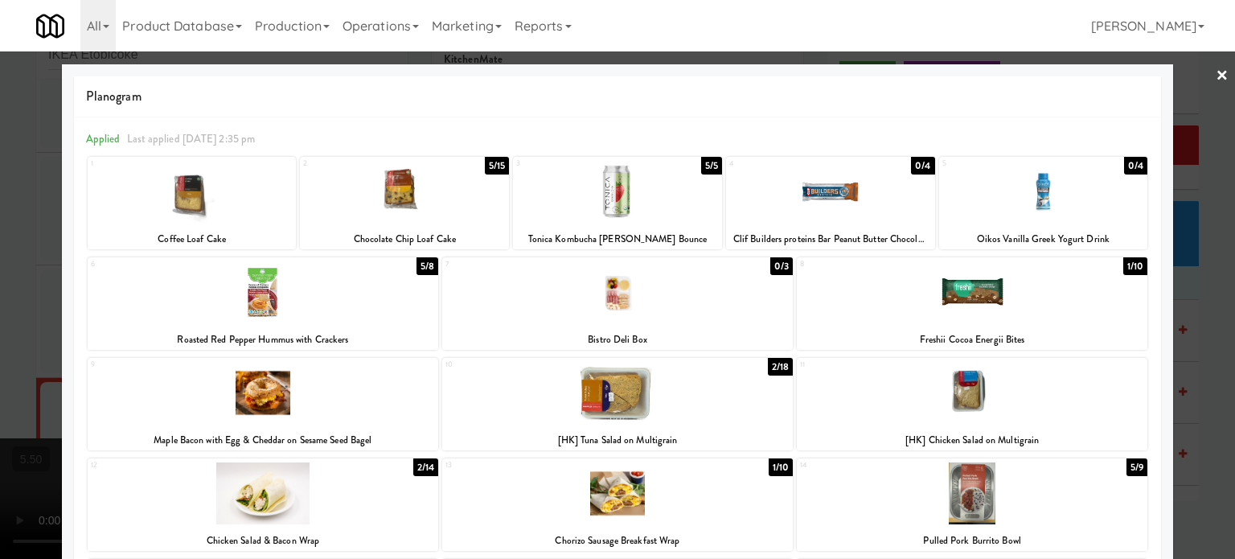
click at [1199, 288] on div at bounding box center [617, 279] width 1235 height 559
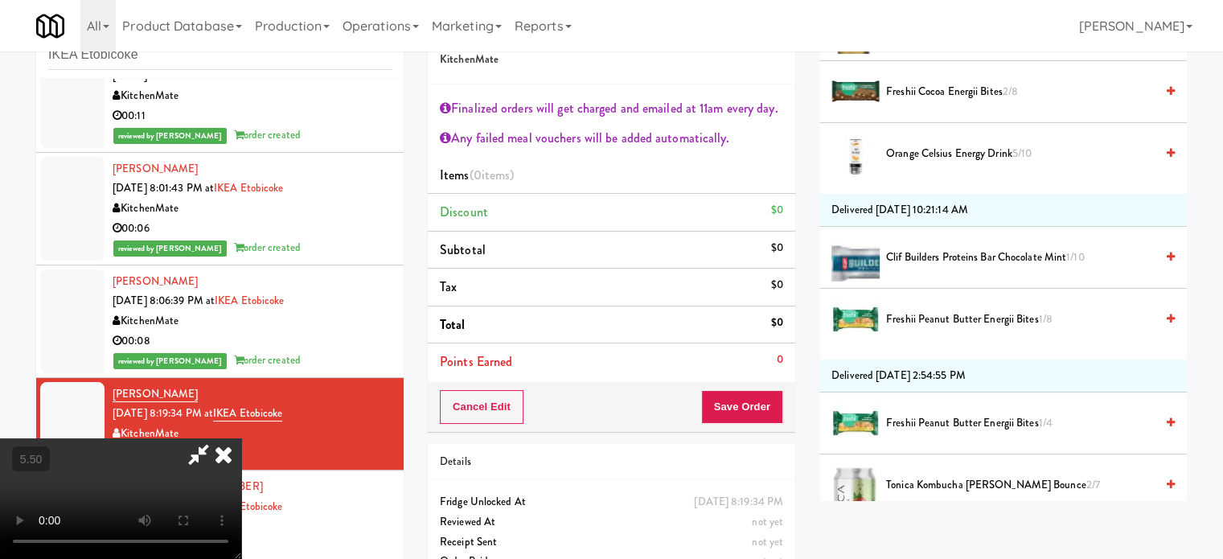
scroll to position [664, 0]
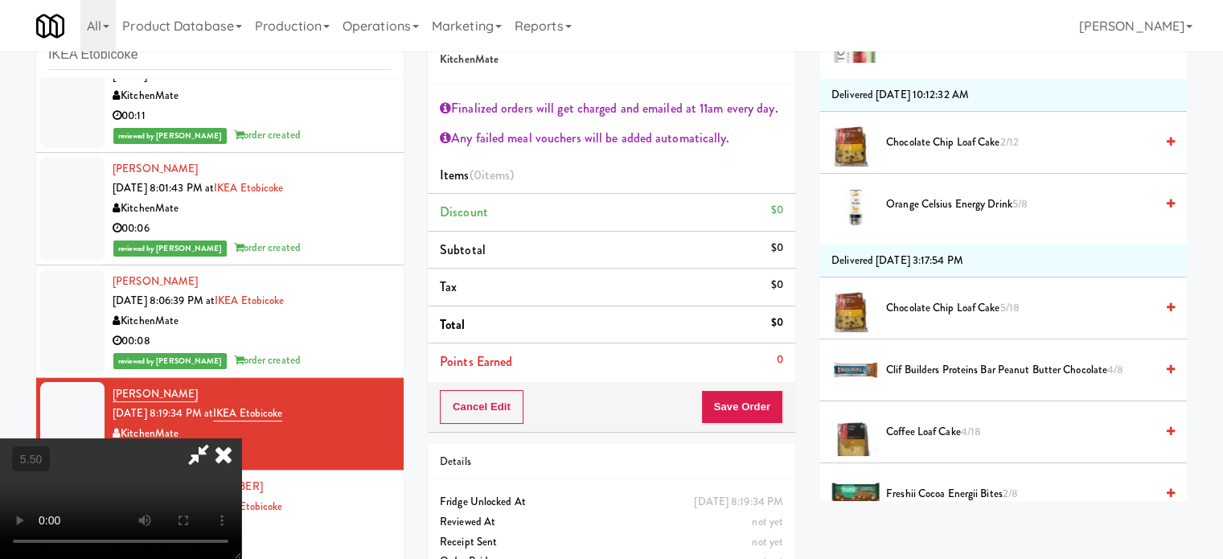
click at [978, 425] on span "4/18" at bounding box center [971, 431] width 20 height 15
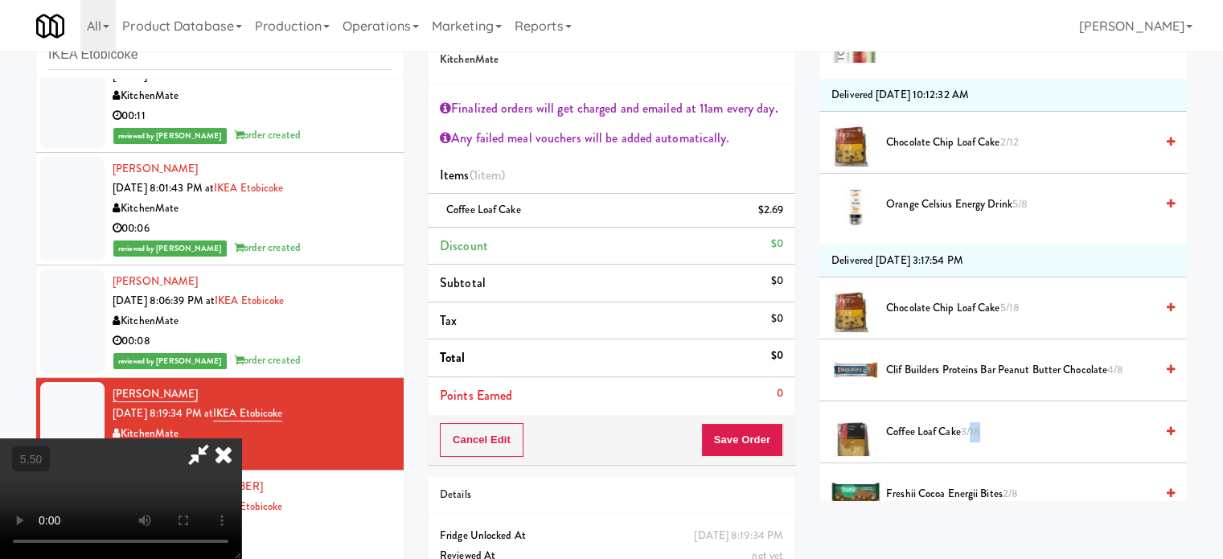
click at [978, 425] on span "3/18" at bounding box center [970, 431] width 19 height 15
click at [980, 424] on span "2/18" at bounding box center [970, 431] width 19 height 15
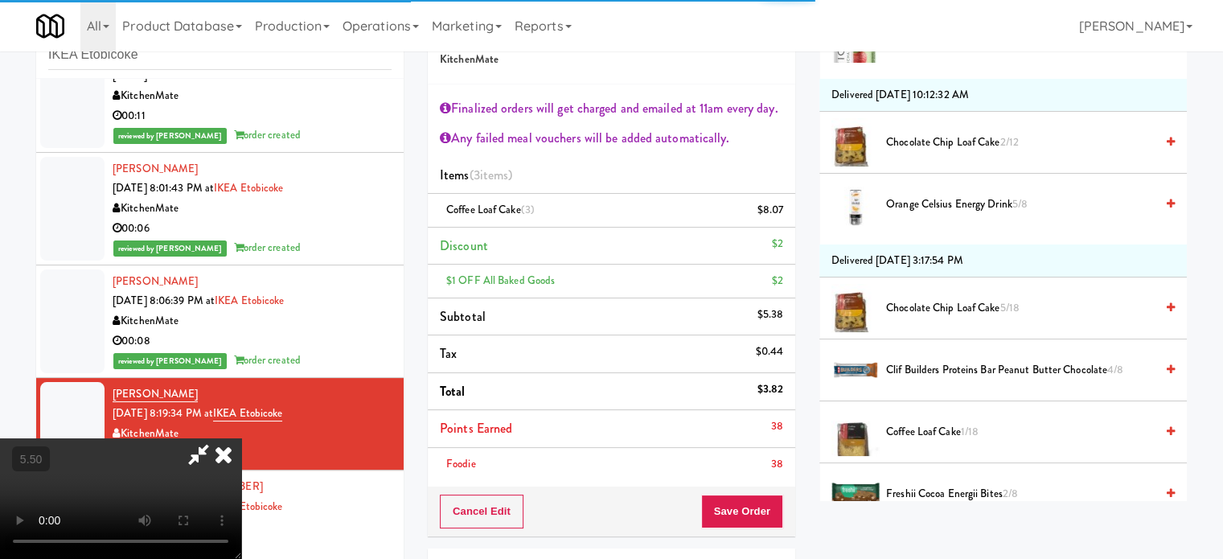
click at [241, 438] on video at bounding box center [120, 498] width 241 height 121
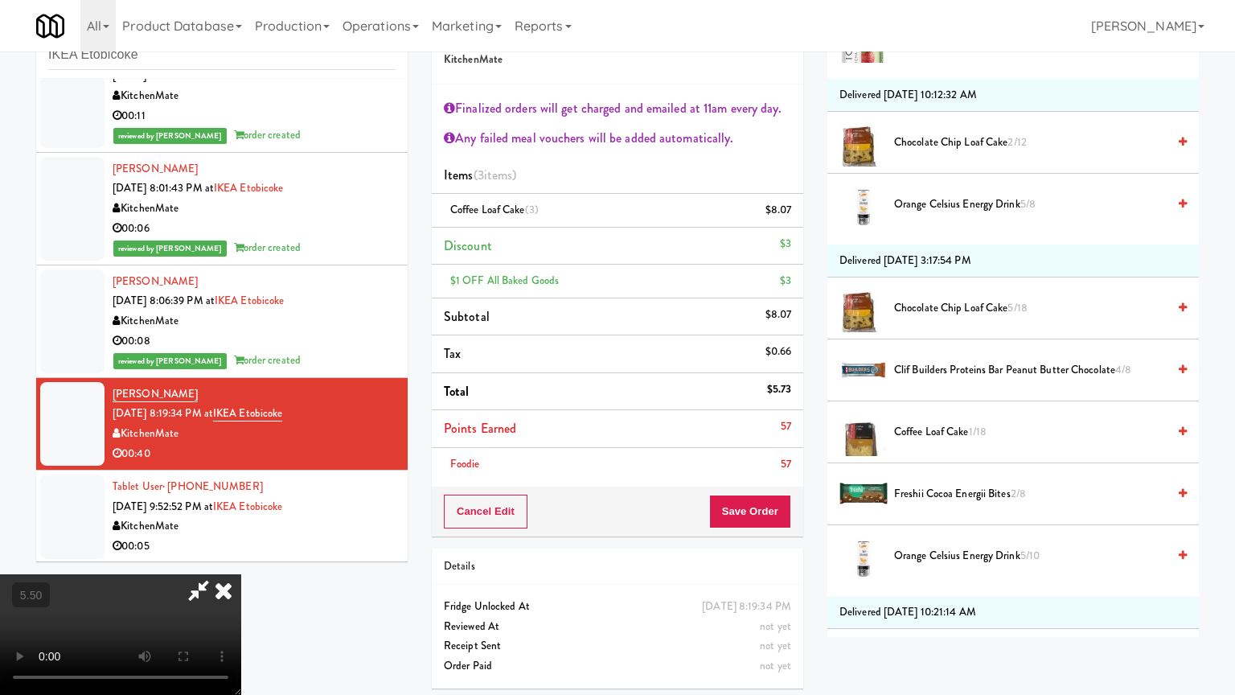
drag, startPoint x: 261, startPoint y: 499, endPoint x: 567, endPoint y: 340, distance: 345.3
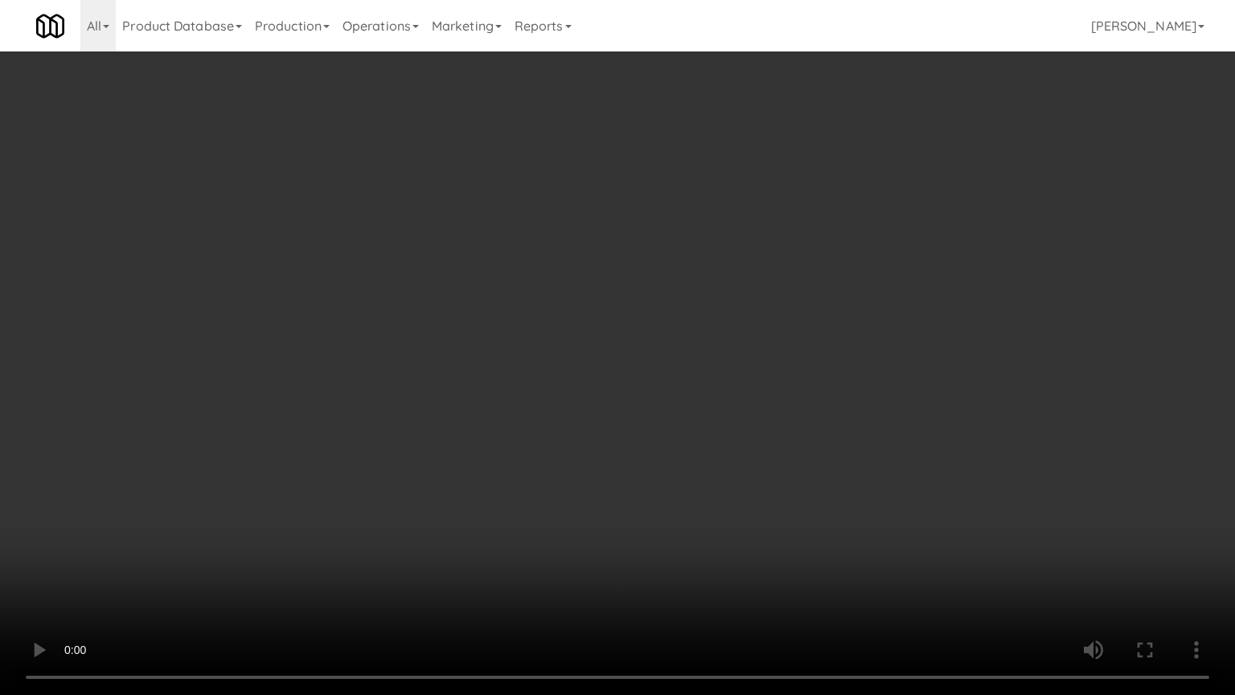
click at [269, 499] on video at bounding box center [617, 347] width 1235 height 695
click at [573, 339] on video at bounding box center [617, 347] width 1235 height 695
click at [573, 335] on video at bounding box center [617, 347] width 1235 height 695
click at [680, 329] on video at bounding box center [617, 347] width 1235 height 695
click at [677, 331] on video at bounding box center [617, 347] width 1235 height 695
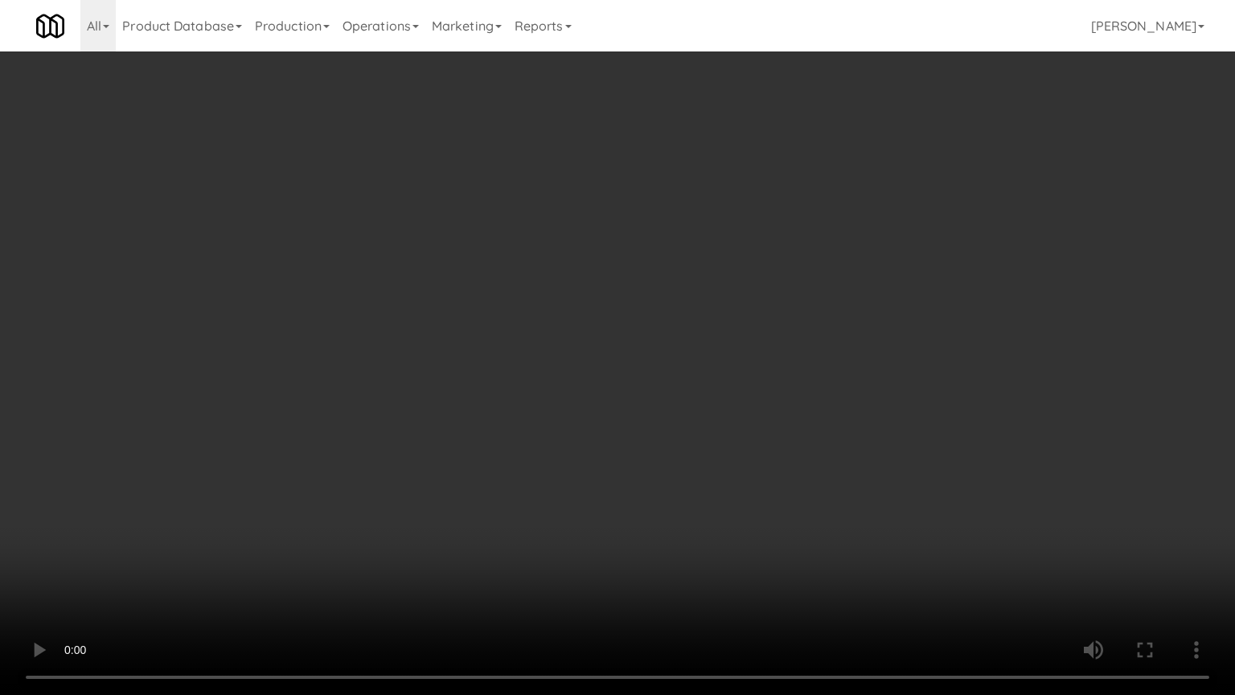
click at [683, 332] on video at bounding box center [617, 347] width 1235 height 695
click at [683, 331] on video at bounding box center [617, 347] width 1235 height 695
click at [692, 331] on video at bounding box center [617, 347] width 1235 height 695
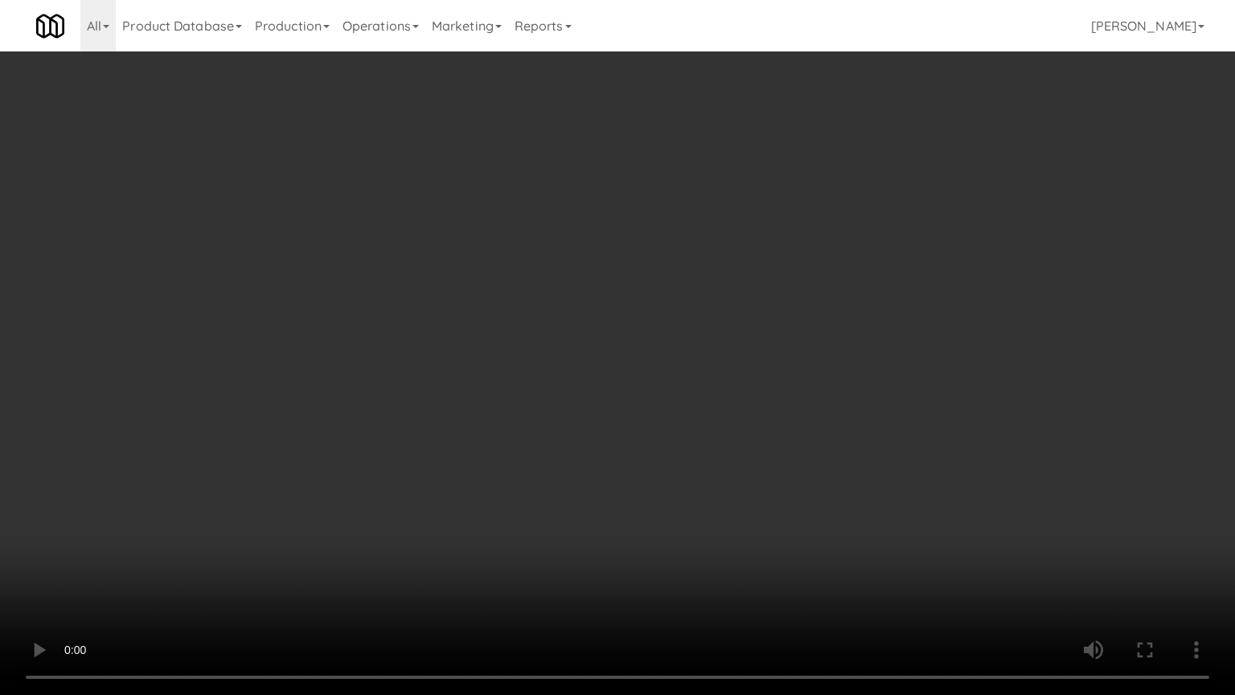
click at [692, 331] on video at bounding box center [617, 347] width 1235 height 695
click at [696, 331] on video at bounding box center [617, 347] width 1235 height 695
click at [697, 330] on video at bounding box center [617, 347] width 1235 height 695
click at [697, 329] on video at bounding box center [617, 347] width 1235 height 695
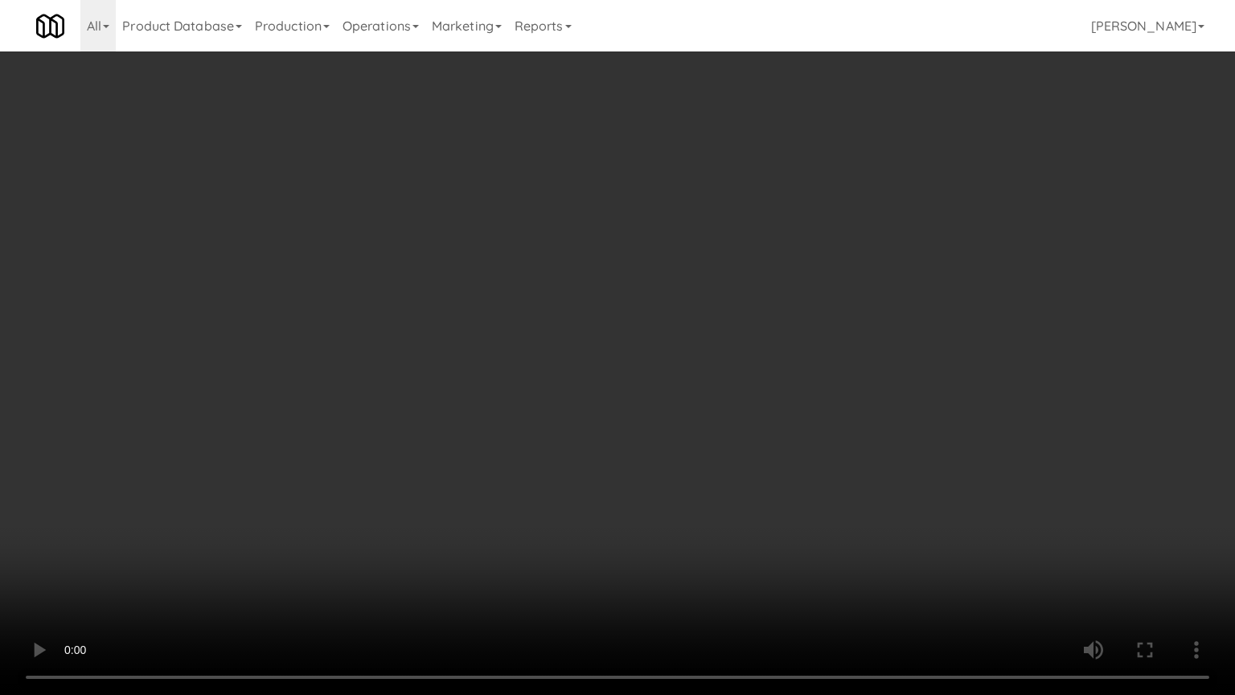
click at [695, 325] on video at bounding box center [617, 347] width 1235 height 695
click at [695, 327] on video at bounding box center [617, 347] width 1235 height 695
click at [471, 425] on video at bounding box center [617, 347] width 1235 height 695
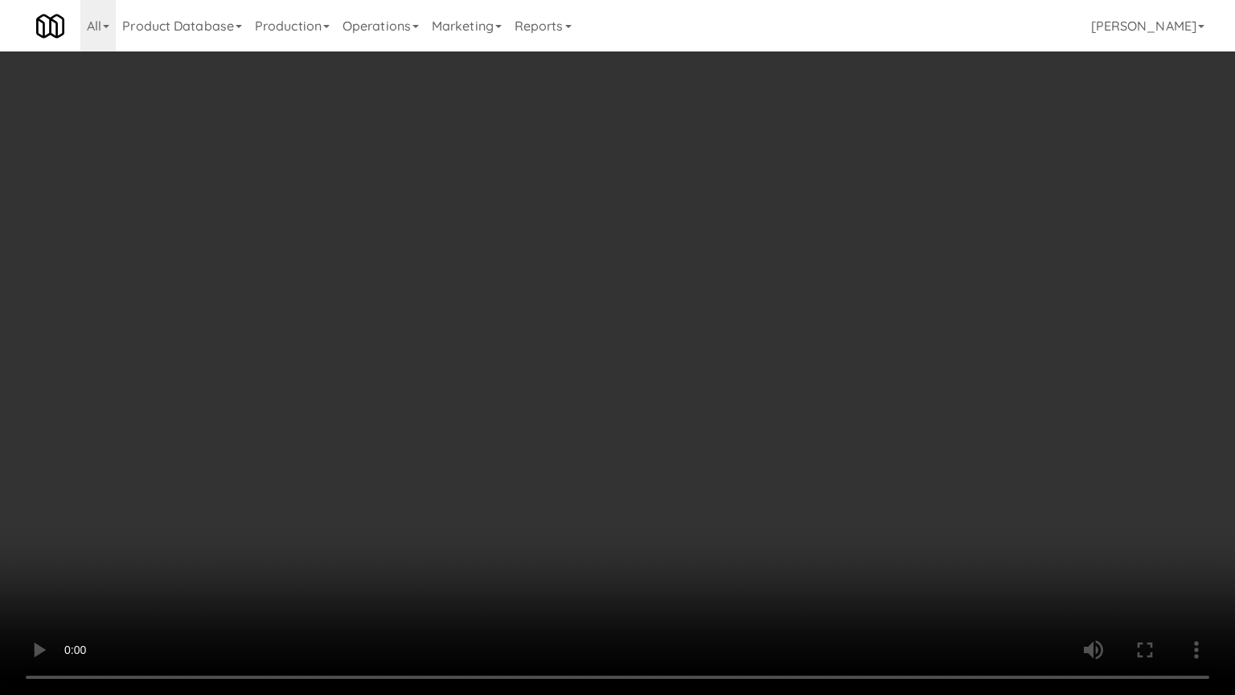
click at [603, 327] on video at bounding box center [617, 347] width 1235 height 695
click at [604, 328] on video at bounding box center [617, 347] width 1235 height 695
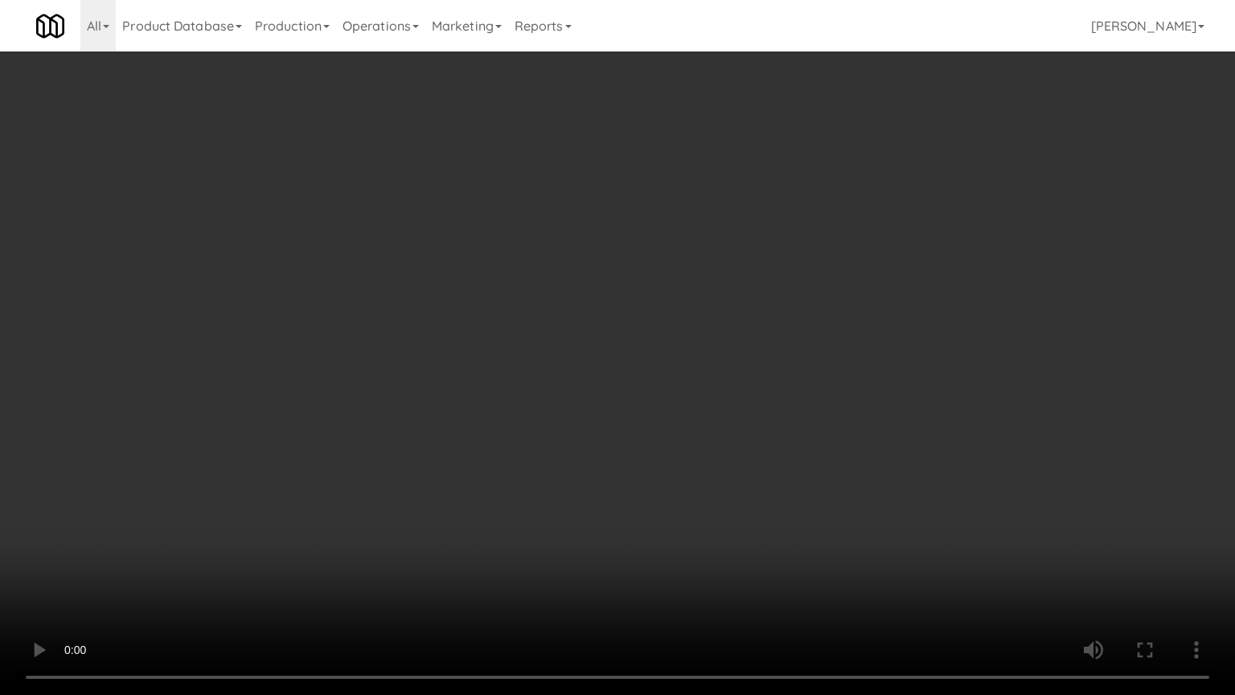
click at [604, 328] on video at bounding box center [617, 347] width 1235 height 695
click at [355, 463] on video at bounding box center [617, 347] width 1235 height 695
click at [487, 290] on video at bounding box center [617, 347] width 1235 height 695
click at [487, 286] on video at bounding box center [617, 347] width 1235 height 695
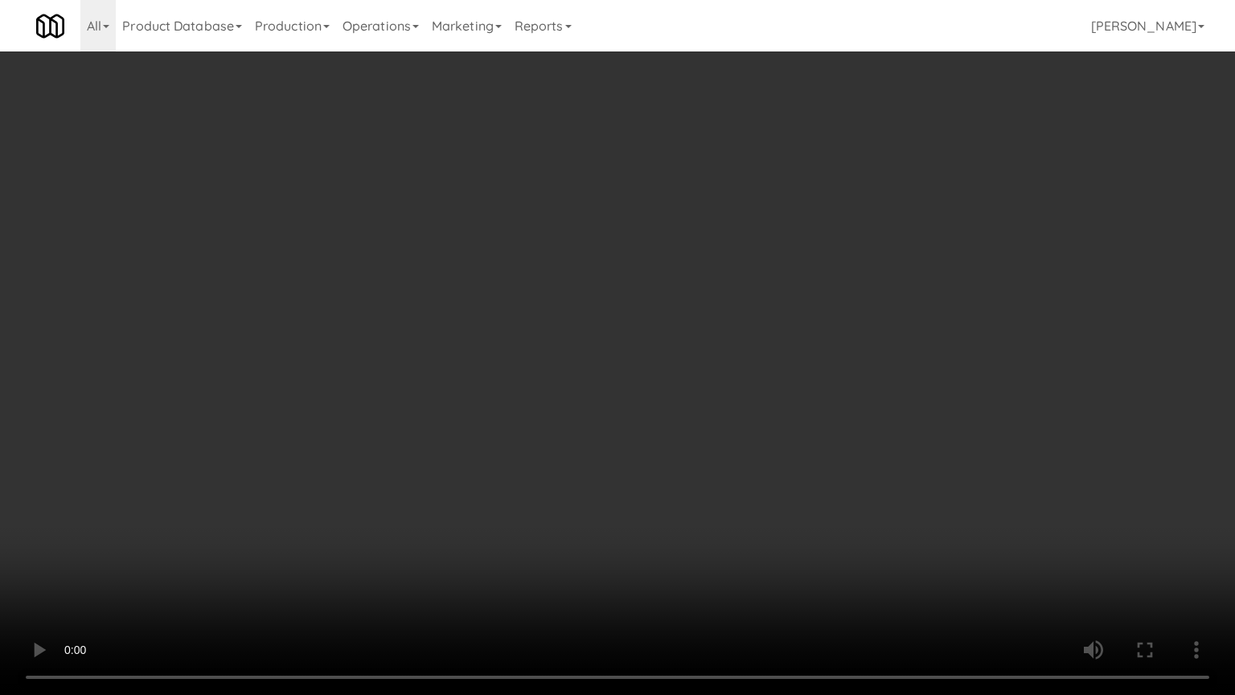
click at [524, 294] on video at bounding box center [617, 347] width 1235 height 695
click at [534, 322] on video at bounding box center [617, 347] width 1235 height 695
click at [573, 457] on video at bounding box center [617, 347] width 1235 height 695
click at [573, 459] on video at bounding box center [617, 347] width 1235 height 695
click at [605, 427] on video at bounding box center [617, 347] width 1235 height 695
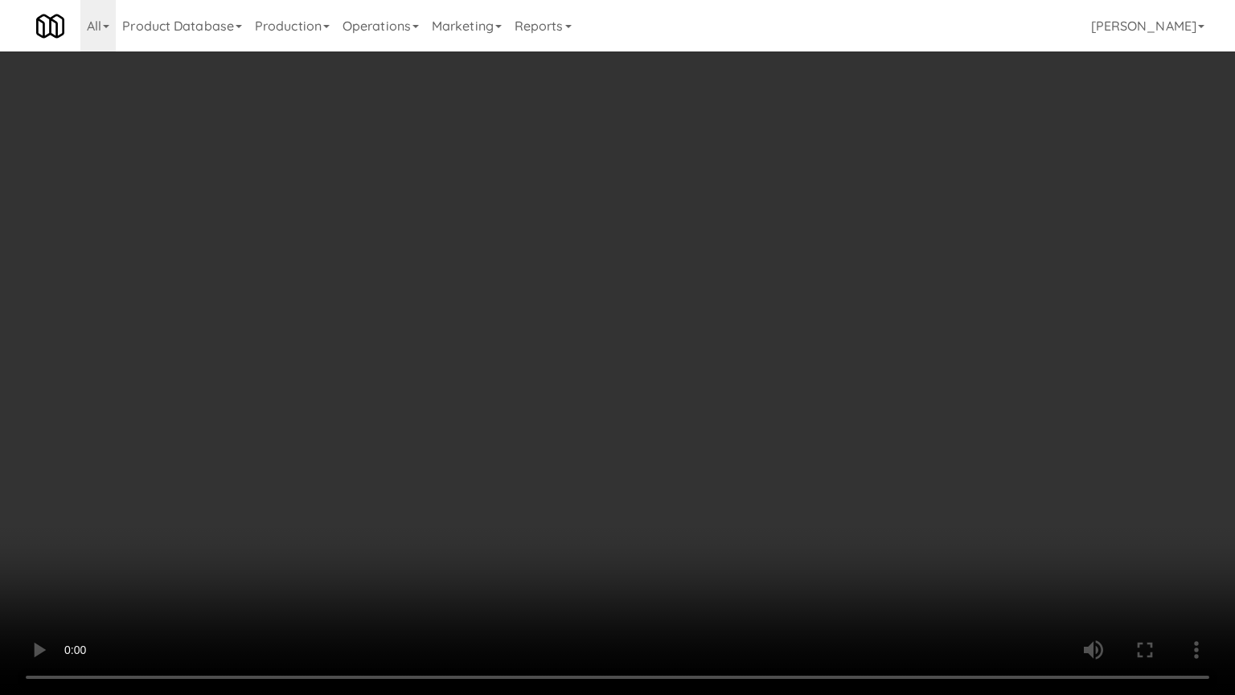
click at [605, 421] on video at bounding box center [617, 347] width 1235 height 695
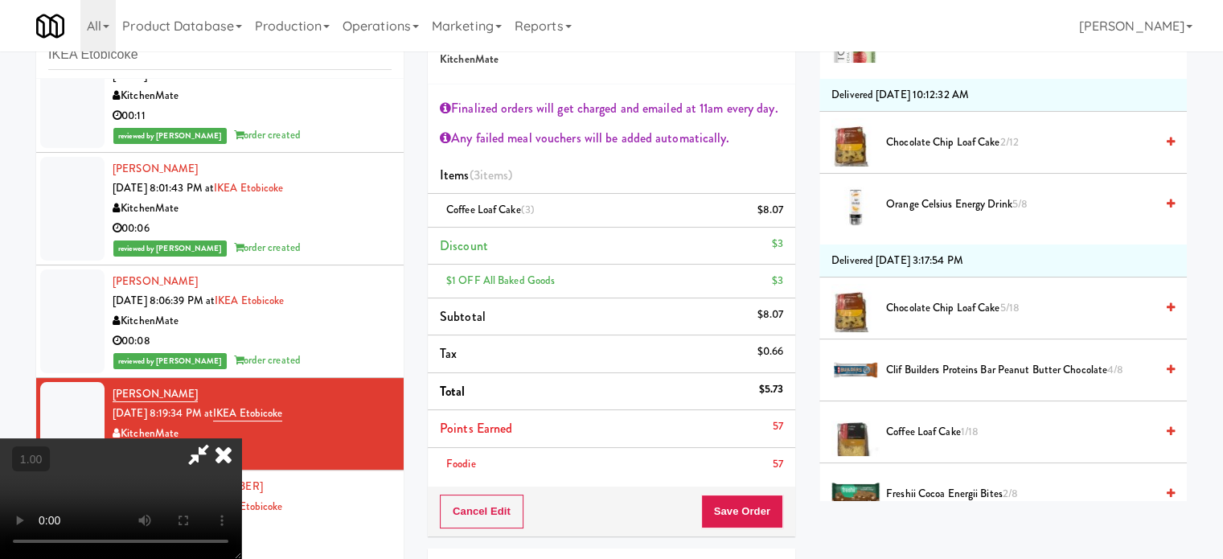
click at [217, 438] on icon at bounding box center [198, 454] width 37 height 32
click at [978, 429] on span "1/18" at bounding box center [970, 431] width 18 height 15
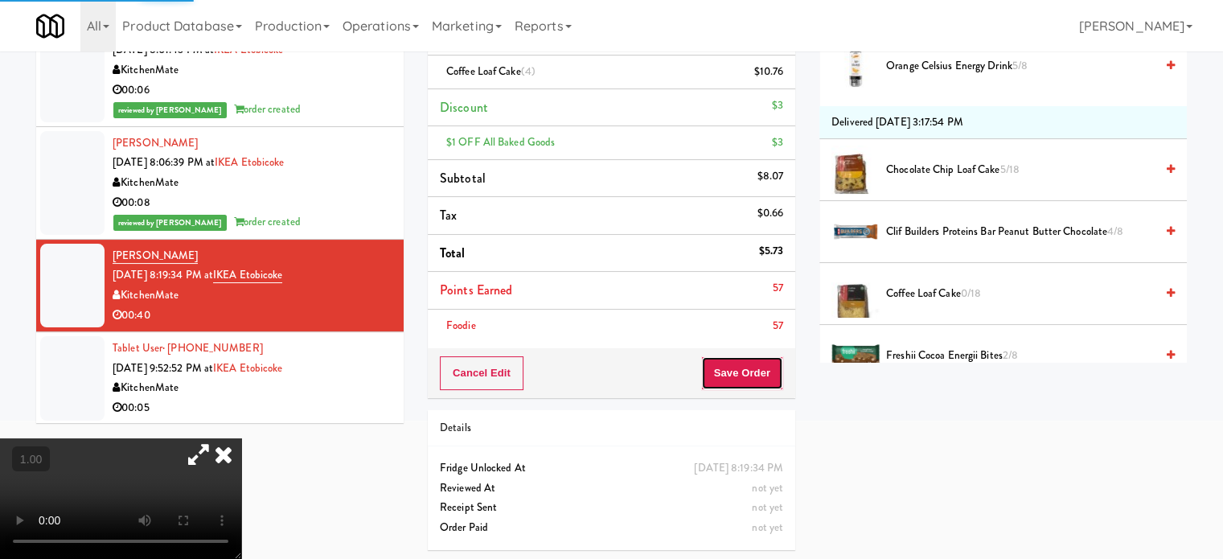
click at [763, 380] on button "Save Order" at bounding box center [742, 373] width 82 height 34
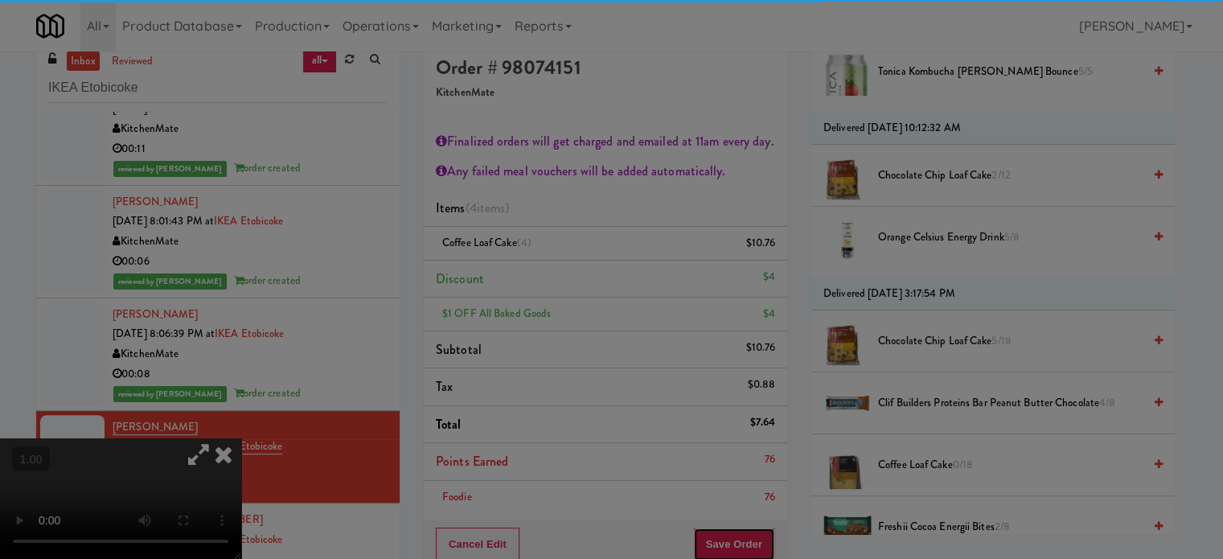
scroll to position [0, 0]
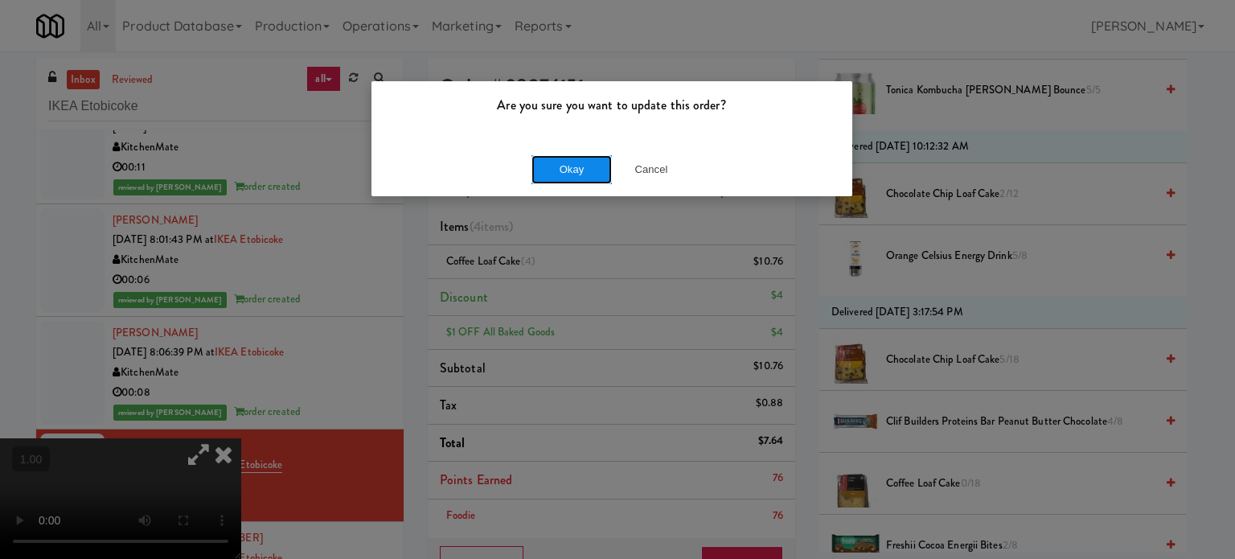
click at [563, 169] on button "Okay" at bounding box center [572, 169] width 80 height 29
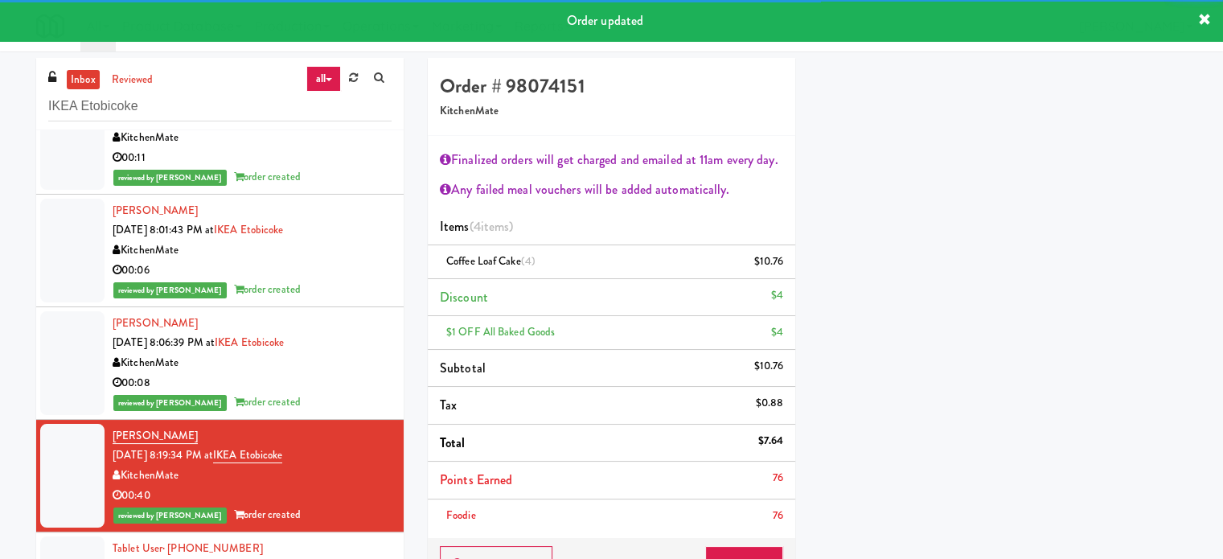
scroll to position [508, 0]
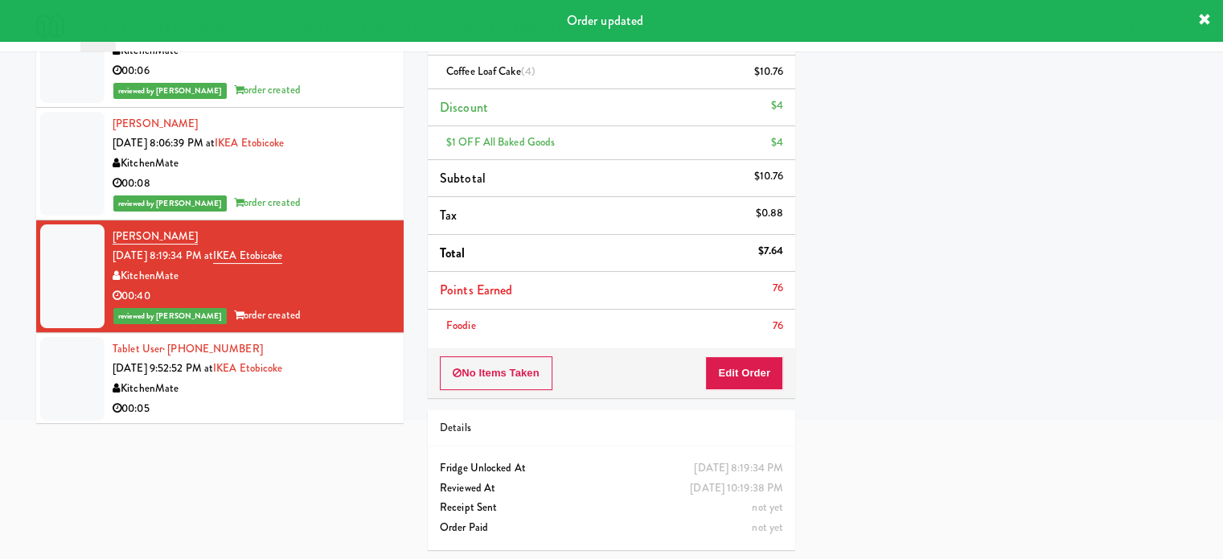
click at [362, 388] on div "KitchenMate" at bounding box center [252, 389] width 279 height 20
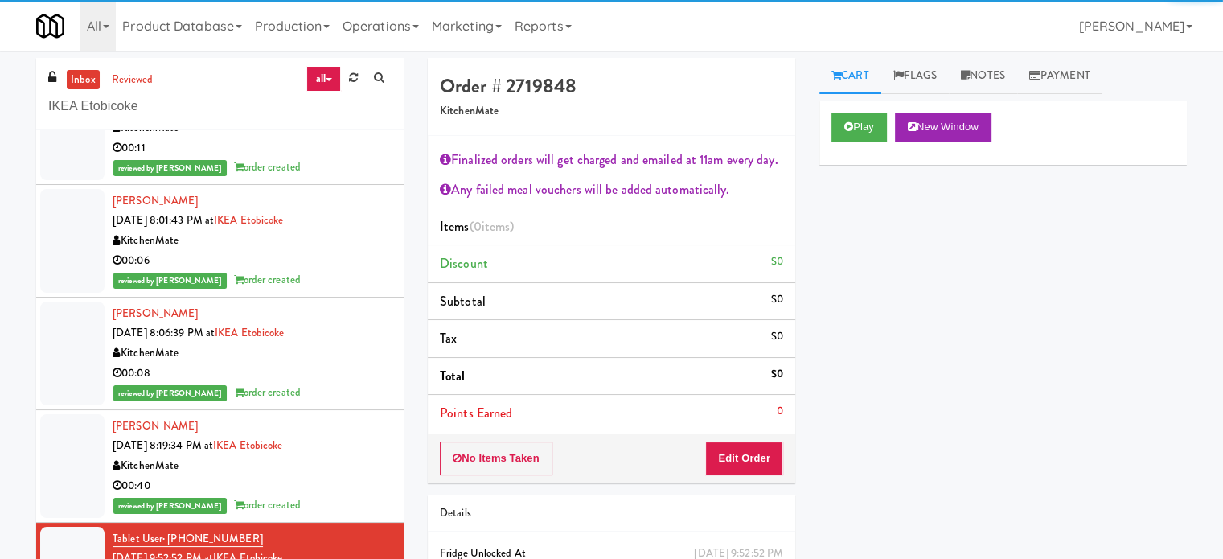
click at [328, 471] on div "KitchenMate" at bounding box center [252, 466] width 279 height 20
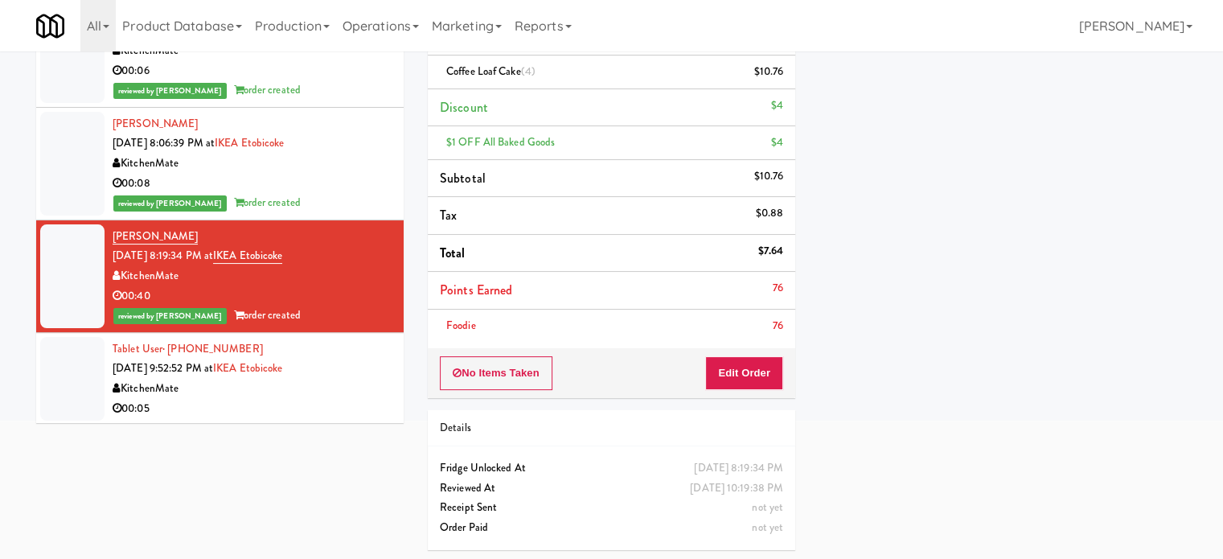
click at [331, 374] on div "Tablet User · (226) 637-2859 Sep 10, 2025 9:52:52 PM at IKEA Etobicoke KitchenM…" at bounding box center [252, 378] width 279 height 79
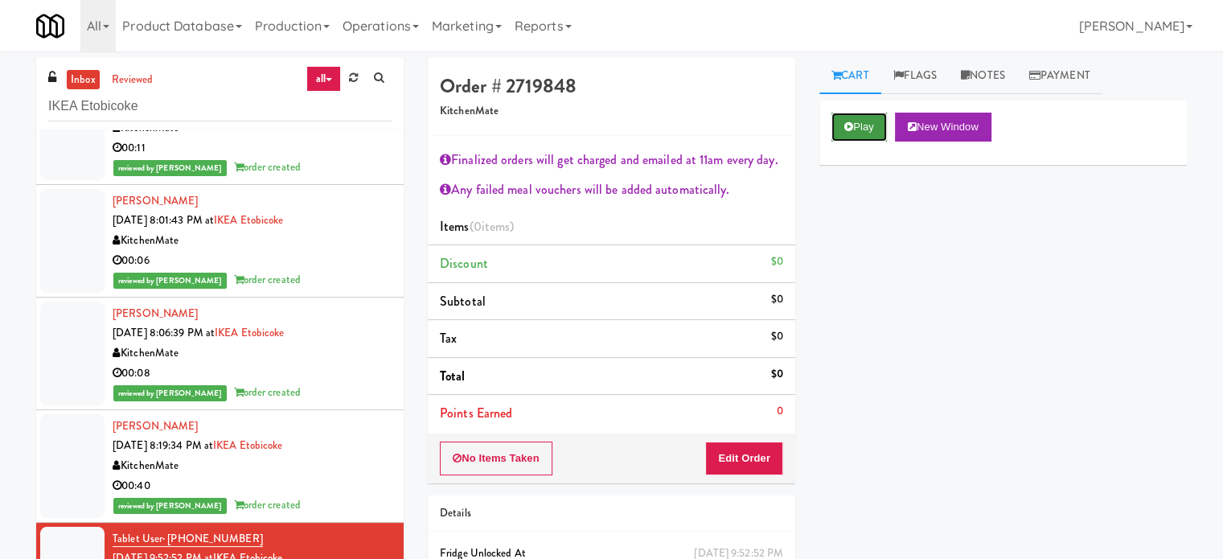
click at [876, 122] on button "Play" at bounding box center [859, 127] width 55 height 29
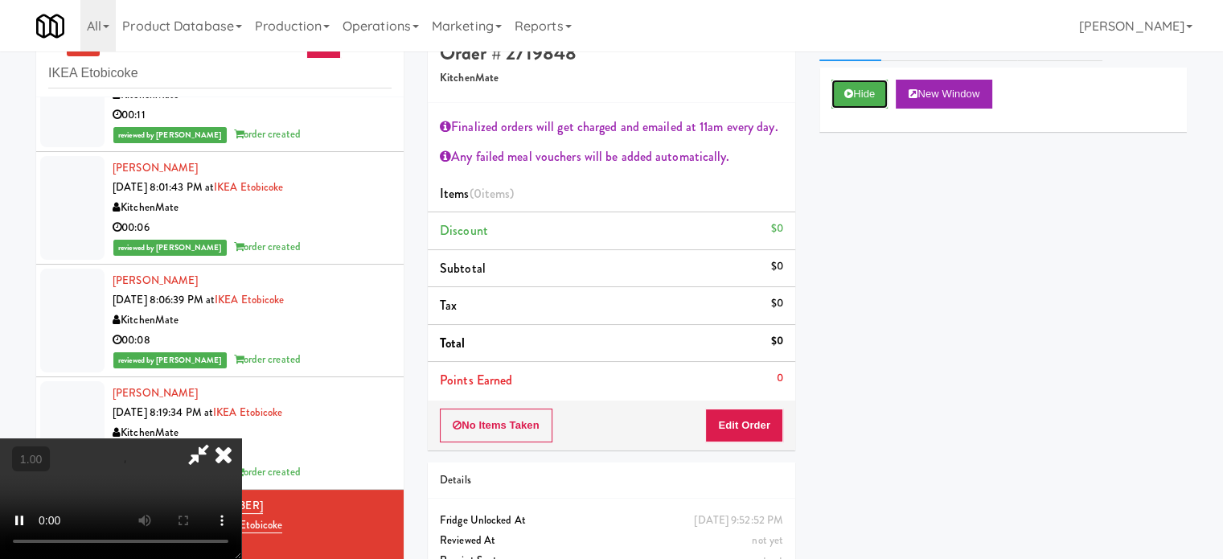
scroll to position [87, 0]
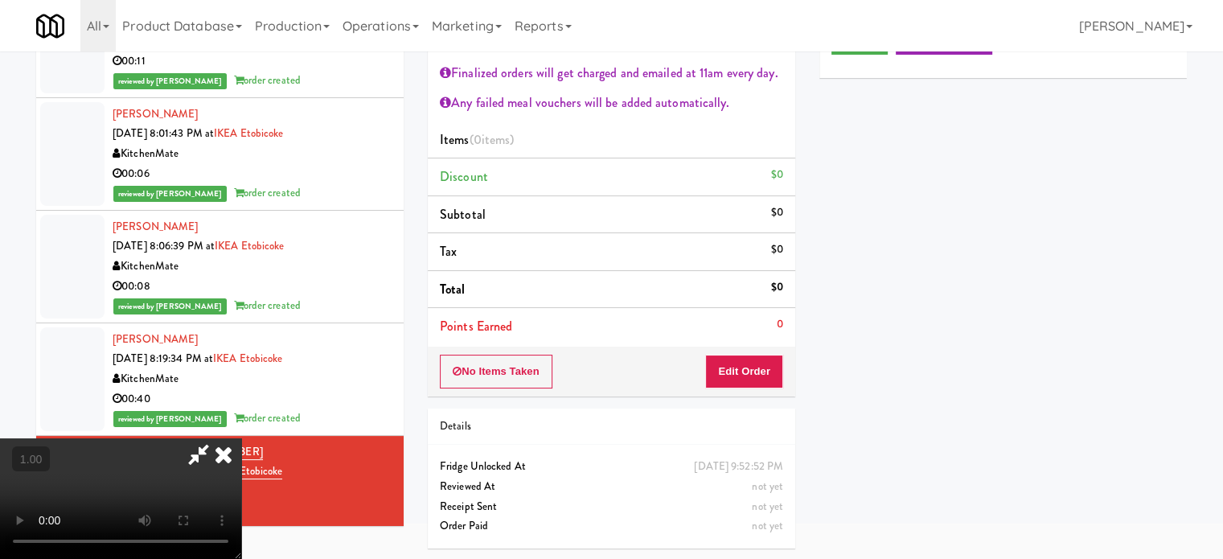
click at [761, 352] on div "No Items Taken Edit Order" at bounding box center [612, 372] width 368 height 50
click at [755, 369] on button "Edit Order" at bounding box center [744, 372] width 78 height 34
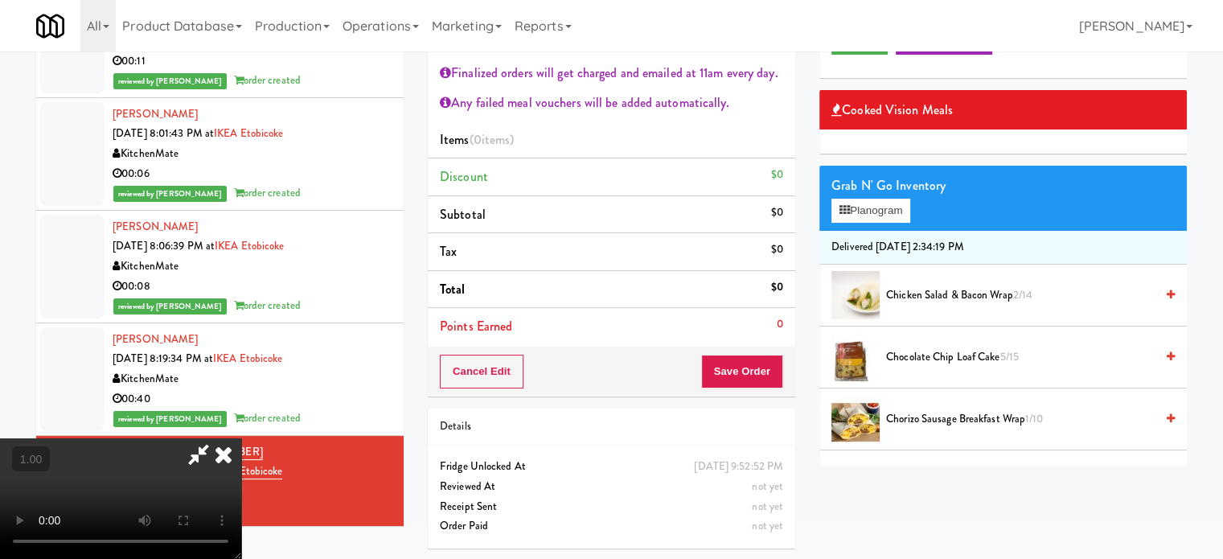
click at [241, 438] on video at bounding box center [120, 498] width 241 height 121
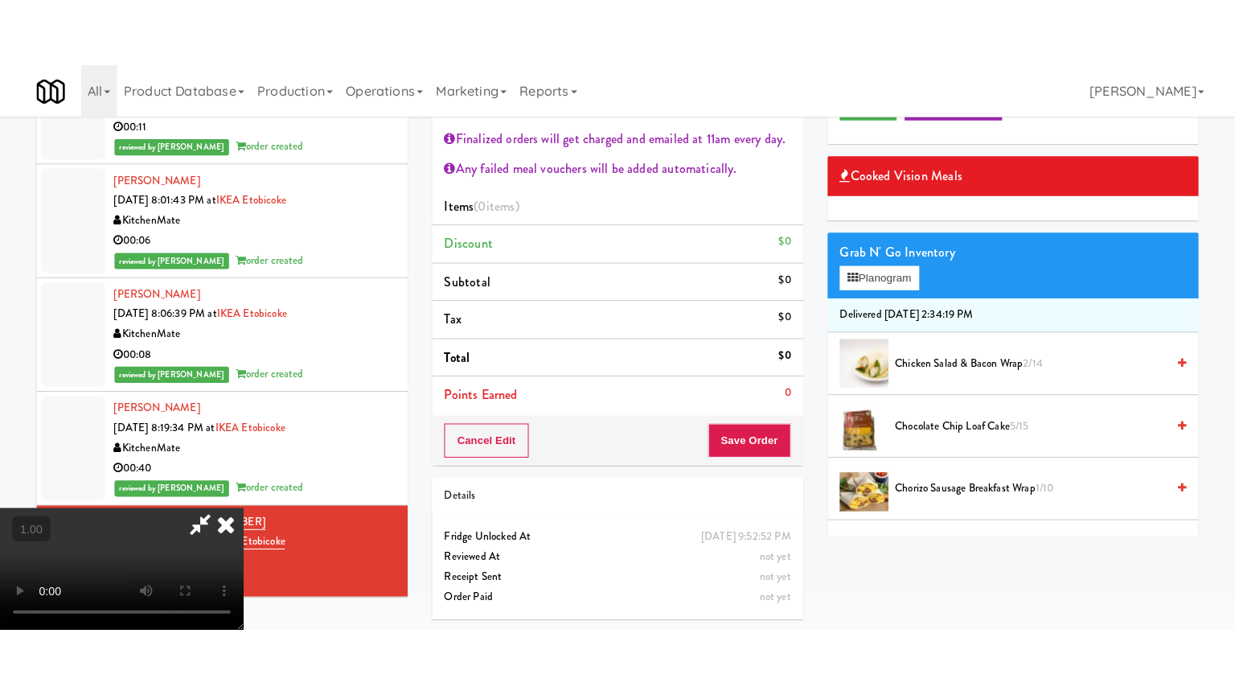
scroll to position [51, 0]
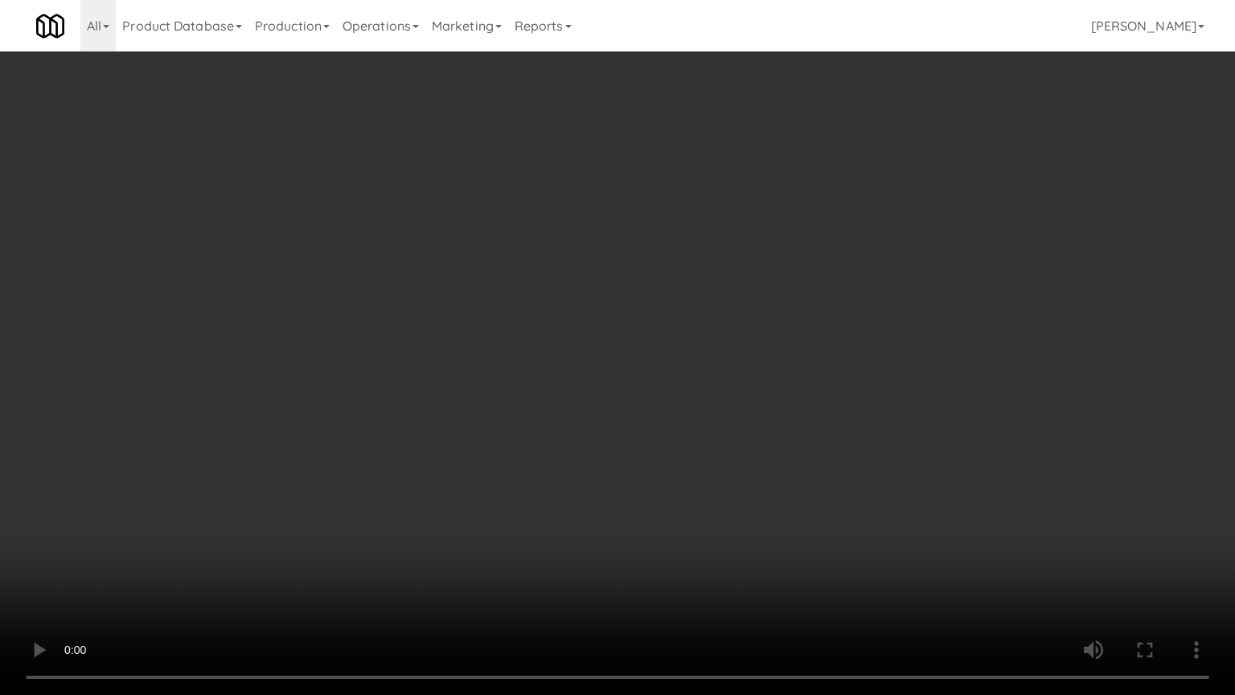
click at [499, 381] on video at bounding box center [617, 347] width 1235 height 695
click at [503, 373] on video at bounding box center [617, 347] width 1235 height 695
drag, startPoint x: 563, startPoint y: 358, endPoint x: 587, endPoint y: 362, distance: 24.5
click at [563, 360] on video at bounding box center [617, 347] width 1235 height 695
drag, startPoint x: 606, startPoint y: 370, endPoint x: 613, endPoint y: 379, distance: 11.4
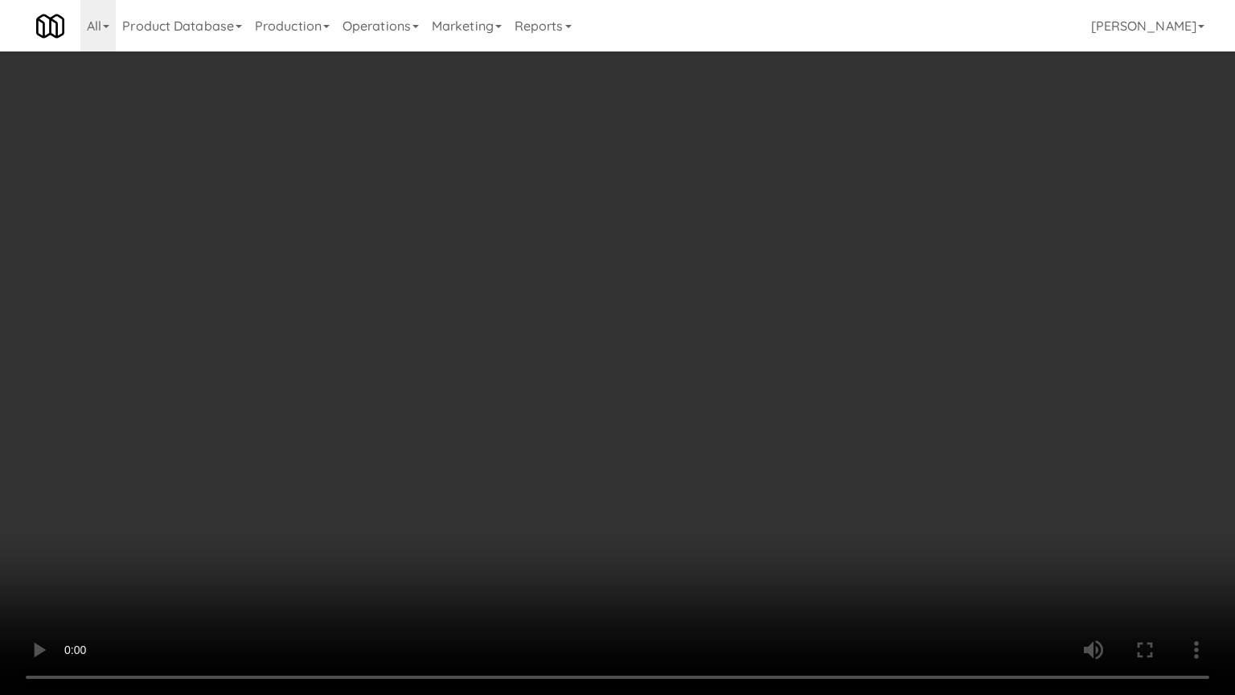
click at [607, 372] on video at bounding box center [617, 347] width 1235 height 695
drag, startPoint x: 586, startPoint y: 432, endPoint x: 596, endPoint y: 437, distance: 11.5
click at [590, 436] on video at bounding box center [617, 347] width 1235 height 695
drag, startPoint x: 598, startPoint y: 434, endPoint x: 705, endPoint y: 401, distance: 112.2
click at [602, 433] on video at bounding box center [617, 347] width 1235 height 695
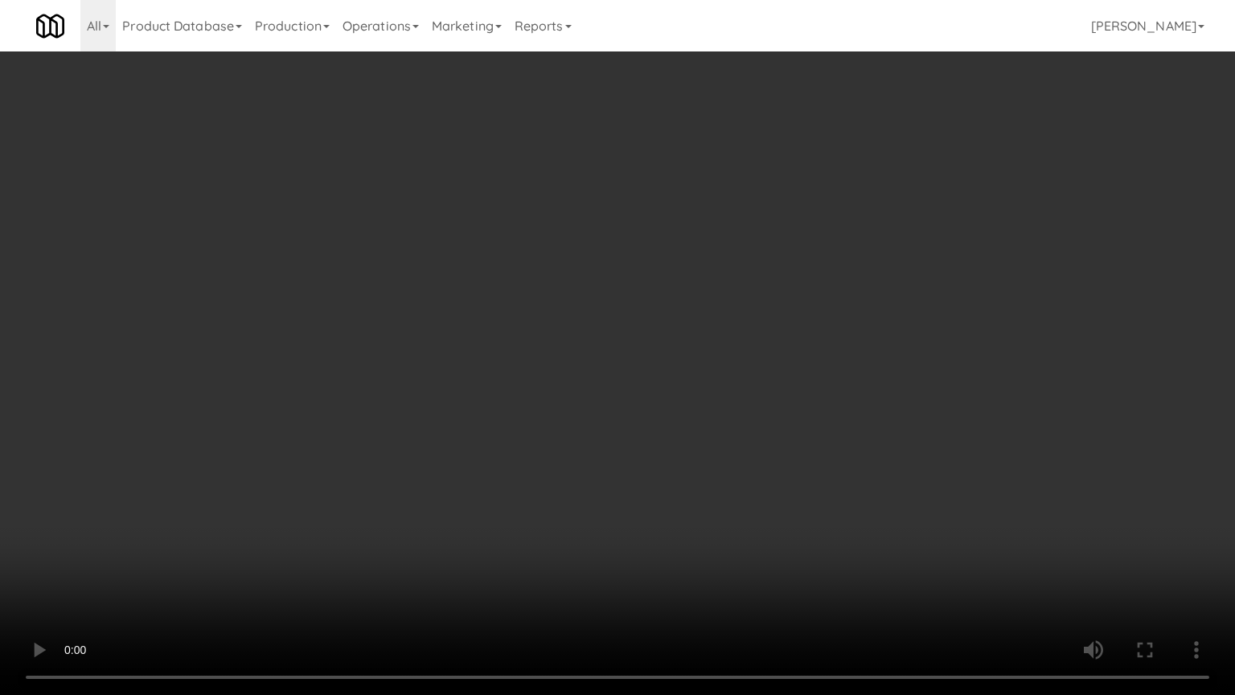
click at [663, 404] on video at bounding box center [617, 347] width 1235 height 695
click at [668, 401] on video at bounding box center [617, 347] width 1235 height 695
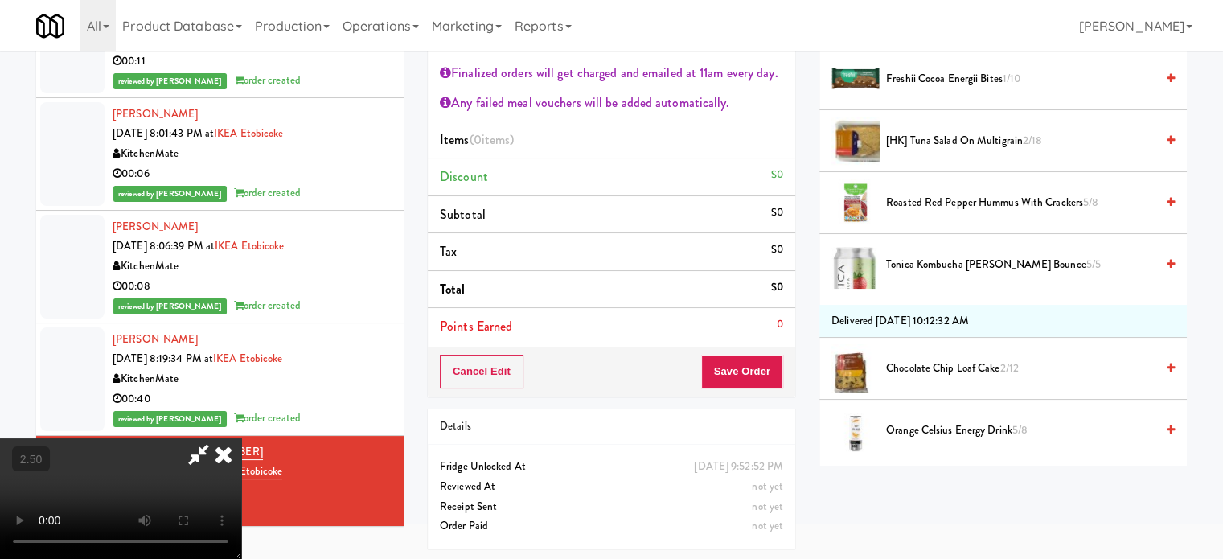
scroll to position [0, 0]
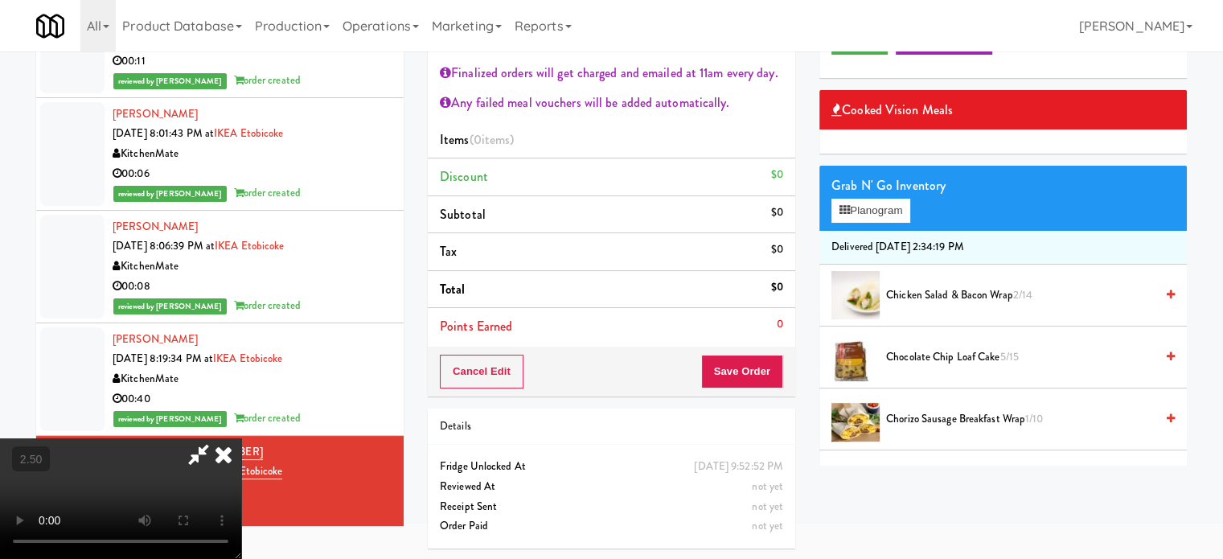
click at [911, 421] on span "Chorizo Sausage Breakfast Wrap 1/10" at bounding box center [1020, 419] width 269 height 20
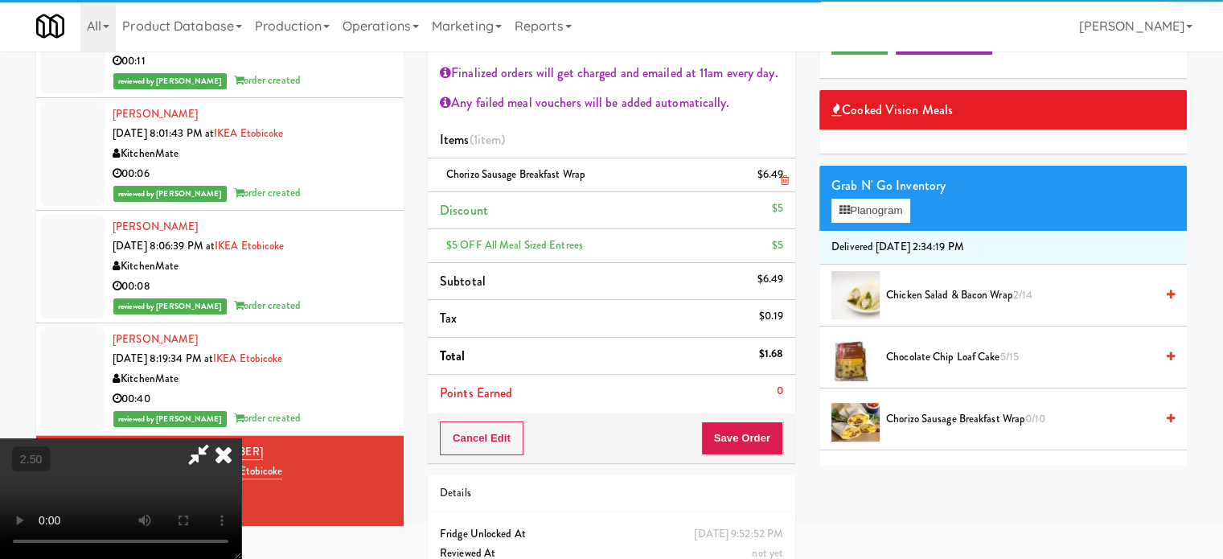
drag, startPoint x: 711, startPoint y: 71, endPoint x: 629, endPoint y: 184, distance: 140.0
click at [241, 438] on icon at bounding box center [223, 454] width 35 height 32
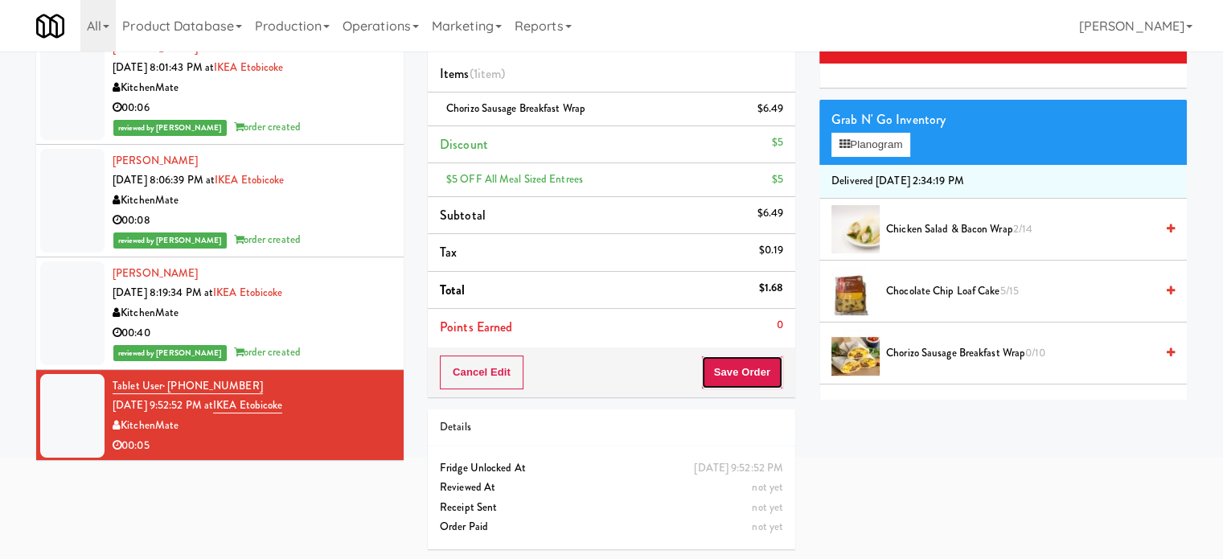
click at [718, 371] on button "Save Order" at bounding box center [742, 372] width 82 height 34
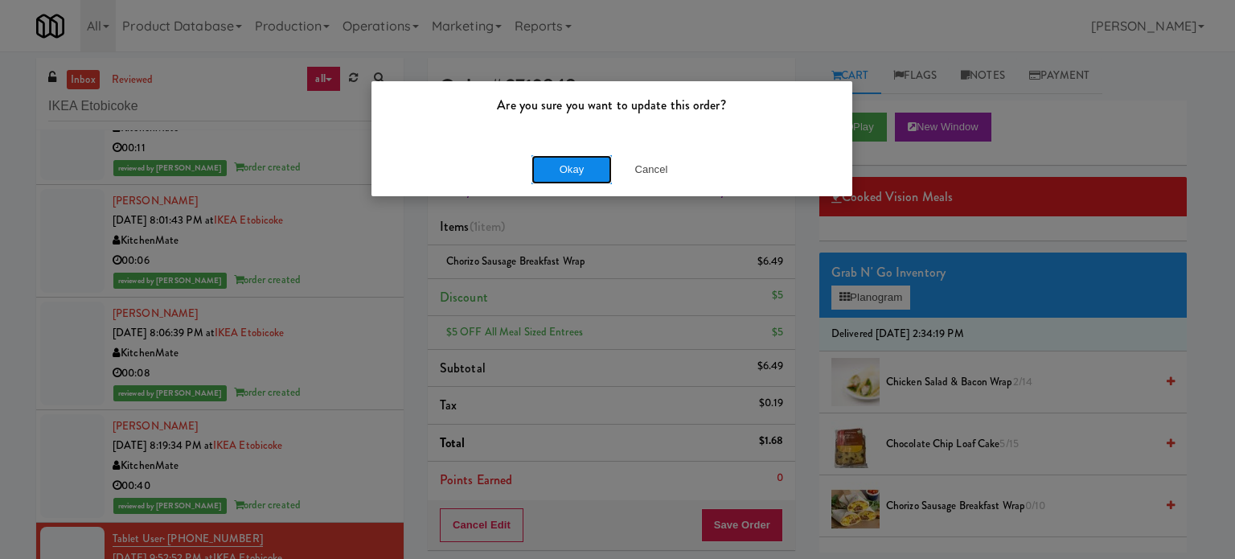
click at [578, 173] on button "Okay" at bounding box center [572, 169] width 80 height 29
